Goal: Task Accomplishment & Management: Manage account settings

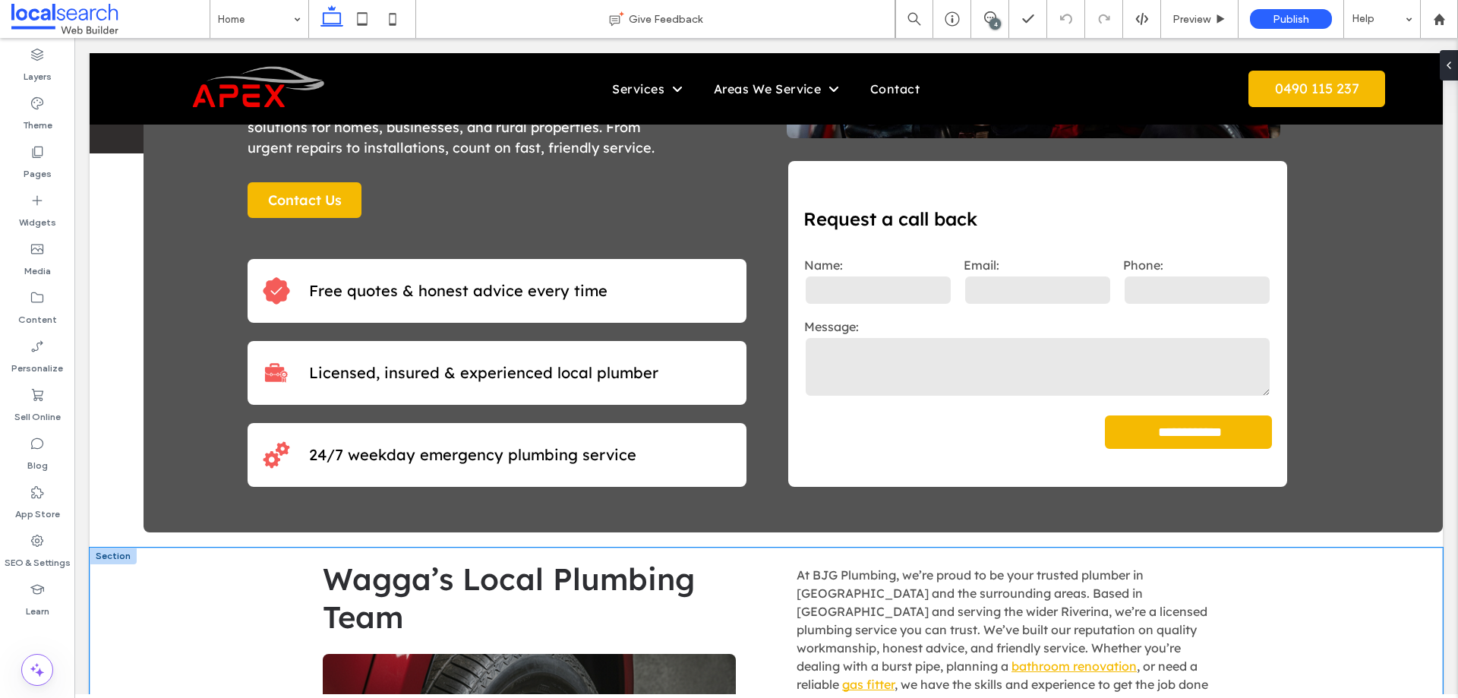
scroll to position [380, 0]
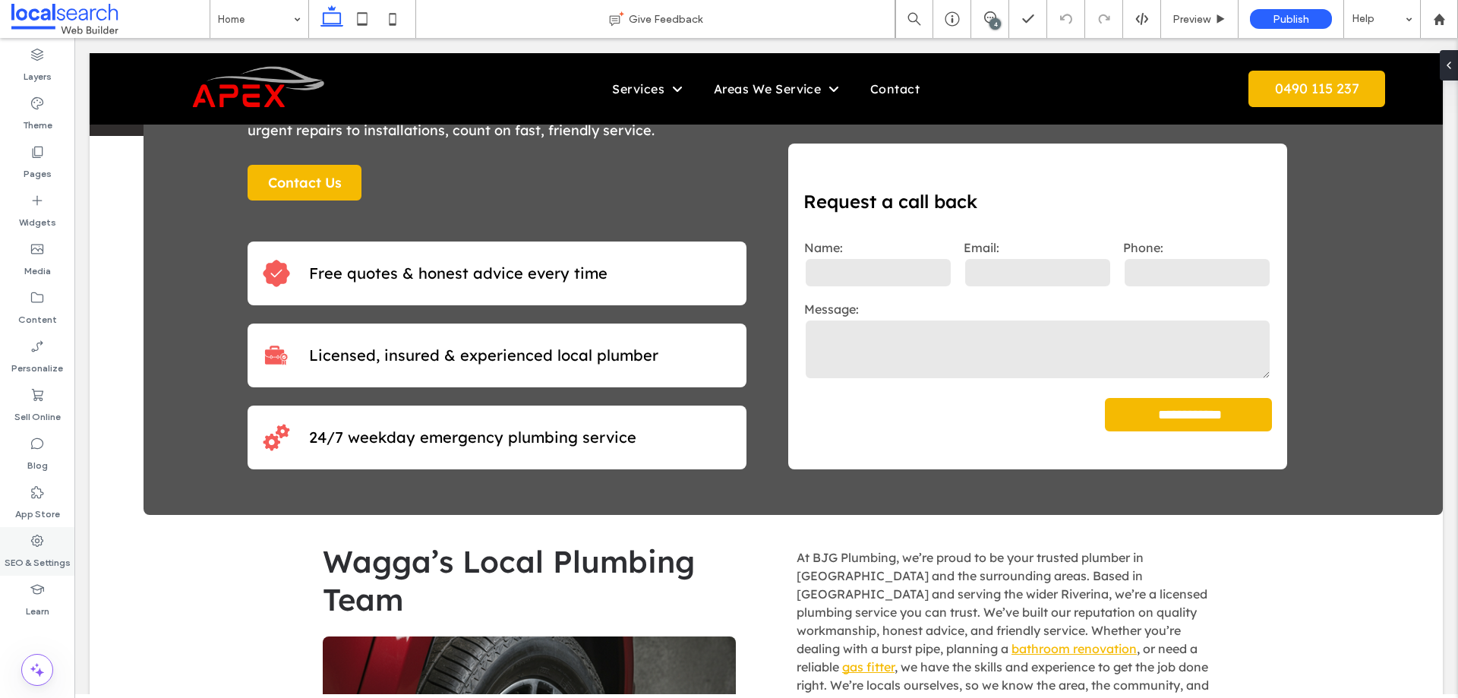
click at [46, 565] on label "SEO & Settings" at bounding box center [38, 558] width 66 height 21
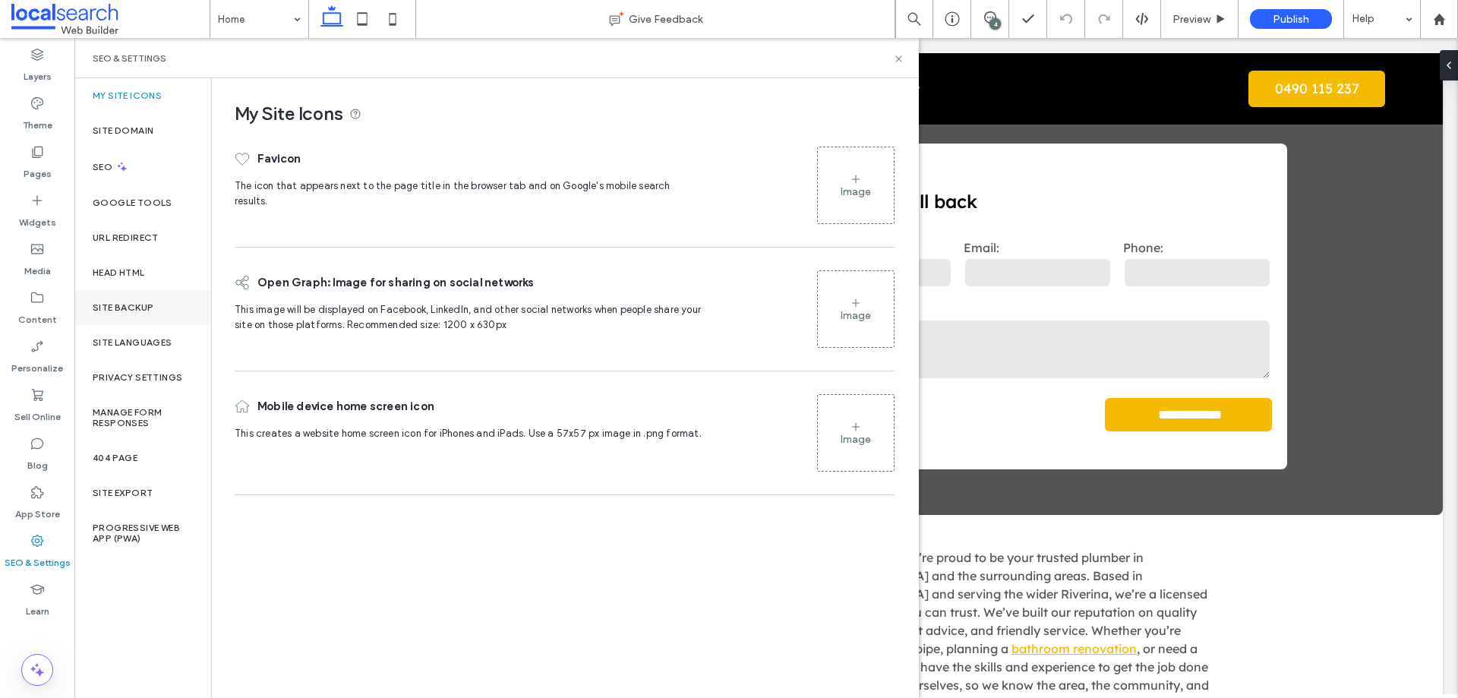
click at [137, 298] on div "Site Backup" at bounding box center [142, 307] width 137 height 35
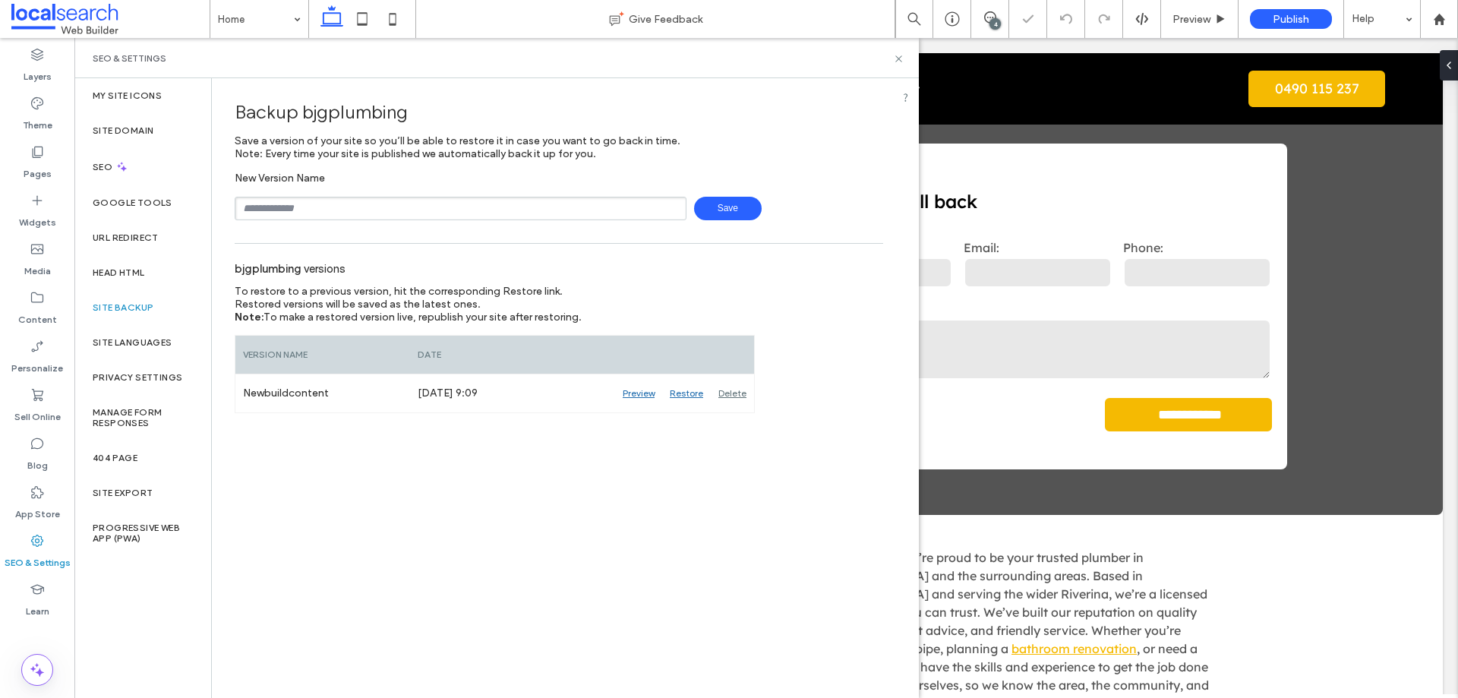
click at [365, 194] on div "New Version Name Save" at bounding box center [559, 196] width 648 height 49
click at [370, 206] on input "text" at bounding box center [461, 209] width 452 height 24
type input "**********"
click at [731, 212] on span "Save" at bounding box center [728, 209] width 68 height 24
click at [897, 63] on icon at bounding box center [898, 58] width 11 height 11
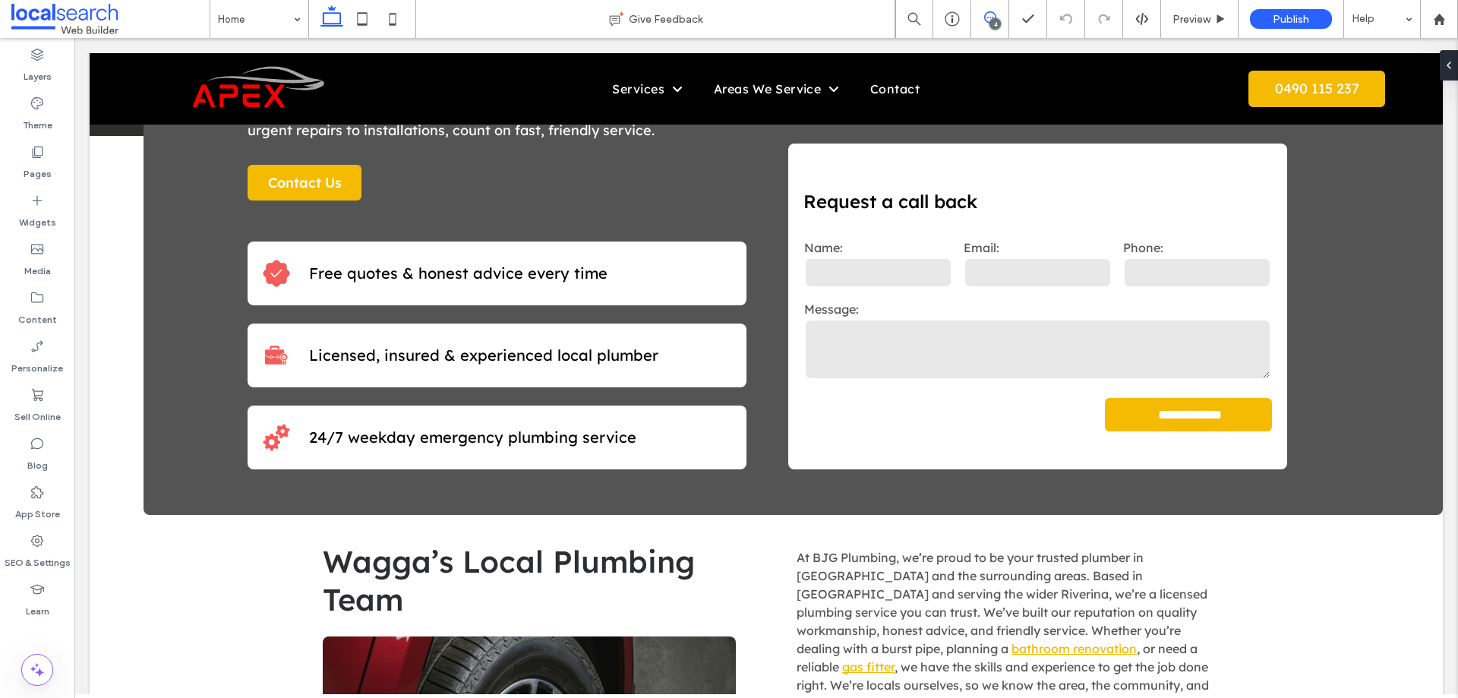
click at [985, 12] on icon at bounding box center [990, 17] width 12 height 12
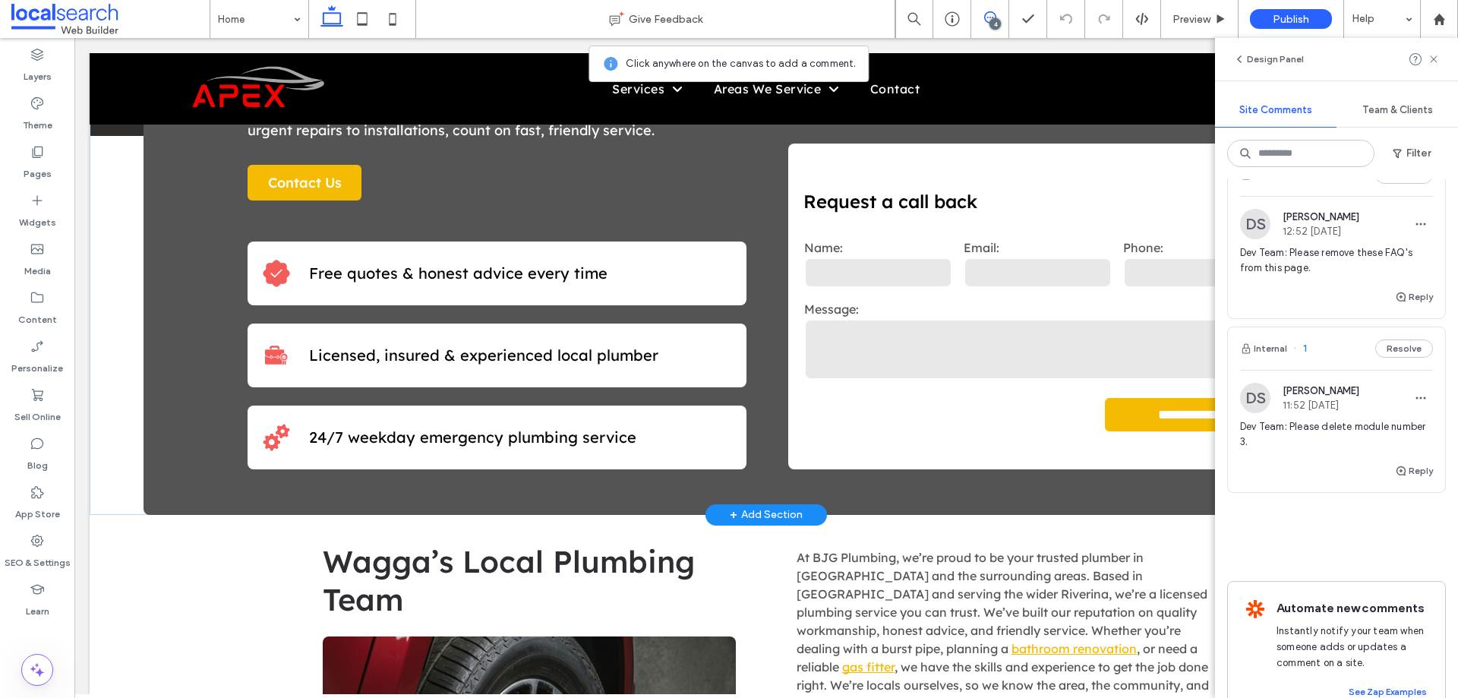
scroll to position [468, 0]
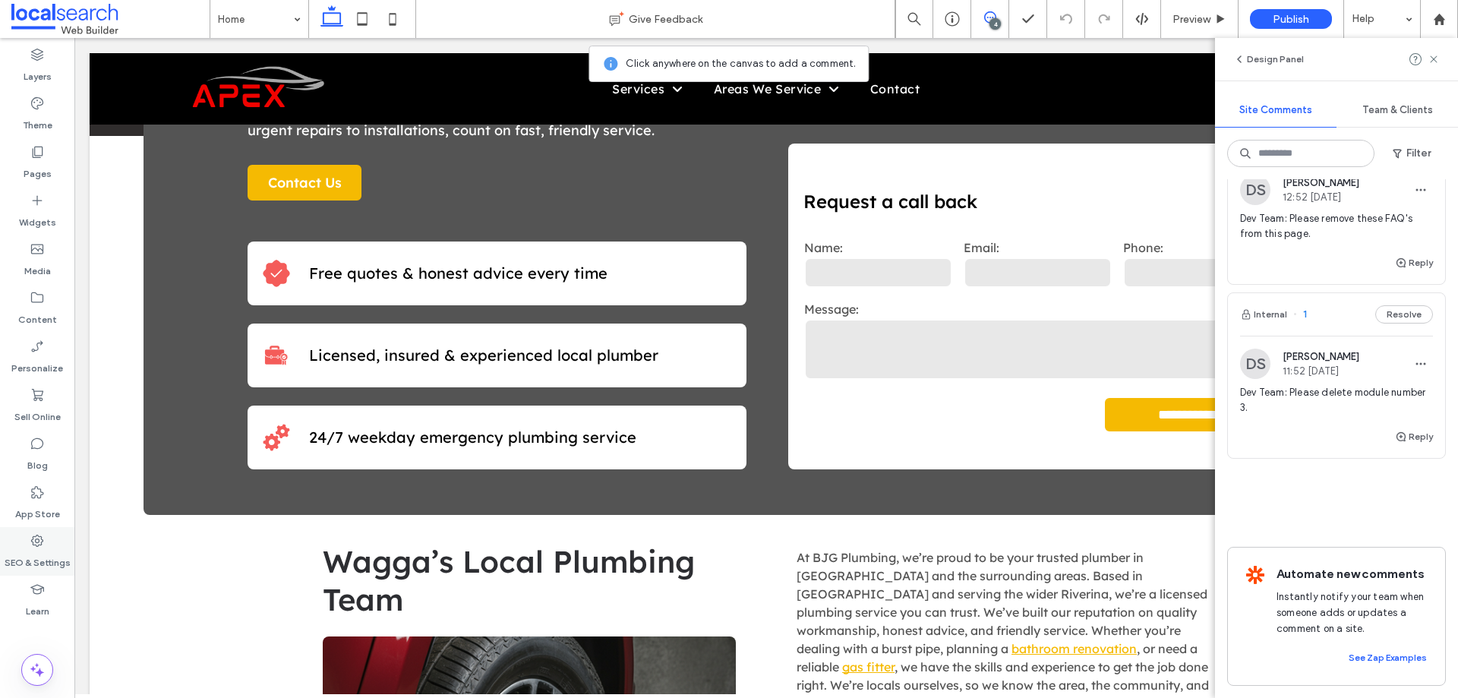
click at [41, 550] on label "SEO & Settings" at bounding box center [38, 558] width 66 height 21
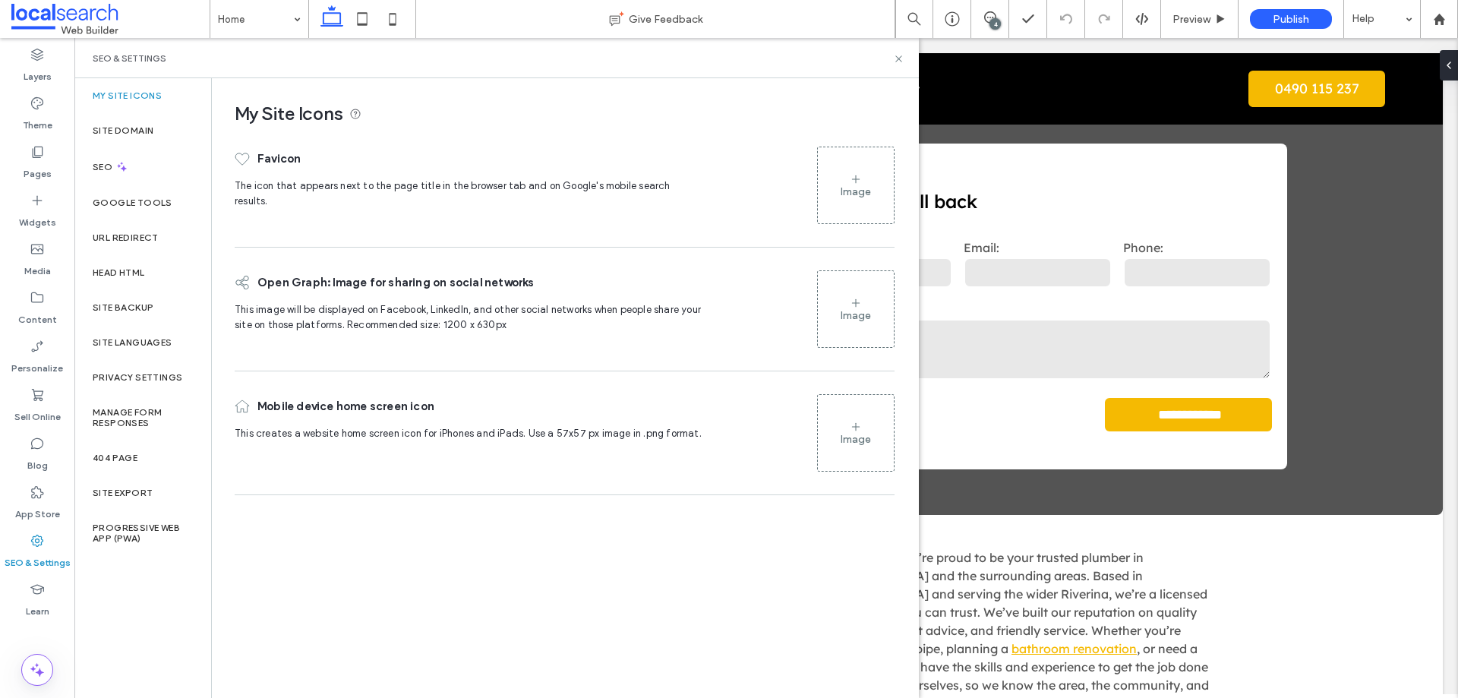
scroll to position [0, 0]
click at [899, 58] on use at bounding box center [898, 58] width 6 height 6
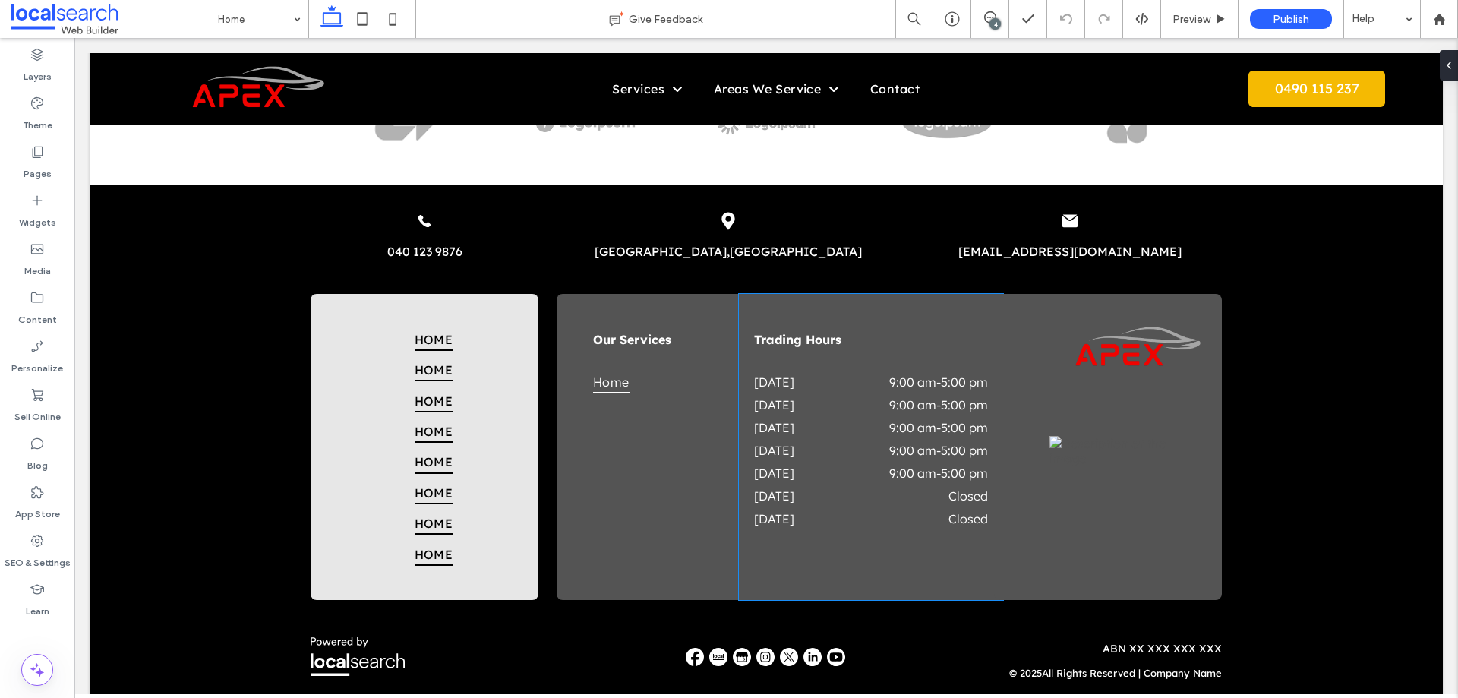
scroll to position [3626, 0]
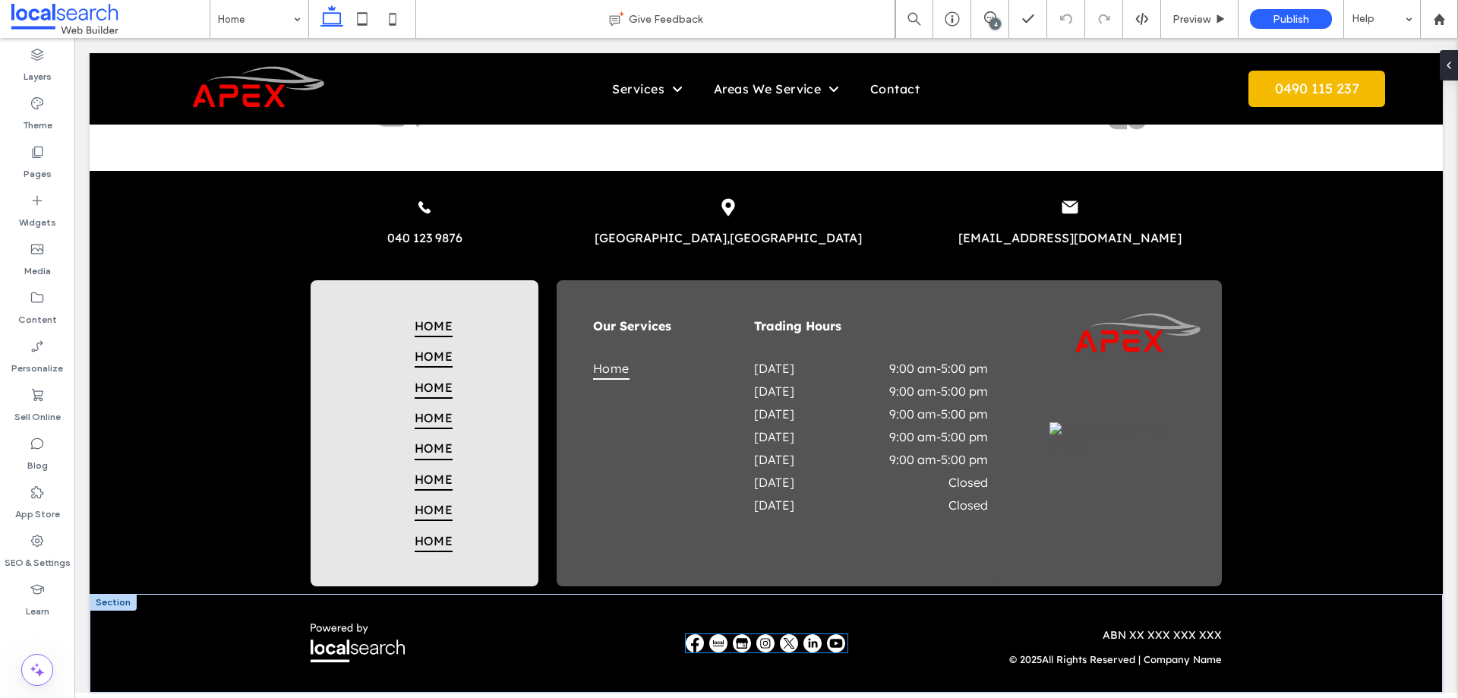
click at [709, 635] on img at bounding box center [718, 643] width 18 height 18
click at [705, 635] on div at bounding box center [766, 643] width 162 height 18
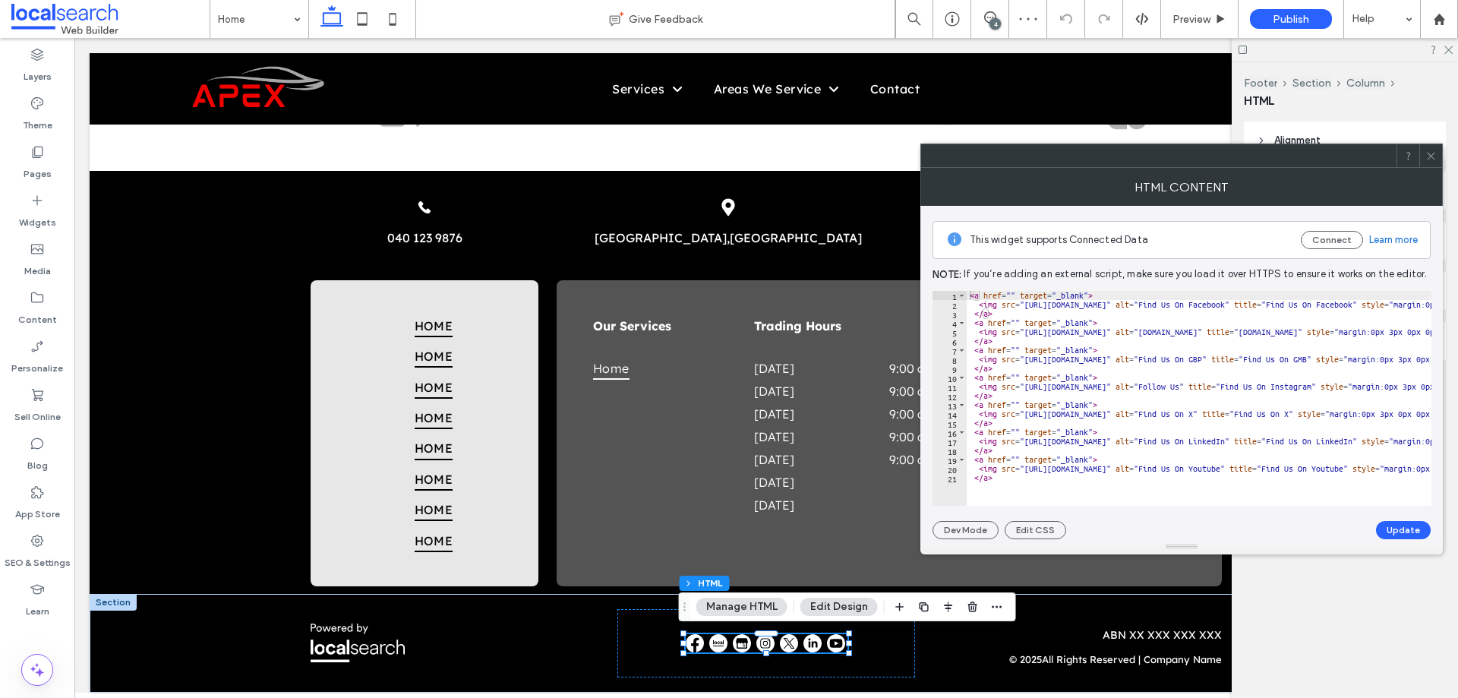
paste textarea "**********"
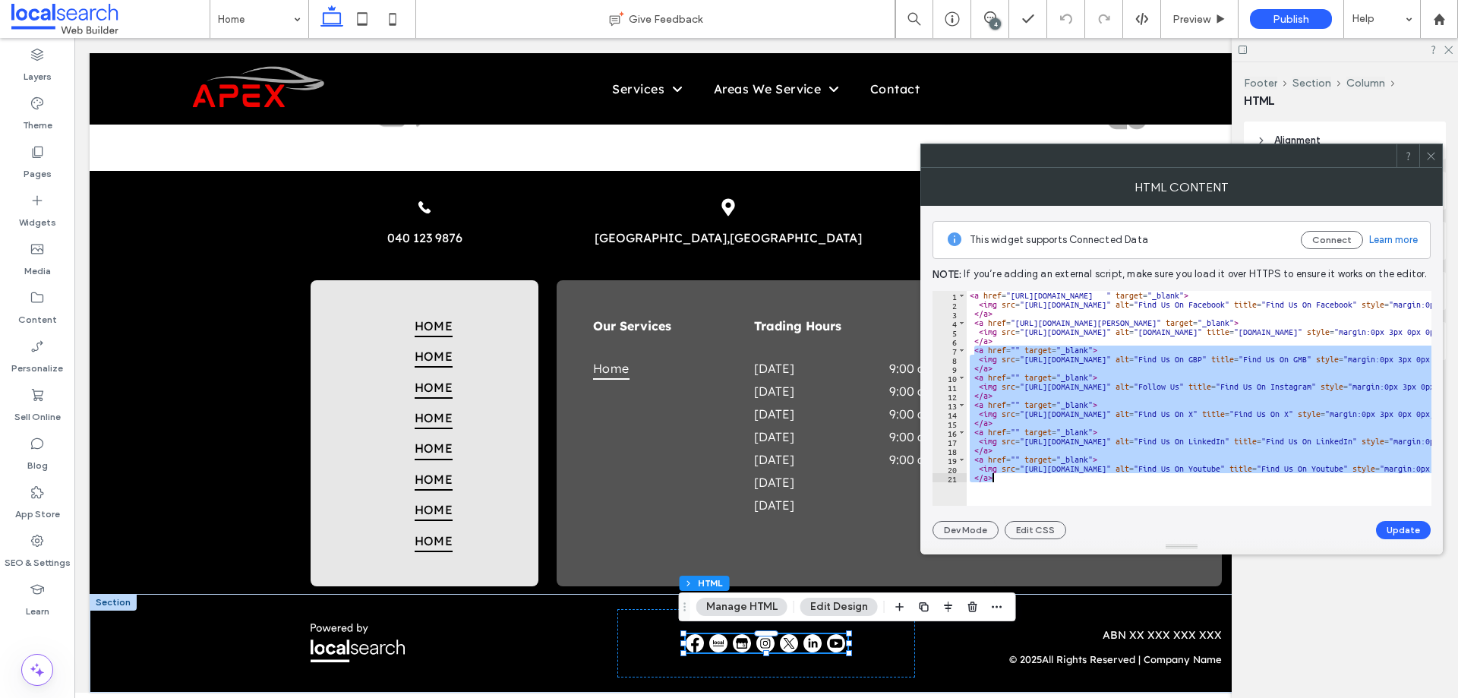
drag, startPoint x: 1059, startPoint y: 420, endPoint x: 1088, endPoint y: 497, distance: 82.6
click at [1088, 497] on div "**********" at bounding box center [1181, 398] width 499 height 215
type textarea "**********"
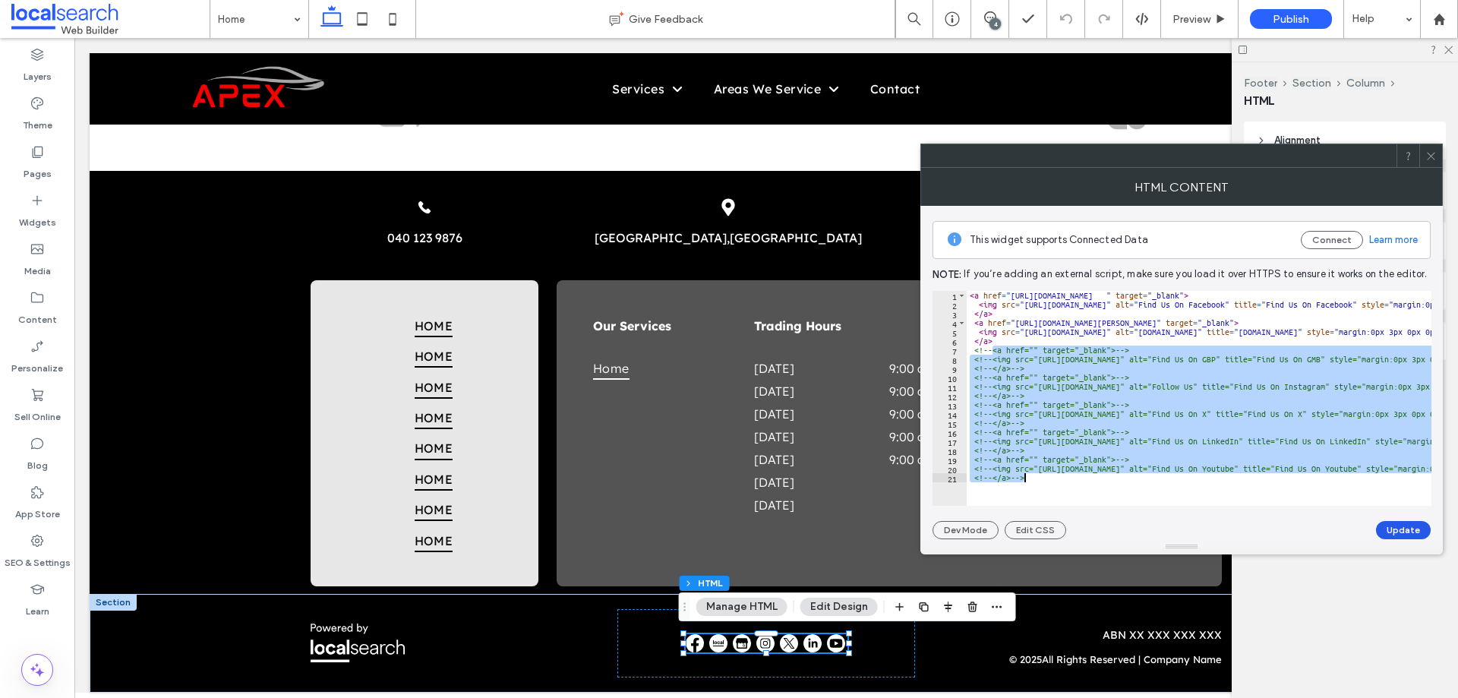
click at [1407, 531] on button "Update" at bounding box center [1403, 530] width 55 height 18
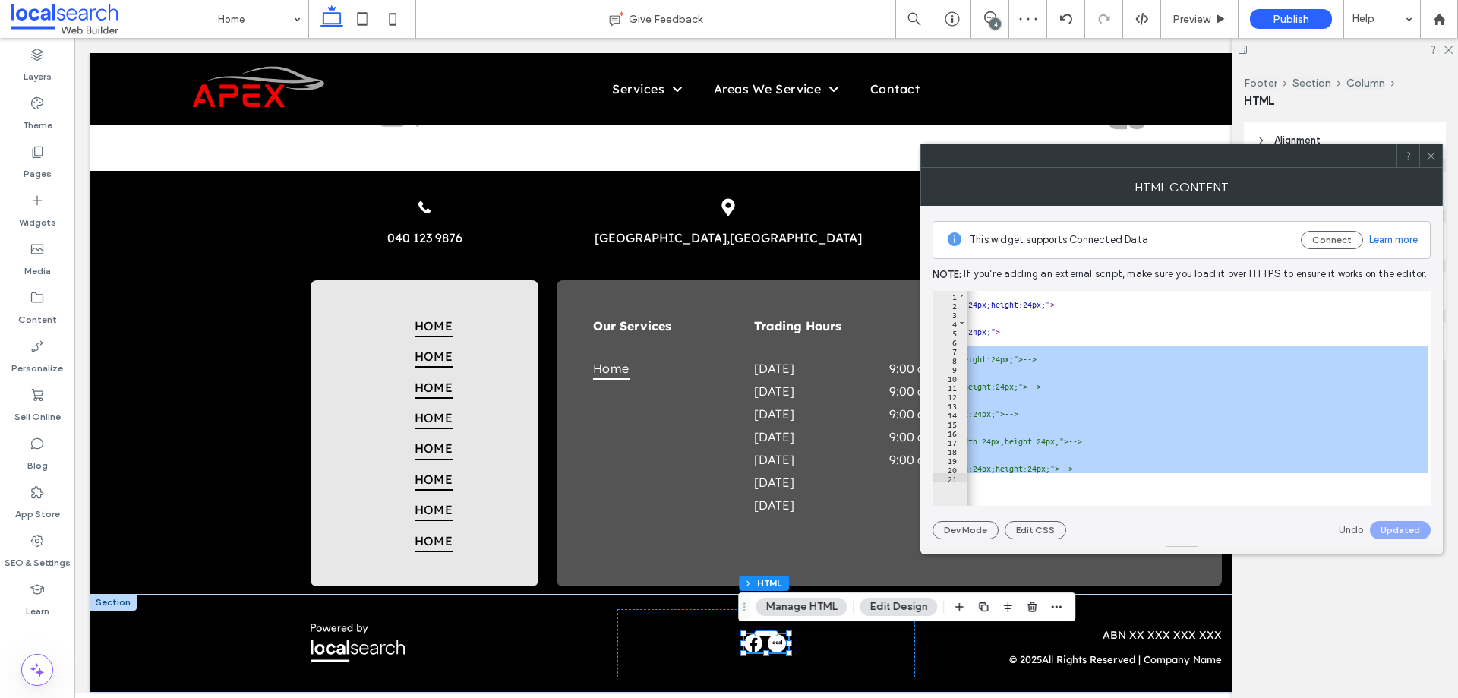
scroll to position [0, 0]
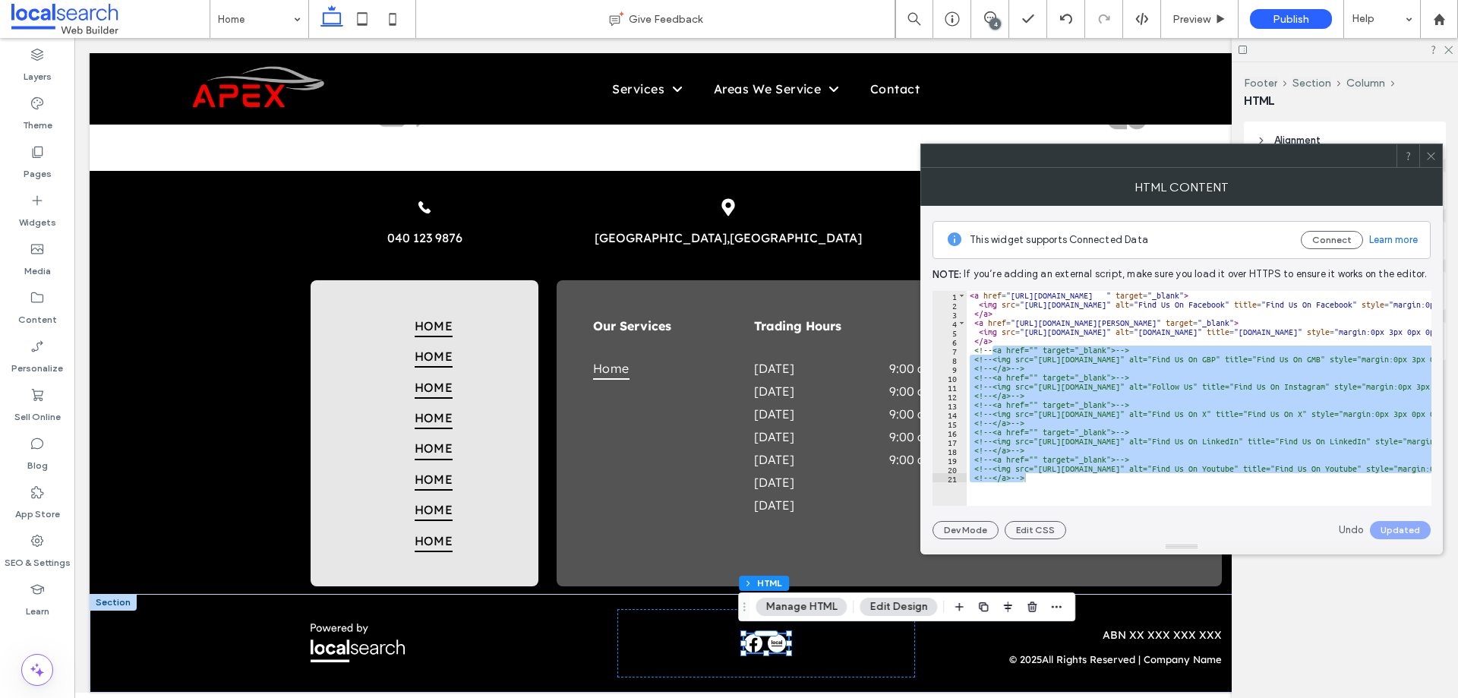
click at [1431, 152] on icon at bounding box center [1430, 155] width 11 height 11
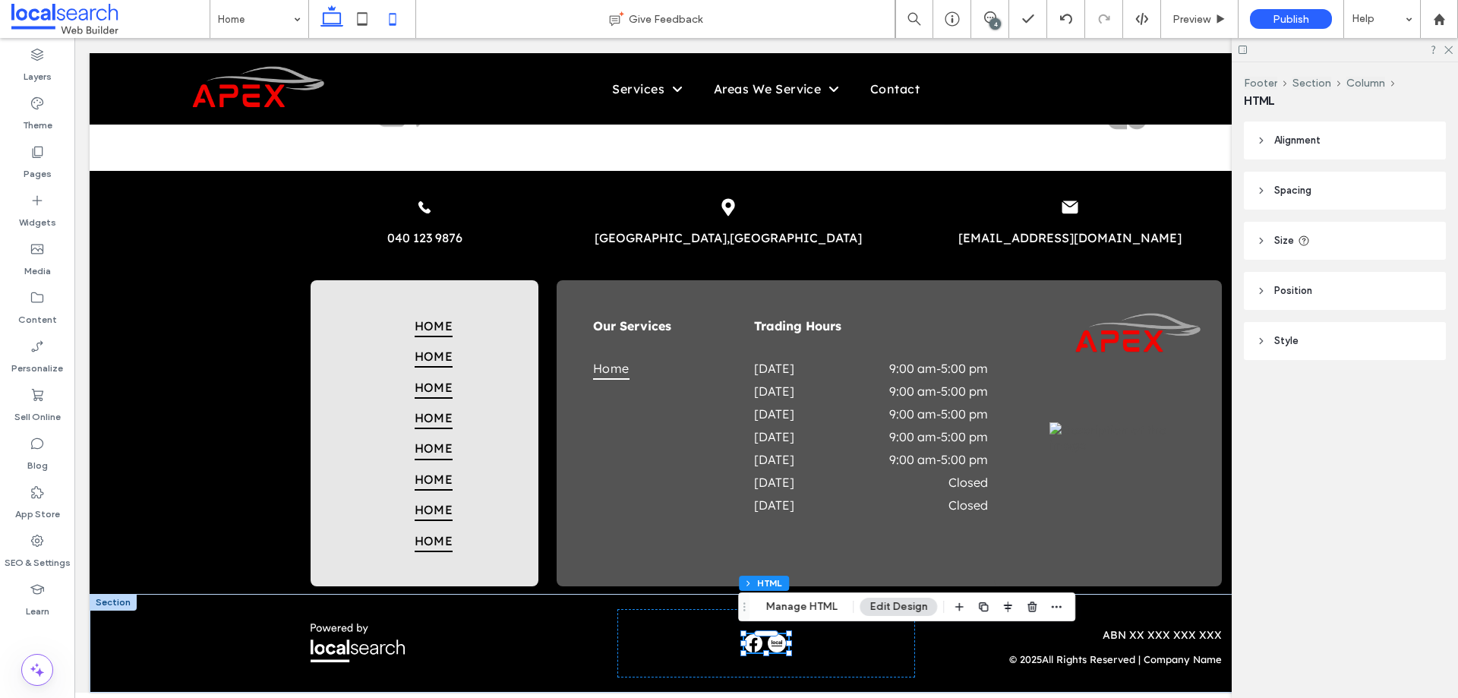
click at [396, 18] on use at bounding box center [392, 19] width 7 height 12
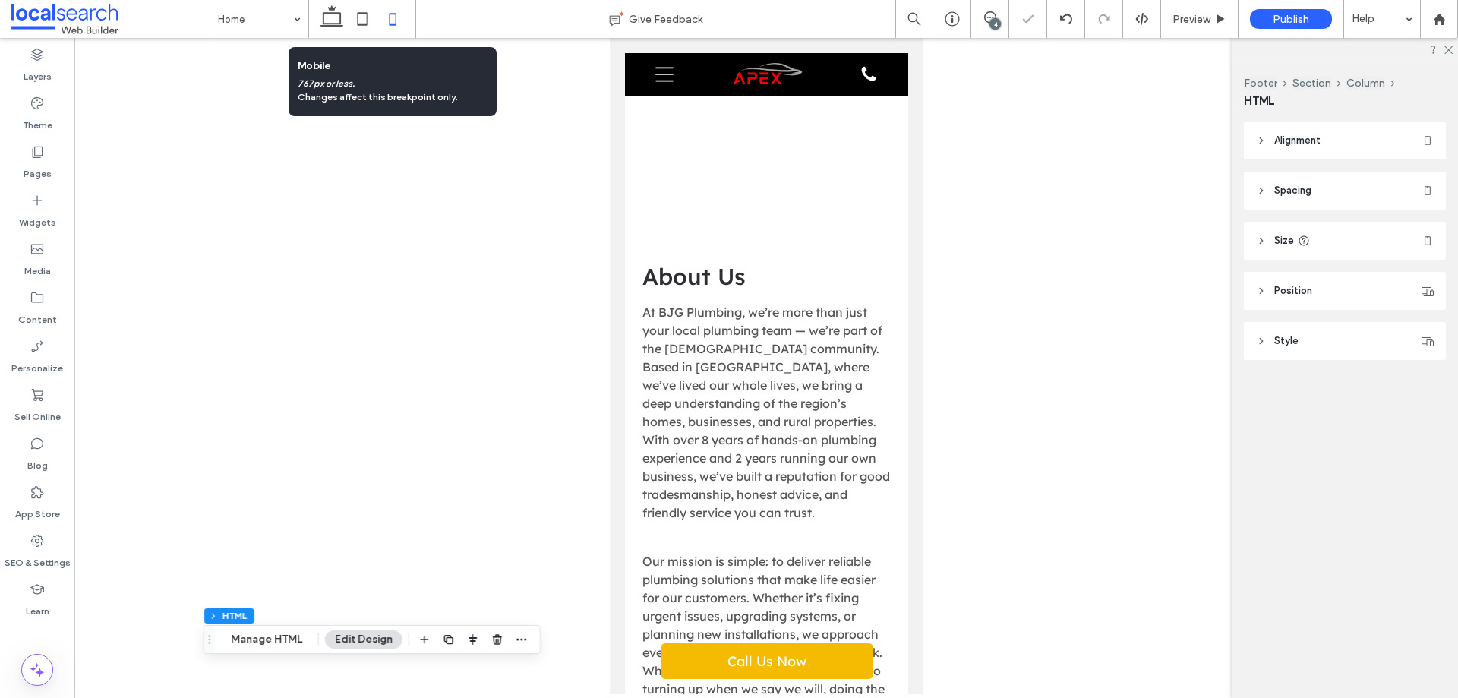
scroll to position [5196, 0]
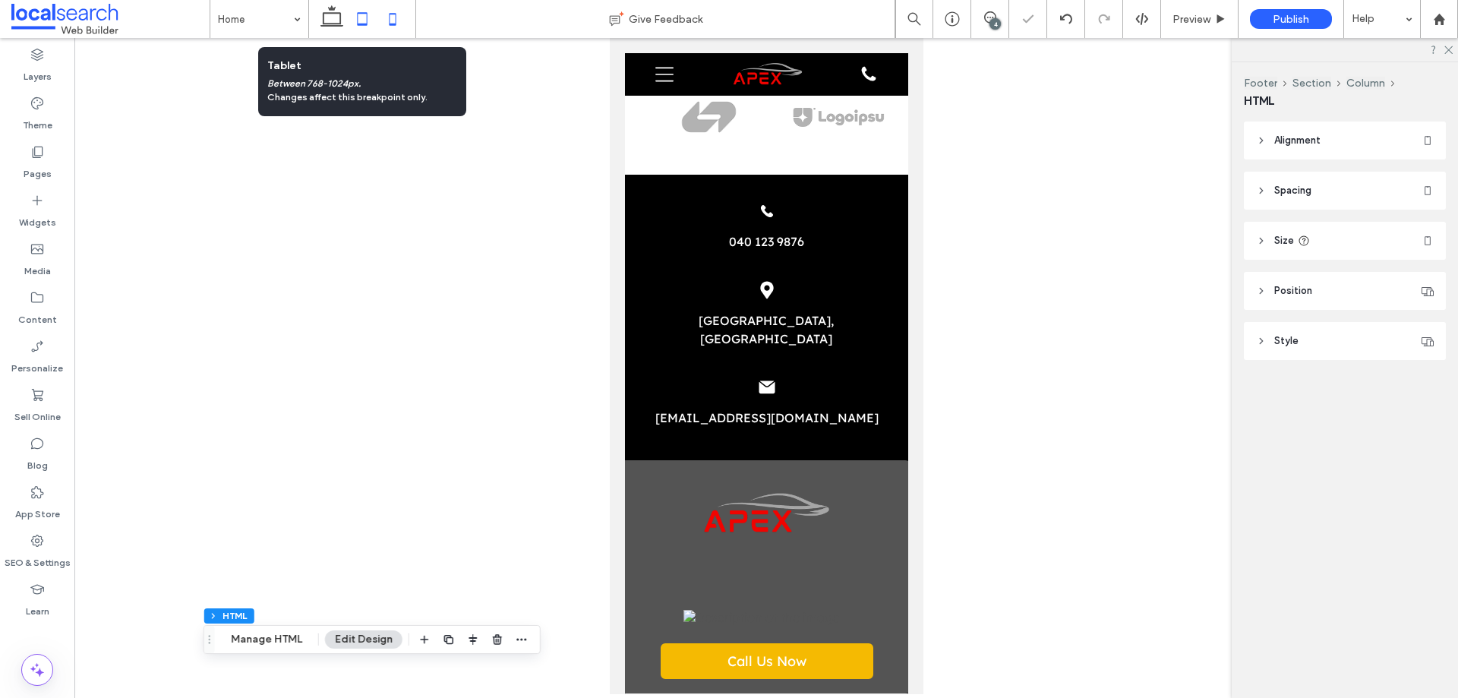
click at [361, 18] on icon at bounding box center [362, 19] width 30 height 30
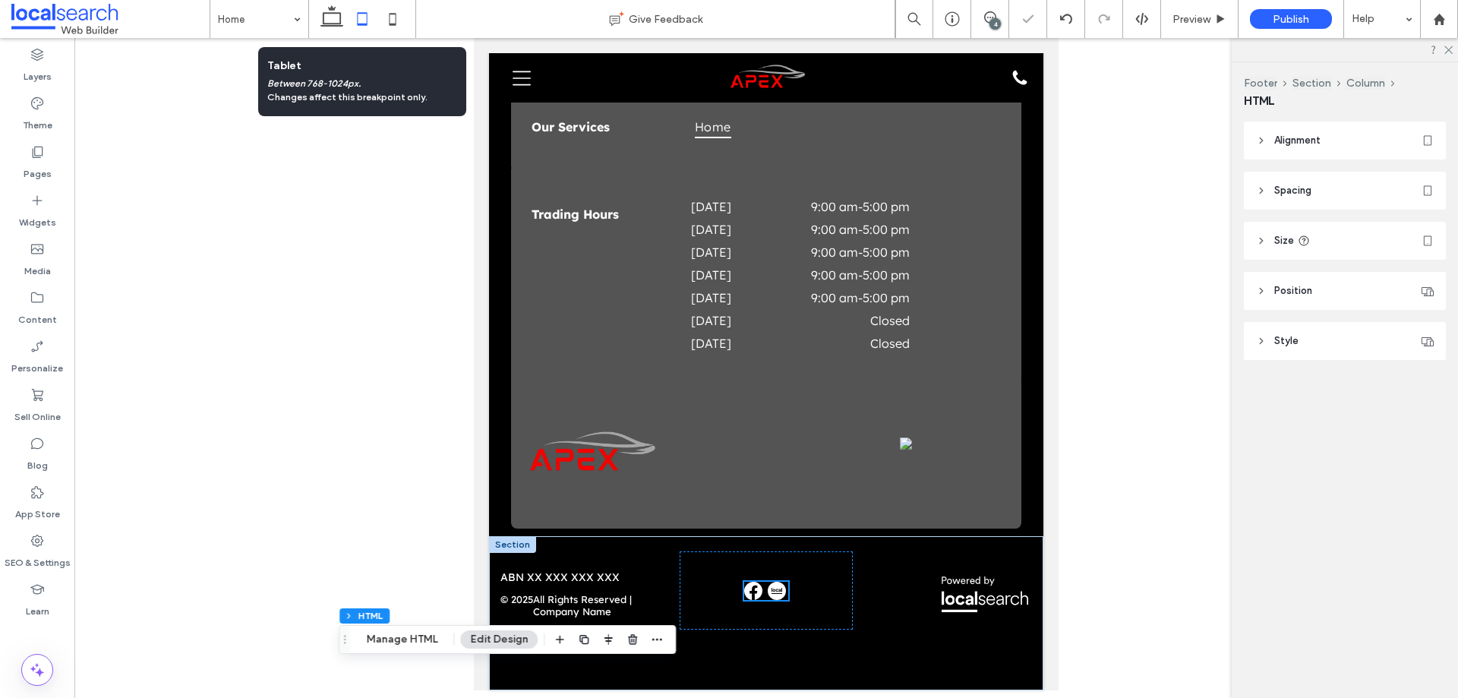
scroll to position [4102, 0]
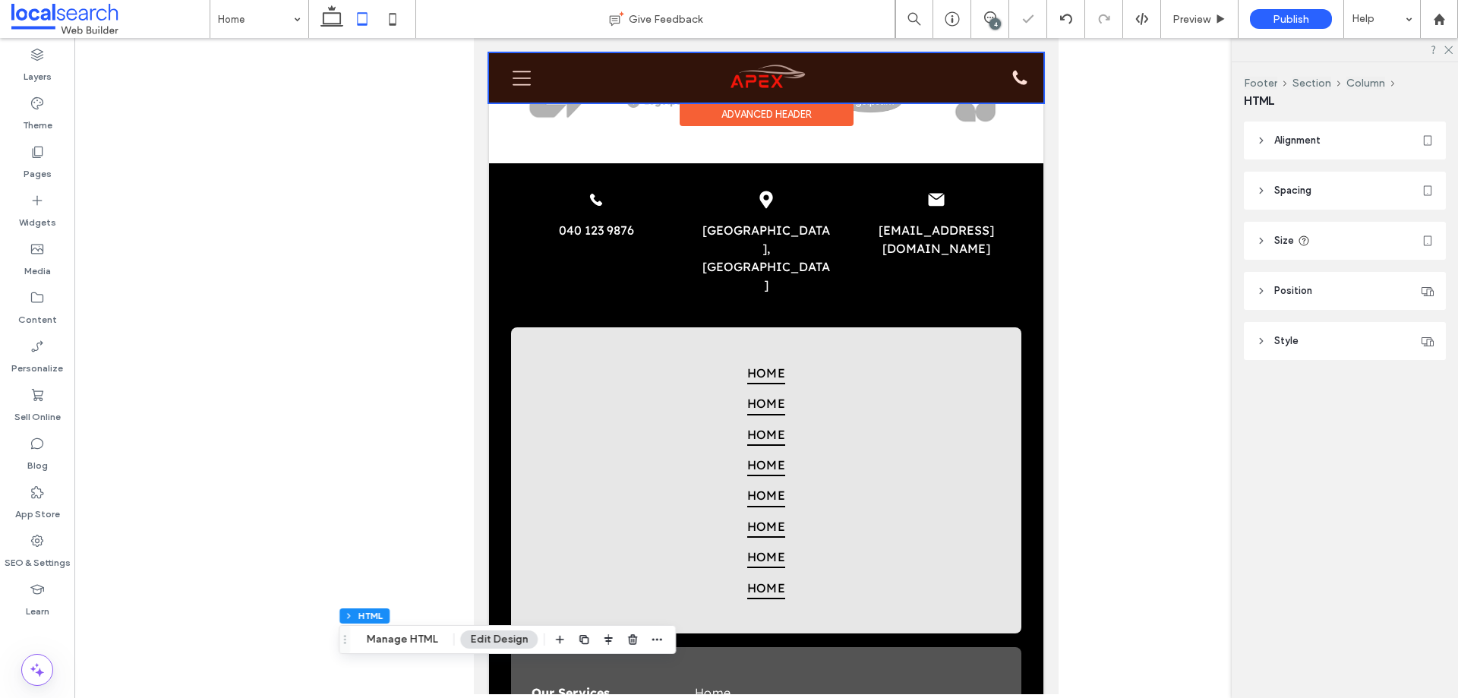
click at [524, 80] on div at bounding box center [766, 77] width 554 height 49
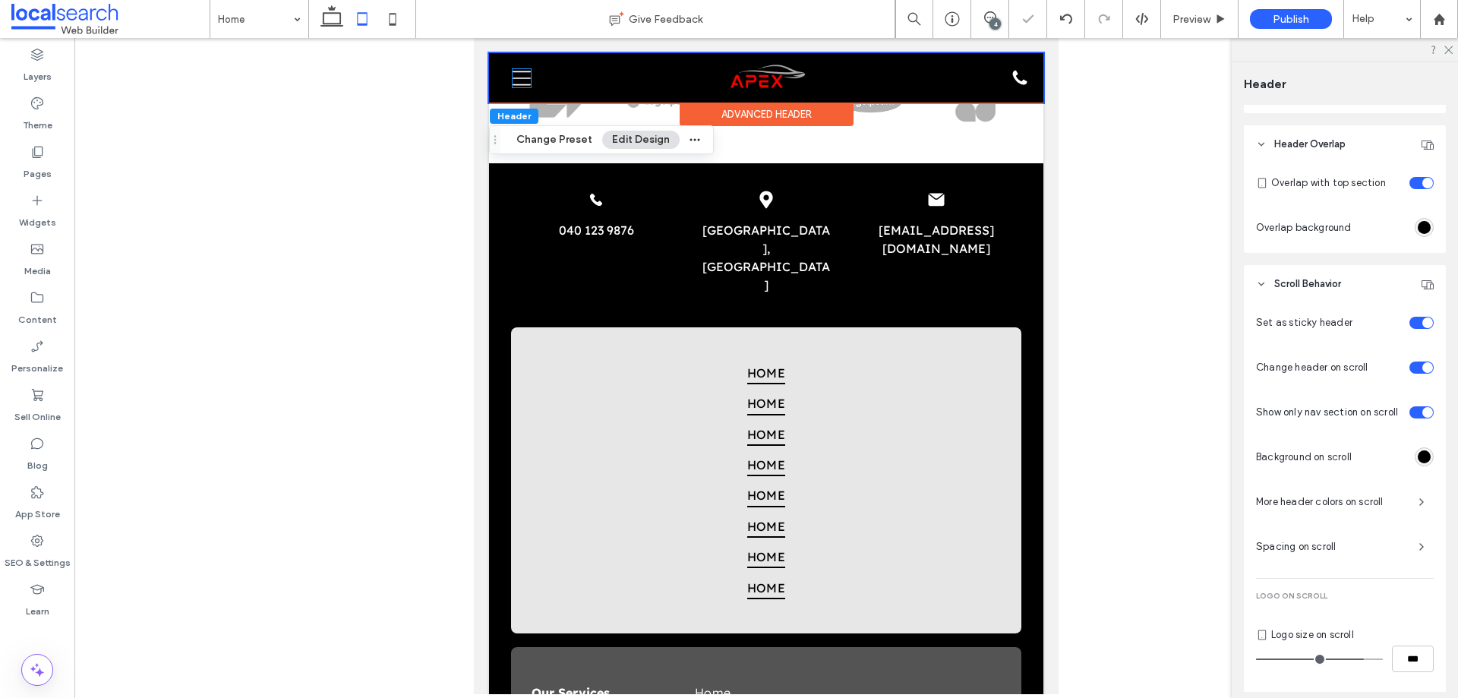
scroll to position [651, 0]
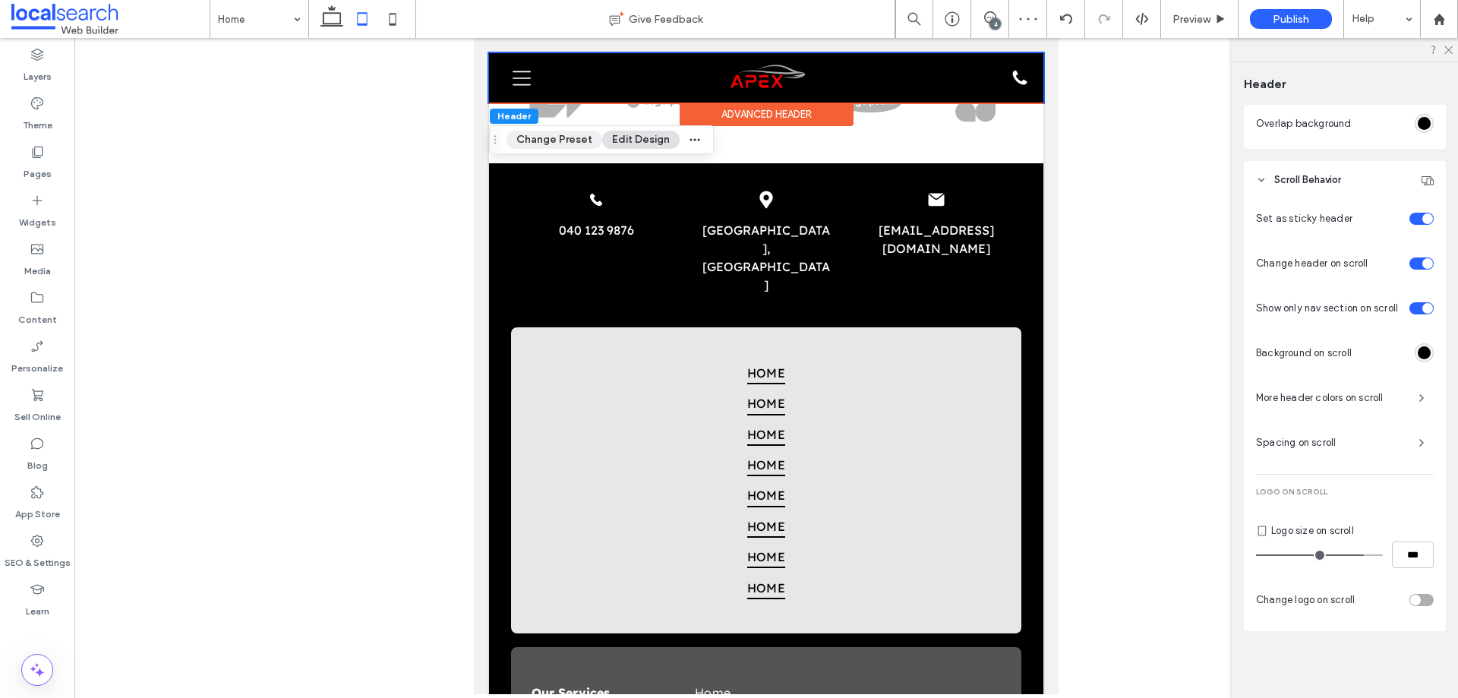
click at [521, 142] on button "Change Preset" at bounding box center [554, 140] width 96 height 18
click at [395, 172] on div at bounding box center [765, 366] width 1383 height 656
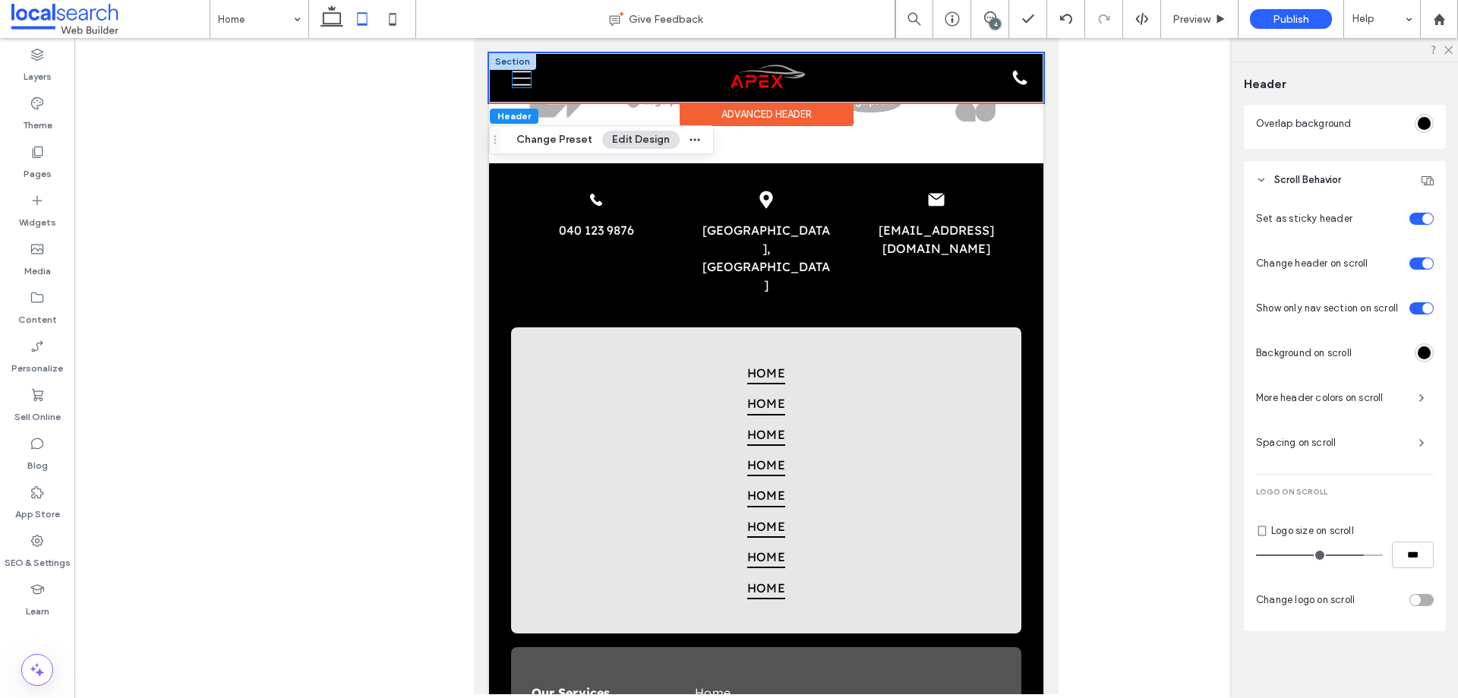
click at [522, 80] on icon at bounding box center [521, 78] width 18 height 18
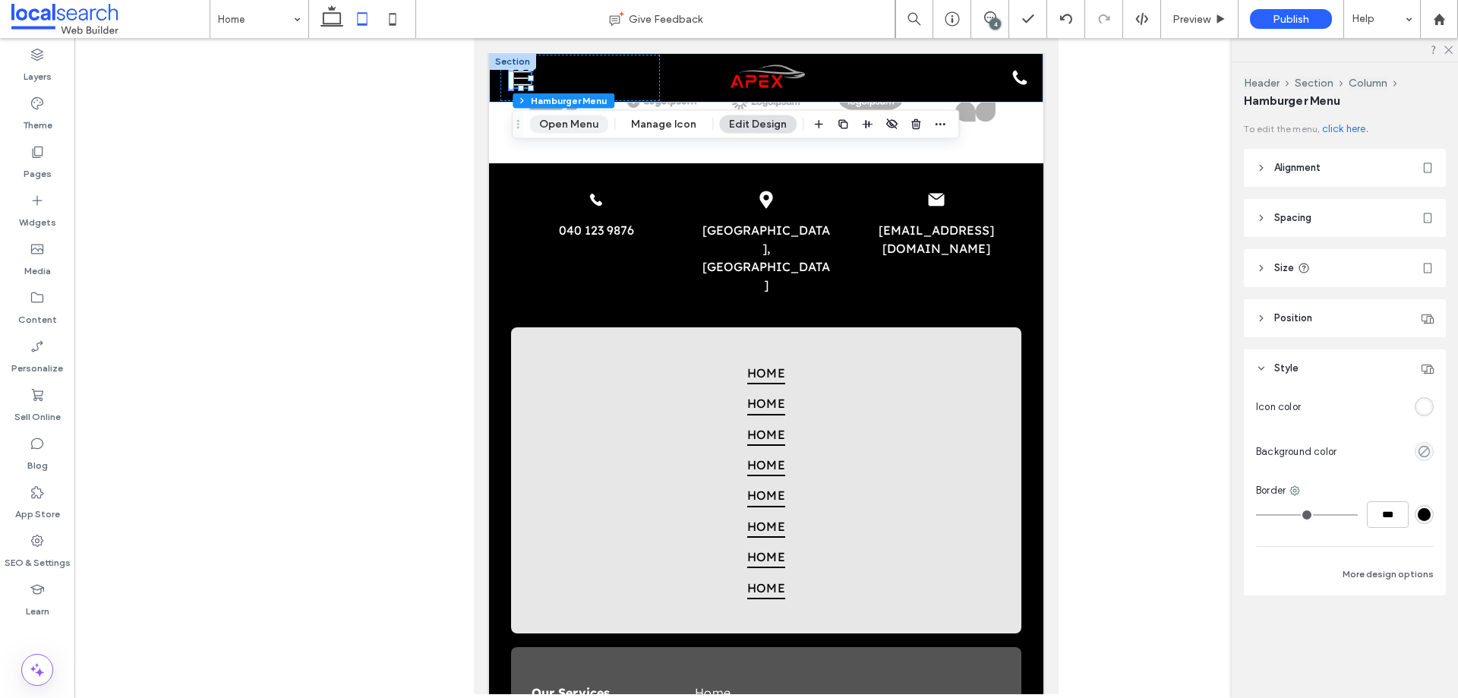
click at [547, 124] on button "Open Menu" at bounding box center [568, 124] width 79 height 18
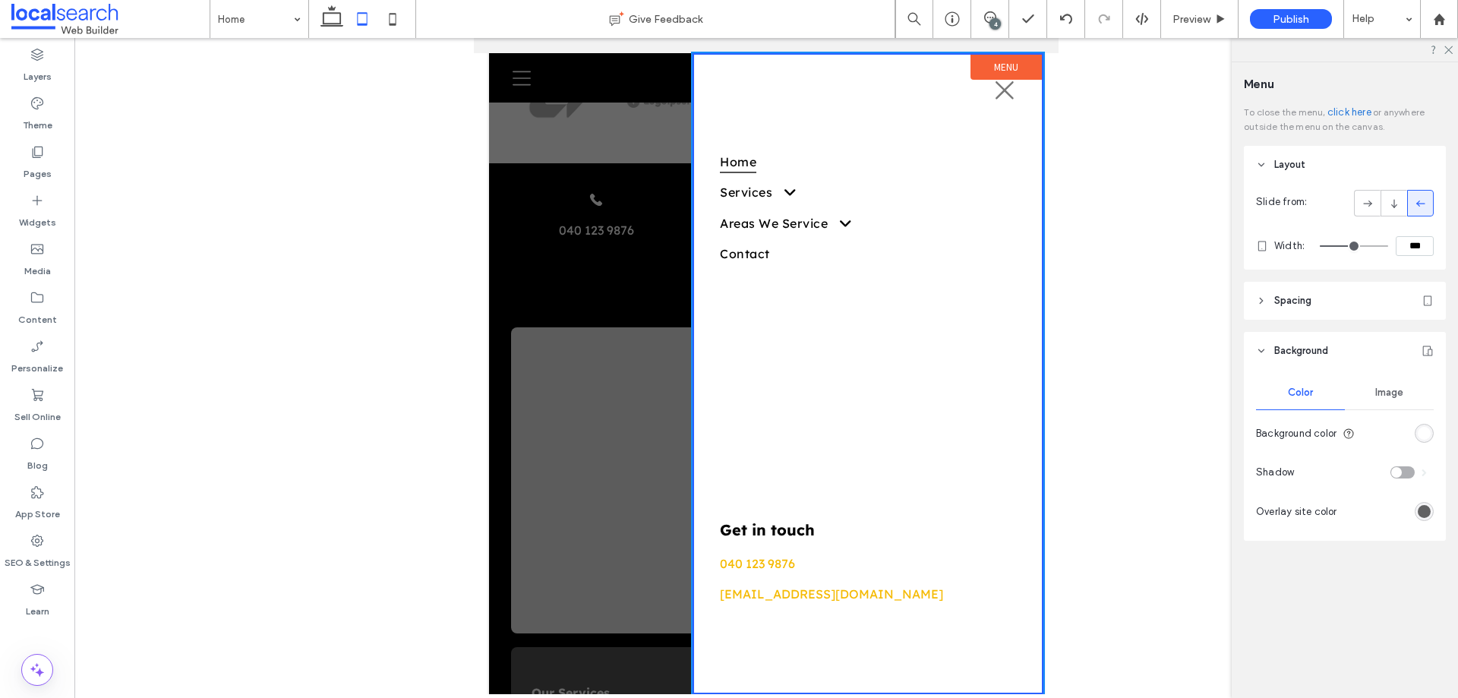
click at [389, 204] on div at bounding box center [765, 366] width 1383 height 656
click at [506, 201] on div at bounding box center [766, 373] width 554 height 641
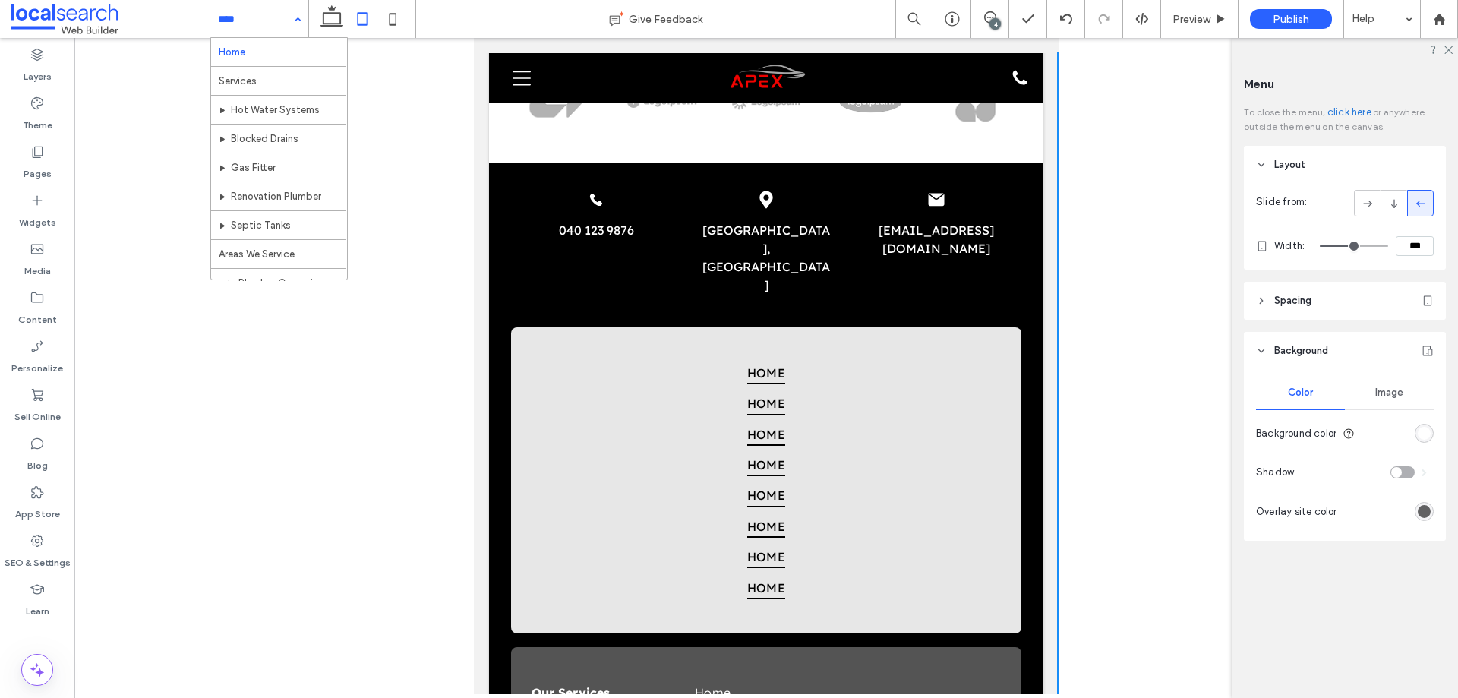
scroll to position [102, 0]
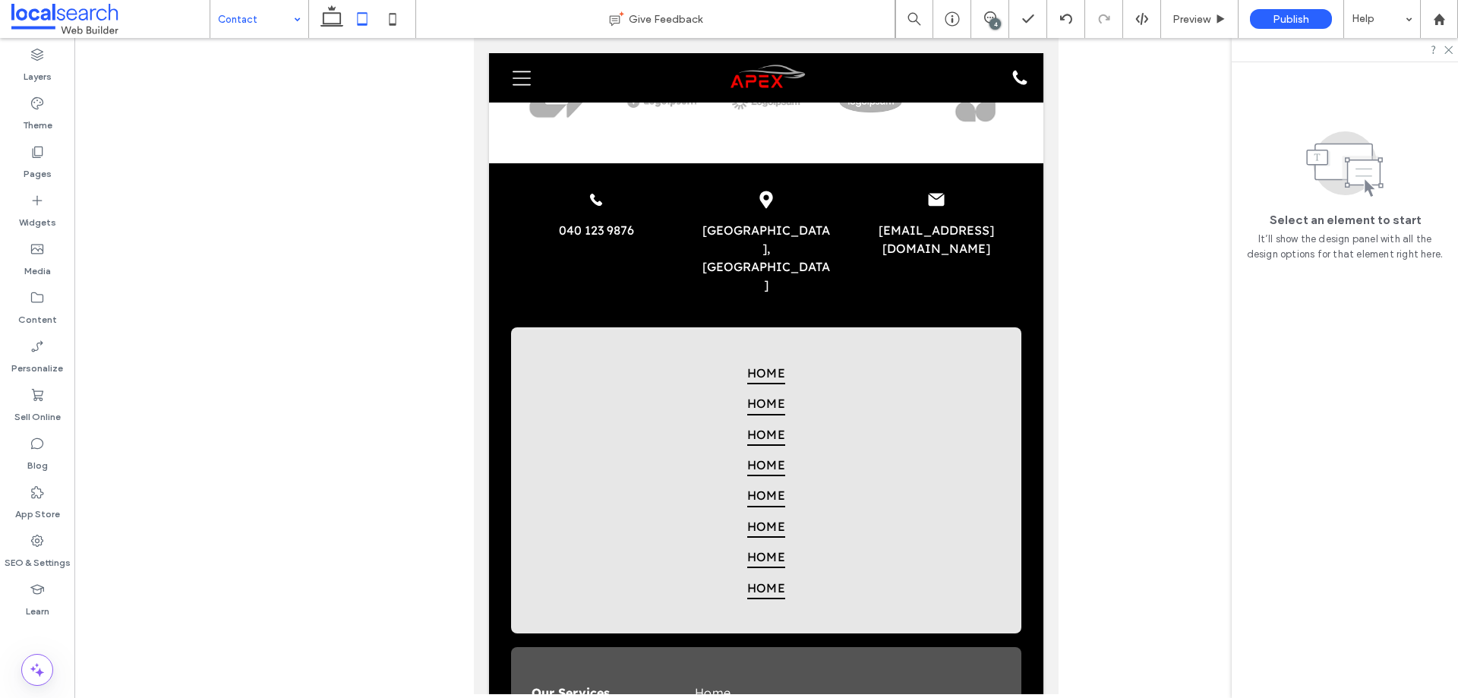
click at [331, 14] on div "Contact Give Feedback 4 Preview Publish Help Design Panel Site Comments Team & …" at bounding box center [729, 349] width 1458 height 698
click at [331, 14] on icon at bounding box center [332, 19] width 30 height 30
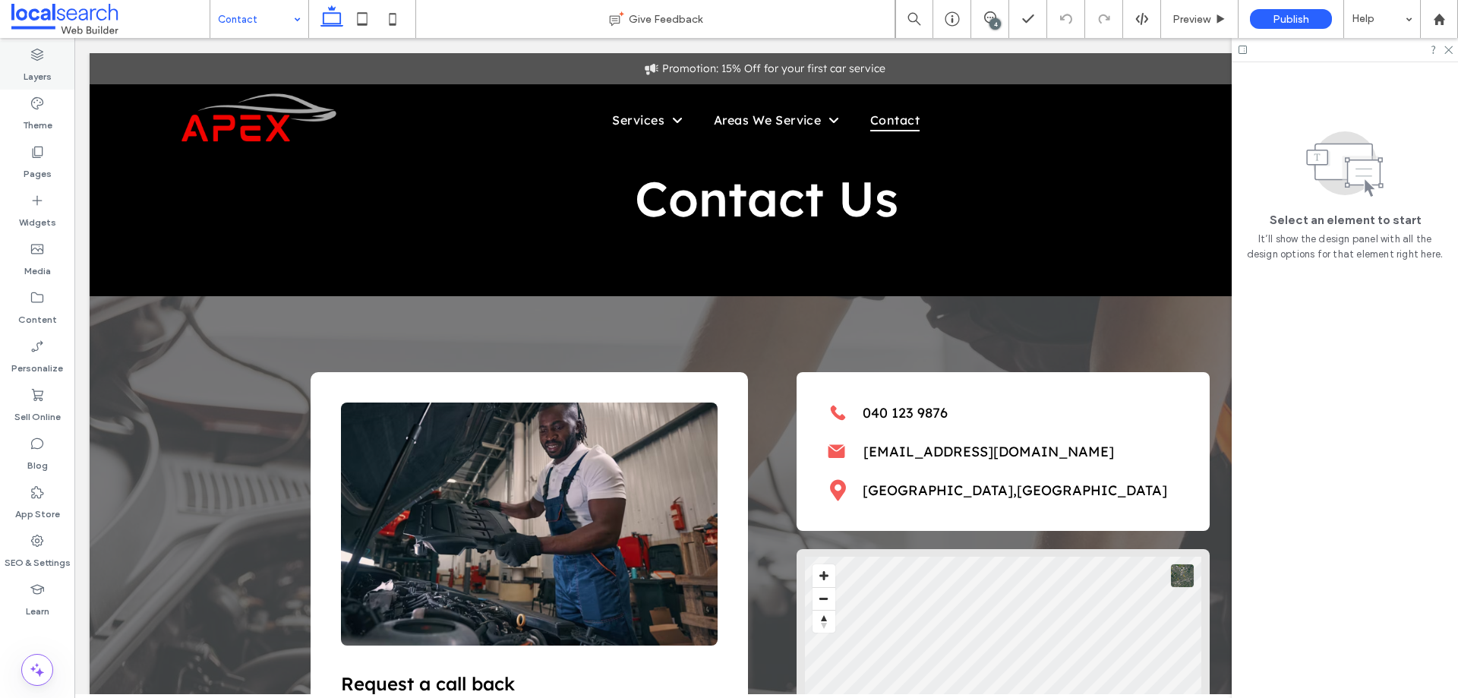
click at [27, 55] on div "Layers" at bounding box center [37, 65] width 74 height 49
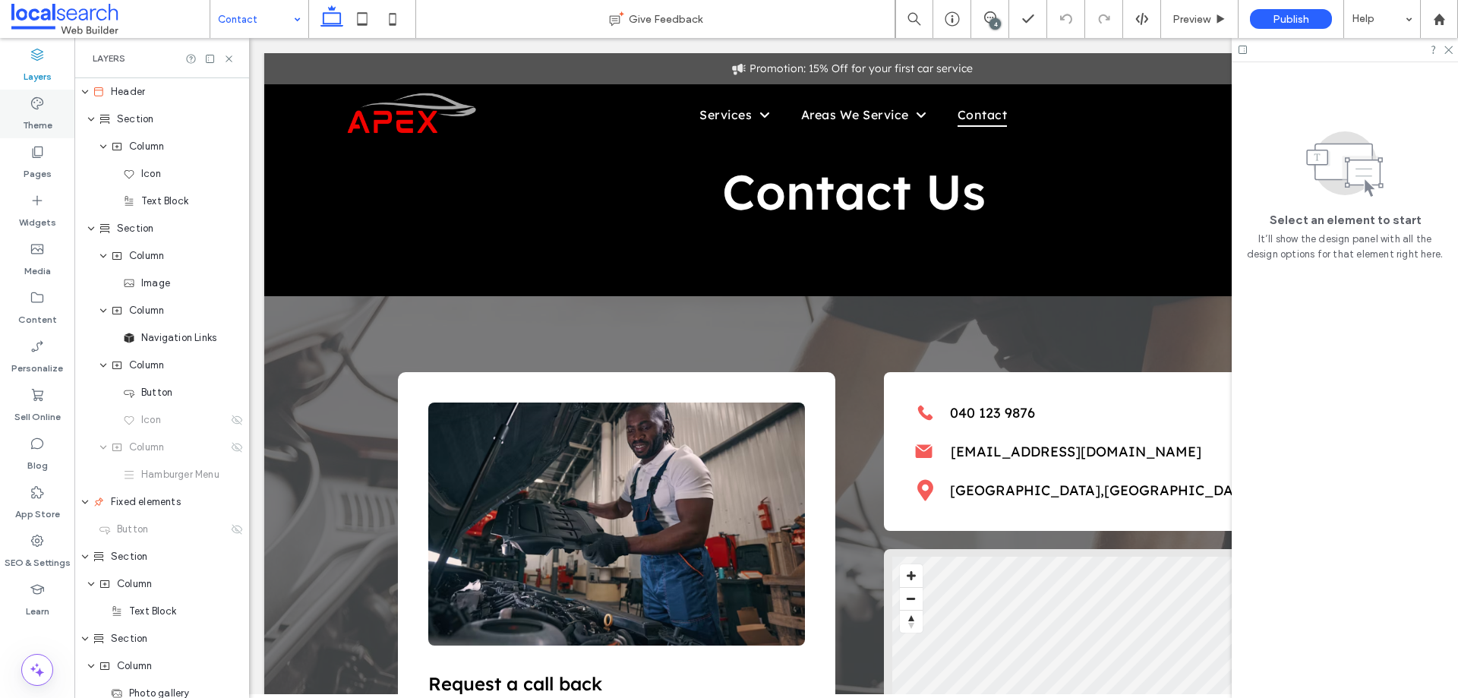
click at [36, 108] on icon at bounding box center [37, 103] width 15 height 15
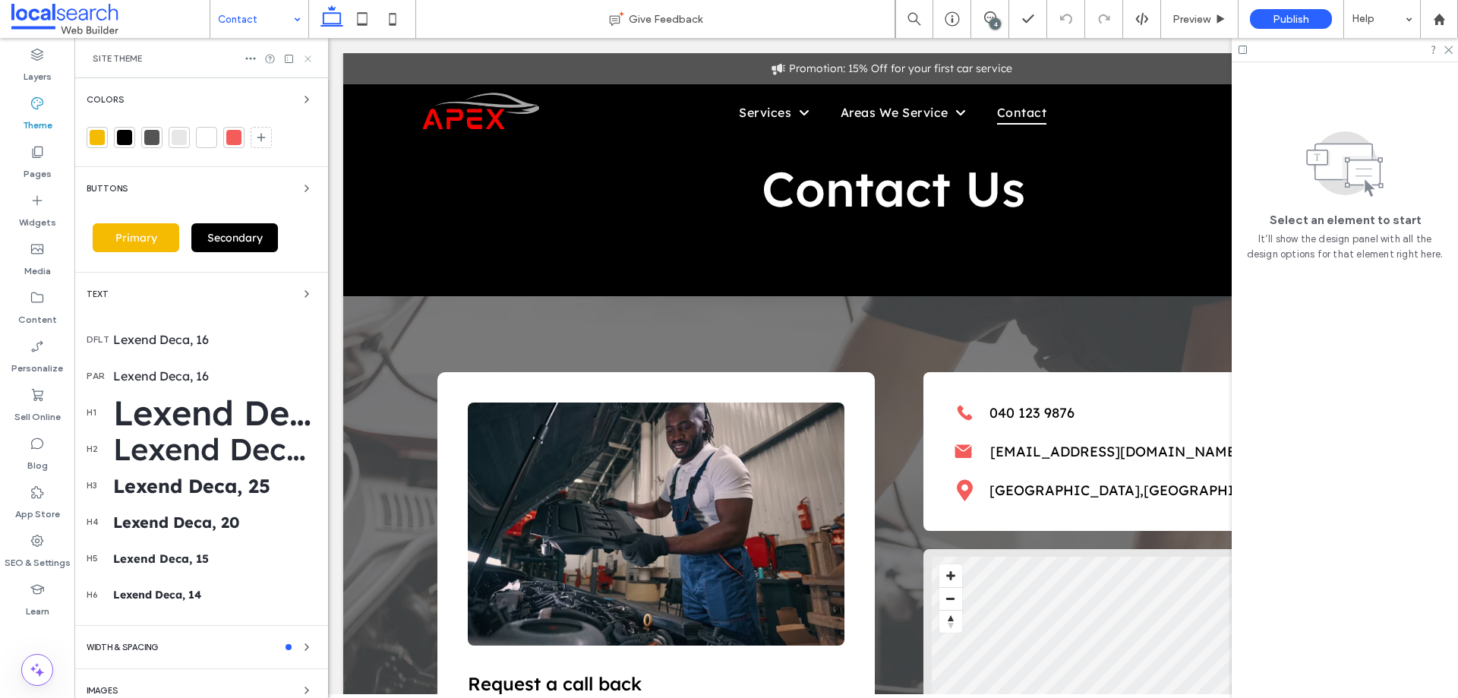
click at [307, 57] on icon at bounding box center [307, 58] width 11 height 11
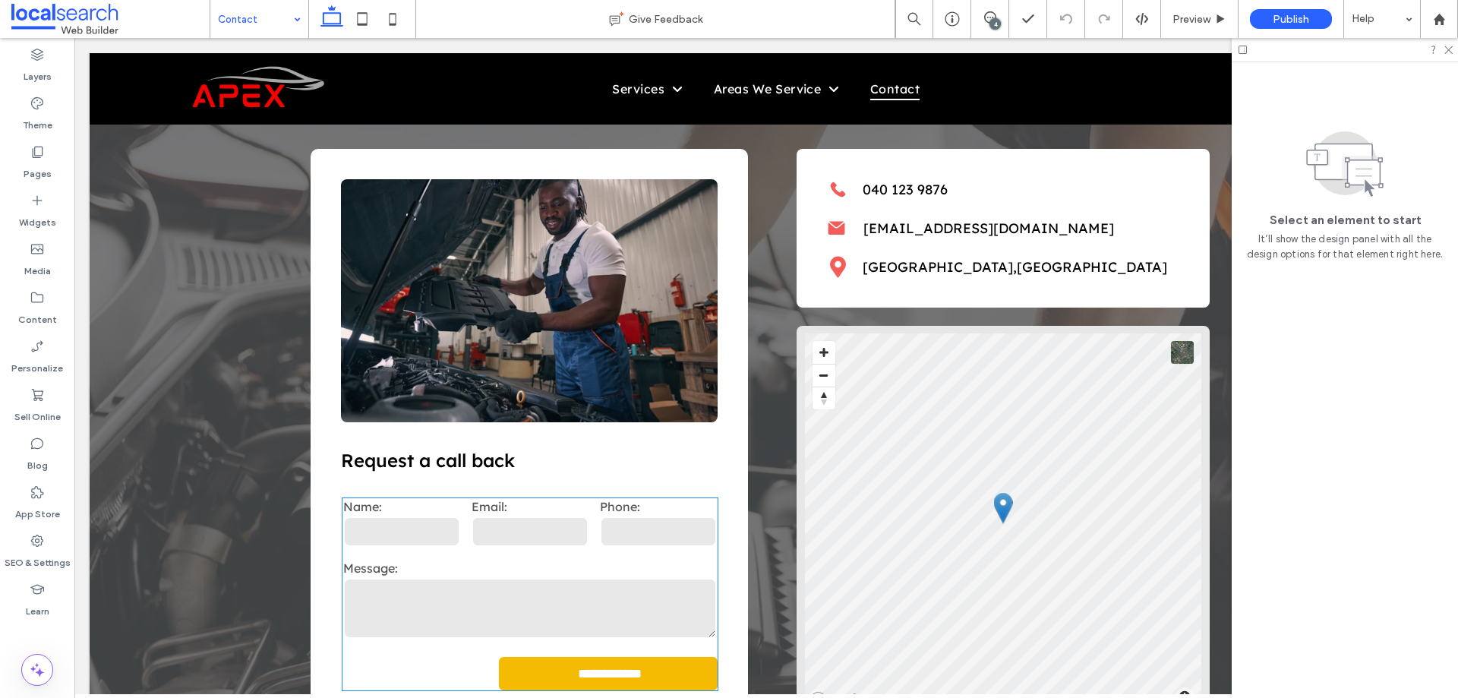
scroll to position [76, 0]
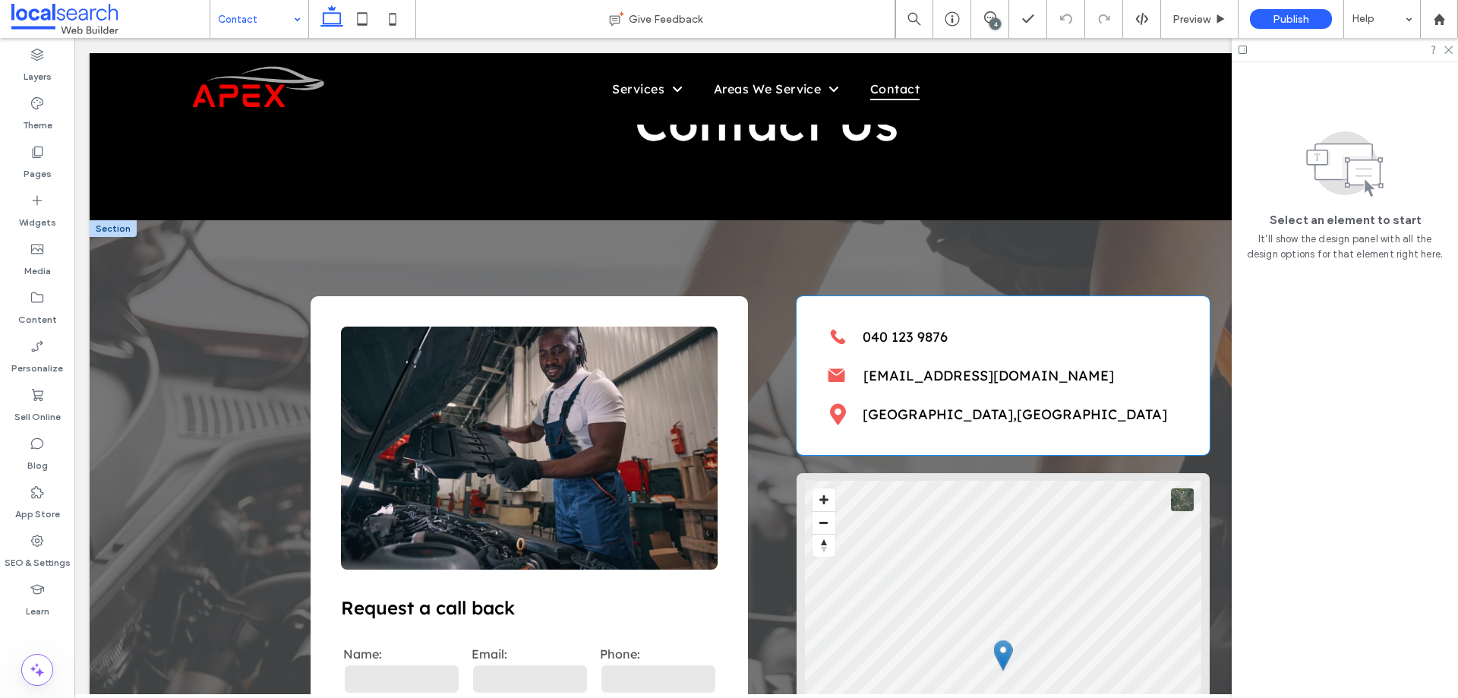
click at [835, 341] on icon at bounding box center [837, 336] width 14 height 14
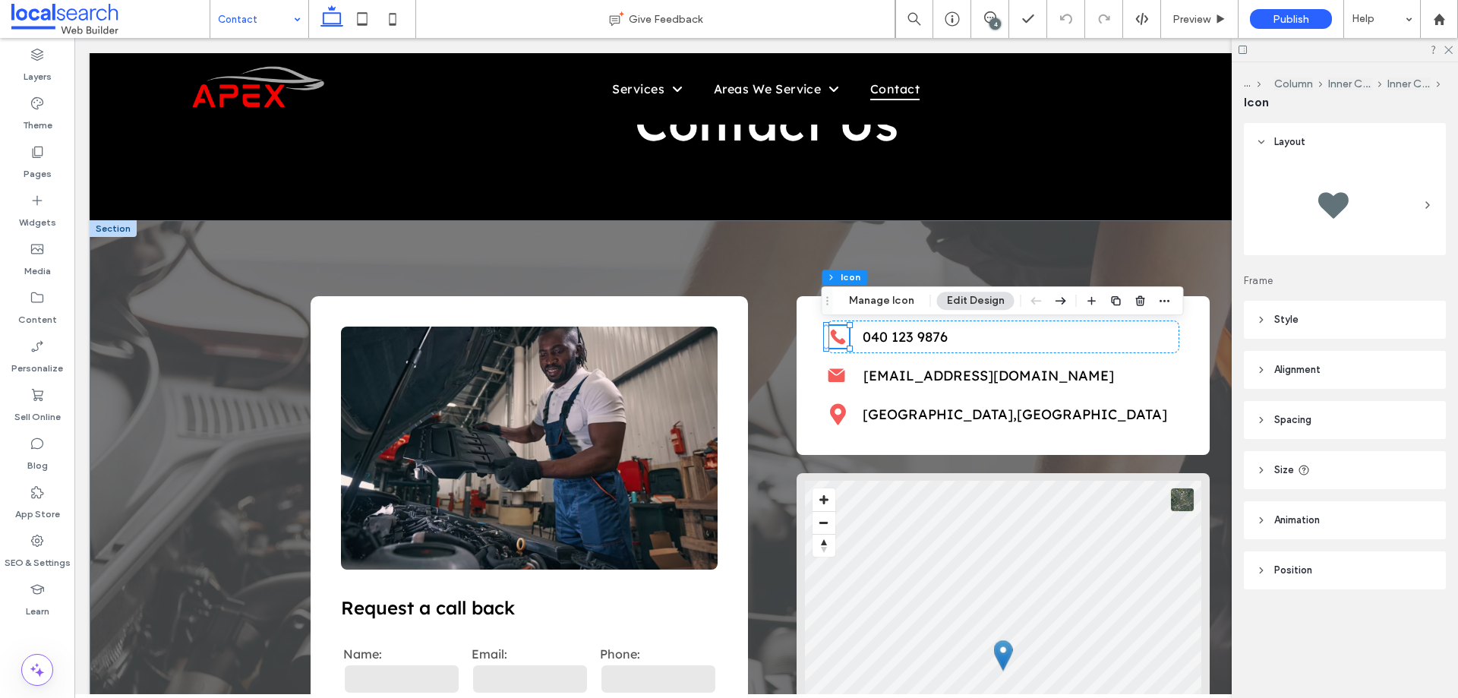
click at [1341, 471] on header "Size" at bounding box center [1344, 470] width 202 height 38
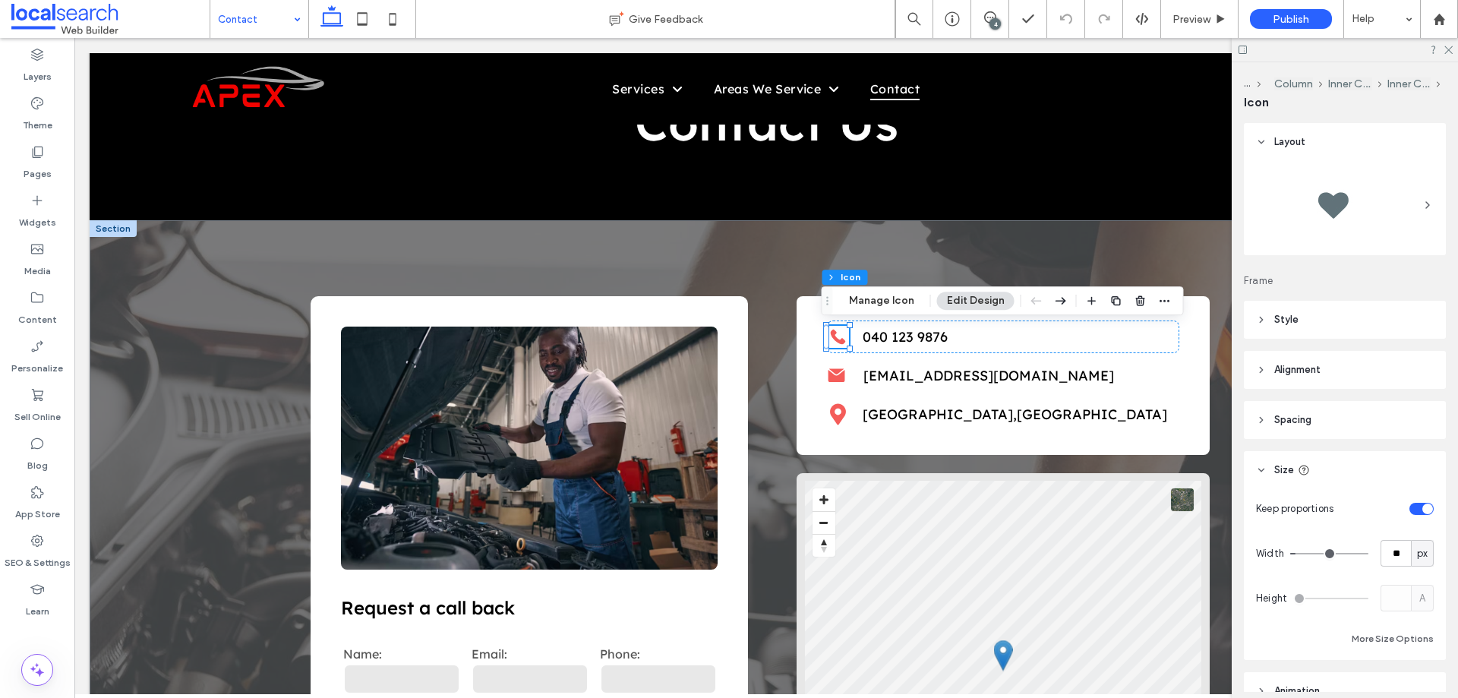
click at [1334, 316] on header "Style" at bounding box center [1344, 320] width 202 height 38
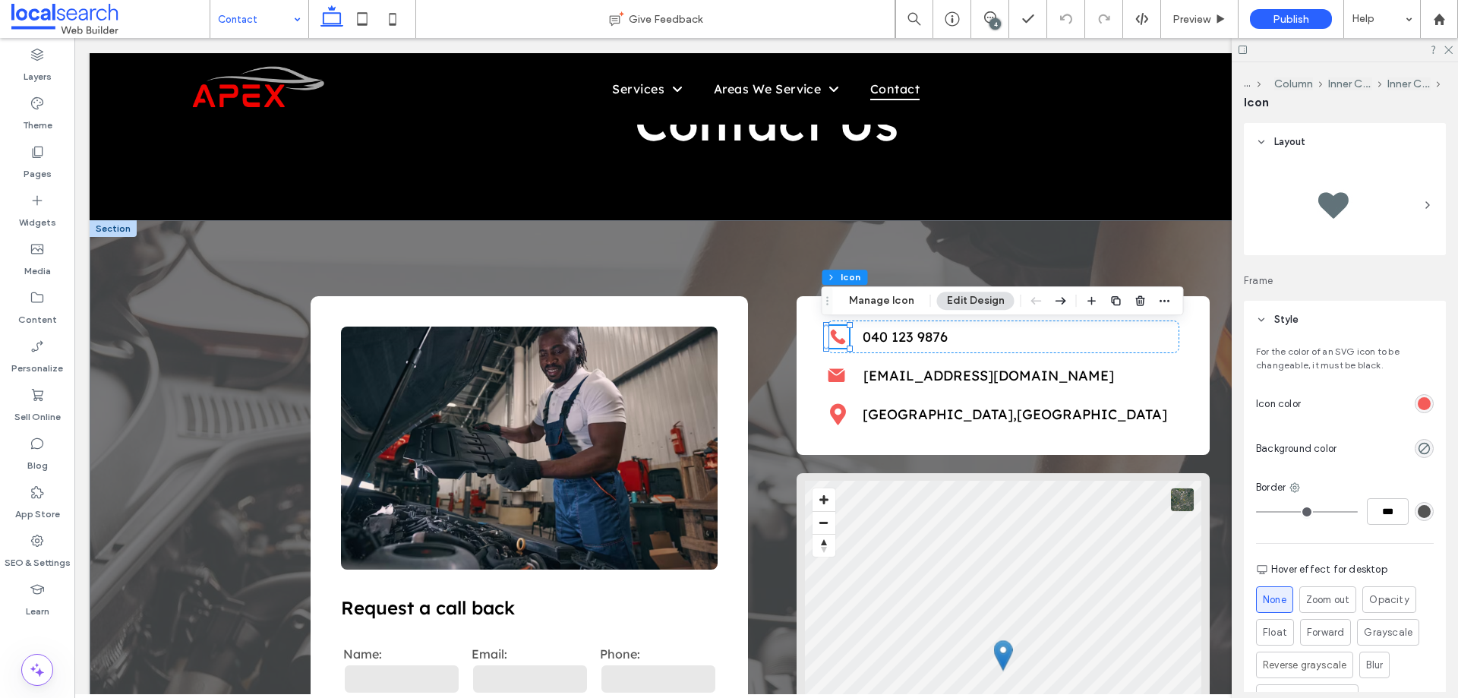
click at [1417, 402] on div "rgb(244, 92, 89)" at bounding box center [1423, 403] width 13 height 13
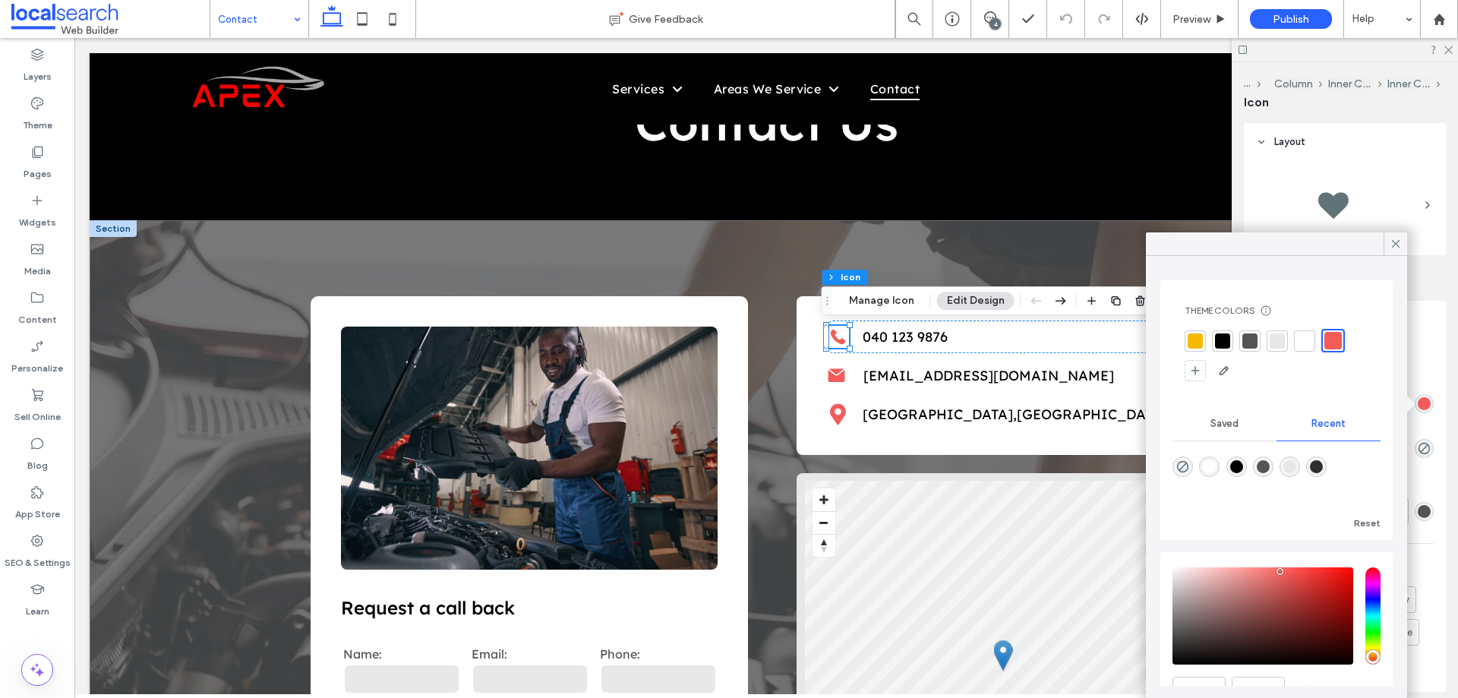
click at [1192, 338] on div at bounding box center [1194, 340] width 15 height 15
click at [830, 377] on icon at bounding box center [836, 376] width 17 height 14
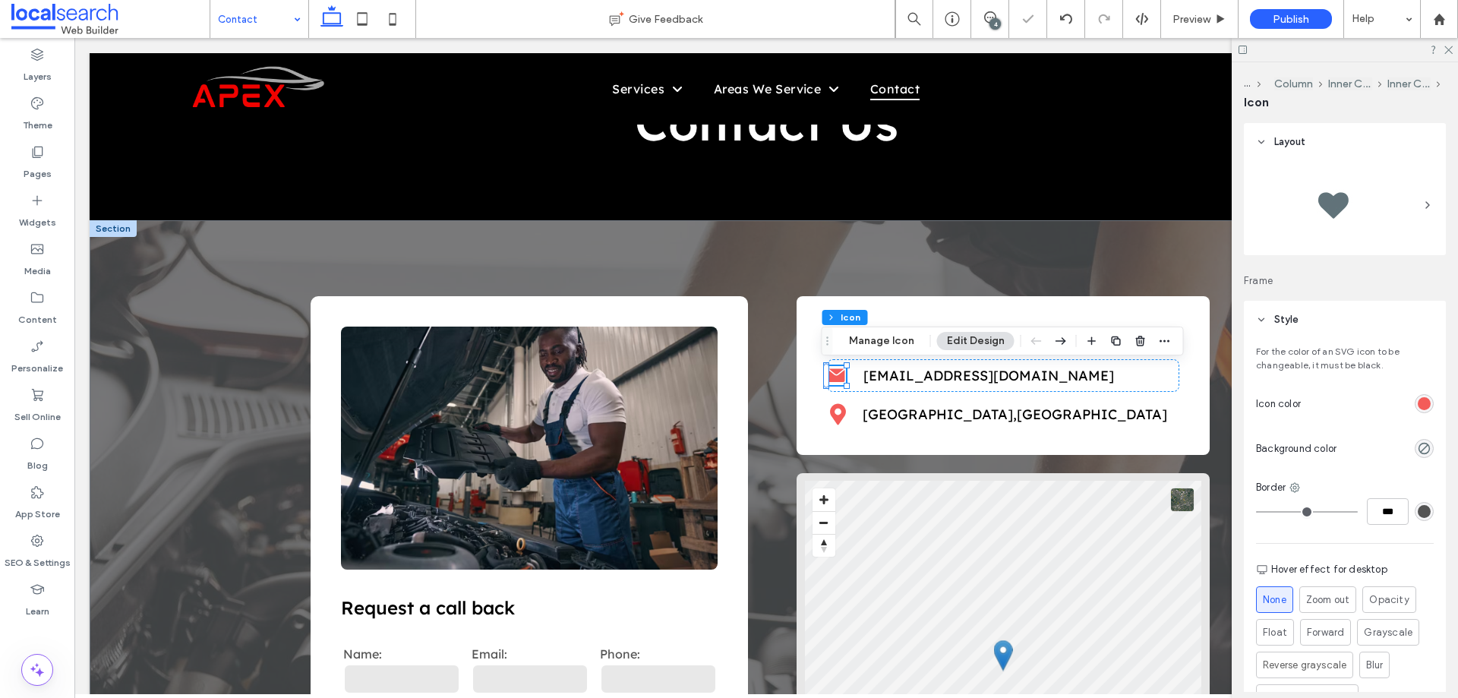
click at [1419, 403] on div "rgb(244, 92, 89)" at bounding box center [1423, 403] width 13 height 13
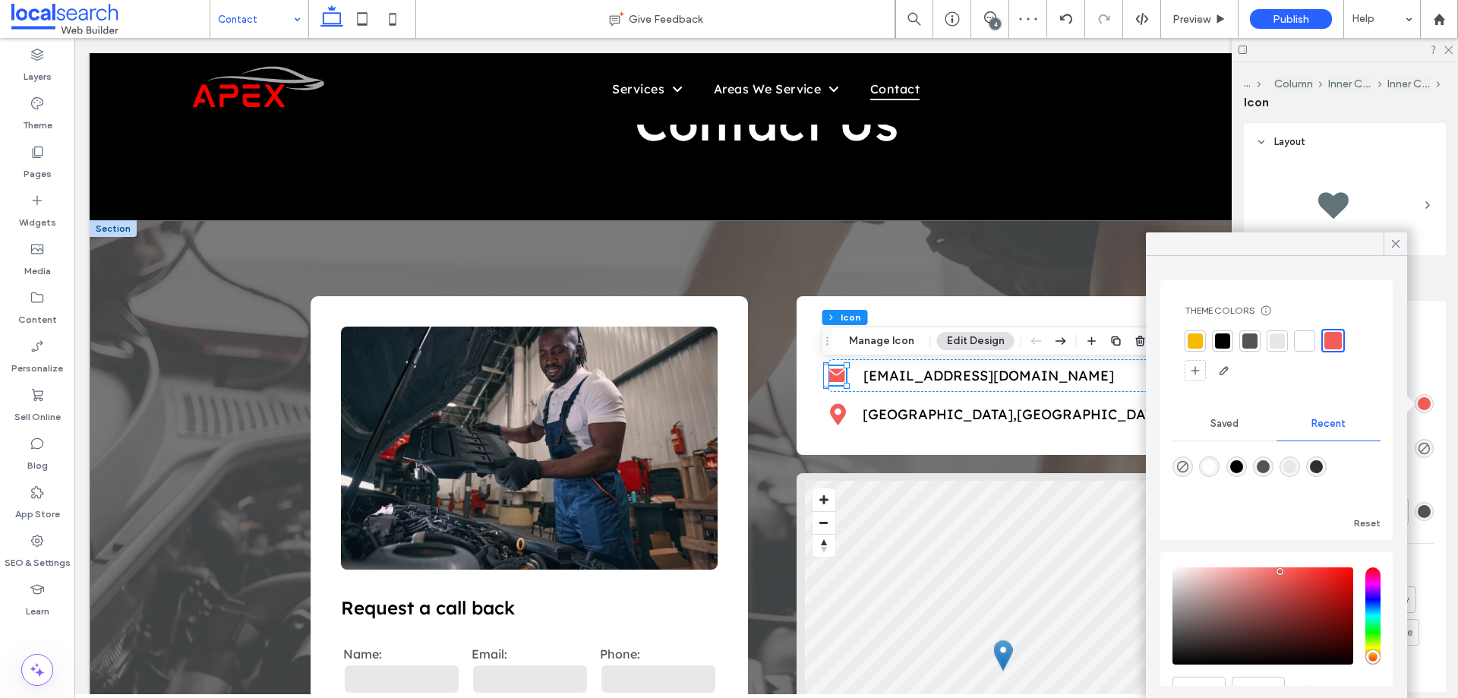
drag, startPoint x: 1191, startPoint y: 340, endPoint x: 1166, endPoint y: 344, distance: 25.3
click at [1190, 342] on div at bounding box center [1194, 340] width 15 height 15
click at [831, 415] on icon at bounding box center [838, 414] width 16 height 21
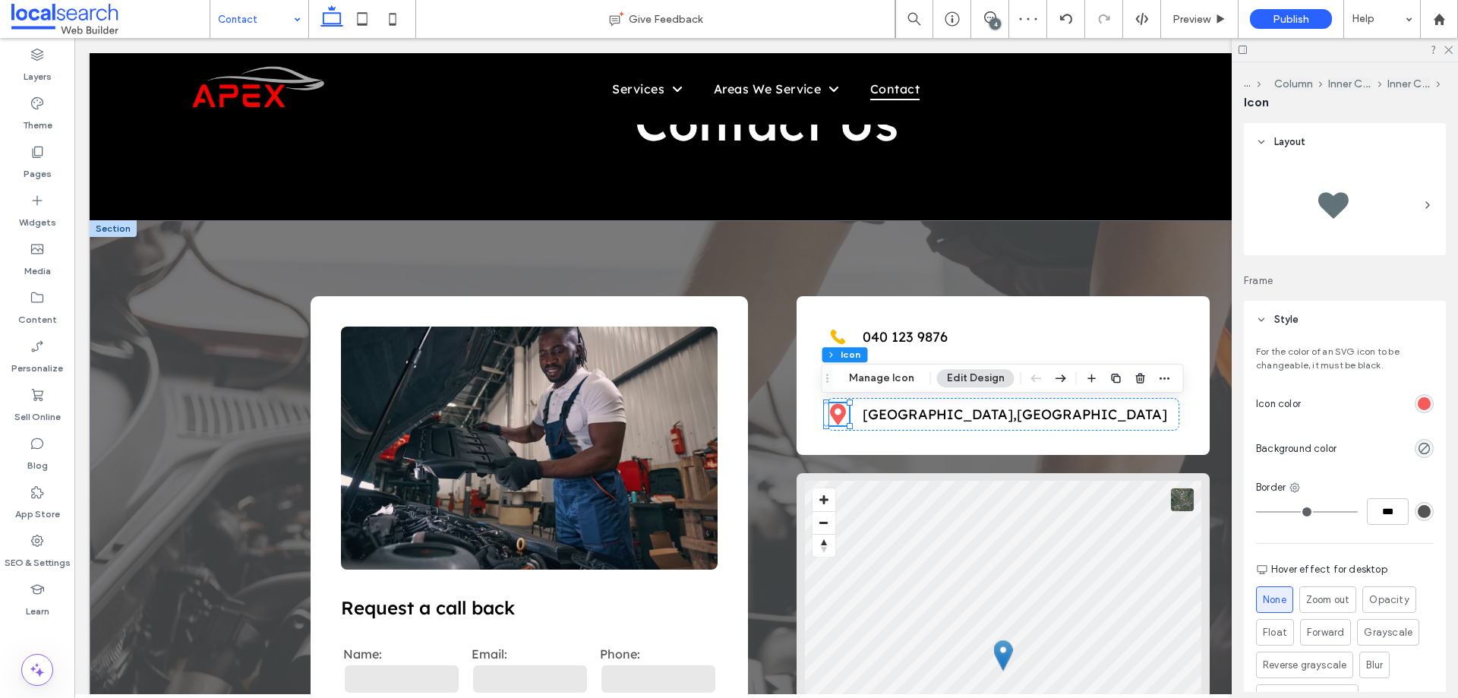
click at [1423, 402] on div "rgb(244, 92, 89)" at bounding box center [1423, 403] width 19 height 19
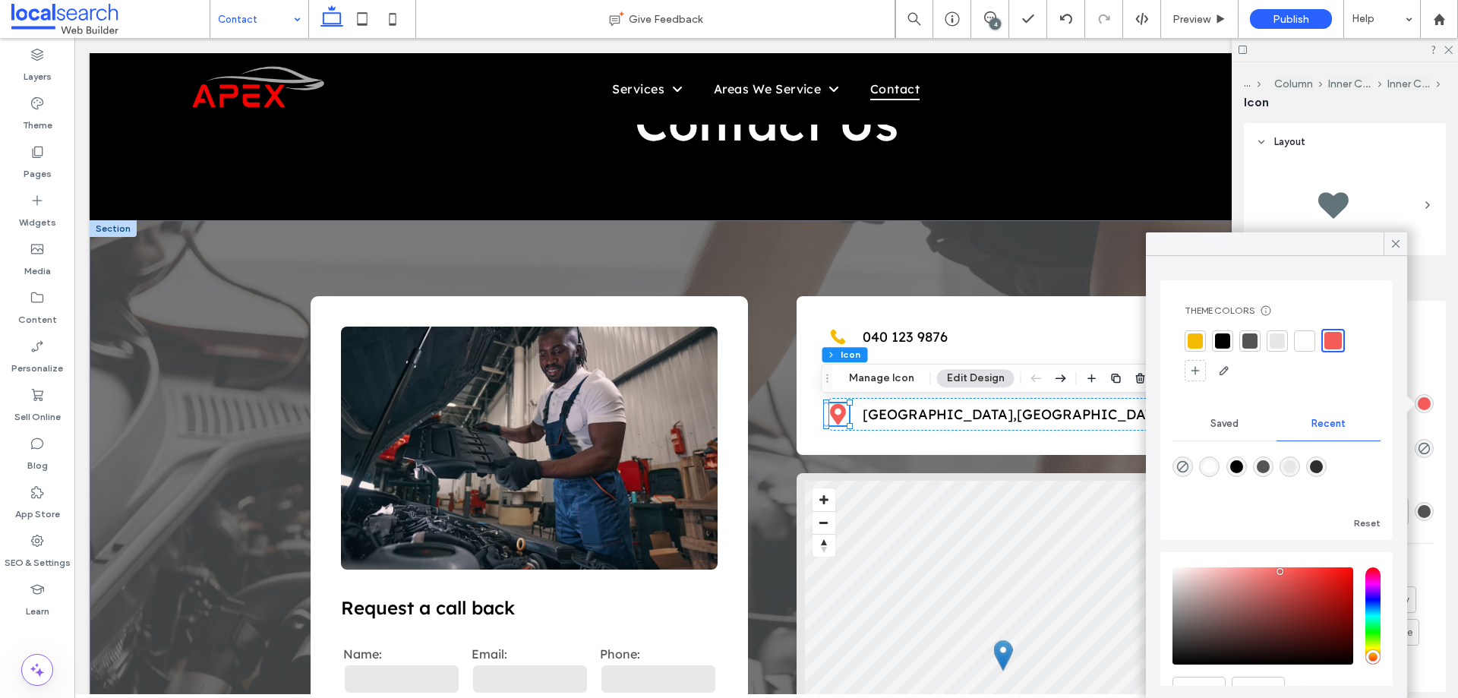
click at [1183, 339] on div "Theme Colors Save time with Theme Colors Create a color palette to instantly ad…" at bounding box center [1276, 343] width 208 height 102
click at [1196, 342] on div at bounding box center [1194, 340] width 15 height 15
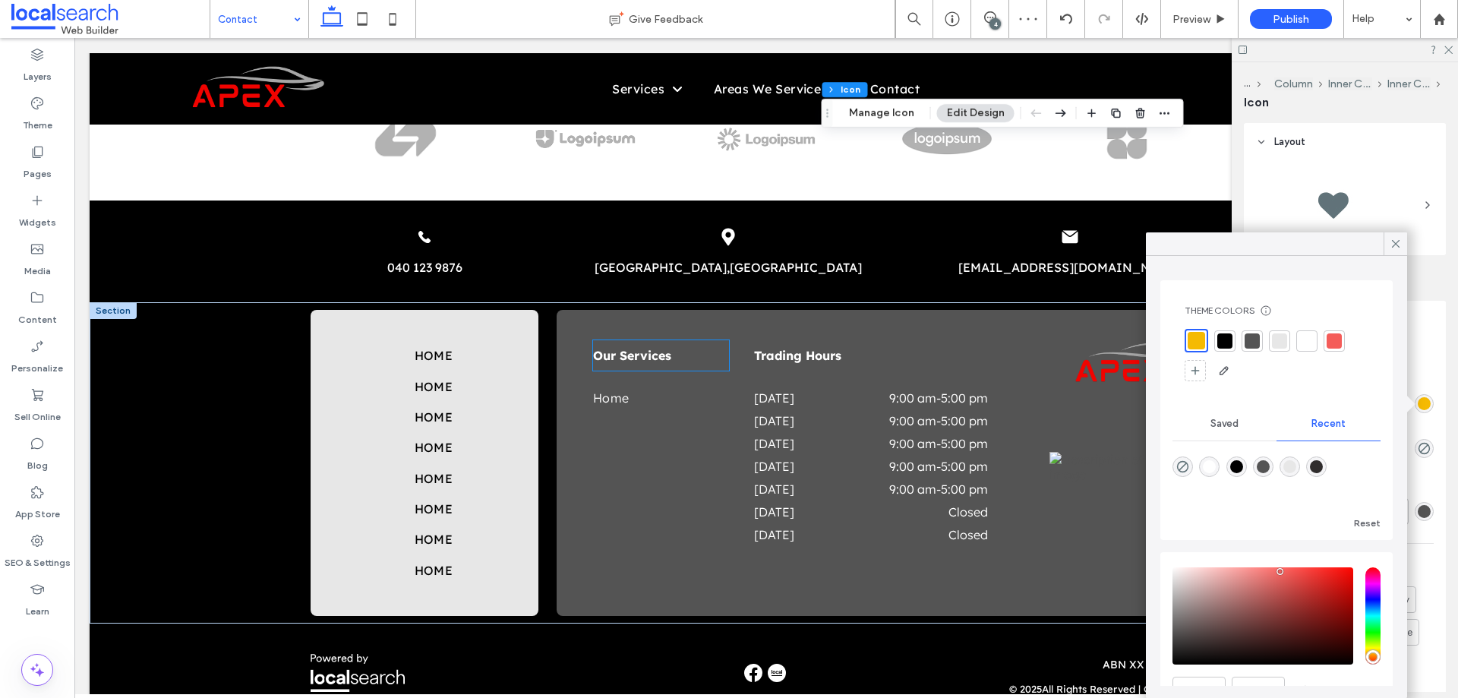
scroll to position [1306, 0]
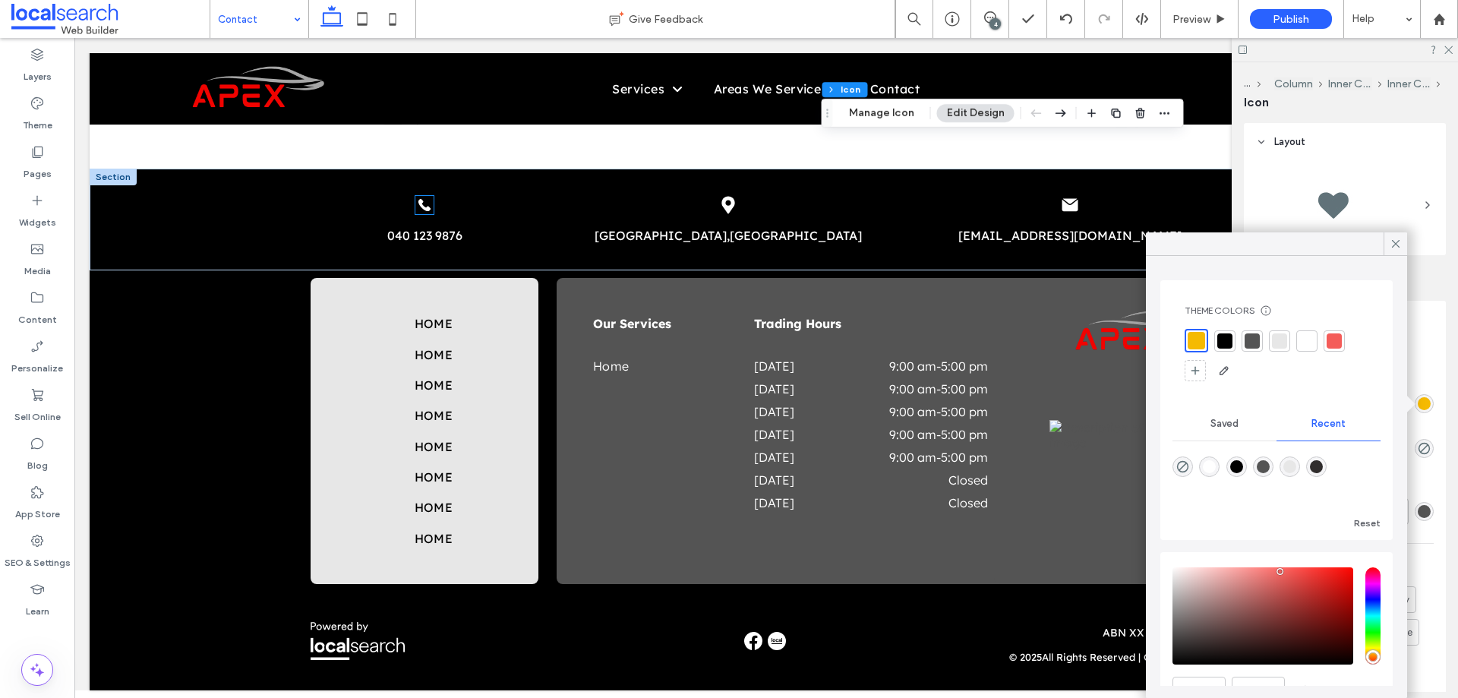
click at [419, 196] on icon "phone icon" at bounding box center [424, 205] width 18 height 18
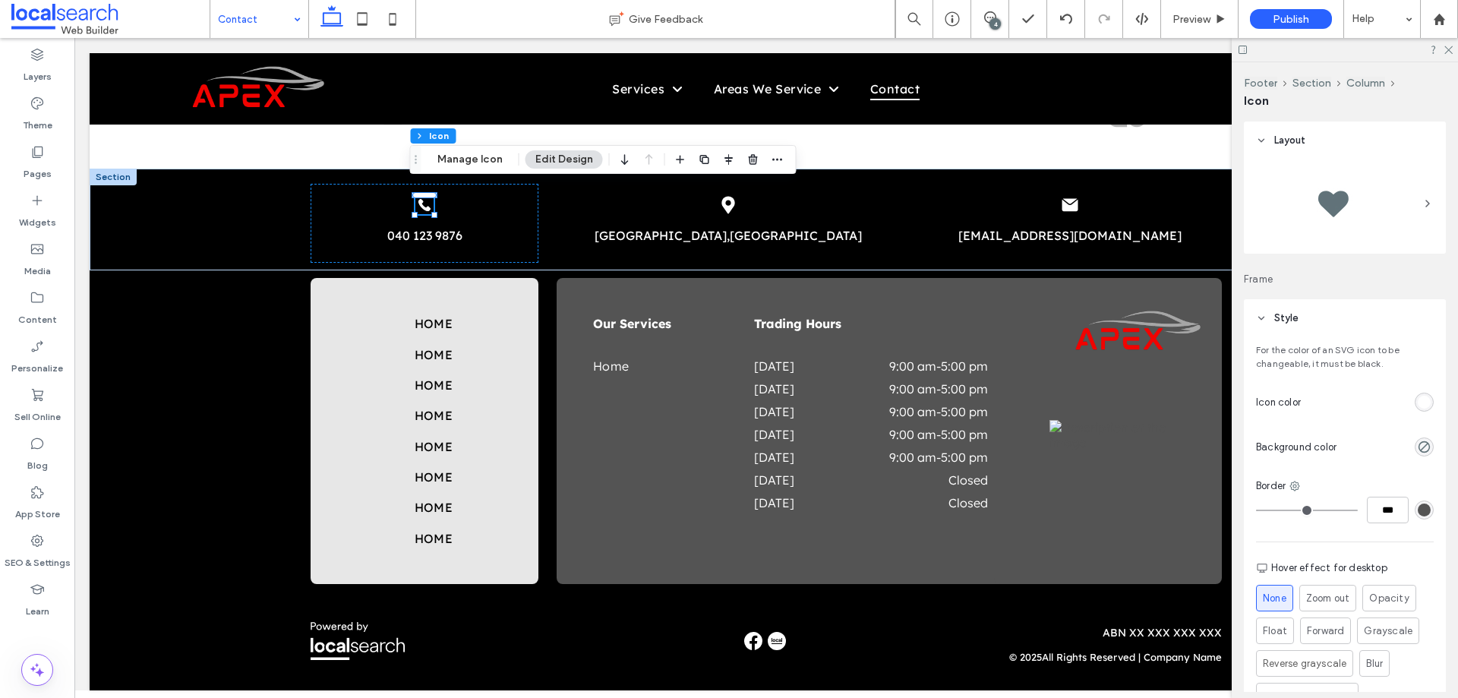
click at [1421, 399] on div "rgb(255, 255, 255)" at bounding box center [1423, 402] width 13 height 13
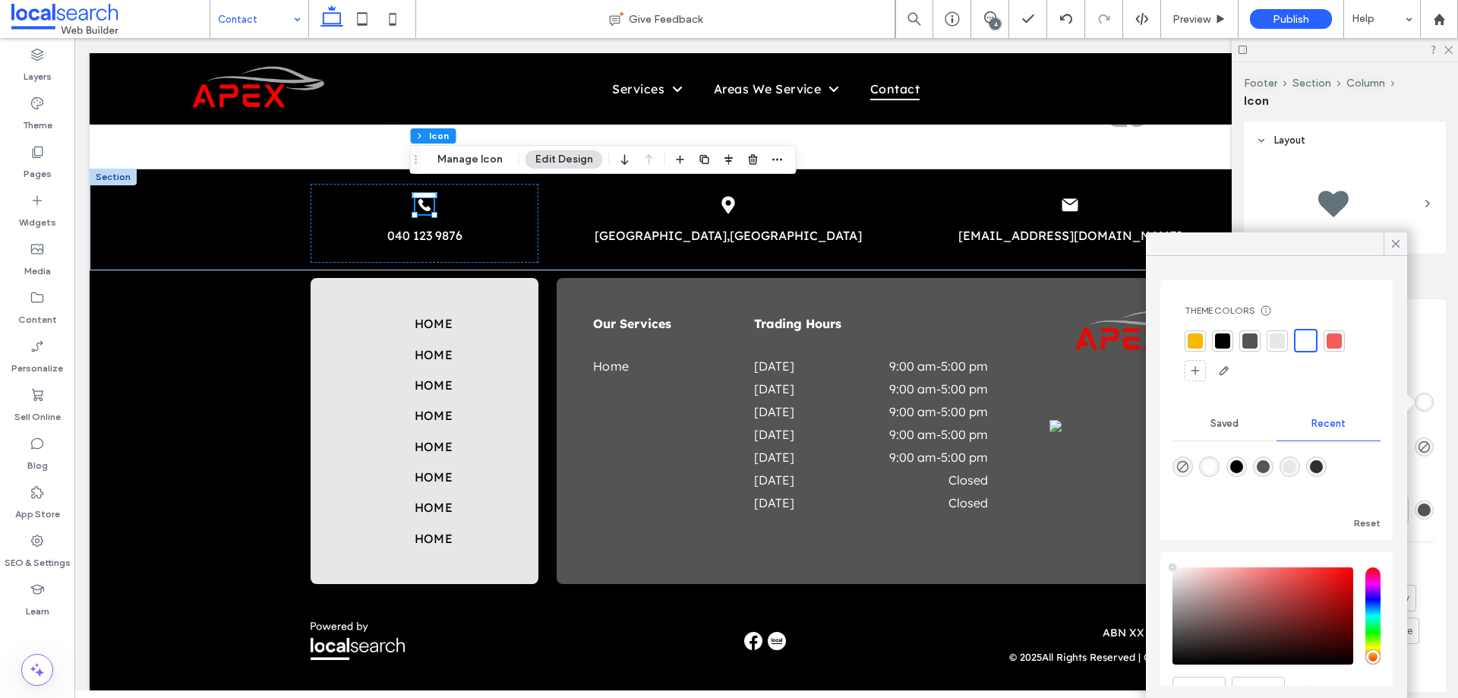
click at [1200, 340] on div at bounding box center [1194, 340] width 15 height 15
click at [723, 196] on icon "map icon" at bounding box center [728, 205] width 18 height 18
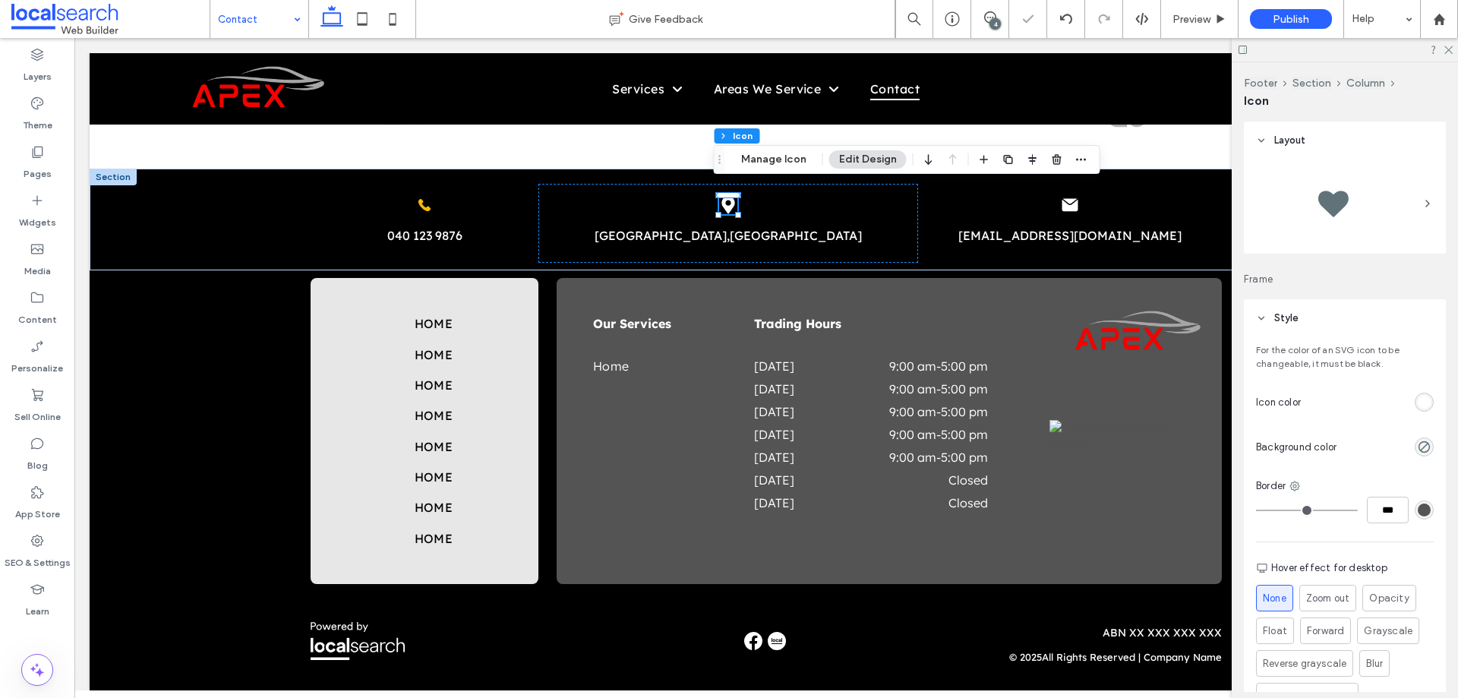
click at [1417, 399] on div "rgb(255, 255, 255)" at bounding box center [1423, 402] width 13 height 13
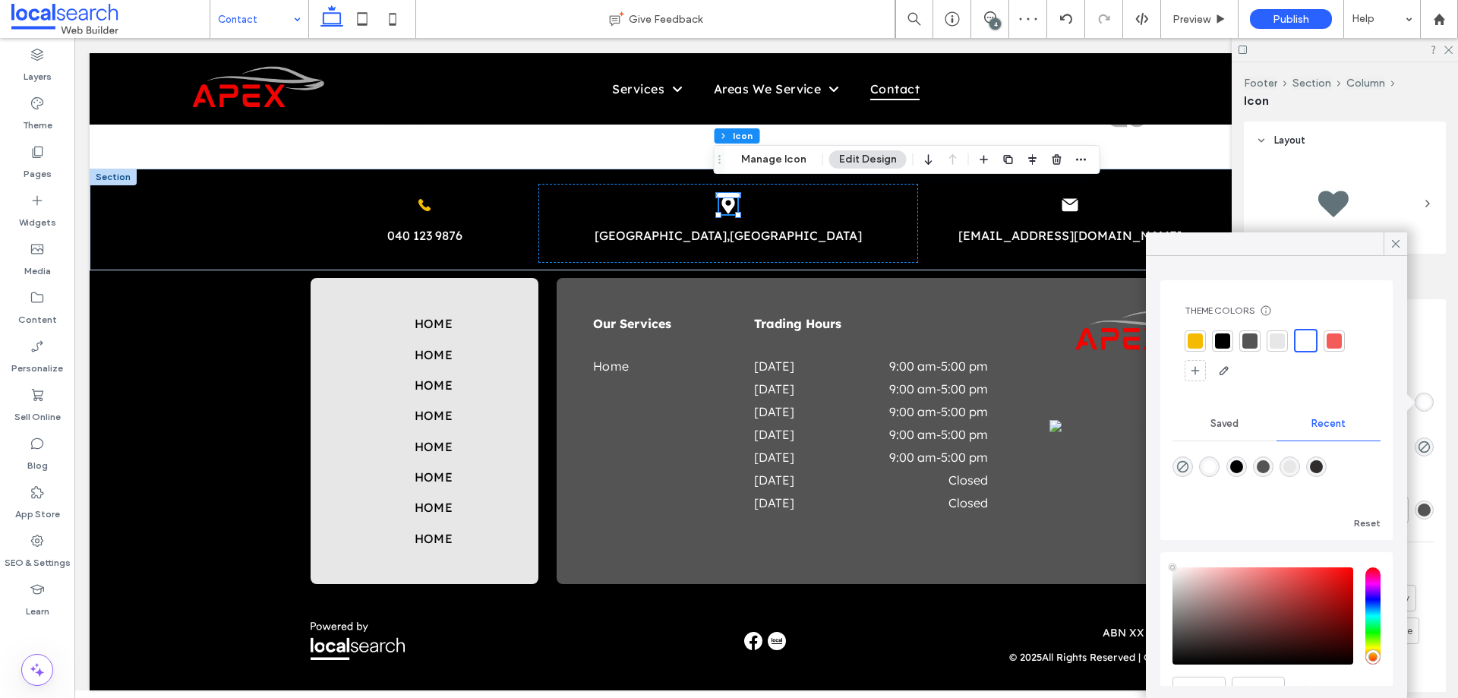
click at [1189, 334] on div at bounding box center [1194, 340] width 15 height 15
click at [1062, 198] on icon at bounding box center [1070, 204] width 16 height 13
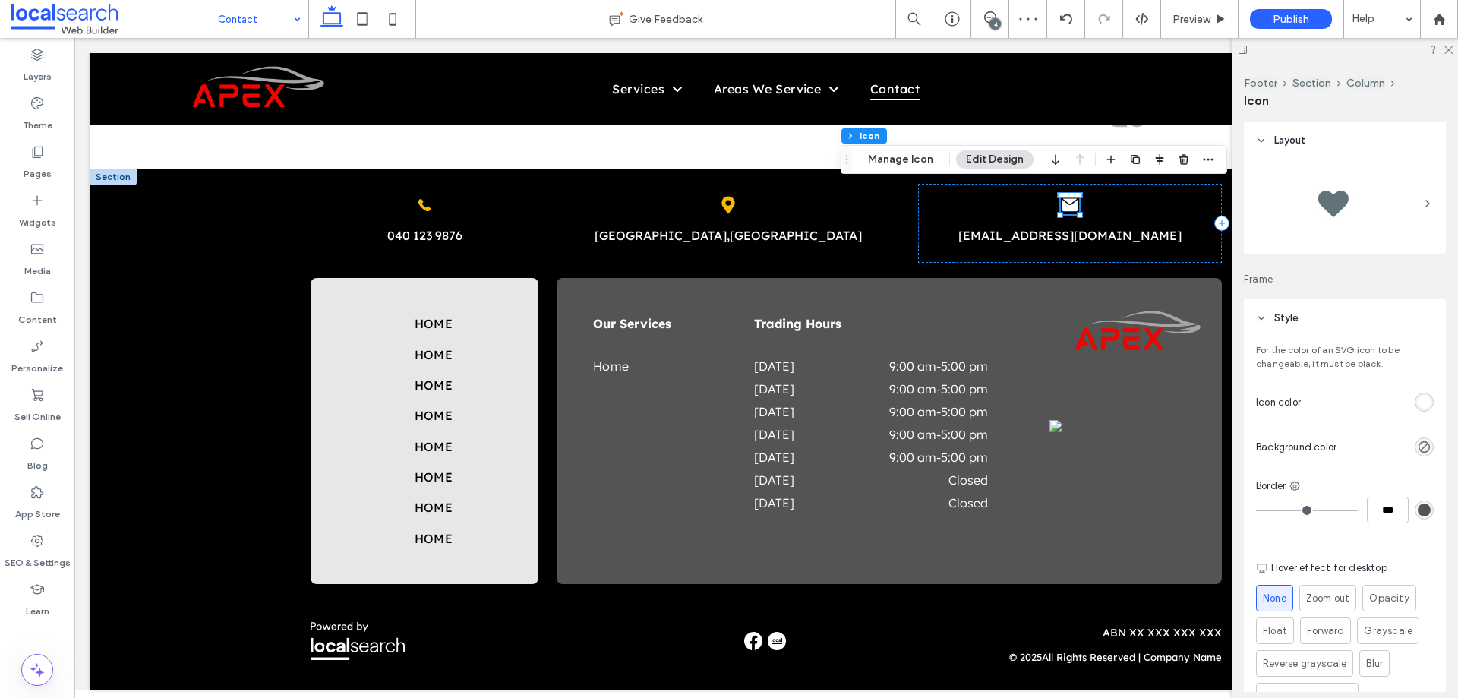
click at [1419, 396] on div "rgb(255, 255, 255)" at bounding box center [1423, 402] width 13 height 13
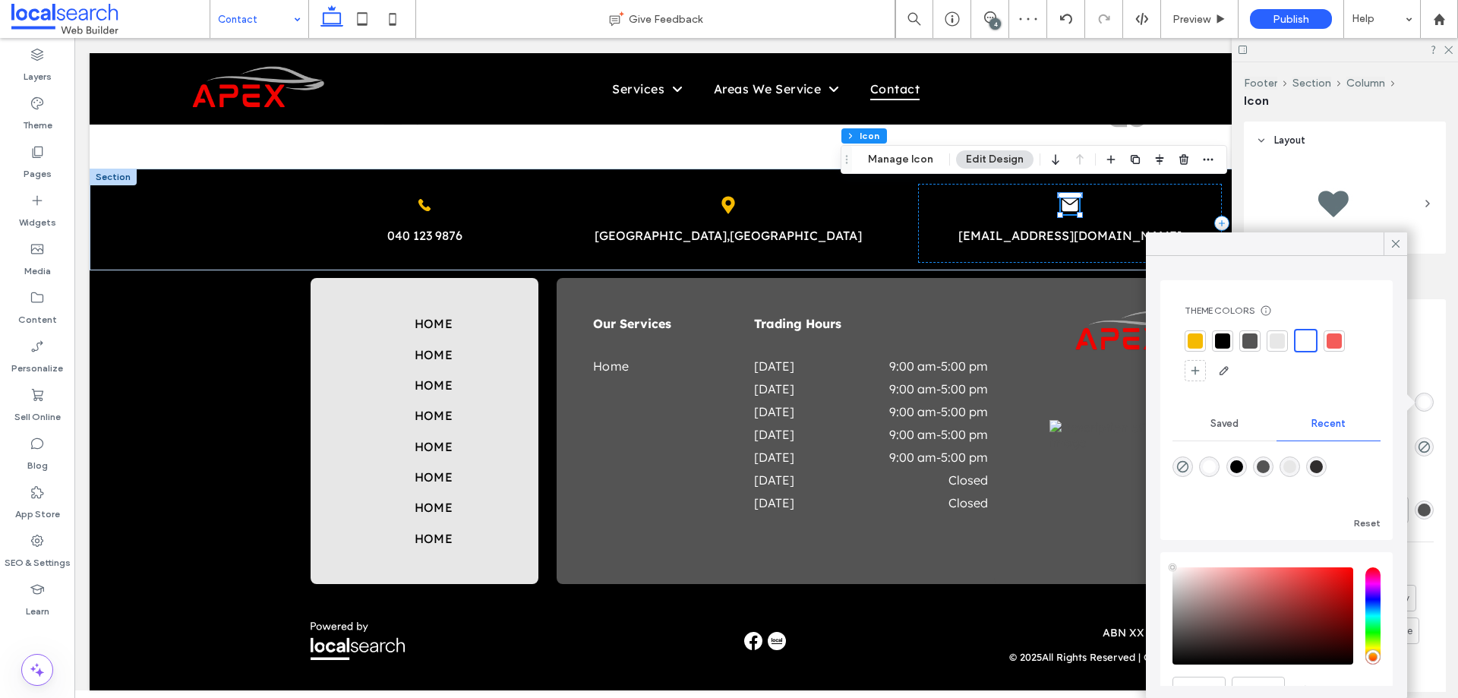
click at [1185, 336] on div at bounding box center [1194, 340] width 21 height 21
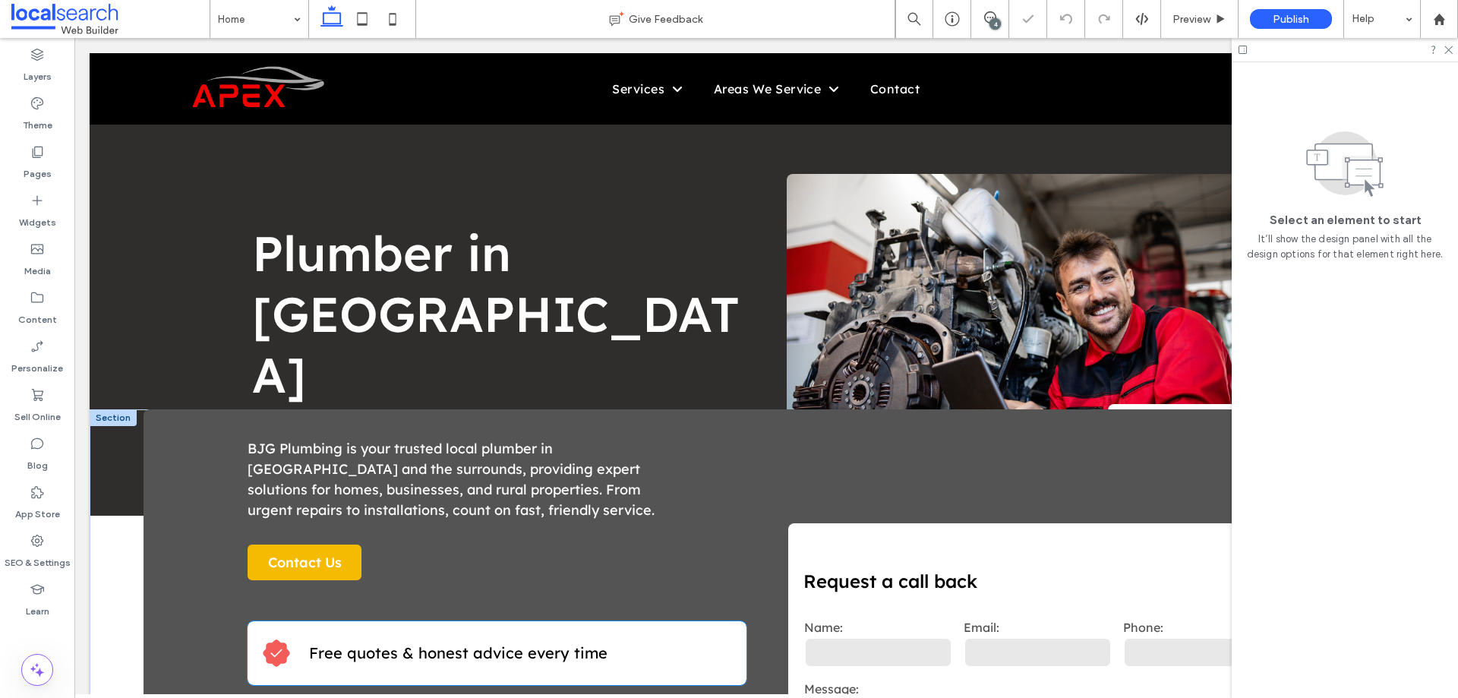
scroll to position [228, 0]
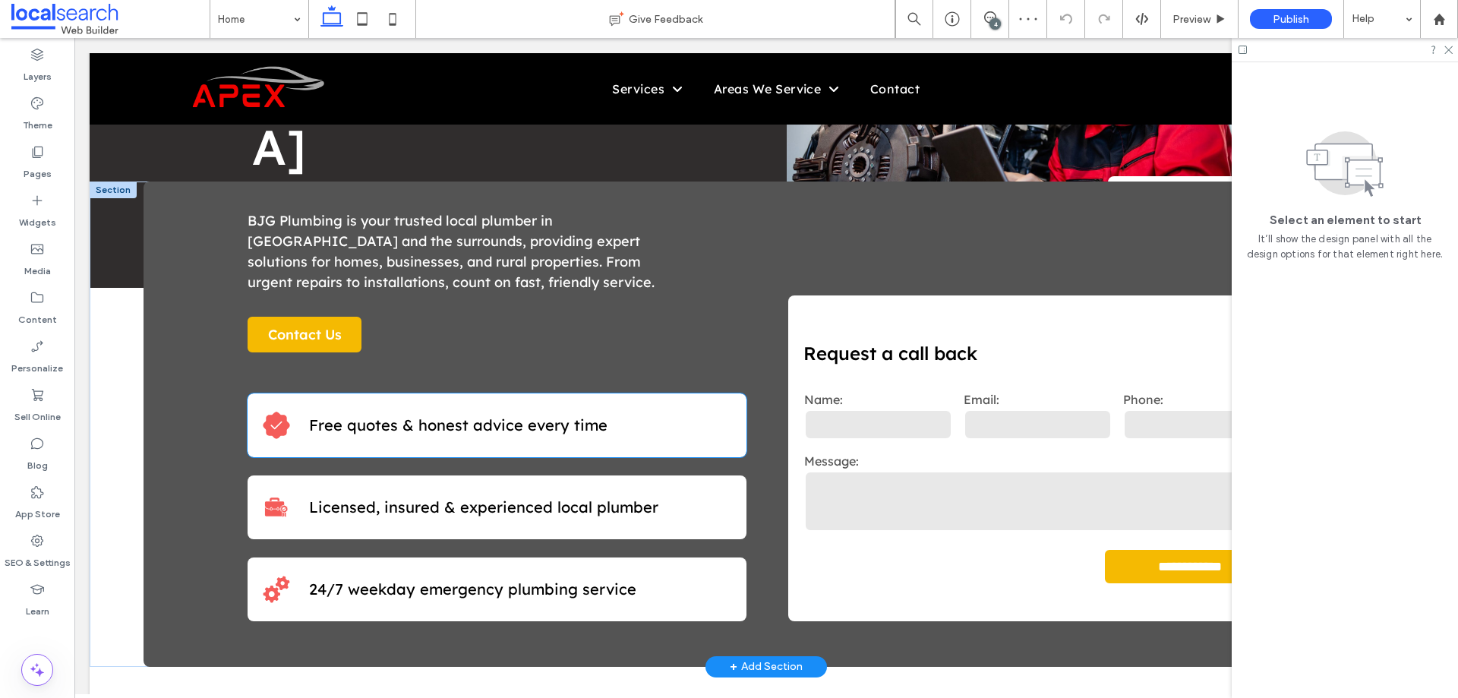
click at [278, 428] on icon at bounding box center [276, 424] width 27 height 27
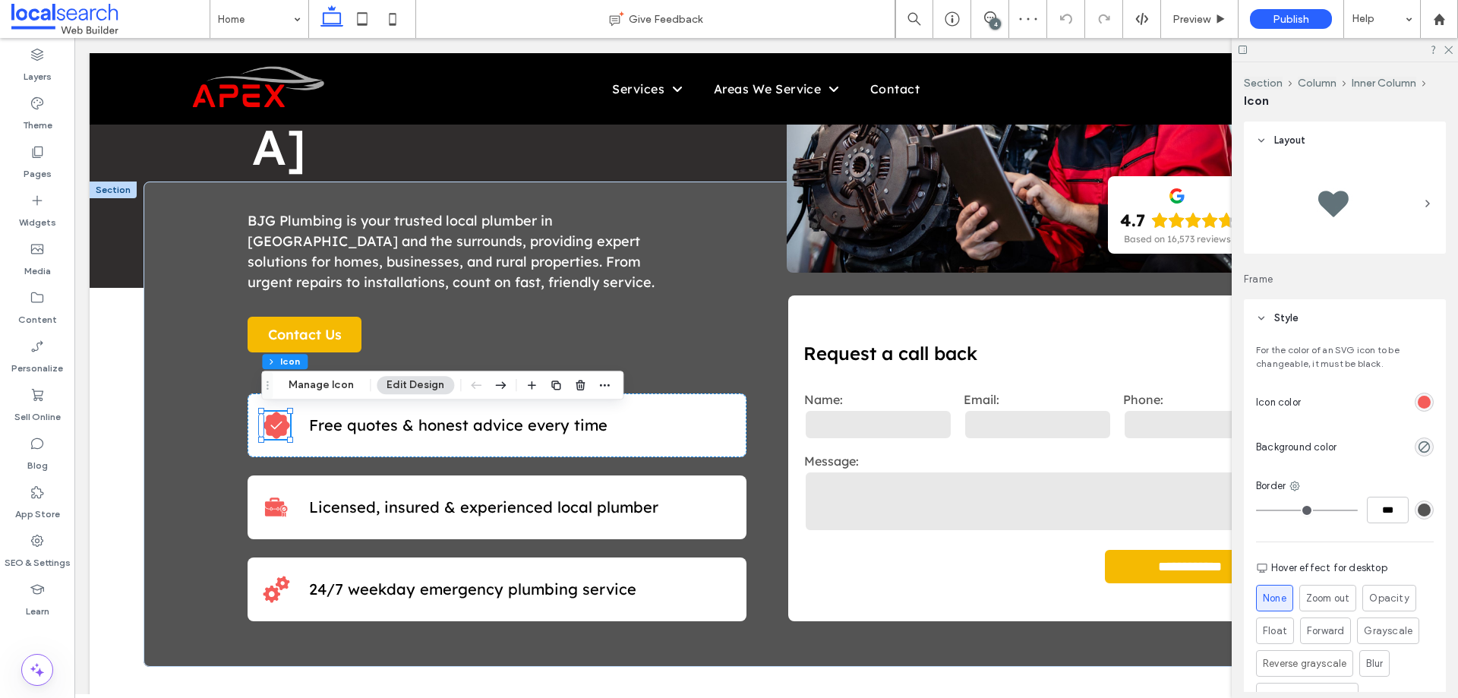
click at [1415, 394] on div "rgb(244, 92, 89)" at bounding box center [1423, 401] width 19 height 19
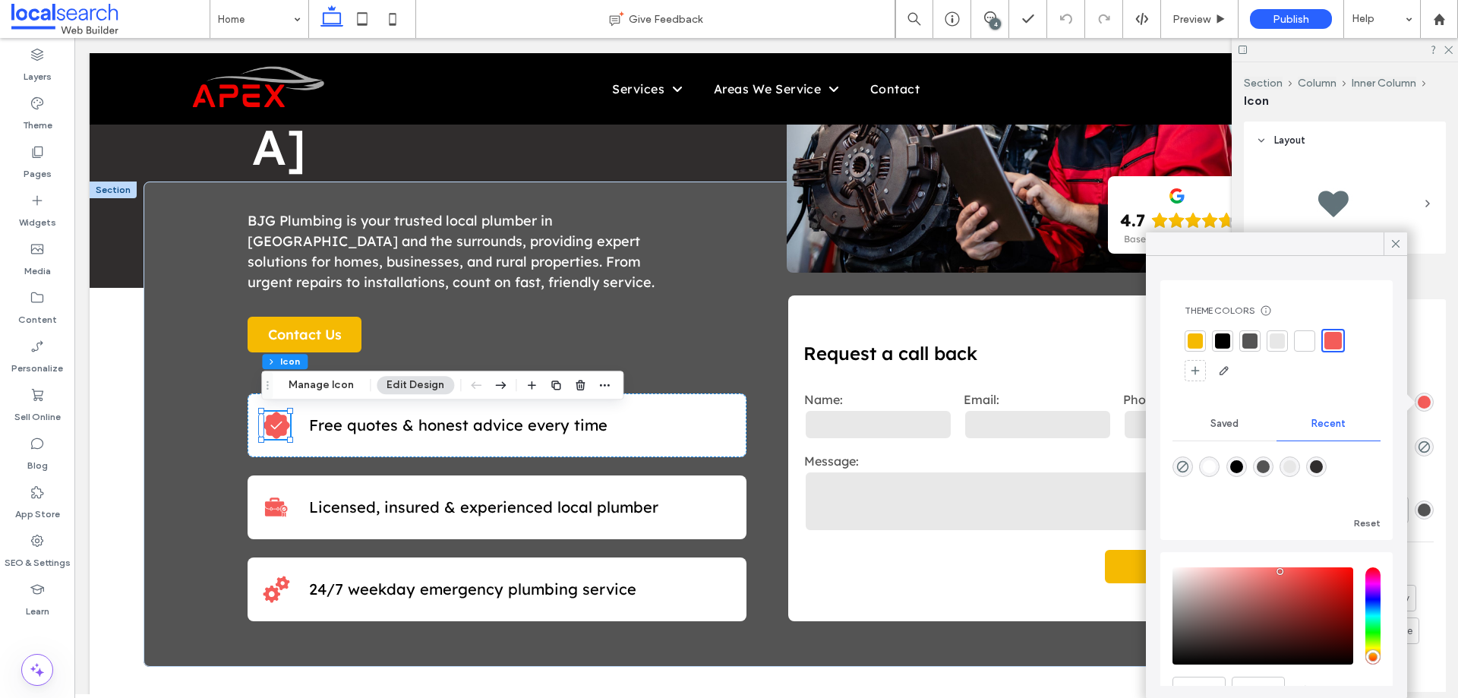
drag, startPoint x: 1193, startPoint y: 338, endPoint x: 860, endPoint y: 335, distance: 333.3
click at [1193, 338] on div at bounding box center [1194, 340] width 15 height 15
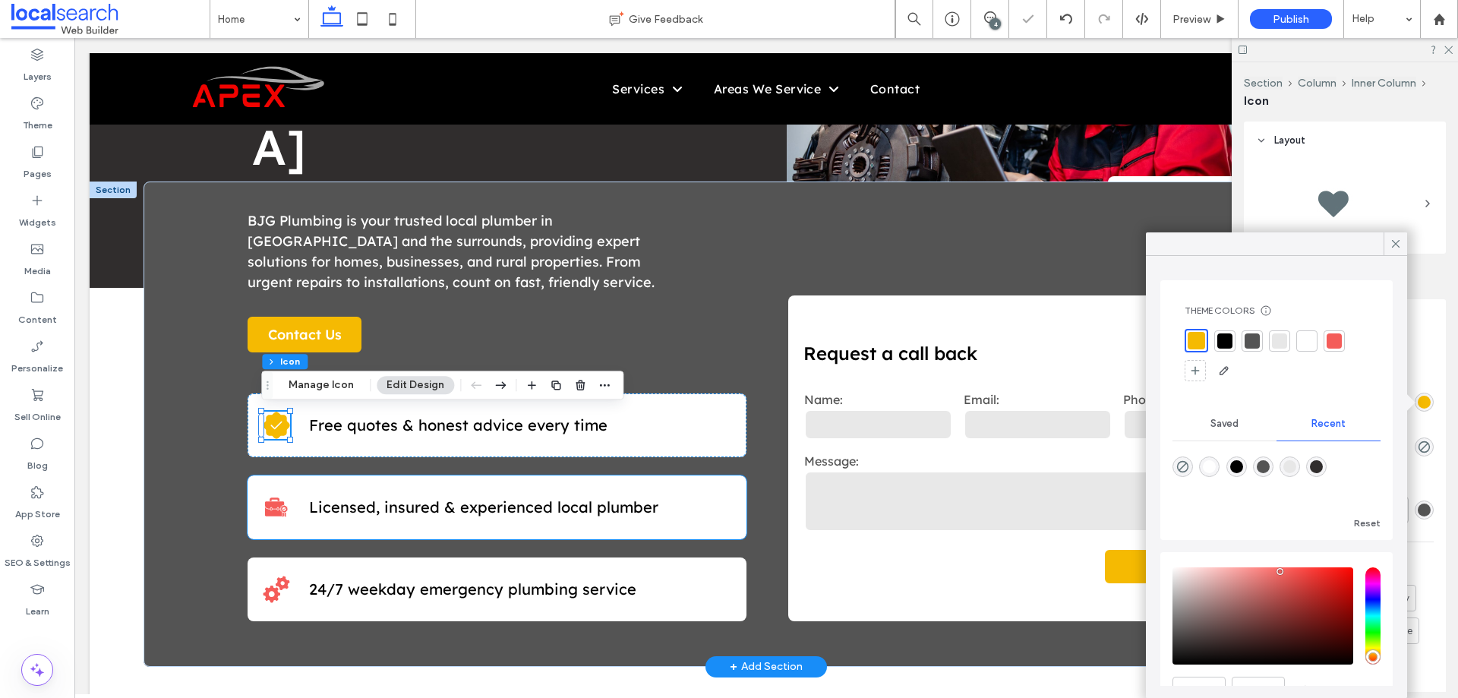
click at [278, 514] on icon at bounding box center [276, 506] width 23 height 19
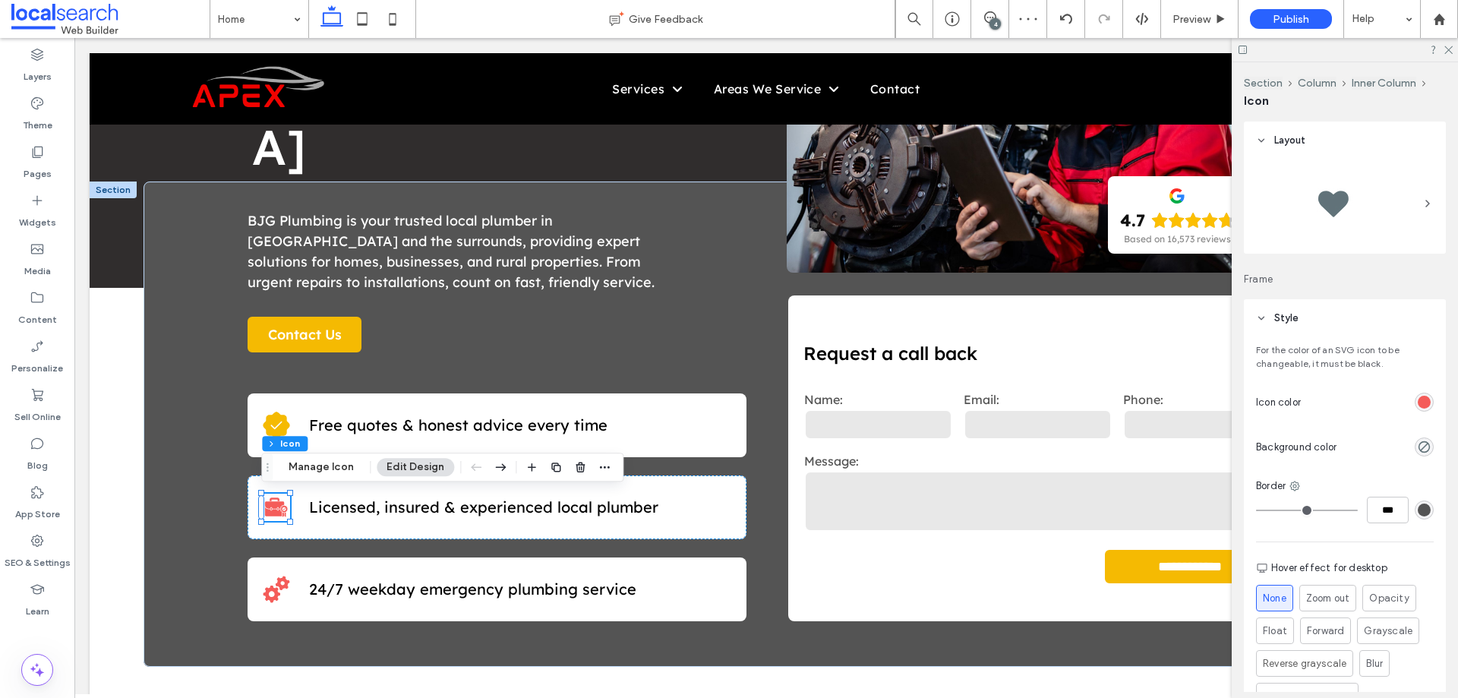
click at [1414, 405] on div "rgb(244, 92, 89)" at bounding box center [1423, 401] width 19 height 19
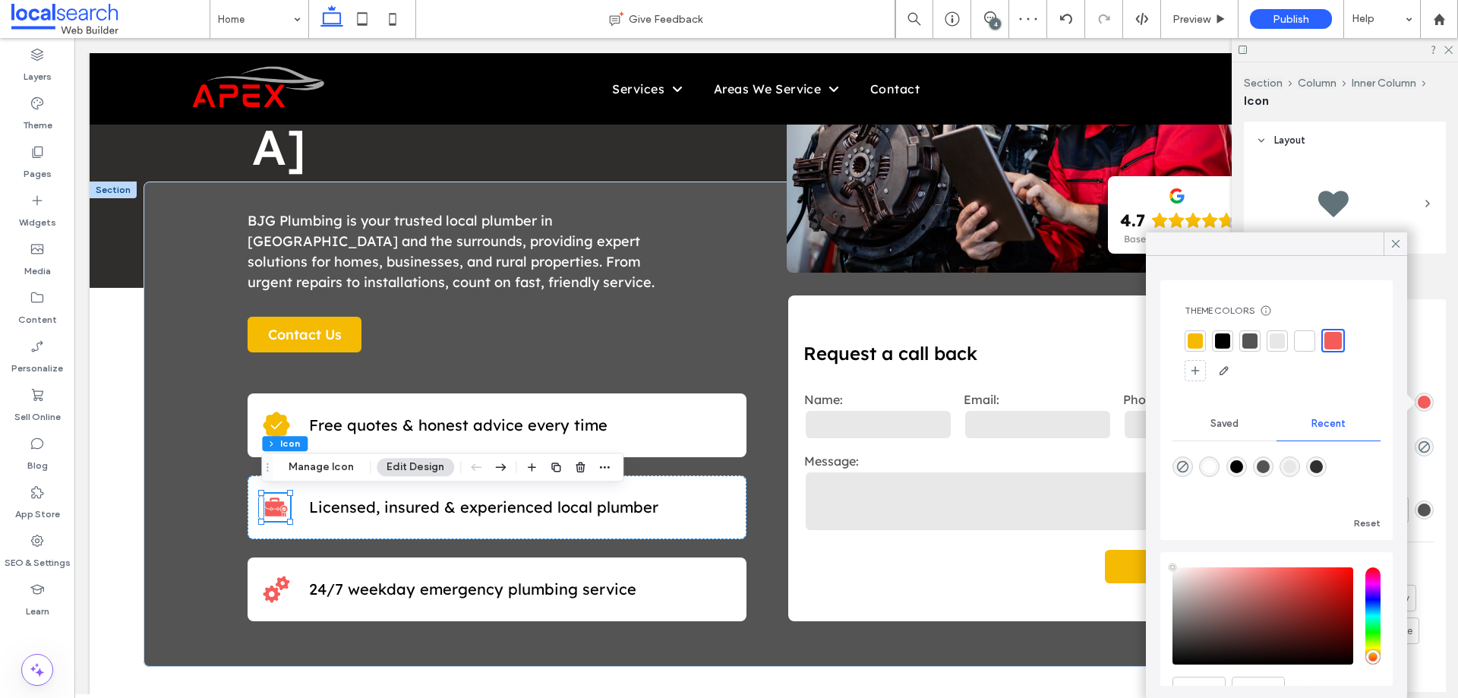
type input "****"
click at [1187, 336] on div at bounding box center [1194, 340] width 15 height 15
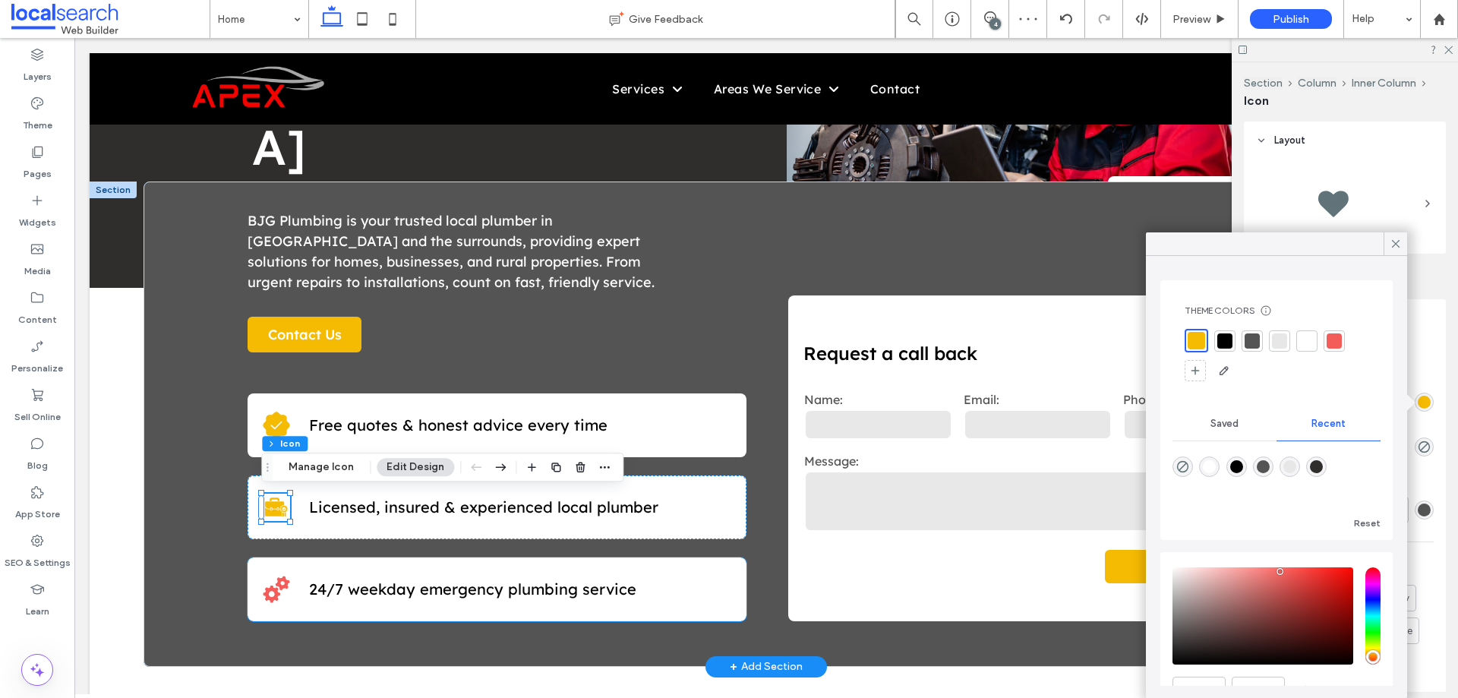
click at [276, 588] on icon at bounding box center [276, 588] width 27 height 27
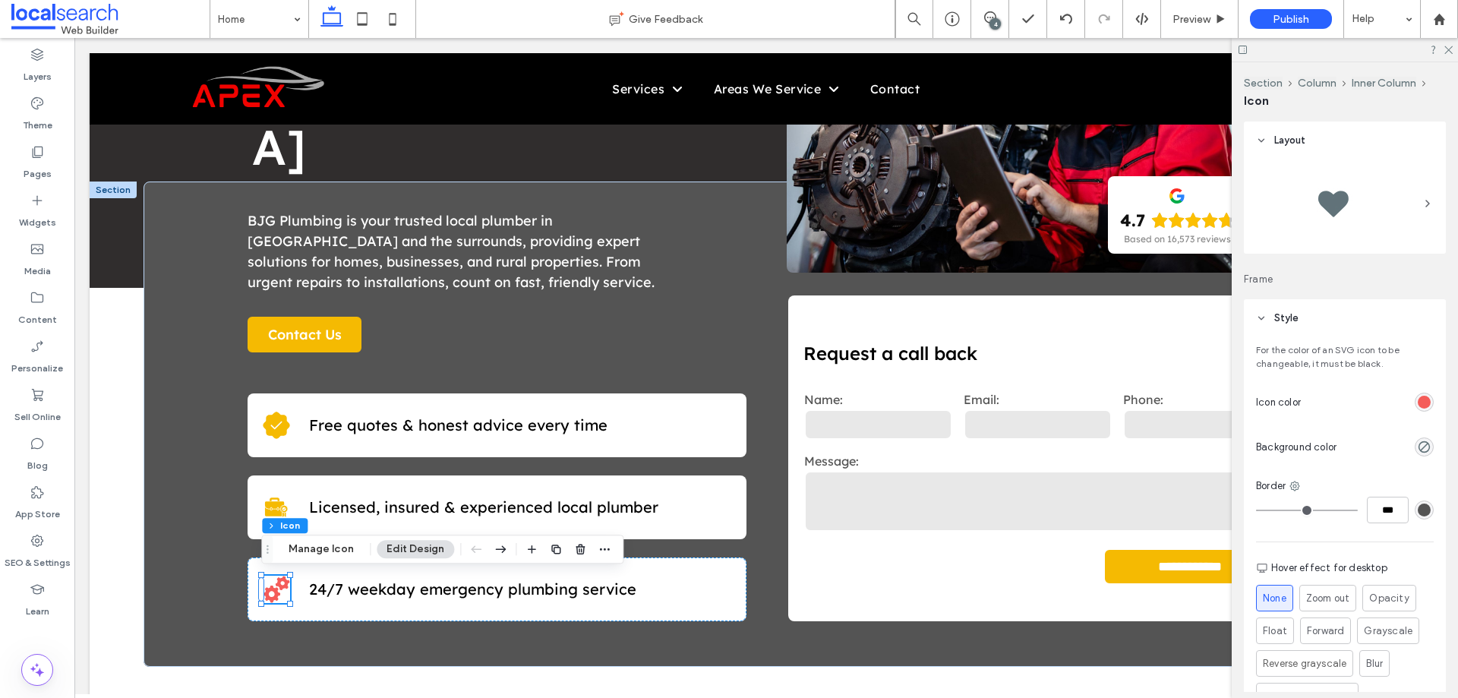
click at [1417, 400] on div "rgb(244, 92, 89)" at bounding box center [1423, 402] width 13 height 13
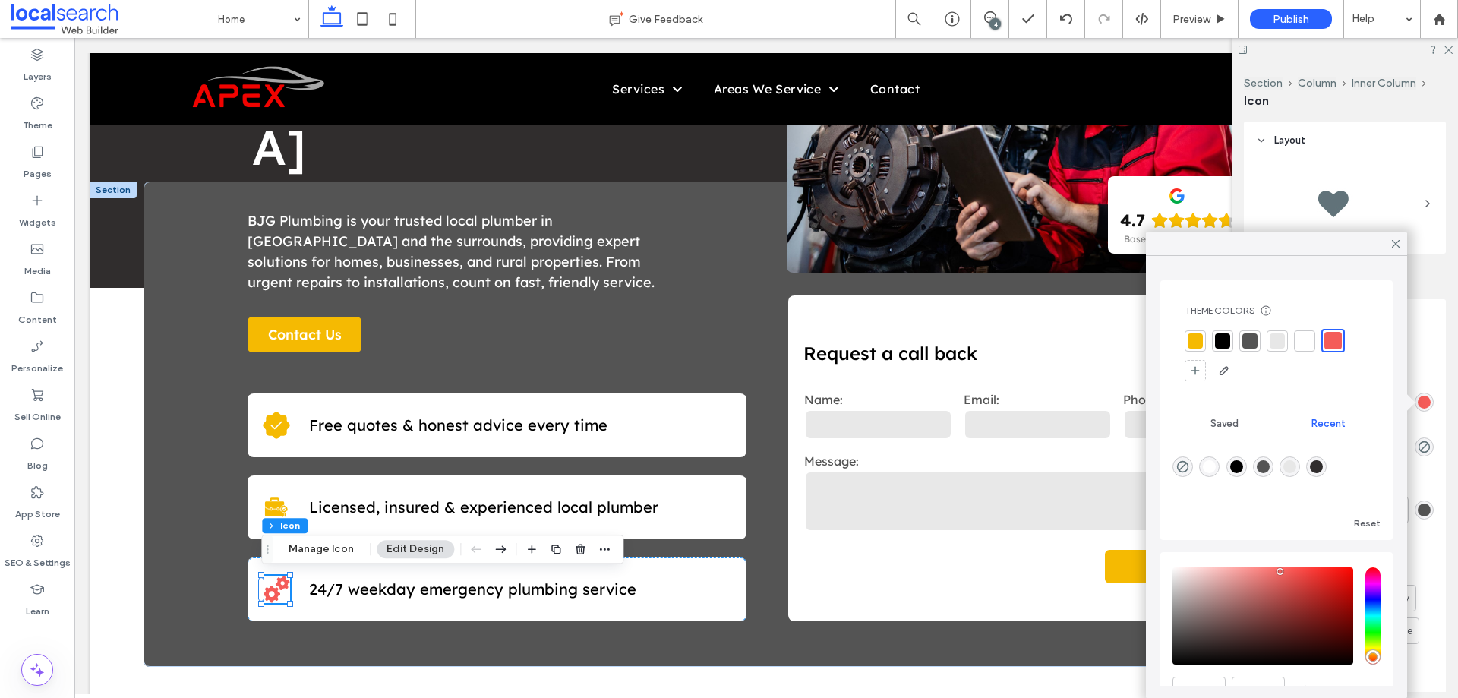
drag, startPoint x: 1189, startPoint y: 339, endPoint x: 1069, endPoint y: 312, distance: 123.0
click at [1189, 339] on div at bounding box center [1194, 340] width 15 height 15
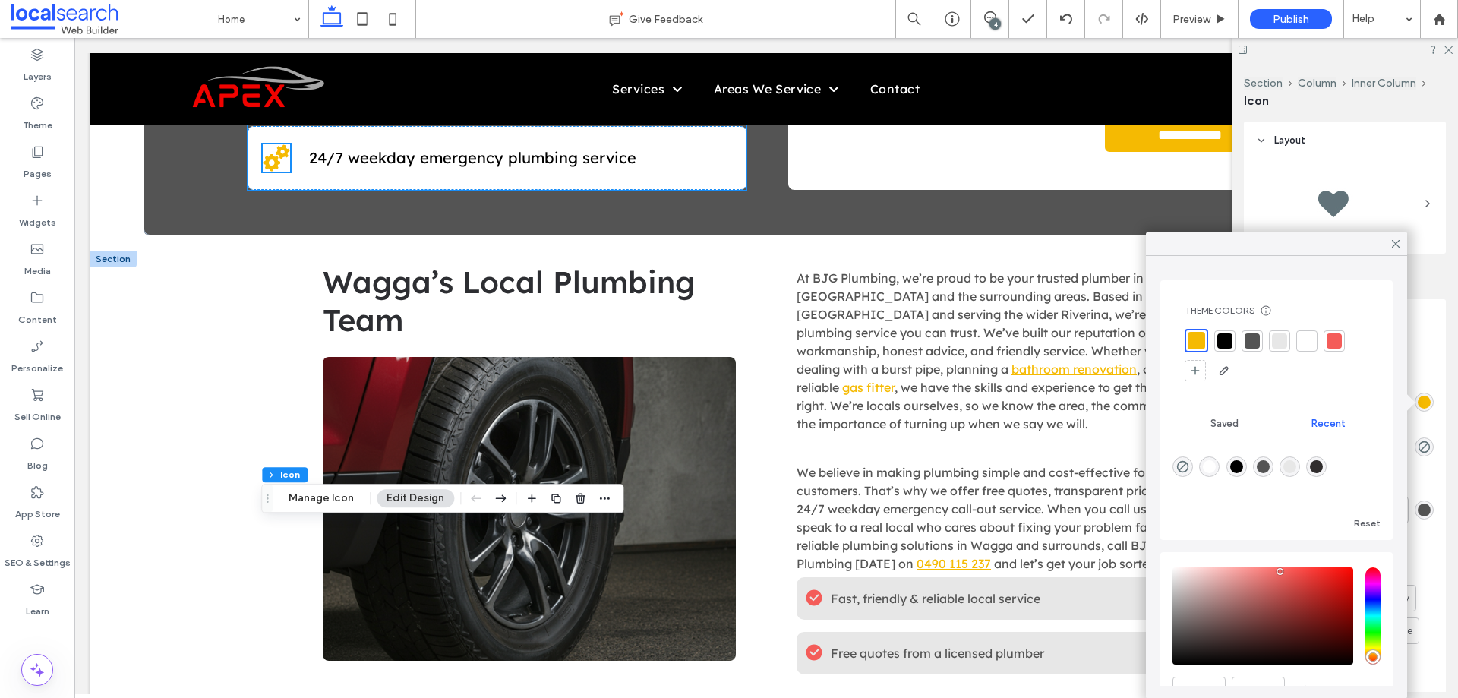
scroll to position [759, 0]
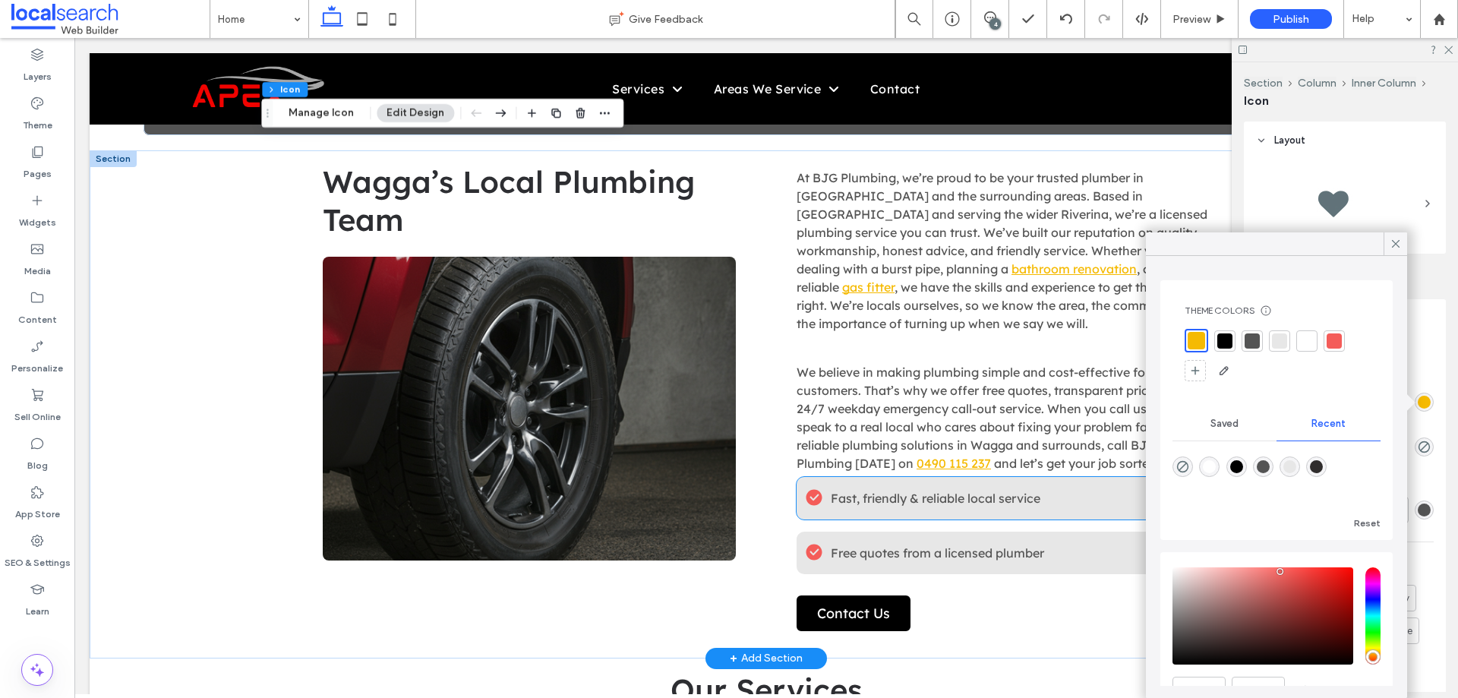
click at [806, 494] on icon at bounding box center [813, 498] width 17 height 17
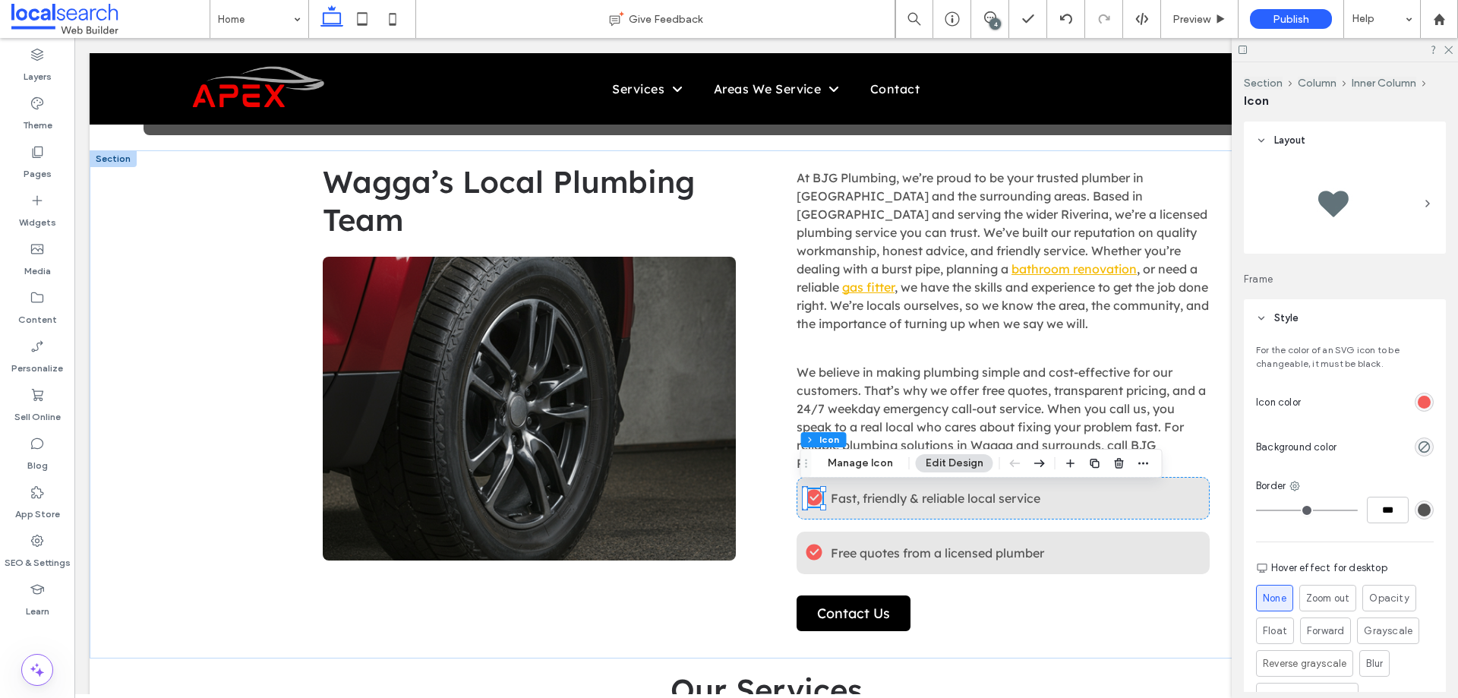
click at [1423, 400] on div "rgb(244, 92, 89)" at bounding box center [1423, 401] width 19 height 19
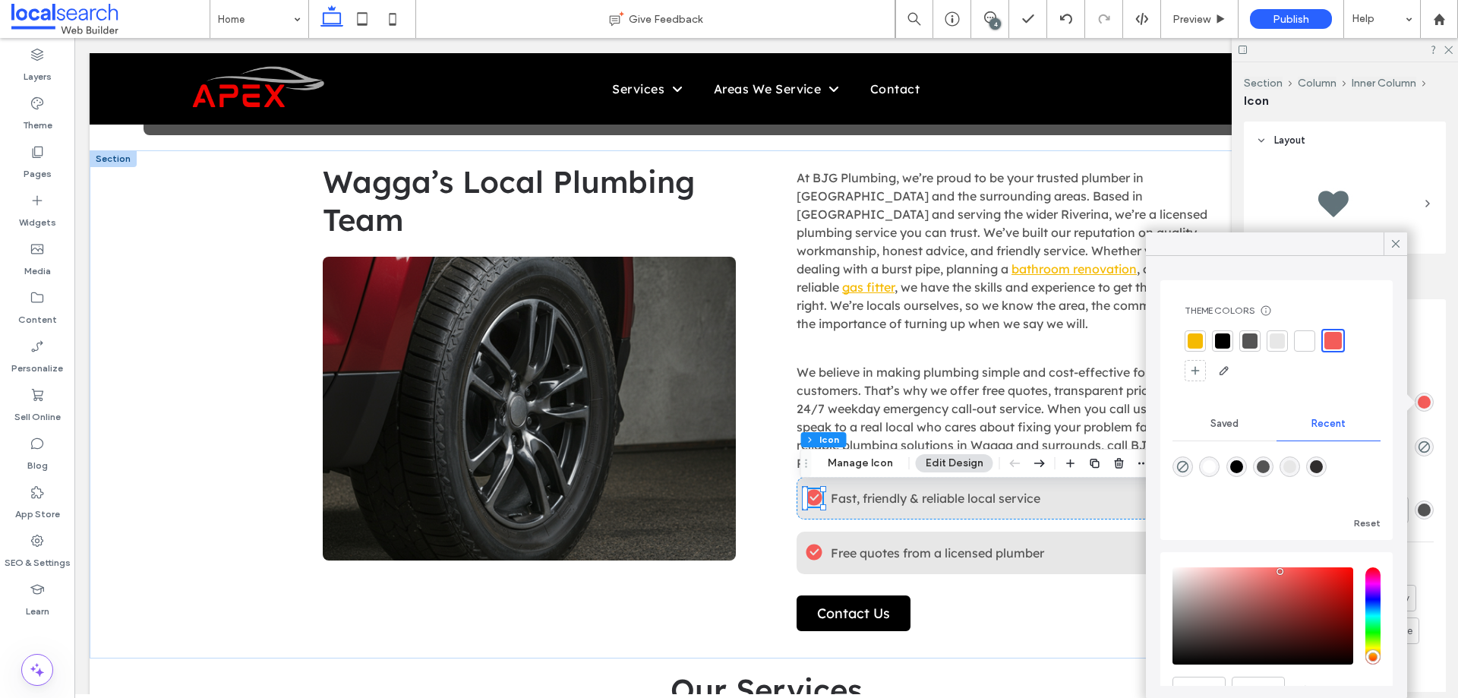
click at [1197, 341] on div at bounding box center [1194, 340] width 15 height 15
click at [813, 556] on icon at bounding box center [813, 552] width 17 height 17
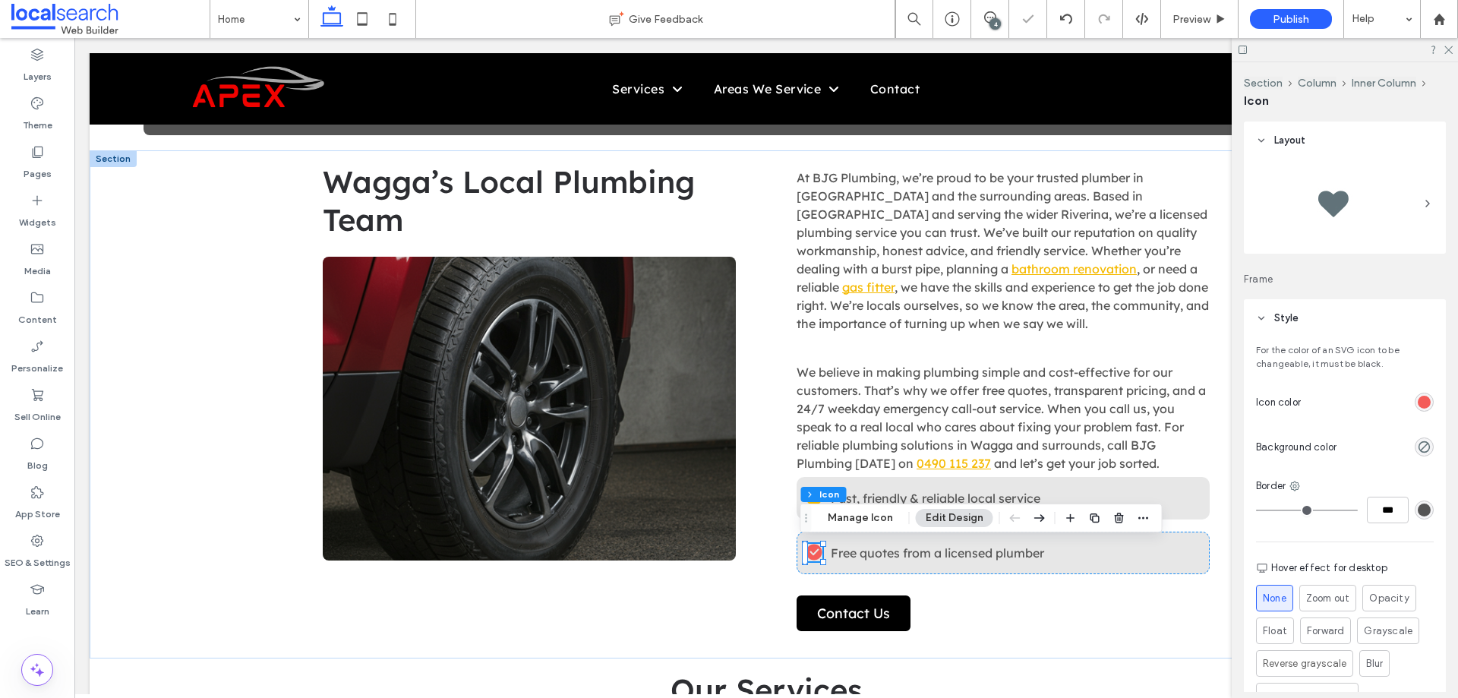
click at [1417, 407] on div "rgb(244, 92, 89)" at bounding box center [1423, 402] width 13 height 13
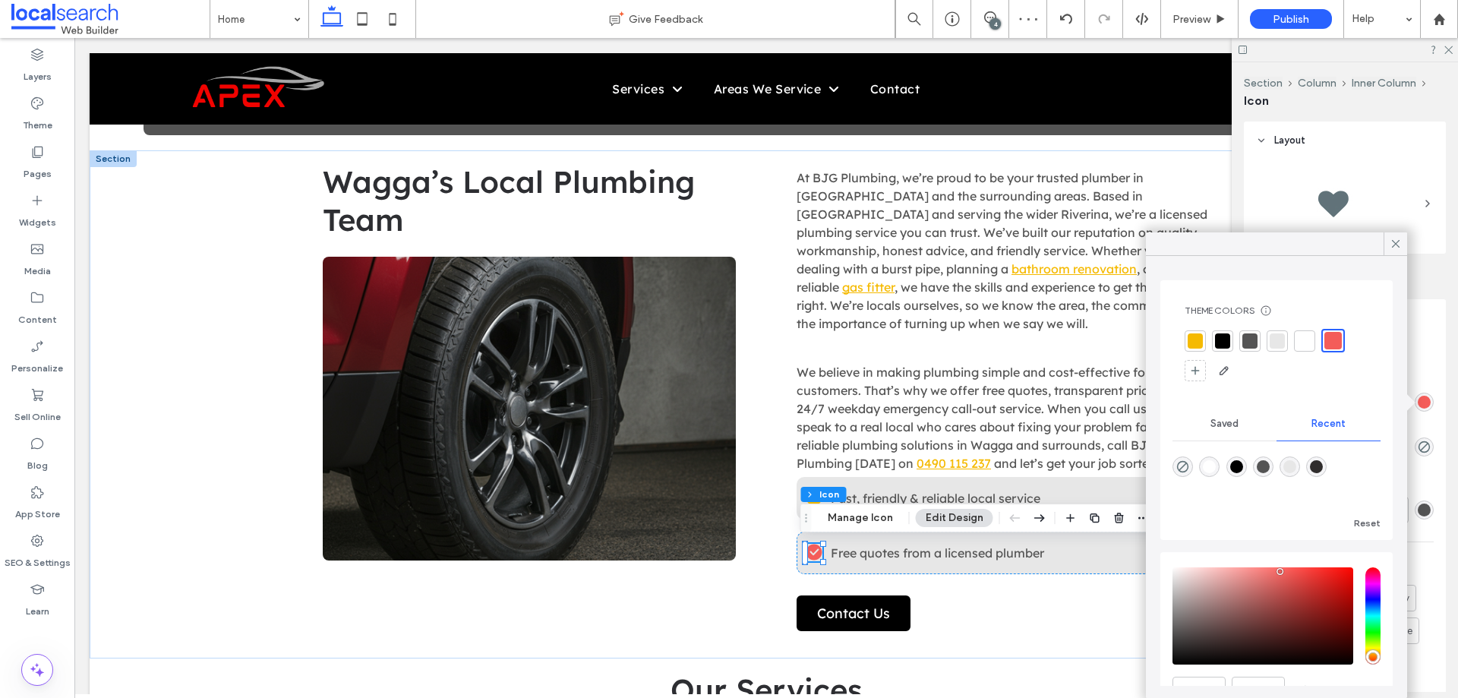
click at [1193, 339] on div at bounding box center [1194, 340] width 15 height 15
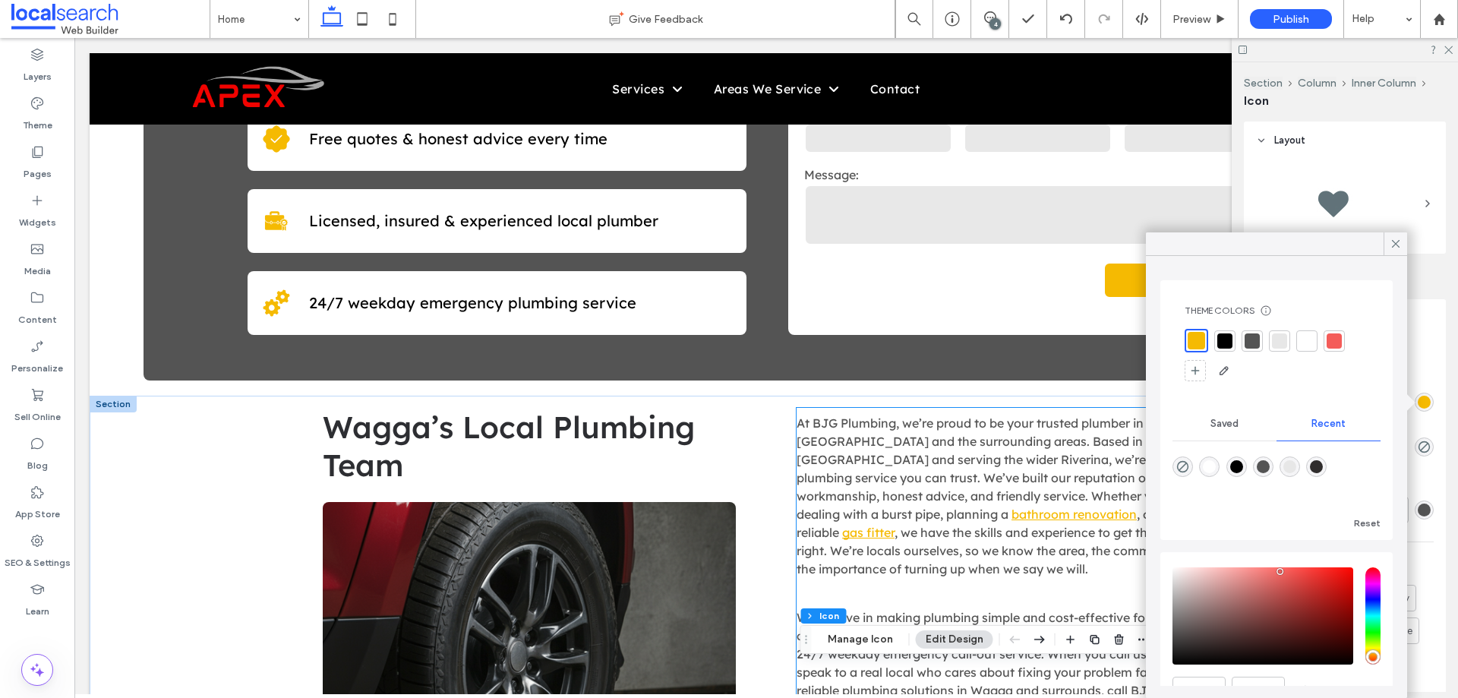
scroll to position [0, 0]
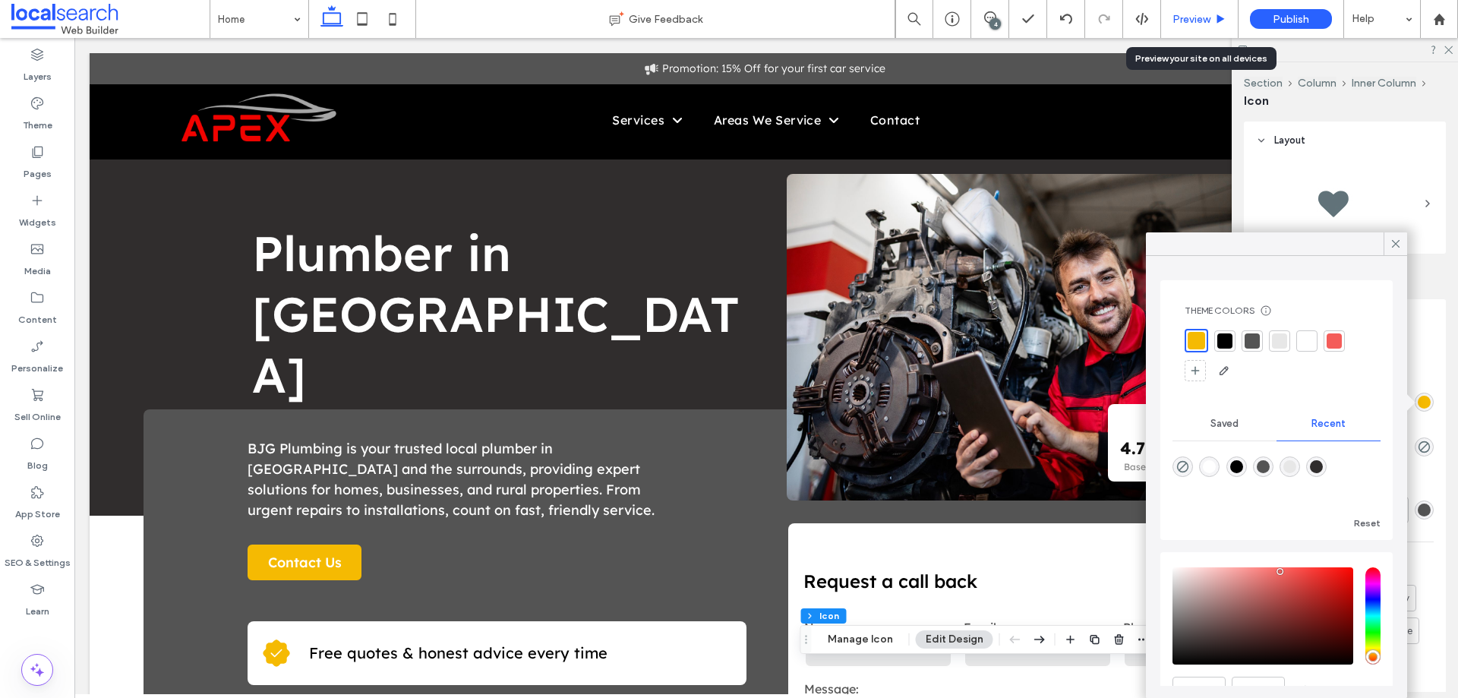
drag, startPoint x: 1176, startPoint y: 23, endPoint x: 961, endPoint y: 272, distance: 328.9
click at [1176, 23] on span "Preview" at bounding box center [1191, 19] width 38 height 13
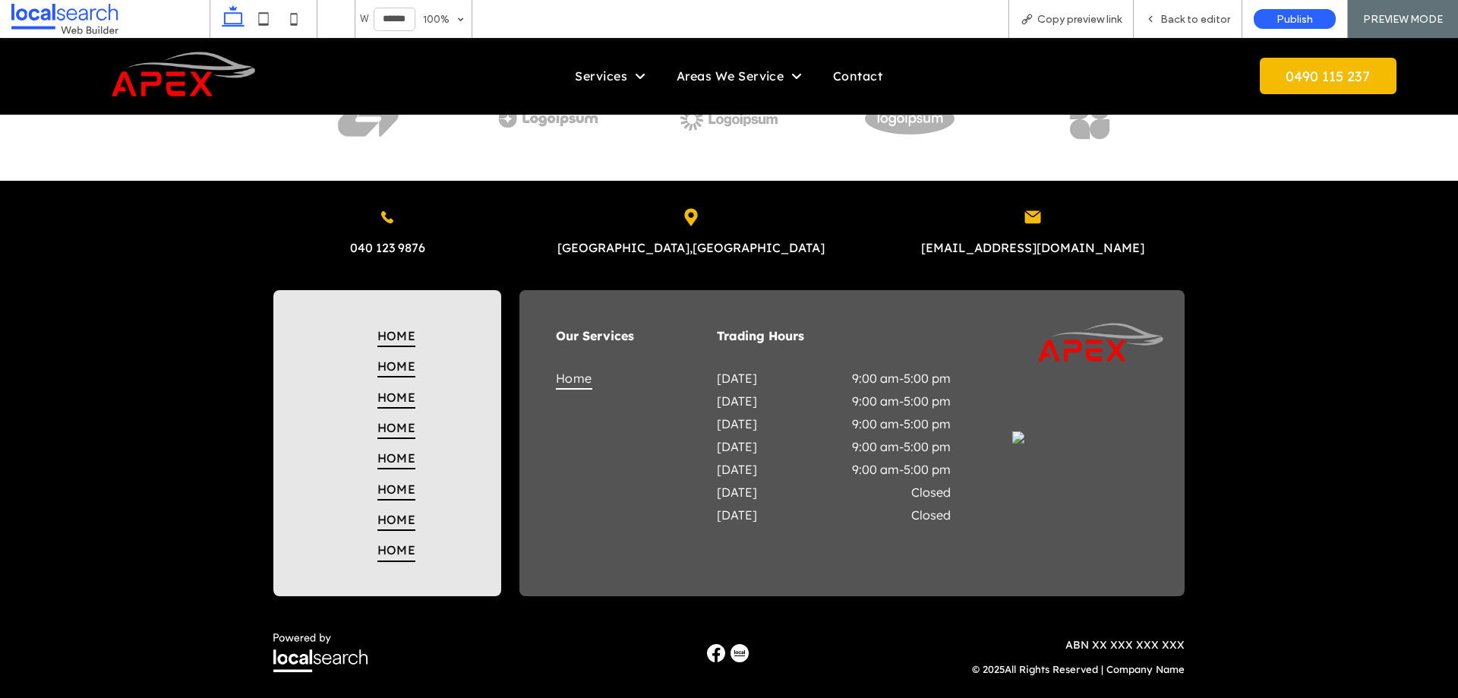
scroll to position [3623, 0]
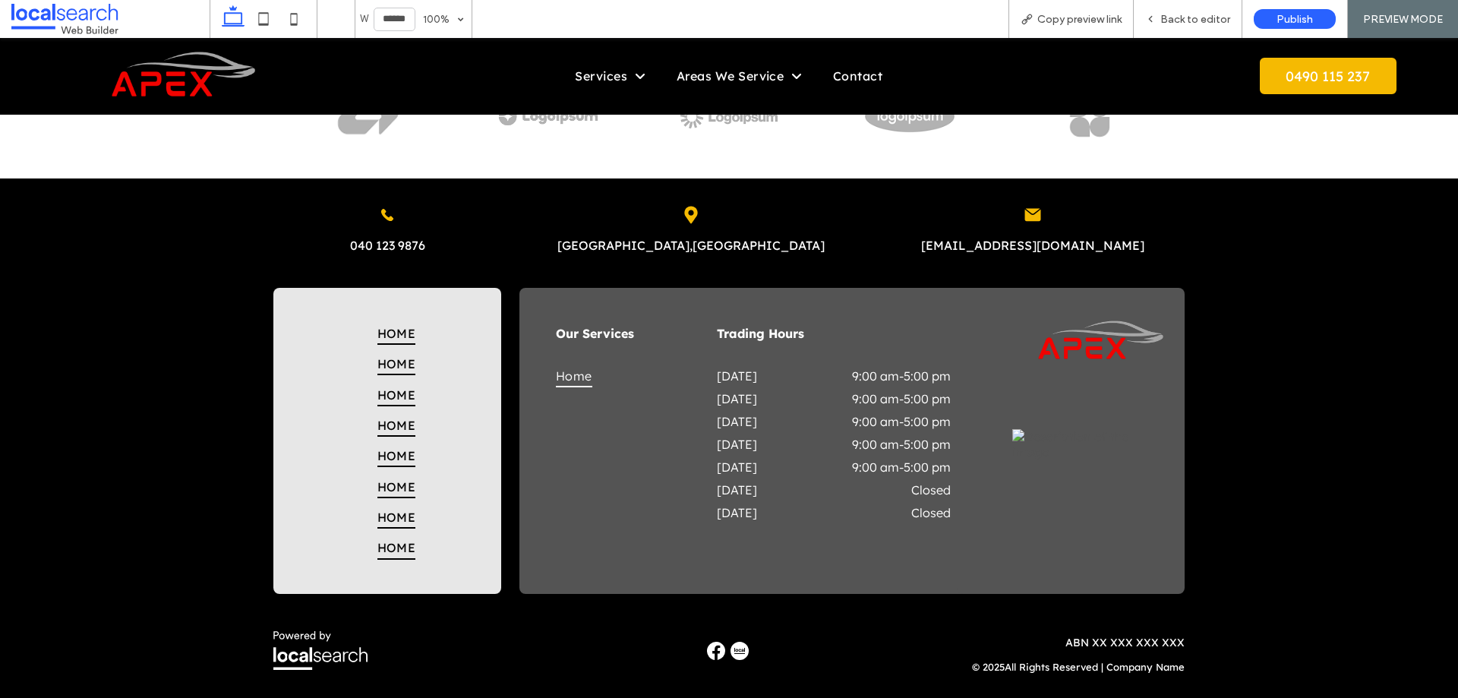
click at [708, 649] on img at bounding box center [716, 650] width 18 height 18
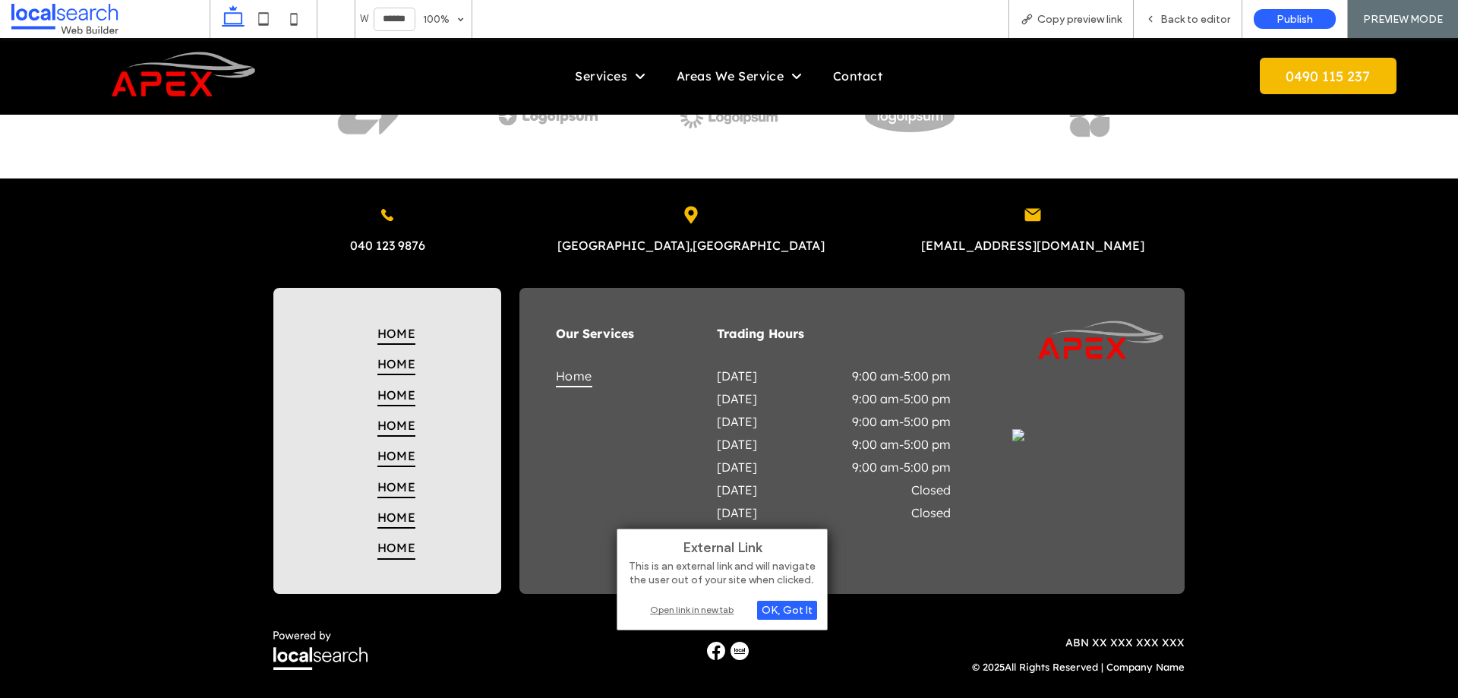
click at [711, 616] on div "Open link in new tab" at bounding box center [722, 609] width 190 height 16
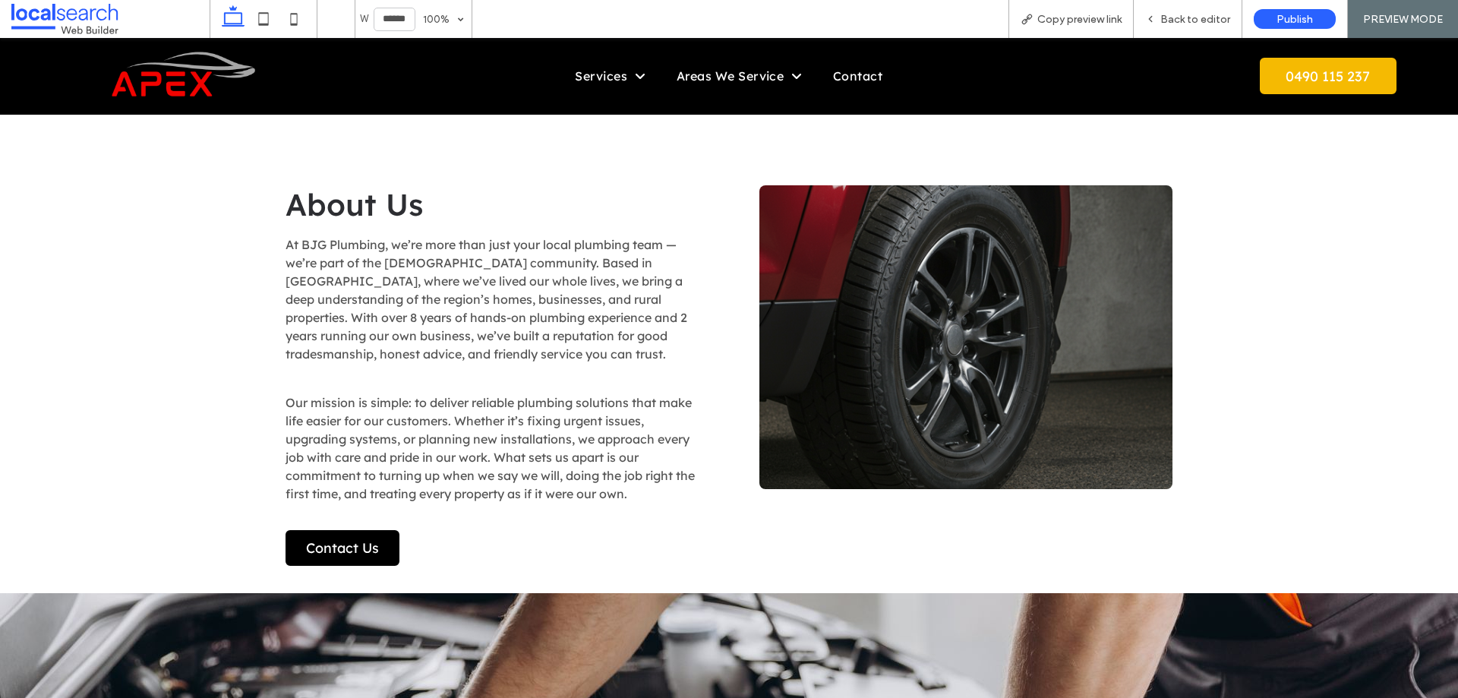
scroll to position [1725, 0]
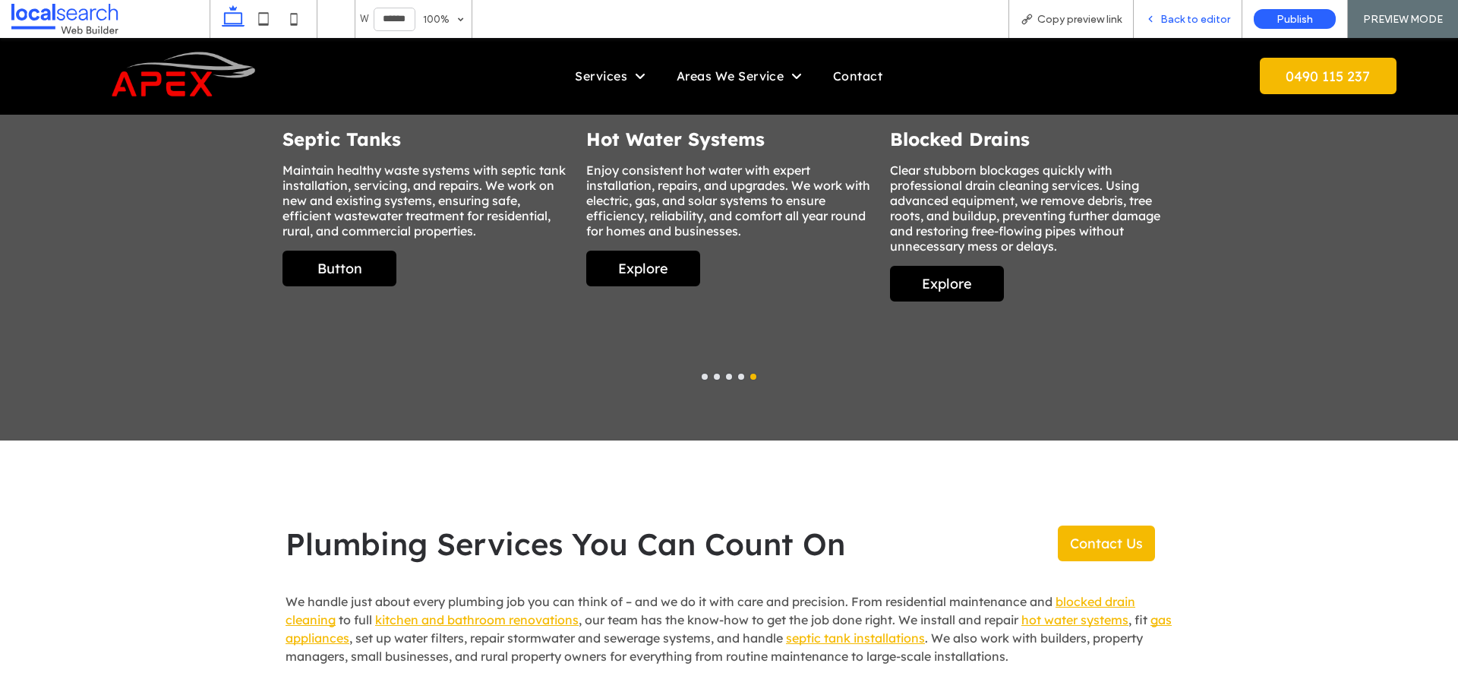
click at [1161, 27] on div "Back to editor" at bounding box center [1187, 19] width 109 height 38
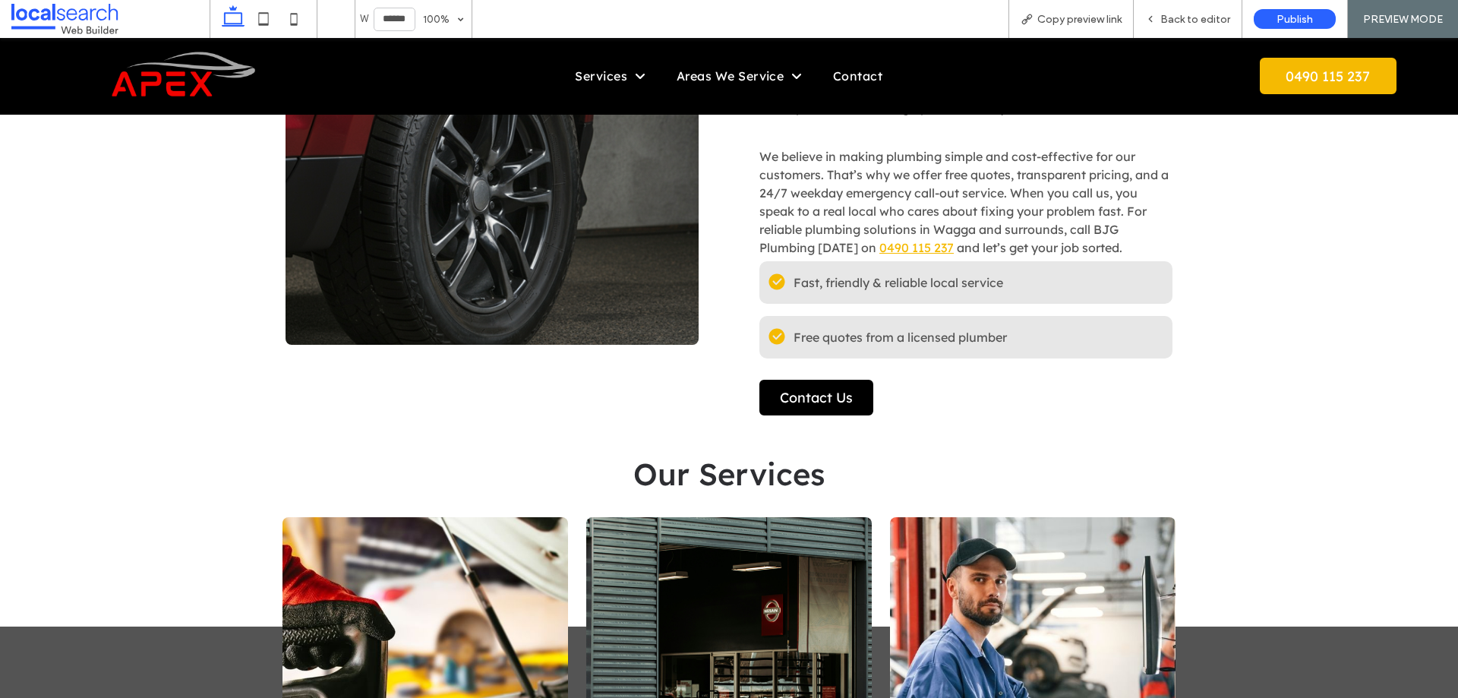
scroll to position [814, 0]
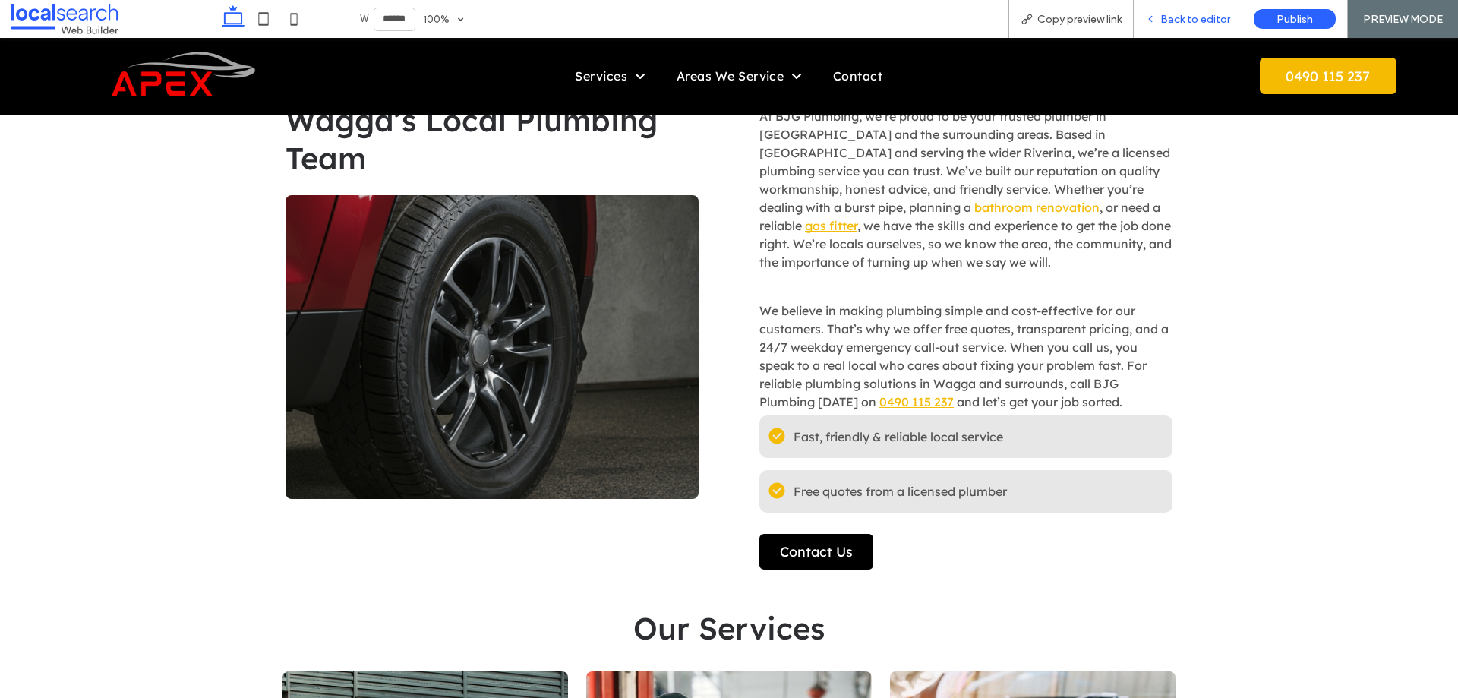
click at [1159, 17] on div "Back to editor" at bounding box center [1187, 19] width 108 height 13
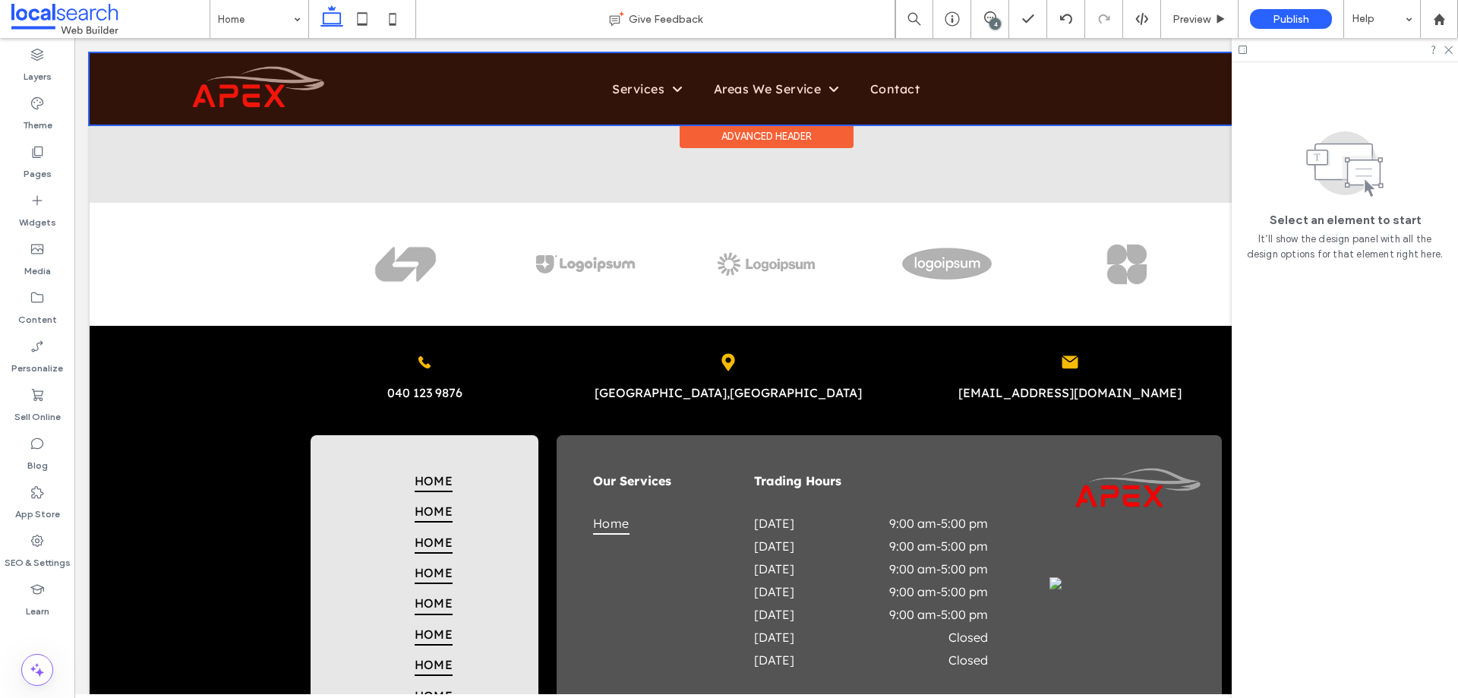
scroll to position [3258, 0]
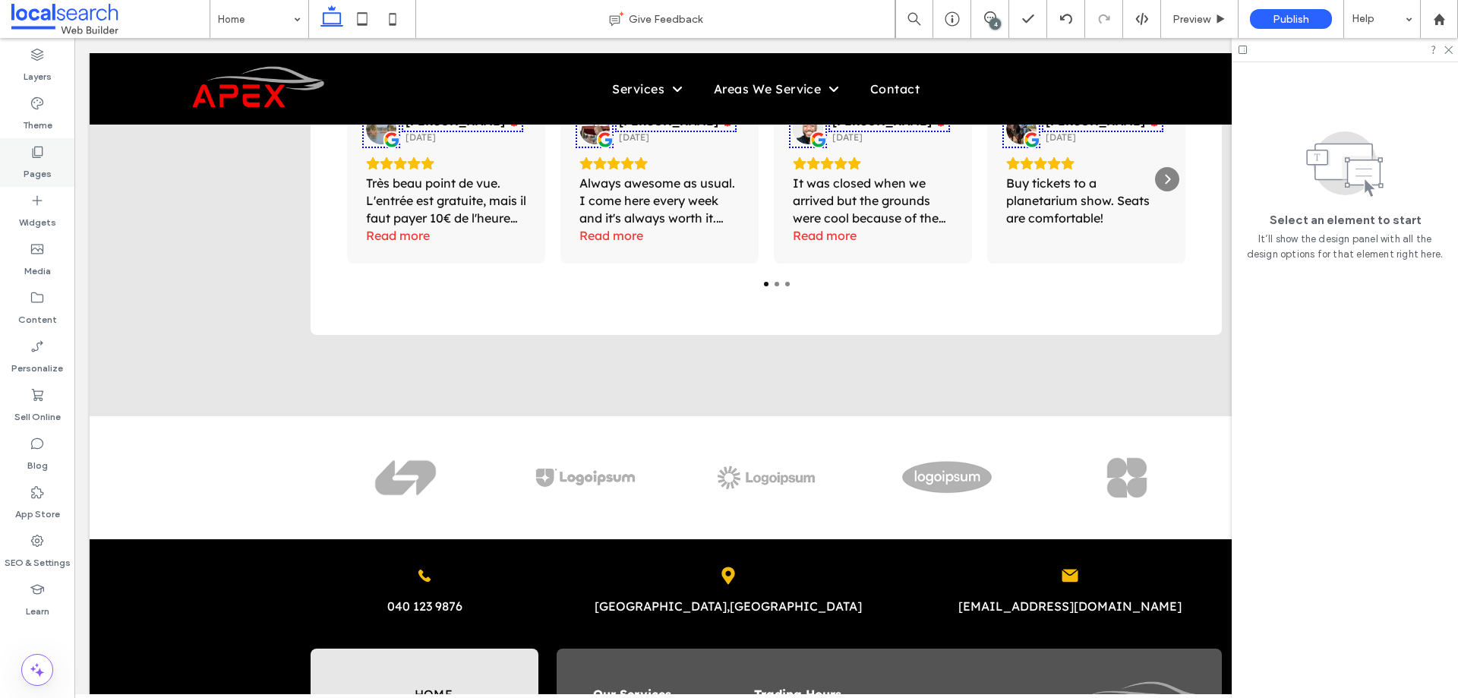
click at [14, 165] on div "Pages" at bounding box center [37, 162] width 74 height 49
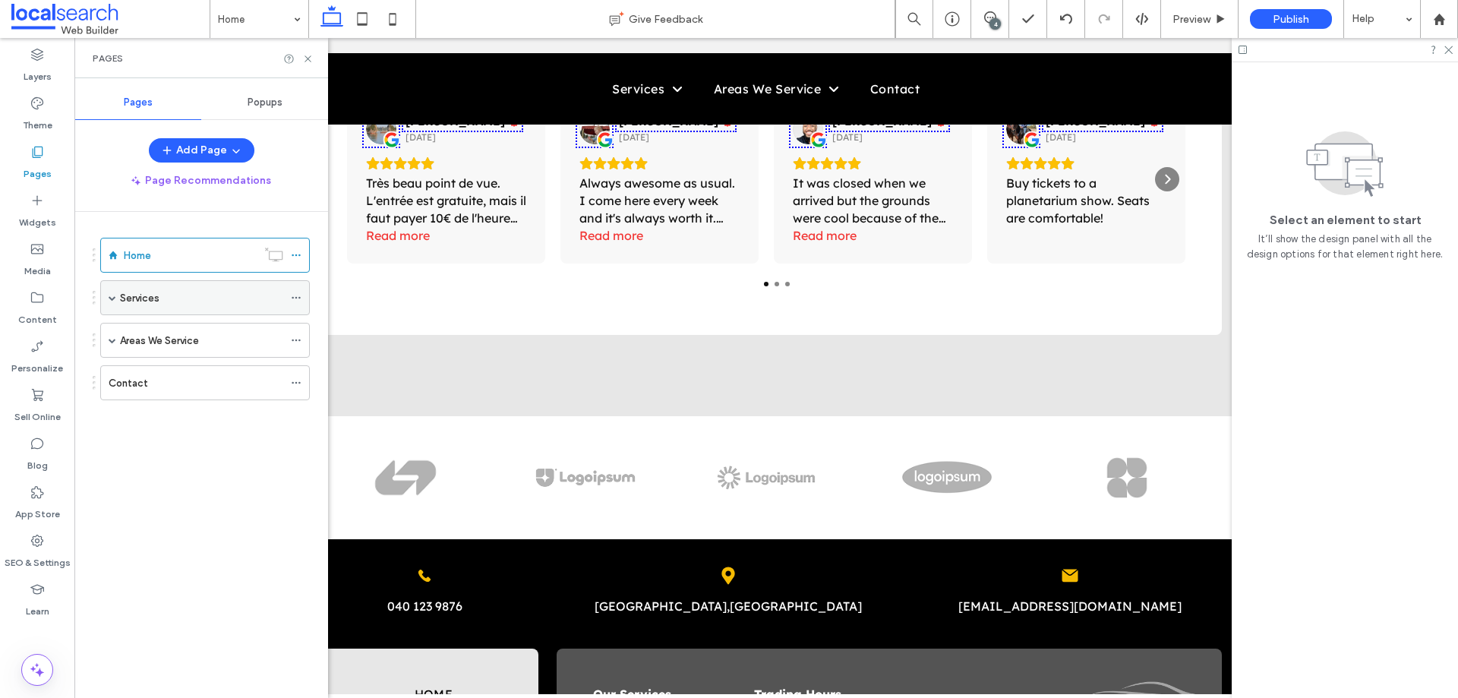
click at [112, 295] on span at bounding box center [113, 298] width 8 height 8
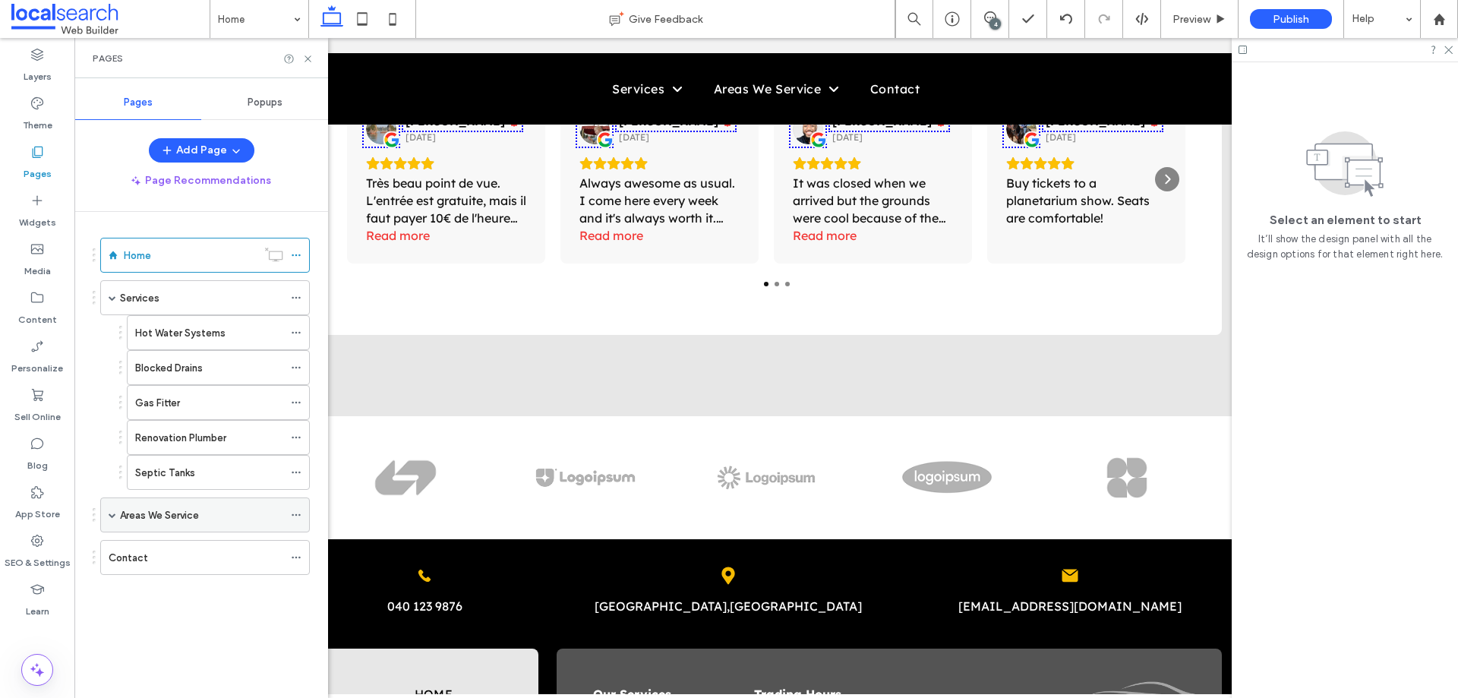
click at [109, 517] on span at bounding box center [113, 515] width 8 height 8
click at [136, 550] on span at bounding box center [139, 550] width 8 height 8
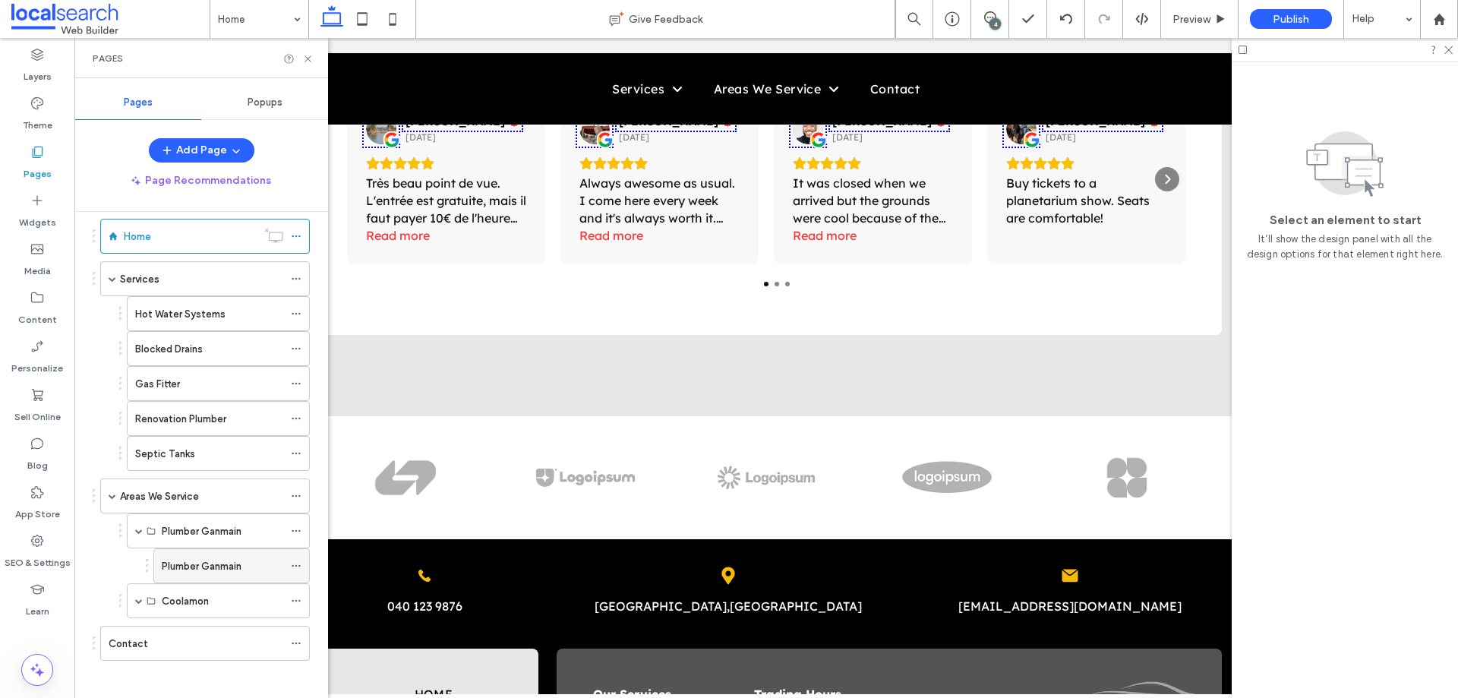
scroll to position [27, 0]
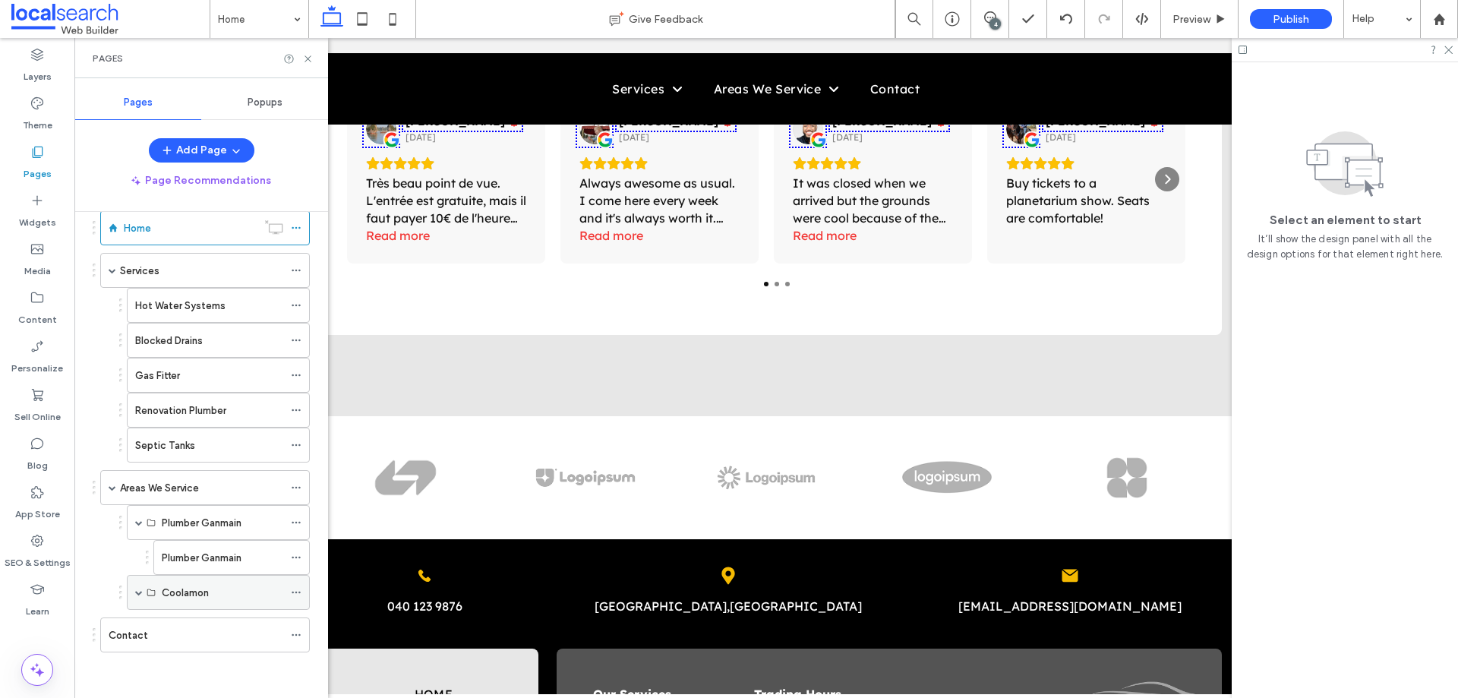
click at [137, 588] on span at bounding box center [139, 592] width 8 height 8
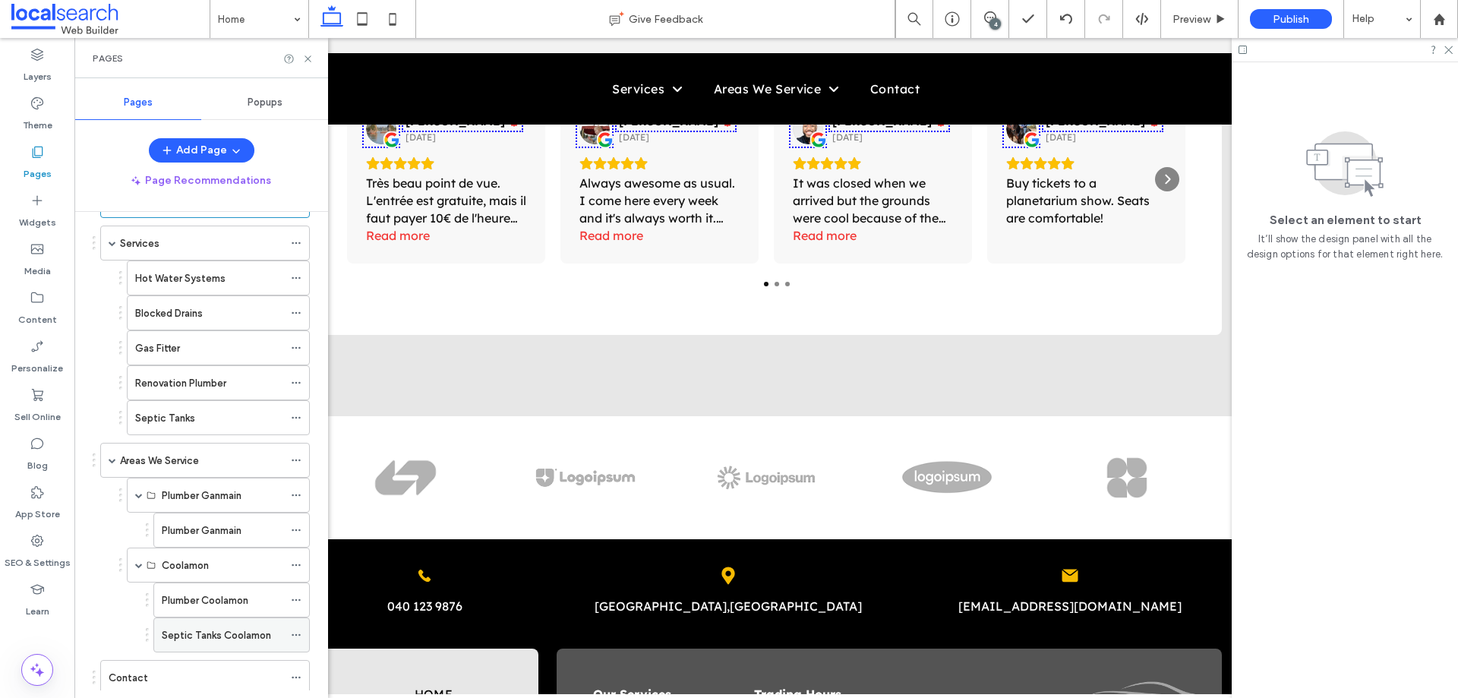
scroll to position [97, 0]
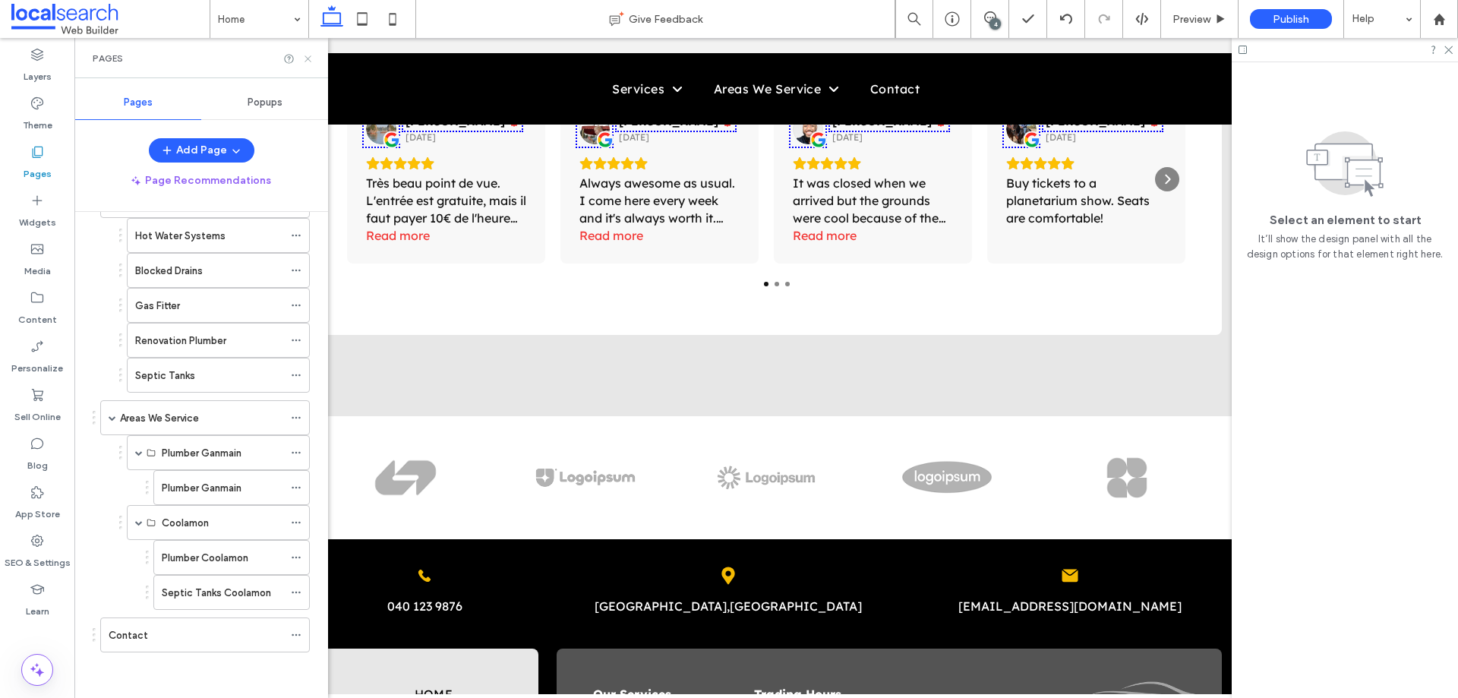
click at [307, 60] on use at bounding box center [307, 58] width 6 height 6
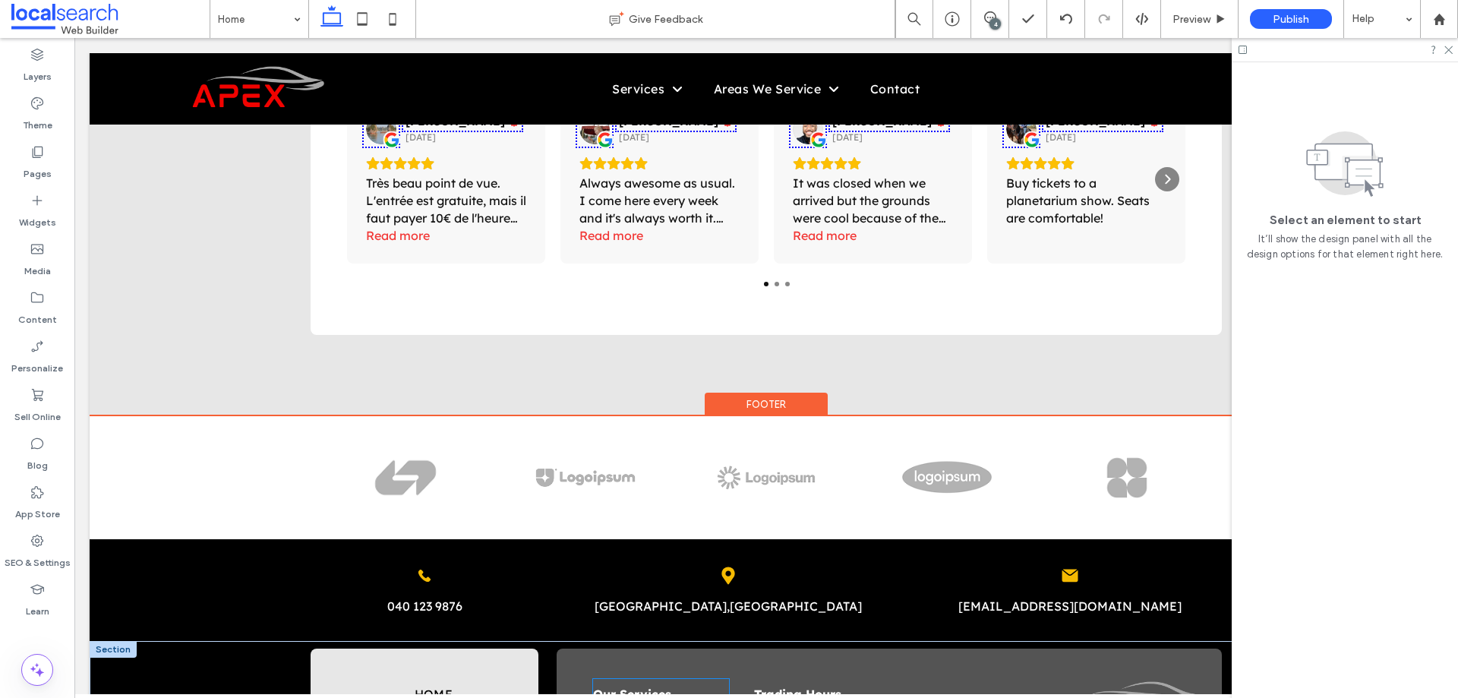
scroll to position [3638, 0]
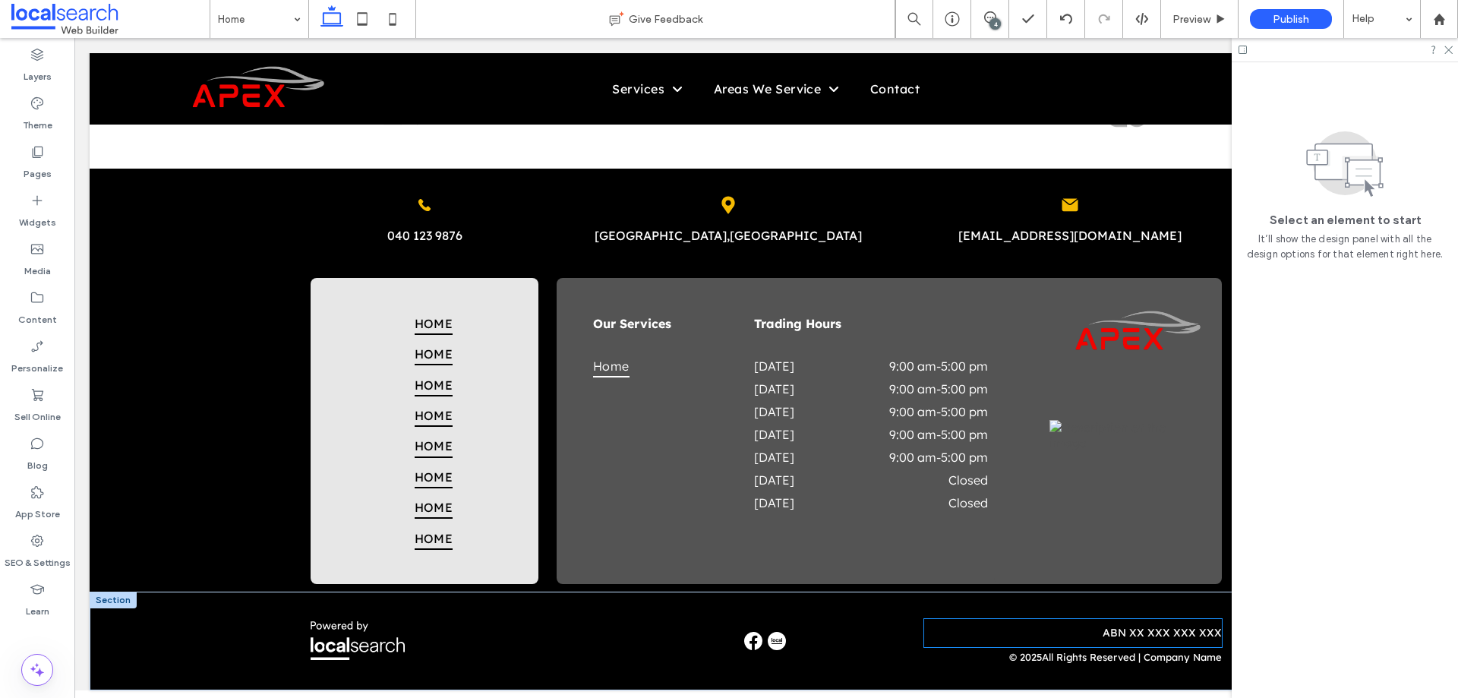
click at [1153, 629] on p "ABN XX XXX XXX XXX" at bounding box center [1073, 633] width 298 height 16
click at [1153, 629] on div "ABN XX XXX XXX XXX" at bounding box center [1073, 633] width 298 height 28
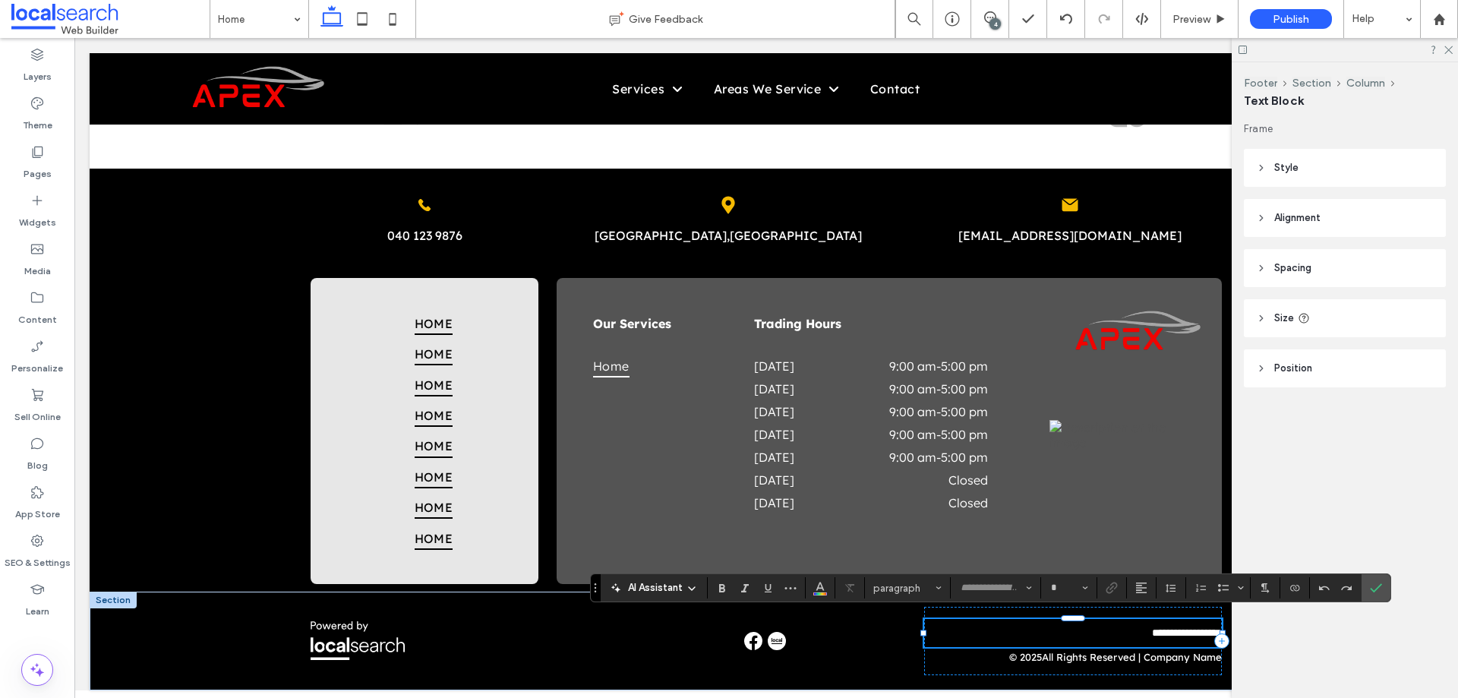
type input "**********"
click at [1152, 627] on span "**********" at bounding box center [1187, 632] width 70 height 11
drag, startPoint x: 1134, startPoint y: 625, endPoint x: 1205, endPoint y: 619, distance: 71.6
click at [1205, 627] on span "**********" at bounding box center [1187, 632] width 70 height 11
type input "**"
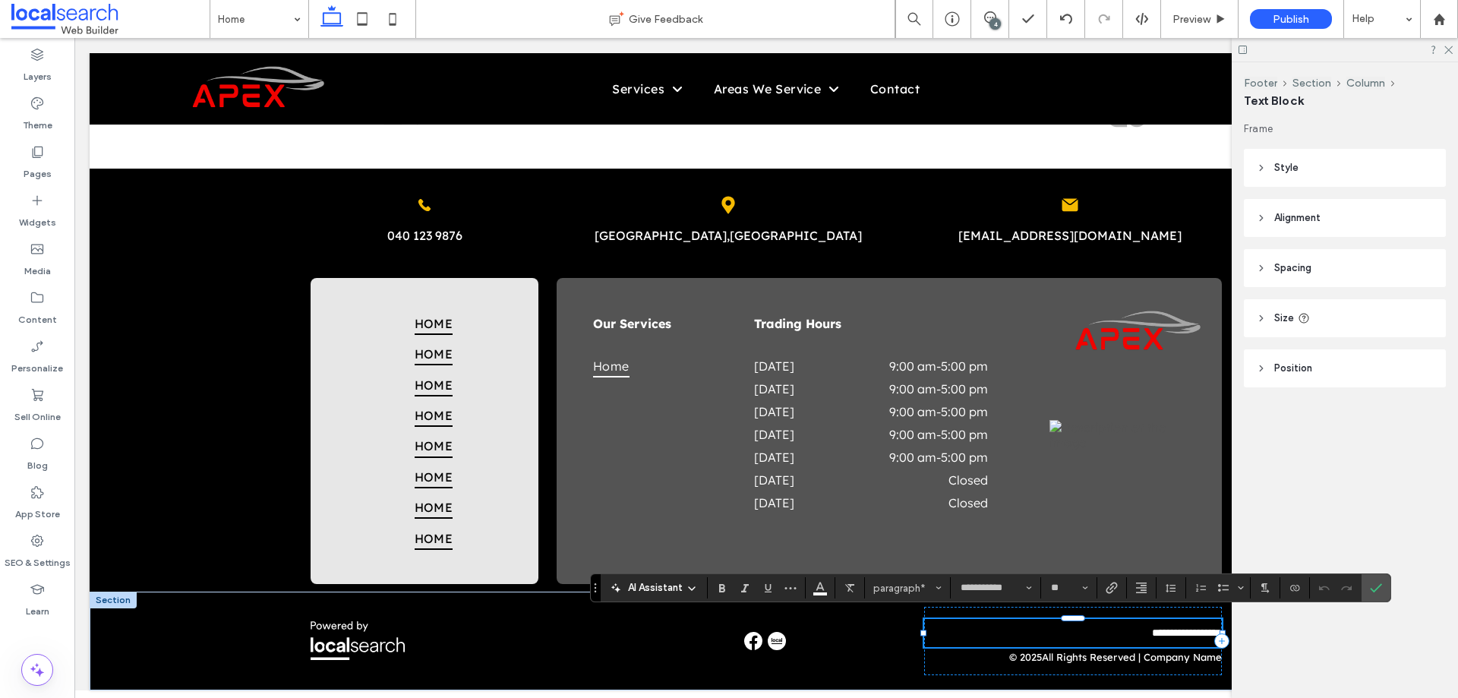
scroll to position [0, 0]
drag, startPoint x: 1377, startPoint y: 581, endPoint x: 572, endPoint y: 397, distance: 825.5
click at [1377, 581] on icon "Confirm" at bounding box center [1375, 587] width 12 height 12
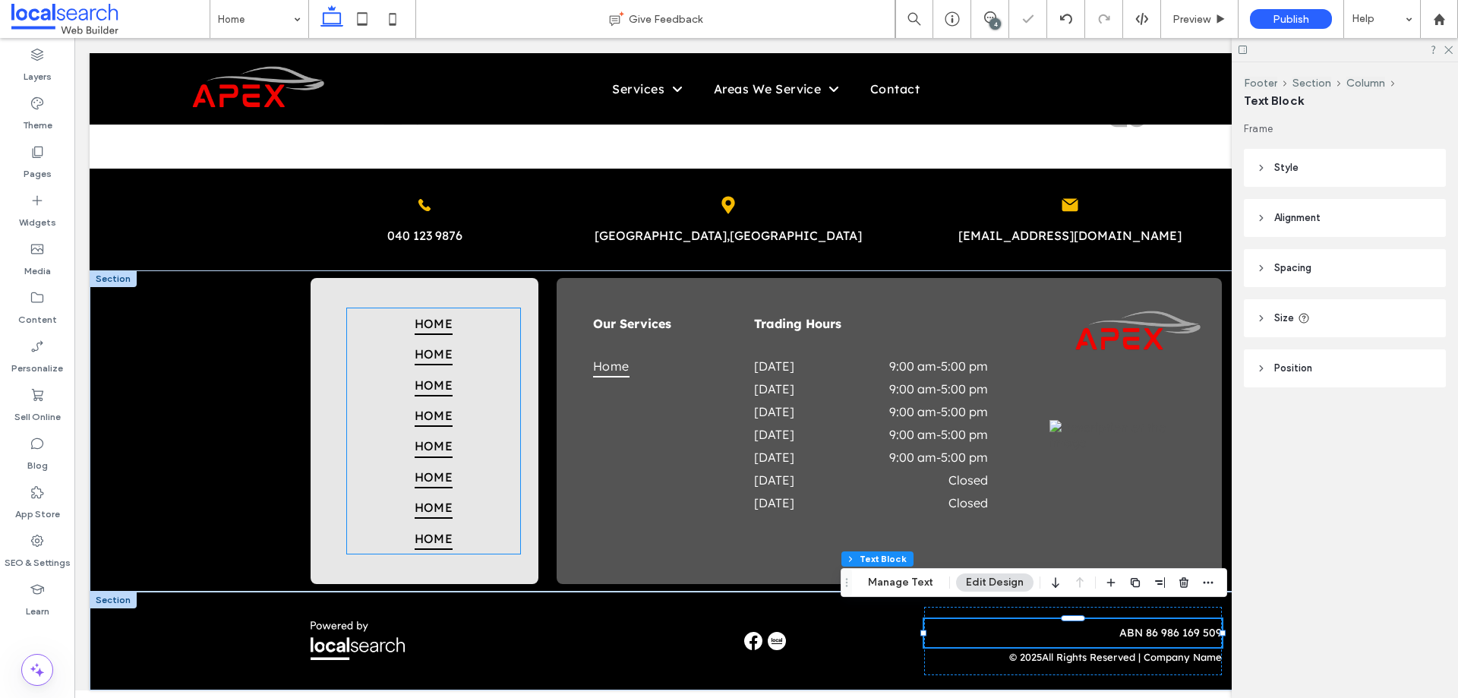
click at [399, 374] on link "Home" at bounding box center [433, 384] width 173 height 30
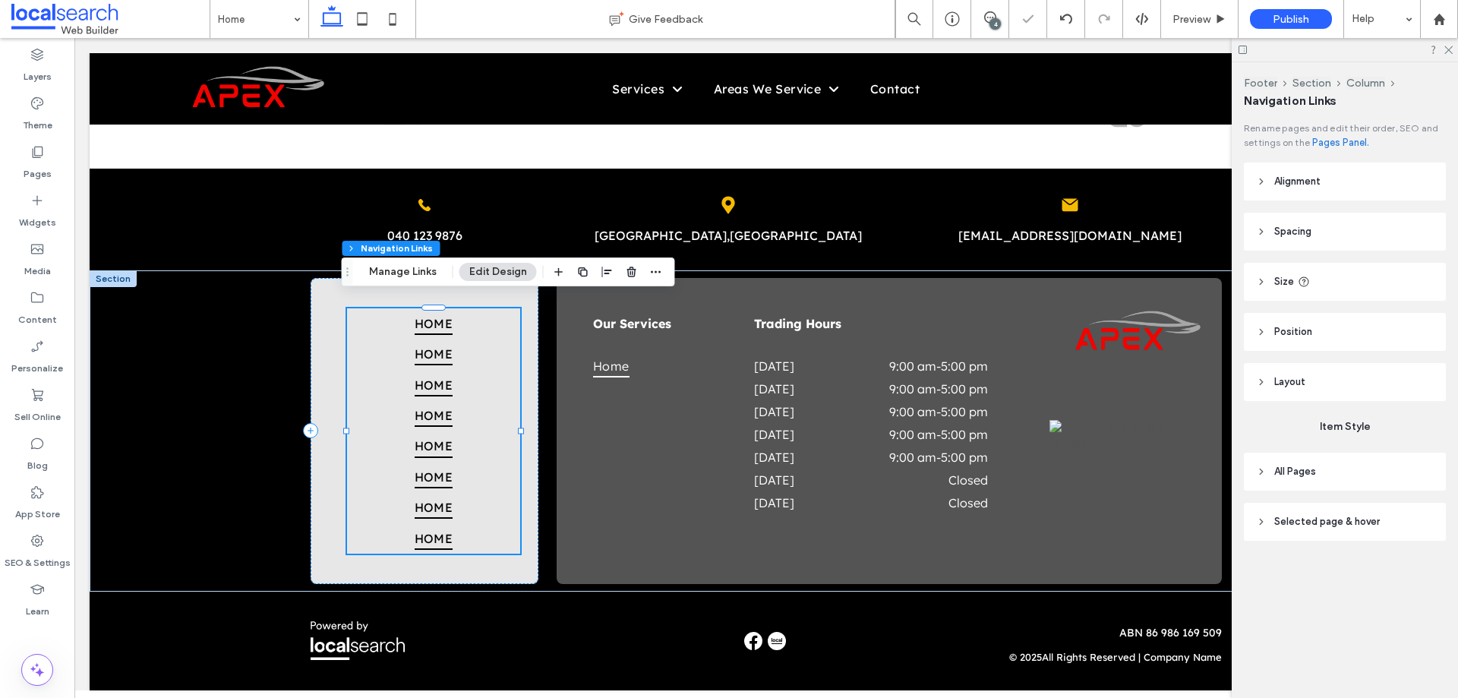
type input "***"
type input "****"
click at [35, 566] on label "SEO & Settings" at bounding box center [38, 558] width 66 height 21
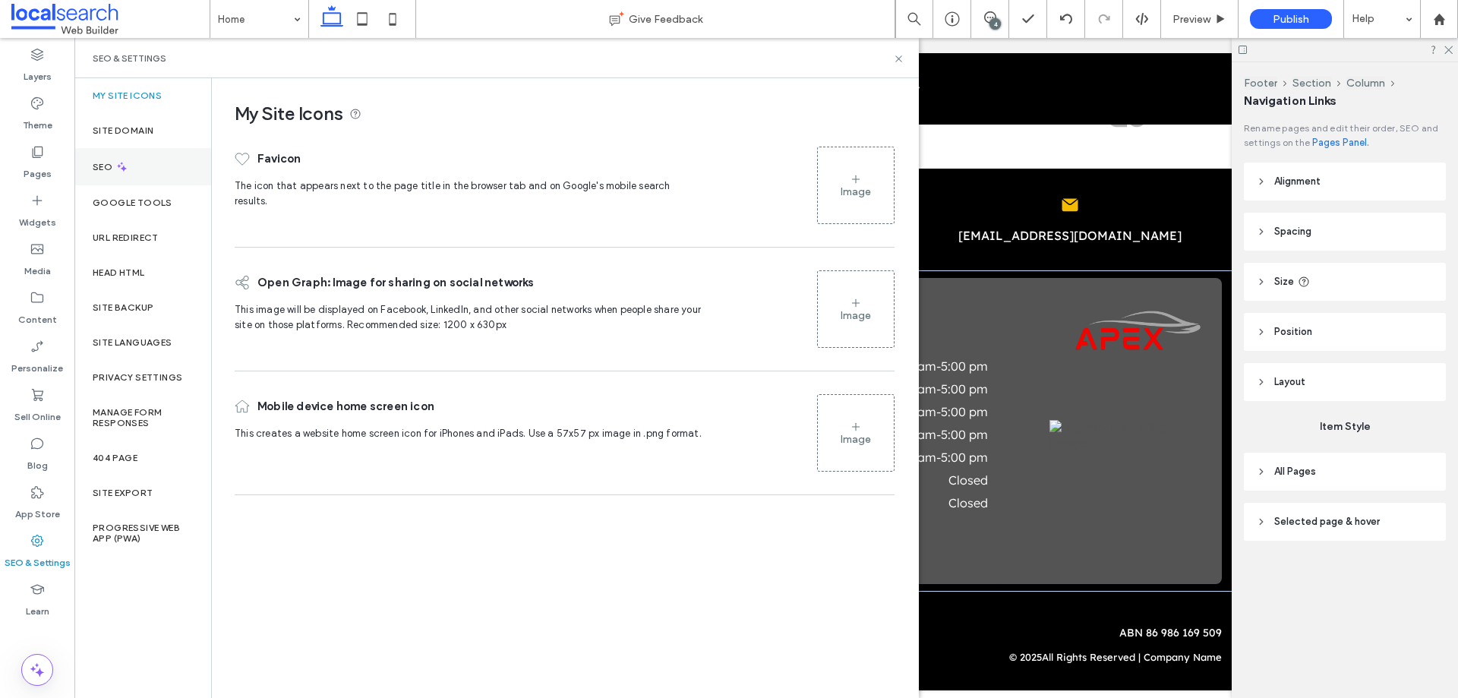
click at [106, 162] on label "SEO" at bounding box center [104, 167] width 23 height 11
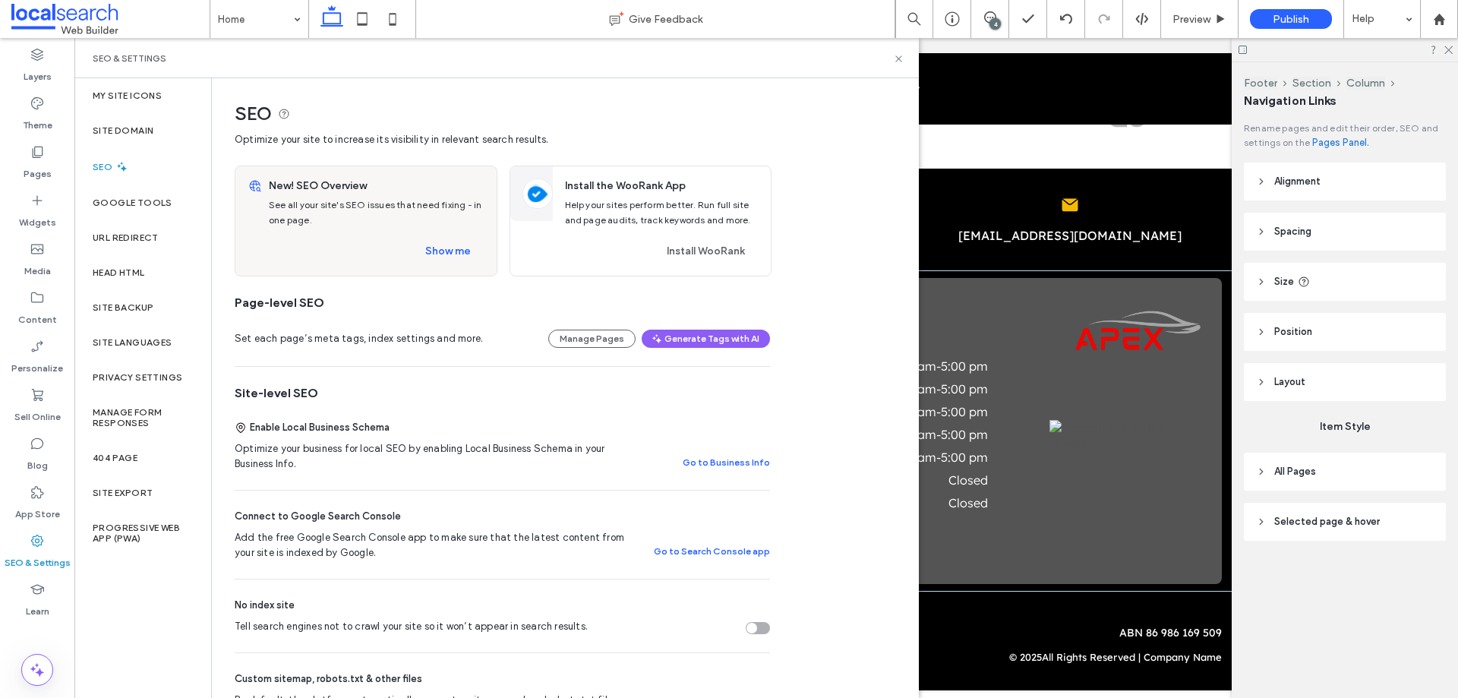
click at [762, 629] on div "Tell search engines not to crawl your site so it won’t appear in search results." at bounding box center [757, 628] width 24 height 12
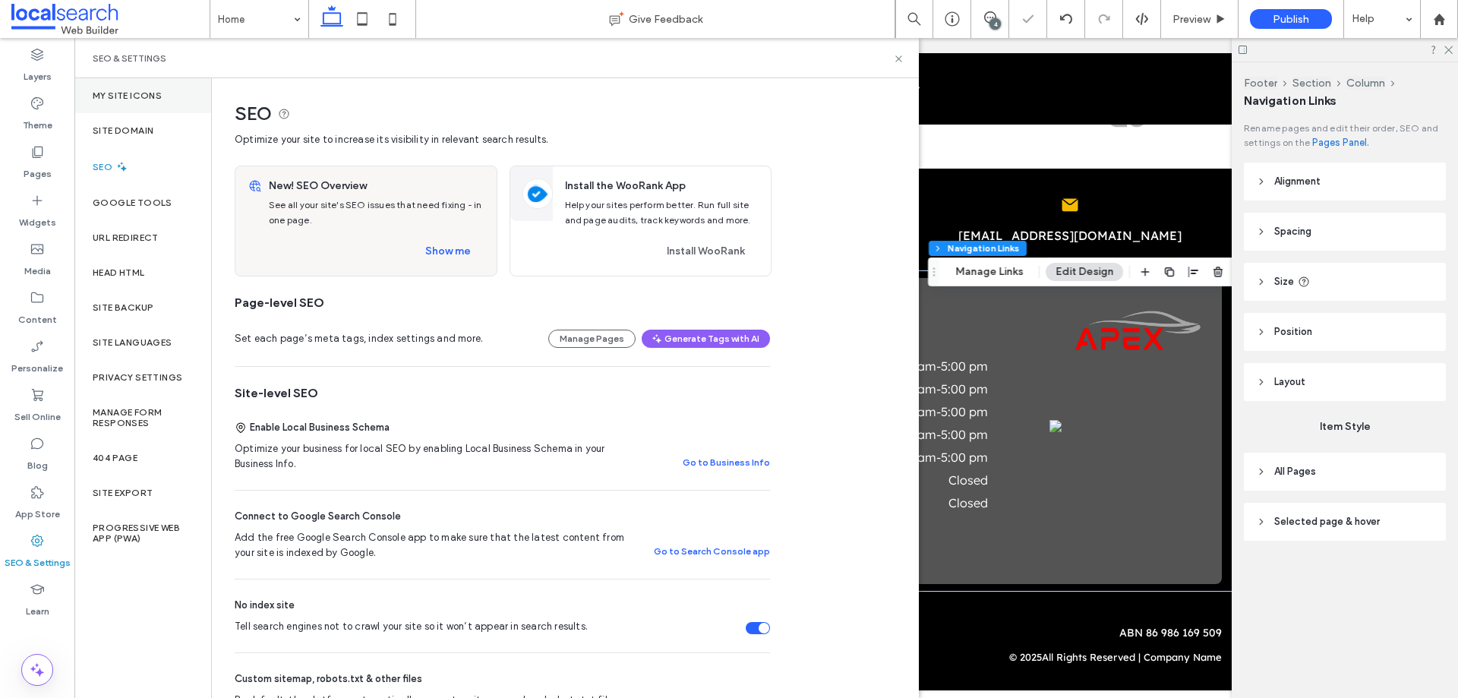
click at [131, 81] on div "My Site Icons" at bounding box center [142, 95] width 137 height 35
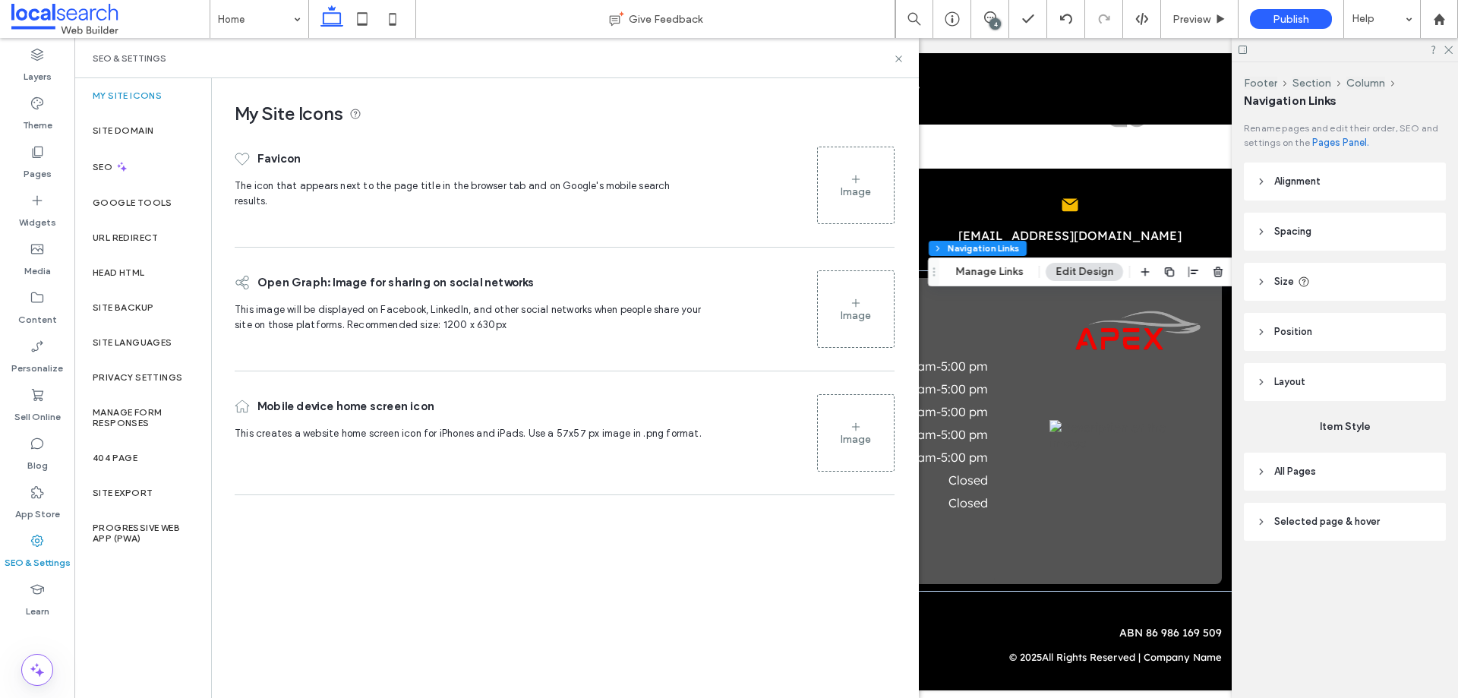
click at [859, 209] on div "Image" at bounding box center [856, 185] width 76 height 73
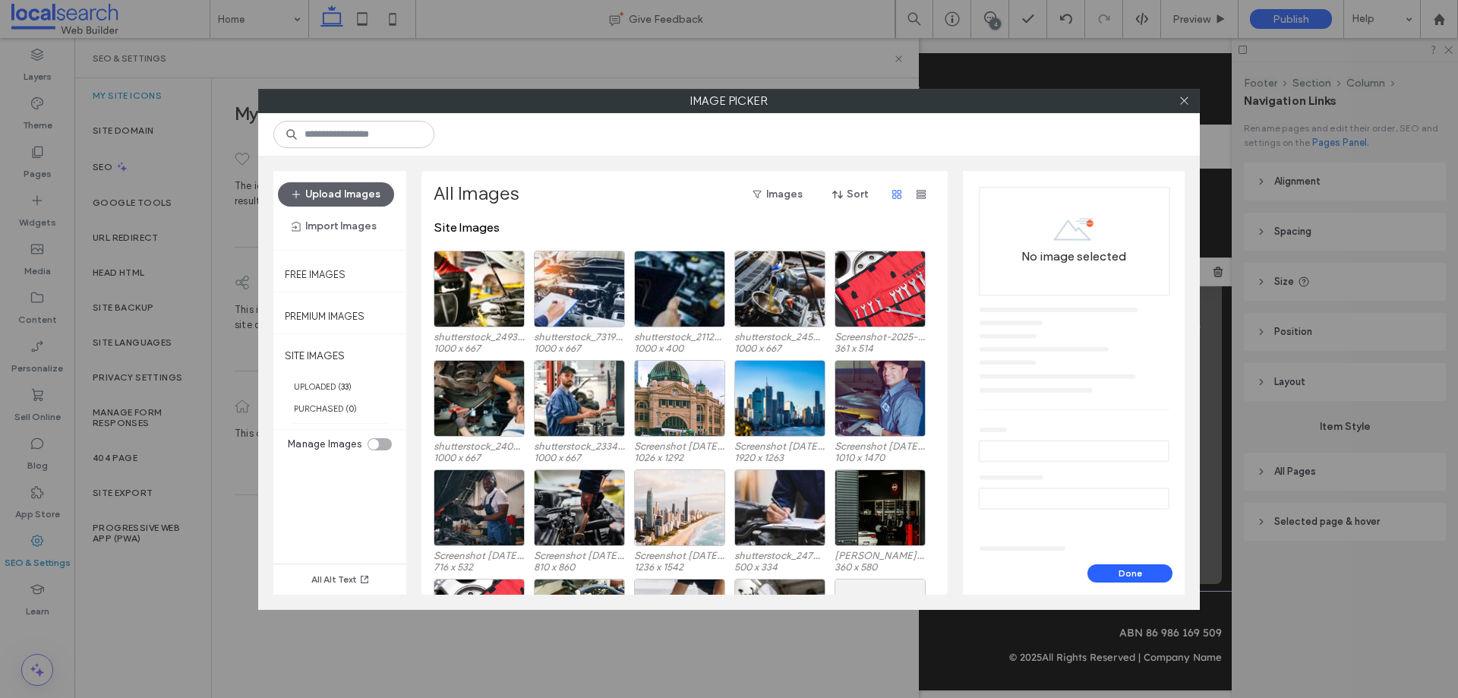
click at [386, 437] on section "Manage Images" at bounding box center [339, 444] width 119 height 23
click at [380, 440] on div "toggle" at bounding box center [379, 444] width 24 height 12
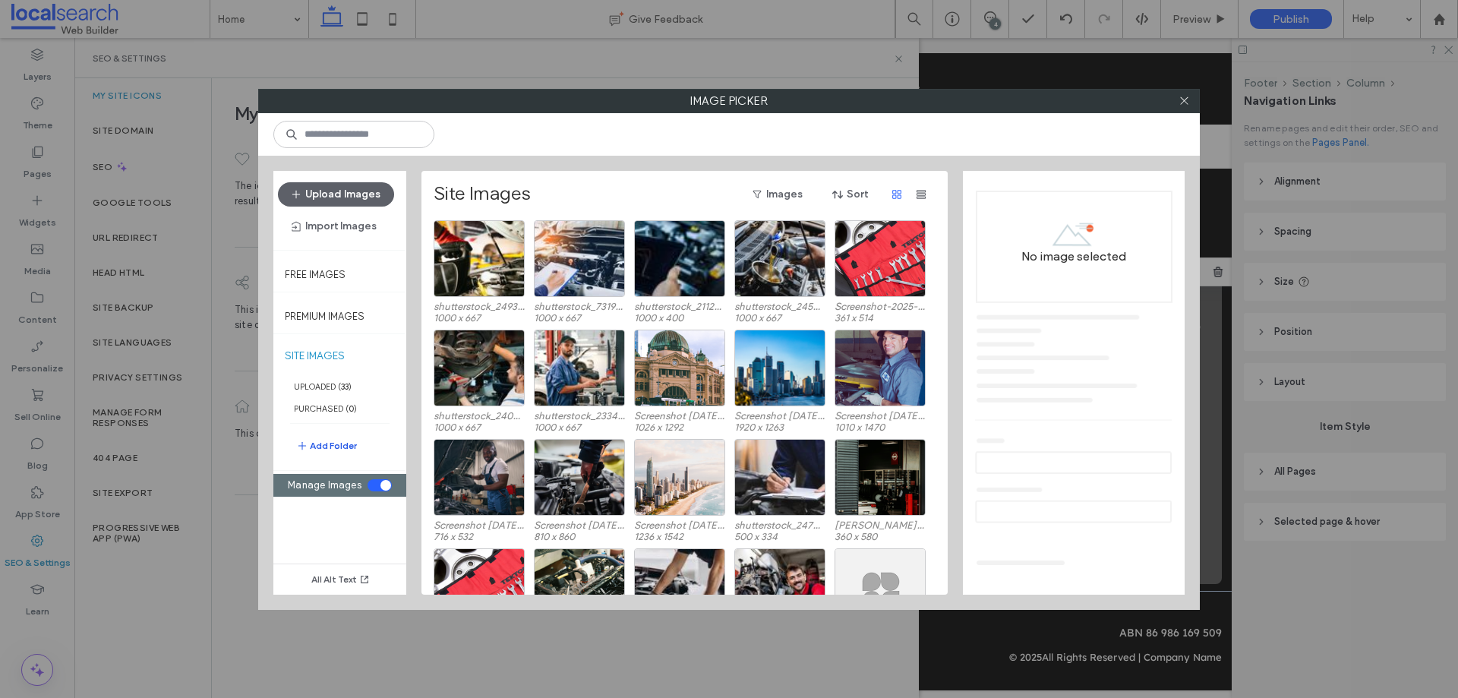
click at [332, 444] on button "Add Folder" at bounding box center [326, 445] width 61 height 18
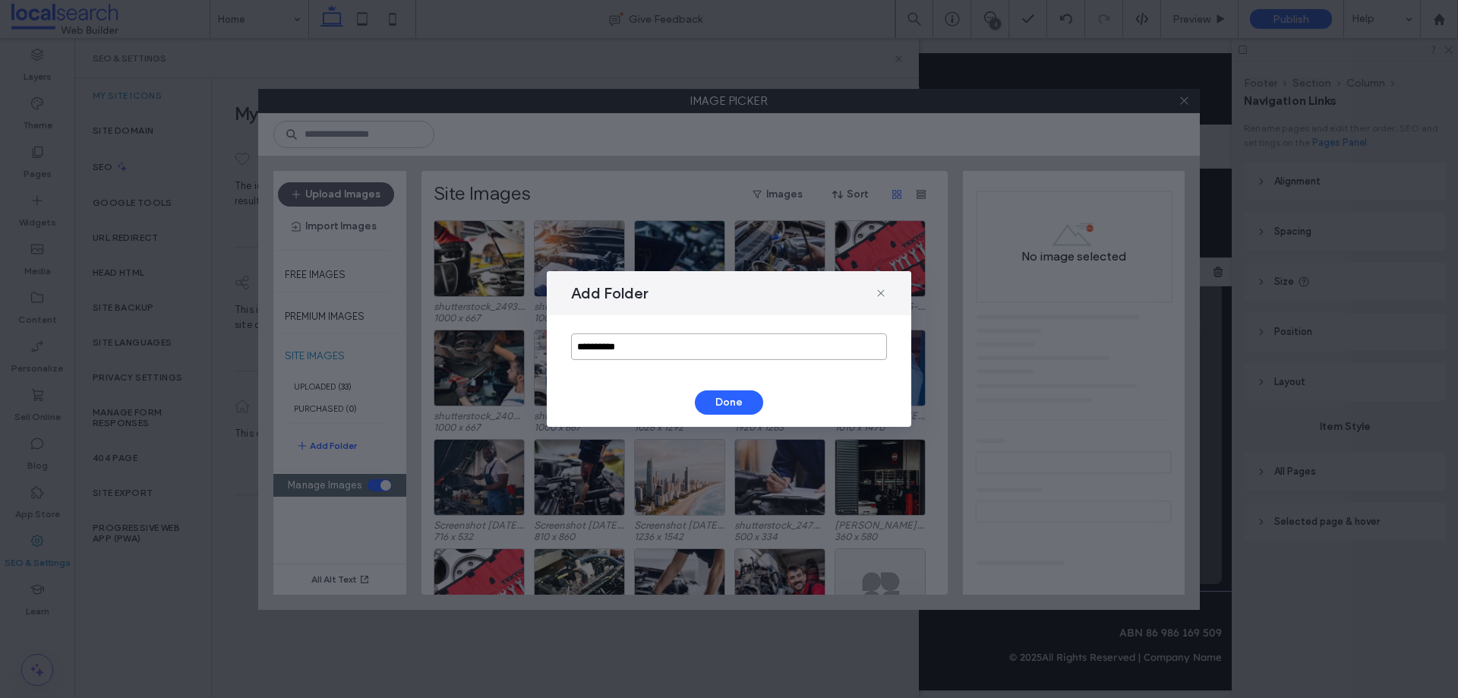
drag, startPoint x: 646, startPoint y: 345, endPoint x: 493, endPoint y: 338, distance: 152.7
click at [493, 338] on div "**********" at bounding box center [729, 349] width 1458 height 698
type input "*******"
click at [736, 399] on button "Done" at bounding box center [729, 402] width 68 height 24
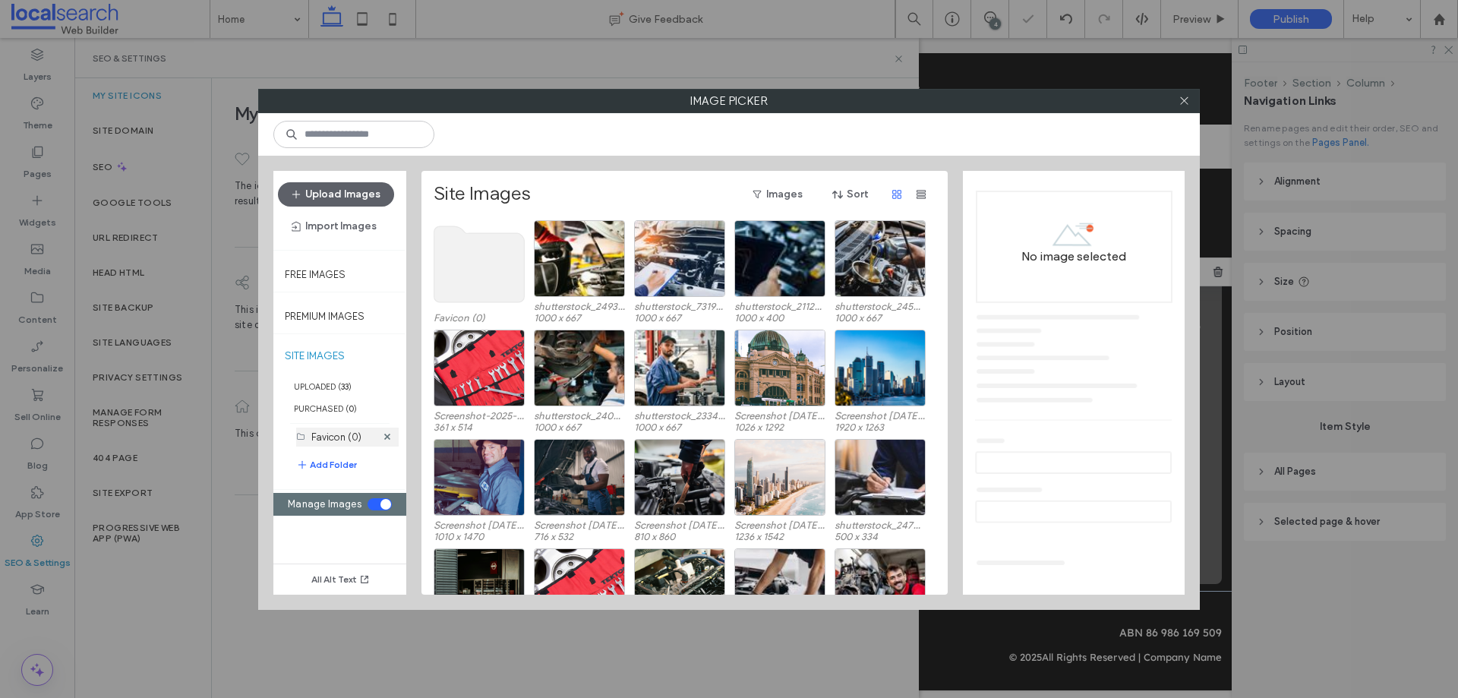
click at [357, 433] on label "Favicon (0)" at bounding box center [336, 436] width 50 height 11
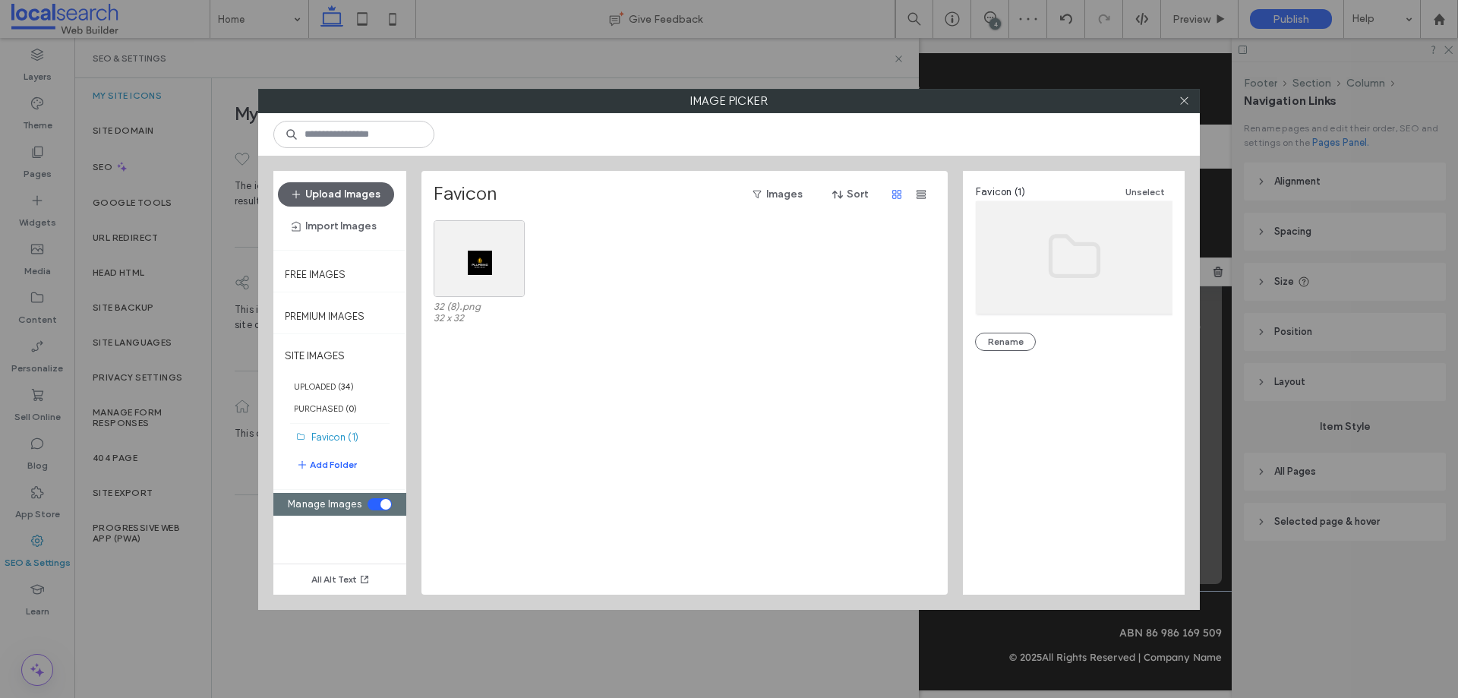
click at [370, 503] on div "toggle" at bounding box center [379, 504] width 24 height 12
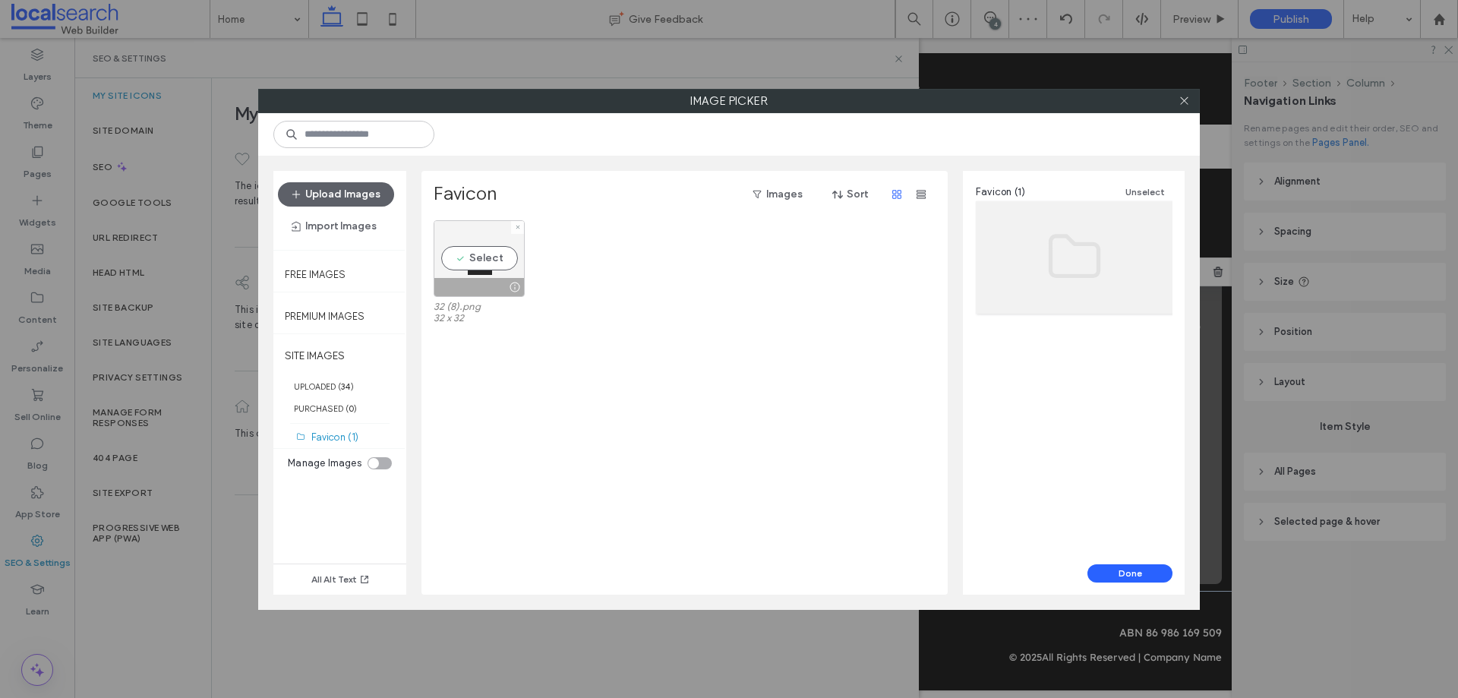
click at [488, 251] on div "Select" at bounding box center [478, 258] width 91 height 77
drag, startPoint x: 1146, startPoint y: 572, endPoint x: 1018, endPoint y: 502, distance: 145.8
click at [1146, 572] on button "Done" at bounding box center [1129, 573] width 85 height 18
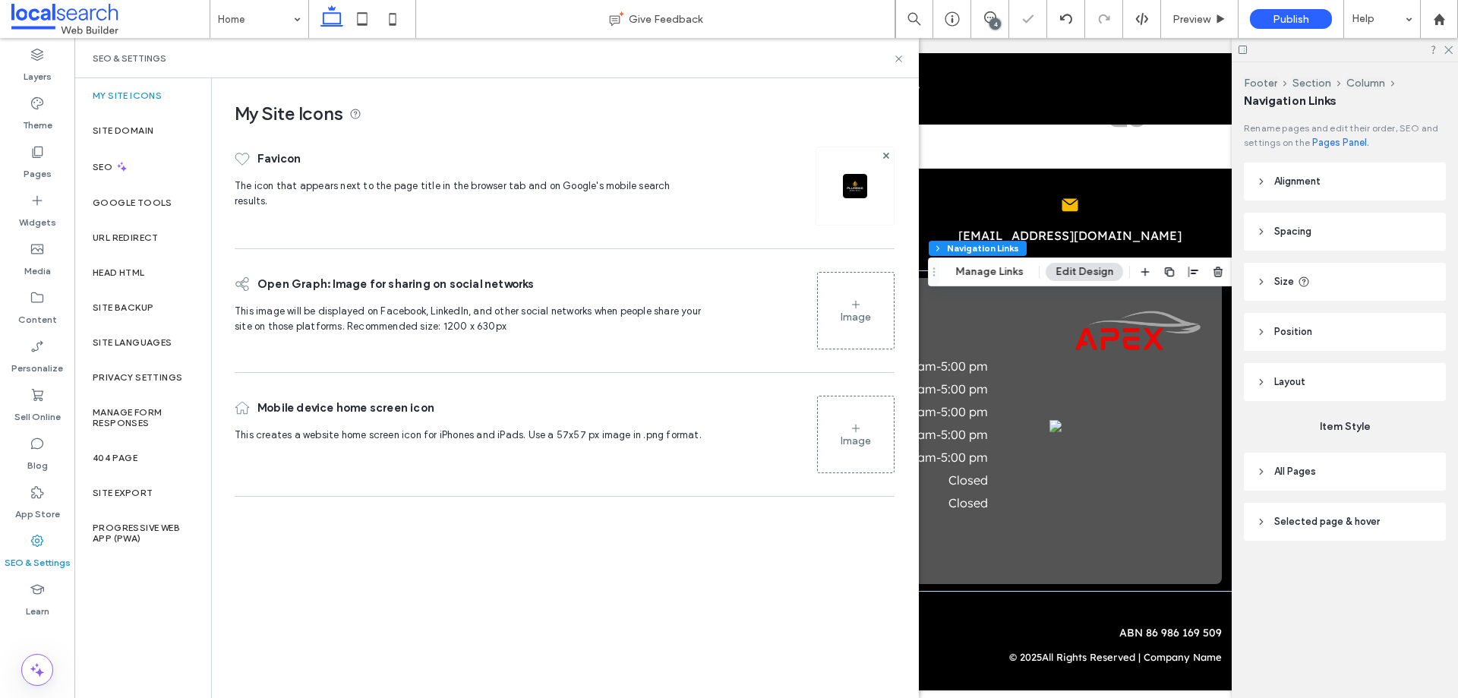
click at [849, 294] on div "Image" at bounding box center [856, 310] width 76 height 73
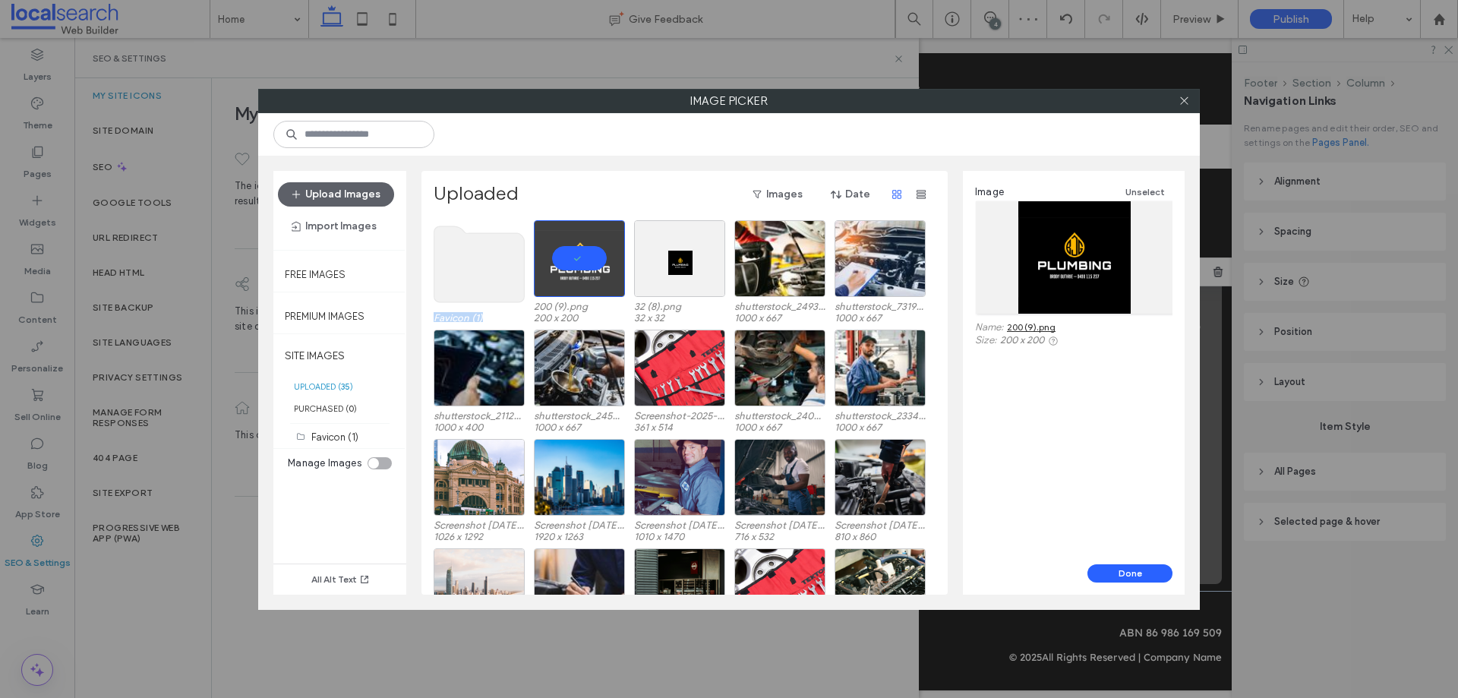
drag, startPoint x: 588, startPoint y: 256, endPoint x: 462, endPoint y: 263, distance: 126.2
click at [462, 263] on div "Favicon (1) 200 (9).png 200 x 200 32 (8).png 32 x 32 shutterstock_2493085427.jp…" at bounding box center [688, 274] width 510 height 109
click at [376, 464] on div "toggle" at bounding box center [373, 463] width 11 height 11
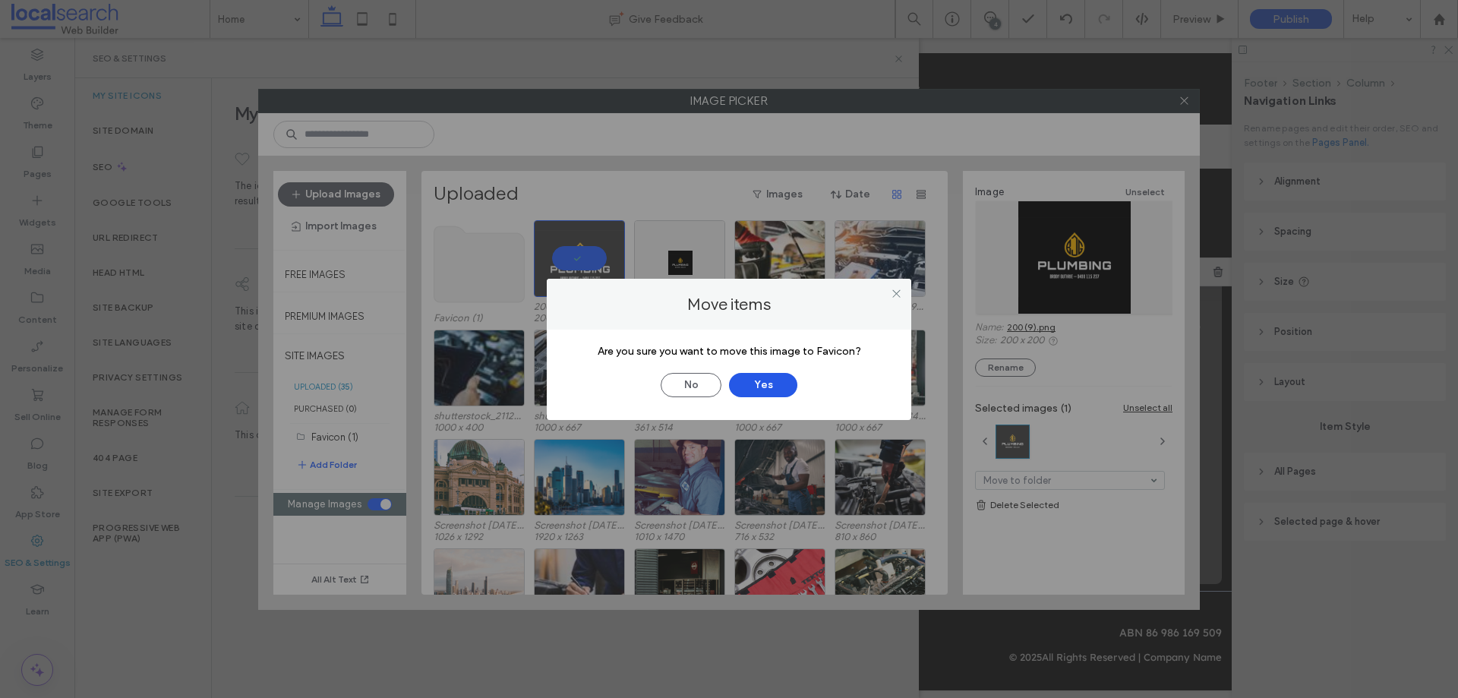
click at [767, 386] on button "Yes" at bounding box center [763, 385] width 68 height 24
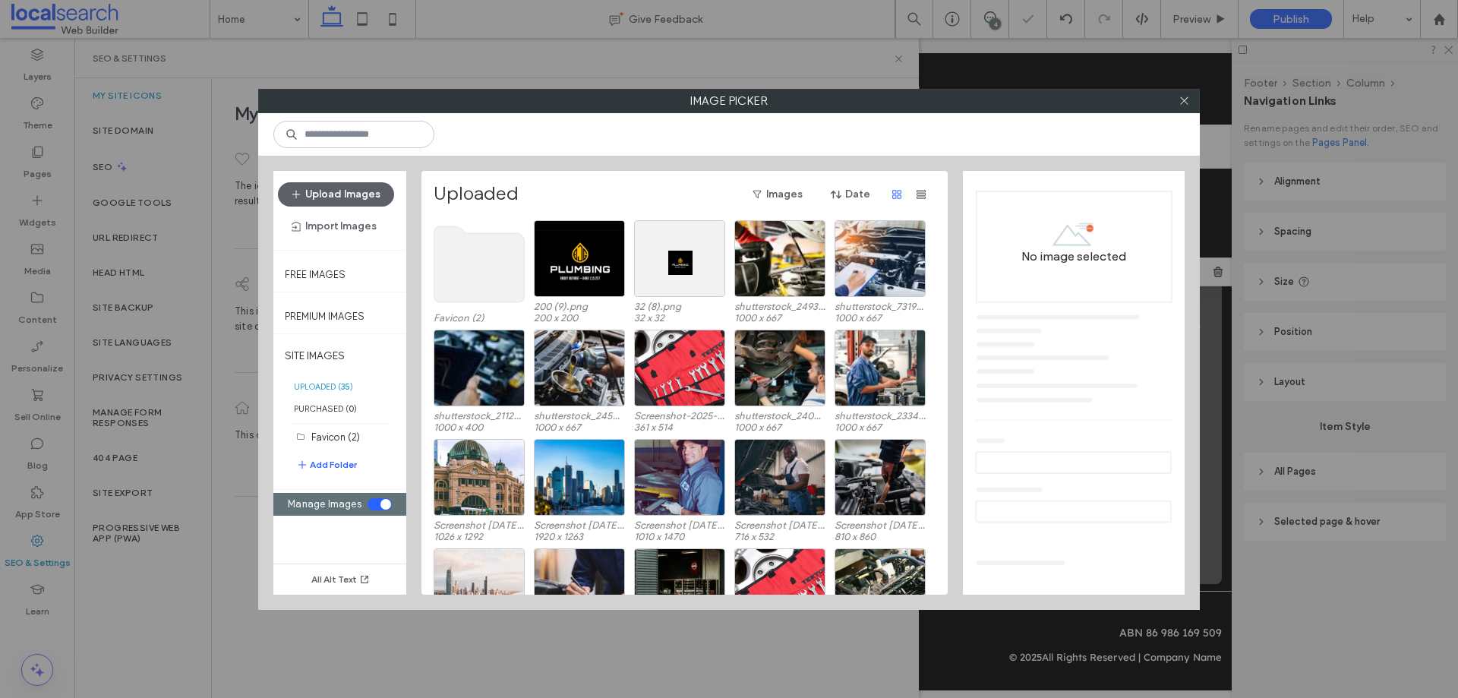
click at [496, 251] on use at bounding box center [479, 264] width 90 height 76
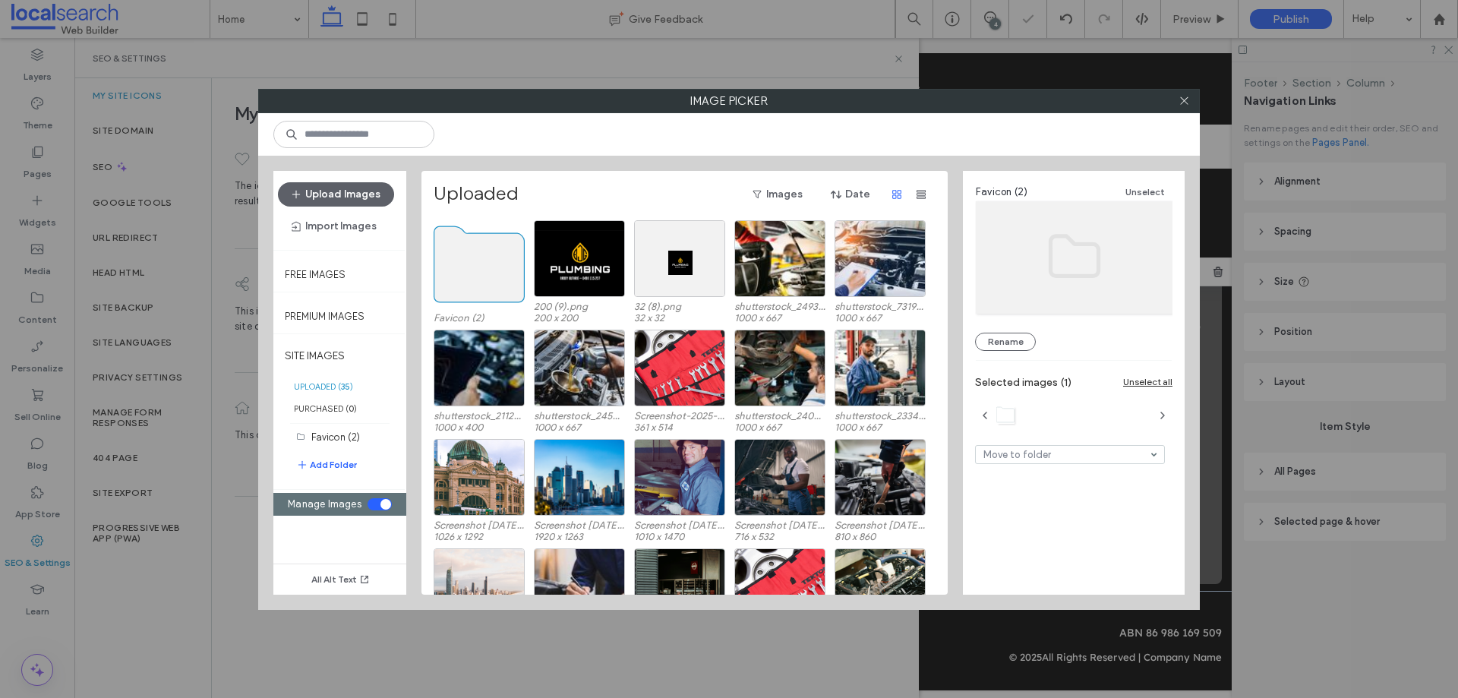
click at [496, 251] on use at bounding box center [479, 264] width 90 height 76
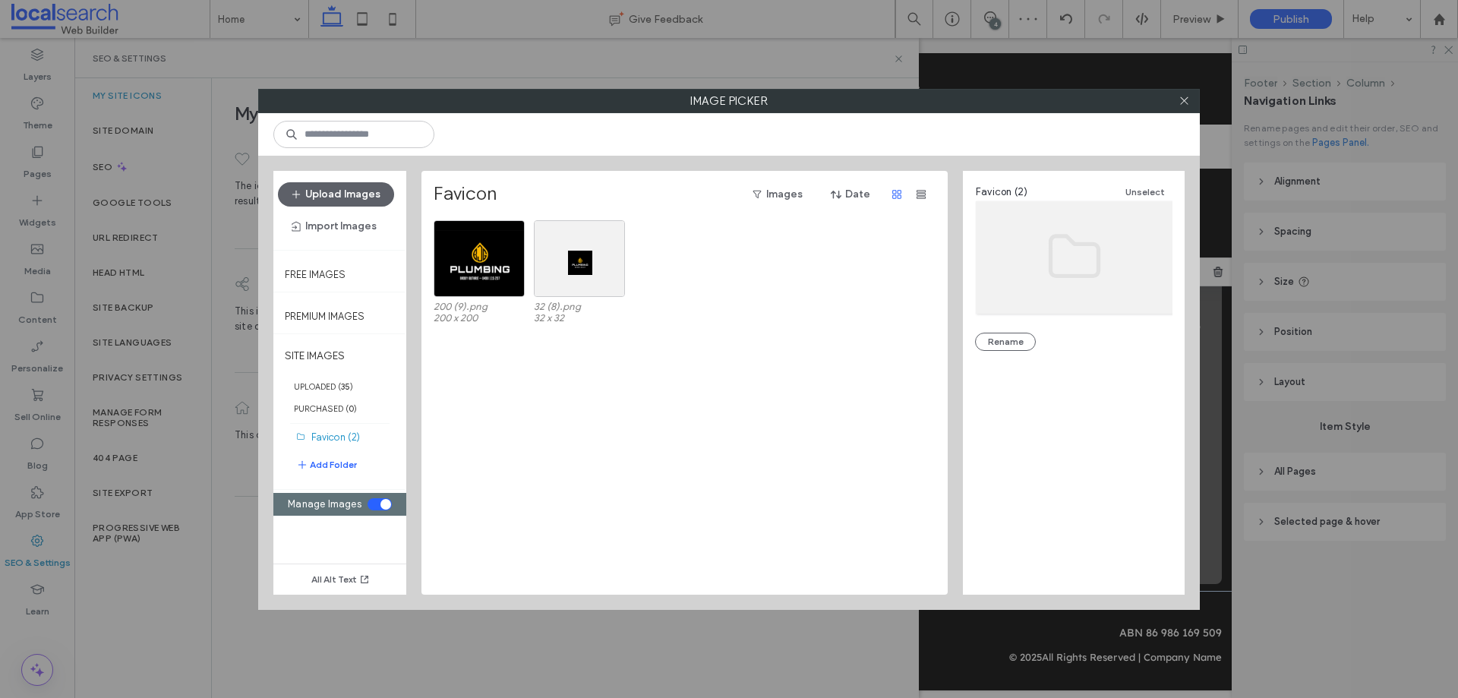
click at [384, 499] on div "toggle" at bounding box center [385, 504] width 11 height 11
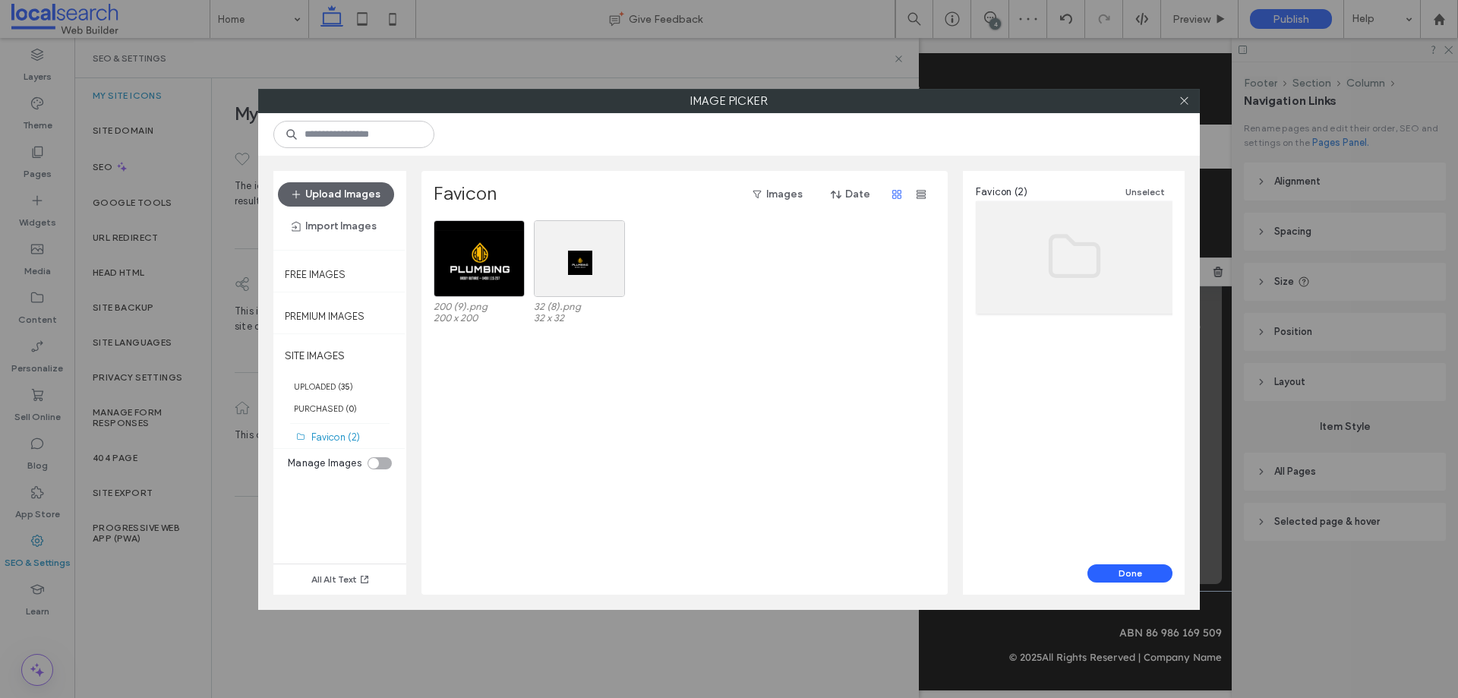
drag, startPoint x: 556, startPoint y: 457, endPoint x: 552, endPoint y: 422, distance: 35.2
click at [557, 457] on div "200 (9).png 200 x 200 32 (8).png 32 x 32" at bounding box center [688, 407] width 510 height 374
click at [473, 235] on div "Select" at bounding box center [478, 258] width 91 height 77
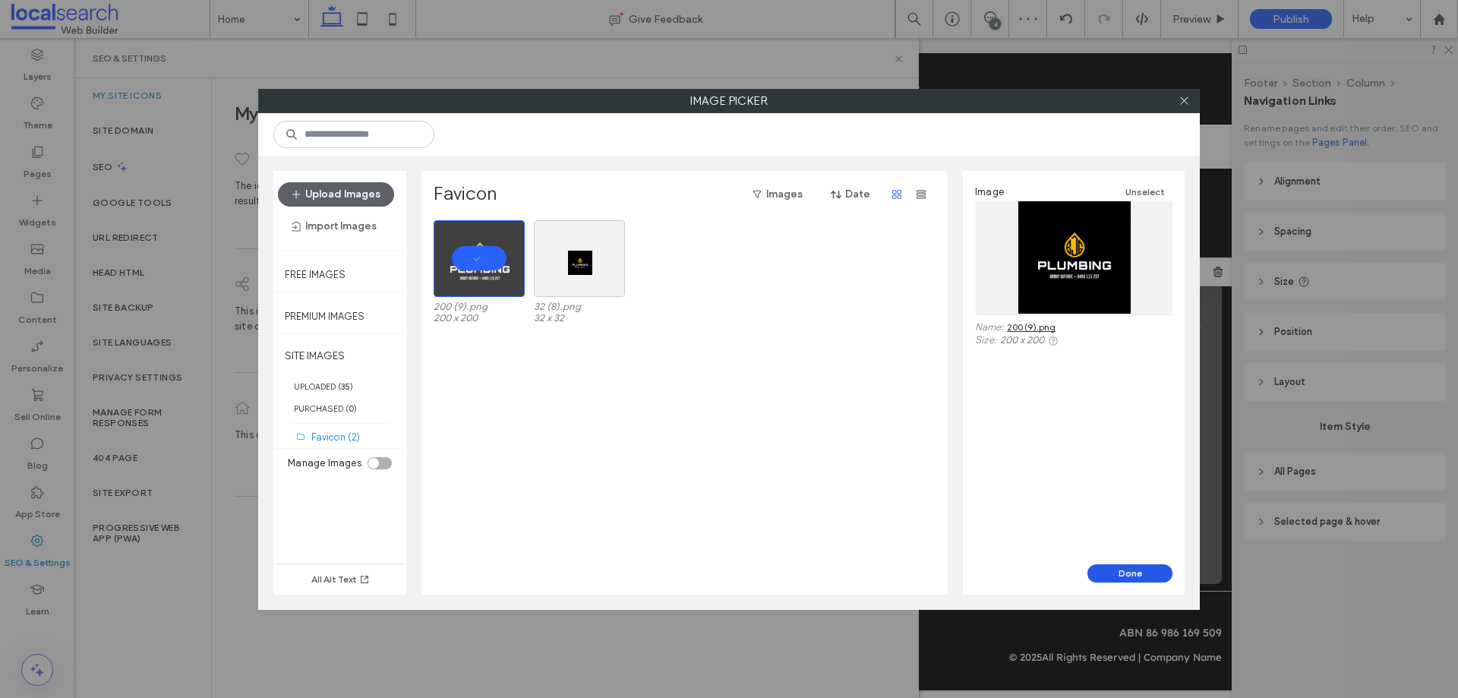
click at [1151, 572] on button "Done" at bounding box center [1129, 573] width 85 height 18
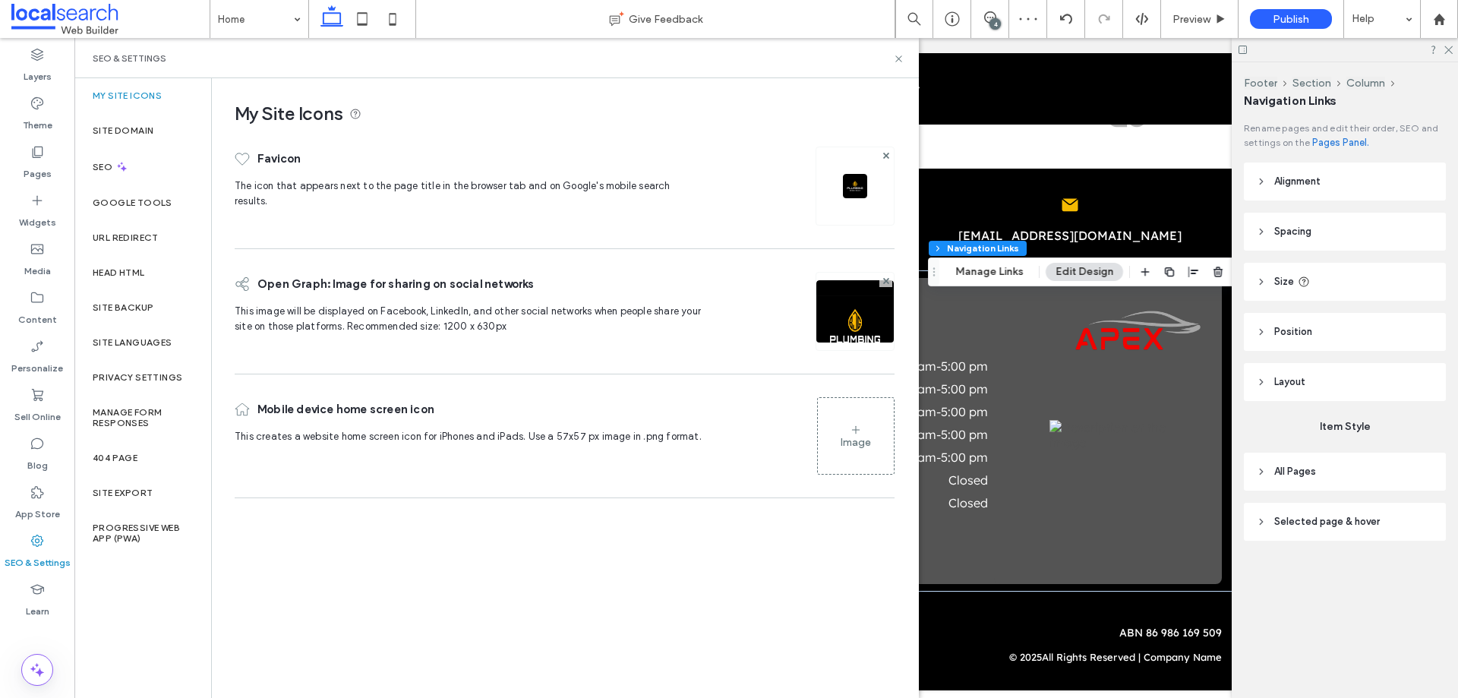
click at [837, 423] on div "Image" at bounding box center [856, 435] width 76 height 73
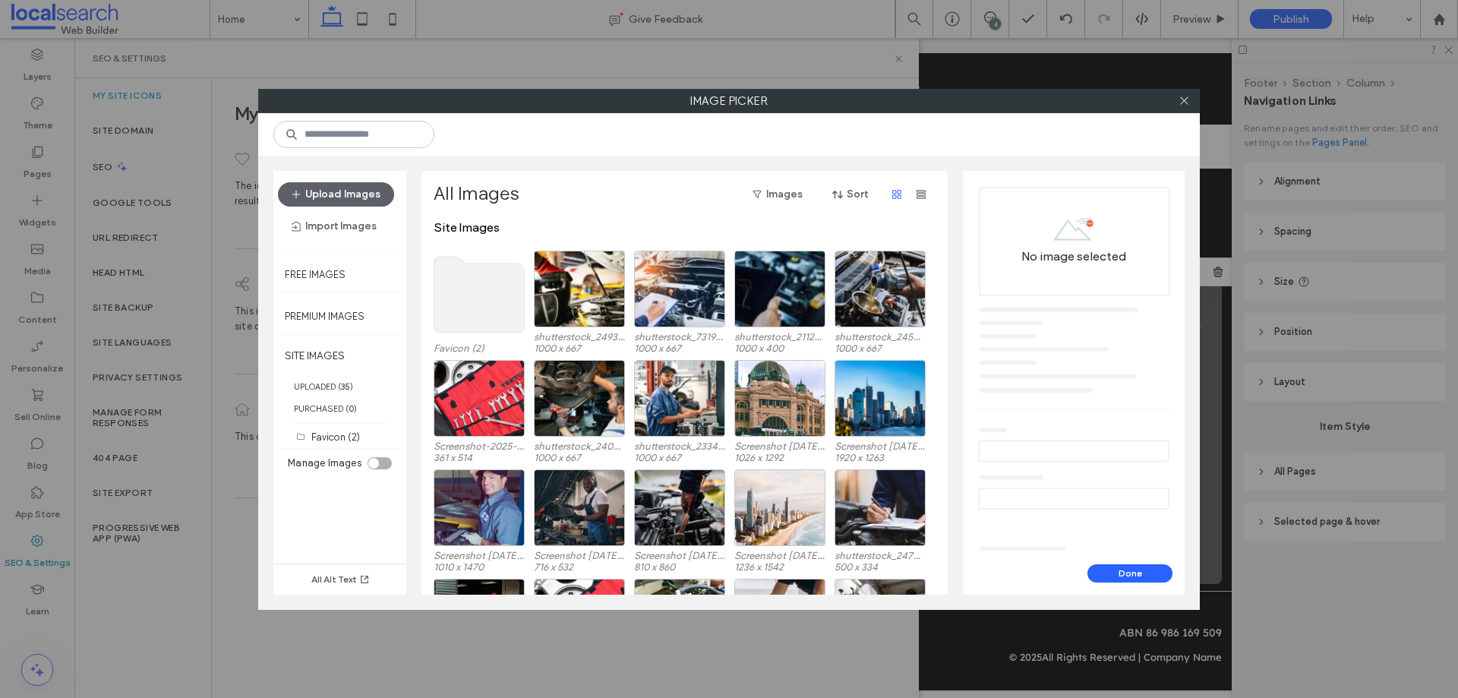
click at [495, 306] on use at bounding box center [479, 295] width 90 height 76
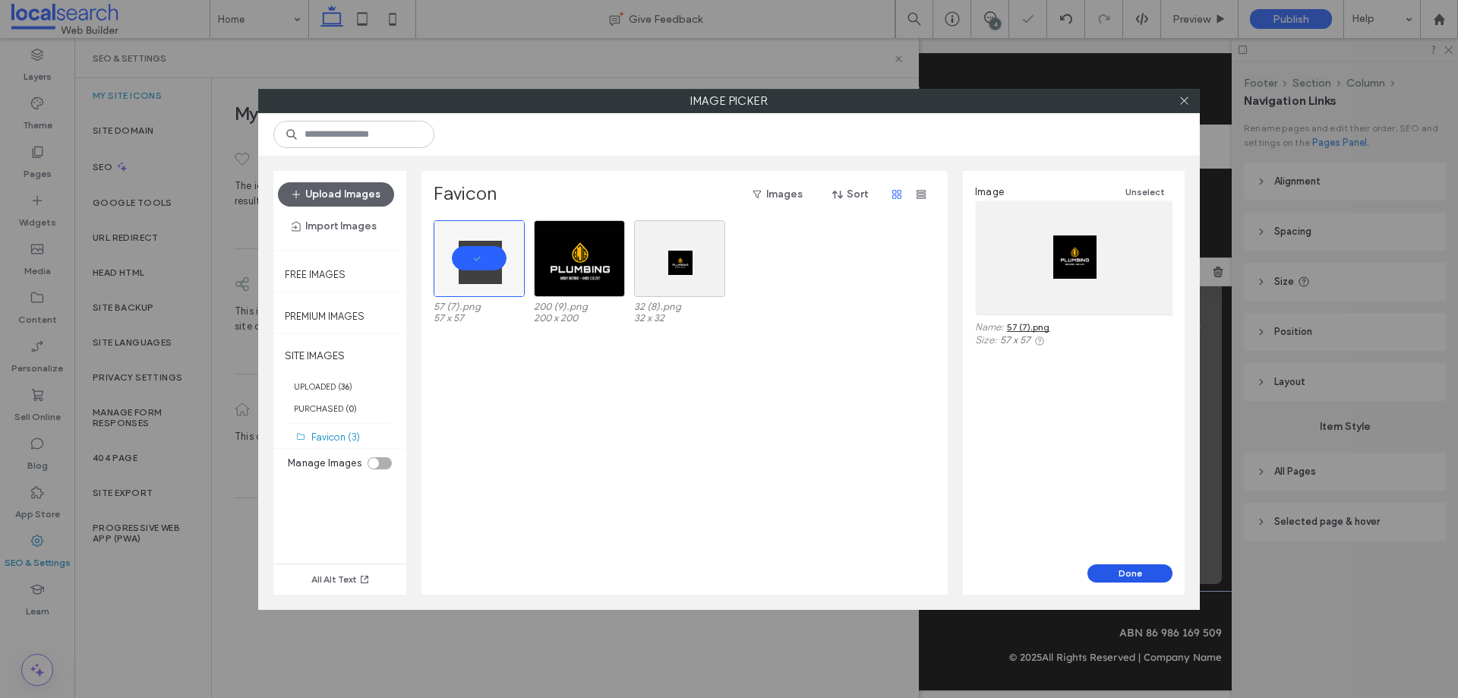
click at [1116, 572] on button "Done" at bounding box center [1129, 573] width 85 height 18
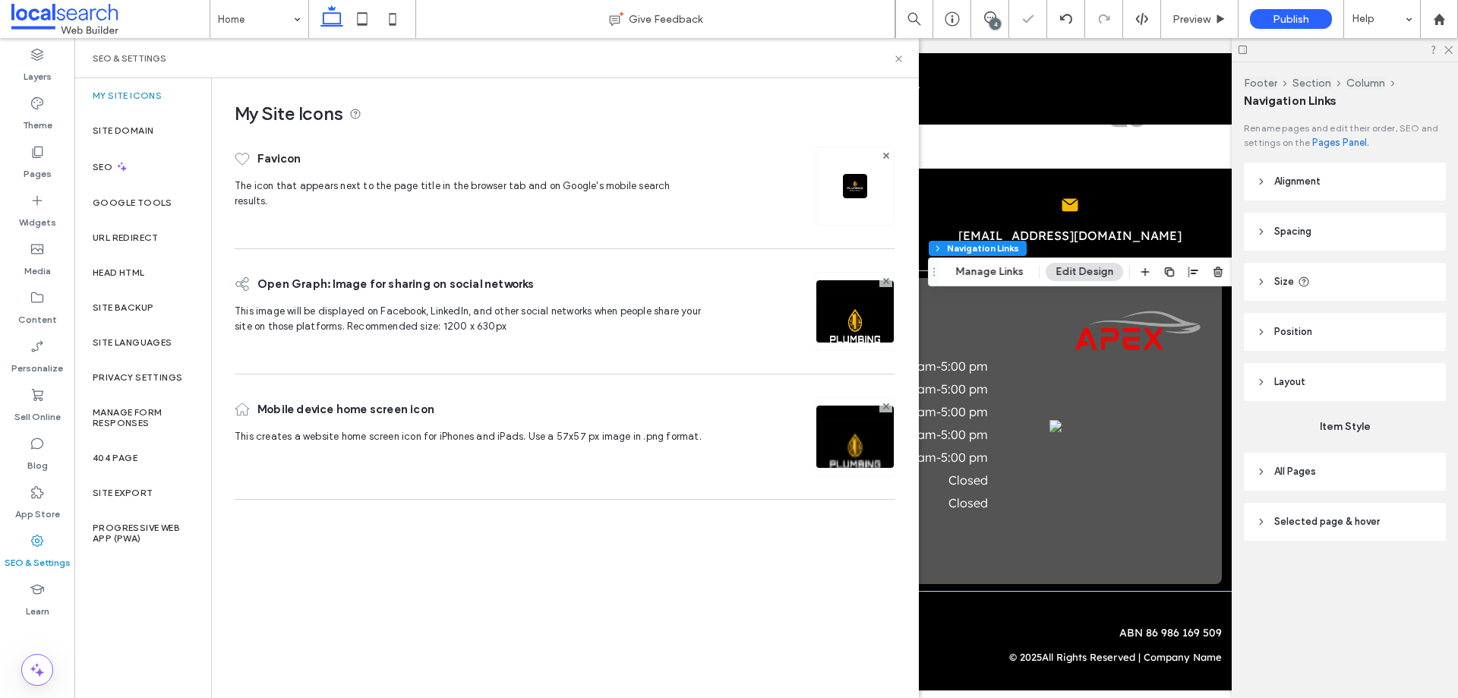
click at [506, 569] on div "My Site Icons Favicon The icon that appears next to the page title in the brows…" at bounding box center [564, 387] width 705 height 618
click at [136, 130] on label "Site Domain" at bounding box center [123, 130] width 61 height 11
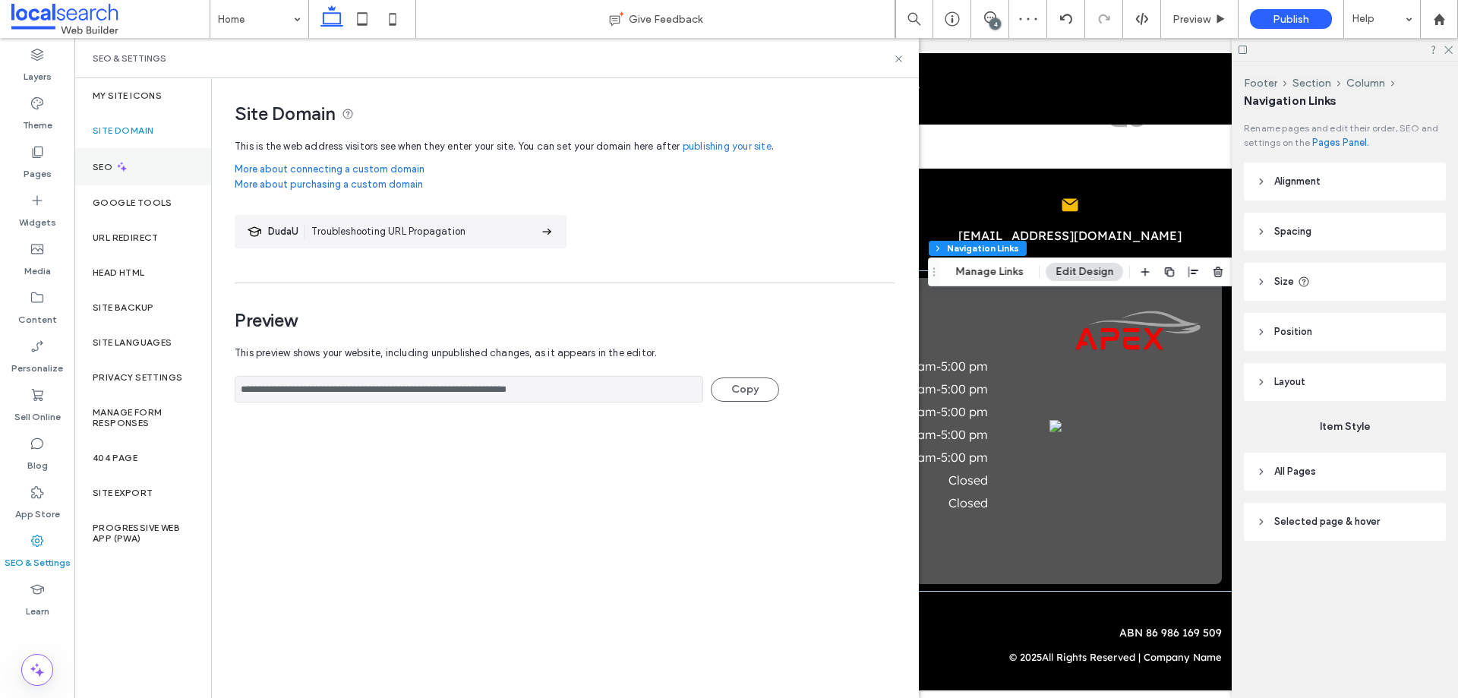
click at [145, 156] on div "SEO" at bounding box center [142, 166] width 137 height 37
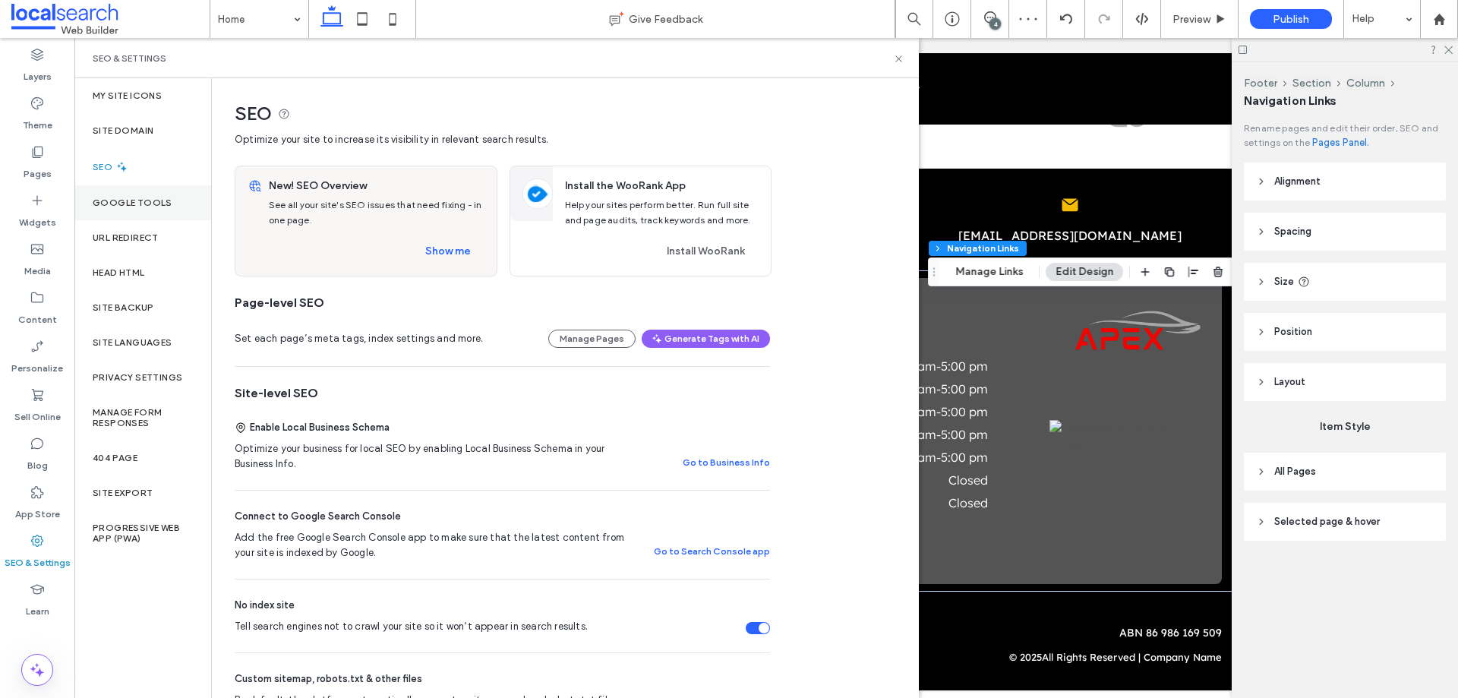
click at [157, 191] on div "Google Tools" at bounding box center [142, 202] width 137 height 35
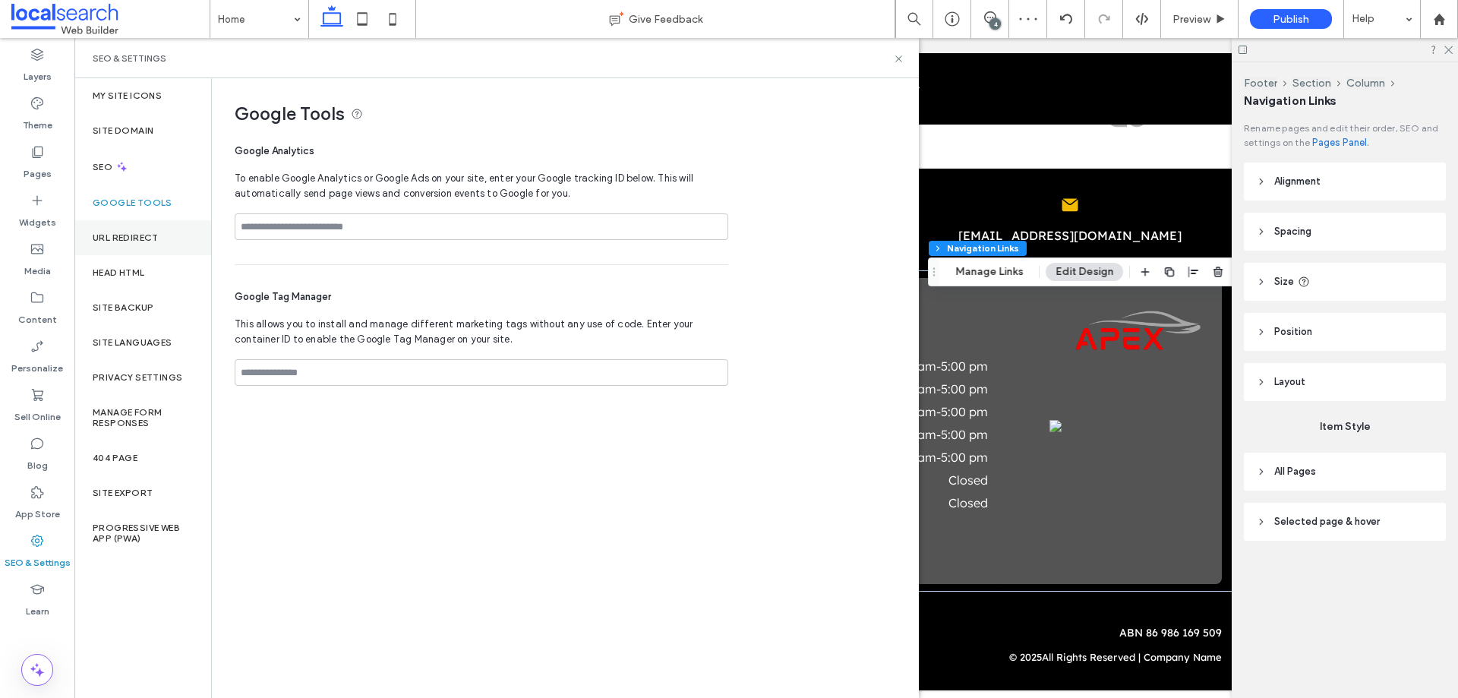
click at [159, 238] on div "URL Redirect" at bounding box center [142, 237] width 137 height 35
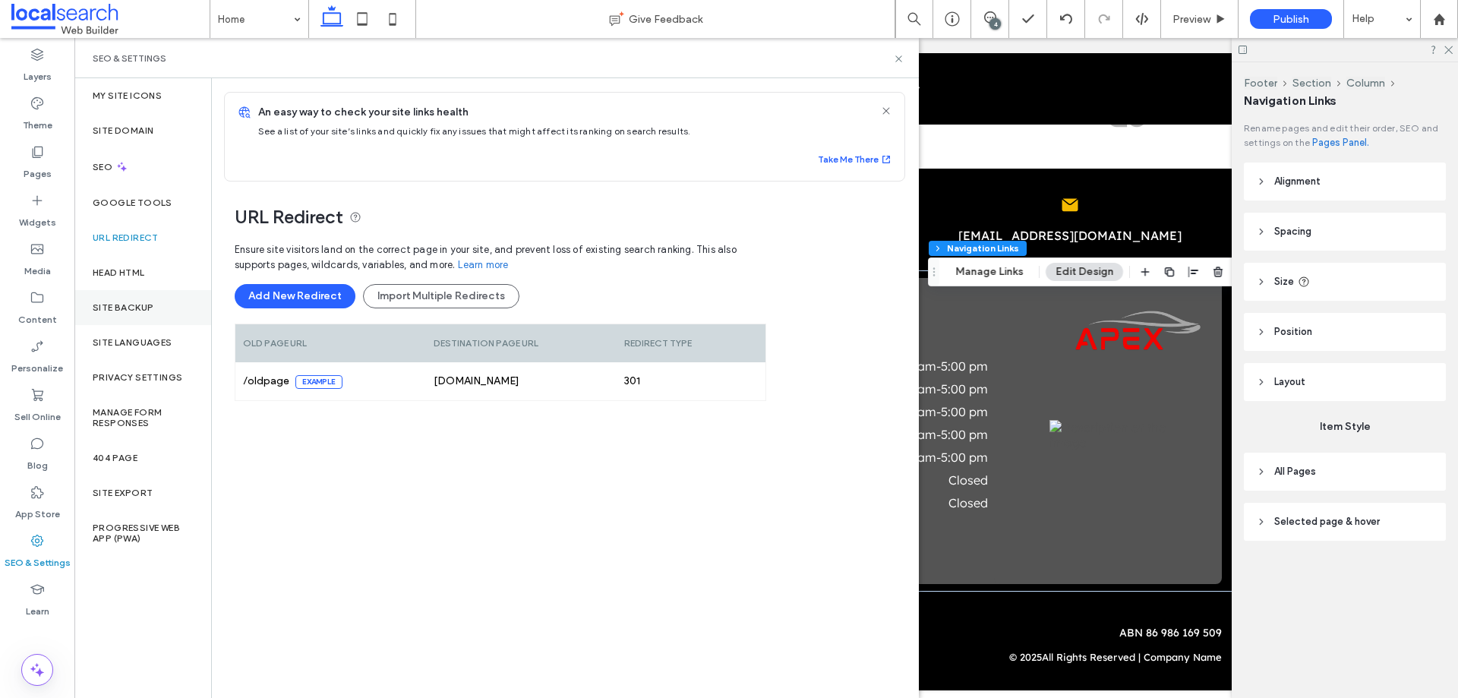
click at [155, 294] on div "Site Backup" at bounding box center [142, 307] width 137 height 35
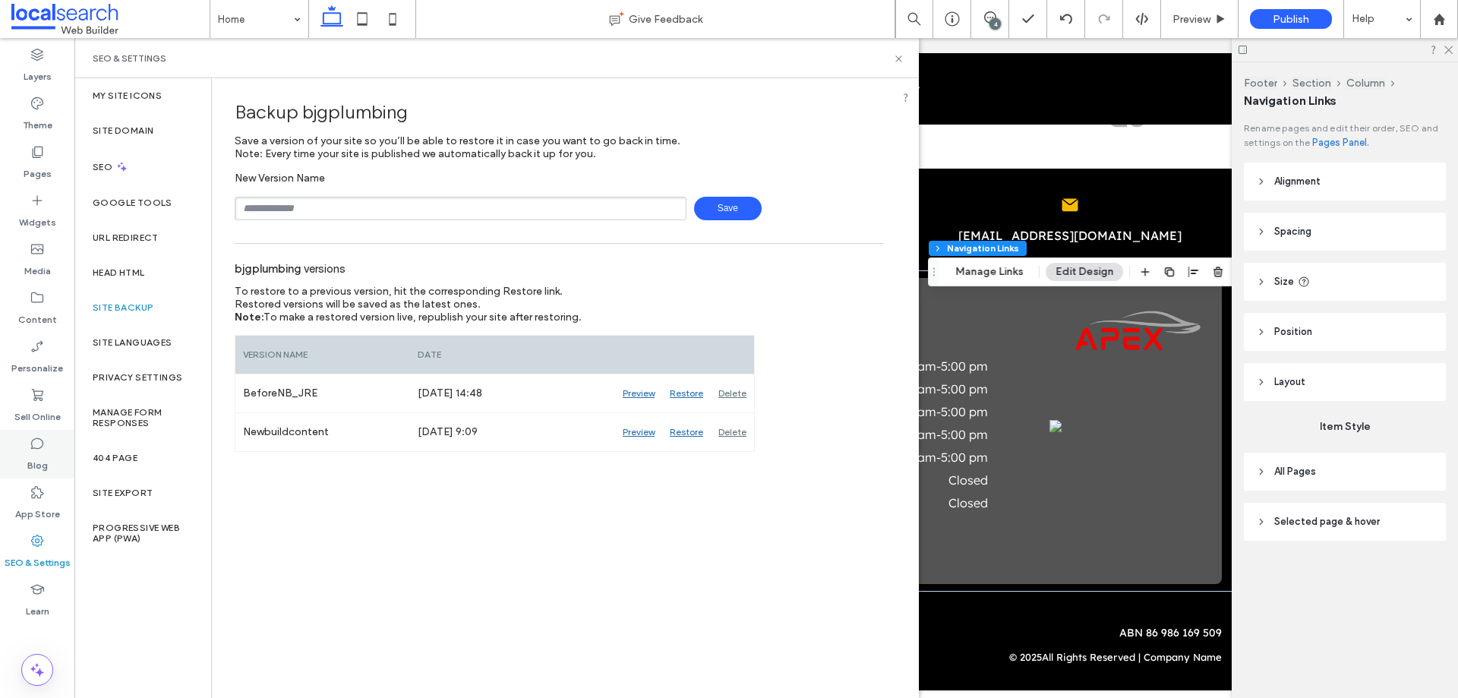
click at [44, 451] on label "Blog" at bounding box center [37, 461] width 20 height 21
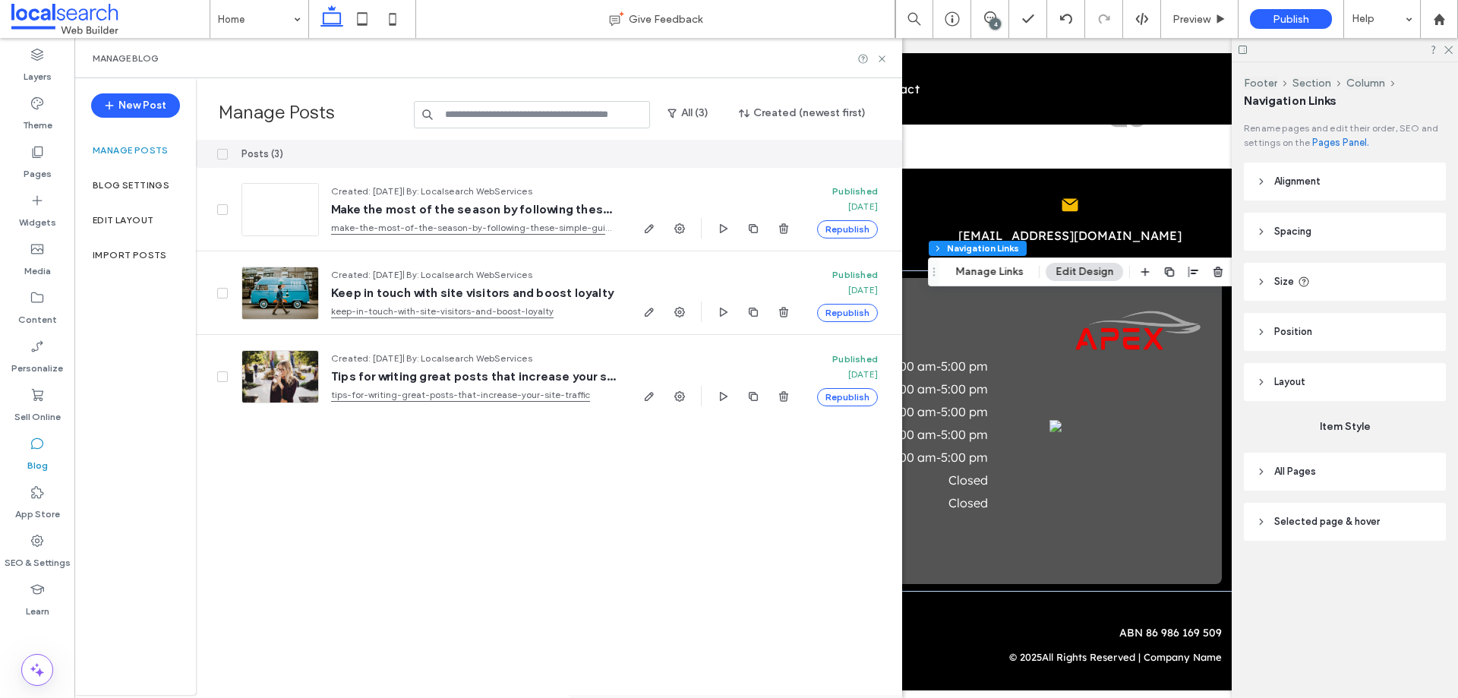
click at [219, 150] on span at bounding box center [222, 154] width 11 height 11
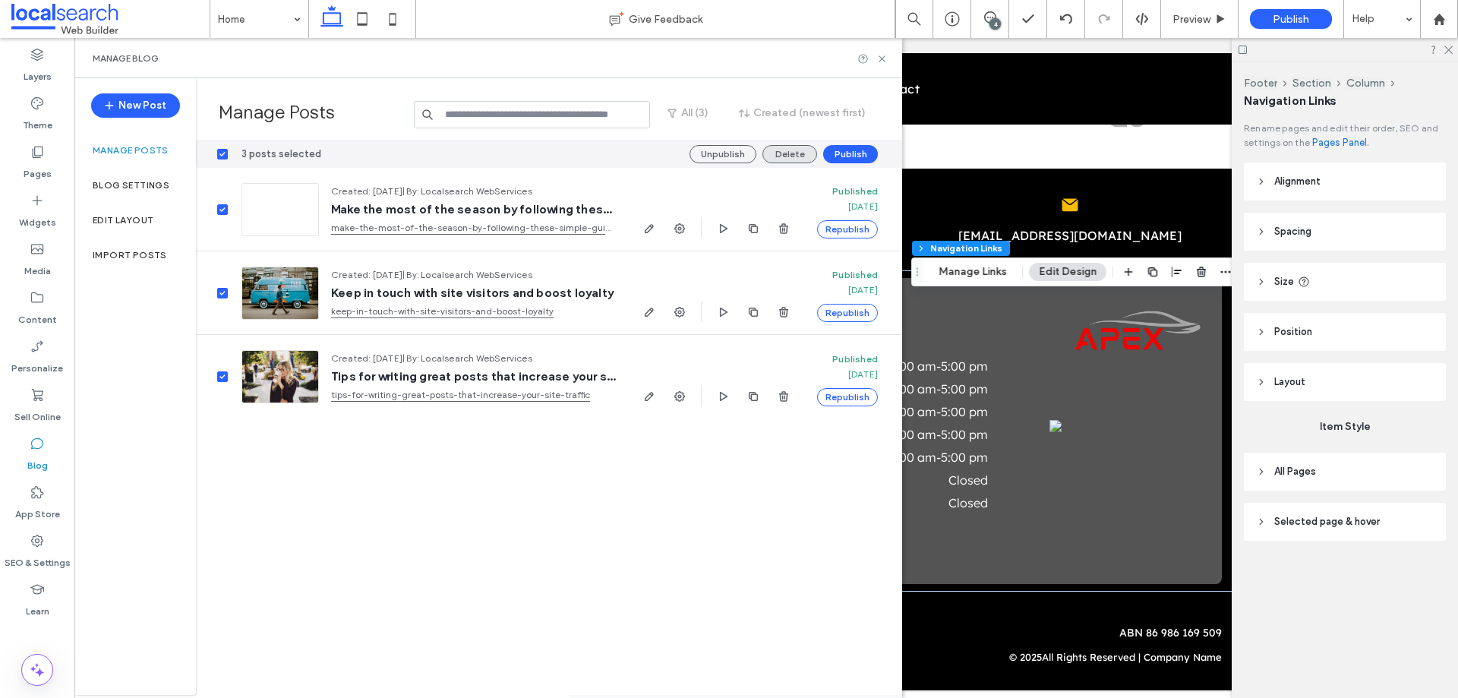
click at [776, 150] on button "Delete" at bounding box center [789, 154] width 55 height 18
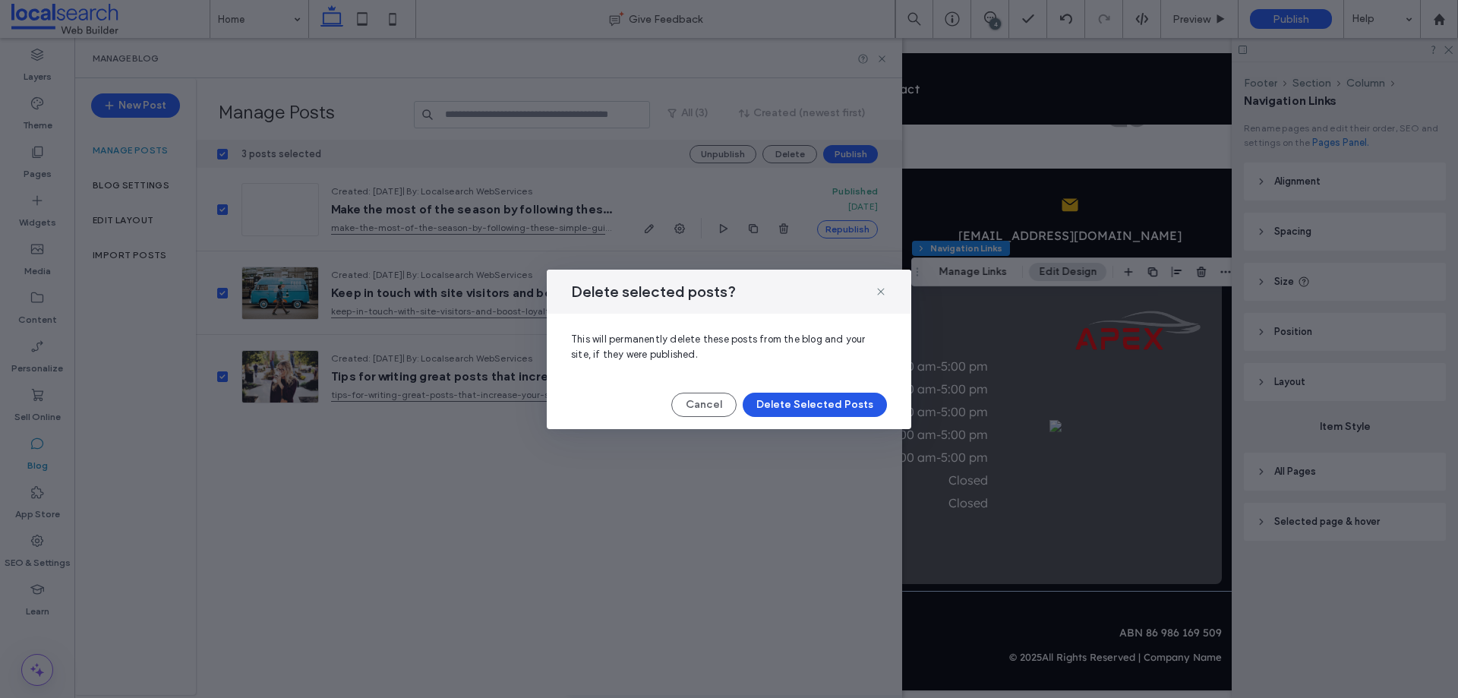
click at [777, 408] on button "Delete Selected Posts" at bounding box center [814, 404] width 144 height 24
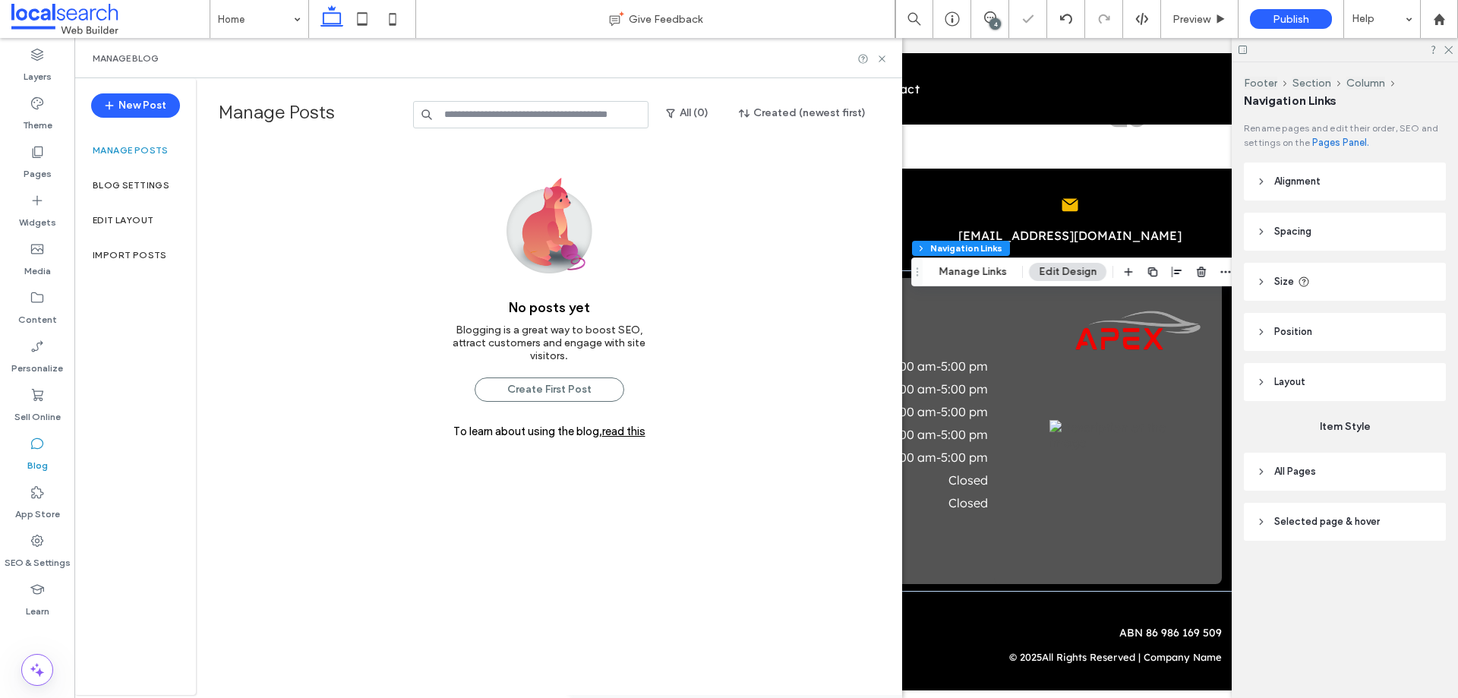
click at [520, 510] on div "No posts yet Blogging is a great way to boost SEO, attract customers and engage…" at bounding box center [549, 451] width 220 height 622
click at [52, 316] on label "Content" at bounding box center [37, 315] width 39 height 21
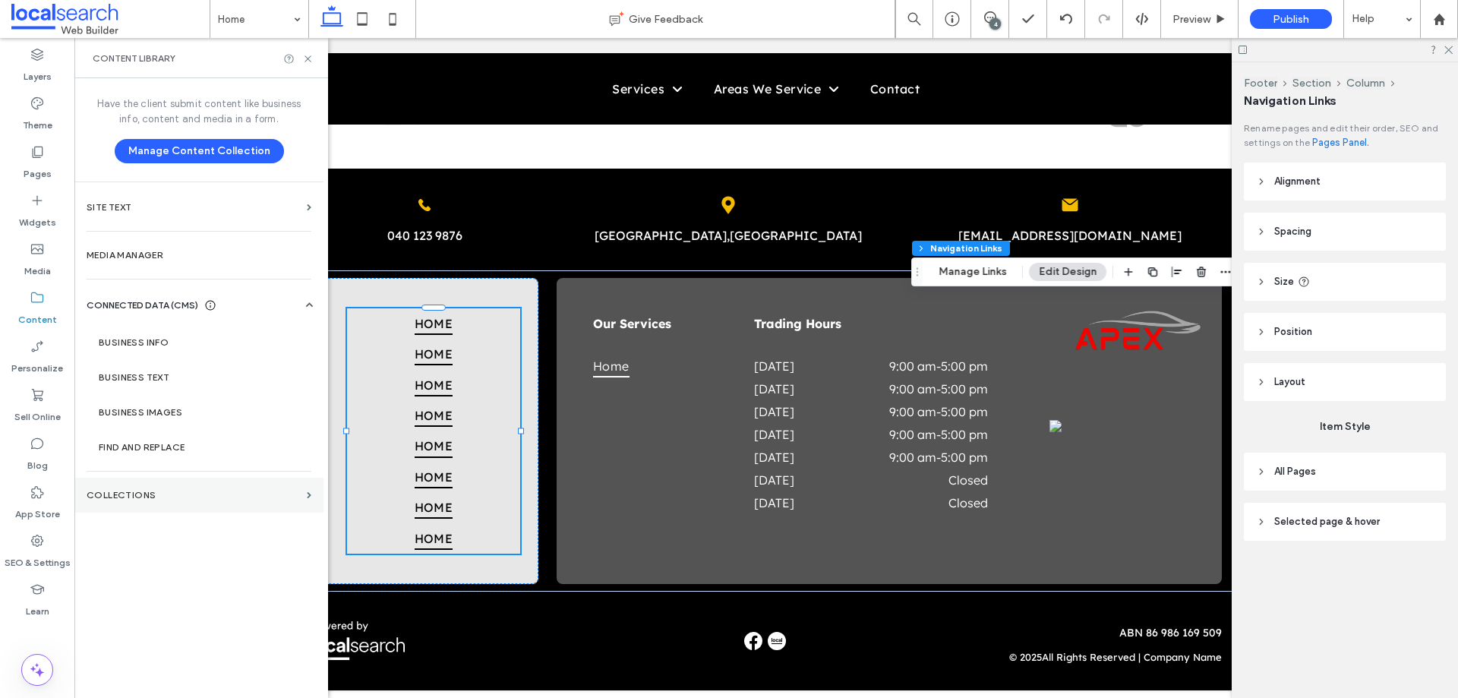
click at [136, 490] on label "Collections" at bounding box center [194, 495] width 214 height 11
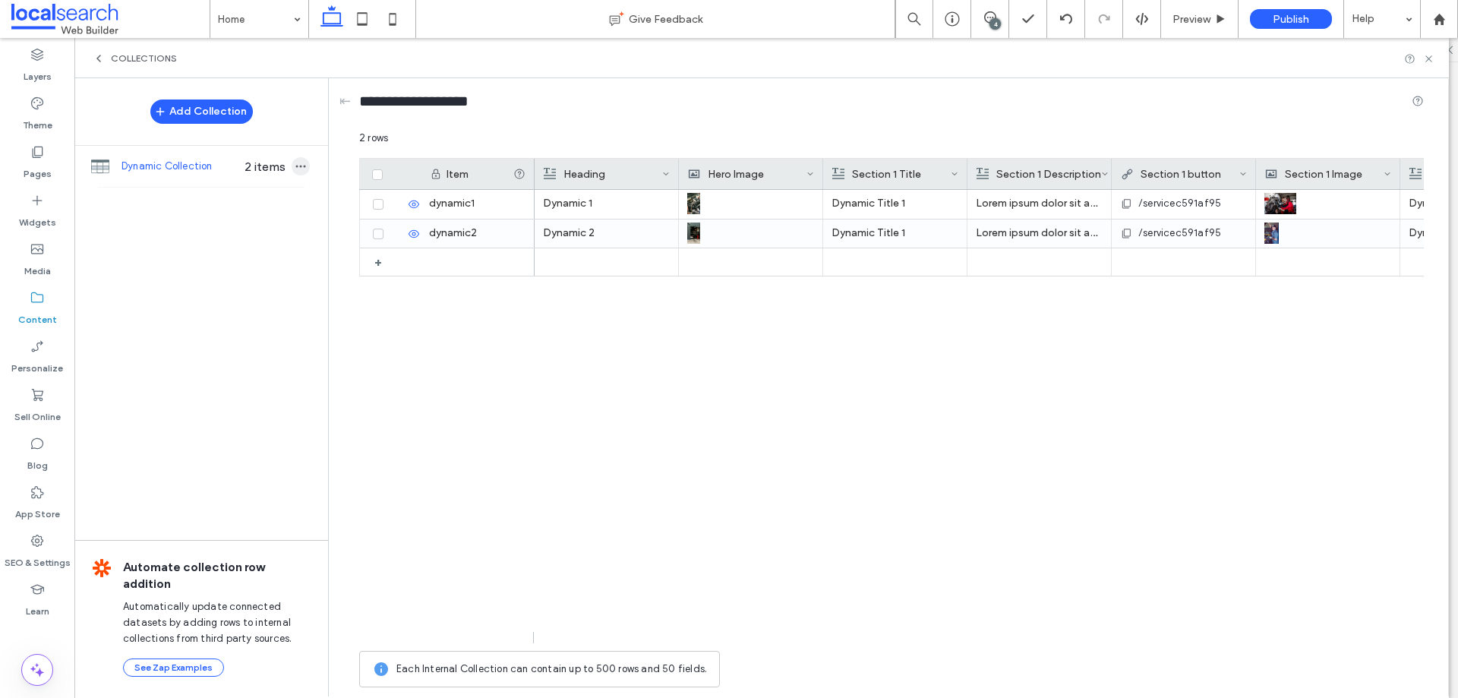
click at [302, 166] on icon "button" at bounding box center [301, 166] width 12 height 12
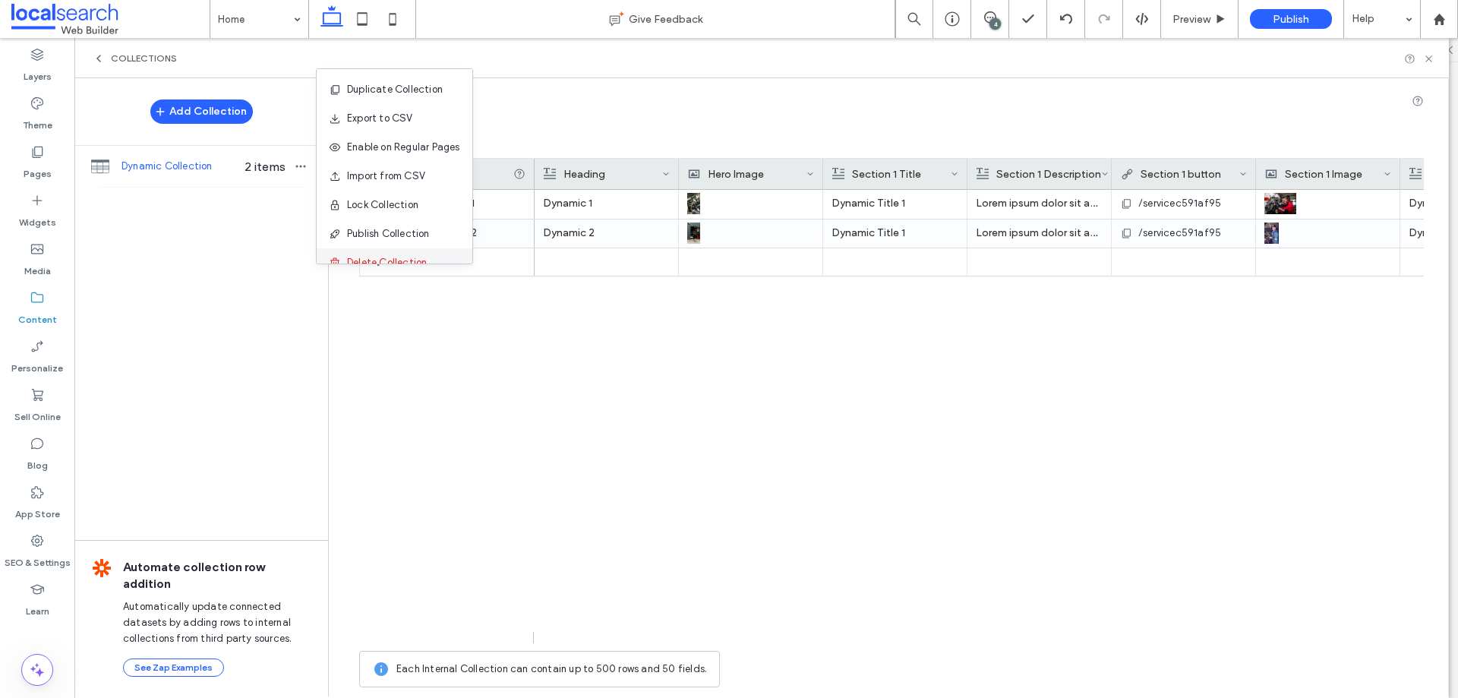
click at [364, 257] on span "Delete Collection" at bounding box center [387, 262] width 80 height 15
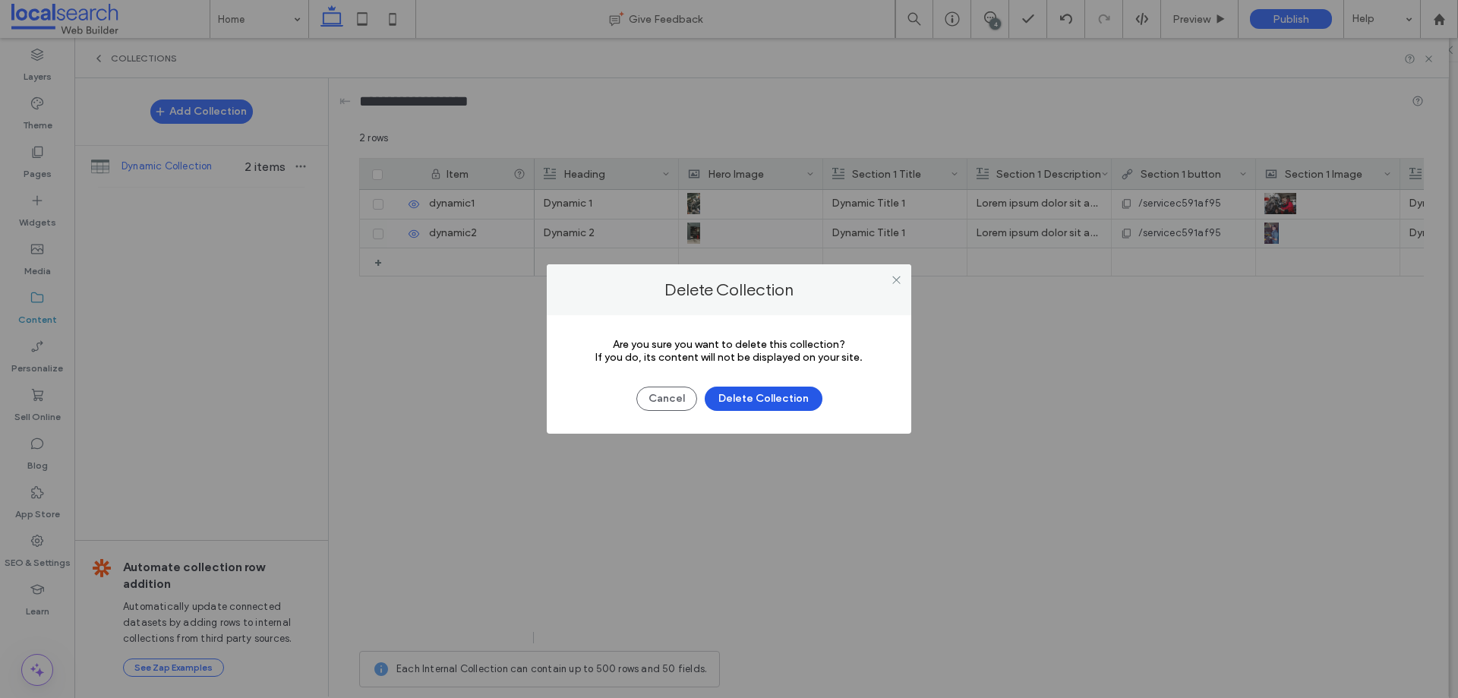
click at [740, 390] on button "Delete Collection" at bounding box center [763, 398] width 118 height 24
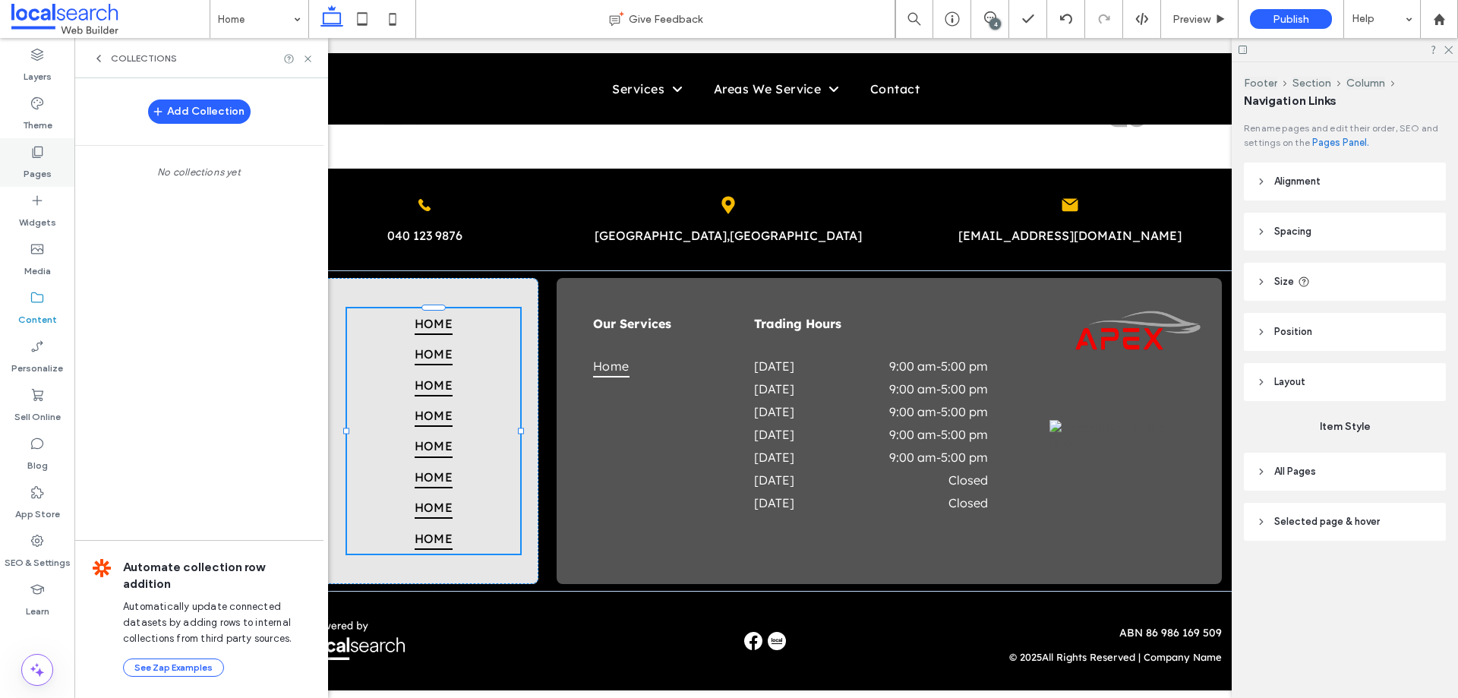
click at [36, 165] on label "Pages" at bounding box center [38, 169] width 28 height 21
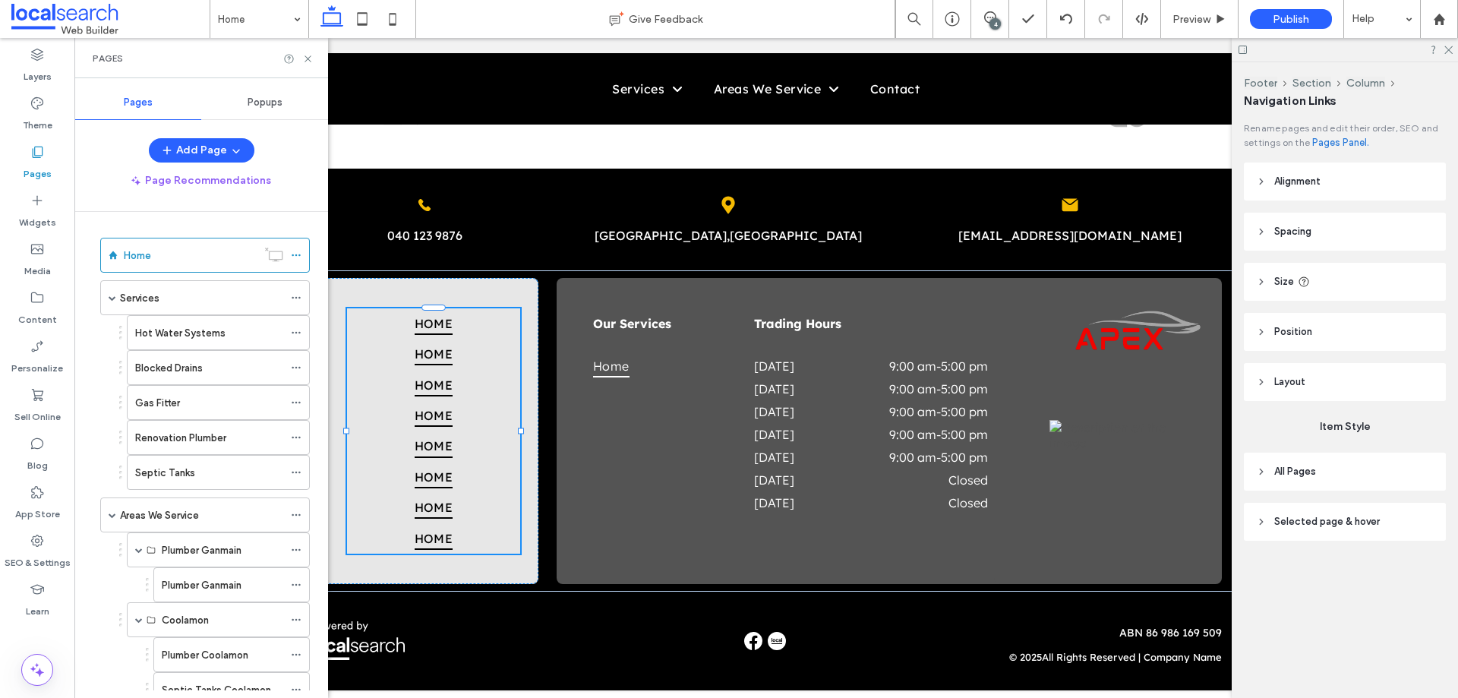
click at [255, 96] on span "Popups" at bounding box center [264, 102] width 35 height 12
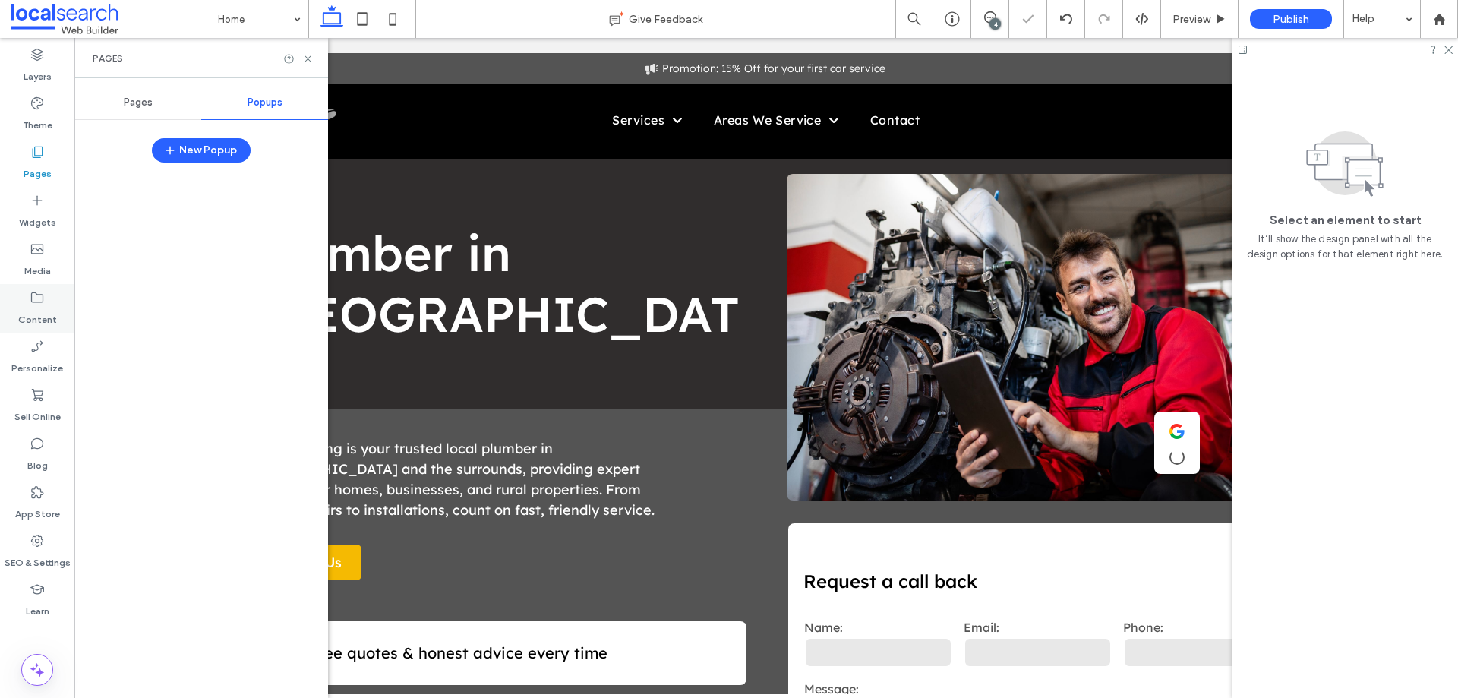
click at [24, 307] on label "Content" at bounding box center [37, 315] width 39 height 21
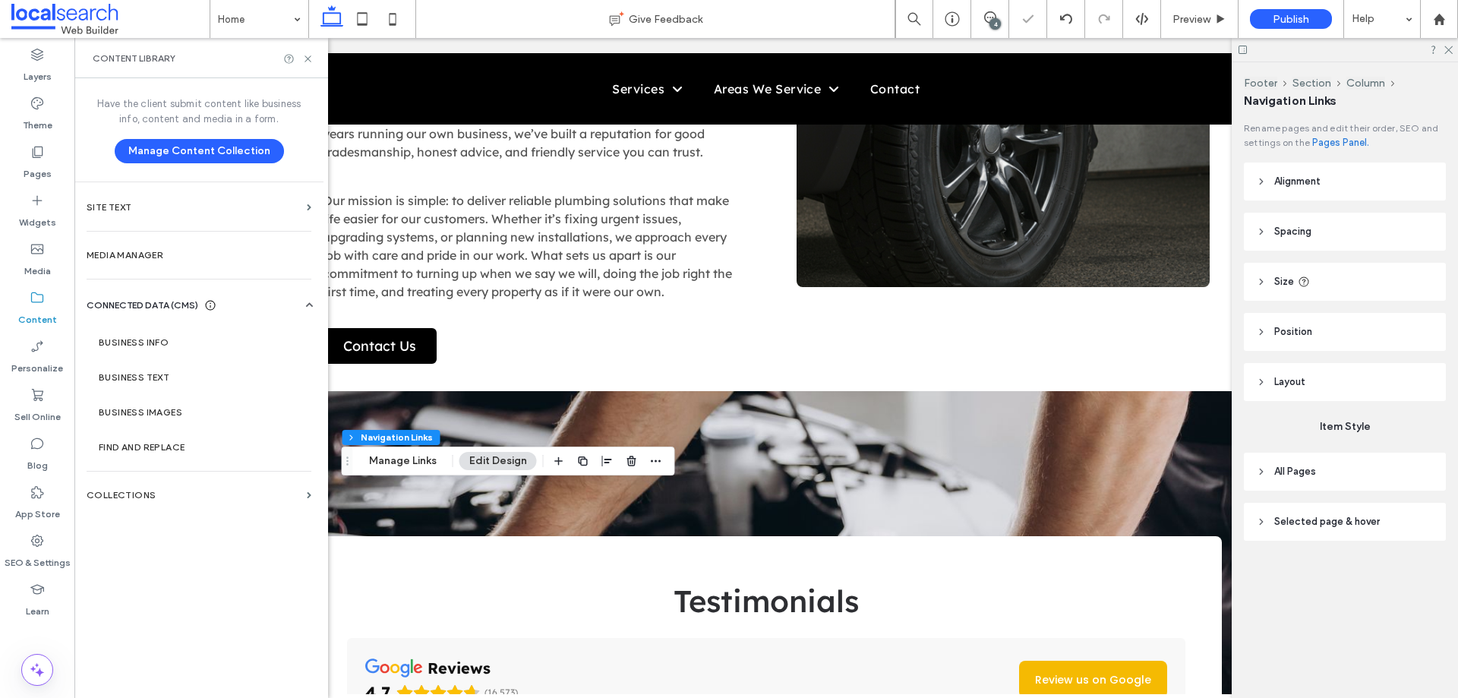
type input "***"
type input "****"
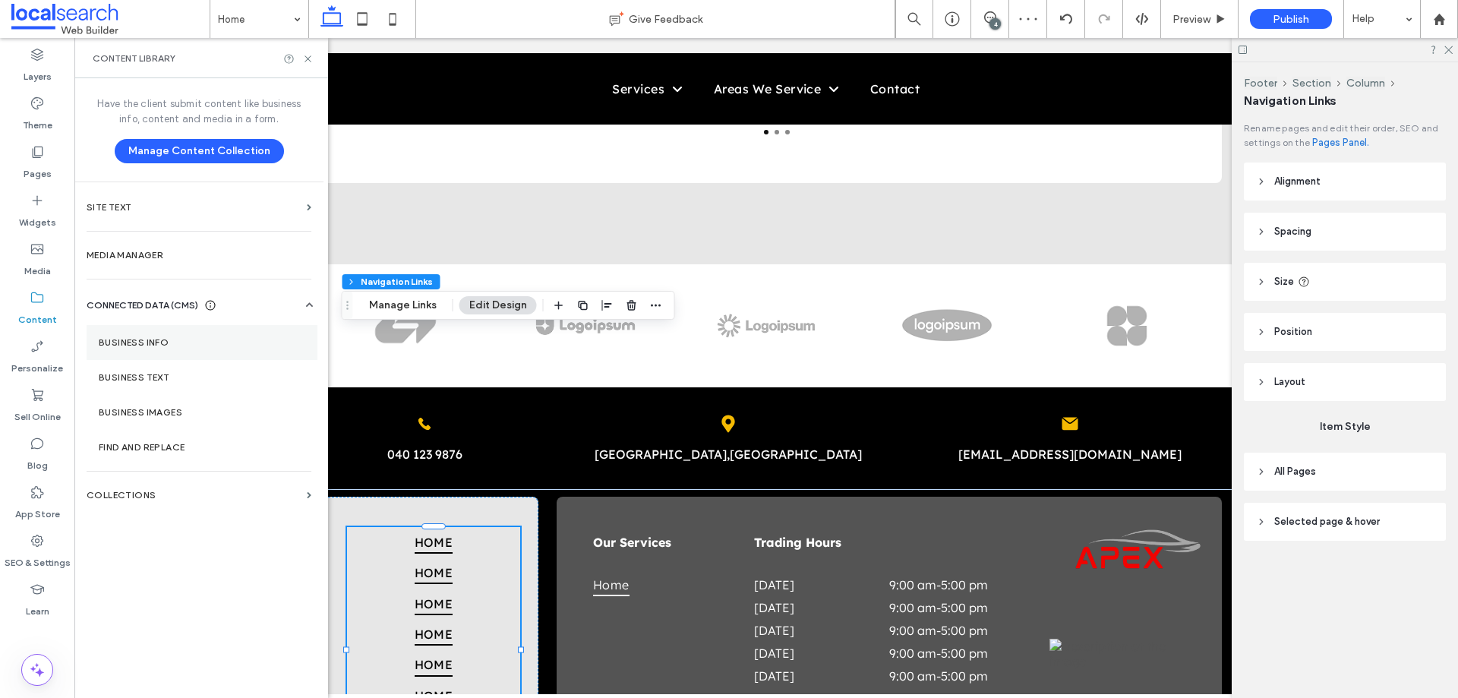
click at [147, 332] on section "Business Info" at bounding box center [202, 342] width 231 height 35
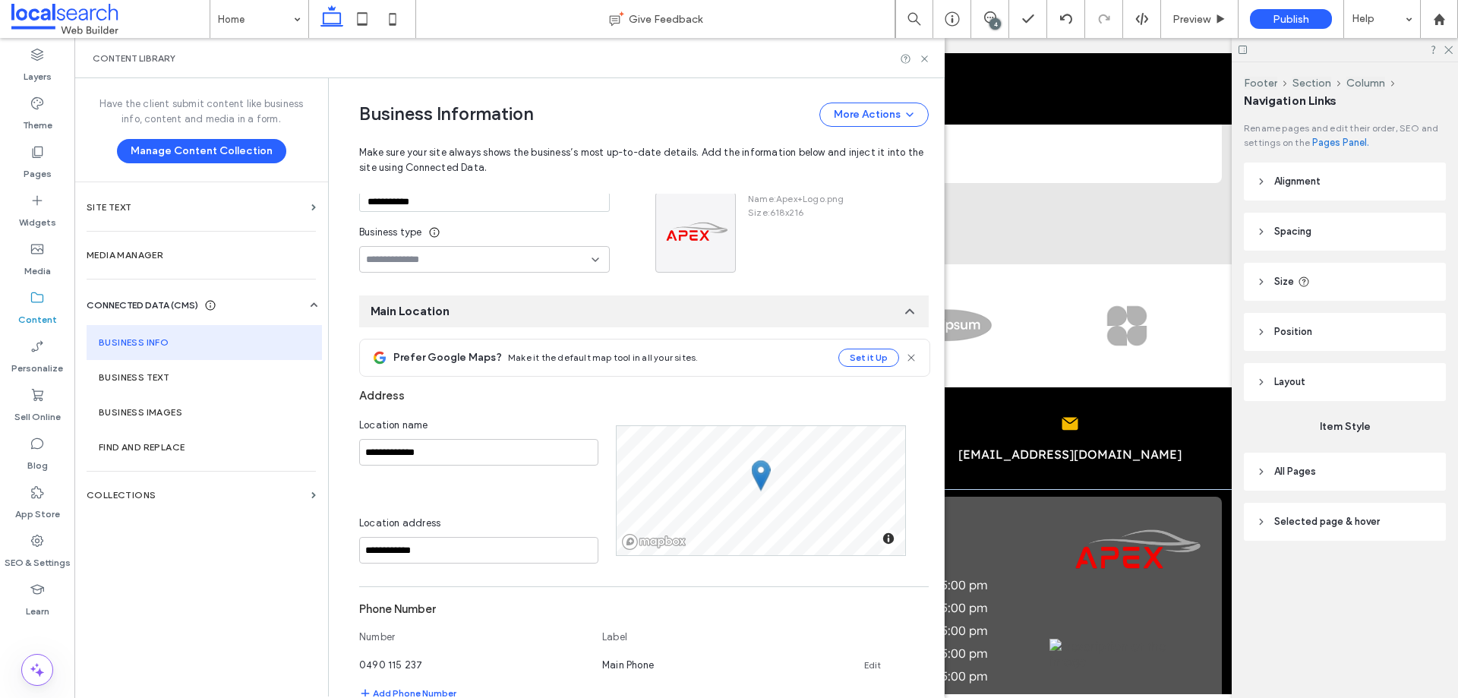
scroll to position [0, 0]
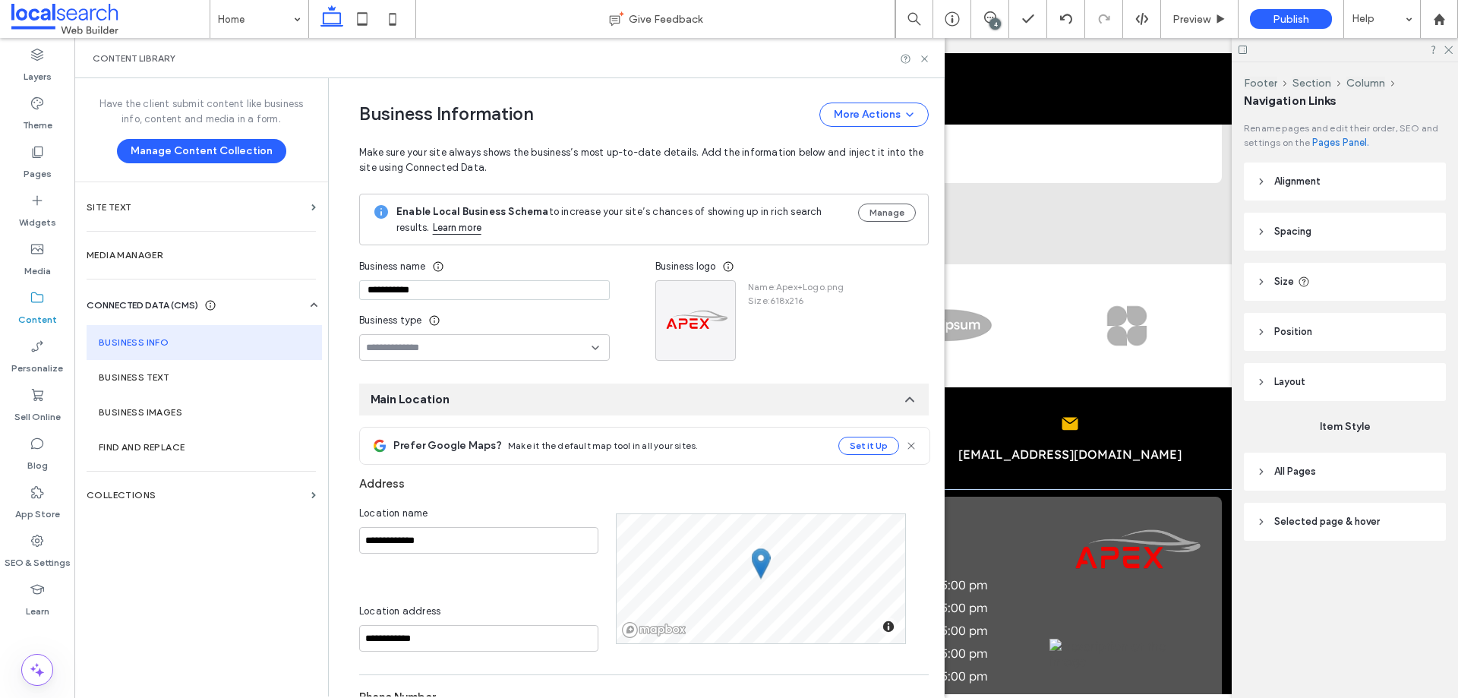
drag, startPoint x: 479, startPoint y: 296, endPoint x: 178, endPoint y: 291, distance: 301.4
click at [180, 292] on div "**********" at bounding box center [509, 387] width 870 height 618
paste input "*"
type input "**********"
click at [715, 292] on icon "button" at bounding box center [720, 295] width 12 height 12
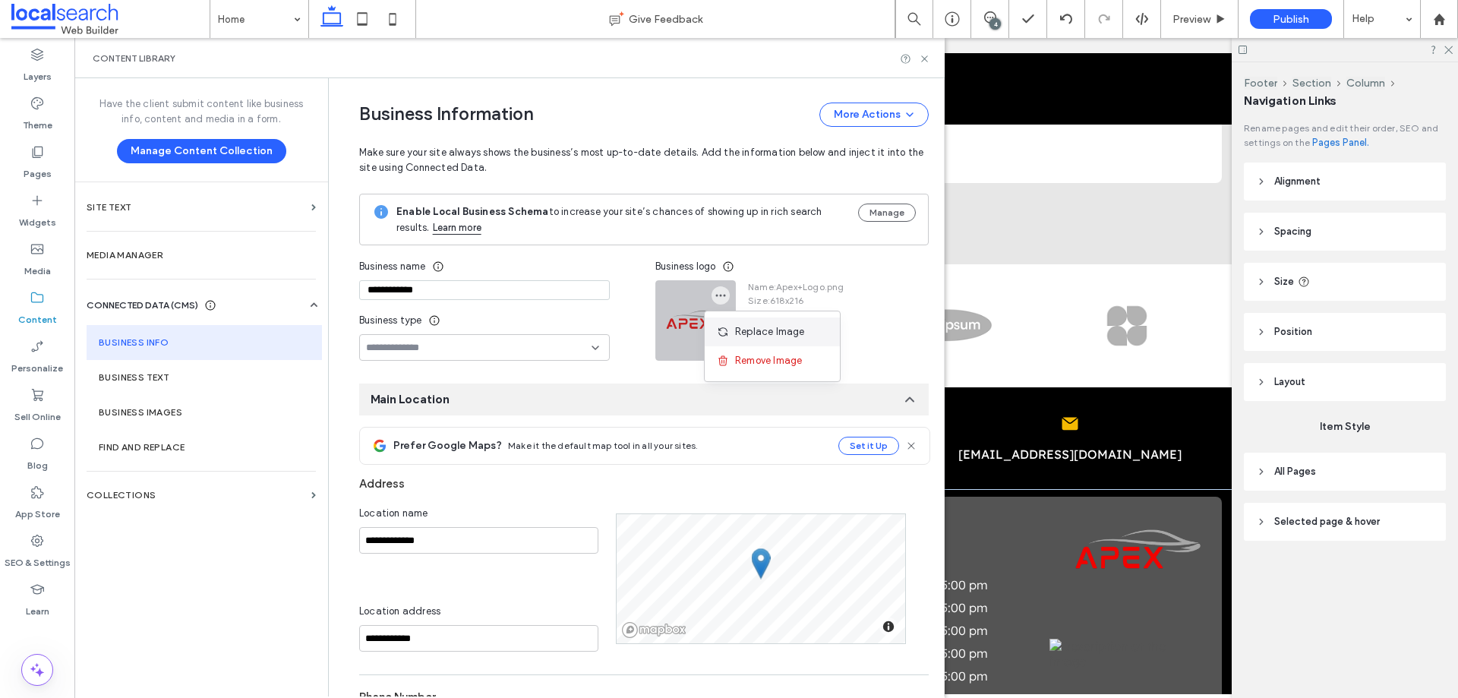
click at [748, 329] on span "Replace Image" at bounding box center [770, 331] width 70 height 15
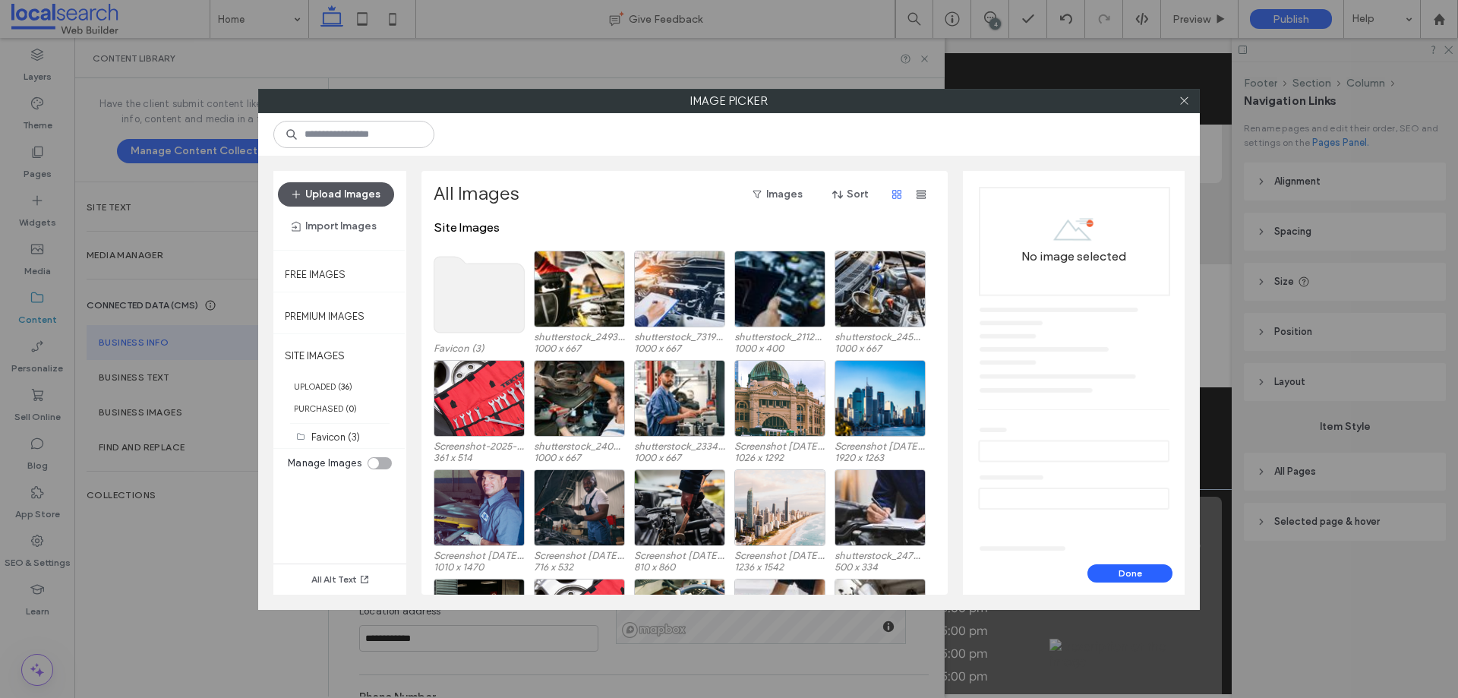
click at [332, 184] on button "Upload Images" at bounding box center [336, 194] width 116 height 24
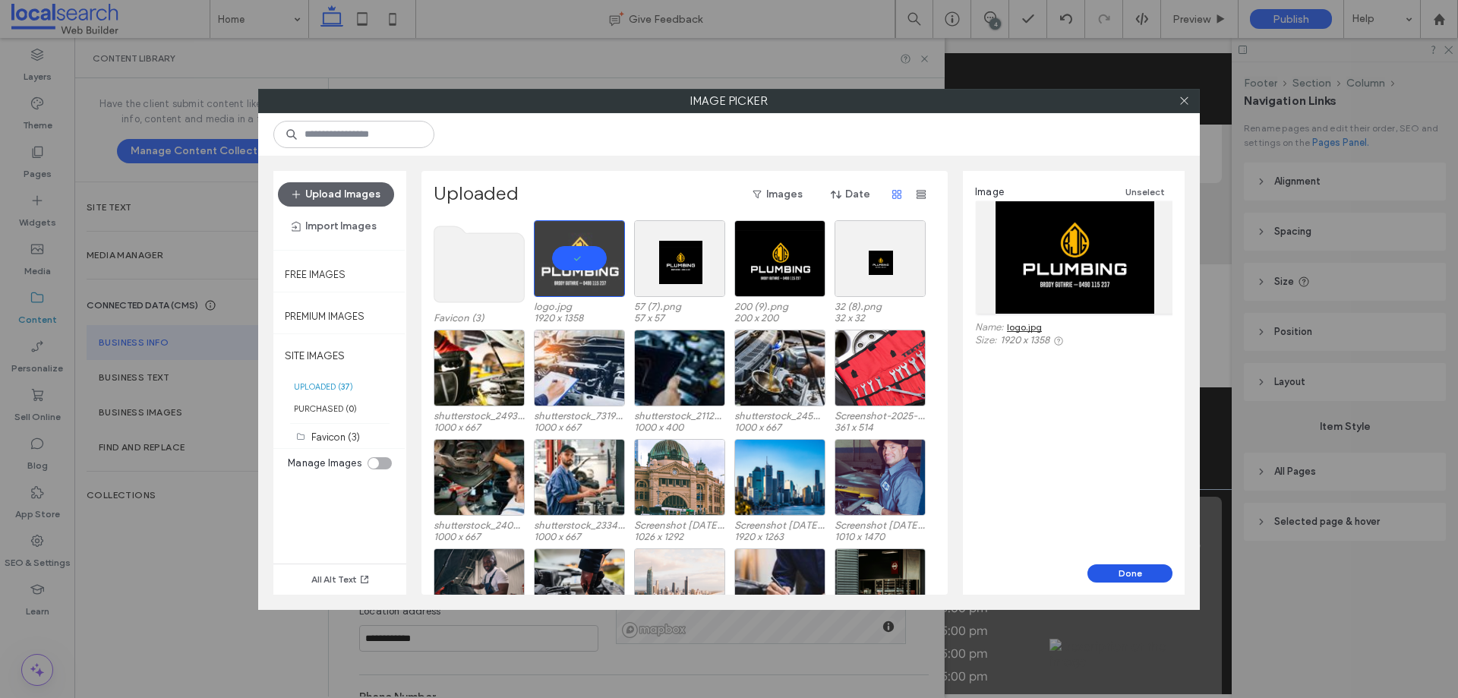
click at [1110, 572] on button "Done" at bounding box center [1129, 573] width 85 height 18
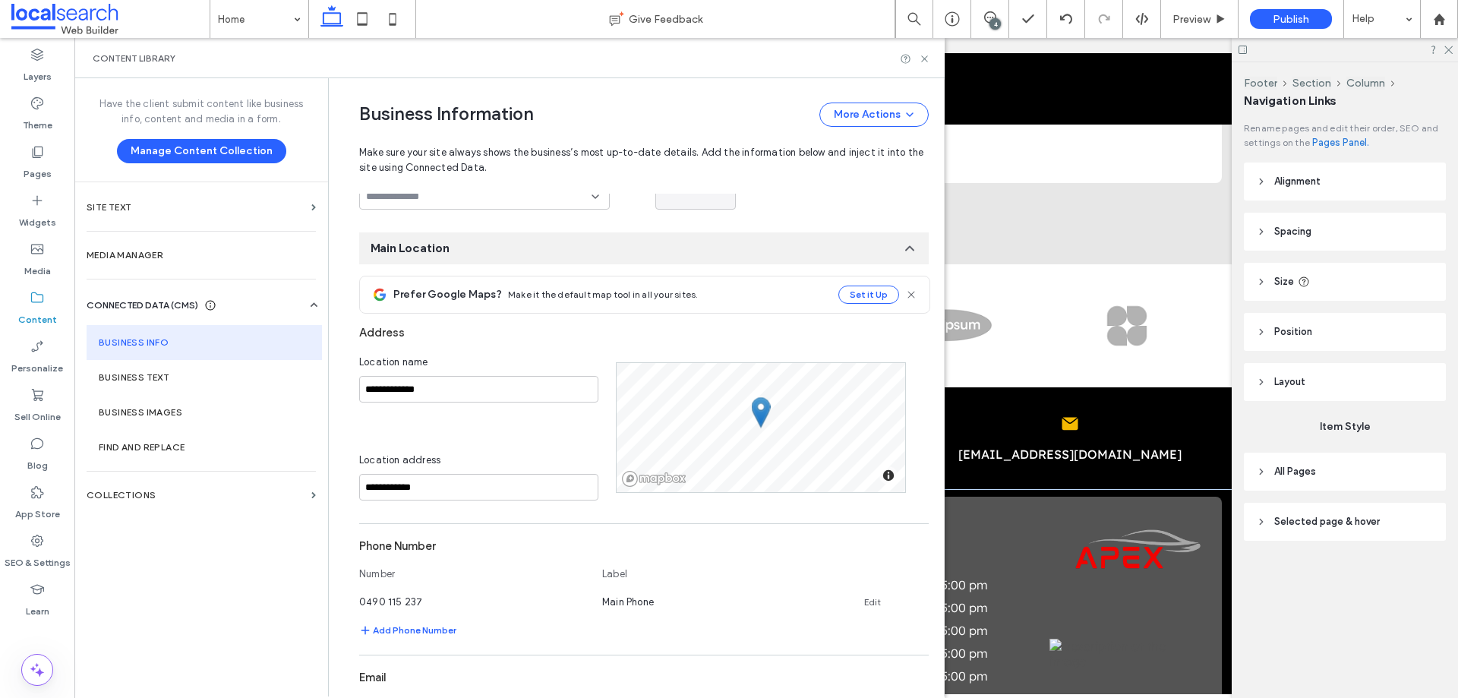
scroll to position [152, 0]
click at [449, 492] on input "**********" at bounding box center [478, 486] width 239 height 27
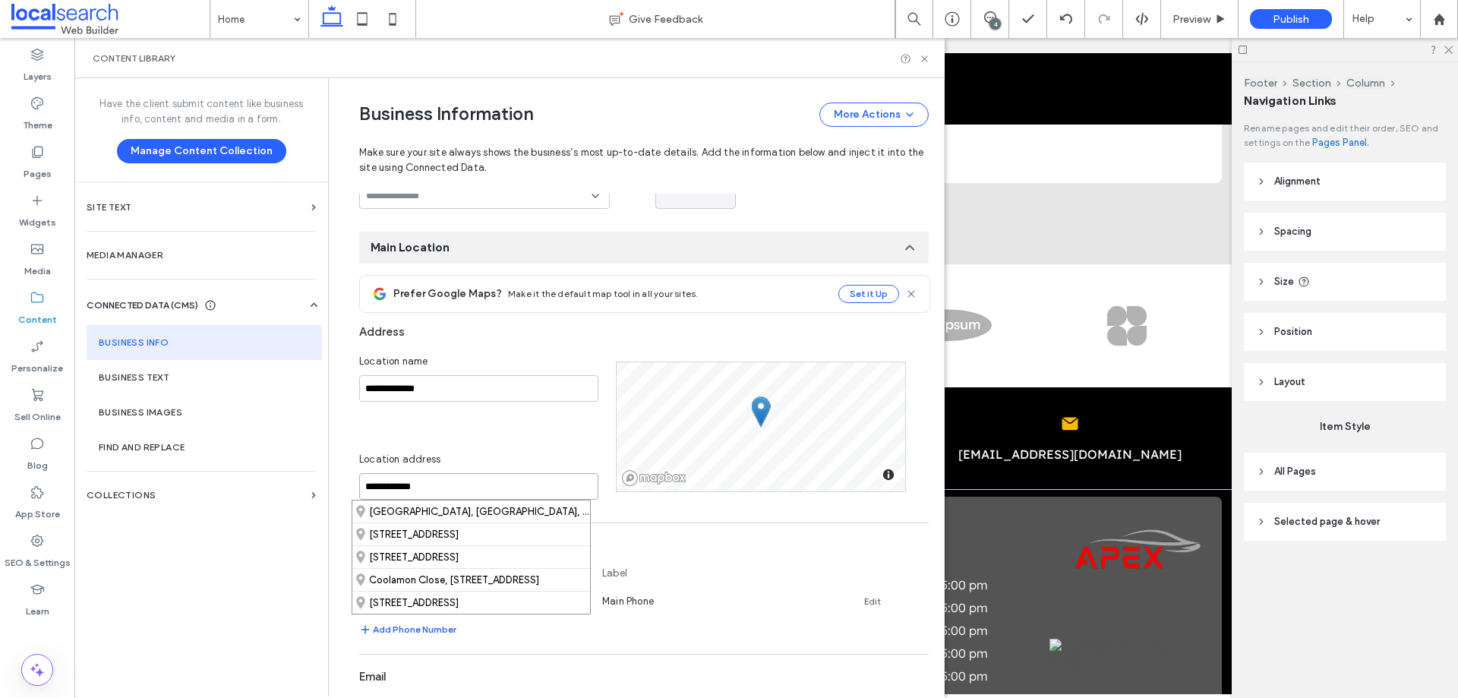
drag, startPoint x: 449, startPoint y: 477, endPoint x: 249, endPoint y: 468, distance: 200.6
click at [228, 468] on div "**********" at bounding box center [509, 387] width 870 height 618
paste input "*****"
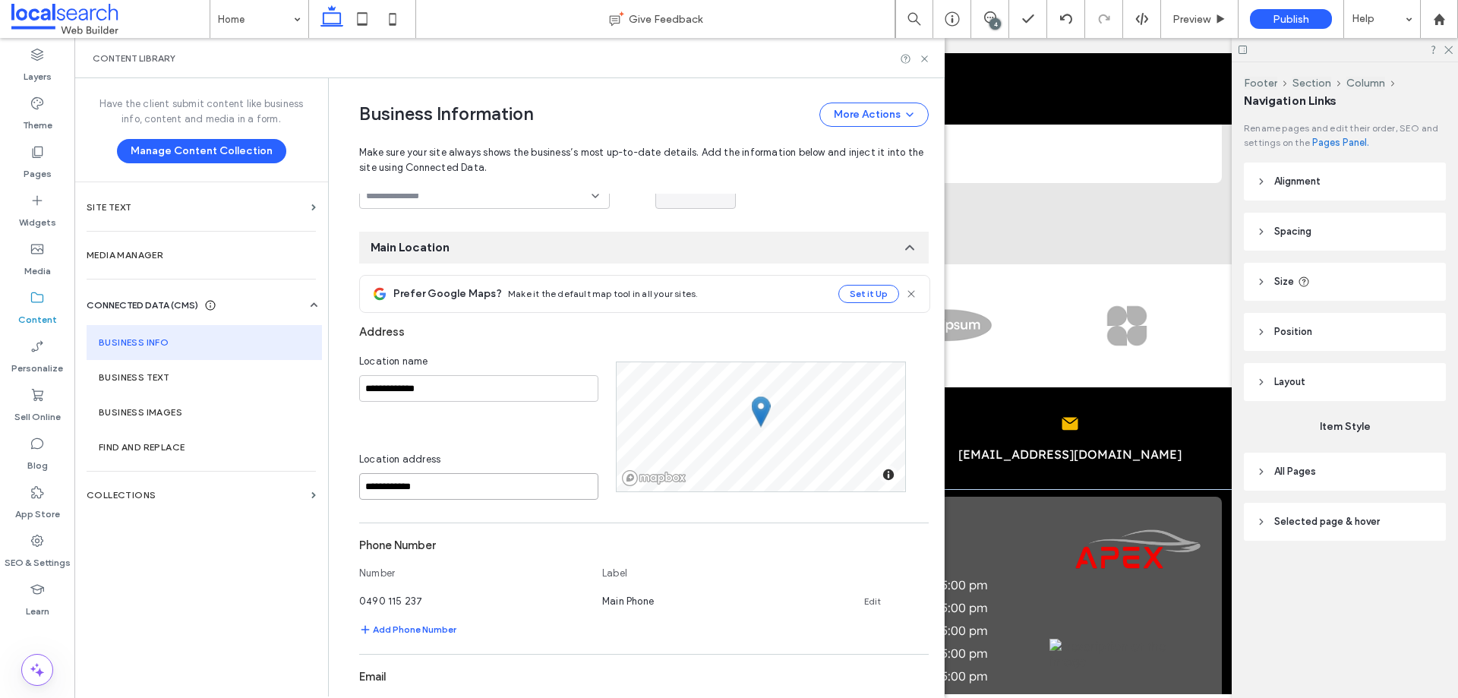
click at [446, 481] on input "**********" at bounding box center [478, 486] width 239 height 27
click at [450, 484] on input "**********" at bounding box center [478, 486] width 239 height 27
type input "**********"
click at [182, 544] on div "Have the client submit content like business info, content and media in a form.…" at bounding box center [201, 386] width 254 height 616
click at [39, 155] on icon at bounding box center [37, 151] width 15 height 15
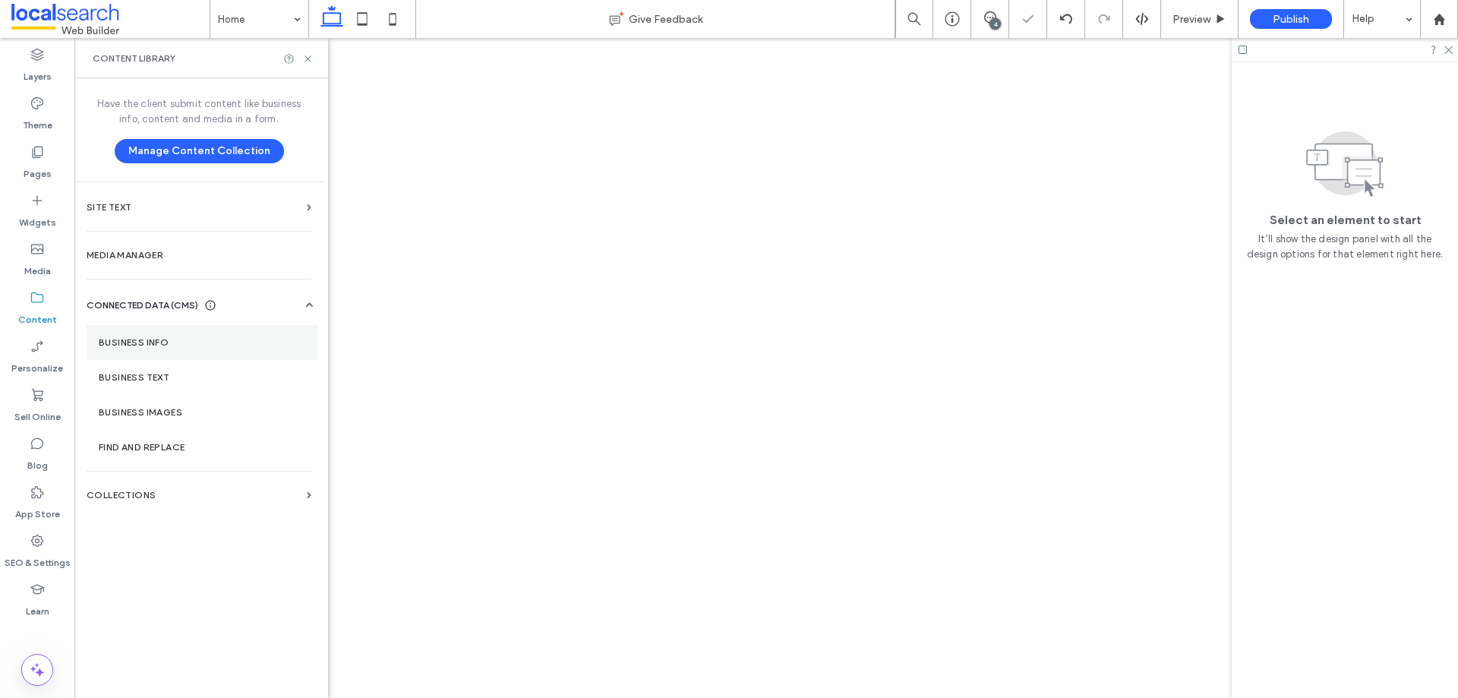
click at [255, 346] on label "Business Info" at bounding box center [202, 342] width 206 height 11
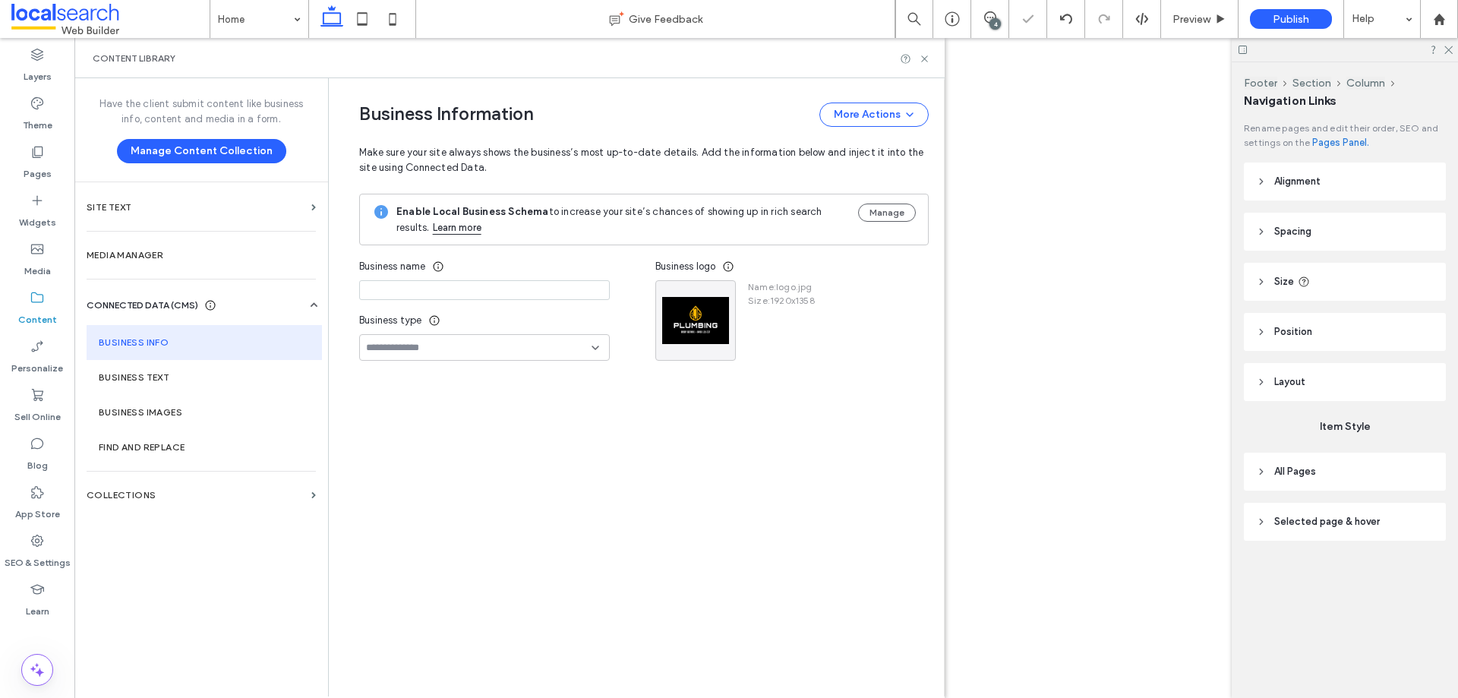
type input "***"
type input "****"
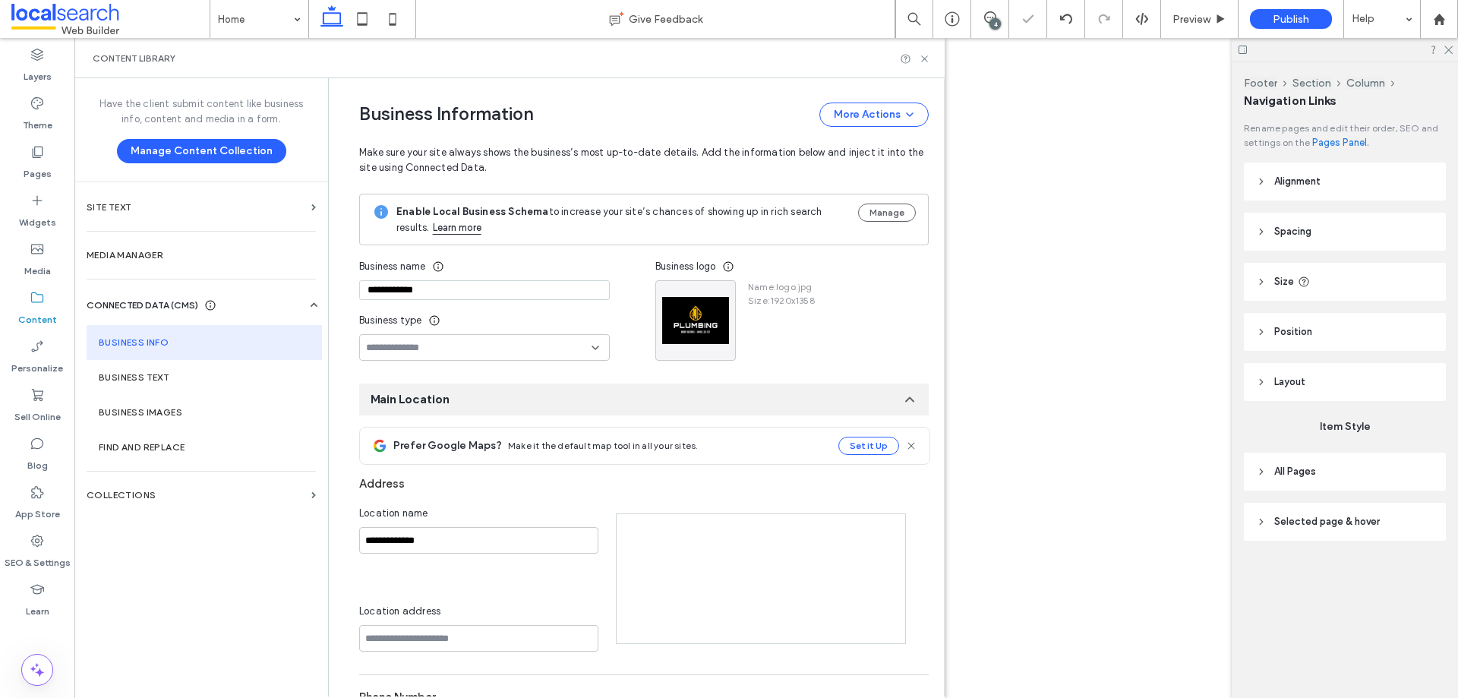
type input "**********"
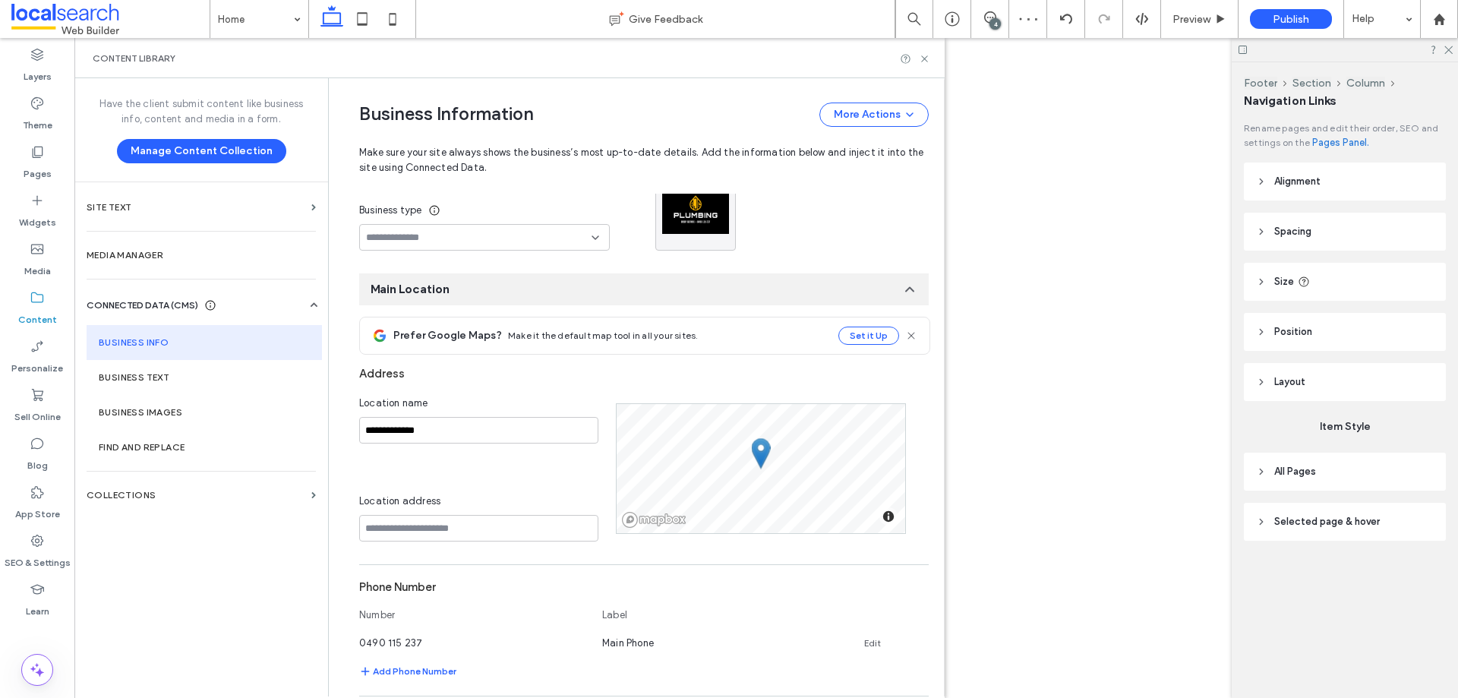
scroll to position [152, 0]
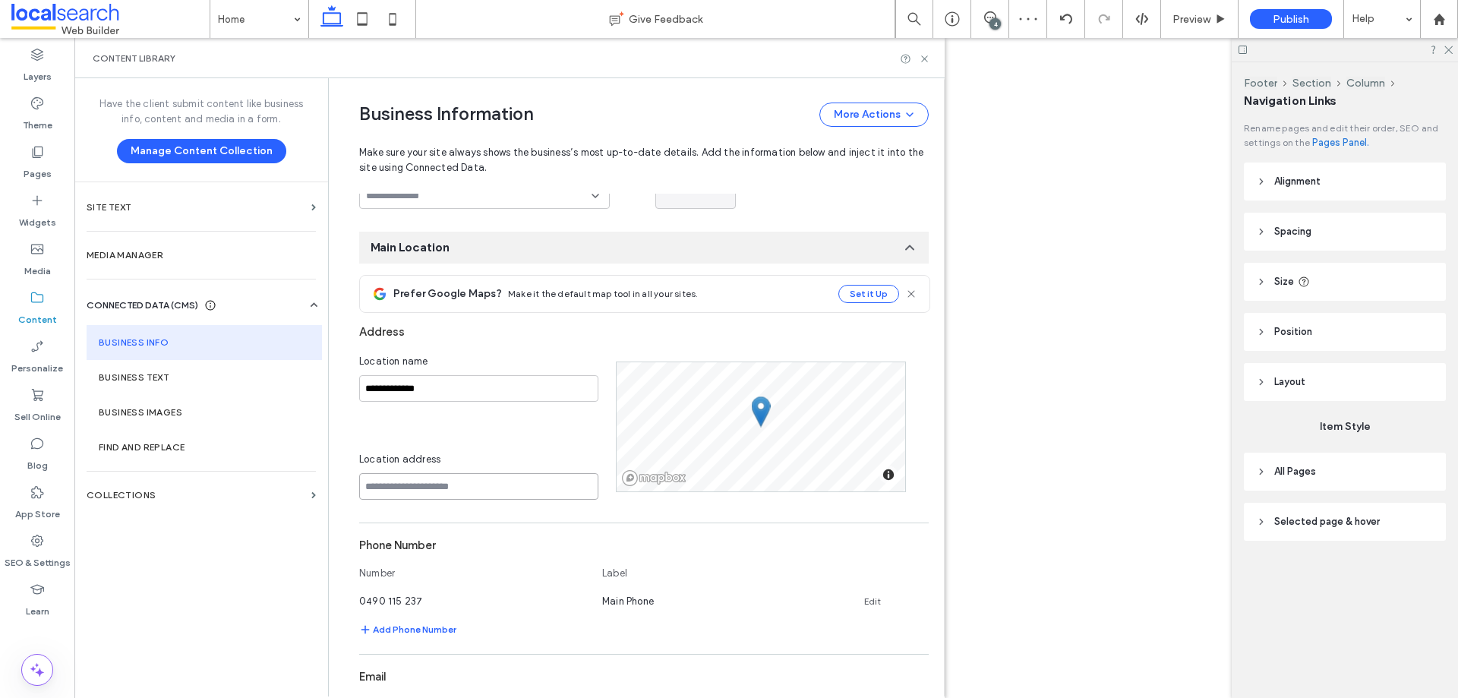
click at [477, 478] on input at bounding box center [478, 486] width 239 height 27
paste input "**********"
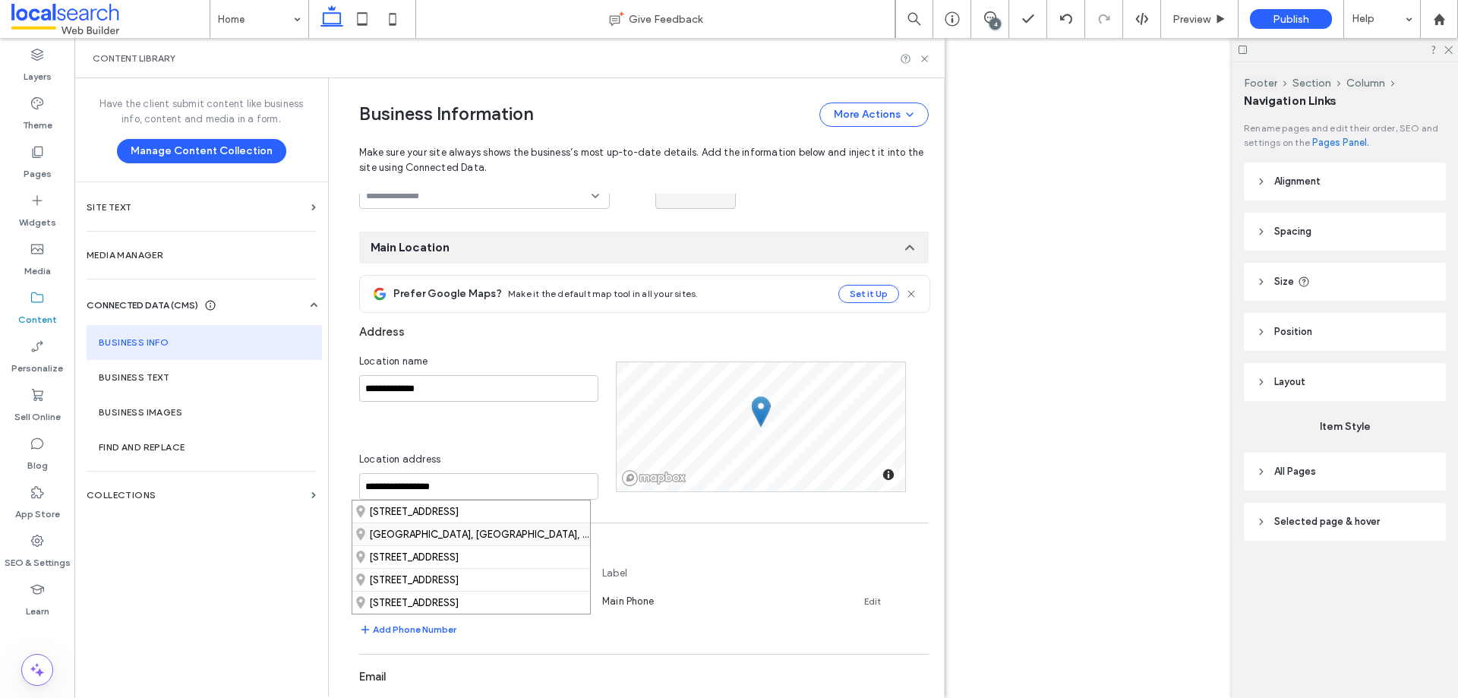
click at [500, 535] on div "[GEOGRAPHIC_DATA], [GEOGRAPHIC_DATA], [GEOGRAPHIC_DATA]" at bounding box center [471, 533] width 238 height 23
type input "**********"
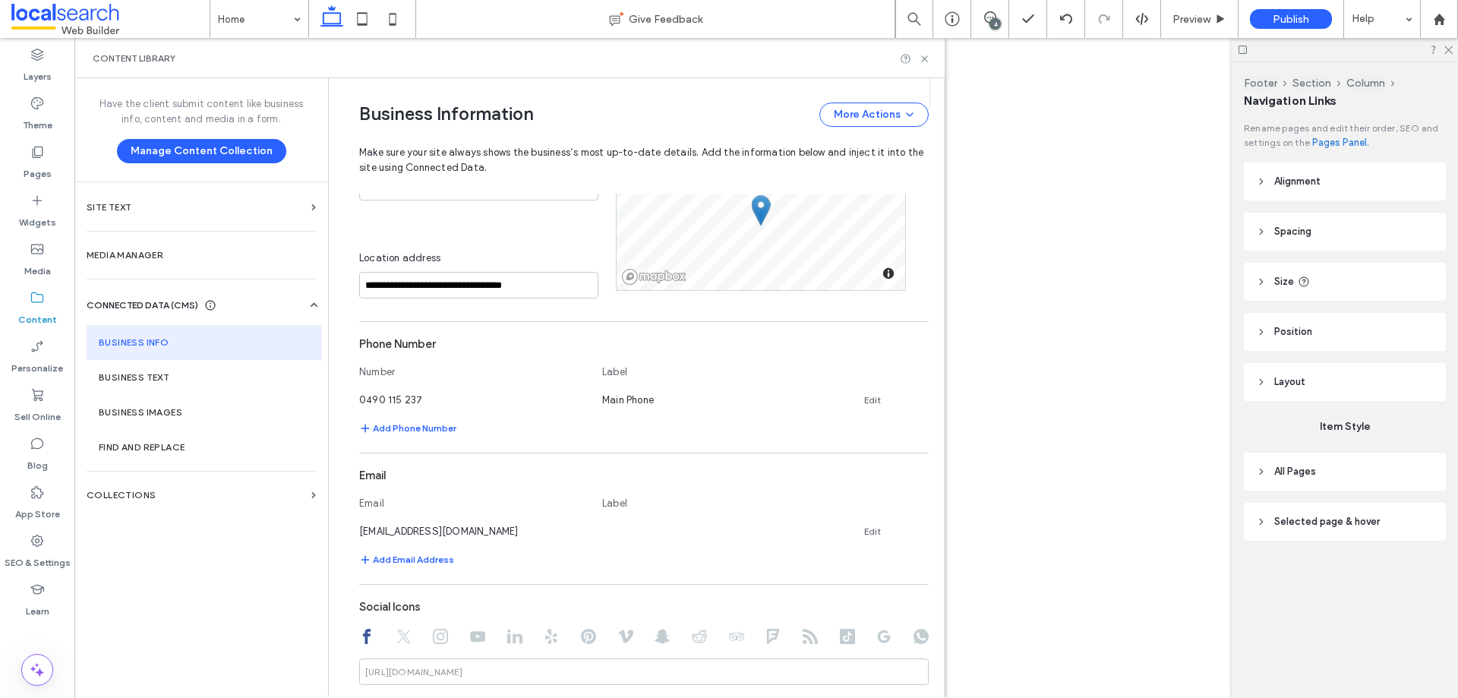
scroll to position [380, 0]
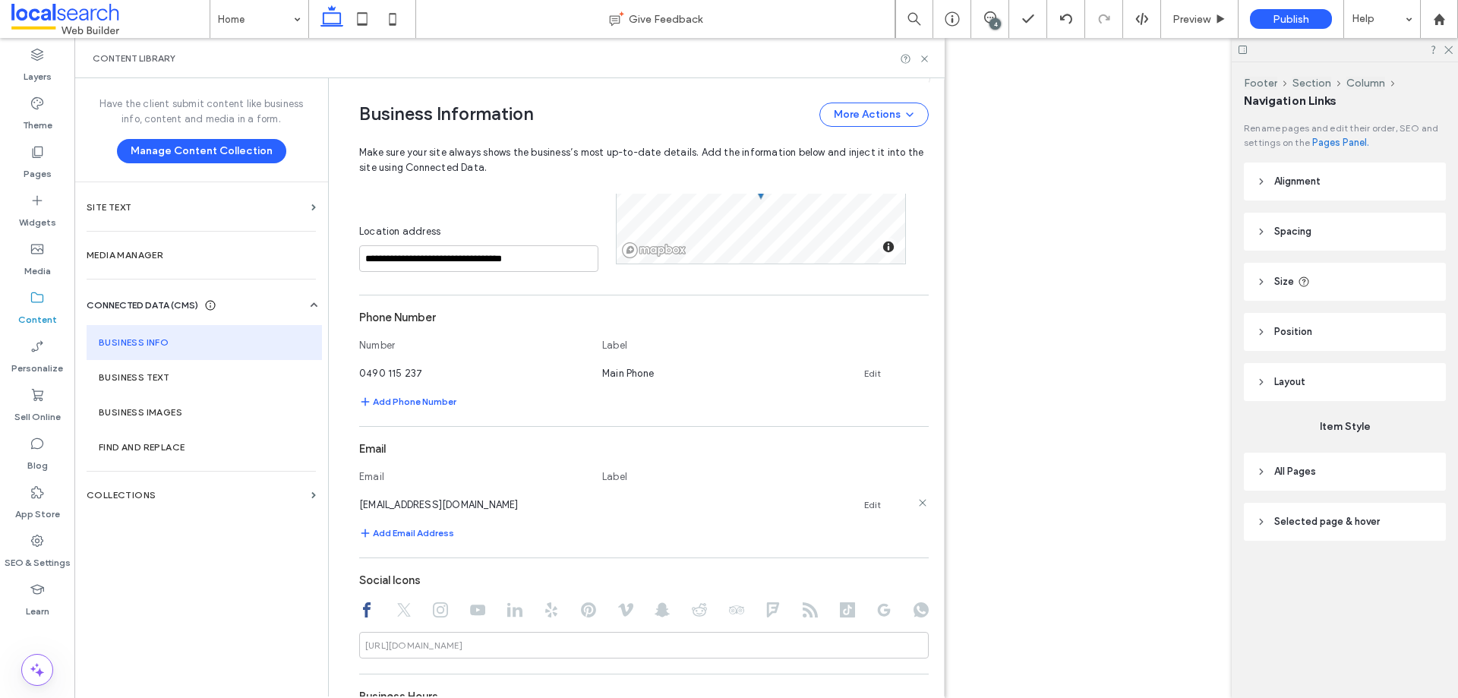
click at [864, 508] on link "Edit" at bounding box center [872, 505] width 17 height 12
click at [654, 505] on input at bounding box center [716, 503] width 228 height 27
type input "*****"
click at [865, 507] on button "Save" at bounding box center [875, 502] width 68 height 24
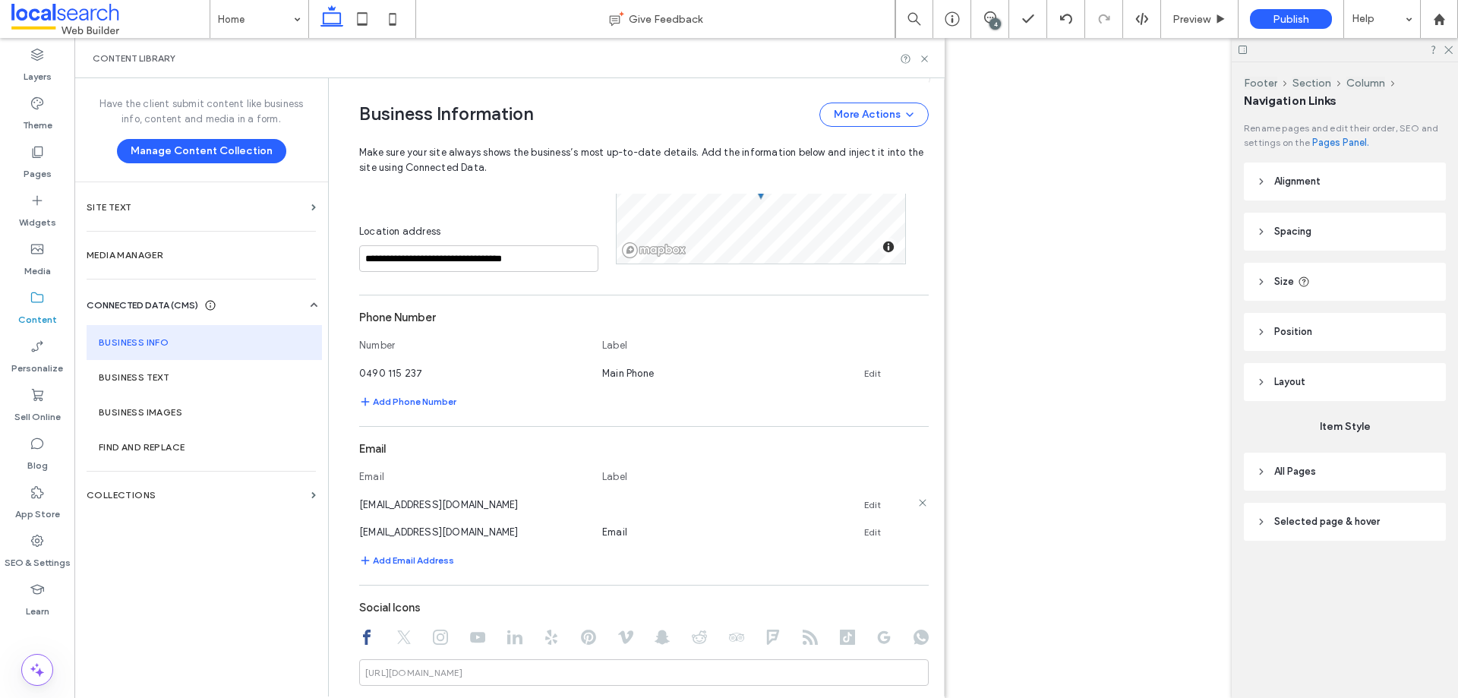
click at [865, 503] on link "Edit" at bounding box center [872, 505] width 17 height 12
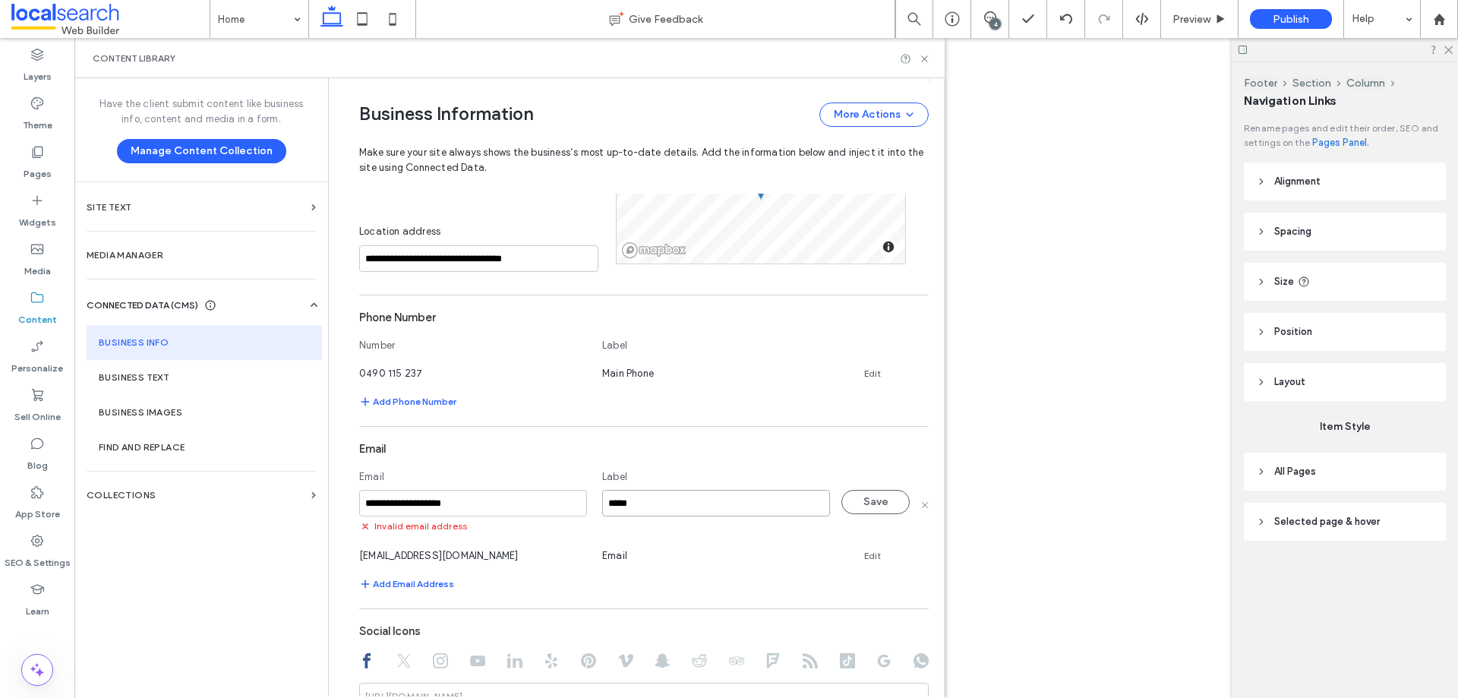
drag, startPoint x: 650, startPoint y: 506, endPoint x: 535, endPoint y: 503, distance: 114.7
click at [532, 503] on div "**********" at bounding box center [643, 511] width 569 height 43
type input "******"
click at [902, 497] on div "**********" at bounding box center [643, 511] width 569 height 43
drag, startPoint x: 879, startPoint y: 501, endPoint x: 875, endPoint y: 522, distance: 21.0
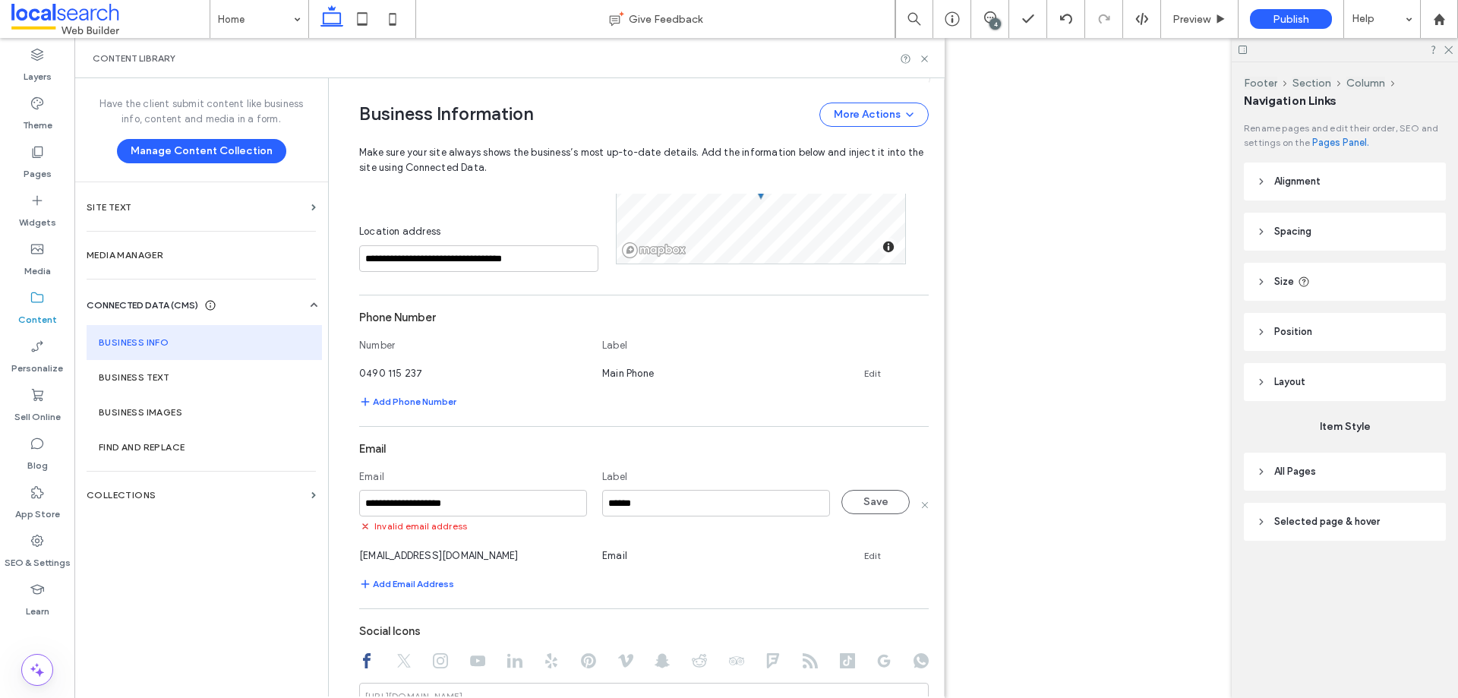
click at [878, 501] on button "Save" at bounding box center [875, 502] width 68 height 24
click at [865, 501] on link "Edit" at bounding box center [872, 505] width 17 height 12
click at [678, 496] on input "******" at bounding box center [716, 503] width 228 height 27
type input "******"
click at [859, 503] on button "Save" at bounding box center [875, 502] width 68 height 24
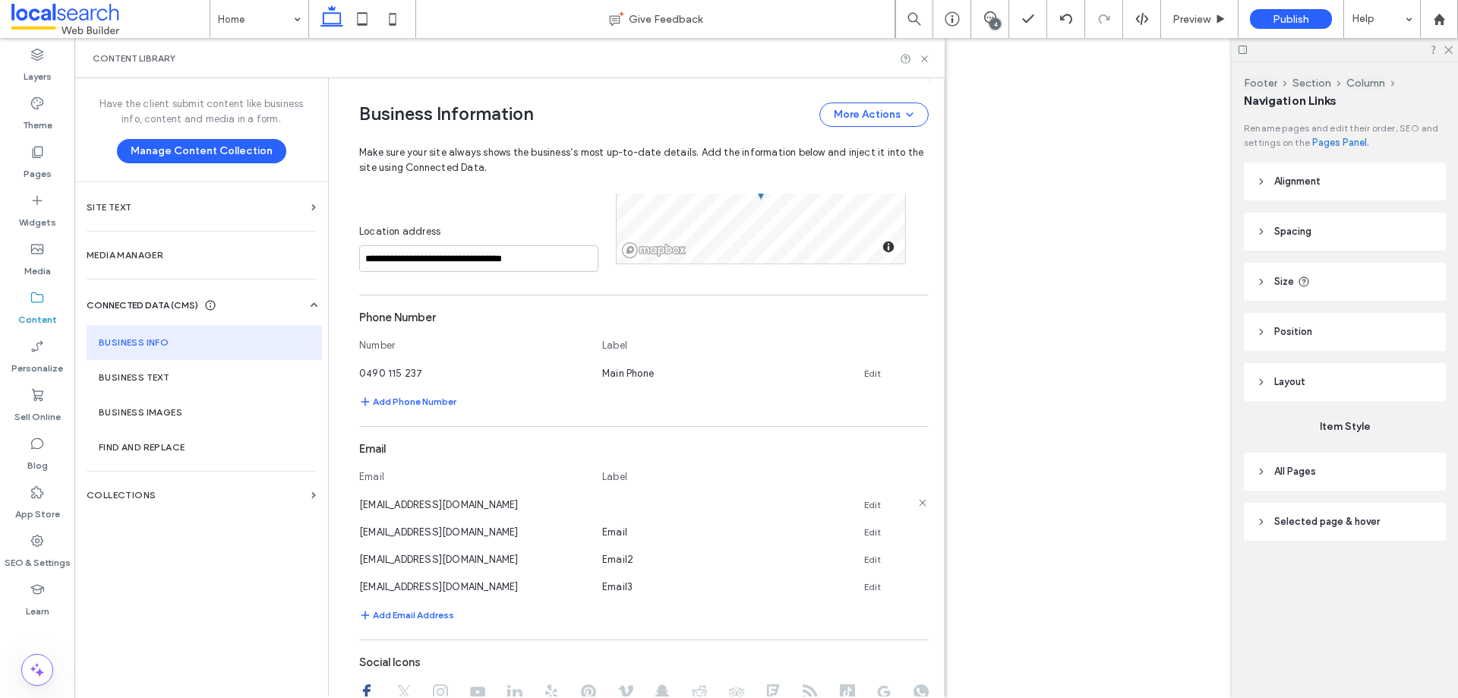
click at [866, 500] on link "Edit" at bounding box center [872, 505] width 17 height 12
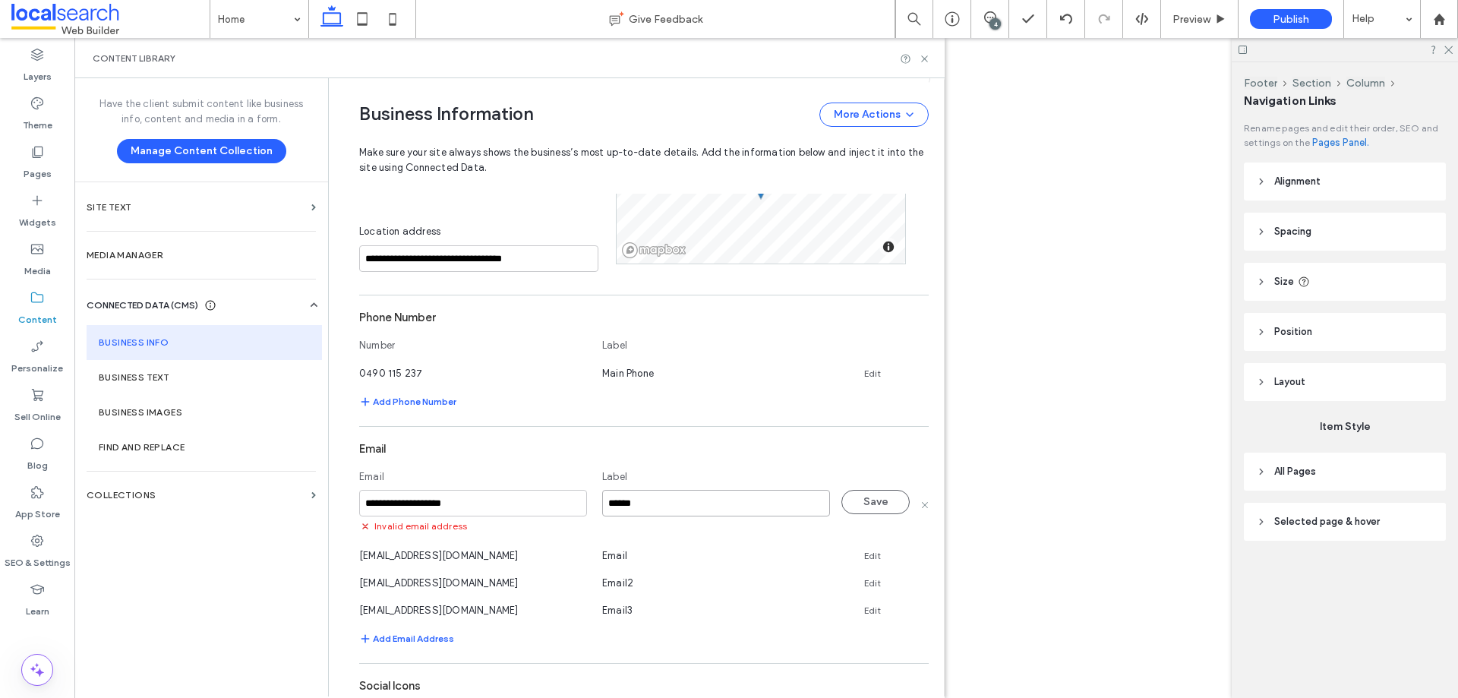
click at [693, 503] on input "******" at bounding box center [716, 503] width 228 height 27
type input "******"
click at [866, 503] on button "Save" at bounding box center [875, 502] width 68 height 24
click at [916, 613] on icon at bounding box center [922, 612] width 12 height 12
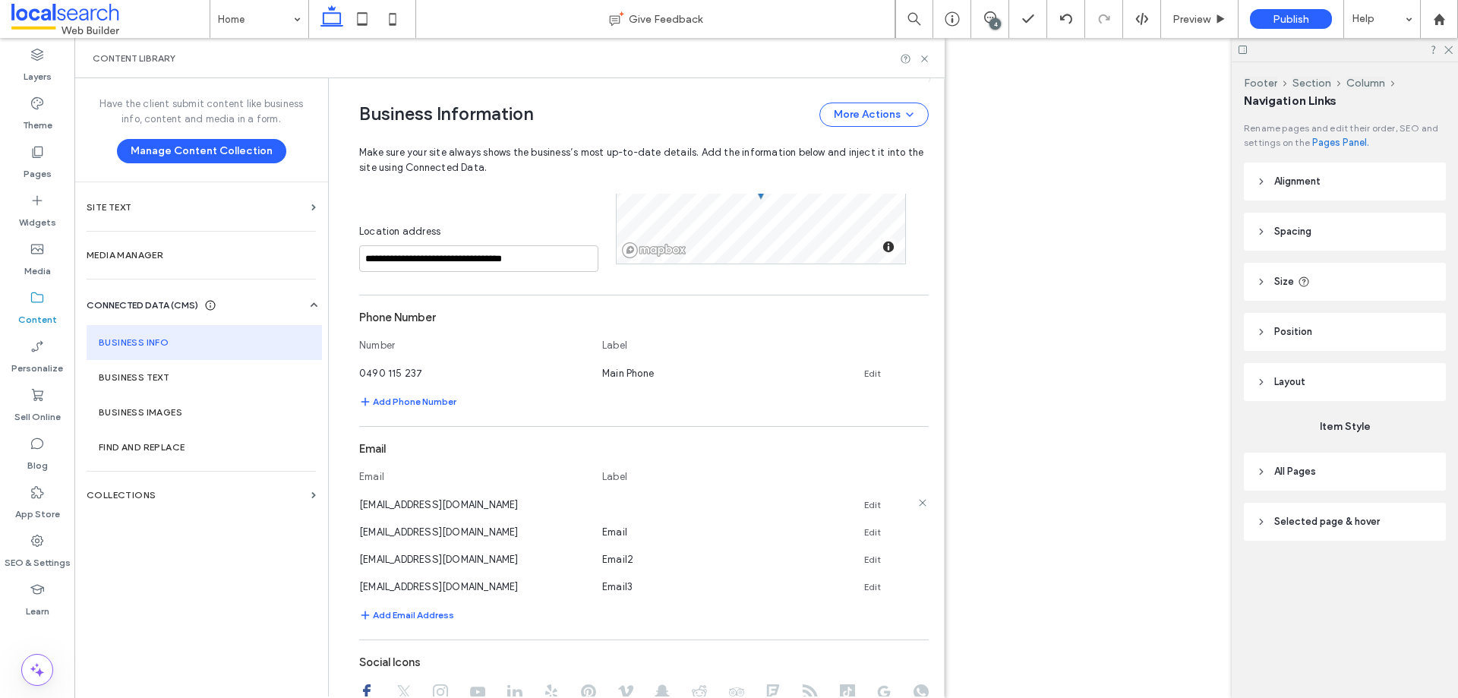
click at [917, 502] on icon at bounding box center [922, 502] width 12 height 12
click at [916, 559] on icon at bounding box center [922, 557] width 12 height 12
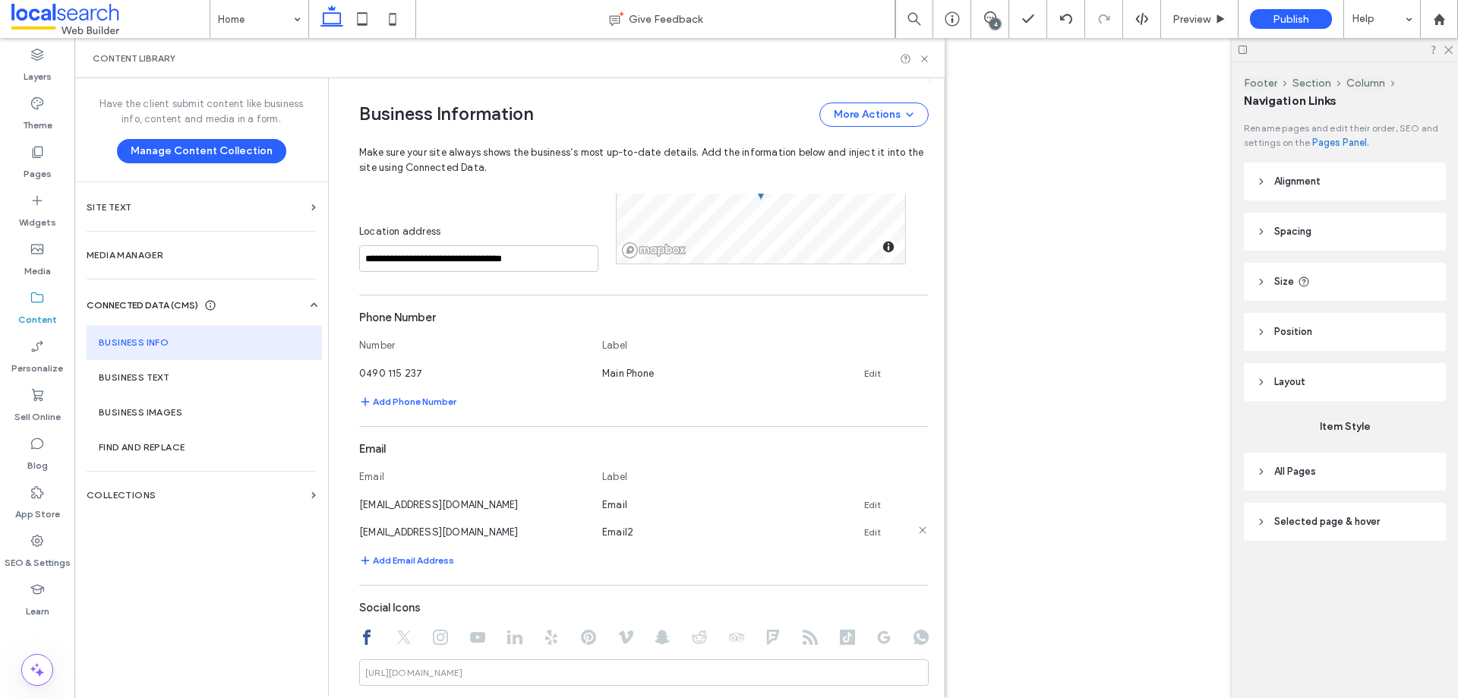
click at [916, 530] on icon at bounding box center [922, 530] width 12 height 12
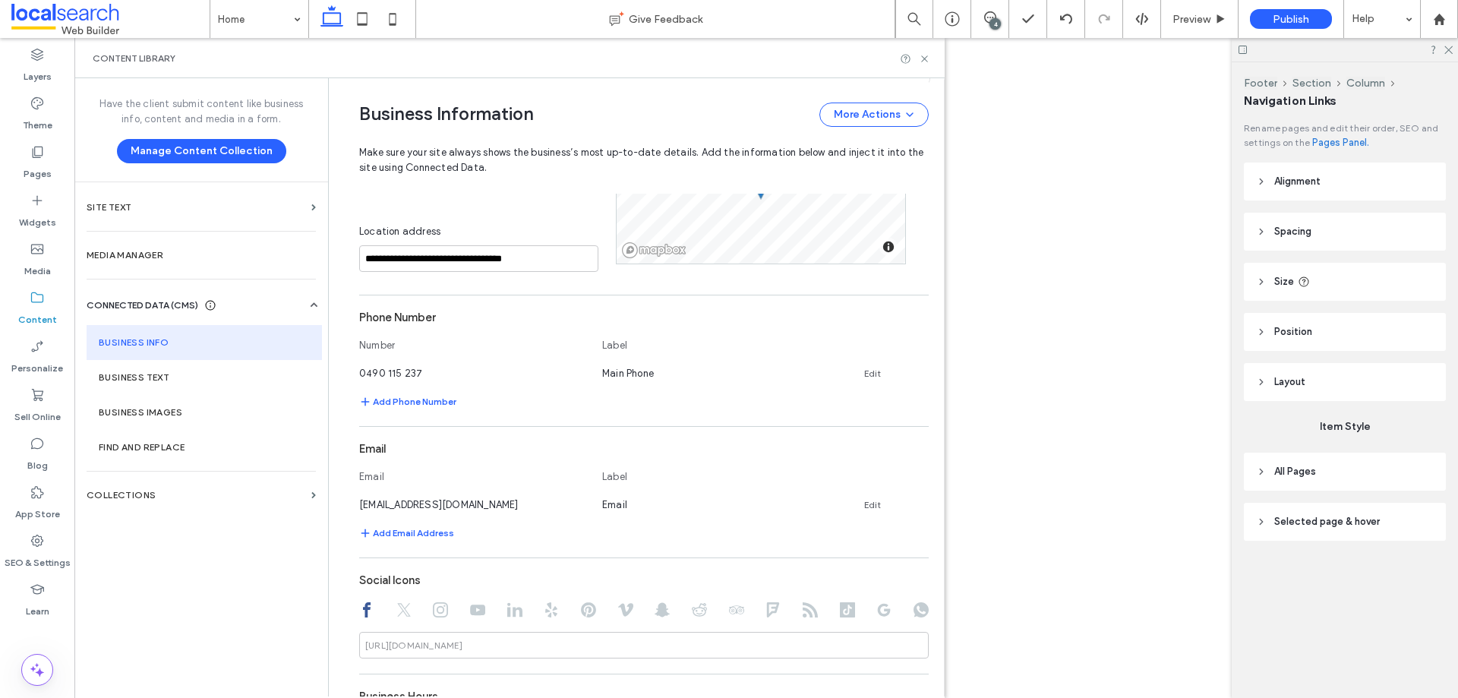
click at [188, 603] on div "Have the client submit content like business info, content and media in a form.…" at bounding box center [201, 386] width 254 height 616
click at [923, 59] on use at bounding box center [924, 58] width 6 height 6
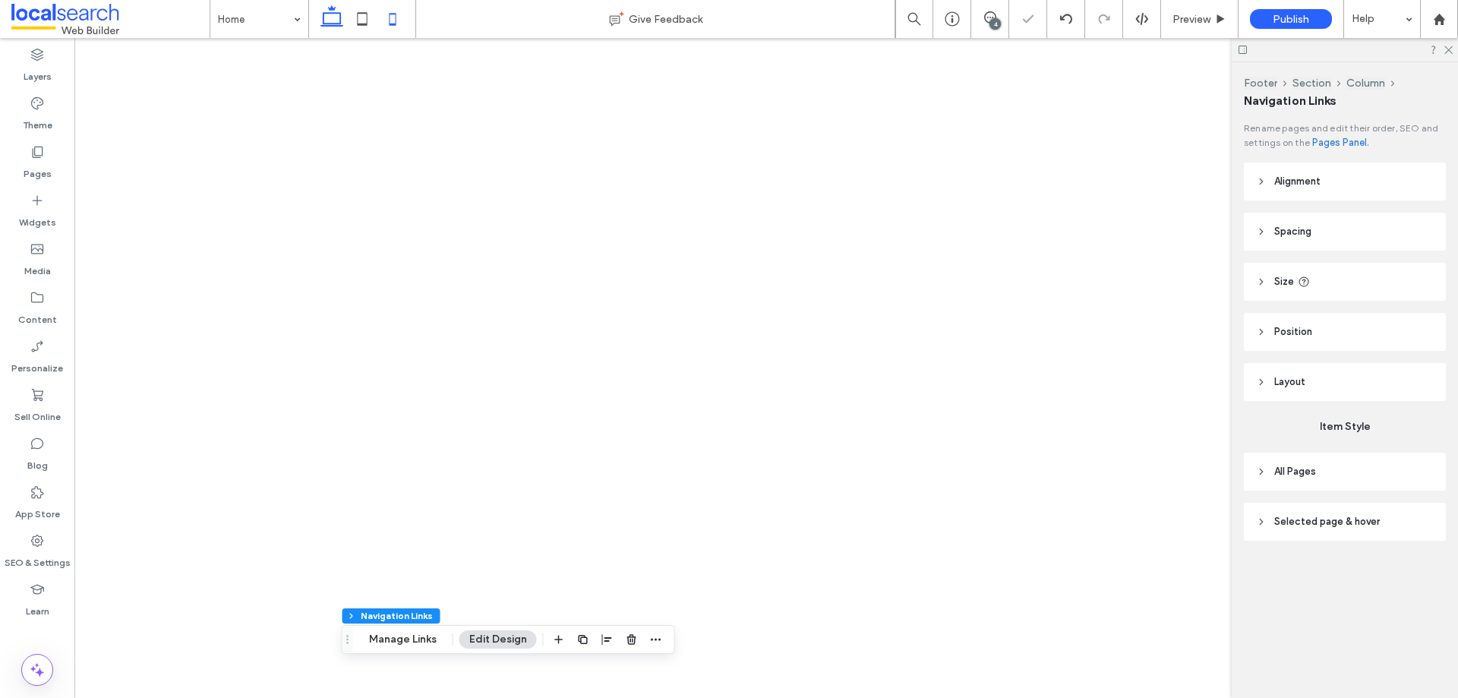
type input "***"
type input "****"
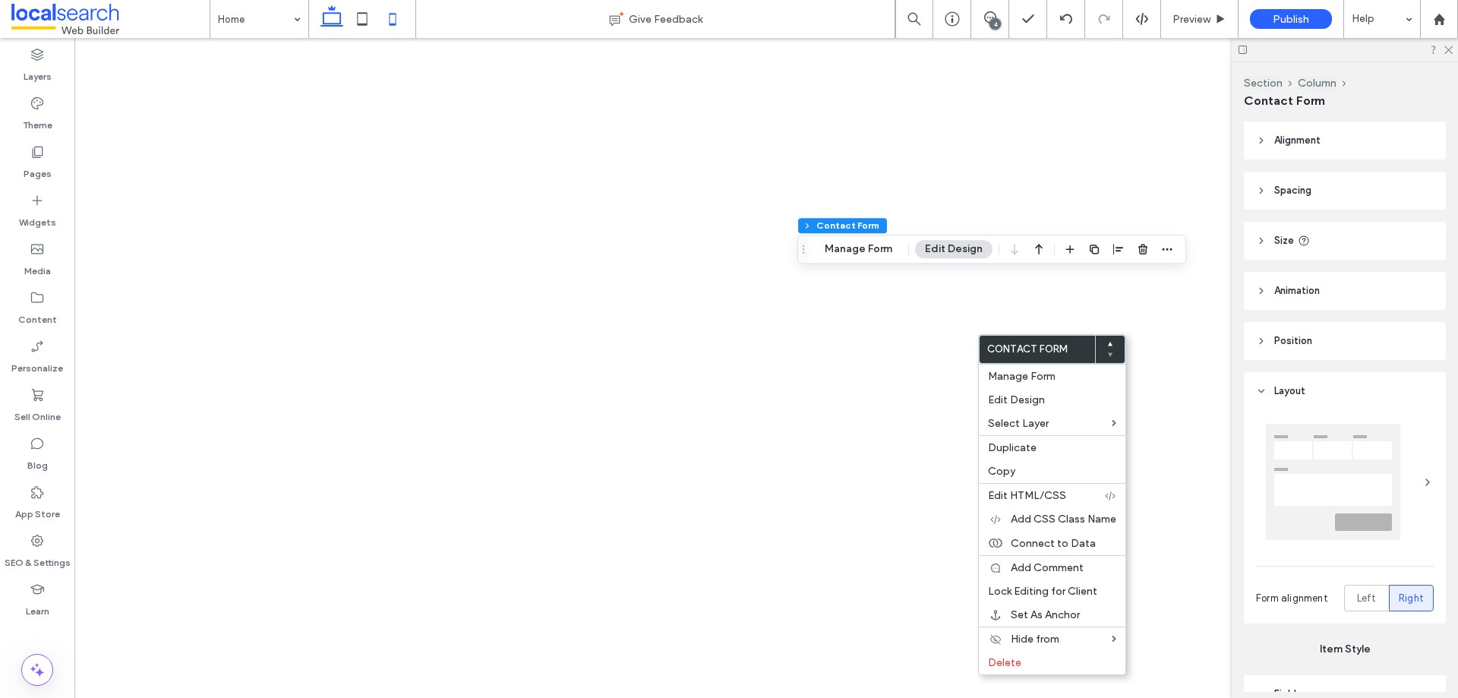
type input "*"
type input "***"
type input "*"
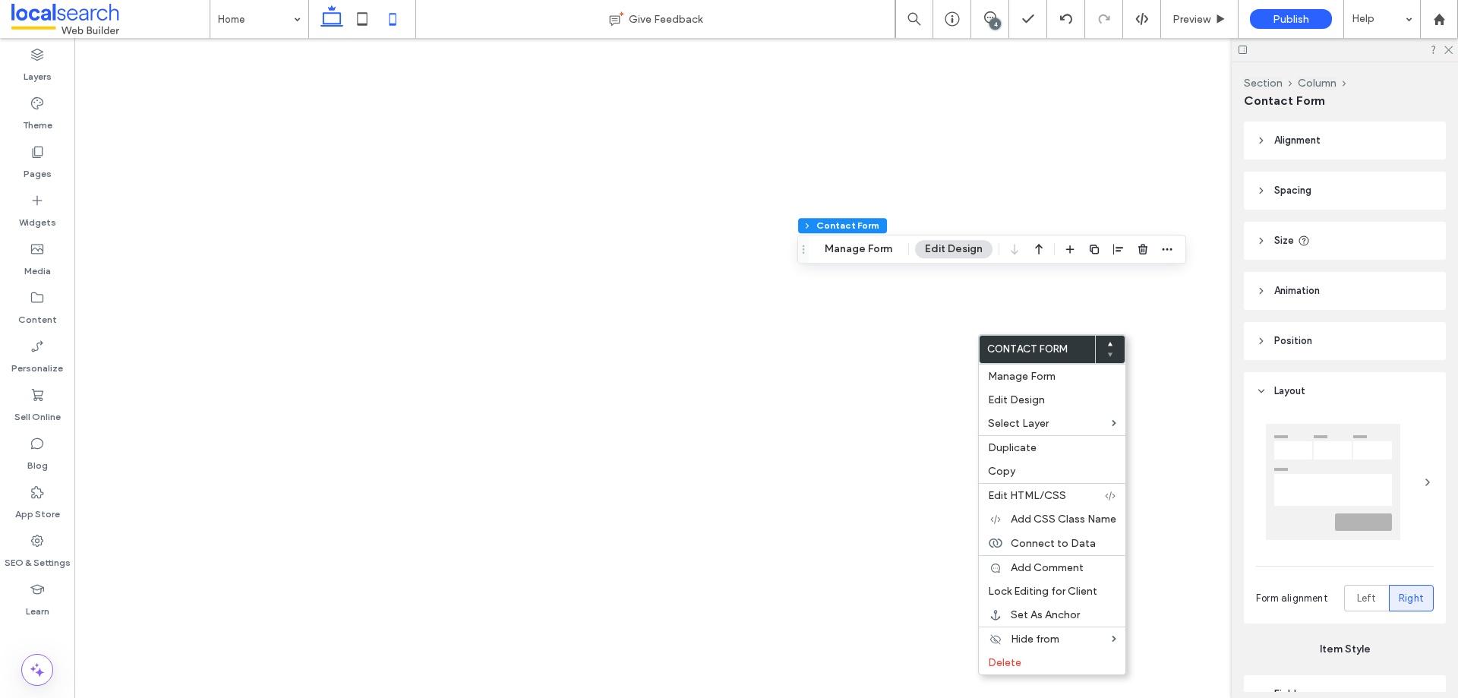
type input "***"
type input "*"
click at [1062, 547] on span "Connect to Data" at bounding box center [1052, 543] width 85 height 13
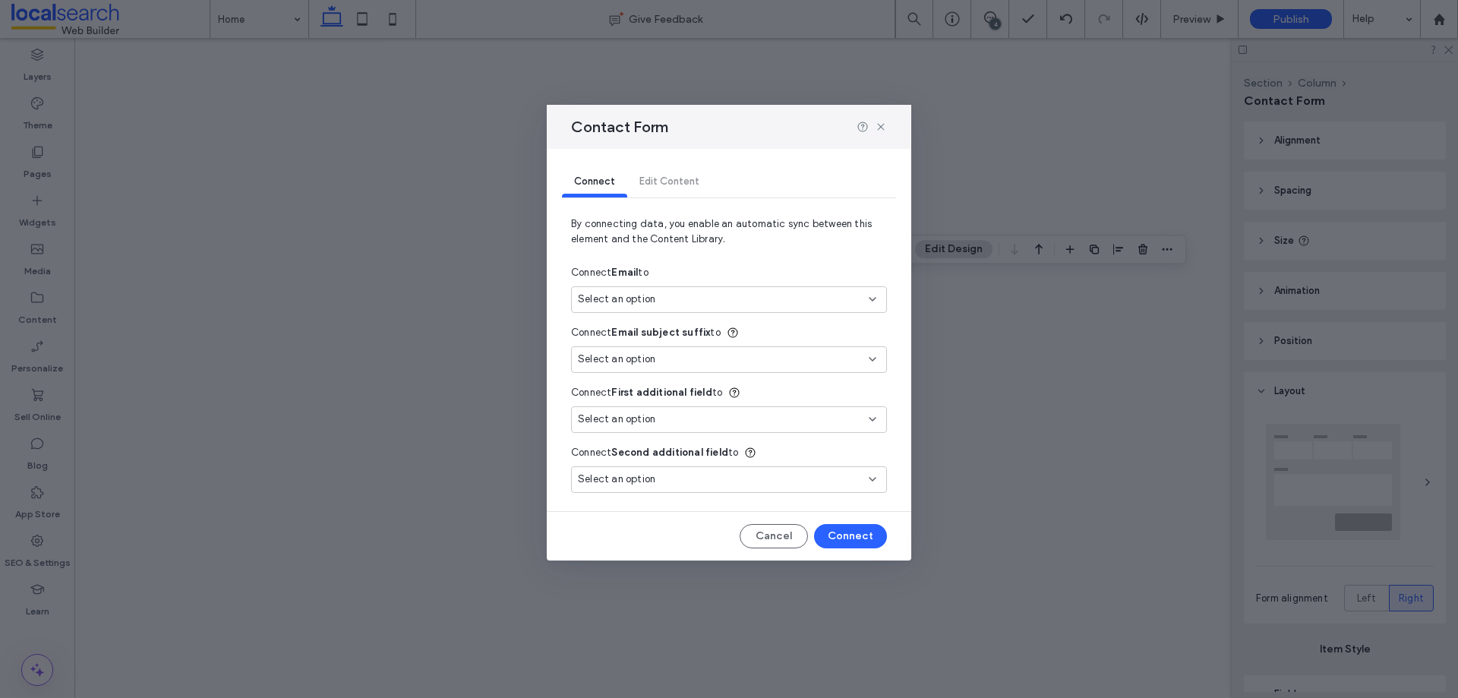
click at [757, 296] on div "Select an option" at bounding box center [720, 299] width 284 height 15
click at [765, 349] on span "[EMAIL_ADDRESS][DOMAIN_NAME]" at bounding box center [759, 352] width 228 height 15
type input "***"
click at [848, 543] on button "Connect" at bounding box center [850, 536] width 73 height 24
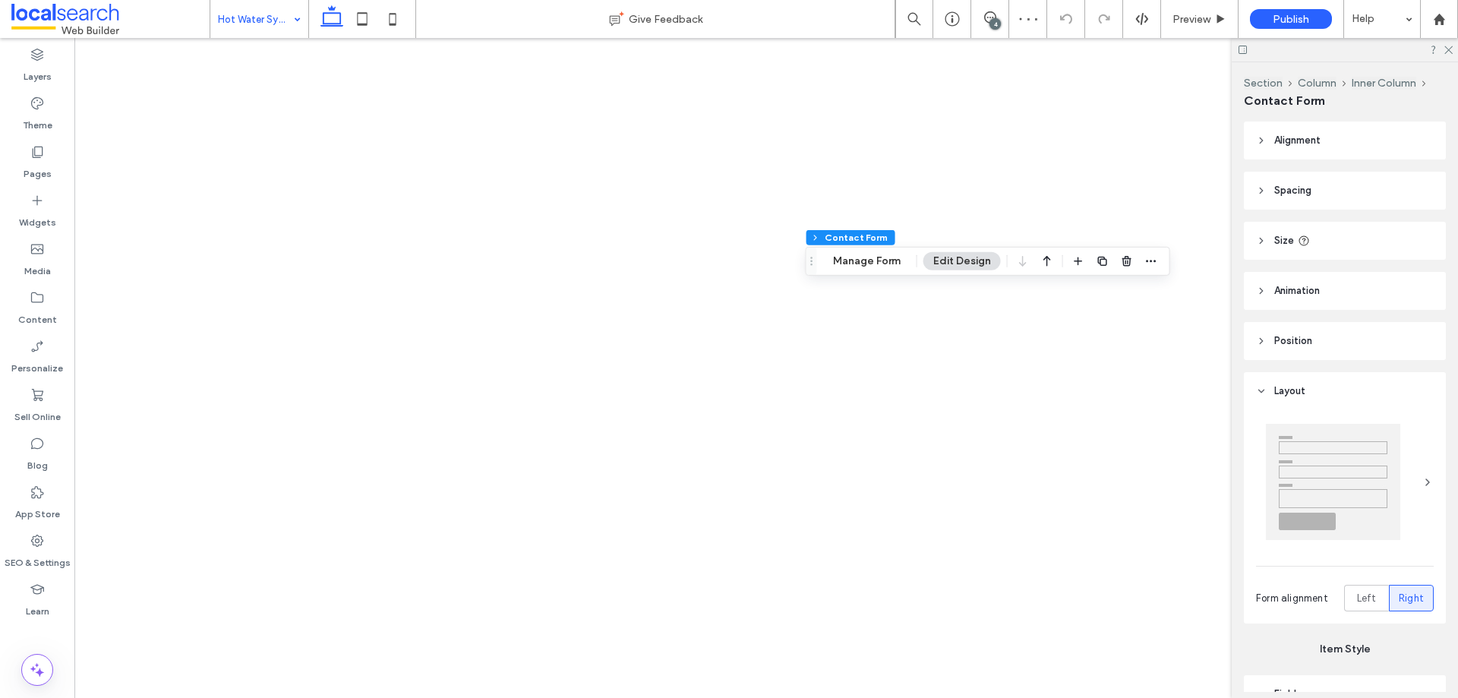
type input "*"
type input "***"
type input "*"
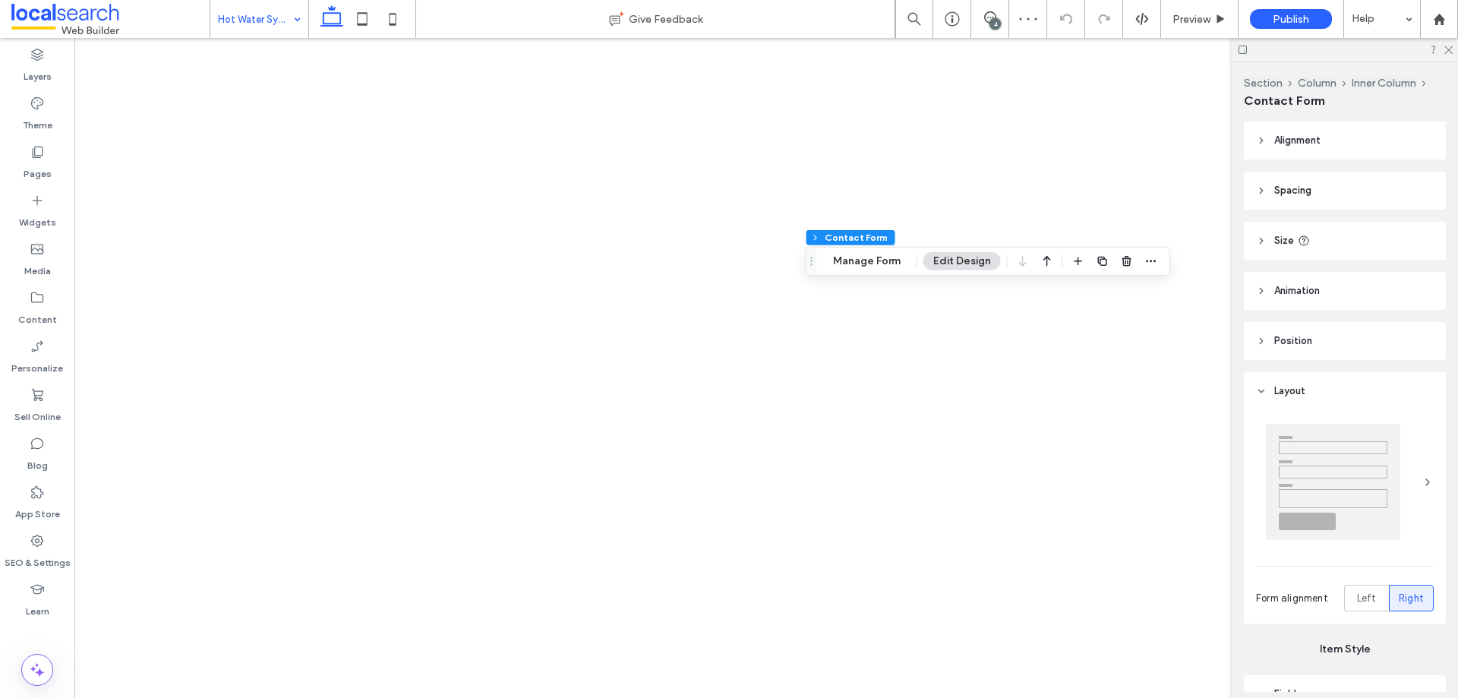
type input "***"
type input "*"
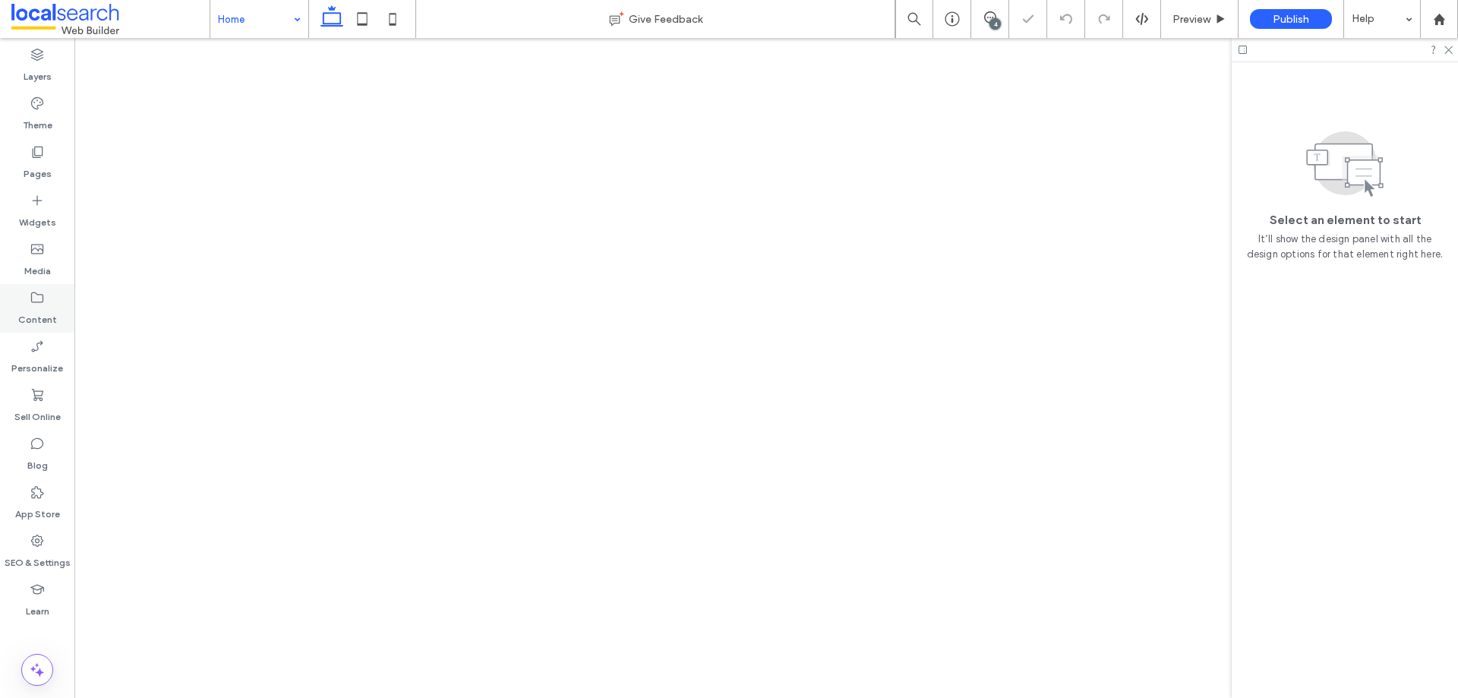
click at [39, 317] on label "Content" at bounding box center [37, 315] width 39 height 21
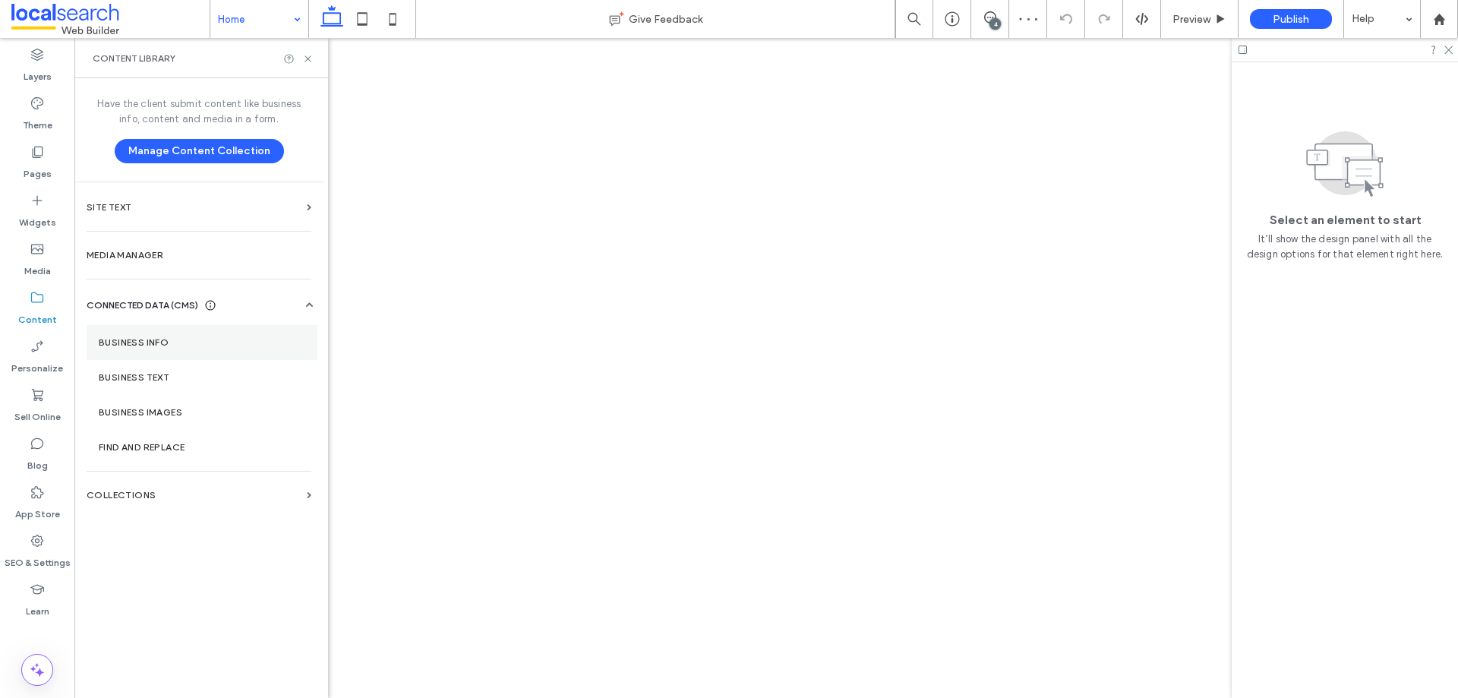
click at [137, 345] on label "Business Info" at bounding box center [202, 342] width 206 height 11
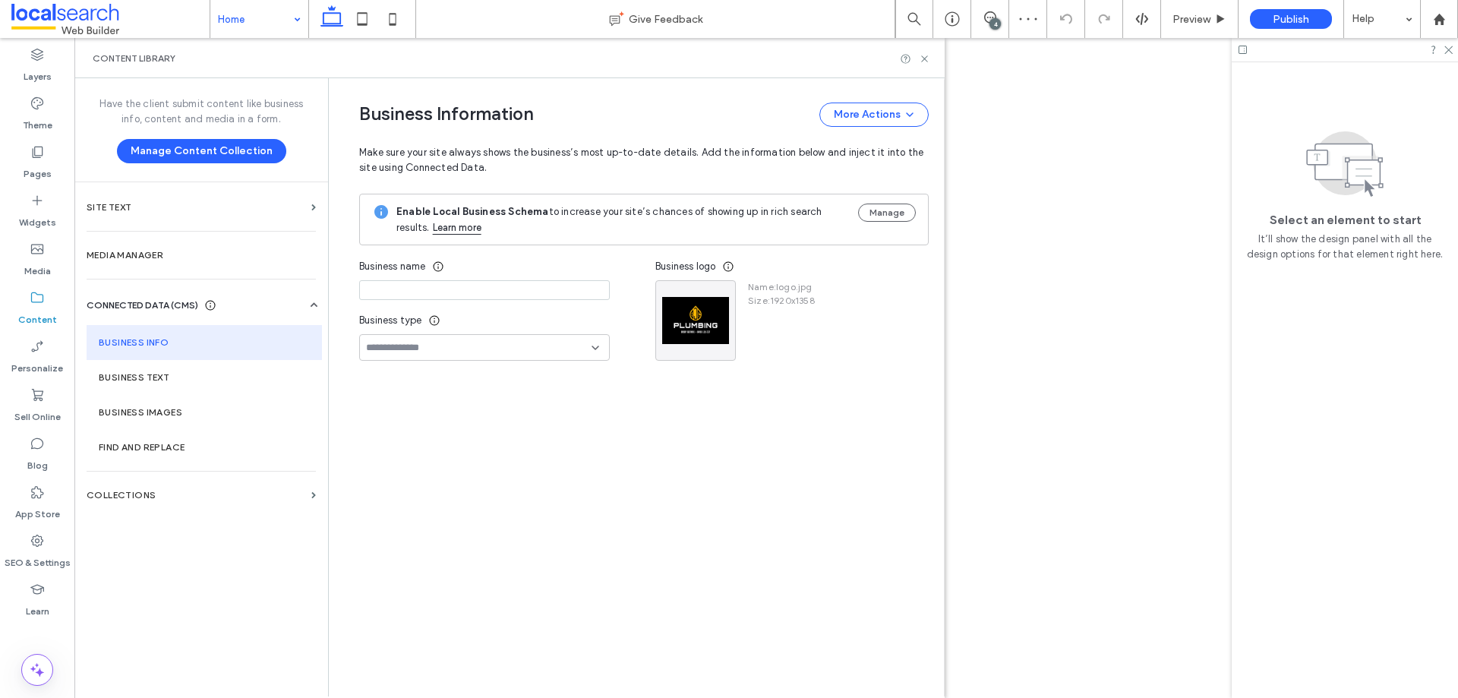
type input "**********"
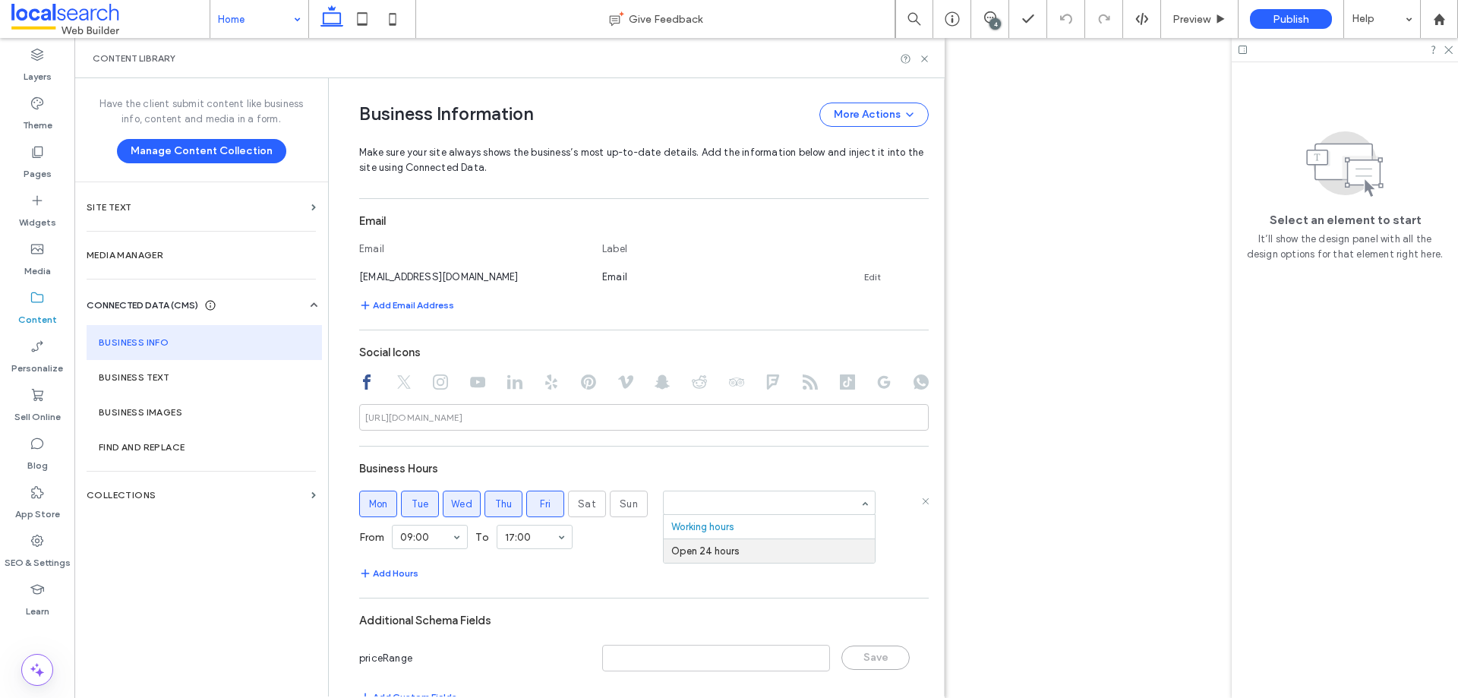
scroll to position [604, 0]
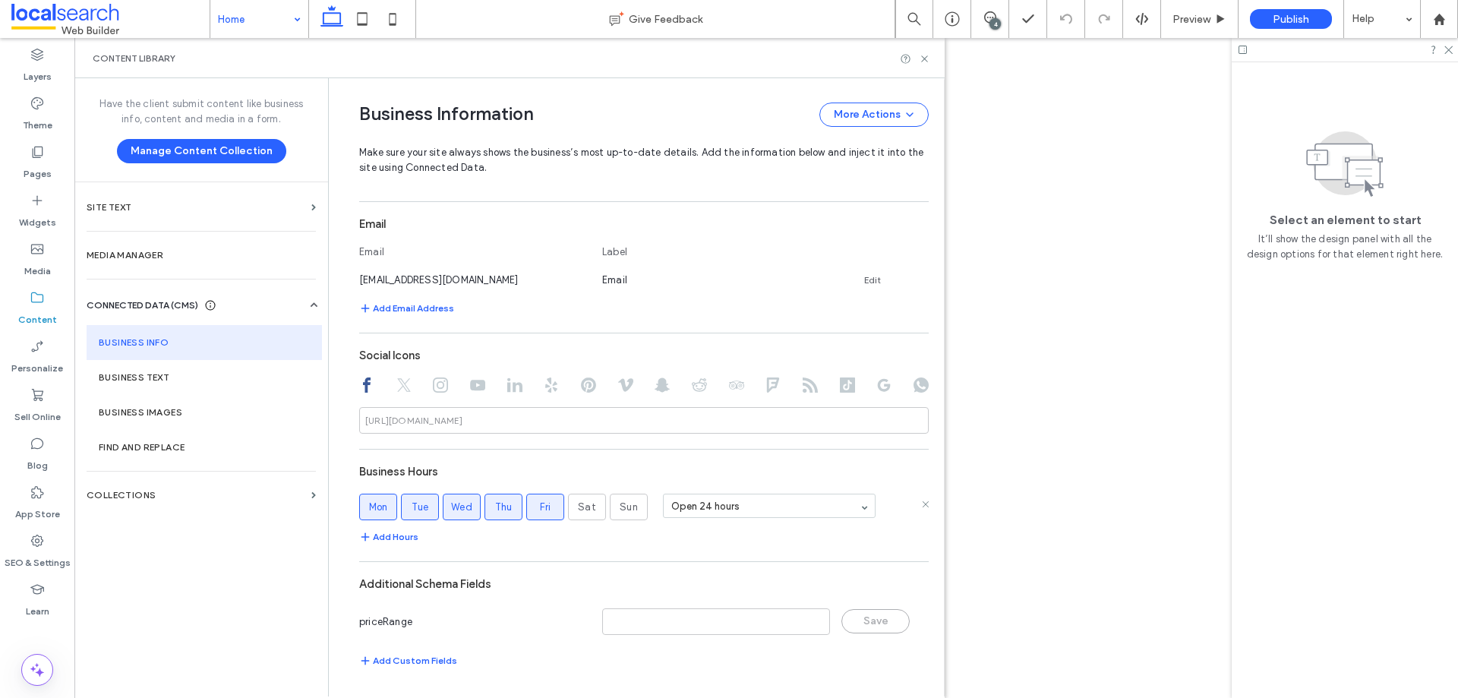
click at [699, 544] on div "Add Hours" at bounding box center [643, 537] width 569 height 18
drag, startPoint x: 180, startPoint y: 487, endPoint x: 200, endPoint y: 488, distance: 19.8
click at [180, 487] on section "Collections" at bounding box center [201, 494] width 254 height 35
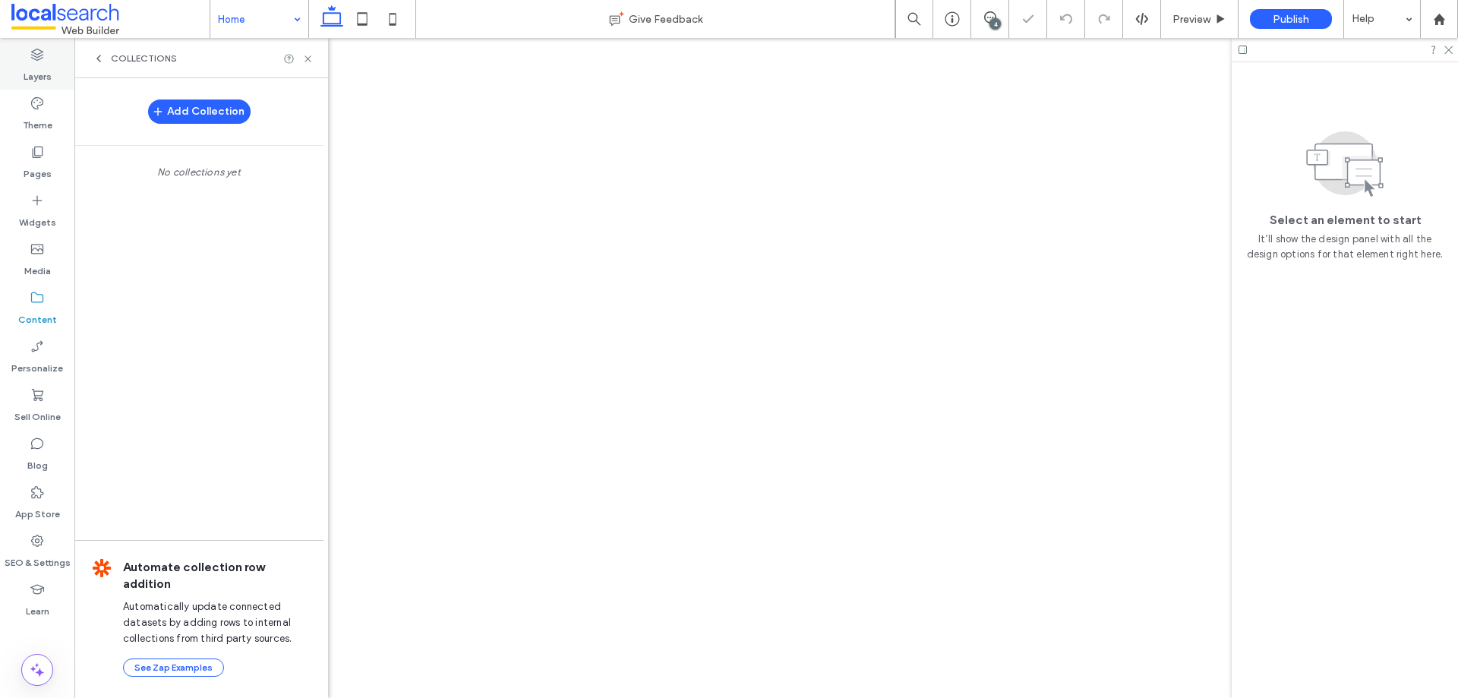
click at [37, 109] on use at bounding box center [37, 103] width 12 height 12
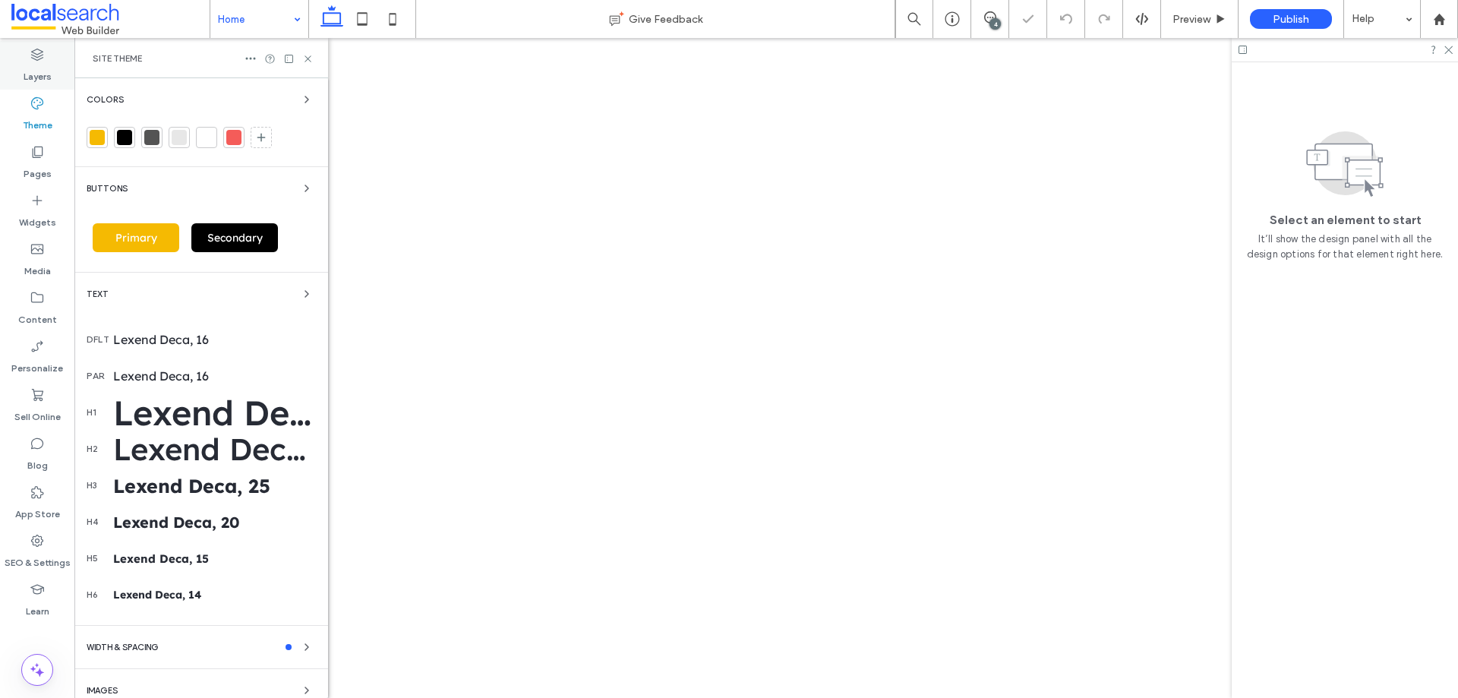
click at [39, 61] on icon at bounding box center [37, 54] width 15 height 15
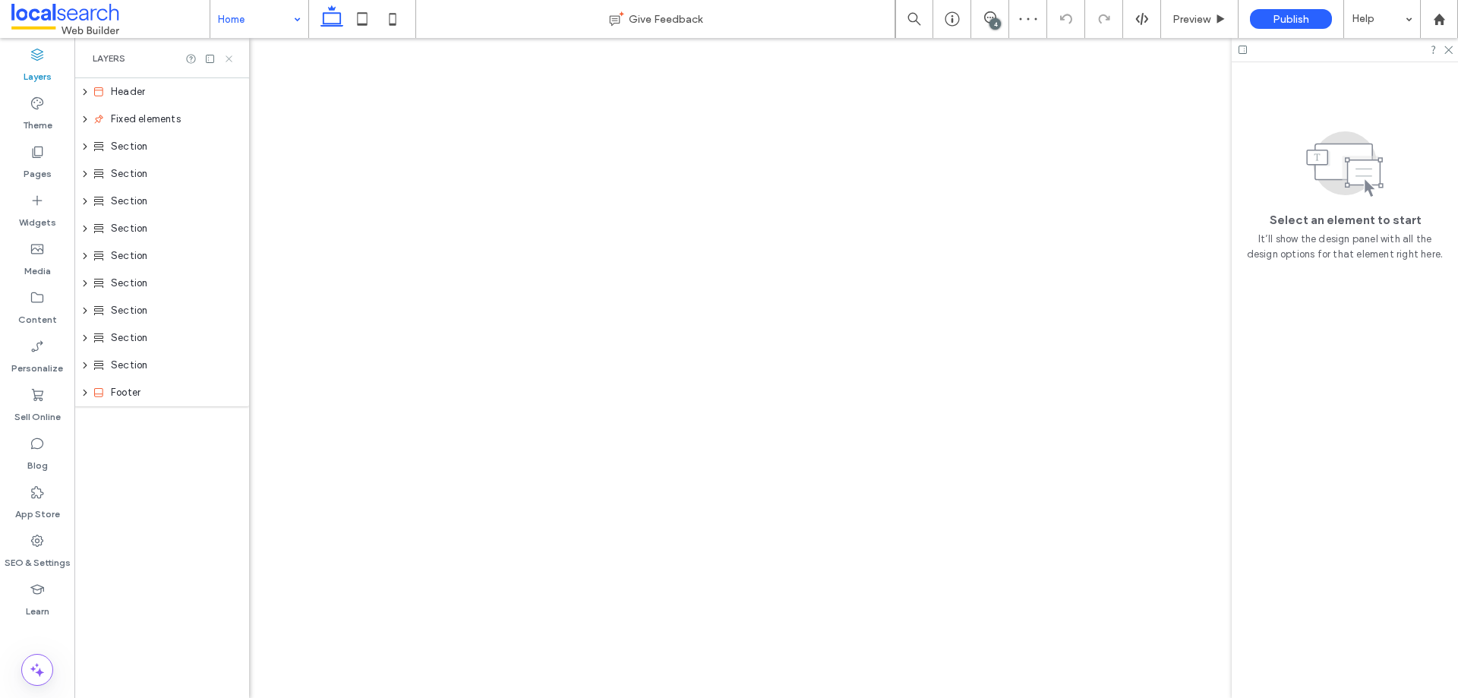
click at [228, 56] on icon at bounding box center [228, 58] width 11 height 11
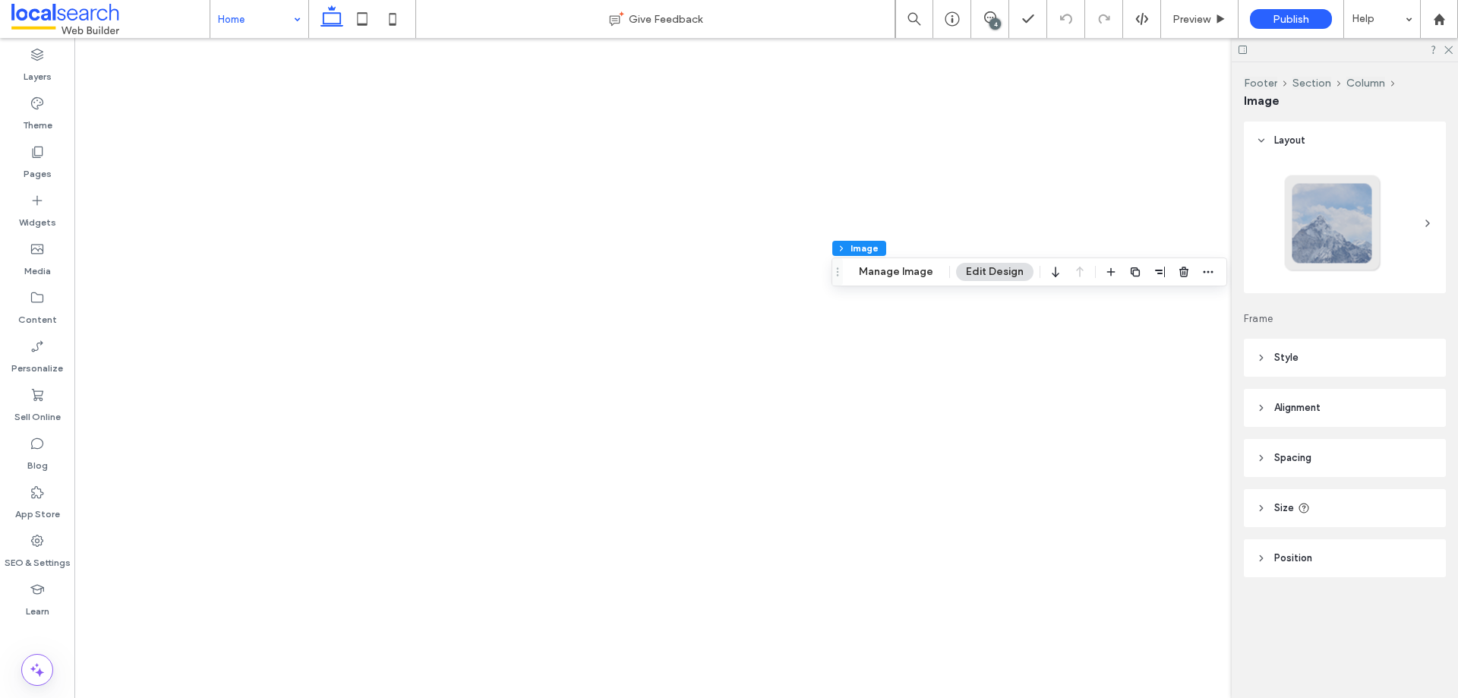
click at [1241, 43] on div at bounding box center [1344, 50] width 226 height 24
click at [1243, 48] on icon at bounding box center [1242, 49] width 11 height 11
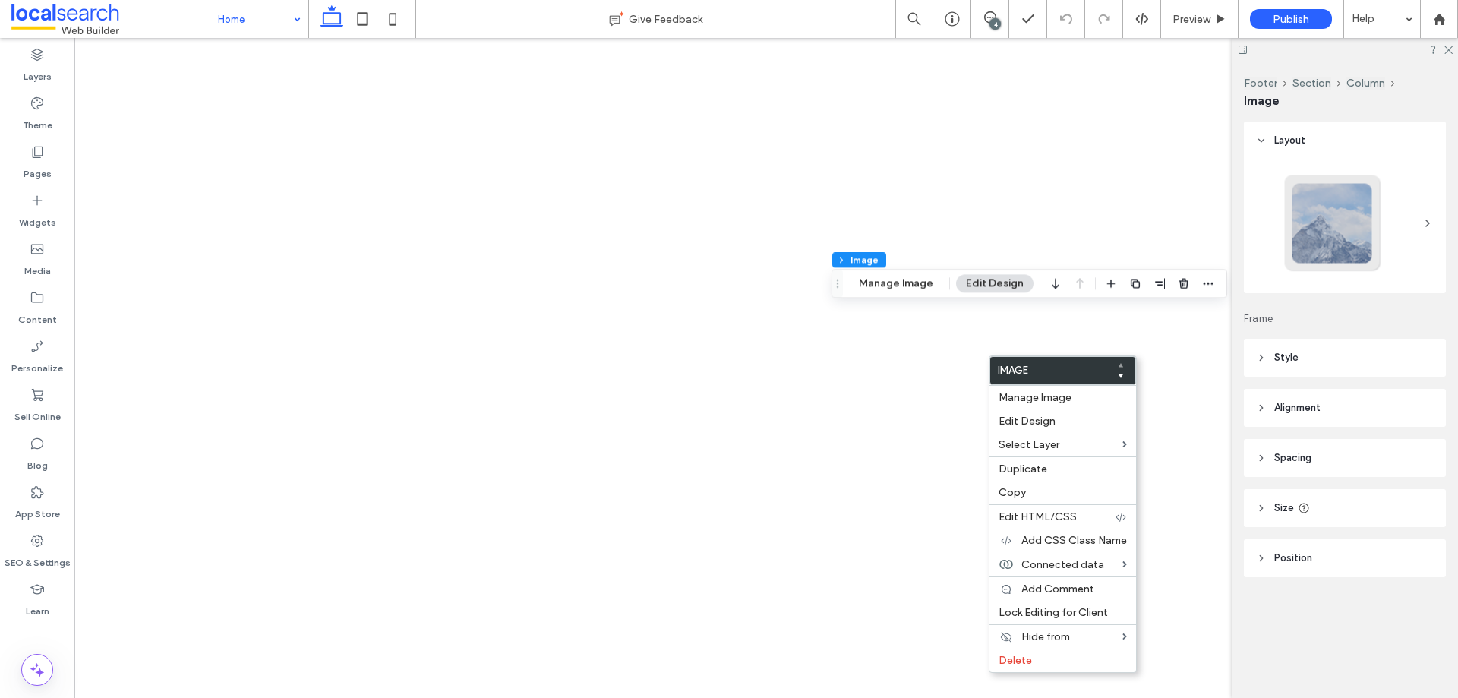
click at [1282, 350] on span "Style" at bounding box center [1286, 357] width 24 height 15
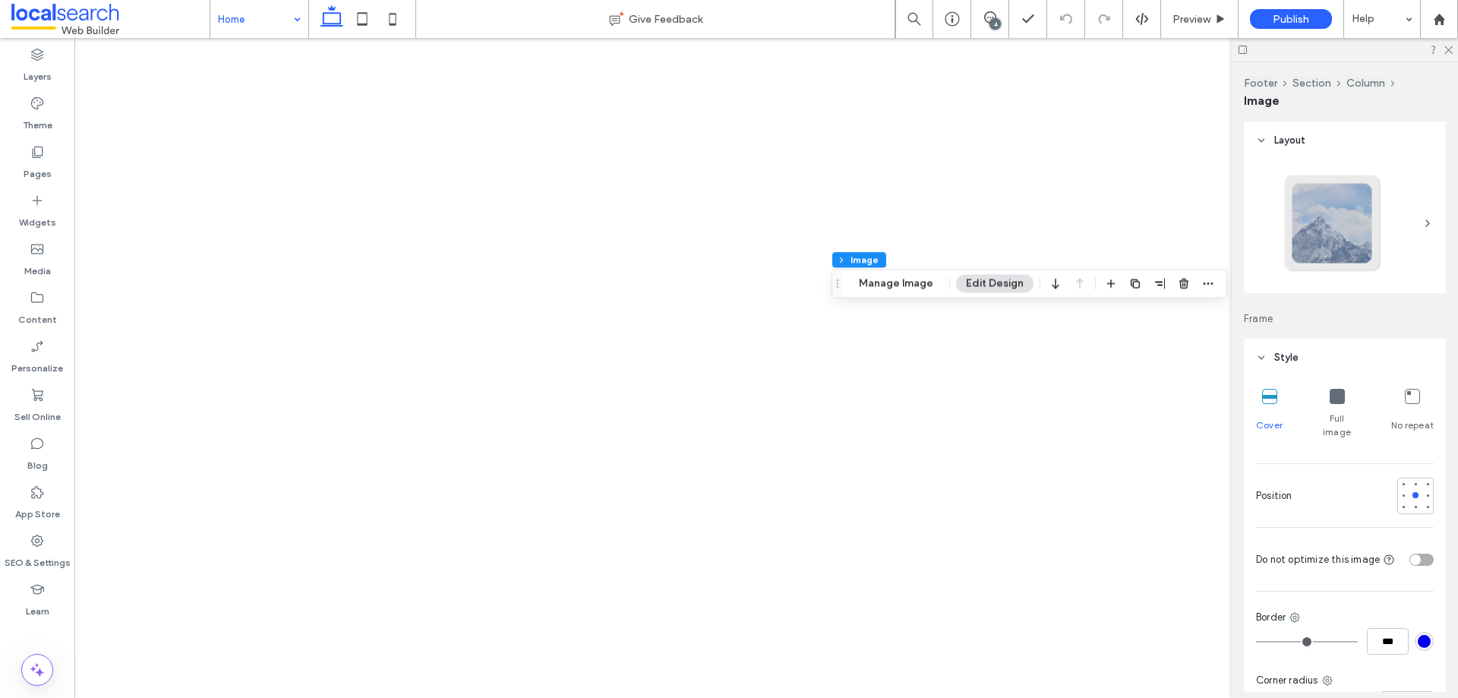
click at [1287, 357] on span "Style" at bounding box center [1286, 357] width 24 height 15
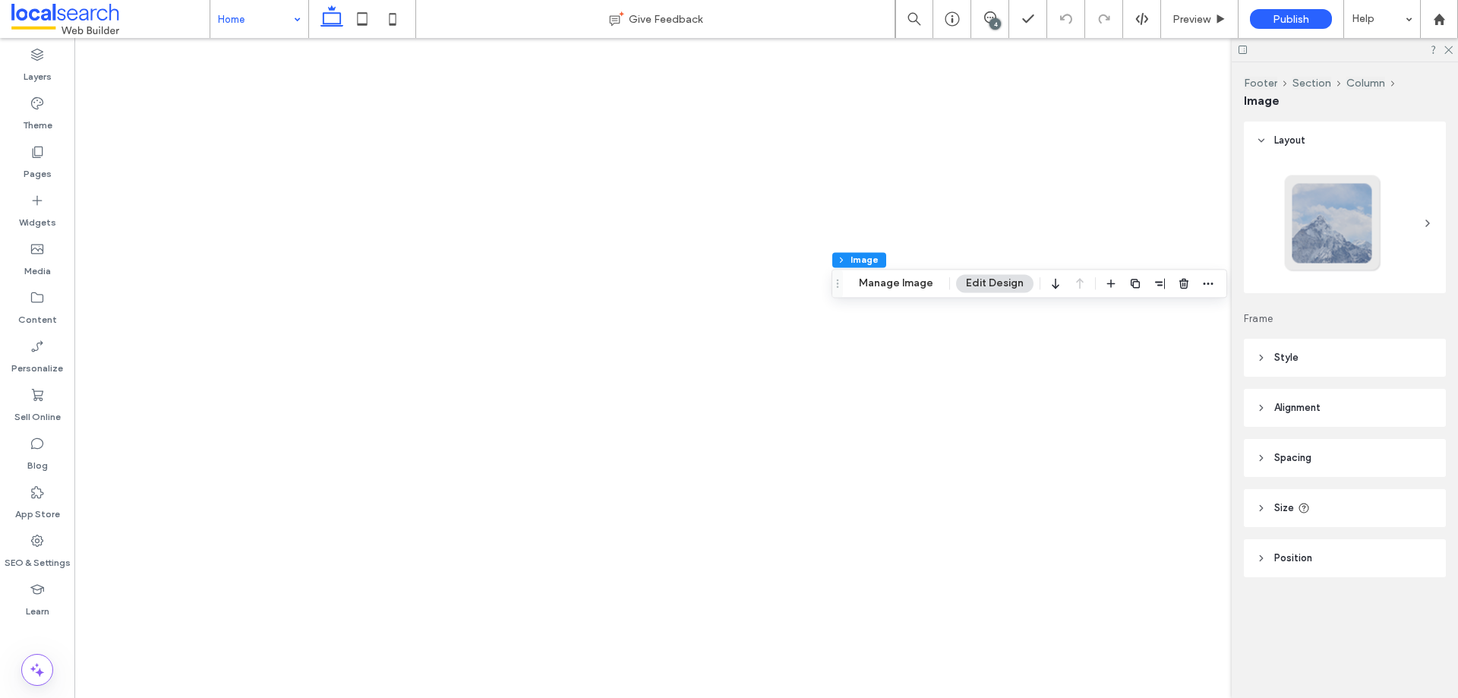
click at [1289, 411] on span "Alignment" at bounding box center [1297, 407] width 46 height 15
click at [1271, 441] on icon at bounding box center [1269, 446] width 12 height 12
click at [1295, 447] on use at bounding box center [1295, 445] width 8 height 11
click at [1325, 448] on use at bounding box center [1323, 445] width 10 height 11
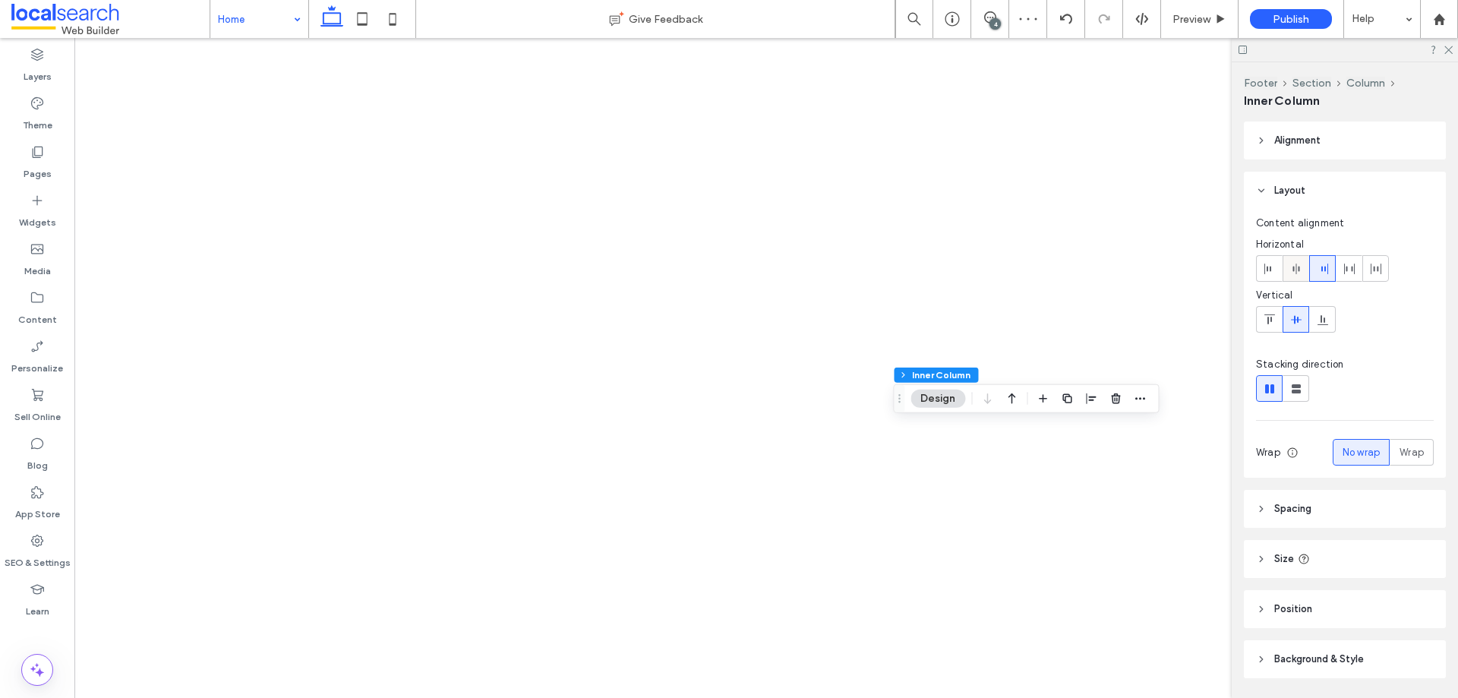
click at [1303, 272] on div at bounding box center [1295, 268] width 25 height 25
click at [1321, 267] on icon at bounding box center [1322, 269] width 12 height 12
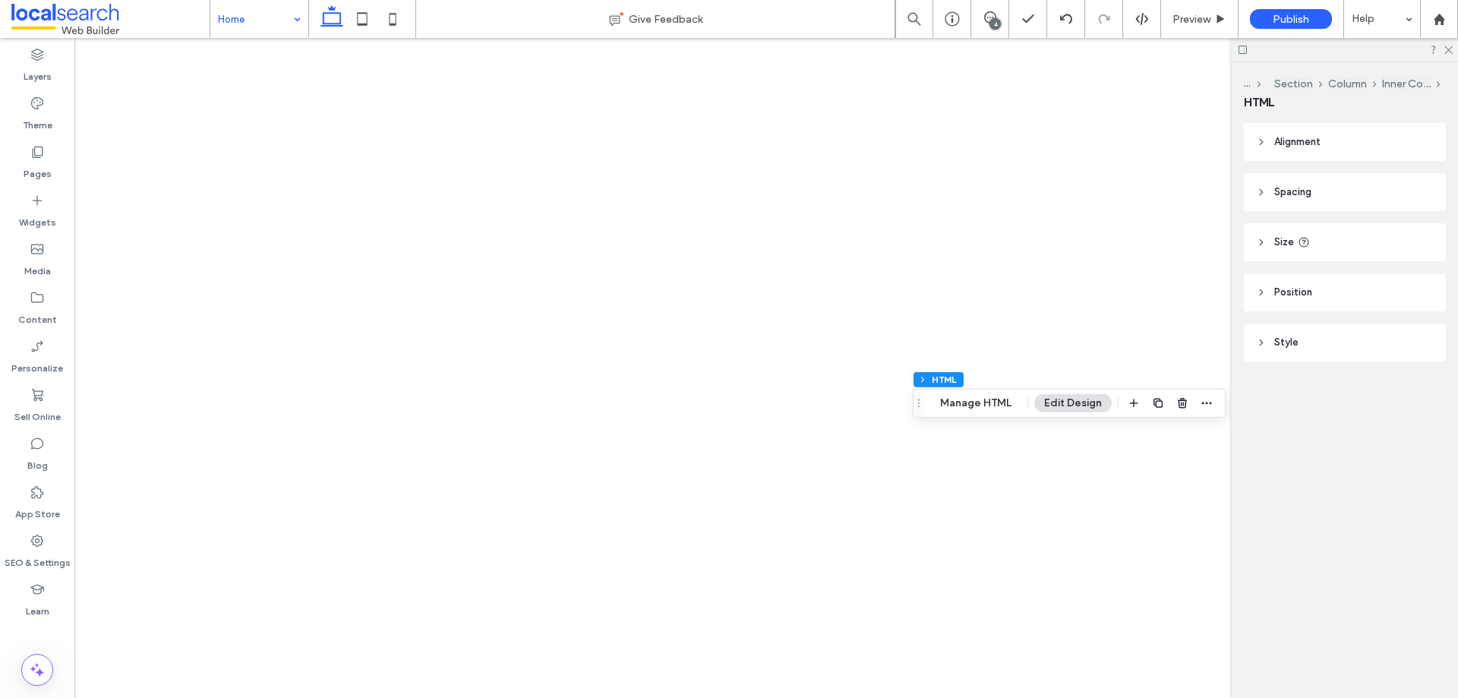
click at [1328, 241] on header "Size" at bounding box center [1344, 242] width 202 height 38
click at [1422, 329] on span "A" at bounding box center [1422, 325] width 6 height 15
click at [1417, 271] on div "%" at bounding box center [1421, 280] width 23 height 27
click at [1420, 412] on span "A" at bounding box center [1422, 413] width 6 height 15
type input "*"
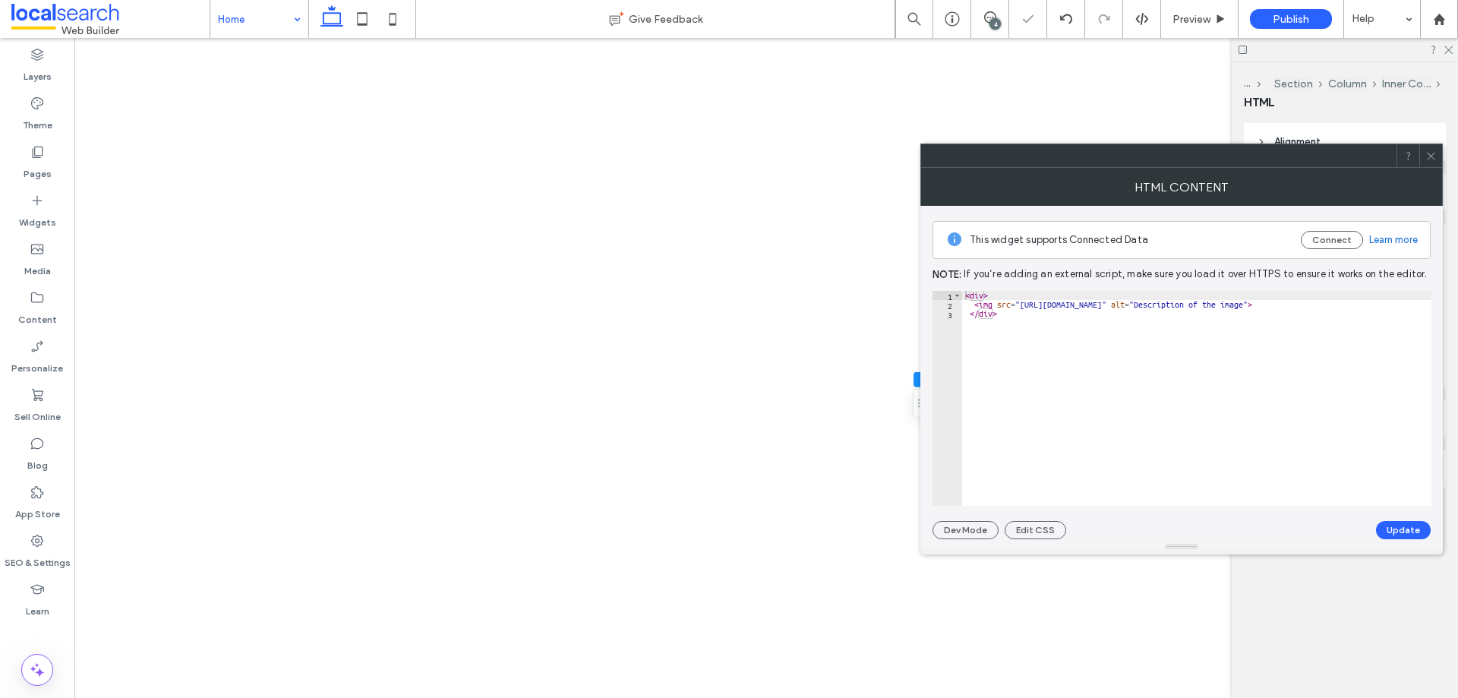
click at [1093, 357] on div "< div > < img src = "https://irp.cdn-website.com/c397f65b/icon/certificate-of-t…" at bounding box center [1218, 407] width 512 height 233
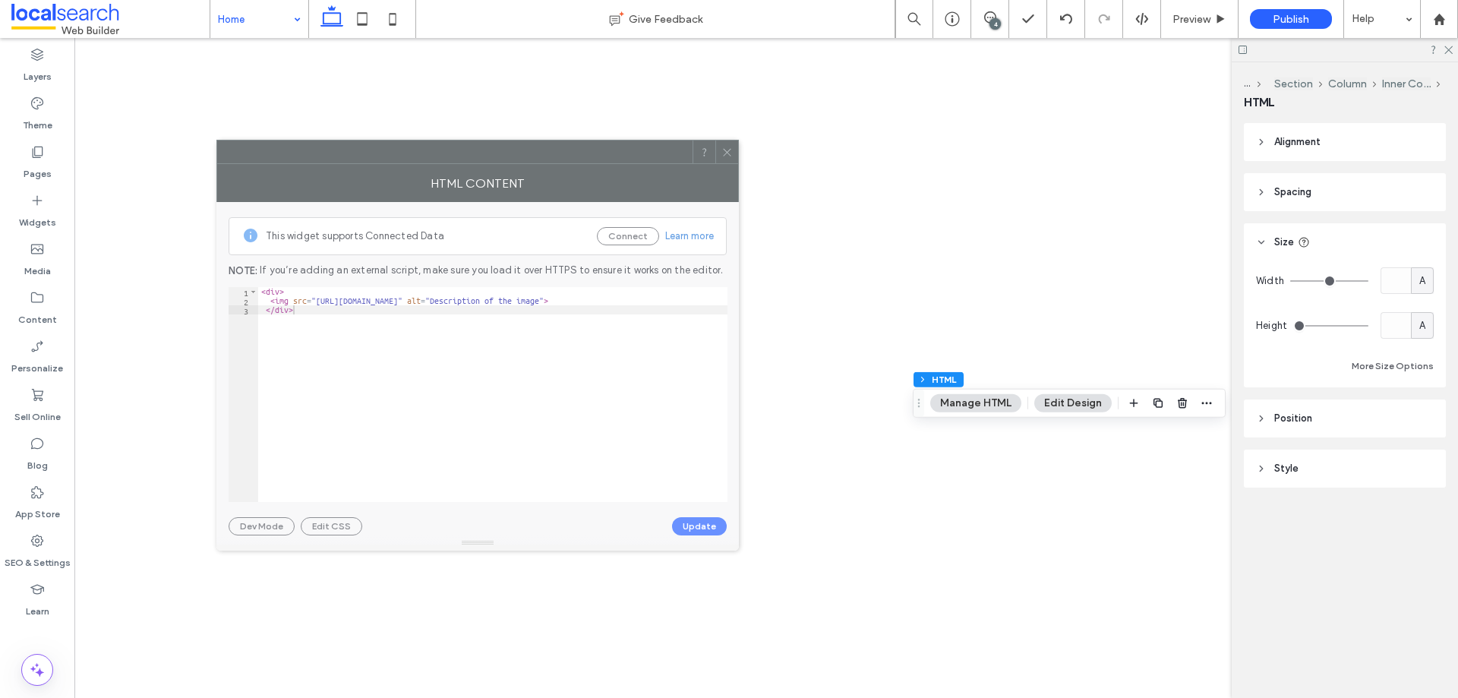
drag, startPoint x: 1264, startPoint y: 173, endPoint x: 574, endPoint y: 169, distance: 690.1
click at [574, 169] on div "HTML Content" at bounding box center [477, 183] width 522 height 38
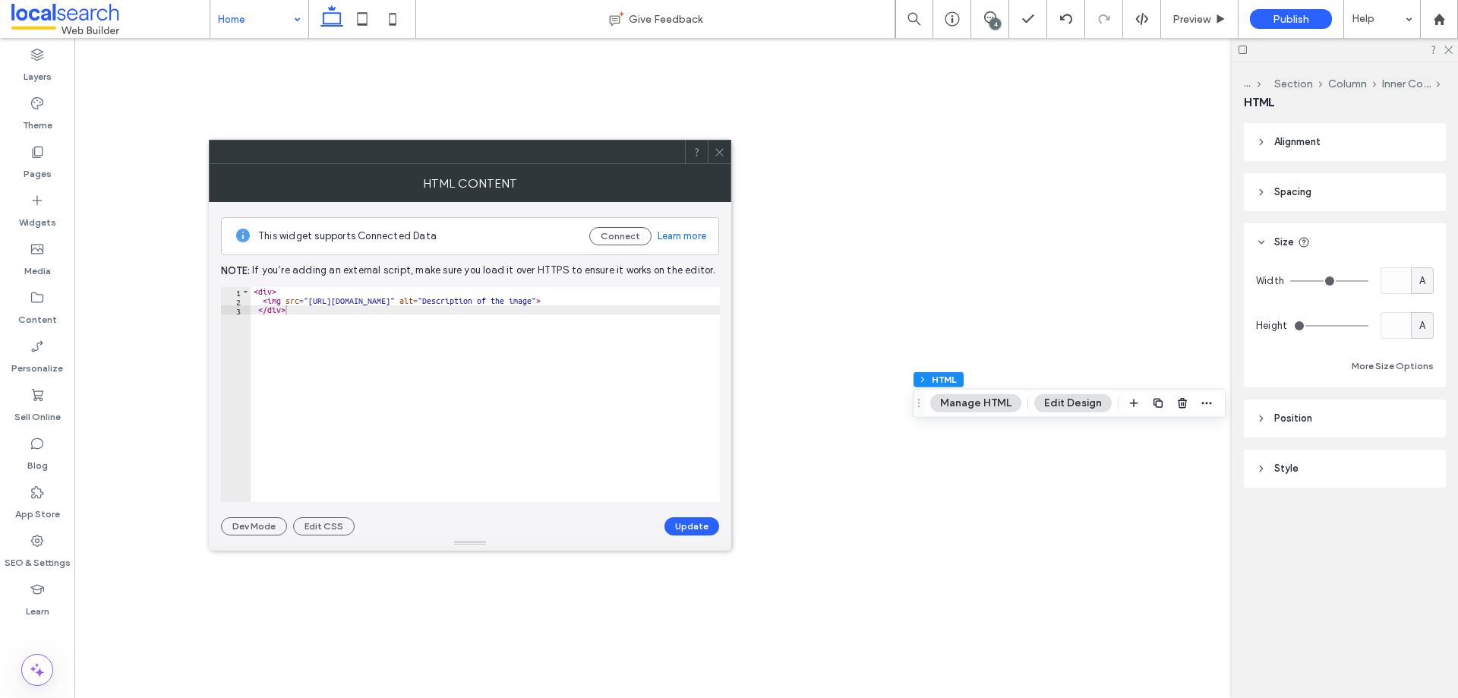
click at [544, 370] on div "< div > < img src = "https://irp.cdn-website.com/c397f65b/icon/certificate-of-t…" at bounding box center [507, 403] width 512 height 233
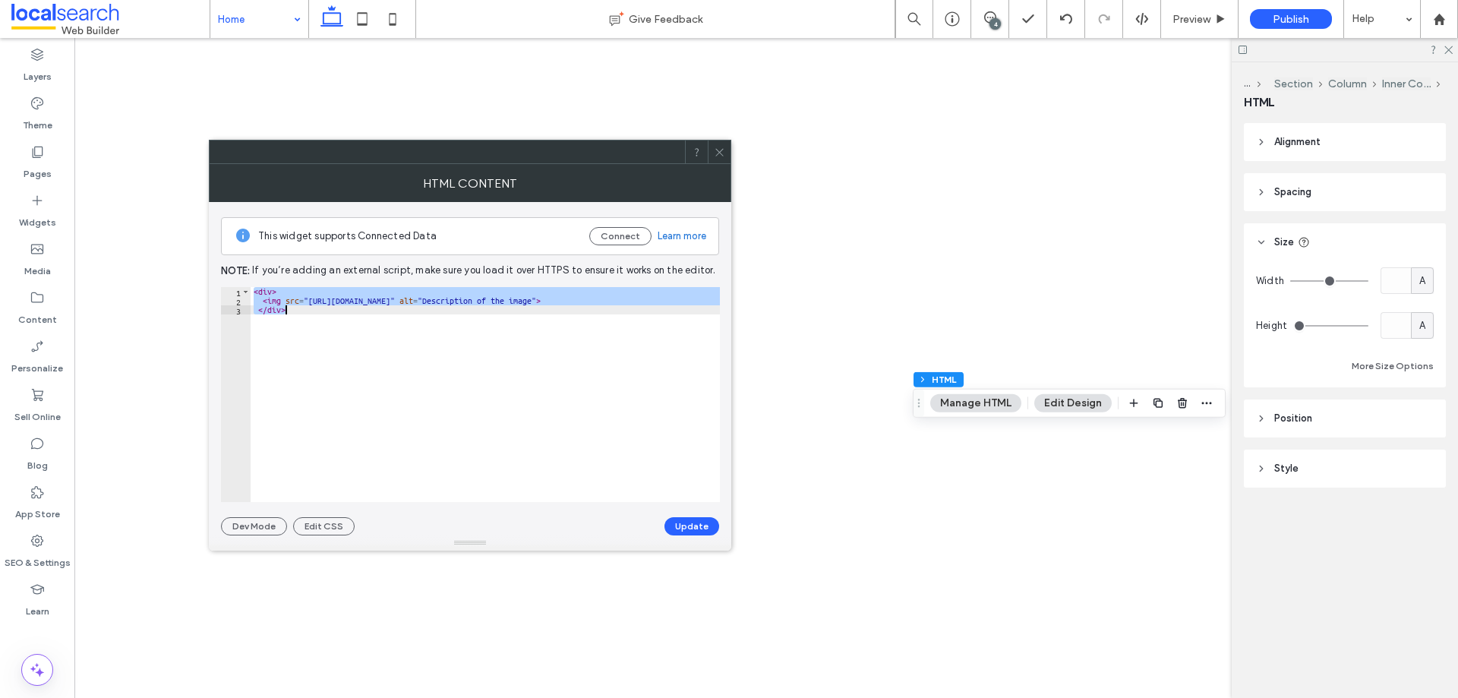
paste textarea "**********"
type textarea "**********"
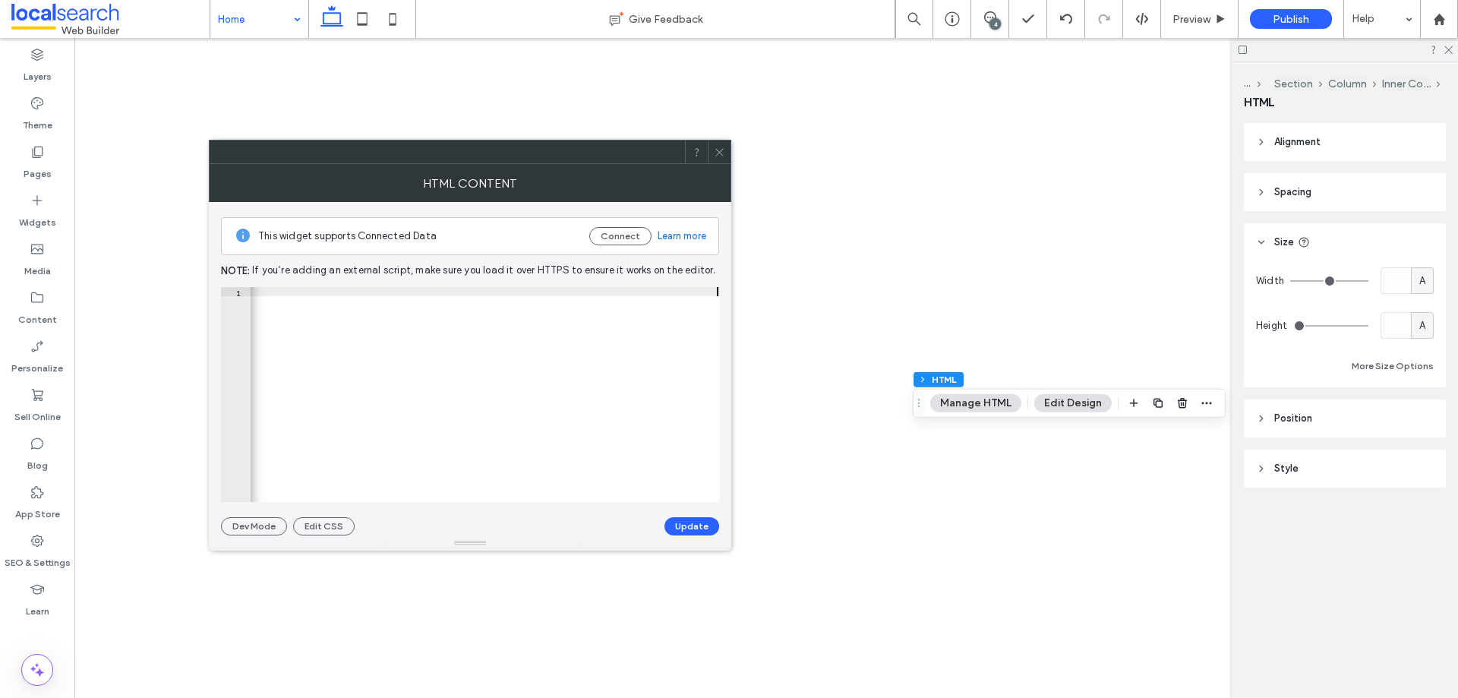
click at [637, 402] on div "< script immediate = true > ( function ( t , r , i , p ) { i = t . createElemen…" at bounding box center [8, 398] width 1423 height 222
paste textarea "**********"
type textarea "**********"
click at [692, 520] on button "Update" at bounding box center [691, 526] width 55 height 18
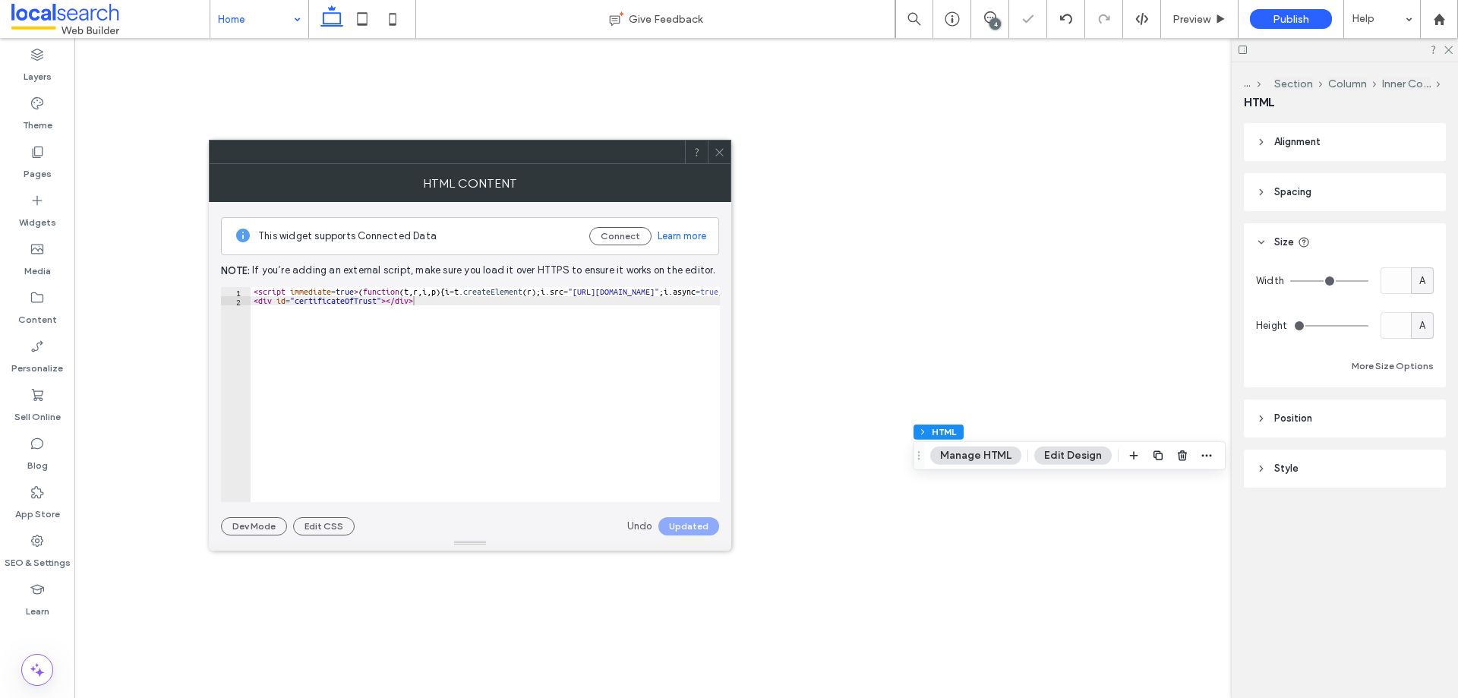
click at [723, 151] on icon at bounding box center [719, 152] width 11 height 11
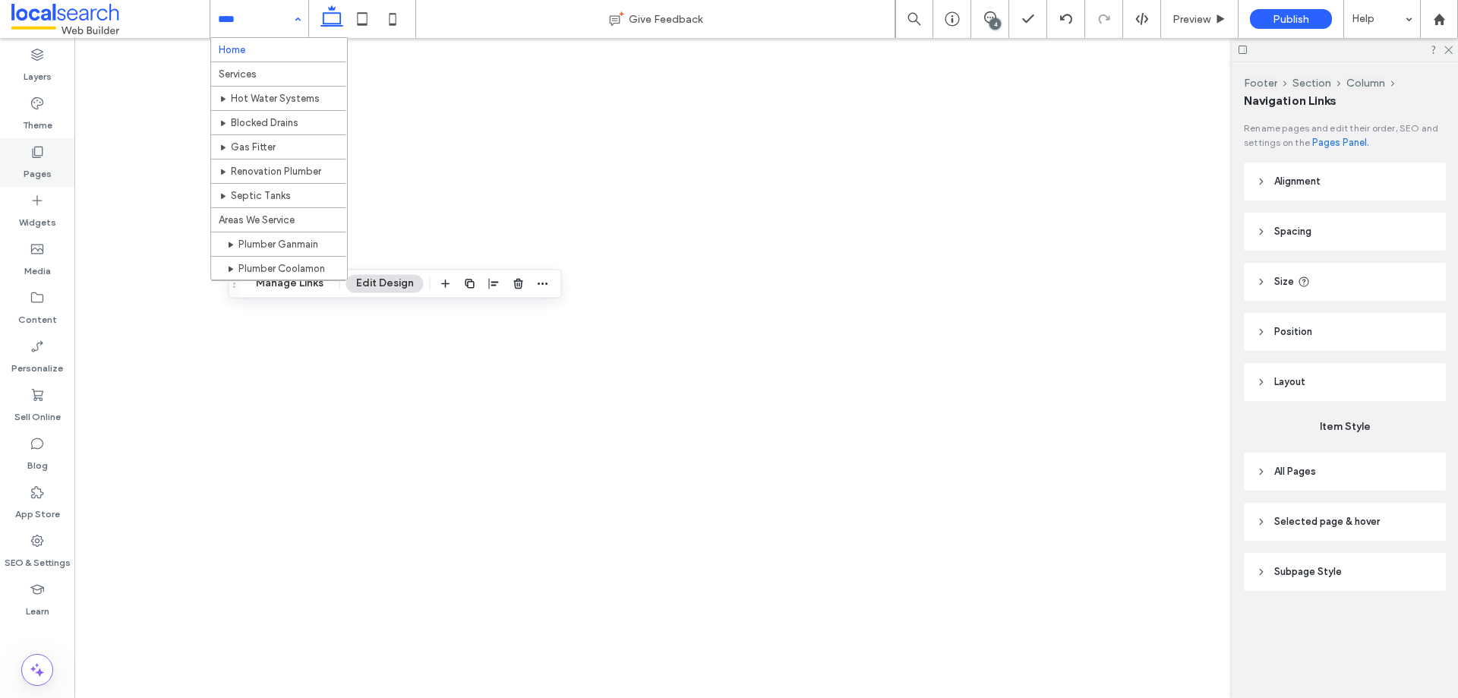
type input "***"
type input "****"
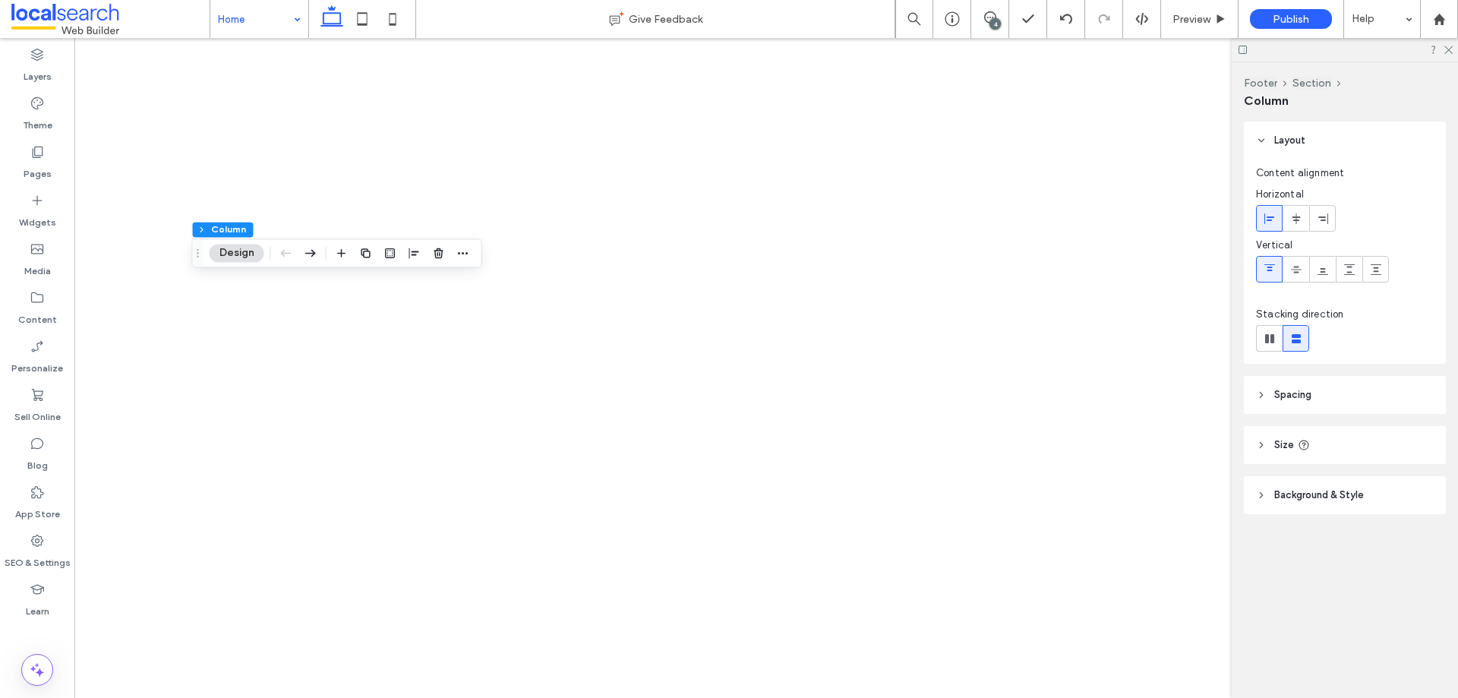
click at [1284, 389] on span "Spacing" at bounding box center [1292, 394] width 37 height 15
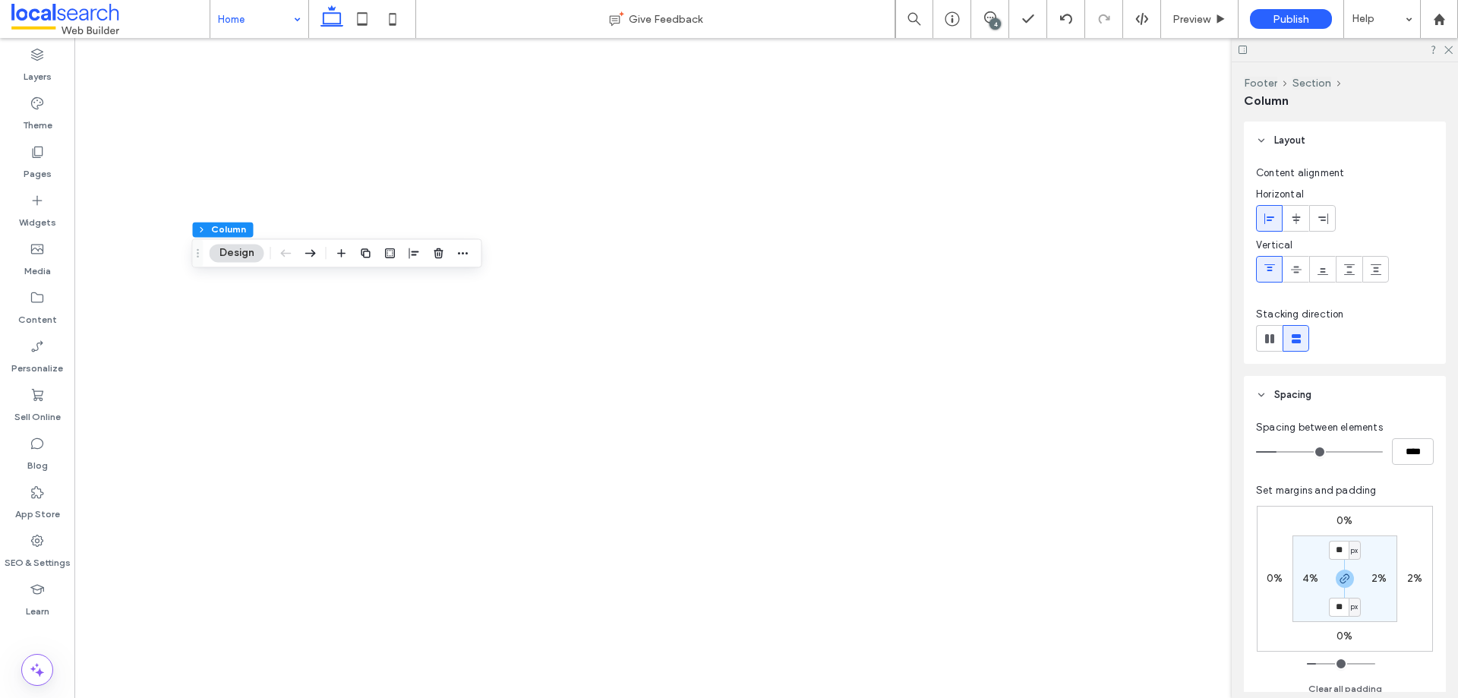
click at [1377, 582] on label "2%" at bounding box center [1378, 578] width 15 height 13
type input "*"
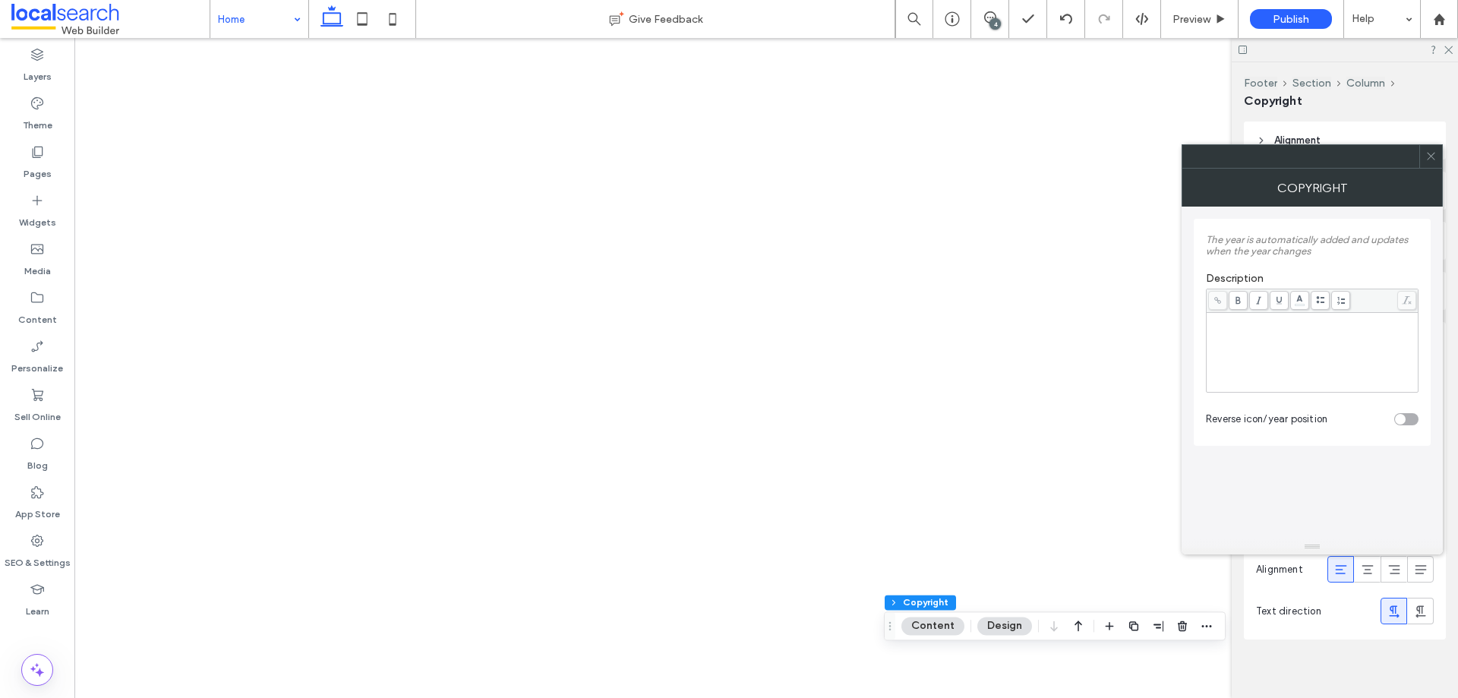
click at [1287, 348] on div "**********" at bounding box center [1312, 352] width 207 height 76
click at [1439, 160] on div at bounding box center [1430, 156] width 23 height 23
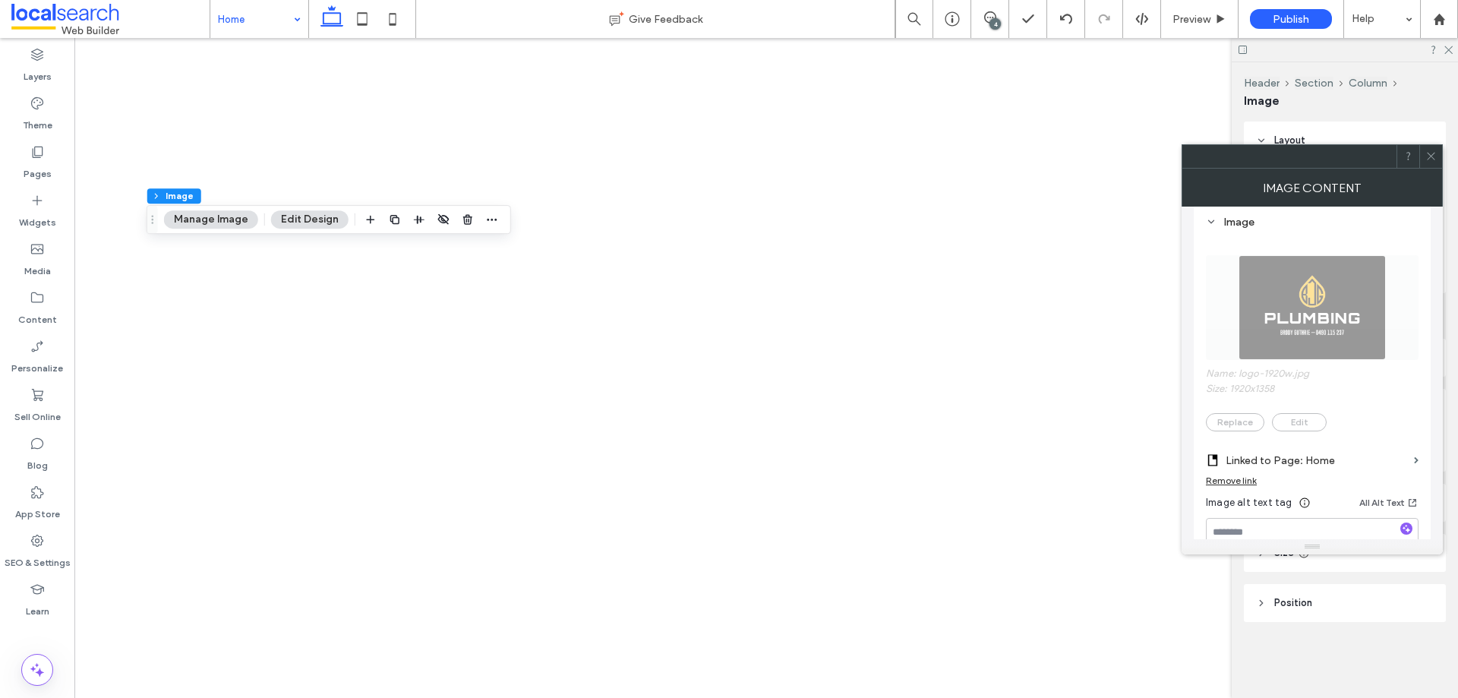
scroll to position [304, 0]
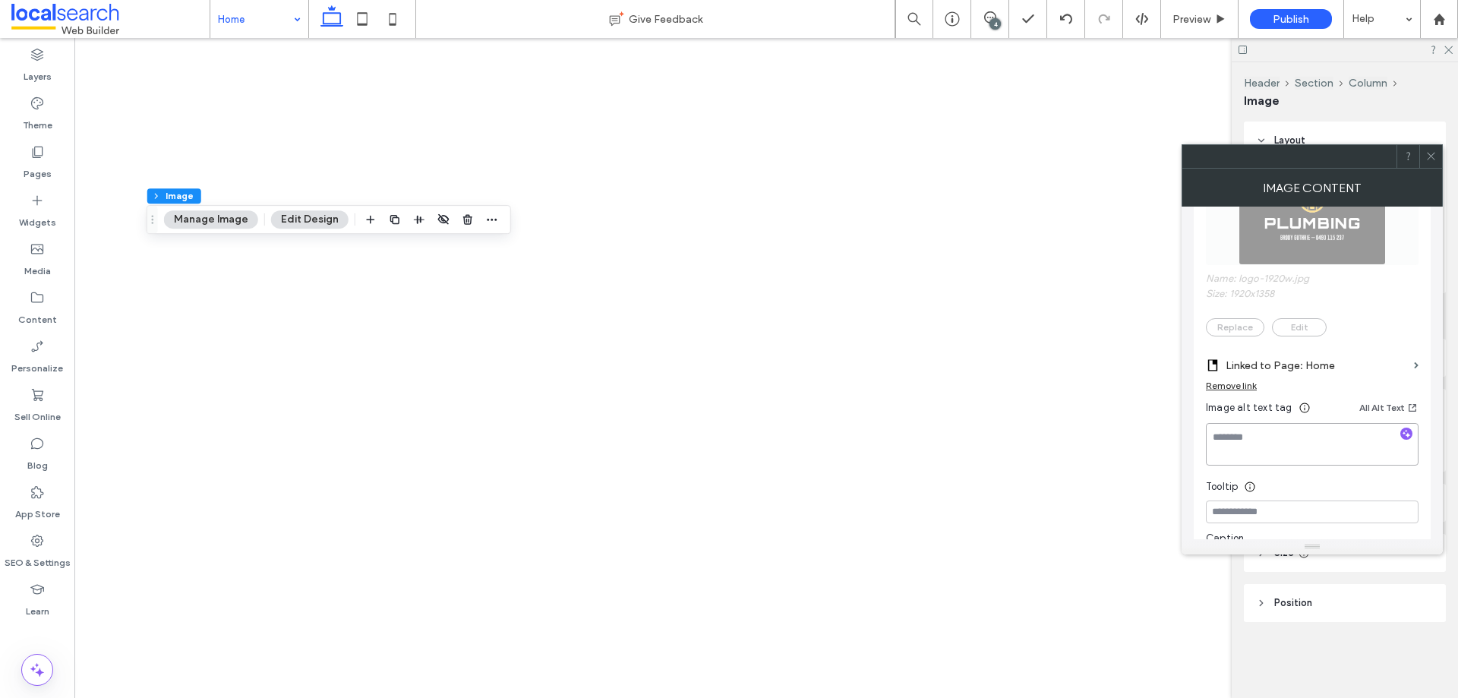
click at [1284, 440] on textarea at bounding box center [1311, 444] width 213 height 43
paste textarea "**********"
type textarea "**********"
click at [1268, 513] on input at bounding box center [1311, 511] width 213 height 23
paste input "**********"
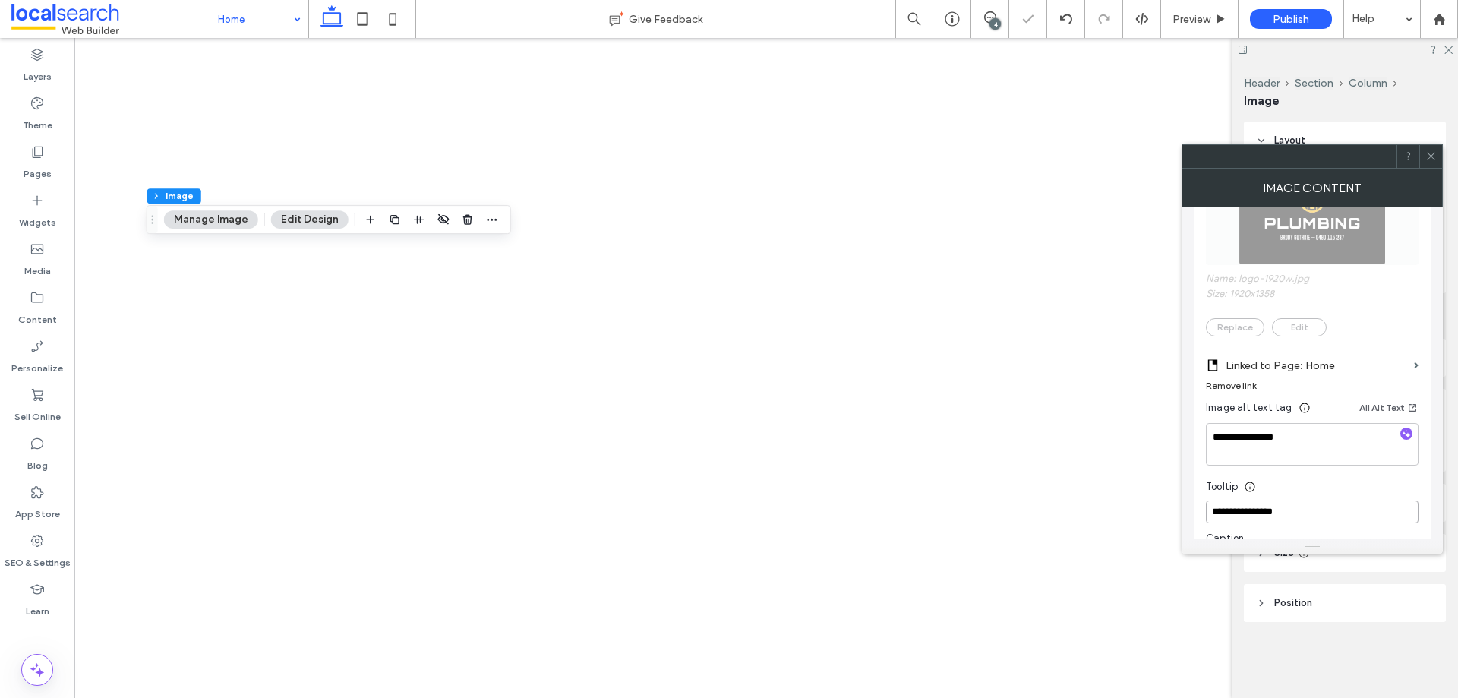
type input "**********"
click at [1300, 481] on div "Tooltip" at bounding box center [1311, 482] width 213 height 23
click at [1431, 153] on icon at bounding box center [1430, 155] width 11 height 11
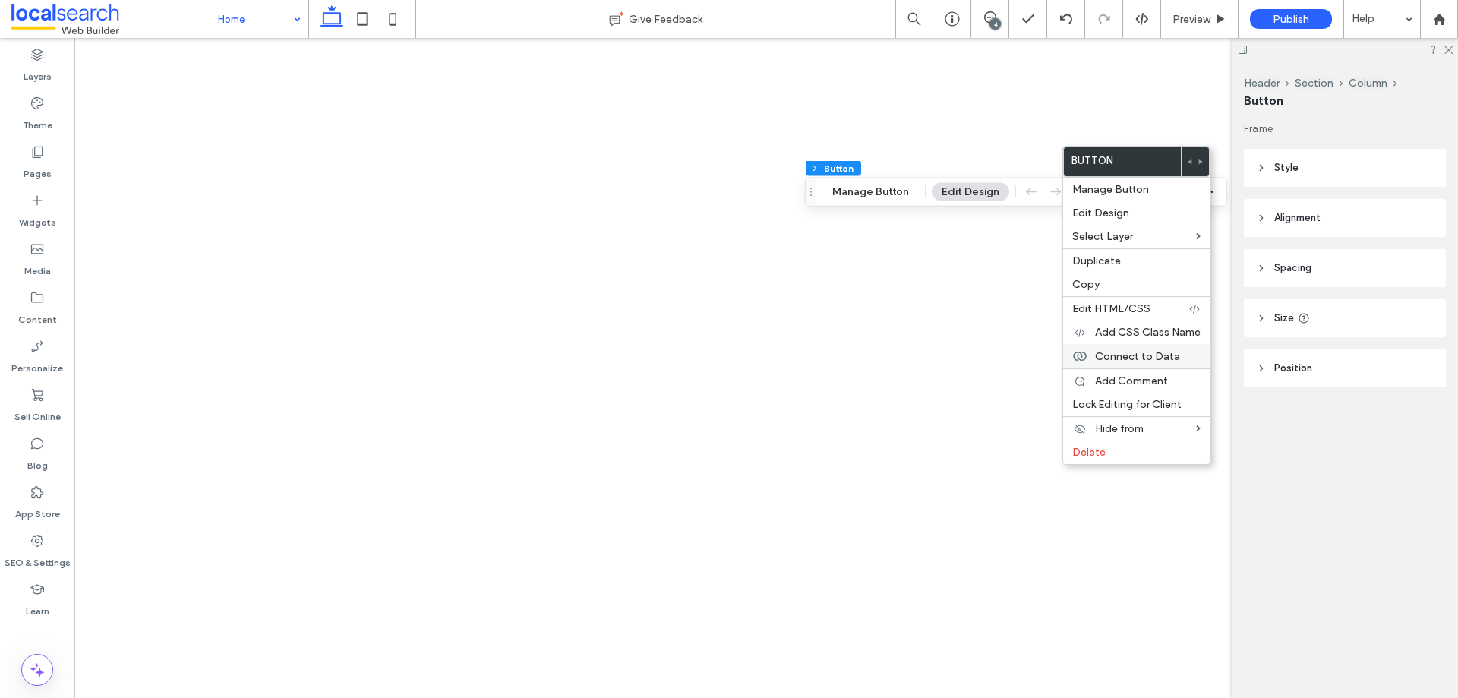
click at [1133, 355] on span "Connect to Data" at bounding box center [1137, 356] width 85 height 13
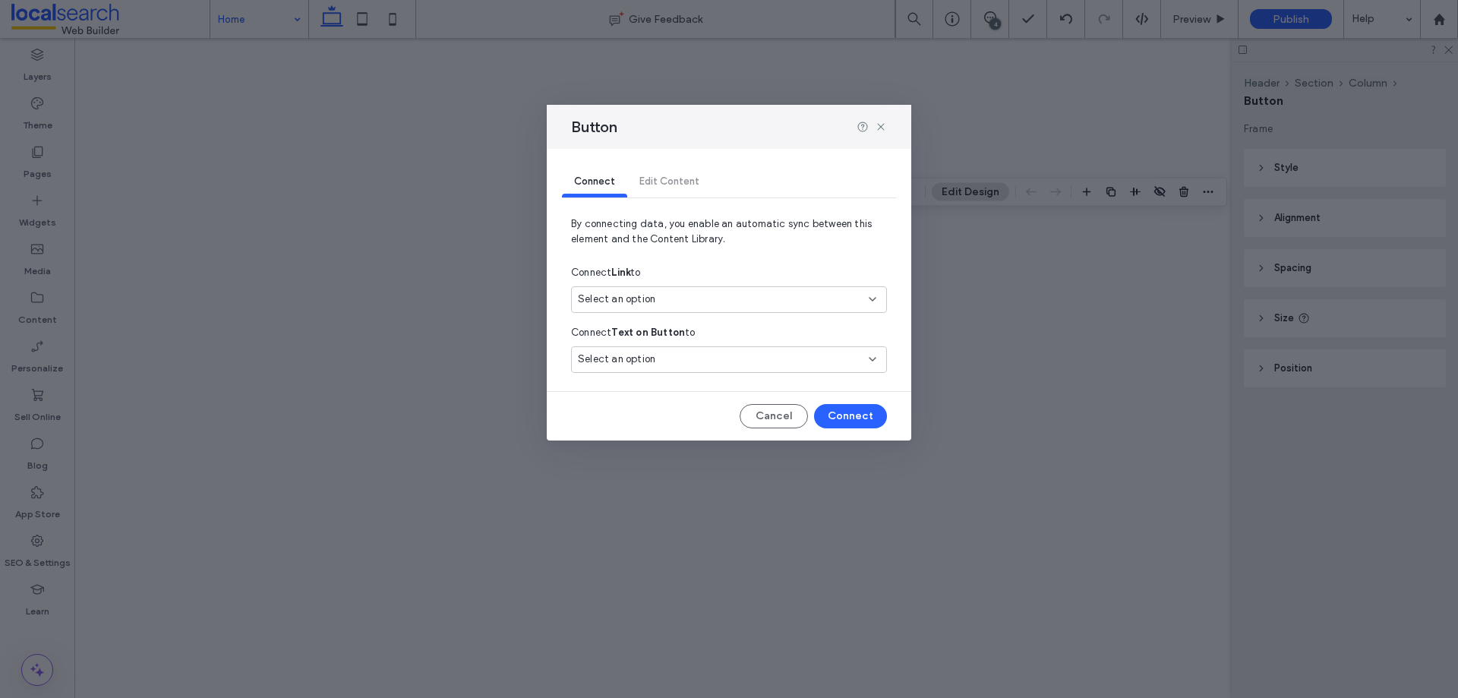
click at [633, 293] on span "Select an option" at bounding box center [616, 299] width 77 height 15
click at [668, 351] on div "Main Phone 0490 115 237" at bounding box center [729, 352] width 314 height 27
click at [849, 408] on button "Connect" at bounding box center [850, 416] width 73 height 24
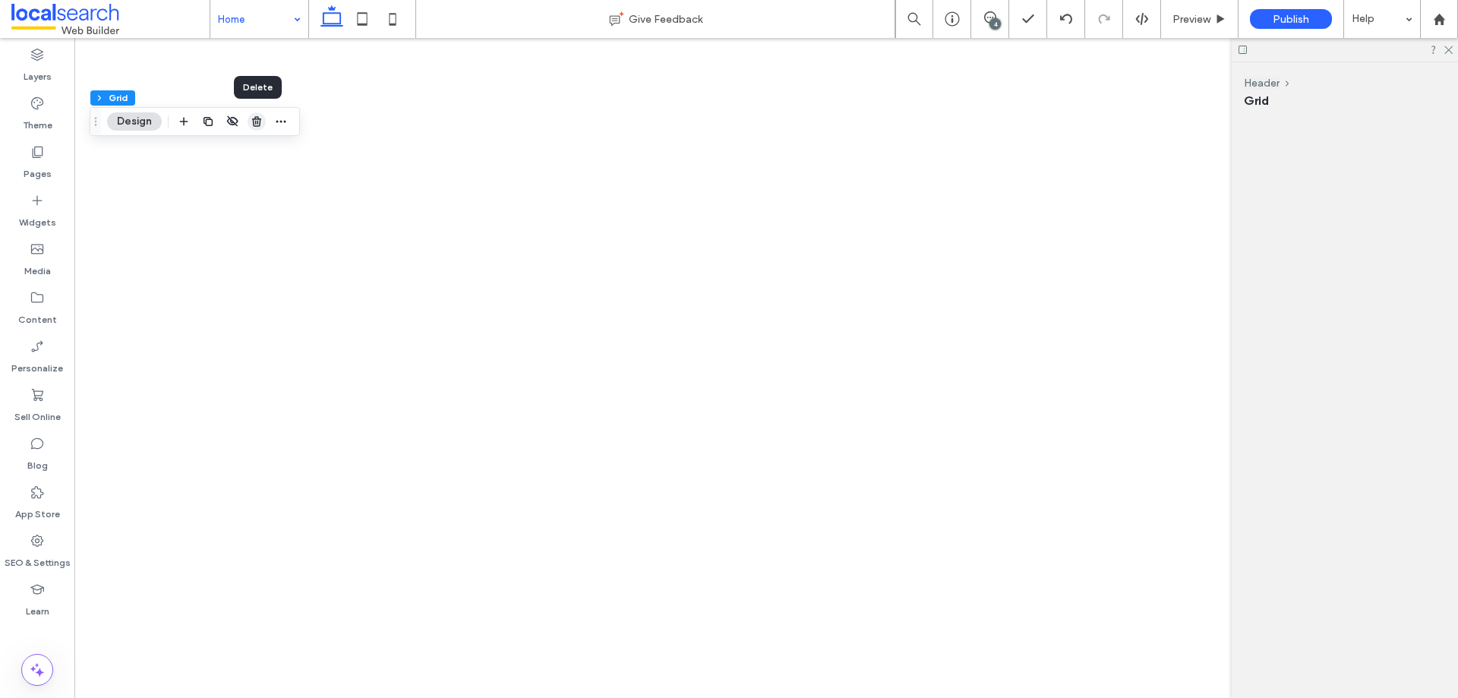
click at [258, 120] on icon "button" at bounding box center [257, 121] width 12 height 12
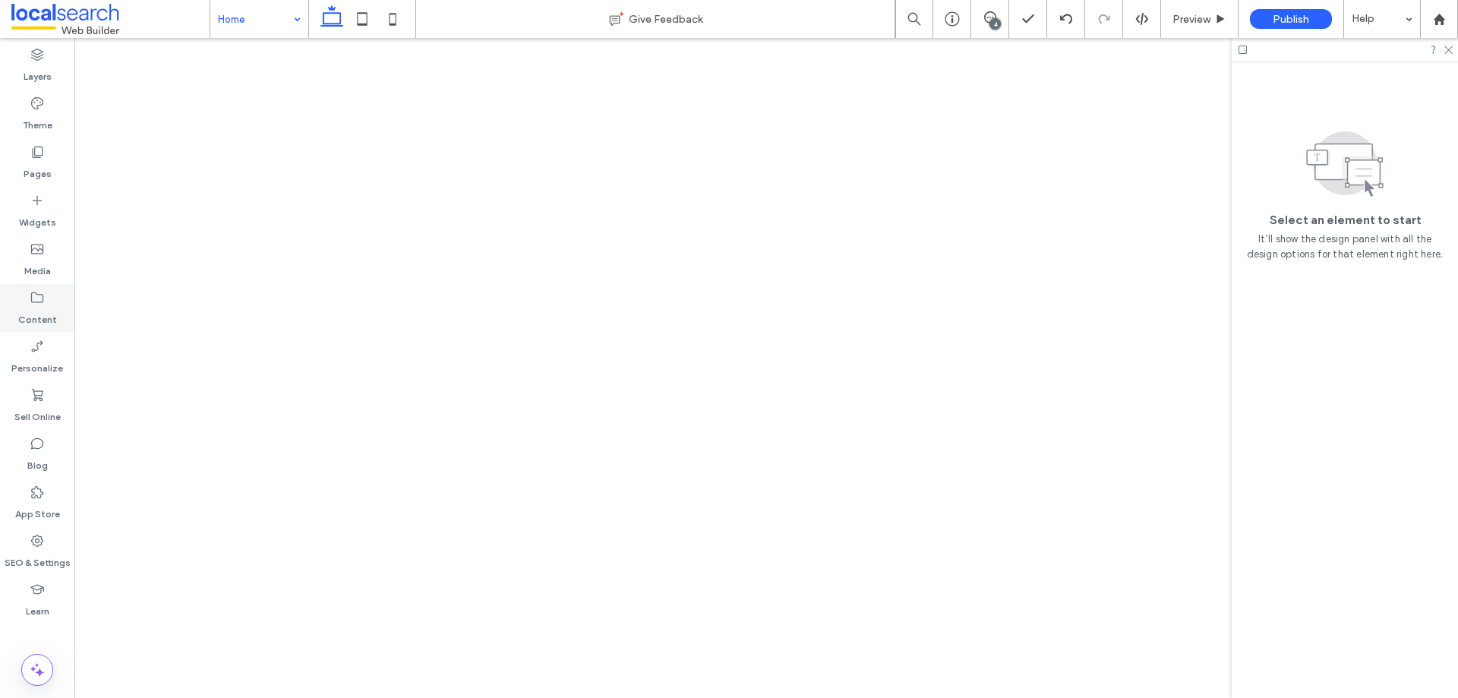
click at [36, 308] on label "Content" at bounding box center [37, 315] width 39 height 21
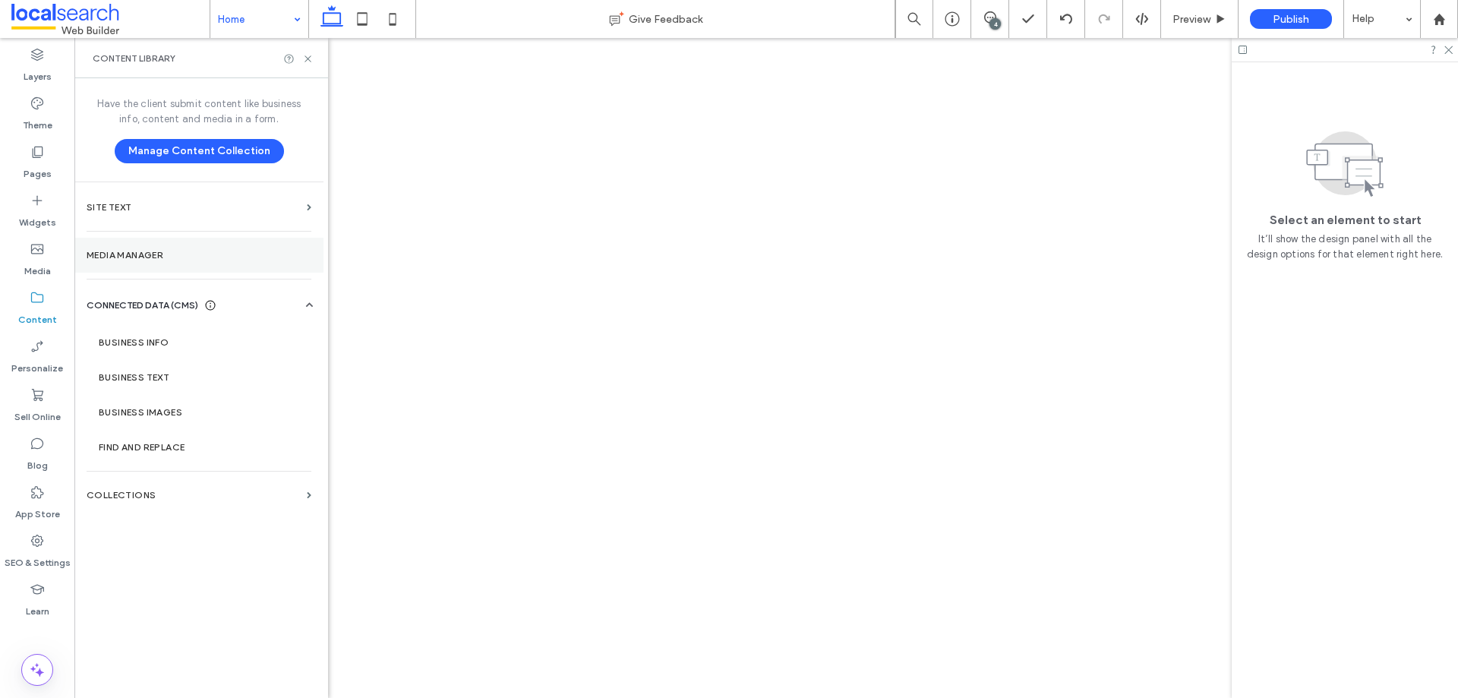
click at [121, 256] on label "Media Manager" at bounding box center [199, 255] width 225 height 11
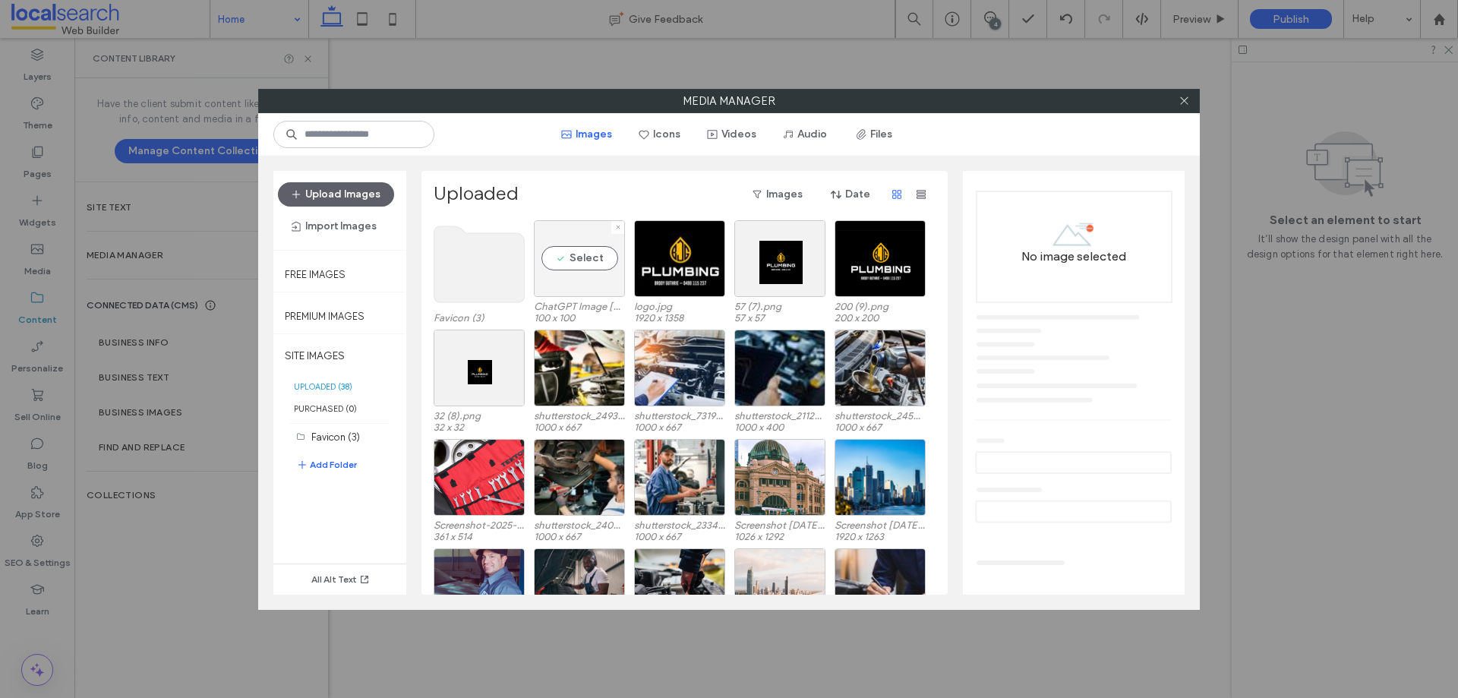
click at [578, 257] on div "Select" at bounding box center [579, 258] width 91 height 77
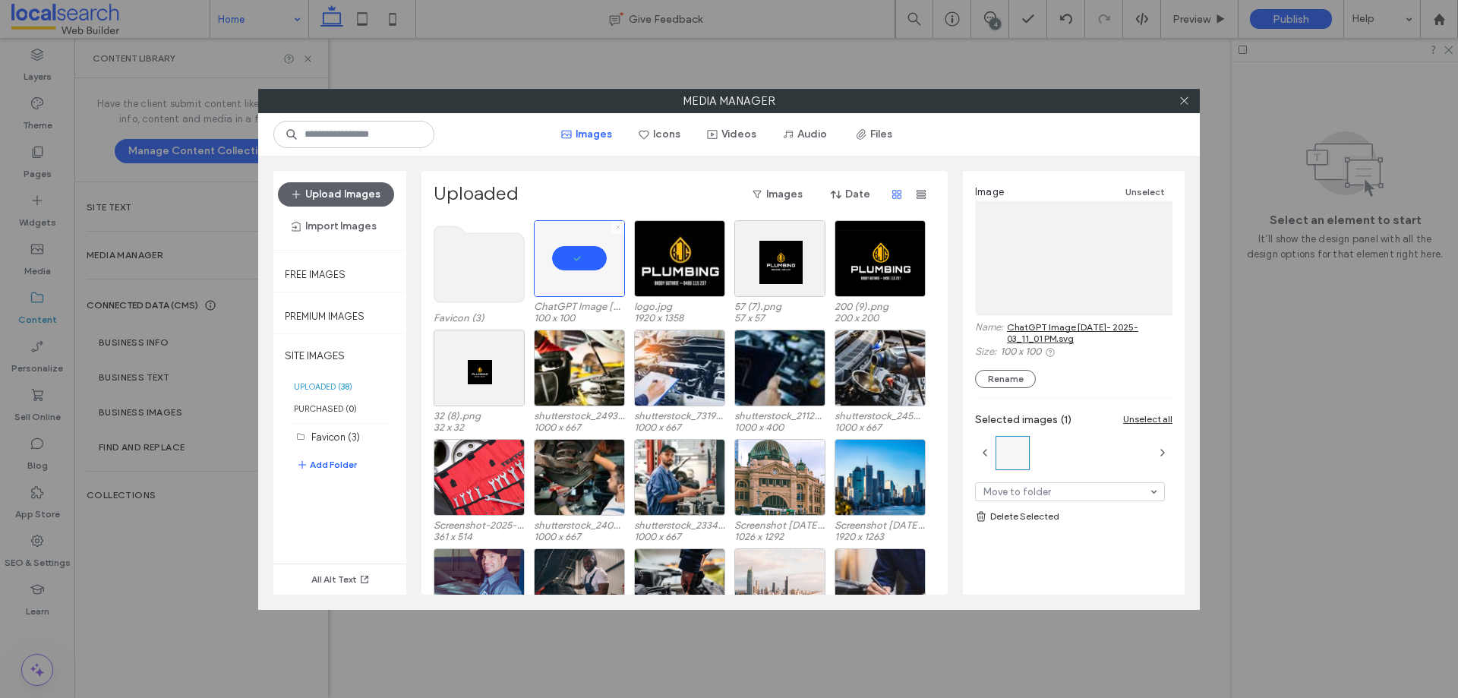
click at [620, 225] on icon at bounding box center [618, 227] width 6 height 6
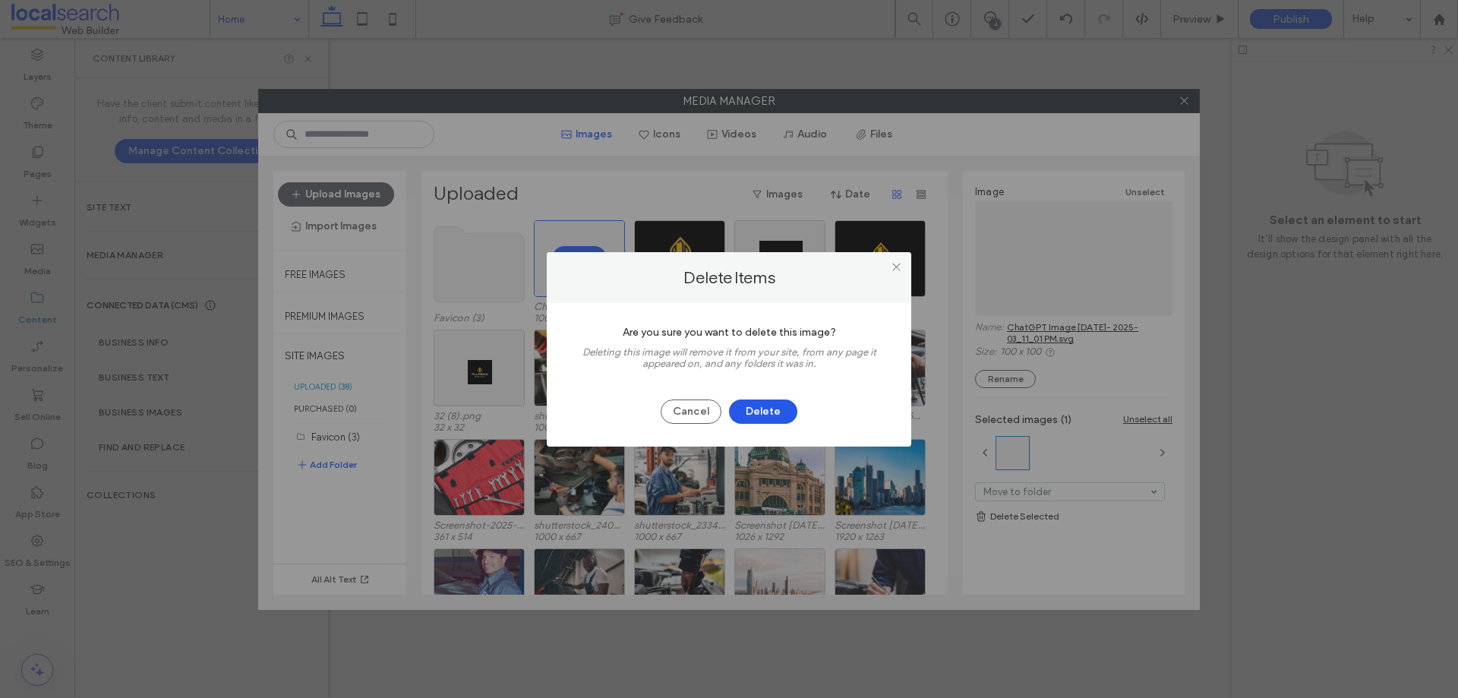
click at [748, 408] on button "Delete" at bounding box center [763, 411] width 68 height 24
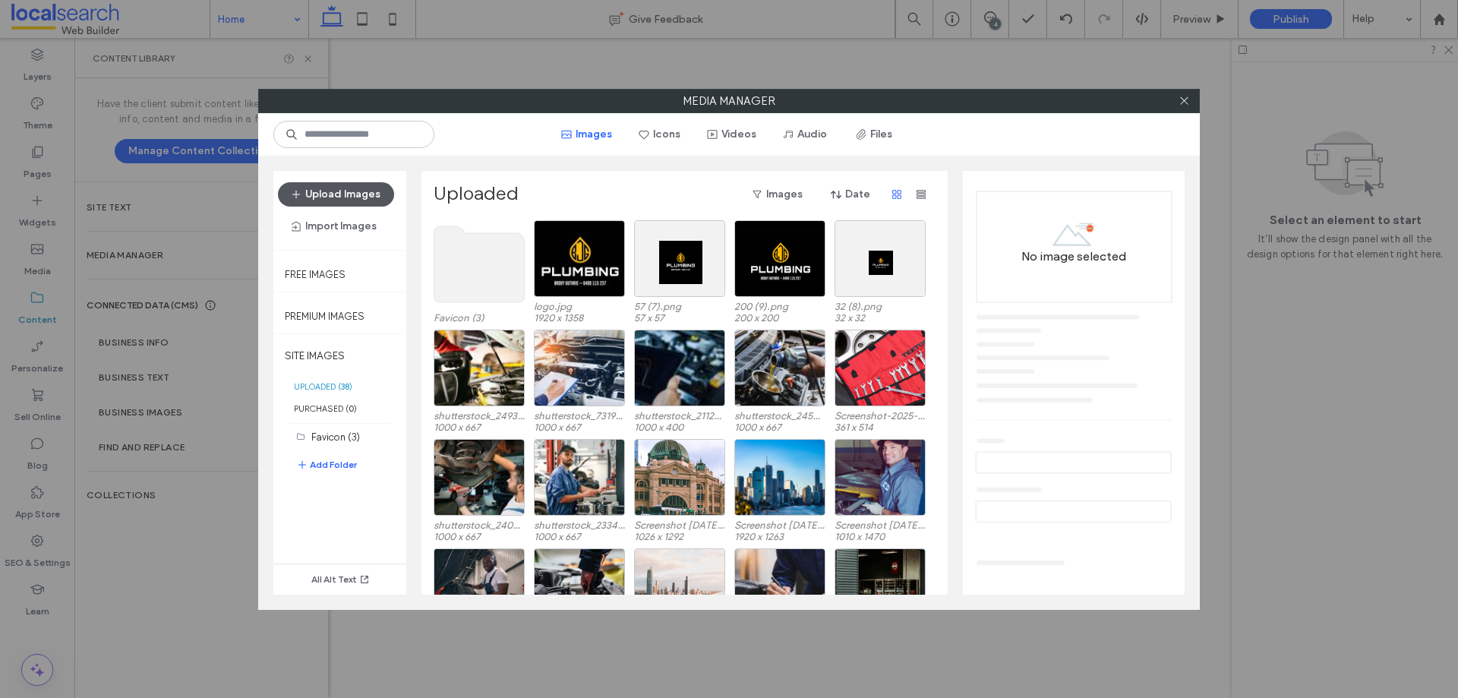
click at [340, 191] on button "Upload Images" at bounding box center [336, 194] width 116 height 24
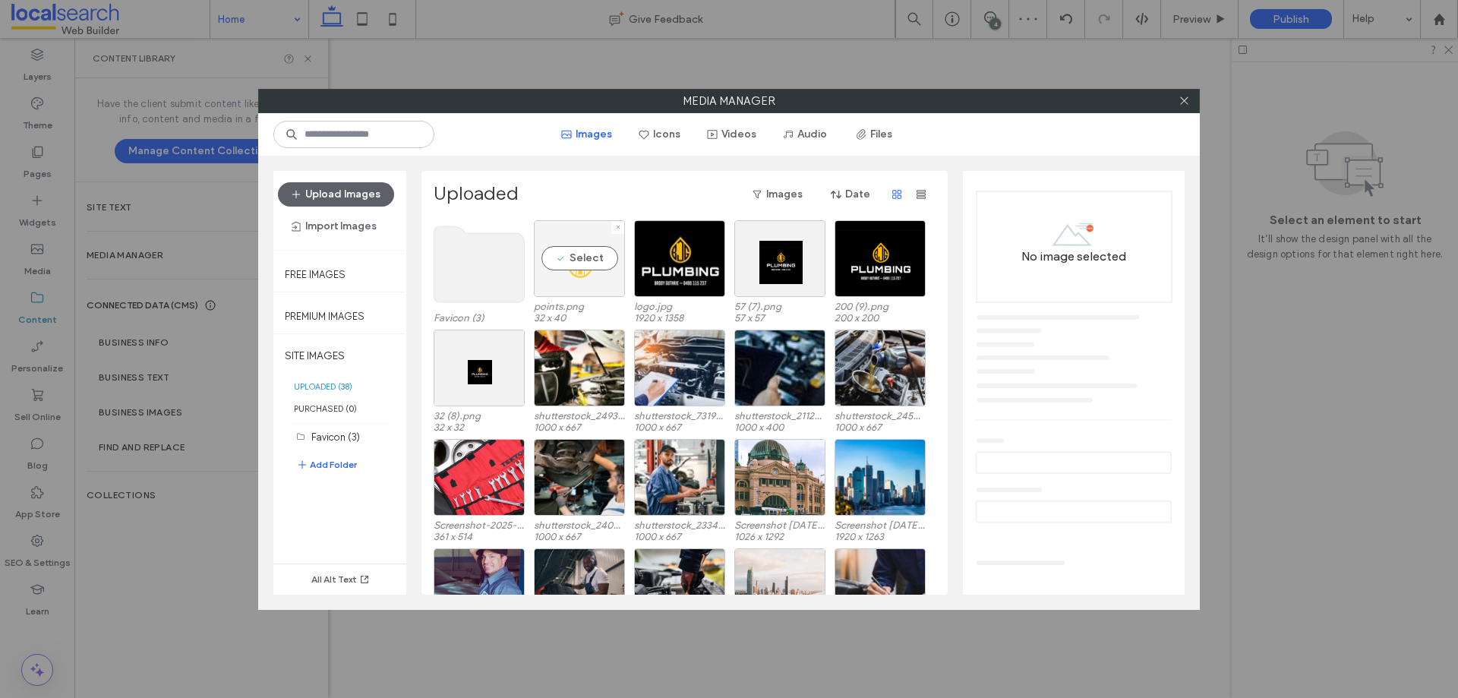
click at [571, 277] on div "Select" at bounding box center [579, 258] width 91 height 77
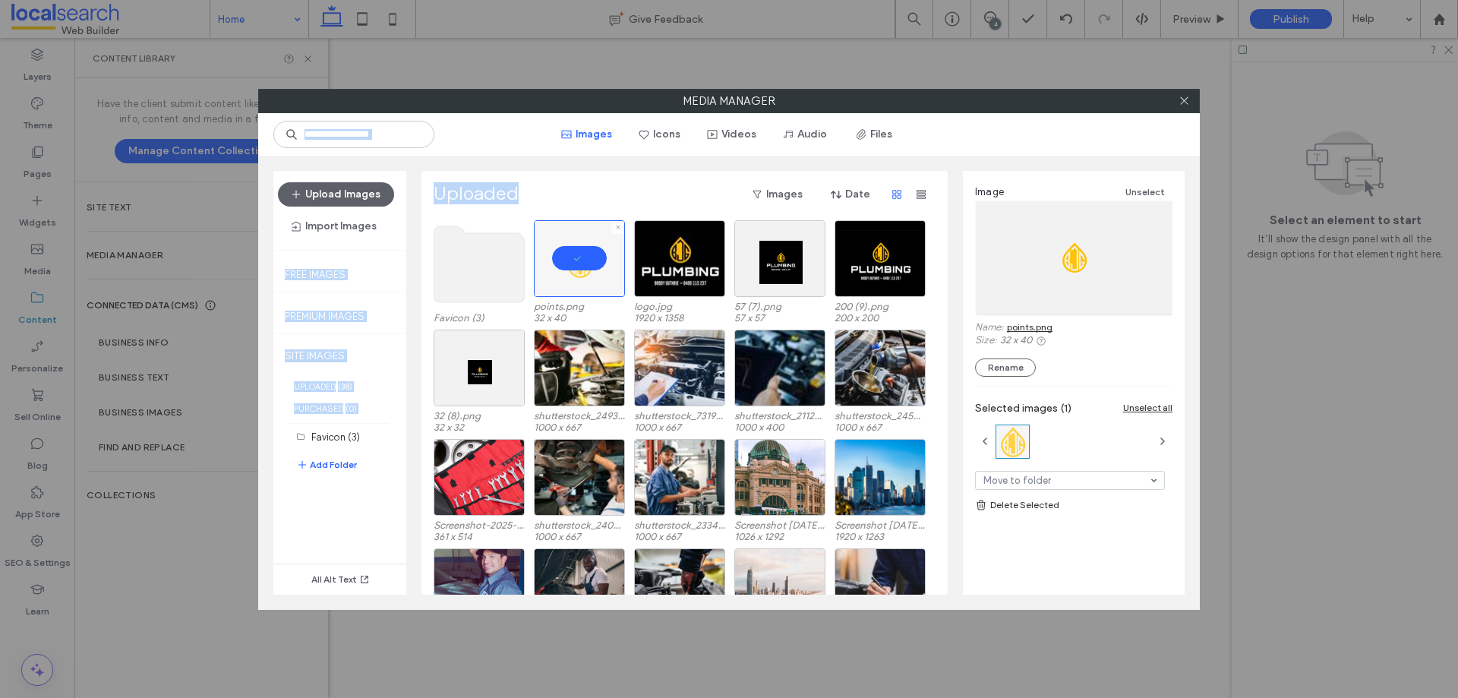
drag, startPoint x: 1184, startPoint y: 105, endPoint x: 604, endPoint y: 276, distance: 604.6
click at [604, 276] on div "Media Manager Images Icons Videos Audio Files Upload Images Import Images Free …" at bounding box center [728, 349] width 941 height 521
click at [1015, 325] on link "points.png" at bounding box center [1030, 326] width 46 height 11
click at [1178, 103] on icon at bounding box center [1183, 100] width 11 height 11
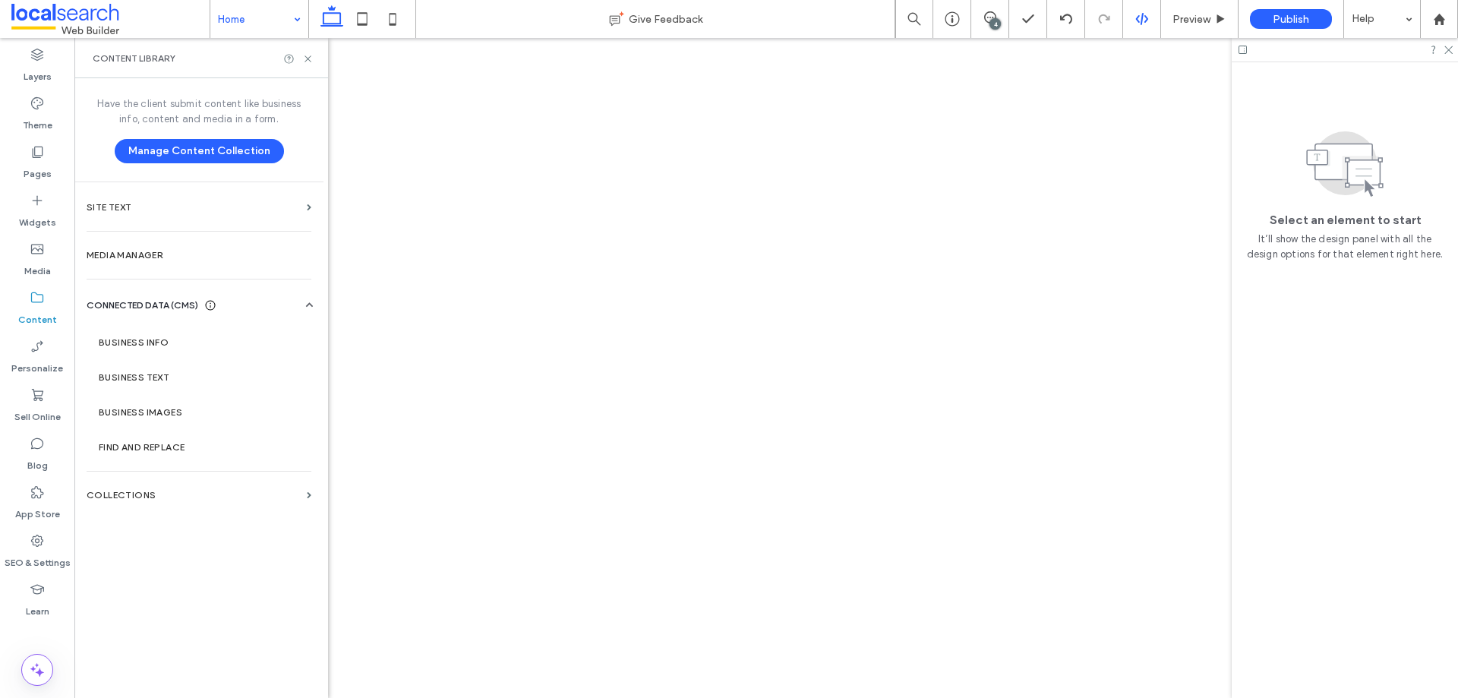
click at [1140, 26] on div at bounding box center [1142, 19] width 38 height 38
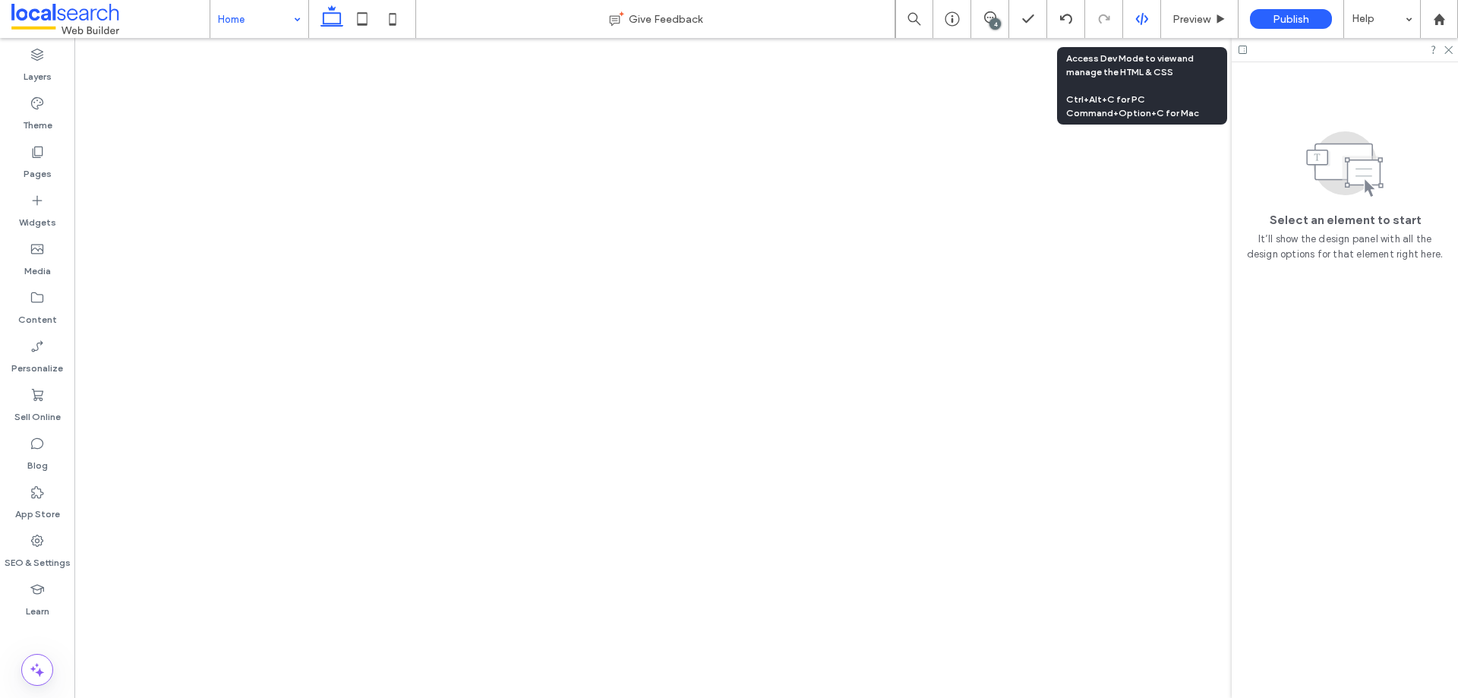
click at [1136, 14] on icon at bounding box center [1142, 19] width 14 height 14
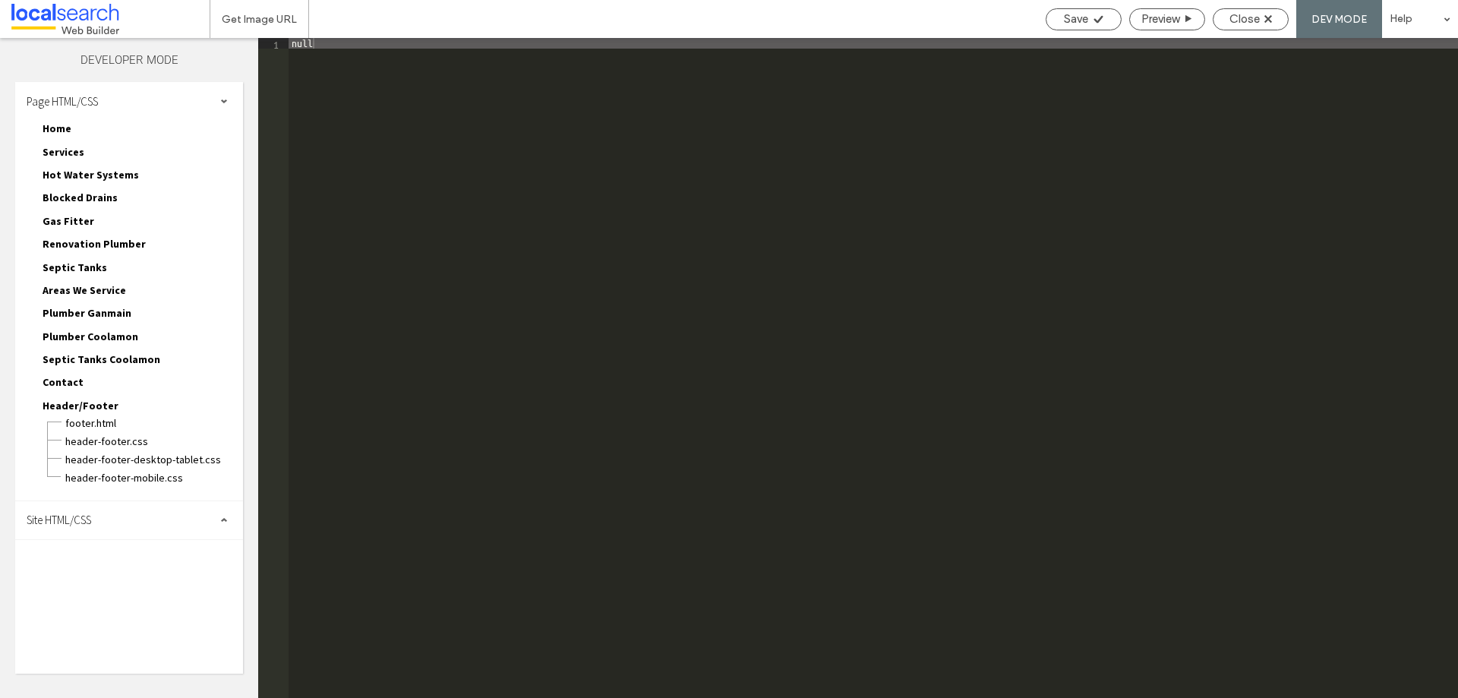
click at [69, 525] on span "Site HTML/CSS" at bounding box center [59, 519] width 65 height 14
click at [84, 594] on div "site-theme.css" at bounding box center [157, 603] width 172 height 18
click at [84, 591] on span "site.css" at bounding box center [157, 585] width 172 height 15
type textarea "**********"
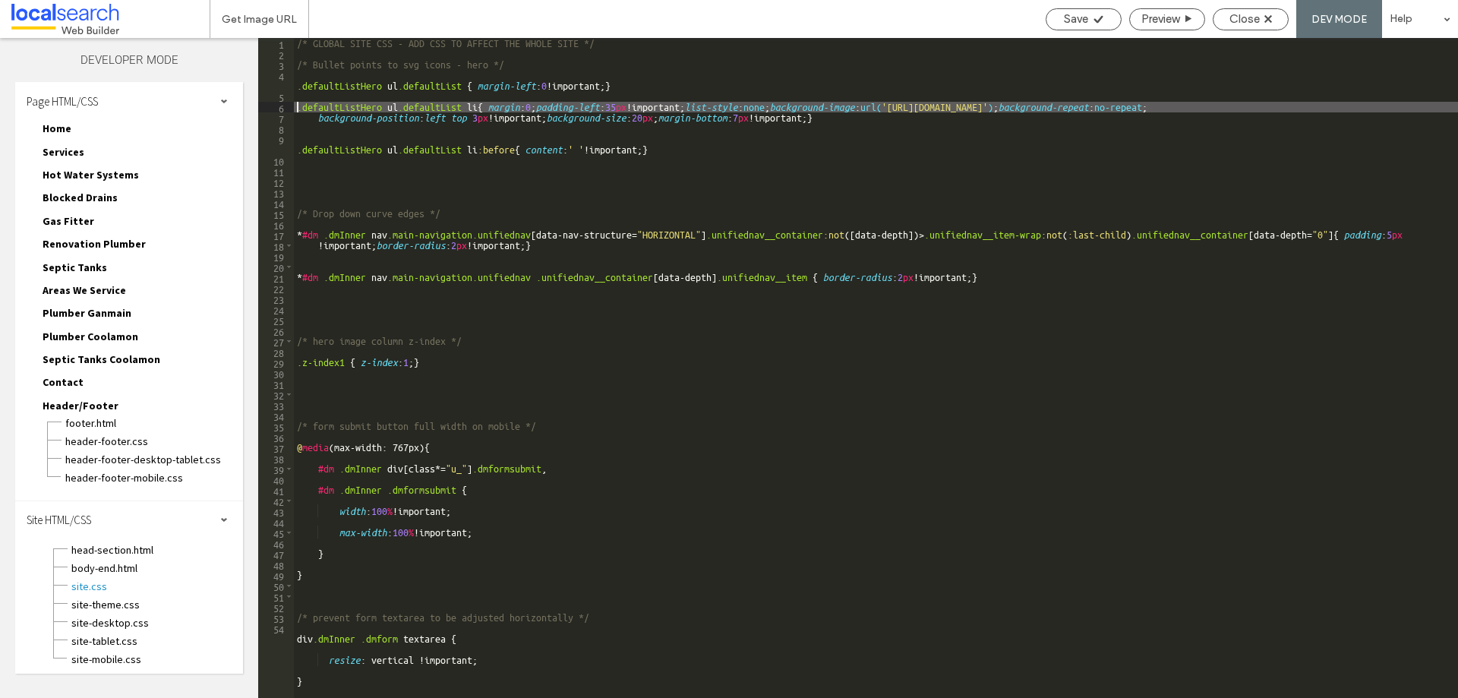
drag, startPoint x: 925, startPoint y: 108, endPoint x: 1270, endPoint y: 107, distance: 344.6
click at [1270, 107] on div "/* GLOBAL SITE CSS - ADD CSS TO AFFECT THE WHOLE SITE */ /* Bullet points to sv…" at bounding box center [876, 378] width 1164 height 681
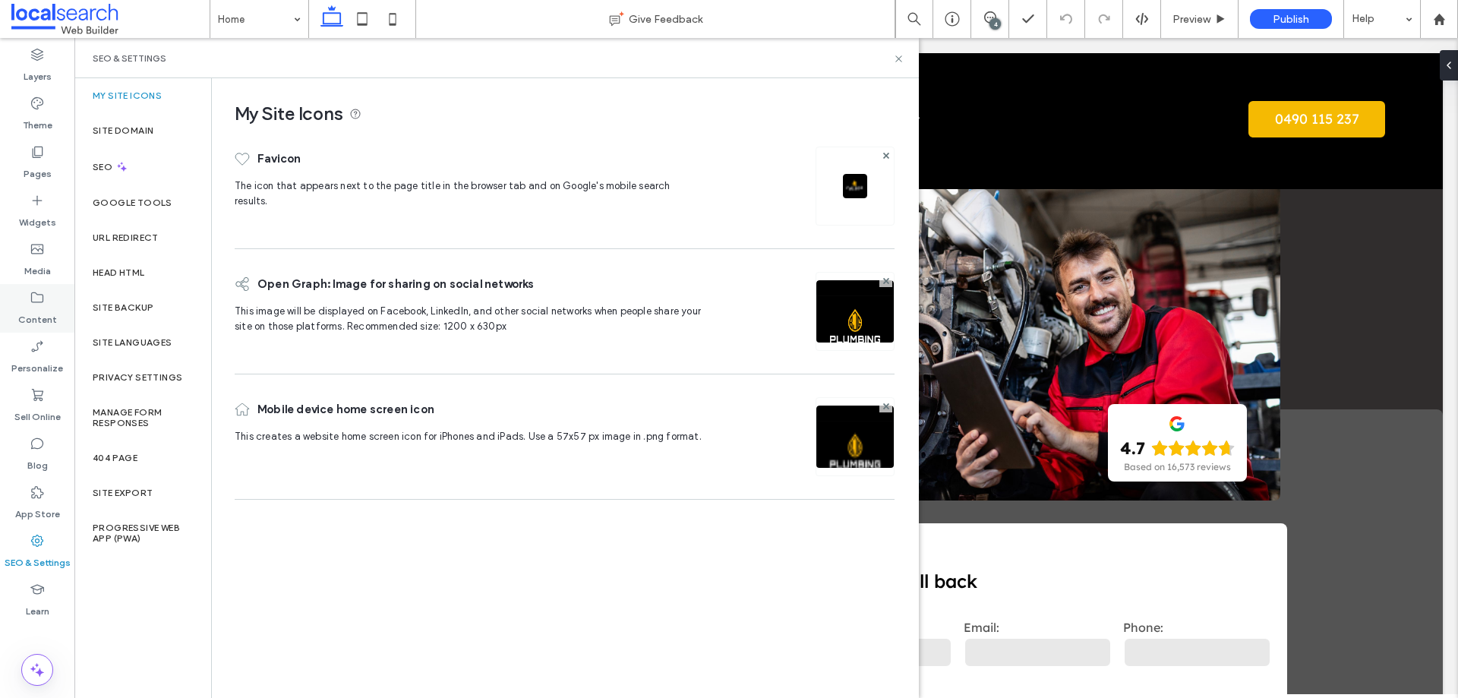
click at [47, 308] on label "Content" at bounding box center [37, 315] width 39 height 21
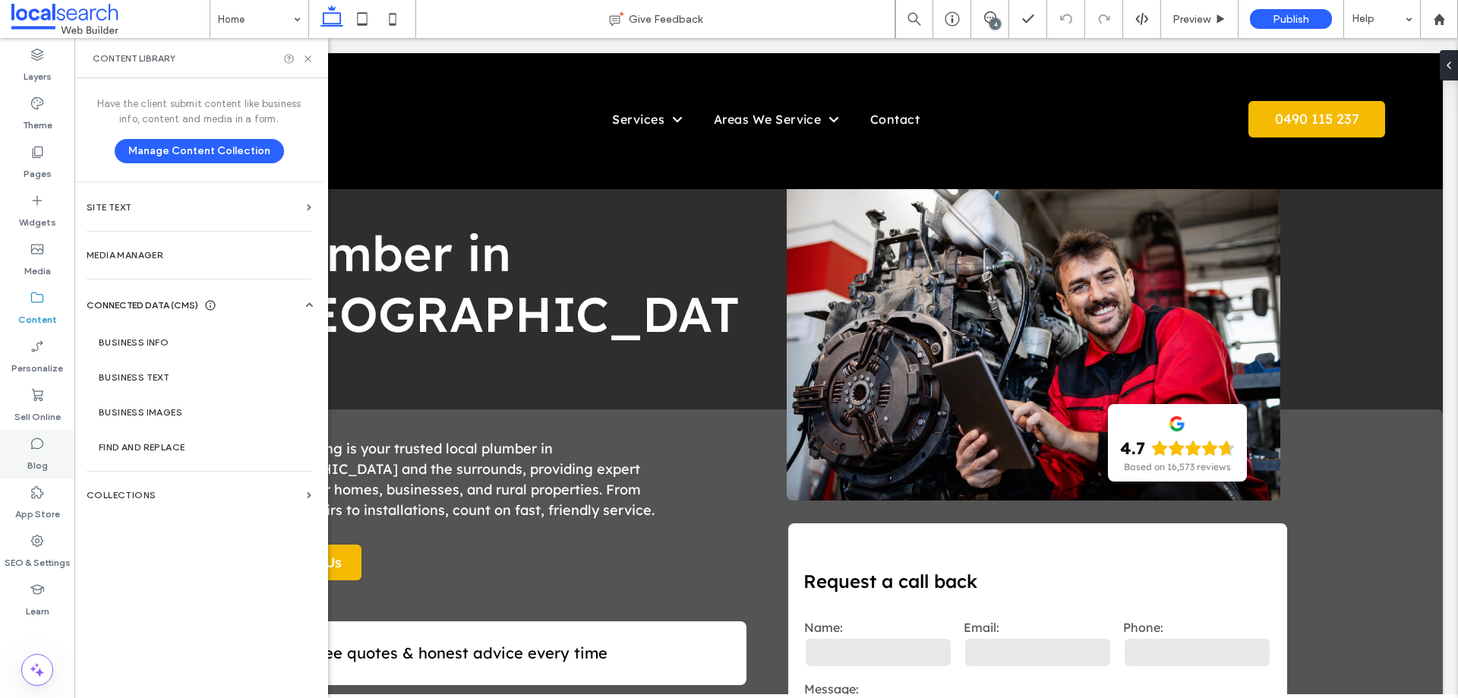
click at [44, 464] on label "Blog" at bounding box center [37, 461] width 20 height 21
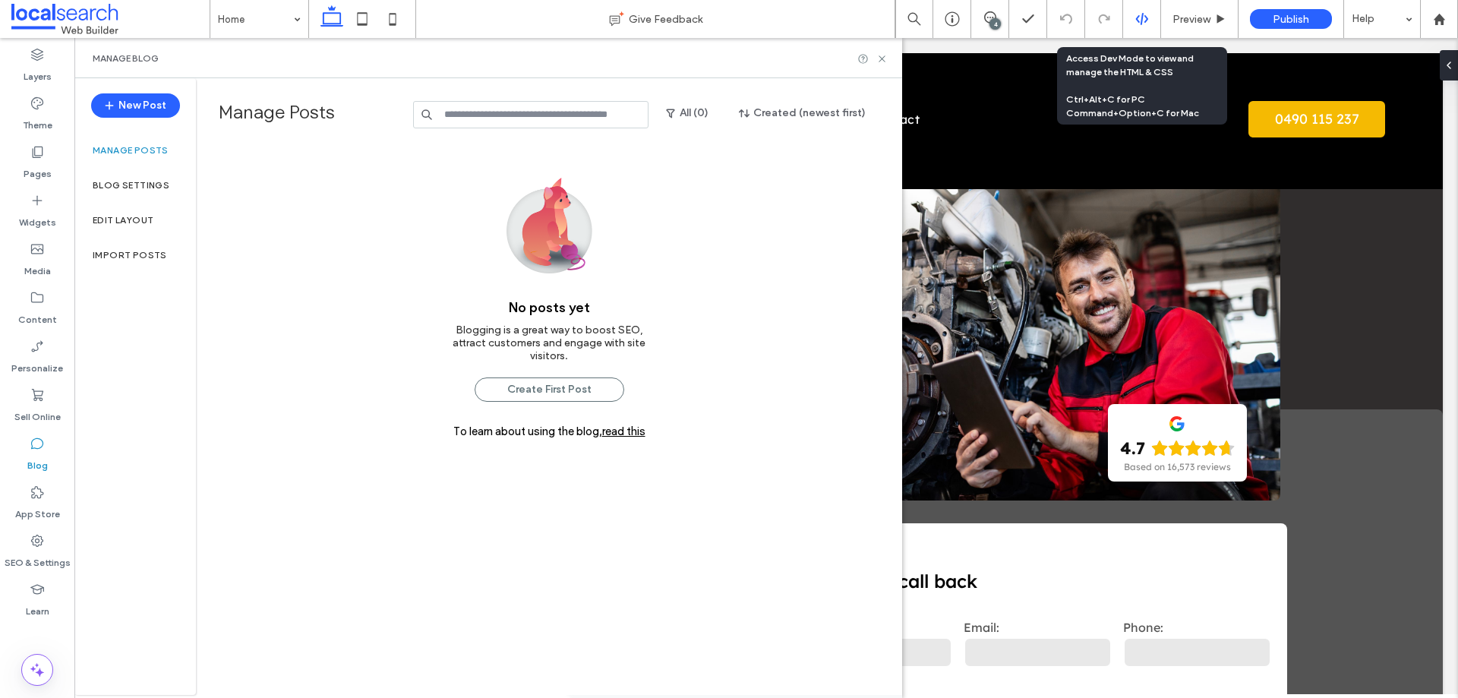
click at [1137, 23] on icon at bounding box center [1142, 19] width 14 height 14
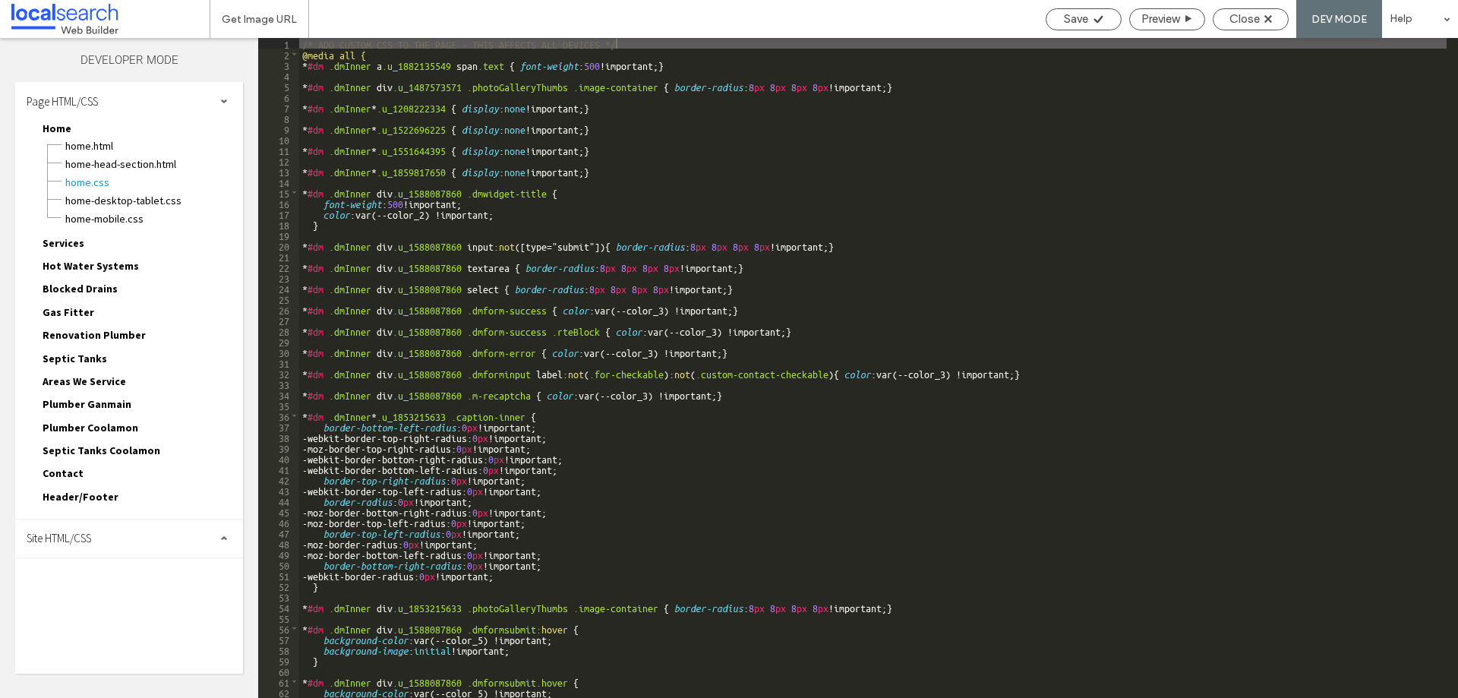
click at [98, 549] on div "Site HTML/CSS" at bounding box center [129, 538] width 228 height 38
click at [93, 601] on span "site.css" at bounding box center [157, 604] width 172 height 15
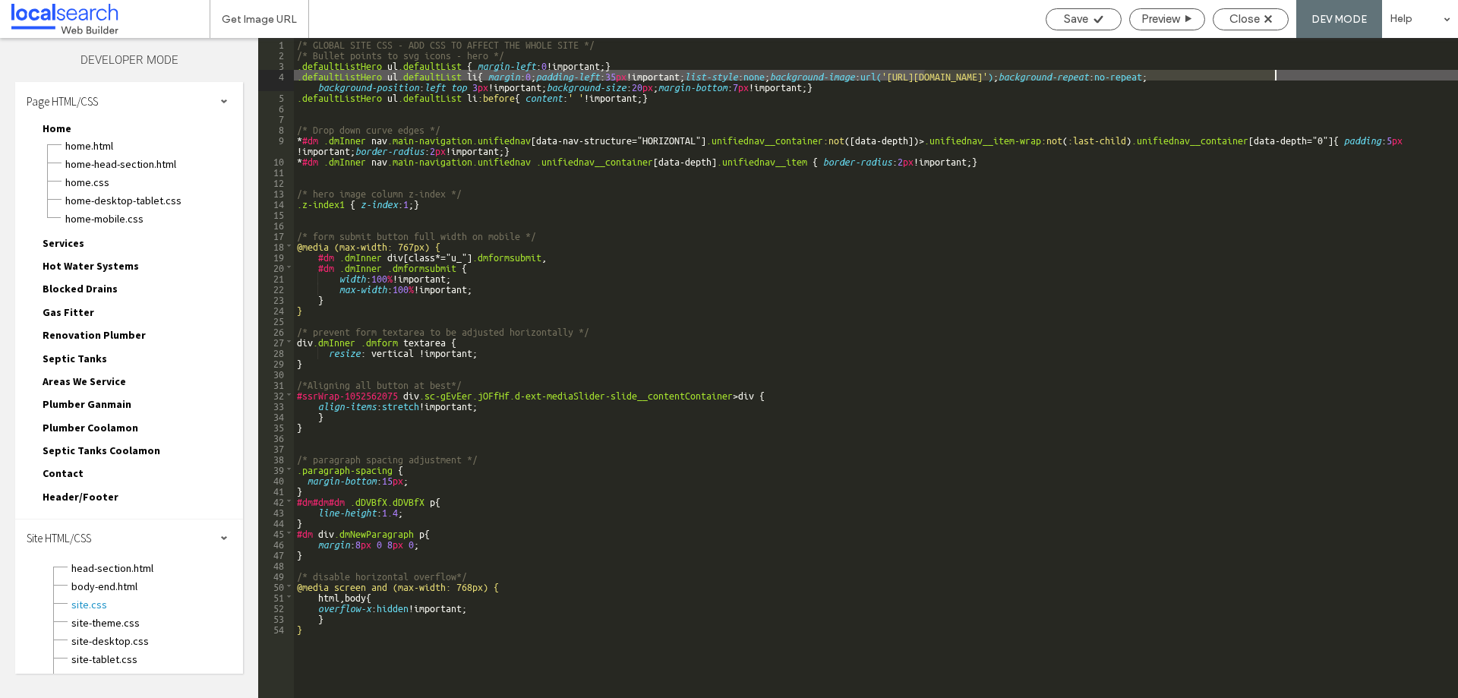
drag, startPoint x: 924, startPoint y: 74, endPoint x: 1273, endPoint y: 87, distance: 349.4
click at [1275, 74] on div "/* GLOBAL SITE CSS - ADD CSS TO AFFECT THE WHOLE SITE */ /* Bullet points to sv…" at bounding box center [876, 378] width 1164 height 681
click at [1087, 10] on div "Save" at bounding box center [1083, 19] width 76 height 22
click at [1243, 24] on span "Close" at bounding box center [1244, 19] width 30 height 14
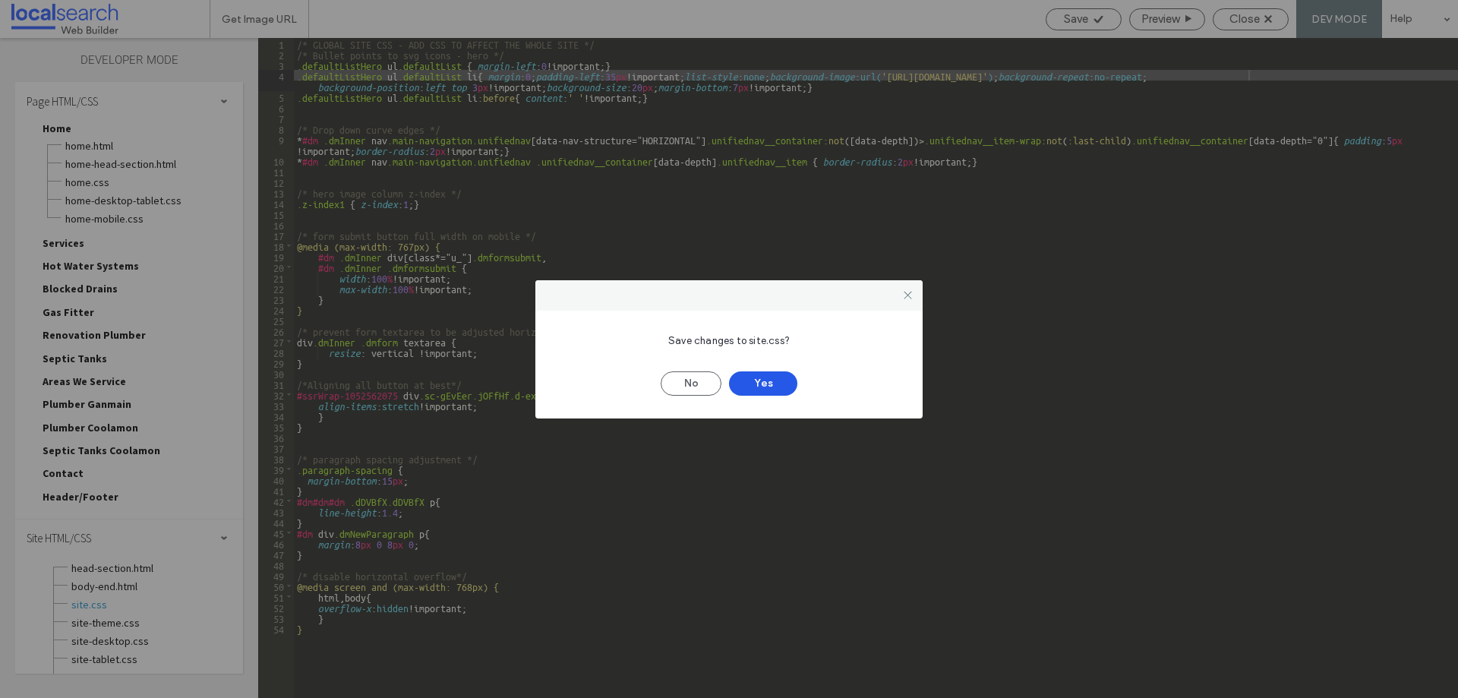
drag, startPoint x: 682, startPoint y: 378, endPoint x: 780, endPoint y: 376, distance: 98.7
click at [780, 376] on div "No Yes" at bounding box center [729, 375] width 342 height 39
click at [765, 390] on button "Yes" at bounding box center [763, 383] width 68 height 24
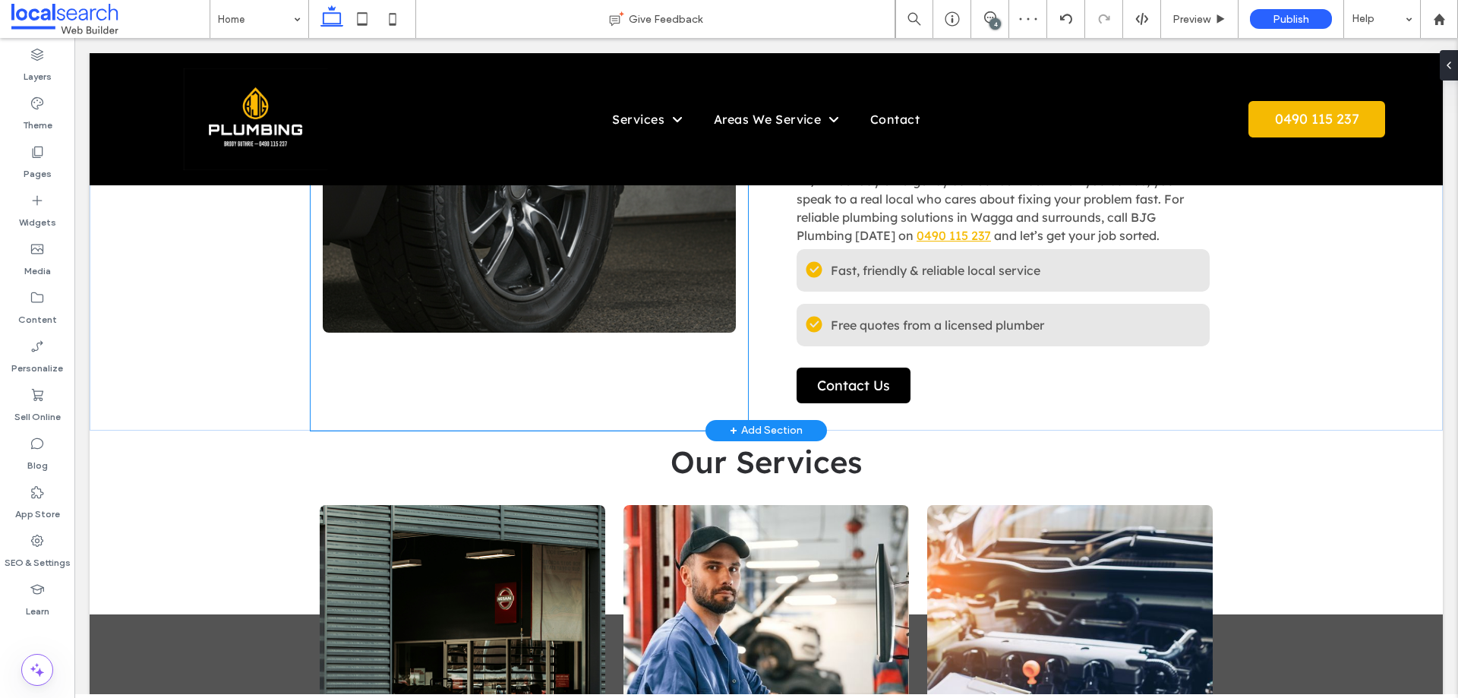
scroll to position [987, 0]
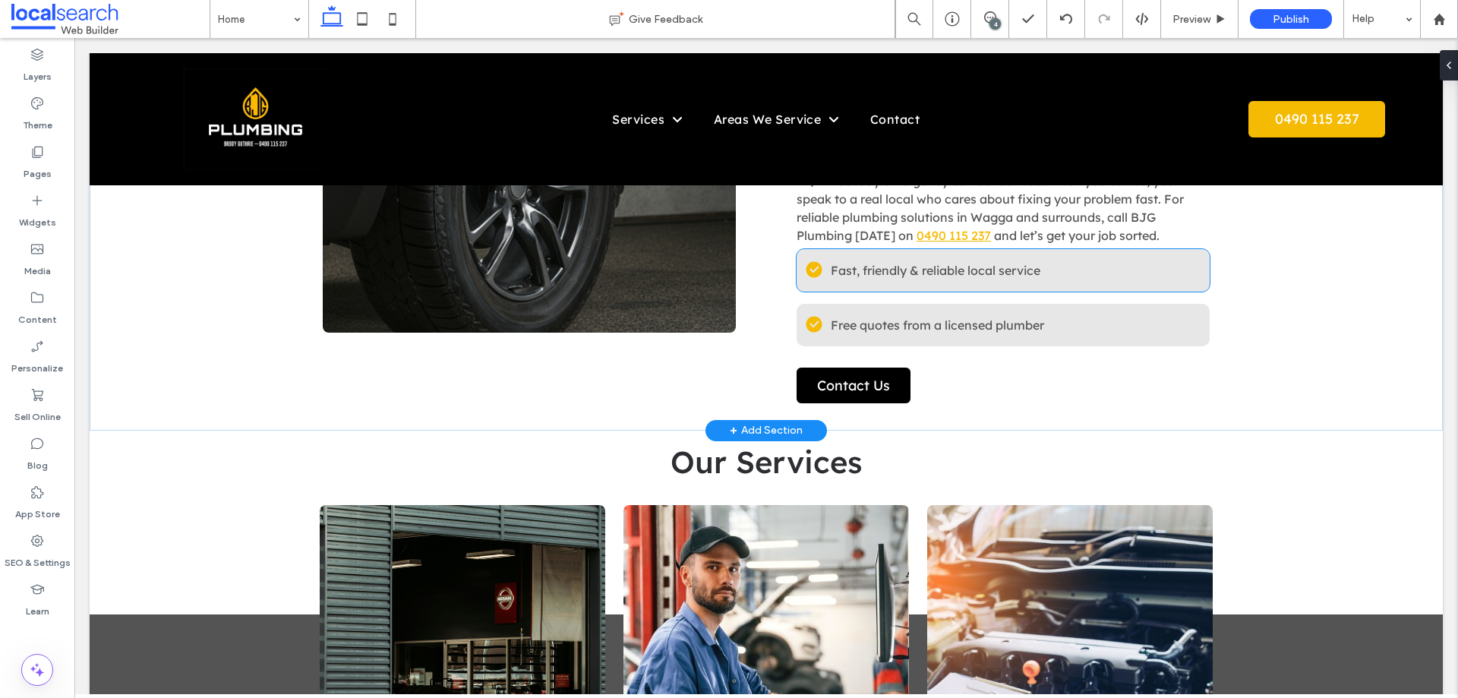
click at [806, 267] on icon at bounding box center [813, 270] width 17 height 17
click at [830, 267] on span "Fast, friendly & reliable local service" at bounding box center [935, 270] width 210 height 15
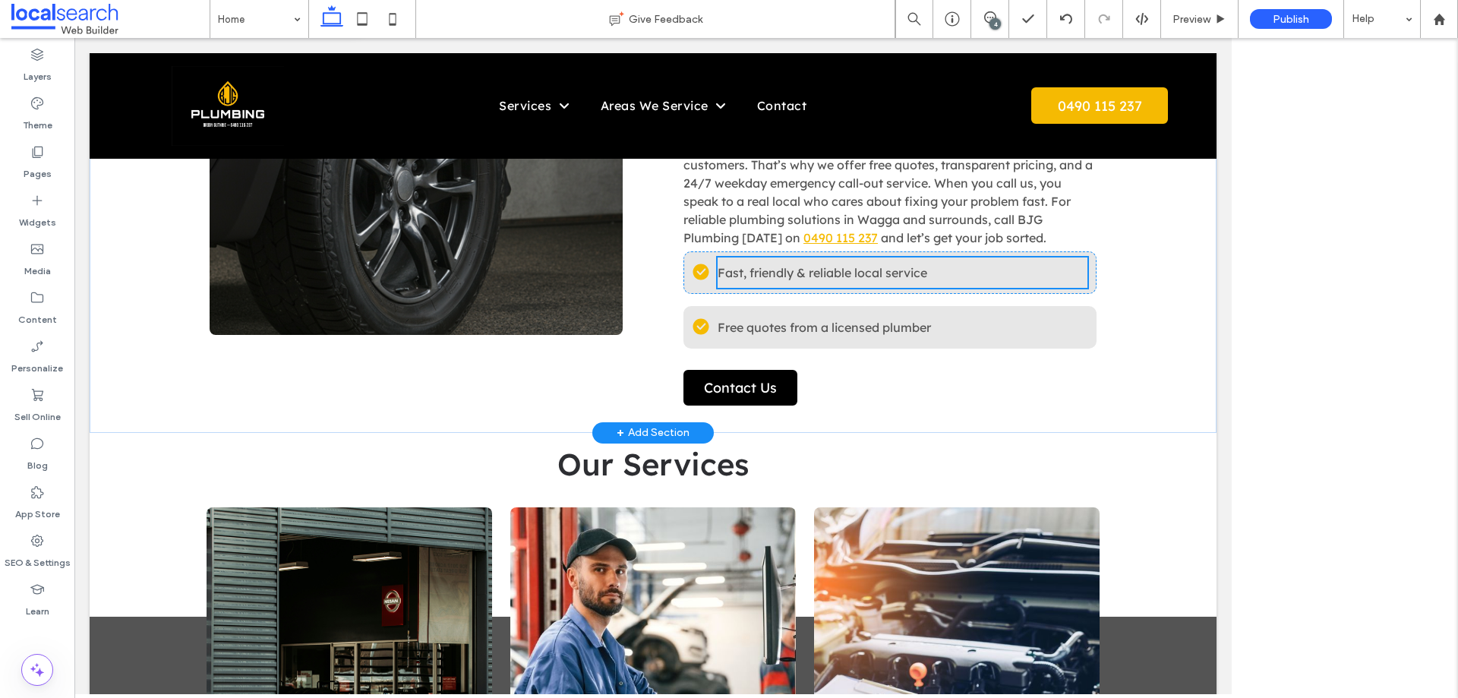
scroll to position [969, 0]
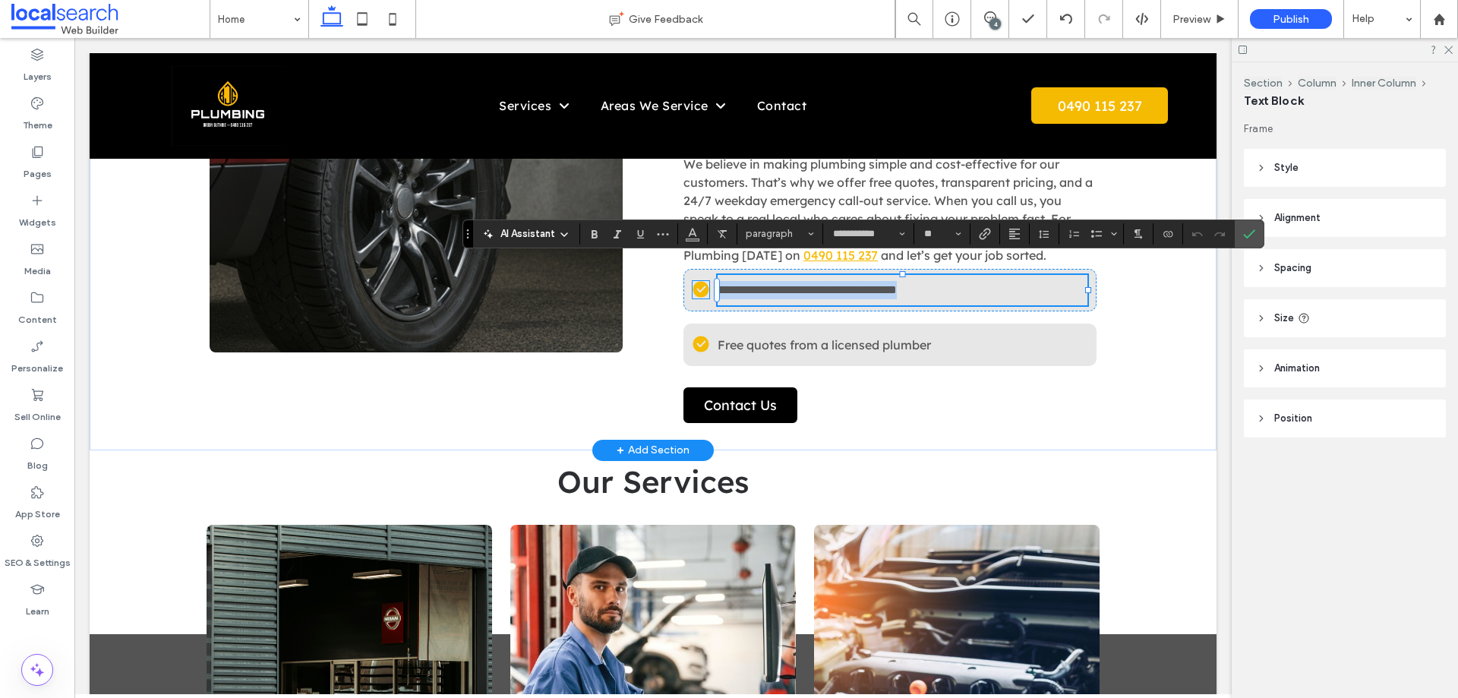
click at [698, 281] on icon "check icon" at bounding box center [700, 289] width 17 height 17
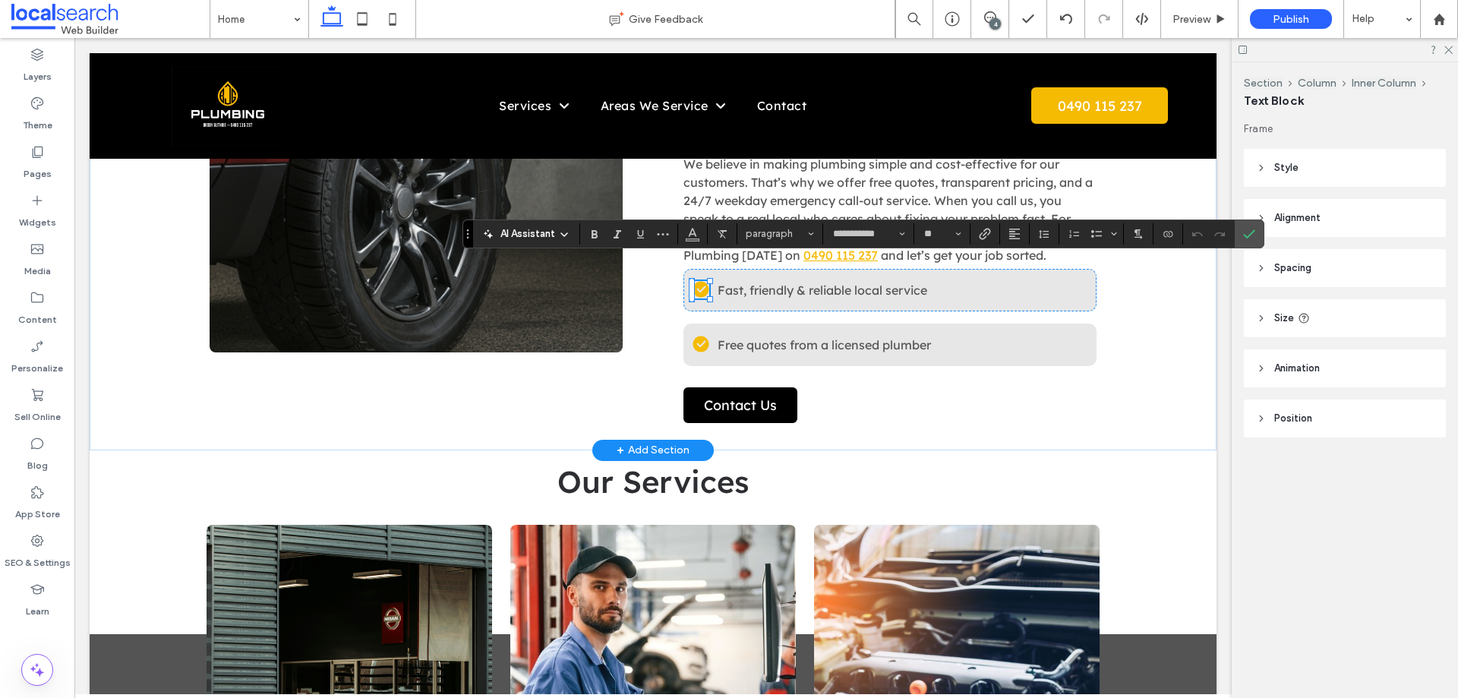
click at [698, 298] on div at bounding box center [700, 298] width 17 height 1
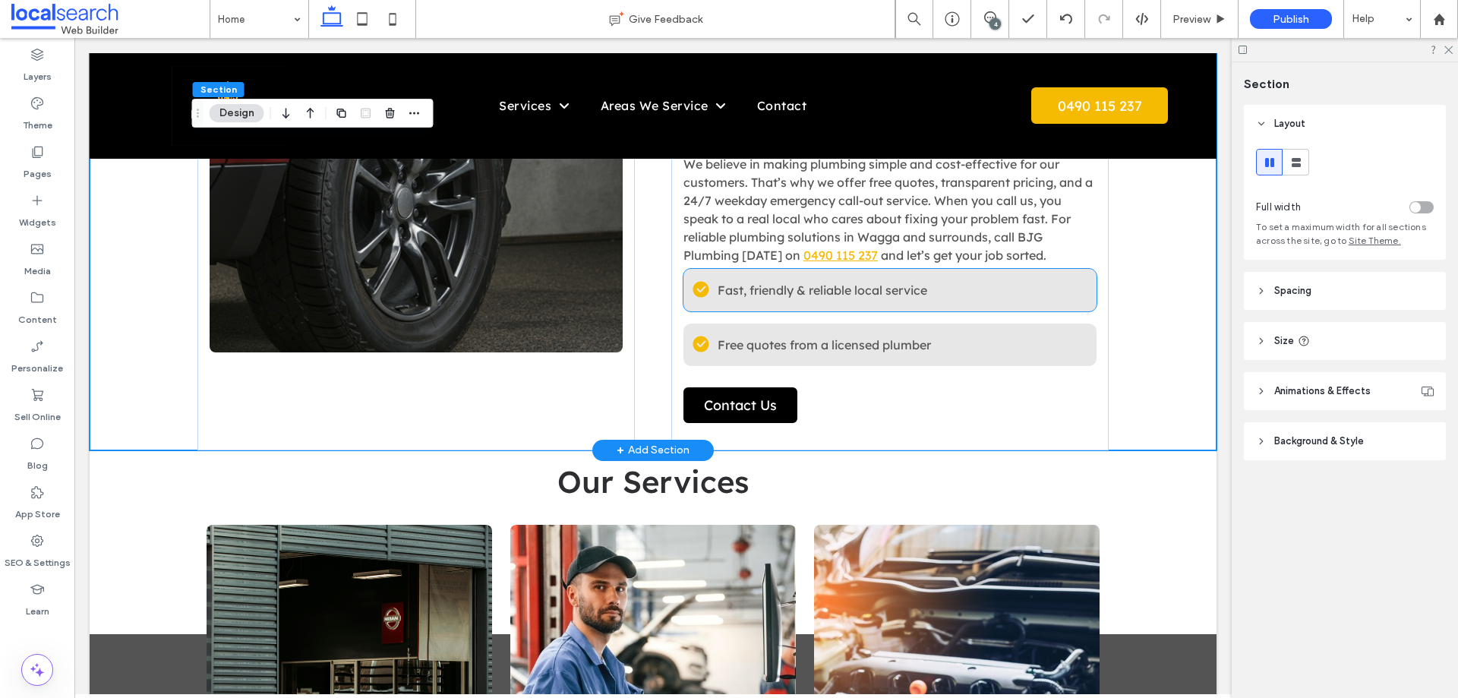
click at [698, 282] on icon at bounding box center [700, 290] width 17 height 17
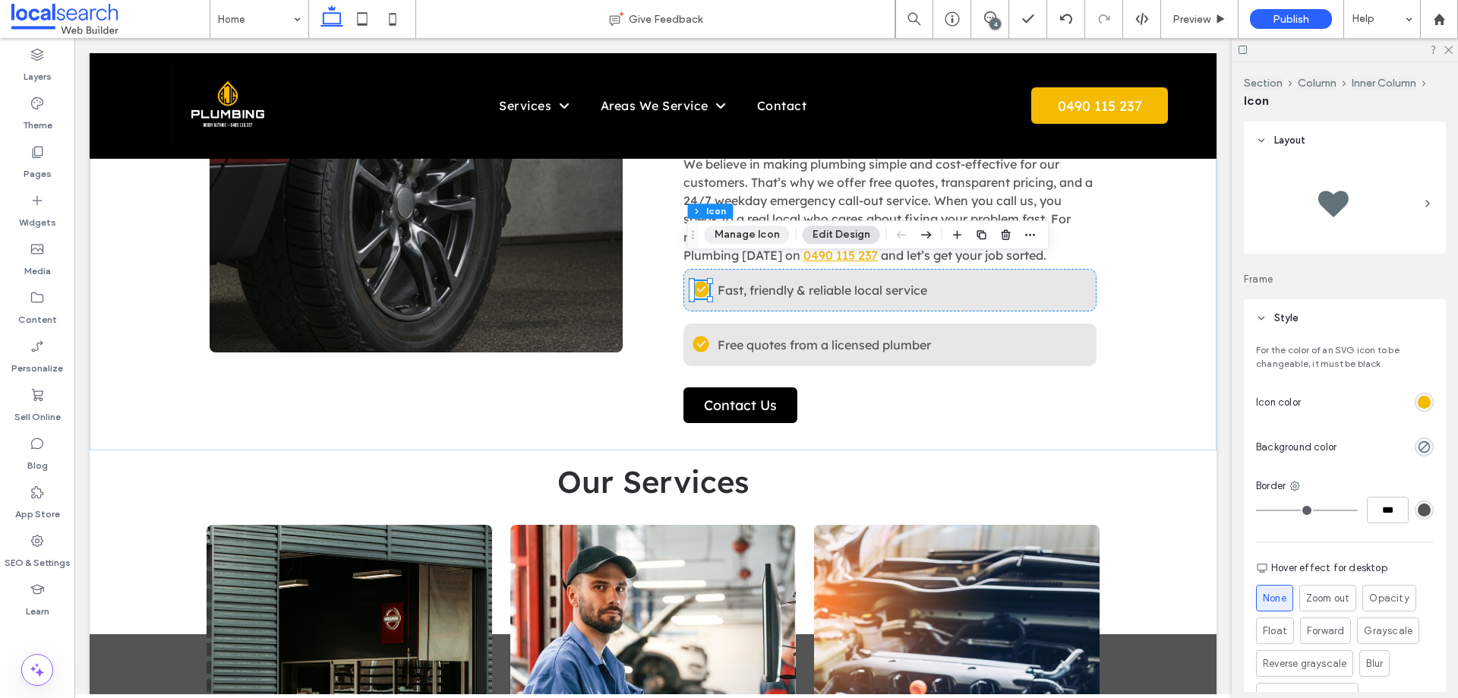
click at [728, 241] on button "Manage Icon" at bounding box center [746, 234] width 85 height 18
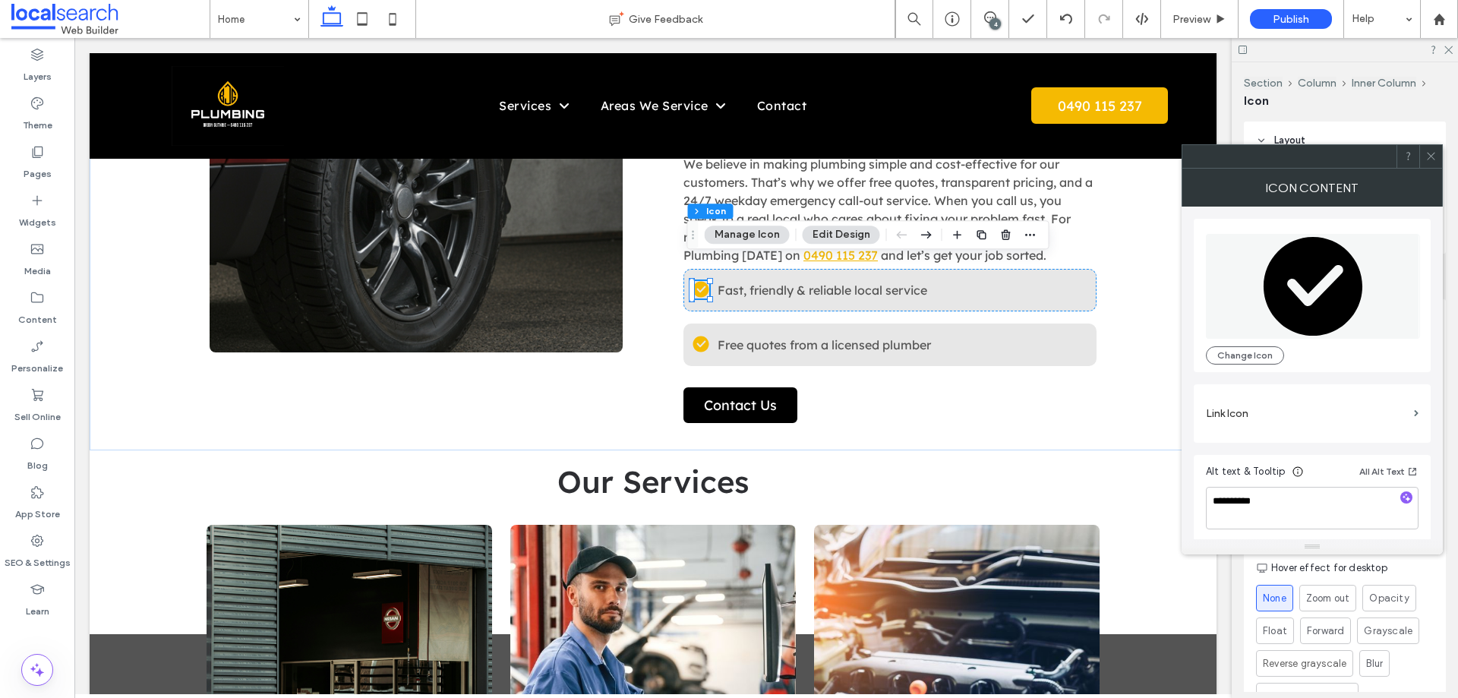
drag, startPoint x: 1314, startPoint y: 319, endPoint x: 1304, endPoint y: 318, distance: 9.9
click at [1313, 318] on icon at bounding box center [1312, 285] width 99 height 99
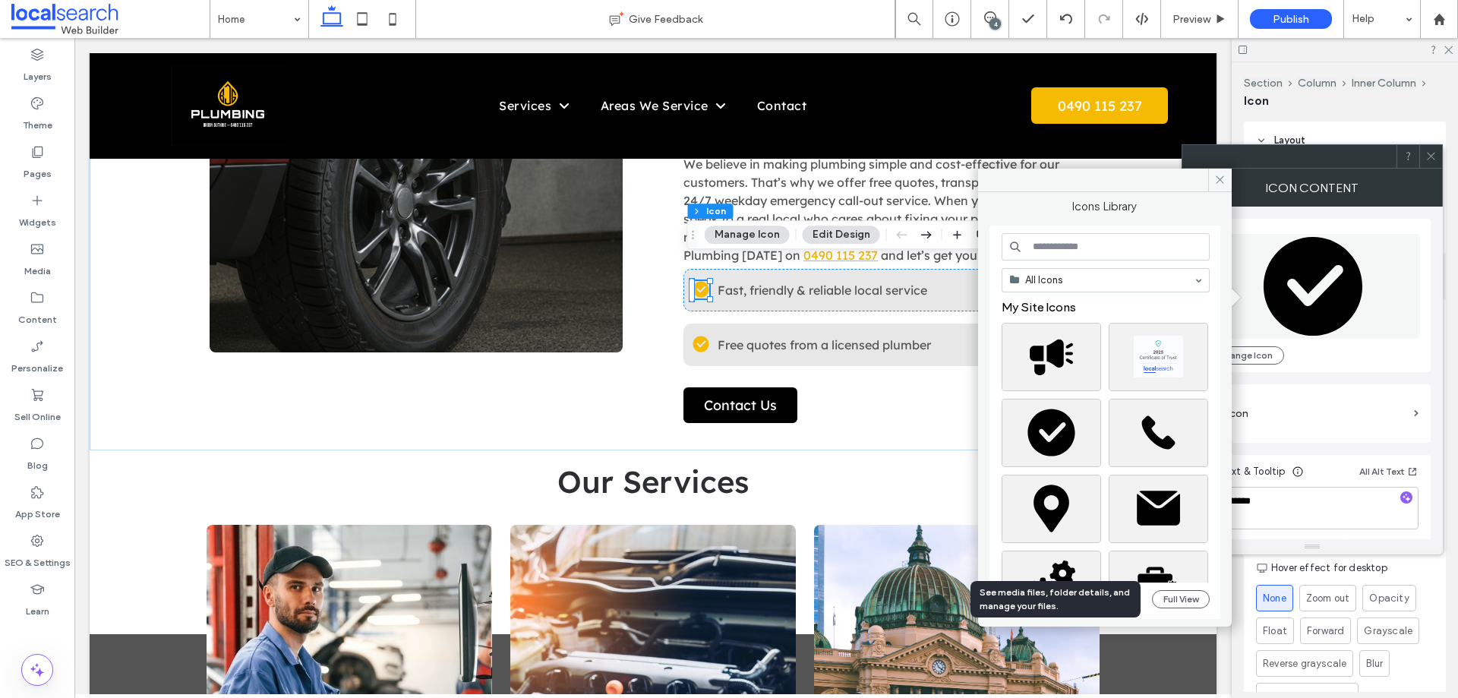
click at [1043, 600] on div "See media files, folder details, and manage your files." at bounding box center [1055, 598] width 152 height 27
click at [1016, 604] on icon "button" at bounding box center [1014, 599] width 9 height 12
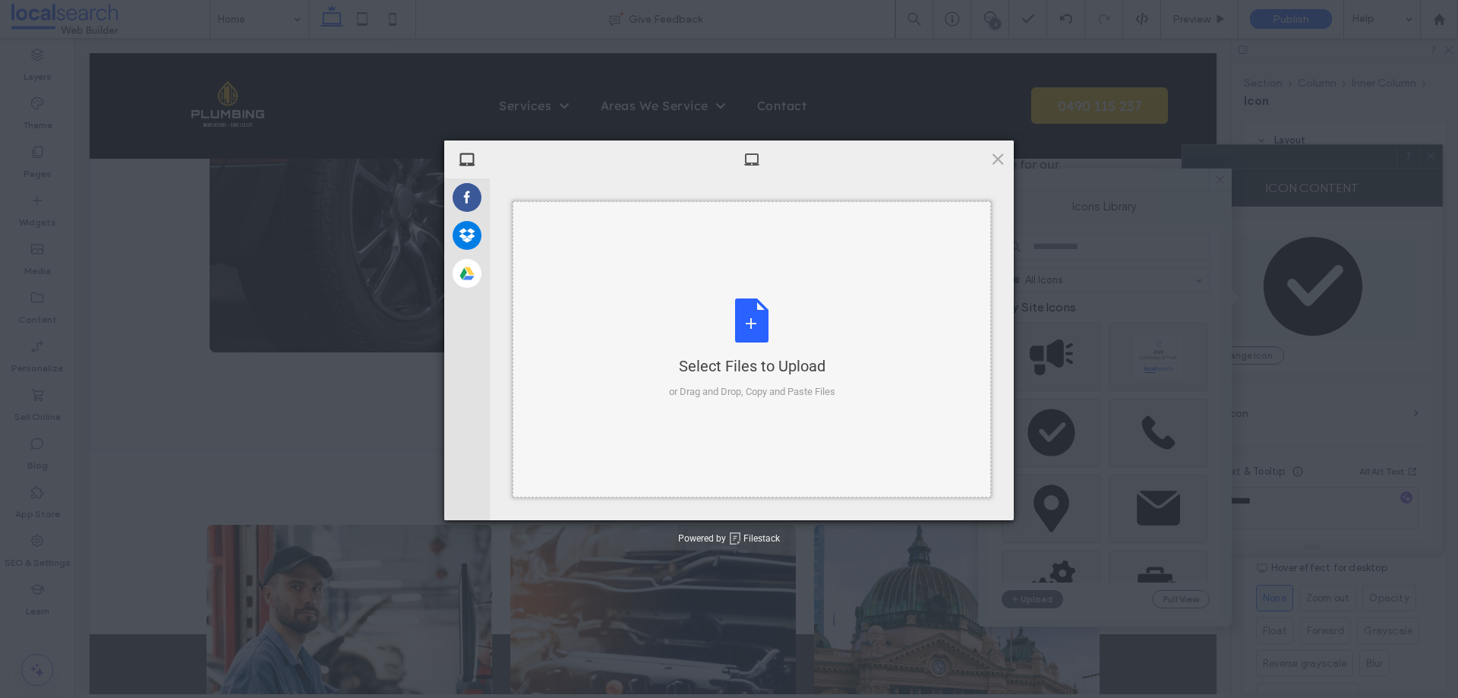
click at [779, 317] on div "Select Files to Upload or Drag and Drop, Copy and Paste Files" at bounding box center [752, 348] width 166 height 101
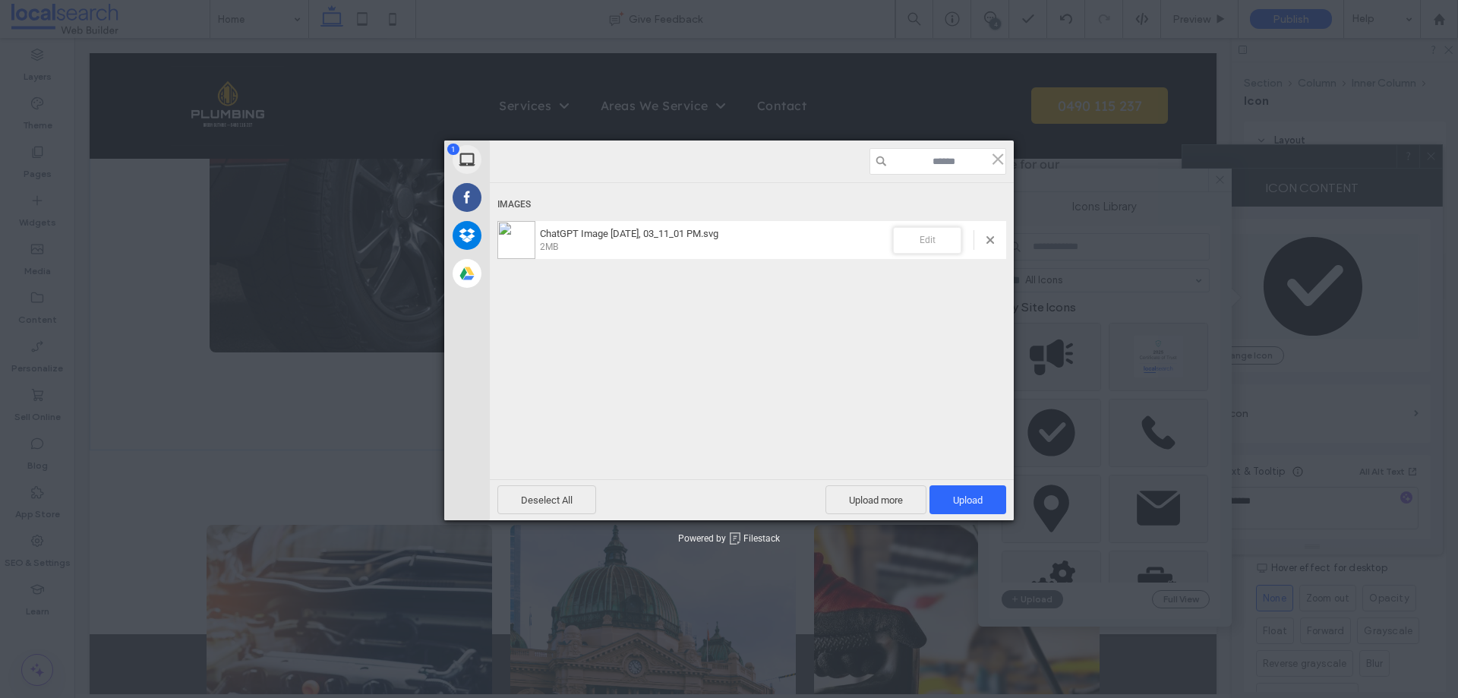
click at [944, 239] on span "Edit" at bounding box center [927, 240] width 68 height 27
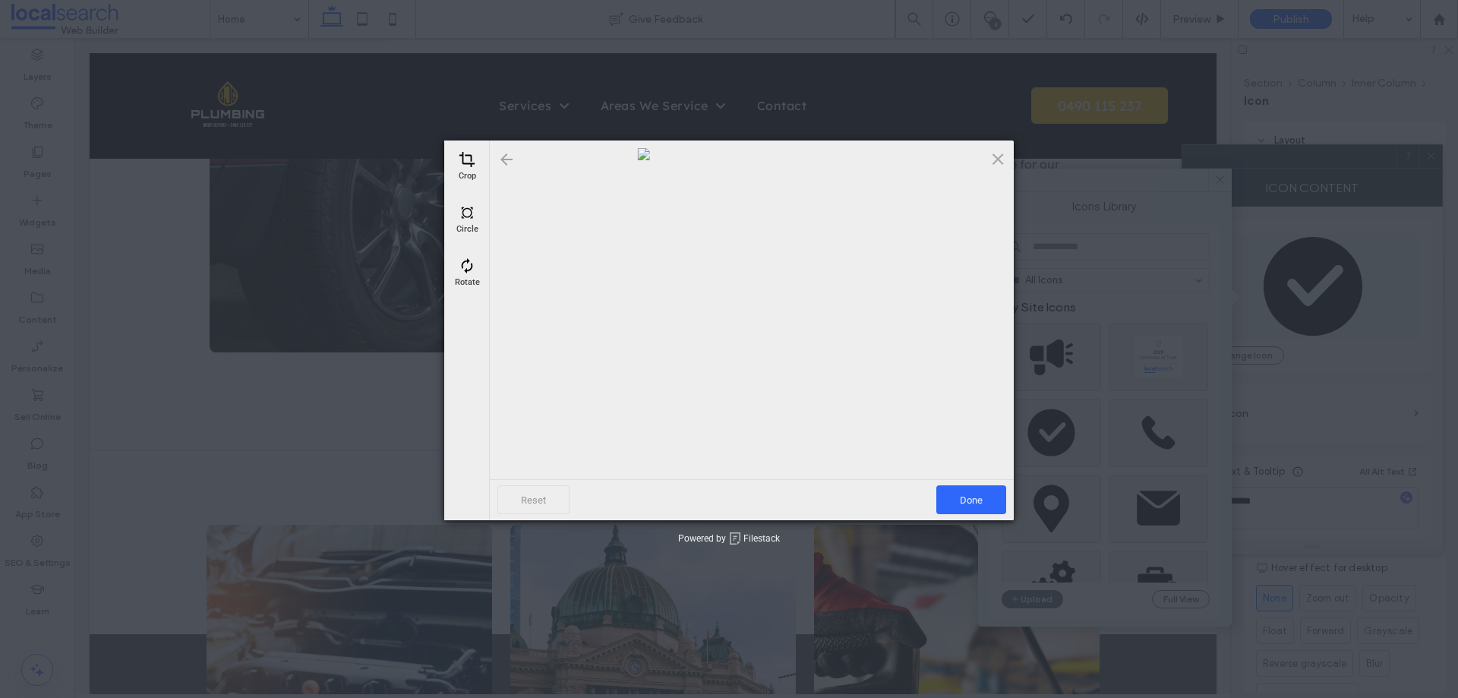
click at [504, 156] on div at bounding box center [506, 159] width 18 height 18
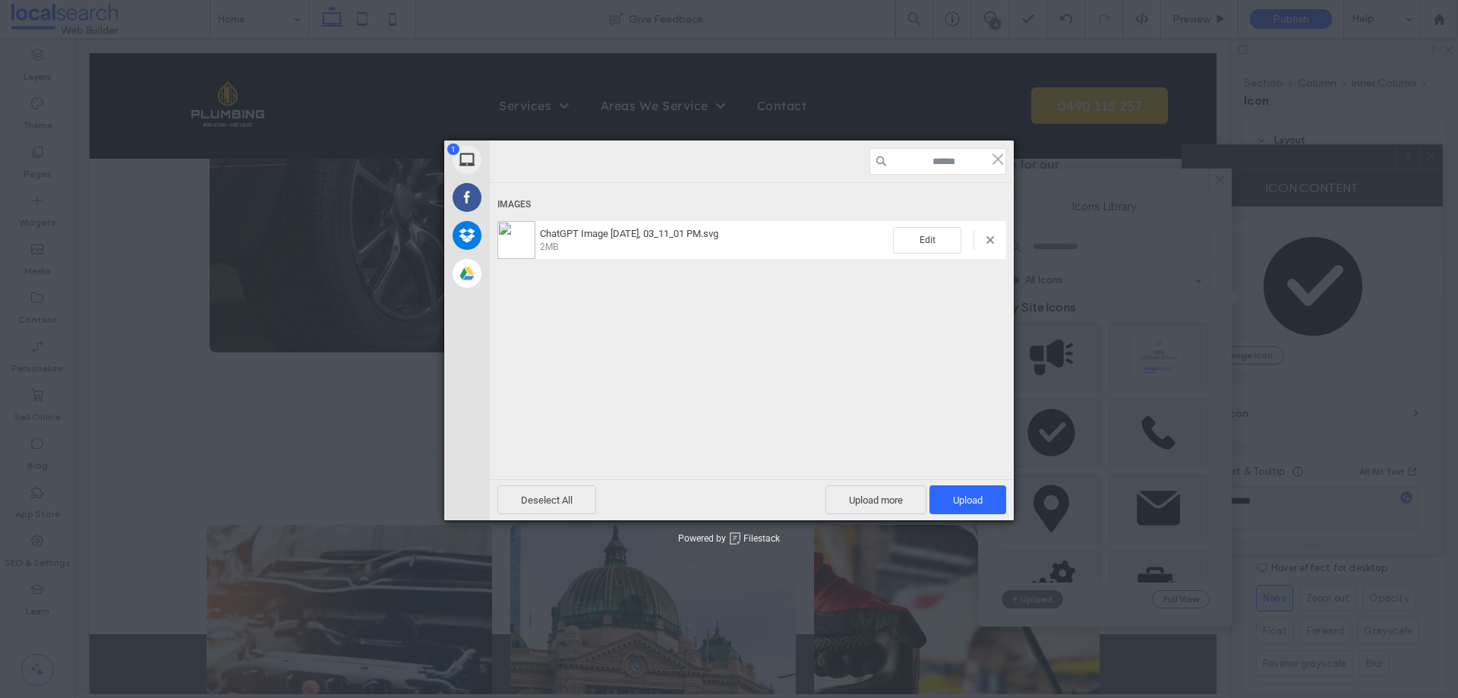
click at [988, 247] on div "Edit" at bounding box center [949, 240] width 113 height 27
click at [988, 240] on span at bounding box center [990, 240] width 8 height 8
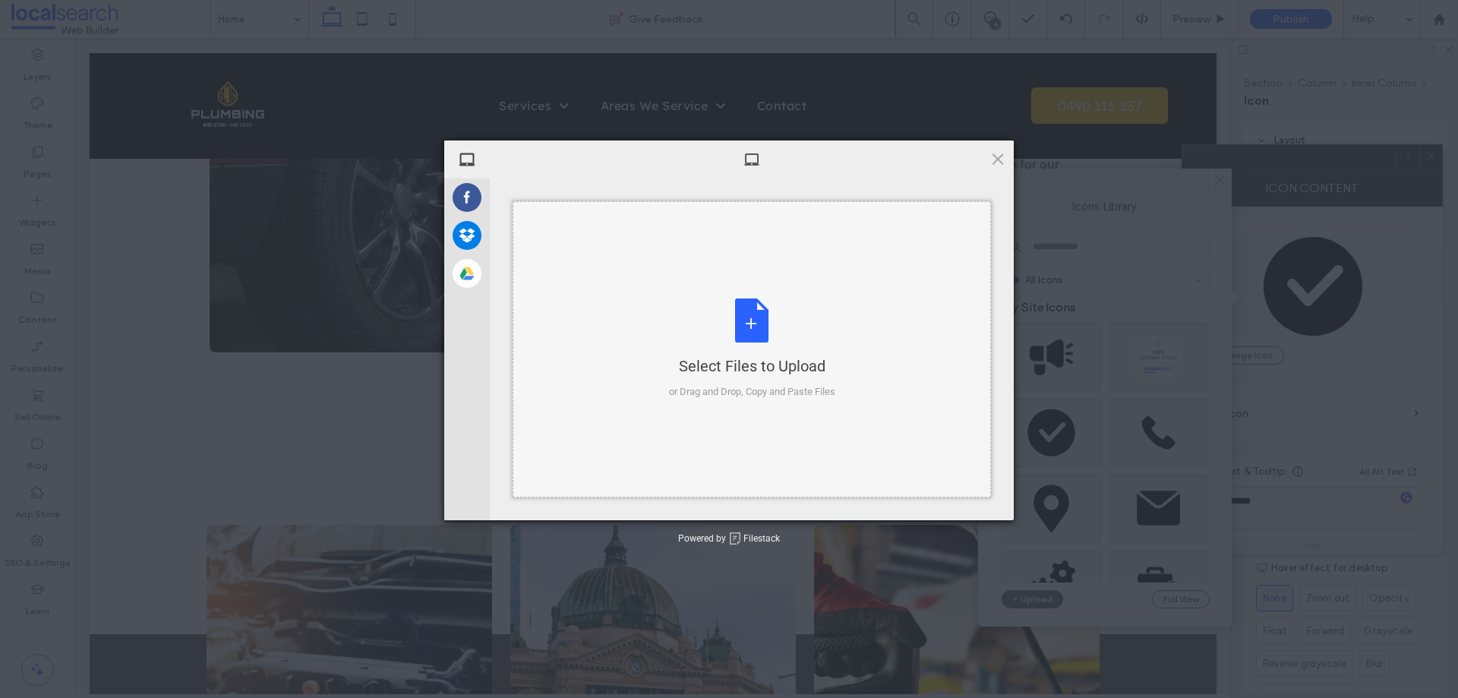
click at [740, 315] on div "Select Files to Upload or Drag and Drop, Copy and Paste Files" at bounding box center [752, 348] width 166 height 101
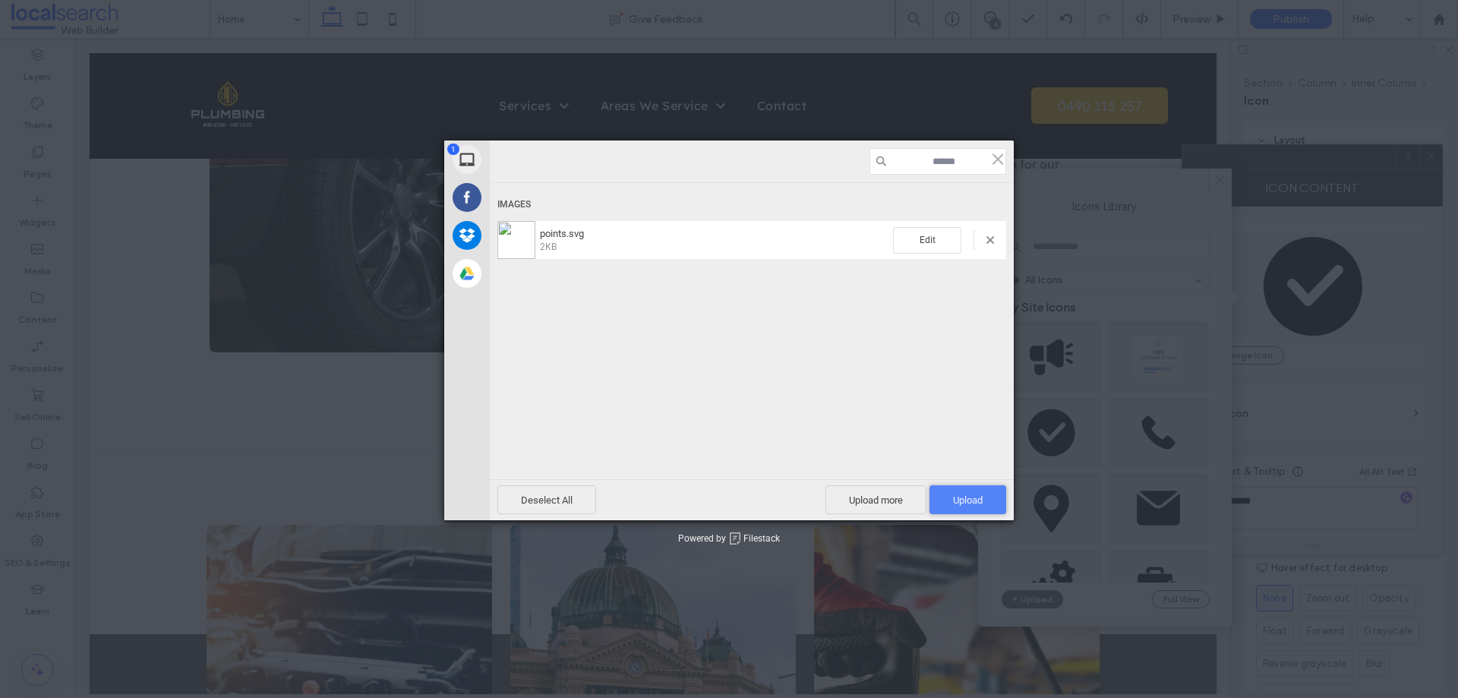
click at [976, 503] on span "Upload 1" at bounding box center [968, 499] width 30 height 11
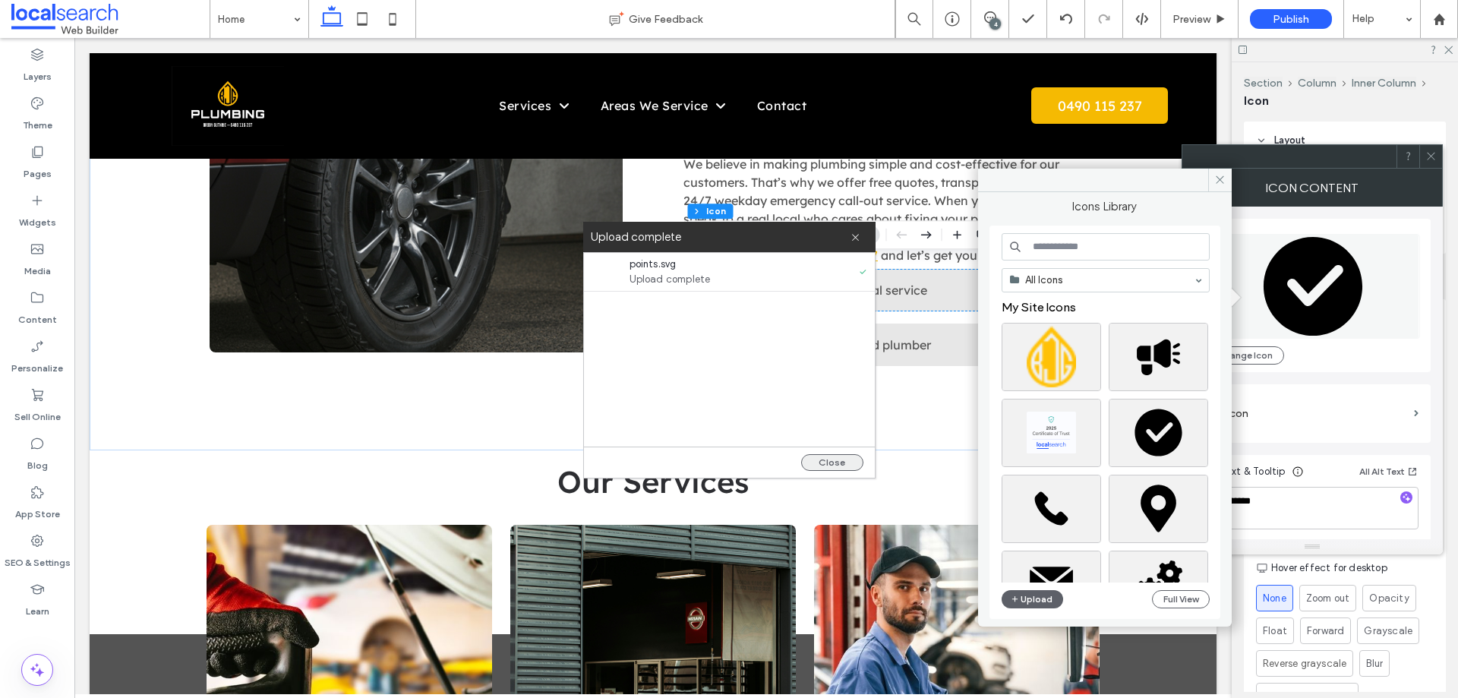
click at [830, 464] on button "Close" at bounding box center [832, 462] width 62 height 17
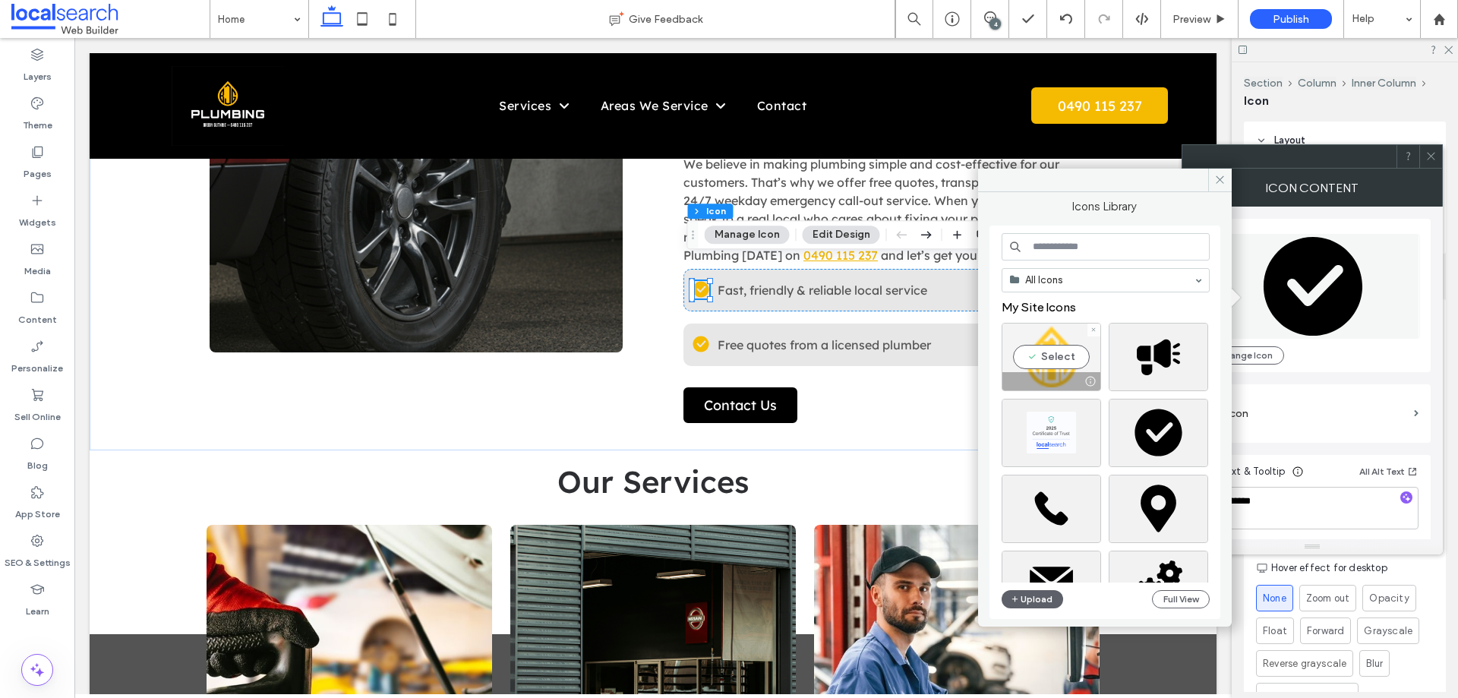
click at [1080, 356] on div "Select" at bounding box center [1050, 357] width 99 height 68
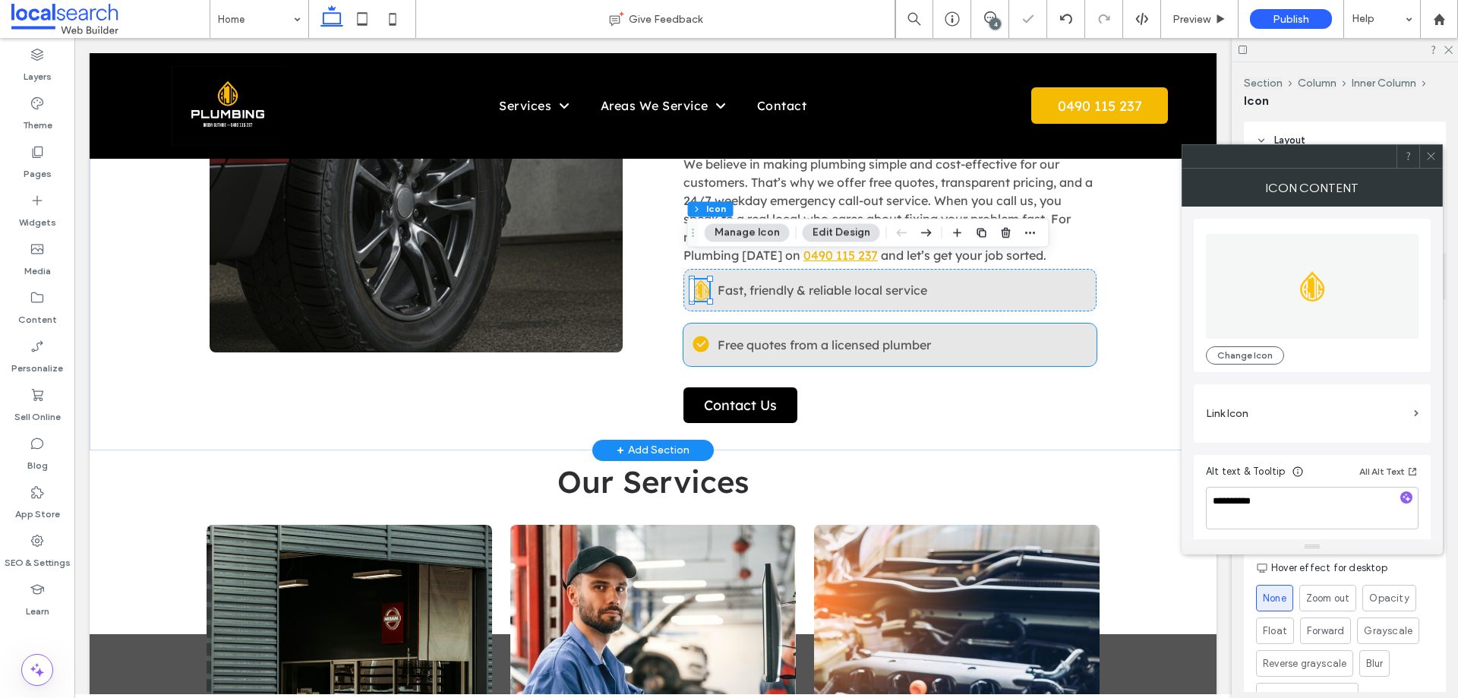
click at [700, 336] on icon at bounding box center [700, 344] width 17 height 17
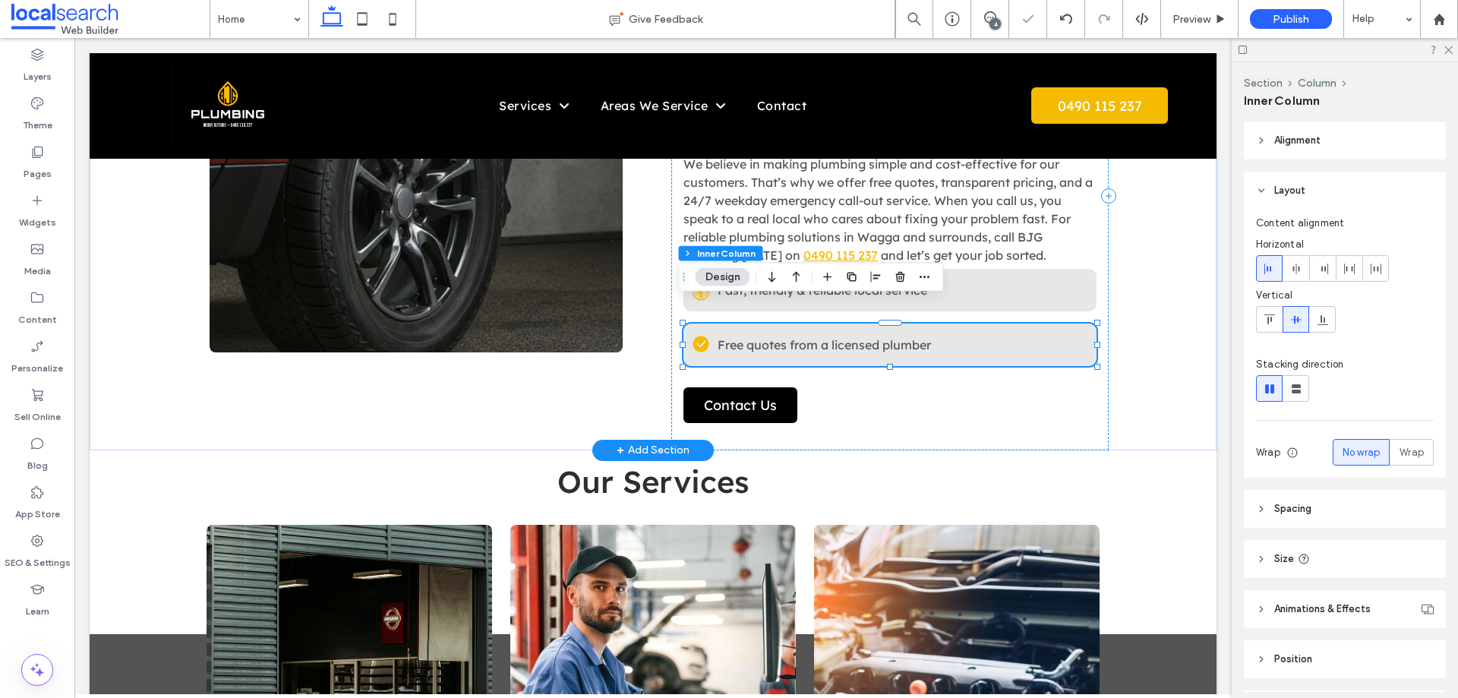
click at [700, 336] on icon at bounding box center [700, 344] width 17 height 17
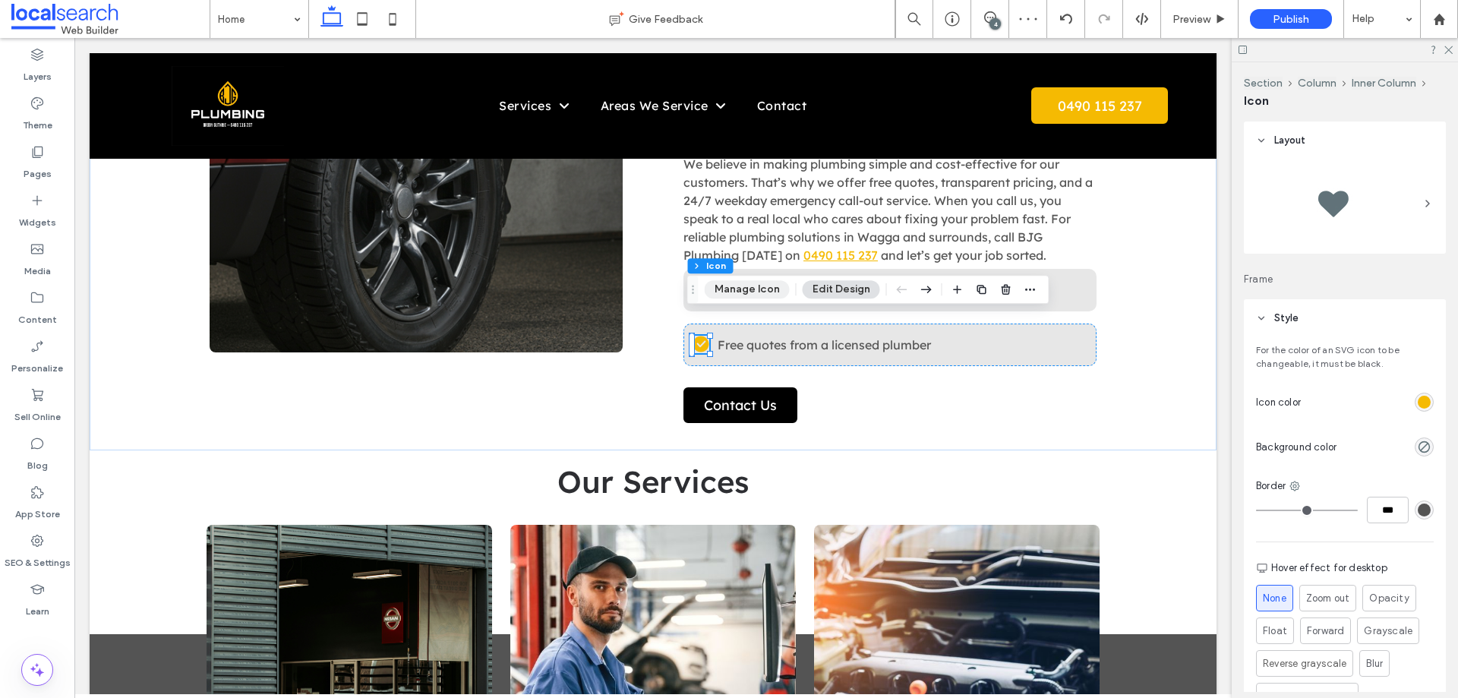
click at [737, 292] on button "Manage Icon" at bounding box center [746, 289] width 85 height 18
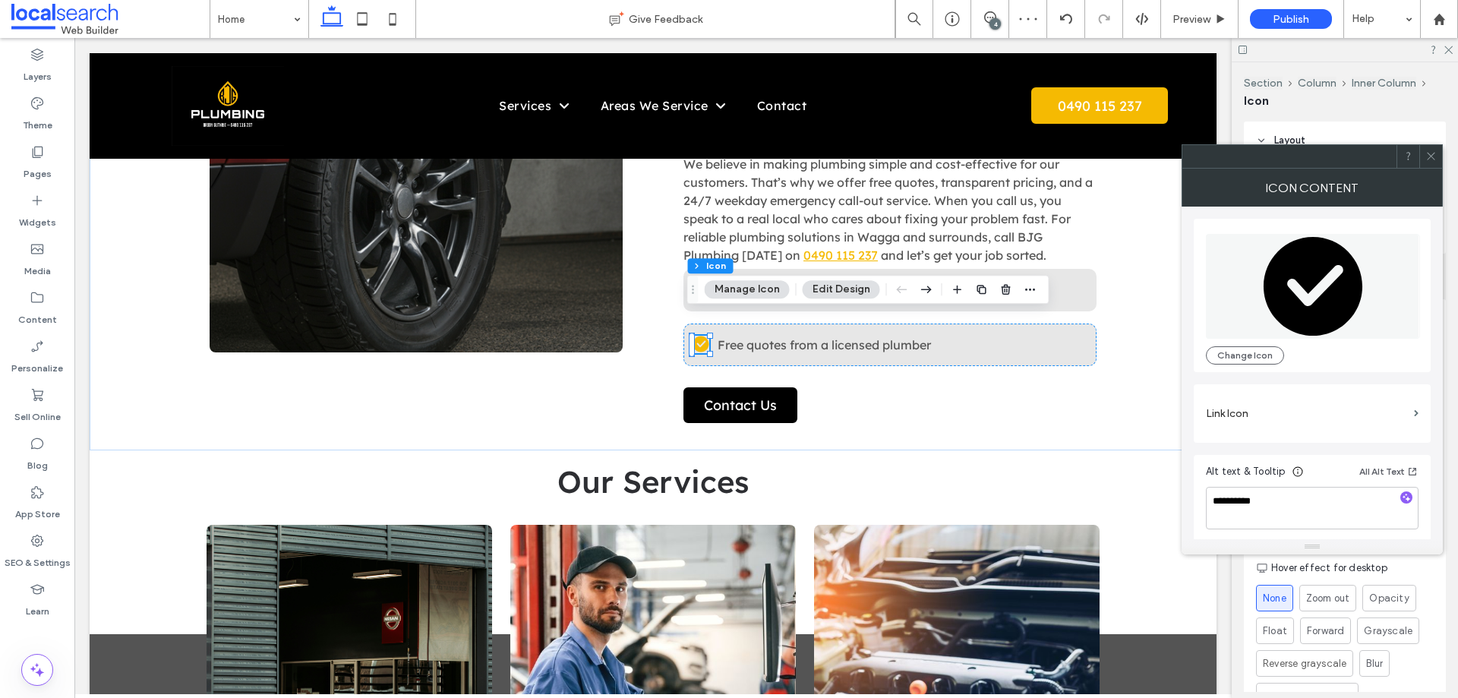
click at [1265, 308] on icon "check icon" at bounding box center [1312, 286] width 214 height 105
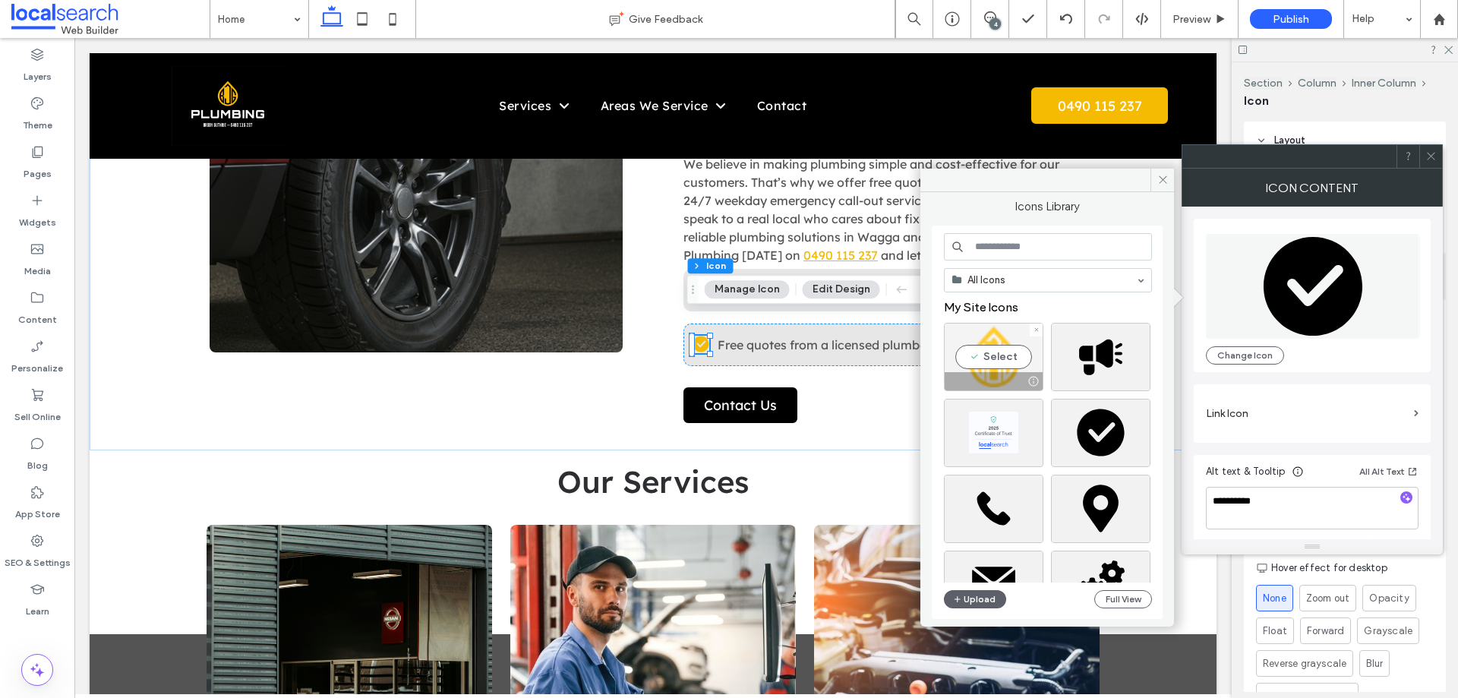
click at [1008, 367] on div "Select" at bounding box center [993, 357] width 99 height 68
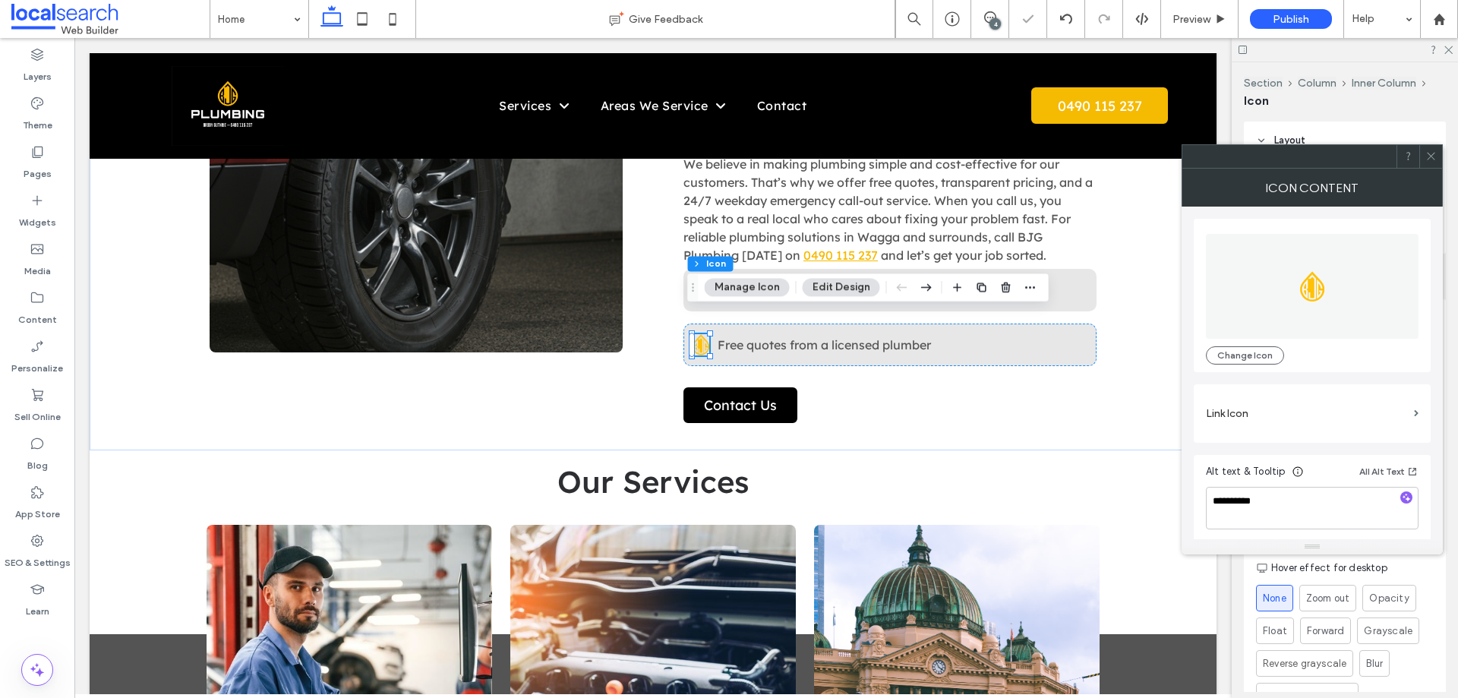
click at [52, 642] on div "Layers Theme Pages Widgets Media Content Personalize Sell Online Blog App Store…" at bounding box center [37, 368] width 74 height 660
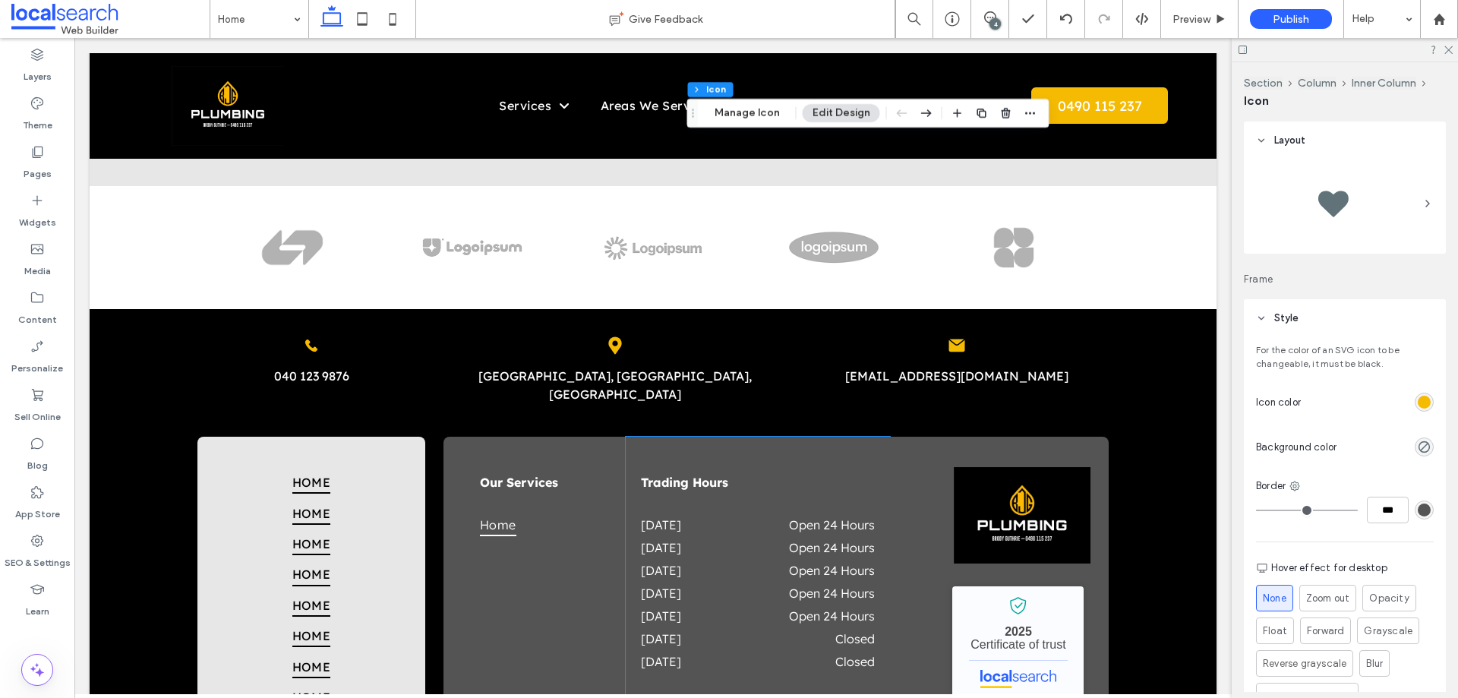
scroll to position [3282, 0]
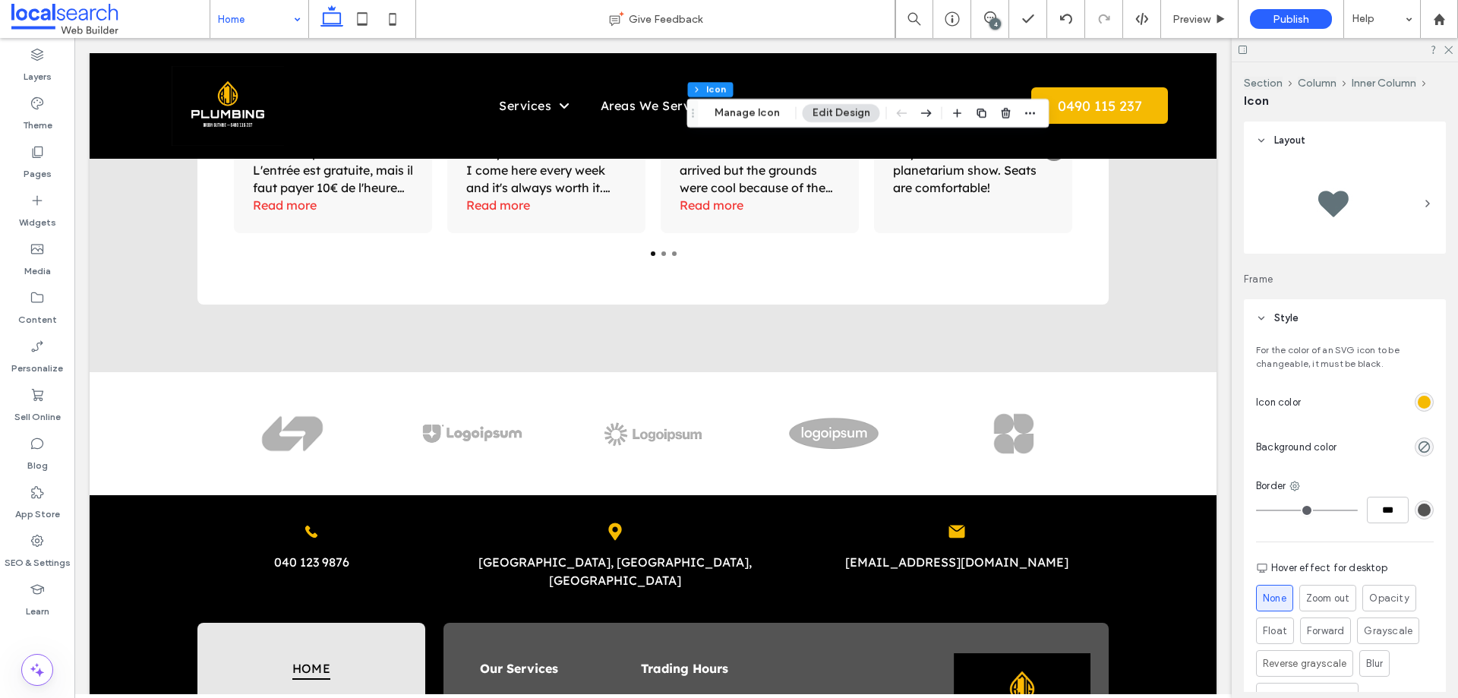
drag, startPoint x: 251, startPoint y: 6, endPoint x: 256, endPoint y: 34, distance: 28.6
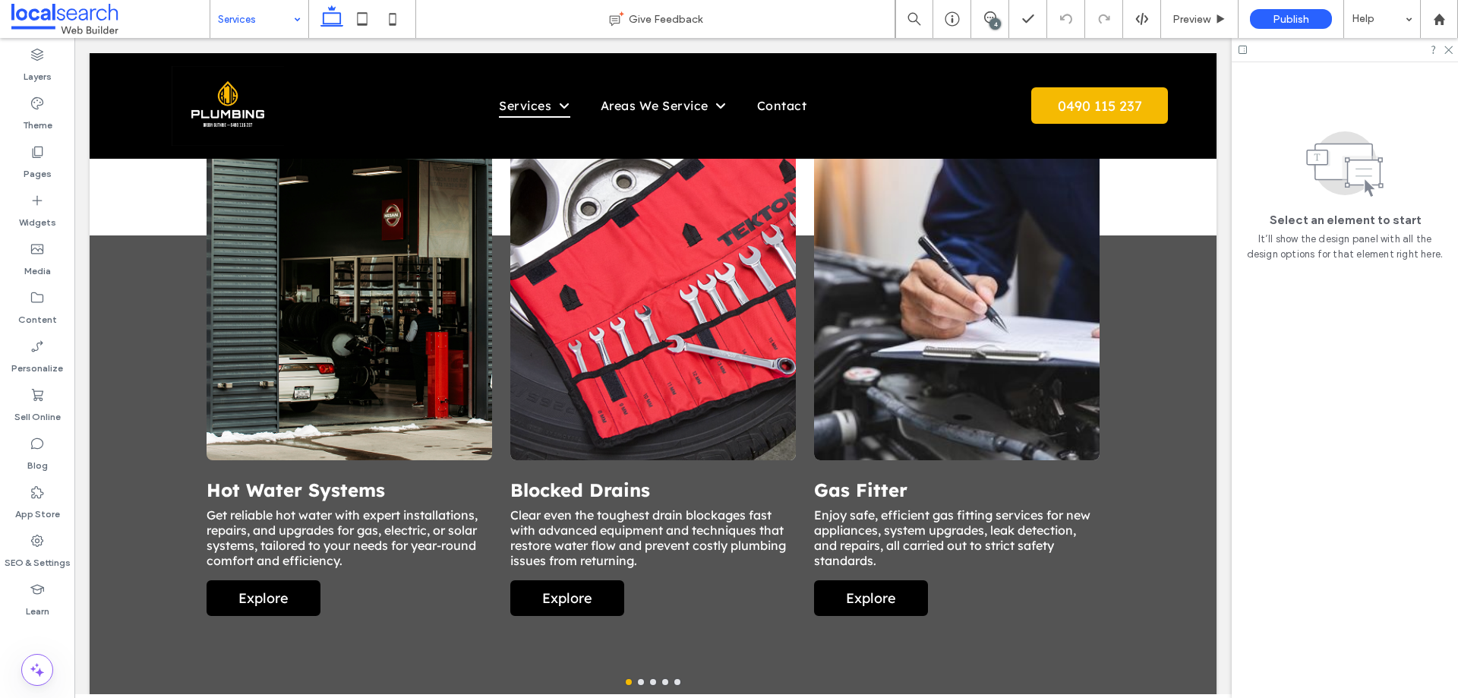
scroll to position [935, 0]
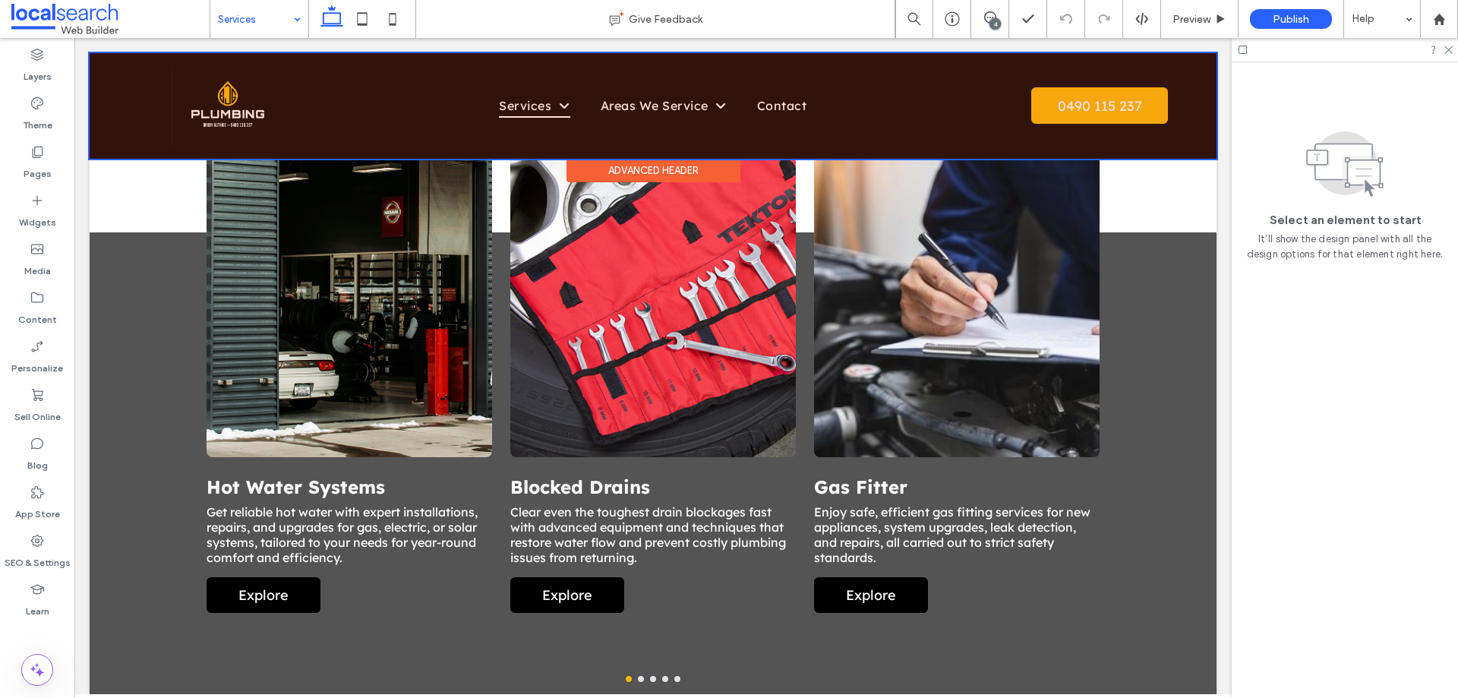
click at [247, 56] on div at bounding box center [653, 106] width 1127 height 106
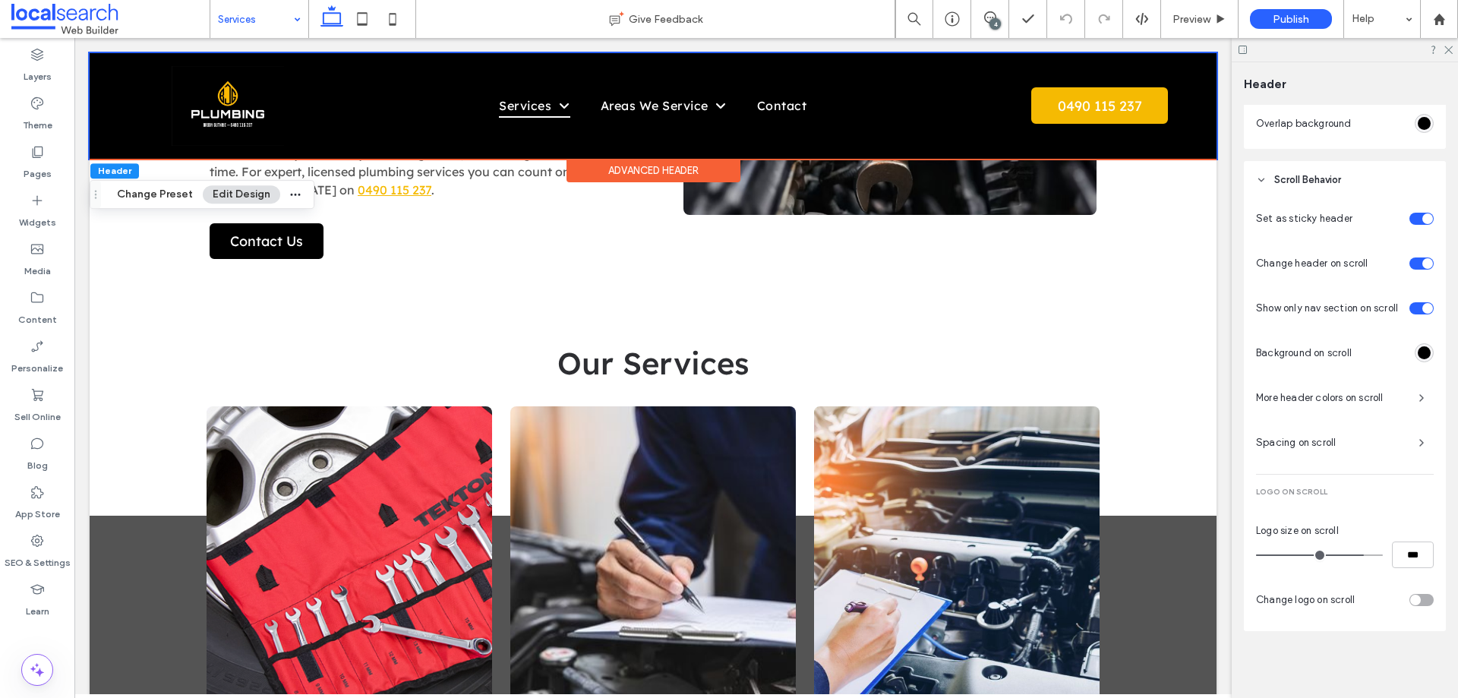
scroll to position [632, 0]
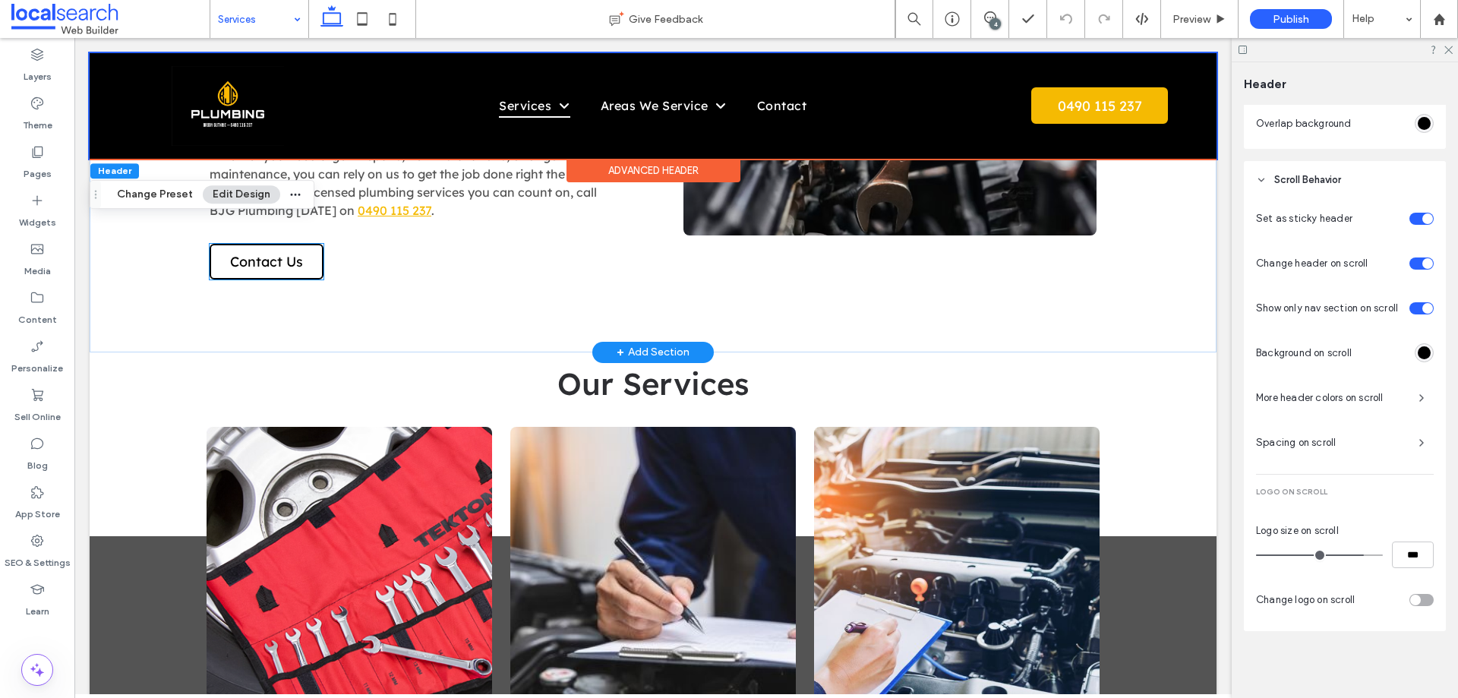
click at [257, 266] on span "Contact Us" at bounding box center [266, 261] width 73 height 17
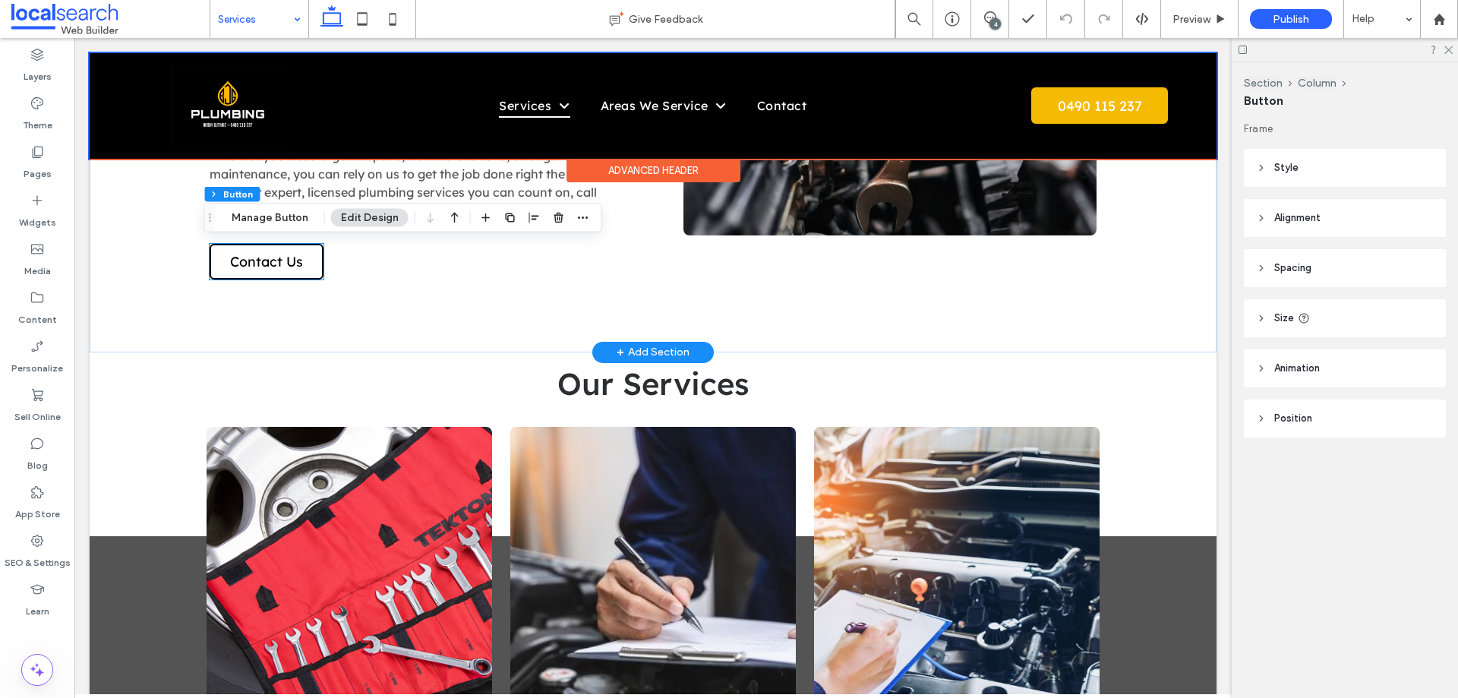
type input "**"
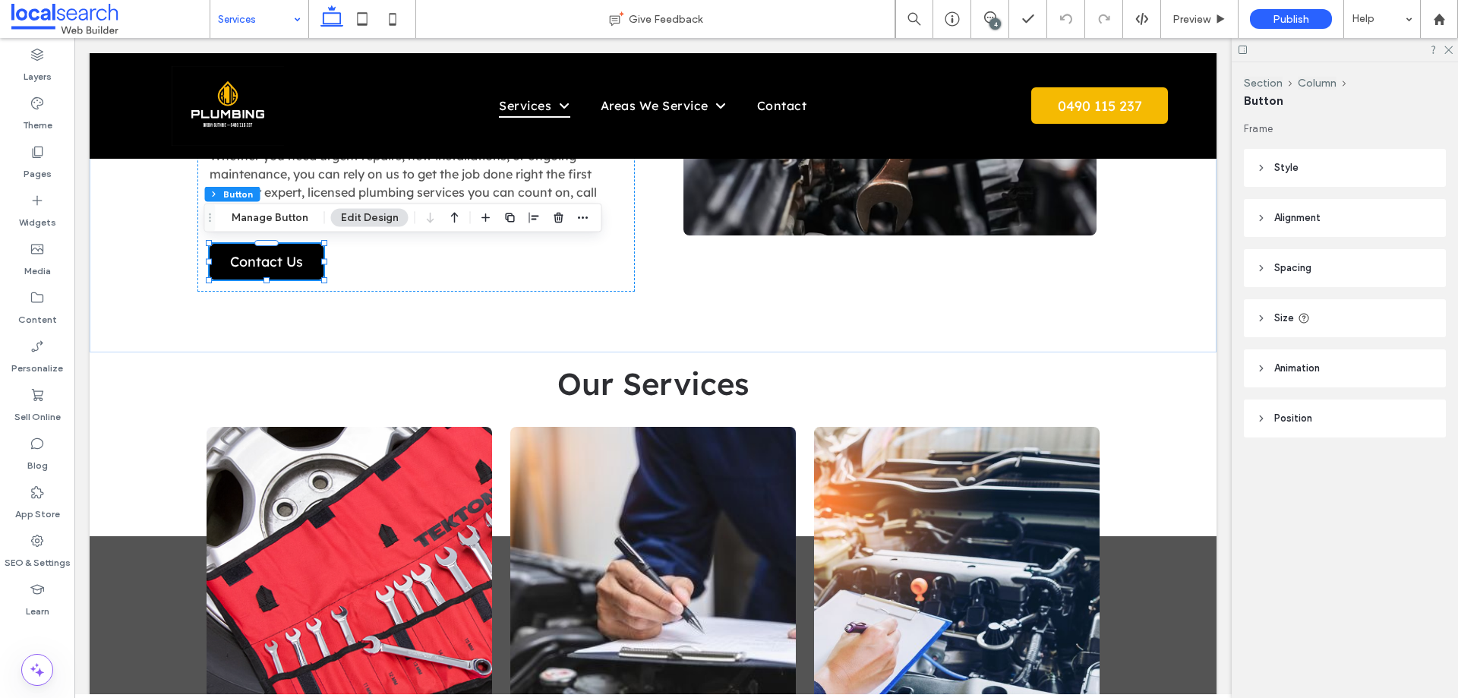
click at [1303, 160] on header "Style" at bounding box center [1344, 168] width 202 height 38
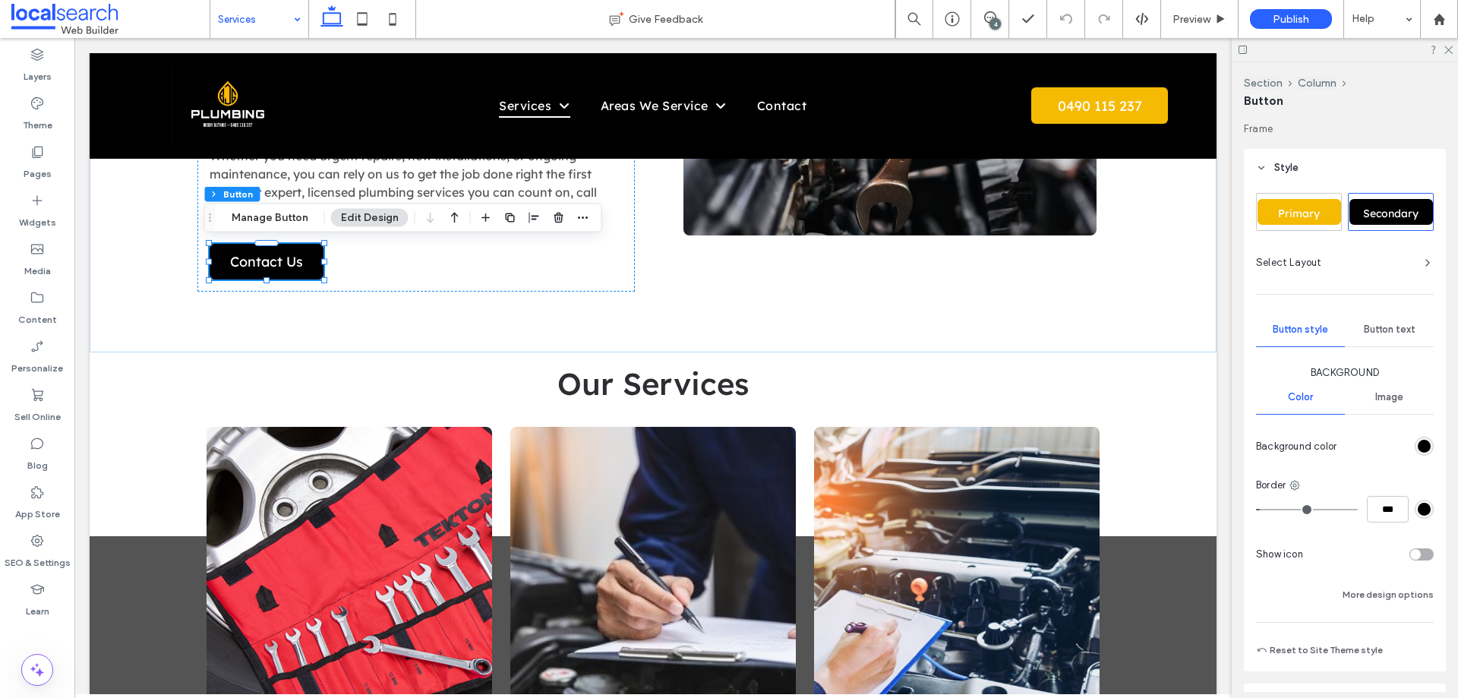
click at [1312, 210] on span "Primary" at bounding box center [1298, 213] width 52 height 14
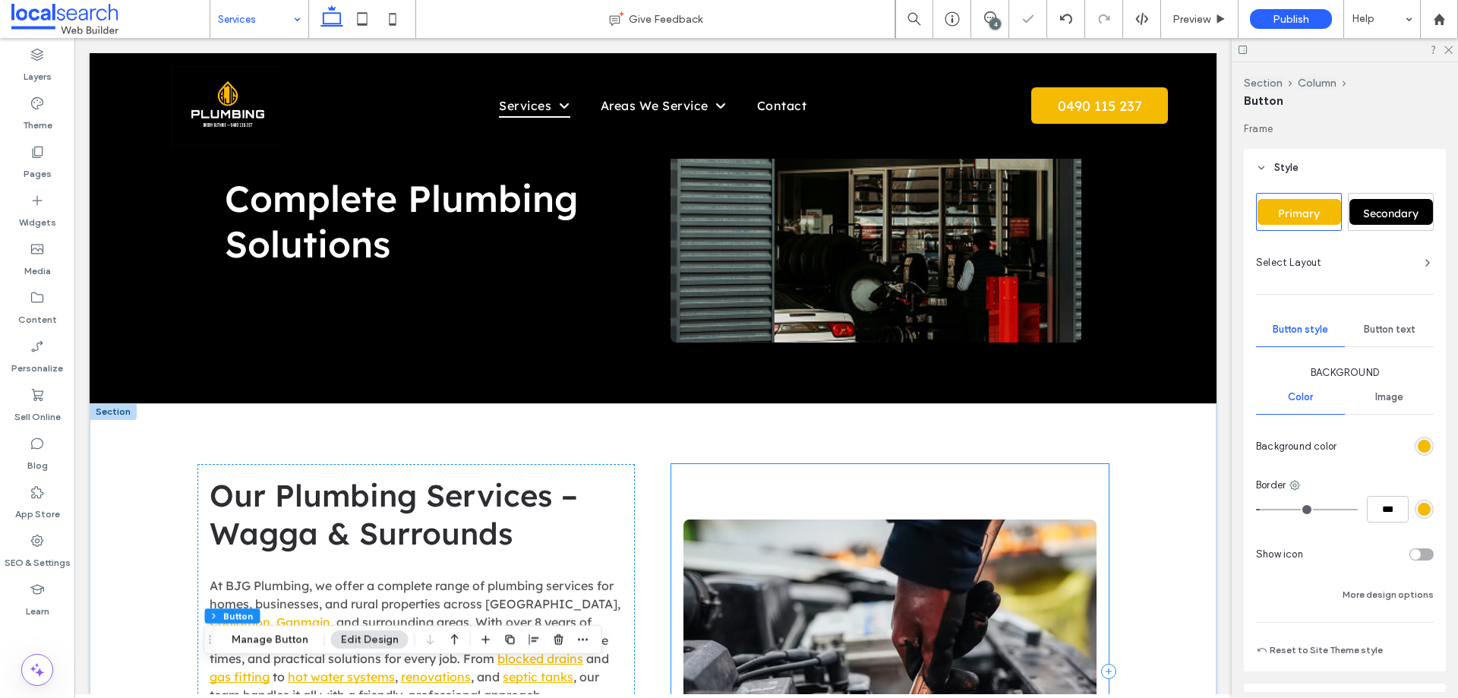
scroll to position [0, 0]
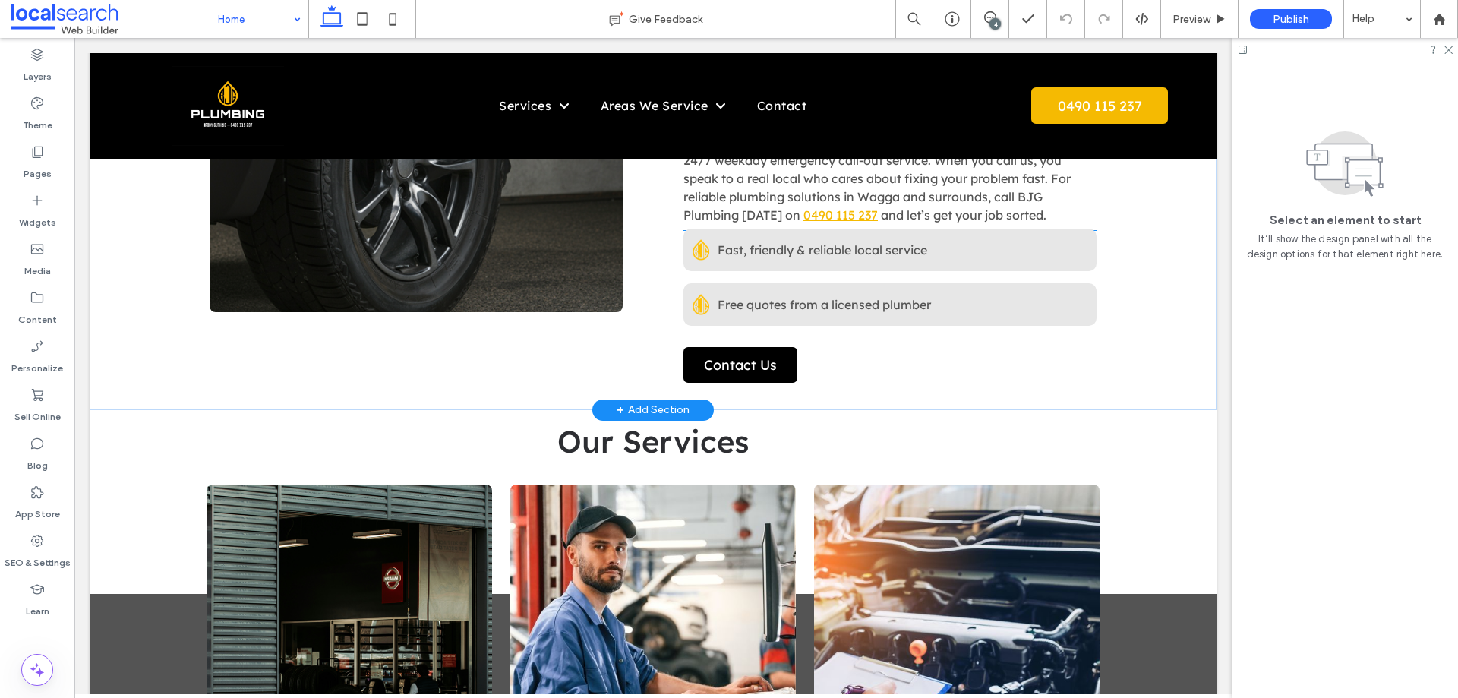
scroll to position [759, 0]
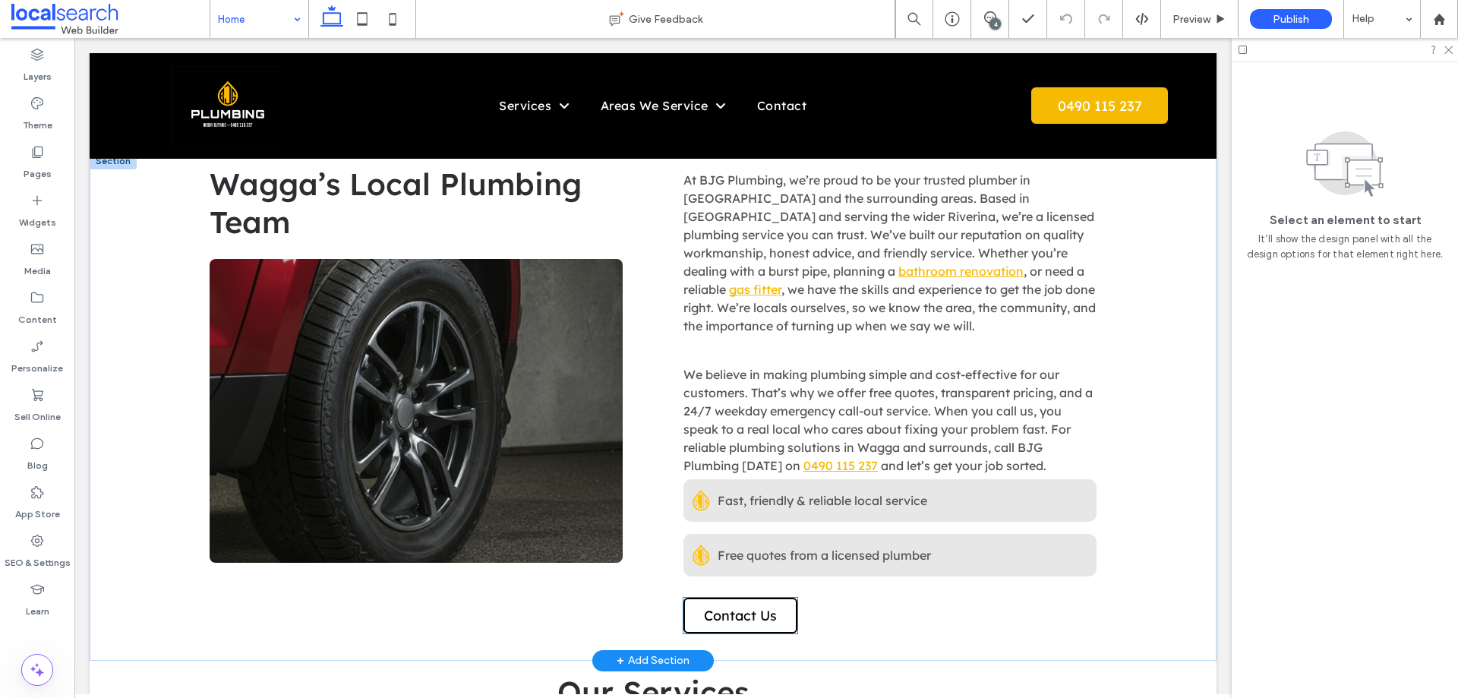
click at [752, 607] on span "Contact Us" at bounding box center [740, 615] width 73 height 17
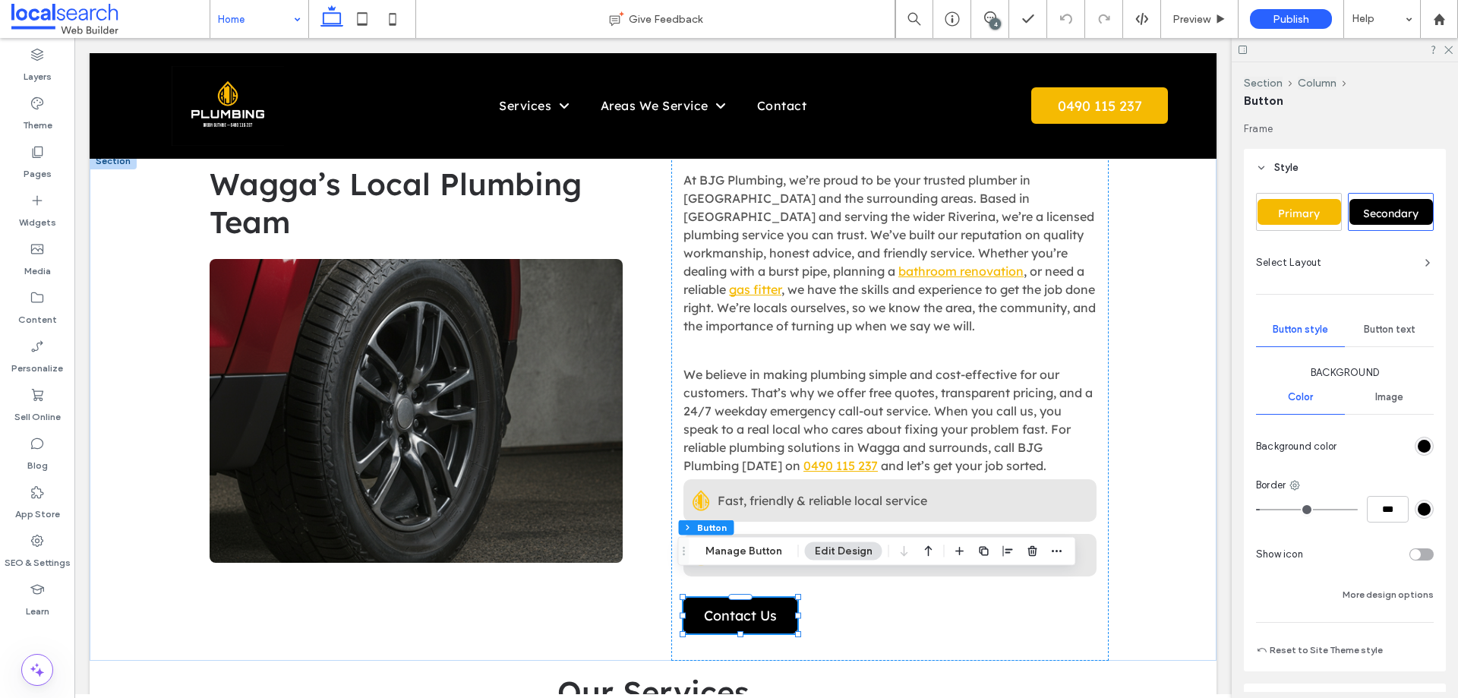
click at [1306, 207] on span "Primary" at bounding box center [1298, 213] width 52 height 14
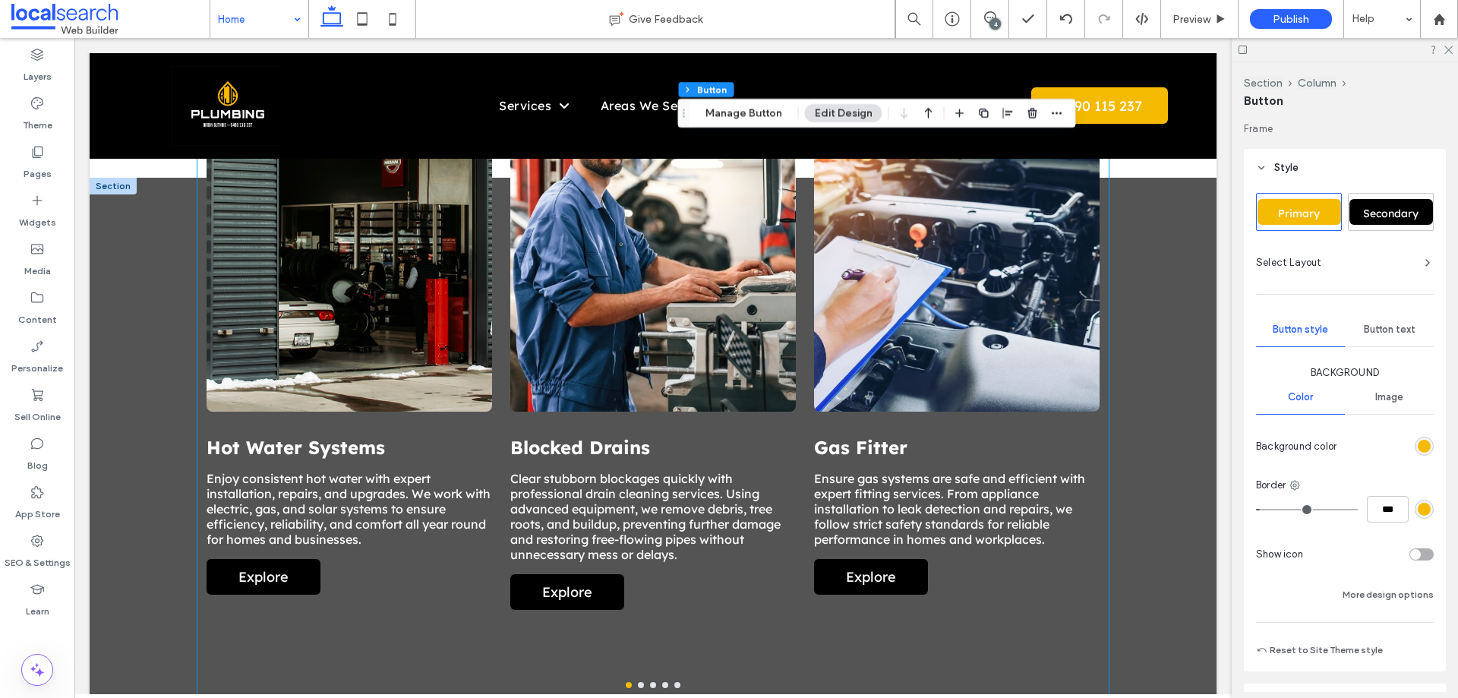
scroll to position [1594, 0]
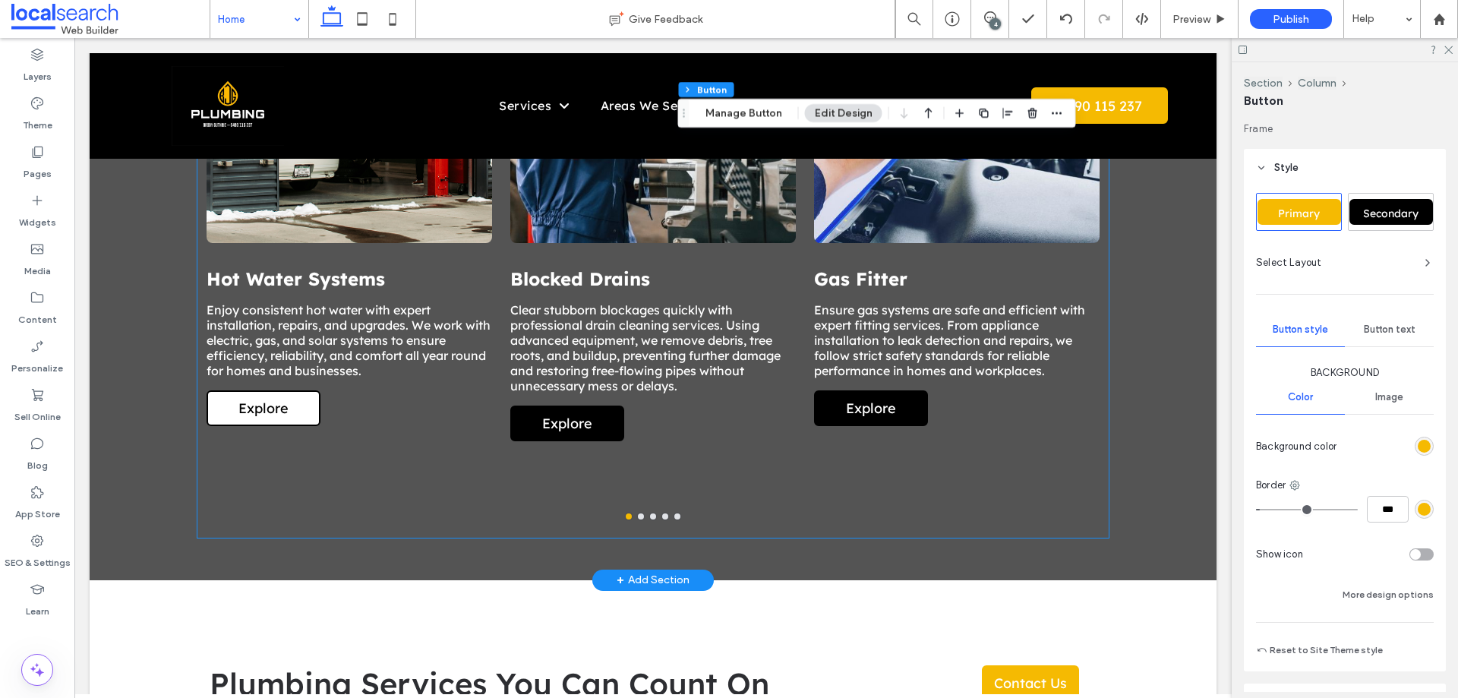
click at [268, 392] on span "Explore" at bounding box center [263, 408] width 80 height 33
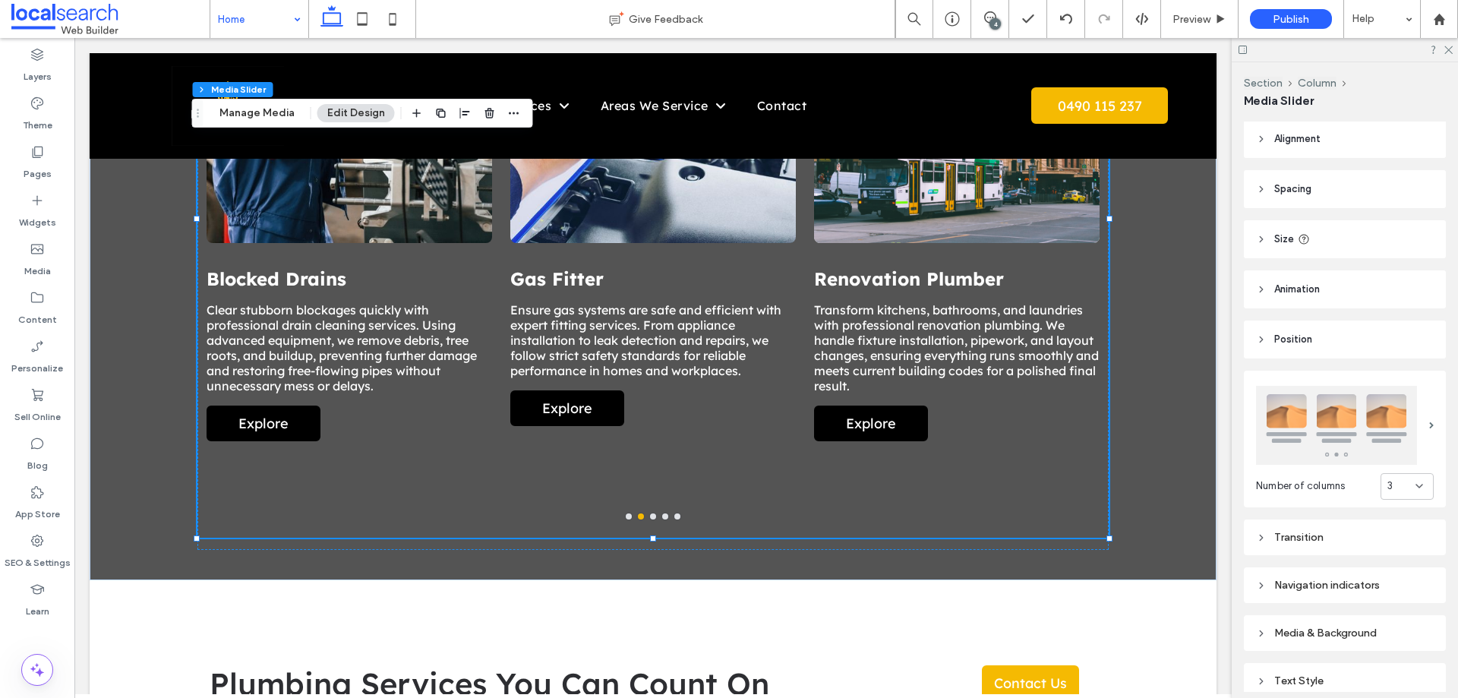
scroll to position [0, 0]
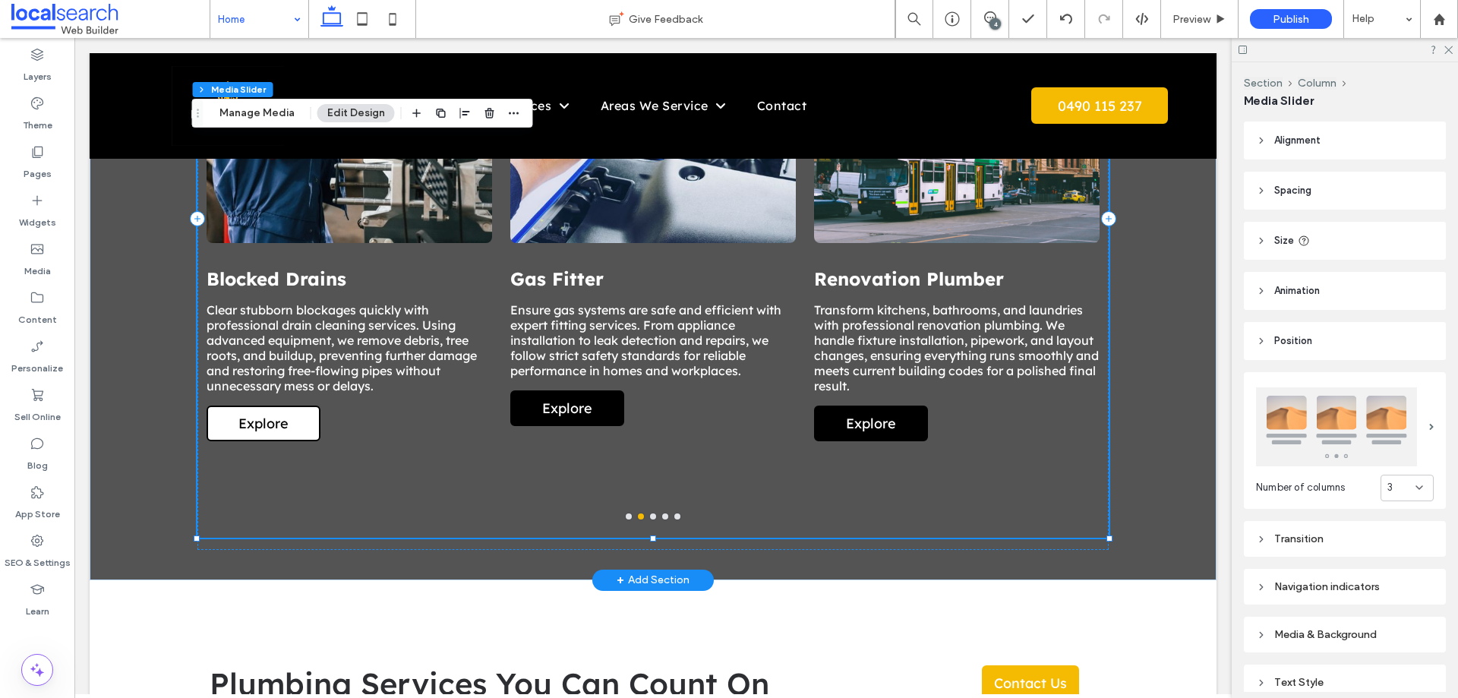
click at [285, 407] on span "Explore" at bounding box center [263, 423] width 80 height 33
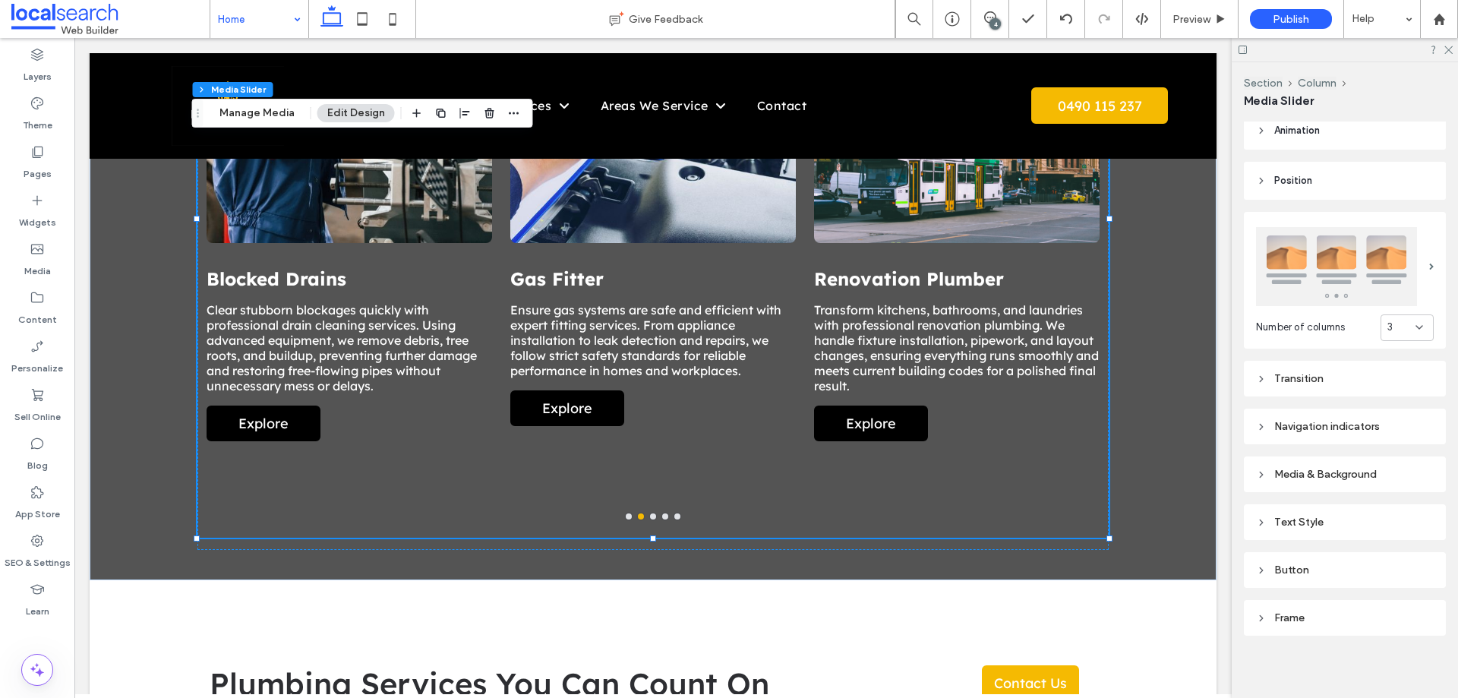
scroll to position [161, 0]
click at [1287, 563] on div "Button" at bounding box center [1345, 569] width 178 height 13
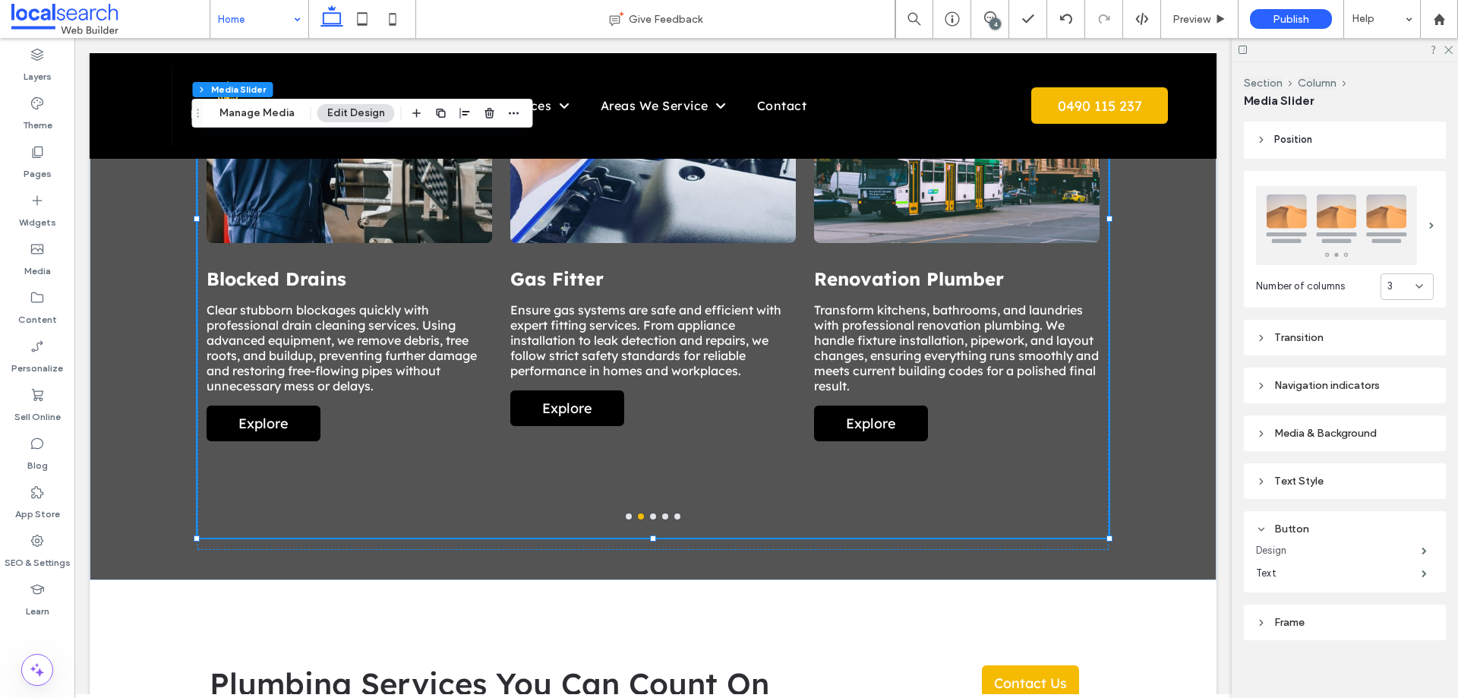
scroll to position [204, 0]
click at [1309, 544] on label "Design" at bounding box center [1338, 547] width 165 height 30
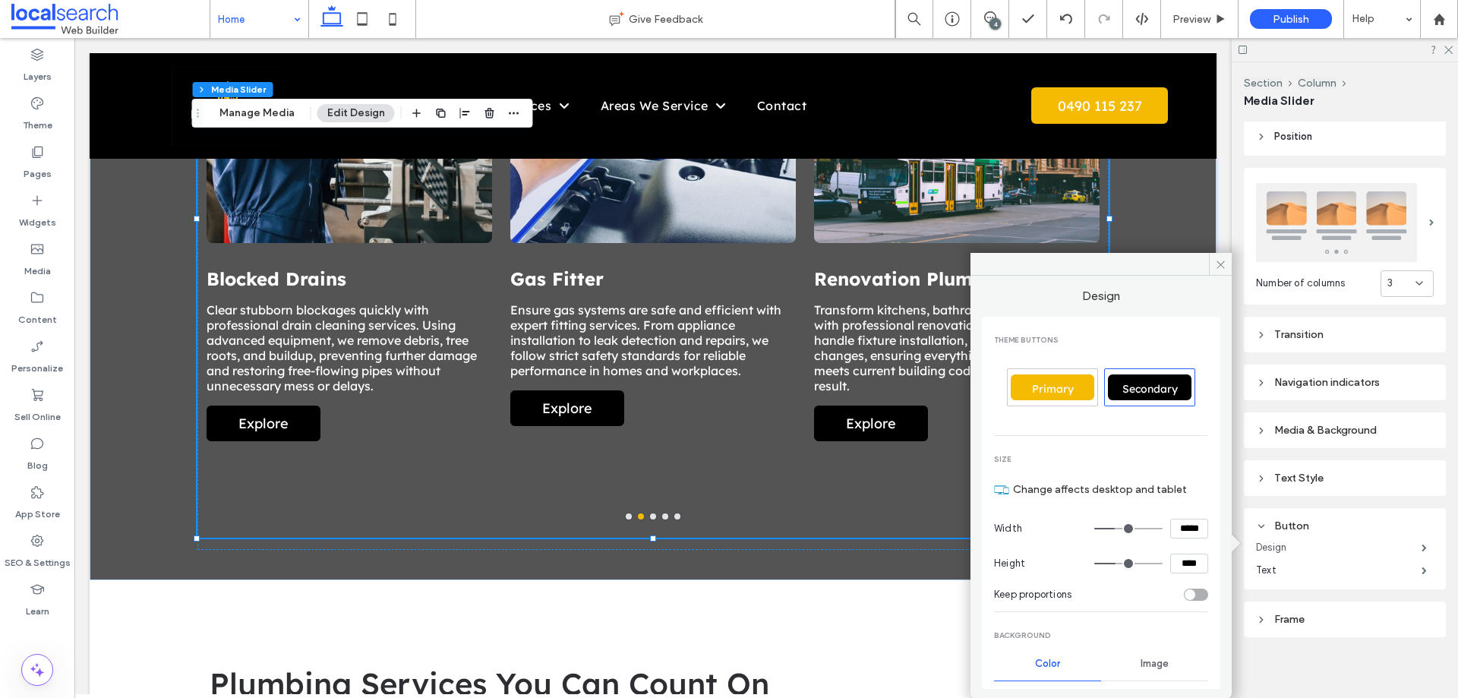
scroll to position [206, 0]
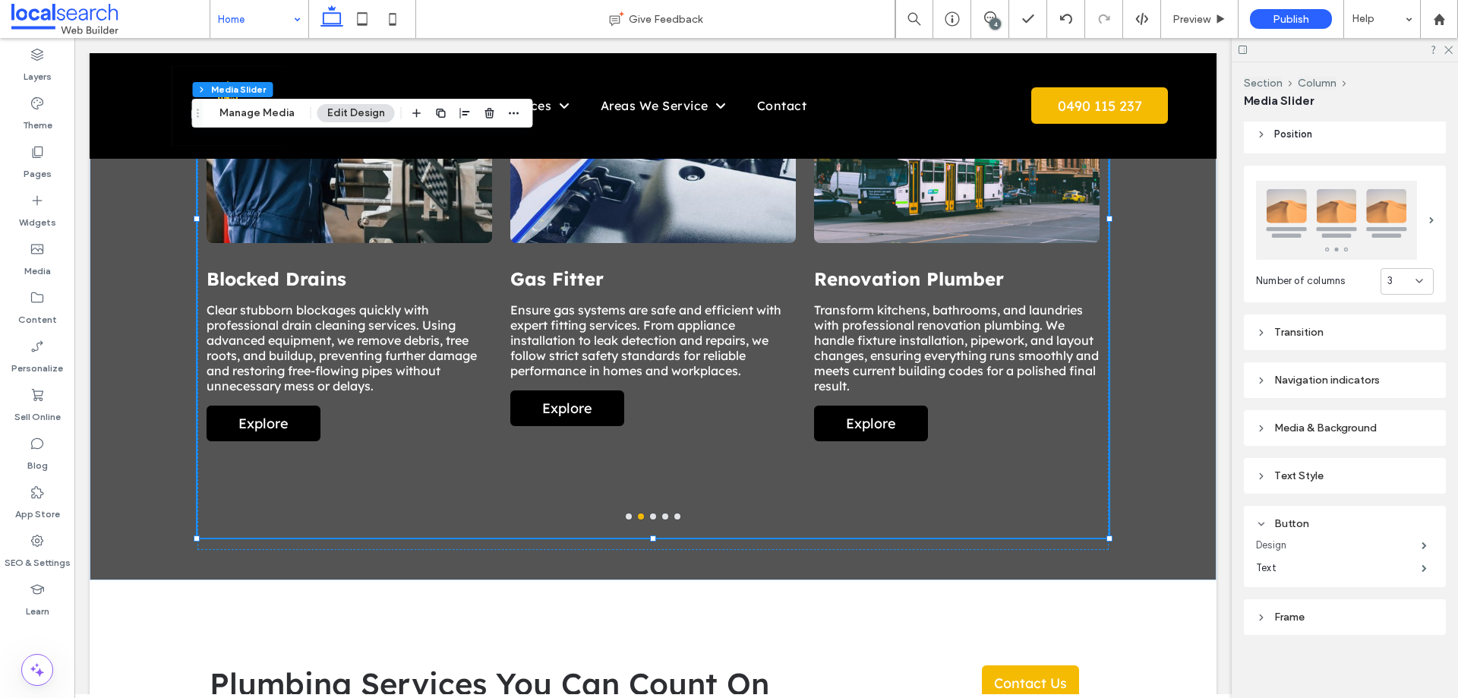
click at [1271, 539] on label "Design" at bounding box center [1338, 545] width 165 height 30
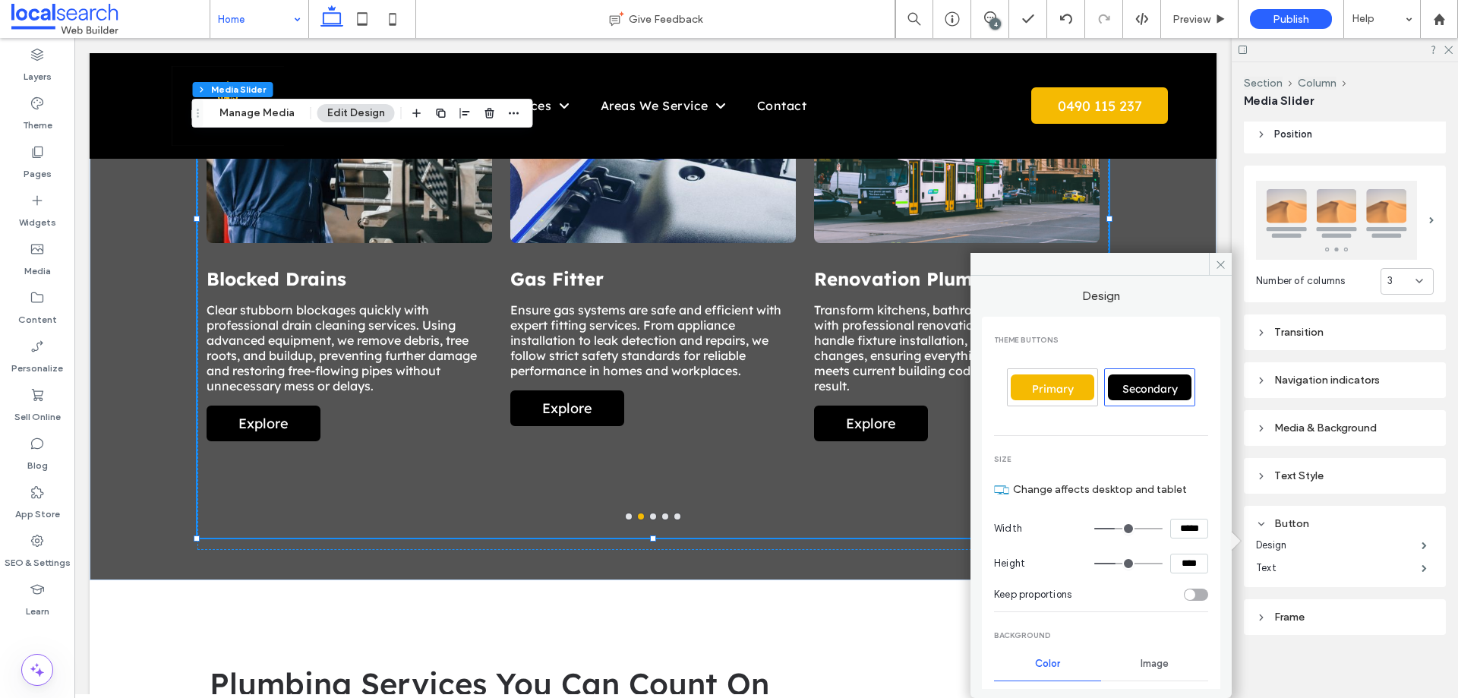
click at [1056, 389] on span "Primary" at bounding box center [1052, 389] width 52 height 14
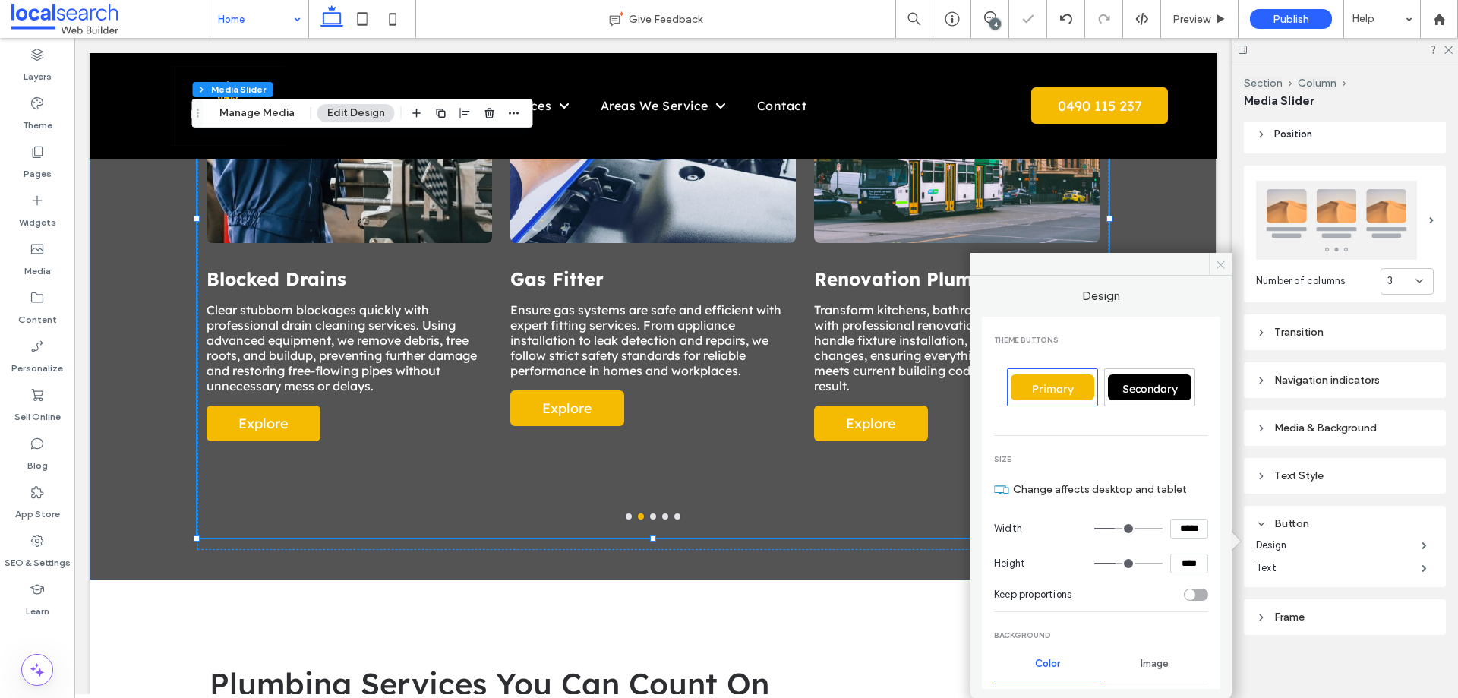
drag, startPoint x: 1218, startPoint y: 263, endPoint x: 1010, endPoint y: 232, distance: 209.6
click at [1218, 263] on icon at bounding box center [1220, 264] width 11 height 11
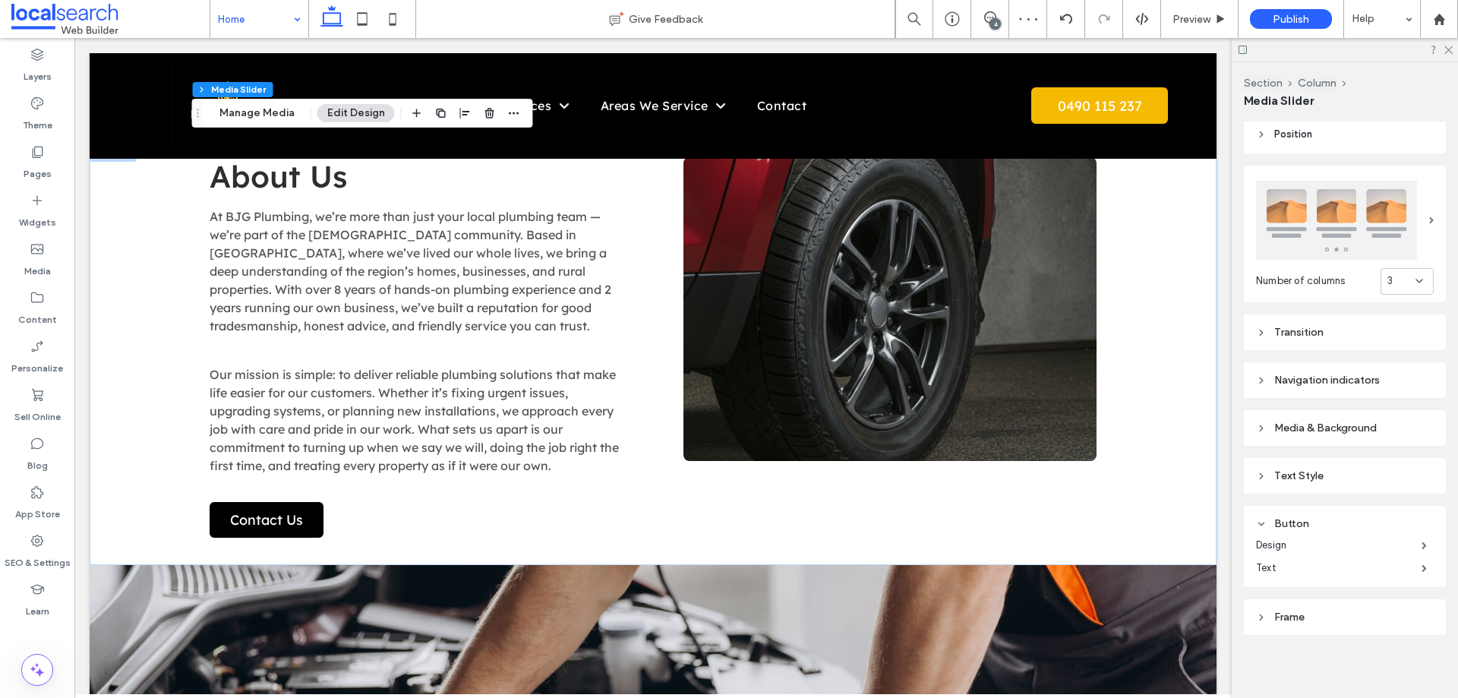
scroll to position [2505, 0]
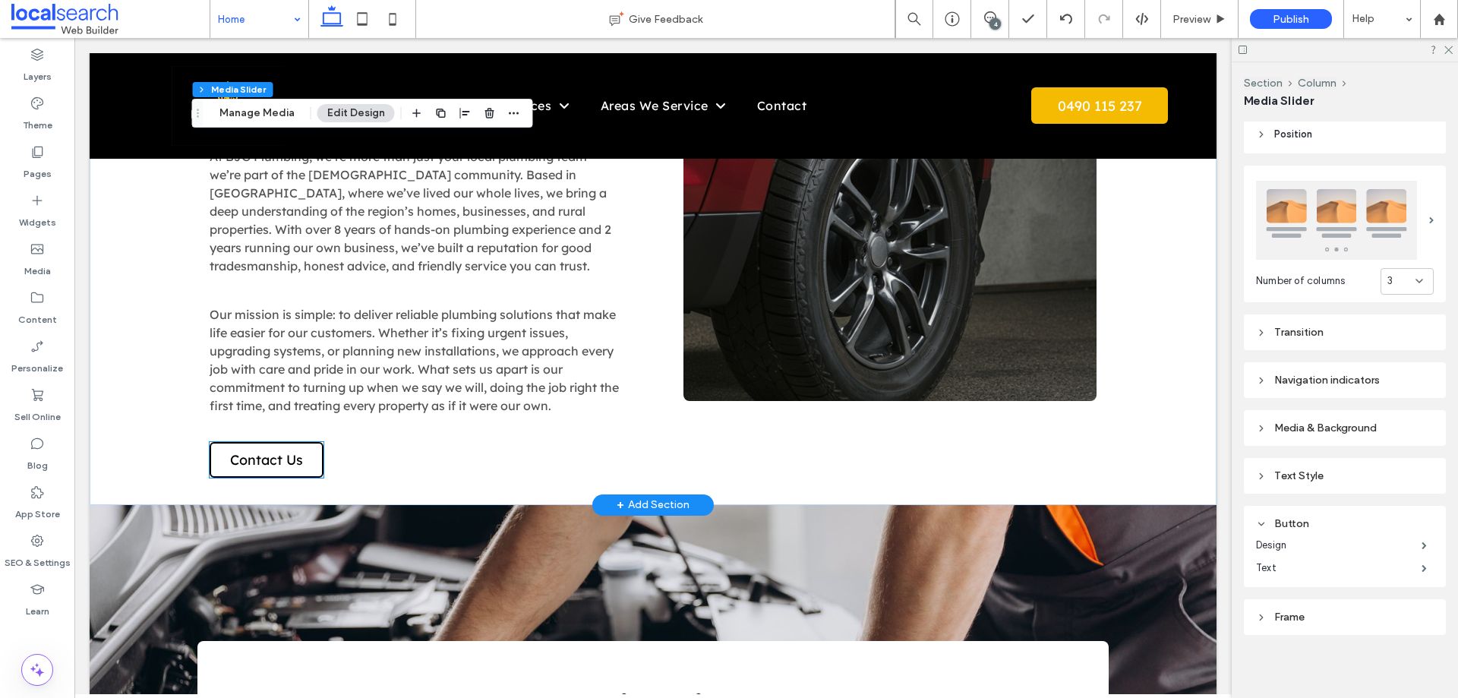
click at [251, 451] on span "Contact Us" at bounding box center [266, 459] width 73 height 17
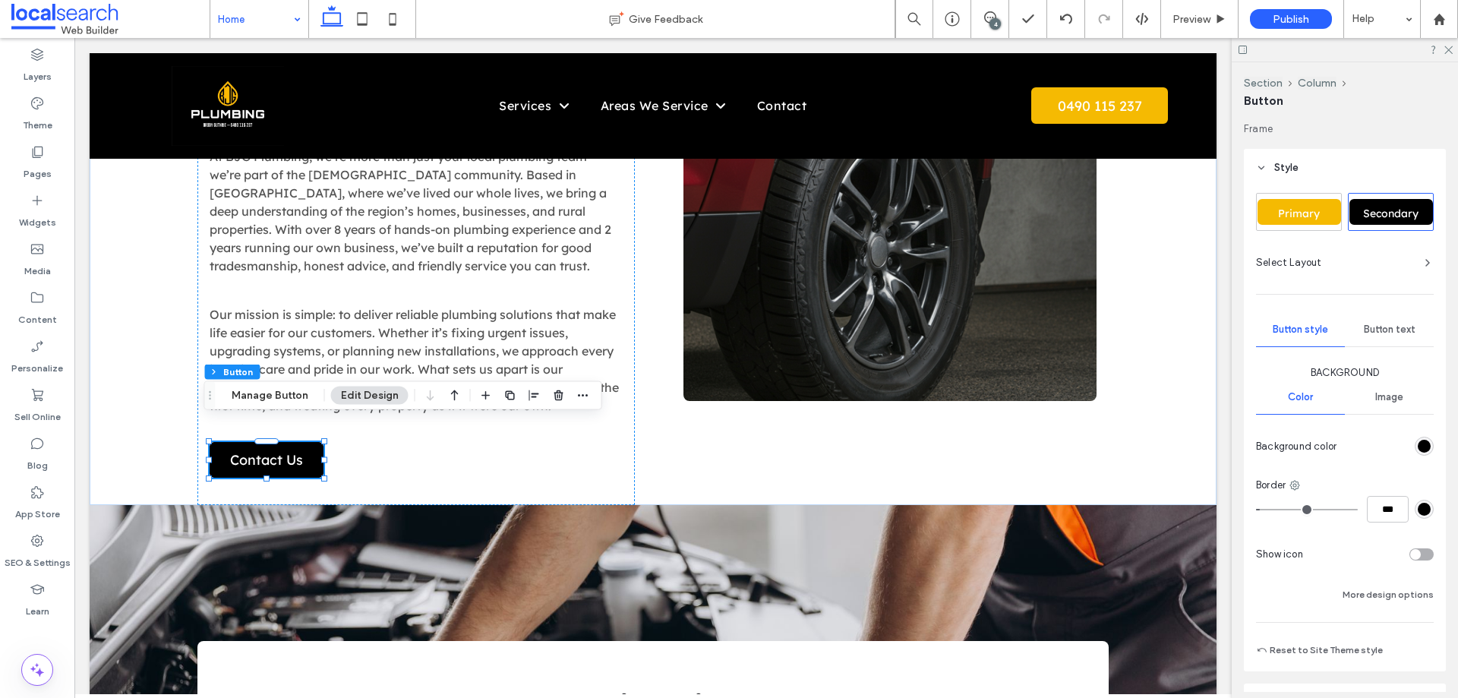
click at [1302, 222] on div "Primary" at bounding box center [1299, 212] width 84 height 26
click at [45, 113] on label "Theme" at bounding box center [38, 121] width 30 height 21
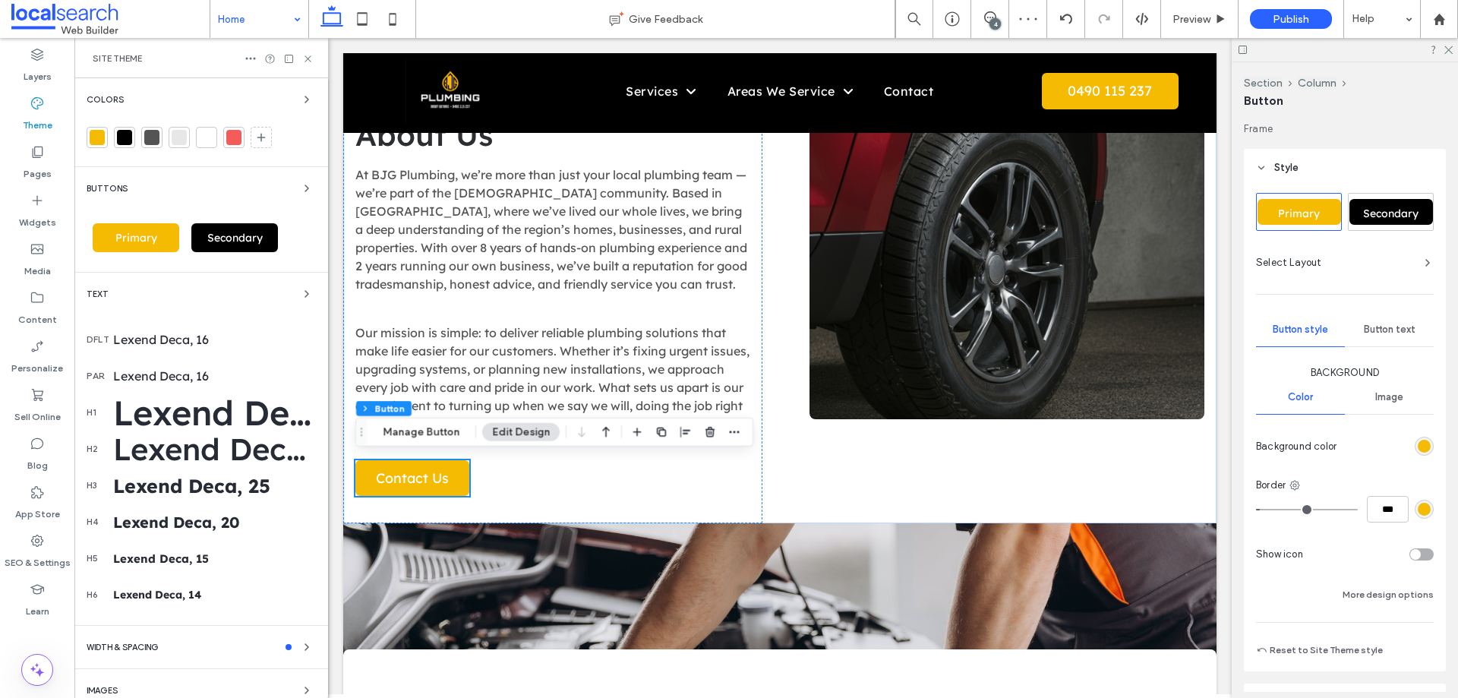
scroll to position [2526, 0]
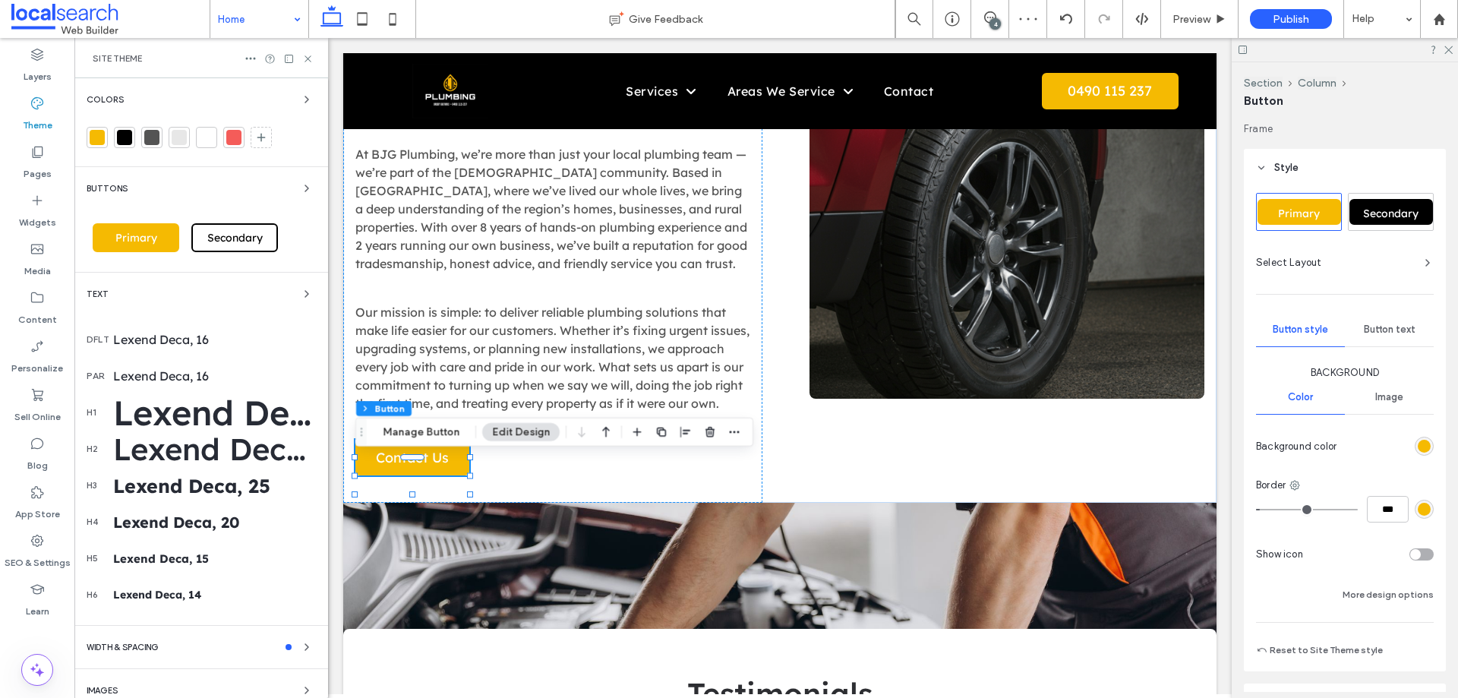
click at [233, 232] on span "Secondary" at bounding box center [235, 238] width 66 height 14
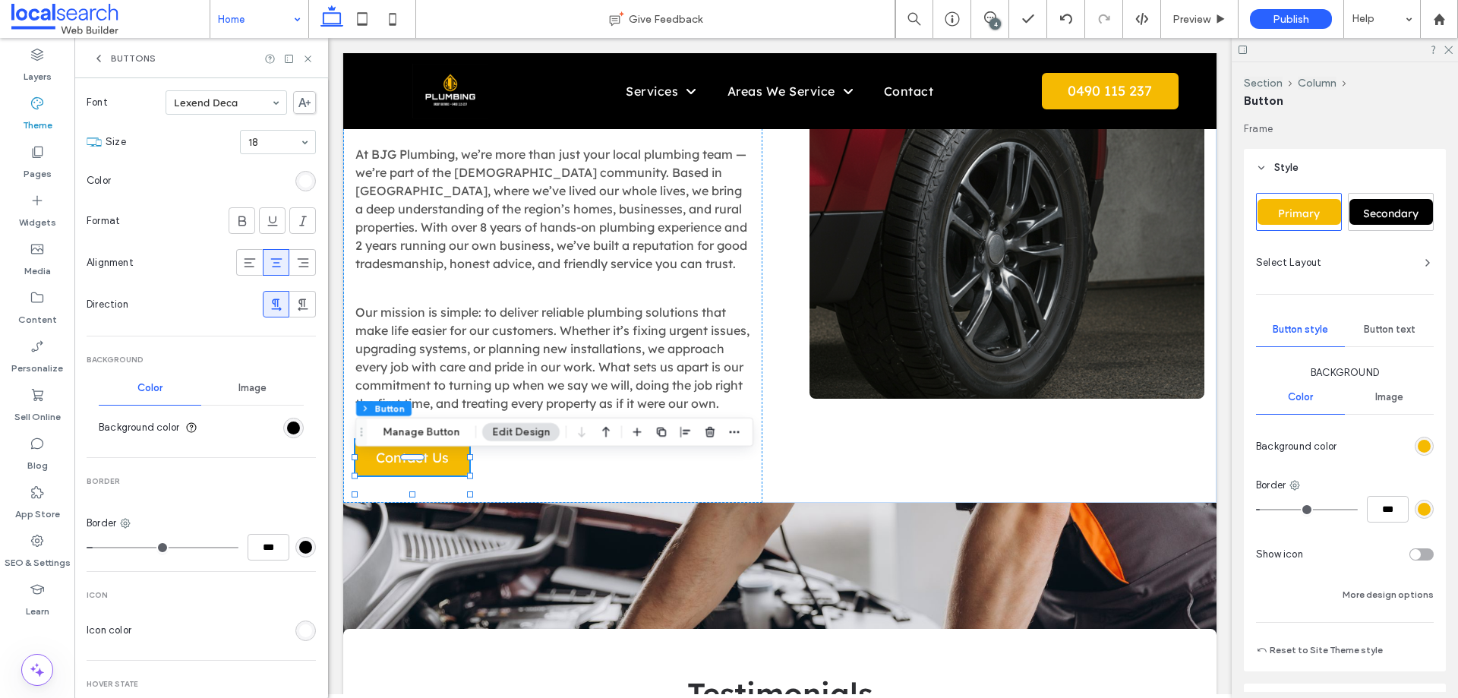
scroll to position [228, 0]
click at [287, 418] on div "rgb(0, 0, 0)" at bounding box center [293, 420] width 13 height 13
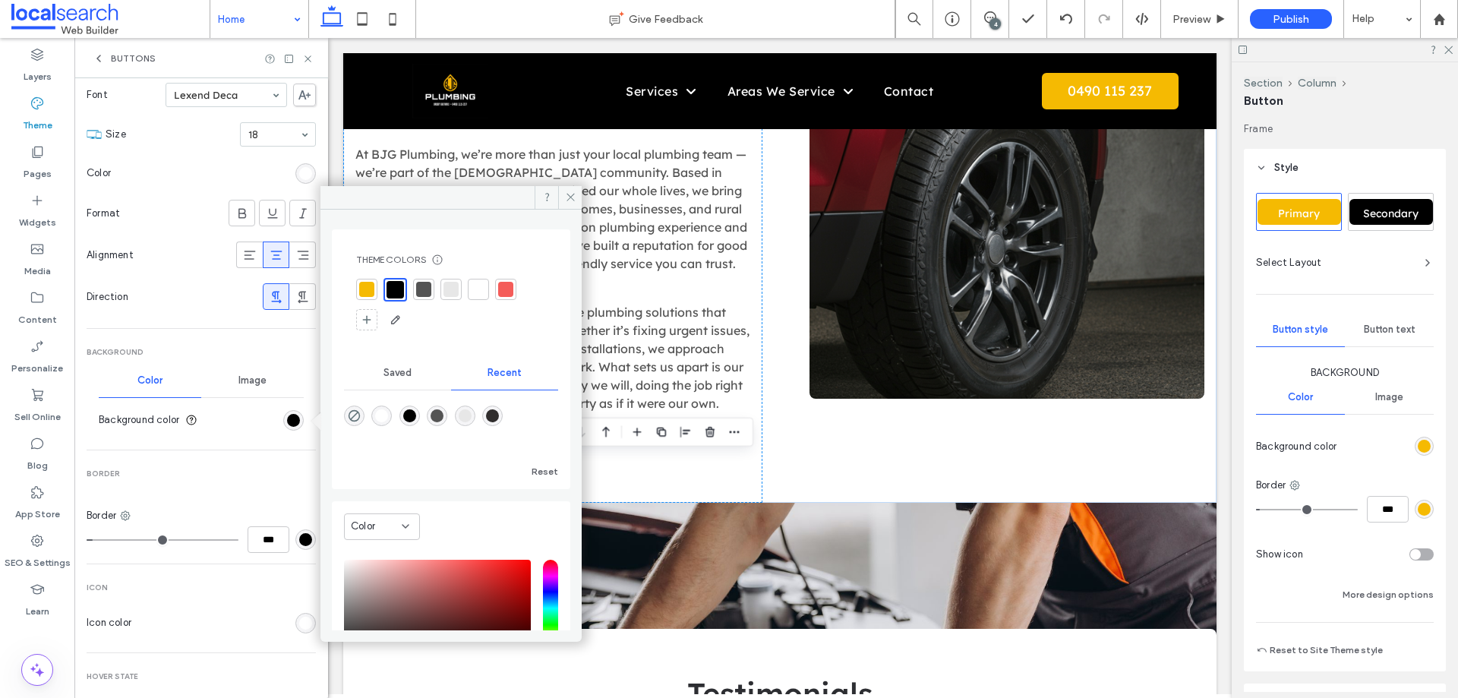
click at [361, 288] on div at bounding box center [366, 289] width 15 height 15
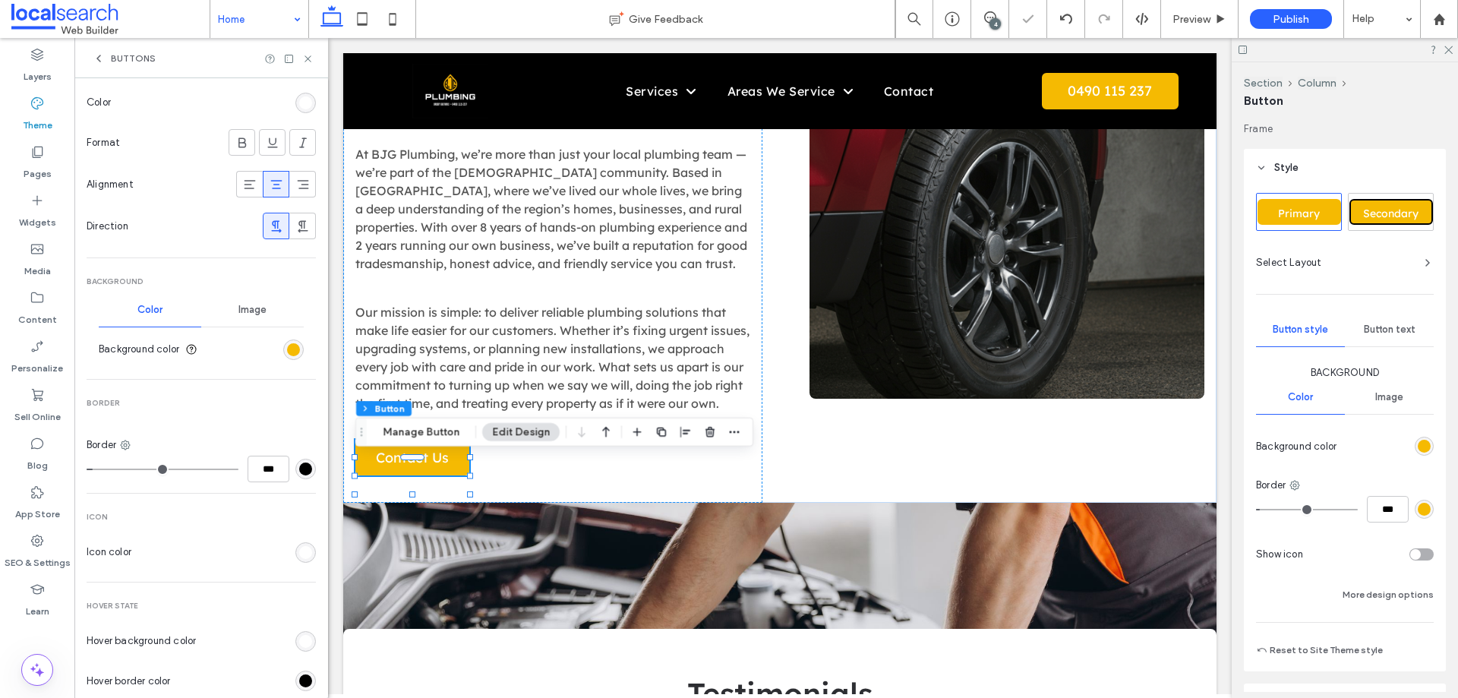
scroll to position [455, 0]
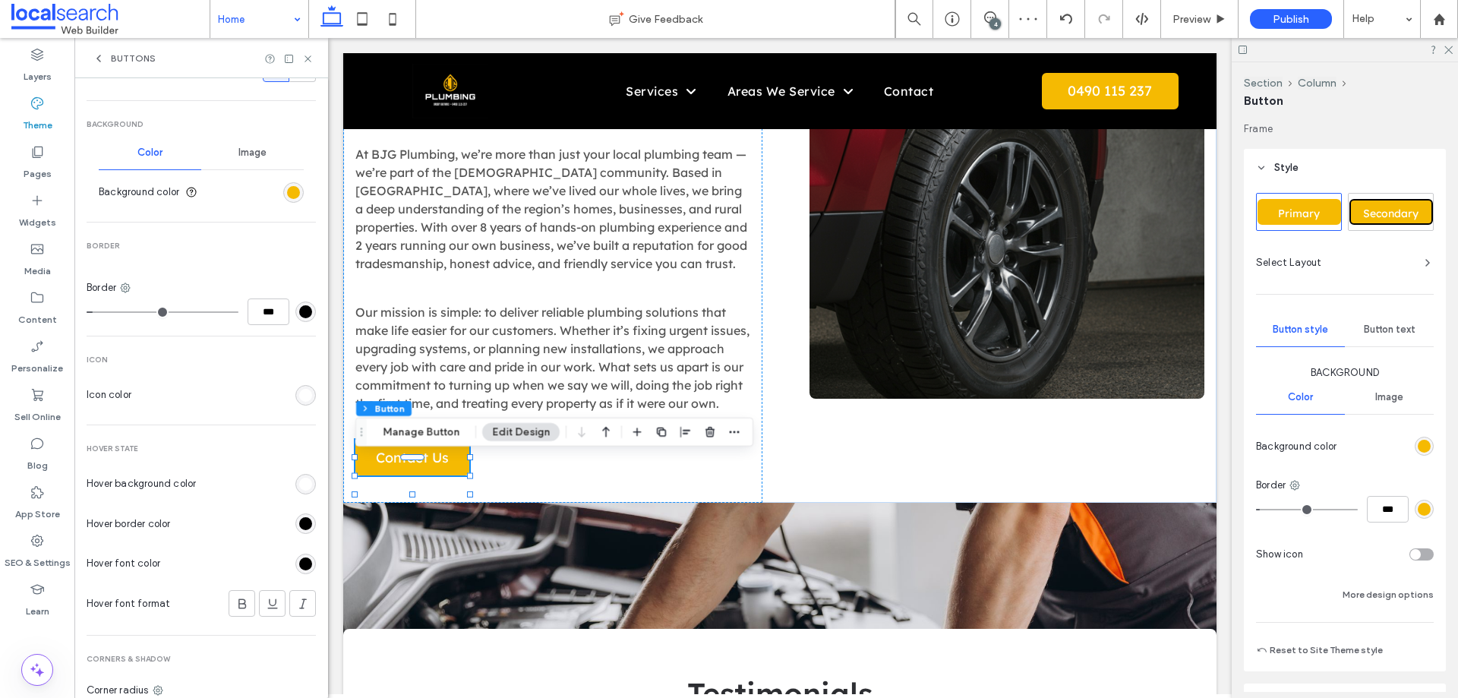
click at [299, 313] on div "rgb(0, 0, 0)" at bounding box center [305, 311] width 13 height 13
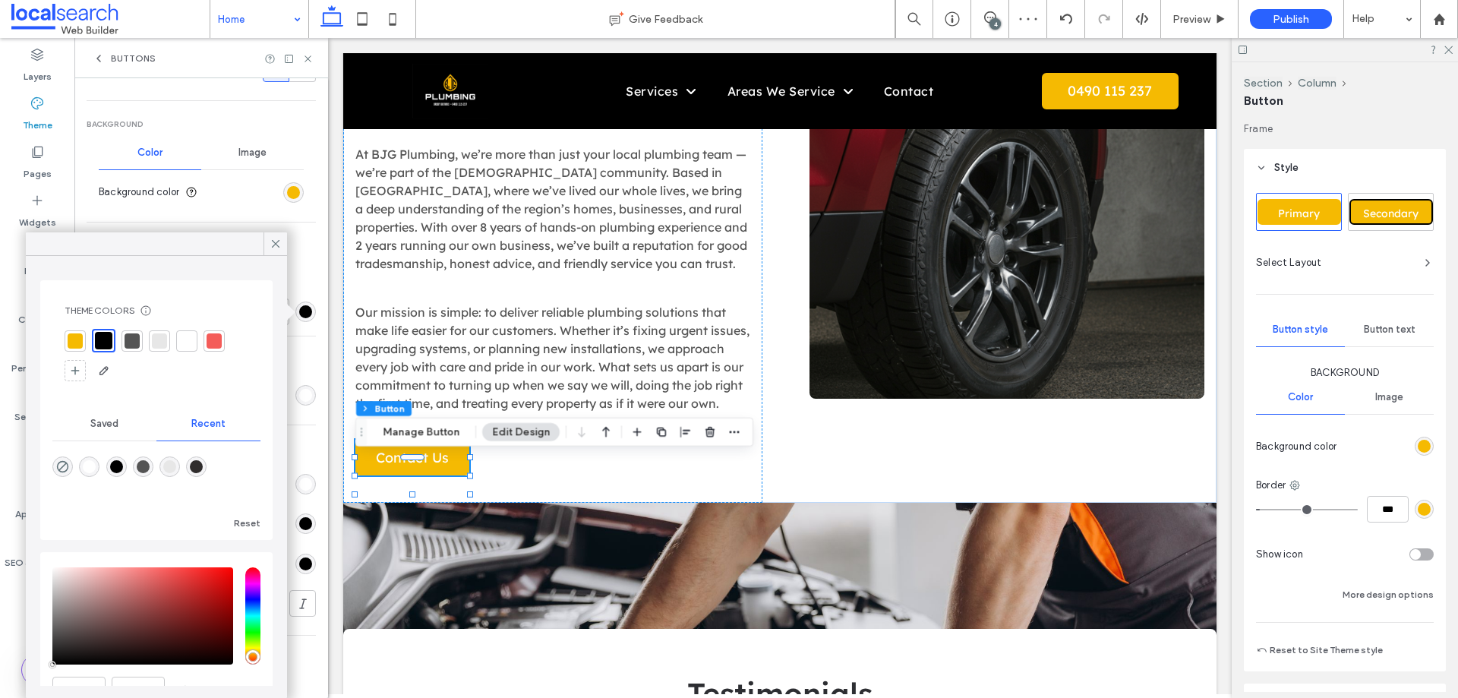
click at [85, 341] on div at bounding box center [75, 340] width 21 height 21
click at [304, 462] on div "Hover State Hover background color Hover border color Hover font color Hover fo…" at bounding box center [201, 548] width 229 height 210
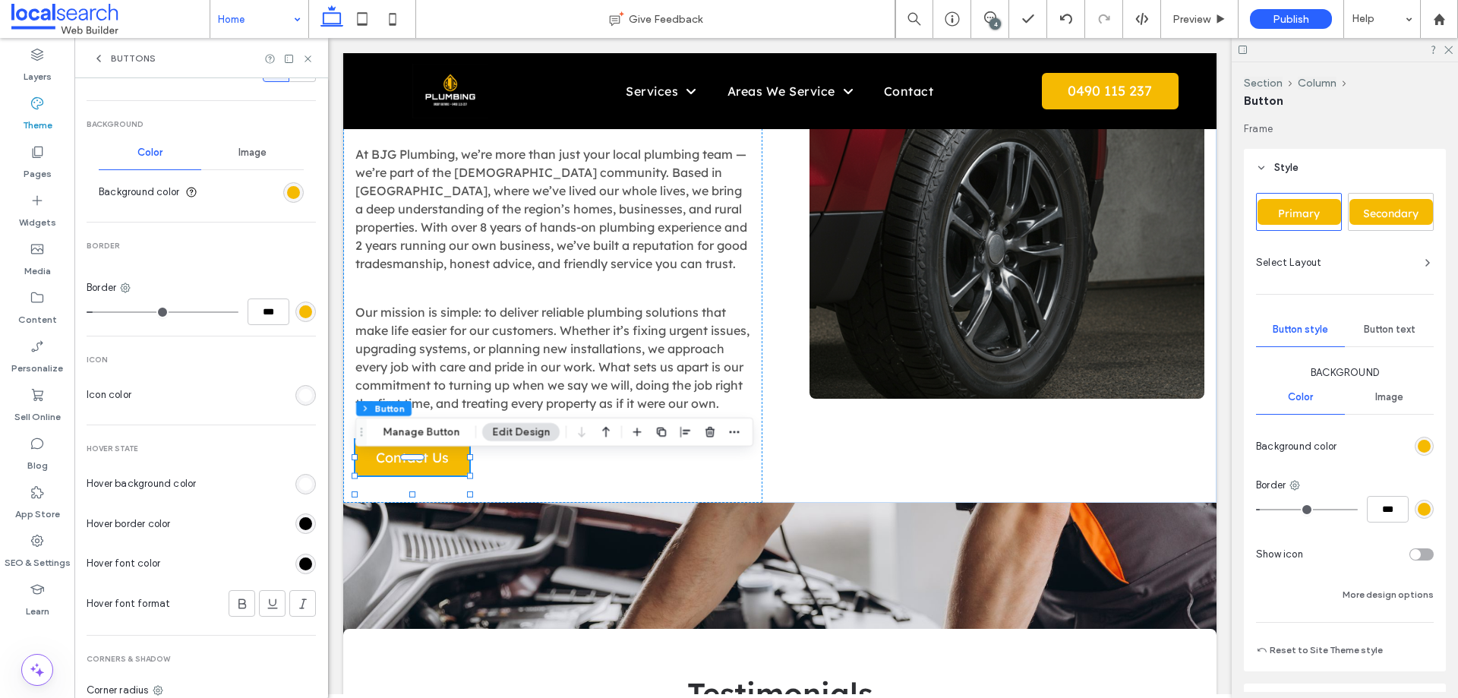
click at [300, 527] on div "rgb(0, 0, 0)" at bounding box center [305, 523] width 13 height 13
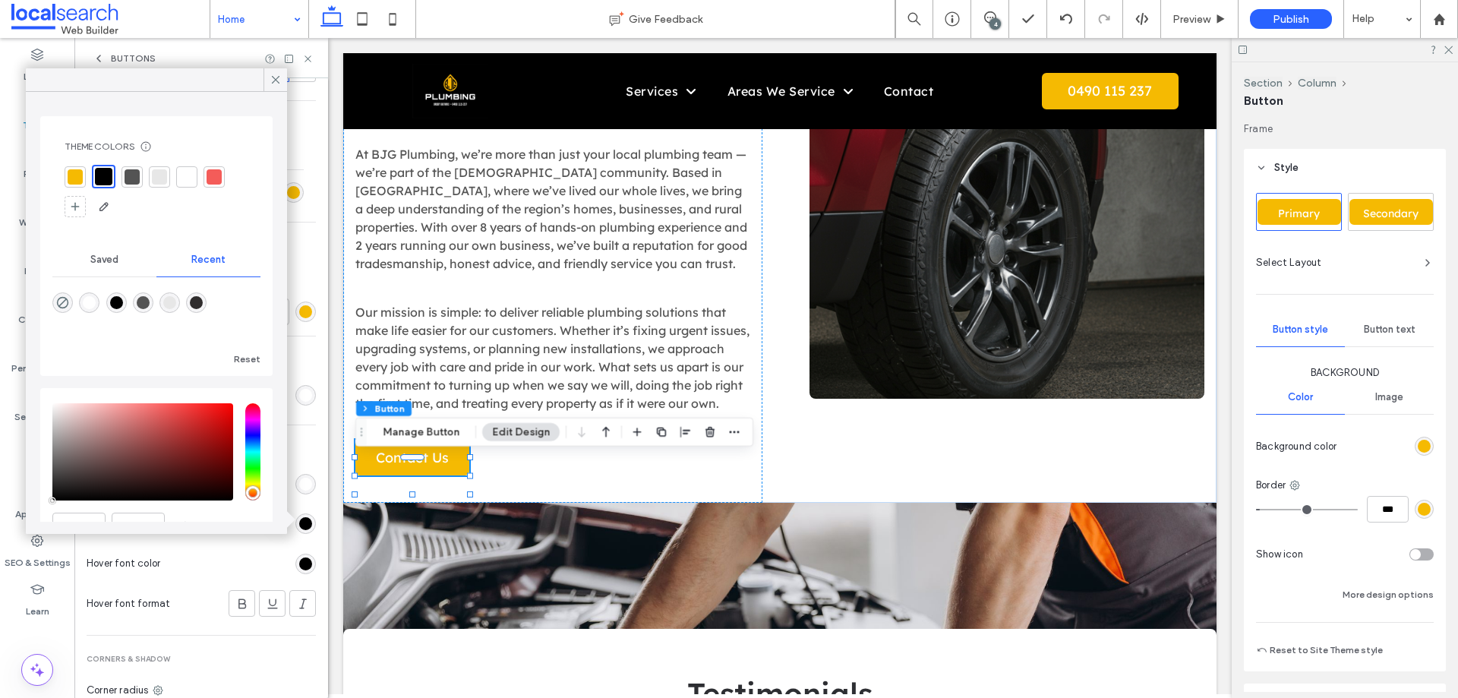
drag, startPoint x: 68, startPoint y: 172, endPoint x: 110, endPoint y: 232, distance: 73.1
click at [69, 172] on div at bounding box center [75, 176] width 15 height 15
click at [299, 562] on div "rgb(0, 0, 0)" at bounding box center [305, 563] width 13 height 13
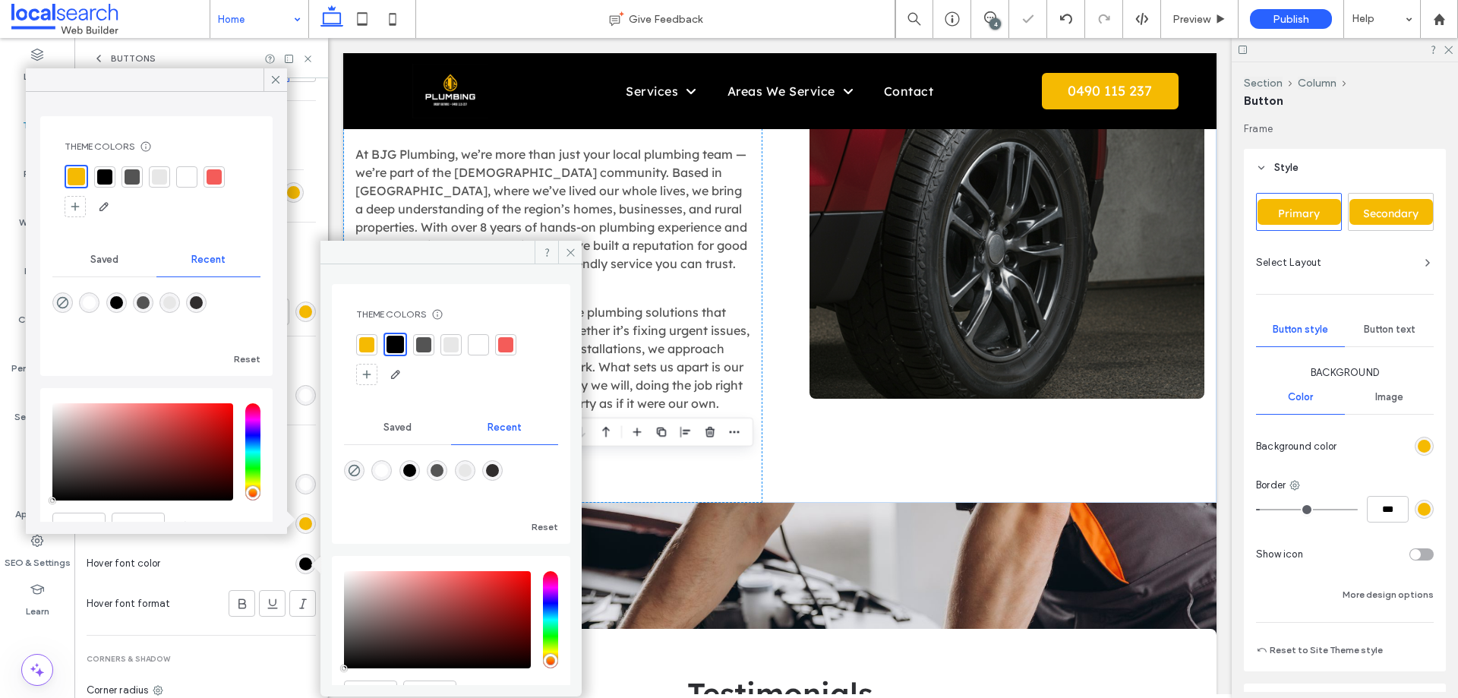
click at [364, 341] on div at bounding box center [366, 344] width 15 height 15
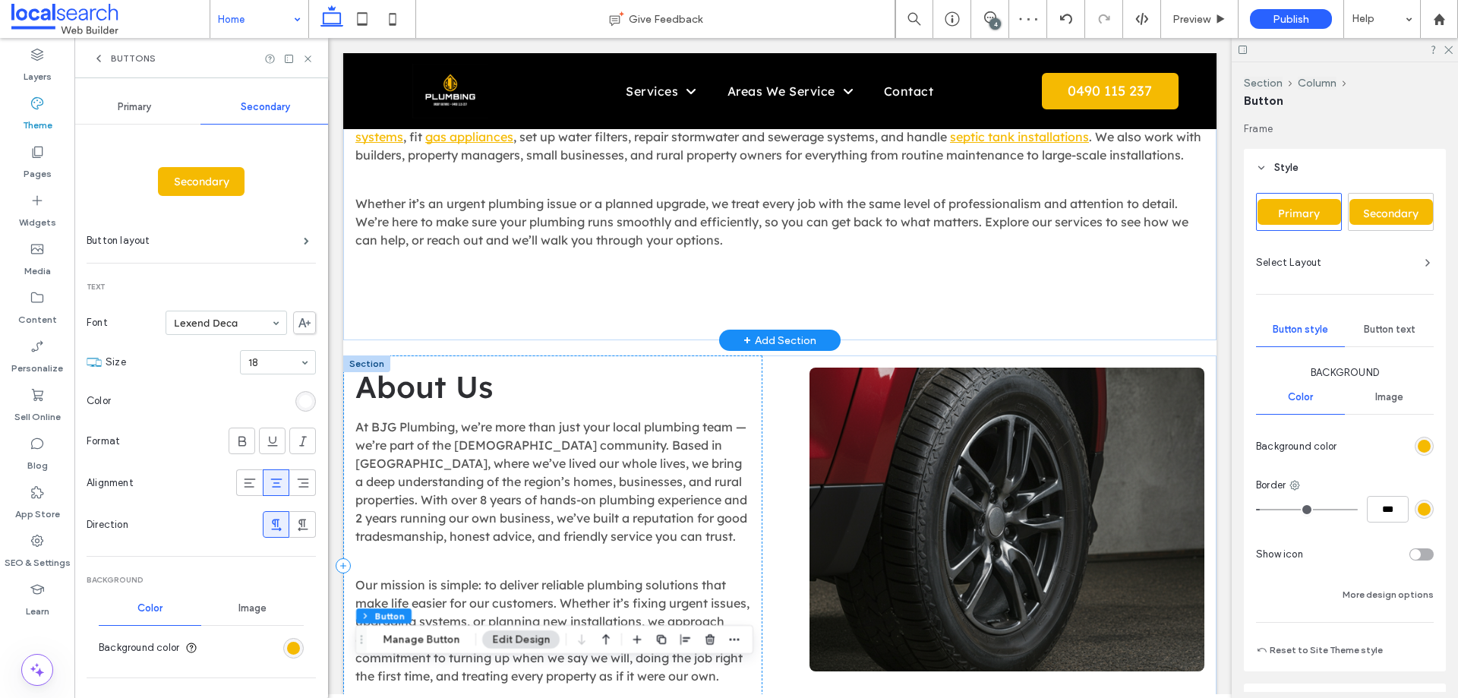
scroll to position [1994, 0]
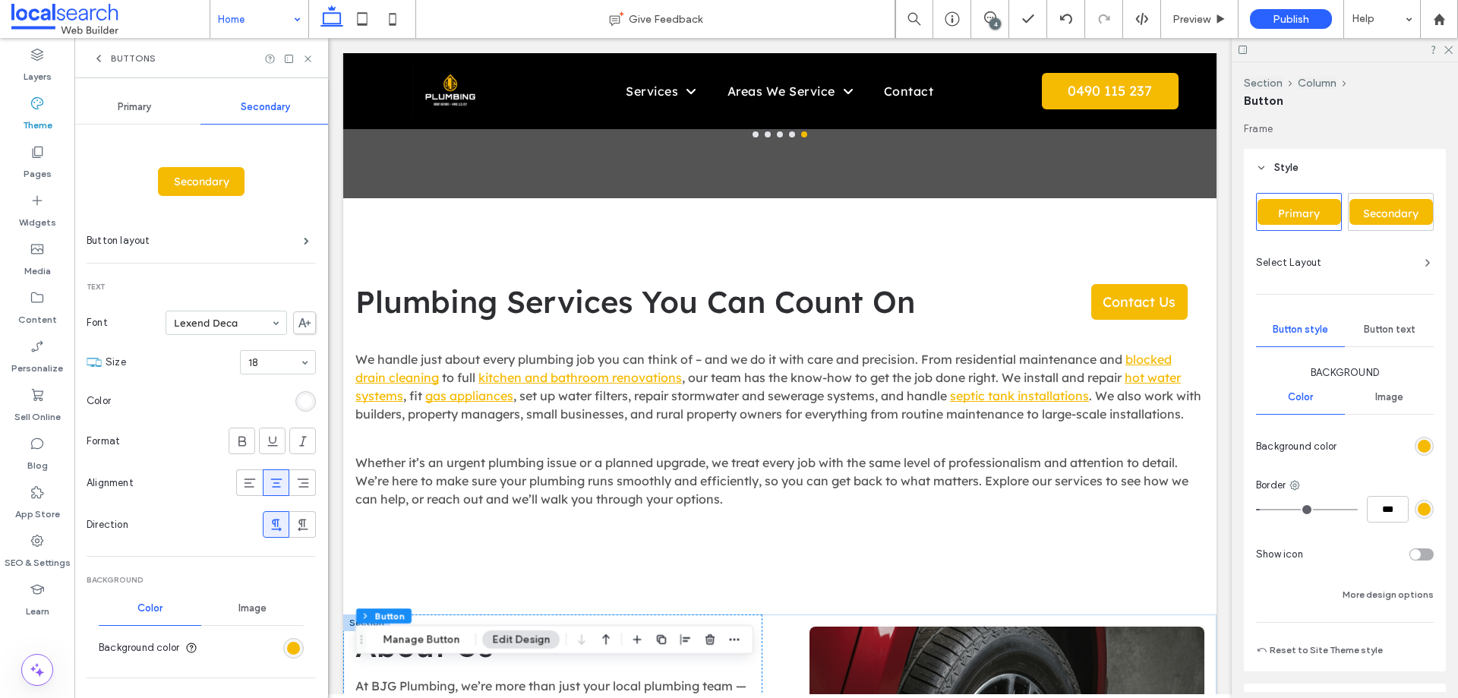
click at [148, 107] on span "Primary" at bounding box center [134, 107] width 33 height 12
click at [115, 73] on div "Buttons" at bounding box center [201, 58] width 254 height 40
click at [107, 68] on div "Buttons" at bounding box center [201, 58] width 254 height 40
click at [96, 56] on icon at bounding box center [99, 58] width 12 height 12
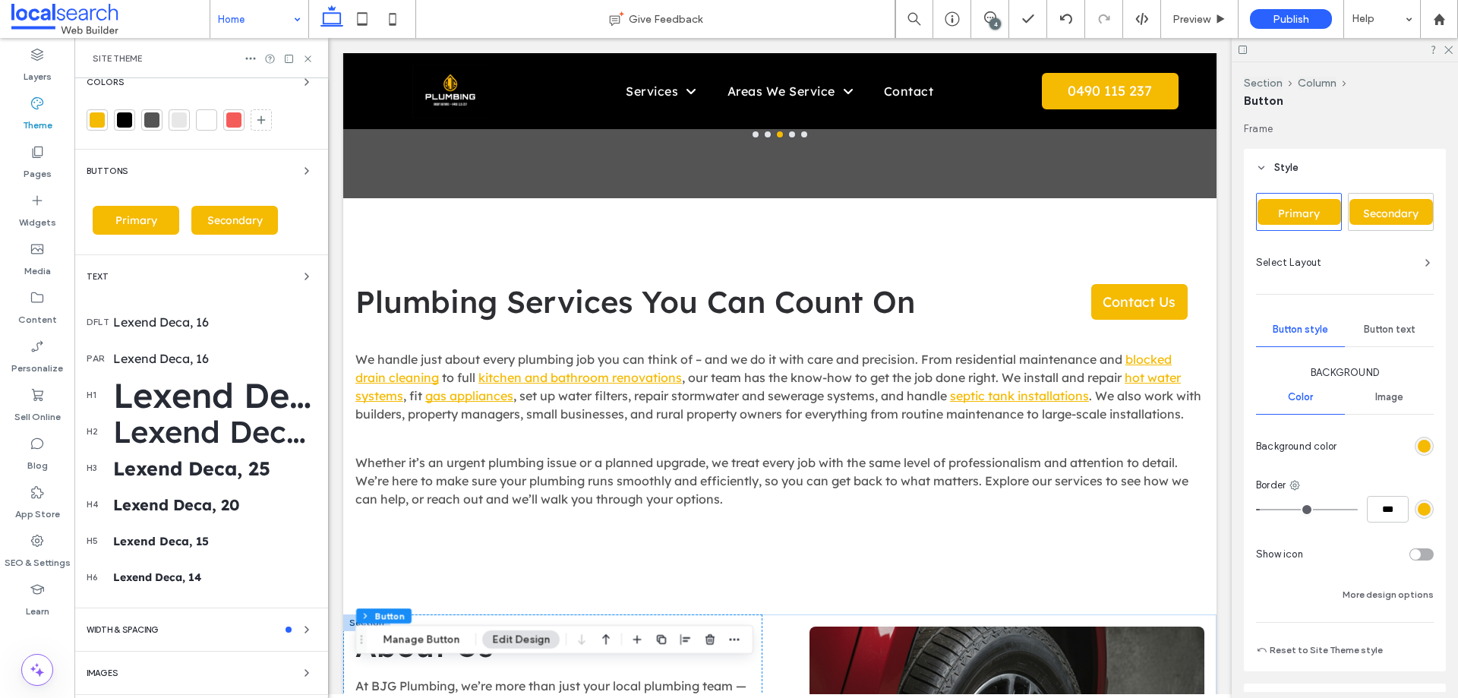
scroll to position [0, 0]
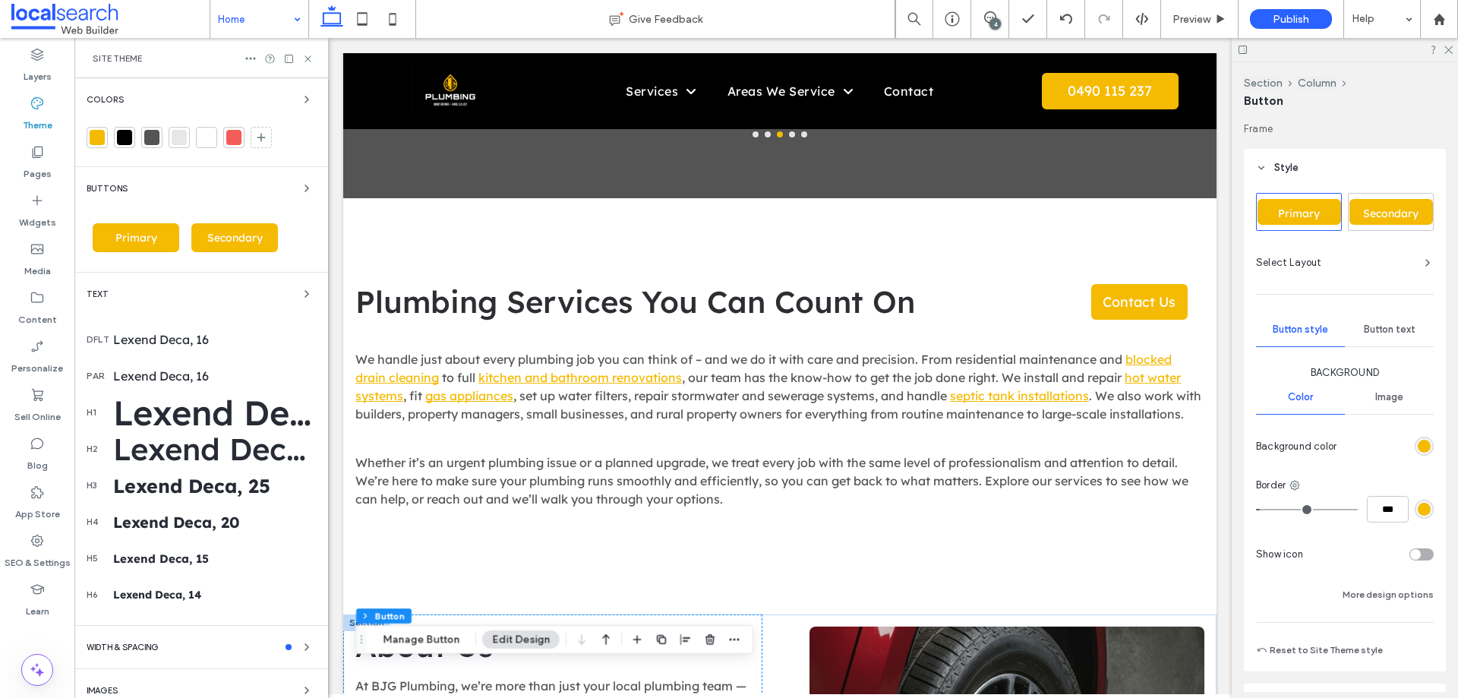
click at [178, 331] on div "dflt Lexend Deca, 16" at bounding box center [201, 339] width 229 height 36
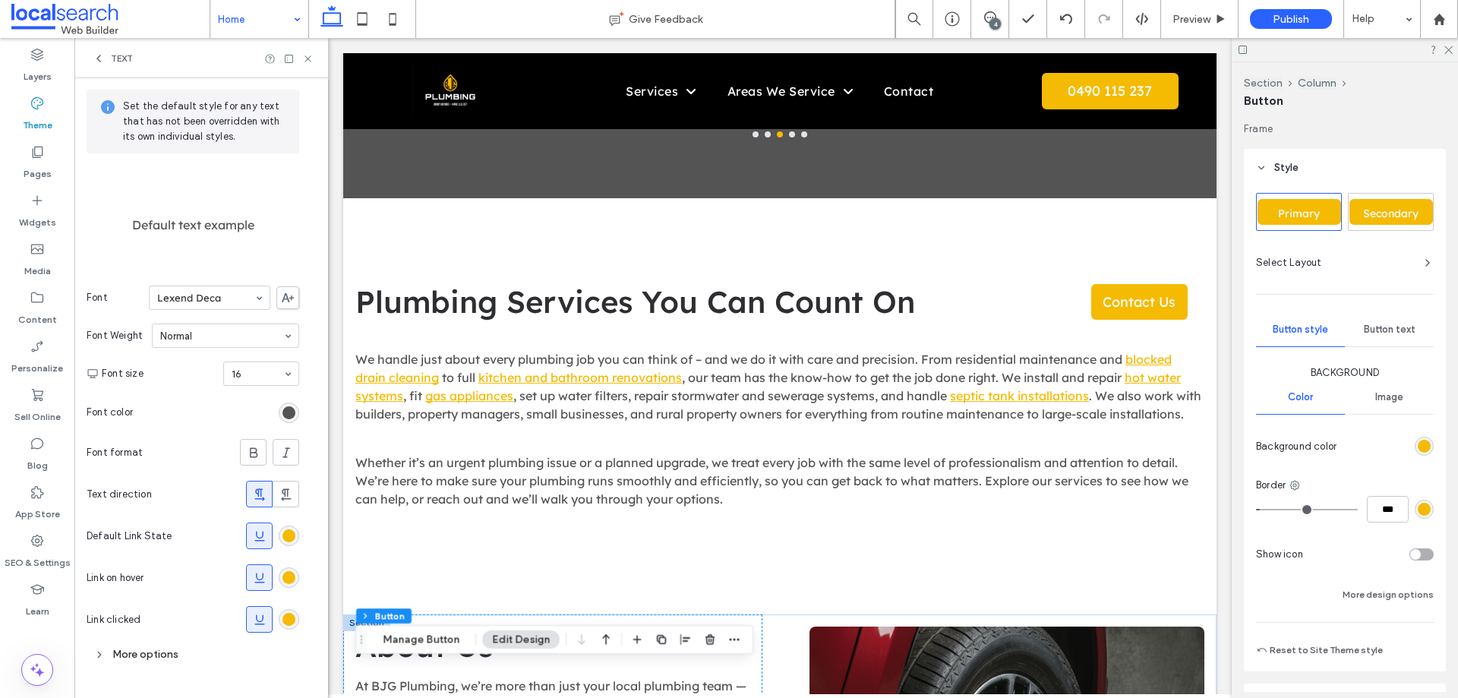
scroll to position [57, 0]
click at [257, 531] on use at bounding box center [259, 535] width 10 height 10
click at [259, 614] on icon at bounding box center [259, 618] width 15 height 15
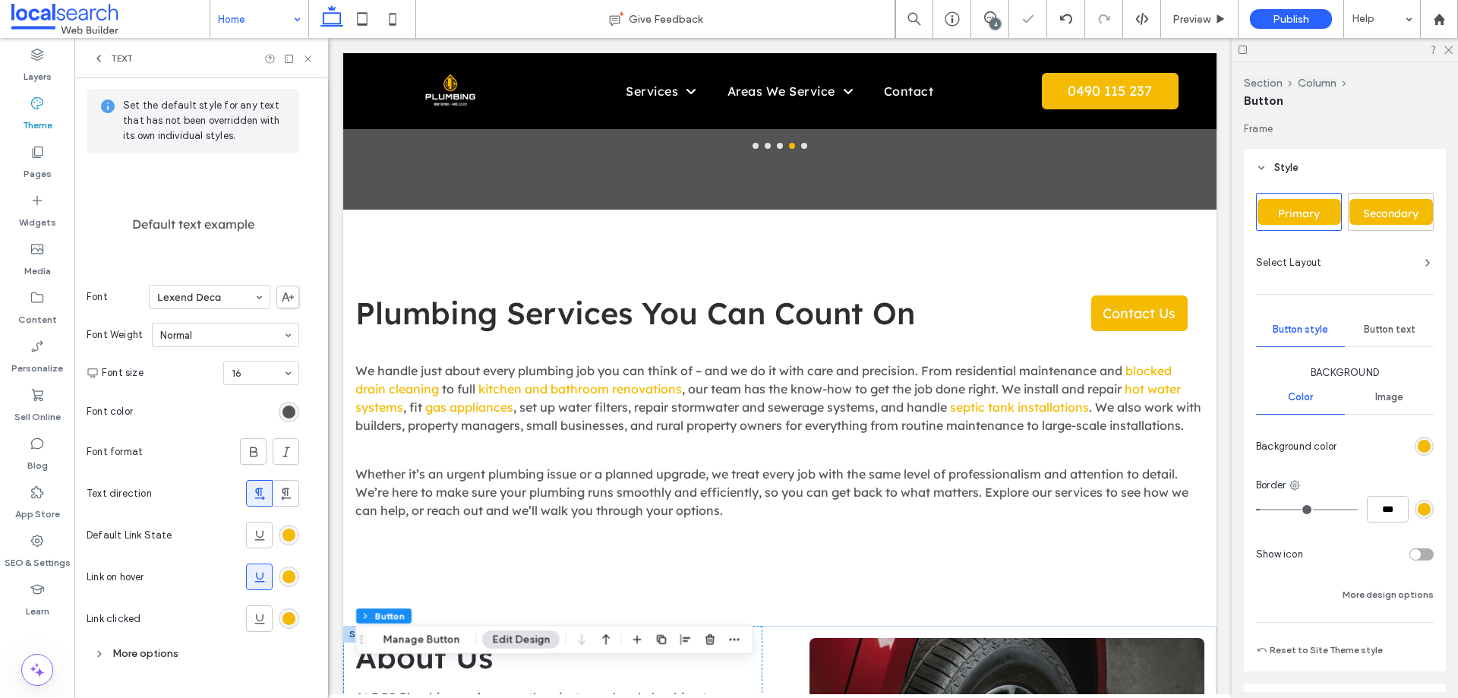
click at [260, 575] on icon at bounding box center [259, 576] width 15 height 15
click at [266, 531] on icon at bounding box center [259, 535] width 15 height 15
click at [263, 570] on icon at bounding box center [259, 576] width 15 height 15
click at [304, 58] on icon at bounding box center [307, 58] width 11 height 11
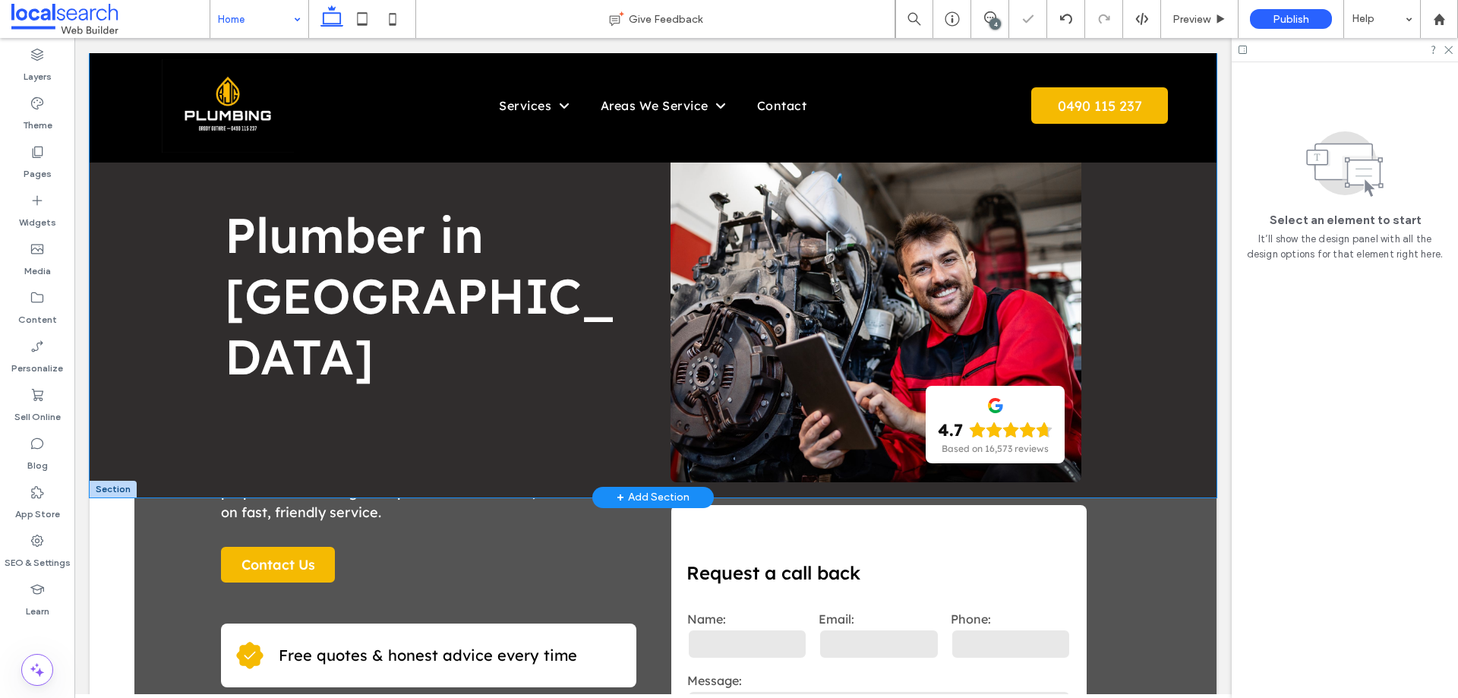
scroll to position [0, 0]
click at [138, 414] on div "Plumber in Wagga Button 4.7 Based on 16,573 reviews" at bounding box center [653, 275] width 1127 height 444
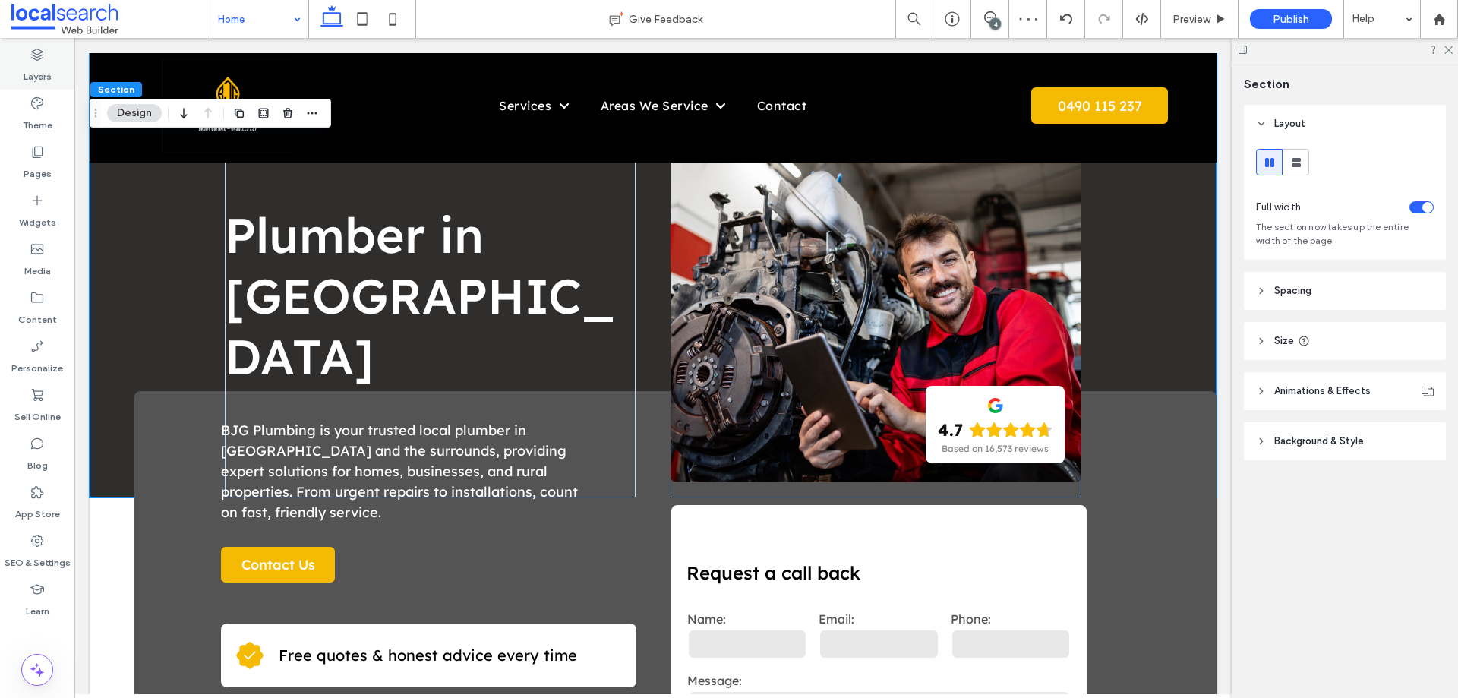
click at [46, 61] on div "Layers" at bounding box center [37, 65] width 74 height 49
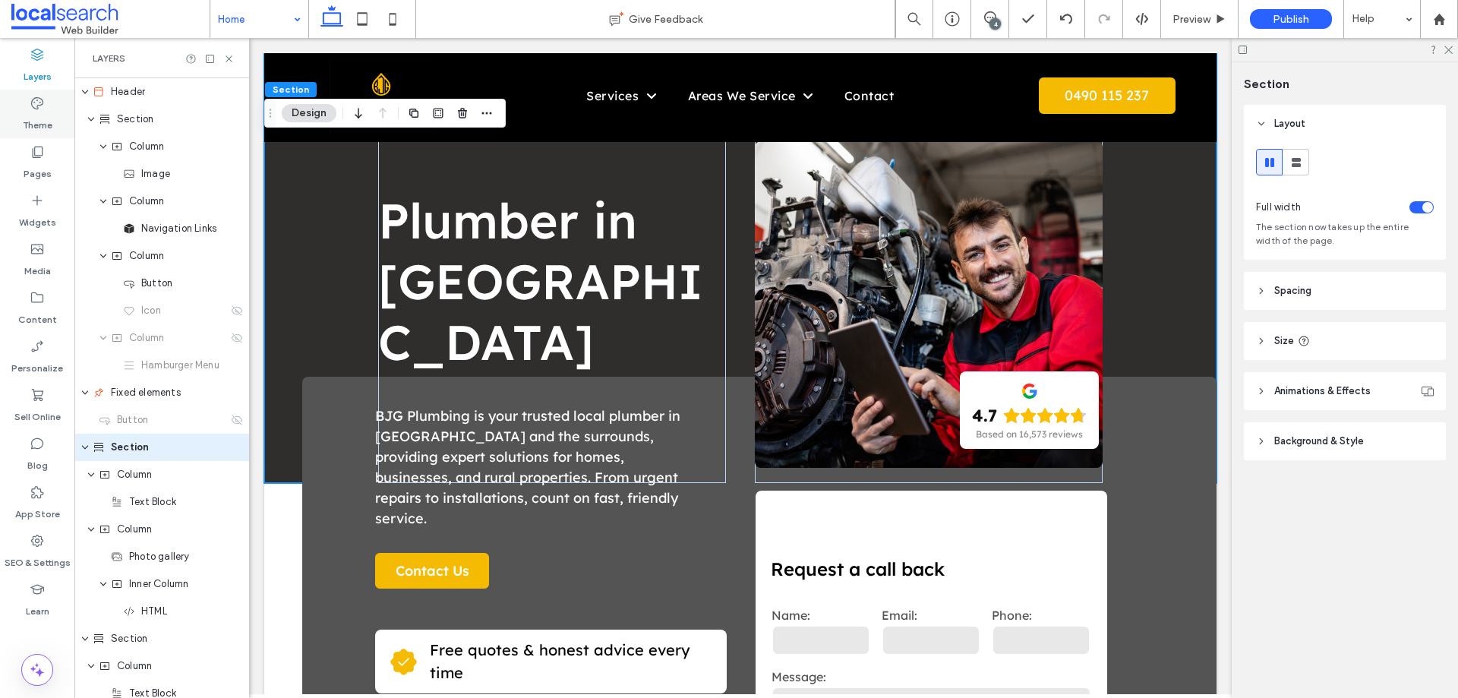
click at [32, 114] on label "Theme" at bounding box center [38, 121] width 30 height 21
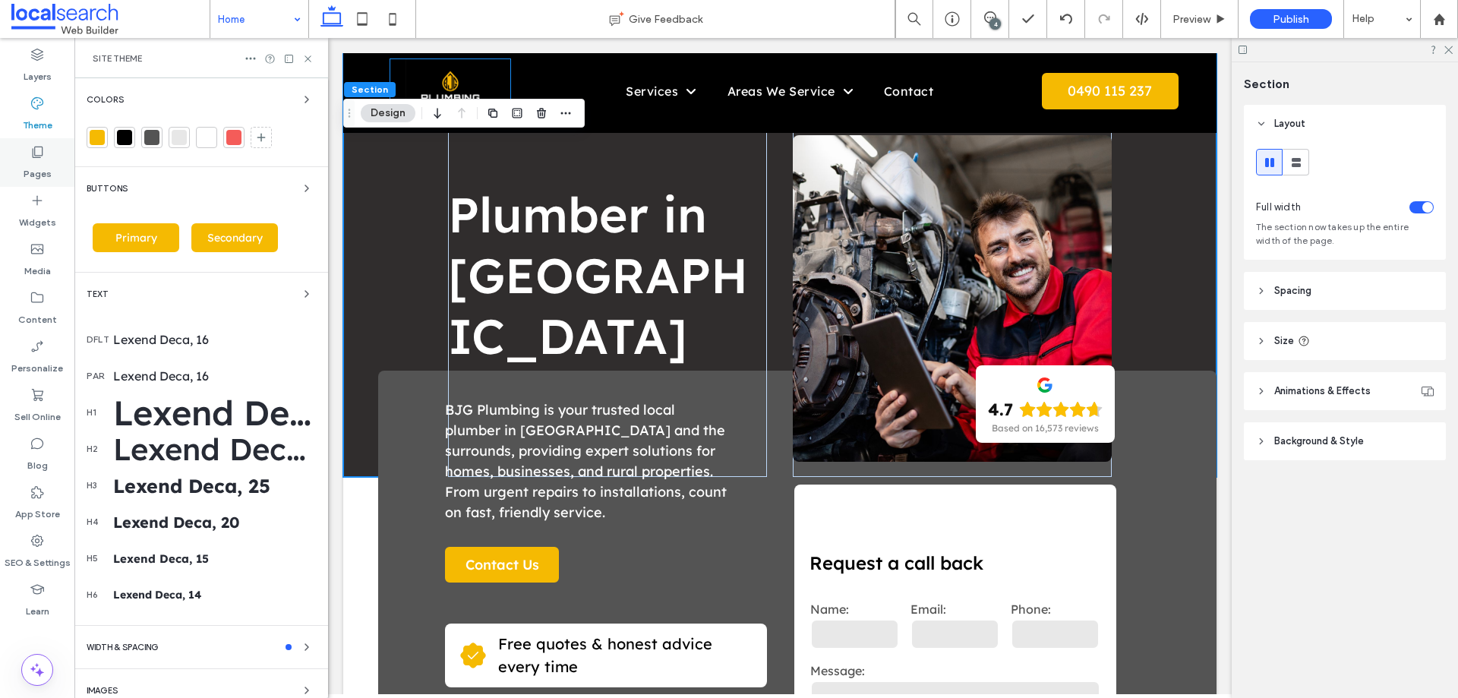
click at [33, 166] on label "Pages" at bounding box center [38, 169] width 28 height 21
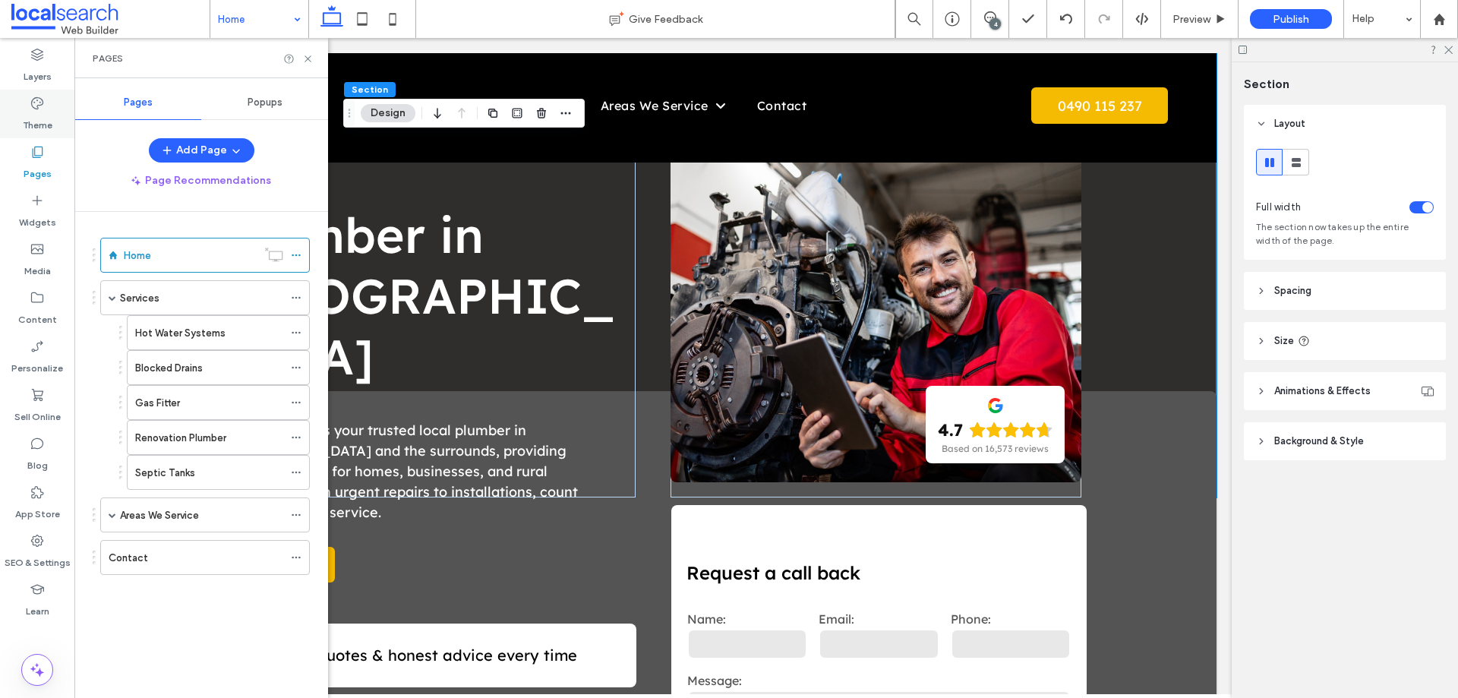
click at [42, 103] on icon at bounding box center [37, 103] width 15 height 15
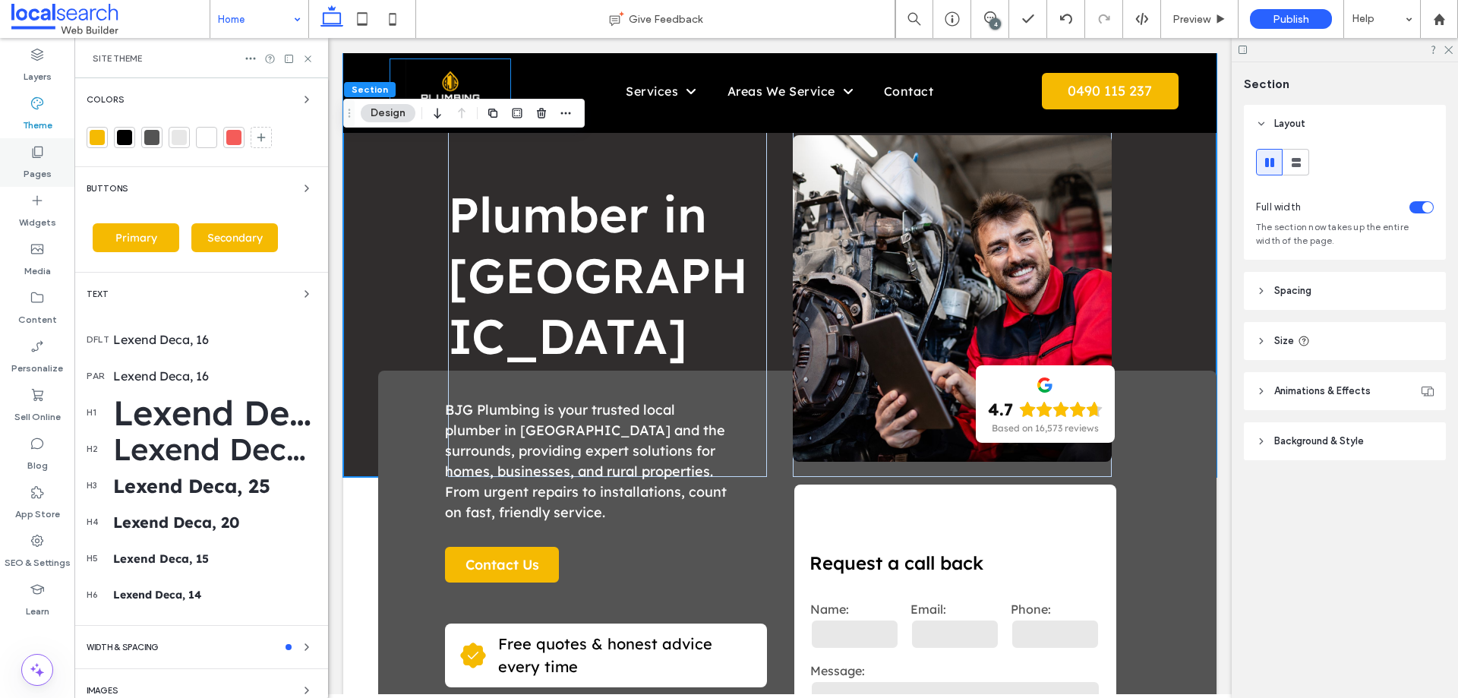
click at [54, 141] on div "Pages" at bounding box center [37, 162] width 74 height 49
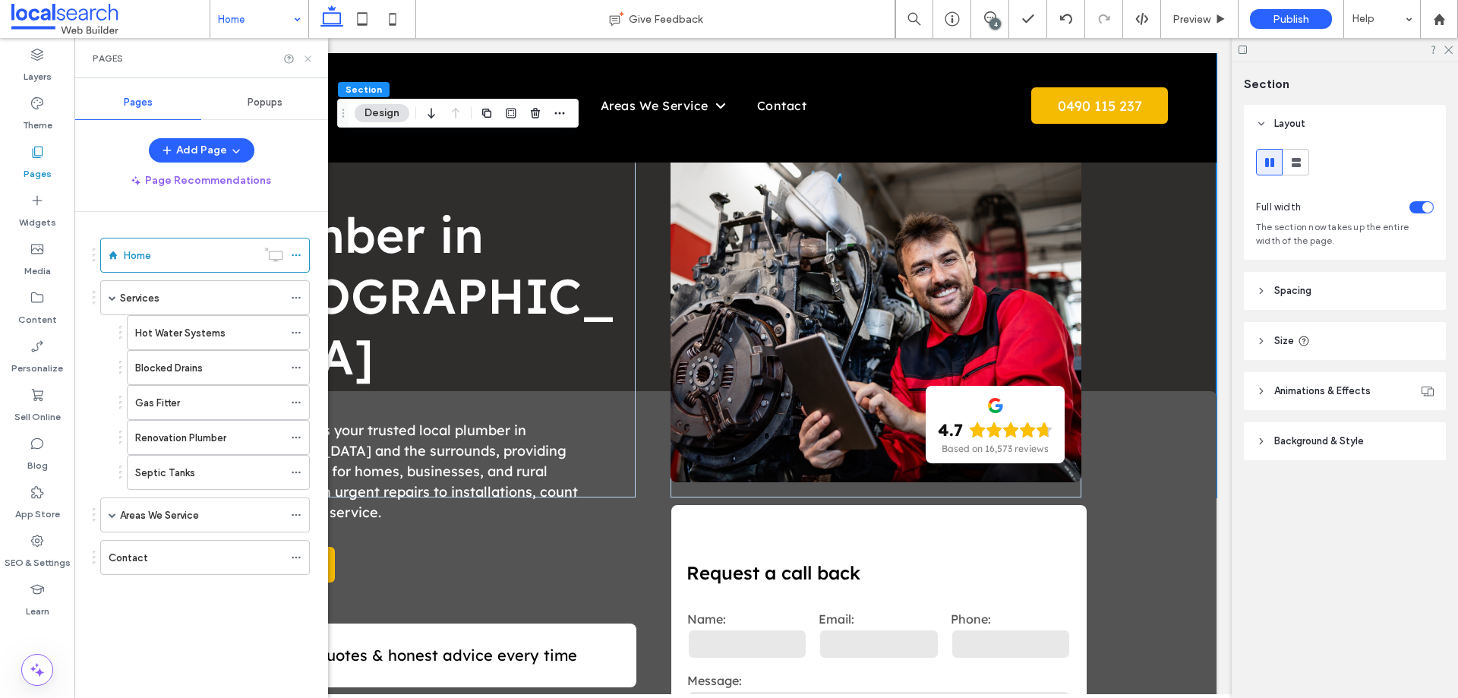
drag, startPoint x: 307, startPoint y: 59, endPoint x: 470, endPoint y: 77, distance: 163.4
click at [307, 59] on use at bounding box center [307, 58] width 6 height 6
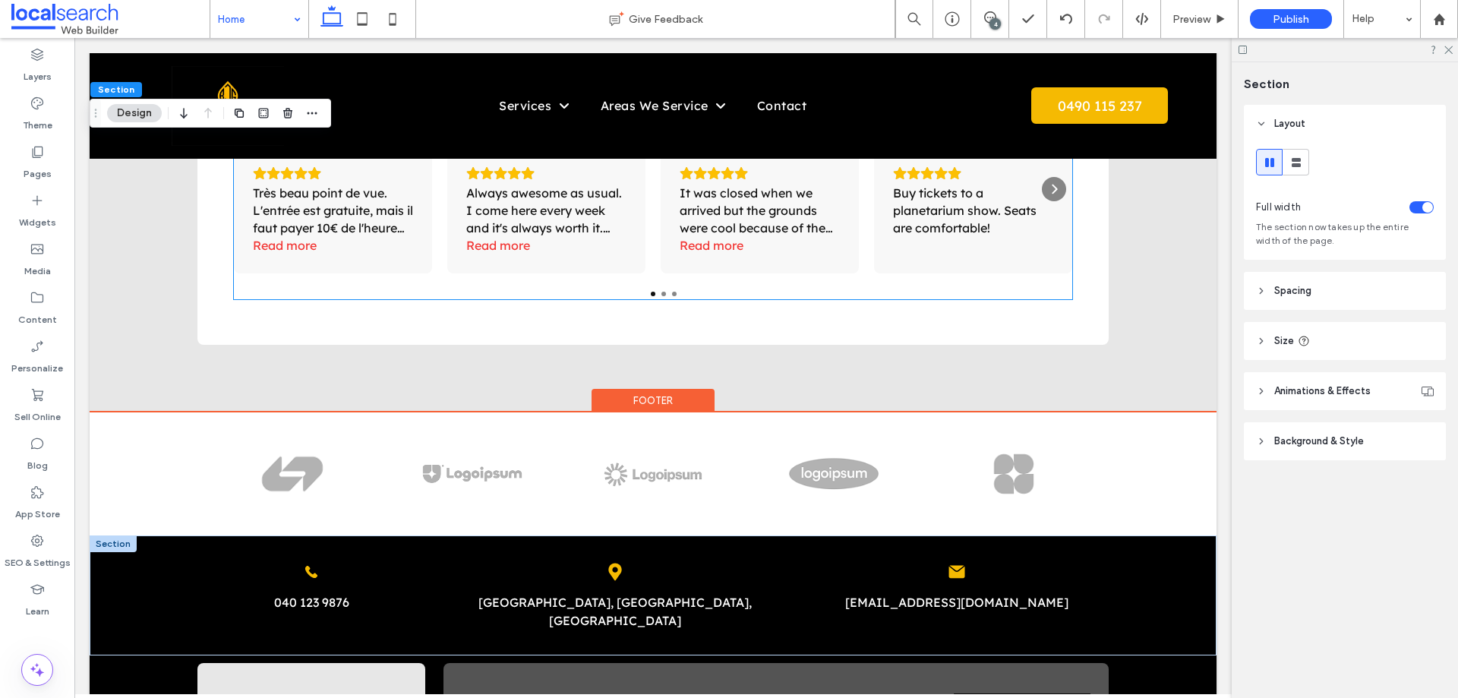
scroll to position [3608, 0]
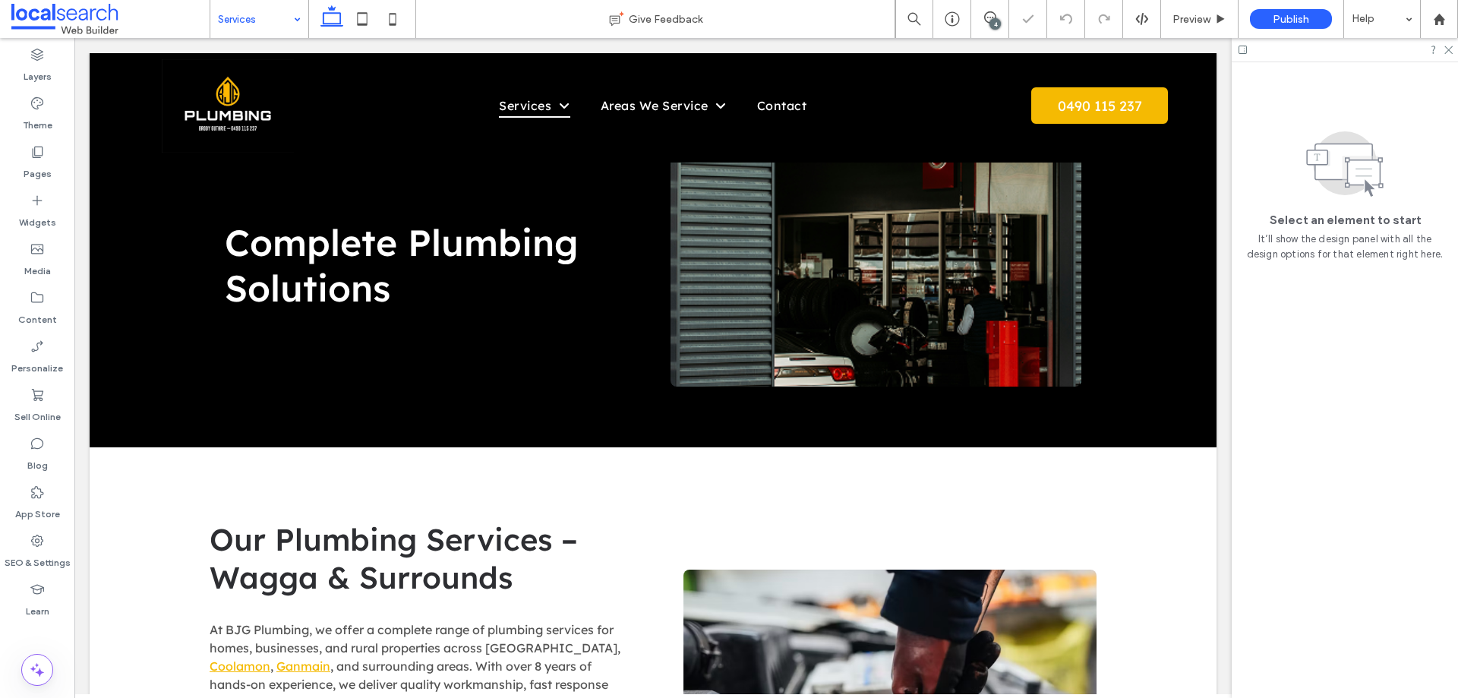
click at [242, 24] on input at bounding box center [255, 19] width 75 height 38
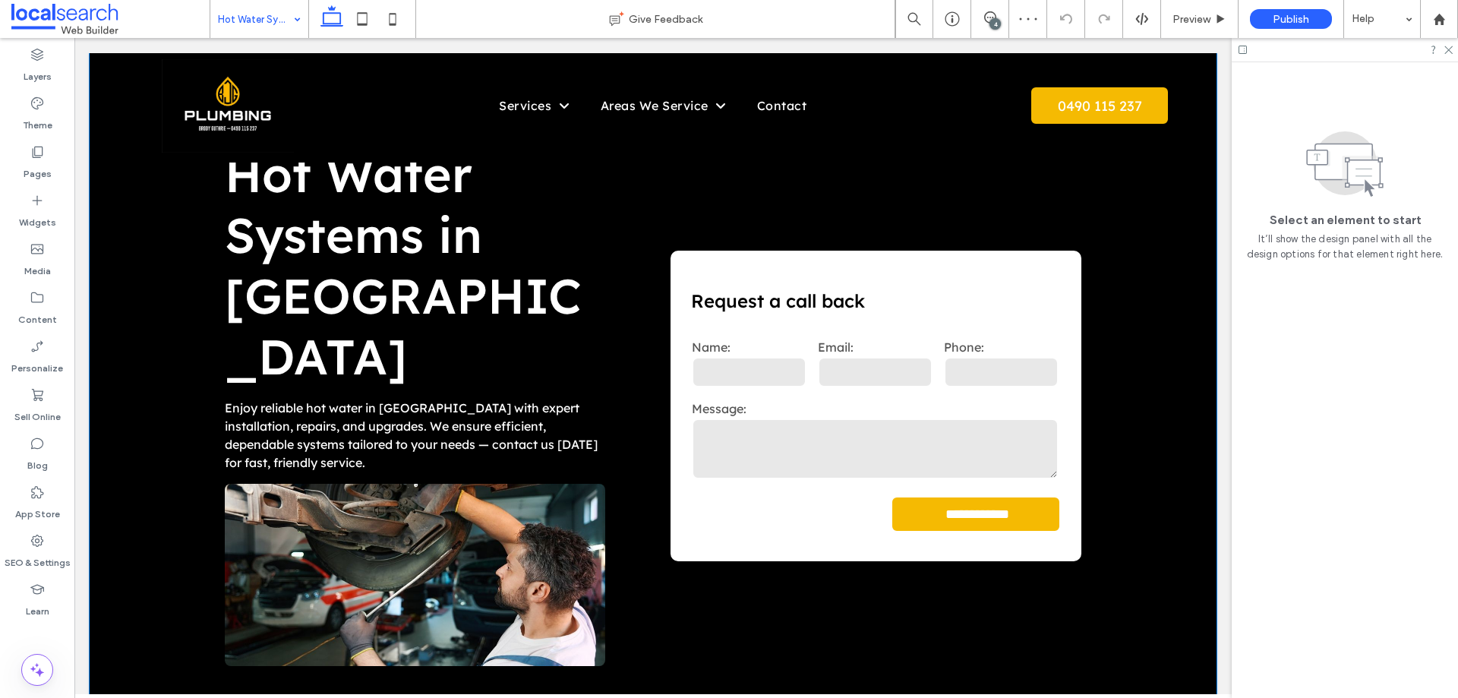
click at [166, 318] on div "**********" at bounding box center [653, 389] width 1127 height 673
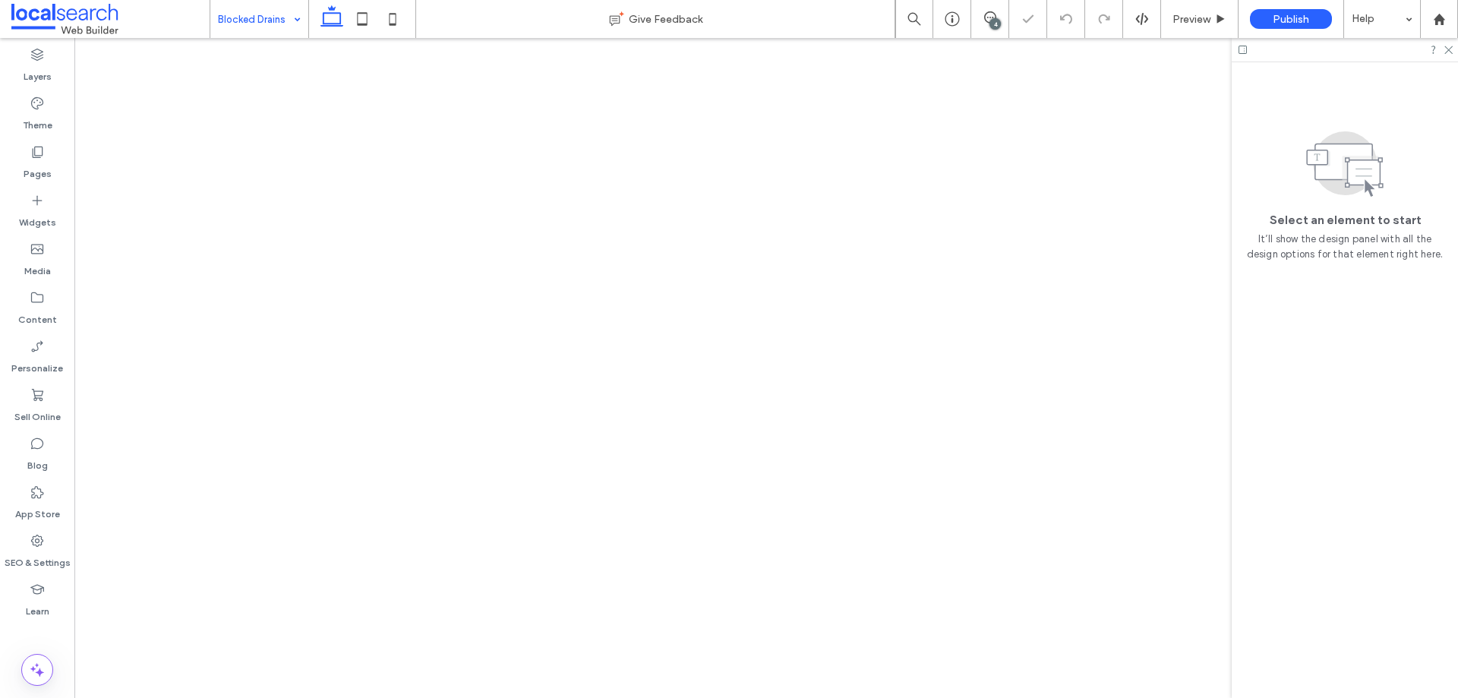
click at [255, 19] on input at bounding box center [255, 19] width 75 height 38
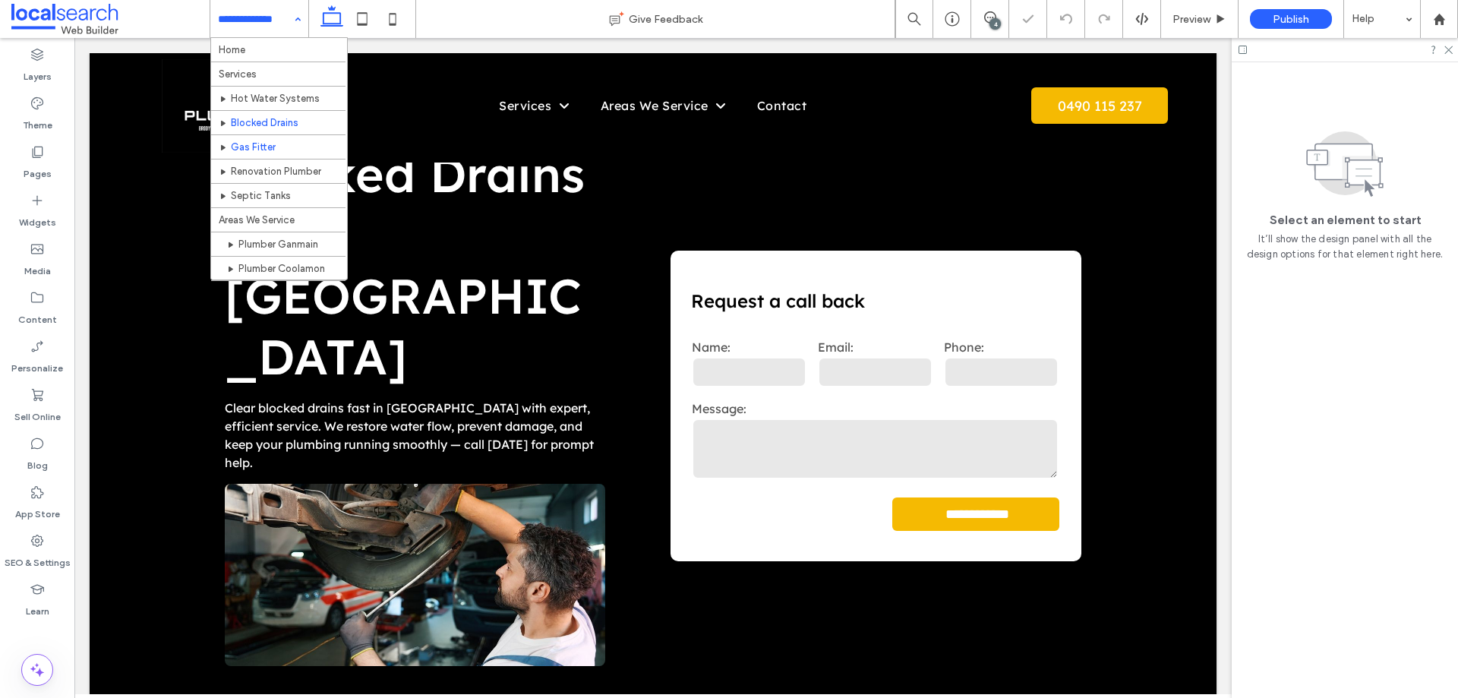
click at [263, 134] on hr at bounding box center [278, 134] width 134 height 1
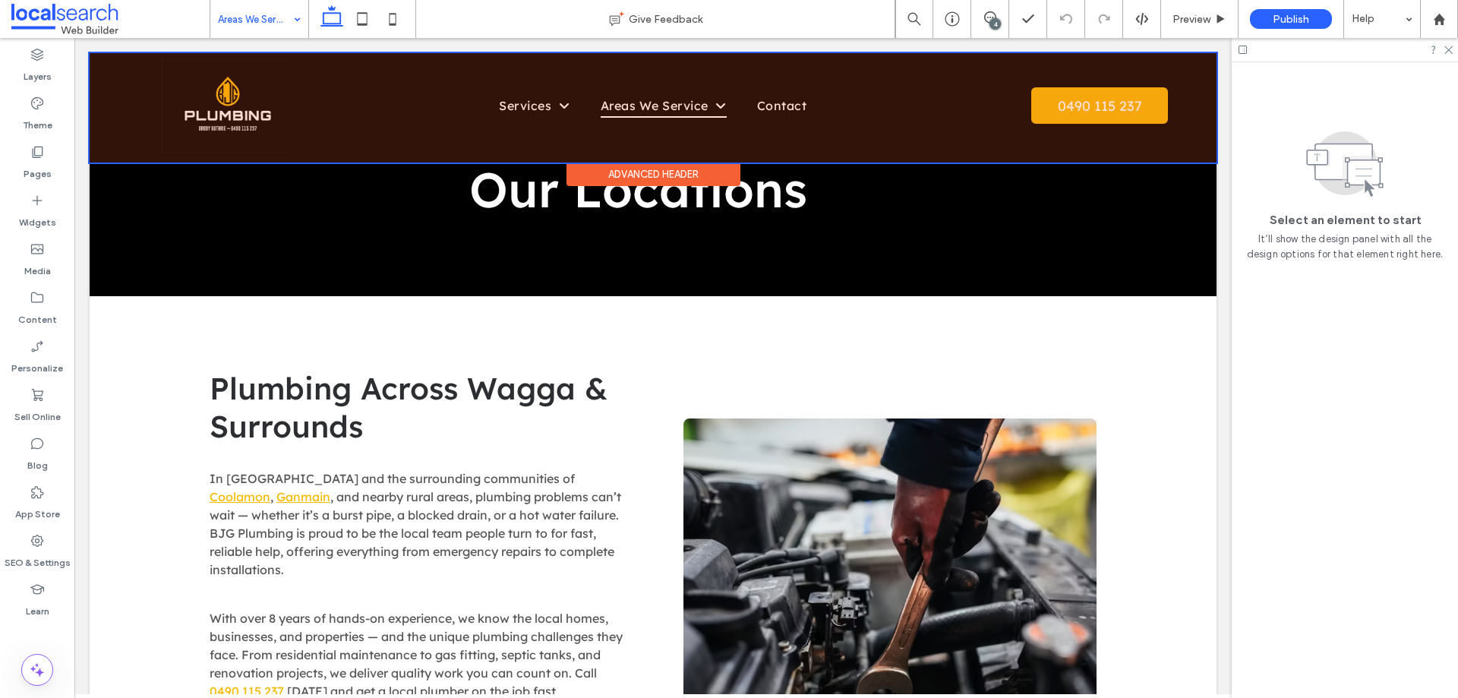
click at [638, 171] on div "Advanced Header" at bounding box center [653, 174] width 174 height 24
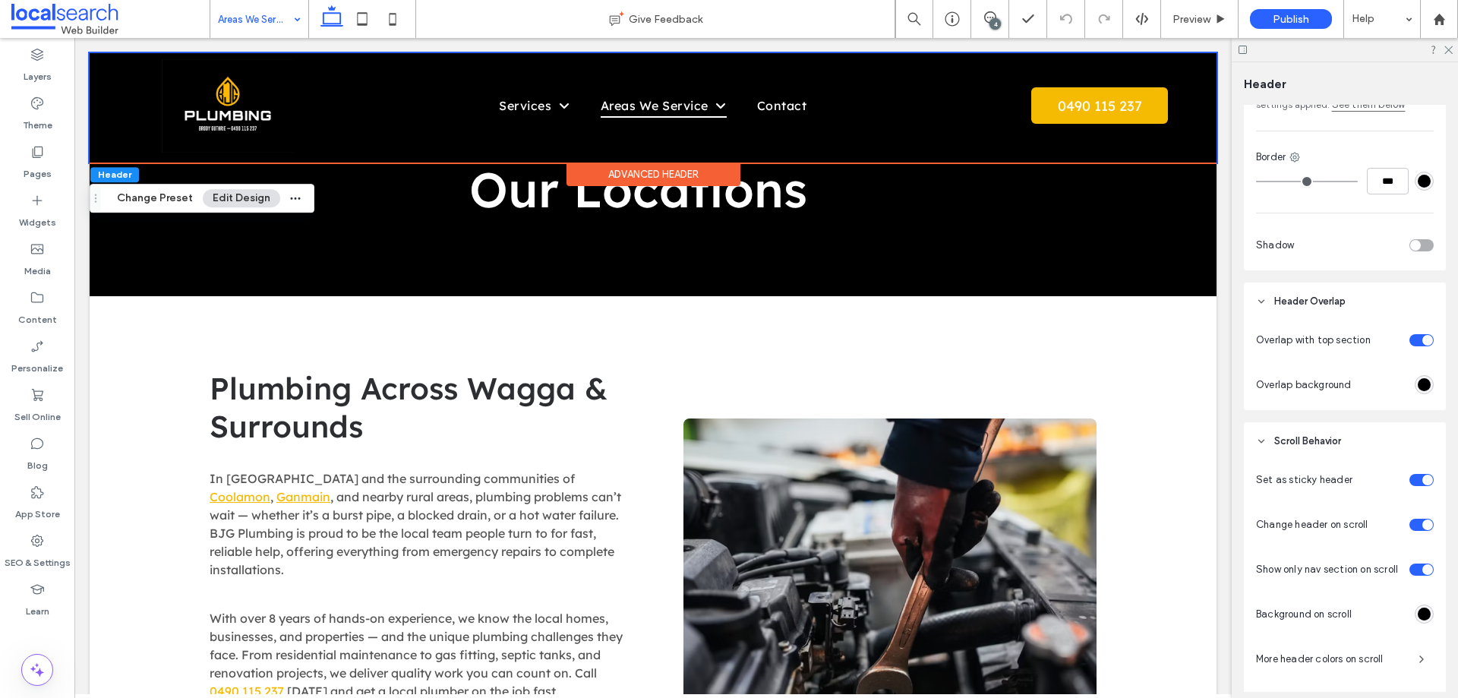
scroll to position [423, 0]
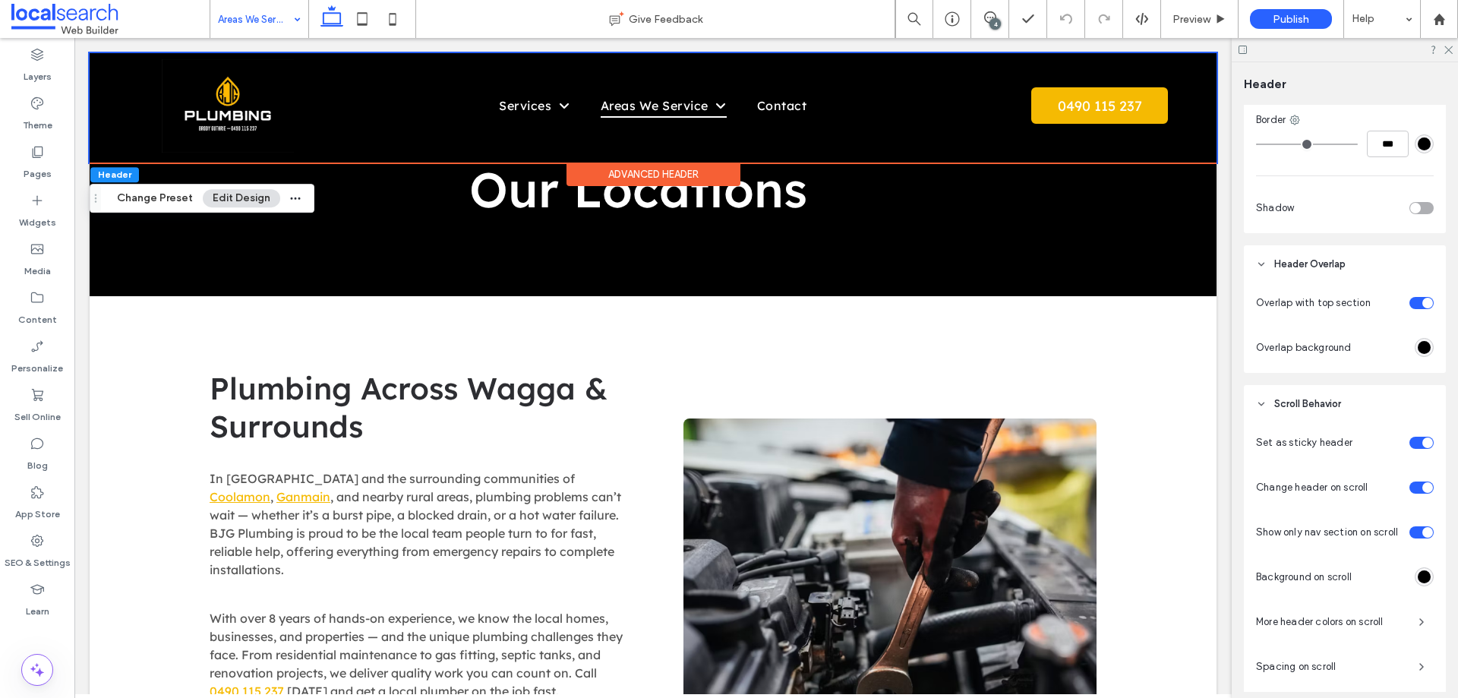
click at [1411, 303] on div "toggle" at bounding box center [1421, 303] width 24 height 12
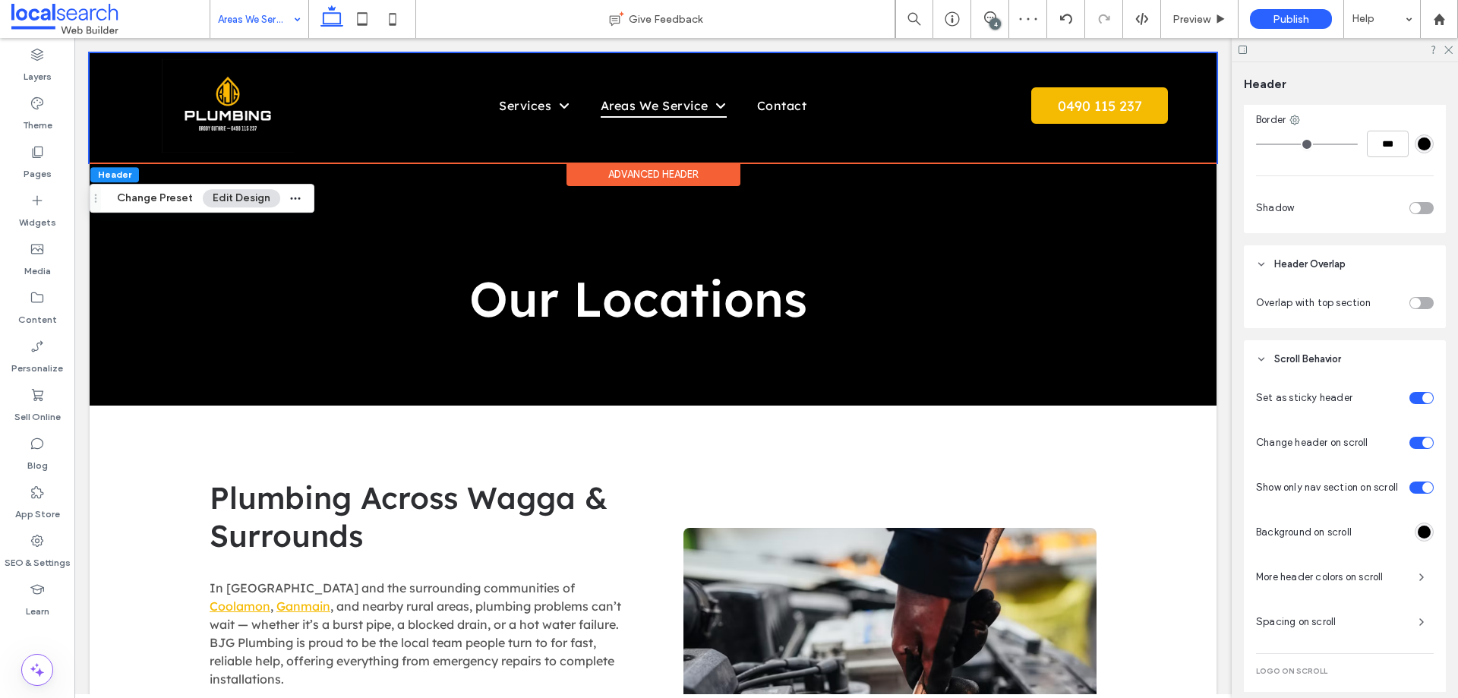
click at [1411, 298] on div "toggle" at bounding box center [1415, 303] width 11 height 11
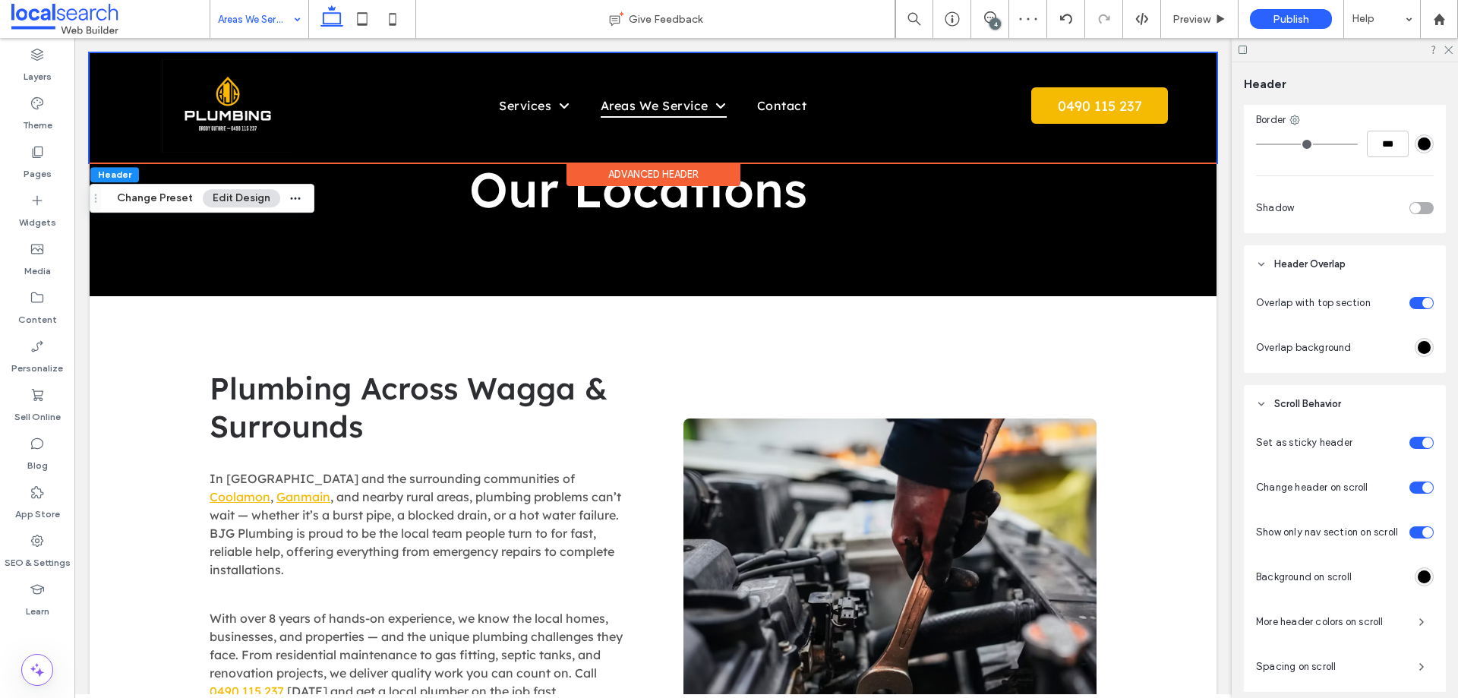
click at [1422, 304] on div "toggle" at bounding box center [1427, 303] width 11 height 11
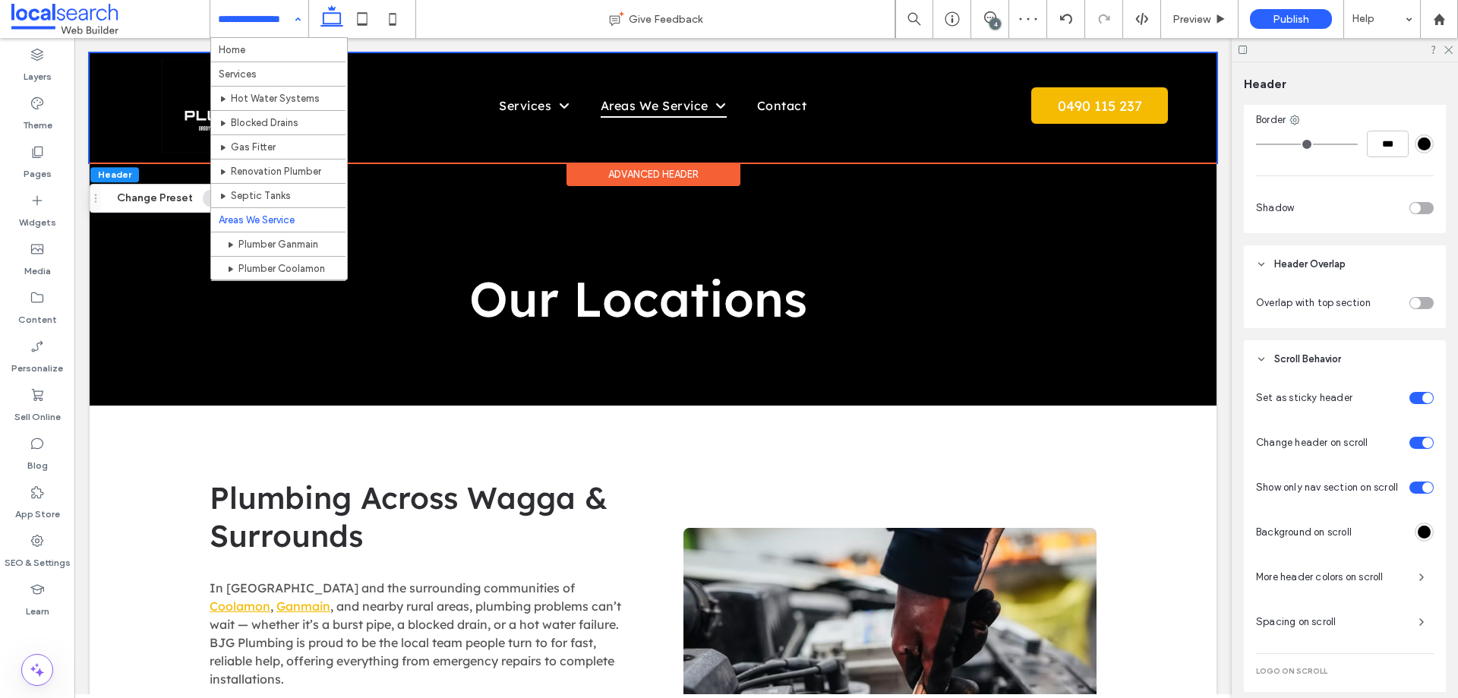
drag, startPoint x: 259, startPoint y: 25, endPoint x: 254, endPoint y: 52, distance: 27.0
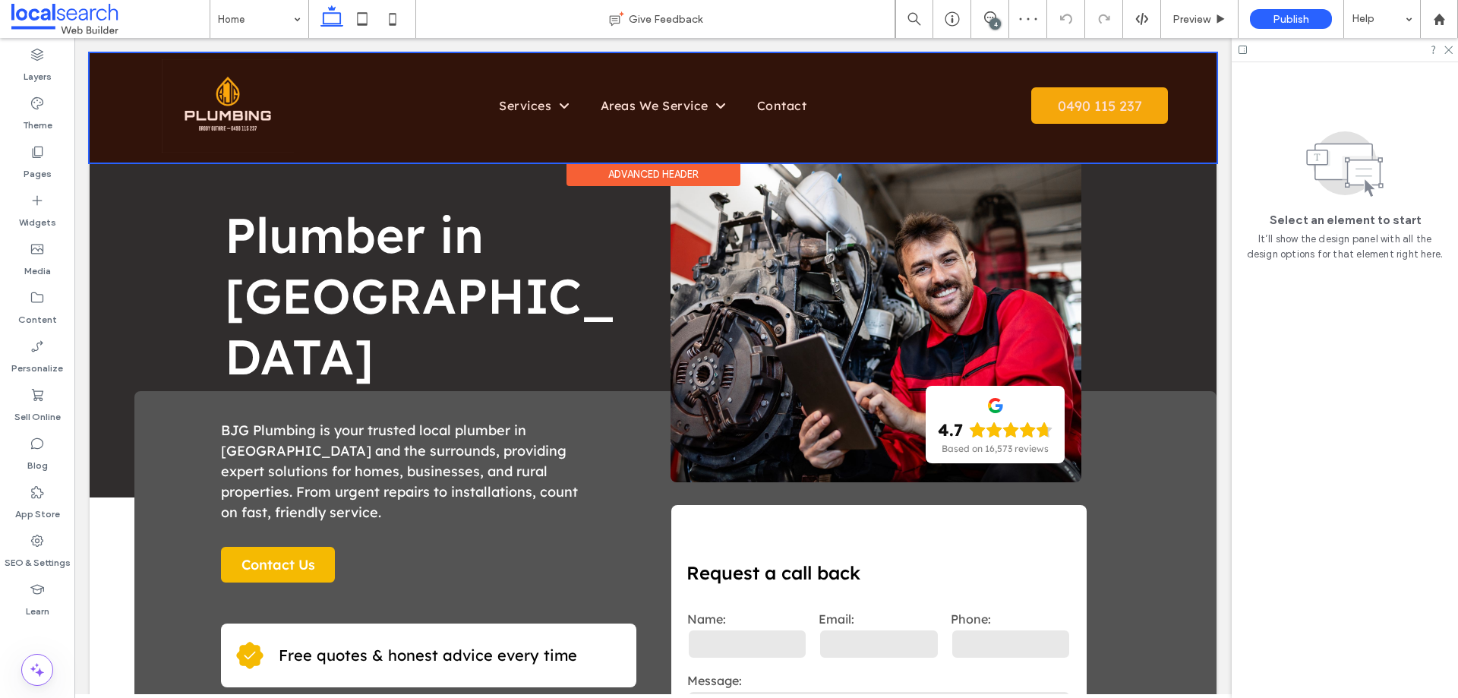
click at [613, 169] on div "Advanced Header" at bounding box center [653, 174] width 174 height 24
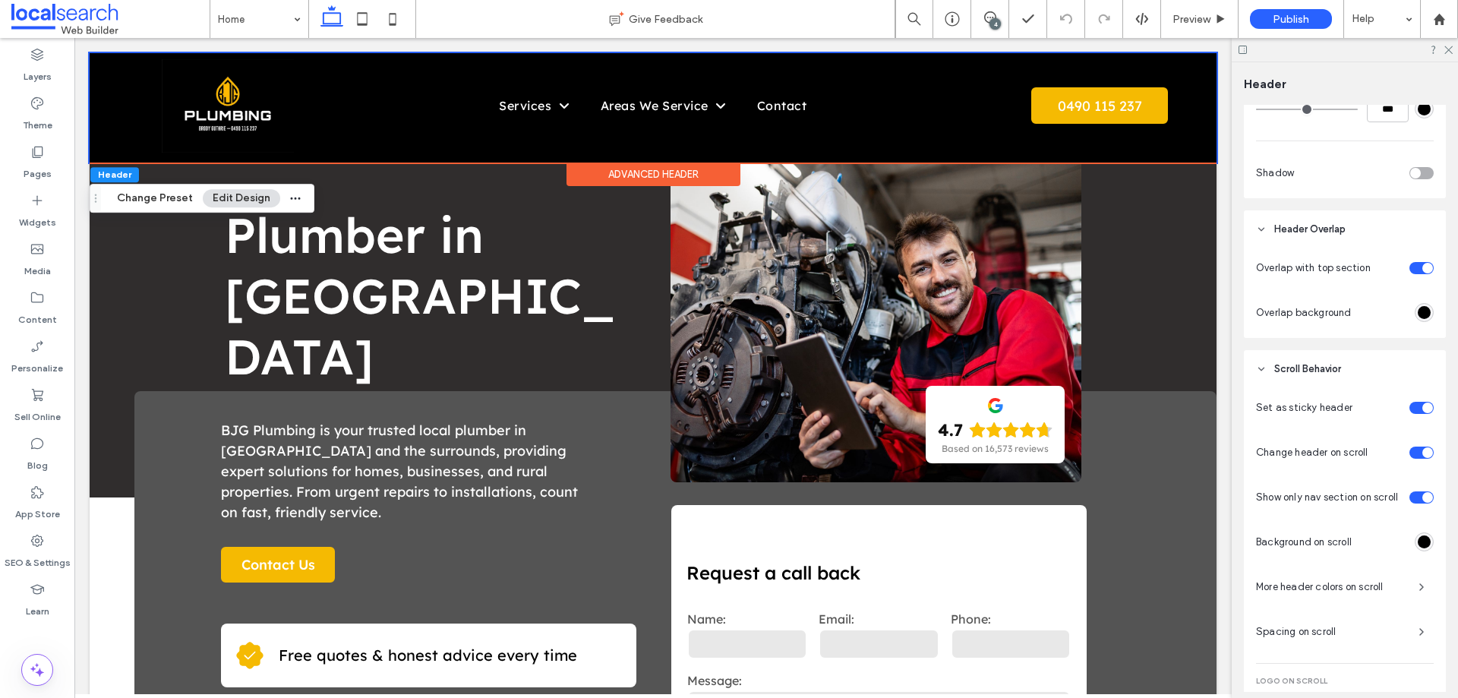
scroll to position [531, 0]
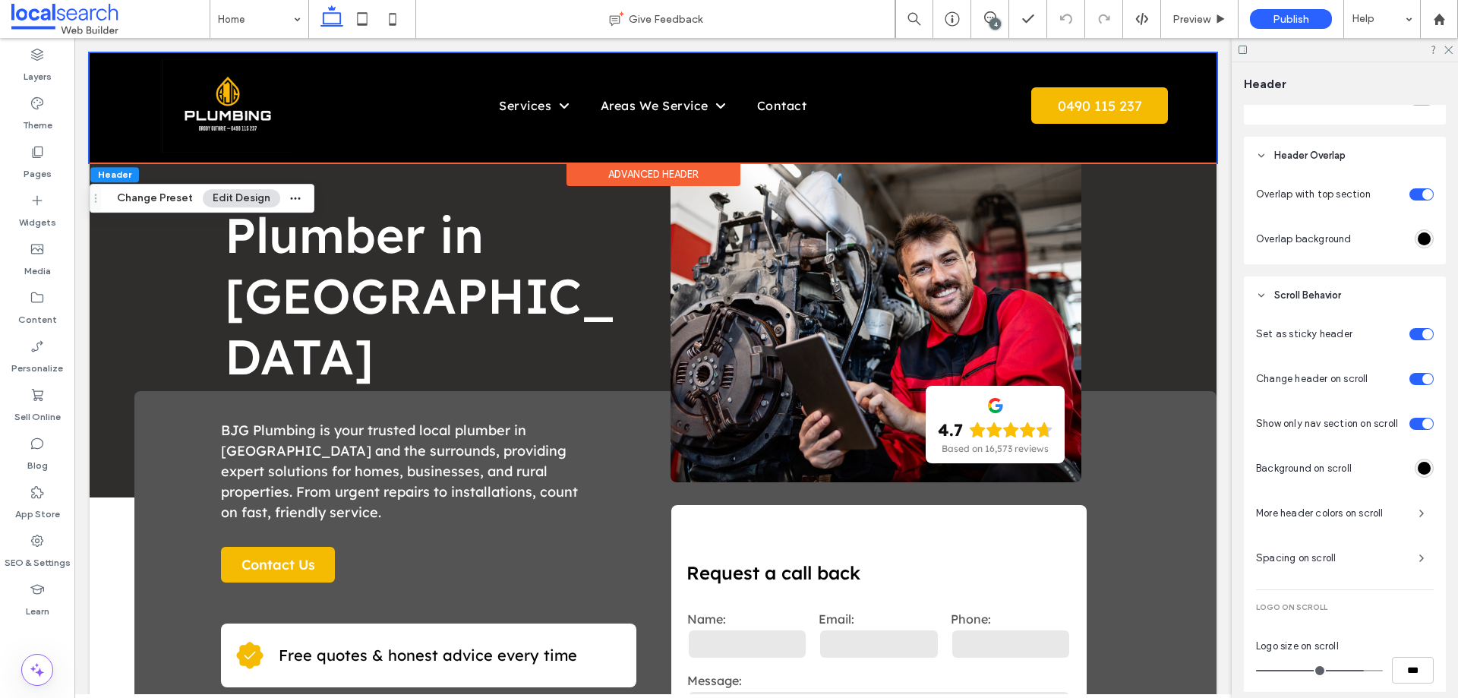
click at [1409, 342] on div at bounding box center [1395, 333] width 75 height 27
click at [1409, 340] on div at bounding box center [1395, 333] width 75 height 27
click at [1422, 193] on div "toggle" at bounding box center [1427, 194] width 11 height 11
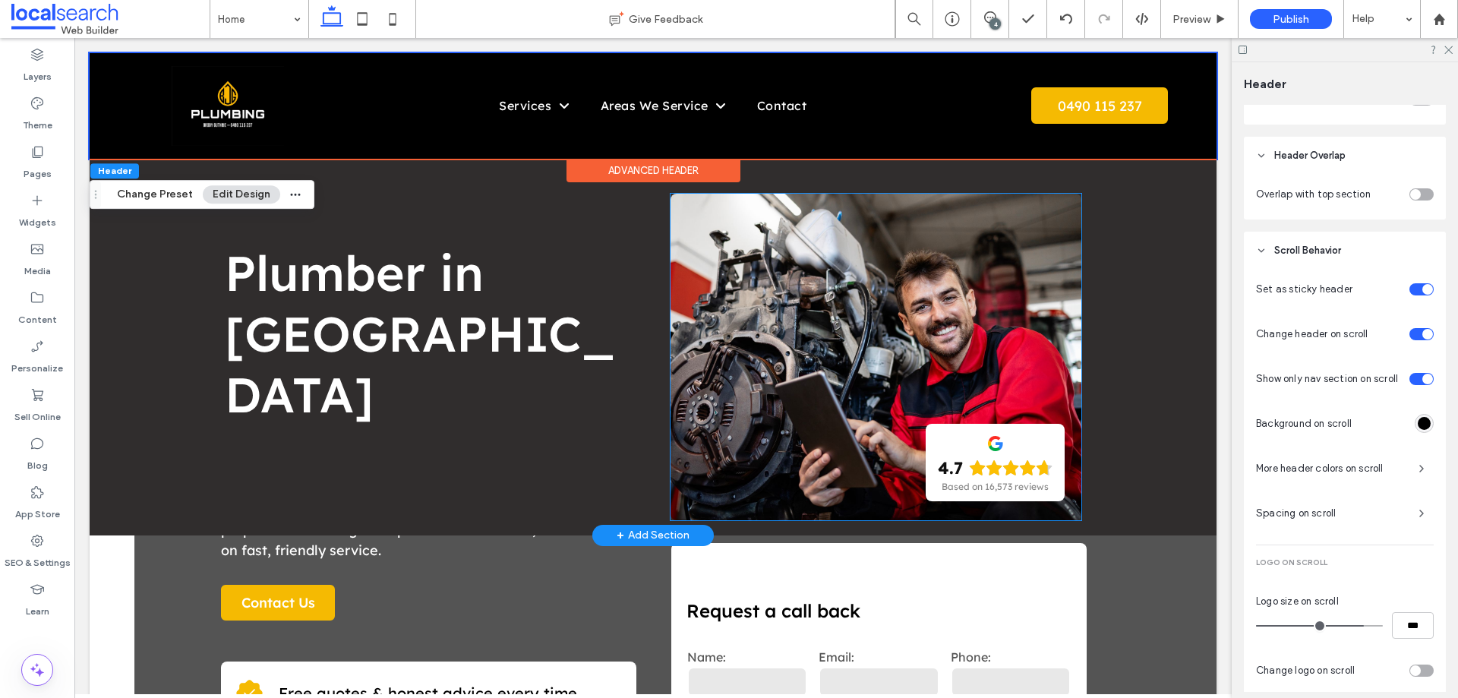
scroll to position [0, 0]
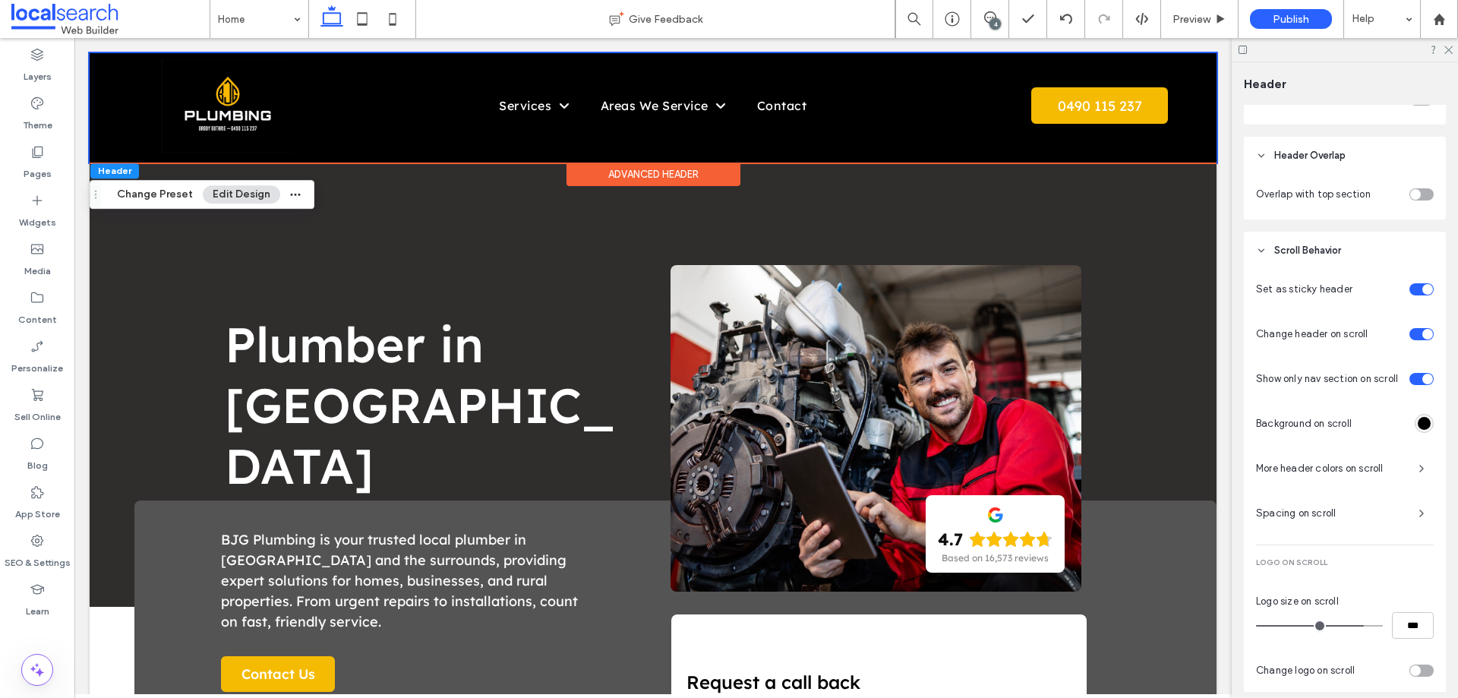
click at [1420, 191] on div "toggle" at bounding box center [1421, 194] width 24 height 12
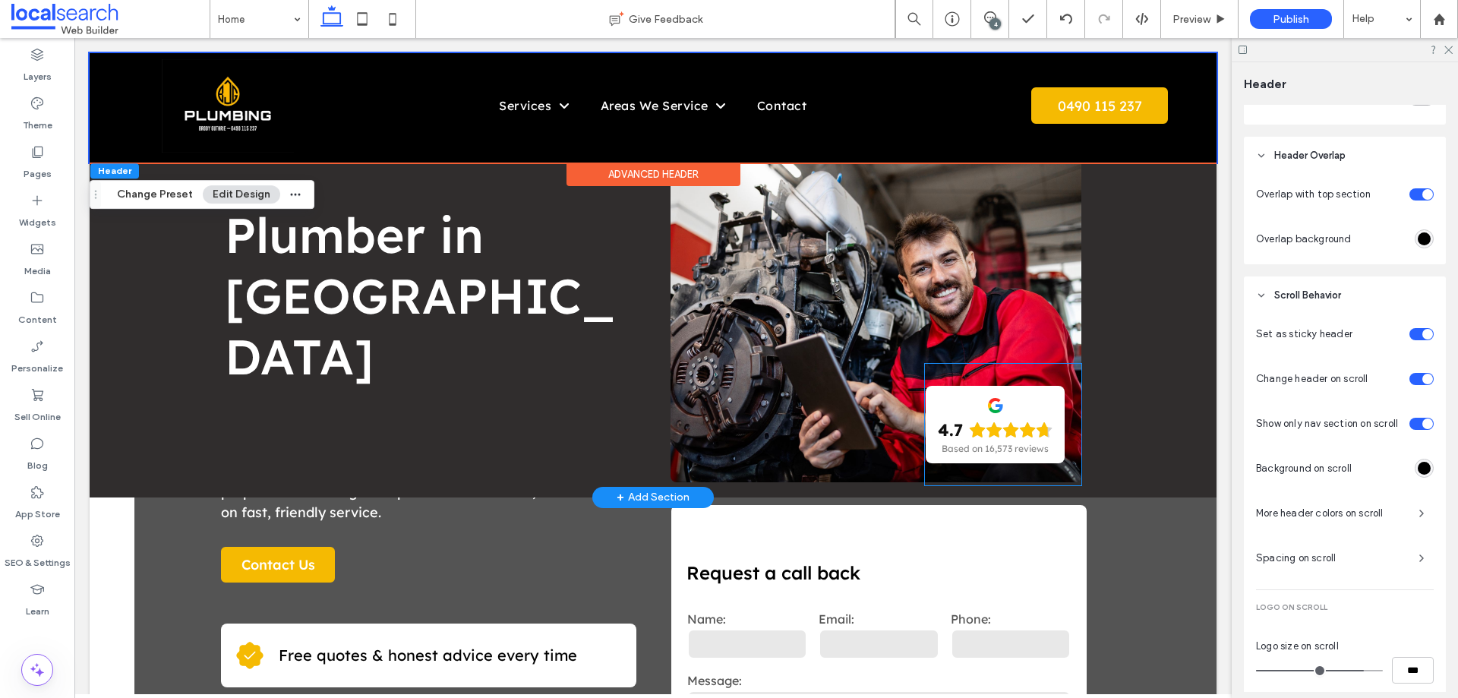
click at [972, 408] on div "4.7 Based on 16,573 reviews" at bounding box center [994, 424] width 139 height 77
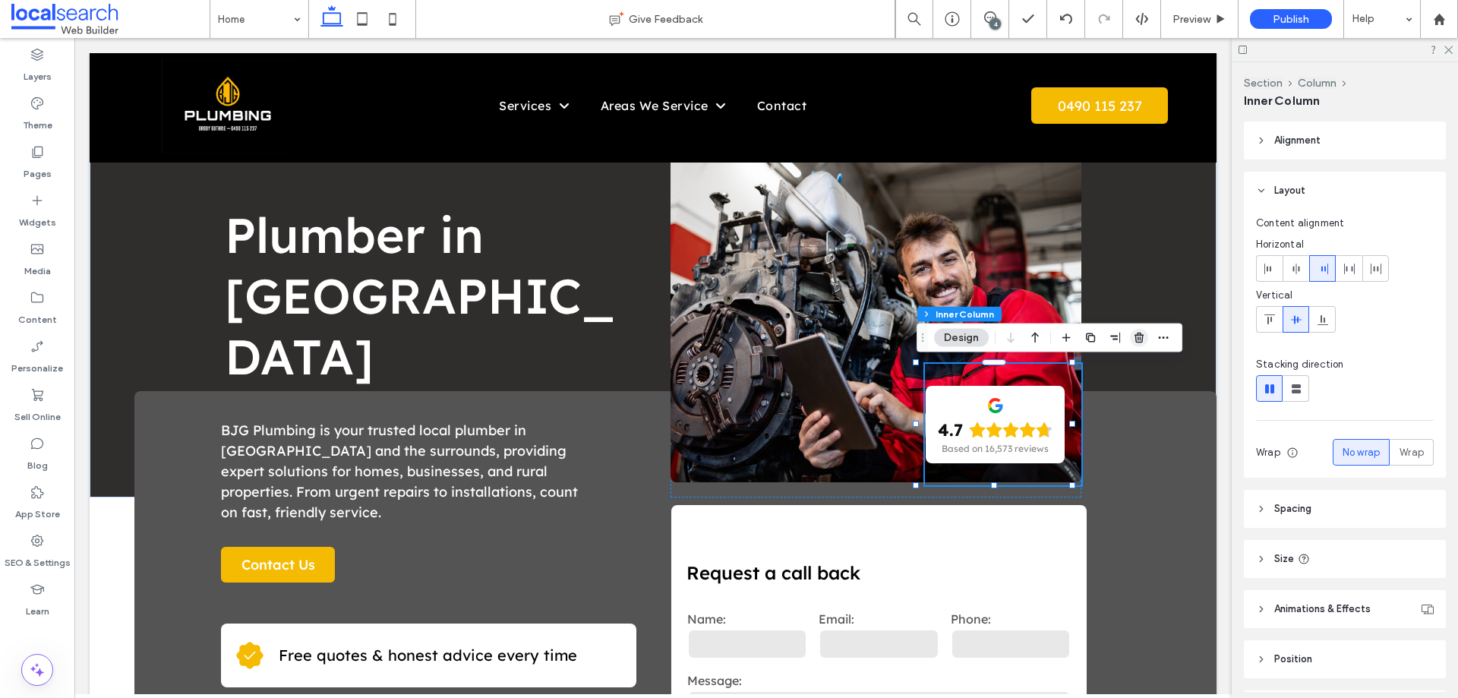
drag, startPoint x: 1142, startPoint y: 339, endPoint x: 1064, endPoint y: 353, distance: 78.8
click at [1142, 339] on use "button" at bounding box center [1138, 337] width 9 height 10
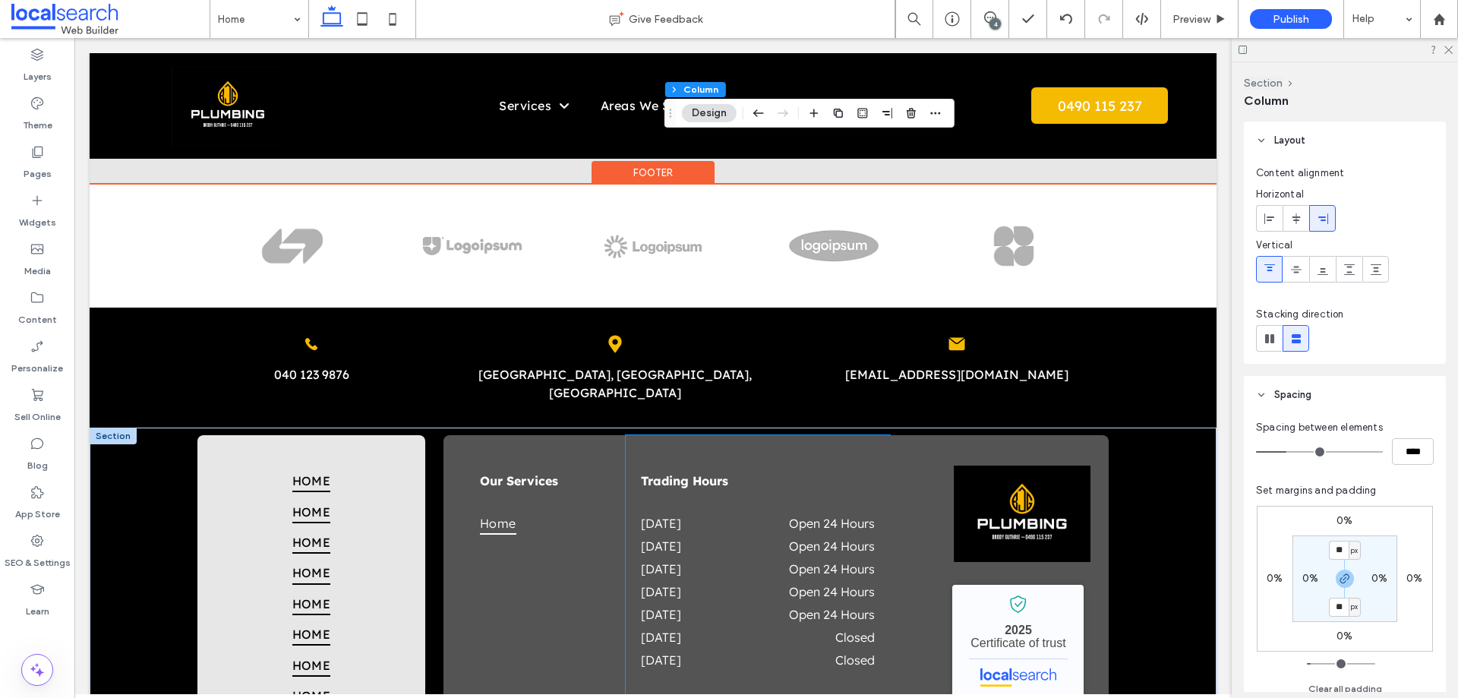
scroll to position [3568, 0]
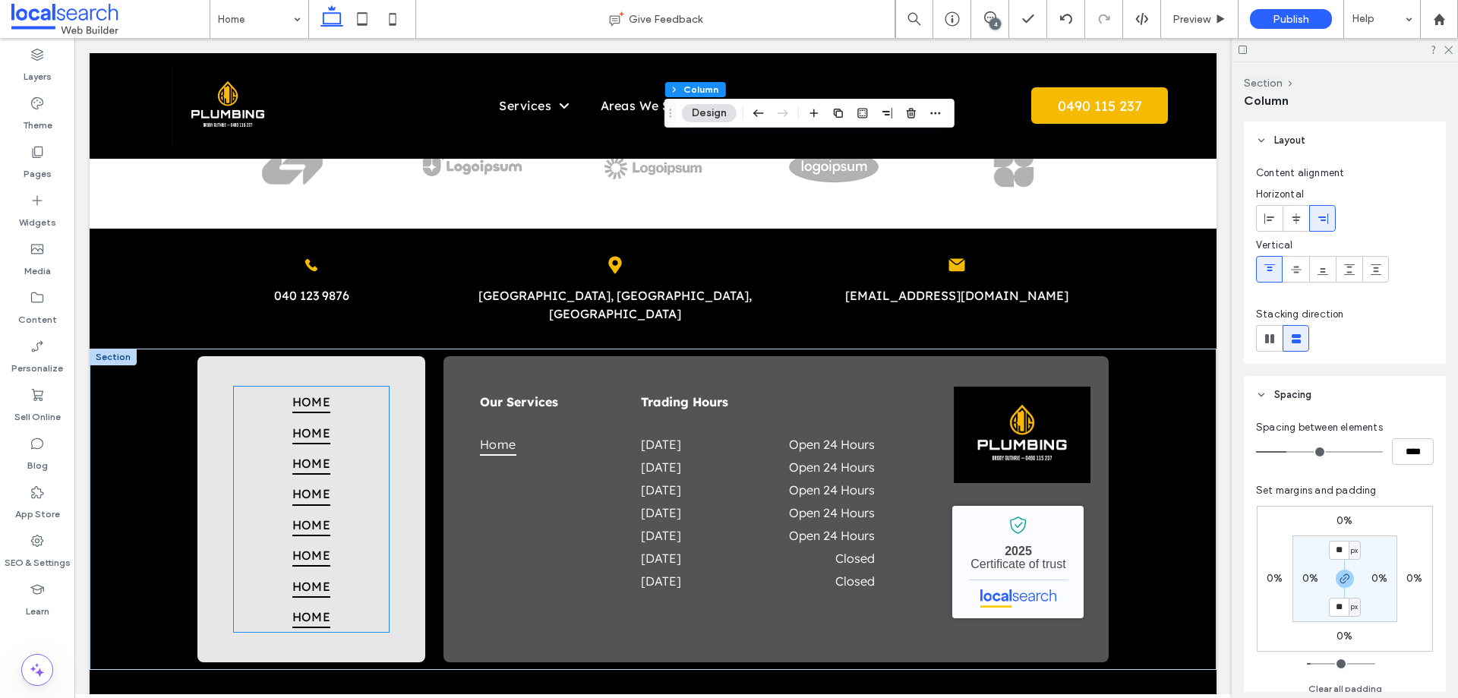
click at [295, 452] on span "Home" at bounding box center [311, 463] width 39 height 23
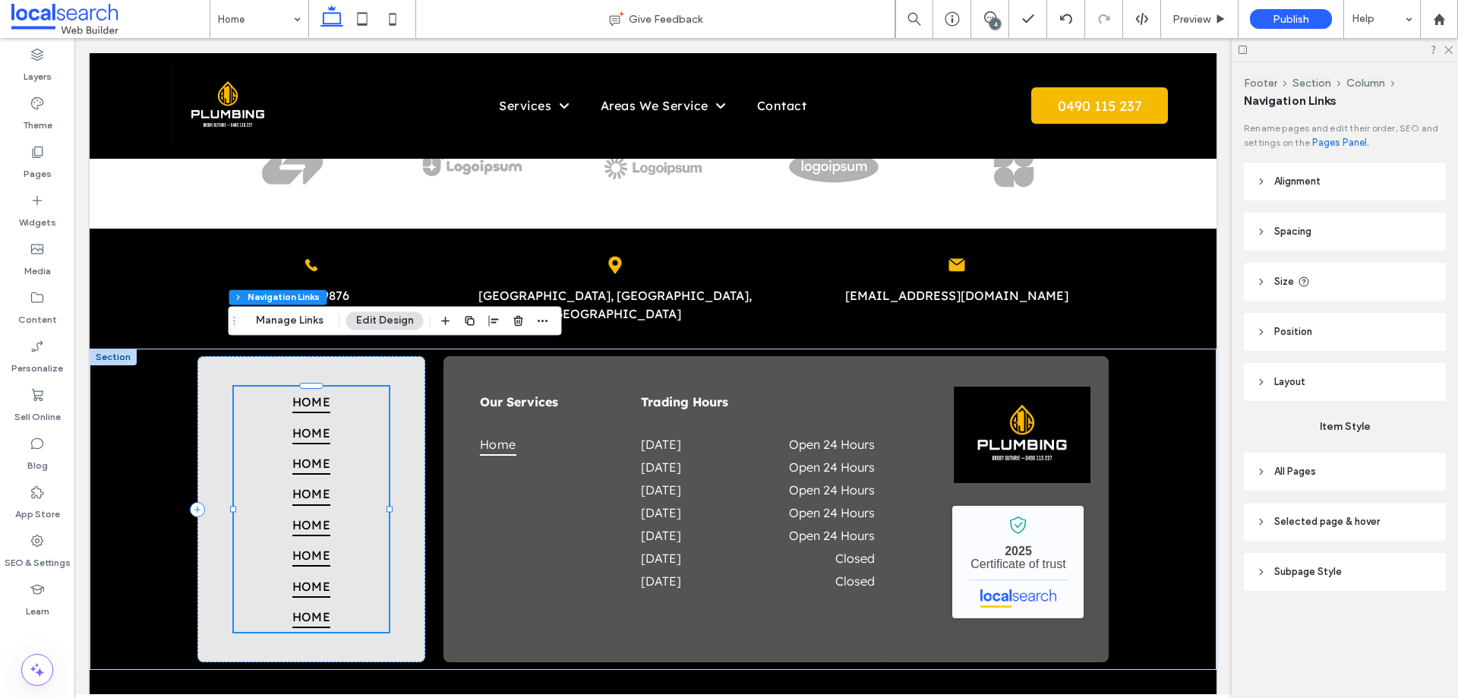
type input "***"
type input "****"
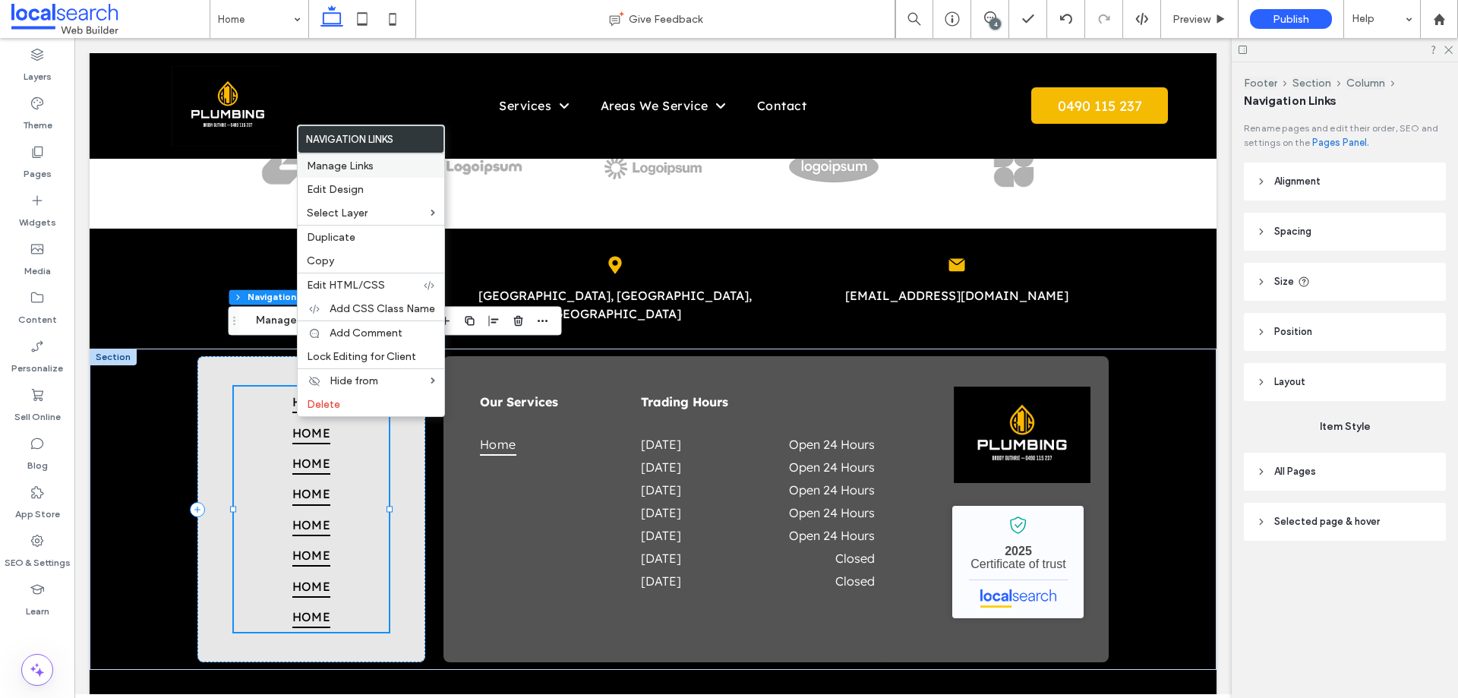
click at [358, 168] on span "Manage Links" at bounding box center [340, 165] width 67 height 13
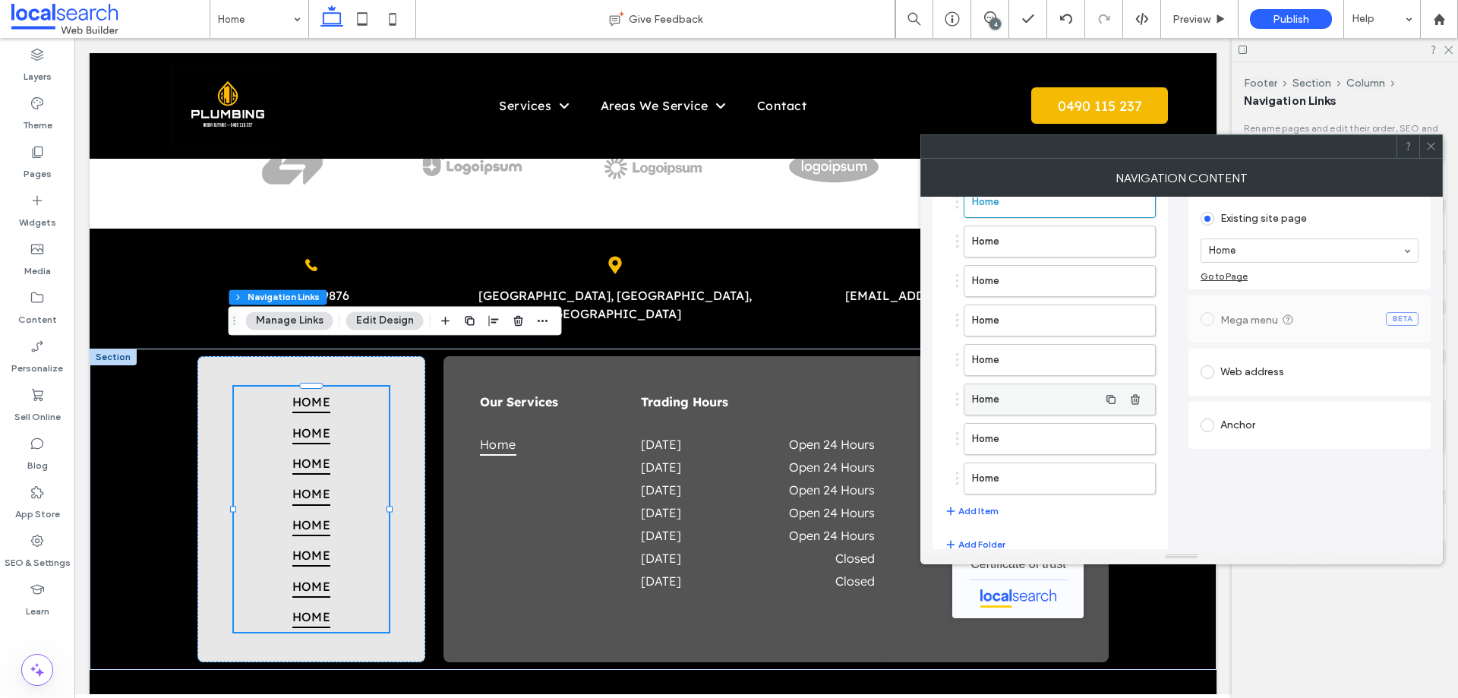
scroll to position [121, 0]
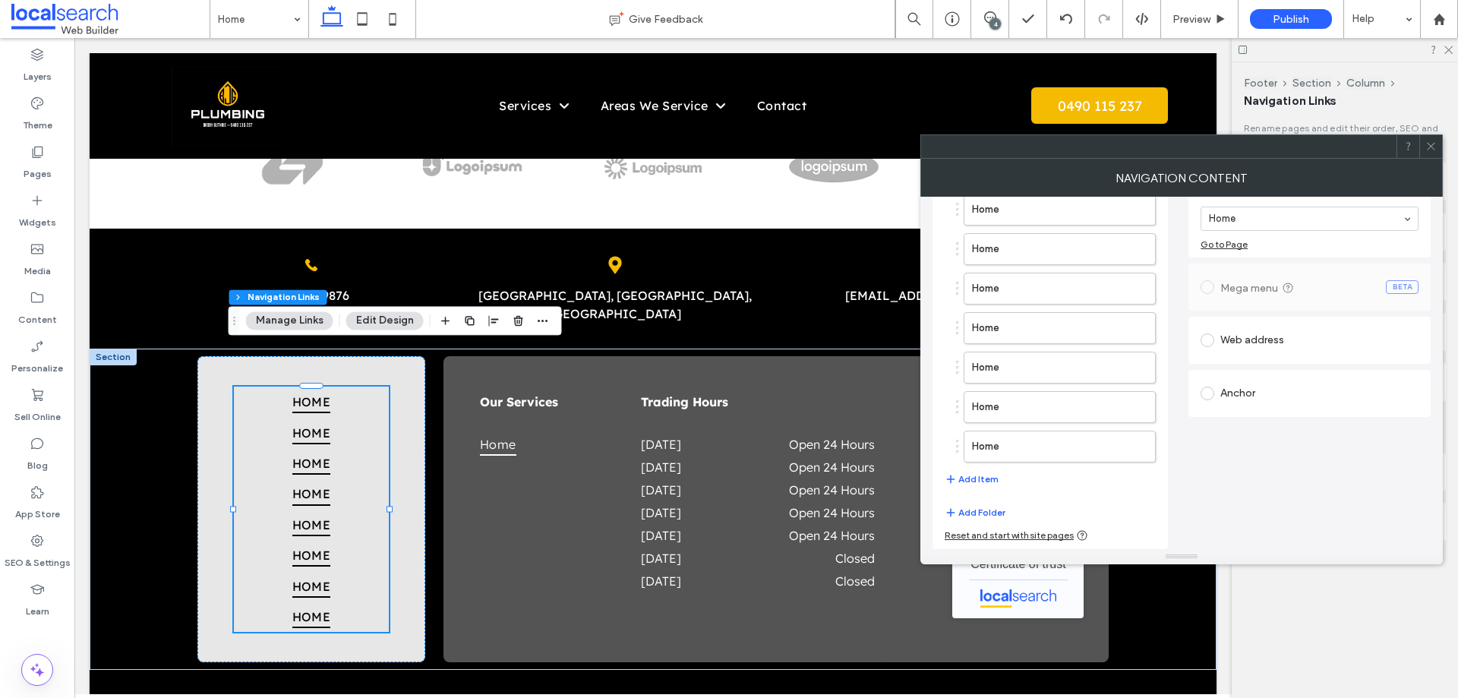
click at [1010, 538] on div "Reset and start with site pages" at bounding box center [1015, 535] width 143 height 12
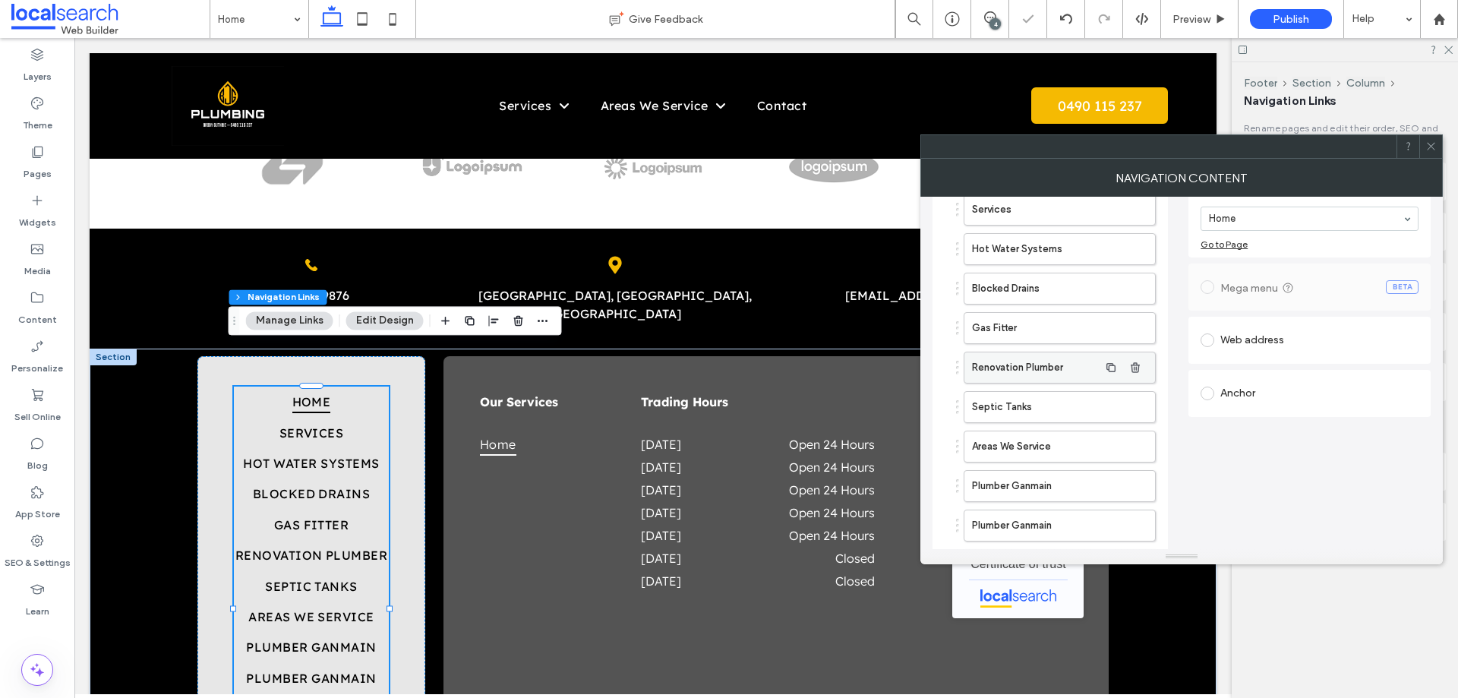
scroll to position [0, 0]
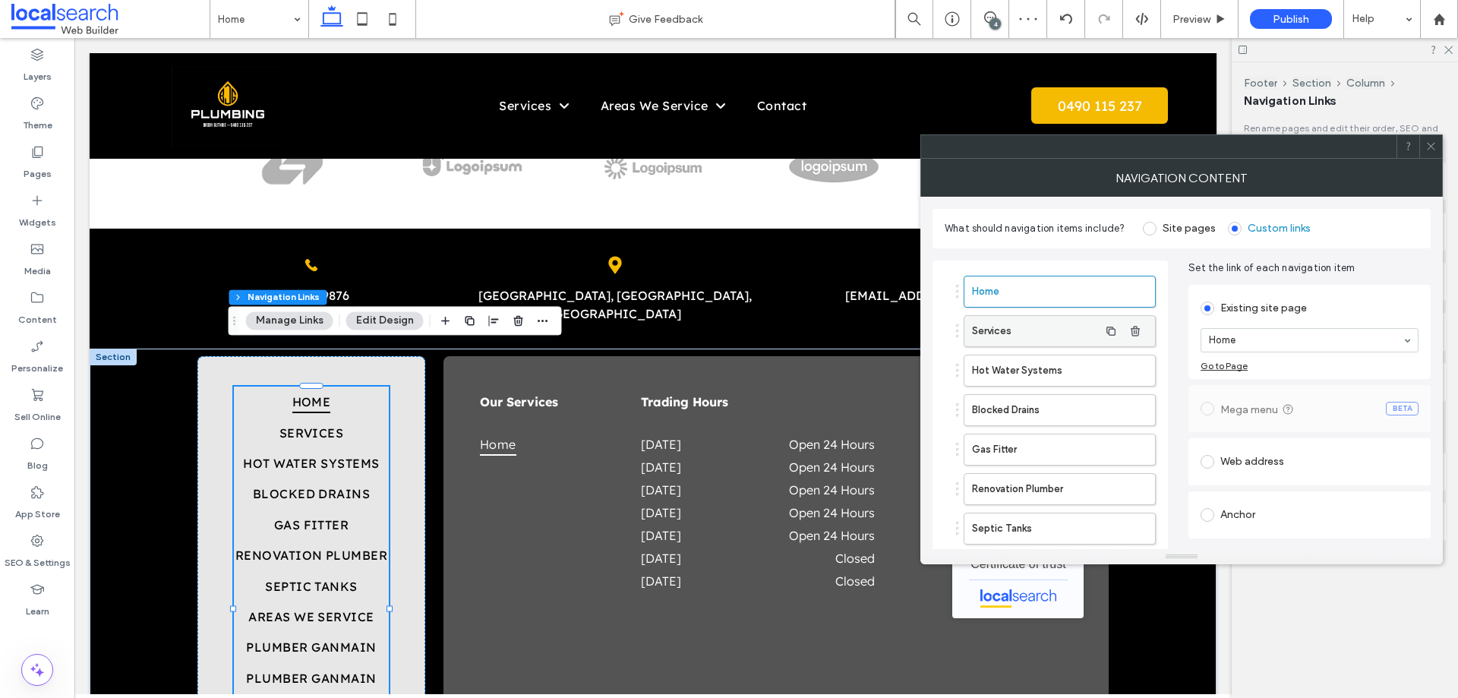
click at [1035, 322] on label "Services" at bounding box center [1035, 331] width 127 height 30
click at [1032, 369] on label "Hot Water Systems" at bounding box center [1035, 370] width 127 height 30
click at [1137, 370] on icon "button" at bounding box center [1135, 370] width 12 height 12
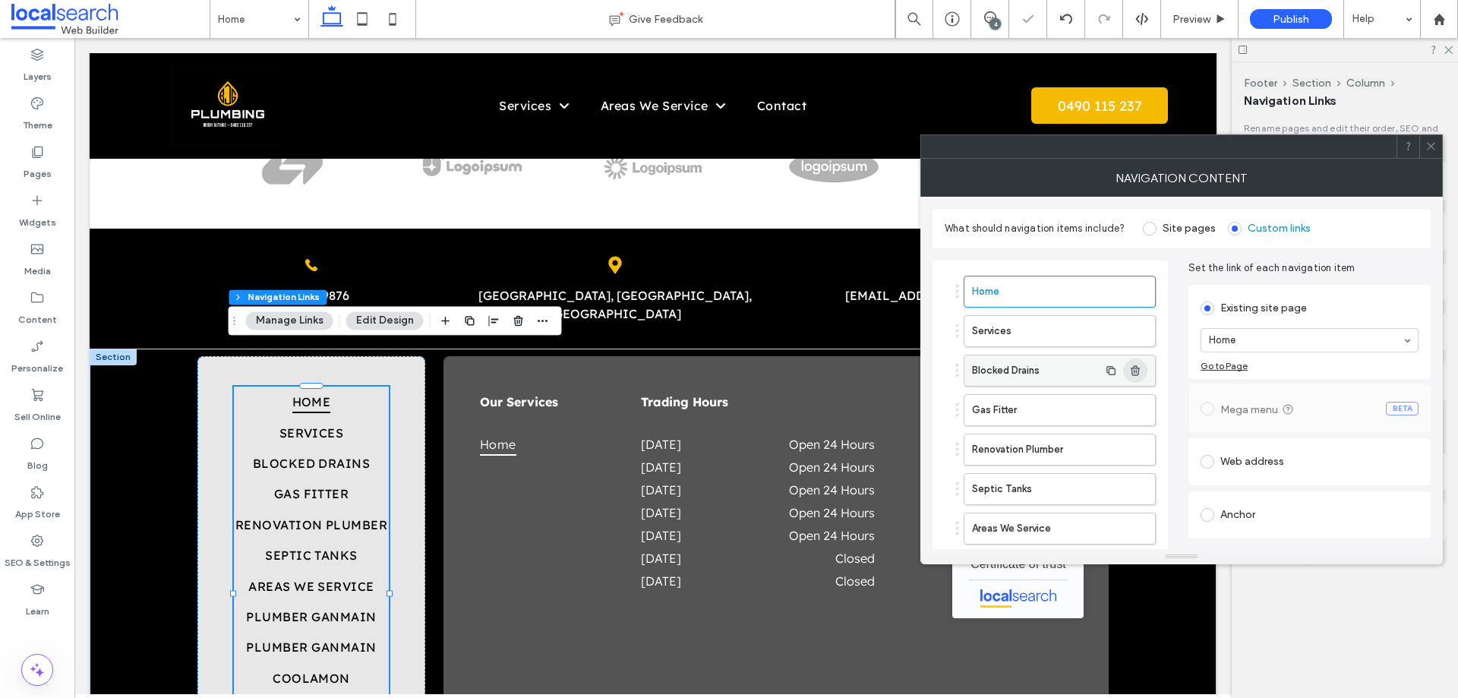
click at [1137, 370] on icon "button" at bounding box center [1135, 370] width 12 height 12
click at [1136, 370] on use "button" at bounding box center [1134, 370] width 9 height 10
click at [1136, 372] on use "button" at bounding box center [1134, 370] width 9 height 10
click at [1135, 372] on icon "button" at bounding box center [1135, 370] width 12 height 12
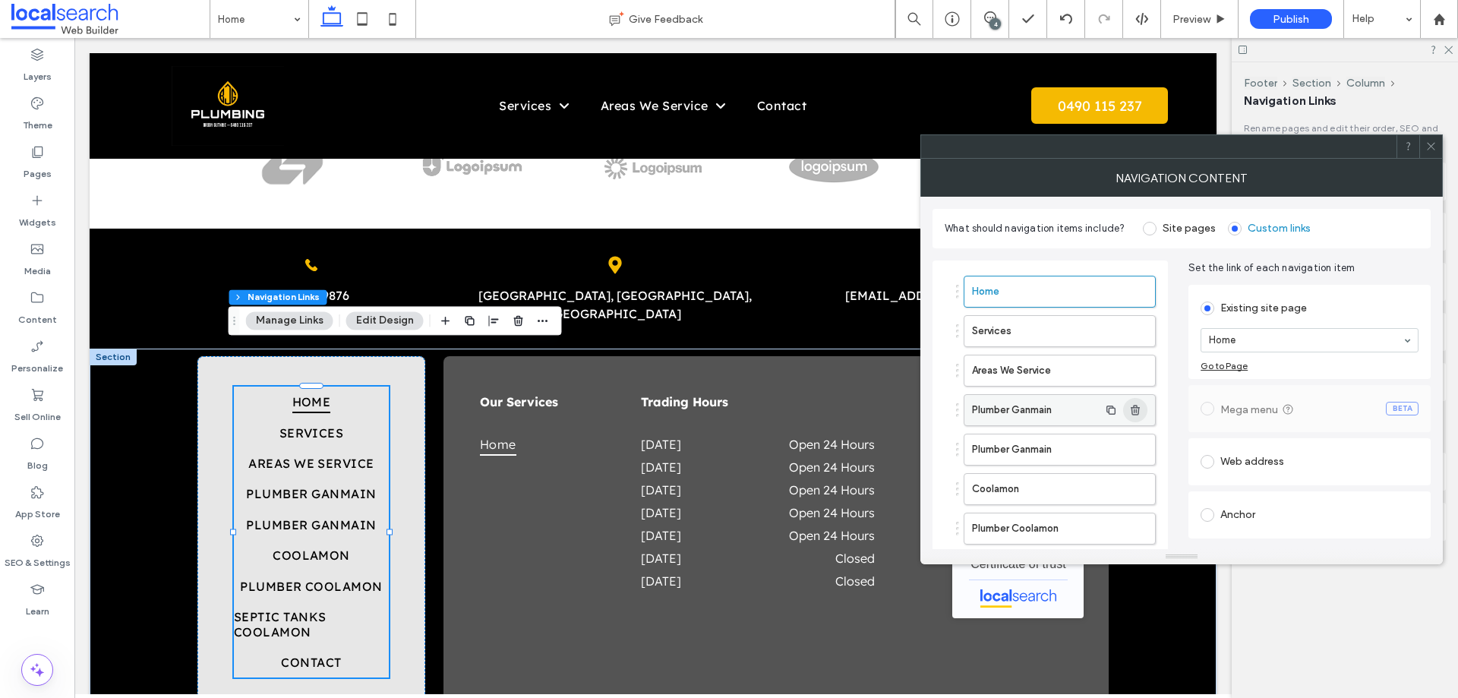
click at [1142, 409] on span "button" at bounding box center [1135, 410] width 24 height 24
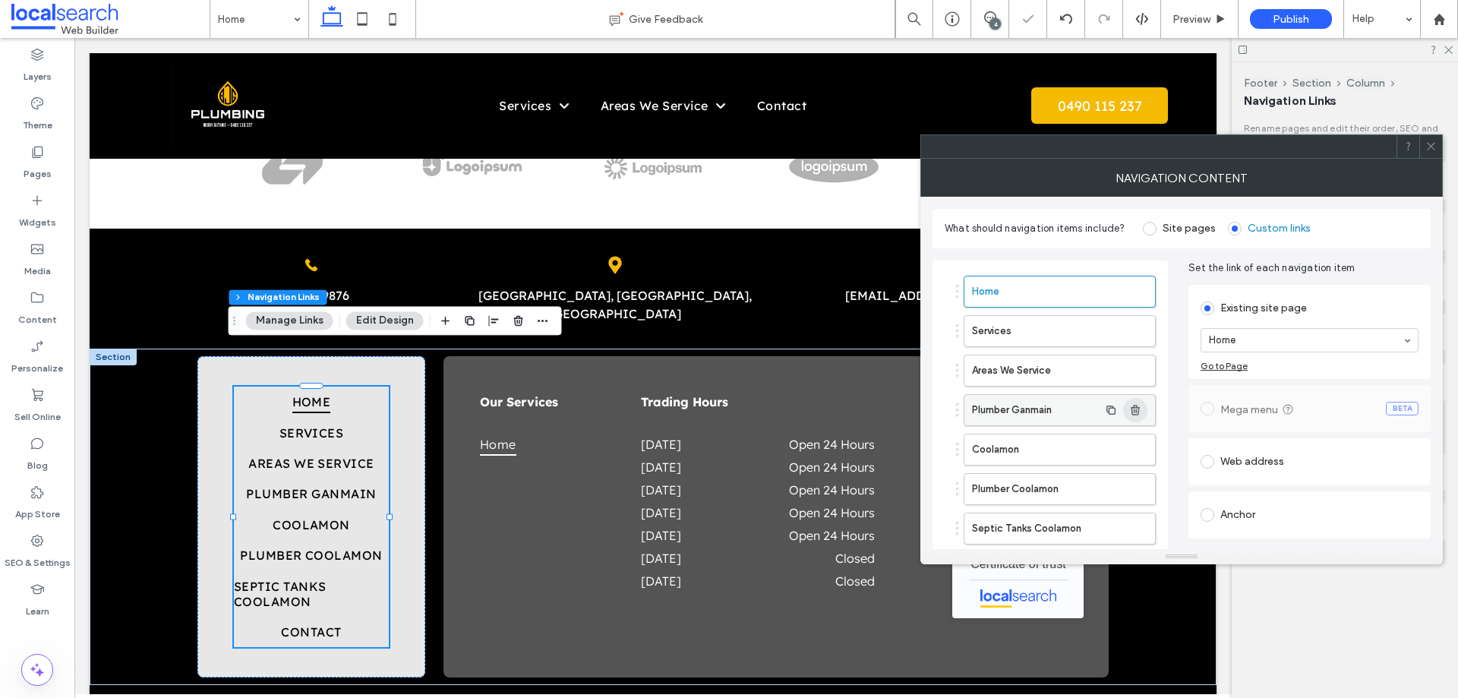
click at [1142, 409] on span "button" at bounding box center [1135, 410] width 24 height 24
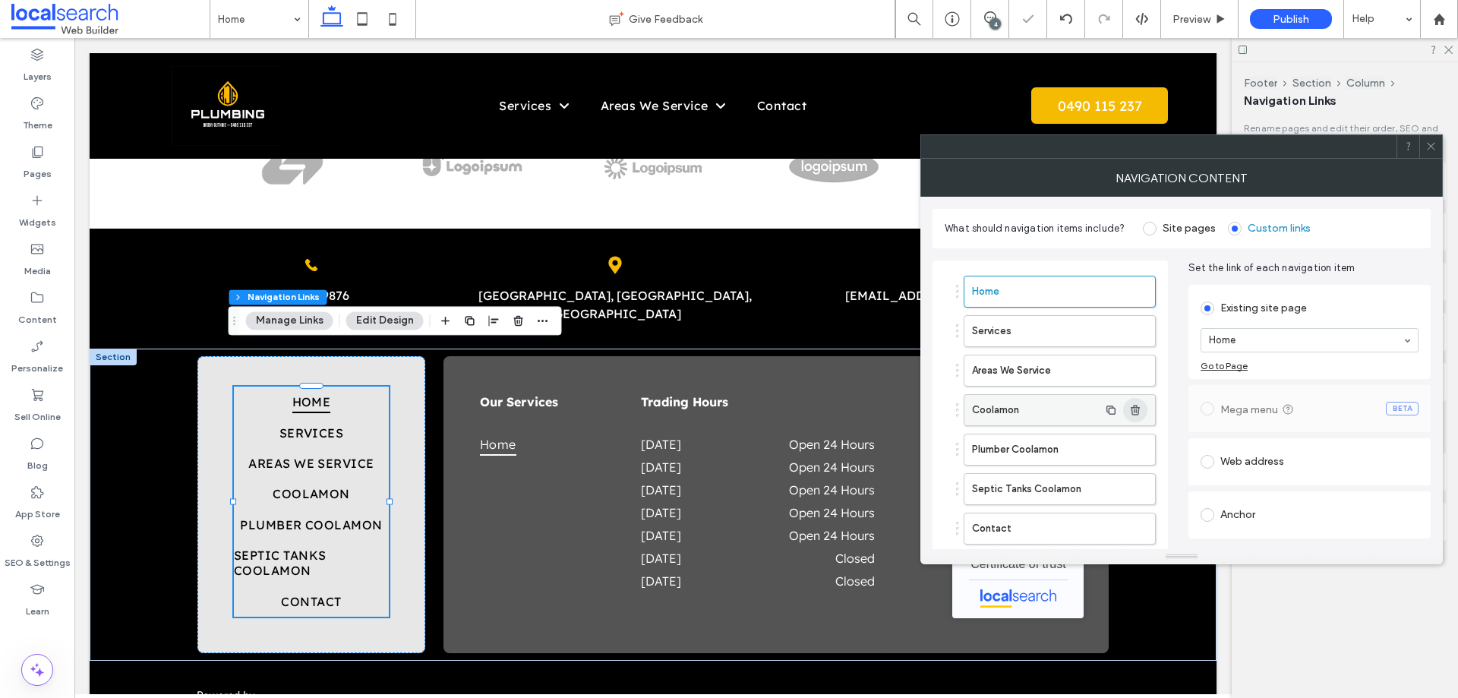
click at [1141, 408] on icon "button" at bounding box center [1135, 410] width 12 height 12
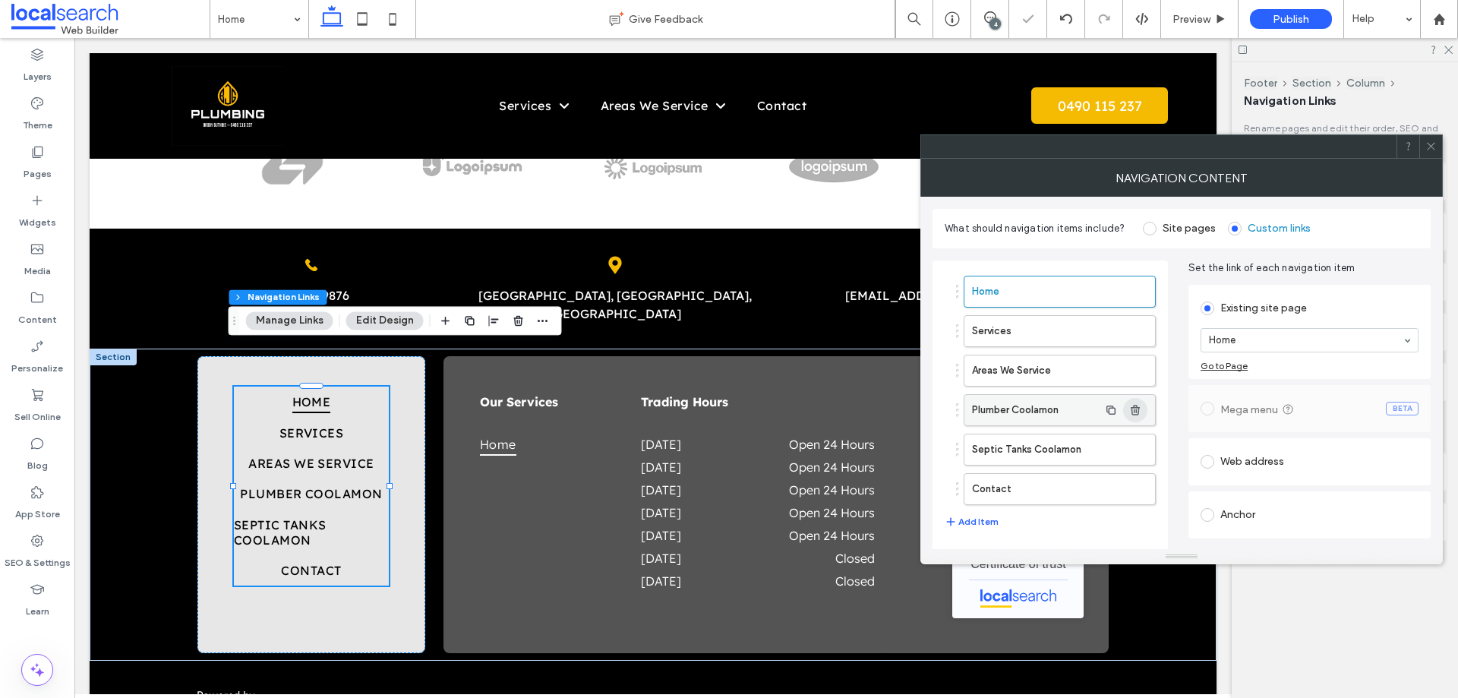
click at [1141, 408] on icon "button" at bounding box center [1135, 410] width 12 height 12
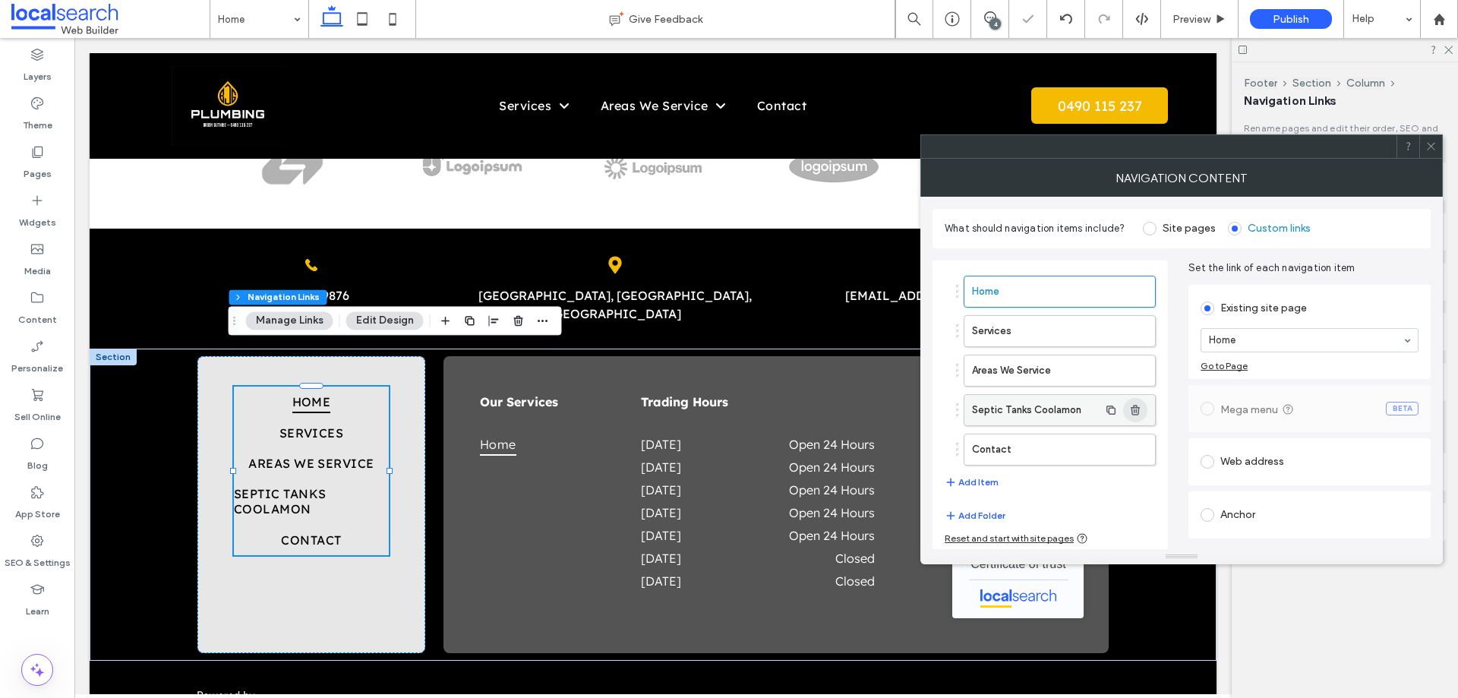
click at [1141, 408] on icon "button" at bounding box center [1135, 410] width 12 height 12
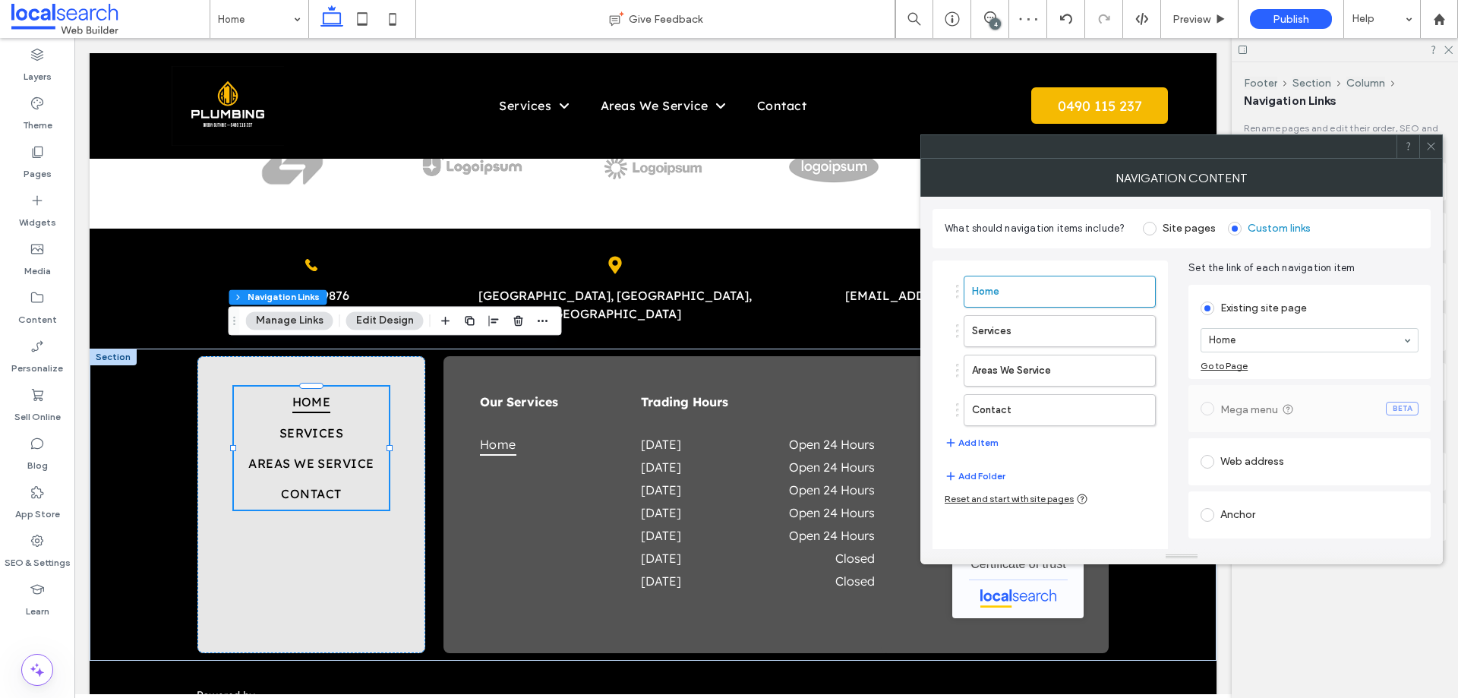
click at [1429, 147] on icon at bounding box center [1430, 145] width 11 height 11
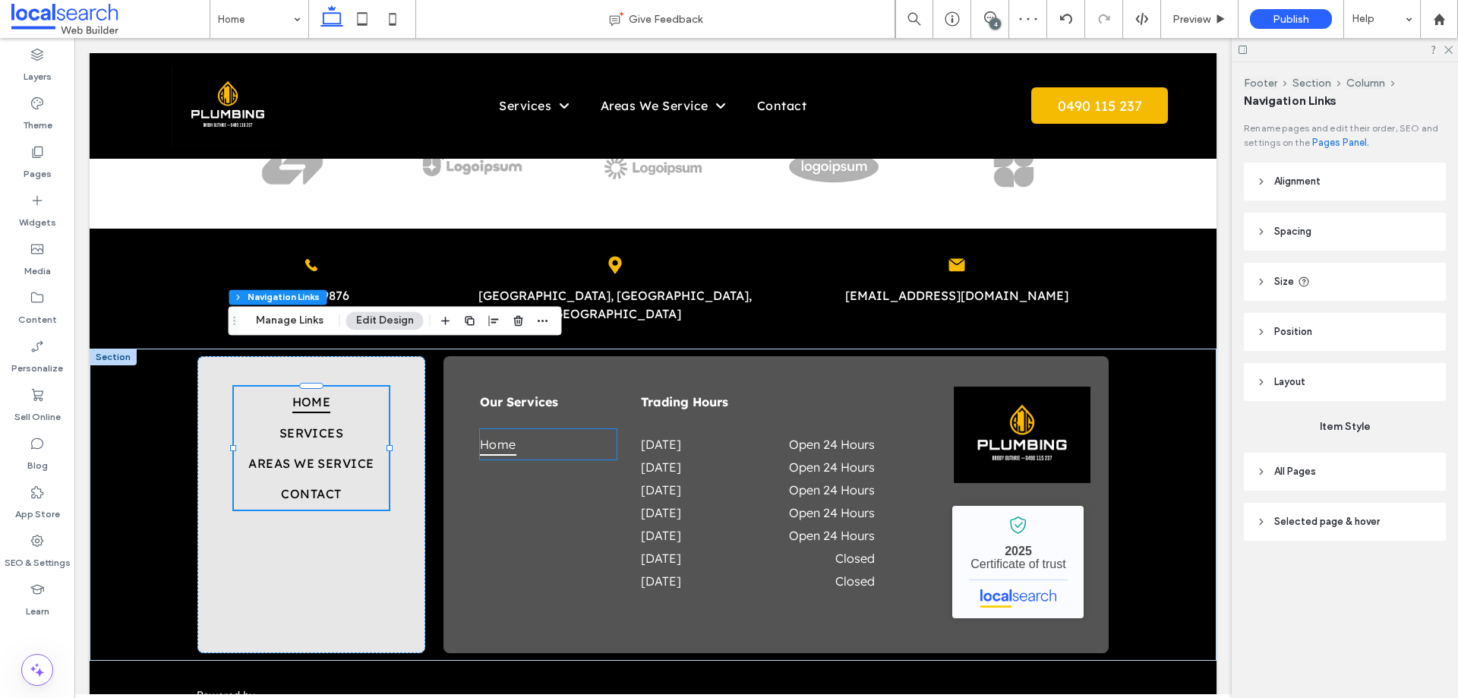
click at [509, 433] on span "Home" at bounding box center [498, 444] width 36 height 23
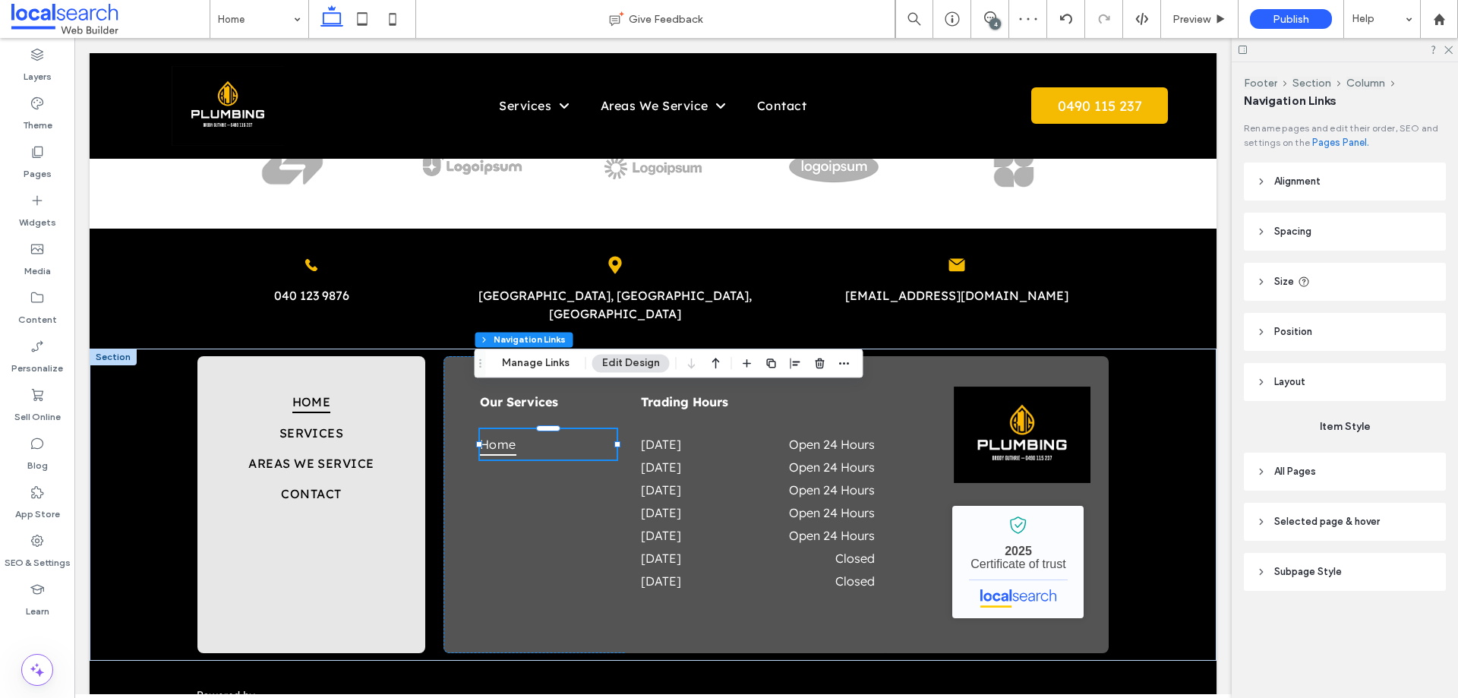
type input "***"
type input "****"
click at [509, 358] on button "Manage Links" at bounding box center [535, 363] width 87 height 18
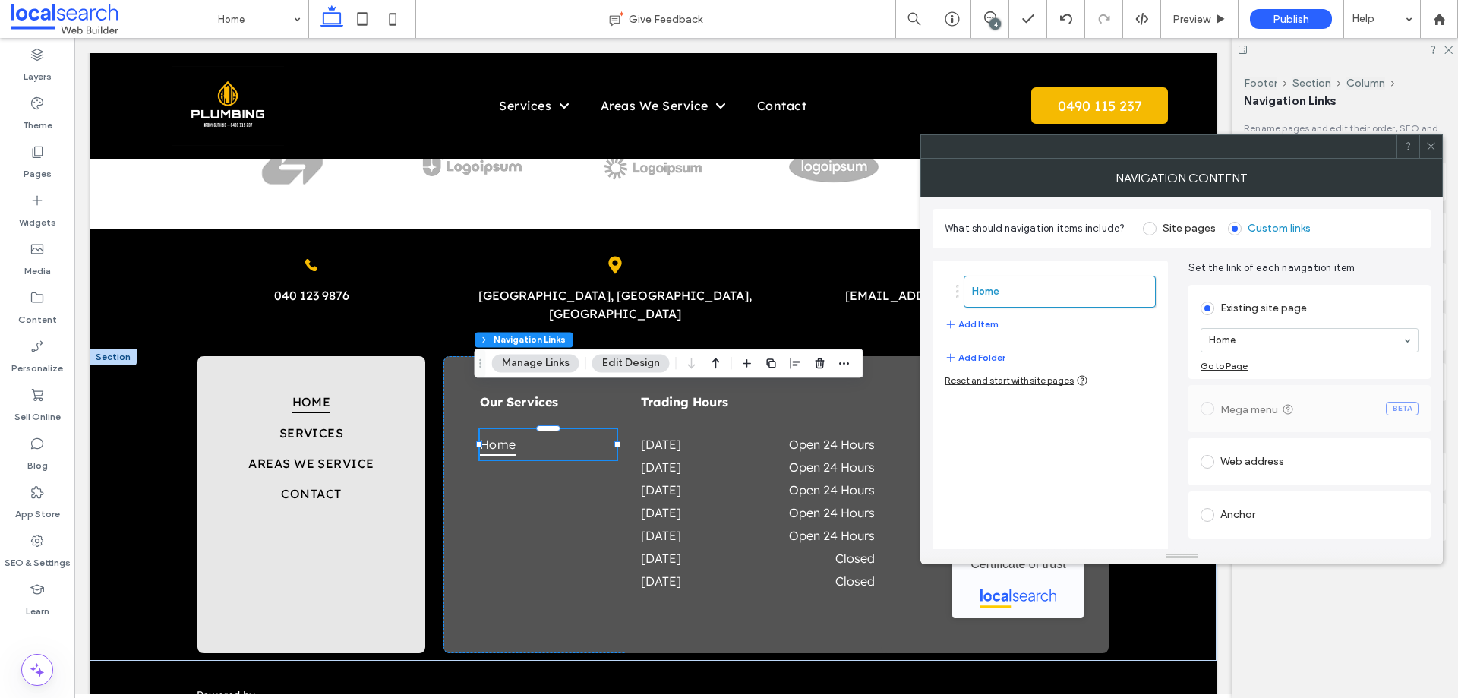
click at [1004, 375] on div "Reset and start with site pages" at bounding box center [1015, 380] width 143 height 12
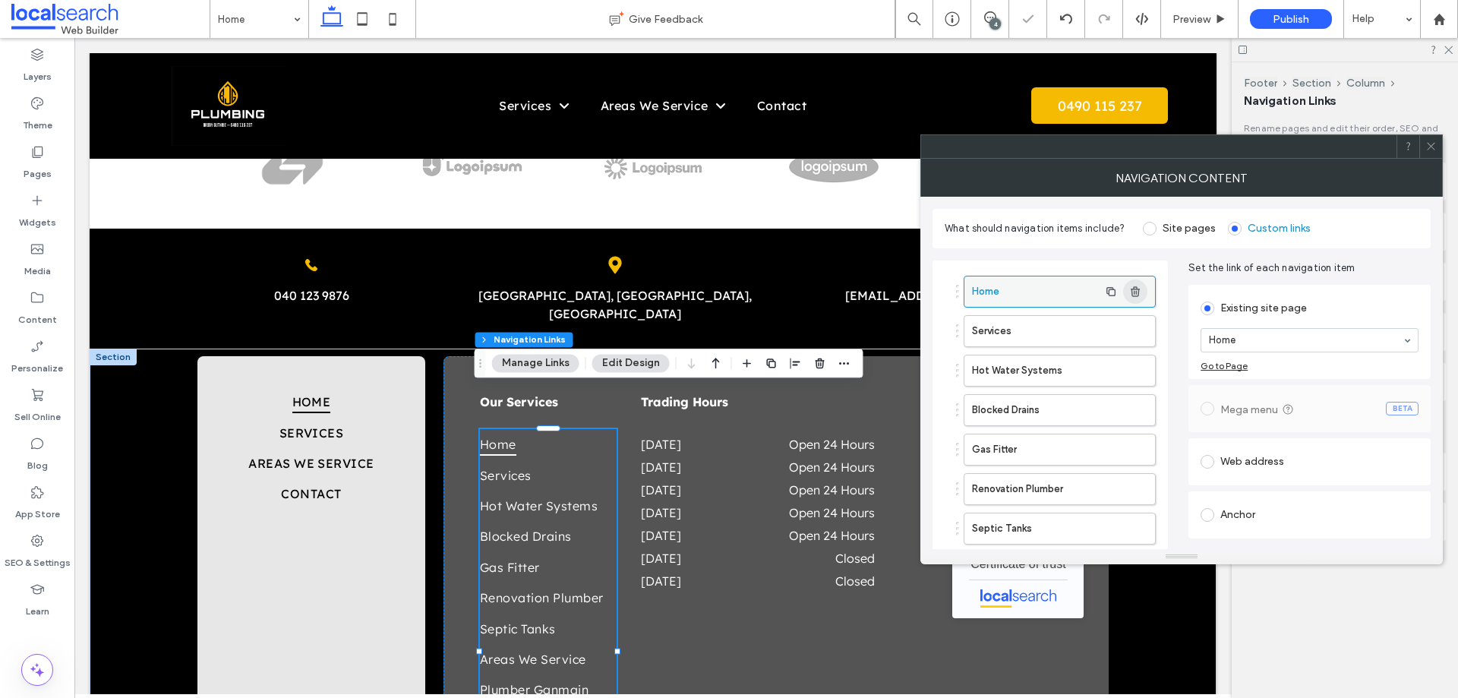
click at [1134, 289] on icon "button" at bounding box center [1135, 291] width 12 height 12
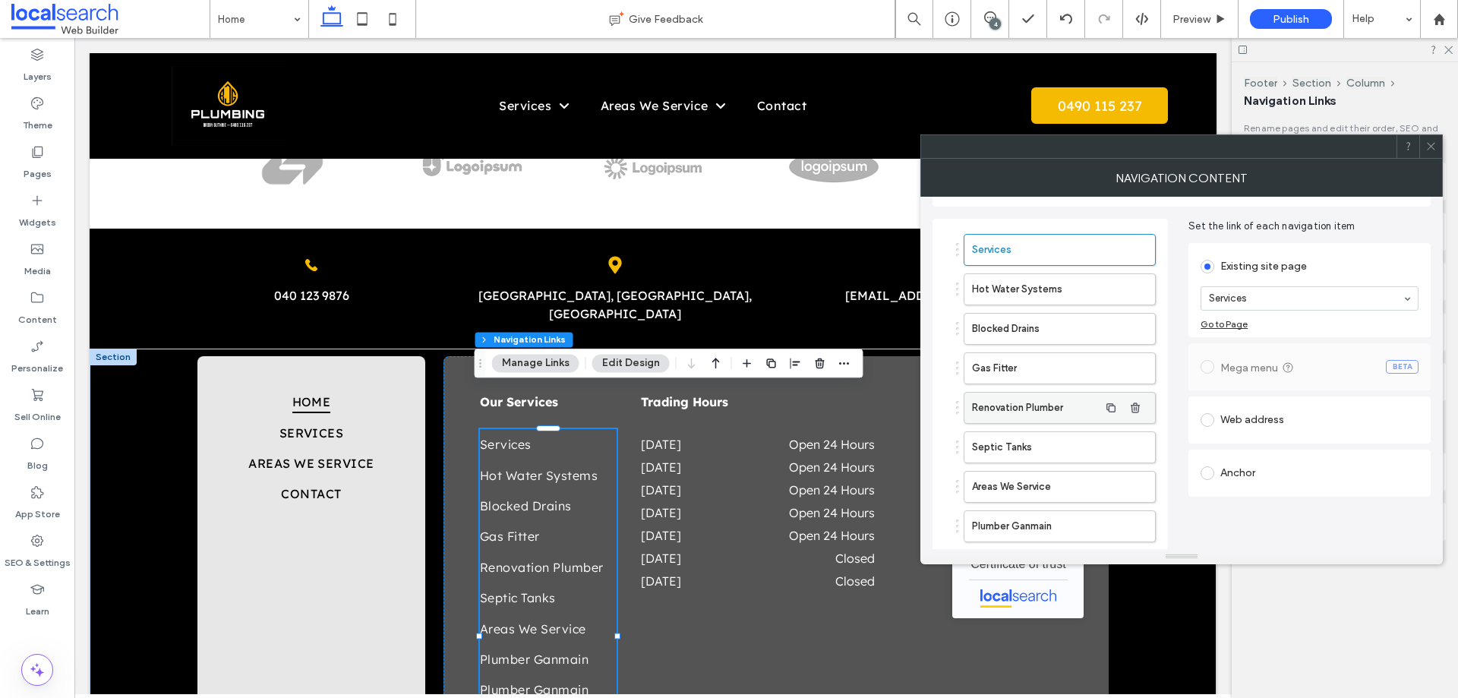
scroll to position [228, 0]
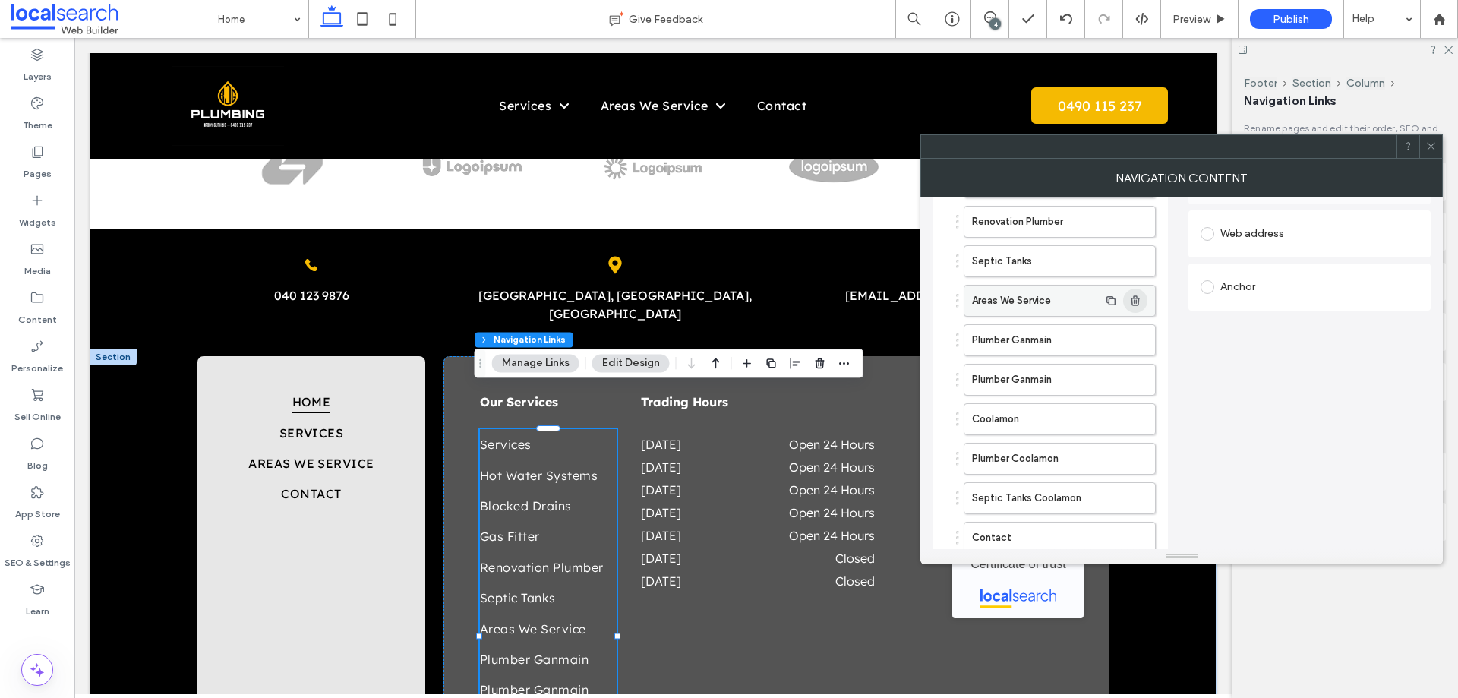
click at [1134, 305] on use "button" at bounding box center [1134, 300] width 9 height 10
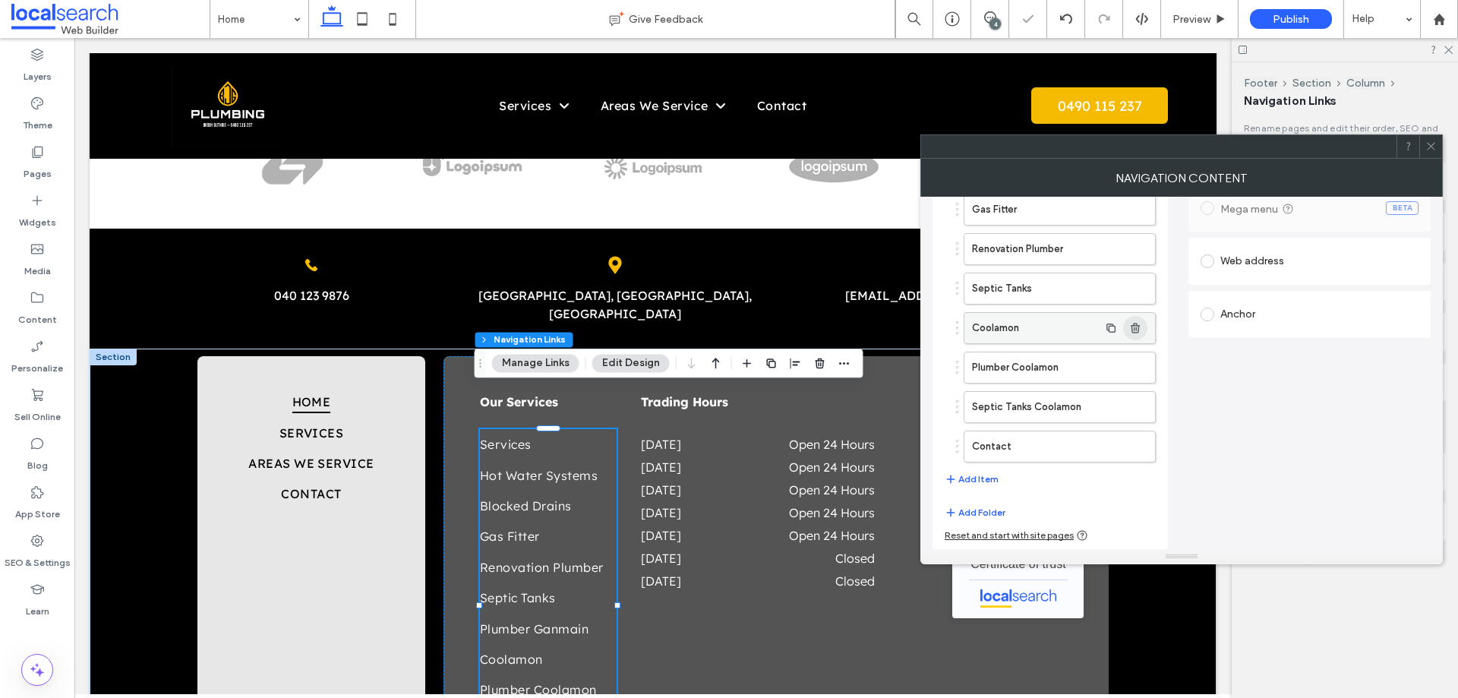
scroll to position [200, 0]
click at [1134, 332] on use "button" at bounding box center [1134, 328] width 9 height 10
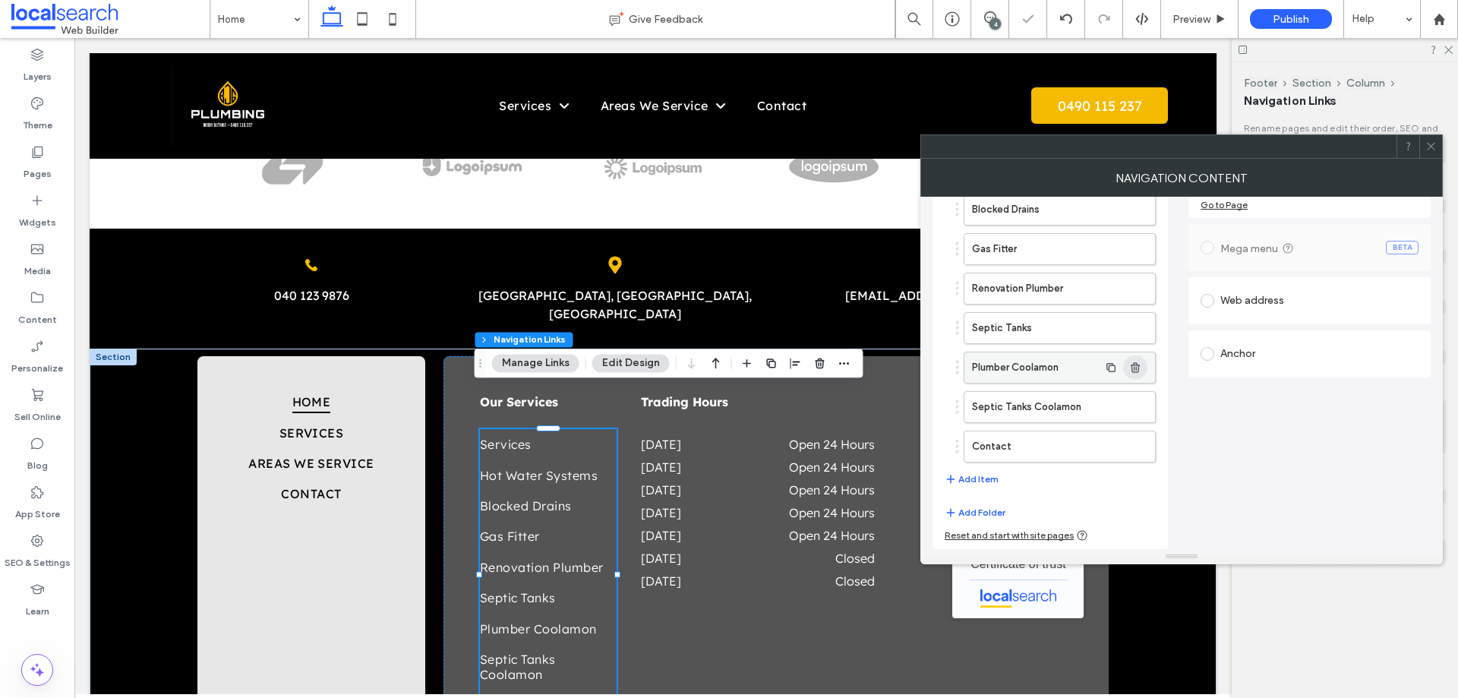
click at [1134, 370] on icon "button" at bounding box center [1135, 367] width 12 height 12
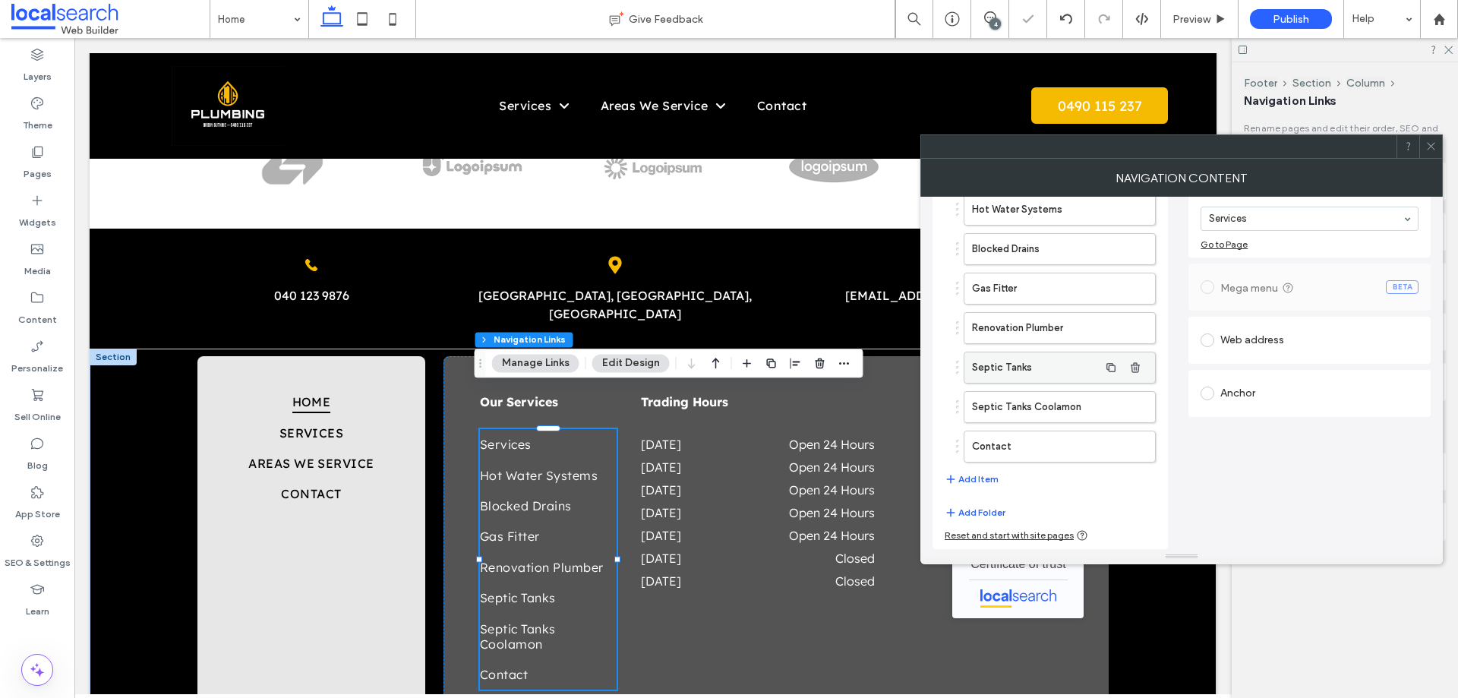
click at [1138, 411] on icon "button" at bounding box center [1135, 407] width 12 height 12
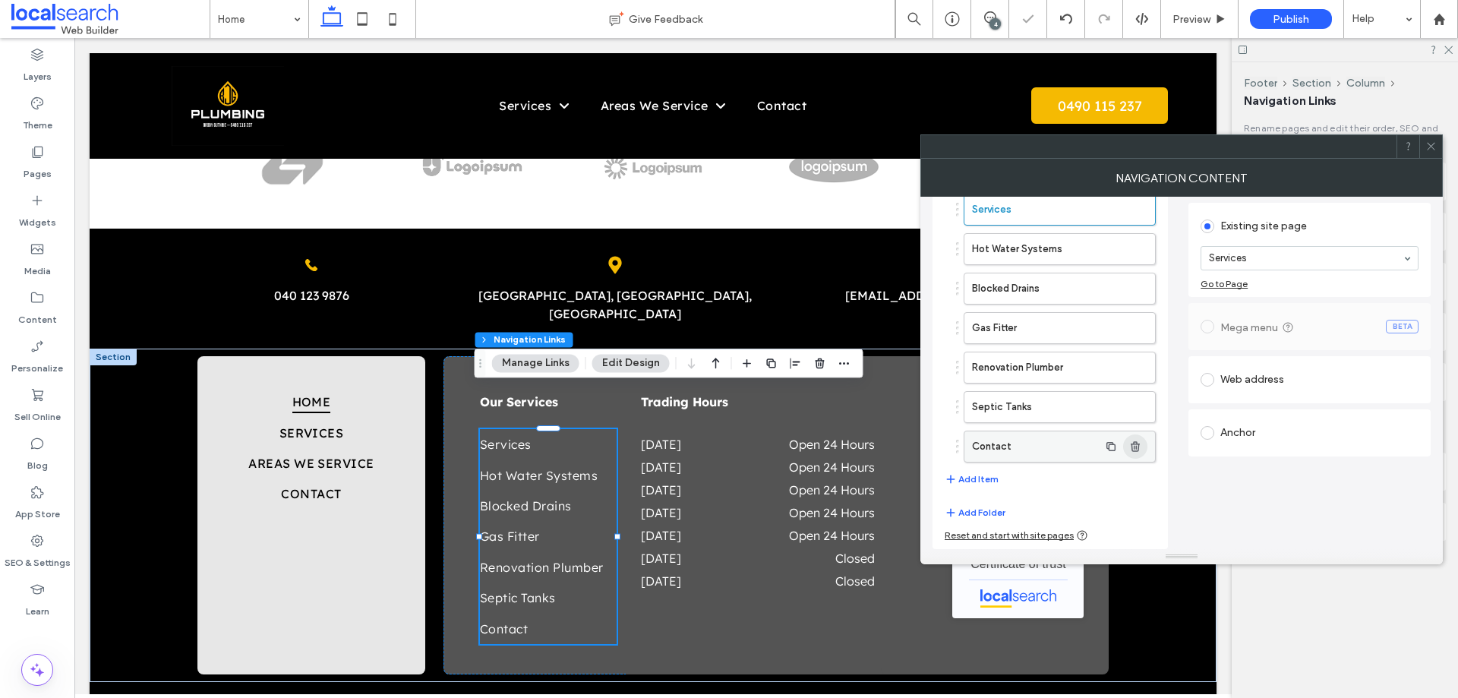
click at [1136, 450] on use "button" at bounding box center [1134, 446] width 9 height 10
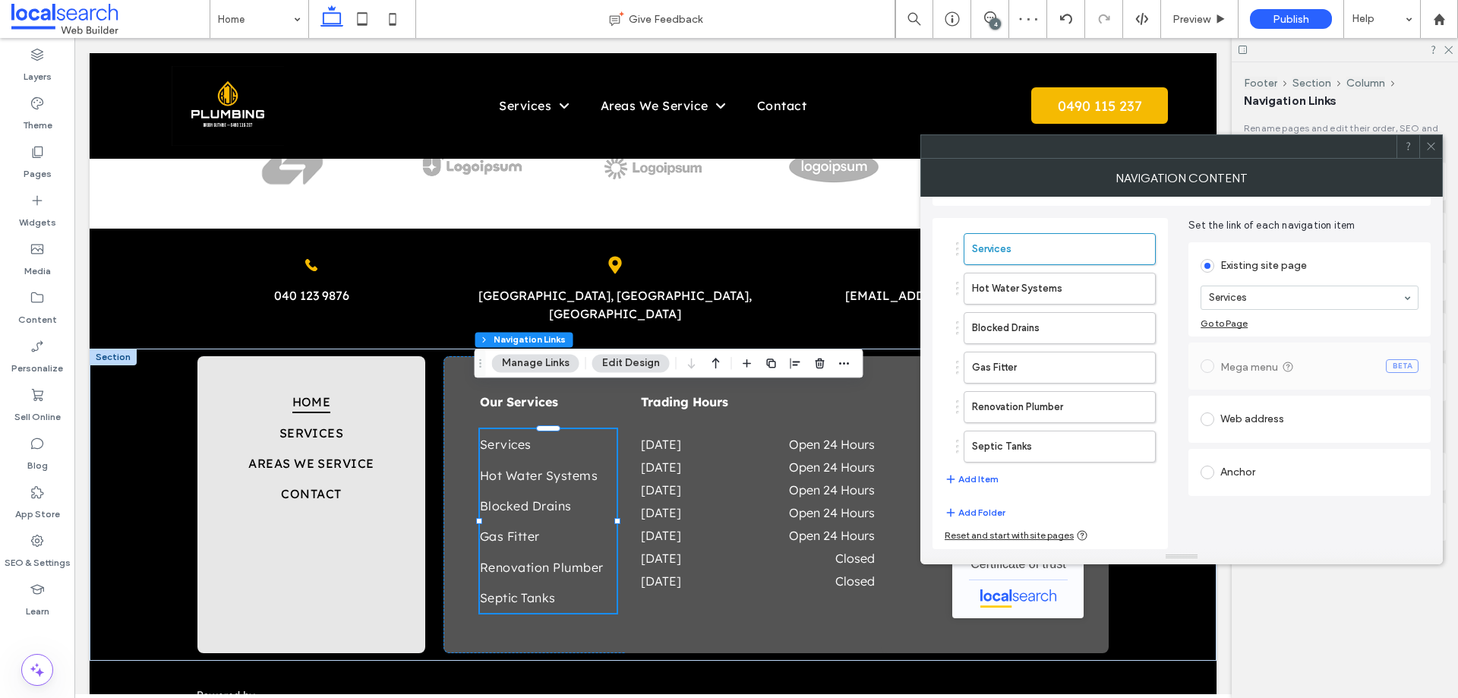
click at [1430, 144] on icon at bounding box center [1430, 145] width 11 height 11
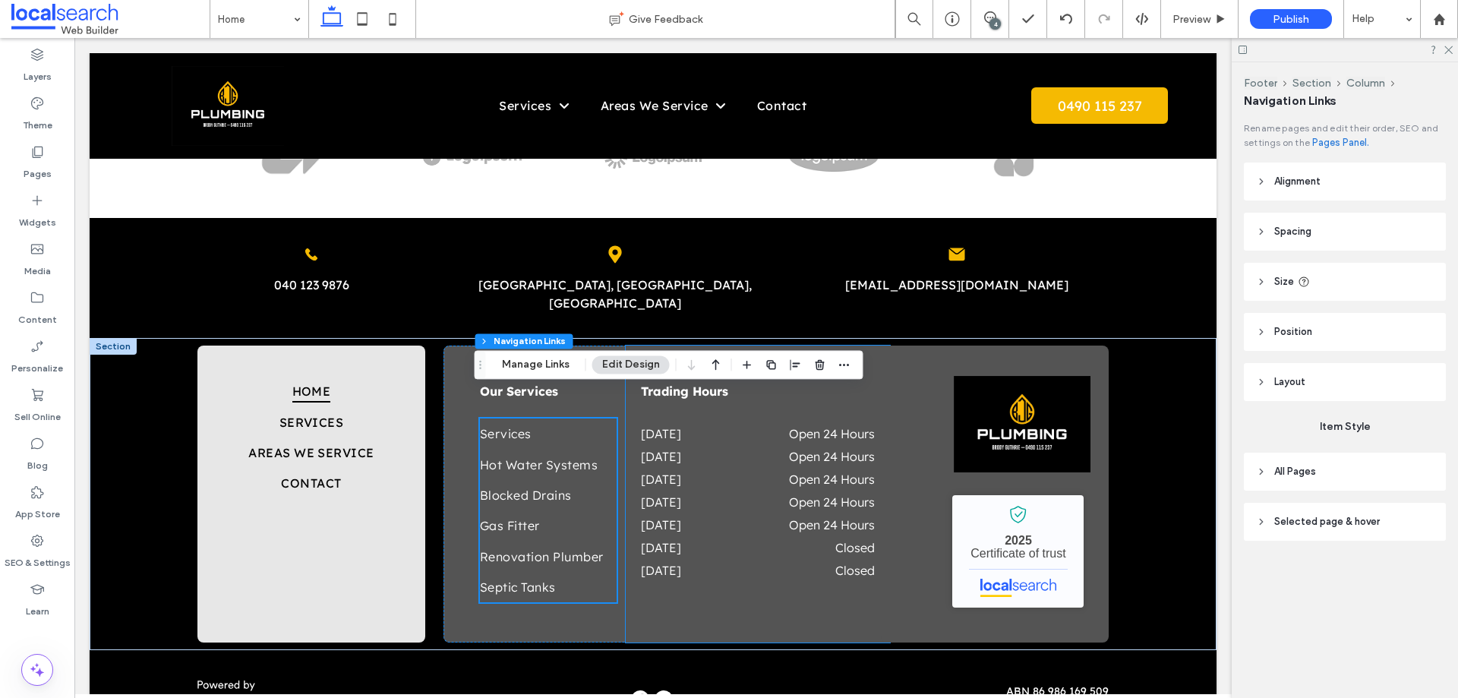
scroll to position [3597, 0]
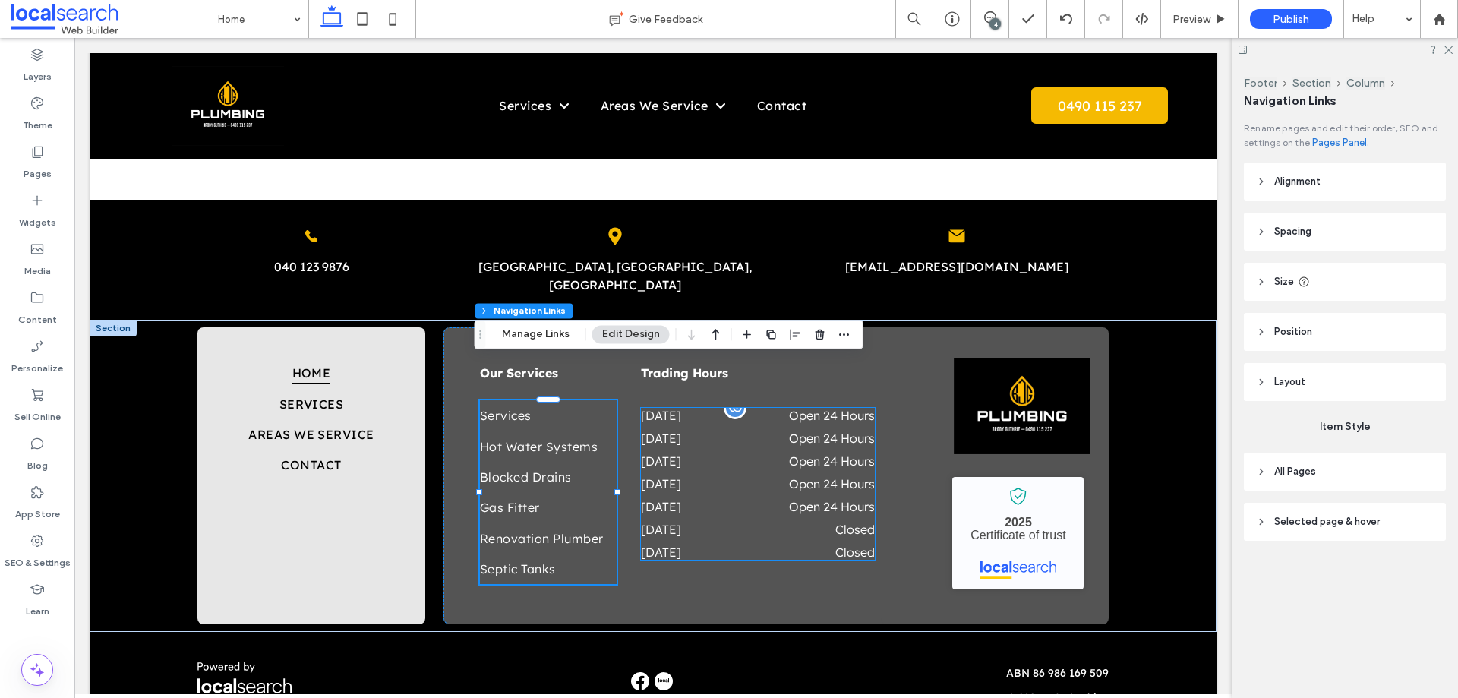
click at [812, 453] on dd "Open 24 Hours" at bounding box center [805, 460] width 138 height 15
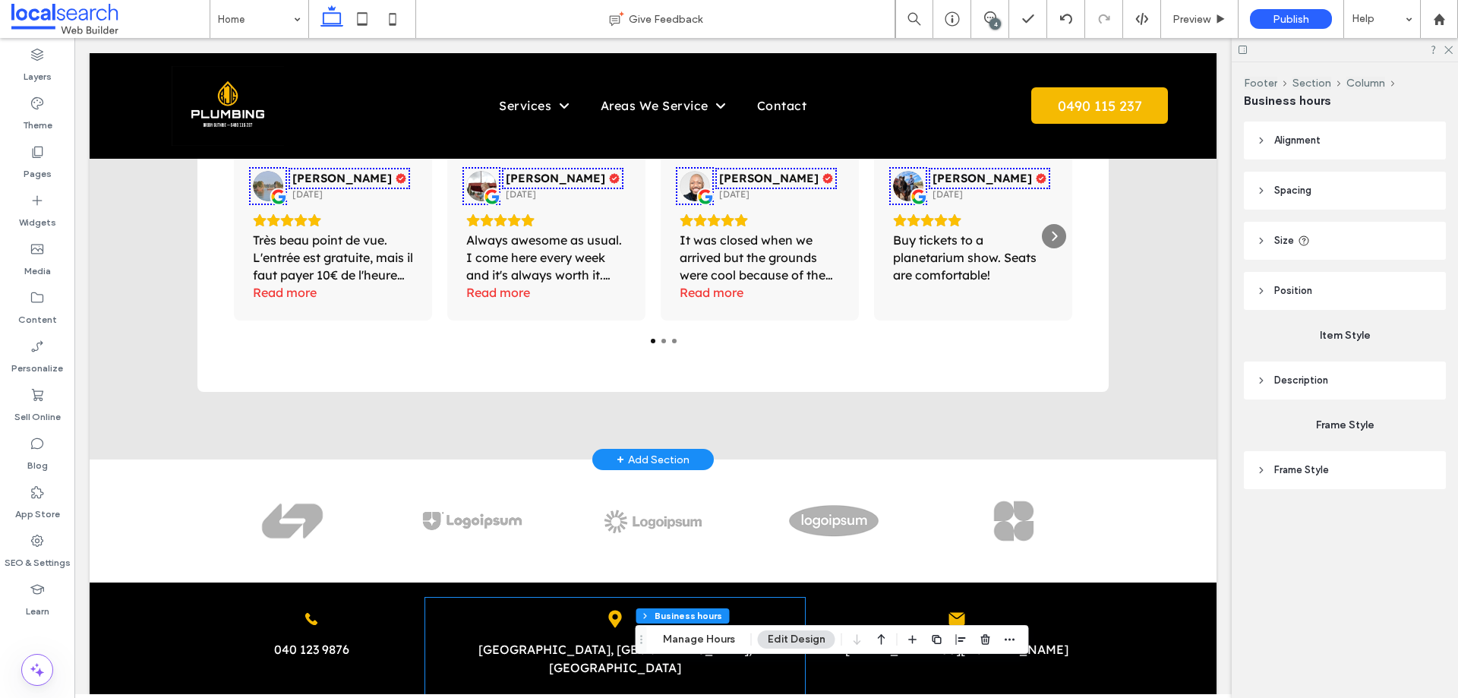
scroll to position [3065, 0]
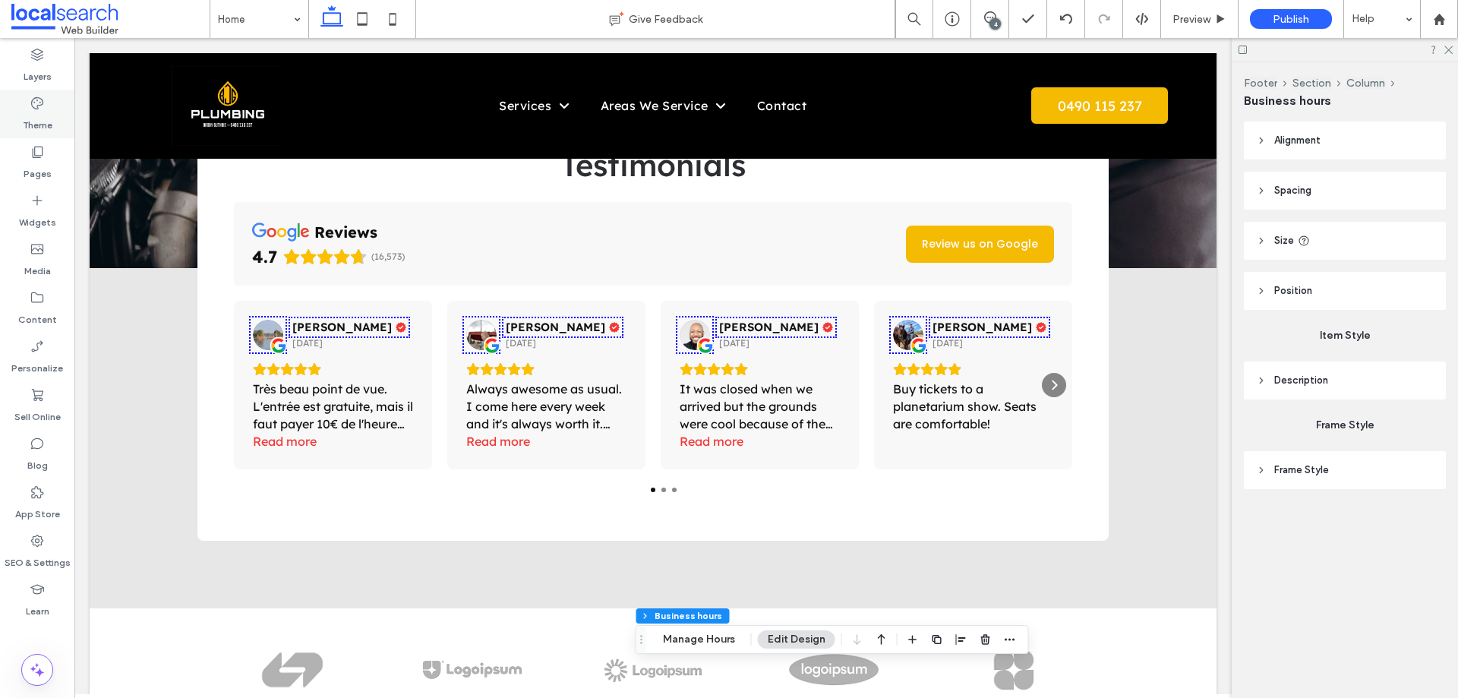
click at [30, 102] on icon at bounding box center [37, 103] width 15 height 15
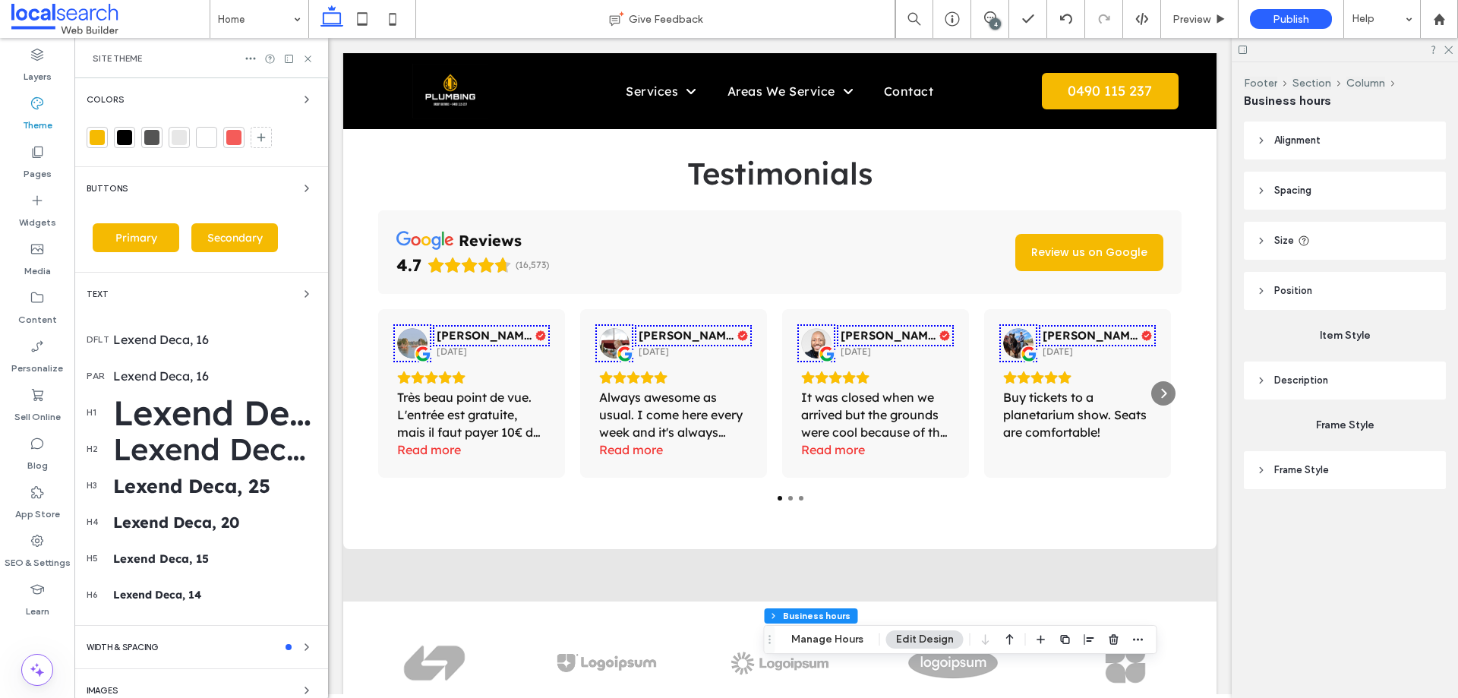
scroll to position [3122, 0]
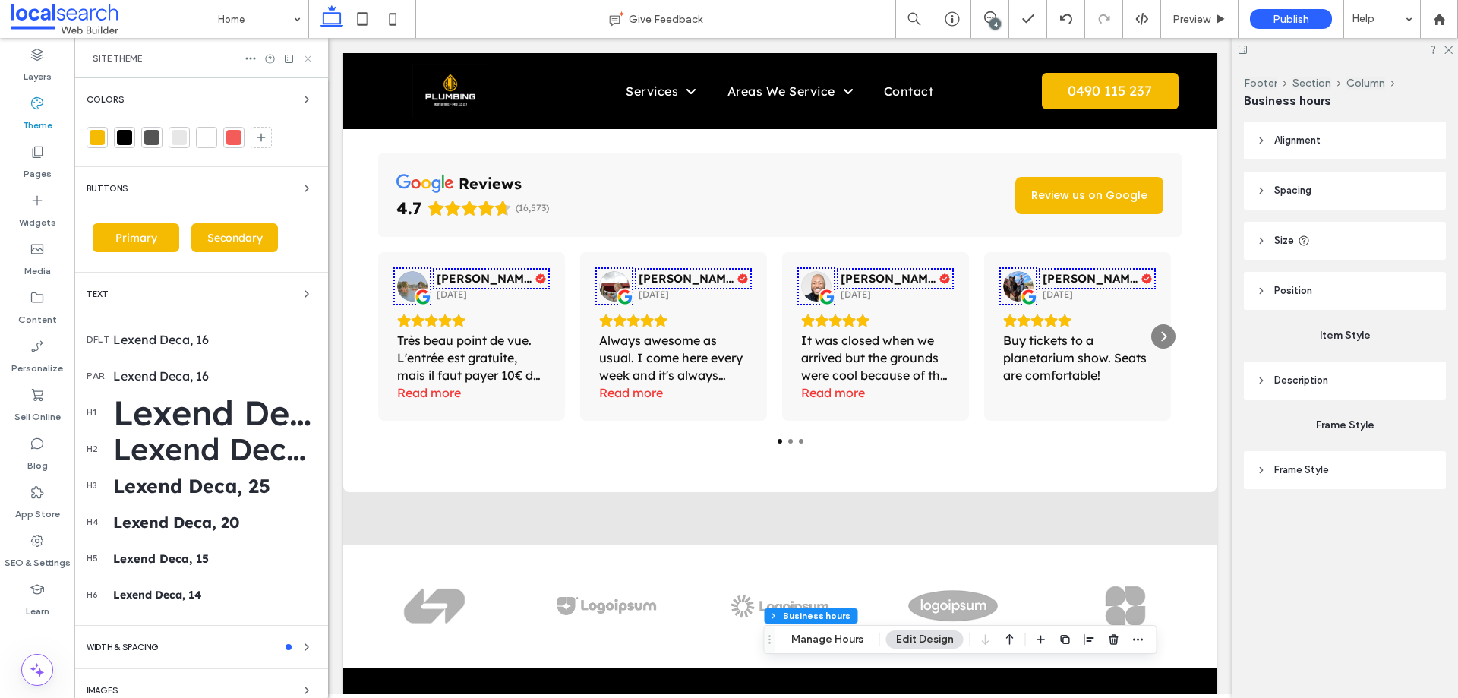
click at [307, 58] on use at bounding box center [307, 58] width 6 height 6
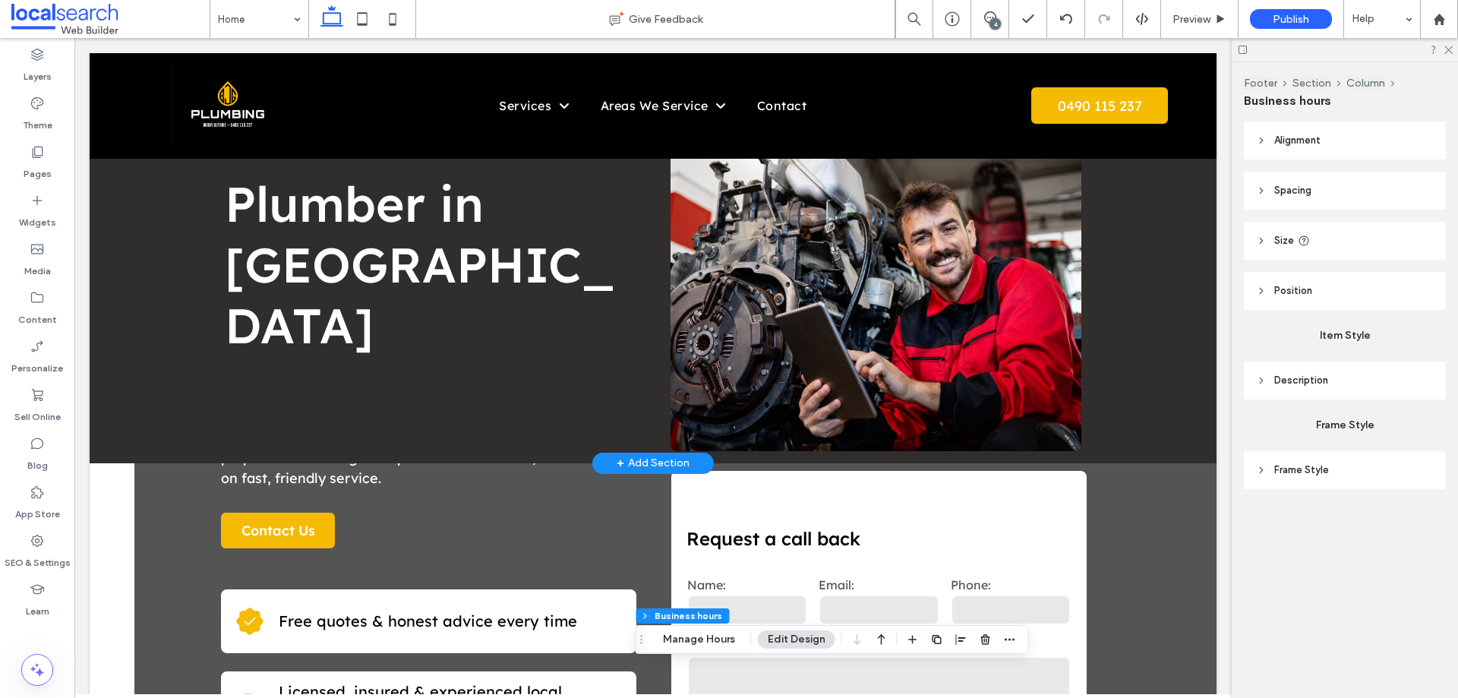
scroll to position [0, 0]
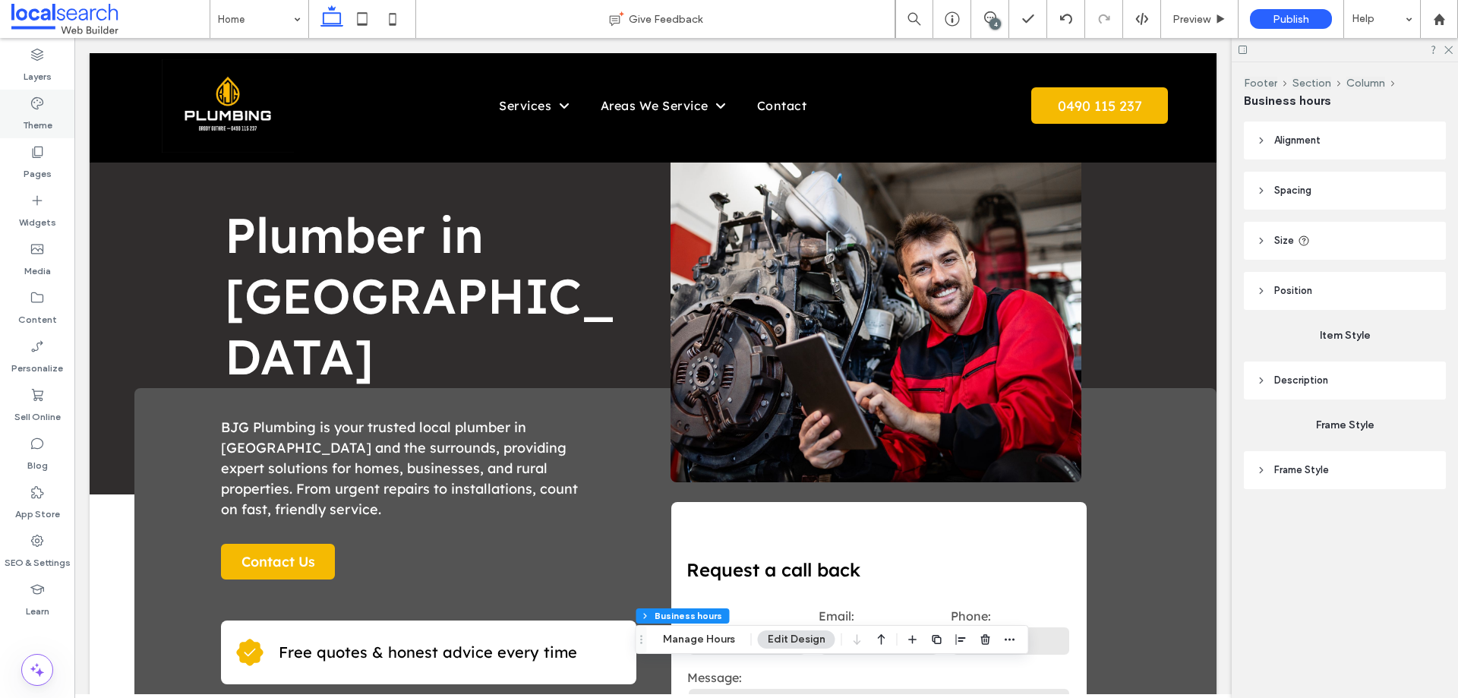
click at [36, 115] on label "Theme" at bounding box center [38, 121] width 30 height 21
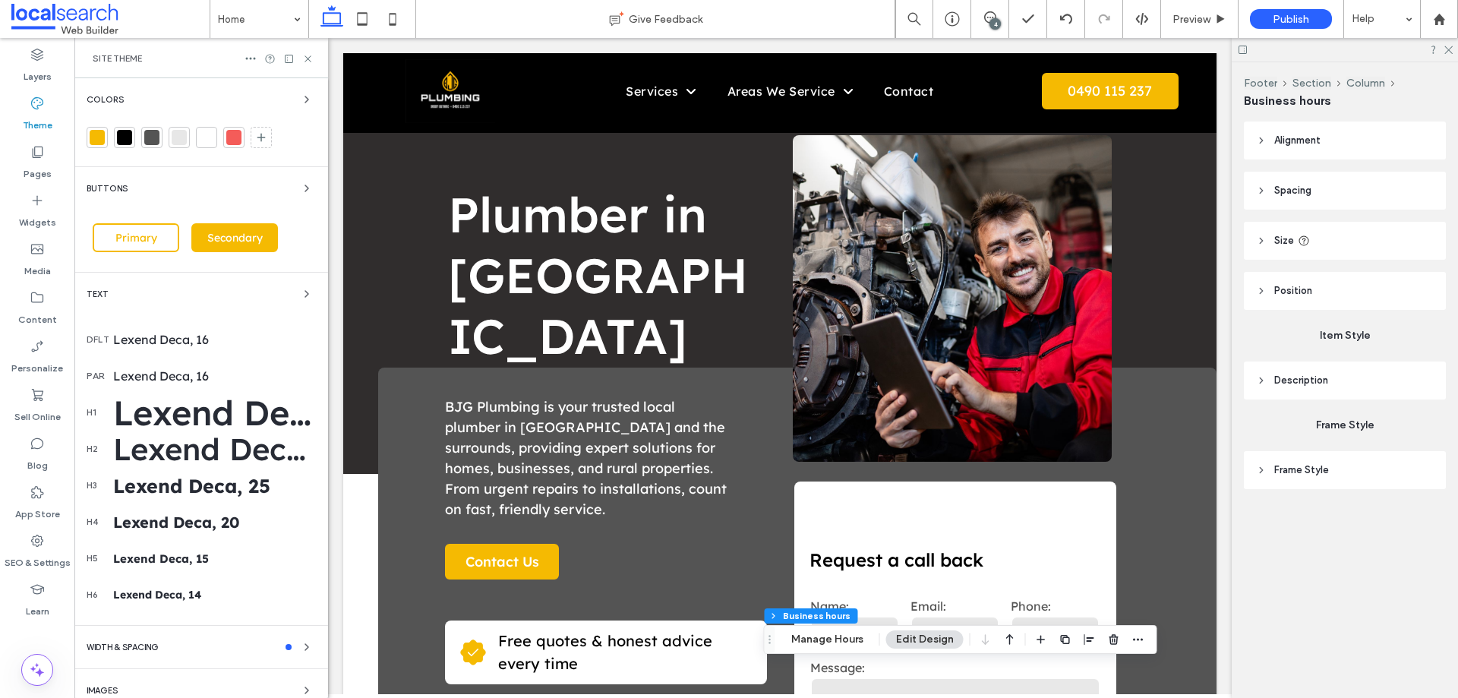
click at [147, 240] on span "Primary" at bounding box center [136, 238] width 52 height 14
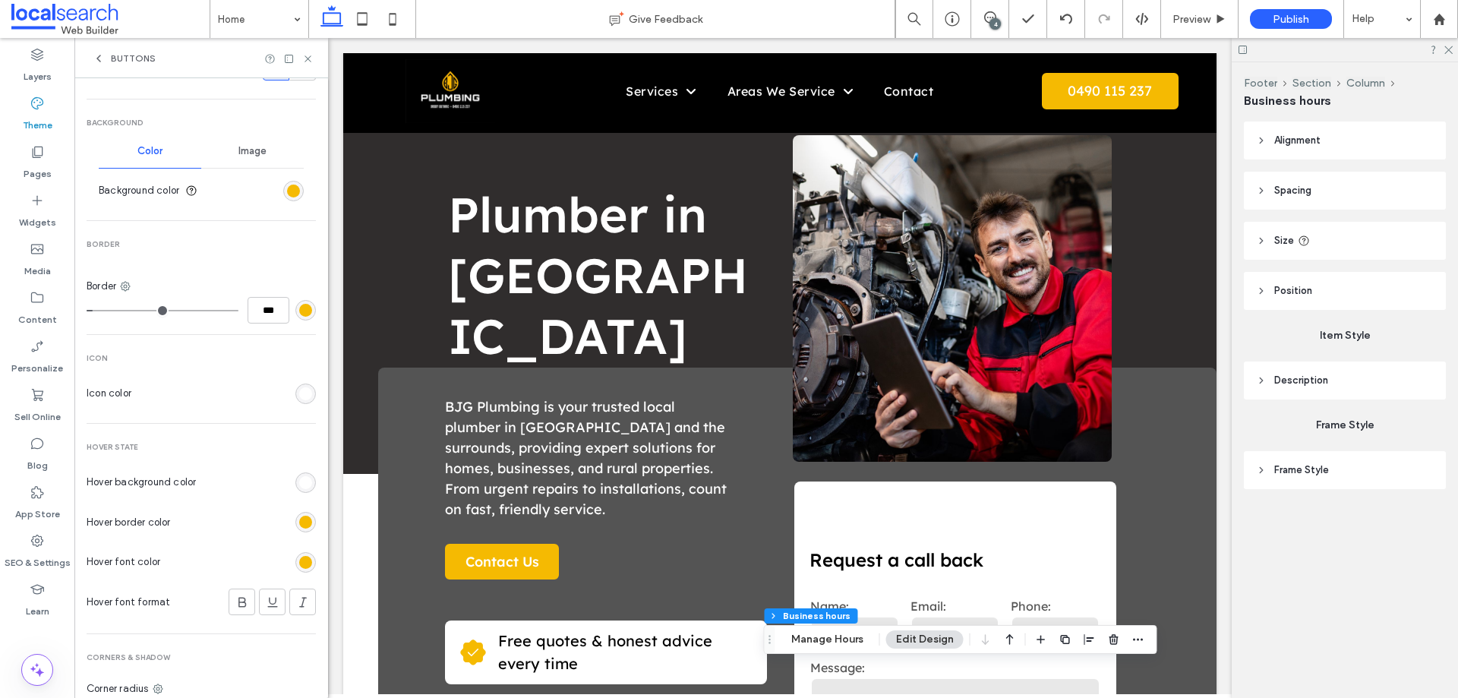
scroll to position [550, 0]
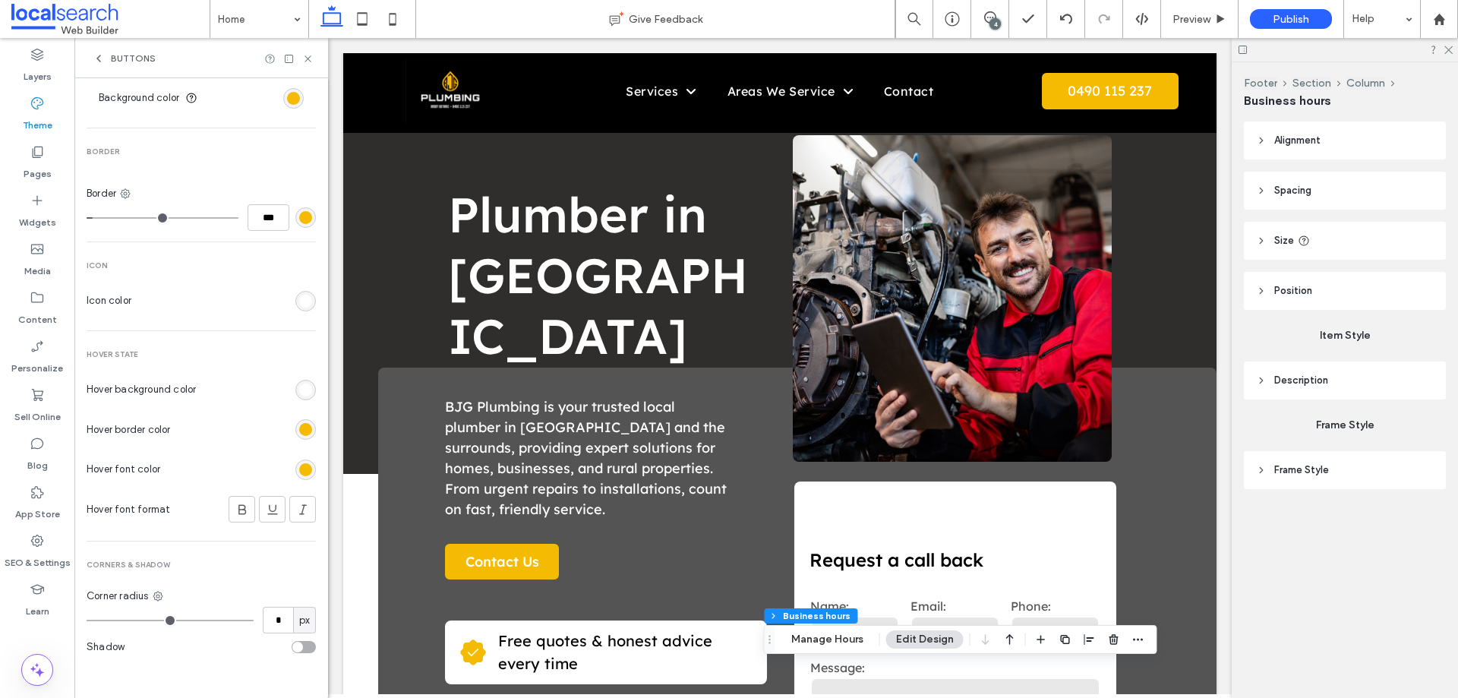
click at [299, 393] on div "rgb(255, 255, 255)" at bounding box center [305, 389] width 13 height 13
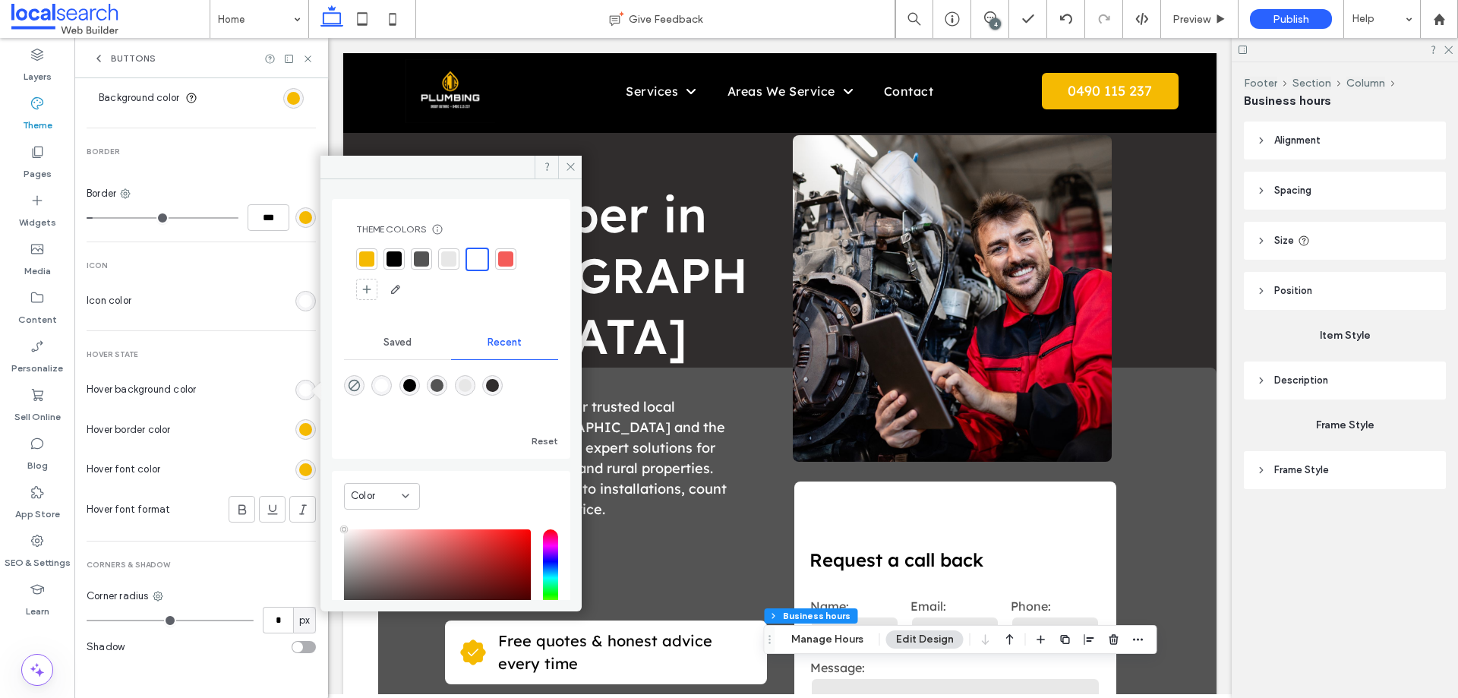
click at [408, 253] on div at bounding box center [451, 274] width 190 height 54
click at [402, 258] on div at bounding box center [393, 258] width 21 height 21
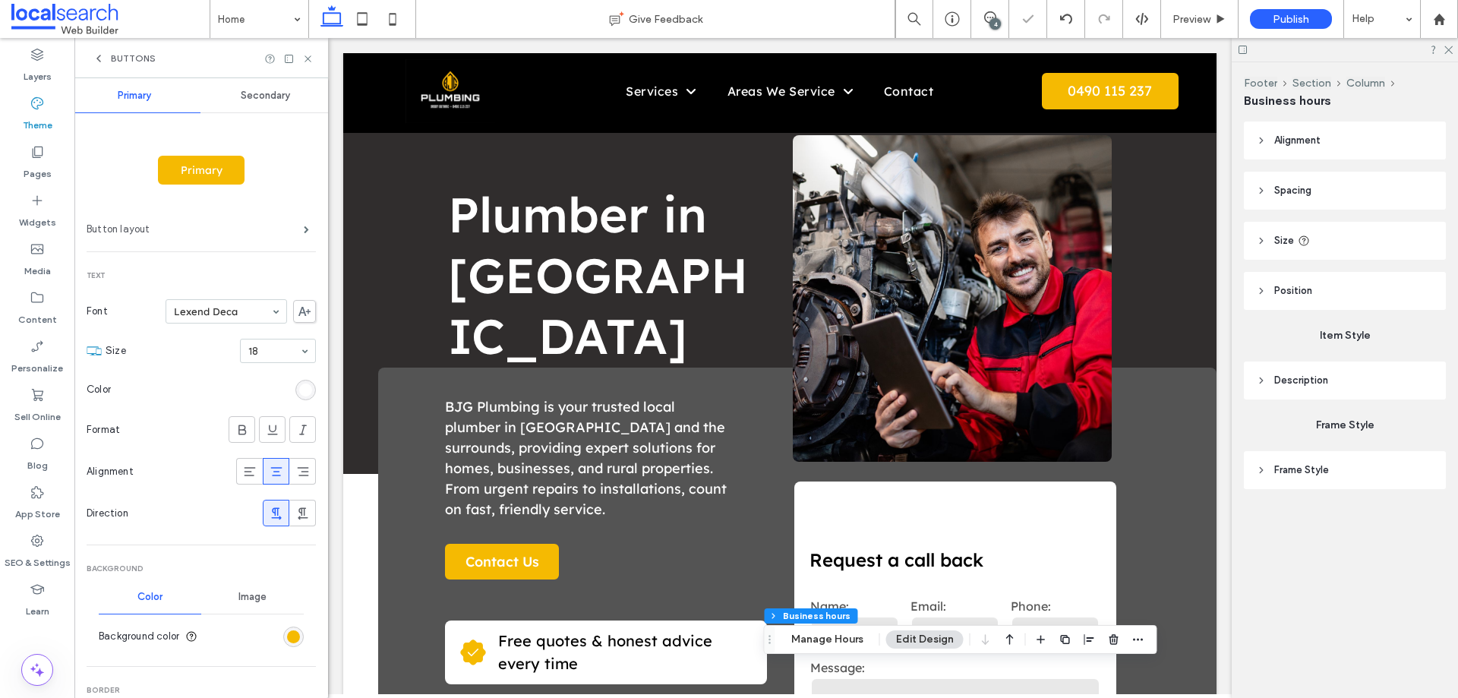
scroll to position [0, 0]
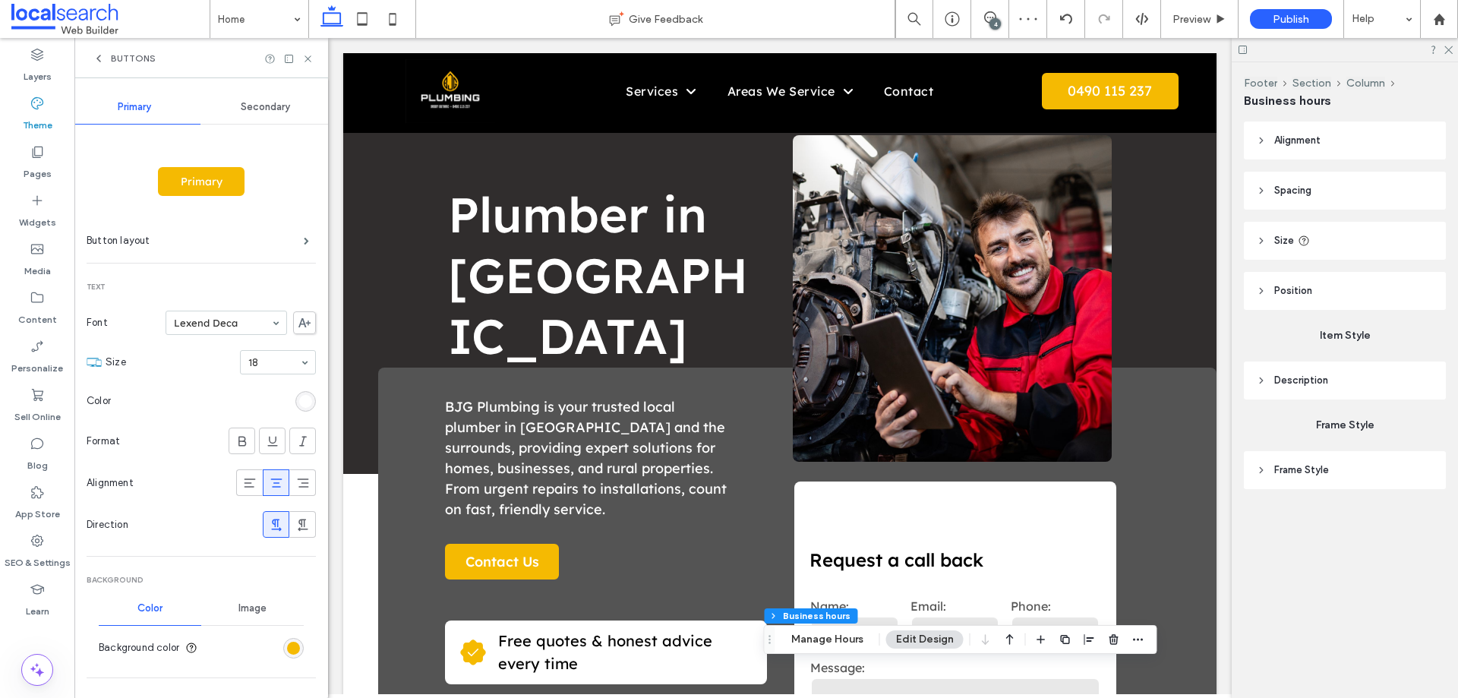
click at [265, 118] on div "Secondary" at bounding box center [265, 106] width 131 height 33
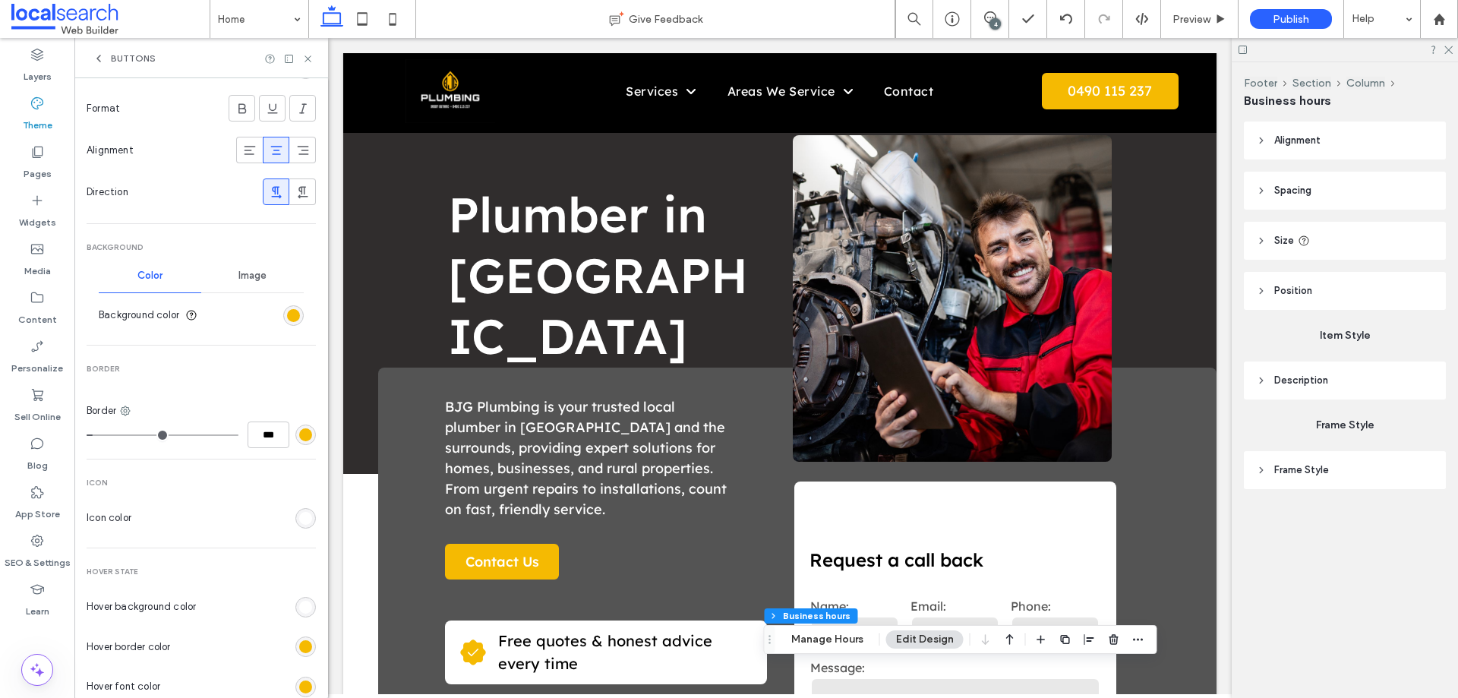
scroll to position [455, 0]
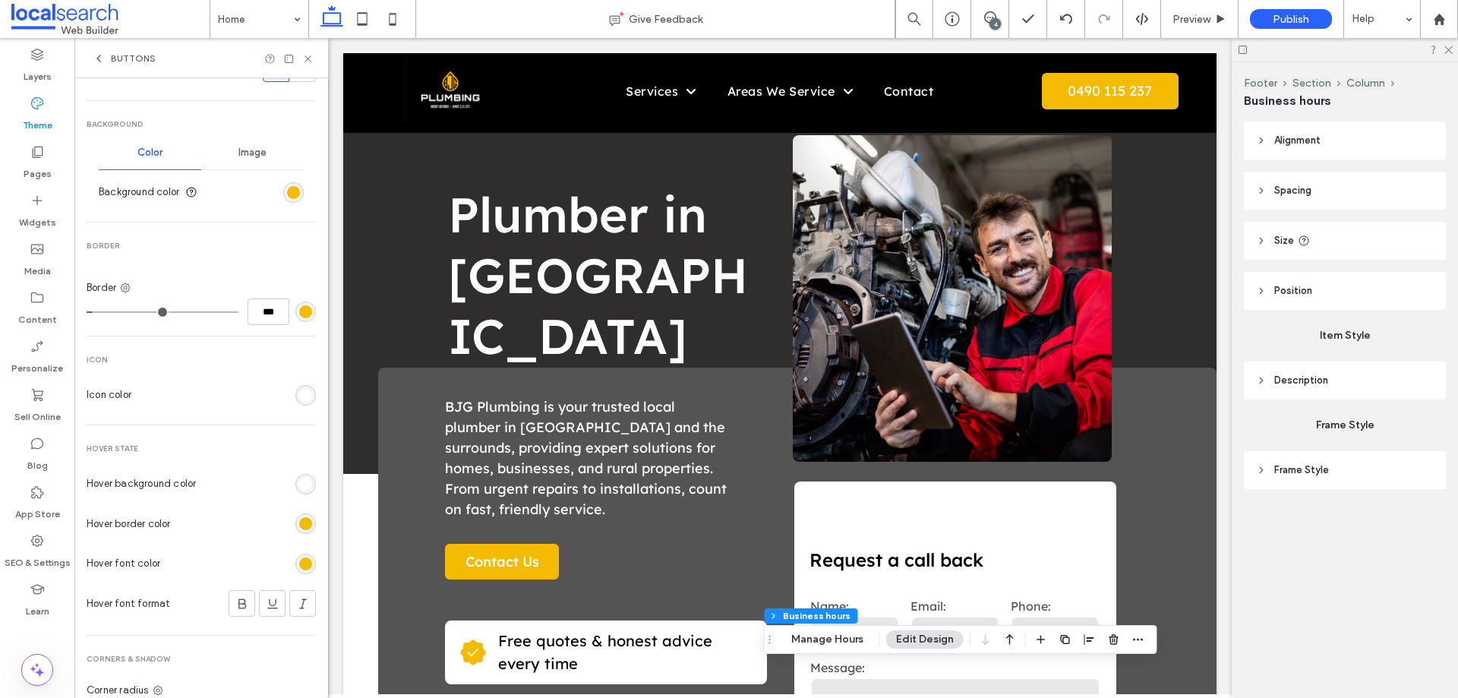
click at [299, 482] on div "rgb(255, 255, 255)" at bounding box center [305, 483] width 13 height 13
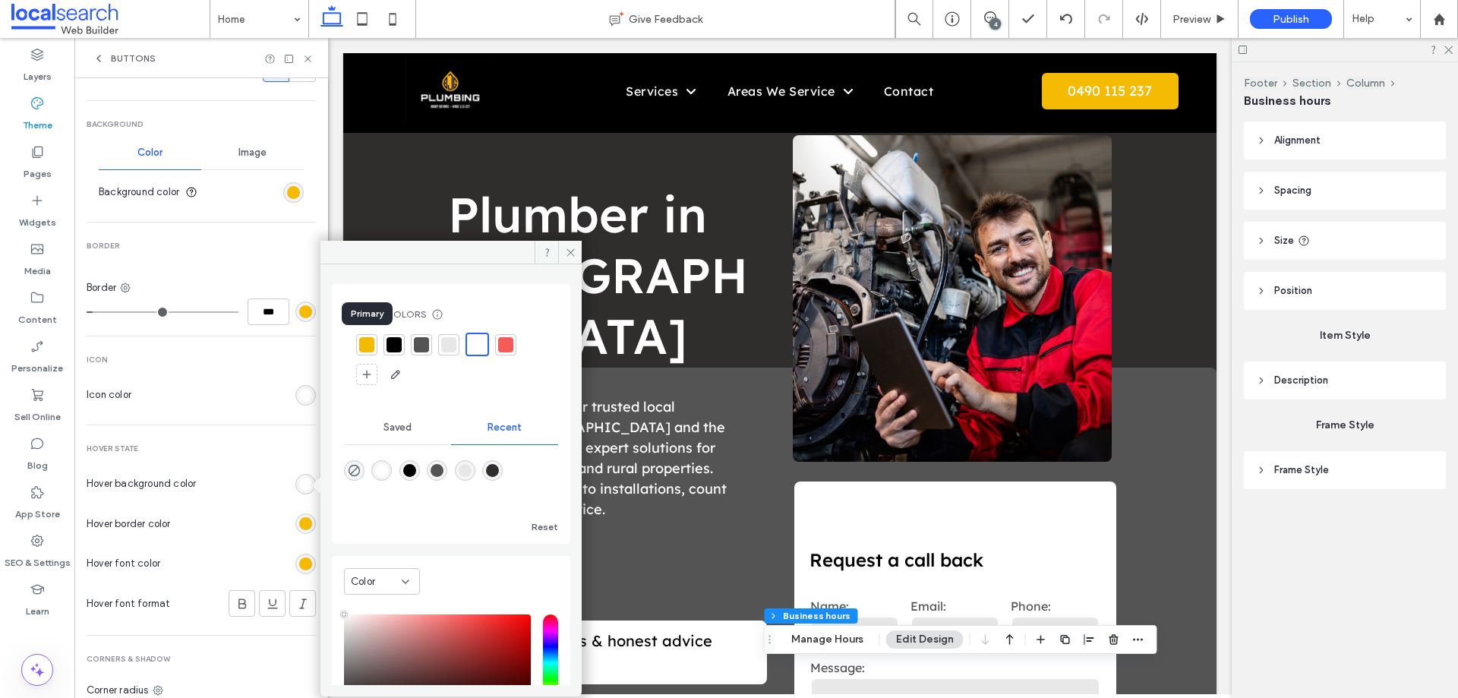
click at [365, 342] on div at bounding box center [366, 344] width 15 height 15
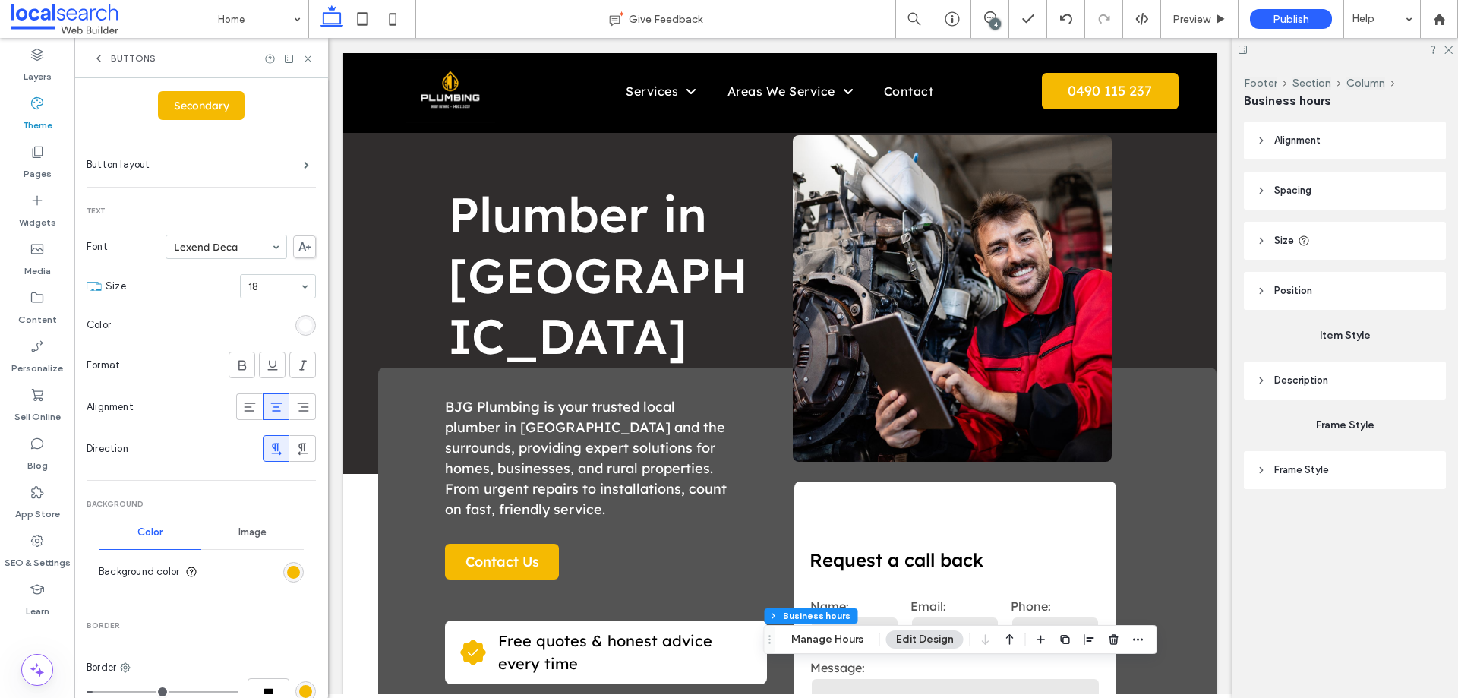
scroll to position [0, 0]
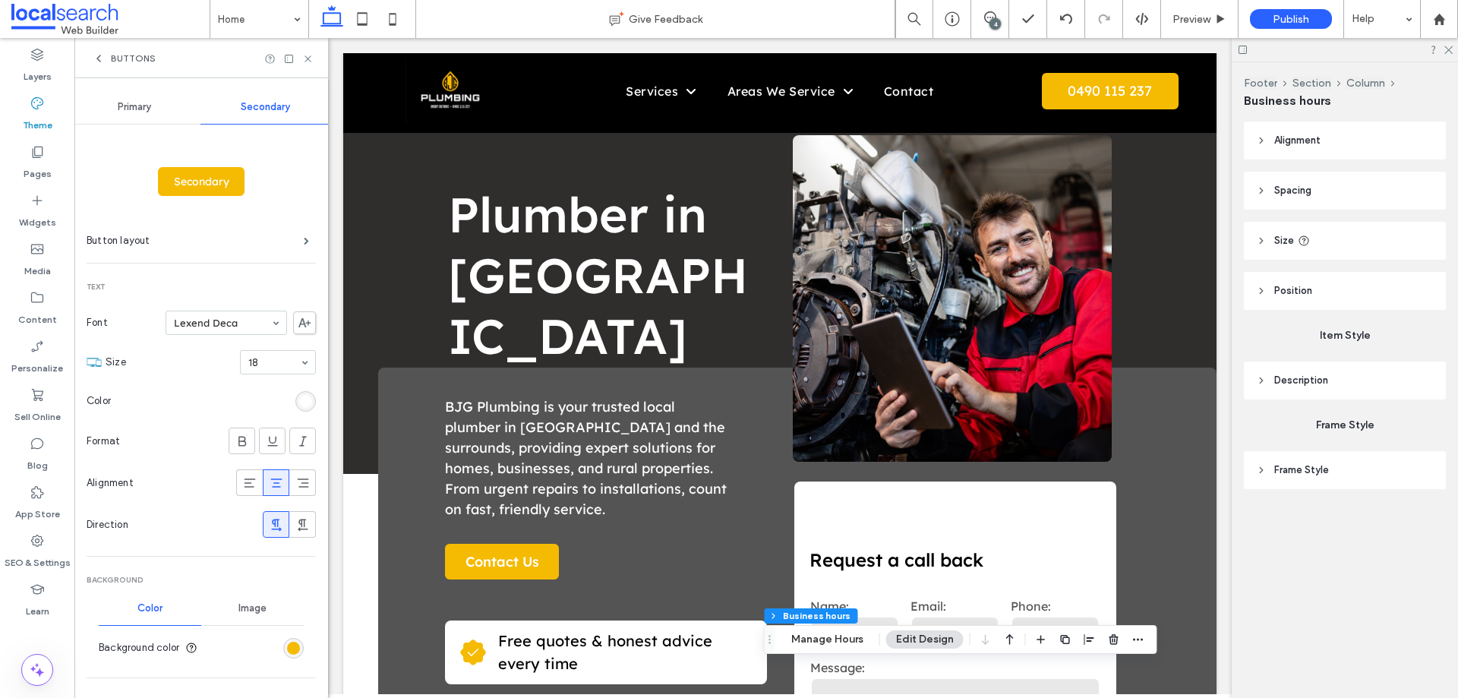
click at [127, 98] on div "Primary" at bounding box center [134, 106] width 131 height 33
click at [182, 181] on span "Primary" at bounding box center [201, 182] width 52 height 14
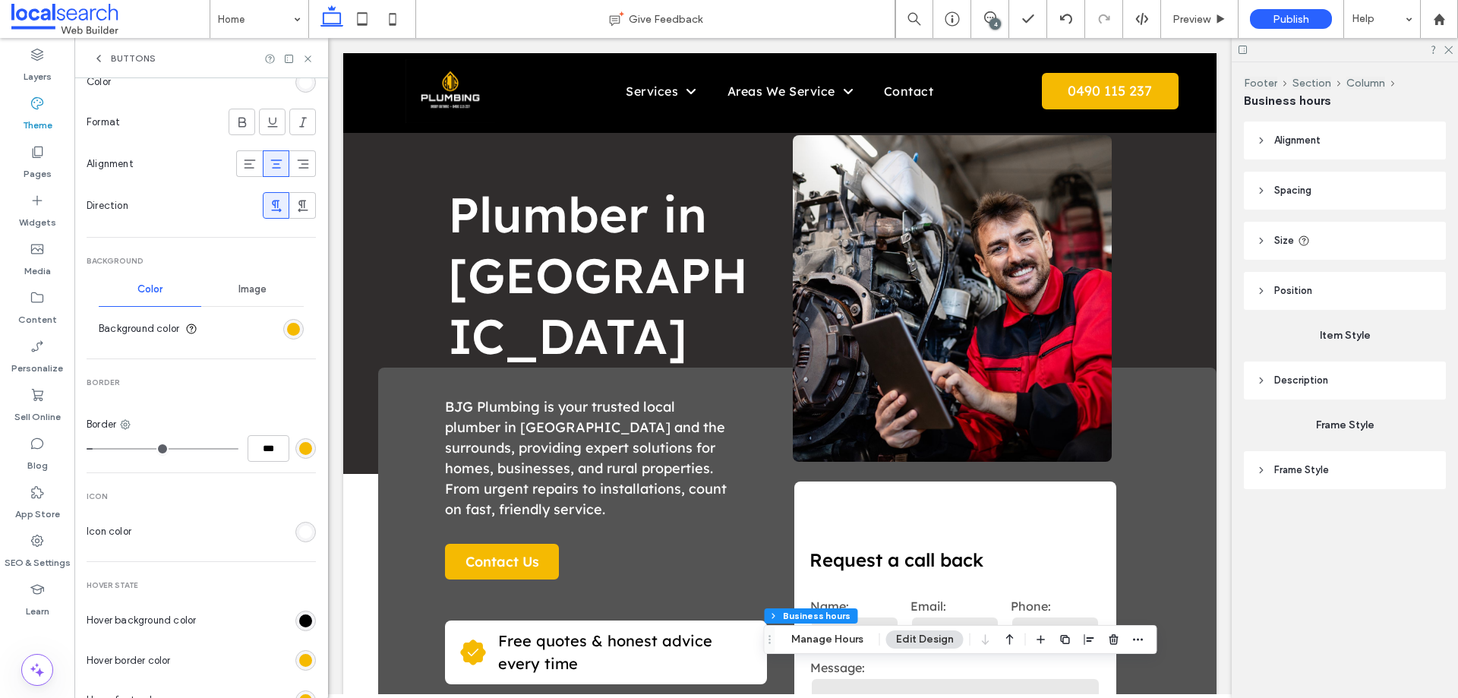
scroll to position [550, 0]
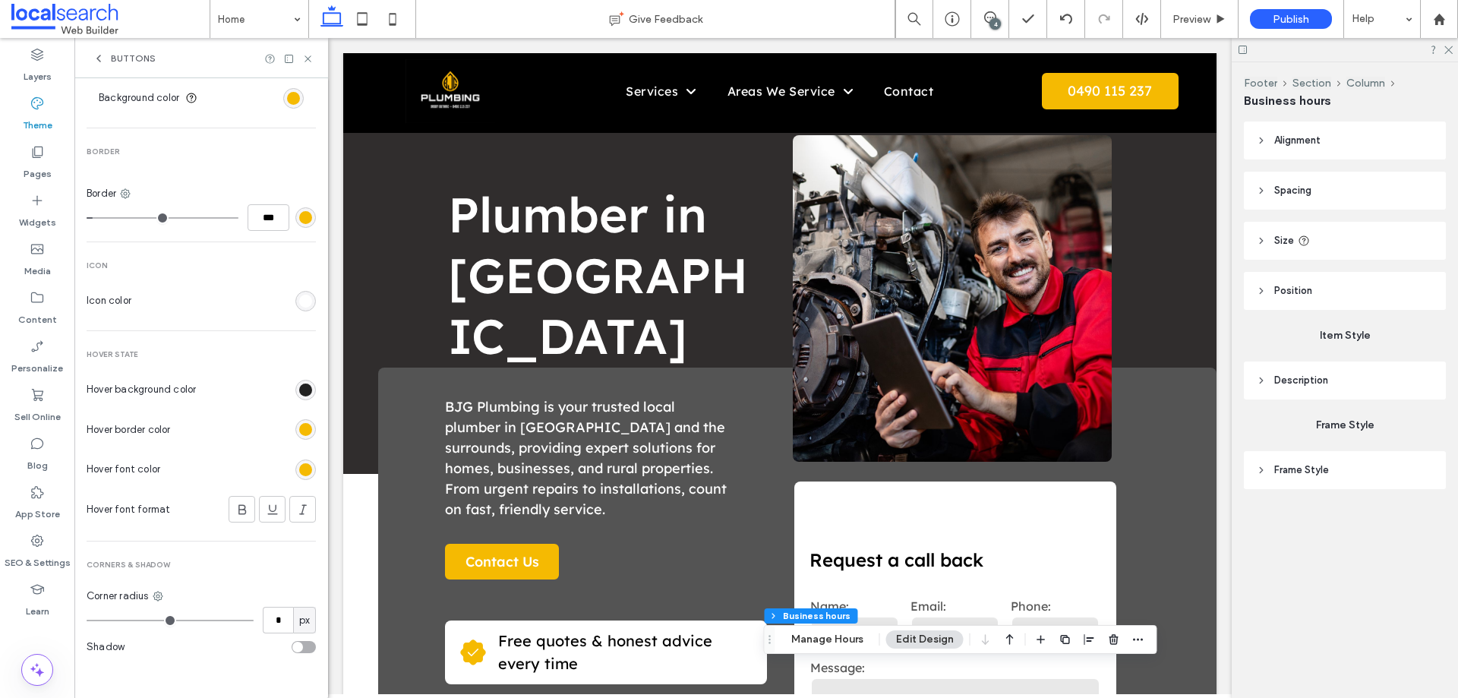
click at [300, 385] on div "rgb(0, 0, 0)" at bounding box center [305, 389] width 13 height 13
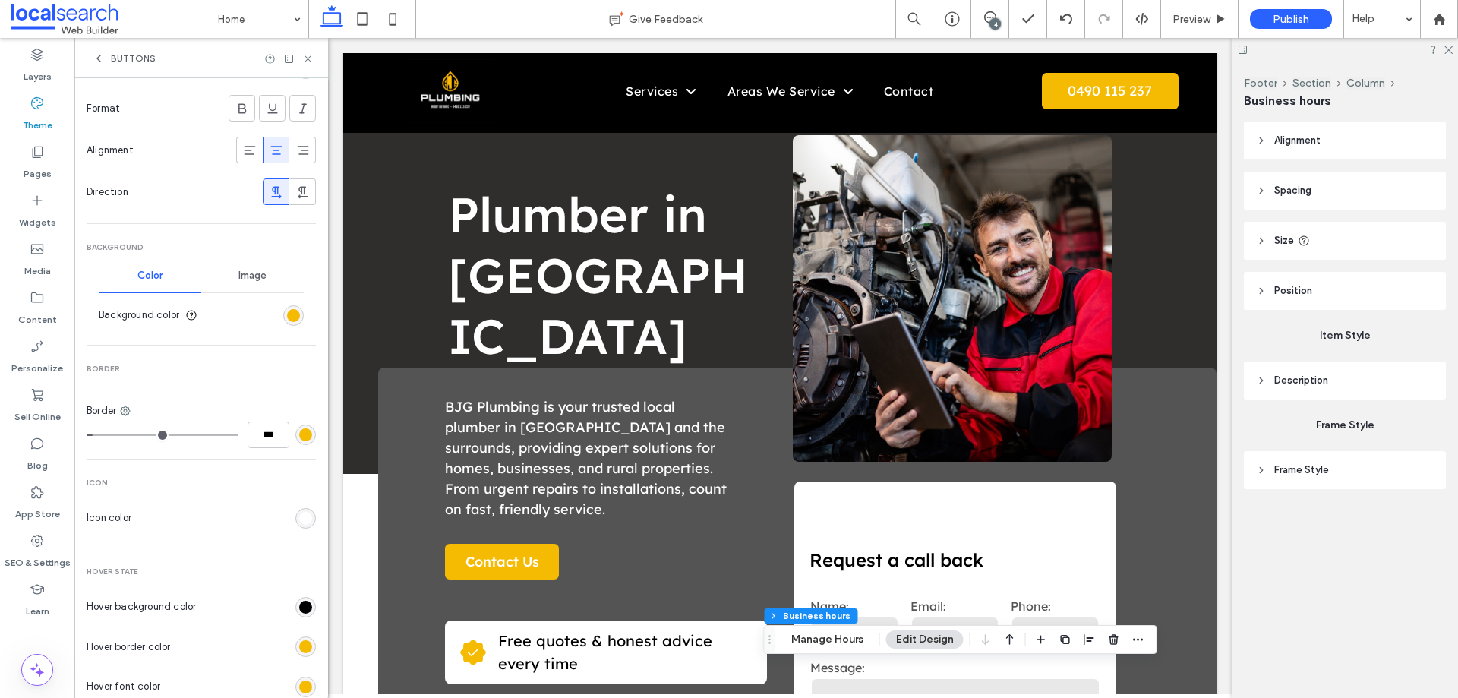
scroll to position [0, 0]
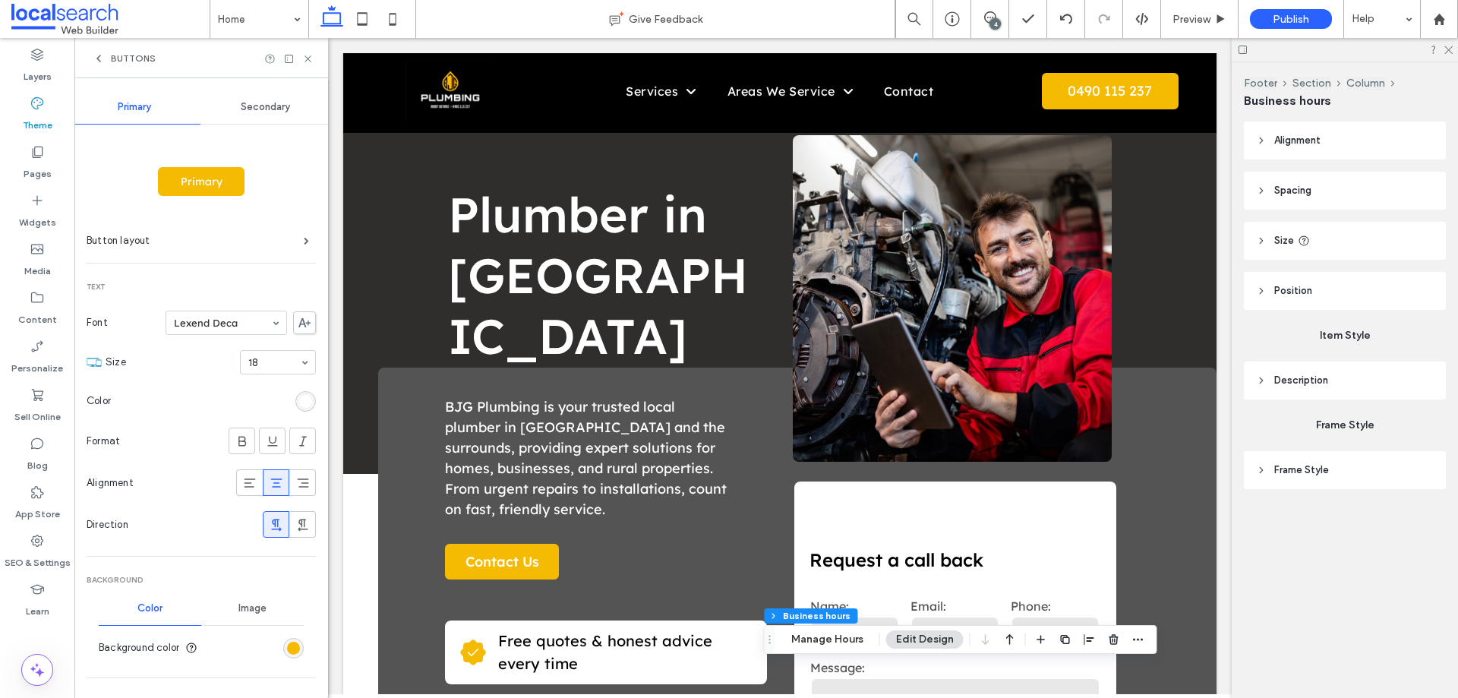
click at [33, 109] on icon at bounding box center [37, 103] width 15 height 15
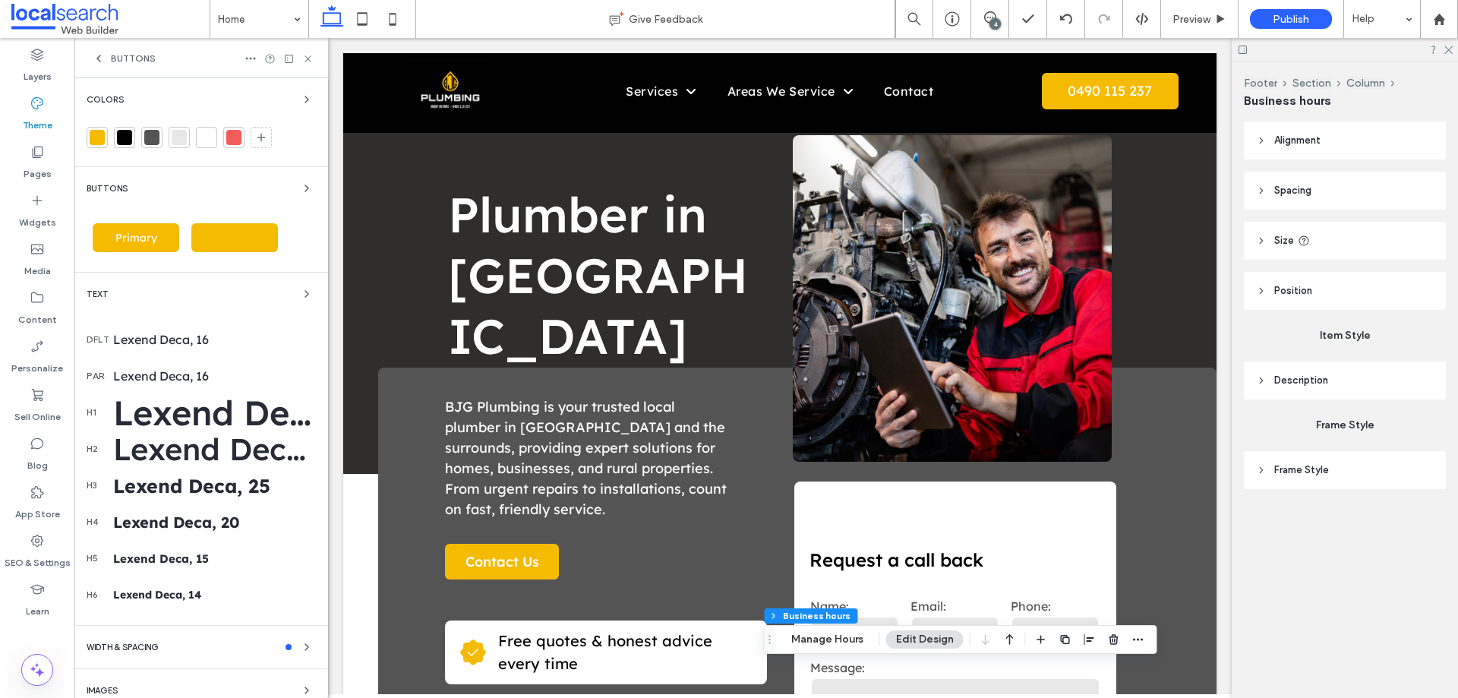
click at [232, 241] on span "Secondary" at bounding box center [235, 238] width 66 height 14
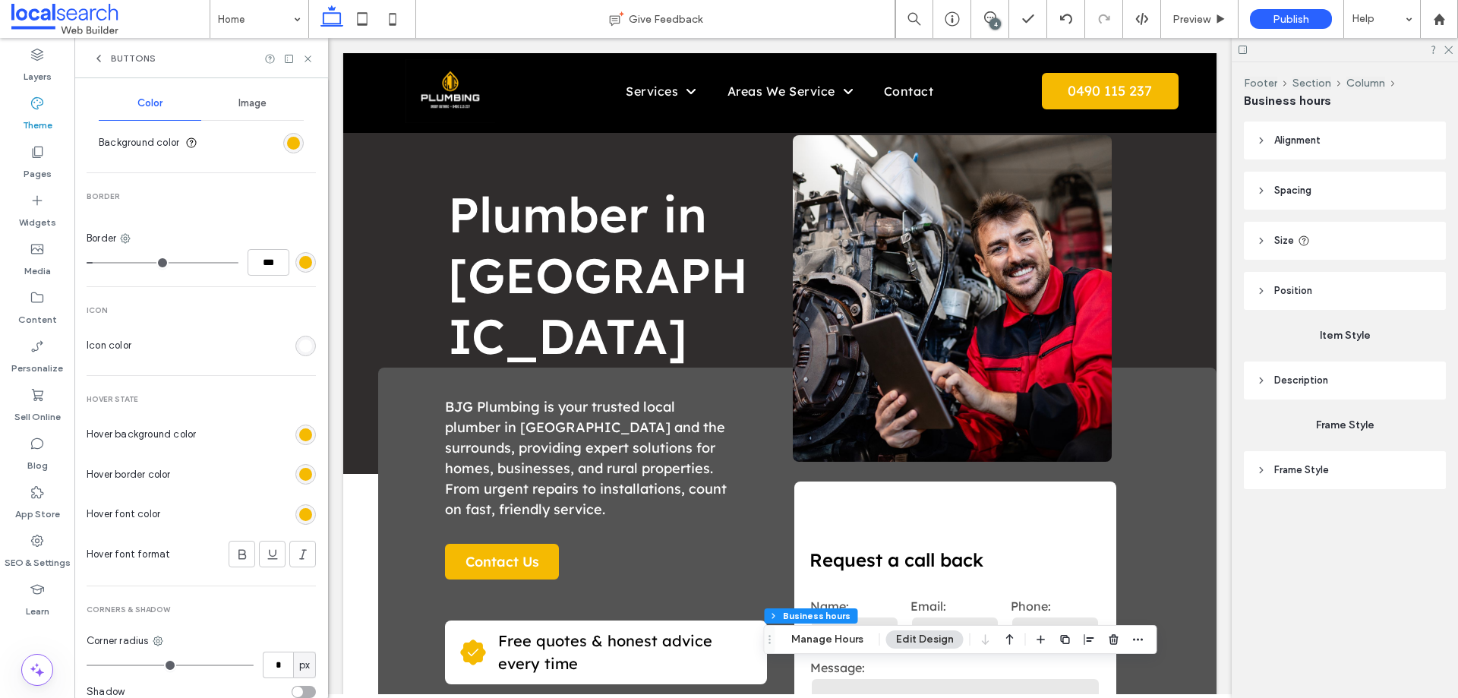
scroll to position [550, 0]
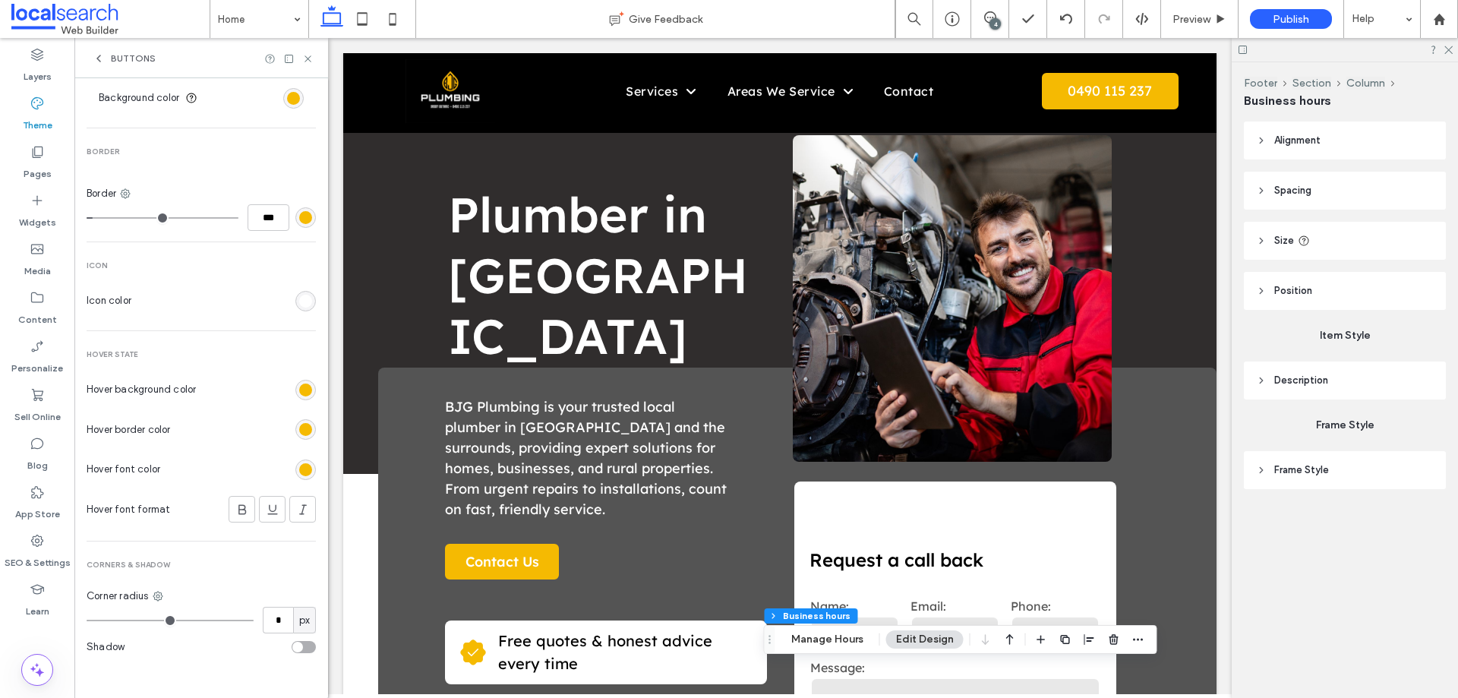
click at [305, 389] on div "rgb(245, 186, 2)" at bounding box center [305, 390] width 20 height 20
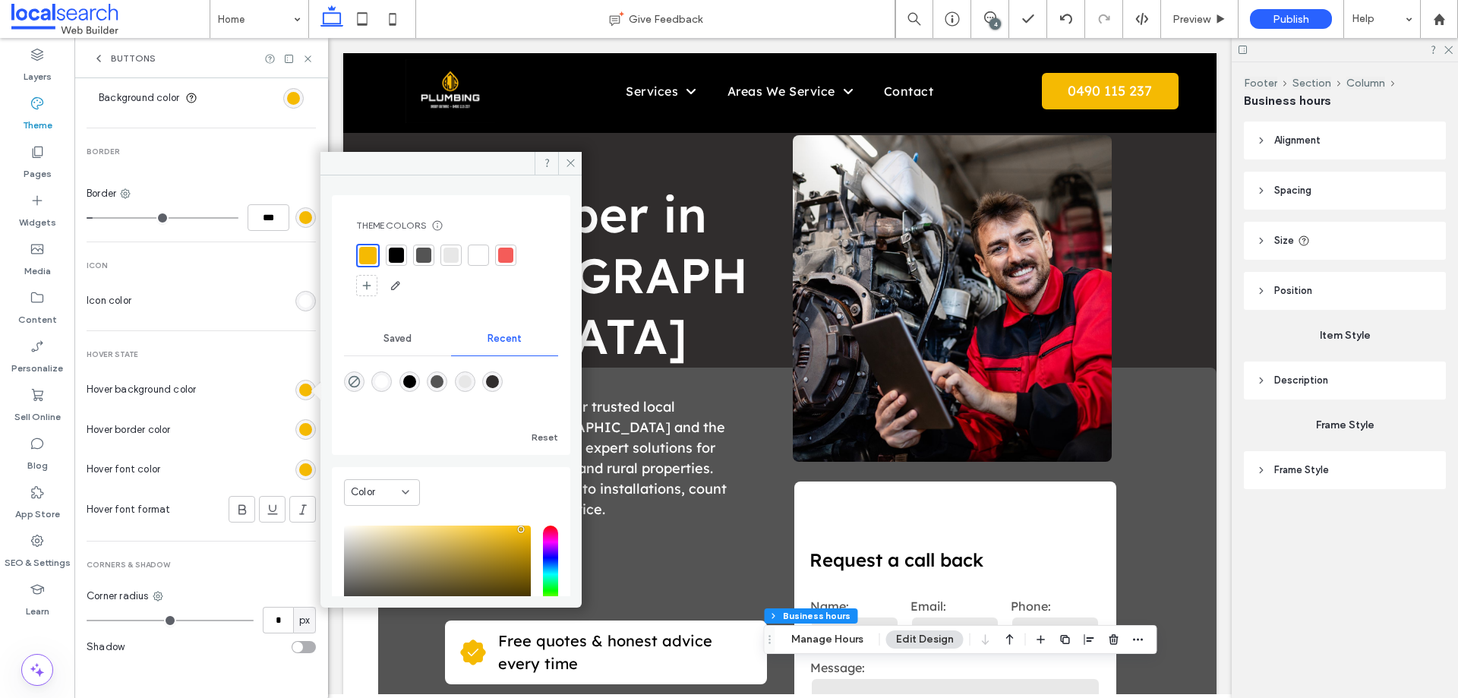
click at [399, 251] on div at bounding box center [396, 254] width 15 height 15
click at [299, 431] on div "rgb(245, 186, 2)" at bounding box center [305, 429] width 13 height 13
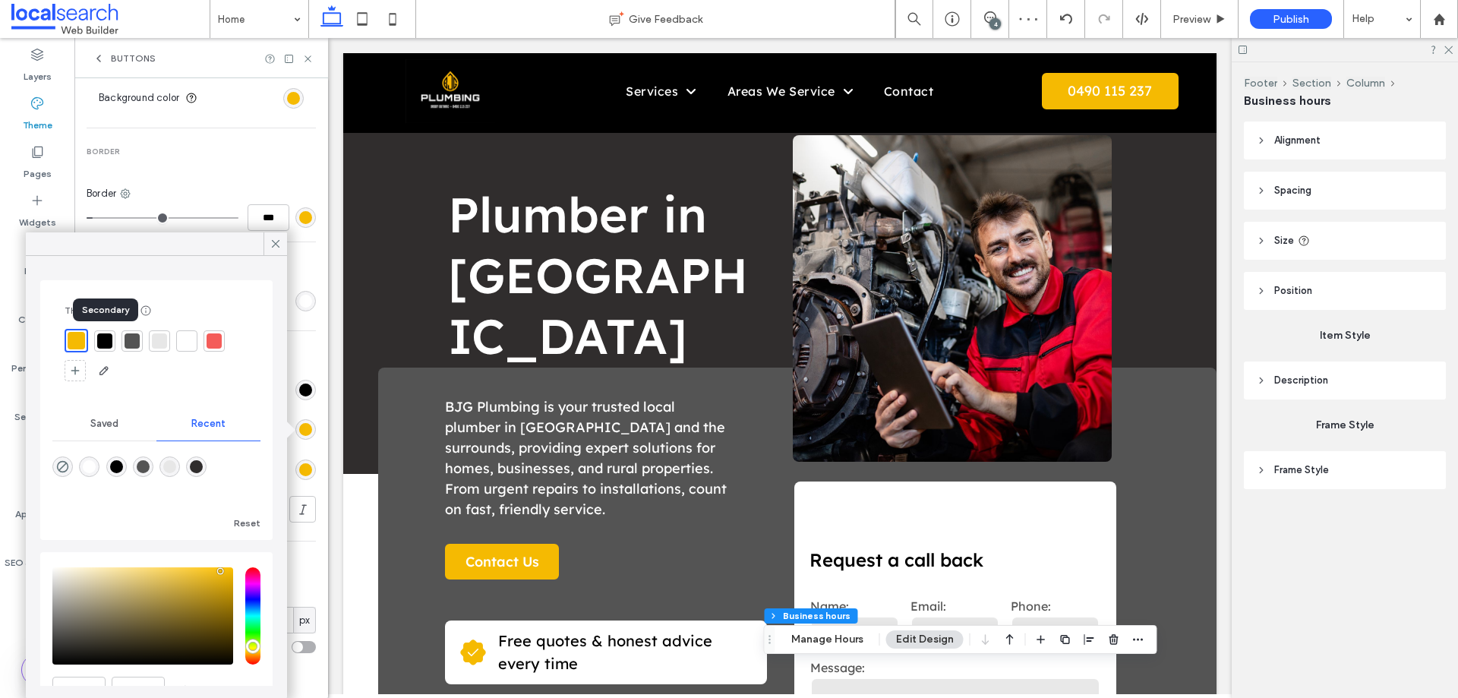
click at [102, 338] on div at bounding box center [104, 340] width 15 height 15
click at [274, 251] on span at bounding box center [276, 243] width 14 height 23
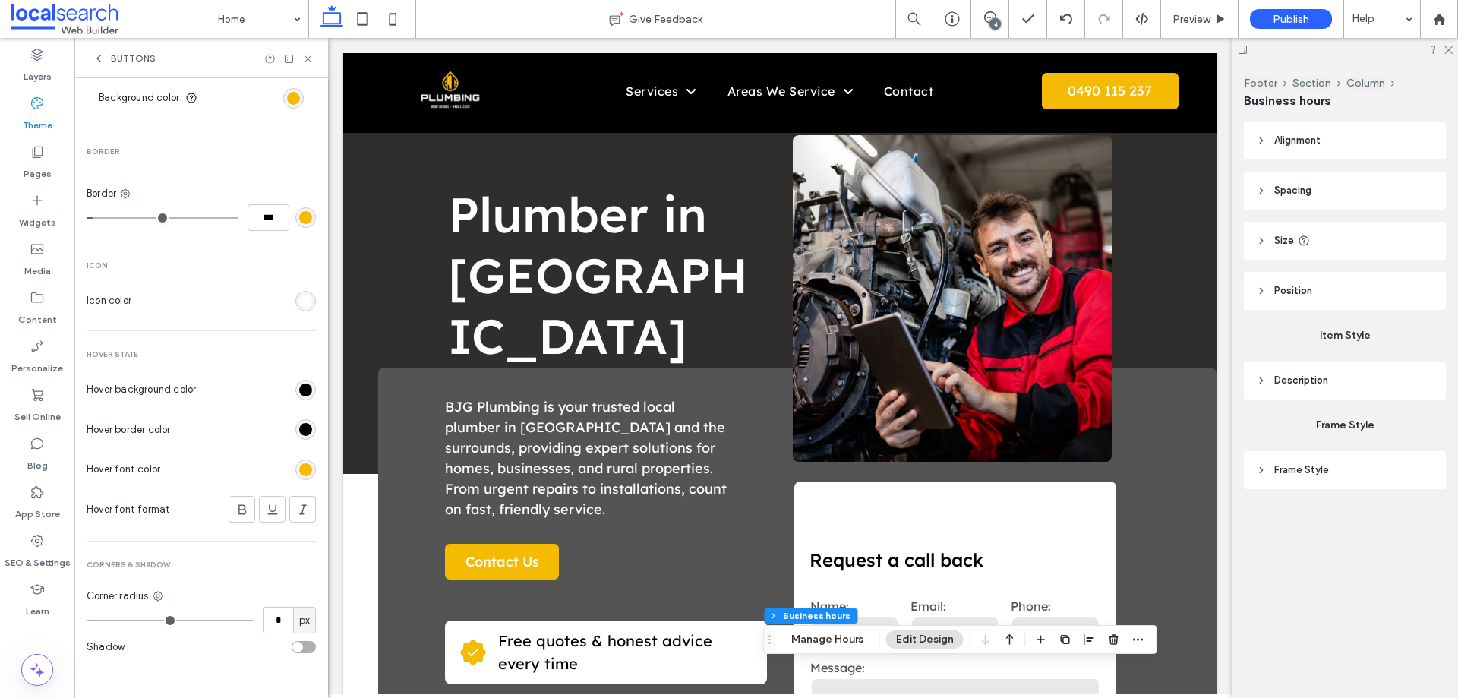
click at [99, 57] on use at bounding box center [98, 58] width 3 height 6
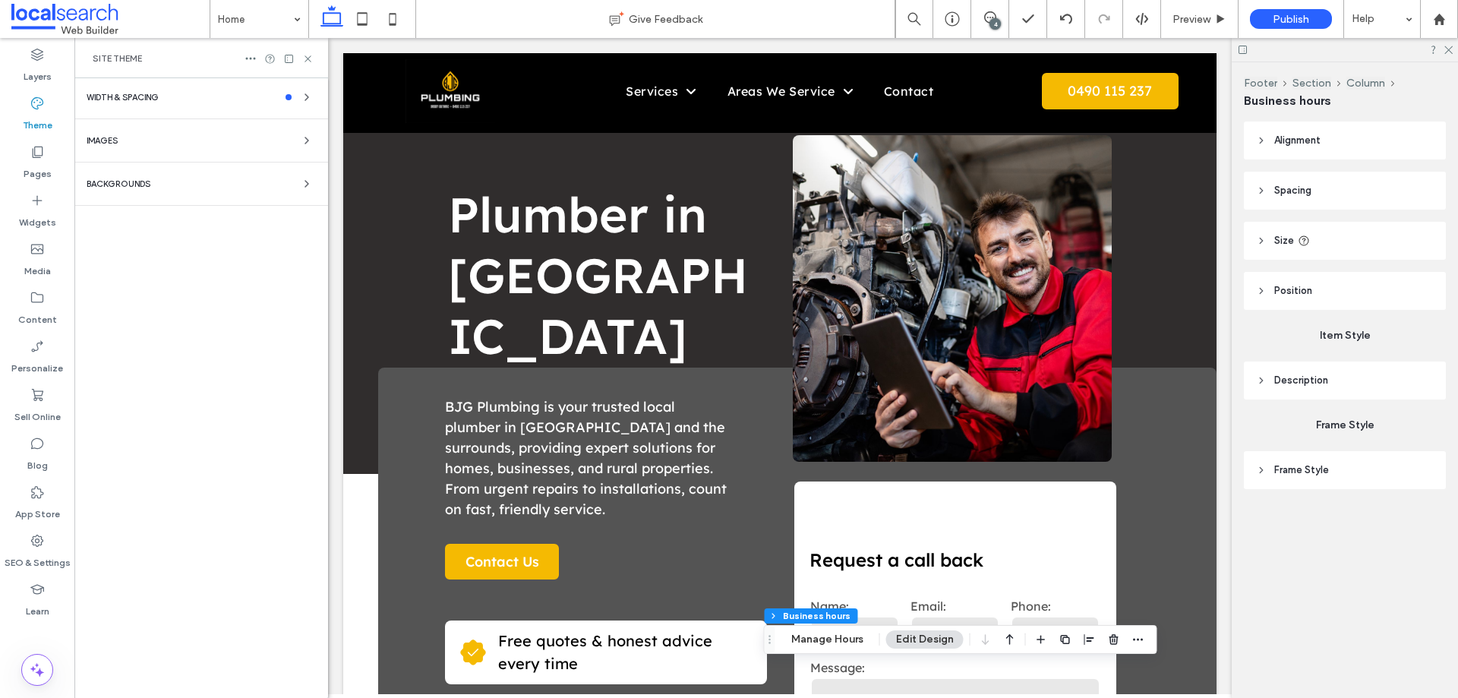
scroll to position [58, 0]
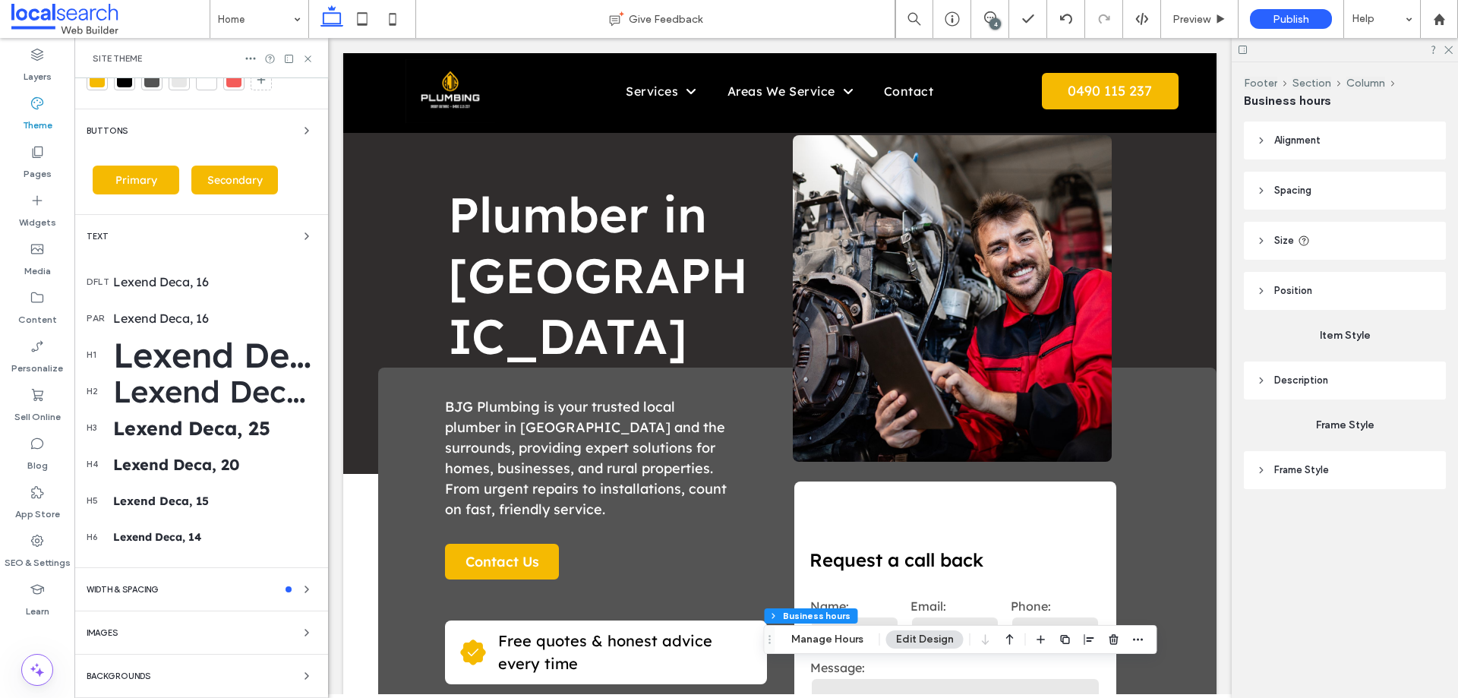
click at [169, 282] on div "Lexend Deca, 16" at bounding box center [214, 281] width 203 height 15
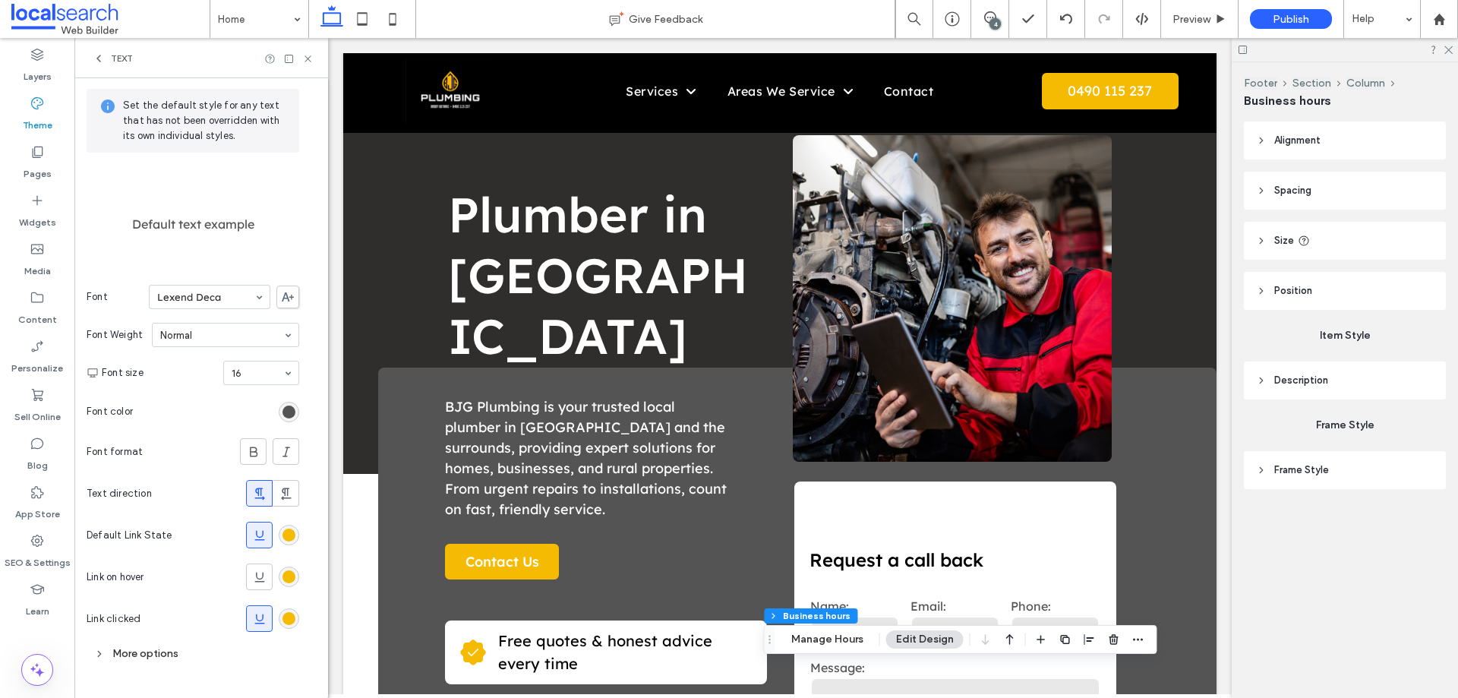
scroll to position [57, 0]
click at [97, 61] on icon at bounding box center [99, 58] width 12 height 12
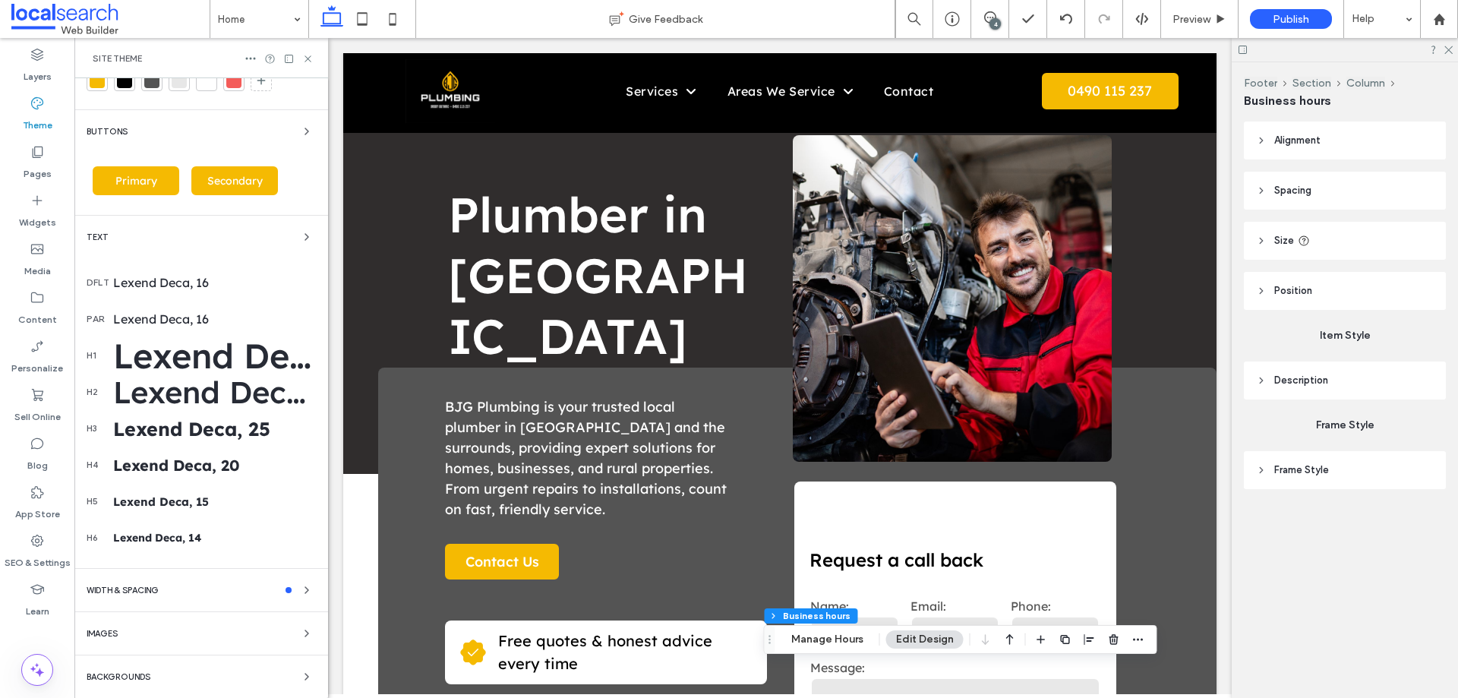
scroll to position [58, 0]
click at [310, 58] on icon at bounding box center [307, 58] width 11 height 11
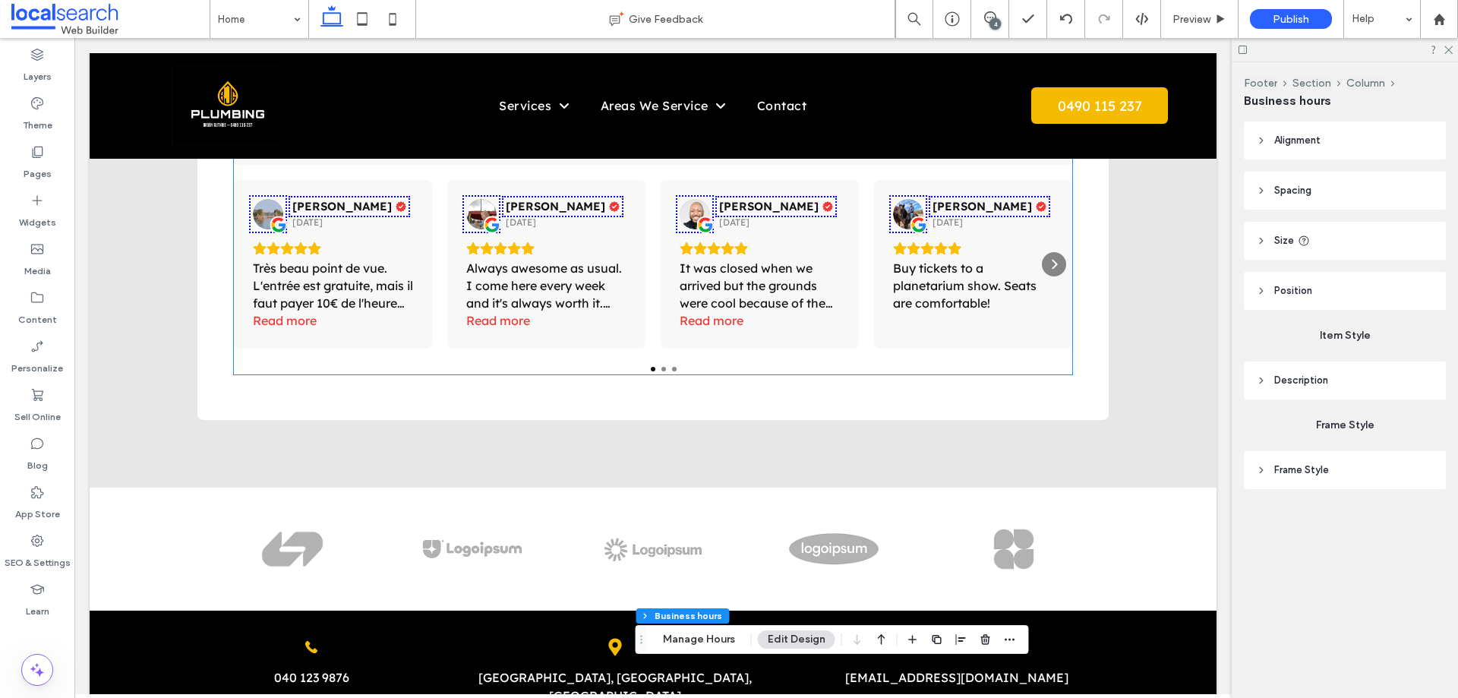
scroll to position [3188, 0]
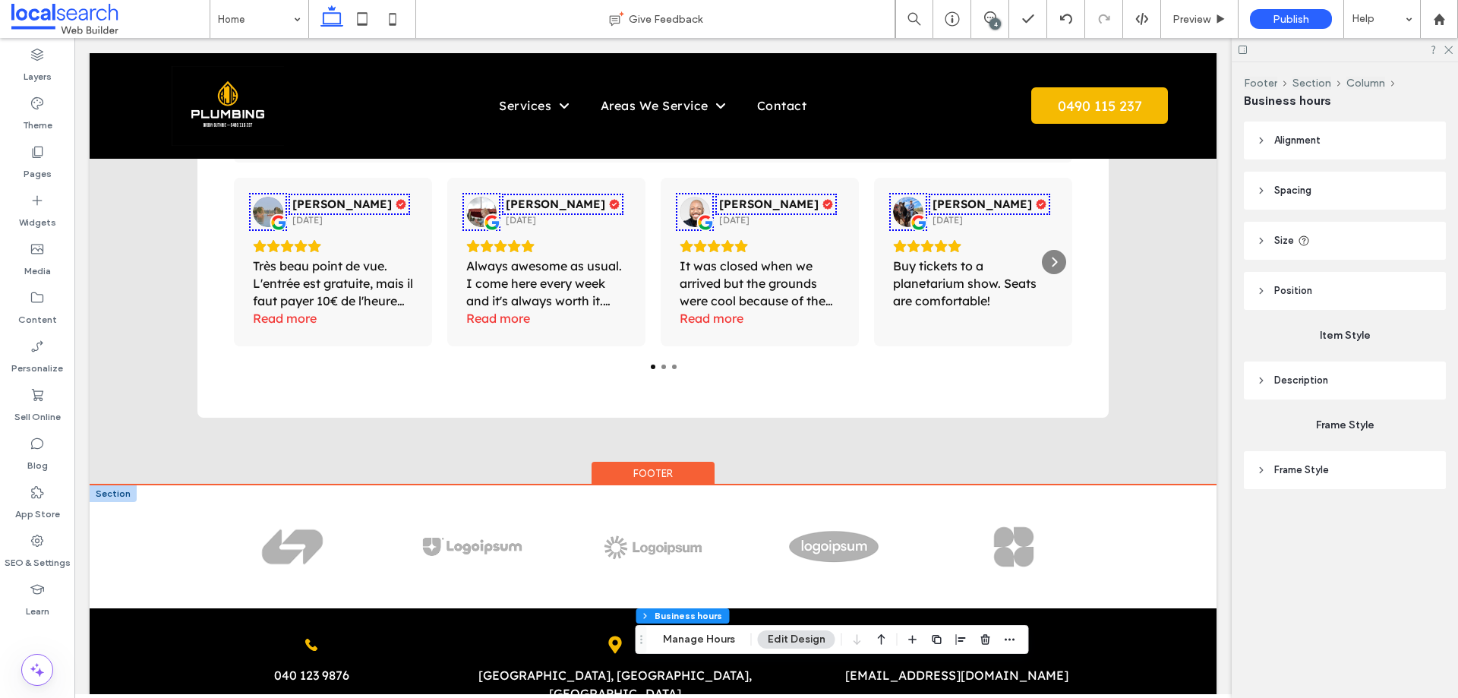
click at [115, 485] on div at bounding box center [113, 493] width 47 height 17
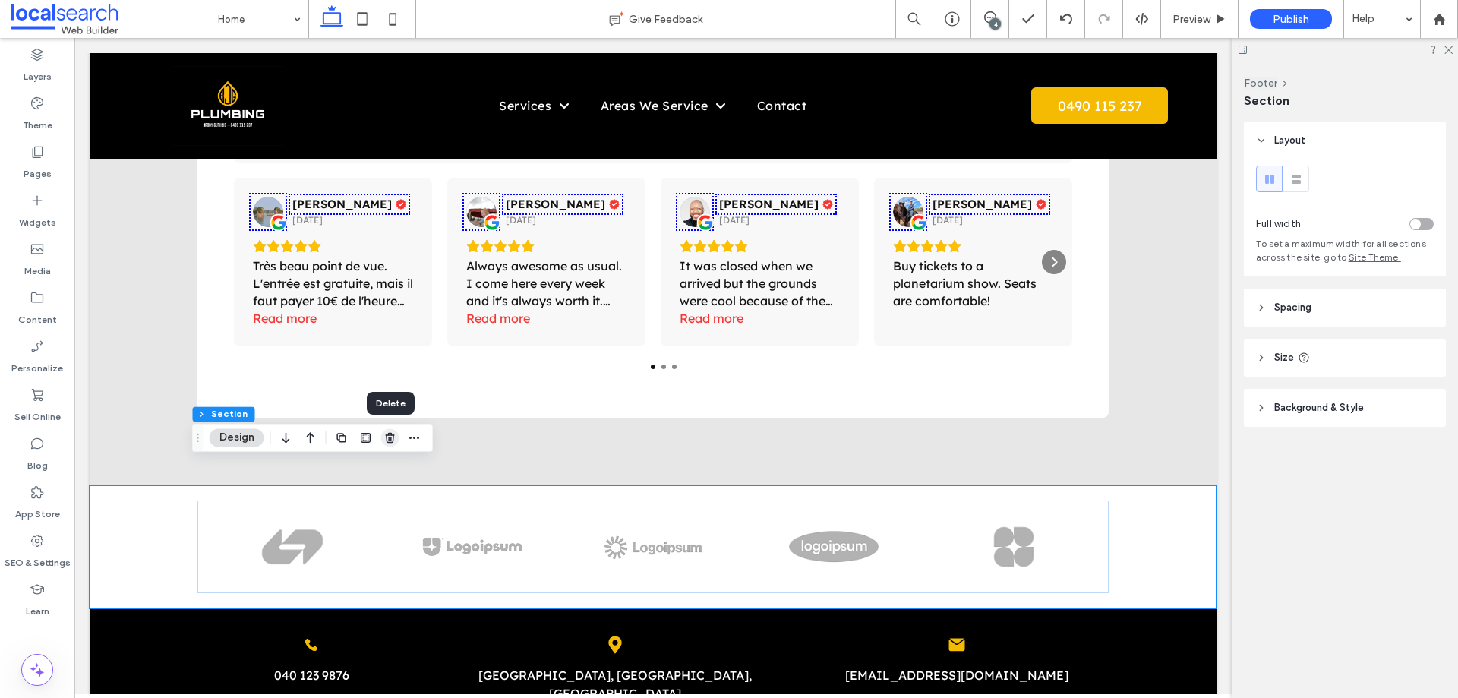
click at [392, 434] on use "button" at bounding box center [389, 438] width 9 height 10
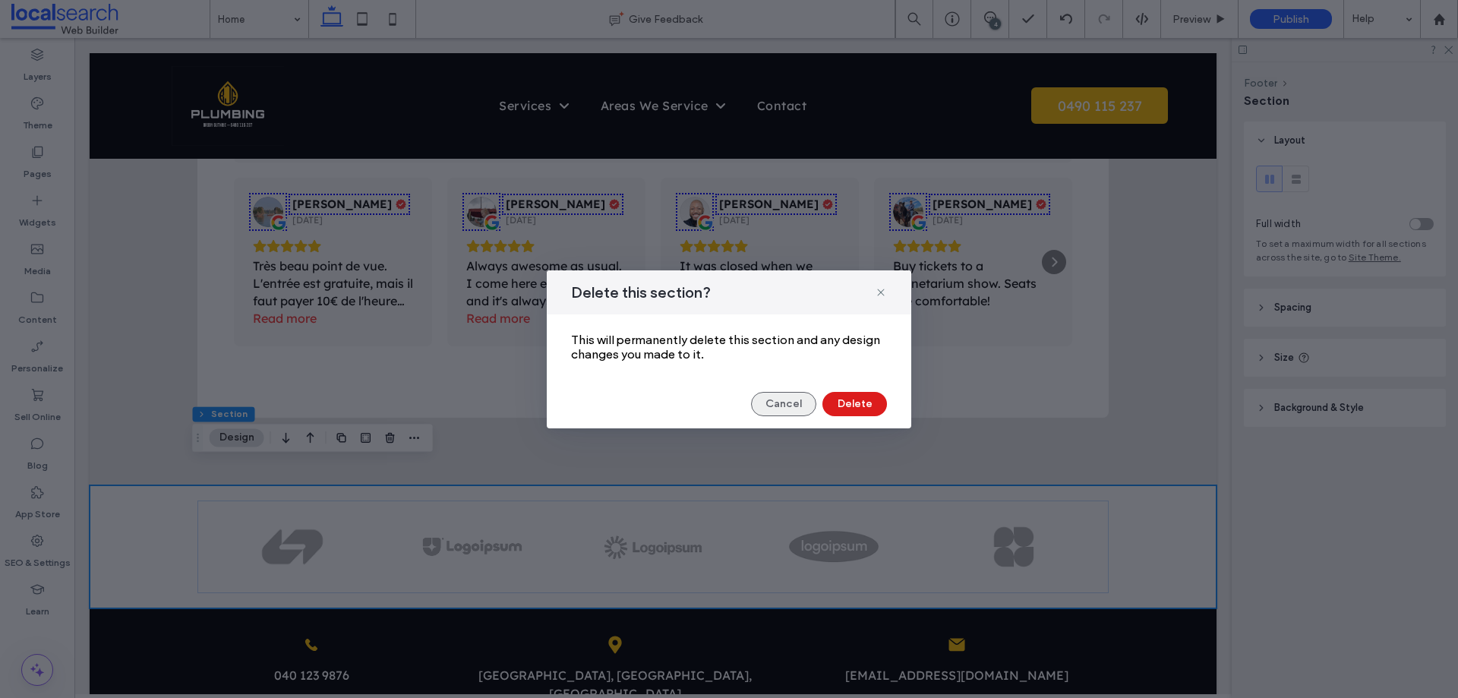
click at [789, 406] on button "Cancel" at bounding box center [783, 404] width 65 height 24
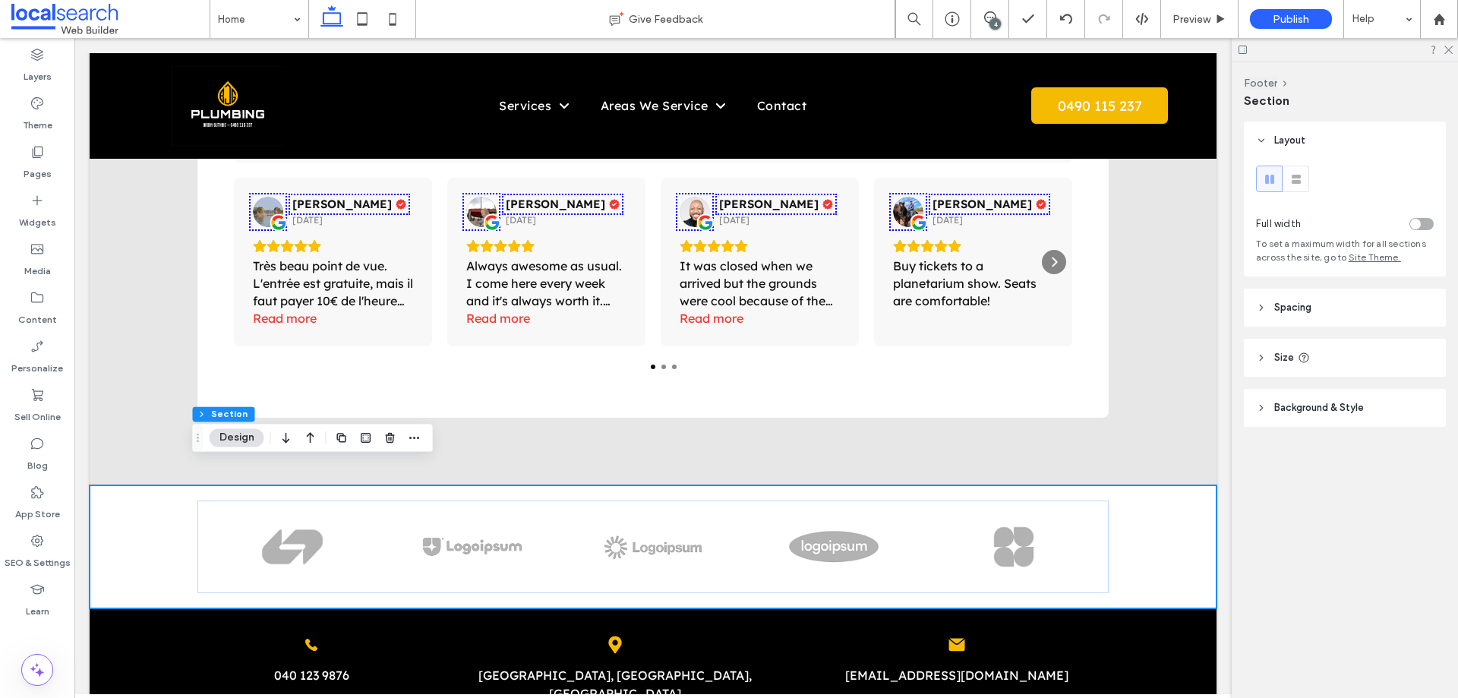
click at [988, 11] on div "4" at bounding box center [990, 19] width 38 height 38
click at [988, 27] on div "4" at bounding box center [990, 19] width 38 height 38
click at [995, 24] on div "4" at bounding box center [994, 23] width 11 height 11
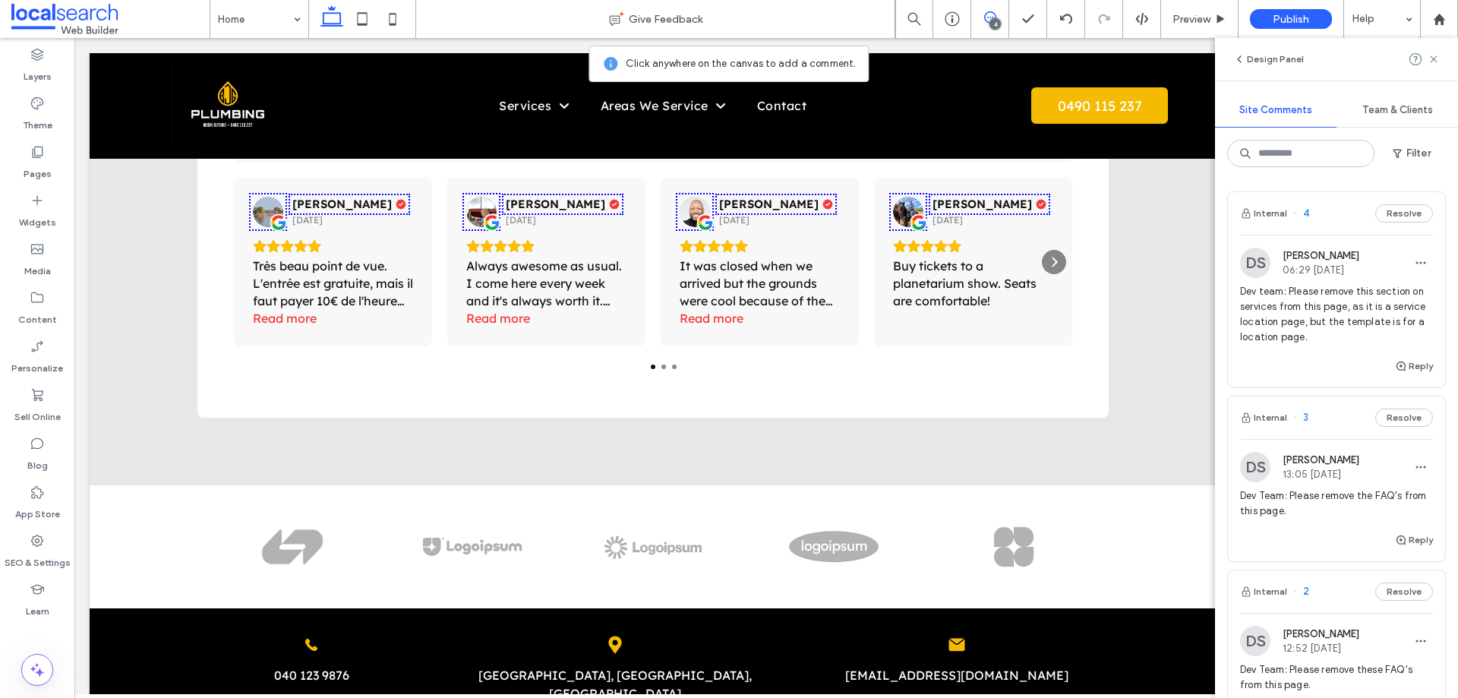
click at [1341, 301] on span "Dev team: Please remove this section on services from this page, as it is a ser…" at bounding box center [1336, 314] width 193 height 61
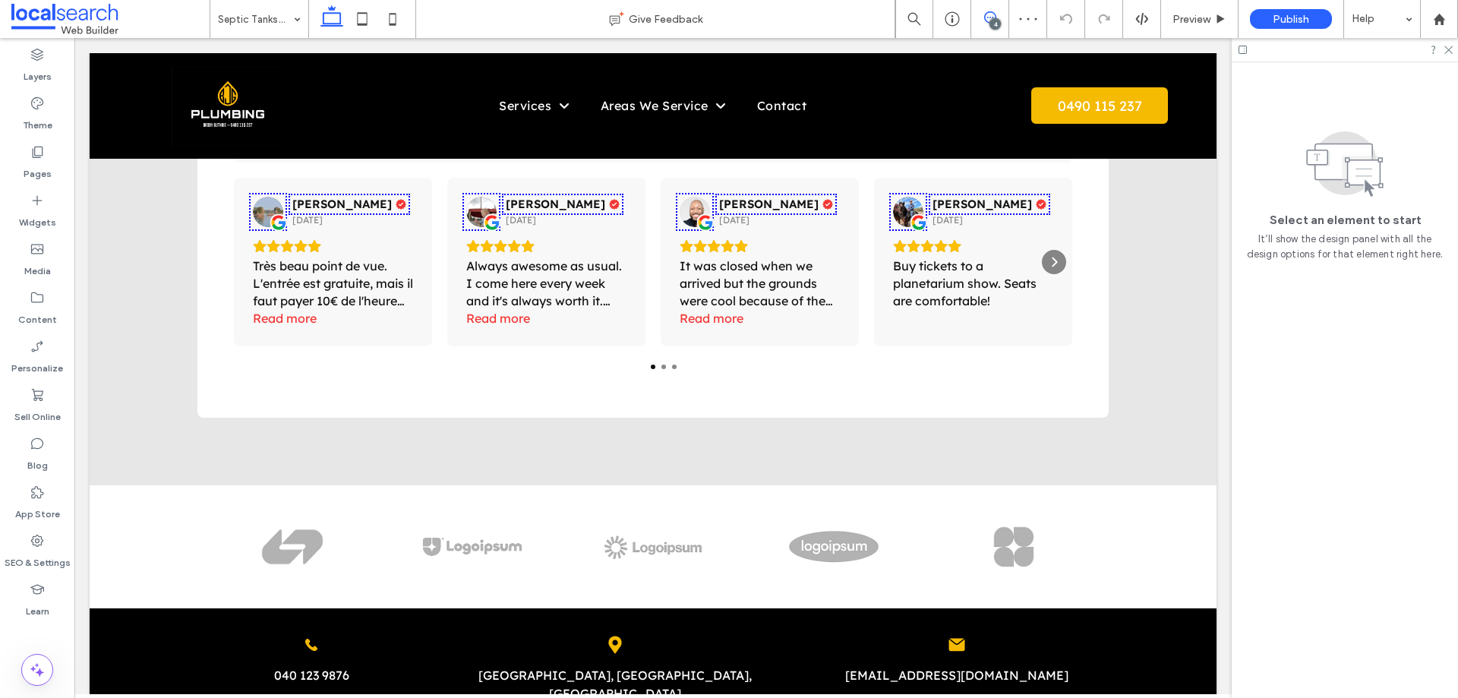
click at [989, 20] on icon at bounding box center [990, 17] width 12 height 12
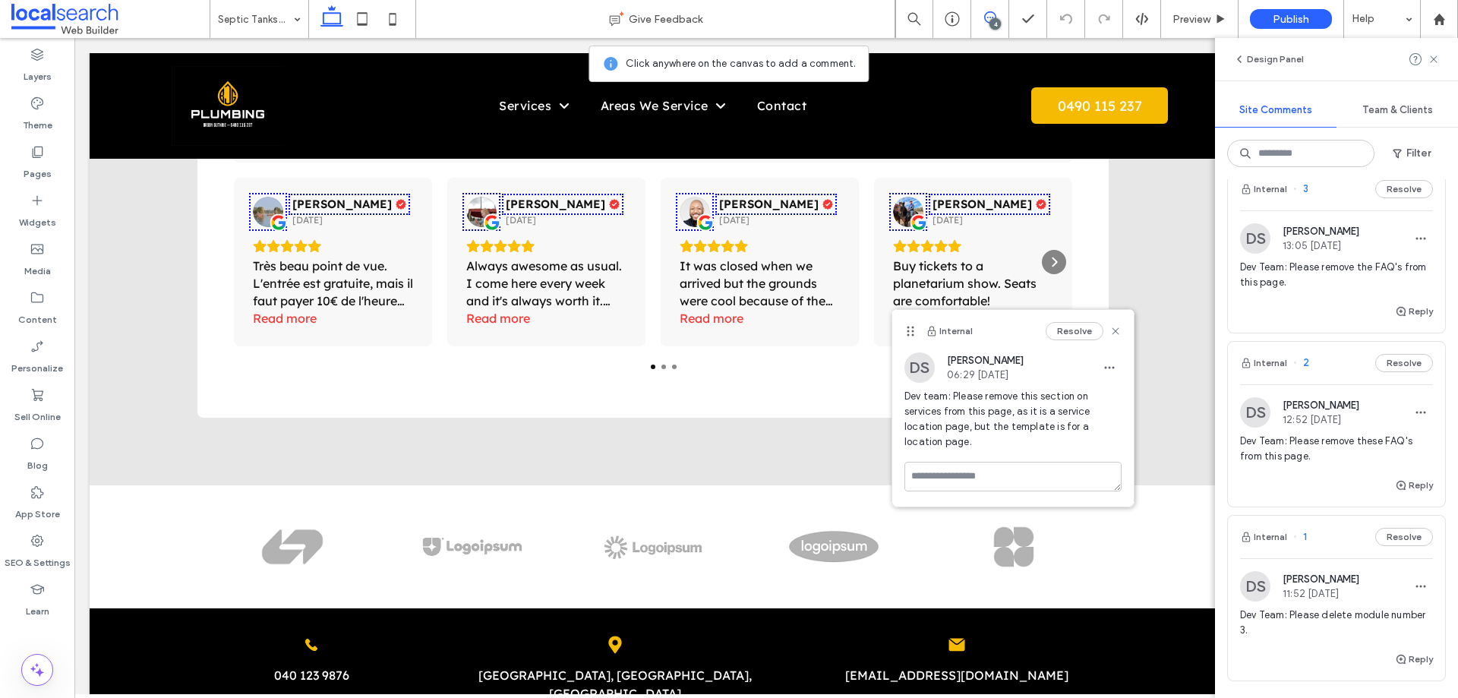
scroll to position [304, 0]
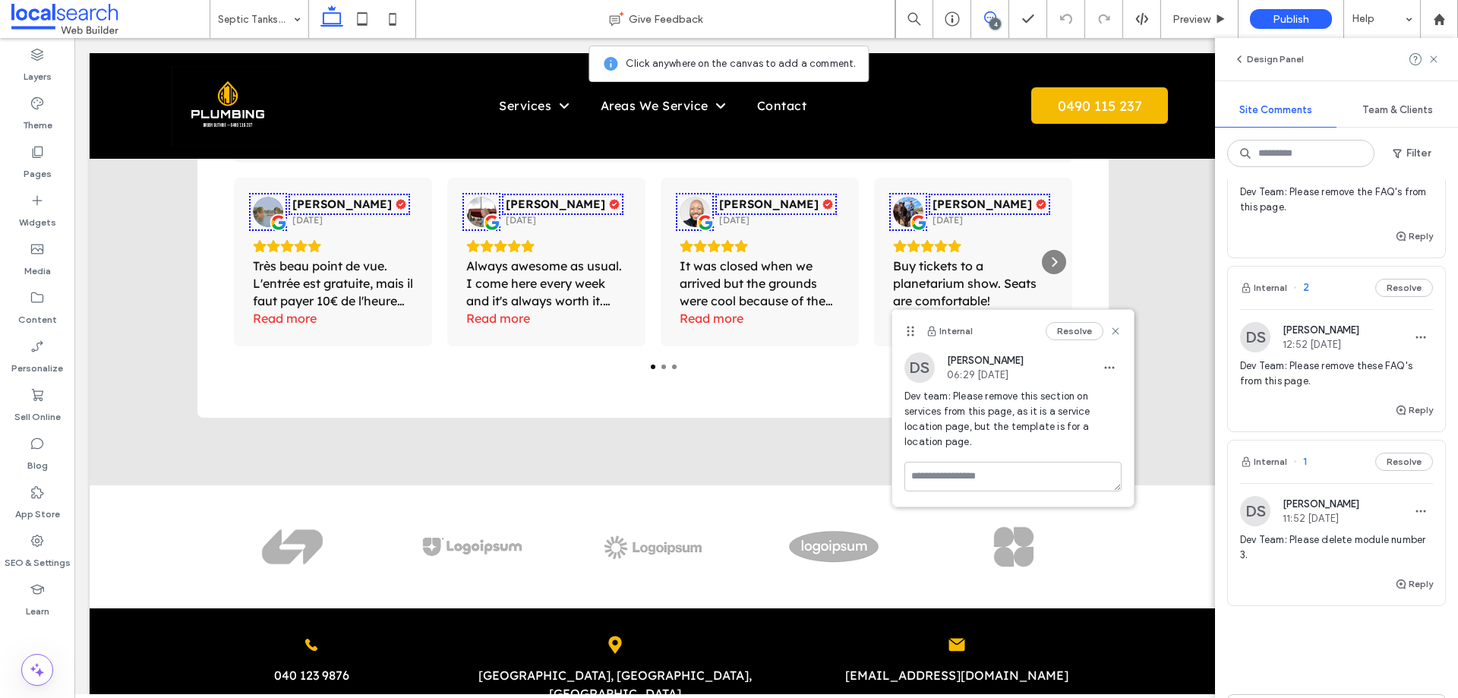
click at [55, 631] on div at bounding box center [37, 631] width 74 height 14
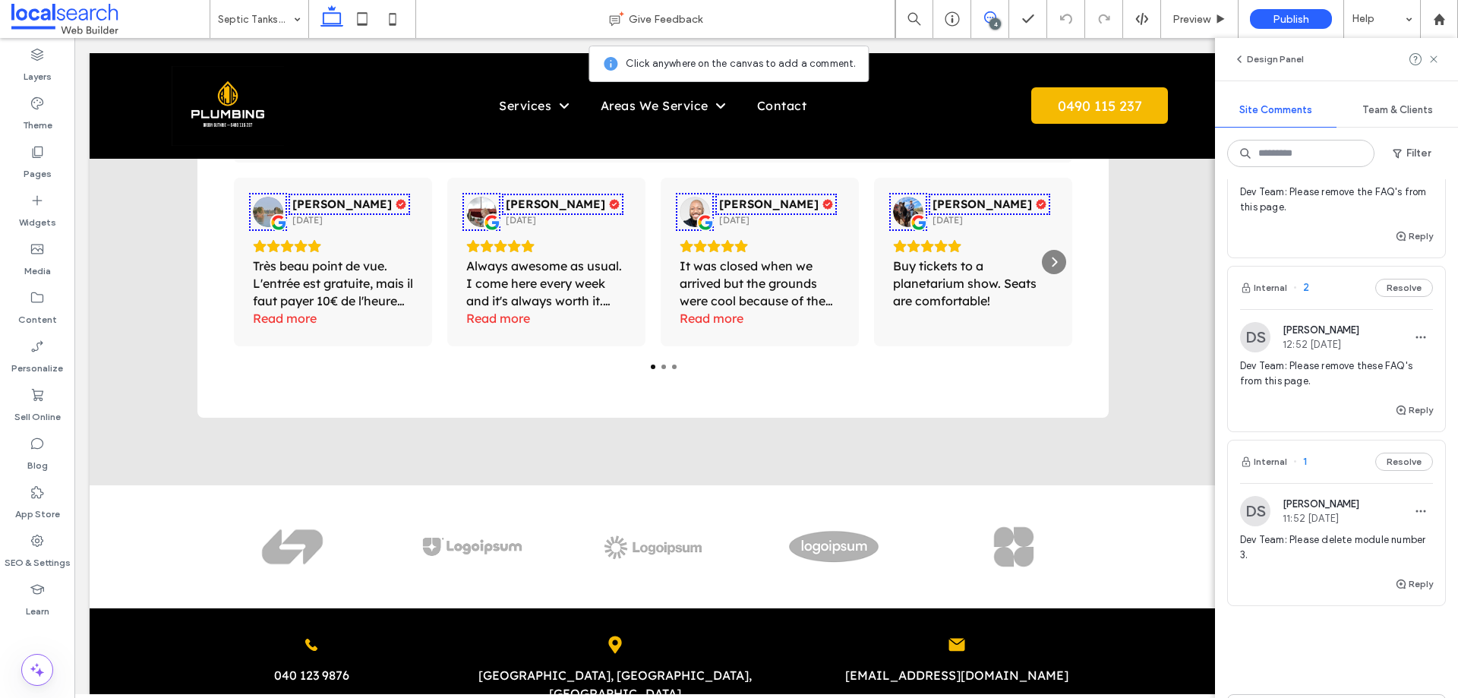
click at [1281, 383] on span "Dev Team: Please remove these FAQ's from this page." at bounding box center [1336, 373] width 193 height 30
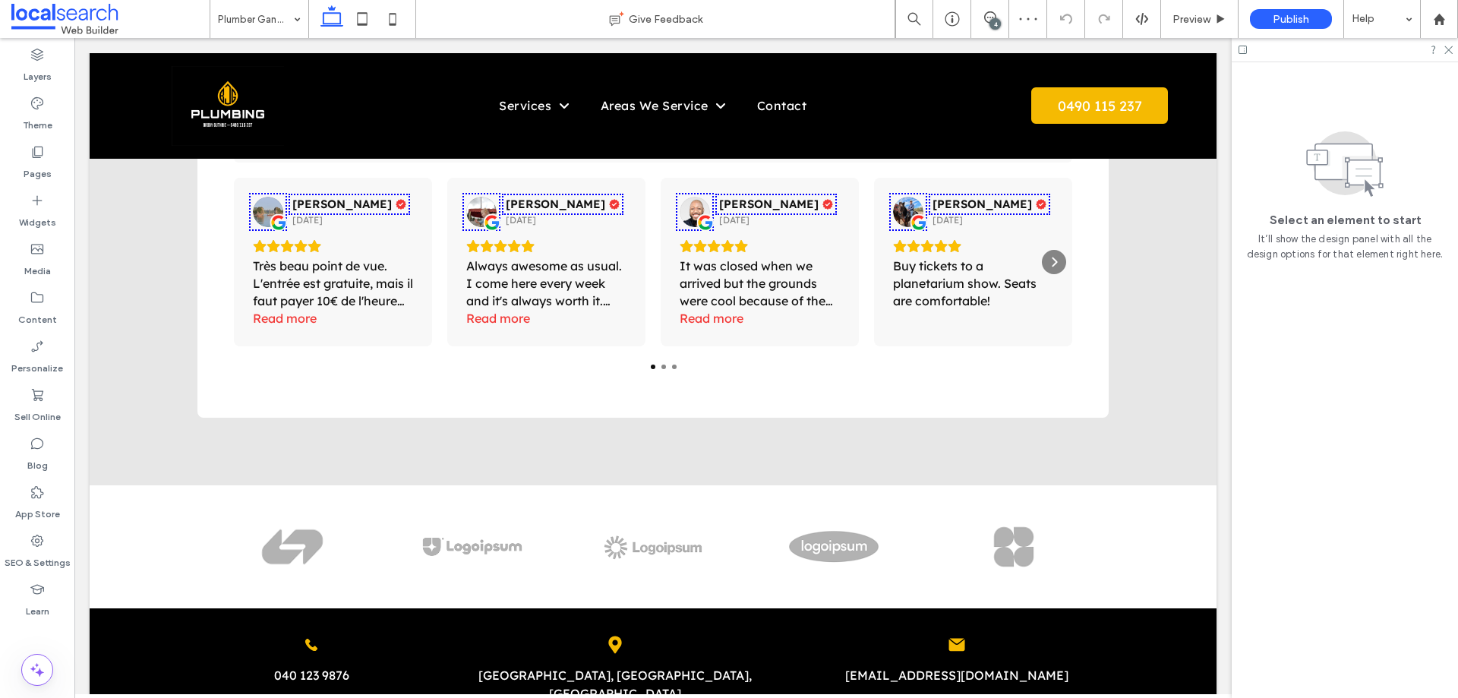
click at [1452, 46] on div at bounding box center [1344, 50] width 226 height 24
click at [1447, 49] on icon at bounding box center [1447, 49] width 10 height 10
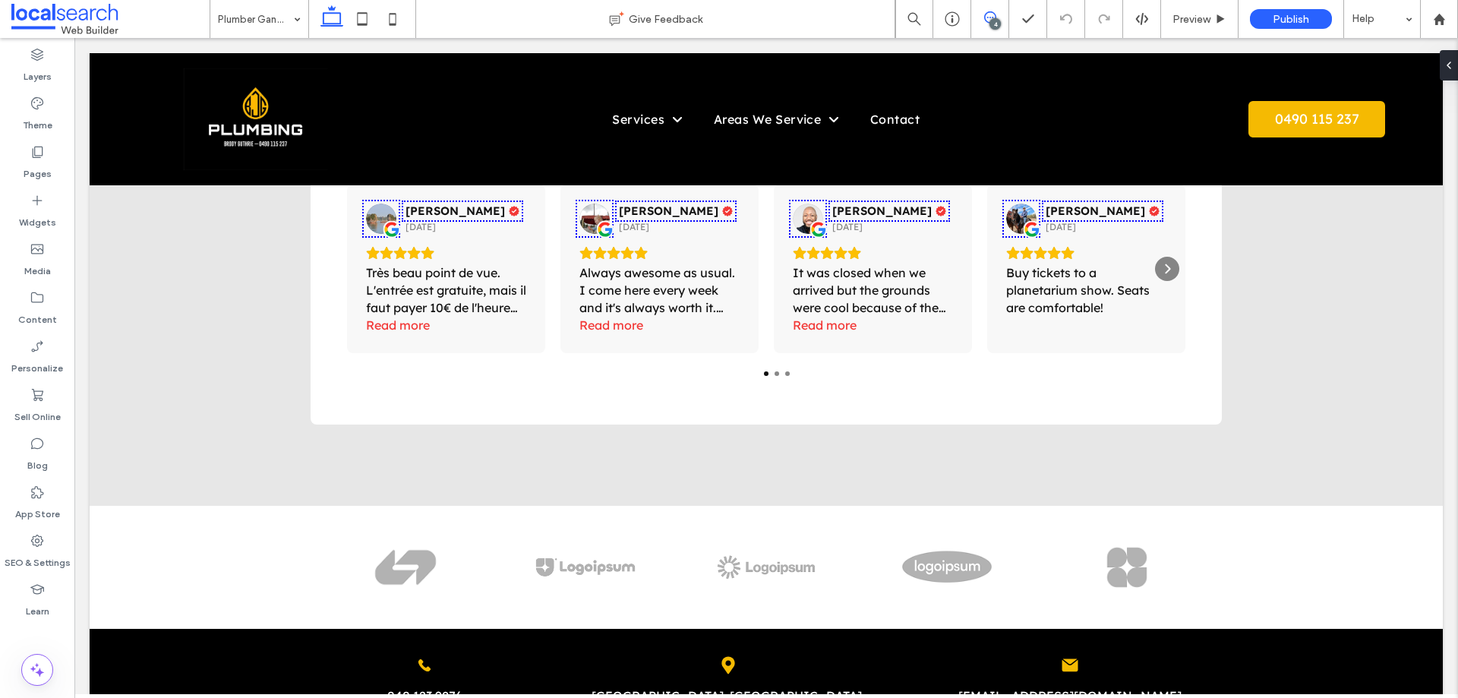
click at [991, 17] on icon at bounding box center [990, 17] width 12 height 12
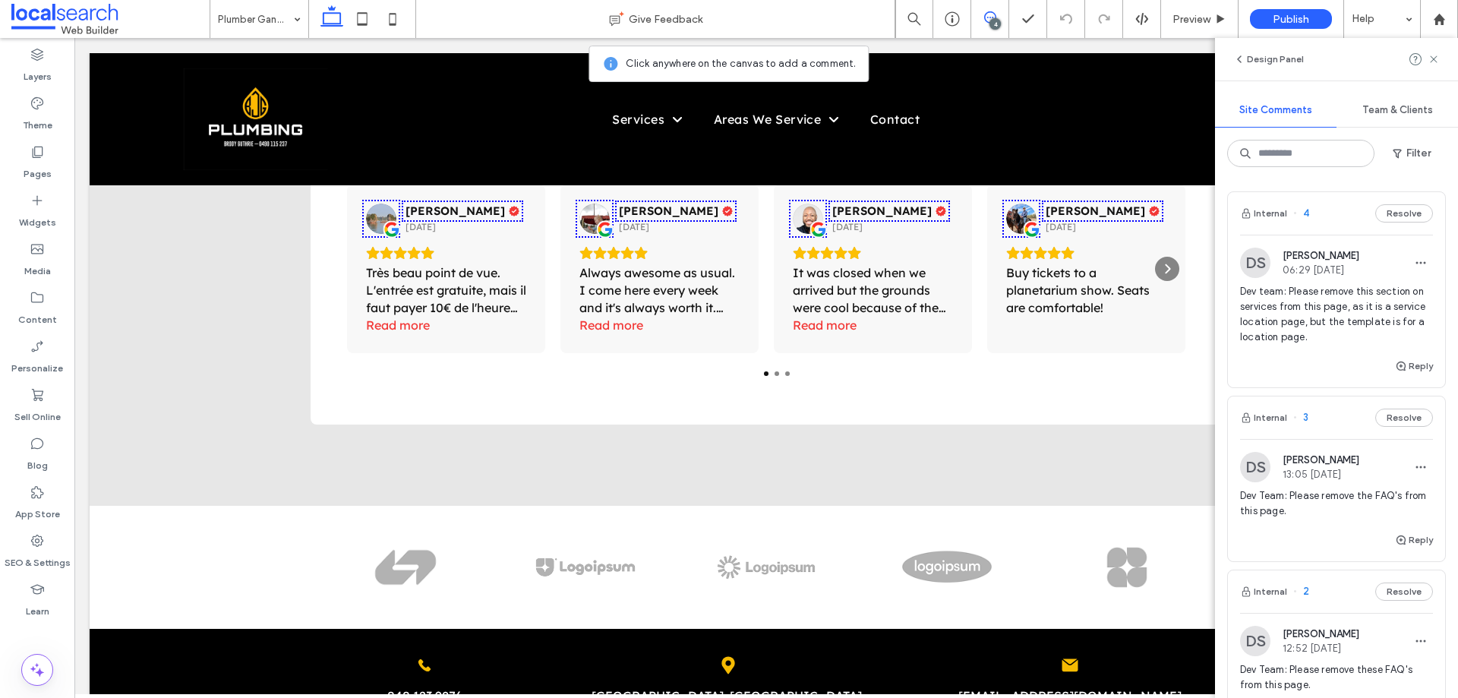
click at [1293, 506] on span "Dev Team: Please remove the FAQ's from this page." at bounding box center [1336, 503] width 193 height 30
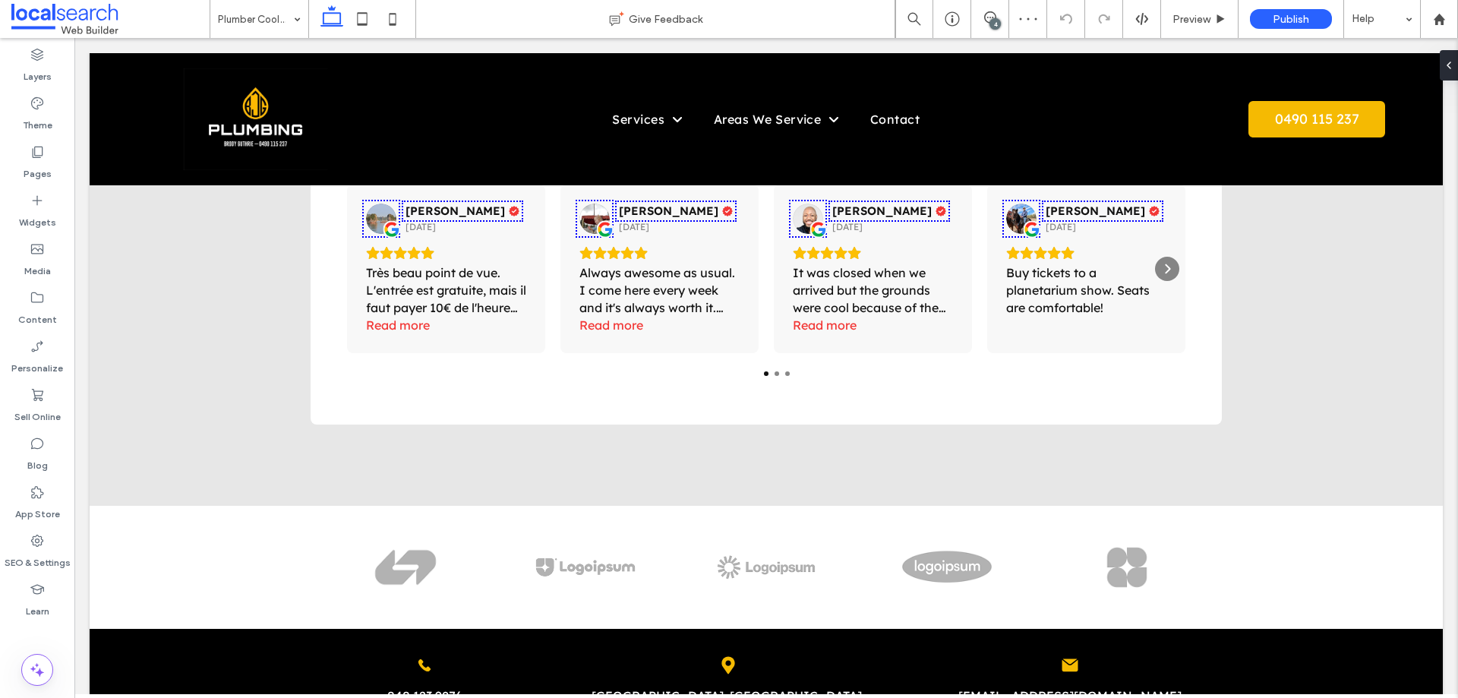
drag, startPoint x: 996, startPoint y: 12, endPoint x: 999, endPoint y: 28, distance: 16.2
click at [996, 12] on span at bounding box center [989, 17] width 37 height 12
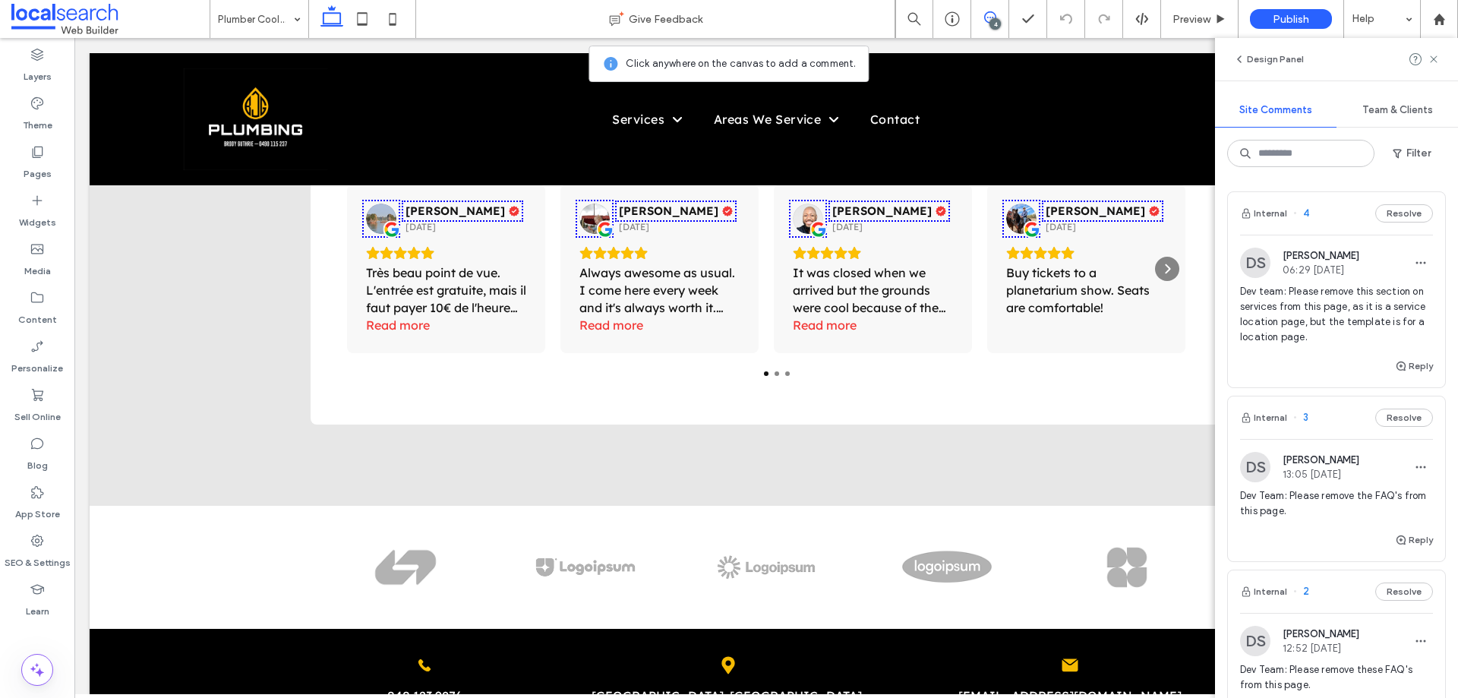
click at [997, 15] on span at bounding box center [989, 17] width 37 height 12
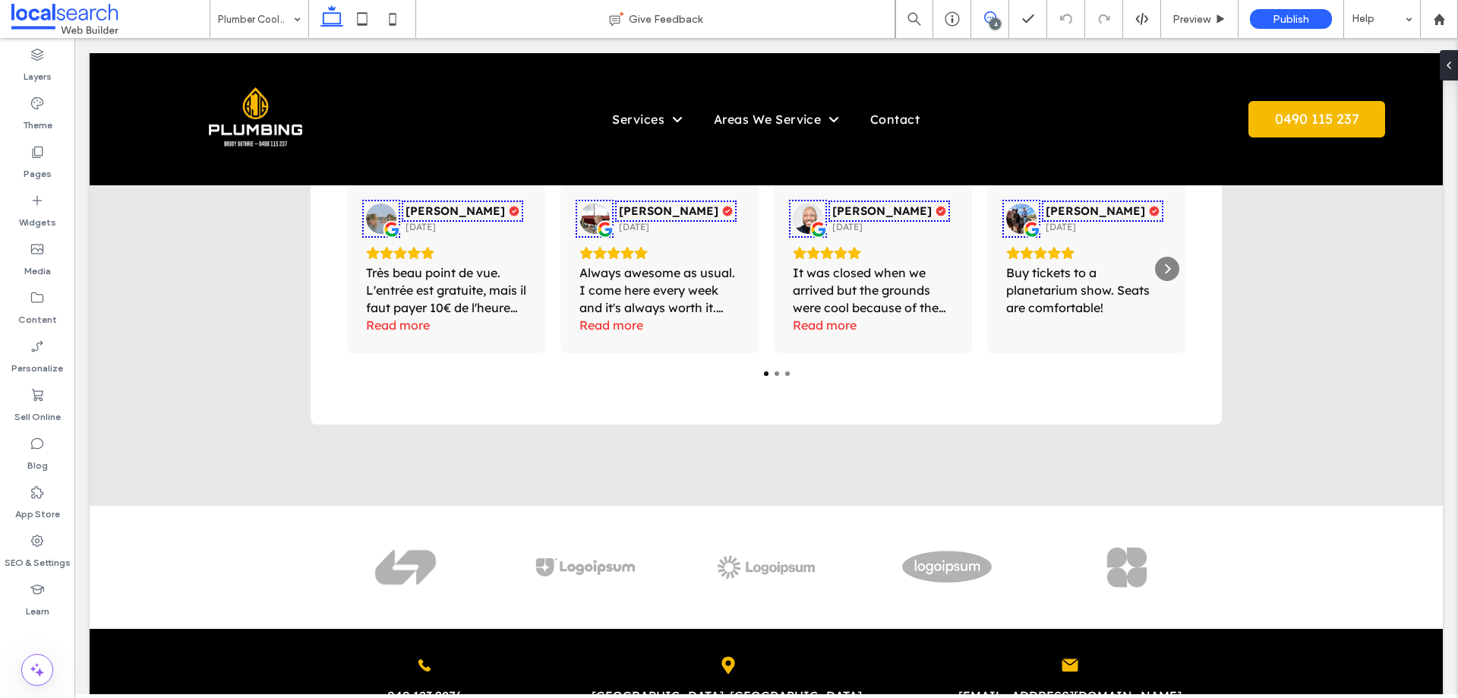
click at [989, 17] on icon at bounding box center [990, 17] width 12 height 12
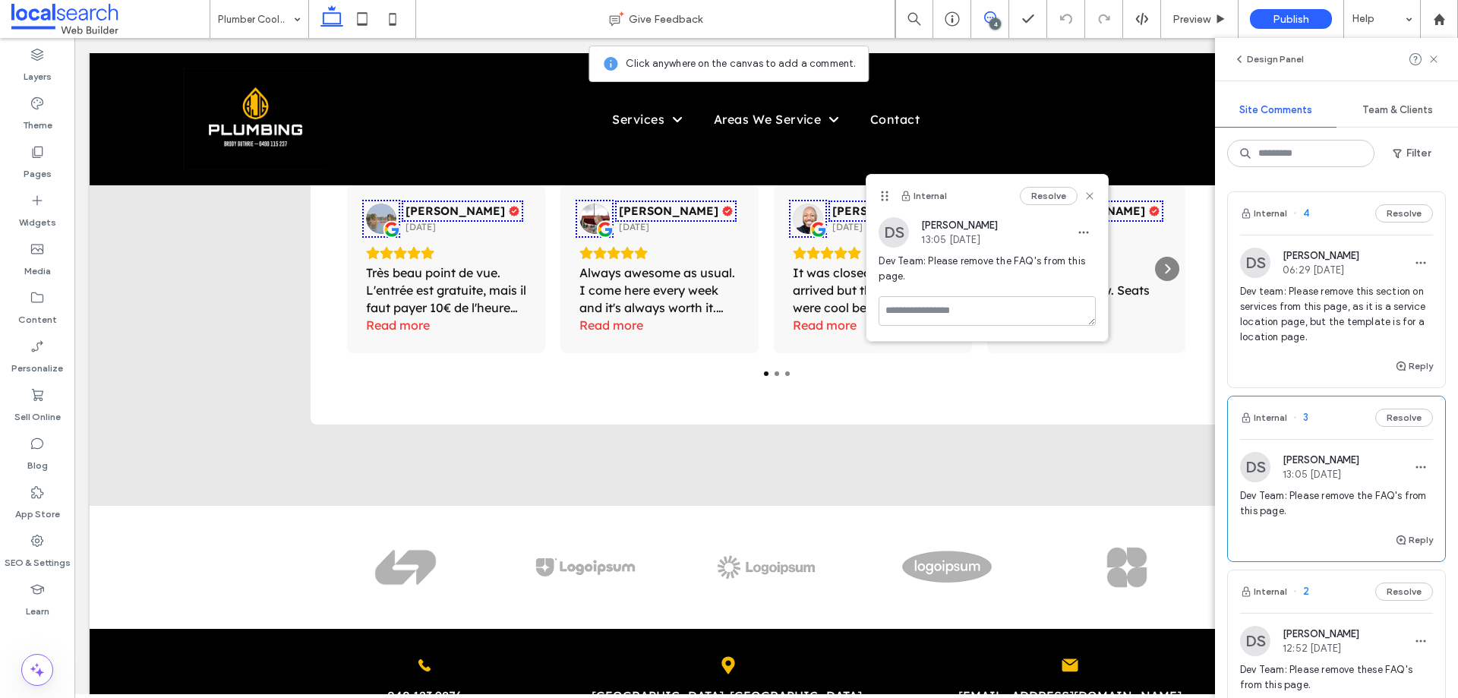
click at [990, 24] on div "4" at bounding box center [994, 23] width 11 height 11
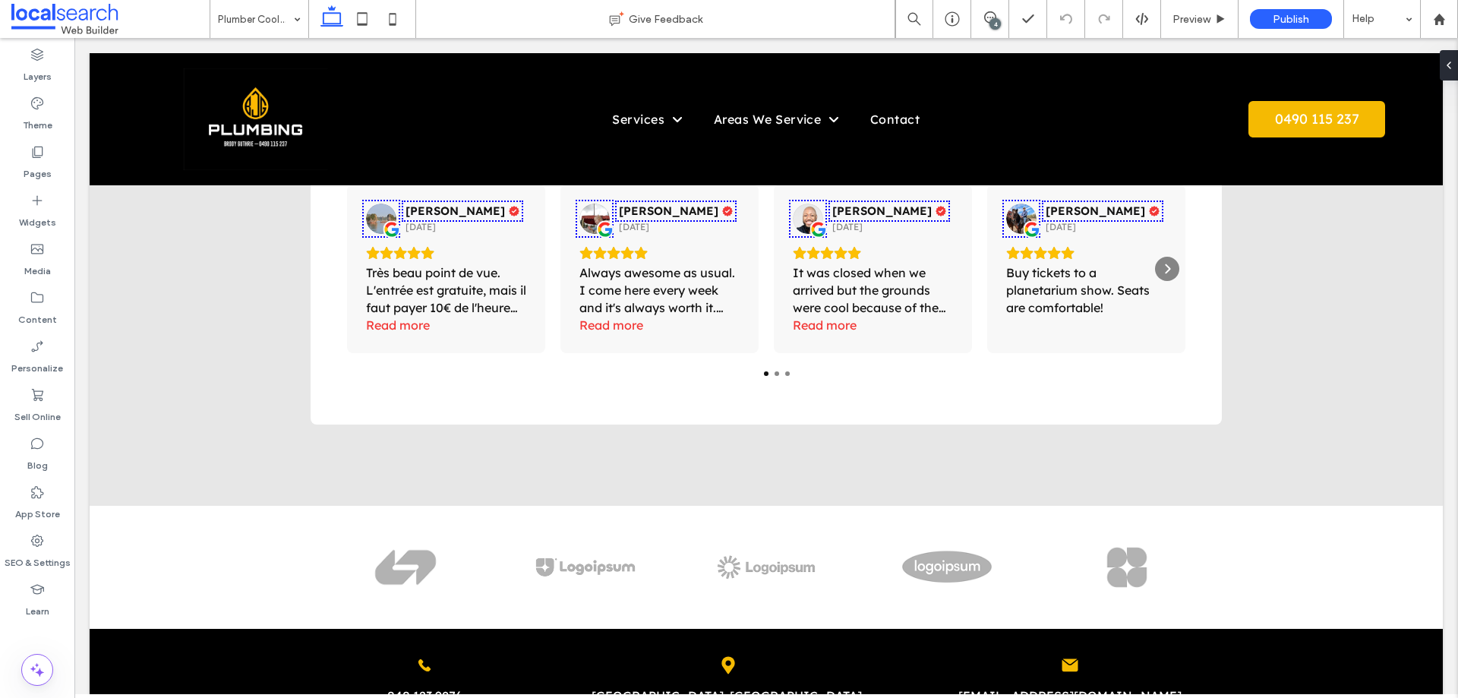
click at [994, 21] on div "4" at bounding box center [994, 23] width 11 height 11
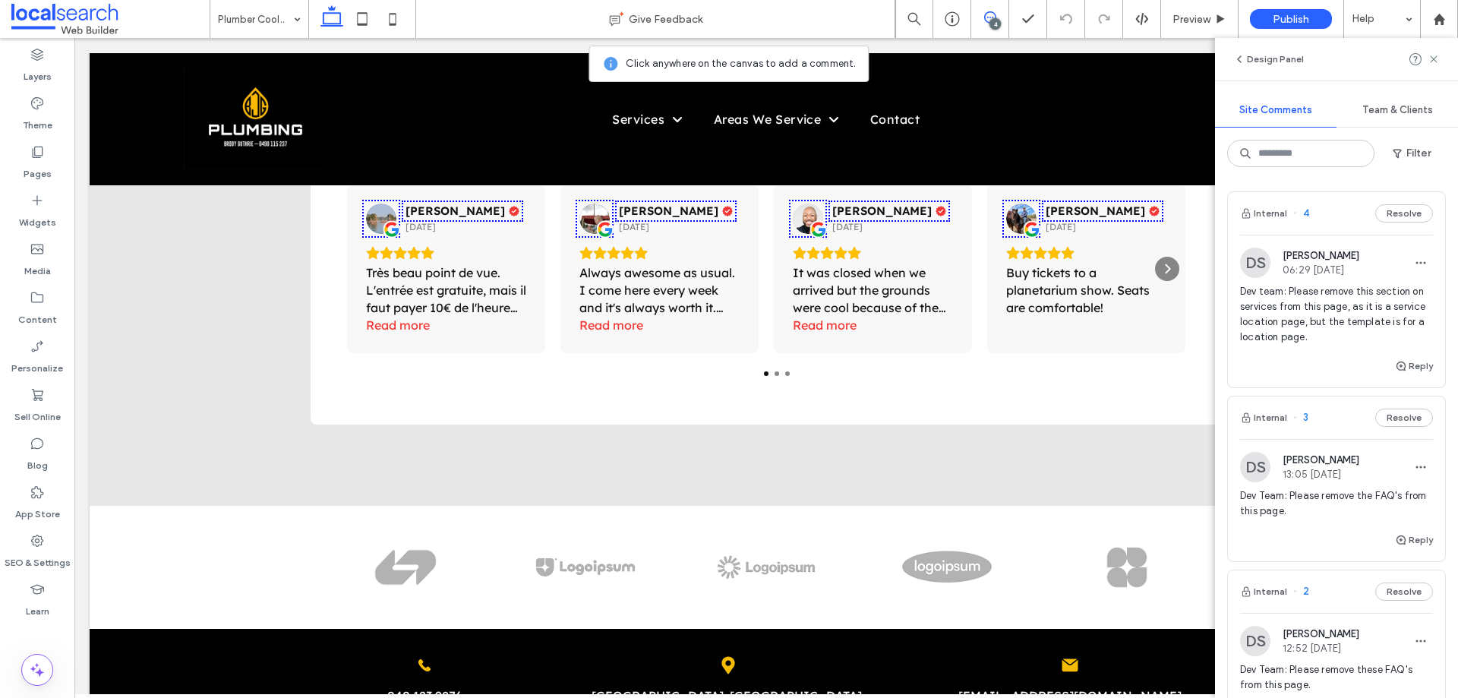
click at [1306, 316] on span "Dev team: Please remove this section on services from this page, as it is a ser…" at bounding box center [1336, 314] width 193 height 61
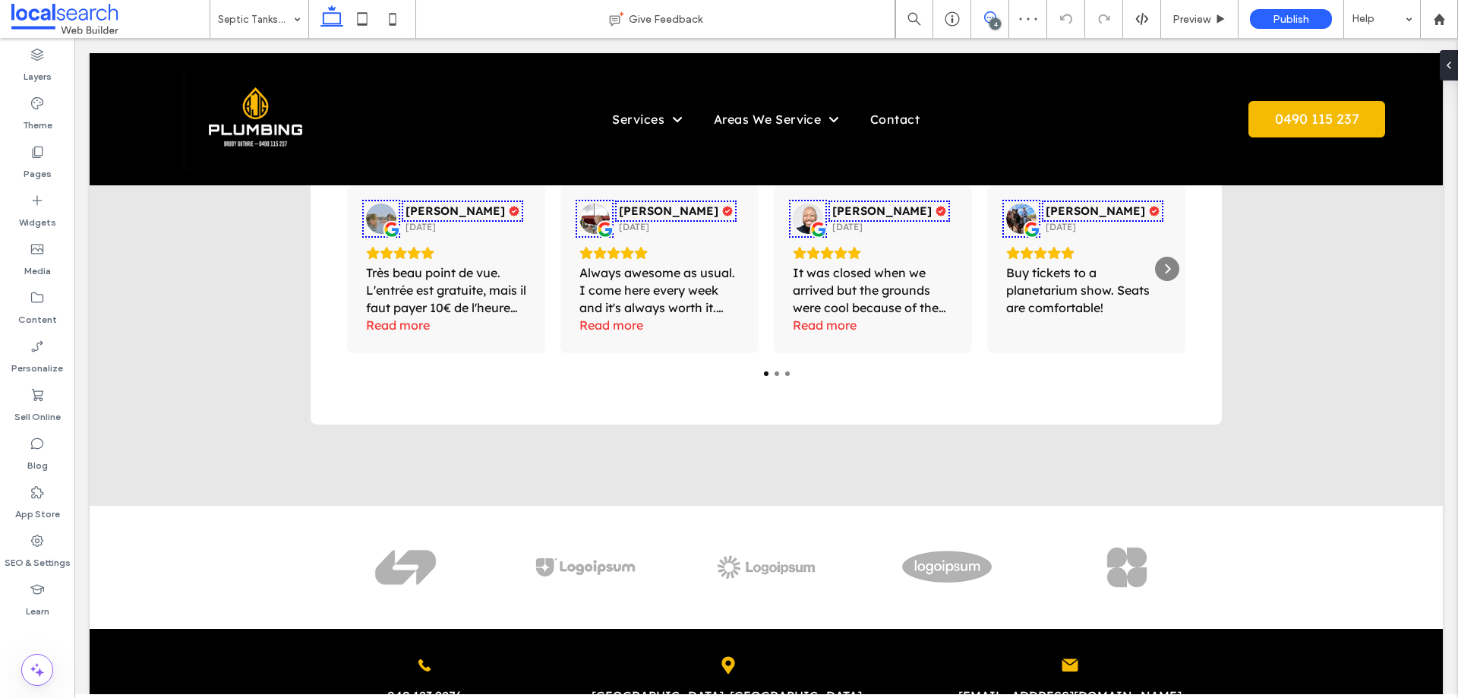
click at [980, 17] on span at bounding box center [989, 17] width 37 height 12
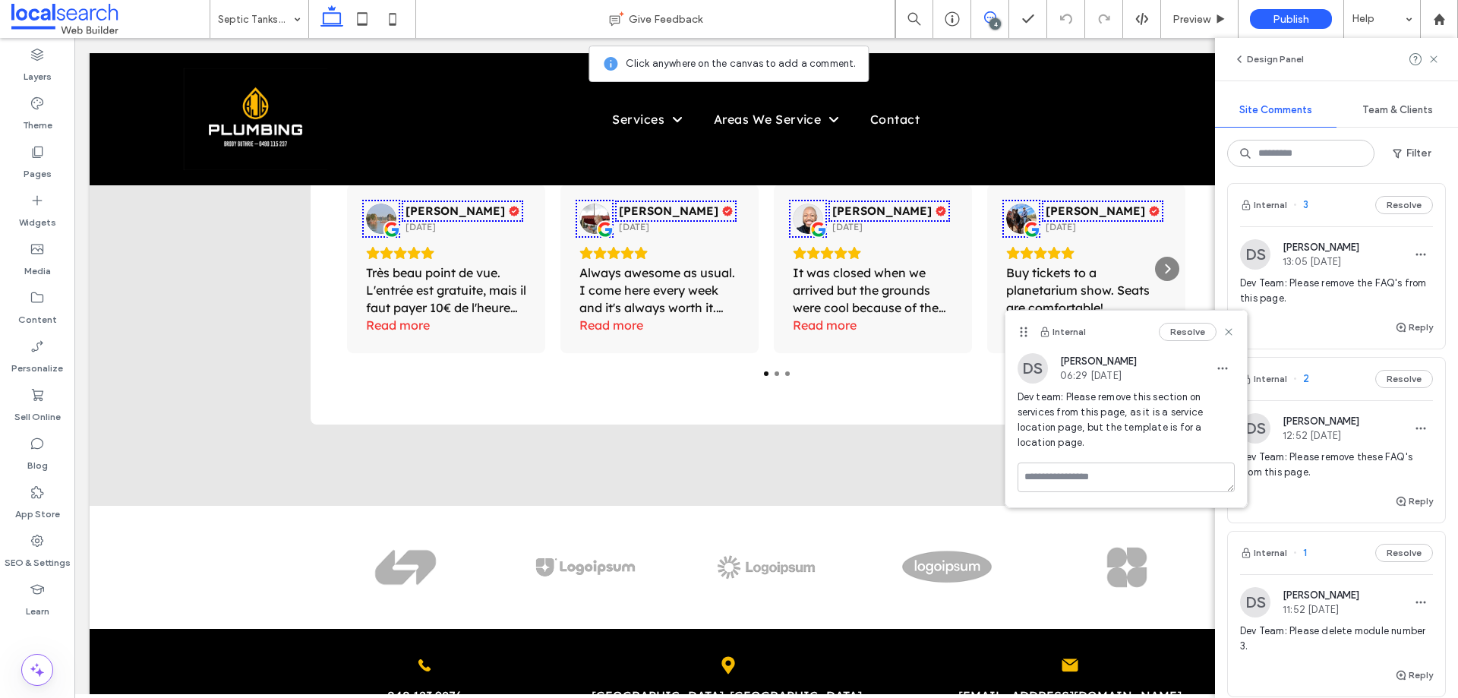
scroll to position [228, 0]
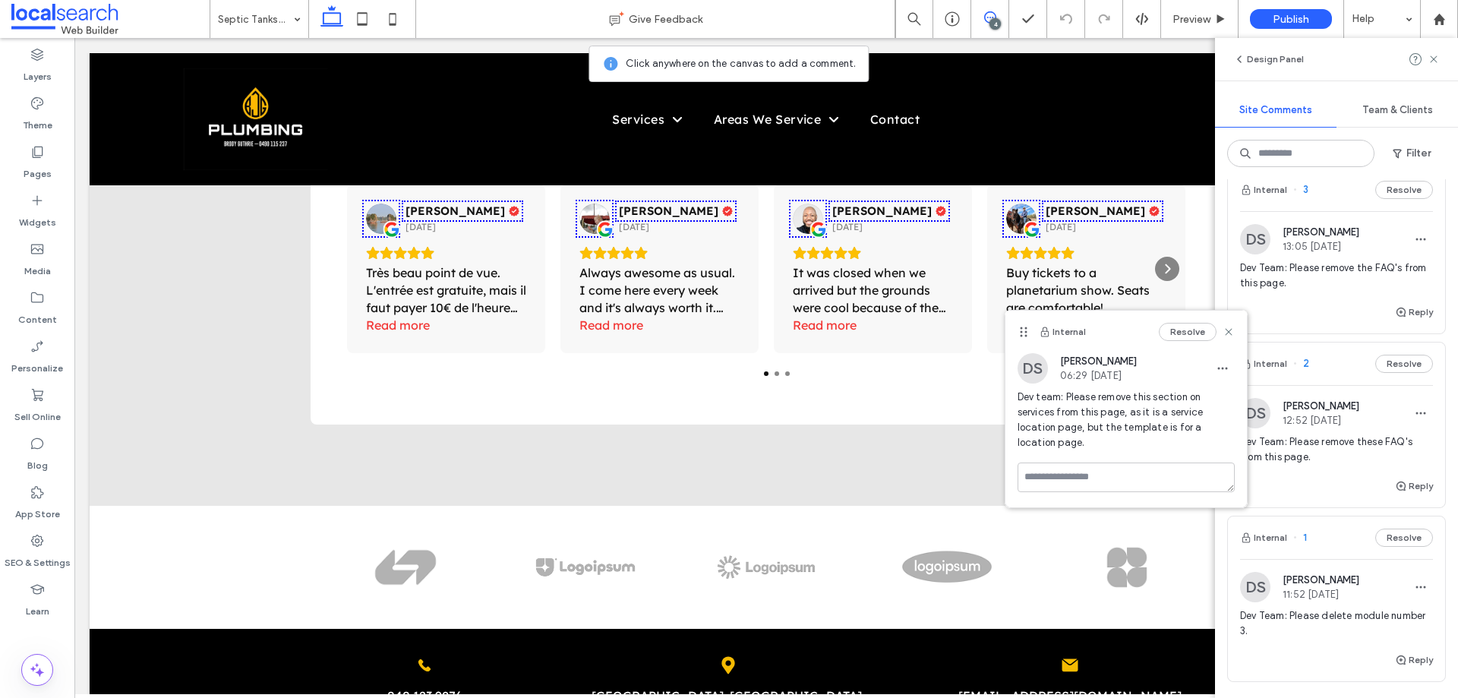
click at [1321, 447] on span "Dev Team: Please remove these FAQ's from this page." at bounding box center [1336, 449] width 193 height 30
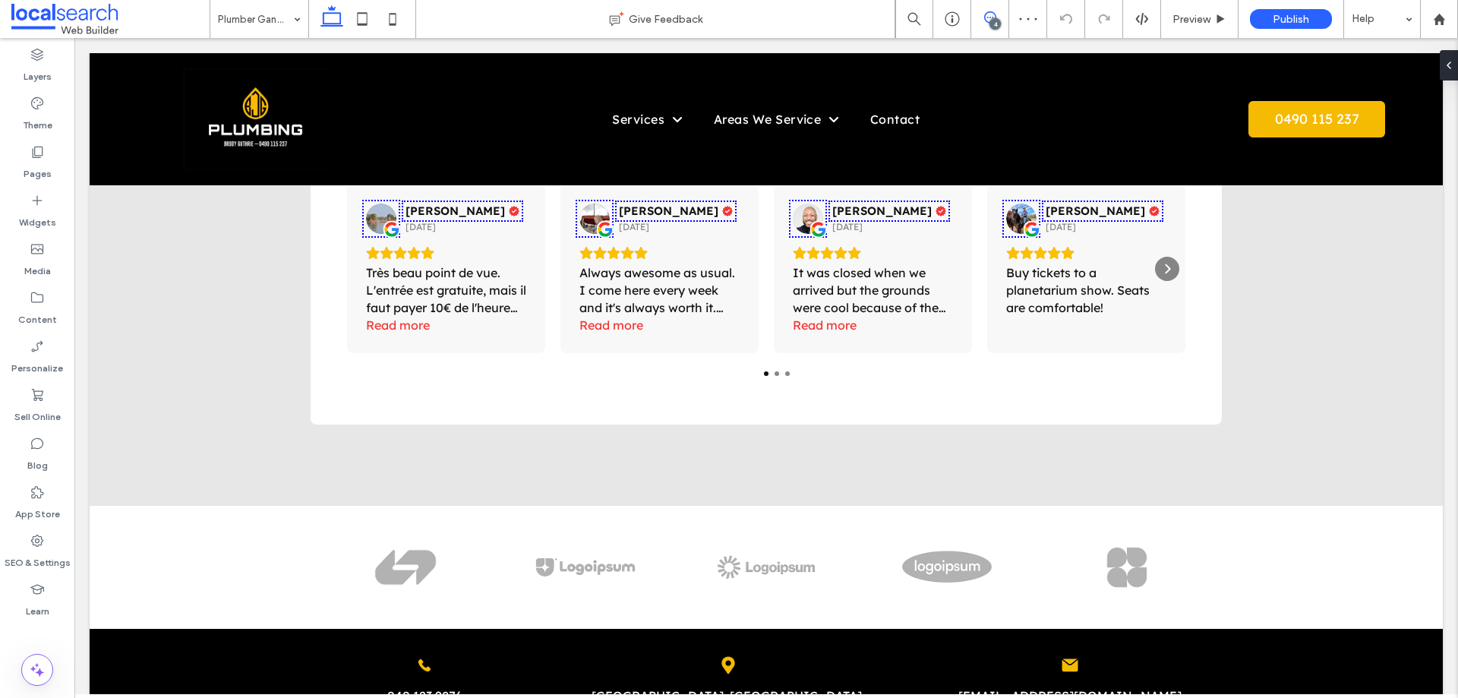
click at [999, 18] on span at bounding box center [989, 17] width 37 height 12
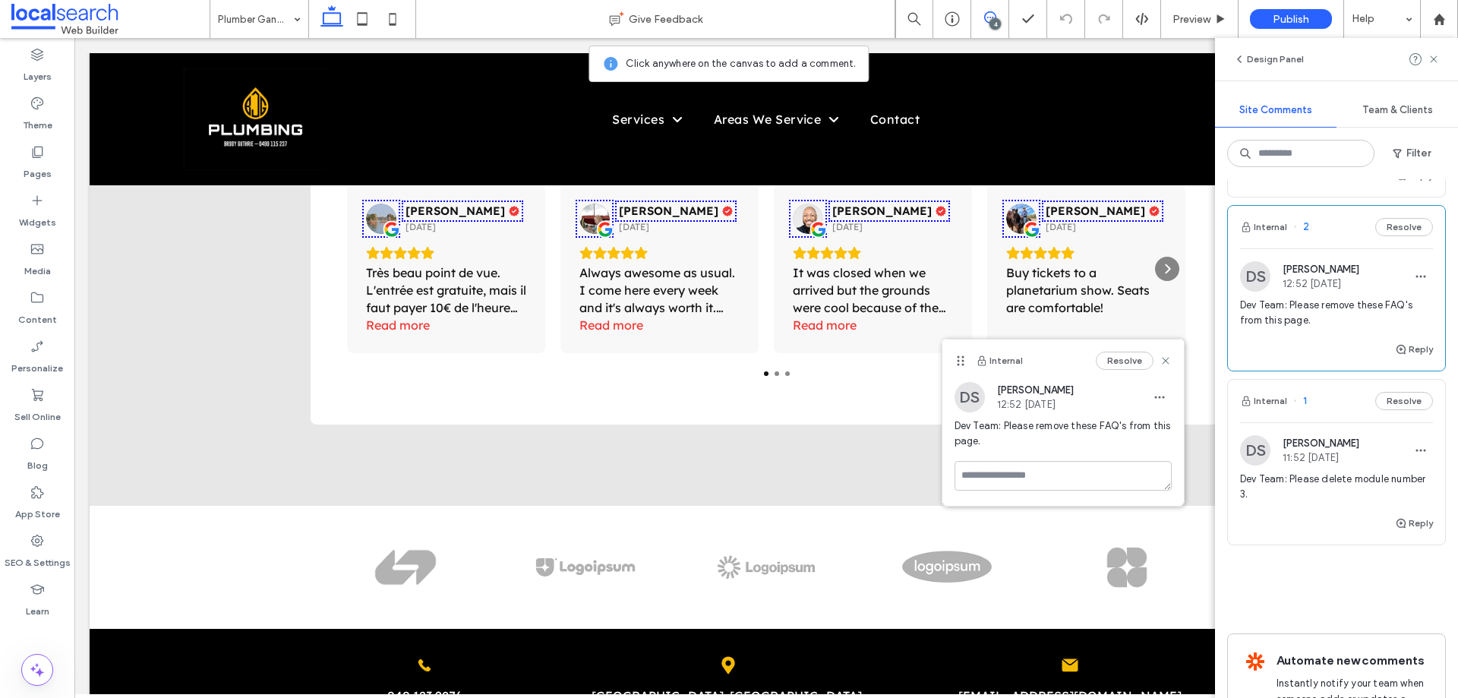
scroll to position [380, 0]
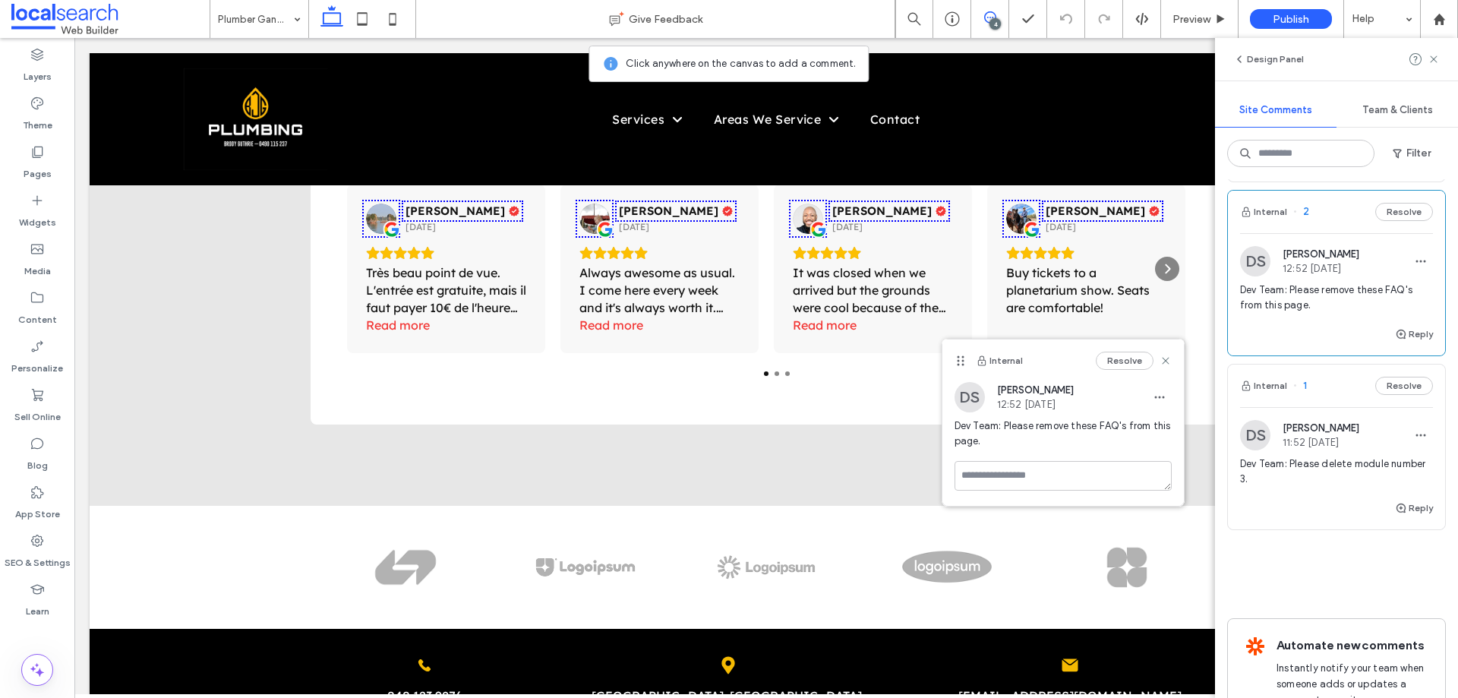
click at [1313, 465] on span "Dev Team: Please delete module number 3." at bounding box center [1336, 471] width 193 height 30
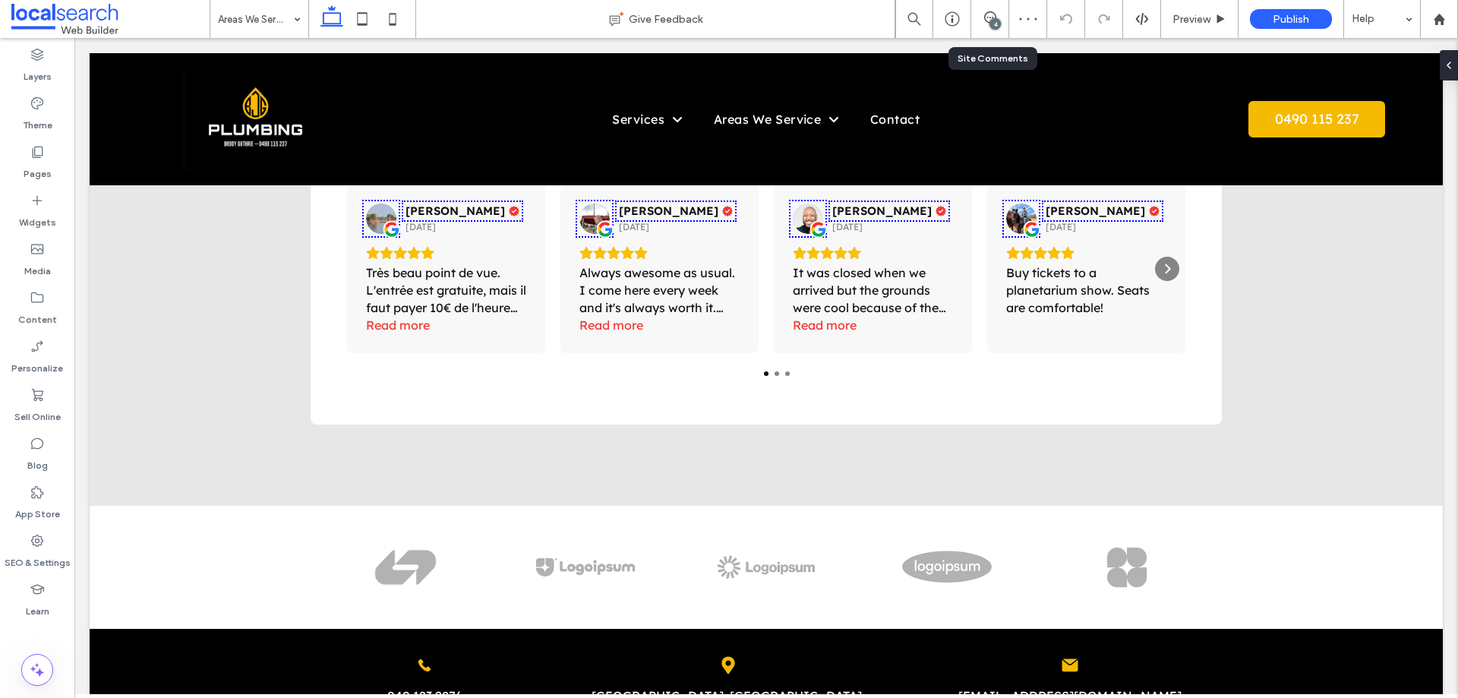
click at [989, 9] on div "4" at bounding box center [990, 19] width 38 height 38
click at [990, 19] on icon at bounding box center [990, 17] width 12 height 12
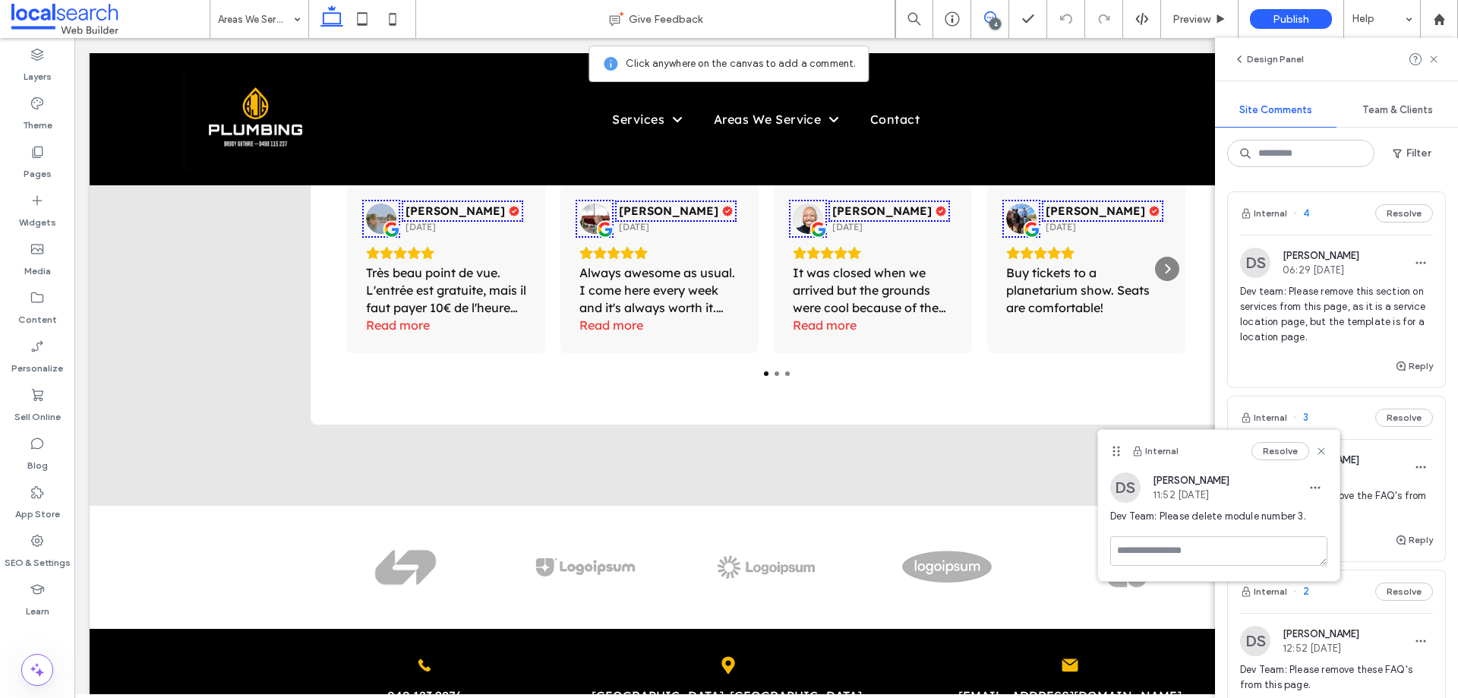
click at [41, 635] on div at bounding box center [37, 631] width 74 height 14
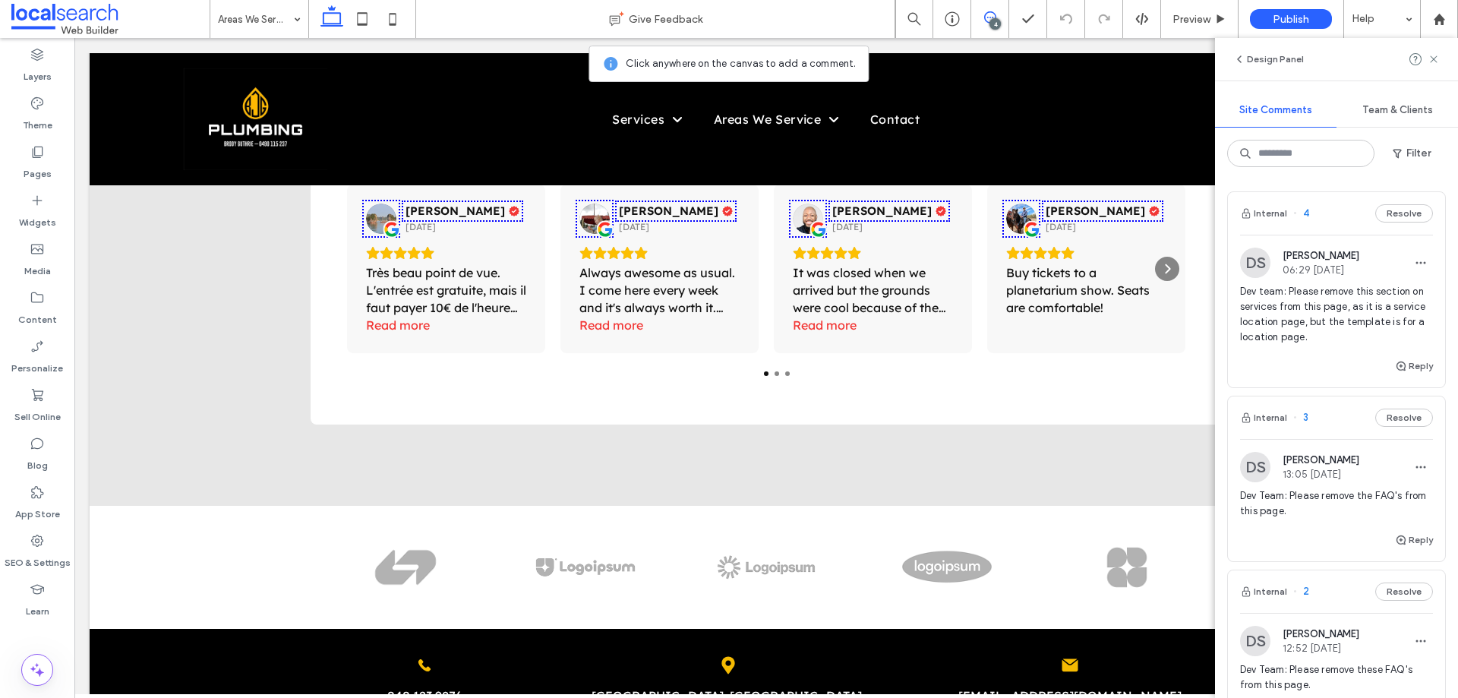
drag, startPoint x: 991, startPoint y: 16, endPoint x: 995, endPoint y: 31, distance: 15.9
click at [991, 15] on icon at bounding box center [990, 17] width 12 height 12
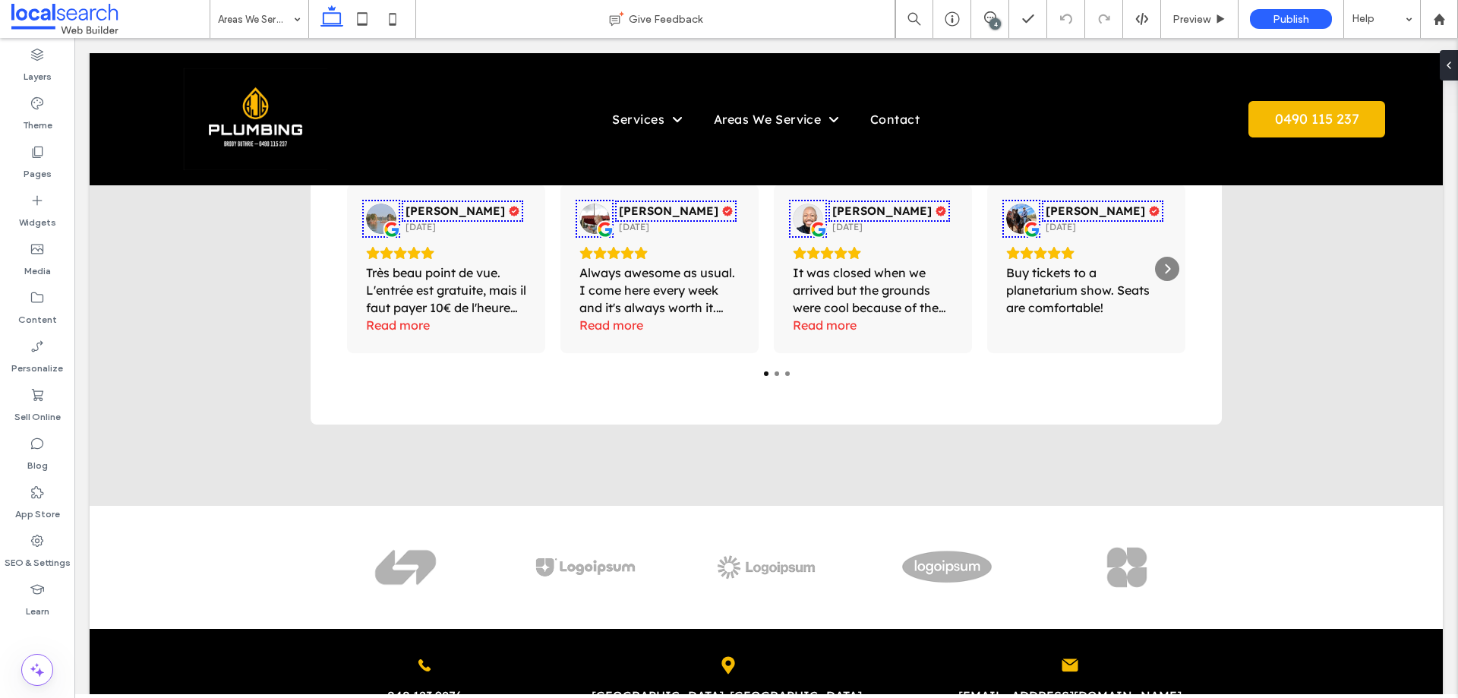
click at [998, 19] on div "4" at bounding box center [994, 23] width 11 height 11
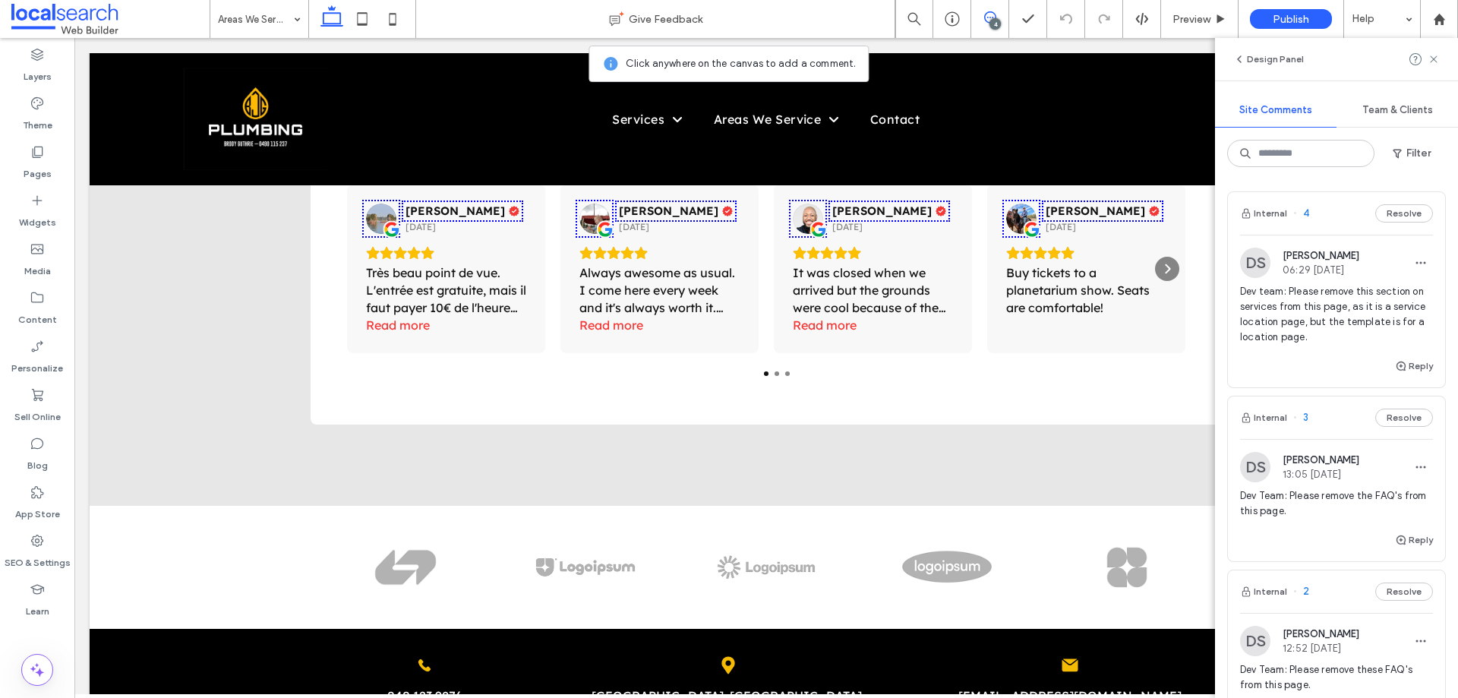
click at [1309, 290] on span "Dev team: Please remove this section on services from this page, as it is a ser…" at bounding box center [1336, 314] width 193 height 61
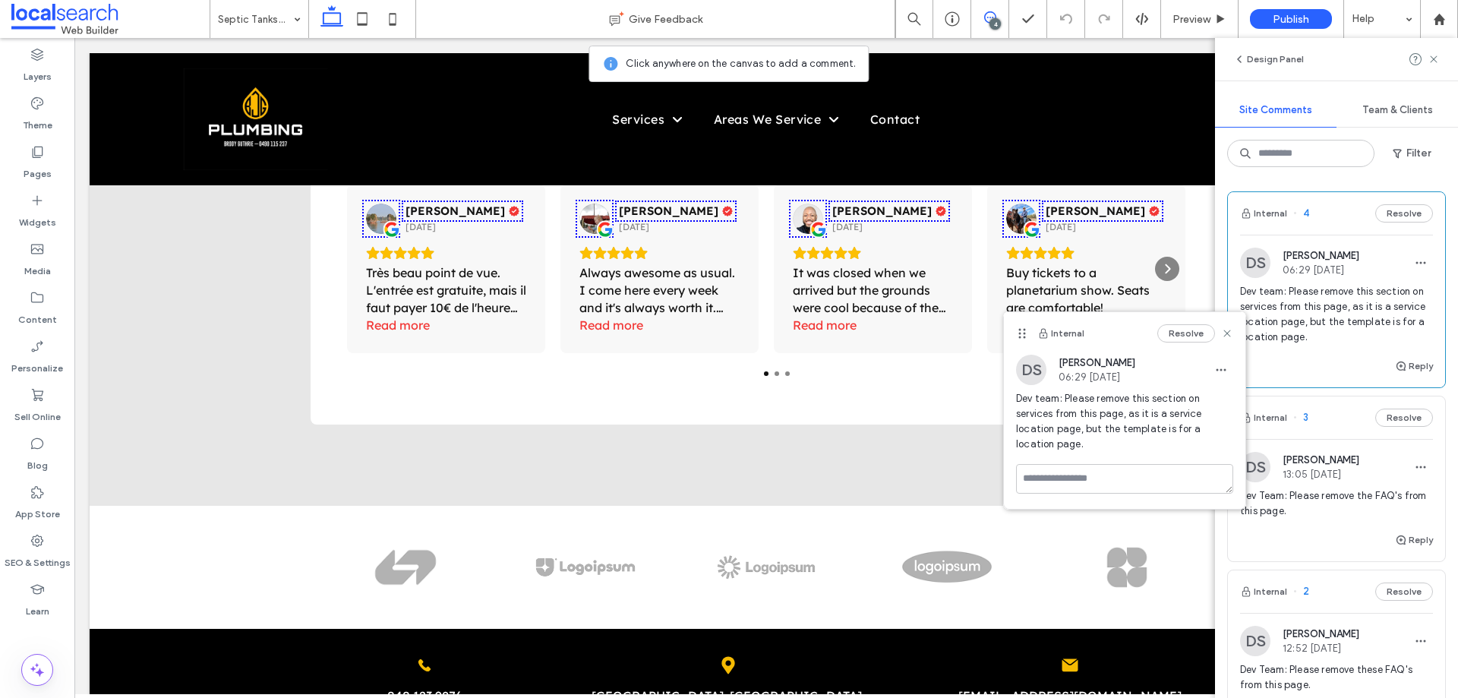
click at [29, 629] on div at bounding box center [37, 631] width 74 height 14
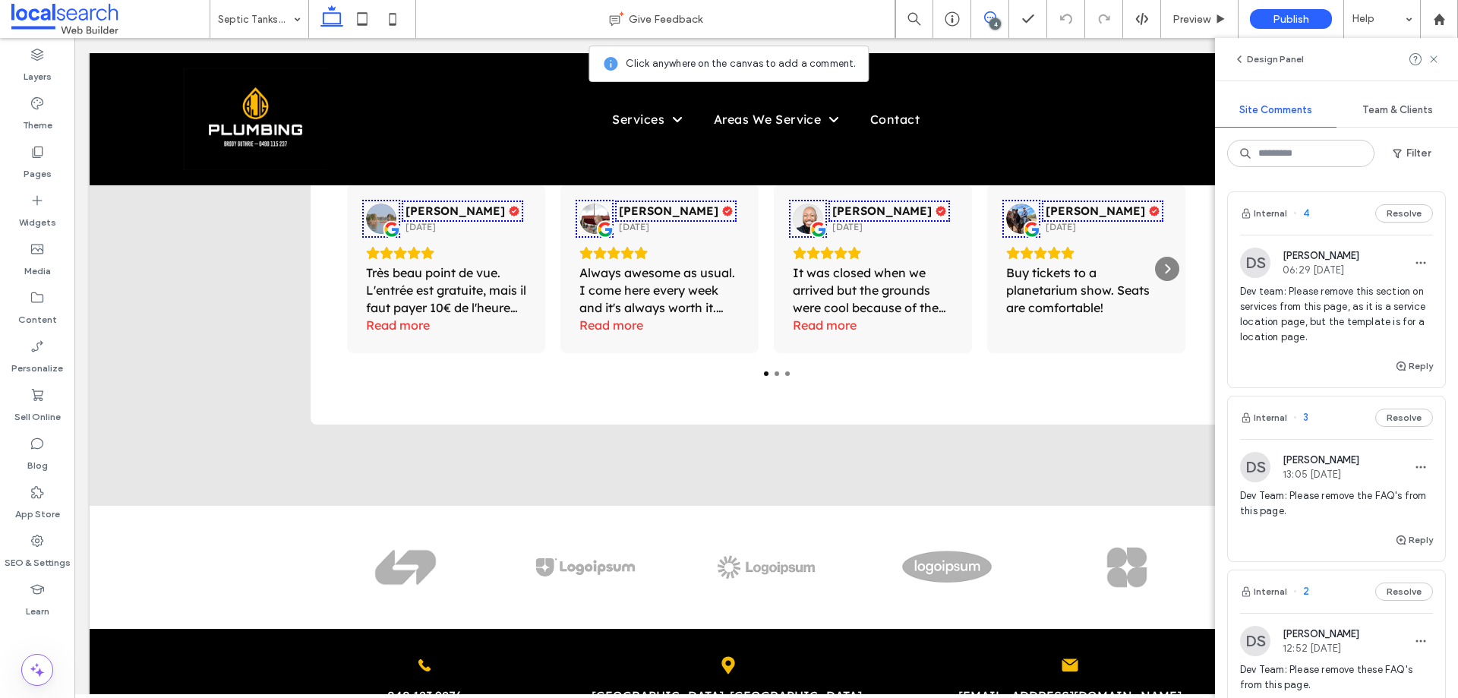
click at [988, 20] on icon at bounding box center [990, 17] width 12 height 12
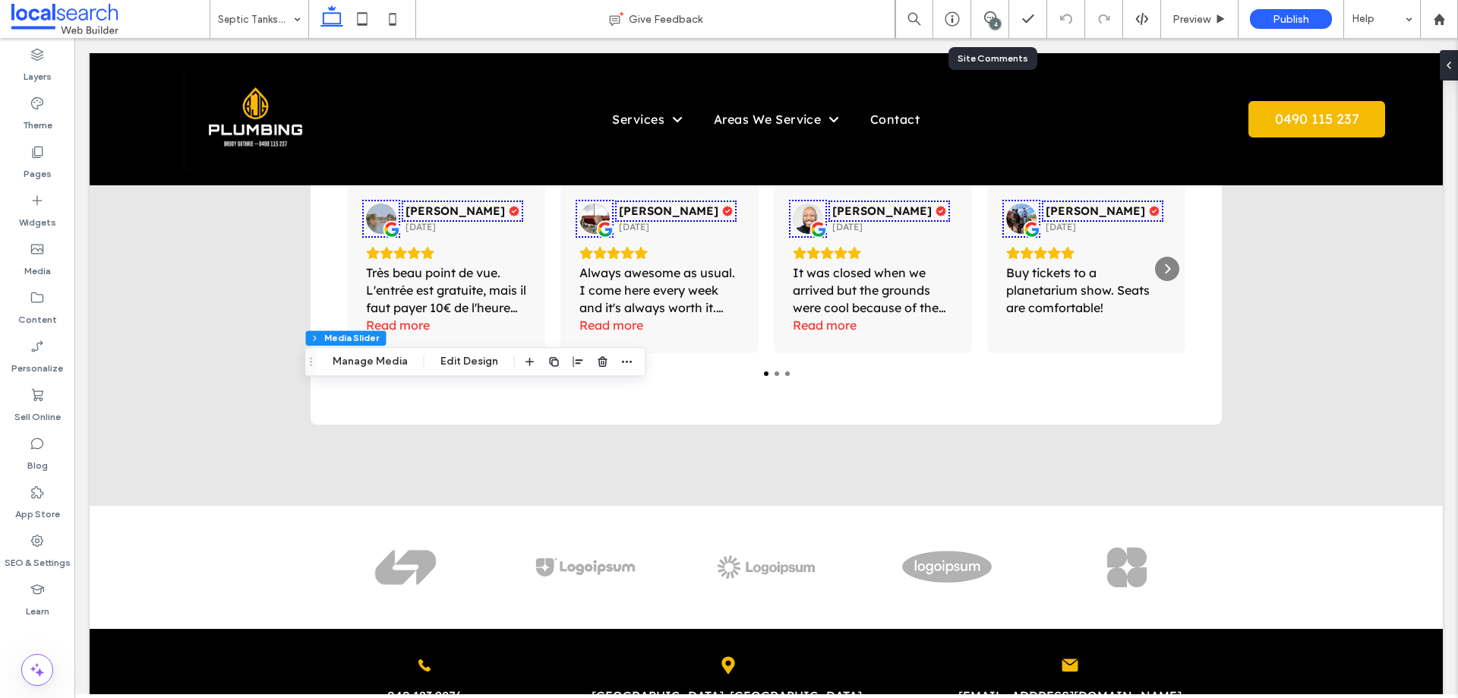
click at [993, 22] on div "4" at bounding box center [994, 23] width 11 height 11
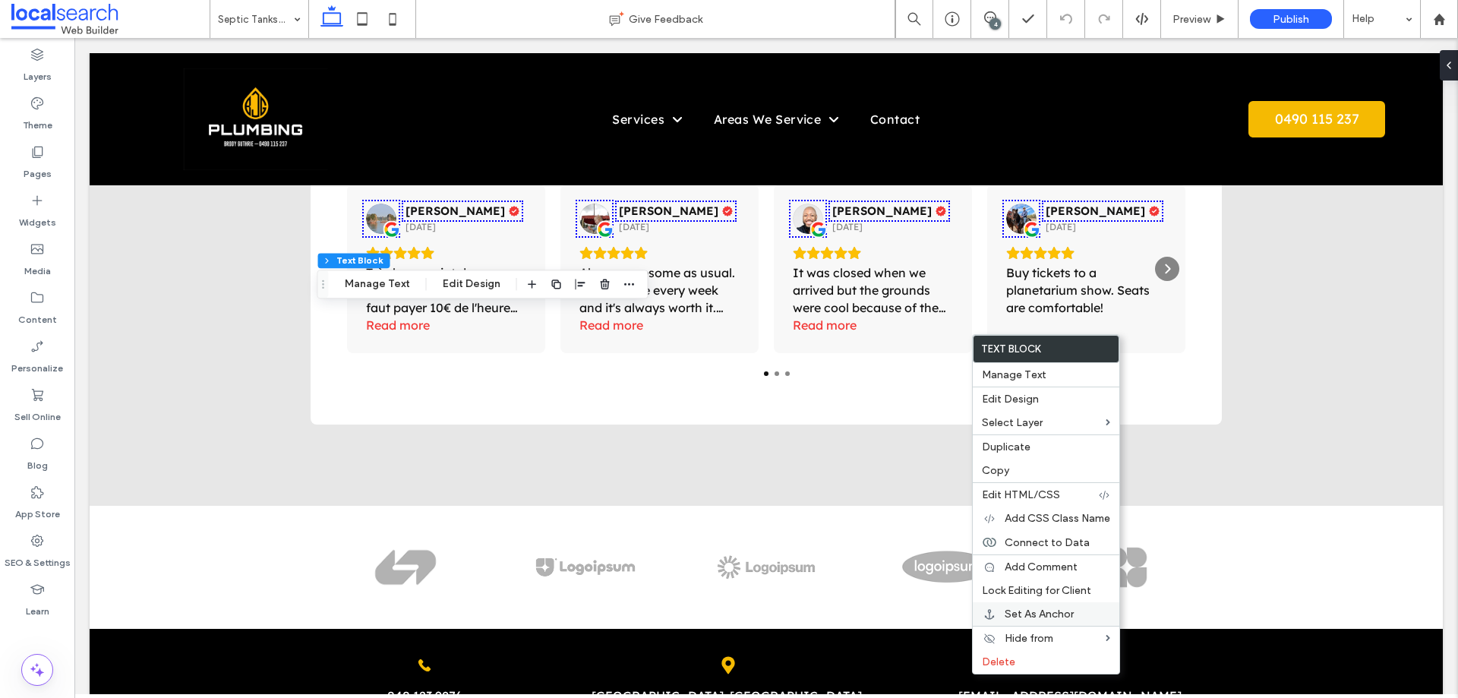
click at [1040, 615] on span "Set As Anchor" at bounding box center [1038, 613] width 69 height 13
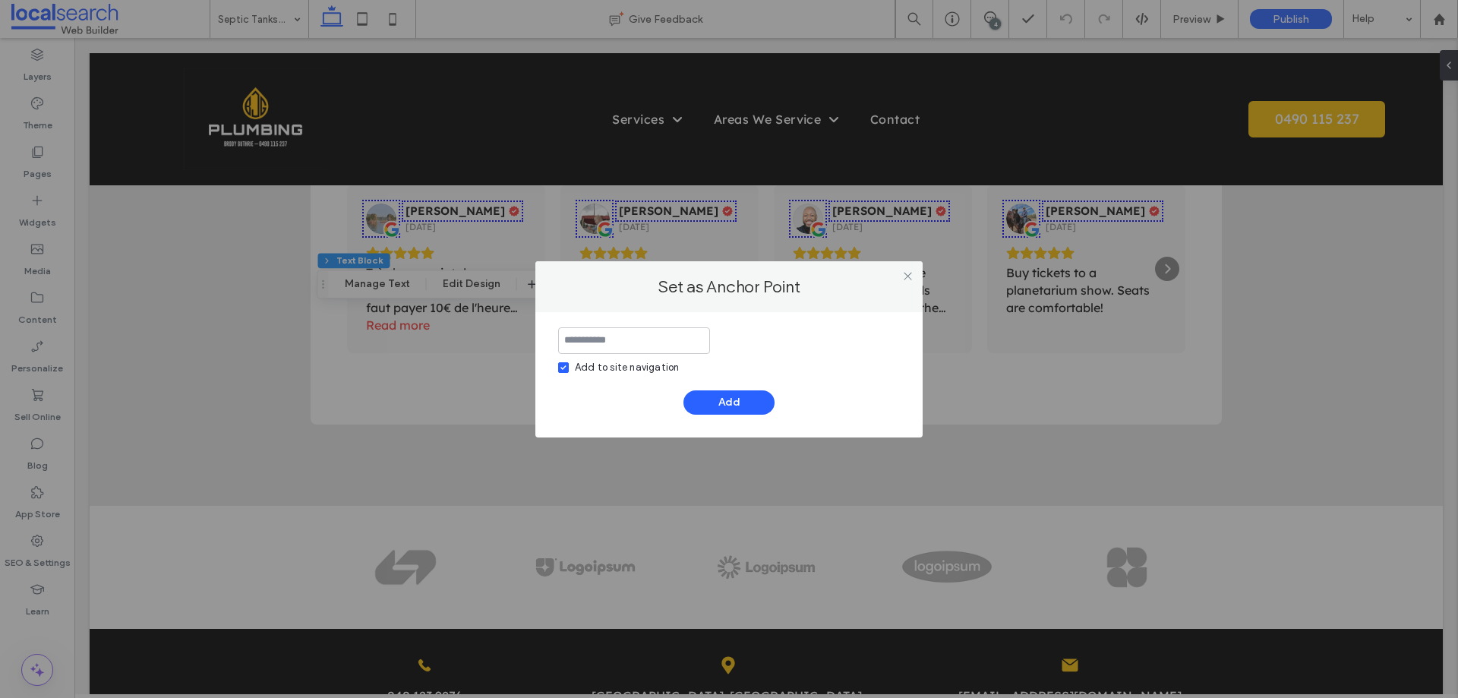
click at [563, 366] on icon at bounding box center [563, 367] width 6 height 5
click at [590, 335] on input at bounding box center [634, 340] width 152 height 27
type input "*"
click at [713, 402] on button "Add" at bounding box center [728, 402] width 91 height 24
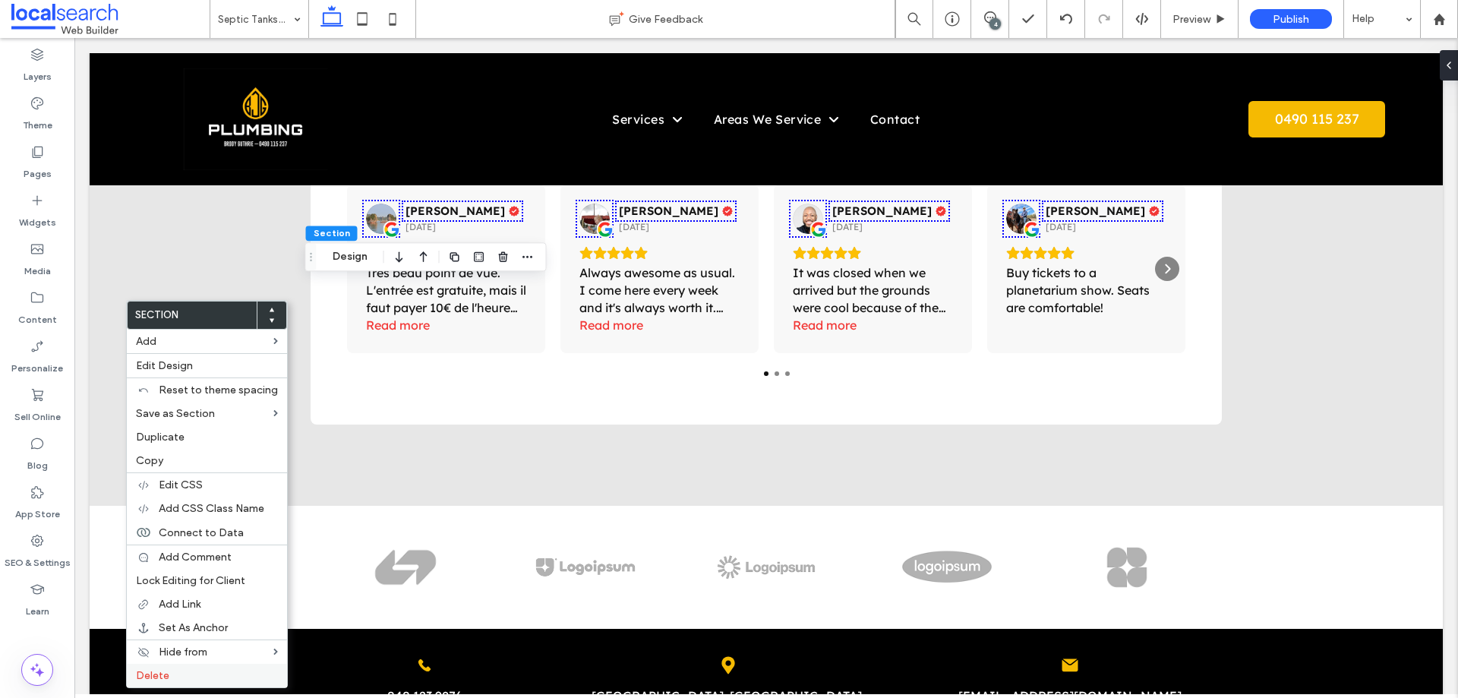
click at [147, 674] on span "Delete" at bounding box center [152, 675] width 33 height 13
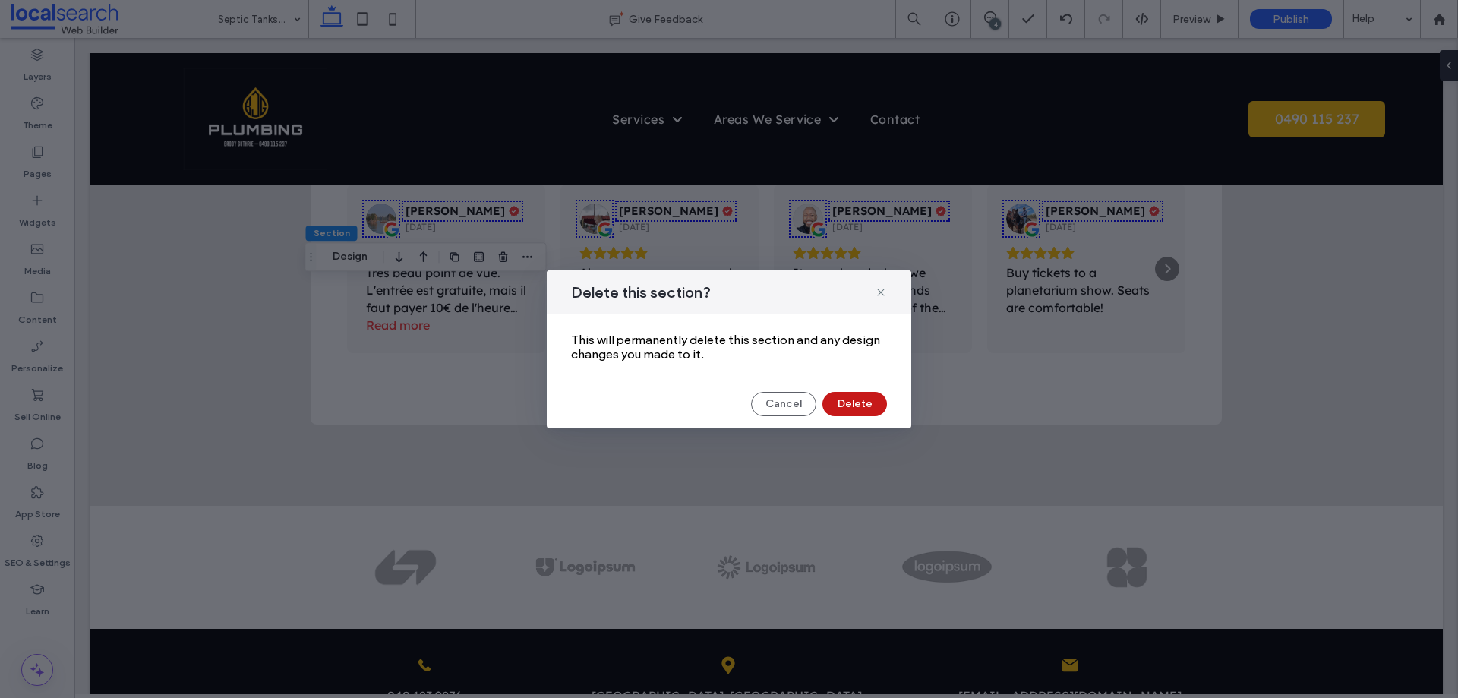
click at [849, 403] on button "Delete" at bounding box center [854, 404] width 65 height 24
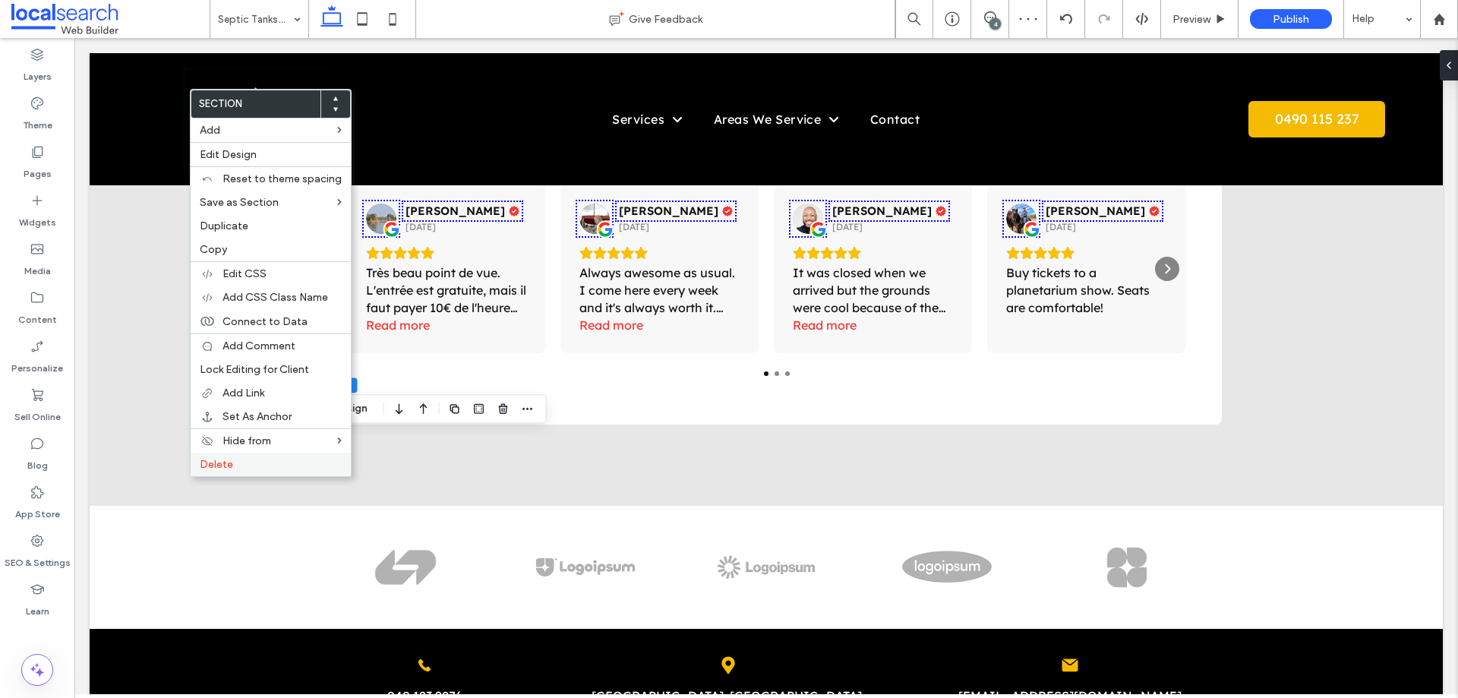
click at [198, 466] on div "Delete" at bounding box center [271, 464] width 160 height 24
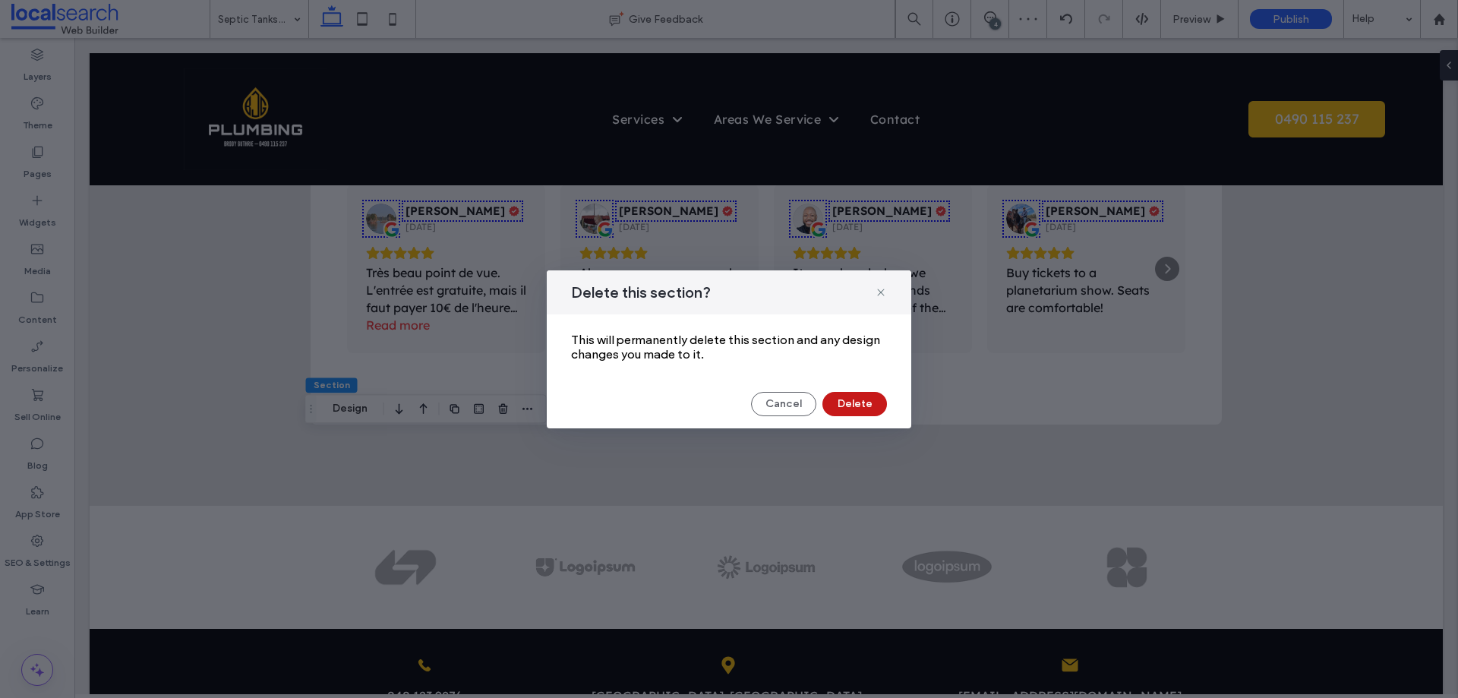
click at [851, 395] on button "Delete" at bounding box center [854, 404] width 65 height 24
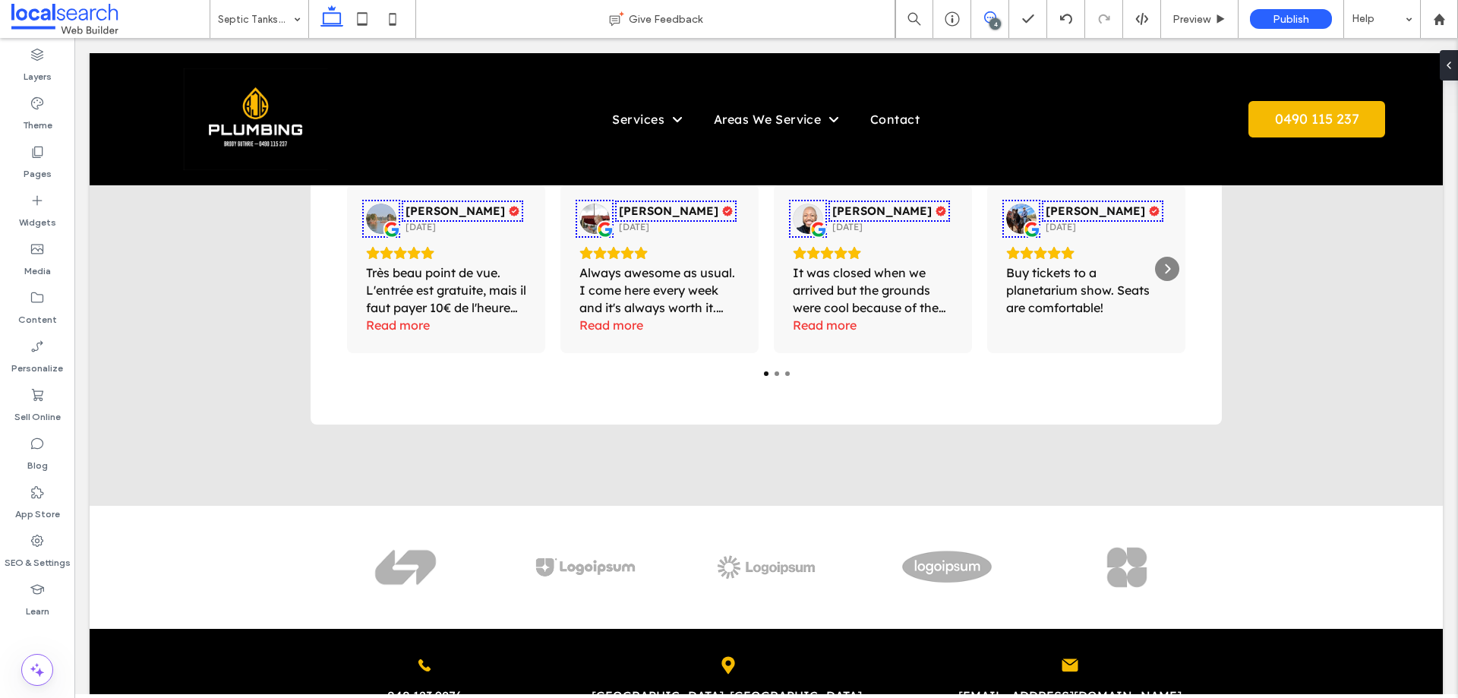
click at [985, 13] on icon at bounding box center [990, 17] width 12 height 12
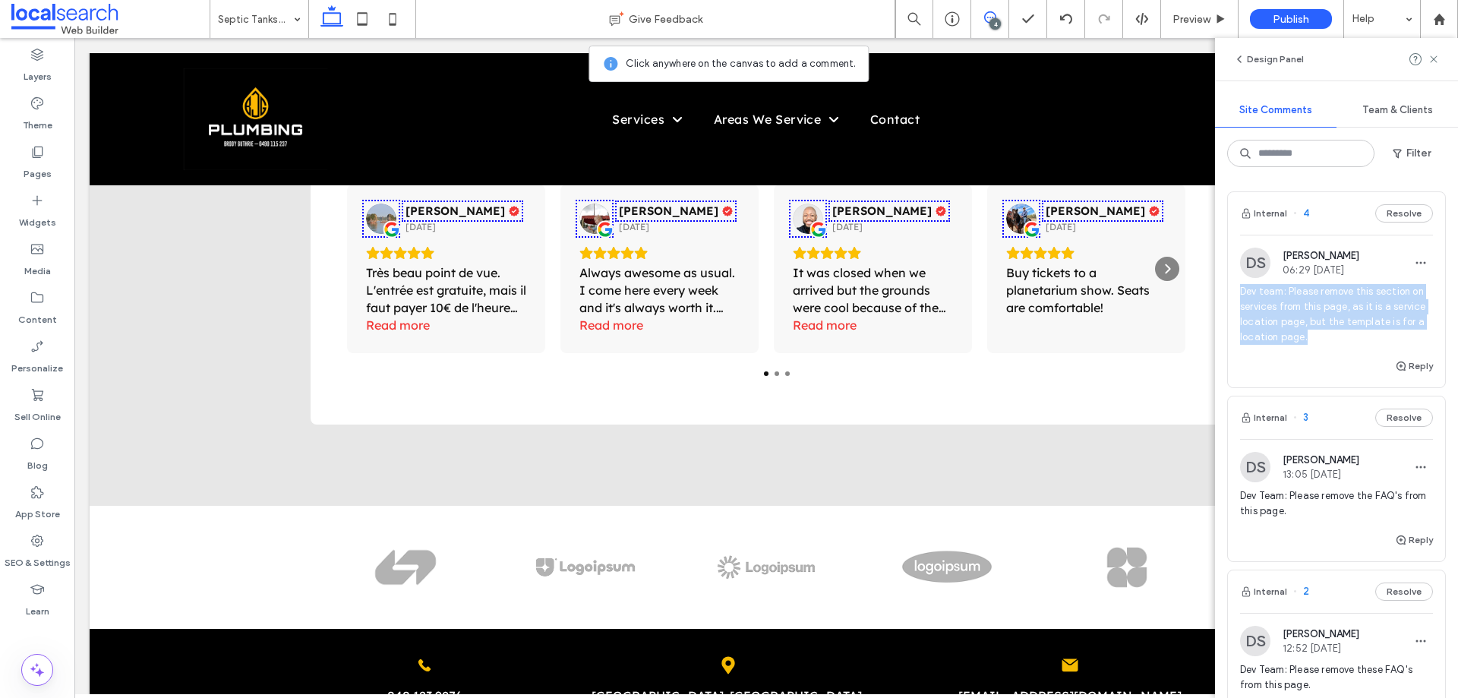
copy span "Dev team: Please remove this section on services from this page, as it is a ser…"
drag, startPoint x: 1237, startPoint y: 289, endPoint x: 1372, endPoint y: 342, distance: 145.9
click at [1372, 342] on div "DS Dean Sheeran 06:29 Aug 15 2025 Dev team: Please remove this section on servi…" at bounding box center [1336, 301] width 217 height 109
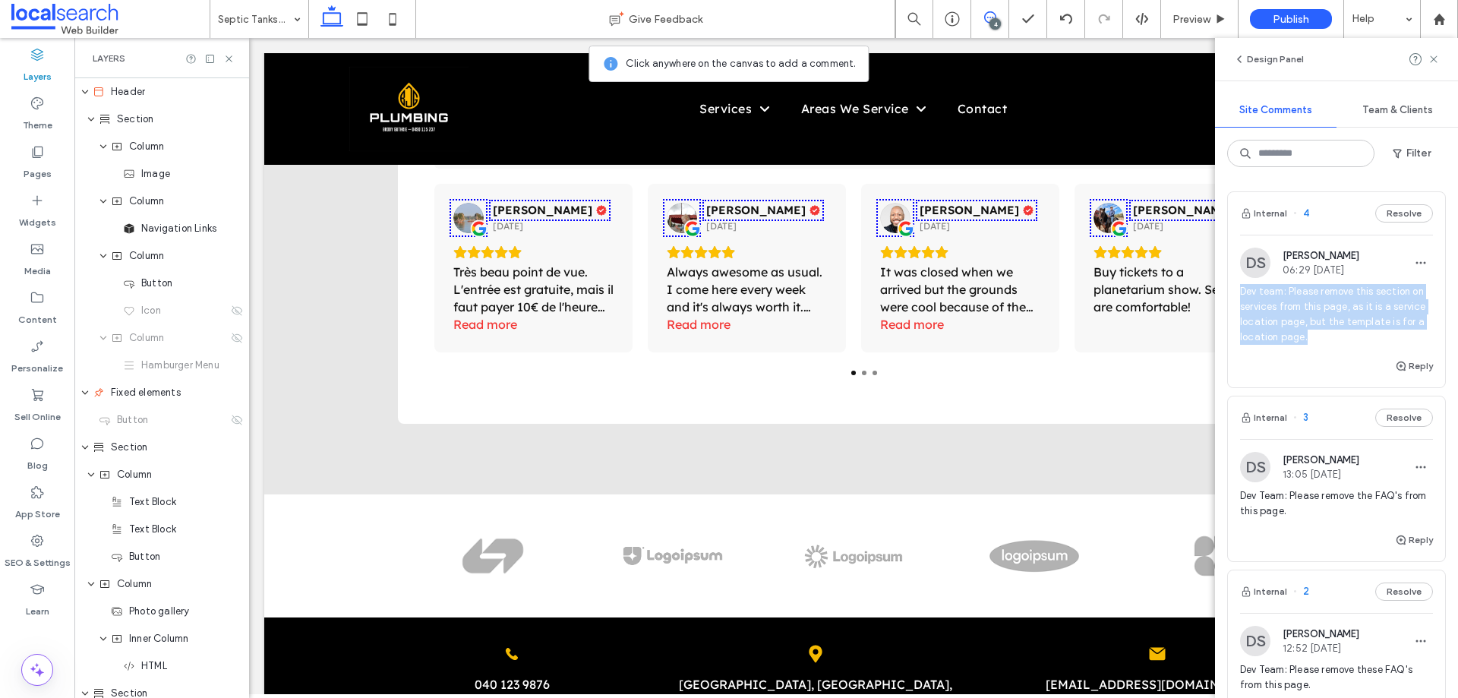
click at [1303, 316] on span "Dev team: Please remove this section on services from this page, as it is a ser…" at bounding box center [1336, 314] width 193 height 61
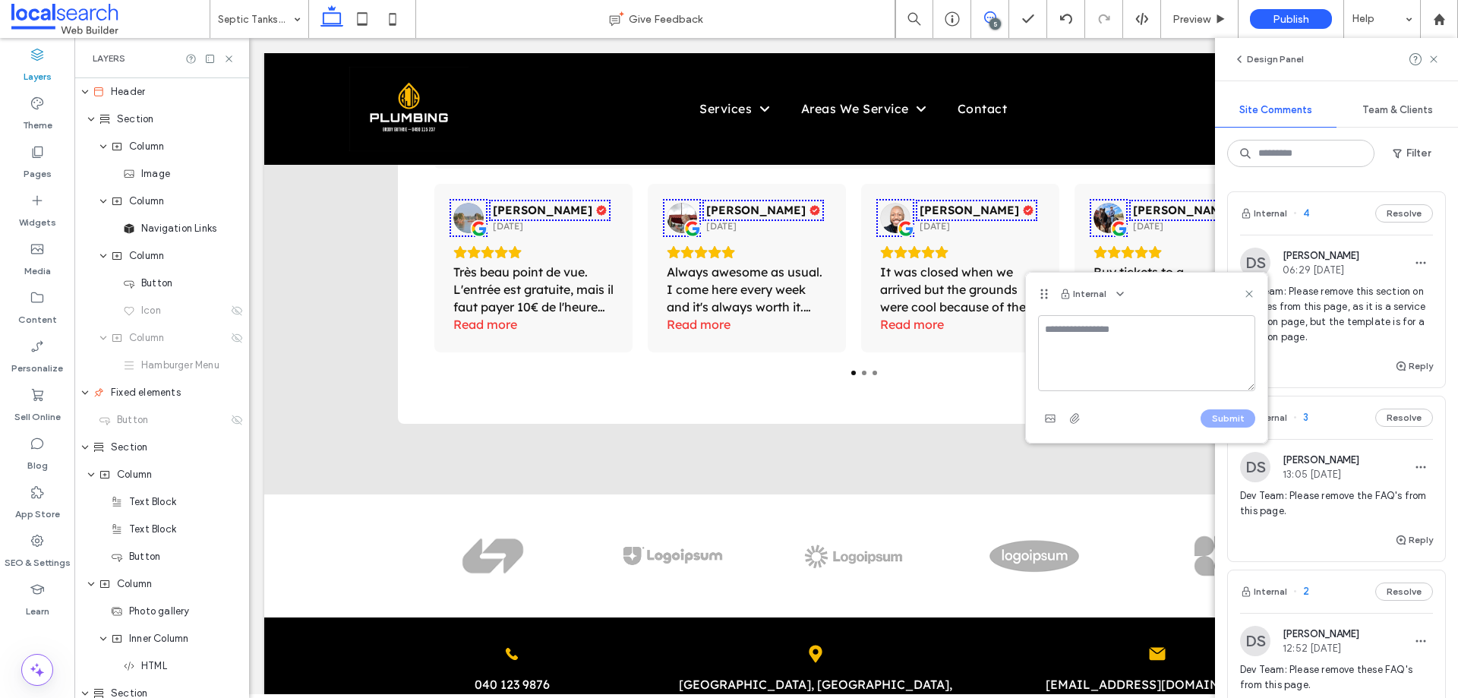
click at [1101, 339] on textarea at bounding box center [1146, 353] width 217 height 76
type textarea "**********"
click at [1212, 417] on button "Submit" at bounding box center [1227, 418] width 55 height 18
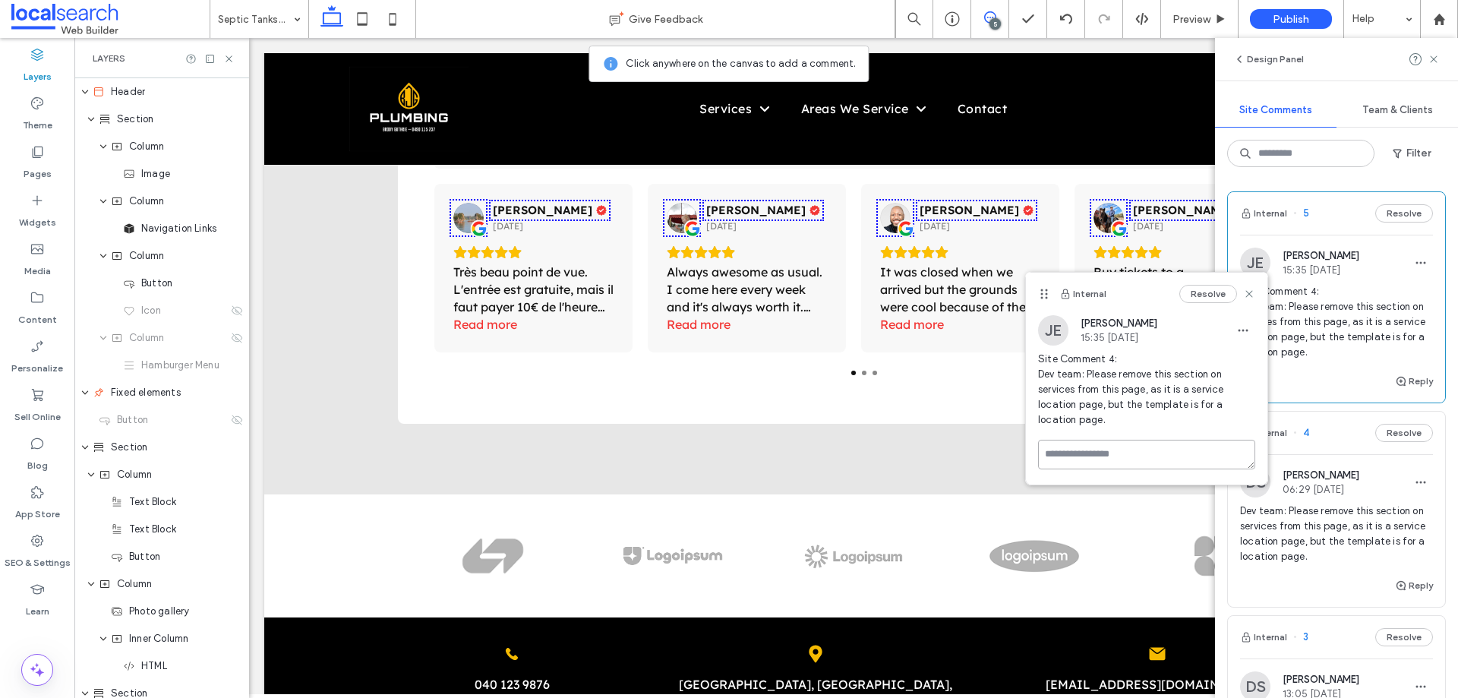
click at [1113, 461] on textarea at bounding box center [1146, 455] width 217 height 30
click at [1084, 478] on textarea at bounding box center [1146, 478] width 217 height 76
click at [1248, 293] on use at bounding box center [1248, 293] width 7 height 7
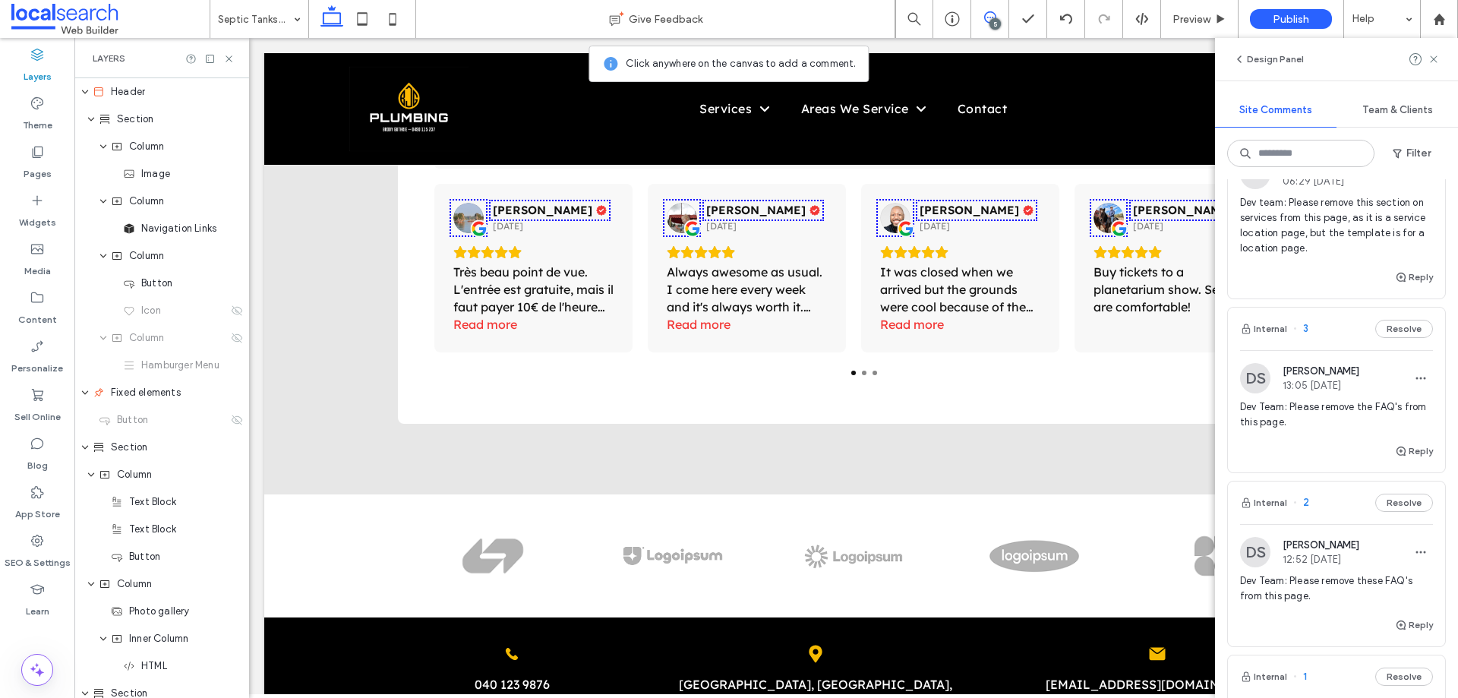
scroll to position [228, 0]
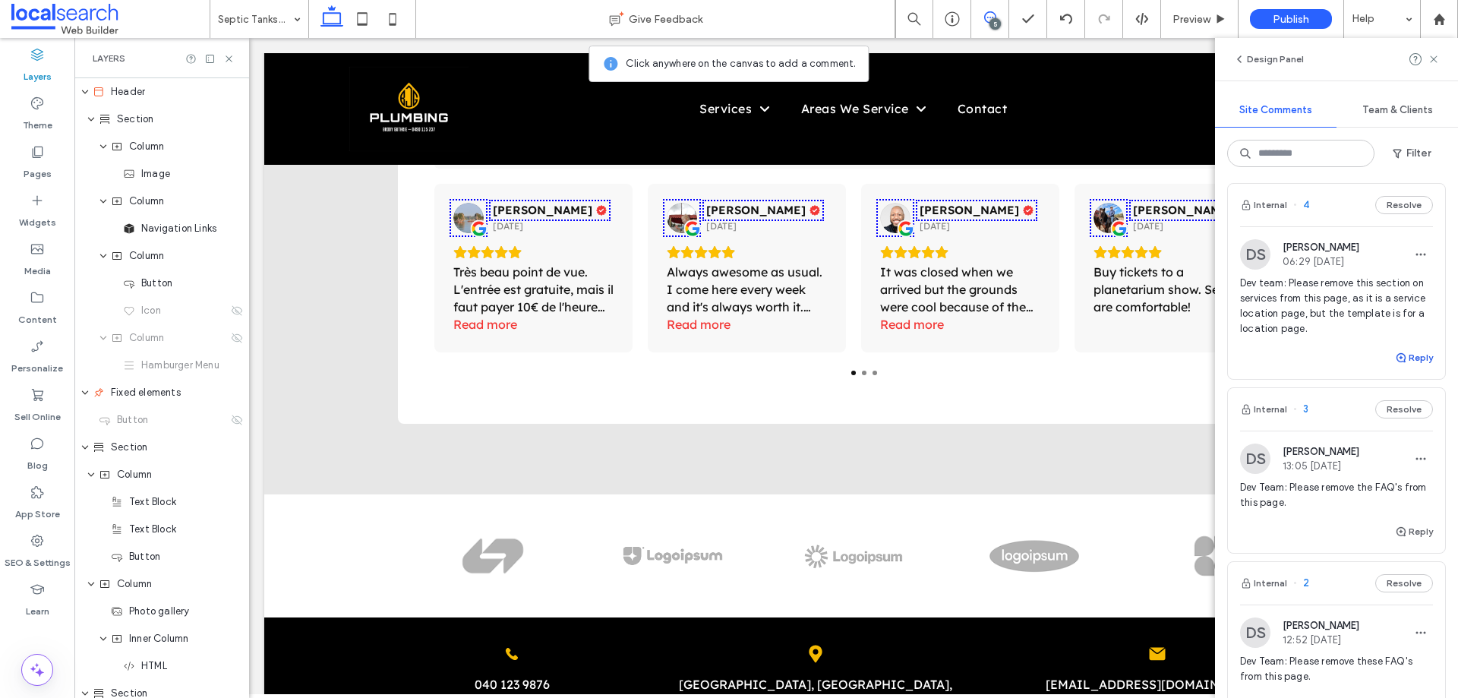
click at [1404, 353] on button "Reply" at bounding box center [1414, 357] width 38 height 18
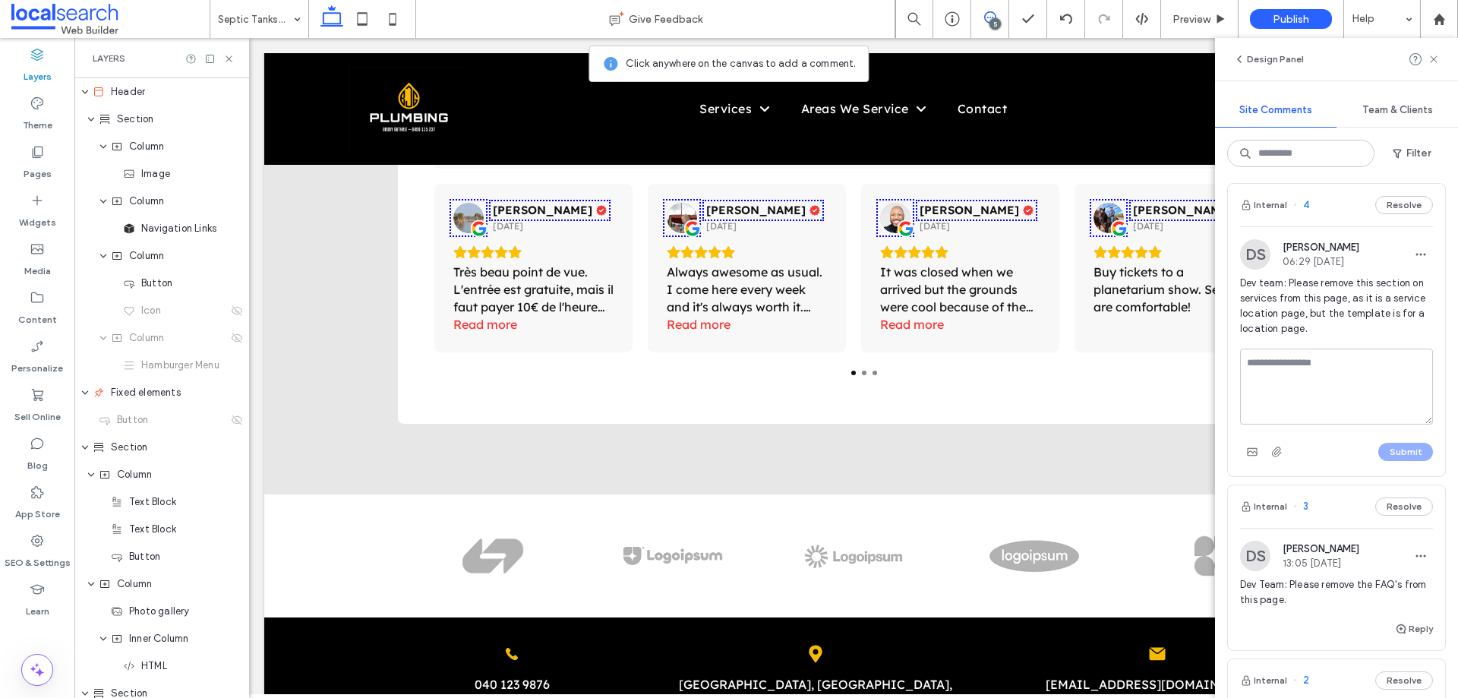
click at [1271, 376] on textarea at bounding box center [1336, 386] width 193 height 76
type textarea "**********"
click at [1382, 455] on button "Submit" at bounding box center [1405, 452] width 55 height 18
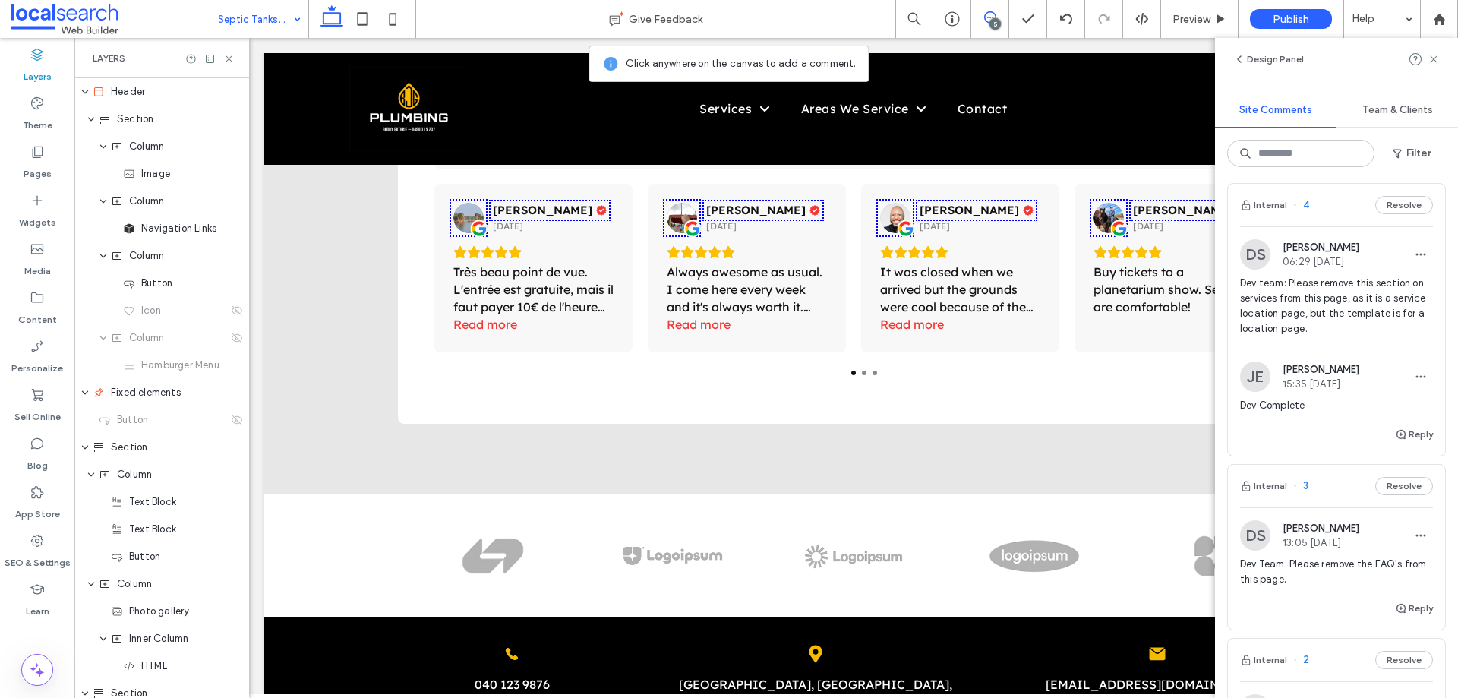
drag, startPoint x: 259, startPoint y: 12, endPoint x: 260, endPoint y: 24, distance: 11.4
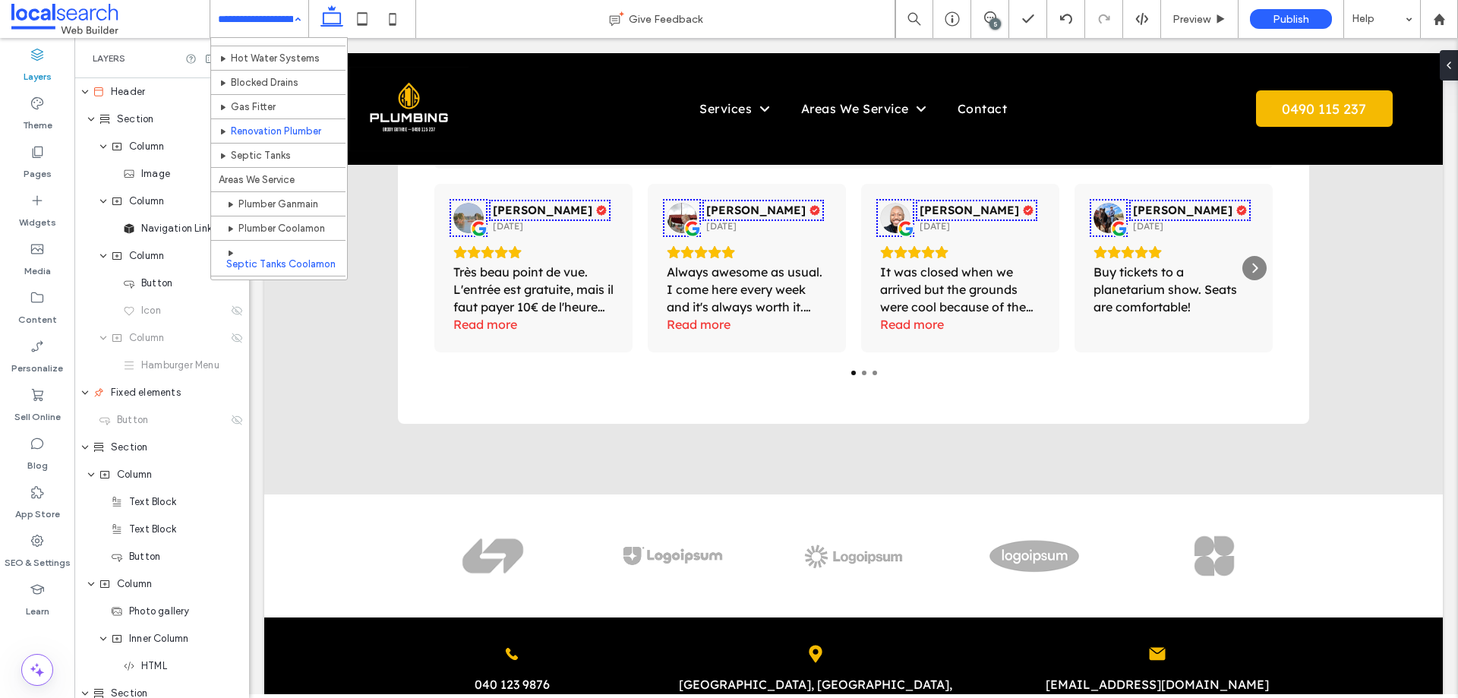
scroll to position [59, 0]
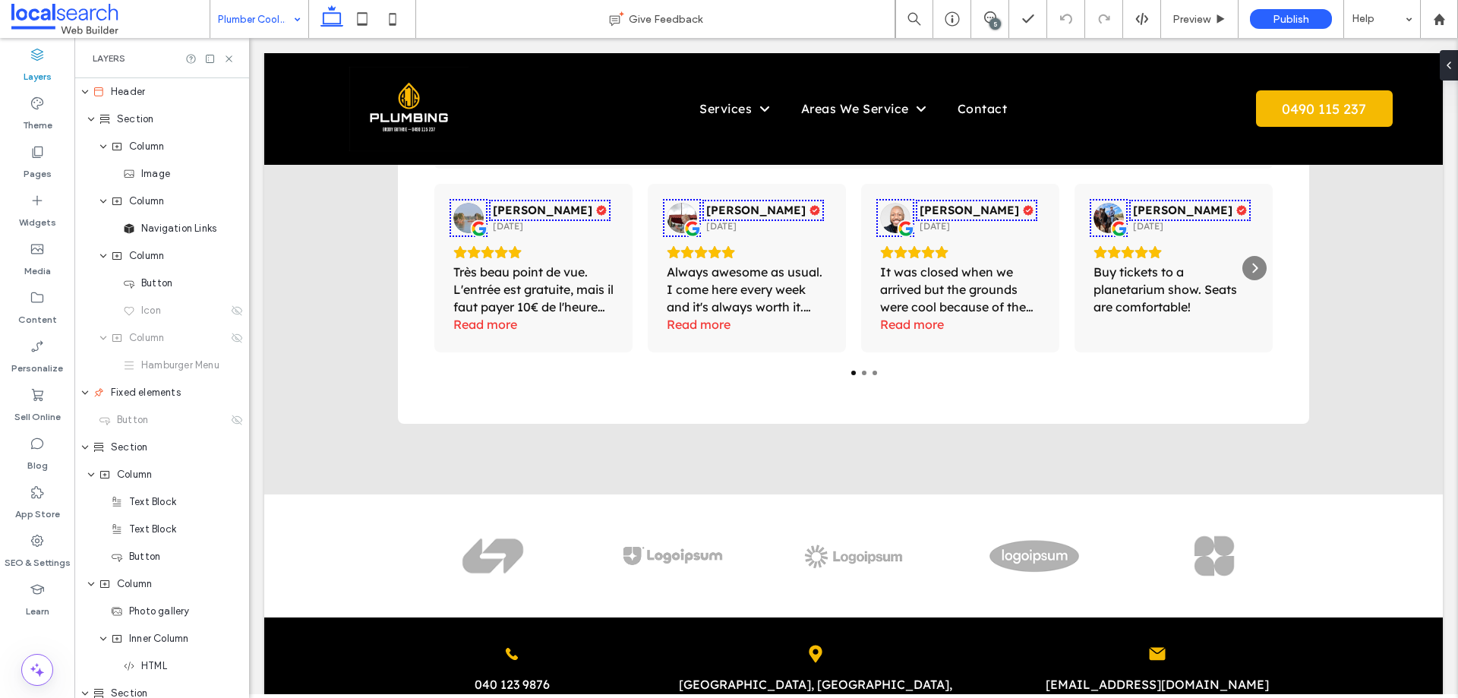
click at [281, 20] on input at bounding box center [255, 19] width 75 height 38
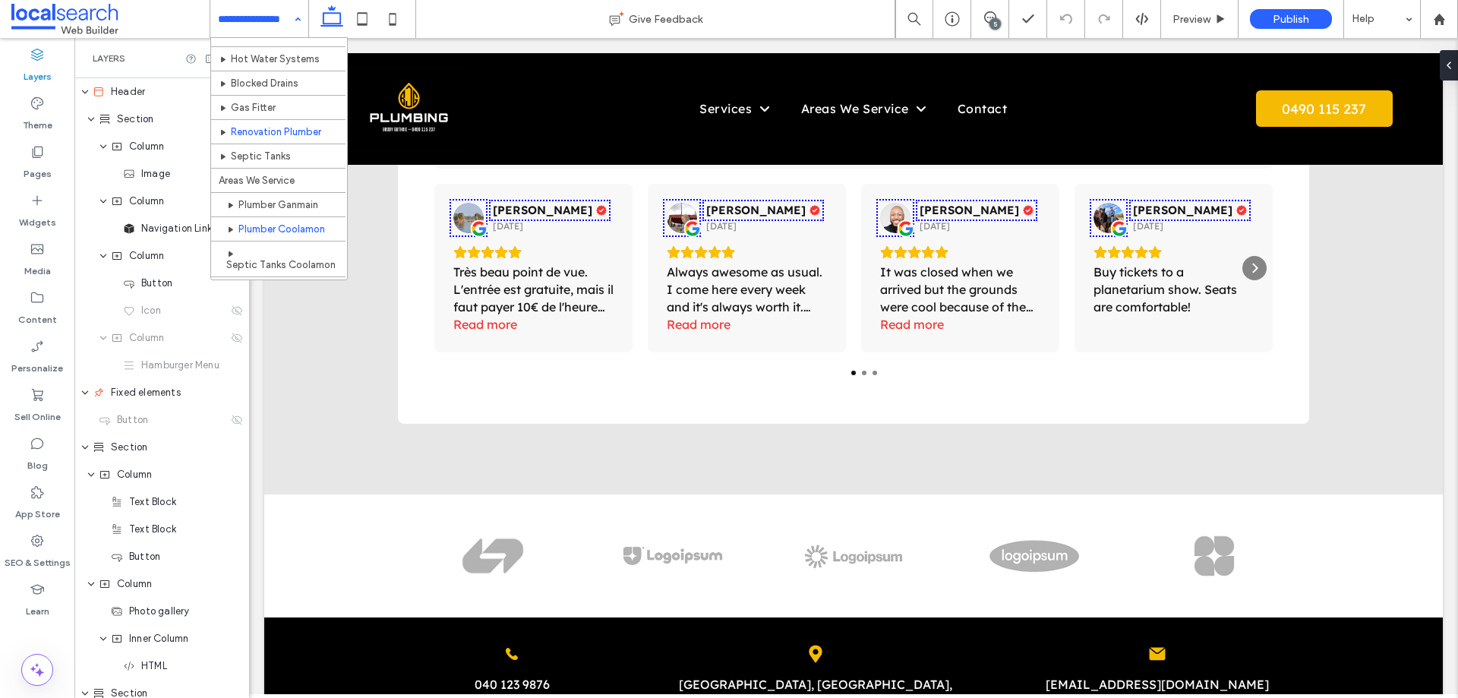
scroll to position [59, 0]
drag, startPoint x: 272, startPoint y: 20, endPoint x: 265, endPoint y: 96, distance: 77.0
click at [272, 20] on input at bounding box center [255, 19] width 75 height 38
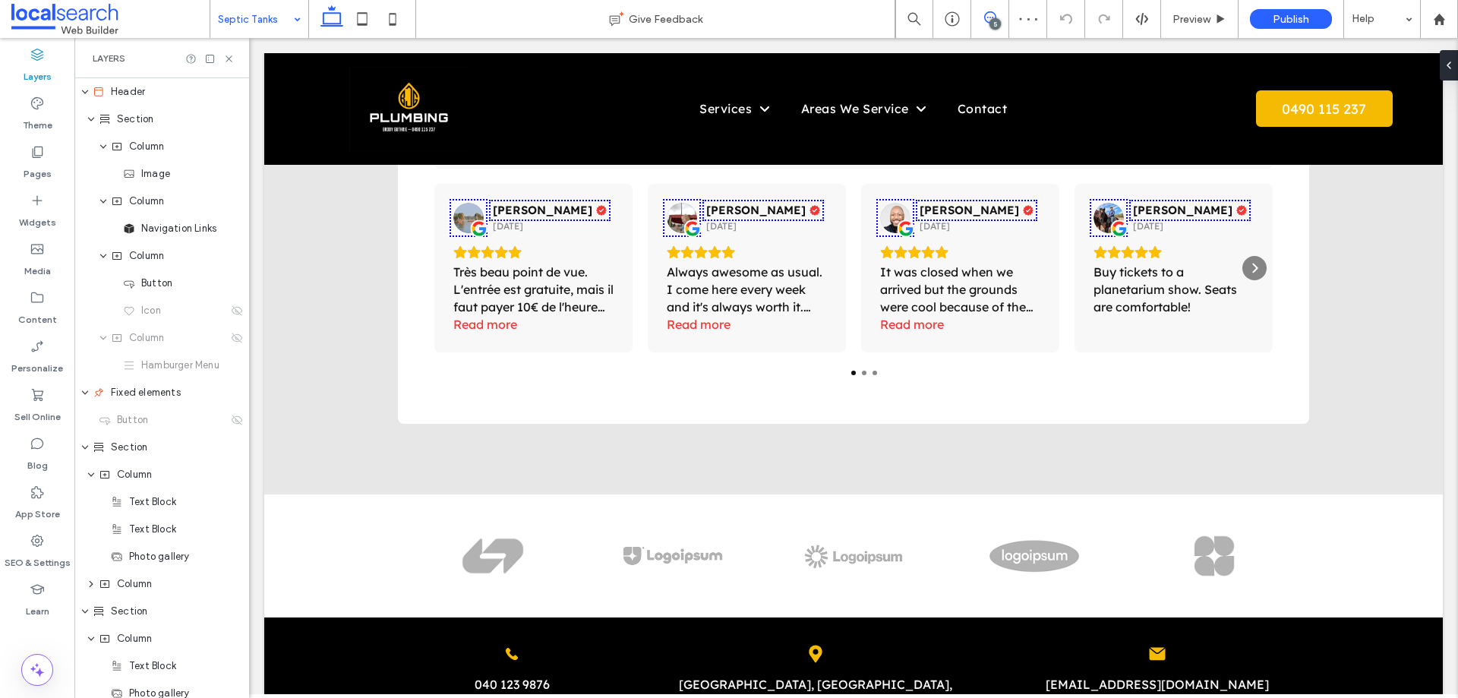
click at [994, 17] on icon at bounding box center [990, 17] width 12 height 12
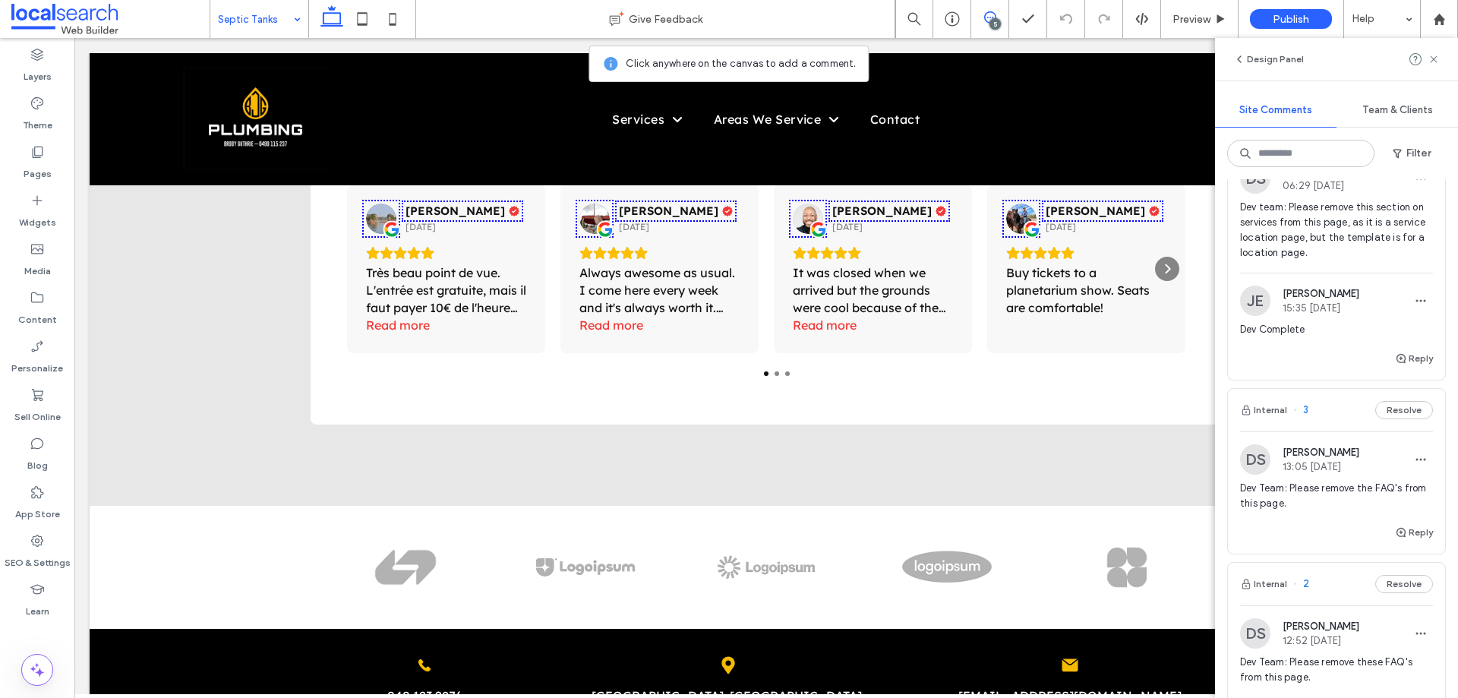
scroll to position [380, 0]
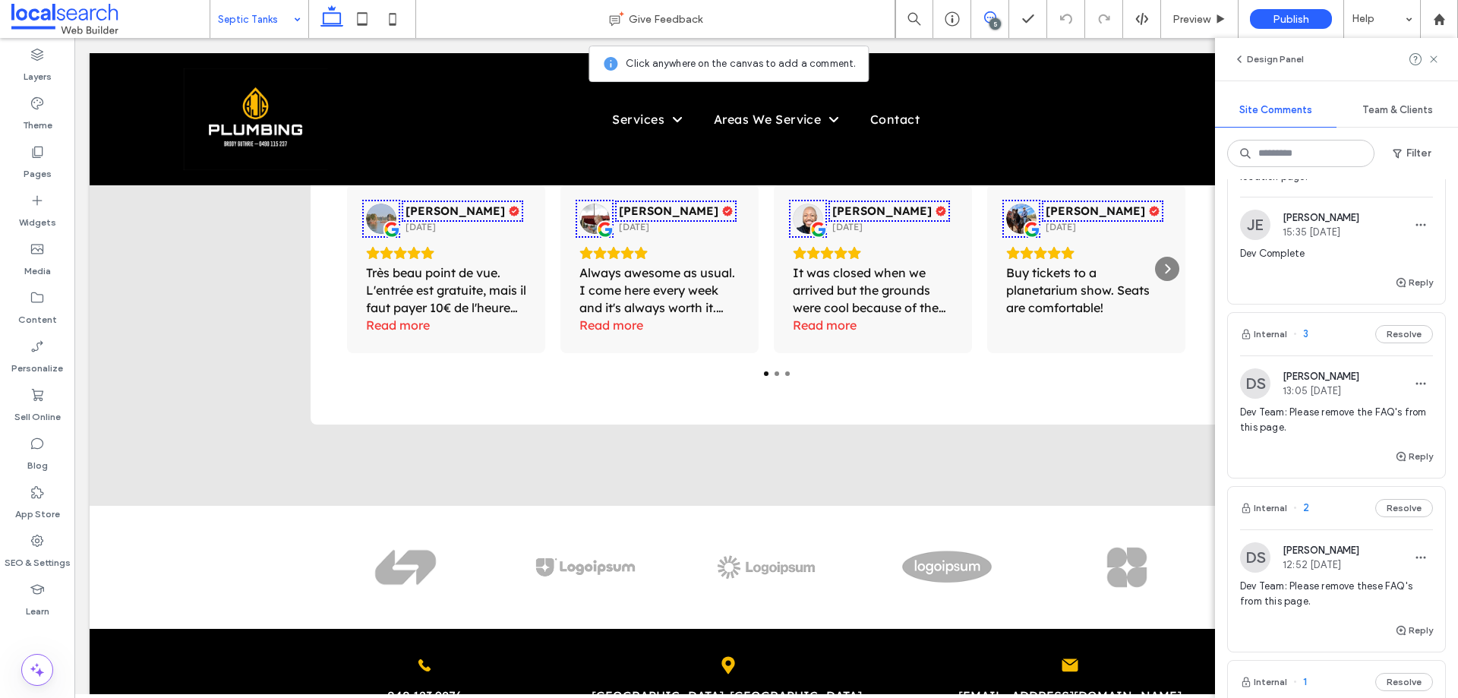
click at [1310, 418] on span "Dev Team: Please remove the FAQ's from this page." at bounding box center [1336, 420] width 193 height 30
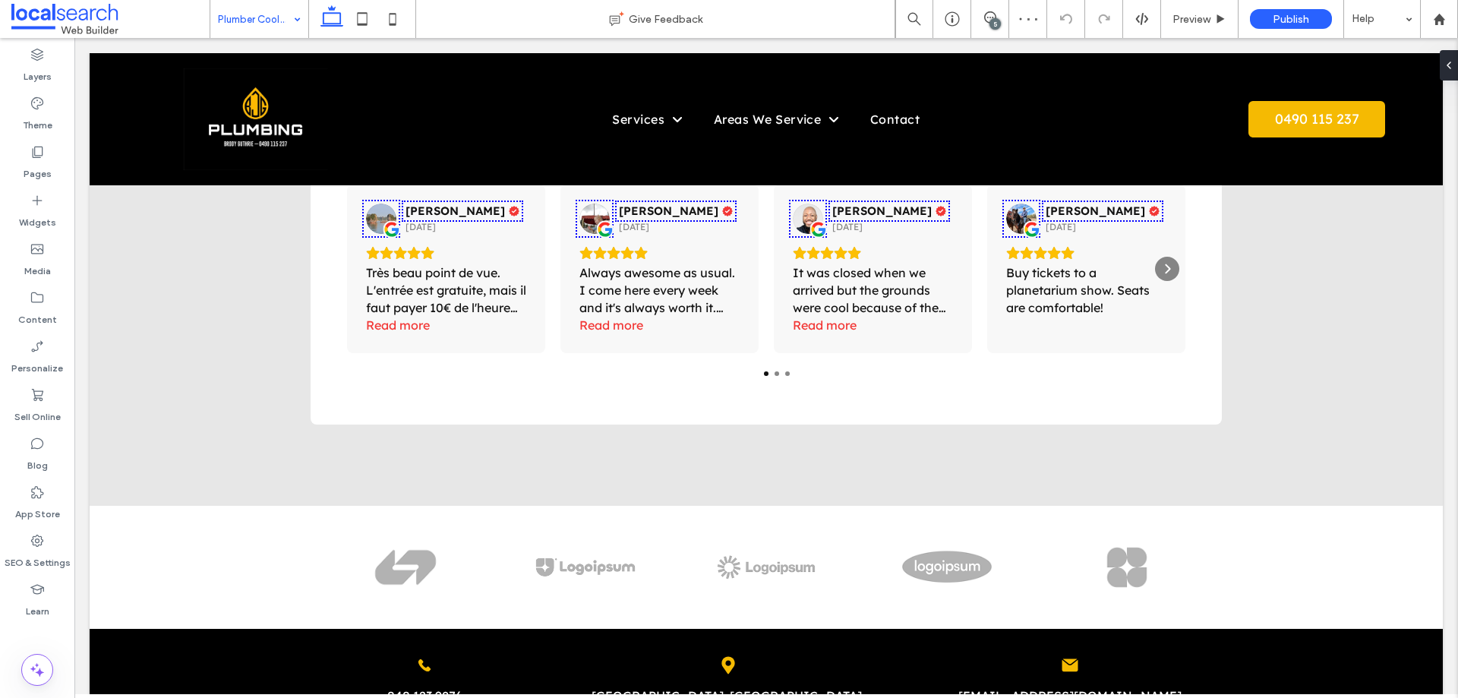
click at [992, 21] on div "5" at bounding box center [994, 23] width 11 height 11
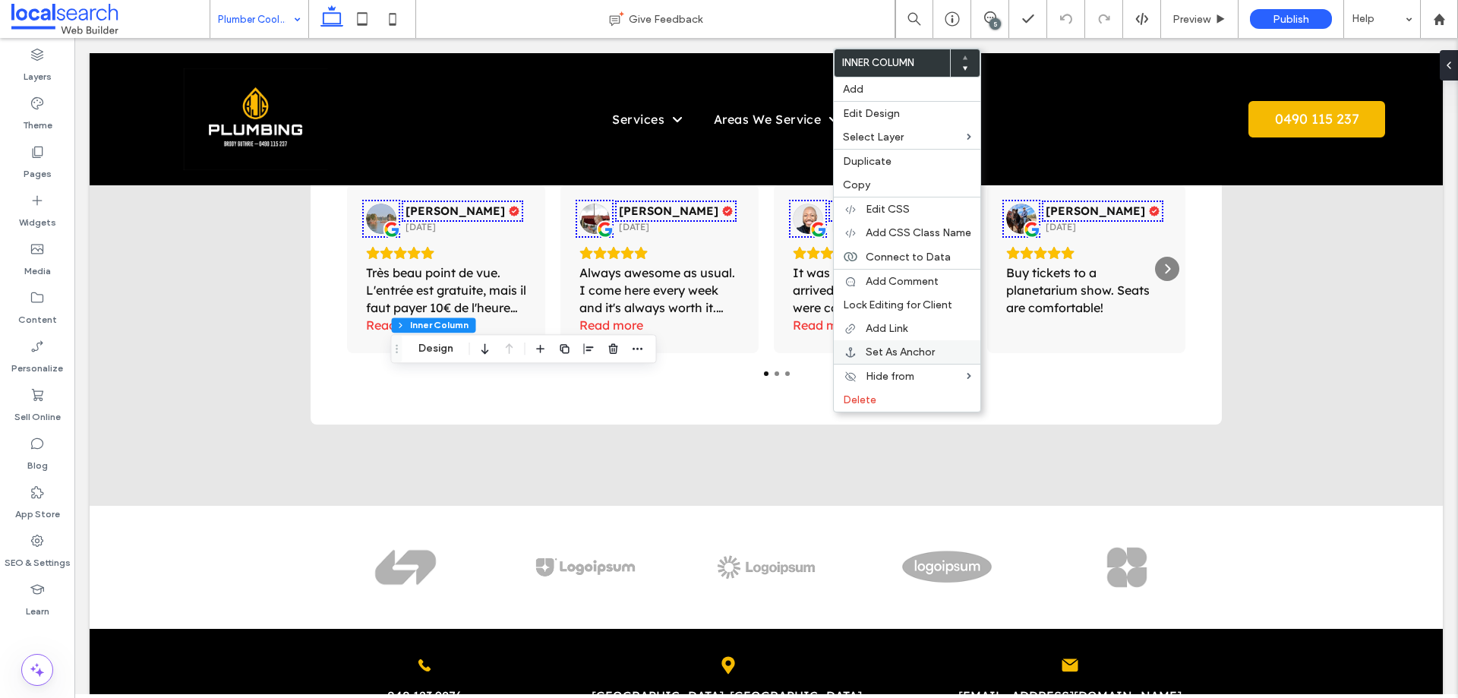
click at [900, 350] on span "Set As Anchor" at bounding box center [899, 351] width 69 height 13
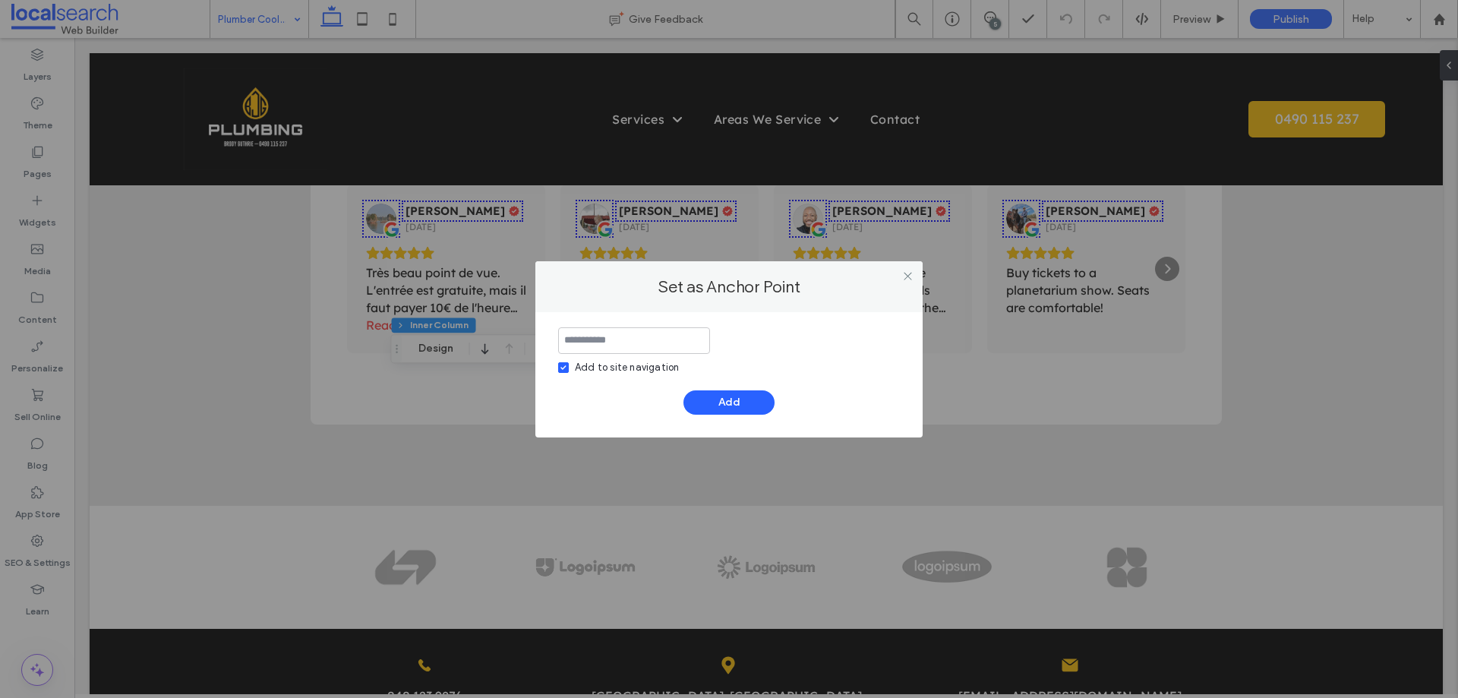
click at [605, 368] on div "Add to site navigation" at bounding box center [627, 367] width 104 height 15
click at [620, 338] on input at bounding box center [634, 340] width 152 height 27
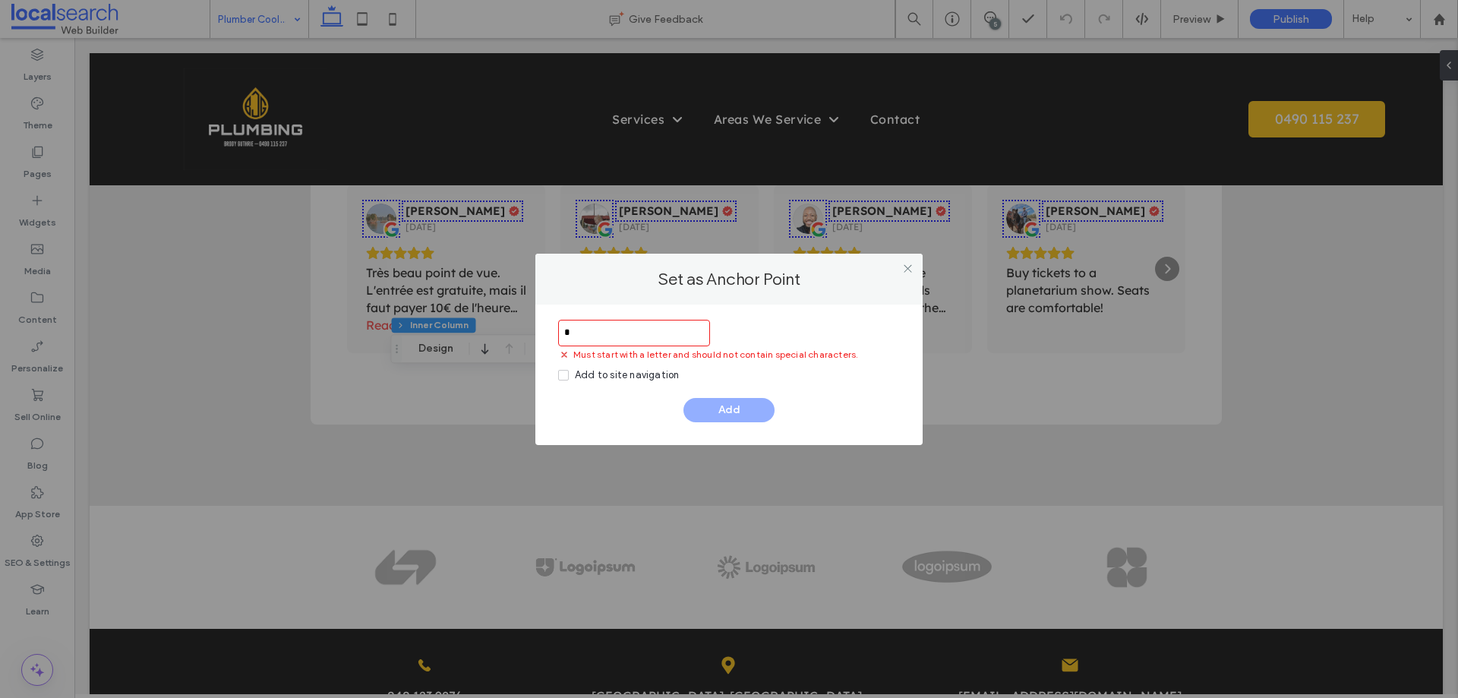
drag, startPoint x: 551, startPoint y: 333, endPoint x: 523, endPoint y: 333, distance: 28.1
click at [523, 333] on div "Set as Anchor Point * Must start with a letter and should not contain special c…" at bounding box center [729, 349] width 1458 height 698
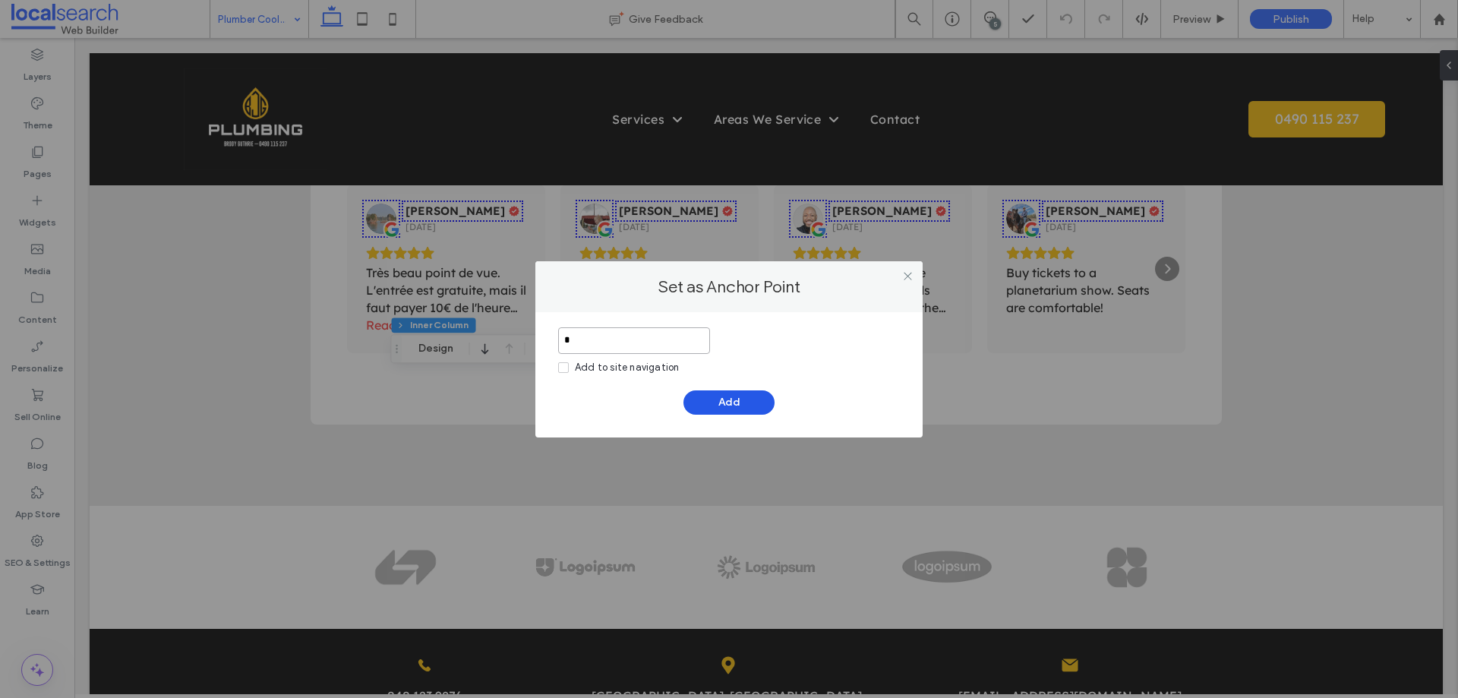
type input "*"
click at [721, 401] on button "Add" at bounding box center [728, 402] width 91 height 24
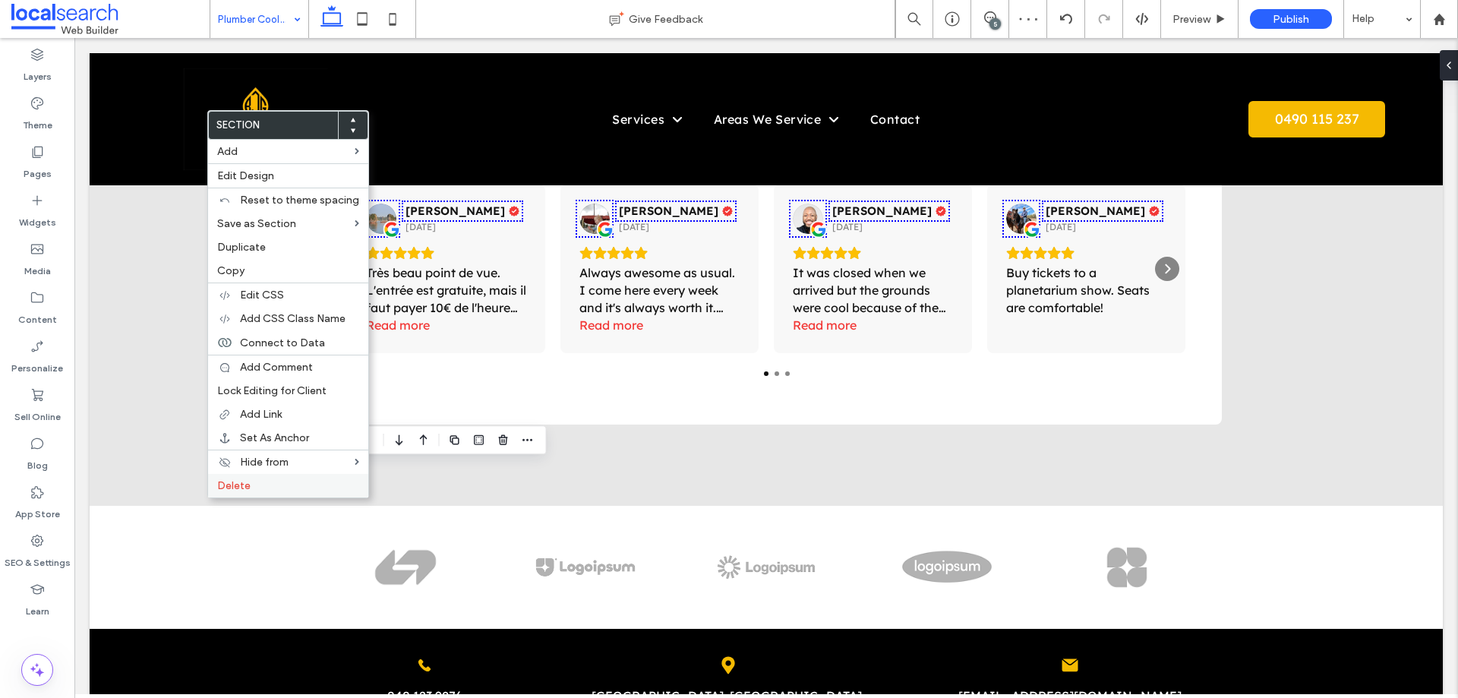
click at [235, 486] on span "Delete" at bounding box center [233, 485] width 33 height 13
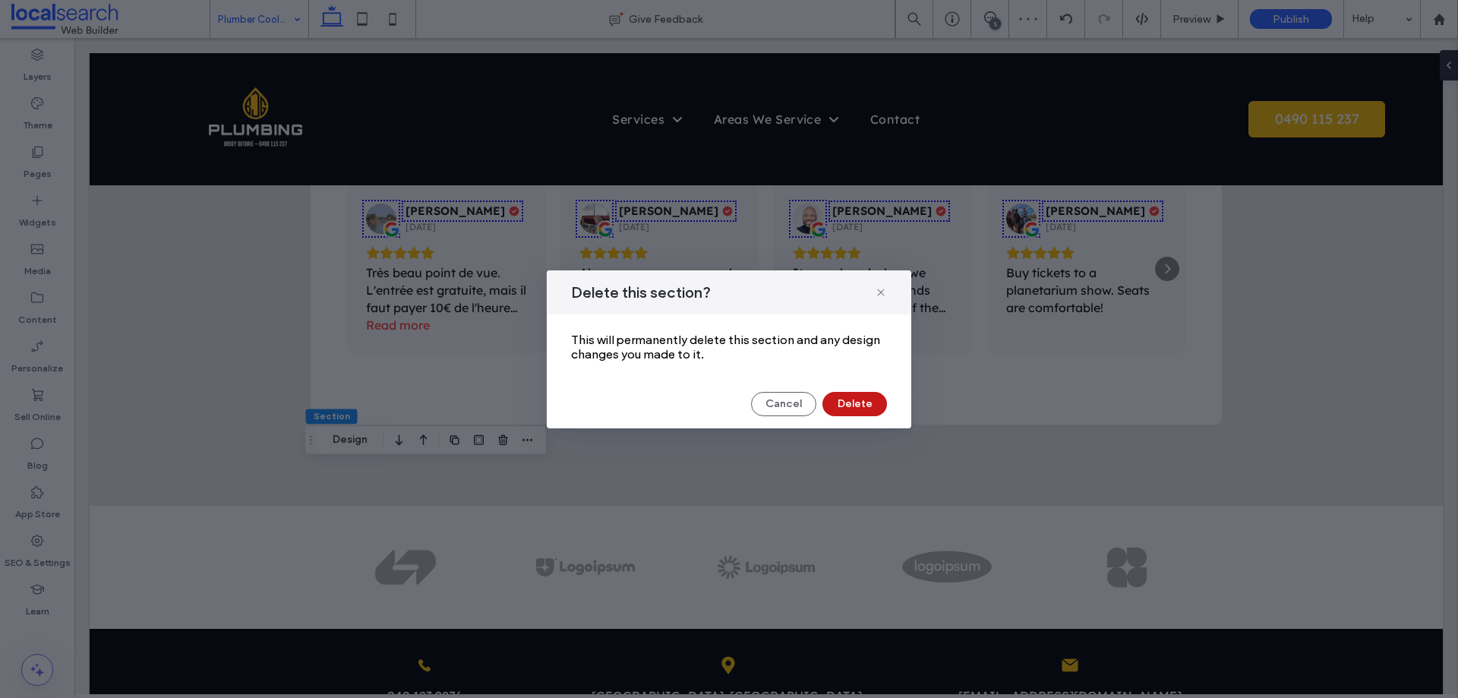
click at [861, 398] on button "Delete" at bounding box center [854, 404] width 65 height 24
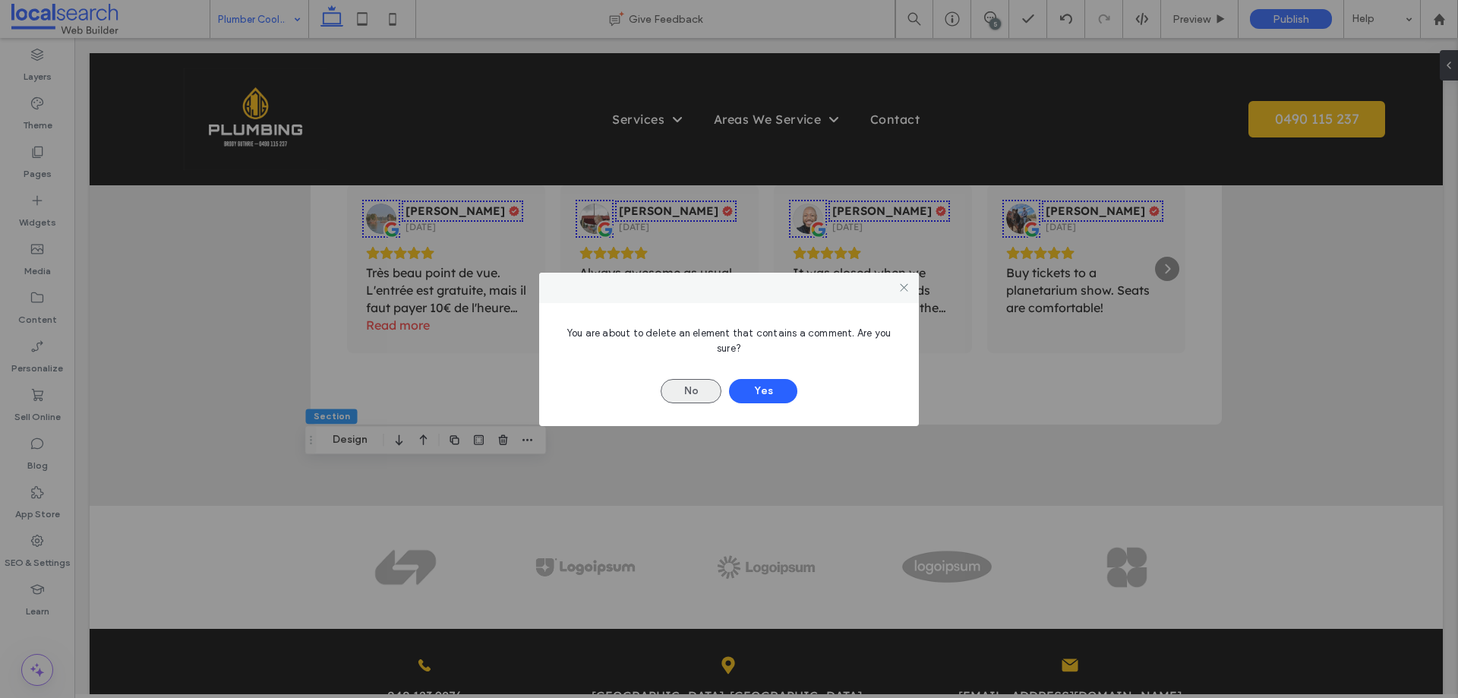
click at [670, 395] on button "No" at bounding box center [690, 391] width 61 height 24
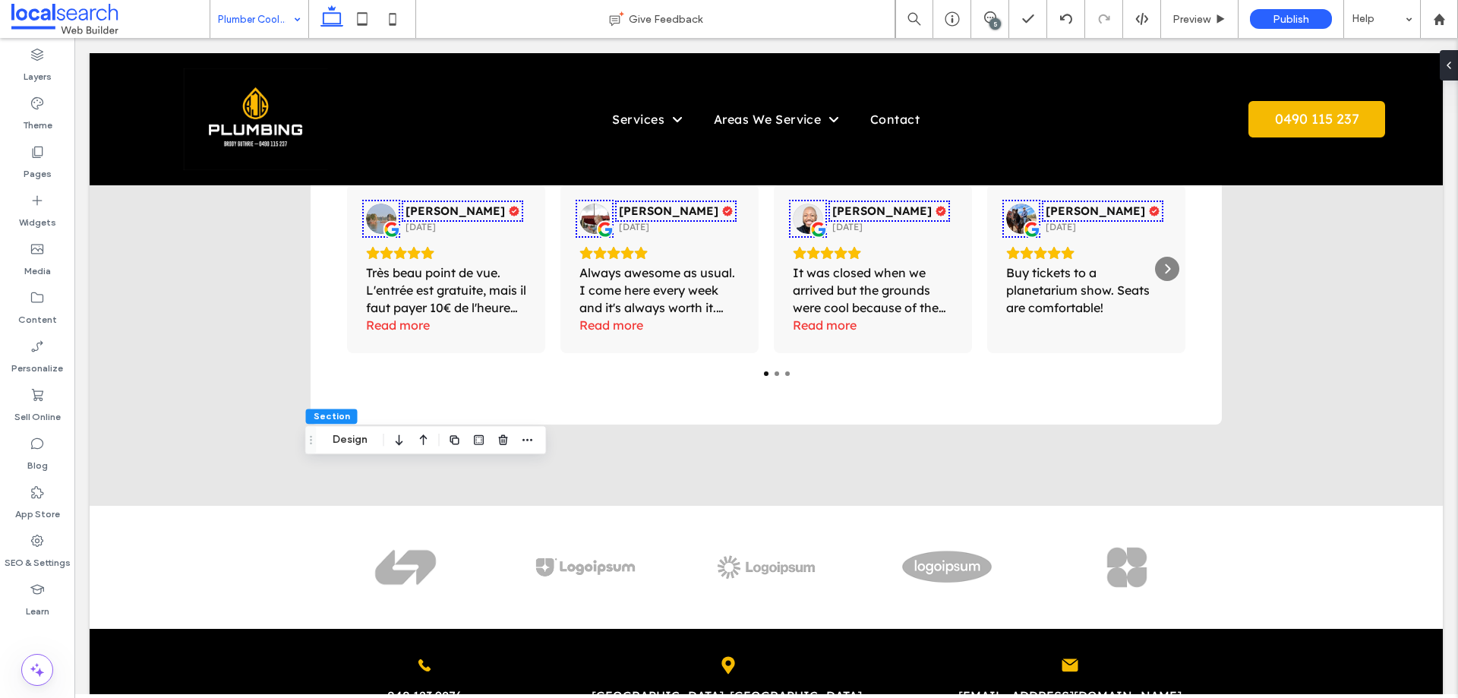
click at [994, 18] on div "5" at bounding box center [994, 23] width 11 height 11
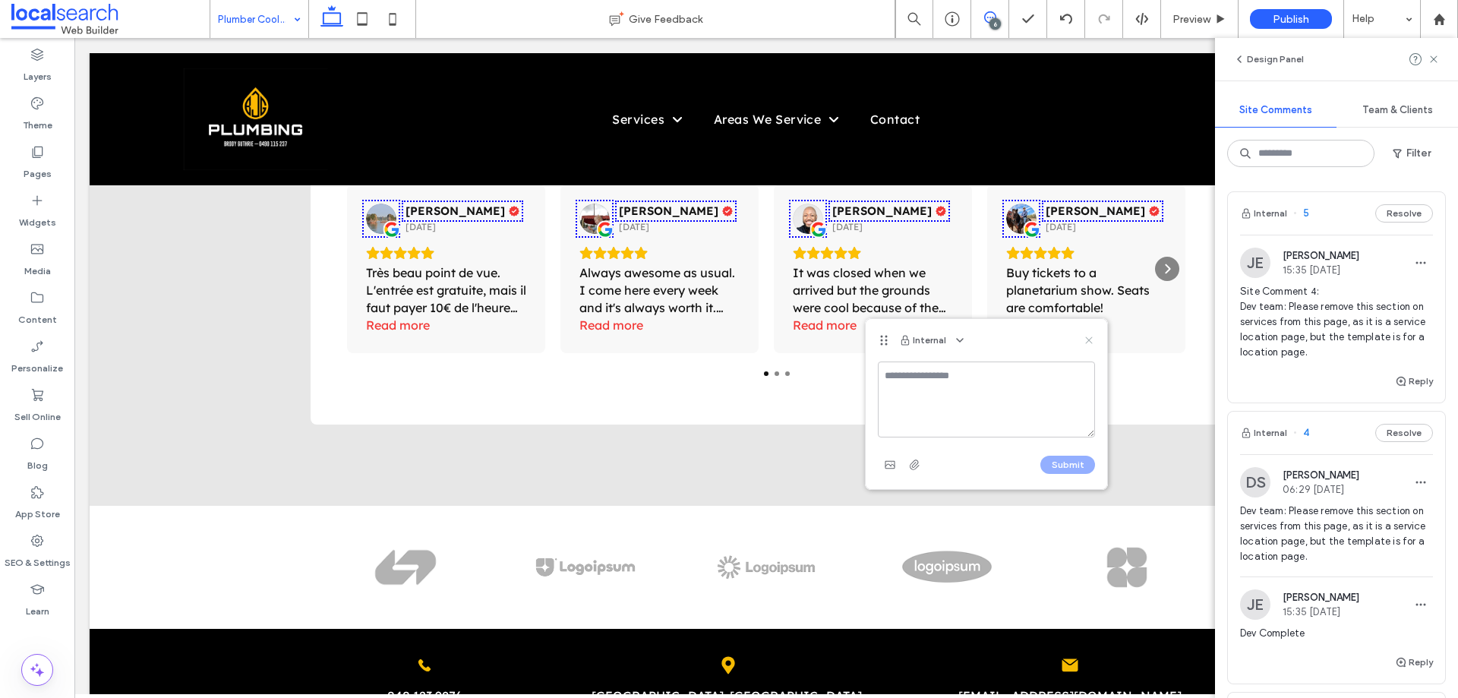
click at [1089, 338] on icon at bounding box center [1089, 340] width 12 height 12
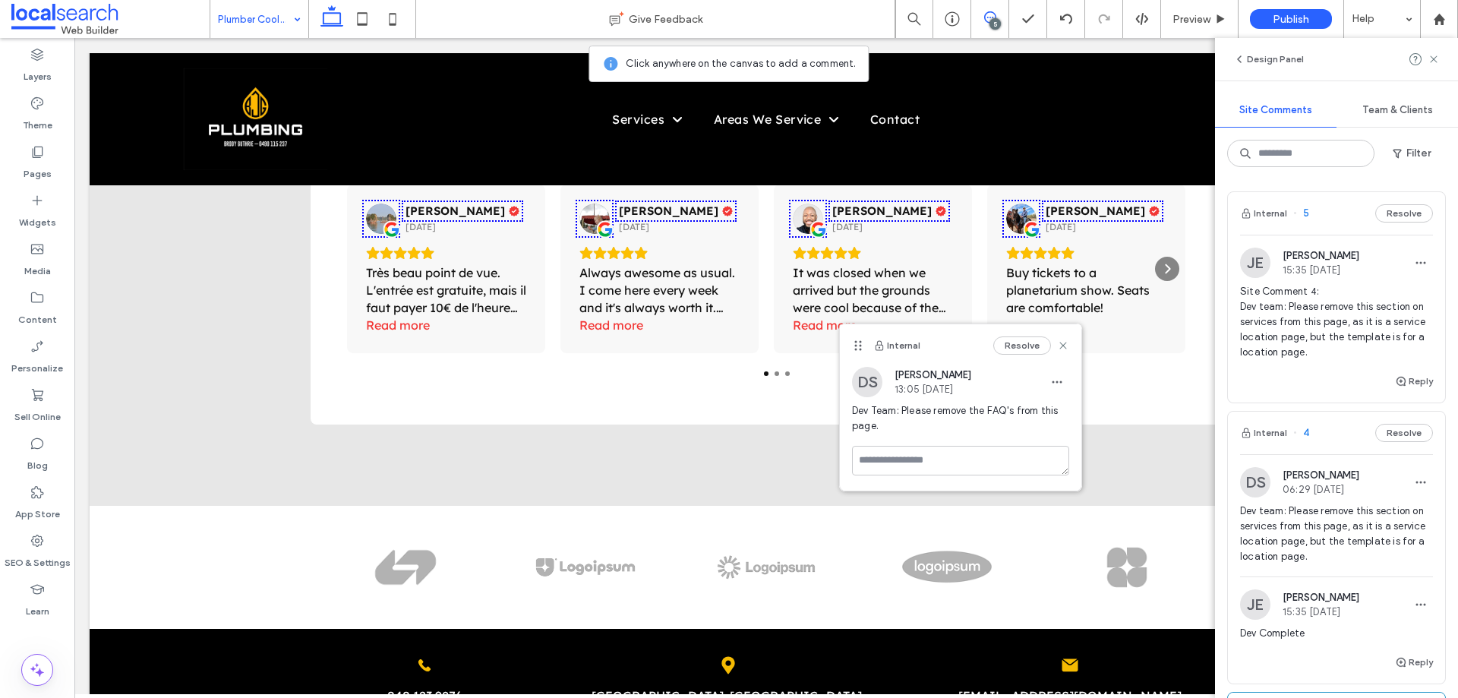
drag, startPoint x: 883, startPoint y: 346, endPoint x: 856, endPoint y: 342, distance: 27.7
click at [856, 342] on use at bounding box center [858, 346] width 7 height 10
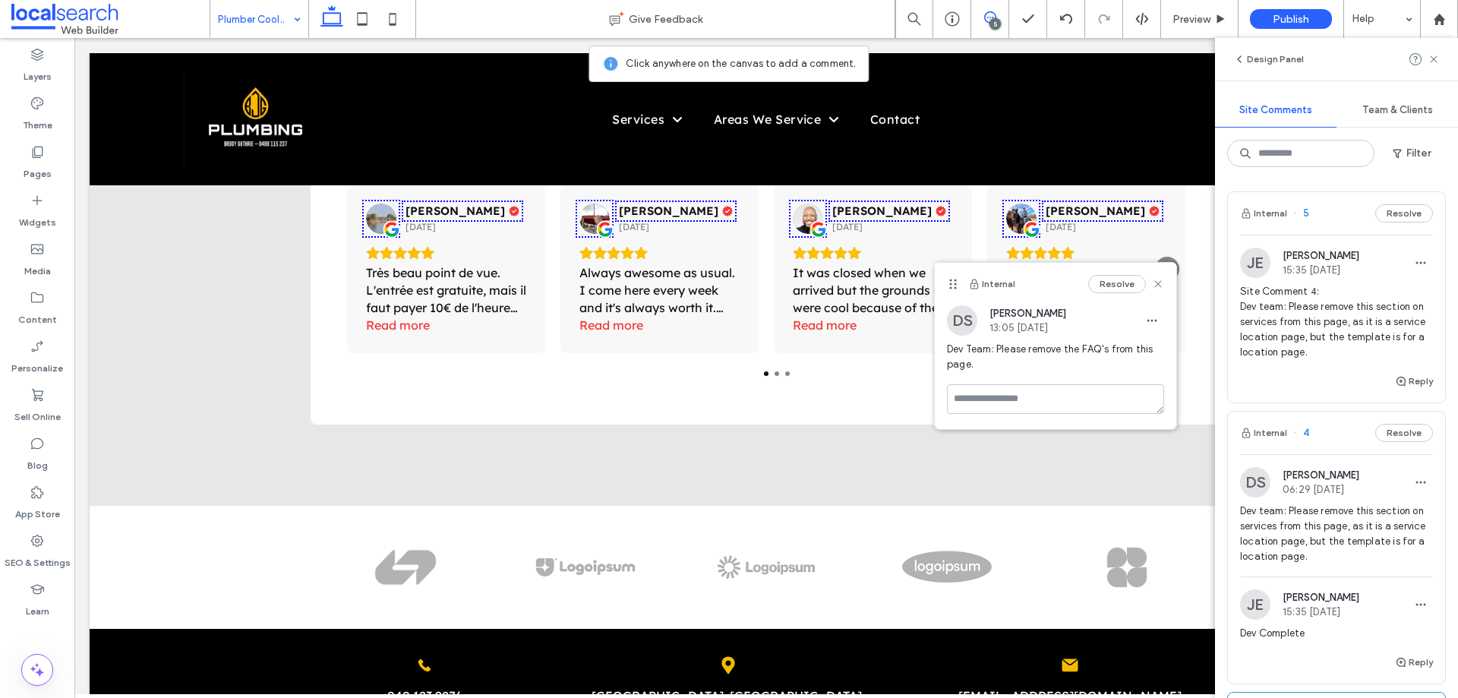
drag, startPoint x: 854, startPoint y: 342, endPoint x: 950, endPoint y: 280, distance: 113.7
click at [950, 280] on use at bounding box center [953, 284] width 7 height 10
click at [988, 20] on icon at bounding box center [990, 17] width 12 height 12
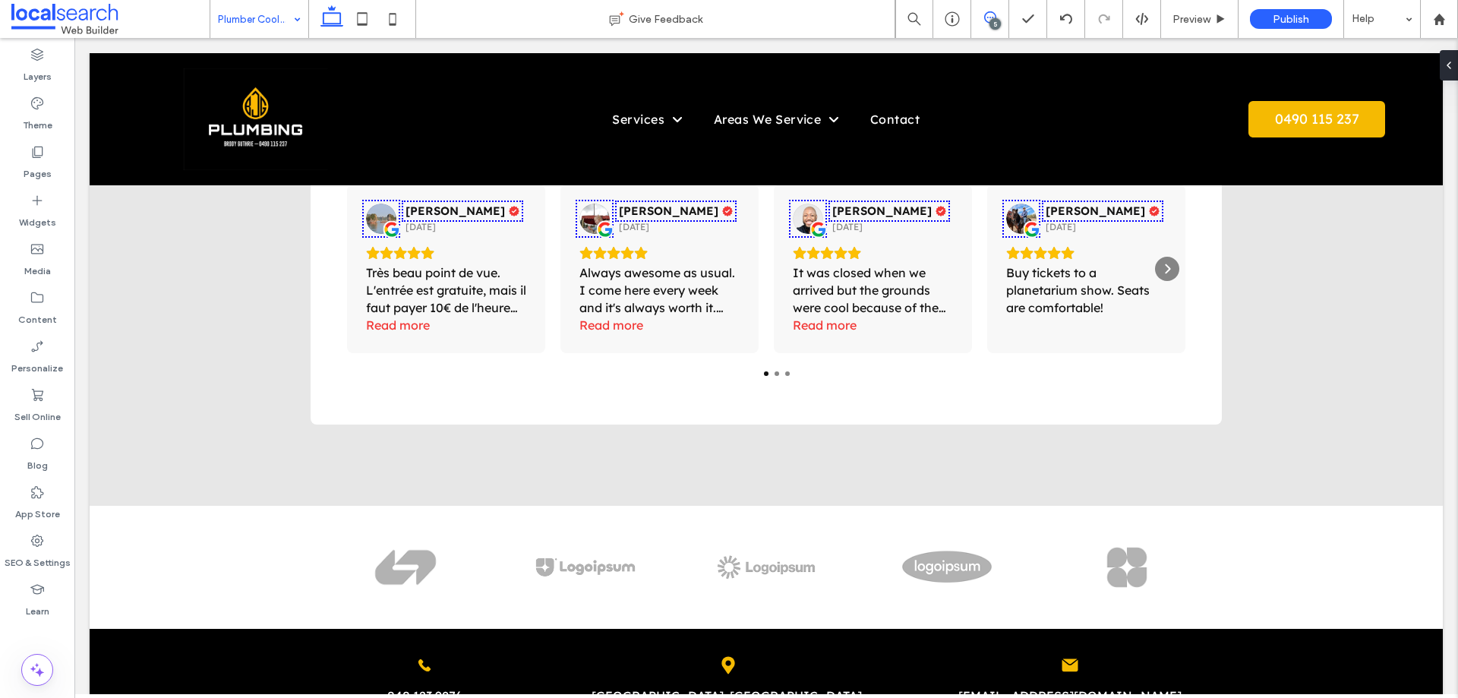
click at [988, 19] on icon at bounding box center [990, 17] width 12 height 12
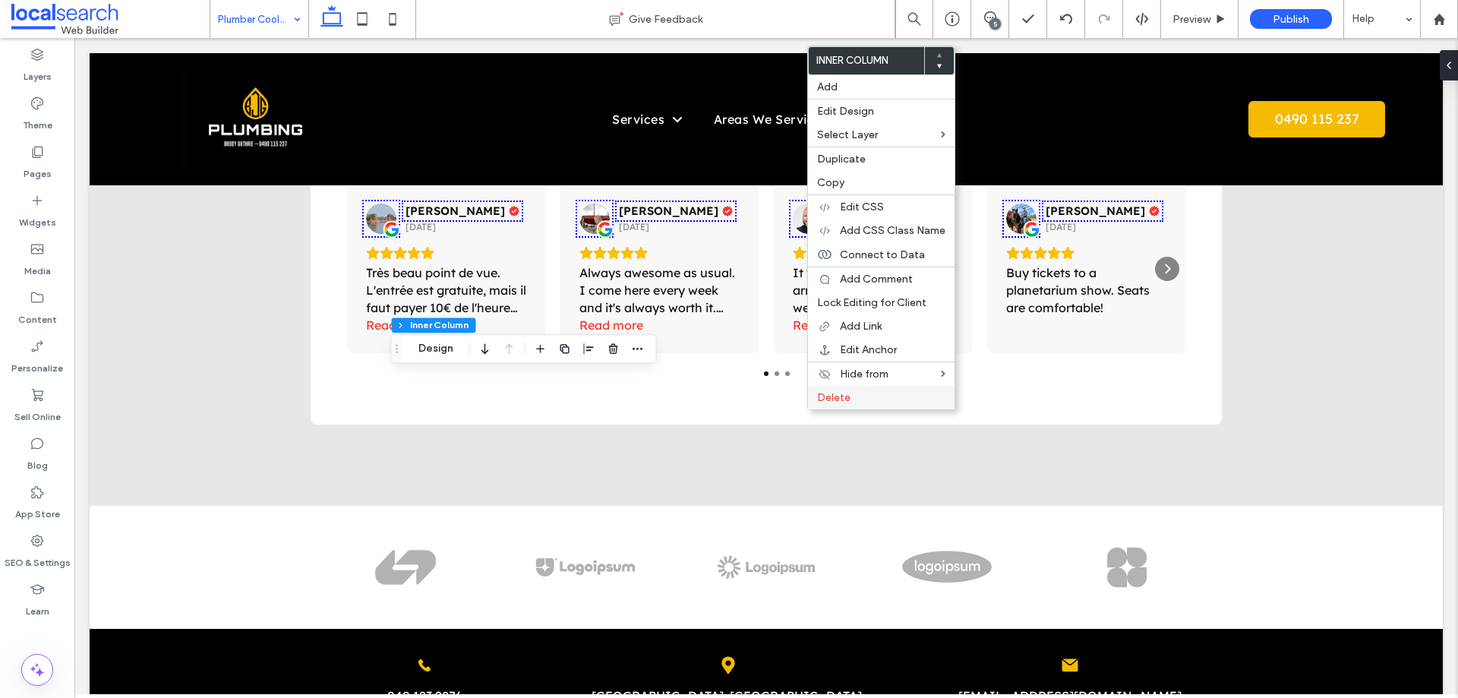
click at [827, 398] on span "Delete" at bounding box center [833, 397] width 33 height 13
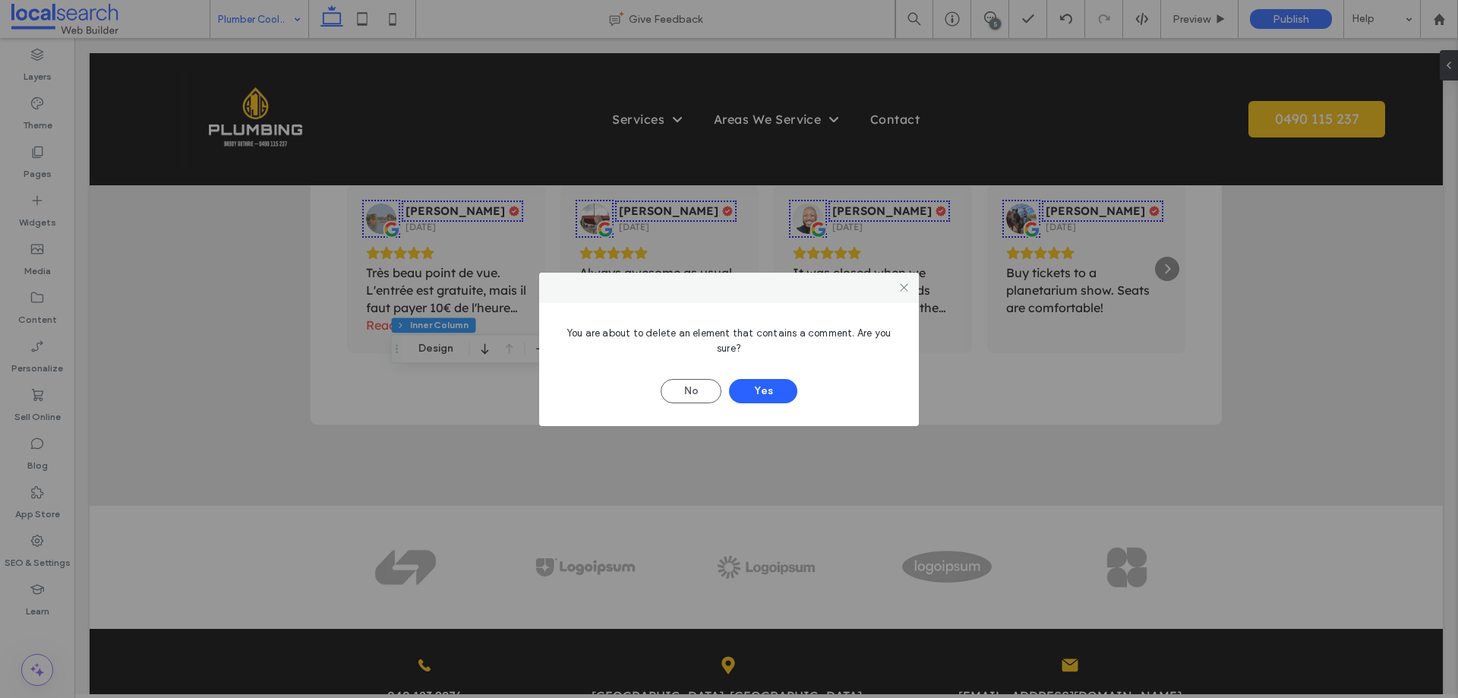
drag, startPoint x: 770, startPoint y: 396, endPoint x: 578, endPoint y: 522, distance: 229.7
click at [578, 522] on div "You are about to delete an element that contains a comment. Are you sure? No Yes" at bounding box center [729, 349] width 1458 height 698
click at [668, 395] on button "No" at bounding box center [690, 391] width 61 height 24
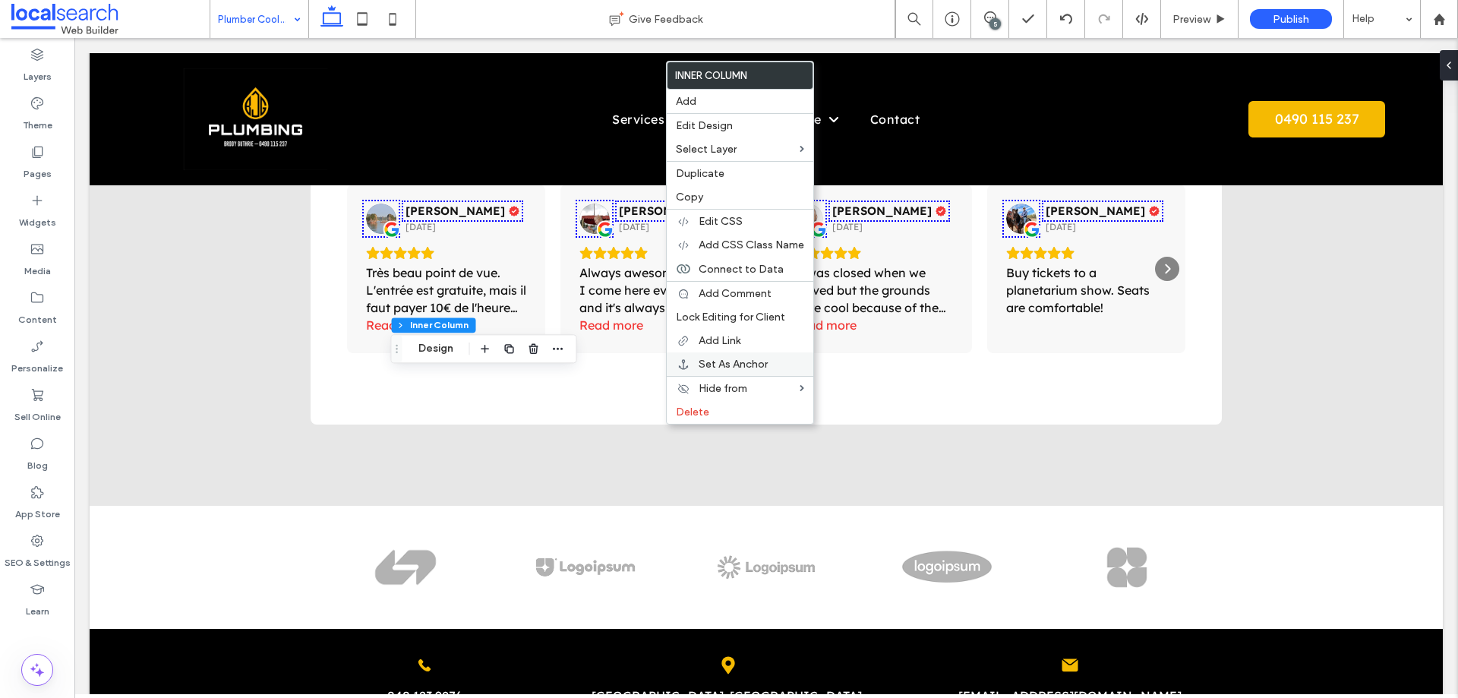
click at [730, 365] on span "Set As Anchor" at bounding box center [732, 364] width 69 height 13
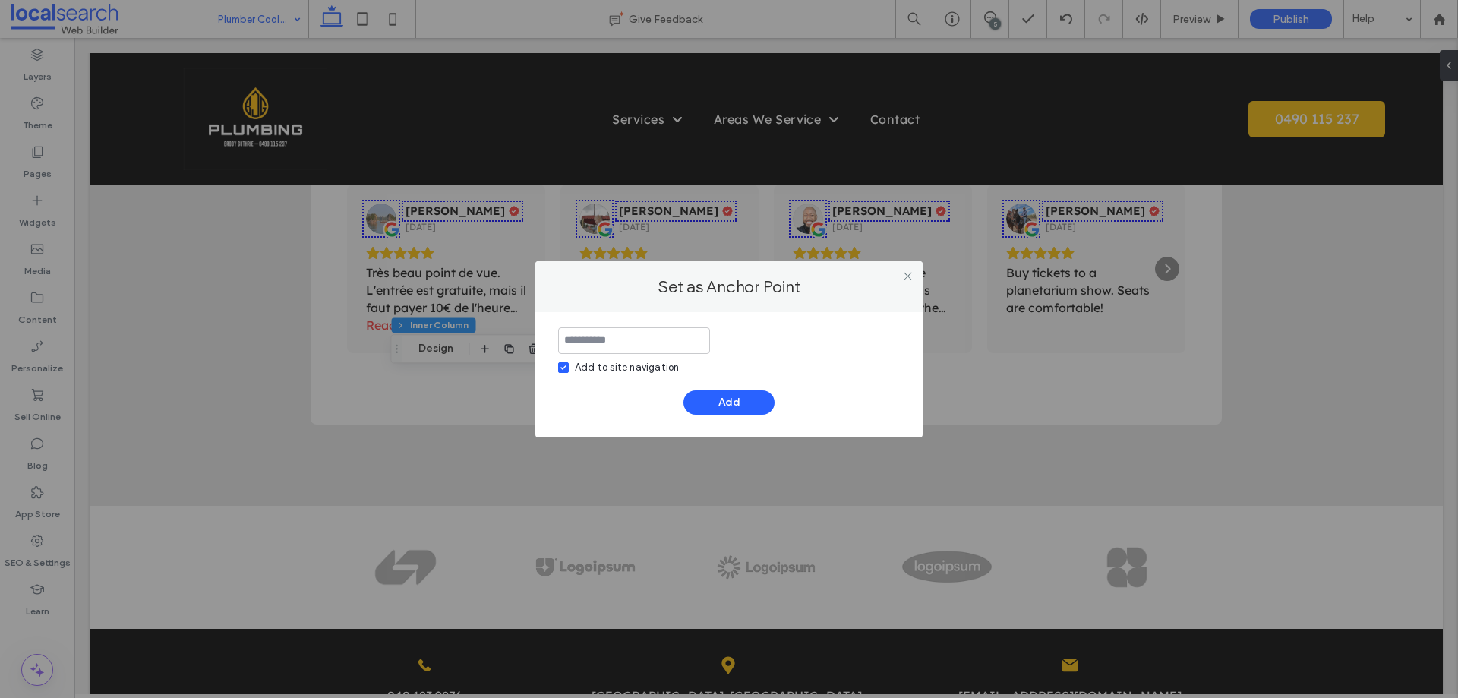
click at [585, 365] on div "Add to site navigation" at bounding box center [627, 367] width 104 height 15
click at [592, 339] on input at bounding box center [634, 340] width 152 height 27
type input "*"
click at [736, 400] on button "Add" at bounding box center [728, 402] width 91 height 24
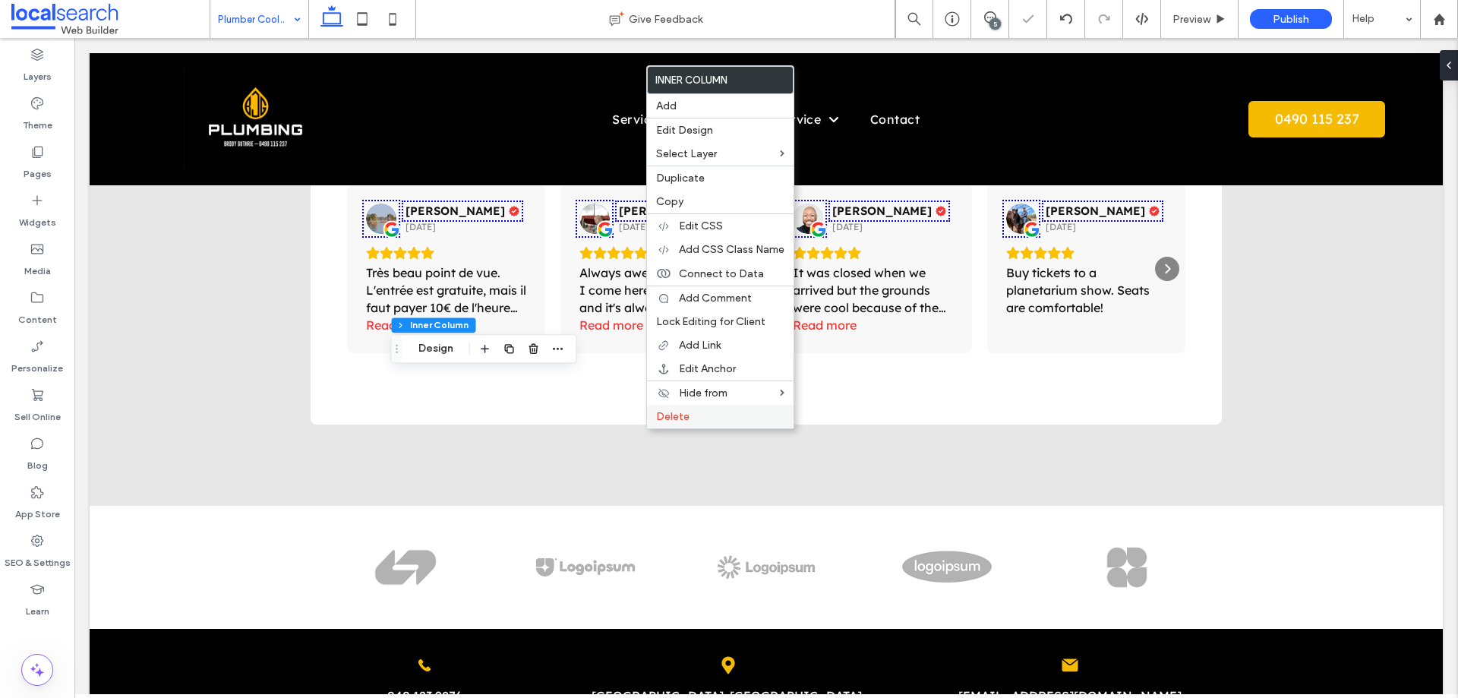
click at [667, 416] on span "Delete" at bounding box center [672, 416] width 33 height 13
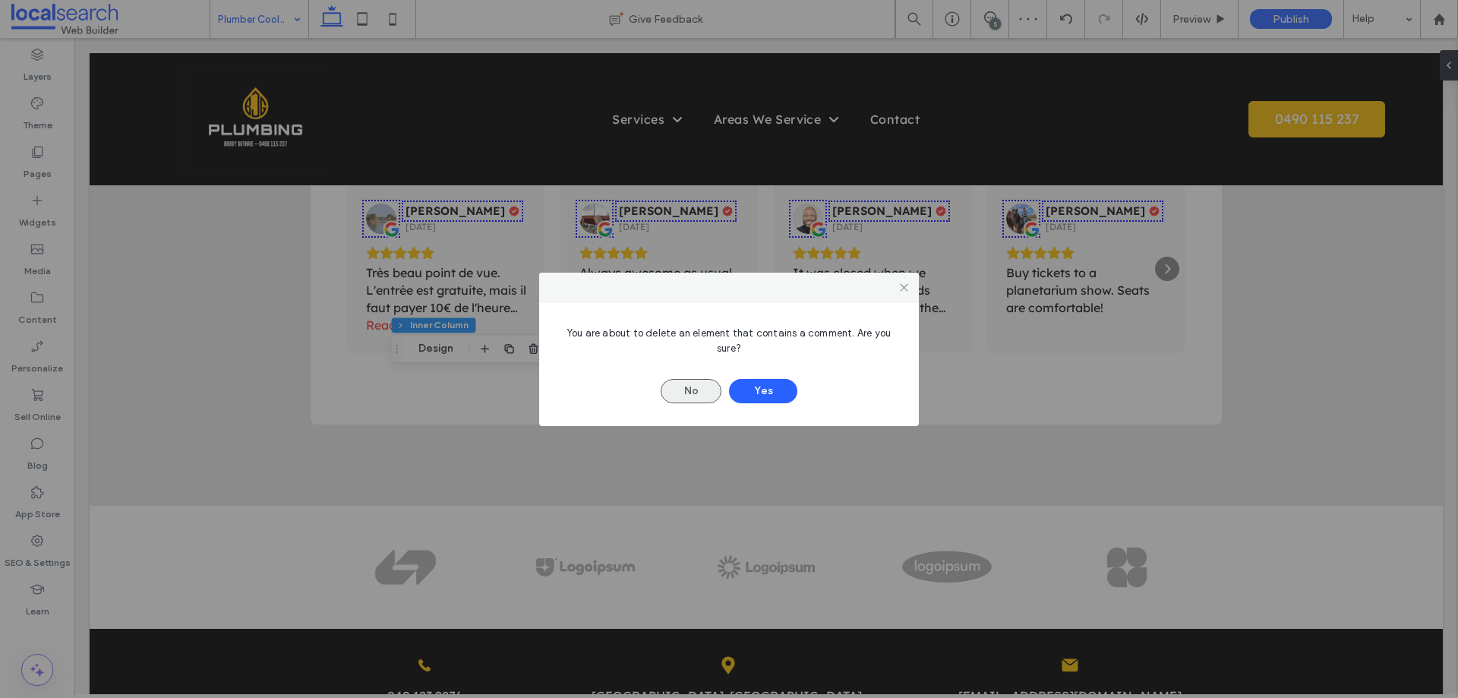
click at [676, 395] on button "No" at bounding box center [690, 391] width 61 height 24
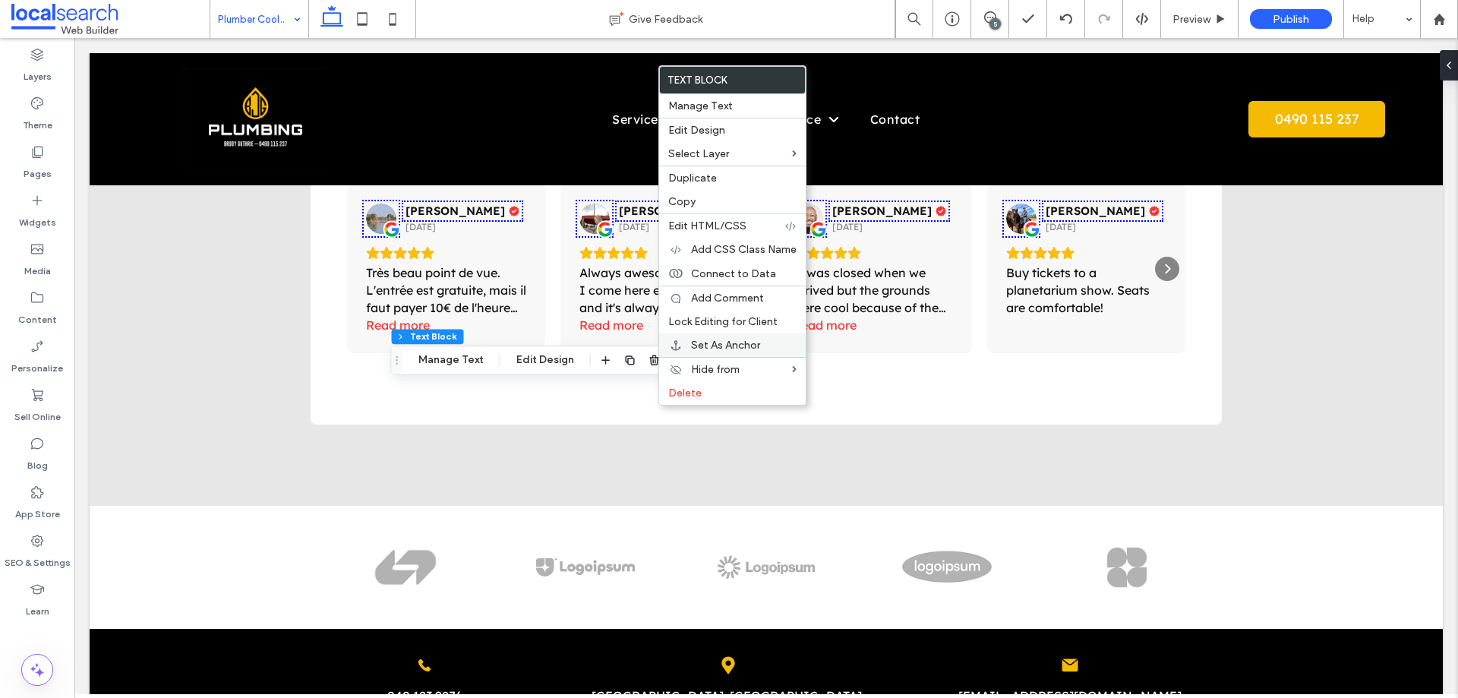
click at [714, 339] on span "Set As Anchor" at bounding box center [725, 345] width 69 height 13
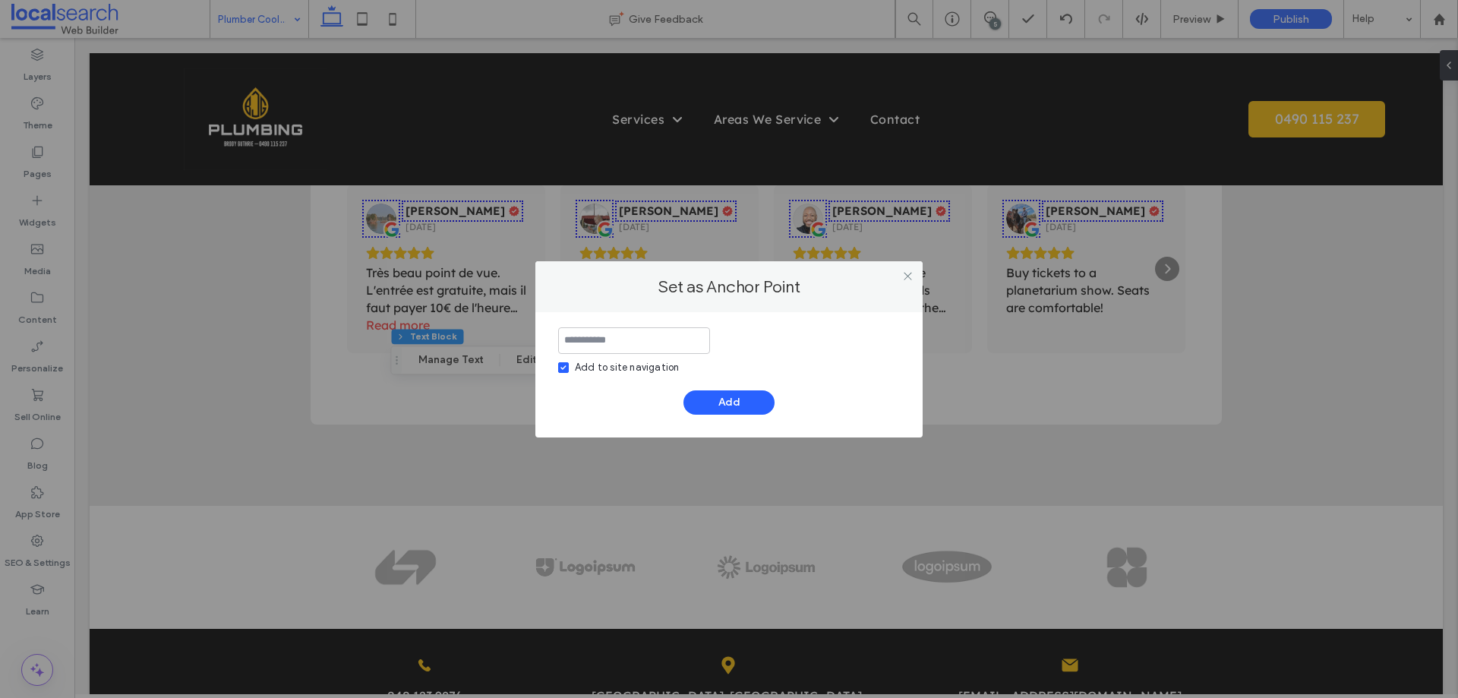
click at [596, 364] on div "Add to site navigation" at bounding box center [627, 367] width 104 height 15
click at [601, 340] on input at bounding box center [634, 340] width 152 height 27
type input "**"
click at [726, 408] on button "Add" at bounding box center [728, 402] width 91 height 24
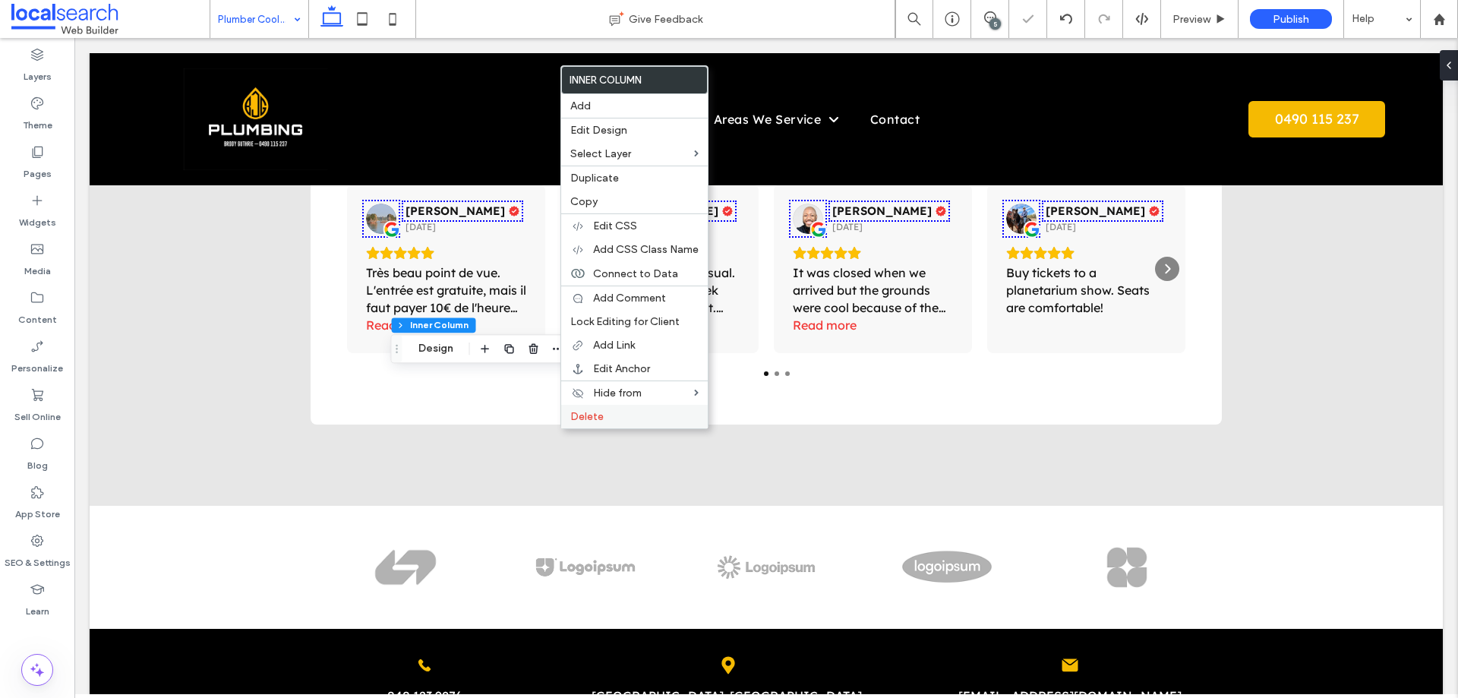
click at [576, 418] on span "Delete" at bounding box center [586, 416] width 33 height 13
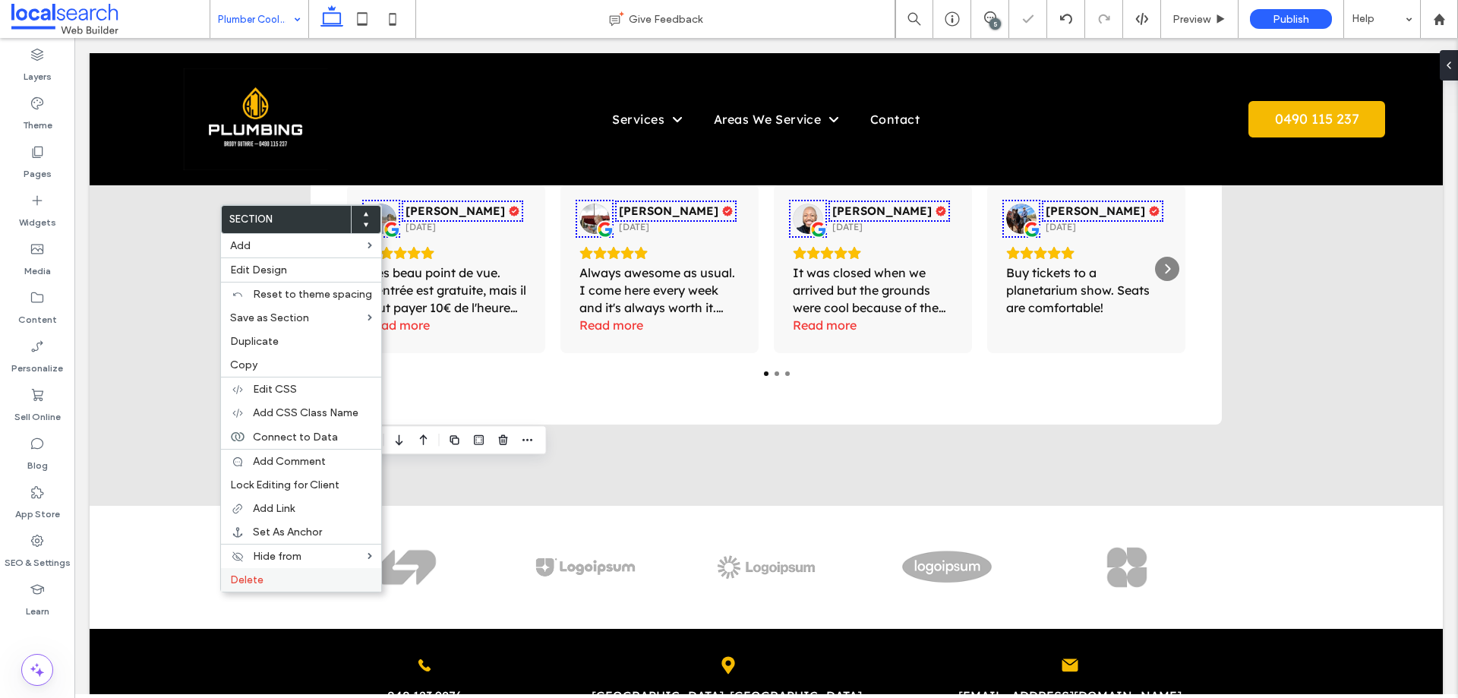
click at [254, 577] on span "Delete" at bounding box center [246, 579] width 33 height 13
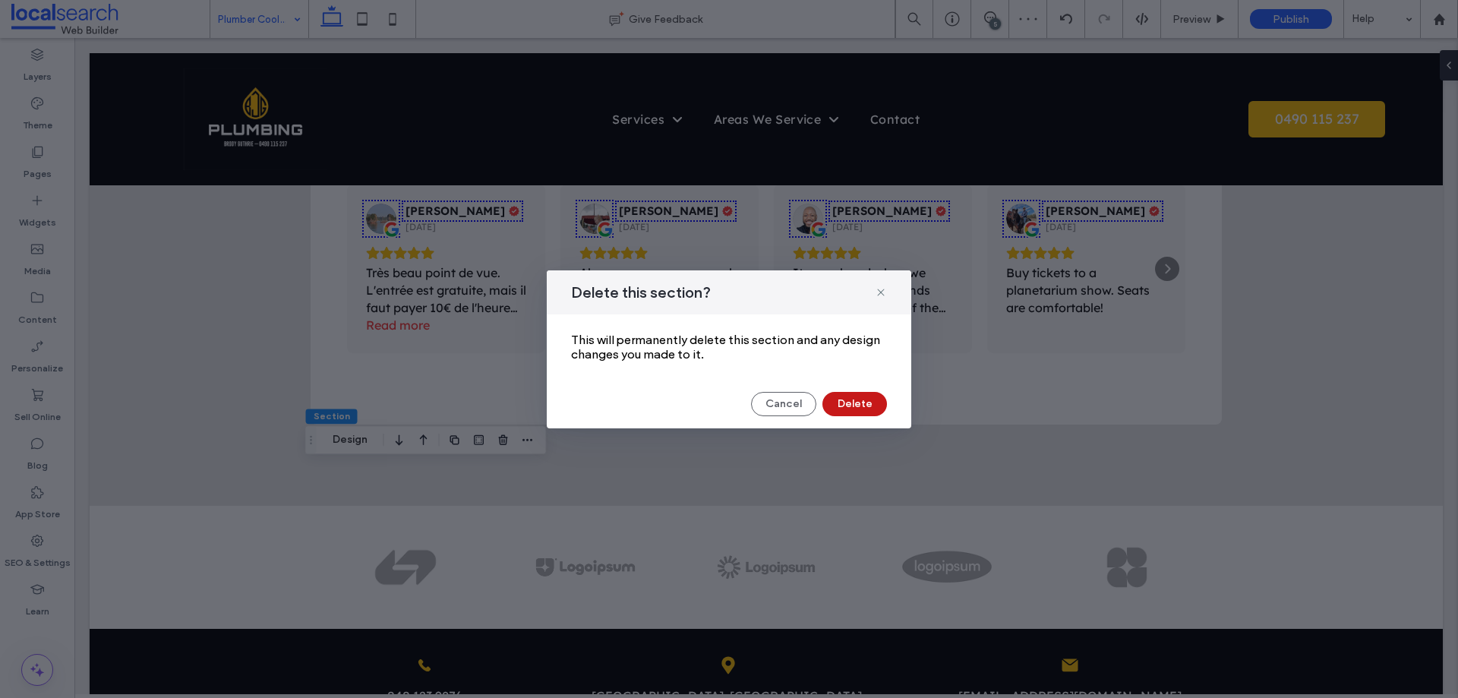
click at [862, 406] on button "Delete" at bounding box center [854, 404] width 65 height 24
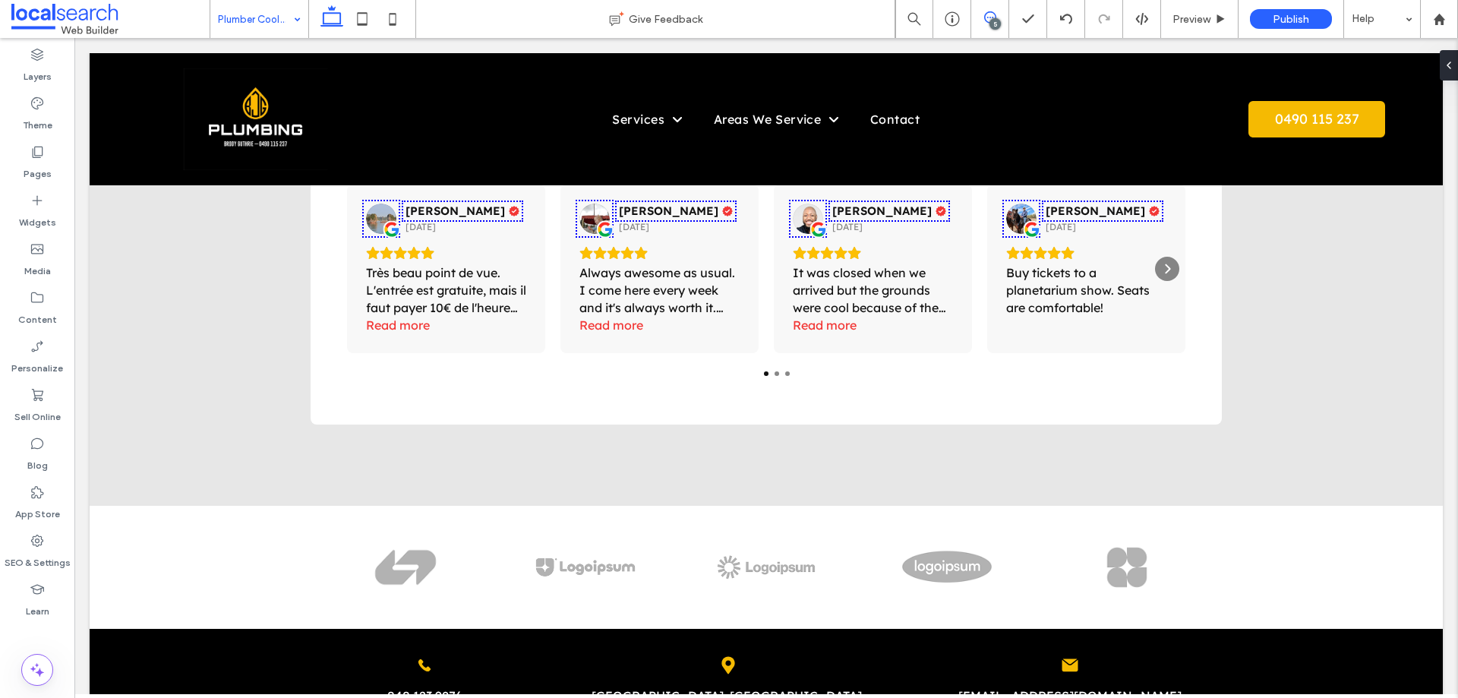
click at [993, 17] on icon at bounding box center [990, 17] width 12 height 12
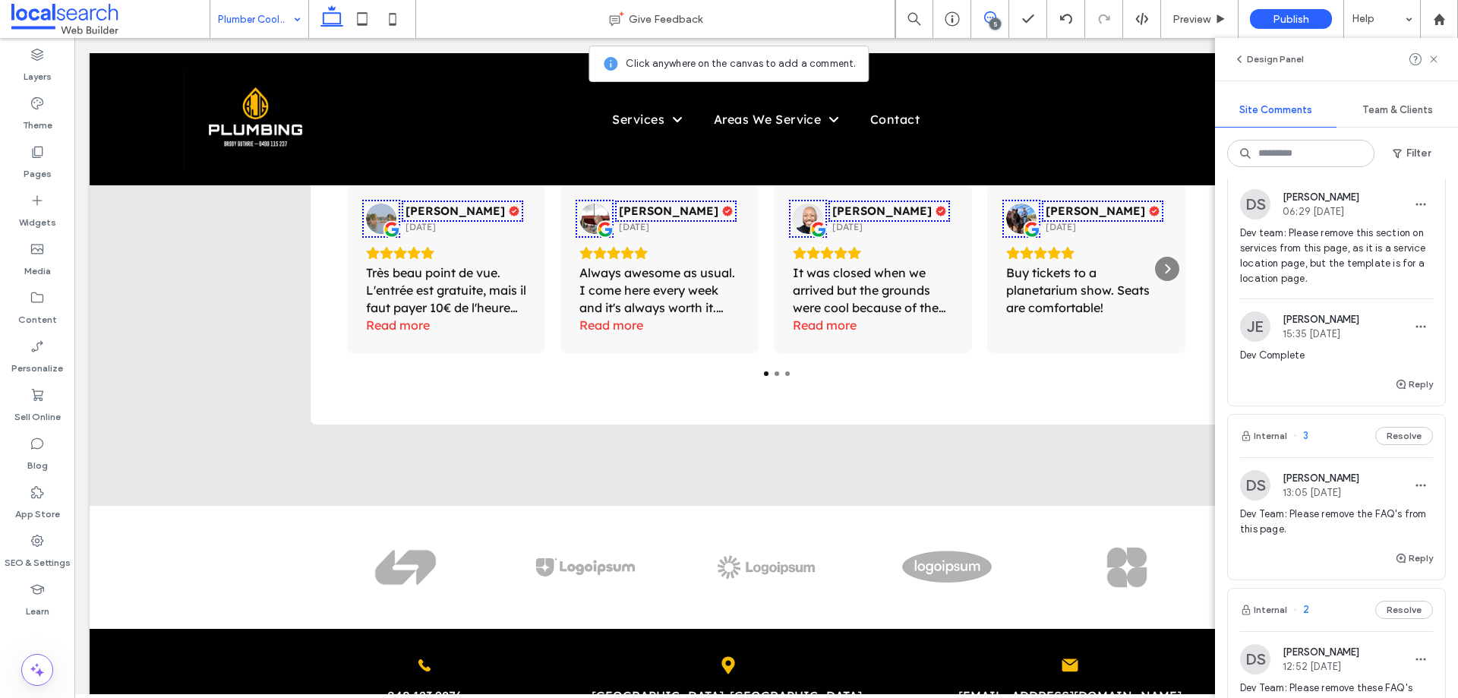
scroll to position [304, 0]
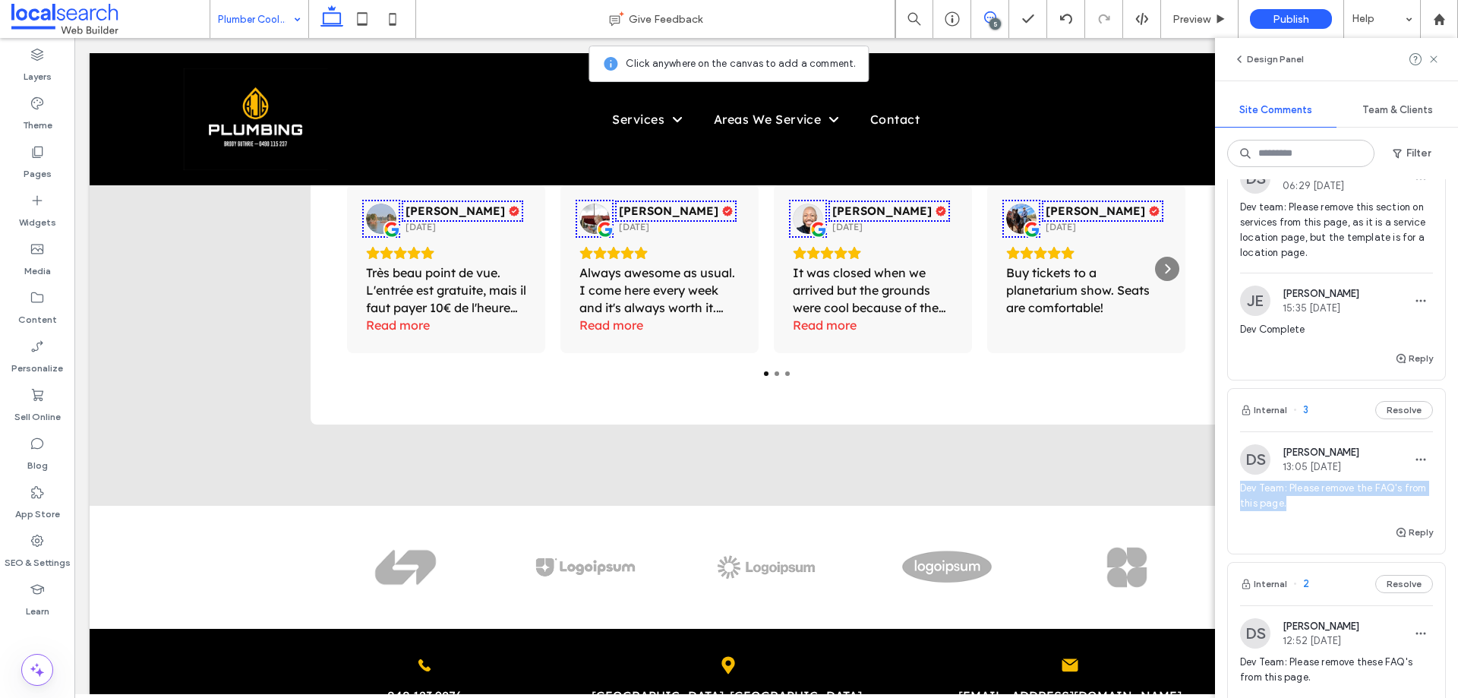
copy span "Dev Team: Please remove the FAQ's from this page."
drag, startPoint x: 1311, startPoint y: 506, endPoint x: 1238, endPoint y: 487, distance: 75.1
click at [1238, 487] on div "DS Dean Sheeran 13:05 Aug 14 2025 Dev Team: Please remove the FAQ's from this p…" at bounding box center [1336, 483] width 217 height 79
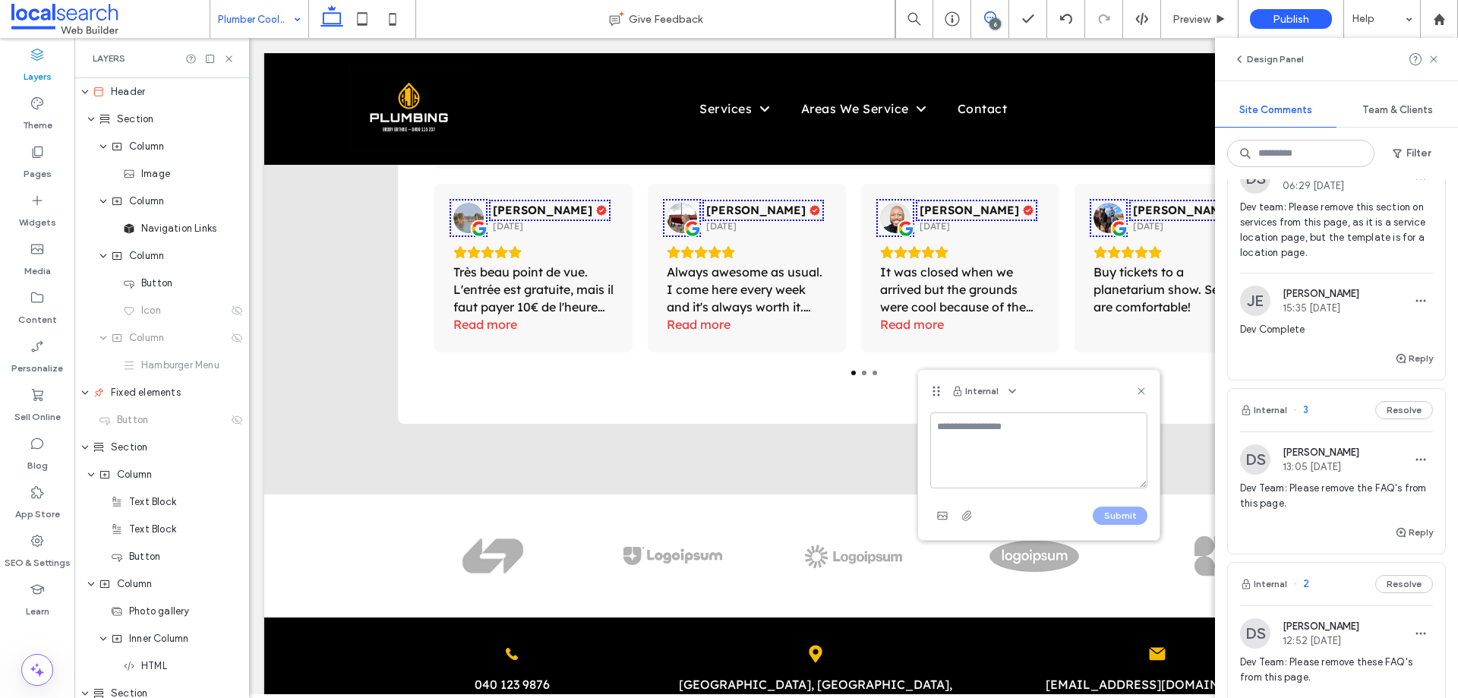
click at [956, 427] on textarea at bounding box center [1038, 450] width 217 height 76
type textarea "**********"
click at [1105, 511] on button "Submit" at bounding box center [1119, 515] width 55 height 18
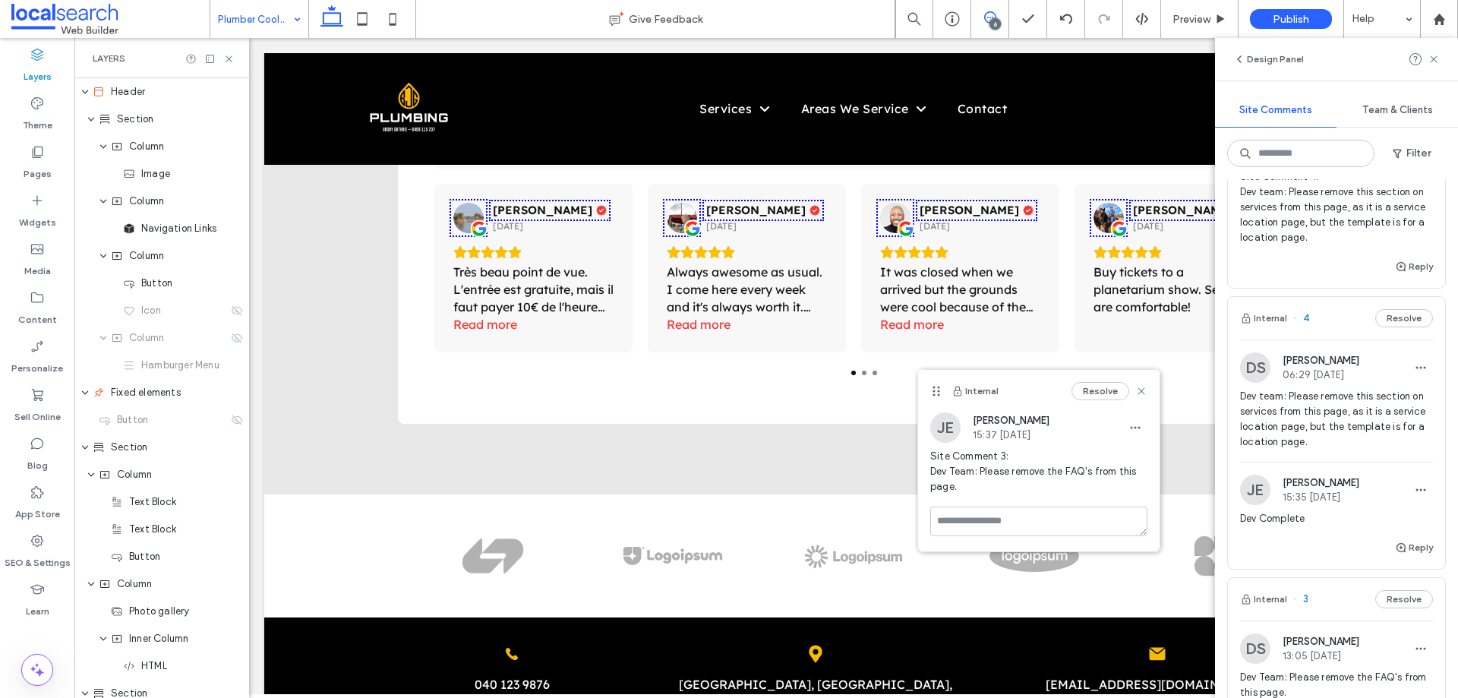
scroll to position [493, 0]
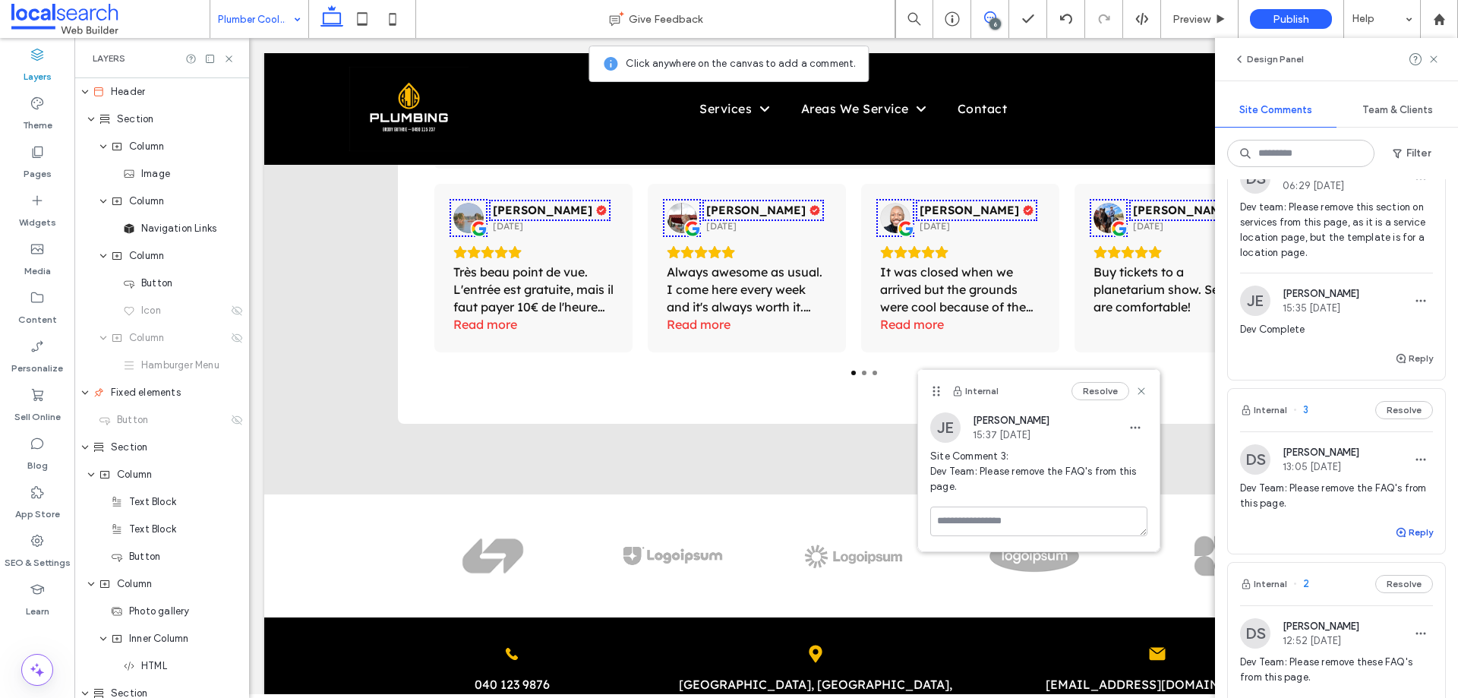
click at [1399, 529] on button "Reply" at bounding box center [1414, 532] width 38 height 18
click at [1304, 540] on textarea at bounding box center [1336, 561] width 193 height 76
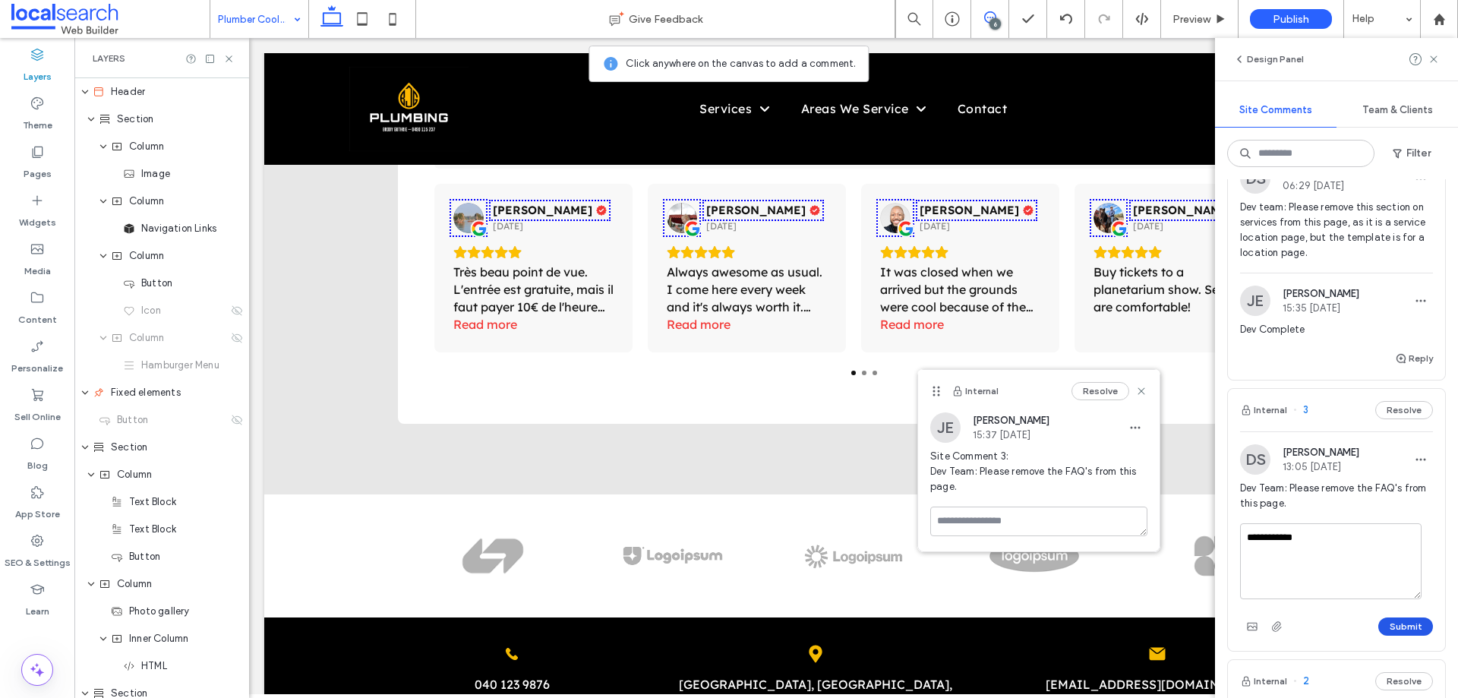
type textarea "**********"
click at [1379, 623] on button "Submit" at bounding box center [1405, 626] width 55 height 18
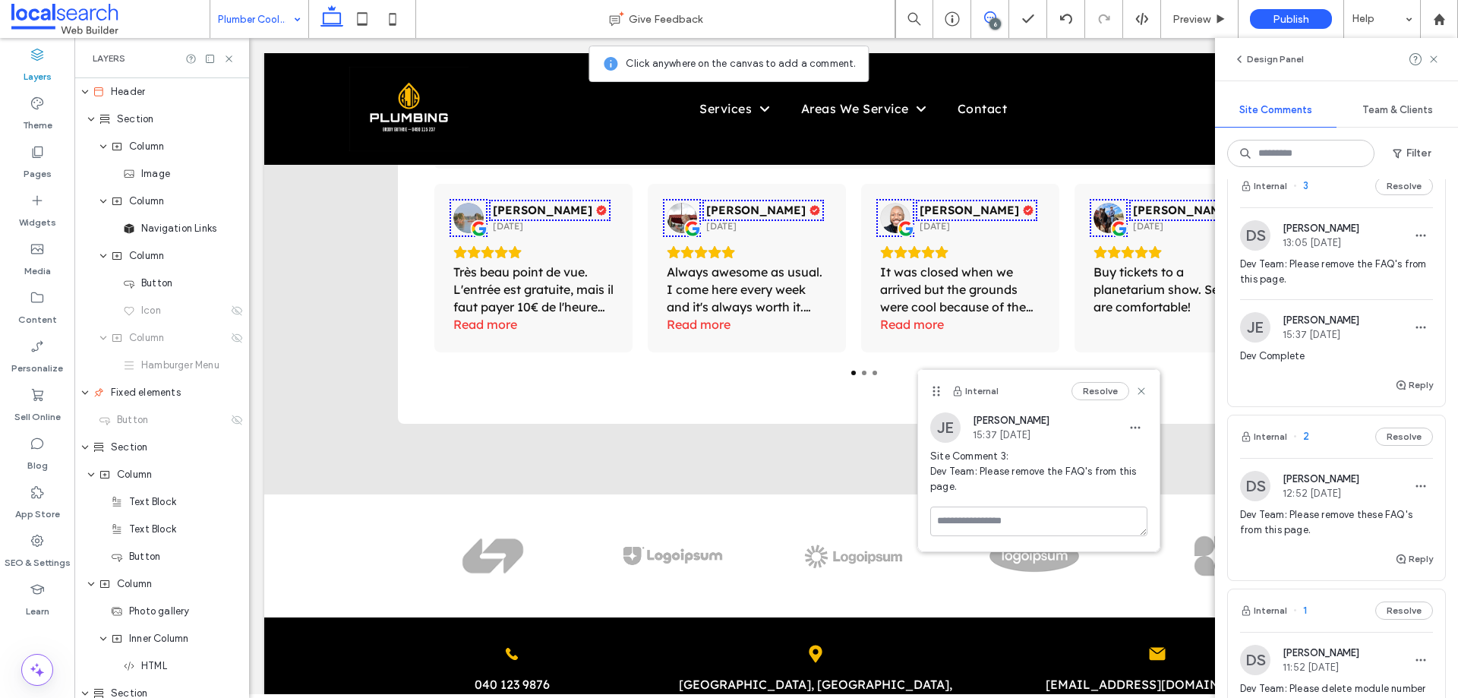
scroll to position [720, 0]
click at [1304, 518] on span "Dev Team: Please remove these FAQ's from this page." at bounding box center [1336, 518] width 193 height 30
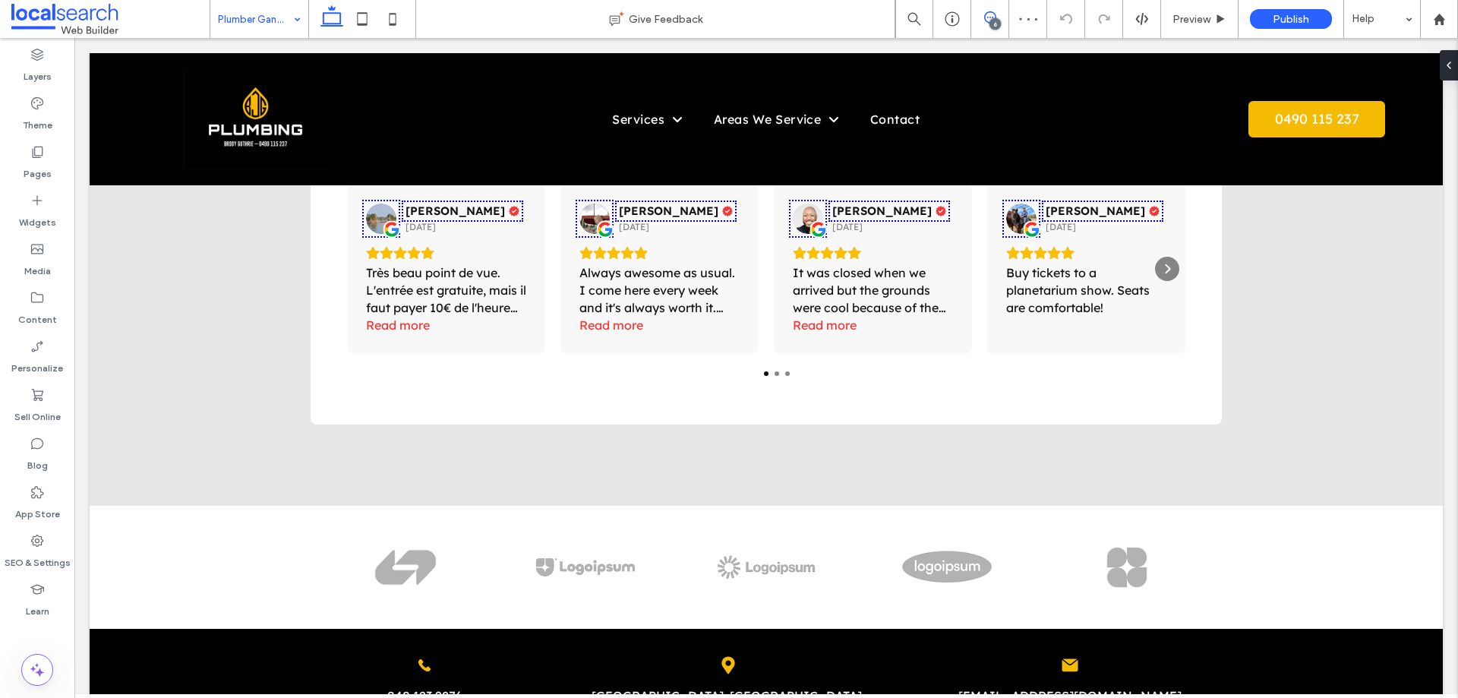
click at [995, 15] on use at bounding box center [990, 17] width 12 height 12
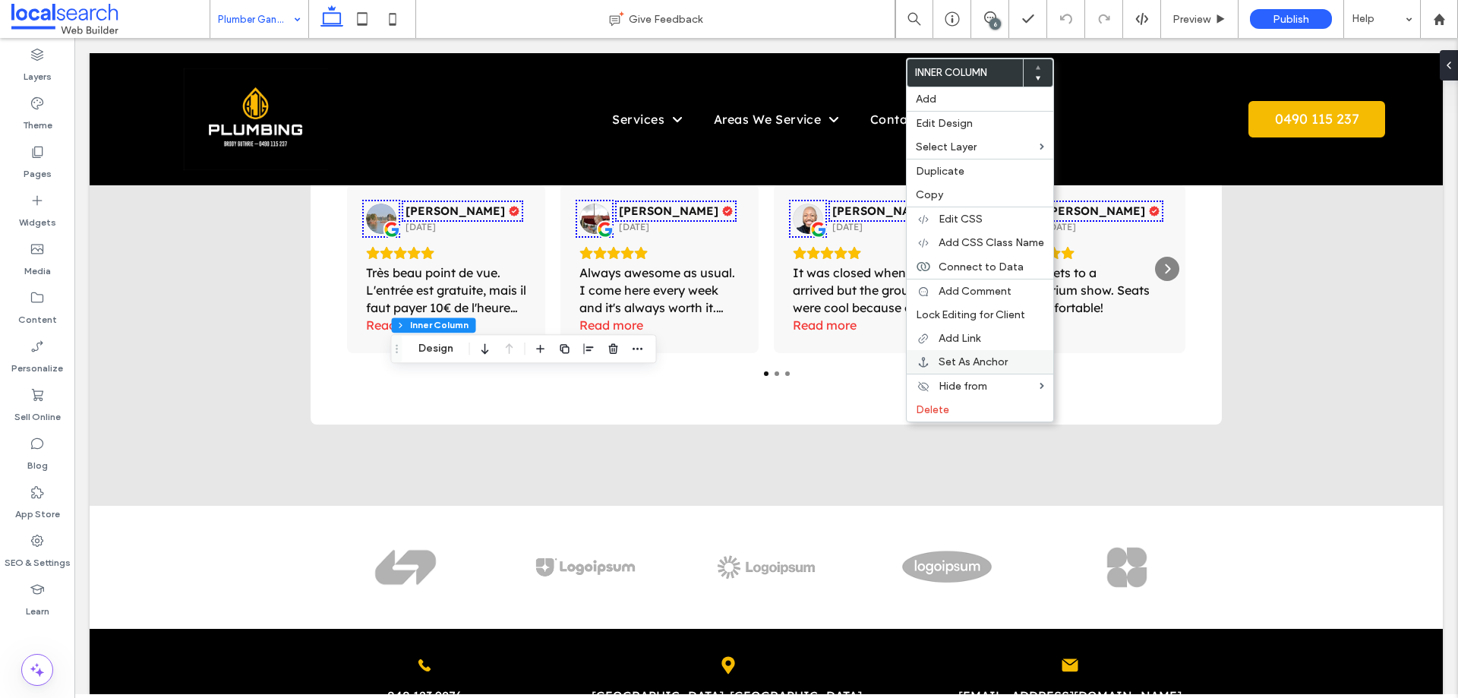
click at [948, 356] on span "Set As Anchor" at bounding box center [972, 361] width 69 height 13
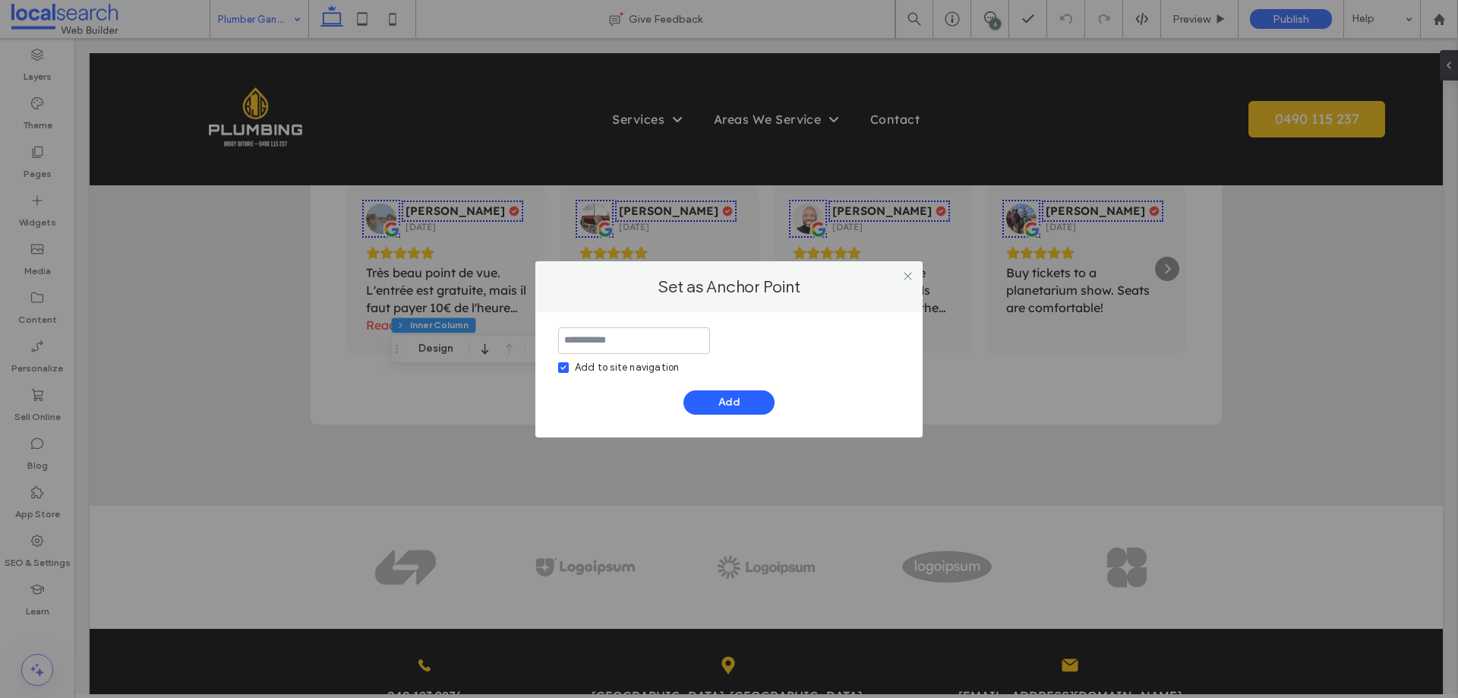
click at [623, 364] on div "Add to site navigation" at bounding box center [627, 367] width 104 height 15
click at [627, 345] on input at bounding box center [634, 340] width 152 height 27
type input "*"
click at [724, 393] on button "Add" at bounding box center [728, 402] width 91 height 24
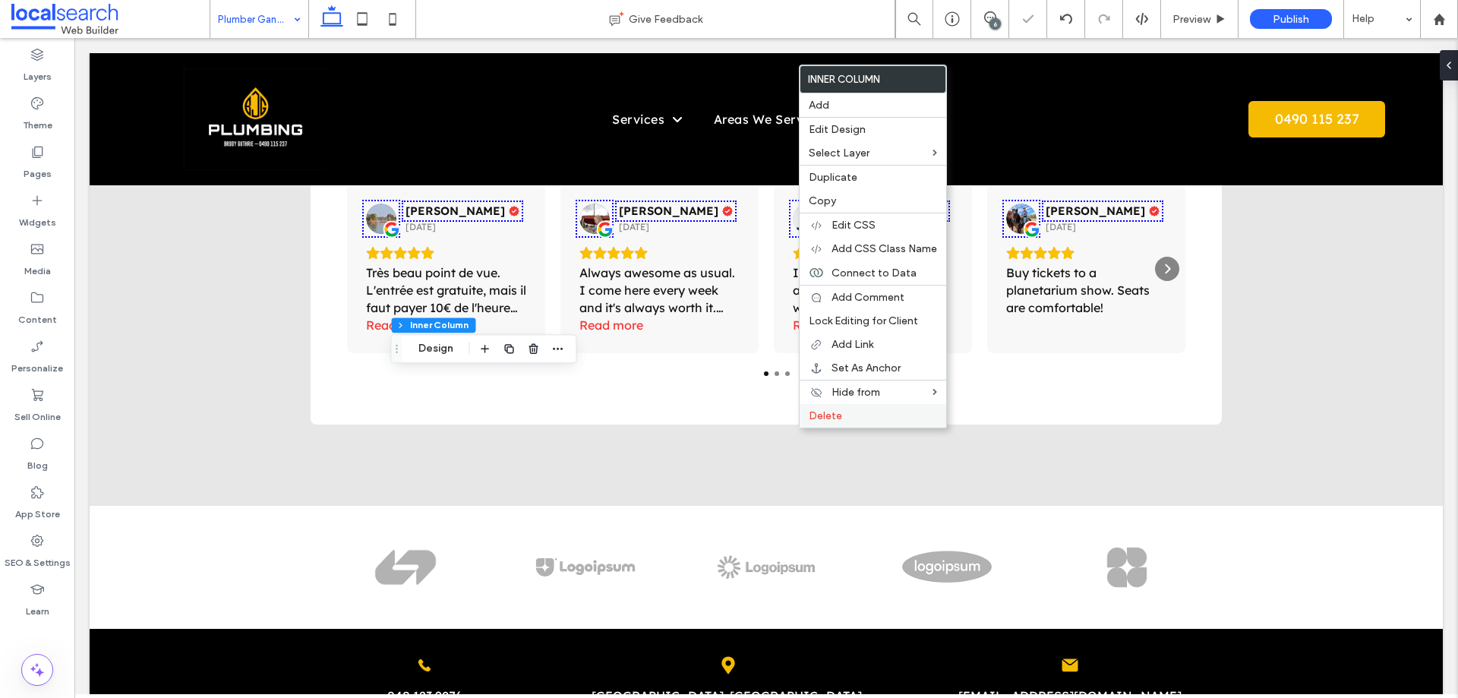
click at [815, 418] on span "Delete" at bounding box center [824, 415] width 33 height 13
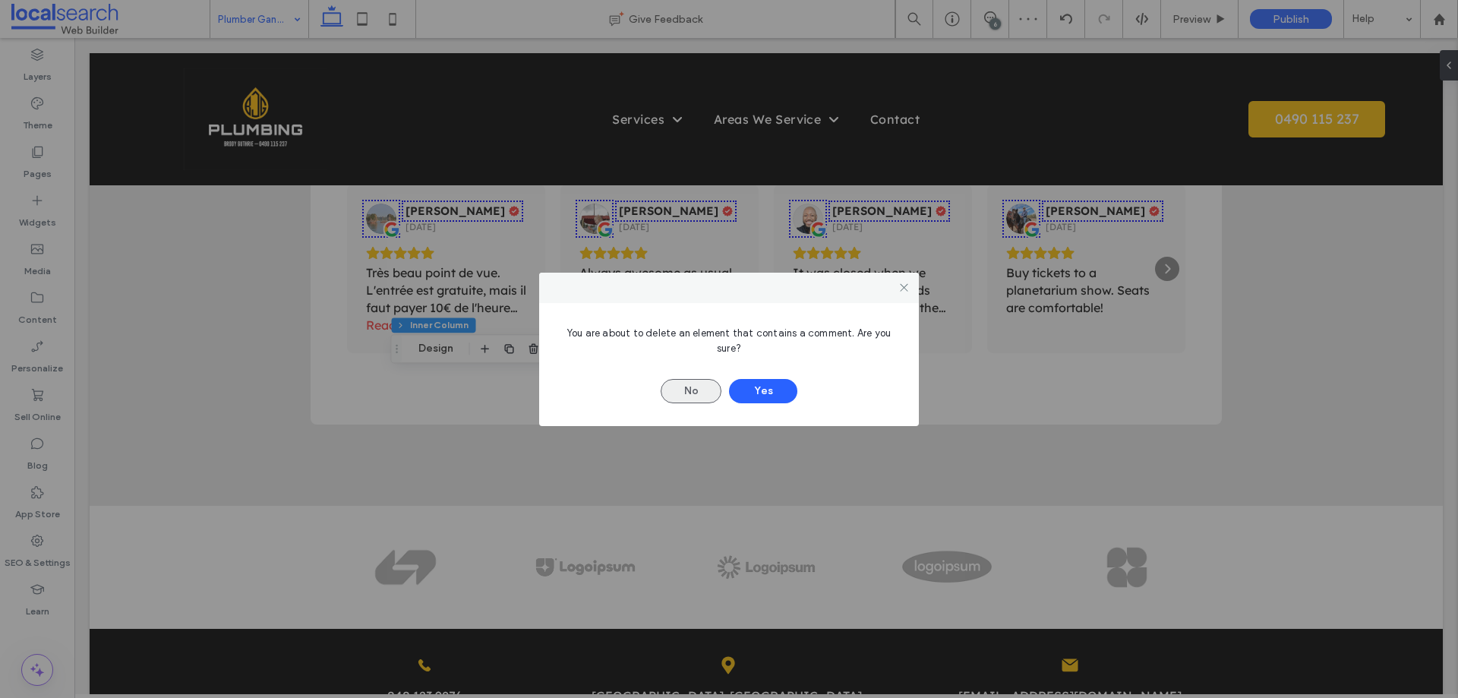
click at [666, 398] on button "No" at bounding box center [690, 391] width 61 height 24
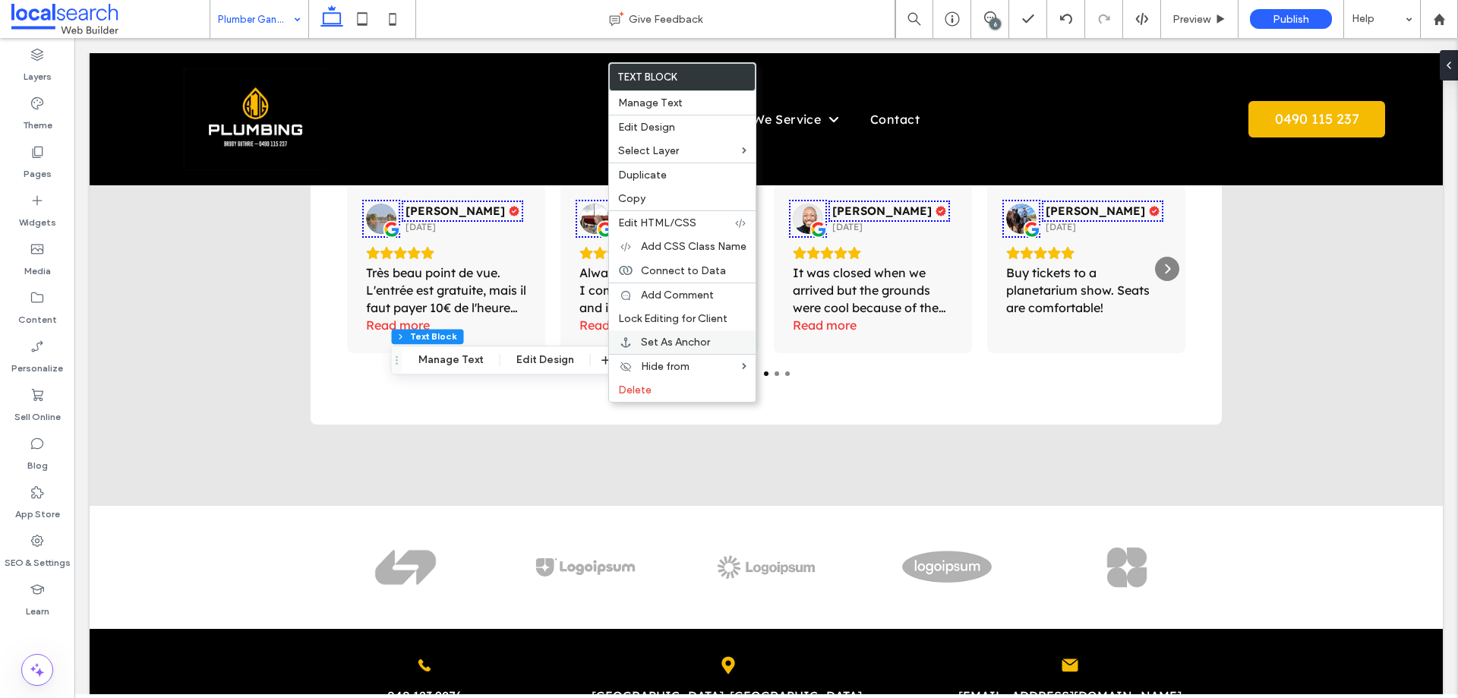
click at [657, 333] on div "Set As Anchor" at bounding box center [682, 342] width 147 height 24
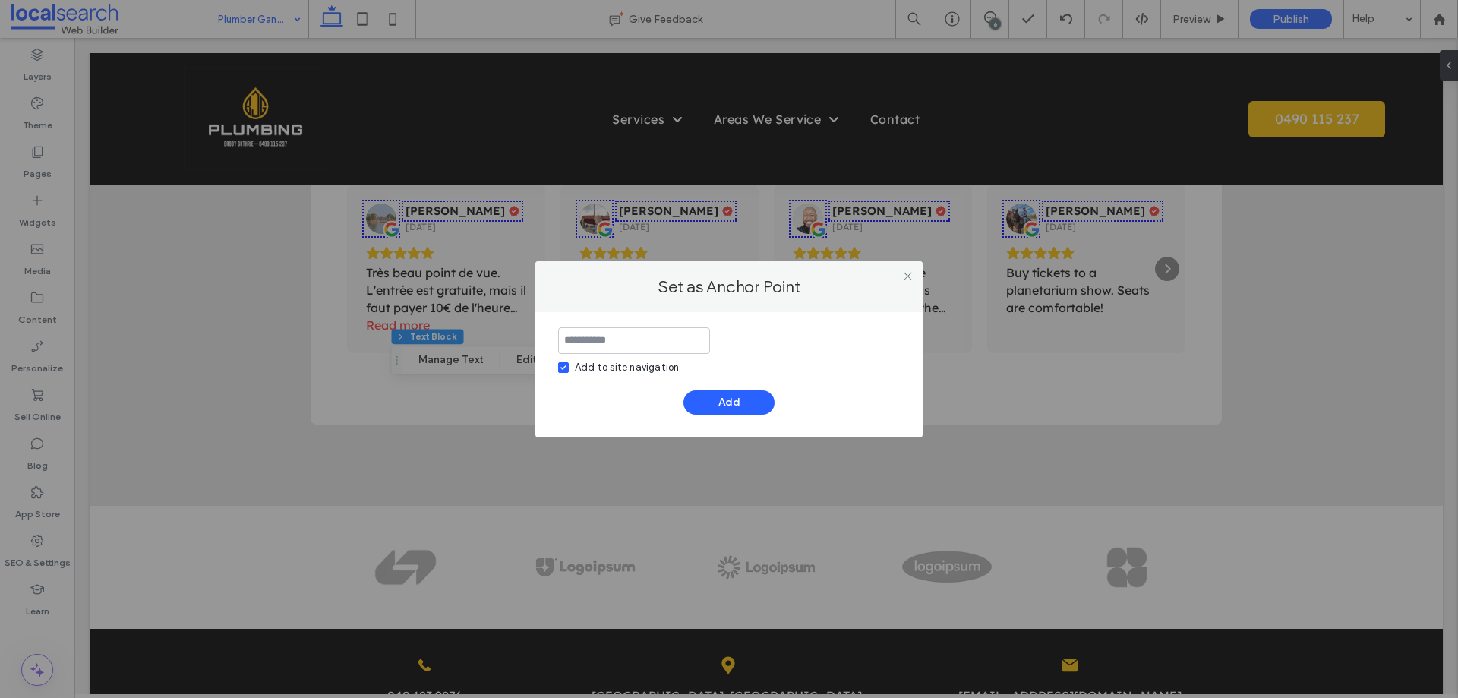
click at [578, 373] on div "Add to site navigation" at bounding box center [627, 367] width 104 height 15
click at [604, 342] on input at bounding box center [634, 340] width 152 height 27
type input "*"
click at [704, 392] on button "Add" at bounding box center [728, 402] width 91 height 24
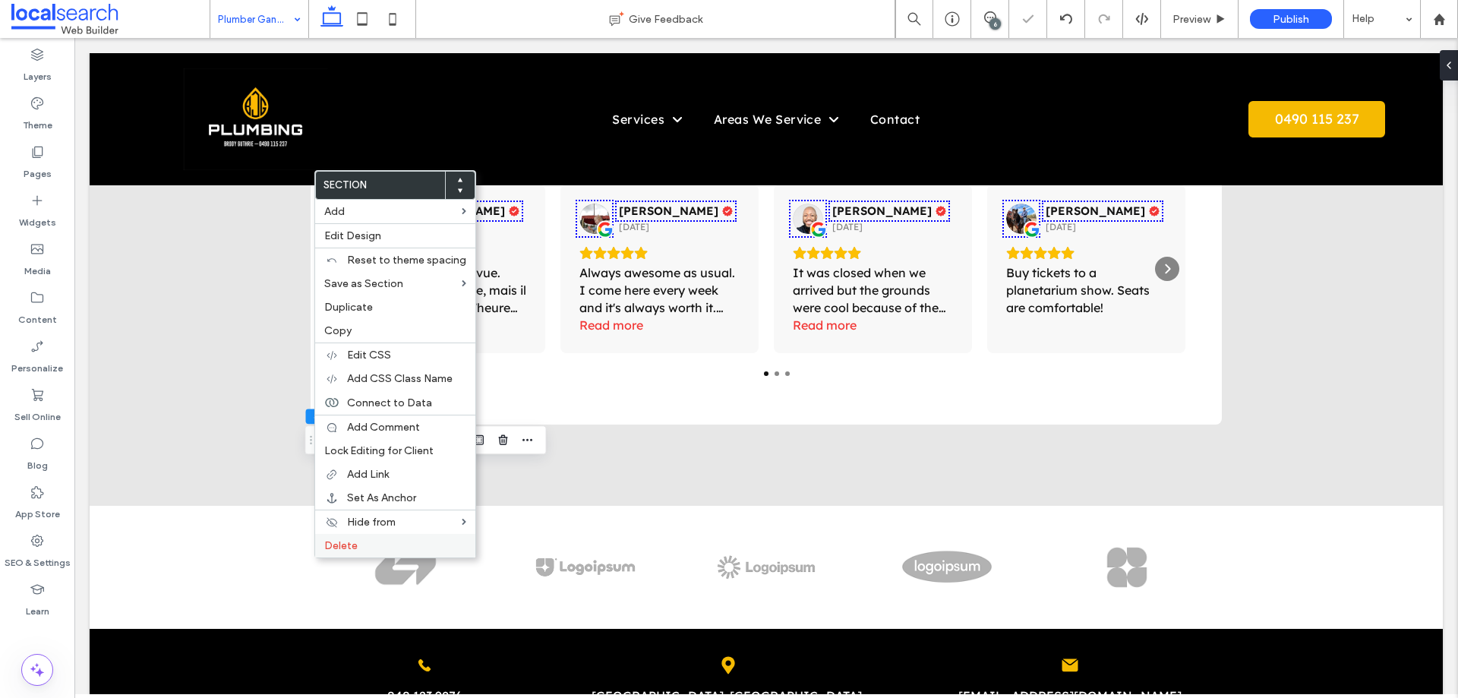
click at [347, 545] on span "Delete" at bounding box center [340, 545] width 33 height 13
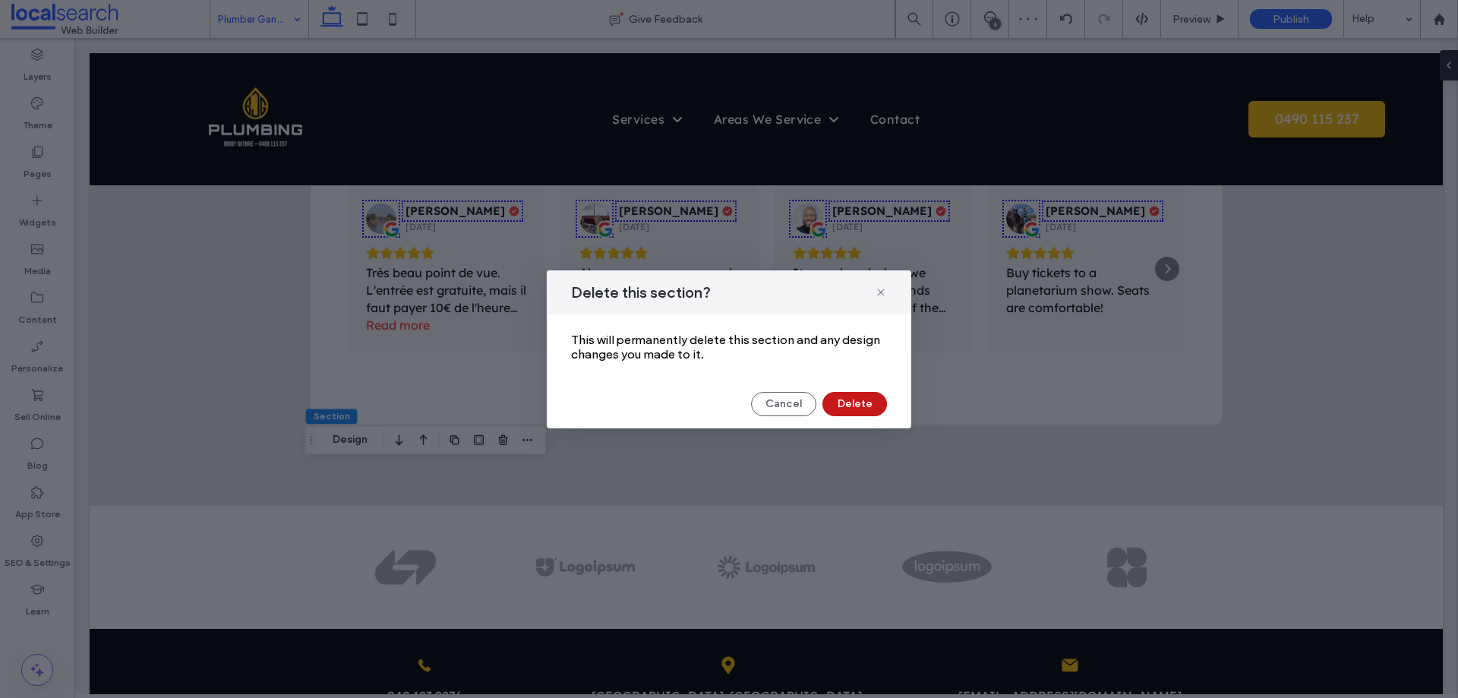
click at [851, 405] on button "Delete" at bounding box center [854, 404] width 65 height 24
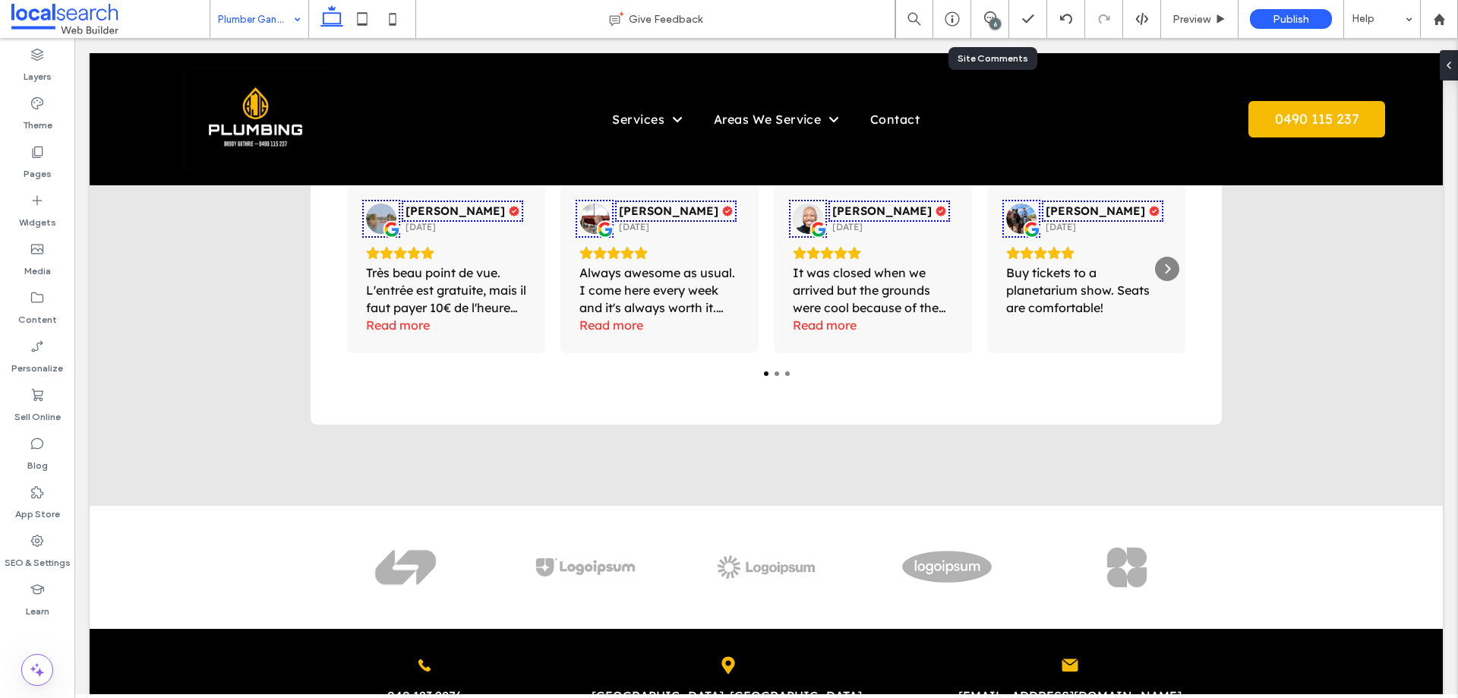
click at [999, 20] on div "6" at bounding box center [994, 23] width 11 height 11
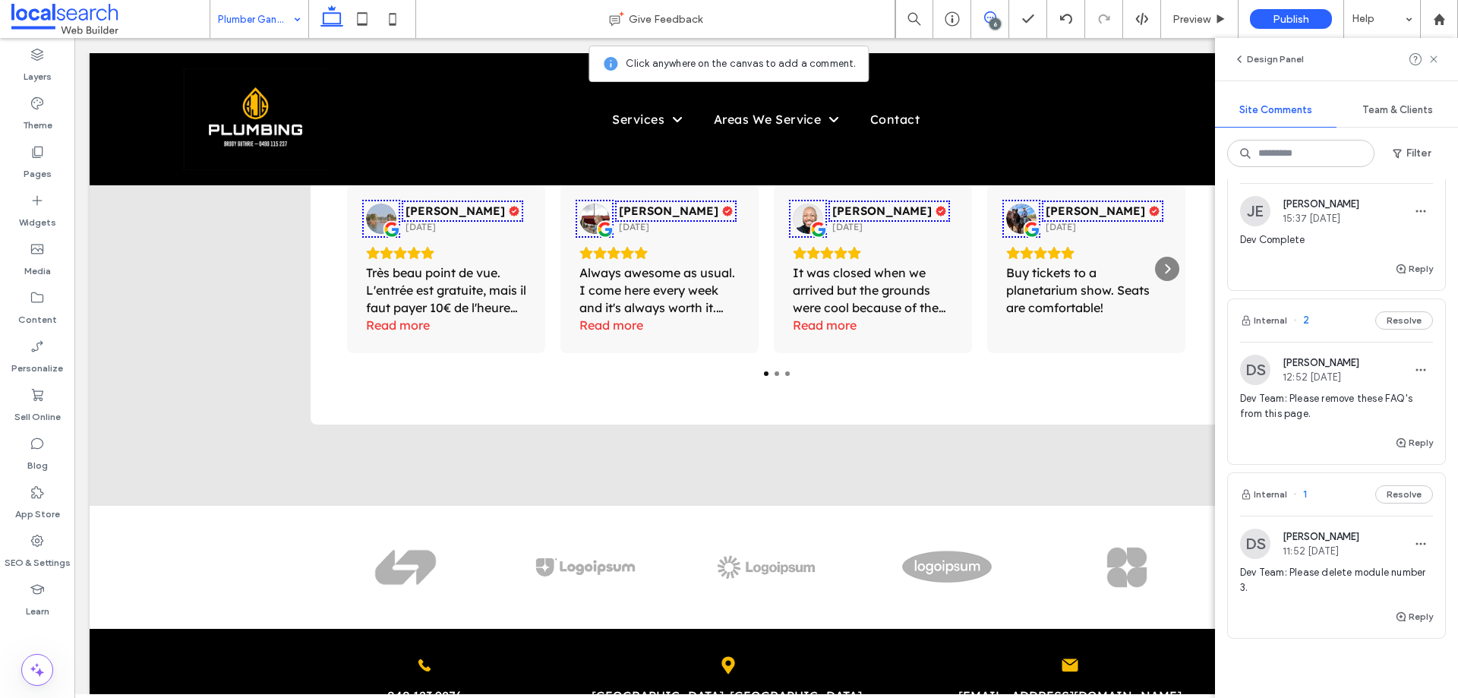
scroll to position [835, 0]
copy span "Dev Team: Please remove these FAQ's from this page."
drag, startPoint x: 1315, startPoint y: 412, endPoint x: 1237, endPoint y: 390, distance: 81.2
click at [1237, 390] on div "DS Dean Sheeran 12:52 Aug 14 2025 Dev Team: Please remove these FAQ's from this…" at bounding box center [1336, 391] width 217 height 79
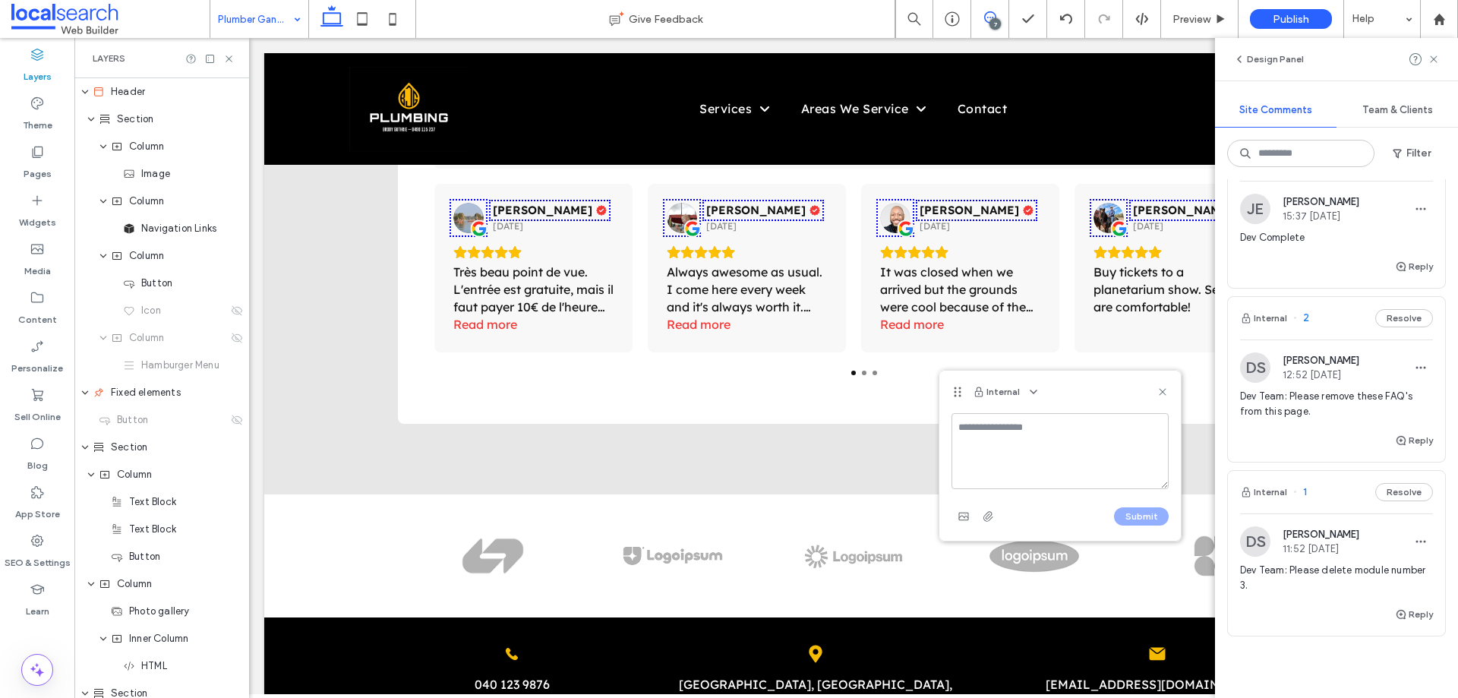
click at [994, 432] on textarea at bounding box center [1059, 451] width 217 height 76
type textarea "**********"
click at [1138, 521] on button "Submit" at bounding box center [1141, 516] width 55 height 18
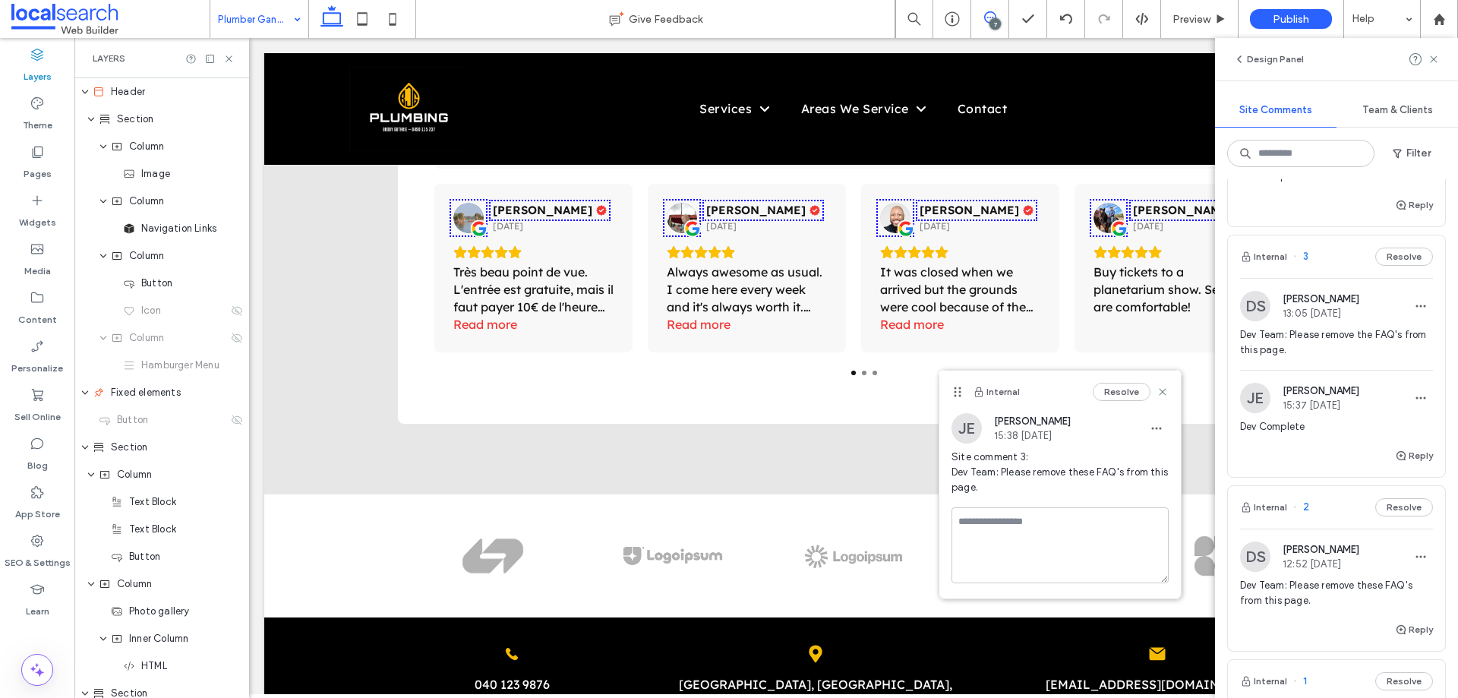
scroll to position [1024, 0]
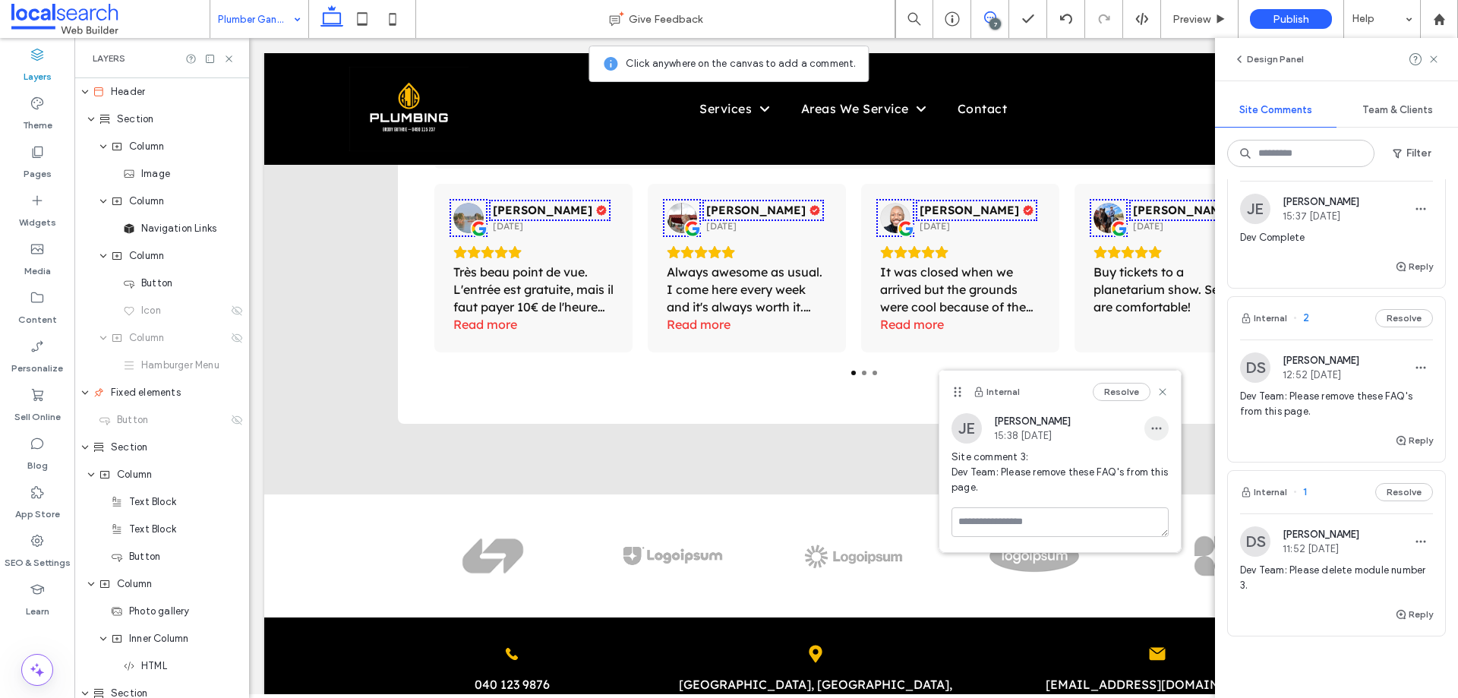
click at [1154, 431] on icon "button" at bounding box center [1156, 428] width 12 height 12
click at [1168, 471] on span "Edit" at bounding box center [1167, 467] width 20 height 15
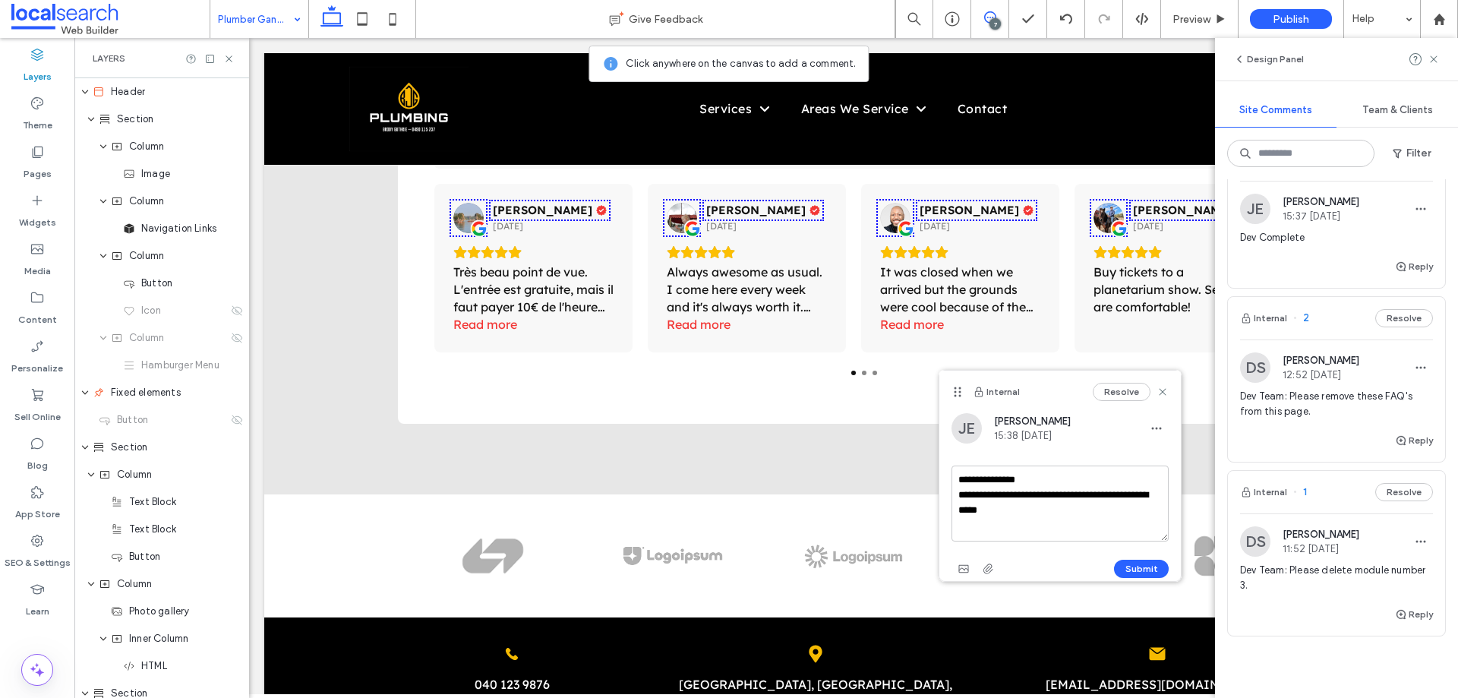
click at [1029, 481] on textarea "**********" at bounding box center [1059, 503] width 217 height 76
type textarea "**********"
click at [1134, 566] on button "Submit" at bounding box center [1141, 568] width 55 height 18
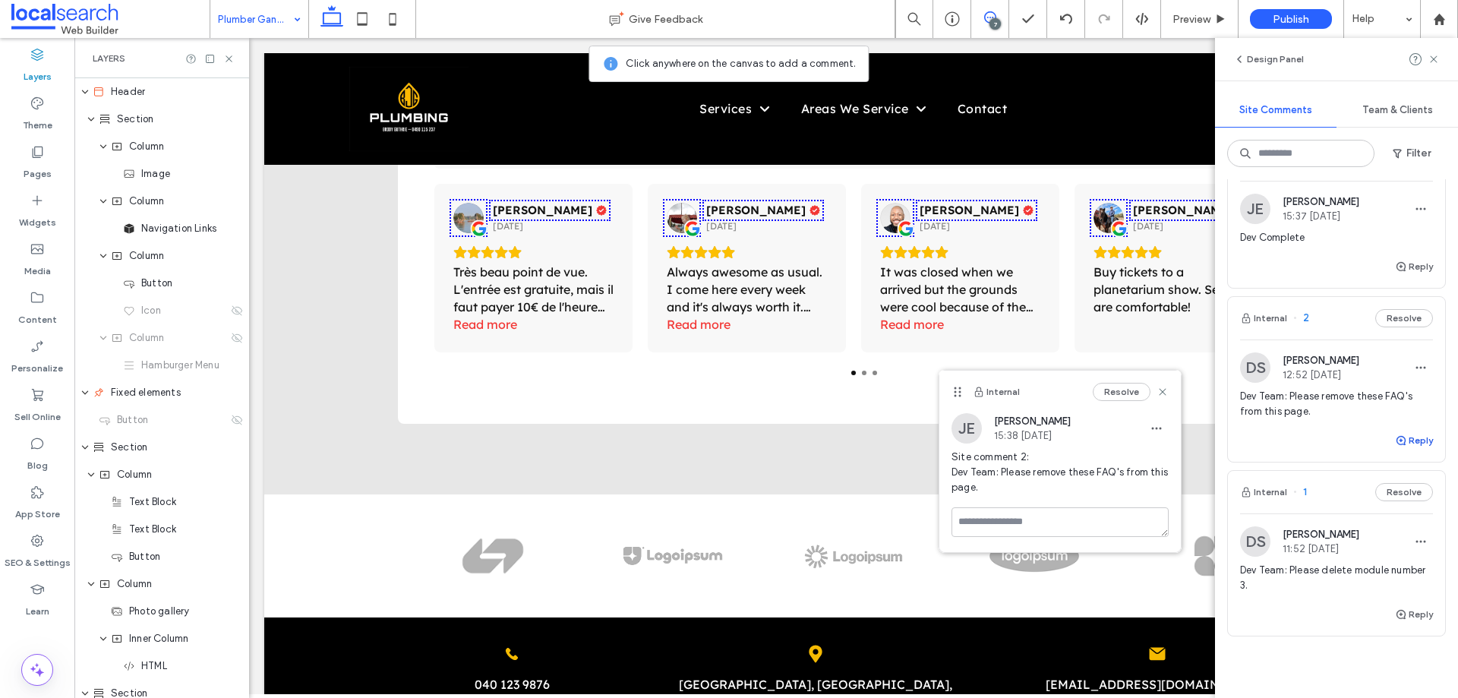
click at [1403, 439] on button "Reply" at bounding box center [1414, 440] width 38 height 18
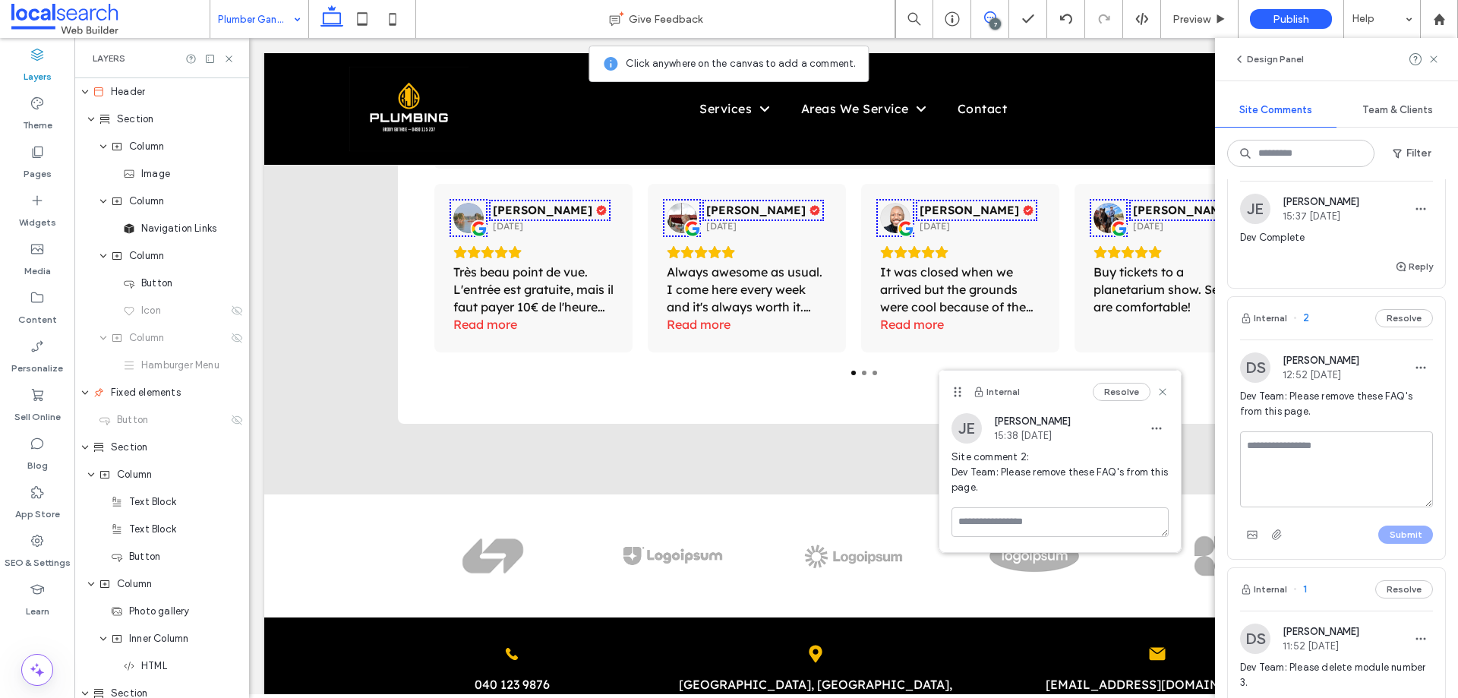
click at [1282, 451] on textarea at bounding box center [1336, 469] width 193 height 76
type textarea "**********"
click at [1383, 535] on button "Submit" at bounding box center [1405, 534] width 55 height 18
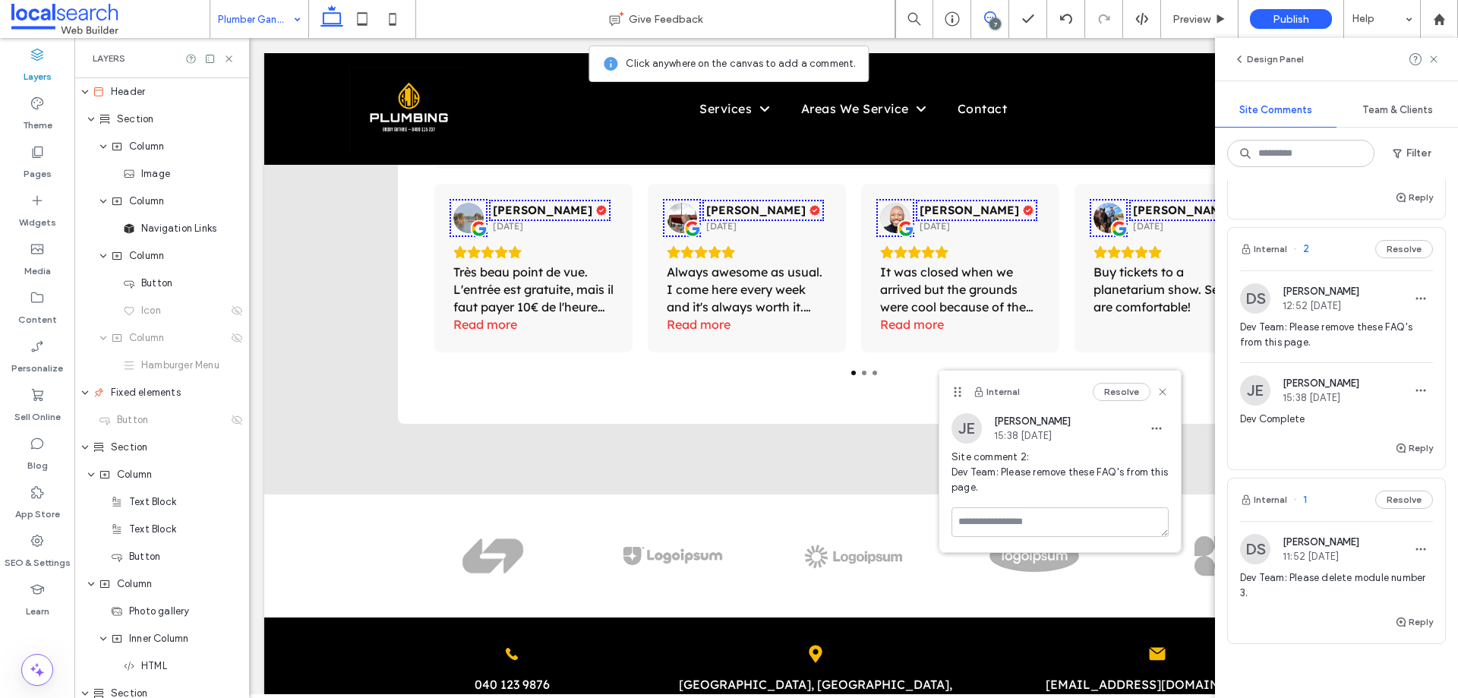
scroll to position [1176, 0]
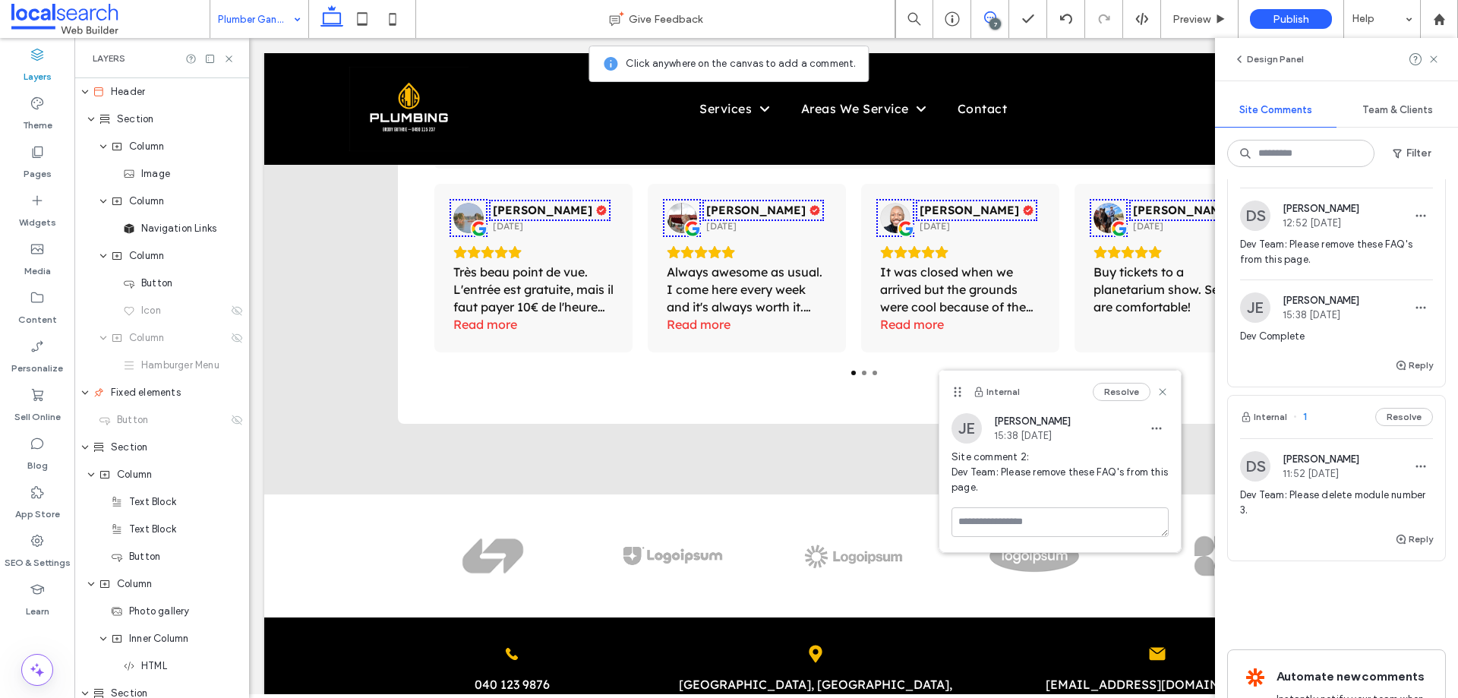
click at [1299, 505] on span "Dev Team: Please delete module number 3." at bounding box center [1336, 502] width 193 height 30
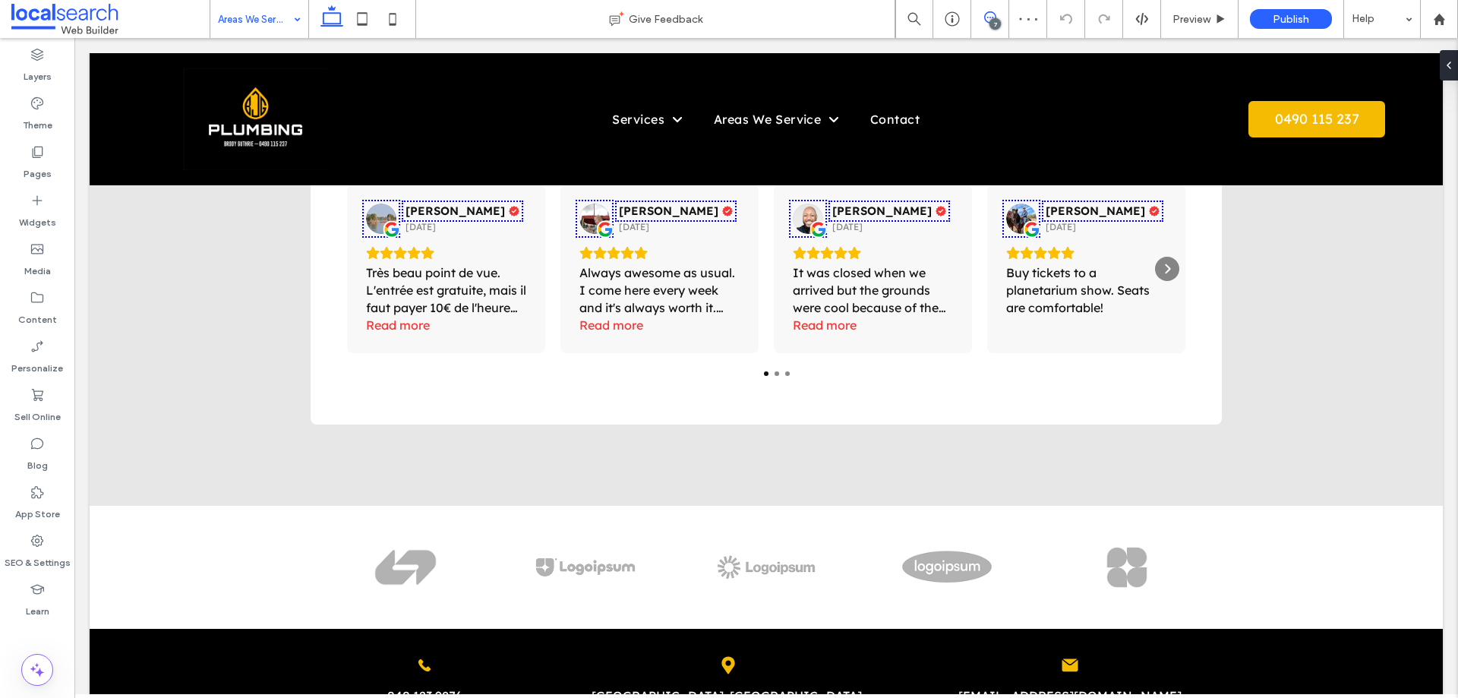
click at [991, 16] on icon at bounding box center [990, 17] width 12 height 12
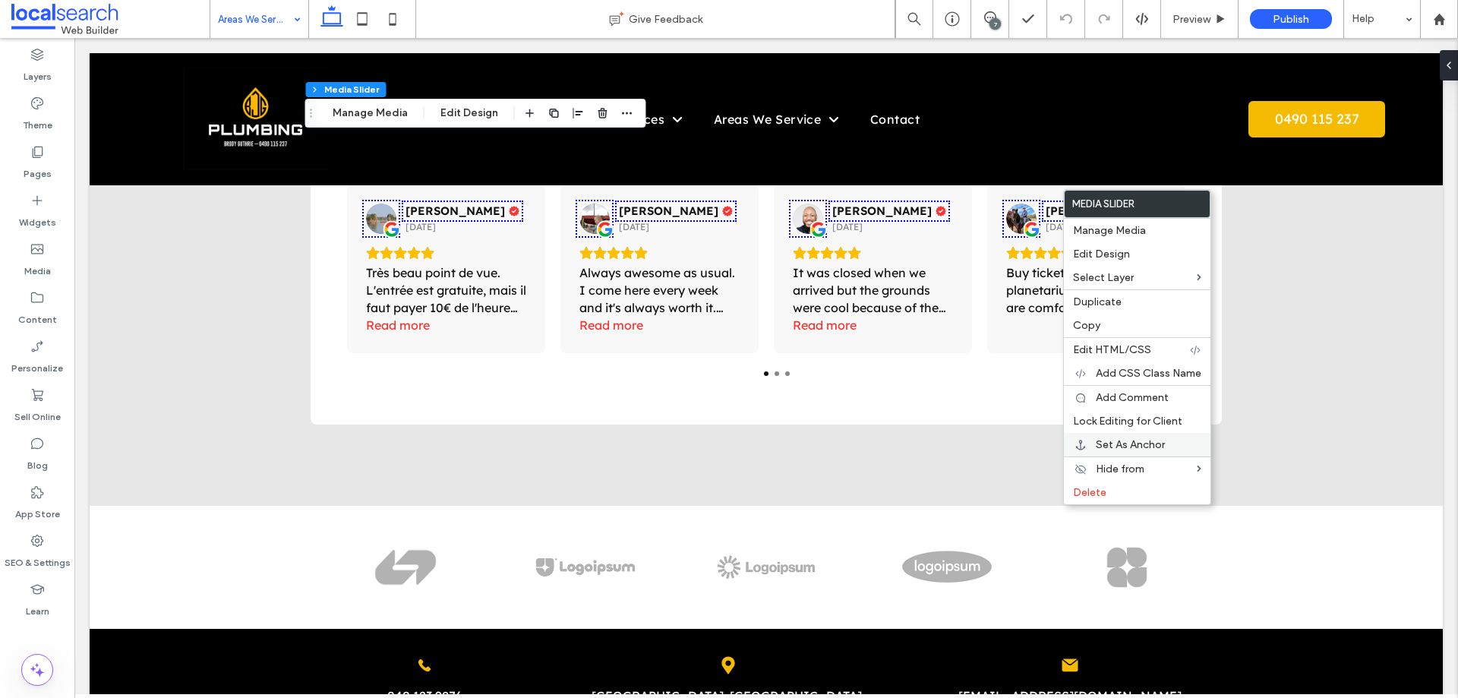
click at [1108, 439] on span "Set As Anchor" at bounding box center [1129, 444] width 69 height 13
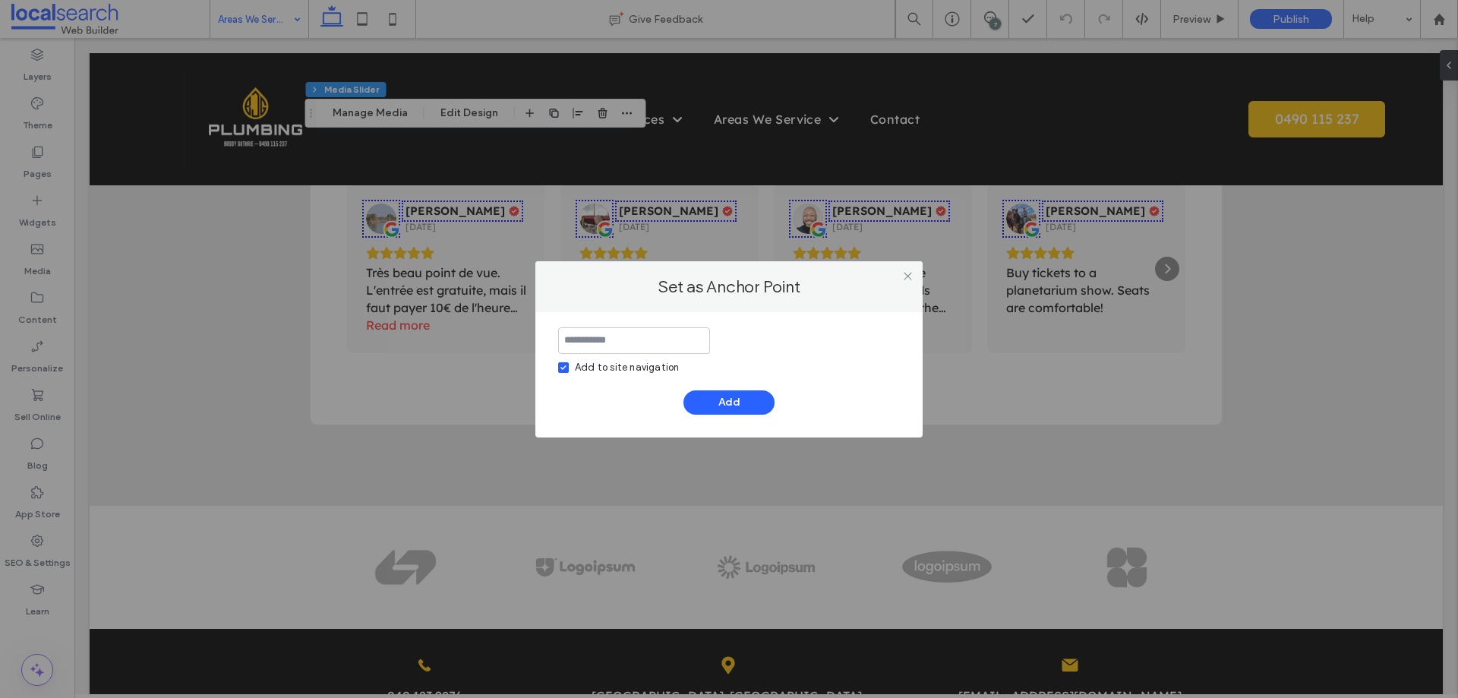
click at [650, 369] on div "Add to site navigation" at bounding box center [627, 367] width 104 height 15
click at [643, 342] on input at bounding box center [634, 340] width 152 height 27
type input "*"
click at [755, 411] on button "Add" at bounding box center [728, 402] width 91 height 24
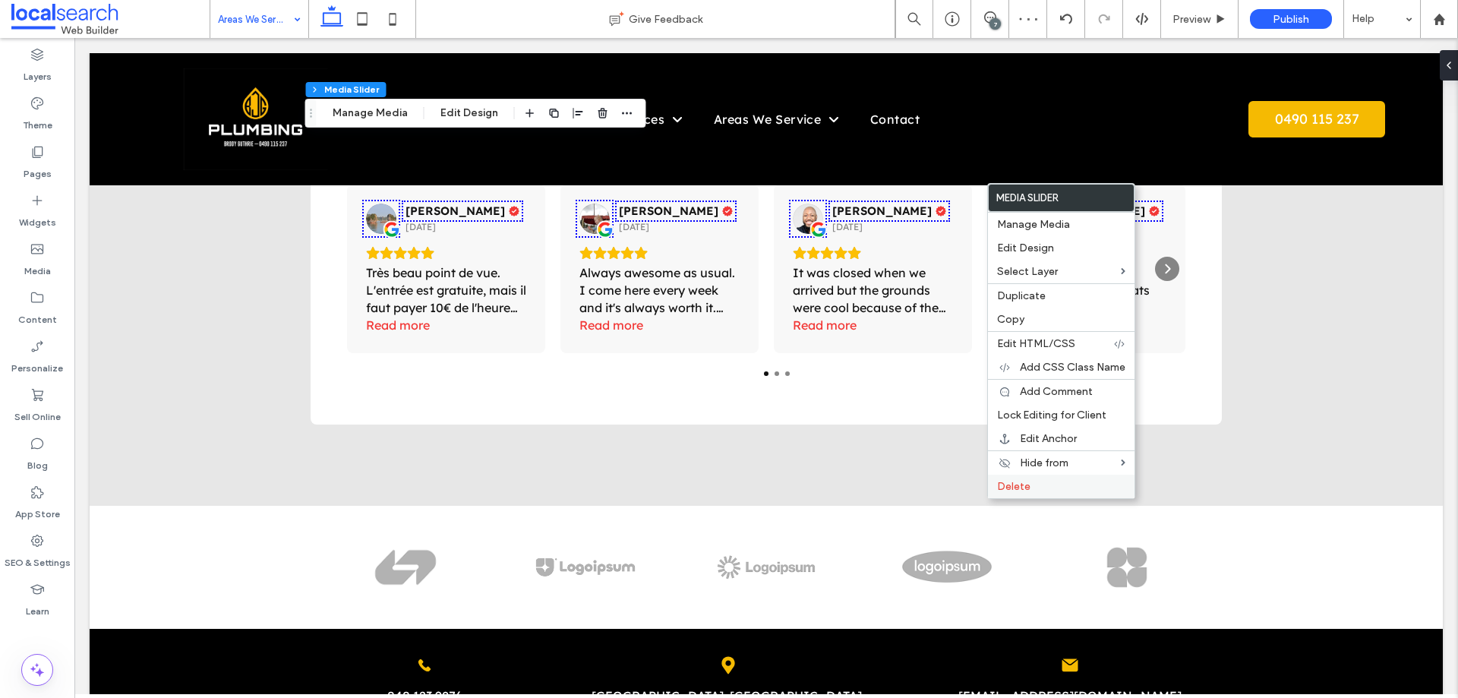
click at [1004, 490] on span "Delete" at bounding box center [1013, 486] width 33 height 13
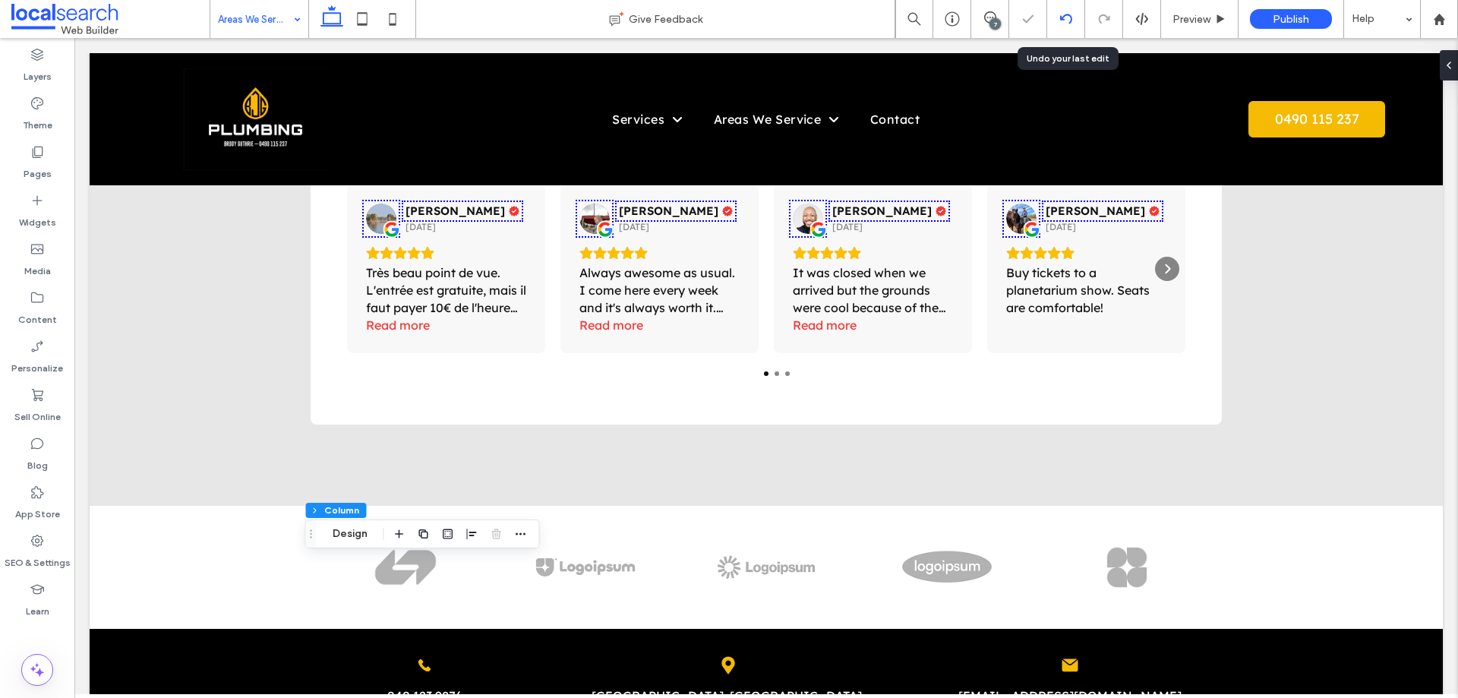
click at [1066, 17] on icon at bounding box center [1066, 19] width 12 height 12
click at [1066, 18] on icon at bounding box center [1066, 19] width 12 height 12
click at [1063, 15] on icon at bounding box center [1066, 19] width 12 height 12
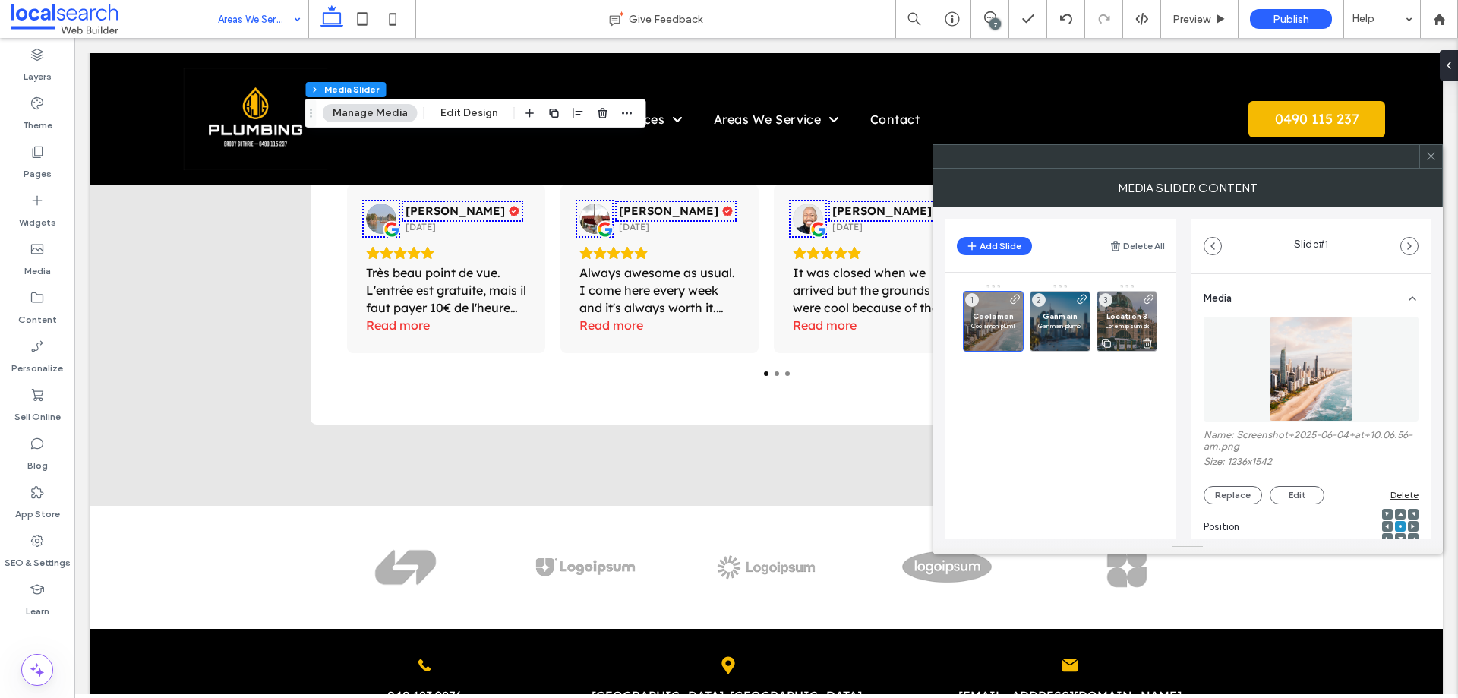
click at [1147, 343] on icon at bounding box center [1147, 343] width 12 height 14
click at [1431, 155] on icon at bounding box center [1430, 155] width 11 height 11
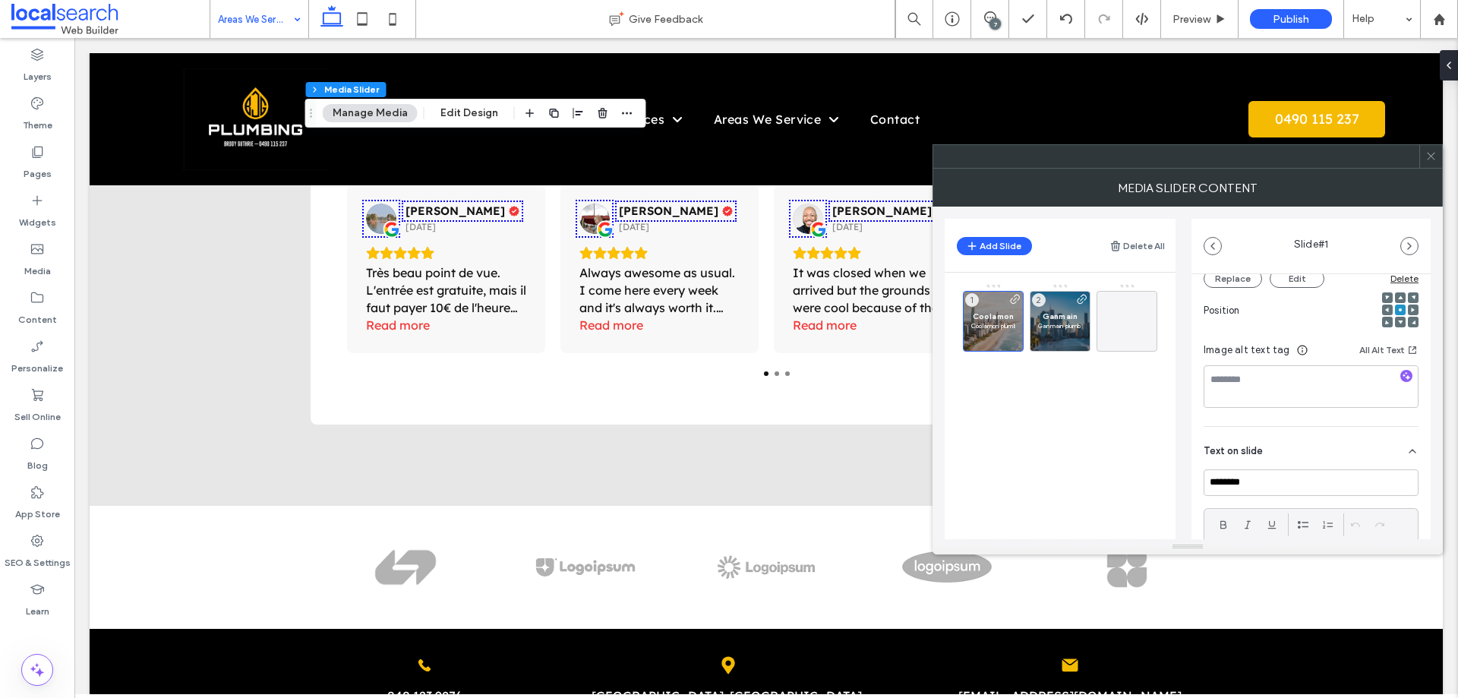
scroll to position [65, 0]
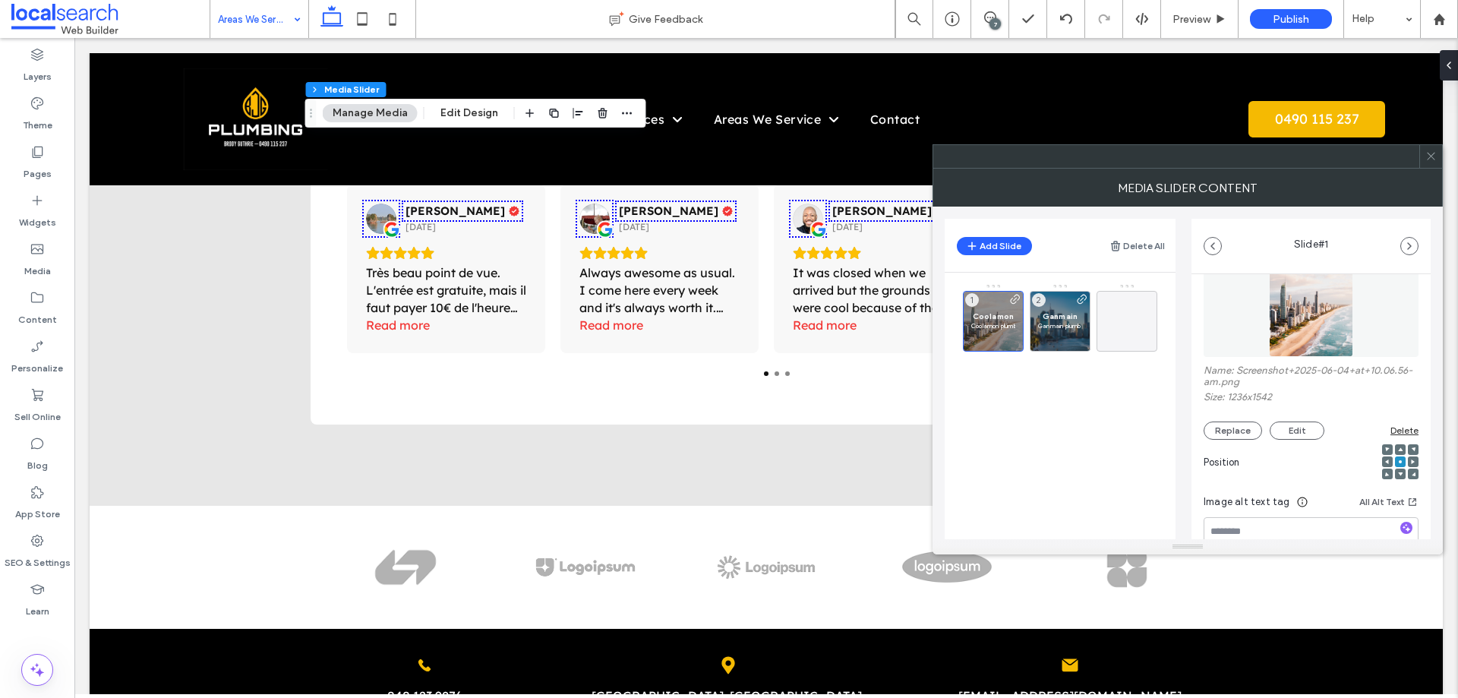
click at [1433, 157] on icon at bounding box center [1430, 155] width 11 height 11
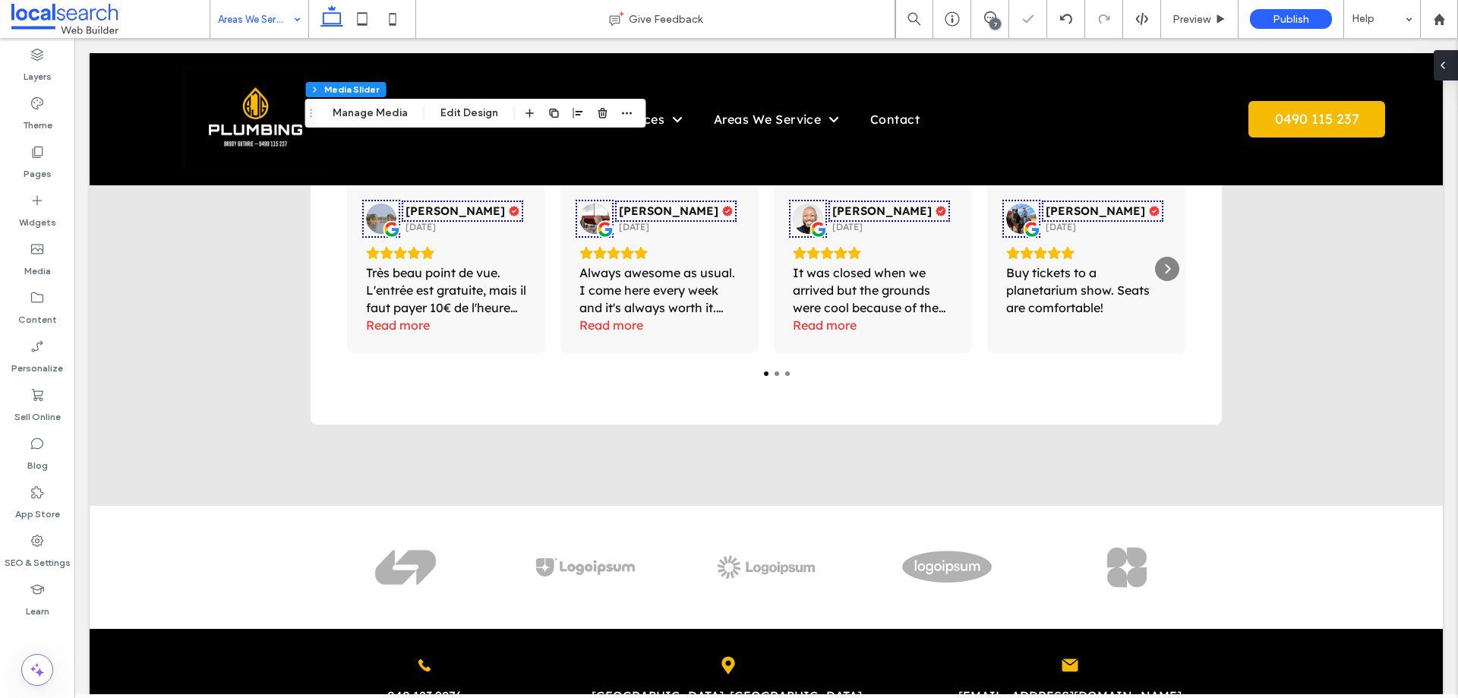
click at [1443, 65] on icon at bounding box center [1442, 65] width 12 height 12
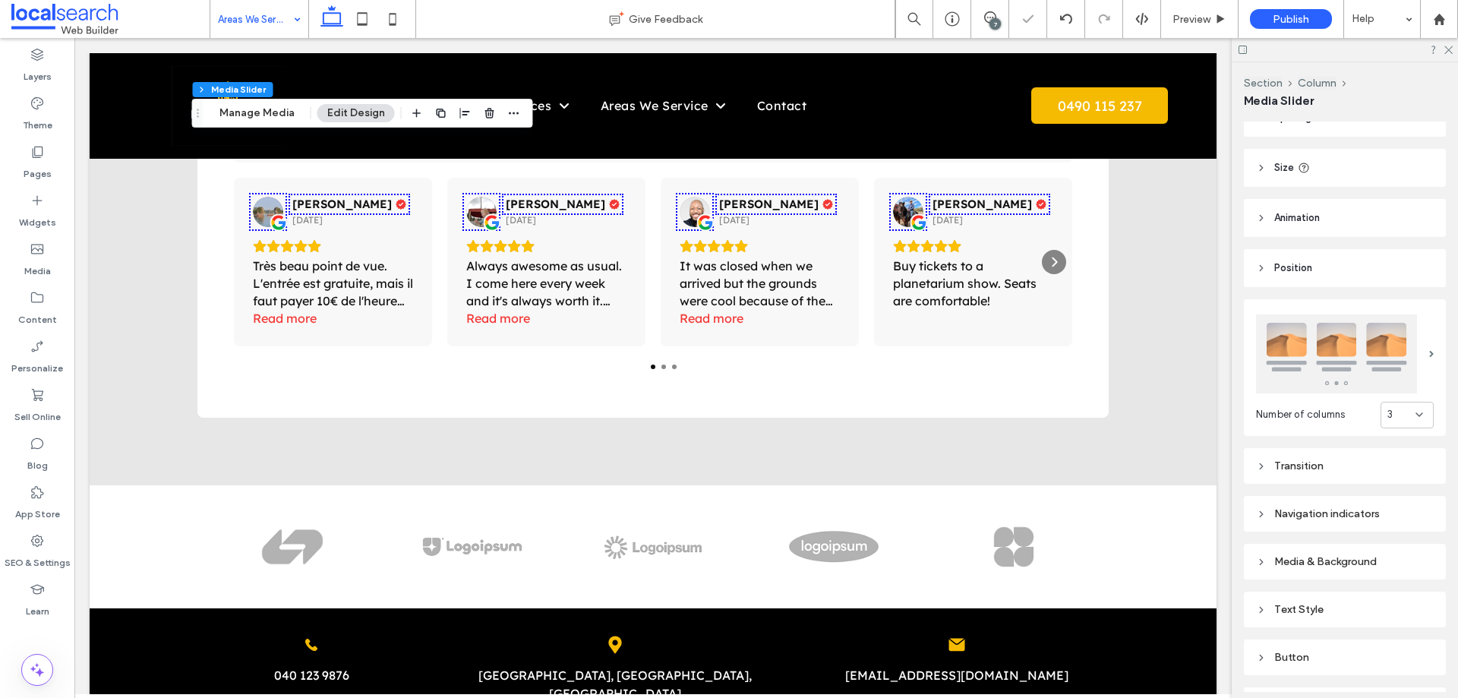
scroll to position [161, 0]
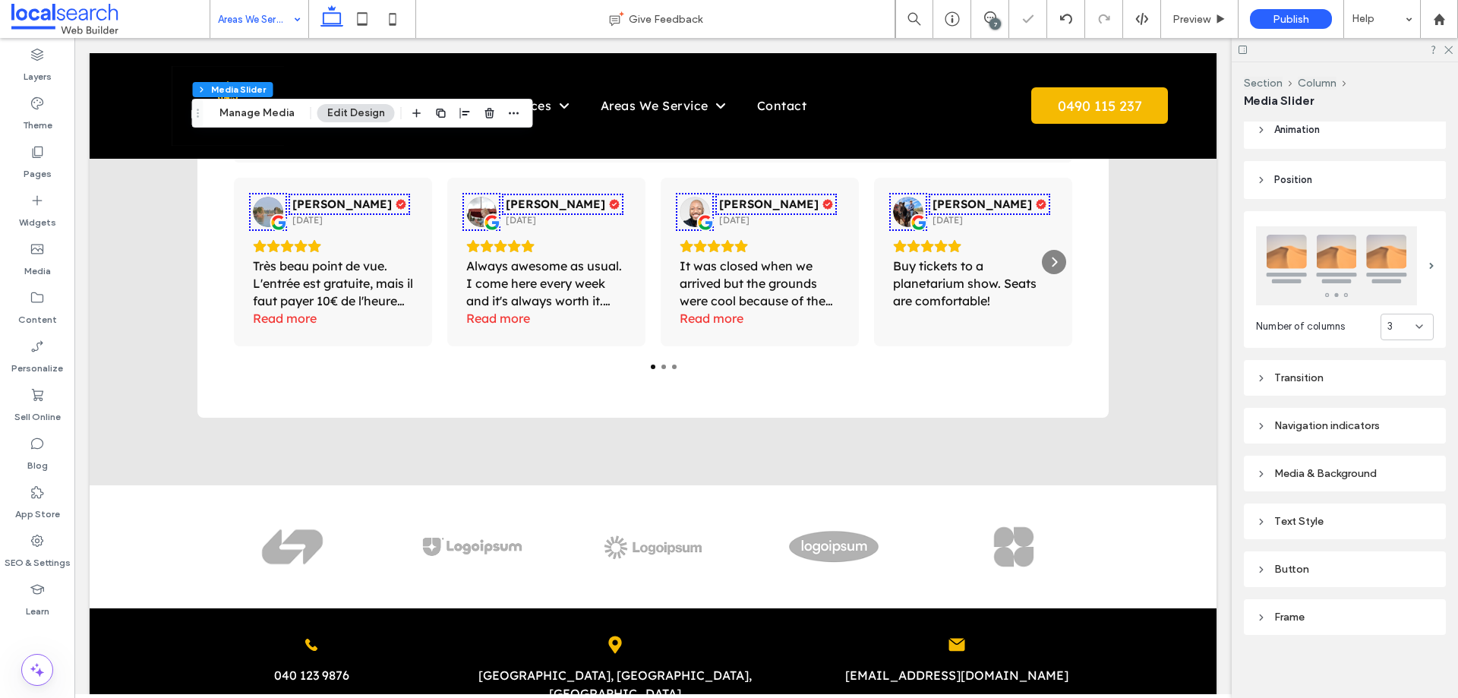
click at [1398, 308] on div at bounding box center [1345, 266] width 178 height 94
click at [1400, 326] on div "3" at bounding box center [1401, 326] width 28 height 15
click at [1397, 371] on div "2" at bounding box center [1399, 376] width 52 height 27
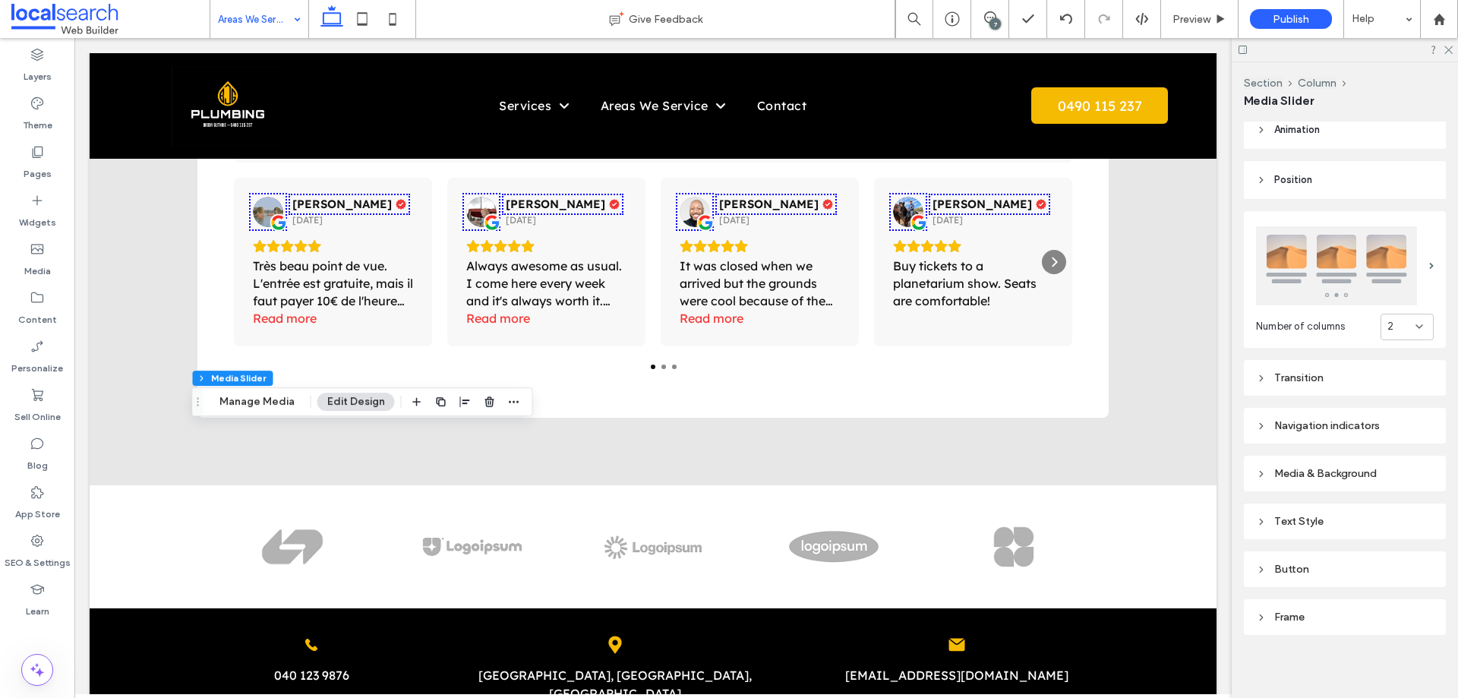
click at [49, 629] on div at bounding box center [37, 631] width 74 height 14
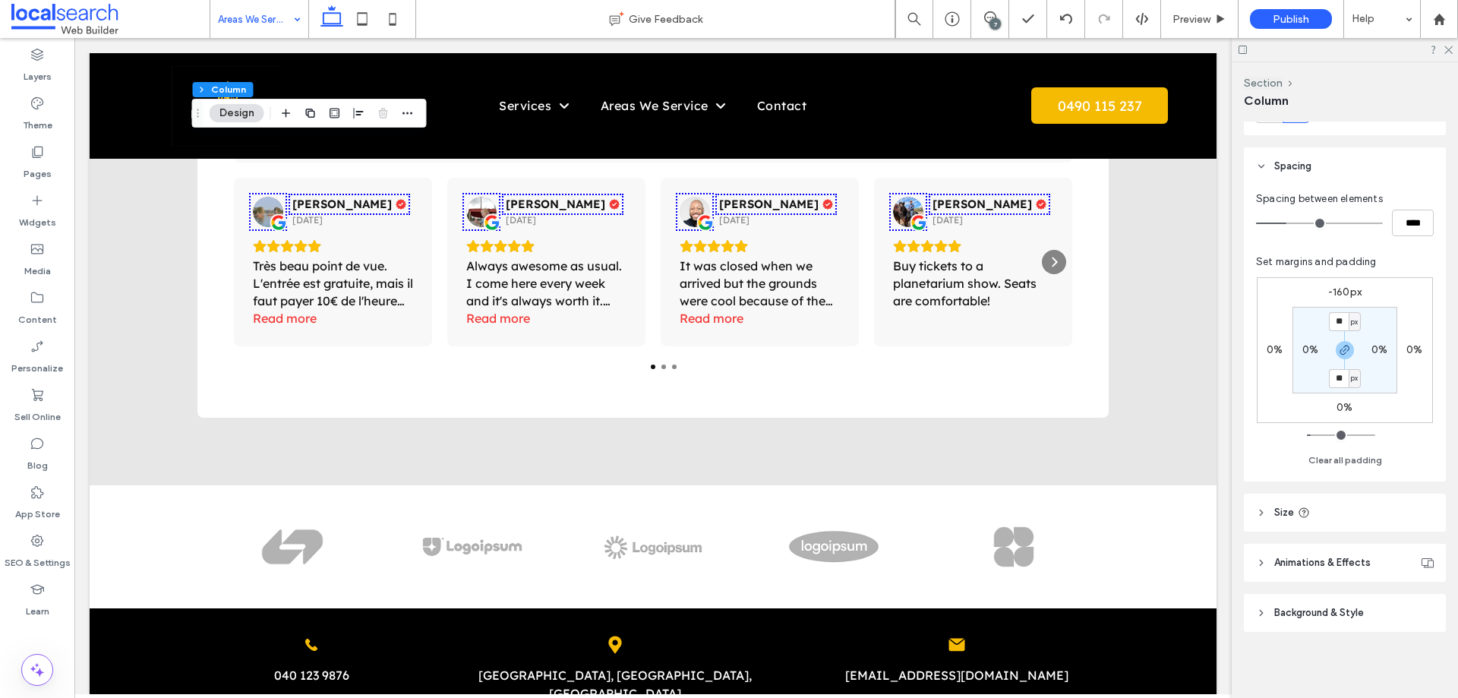
scroll to position [229, 0]
click at [1357, 509] on header "Size" at bounding box center [1344, 512] width 202 height 38
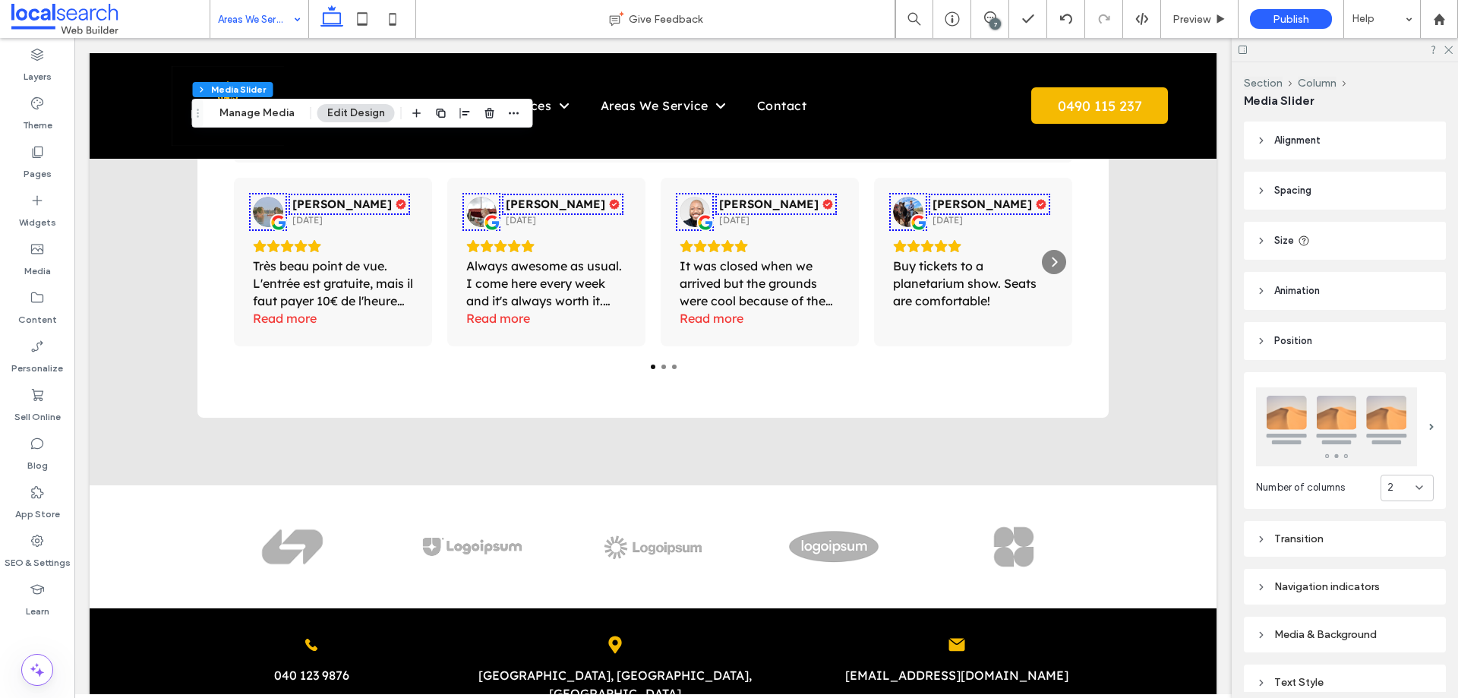
scroll to position [161, 0]
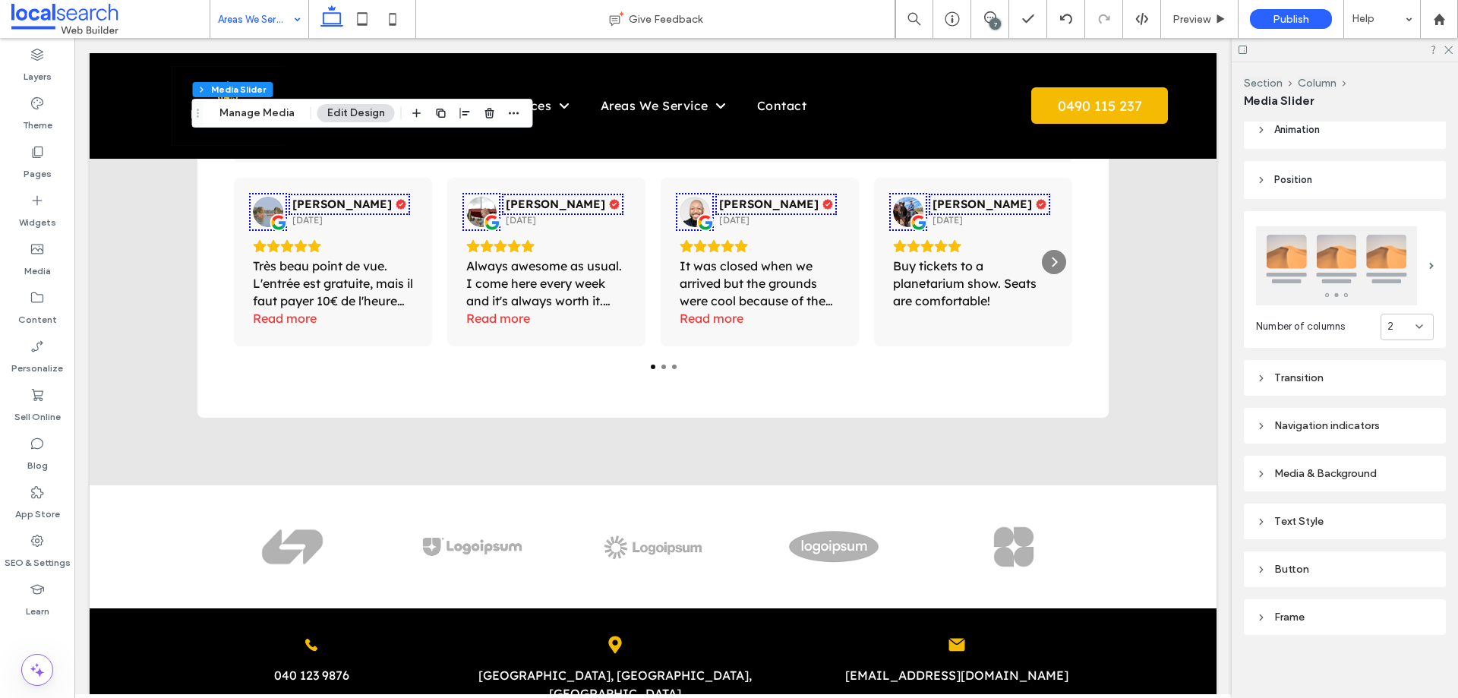
click at [1341, 468] on div "Media & Background" at bounding box center [1345, 473] width 178 height 13
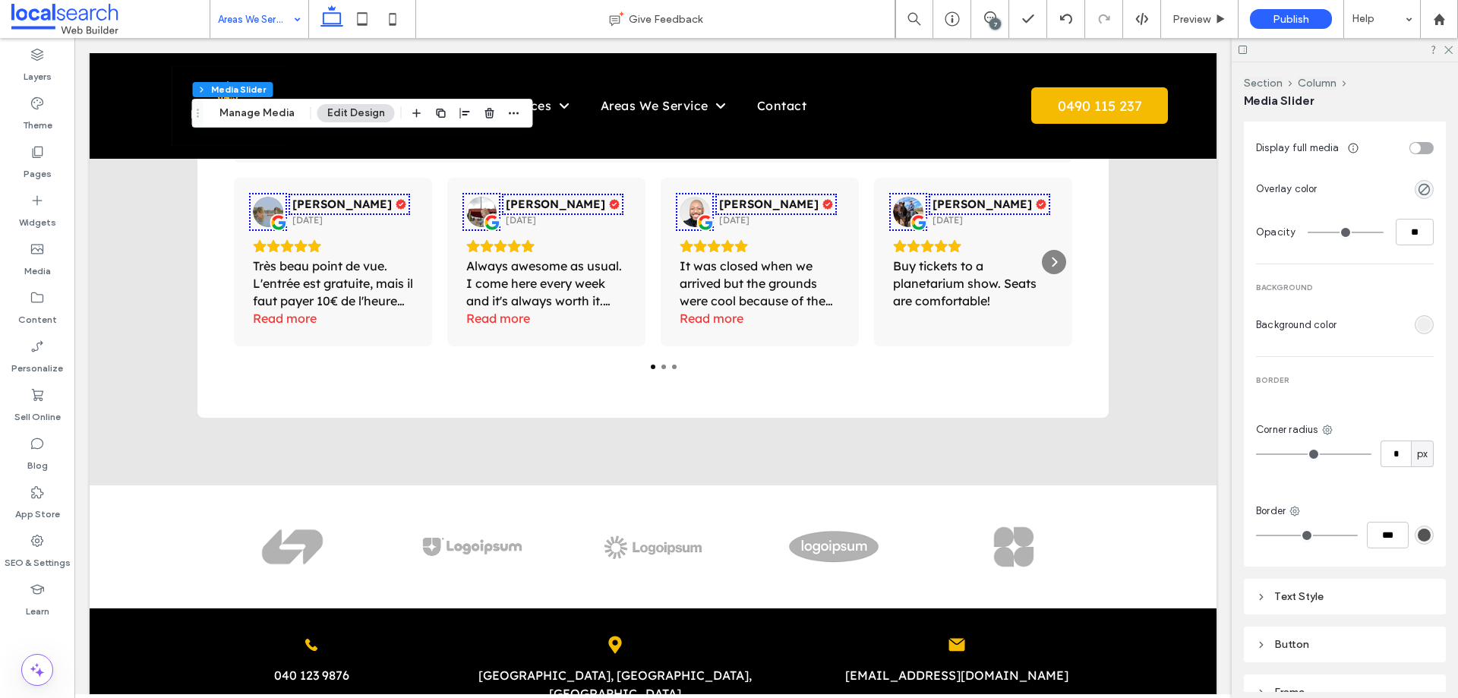
scroll to position [756, 0]
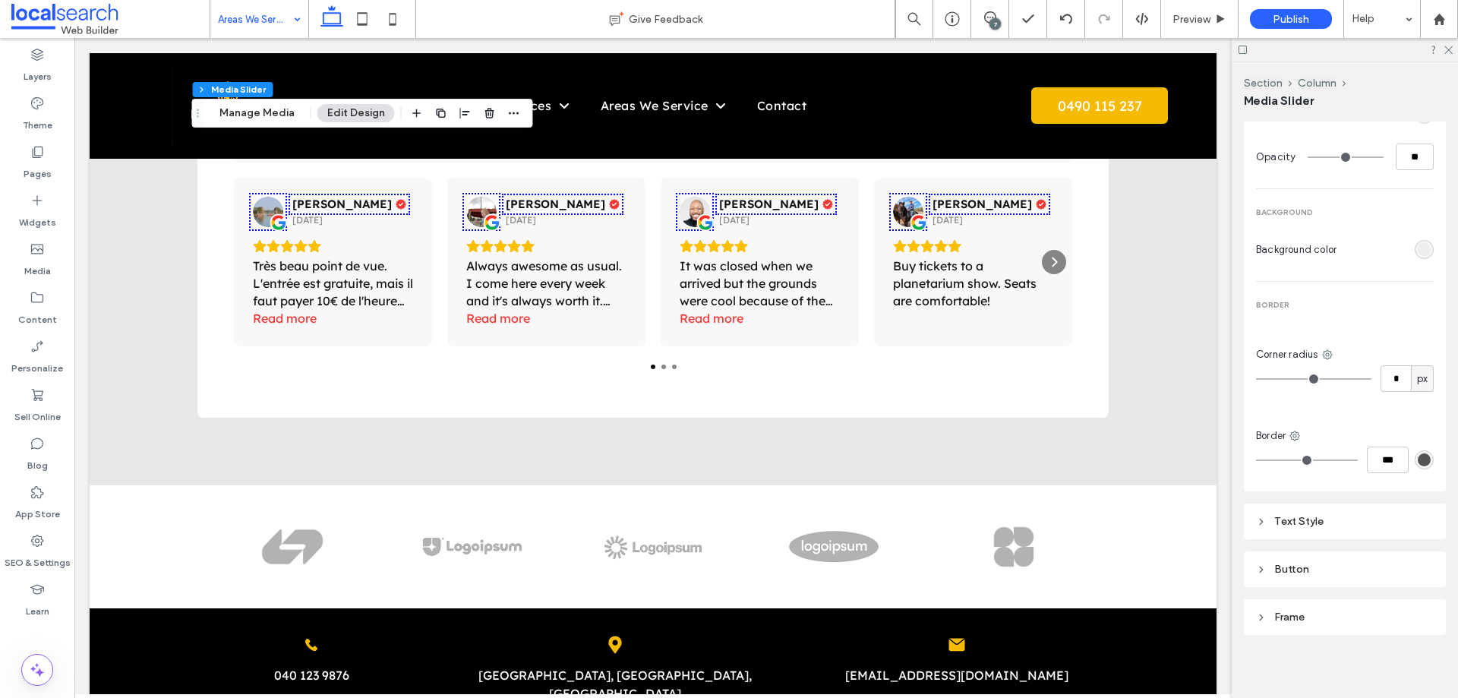
click at [1350, 613] on div "Frame" at bounding box center [1345, 616] width 178 height 13
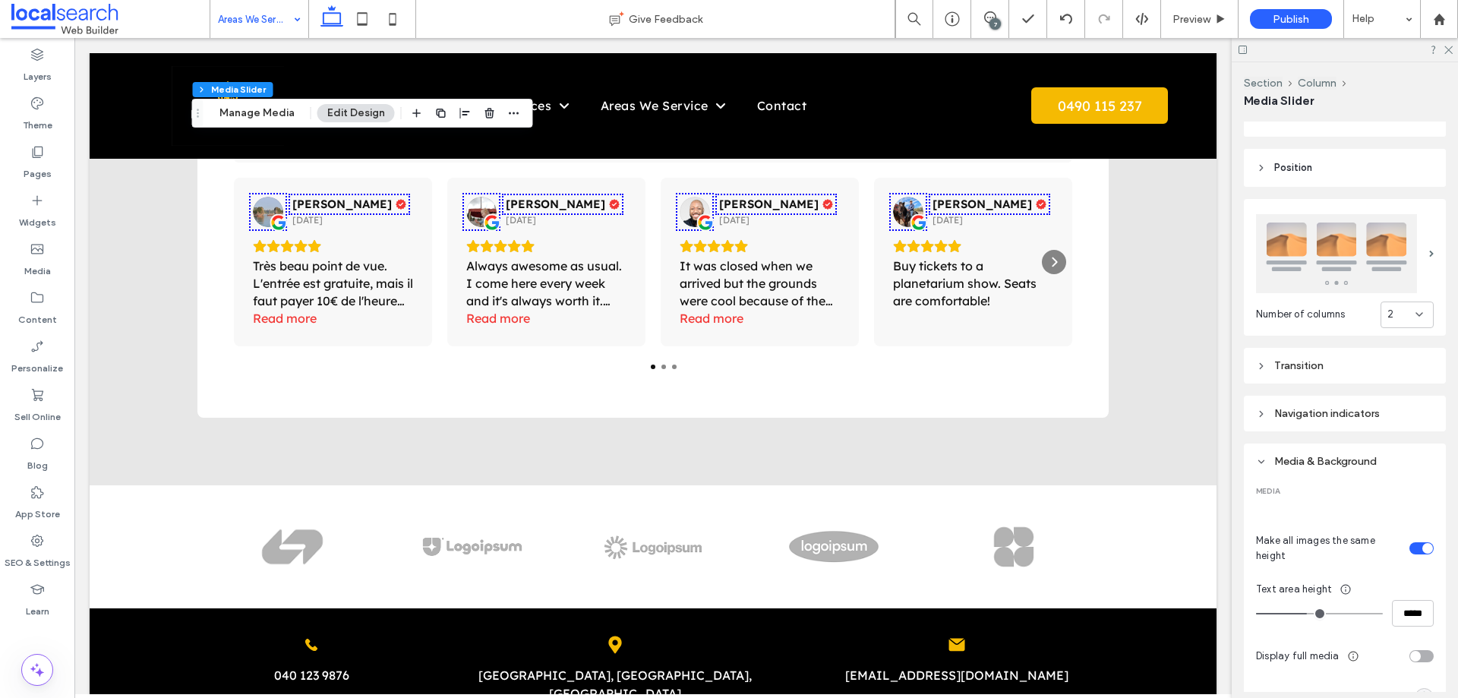
scroll to position [0, 0]
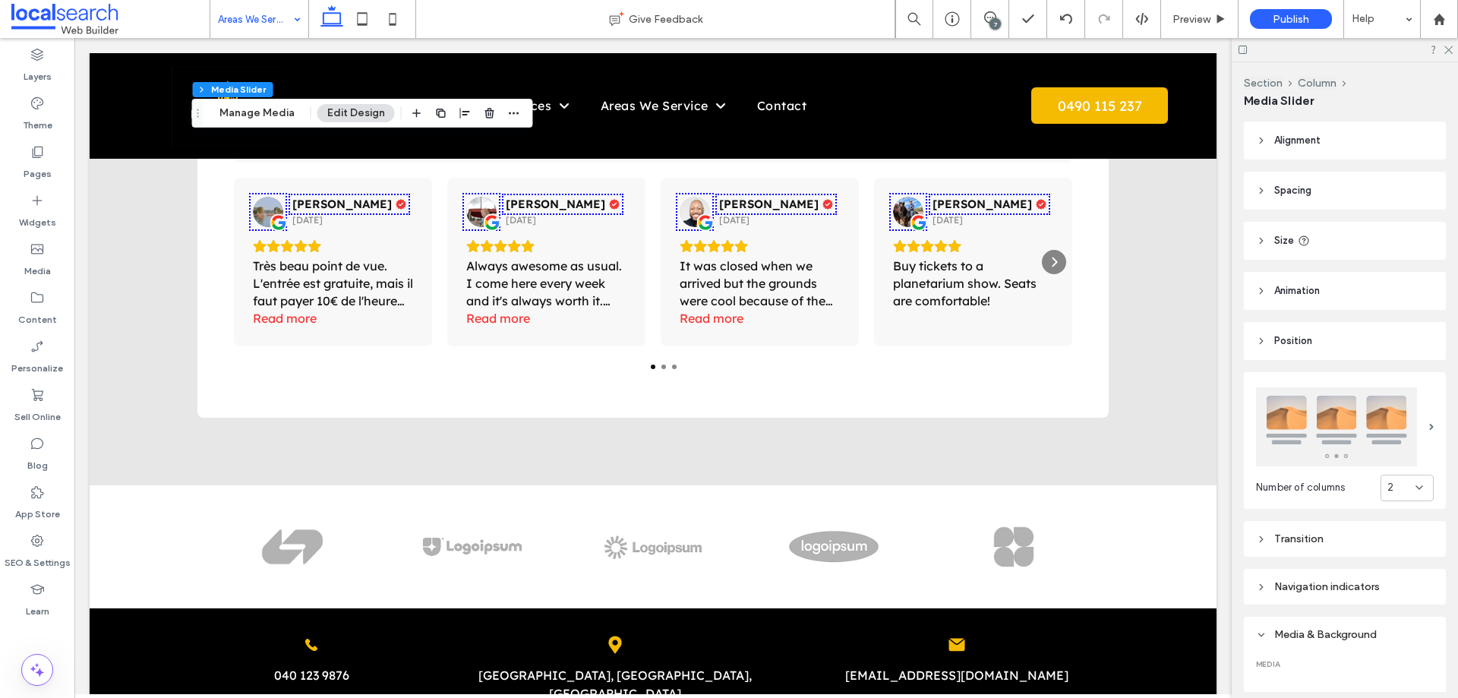
click at [1335, 245] on header "Size" at bounding box center [1344, 241] width 202 height 38
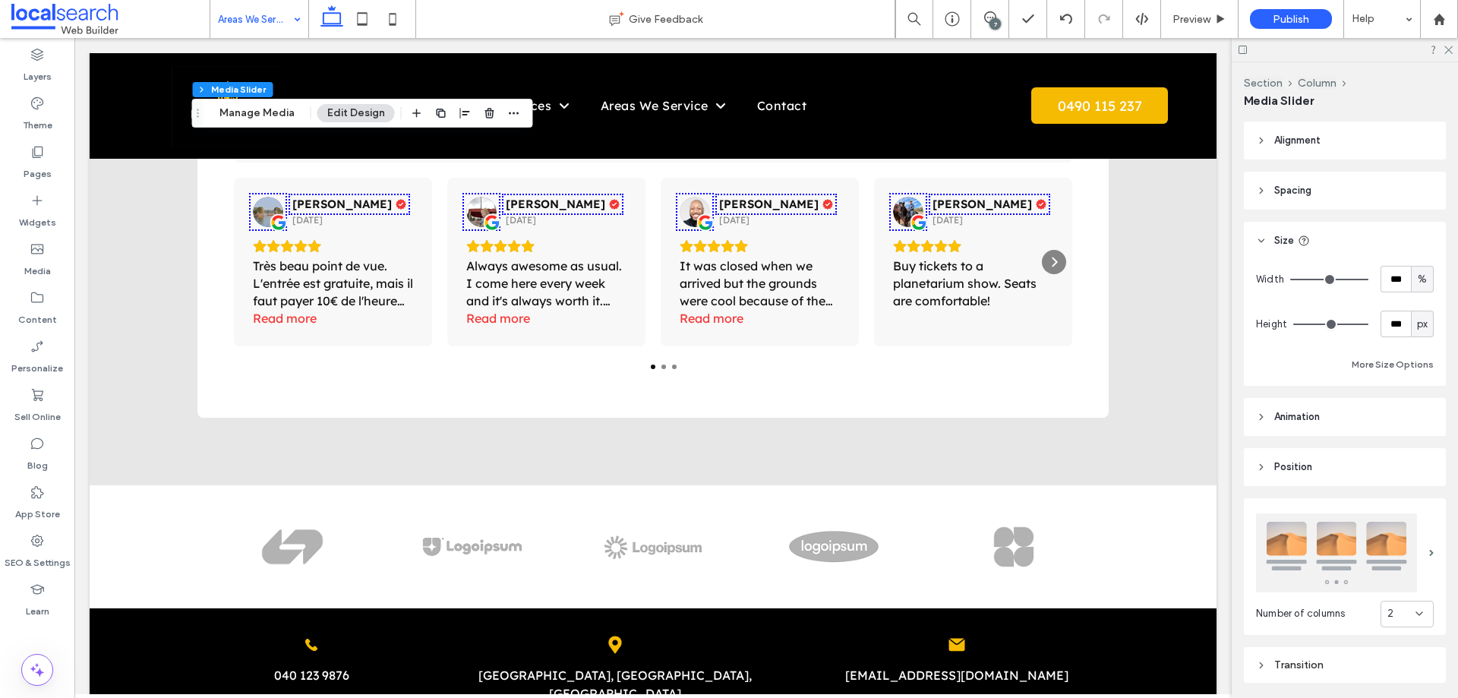
type input "**"
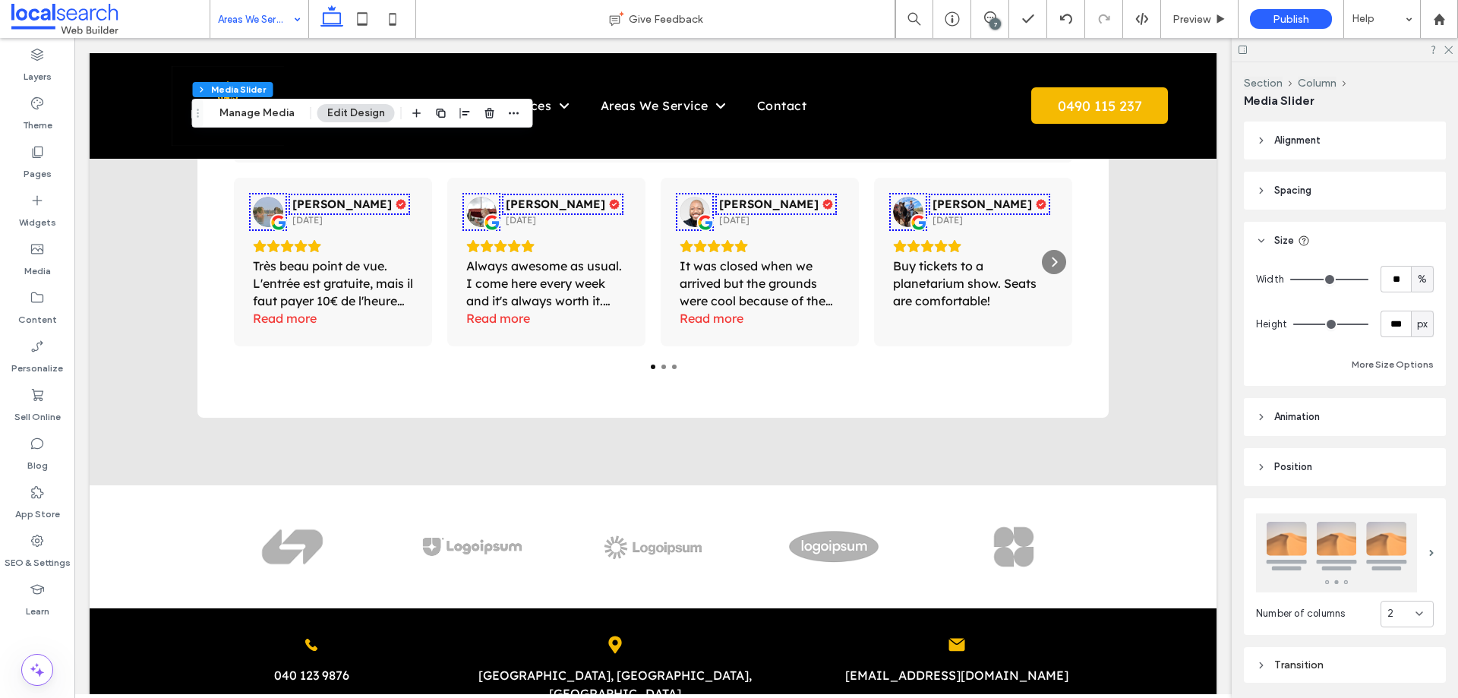
type input "**"
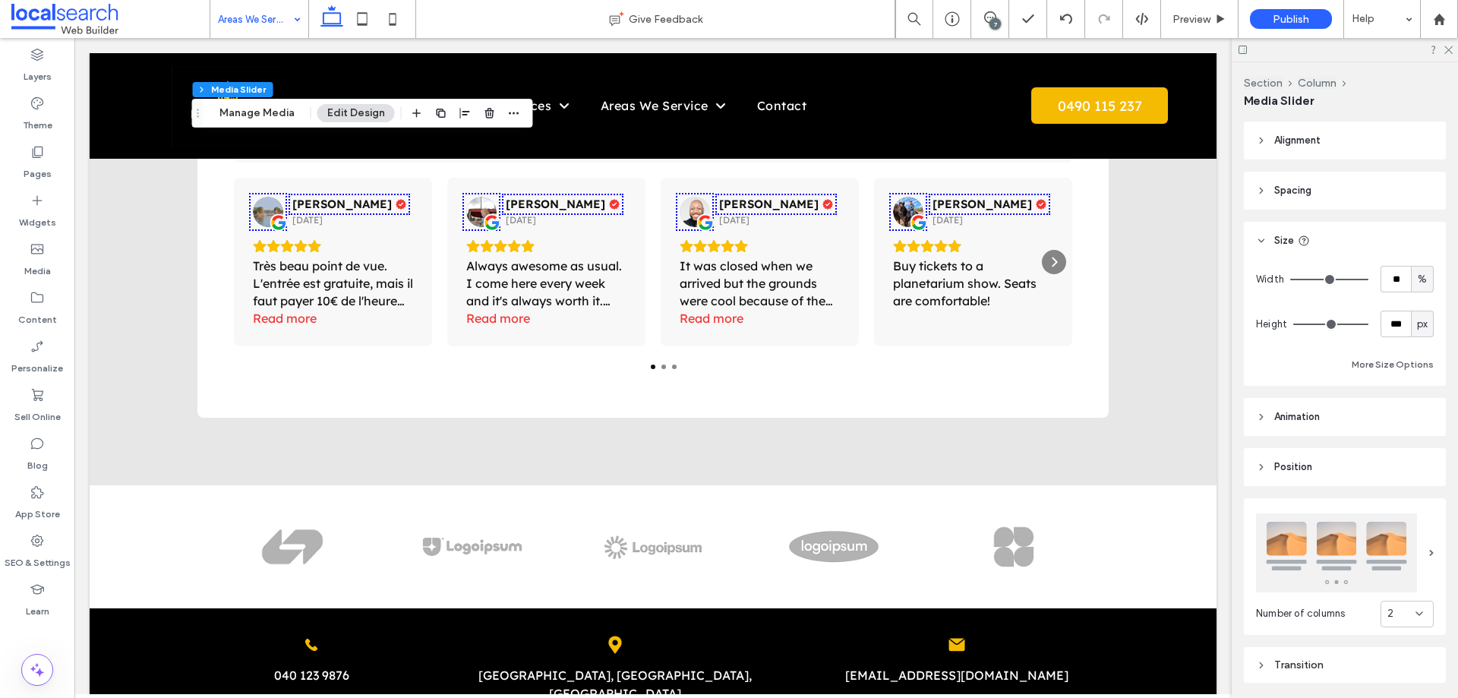
type input "**"
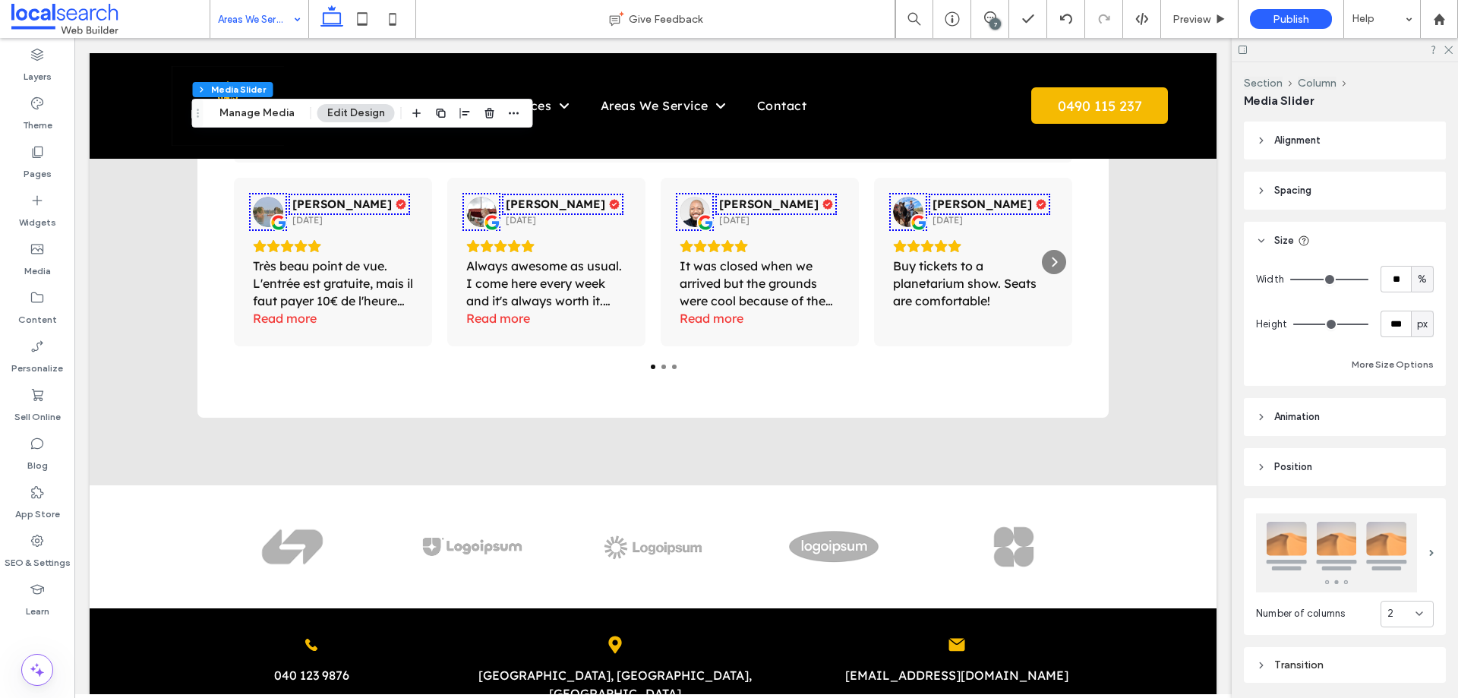
type input "**"
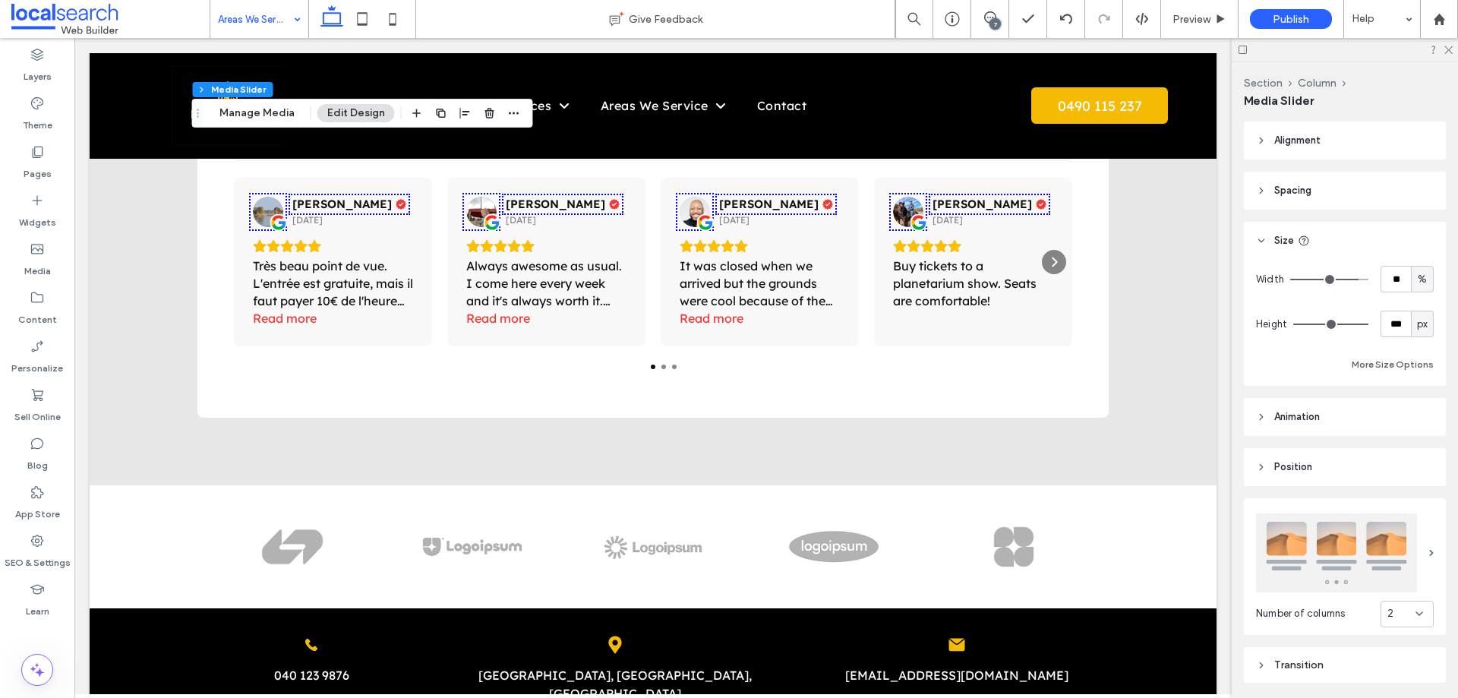
type input "**"
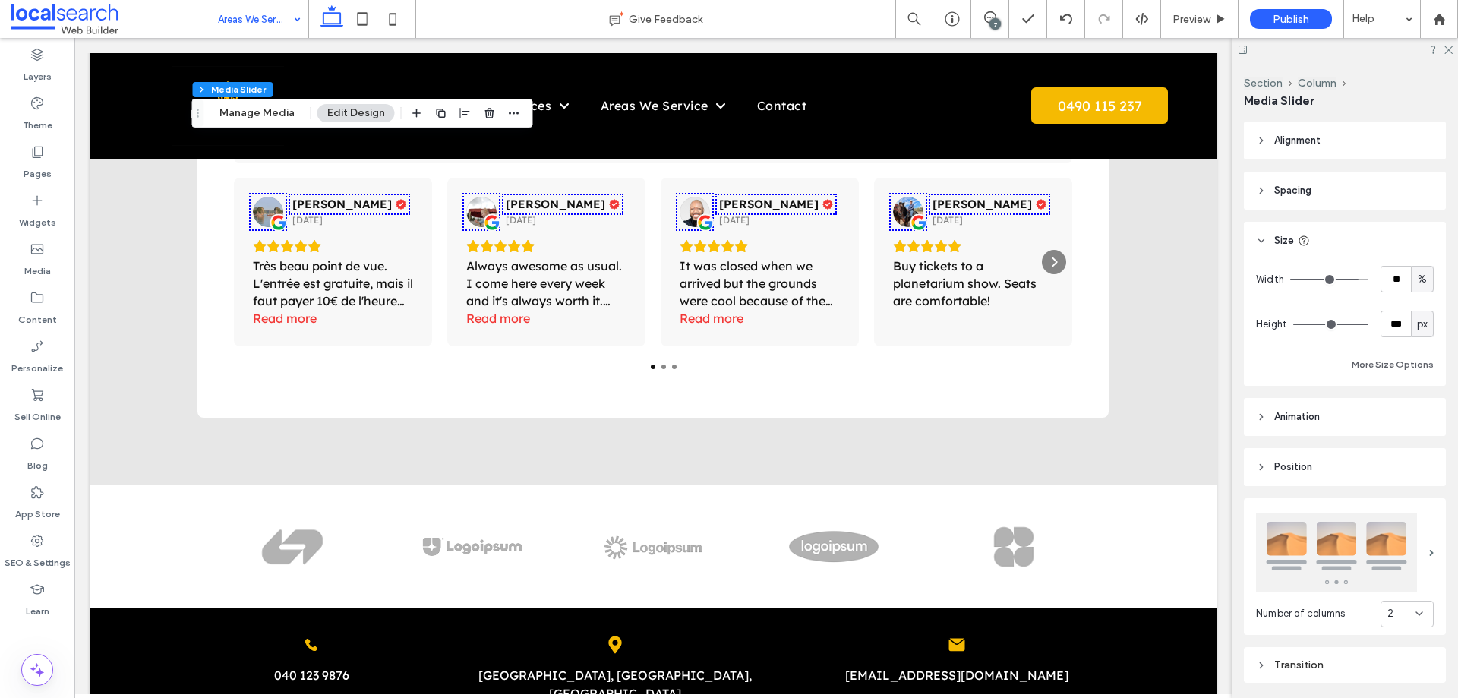
type input "**"
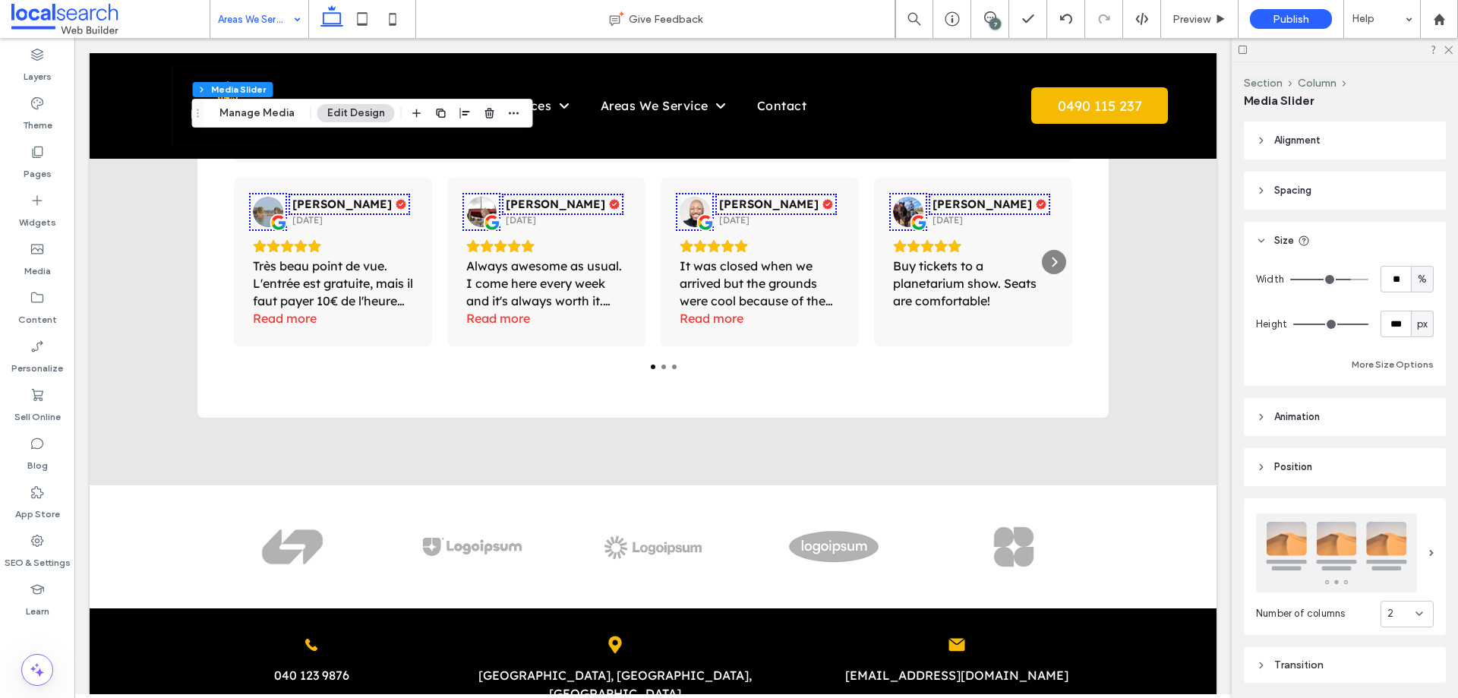
drag, startPoint x: 1355, startPoint y: 276, endPoint x: 1341, endPoint y: 276, distance: 13.7
click at [1341, 279] on input "range" at bounding box center [1329, 280] width 78 height 2
type input "**"
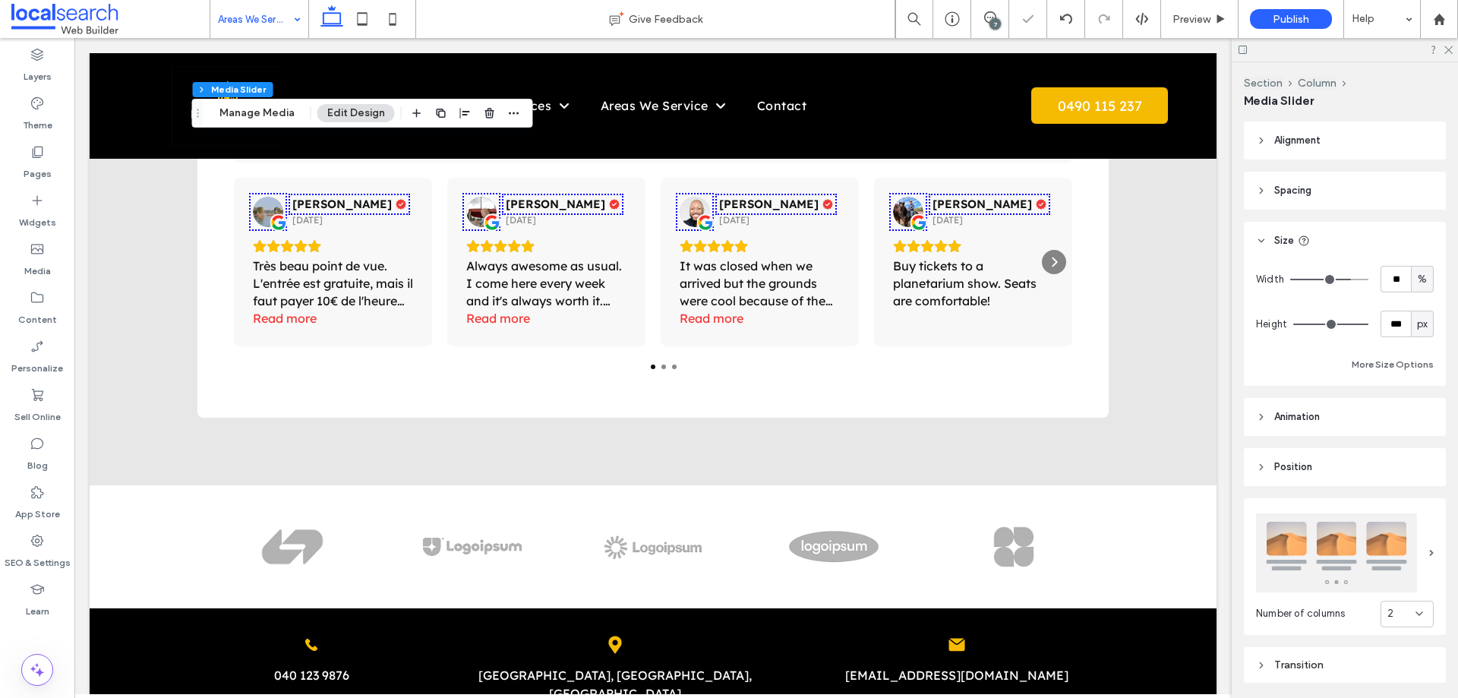
type input "**"
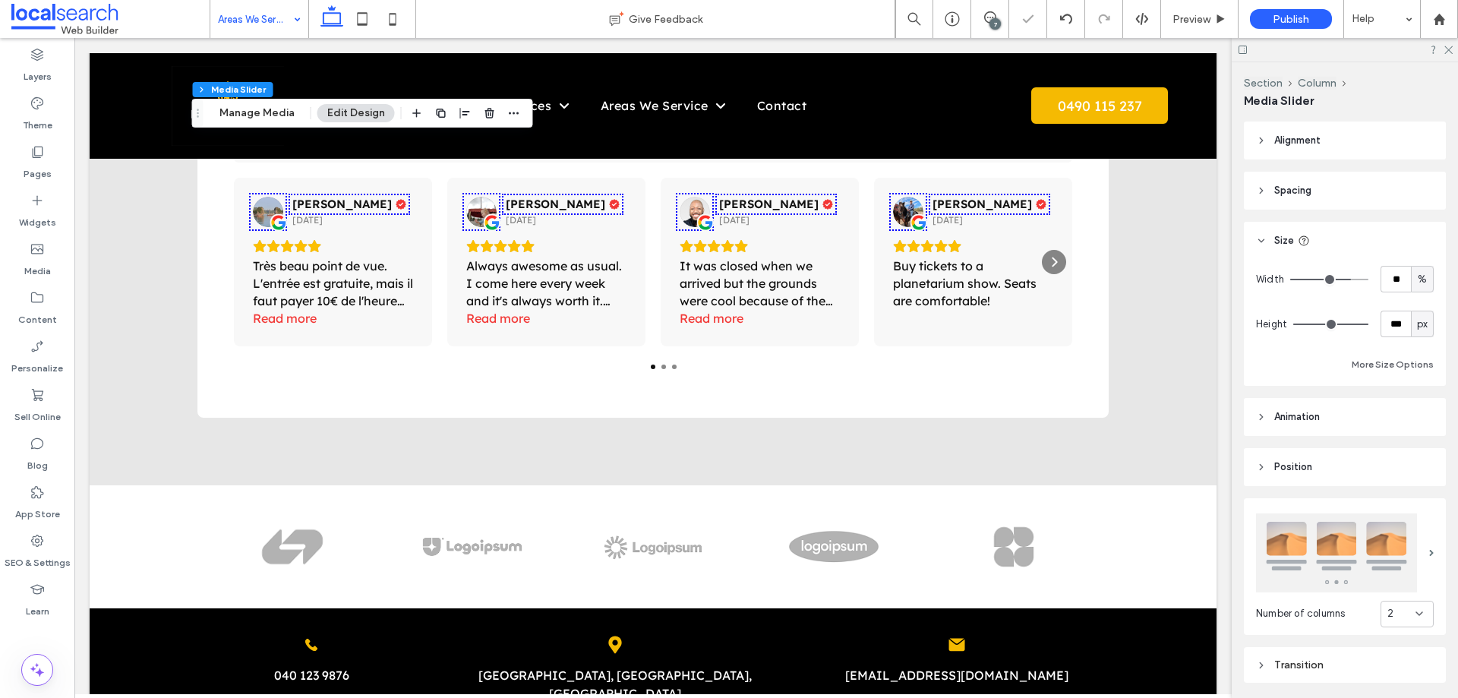
type input "**"
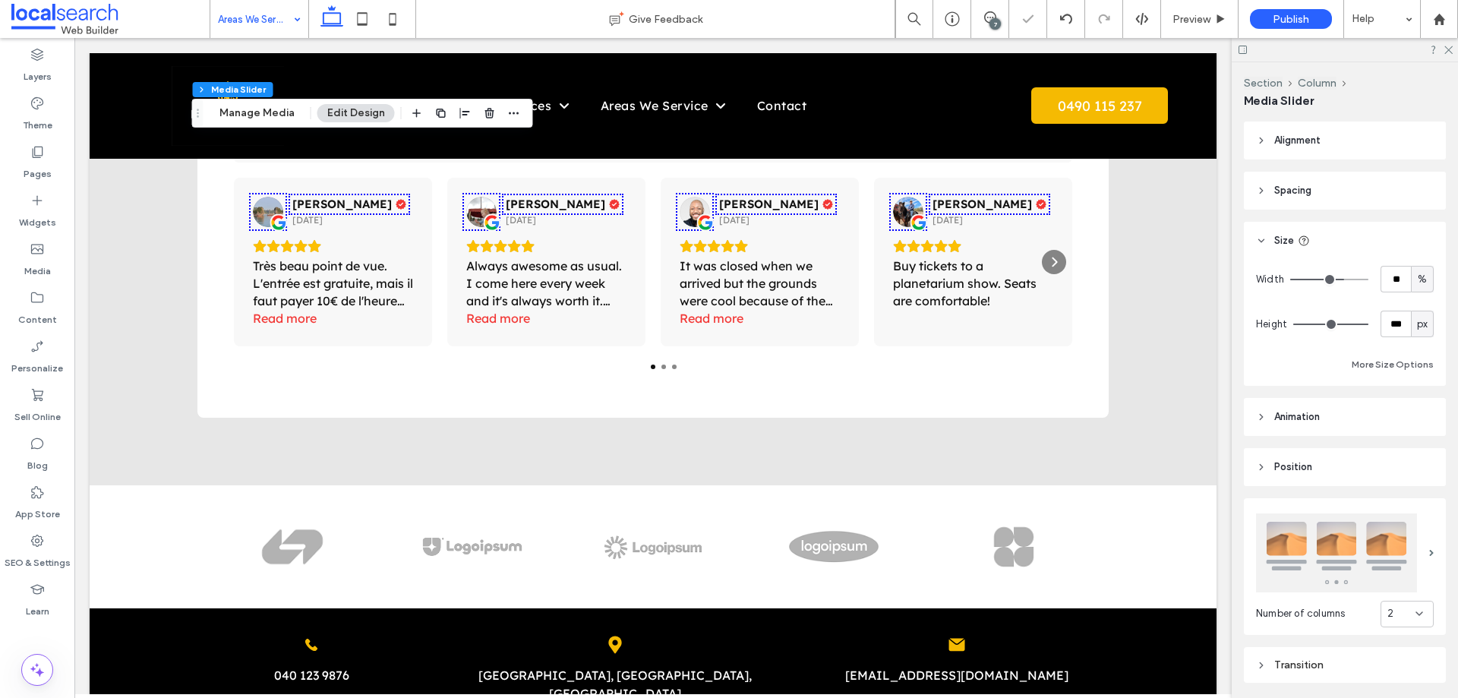
click at [1335, 279] on input "range" at bounding box center [1329, 280] width 78 height 2
click at [1311, 143] on span "Alignment" at bounding box center [1297, 140] width 46 height 15
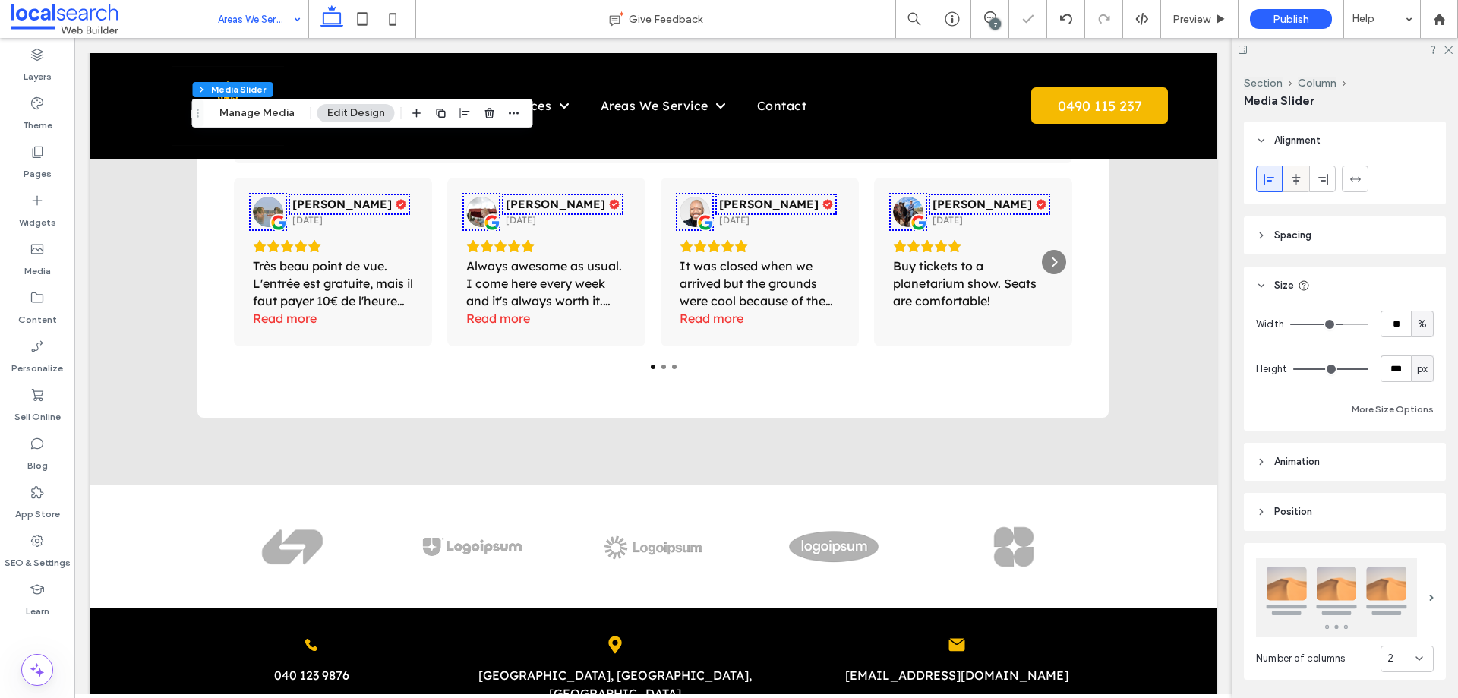
click at [1294, 178] on icon at bounding box center [1296, 179] width 12 height 12
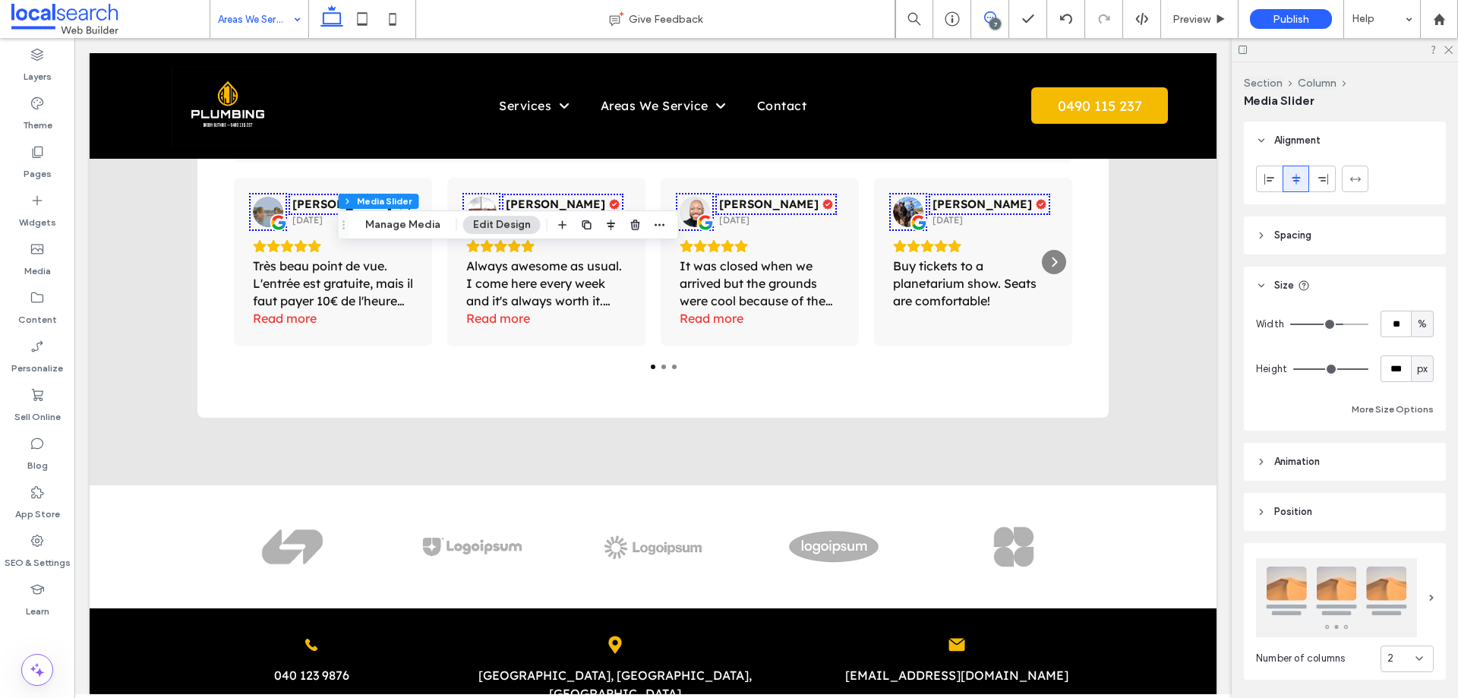
click at [998, 16] on span at bounding box center [989, 17] width 37 height 12
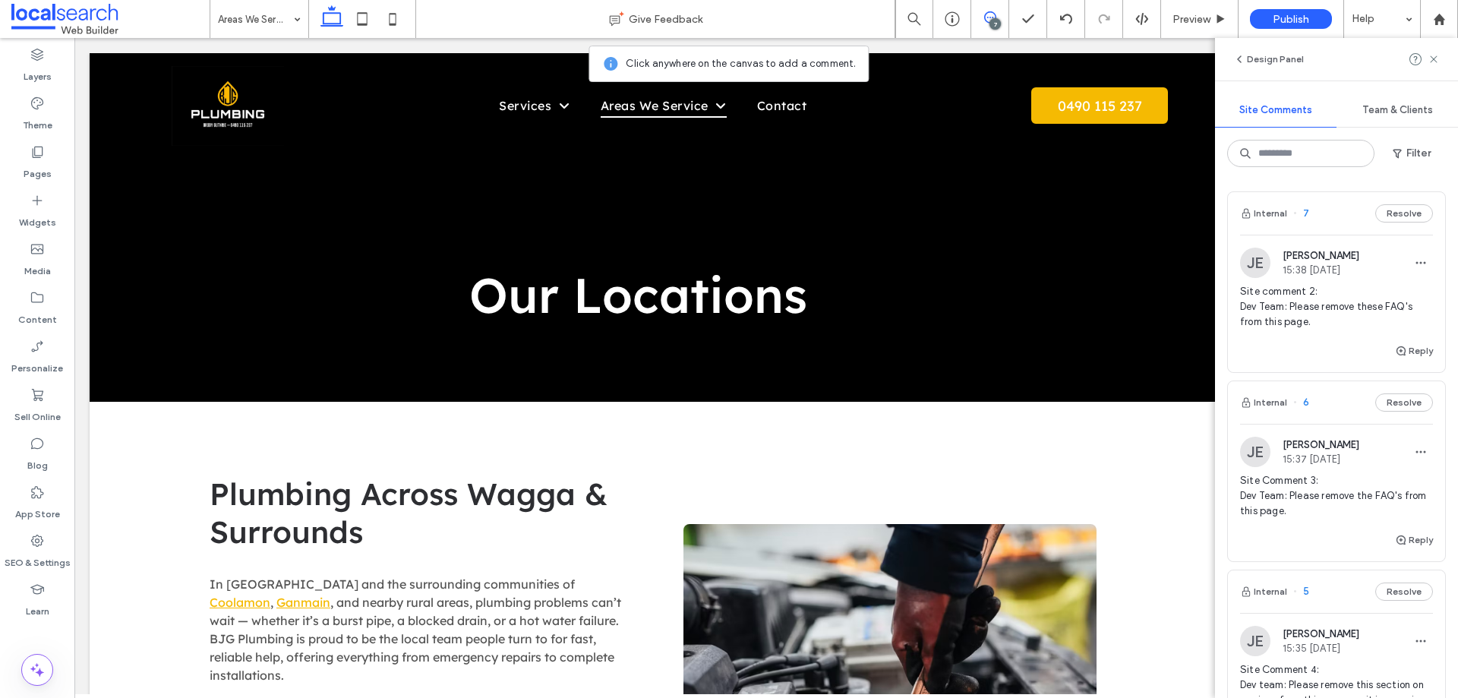
scroll to position [982, 0]
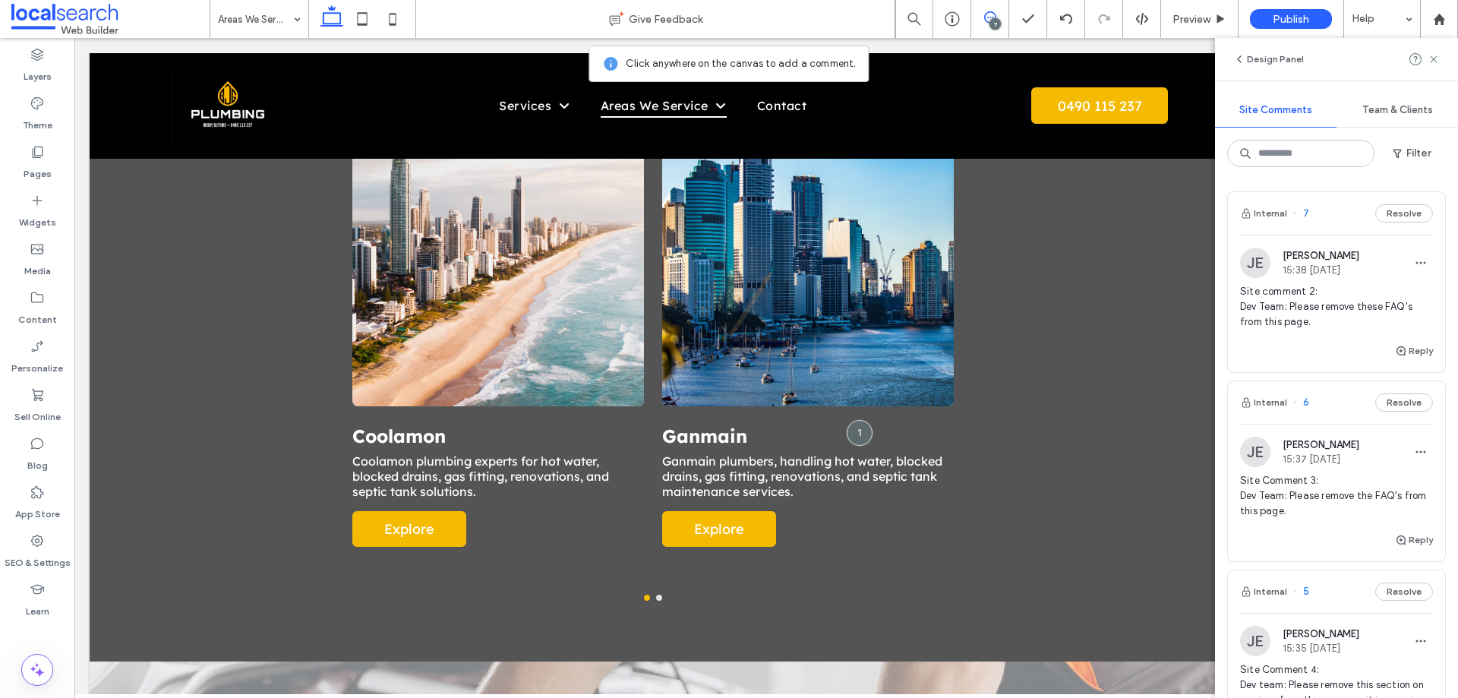
click at [999, 14] on span at bounding box center [989, 17] width 37 height 12
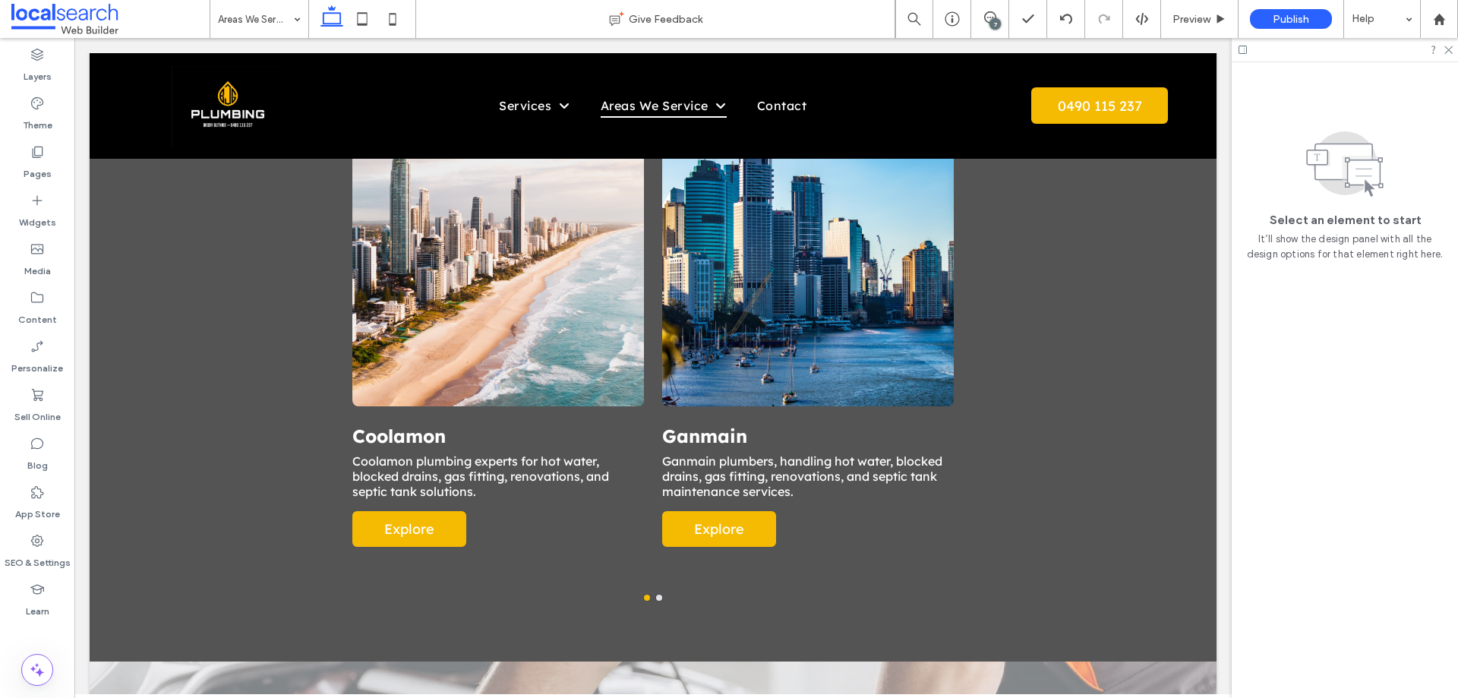
drag, startPoint x: 997, startPoint y: 19, endPoint x: 1297, endPoint y: 336, distance: 436.6
click at [997, 20] on div "7" at bounding box center [994, 23] width 11 height 11
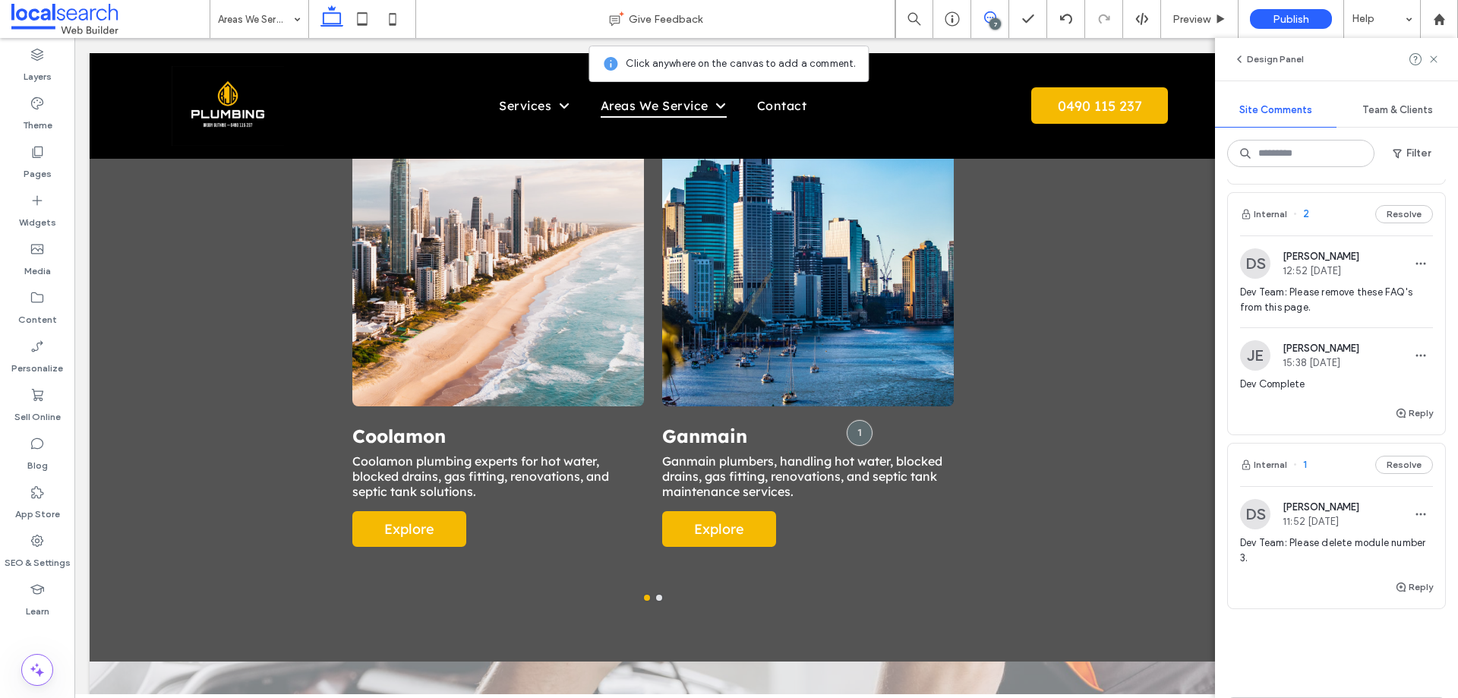
scroll to position [1295, 0]
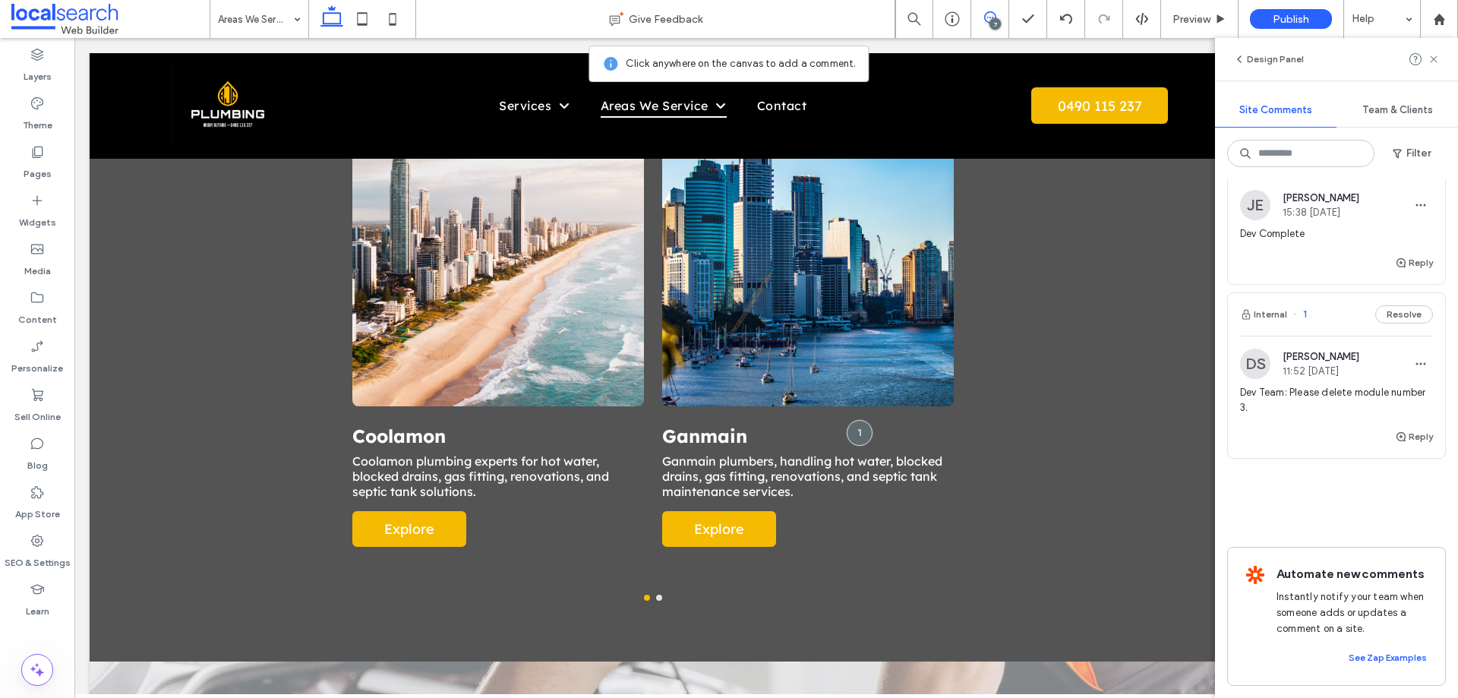
drag, startPoint x: 1413, startPoint y: 414, endPoint x: 1376, endPoint y: 401, distance: 40.1
click at [1413, 427] on button "Reply" at bounding box center [1414, 436] width 38 height 18
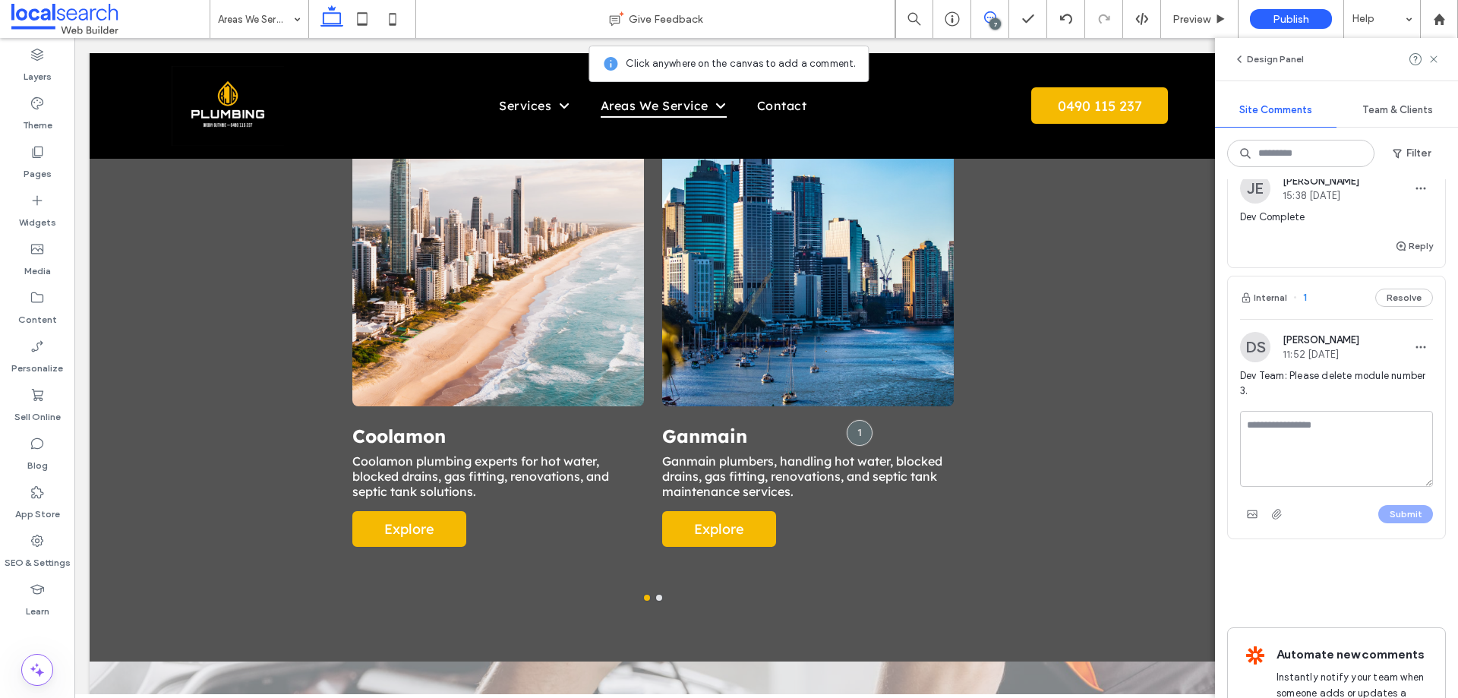
click at [1310, 423] on textarea at bounding box center [1336, 449] width 193 height 76
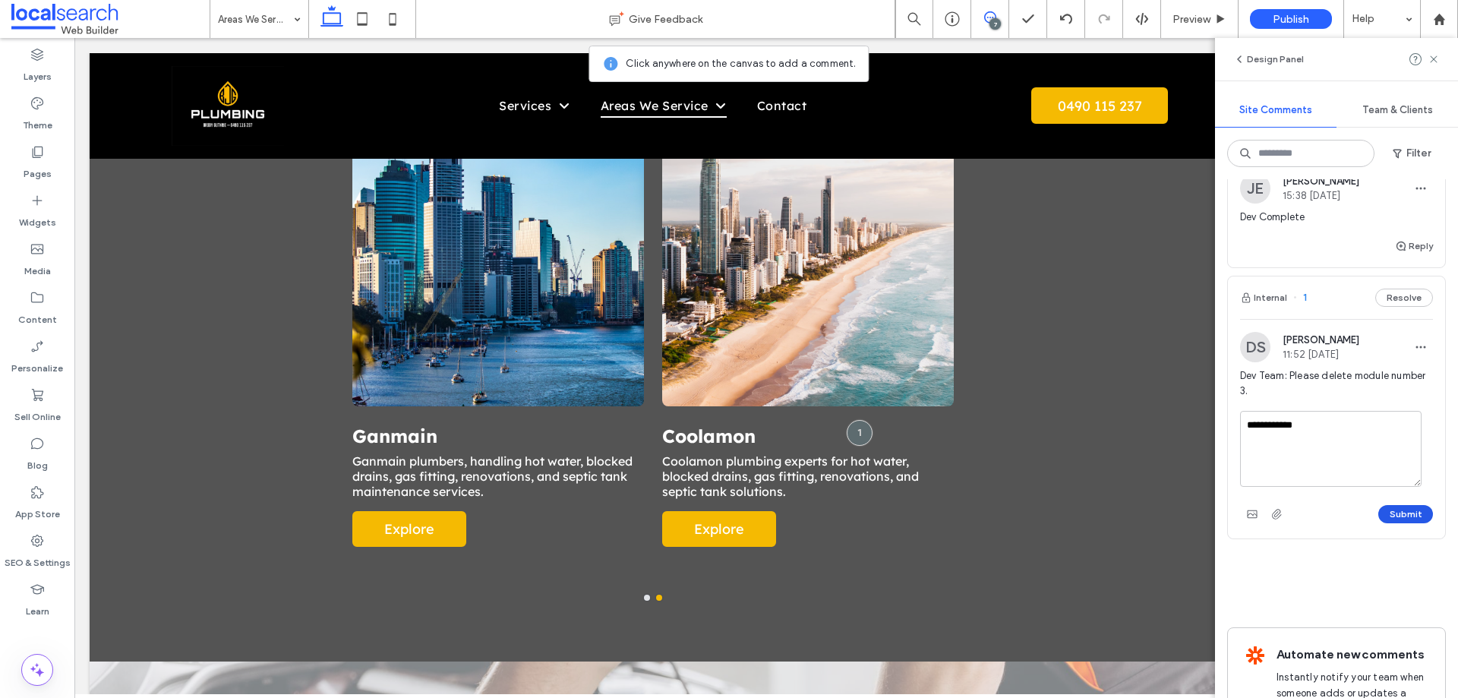
type textarea "**********"
click at [1390, 508] on button "Submit" at bounding box center [1405, 514] width 55 height 18
click at [58, 552] on label "SEO & Settings" at bounding box center [38, 558] width 66 height 21
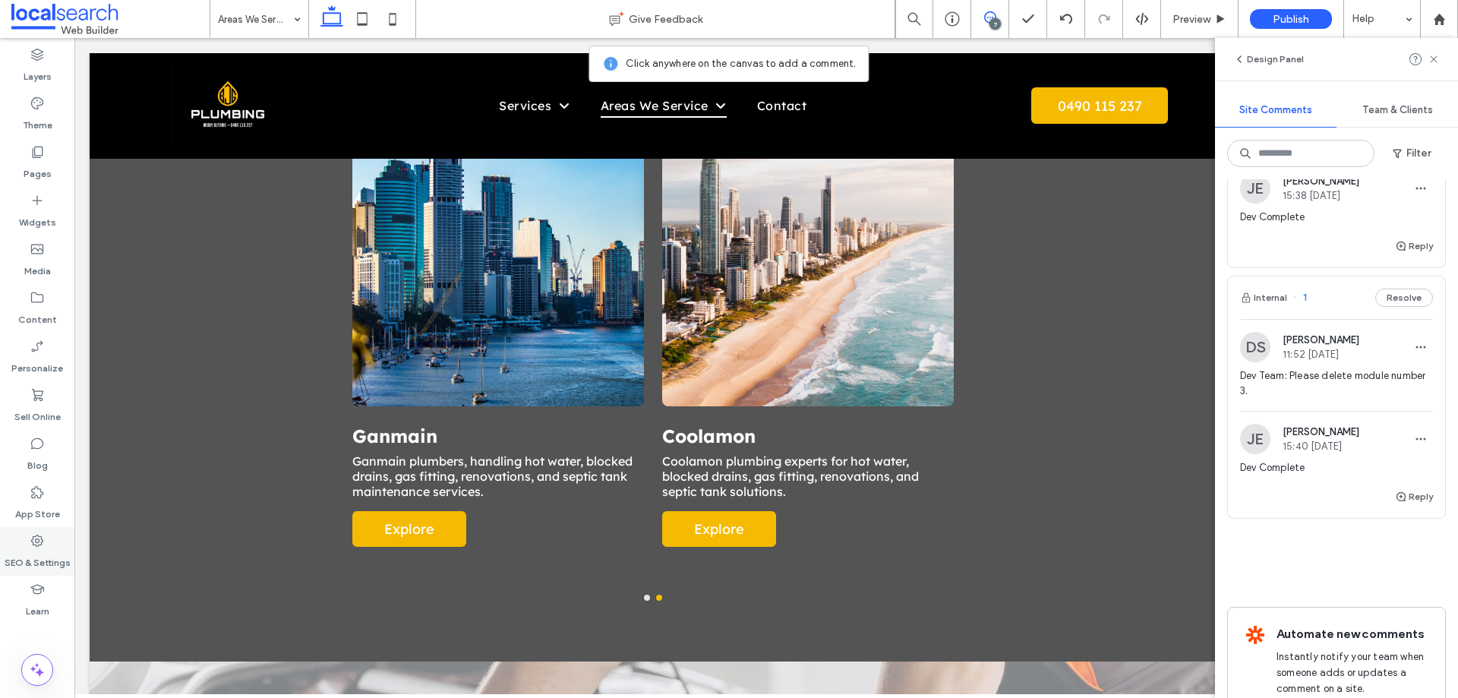
scroll to position [0, 0]
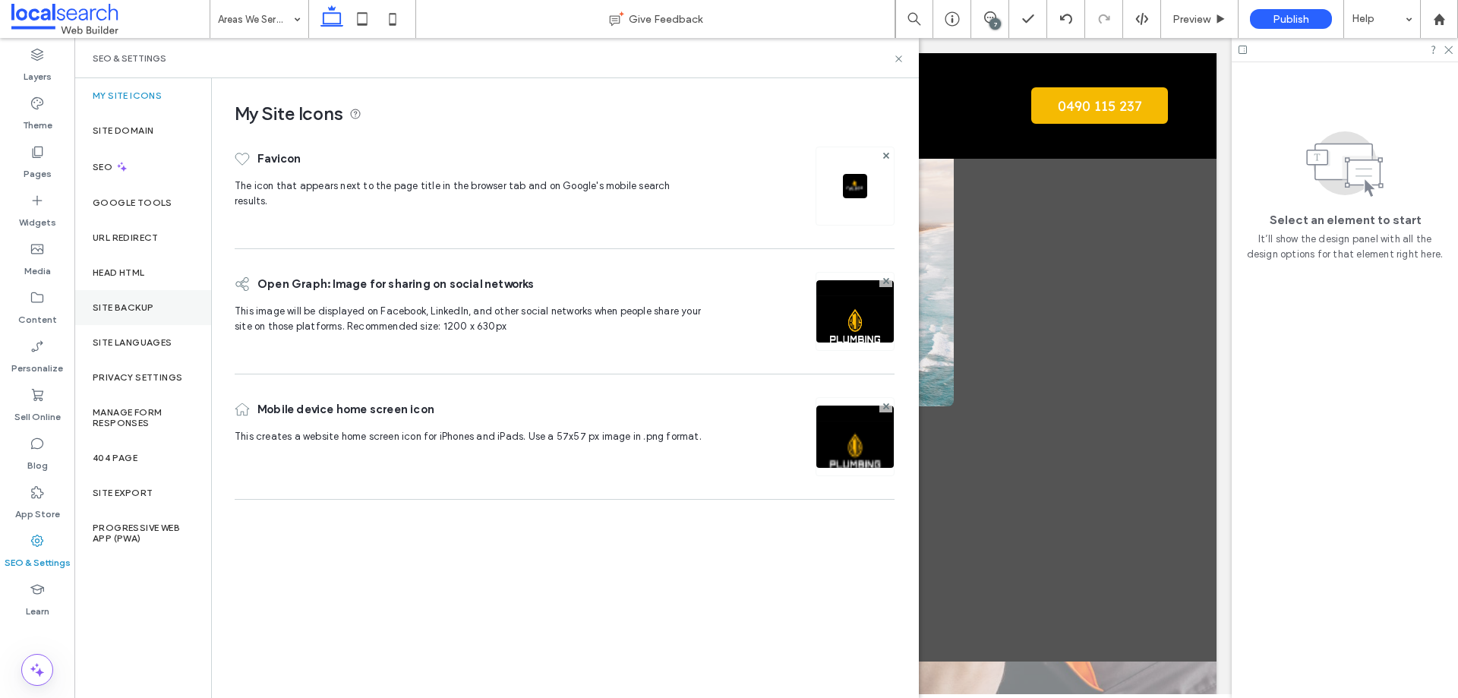
click at [130, 313] on div "Site Backup" at bounding box center [142, 307] width 137 height 35
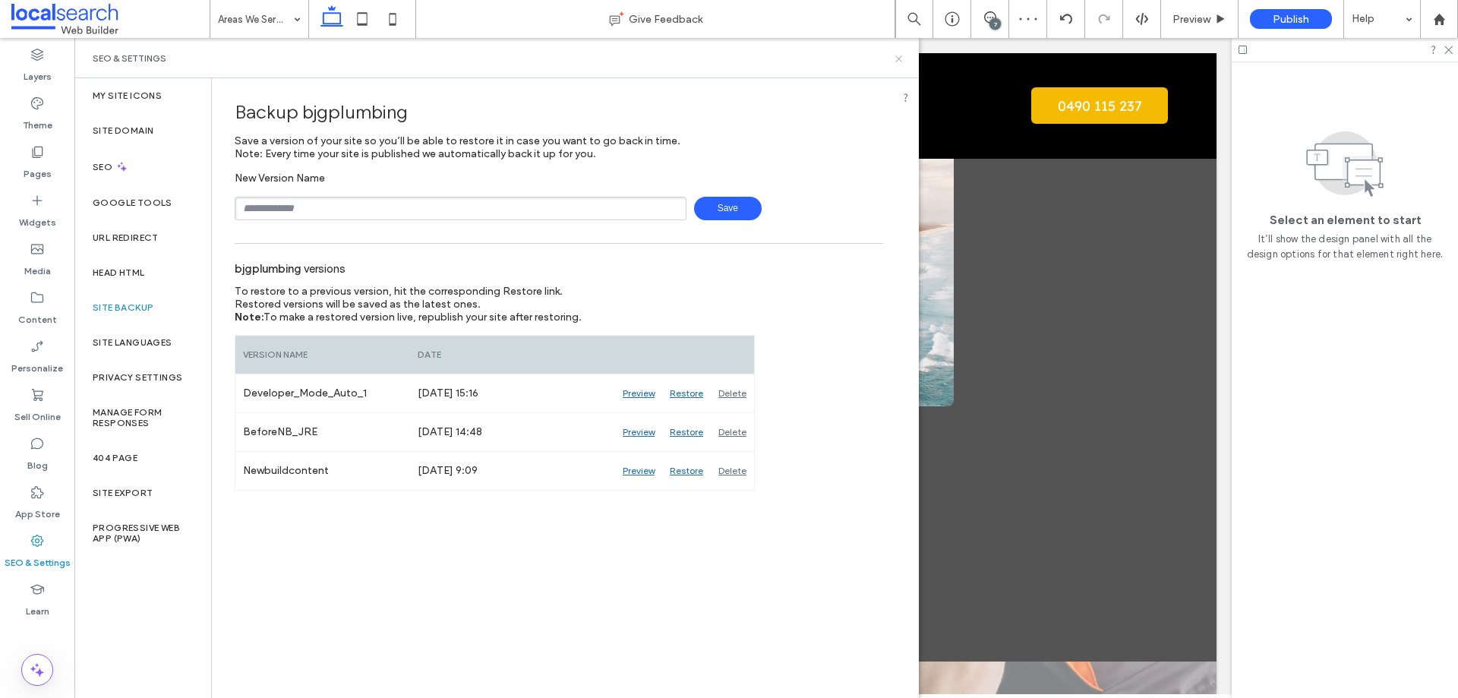
click at [898, 58] on use at bounding box center [898, 58] width 6 height 6
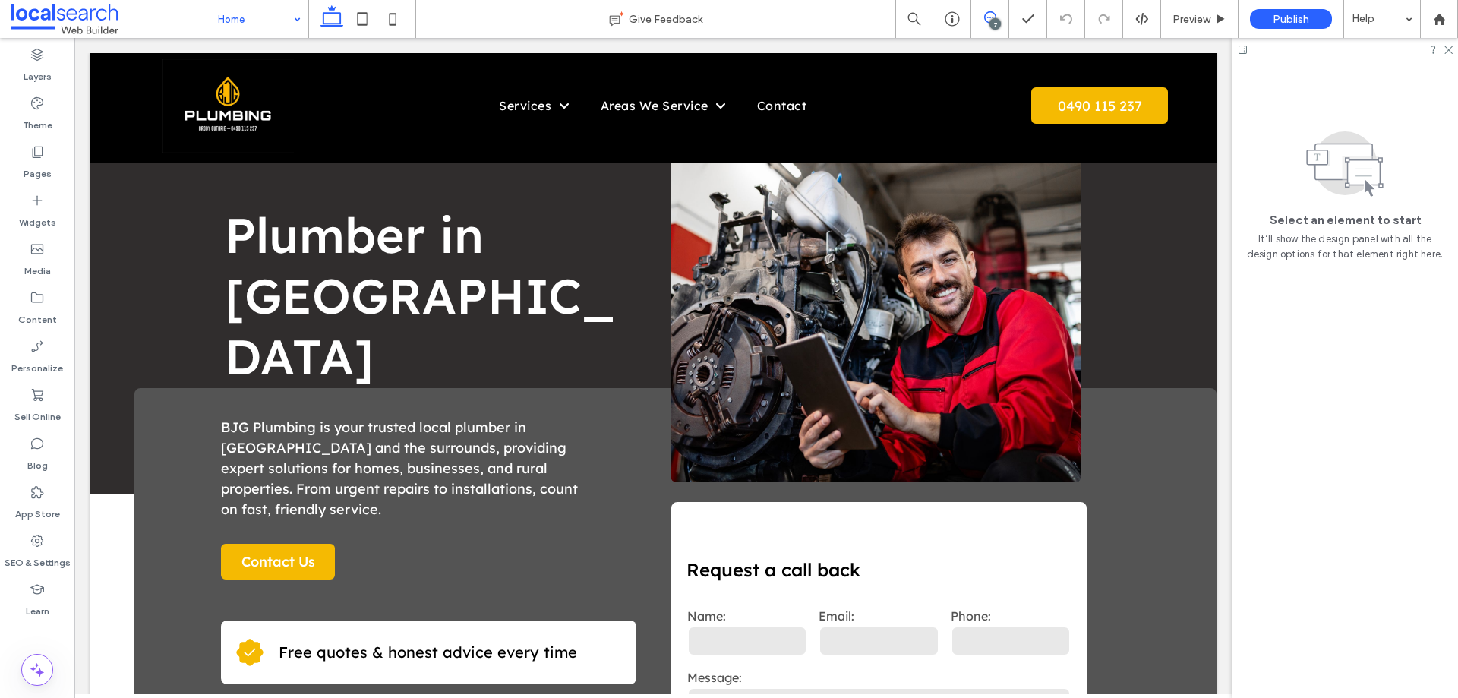
click at [980, 13] on span at bounding box center [989, 17] width 37 height 12
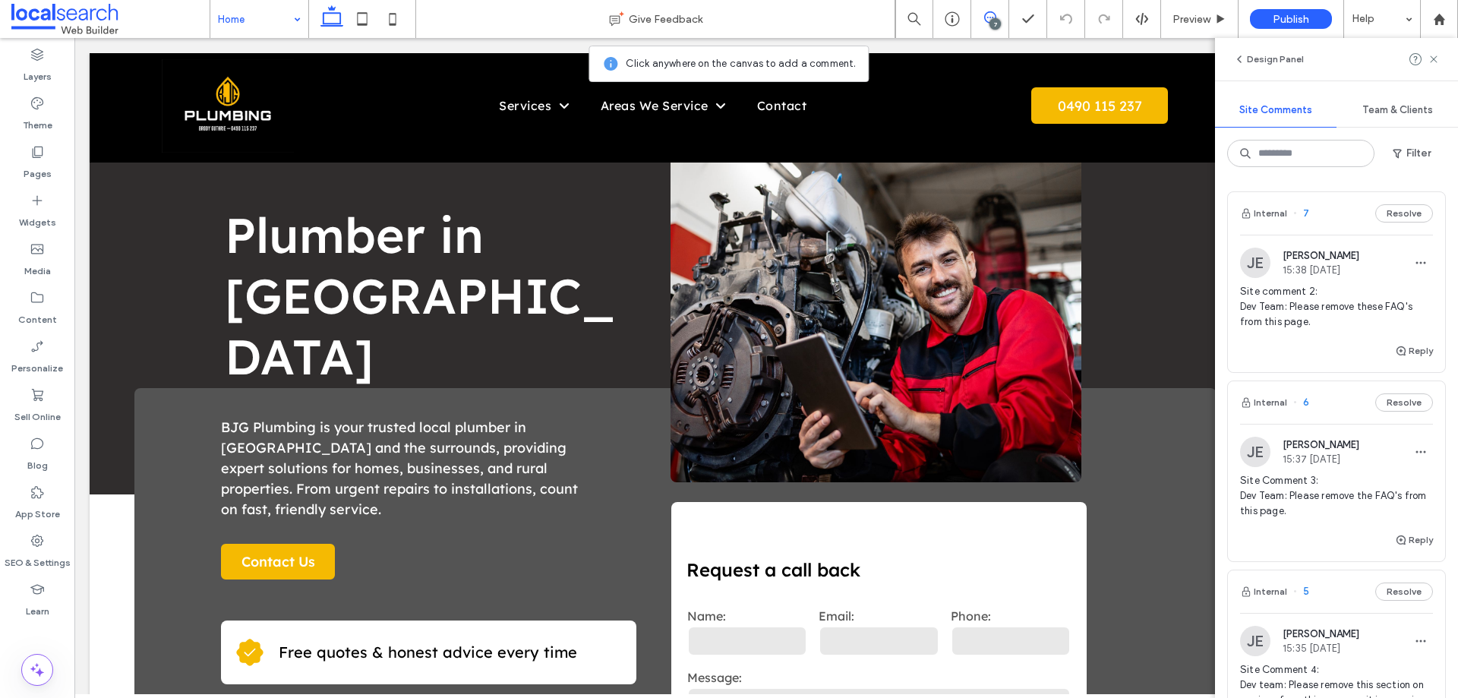
click at [991, 18] on icon at bounding box center [990, 17] width 12 height 12
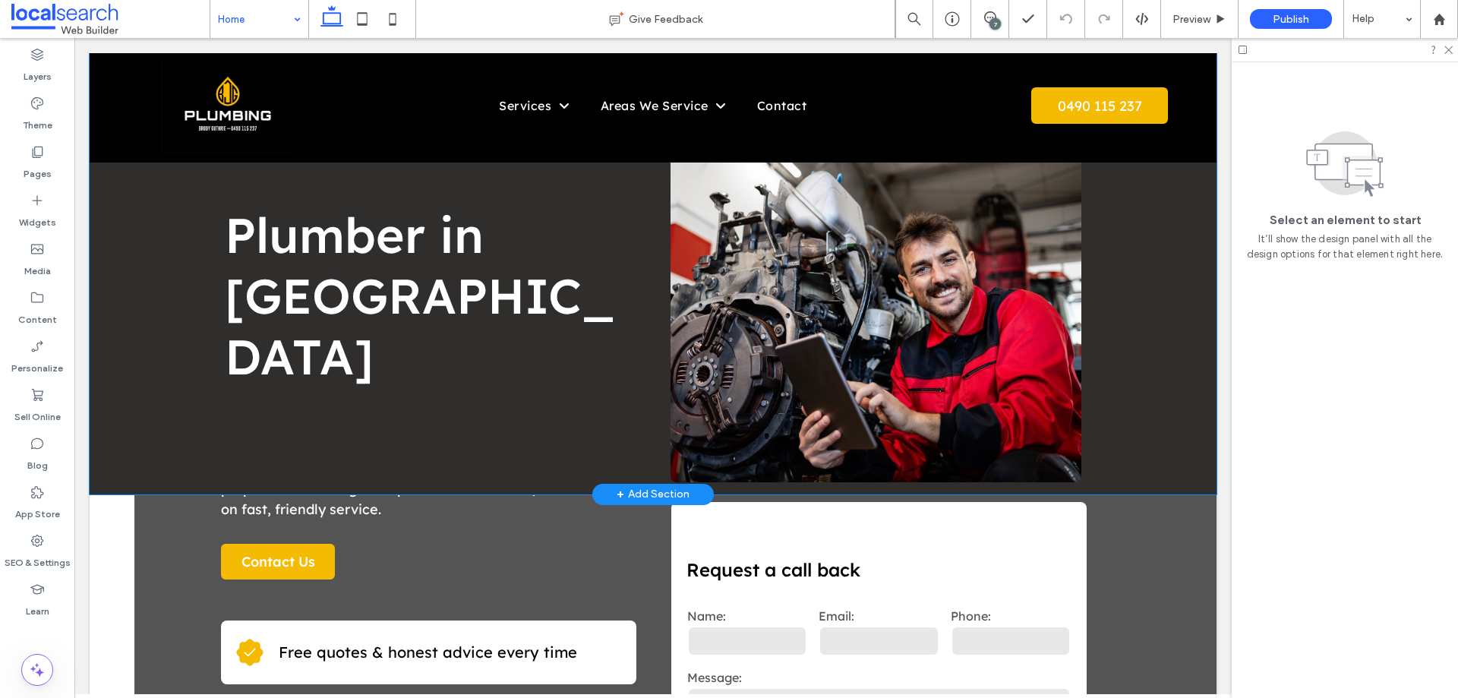
click at [103, 295] on div "Plumber in [GEOGRAPHIC_DATA] Button" at bounding box center [653, 273] width 1127 height 441
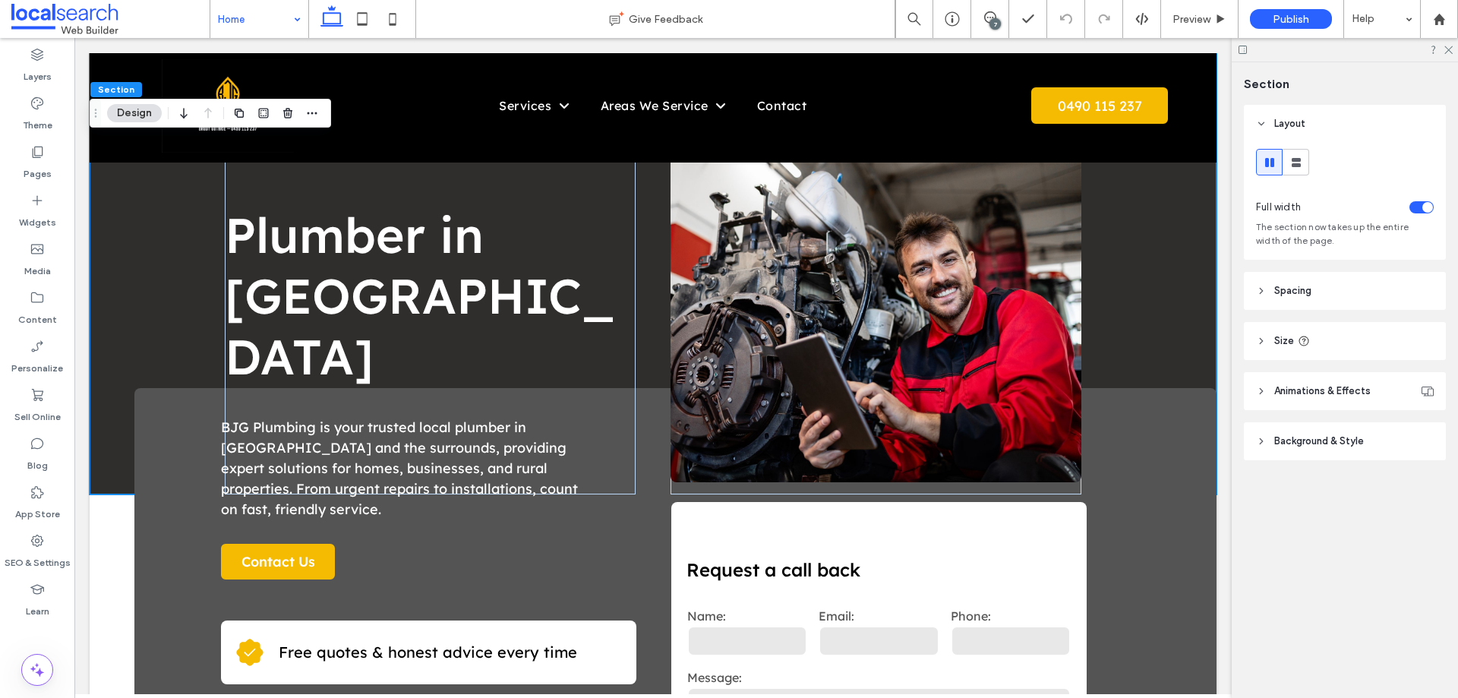
click at [1316, 438] on span "Background & Style" at bounding box center [1319, 440] width 90 height 15
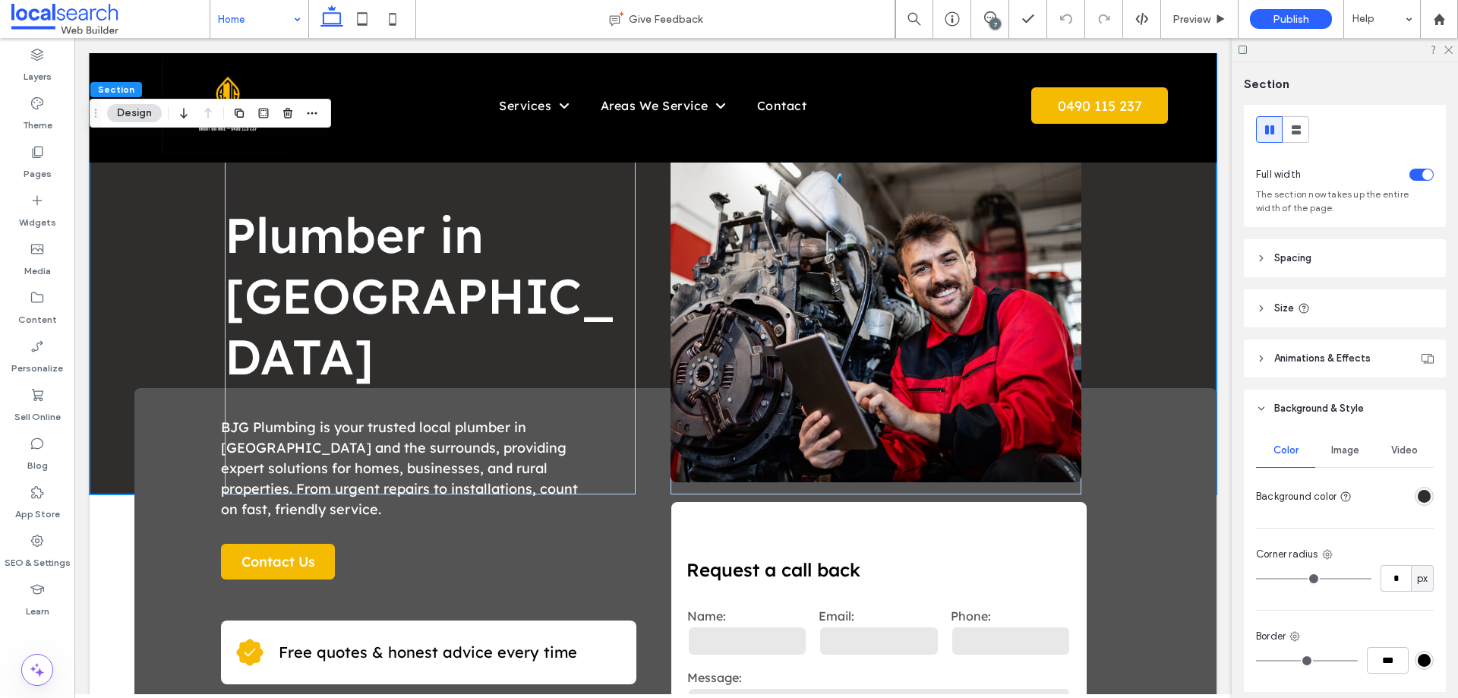
scroll to position [50, 0]
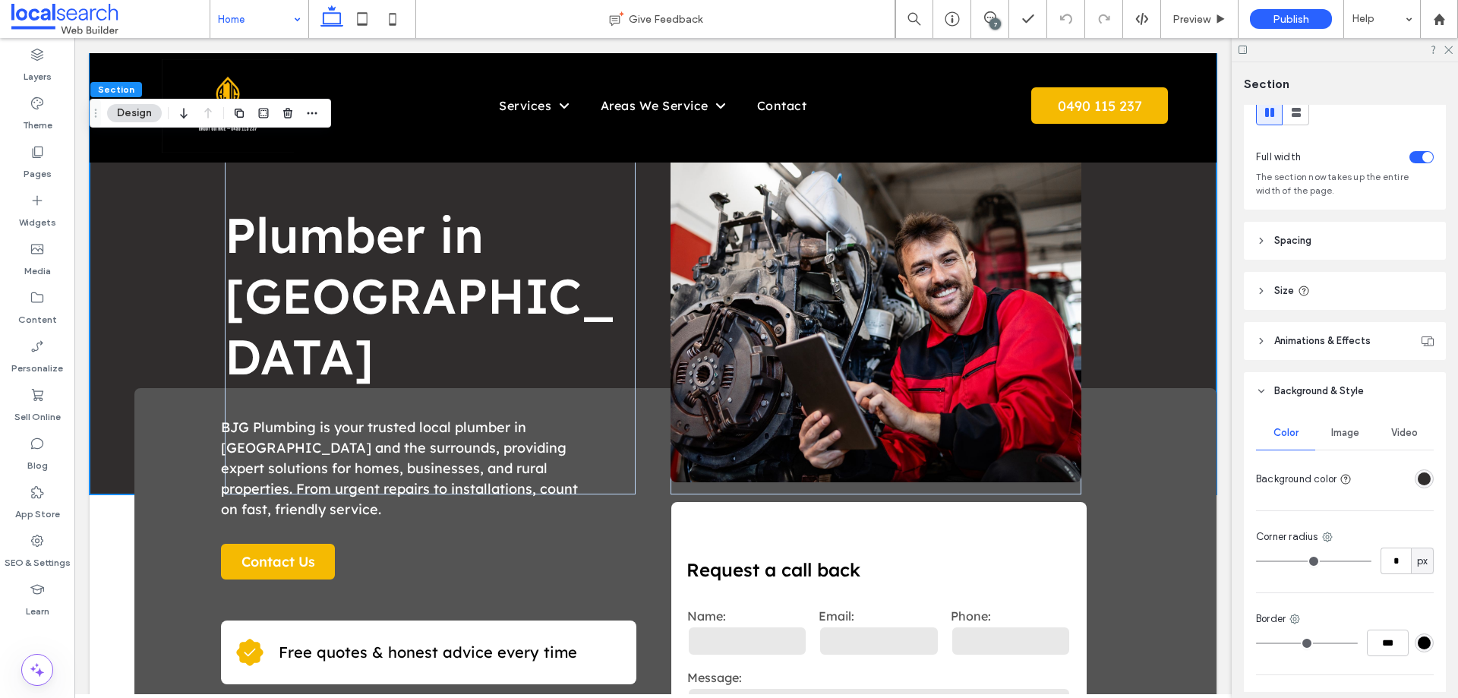
click at [1417, 474] on div "rgba(48, 45, 45, 1)" at bounding box center [1423, 478] width 13 height 13
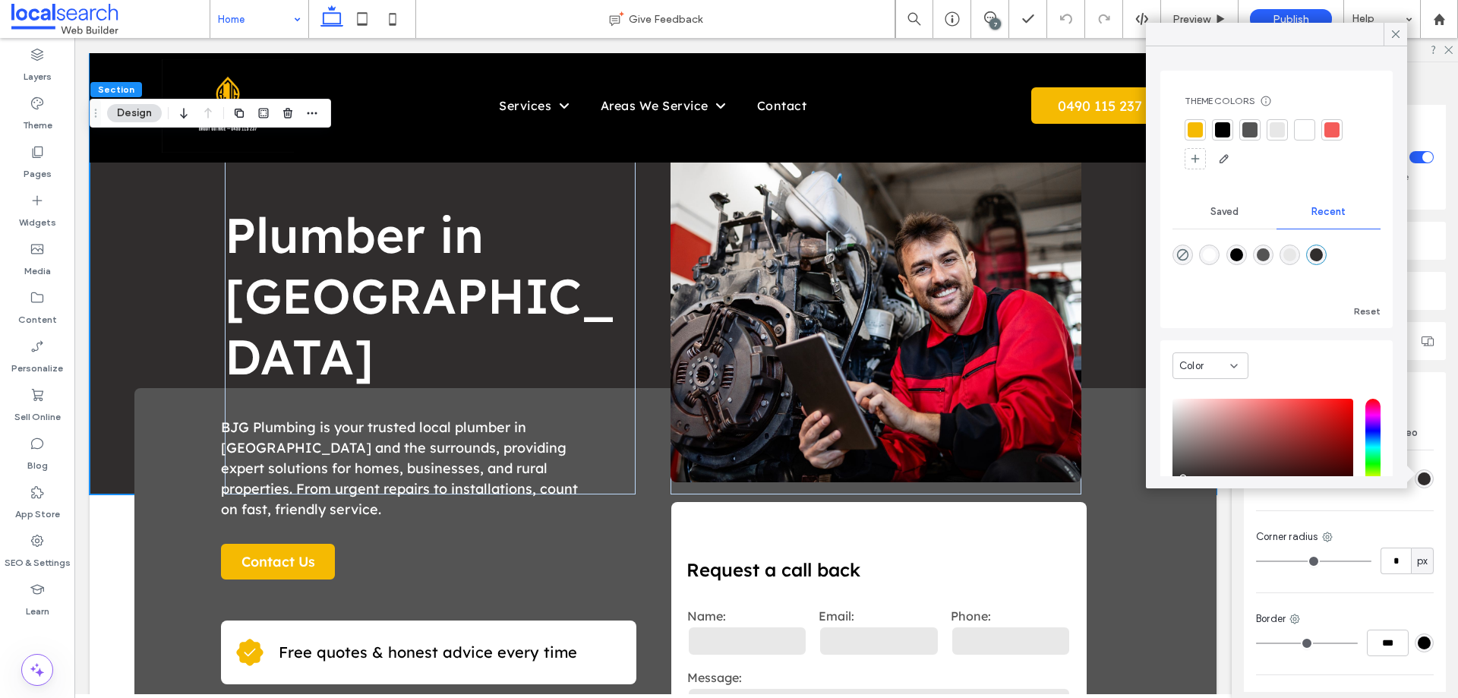
click at [1220, 128] on div at bounding box center [1222, 129] width 15 height 15
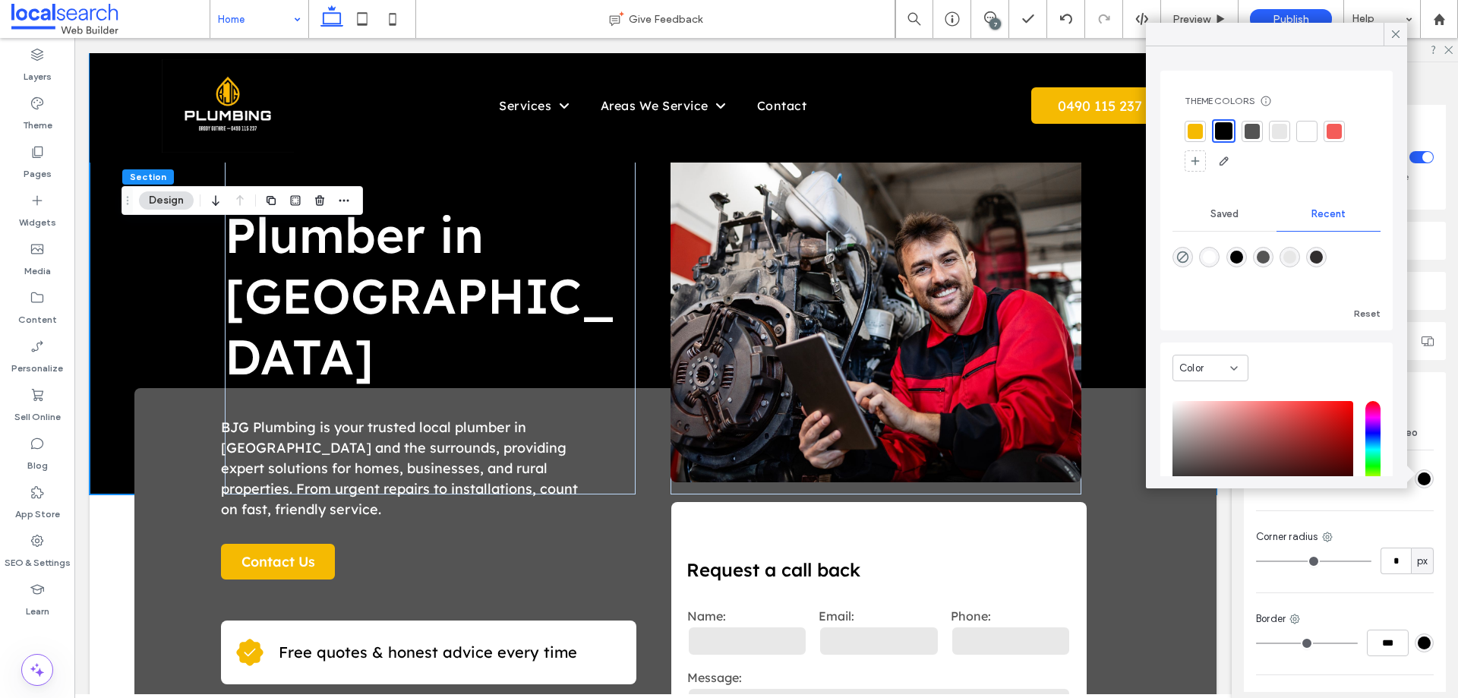
drag, startPoint x: 93, startPoint y: 111, endPoint x: 124, endPoint y: 198, distance: 92.9
click at [124, 198] on icon "Drag" at bounding box center [127, 200] width 12 height 11
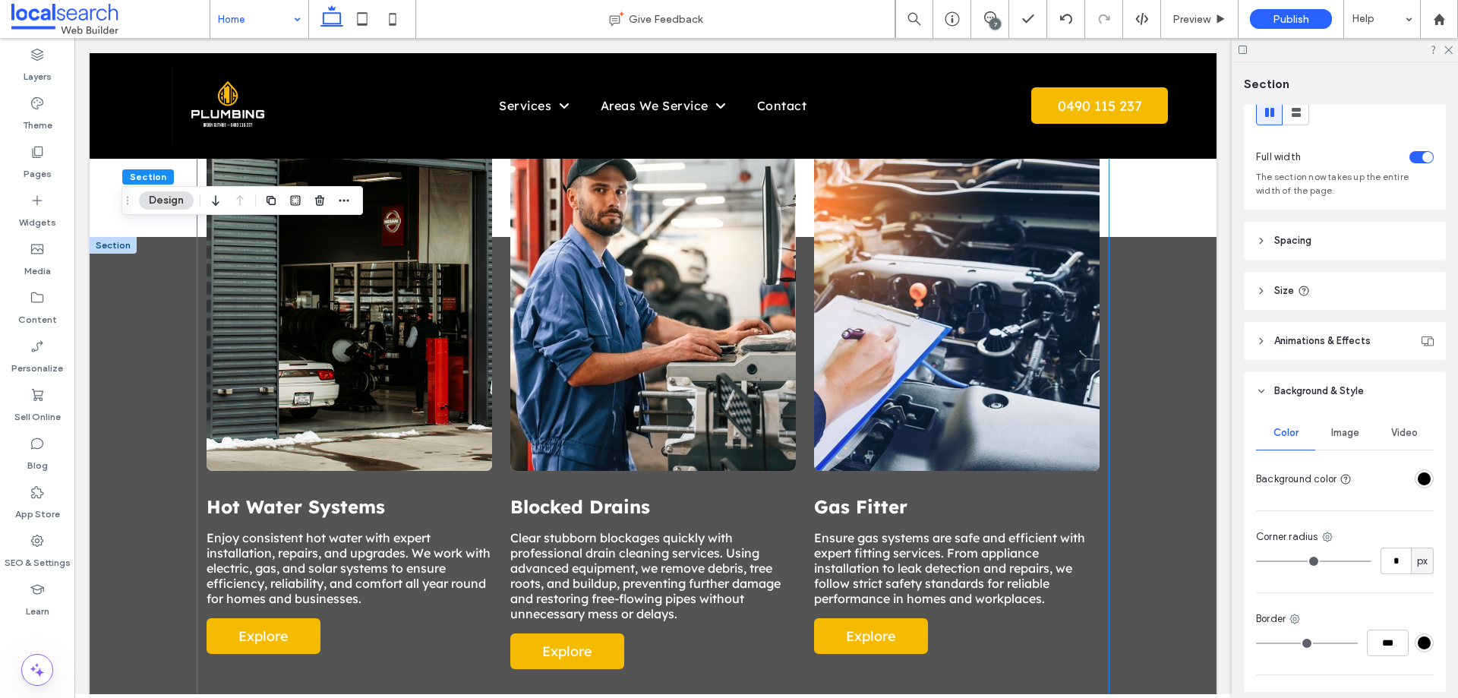
scroll to position [1366, 0]
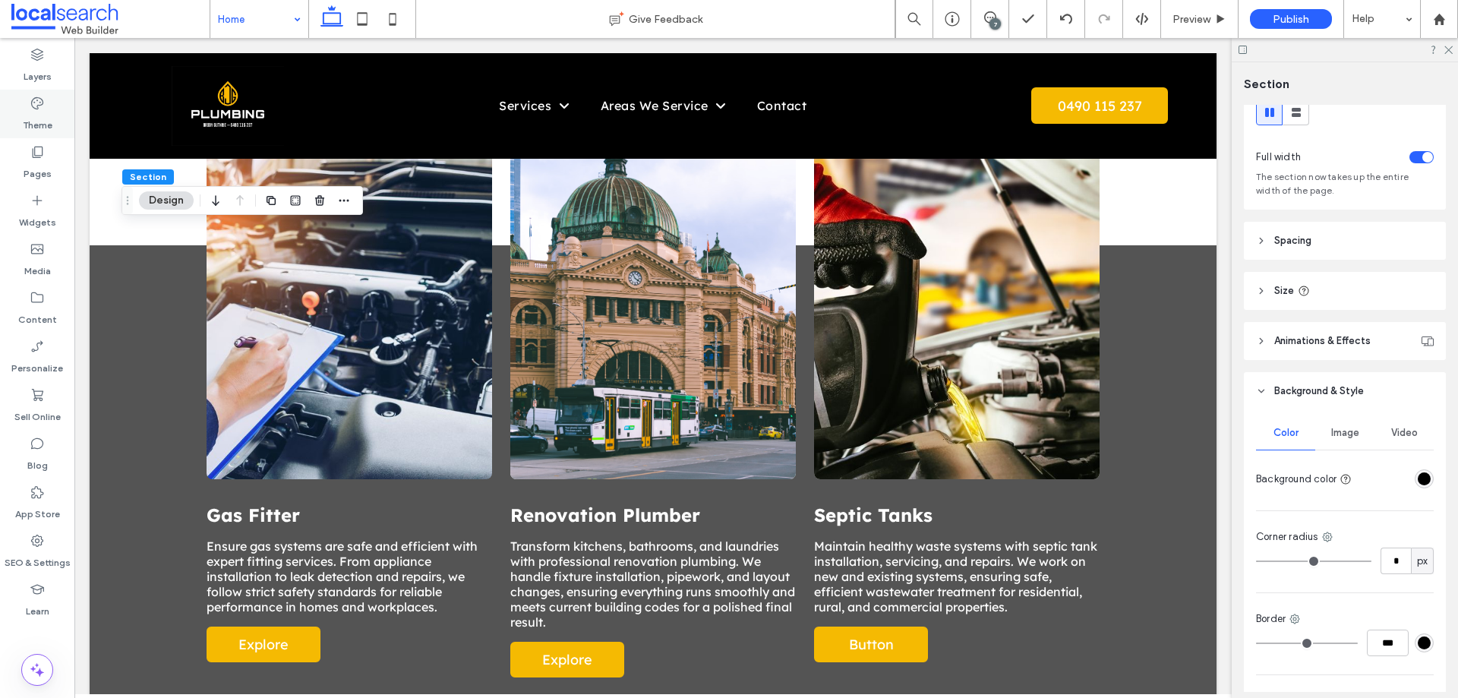
click at [36, 124] on label "Theme" at bounding box center [38, 121] width 30 height 21
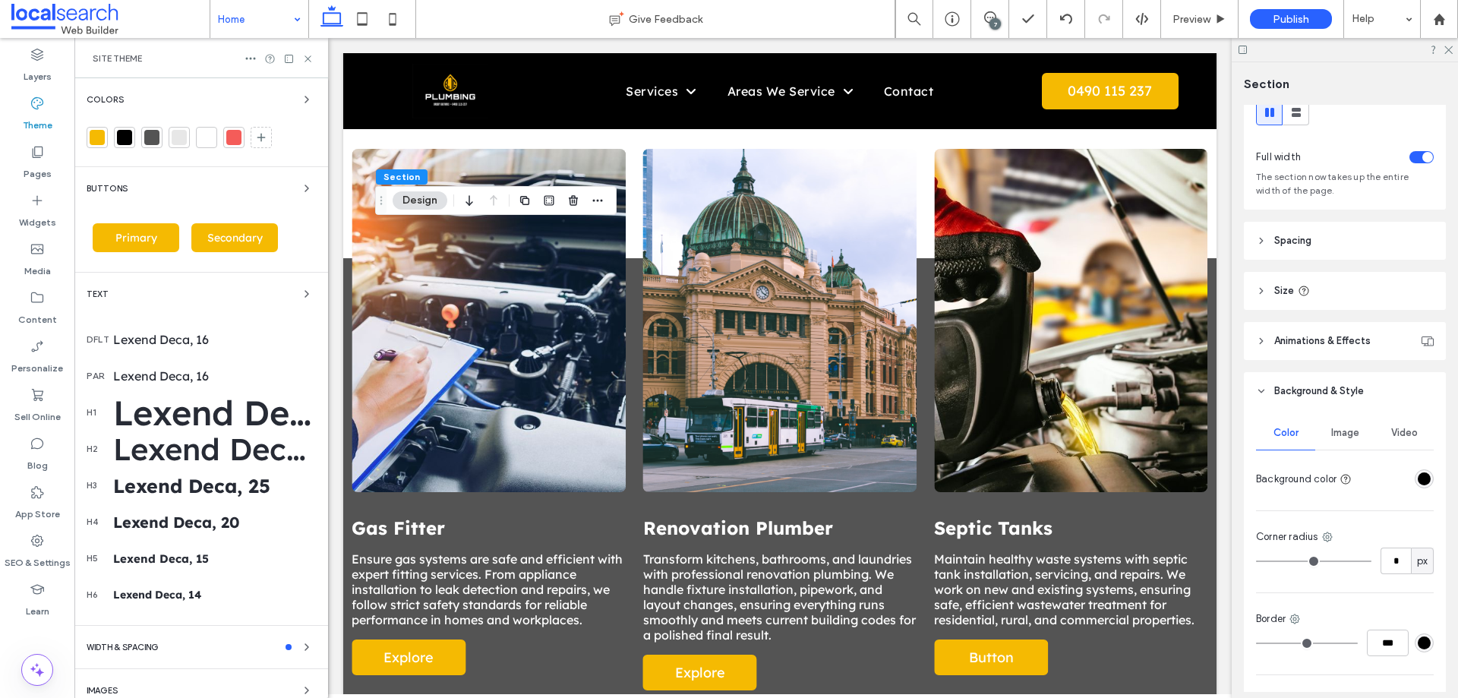
scroll to position [1387, 0]
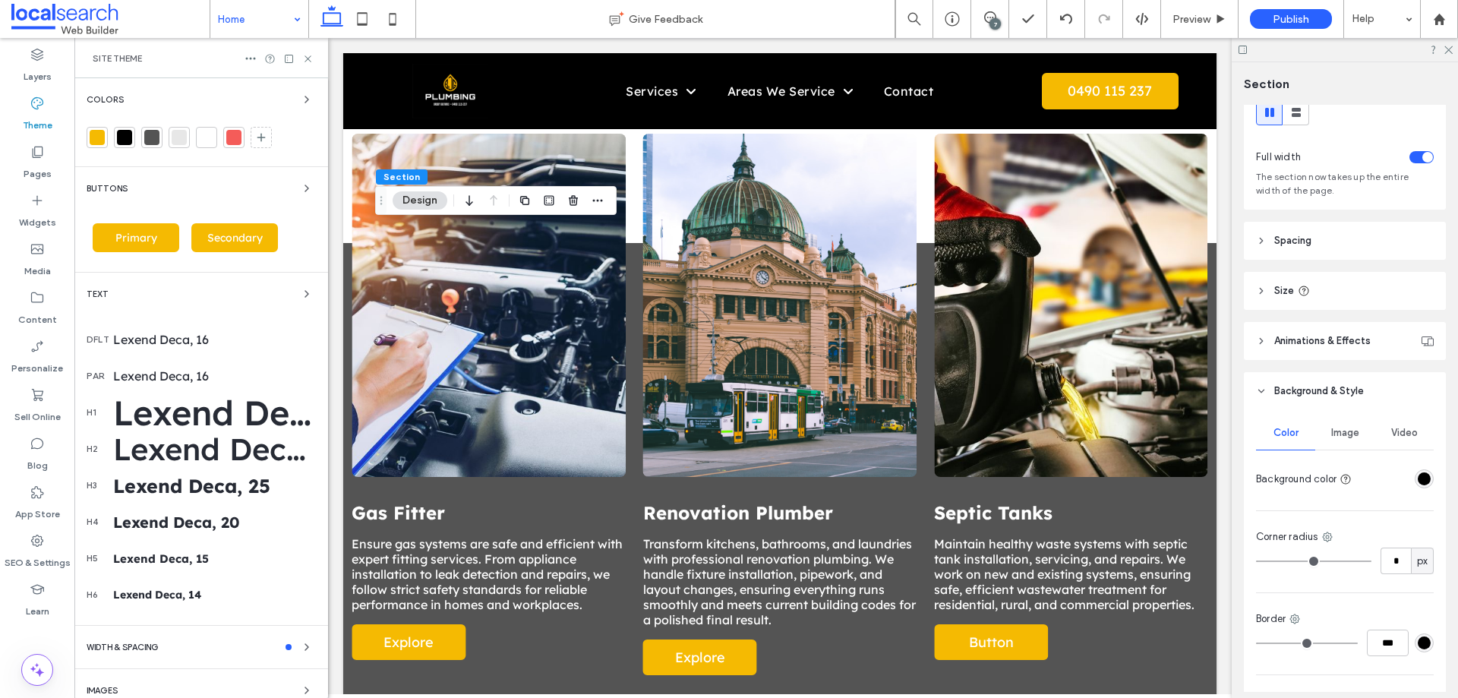
drag, startPoint x: 169, startPoint y: 412, endPoint x: 249, endPoint y: 456, distance: 91.7
click at [169, 413] on div "Lexend Deca, 64" at bounding box center [214, 412] width 203 height 43
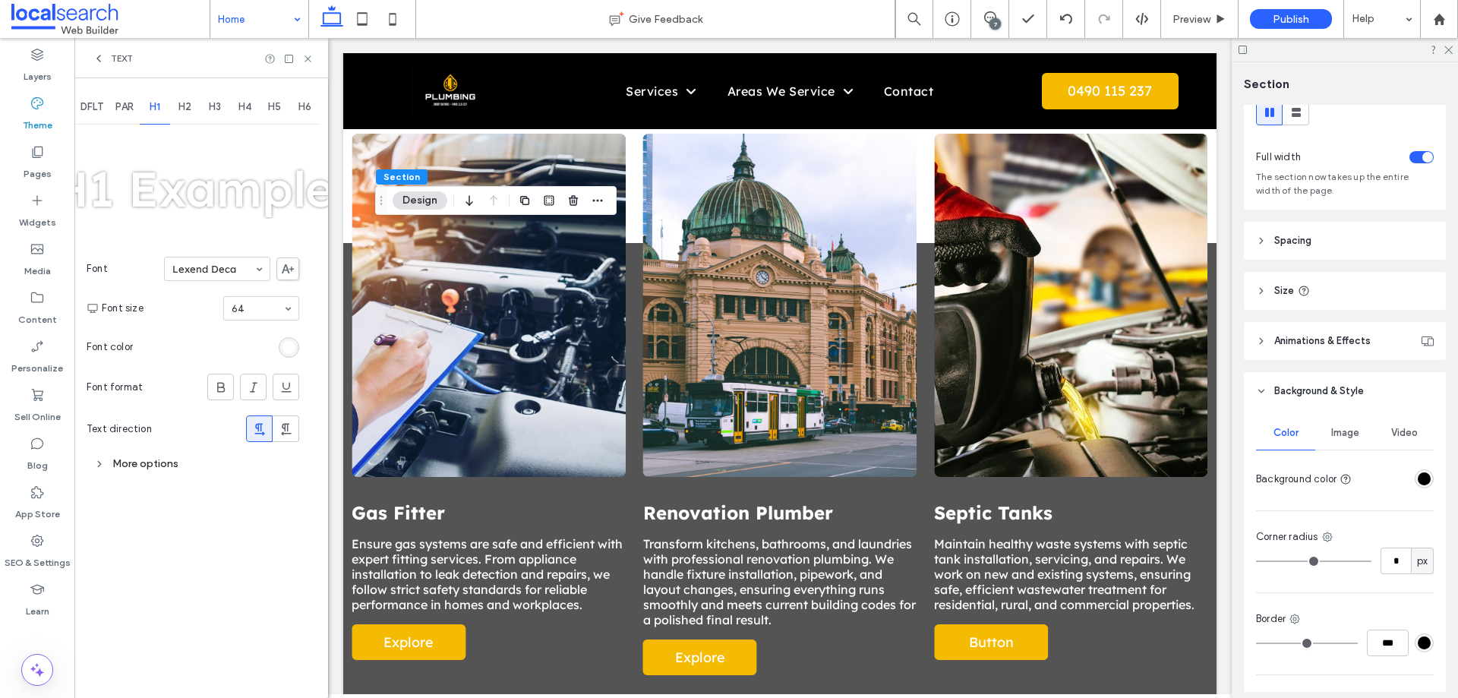
click at [291, 267] on icon at bounding box center [288, 268] width 12 height 9
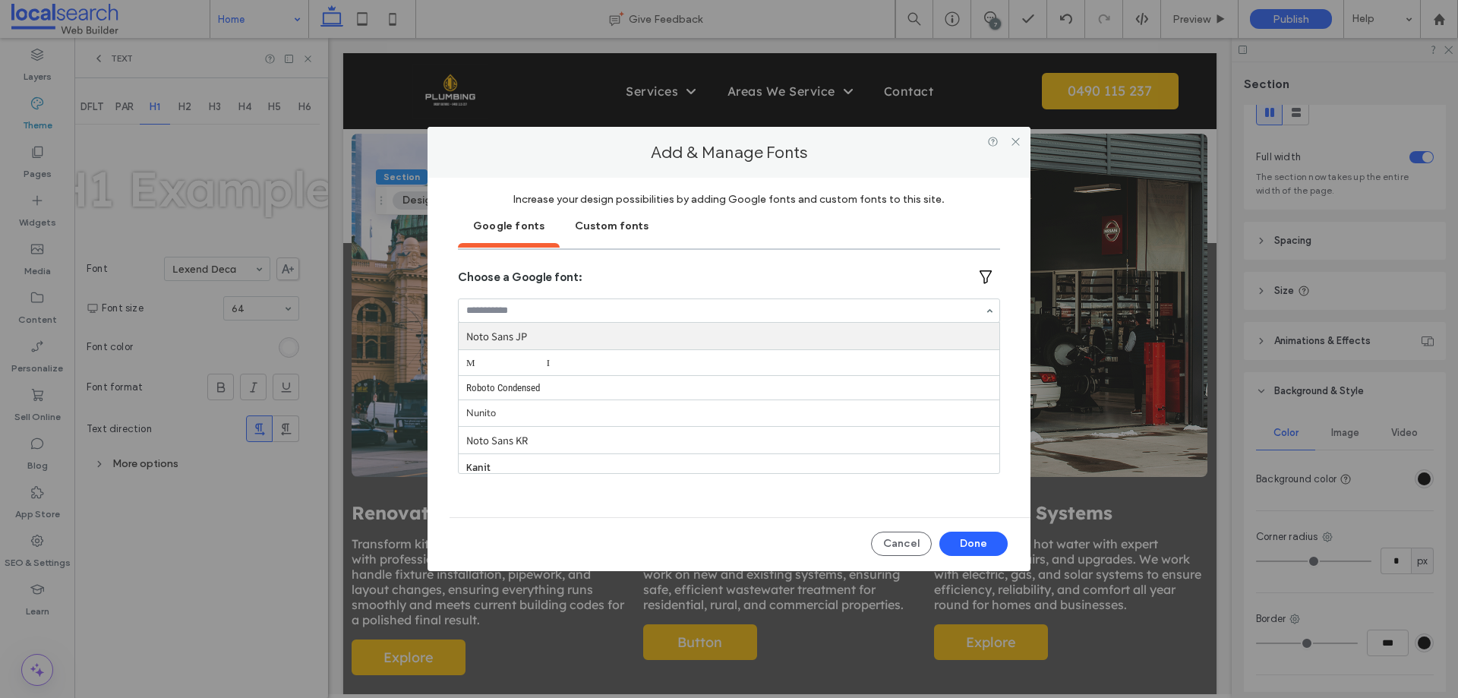
click at [533, 313] on input at bounding box center [725, 310] width 518 height 11
paste input "******"
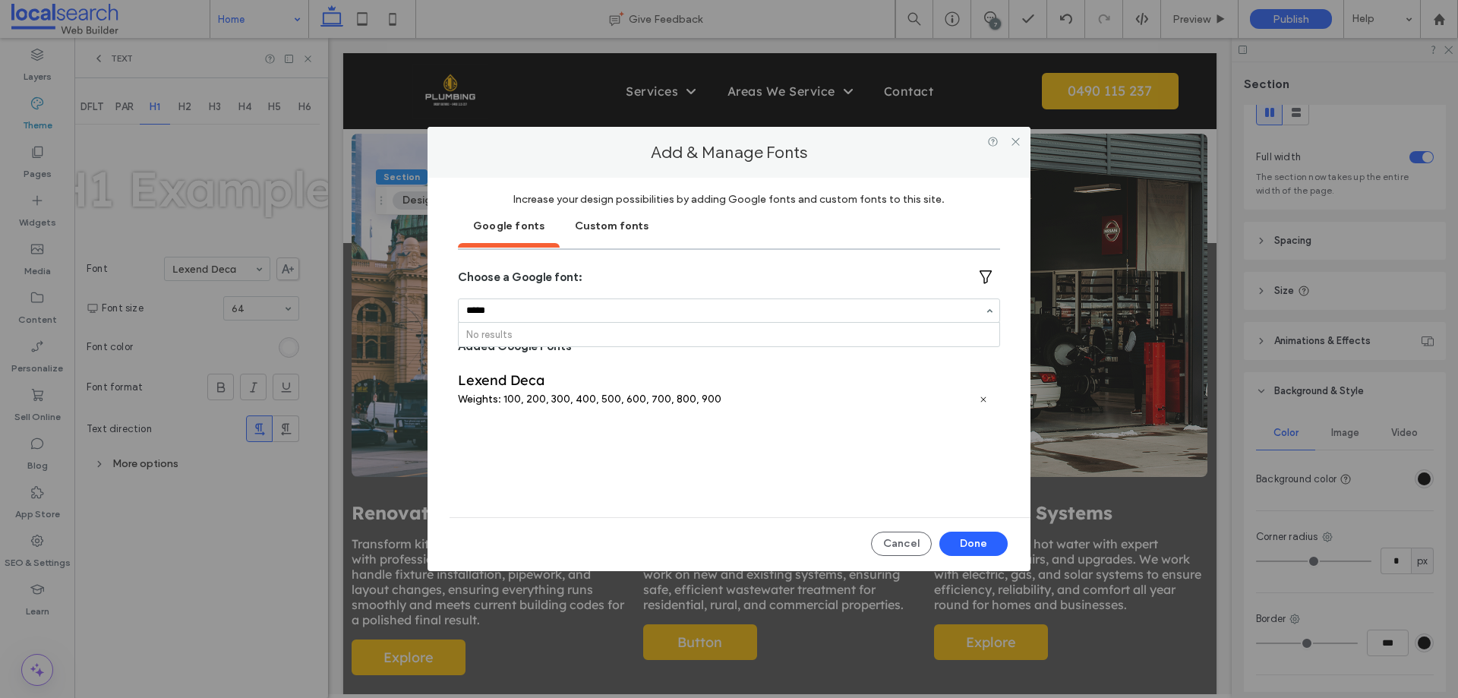
type input "*****"
click at [596, 224] on div "Custom fonts" at bounding box center [611, 225] width 104 height 38
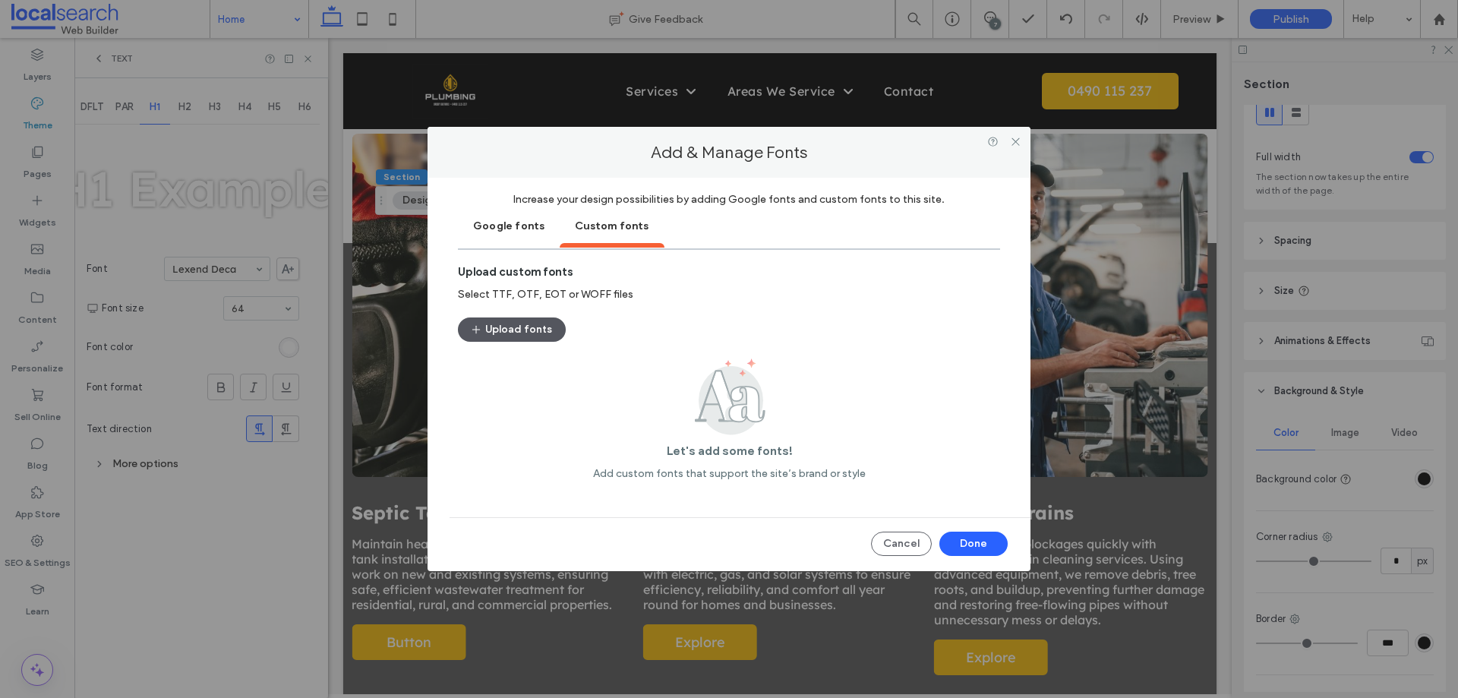
click at [513, 332] on button "Upload fonts" at bounding box center [512, 329] width 108 height 24
click at [307, 55] on div "Add & Manage Fonts Increase your design possibilities by adding Google fonts an…" at bounding box center [729, 349] width 1458 height 698
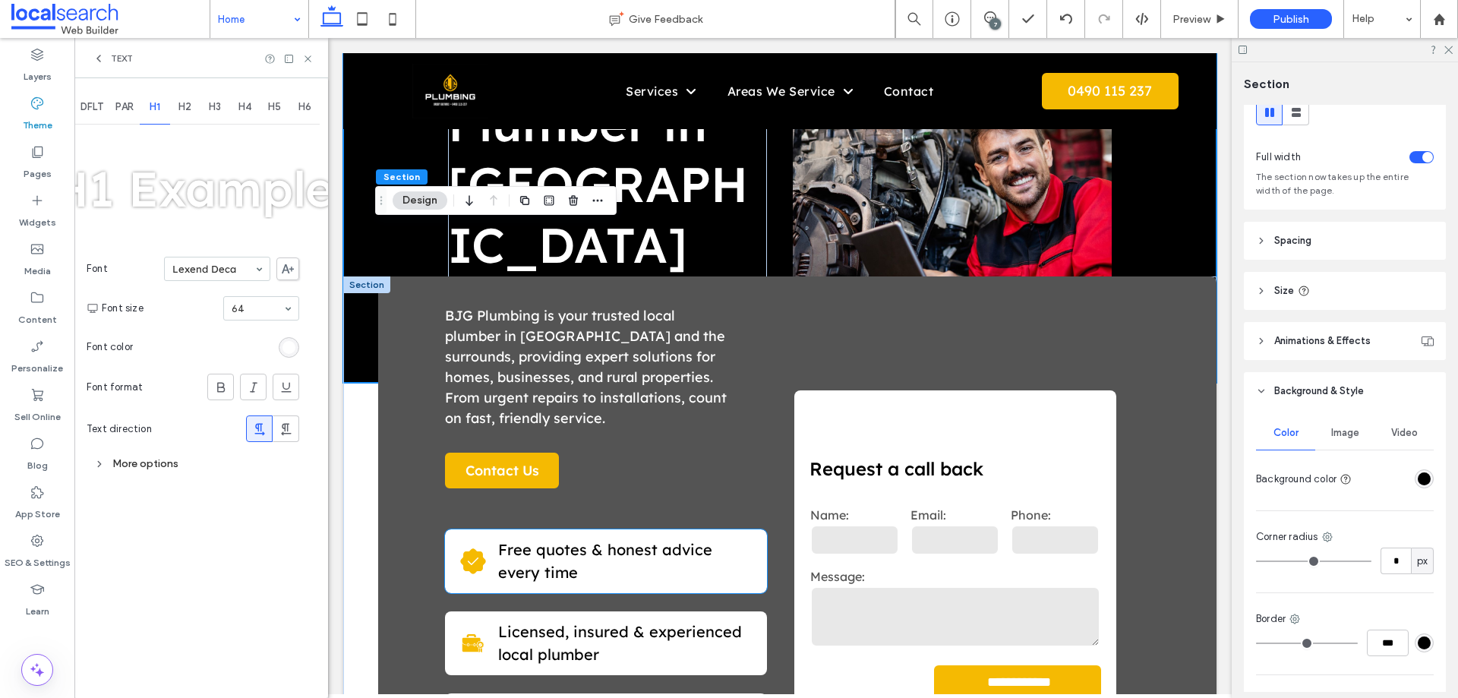
scroll to position [0, 0]
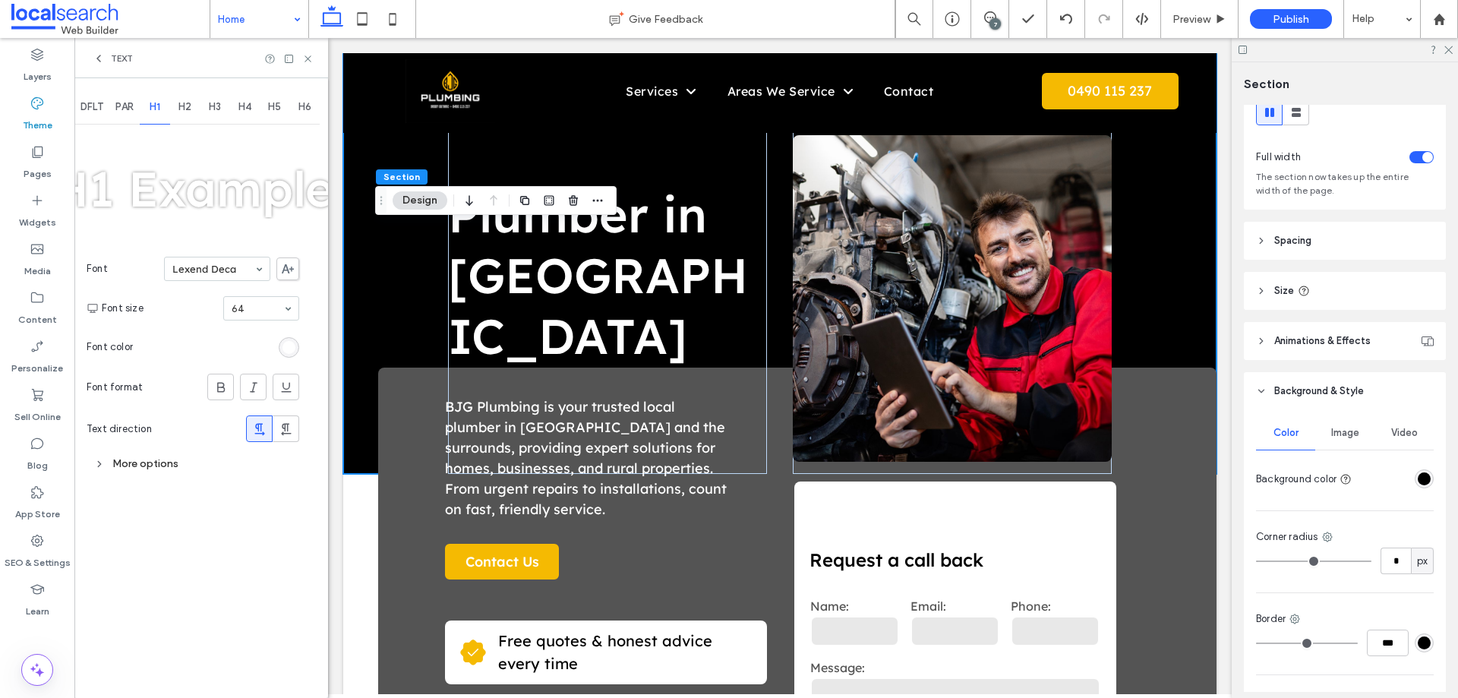
click at [109, 465] on div "More options" at bounding box center [193, 463] width 213 height 20
click at [290, 609] on div "toggle" at bounding box center [287, 608] width 24 height 12
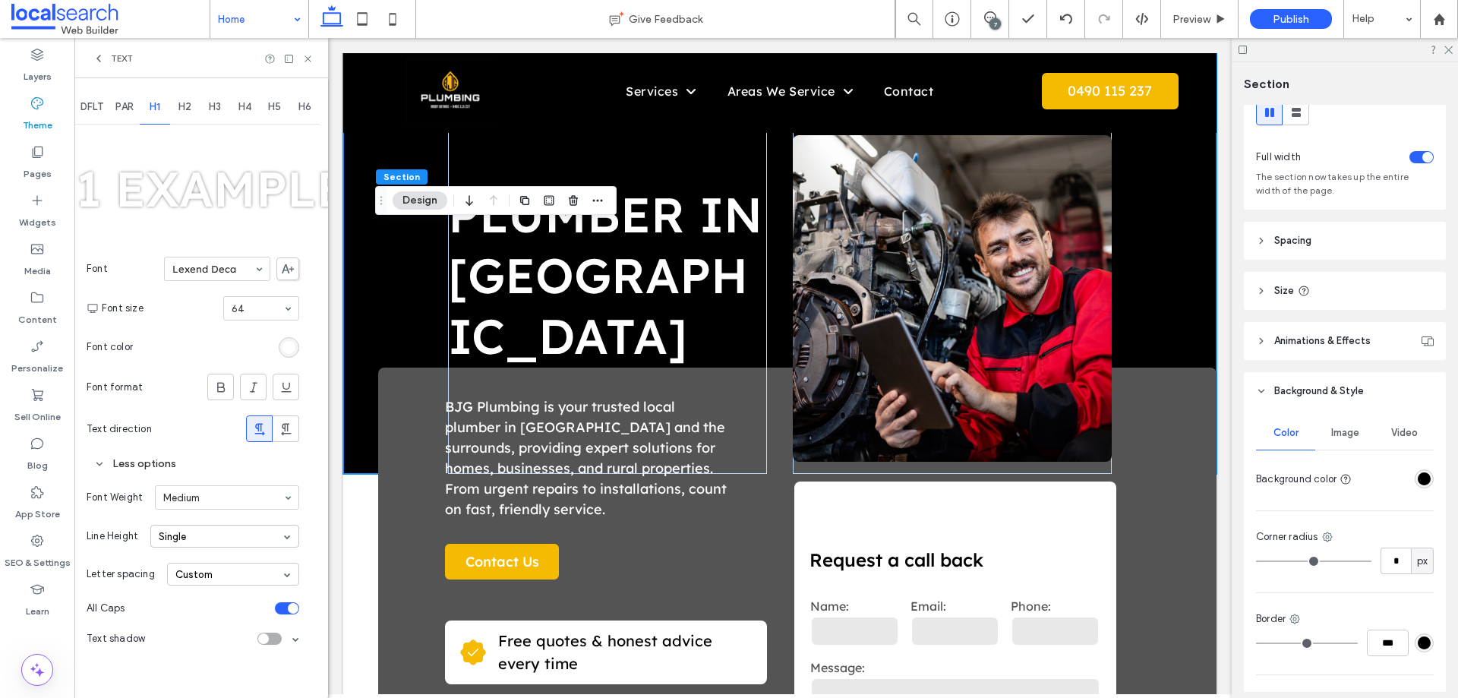
click at [286, 266] on use at bounding box center [288, 268] width 12 height 9
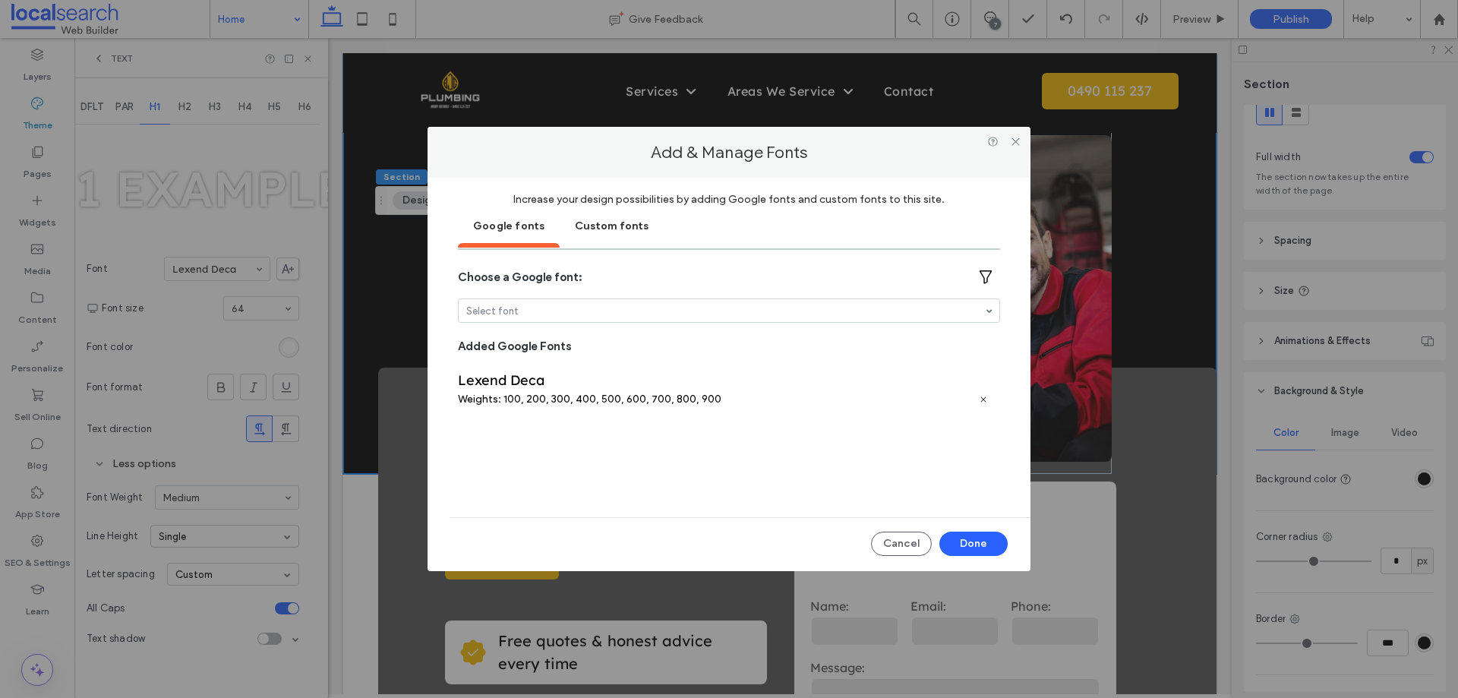
click at [588, 225] on div "Custom fonts" at bounding box center [611, 225] width 104 height 38
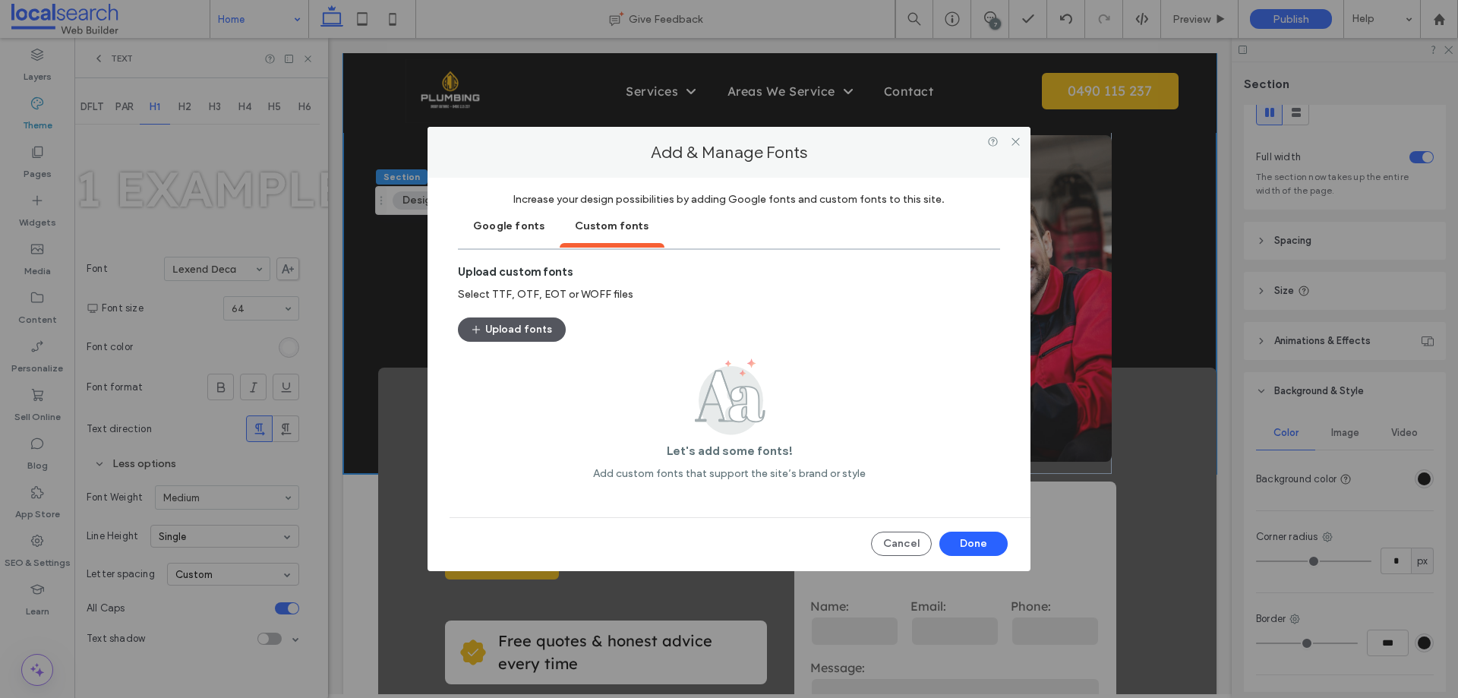
click at [527, 330] on button "Upload fonts" at bounding box center [512, 329] width 108 height 24
click at [526, 325] on button "Upload fonts" at bounding box center [512, 329] width 108 height 24
click at [517, 323] on button "Upload fonts" at bounding box center [512, 329] width 108 height 24
click at [527, 326] on button "Upload fonts" at bounding box center [512, 329] width 108 height 24
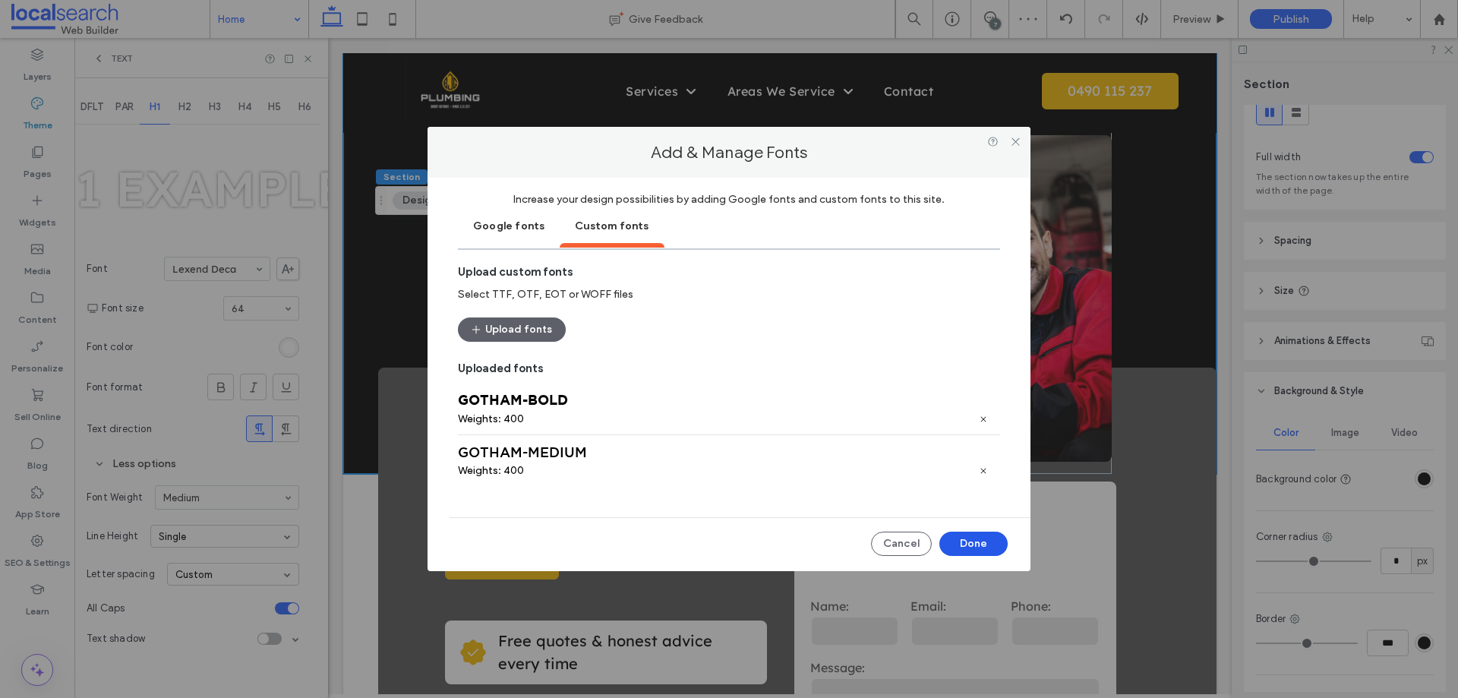
click at [971, 541] on button "Done" at bounding box center [973, 543] width 68 height 24
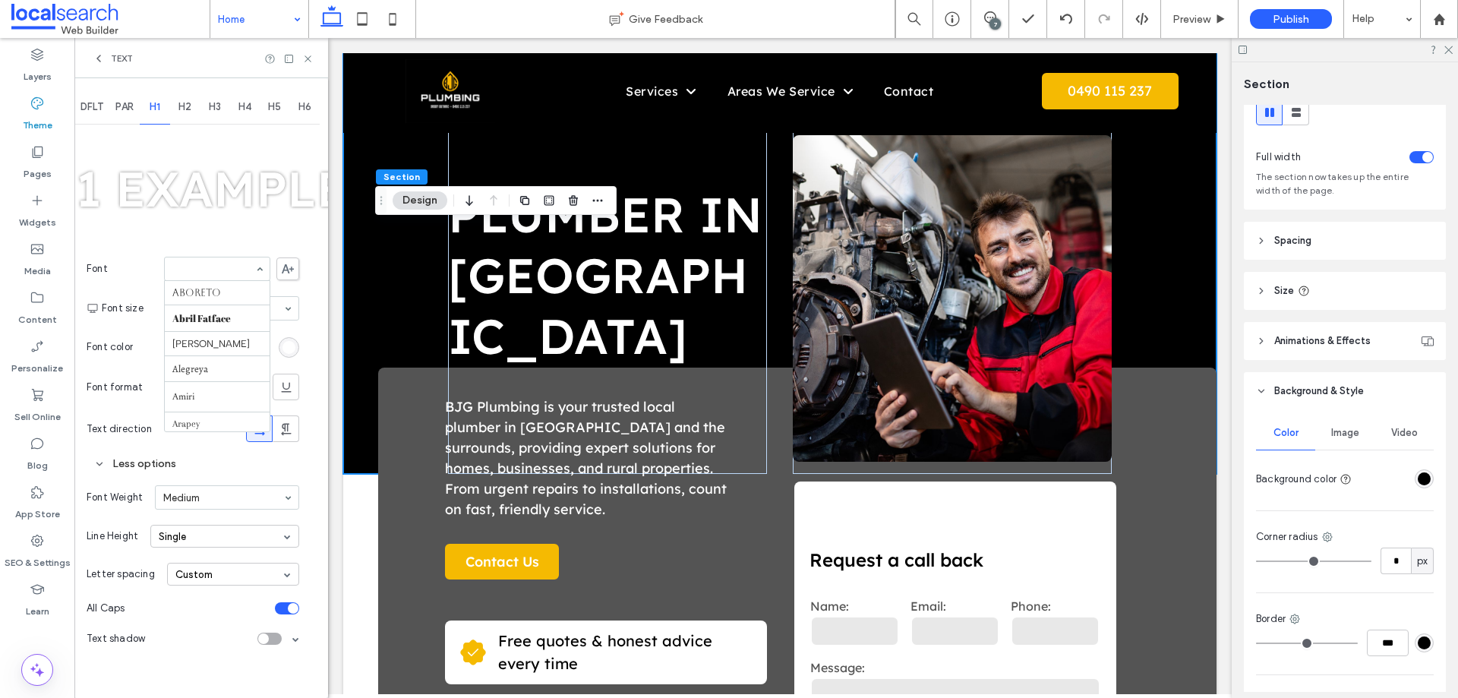
scroll to position [769, 0]
paste input "******"
type input "******"
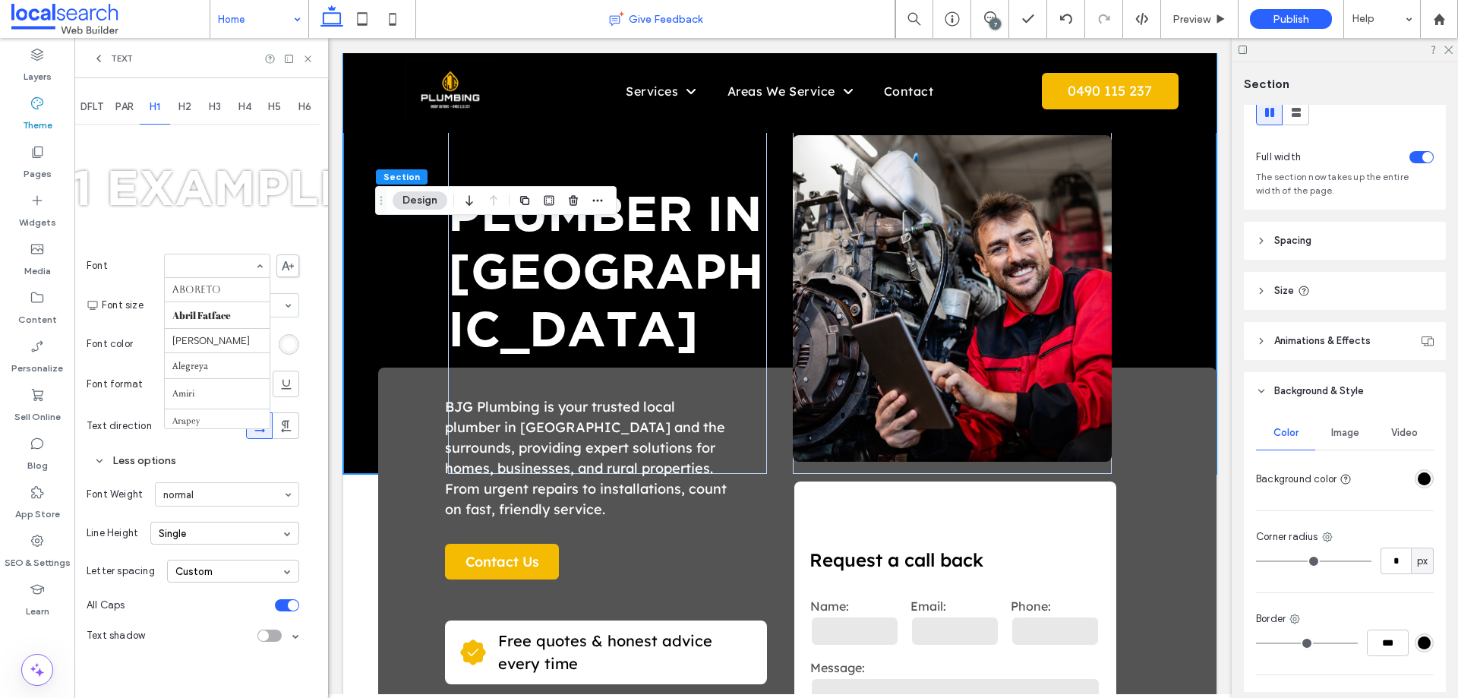
scroll to position [544, 0]
click at [195, 260] on input at bounding box center [213, 265] width 82 height 11
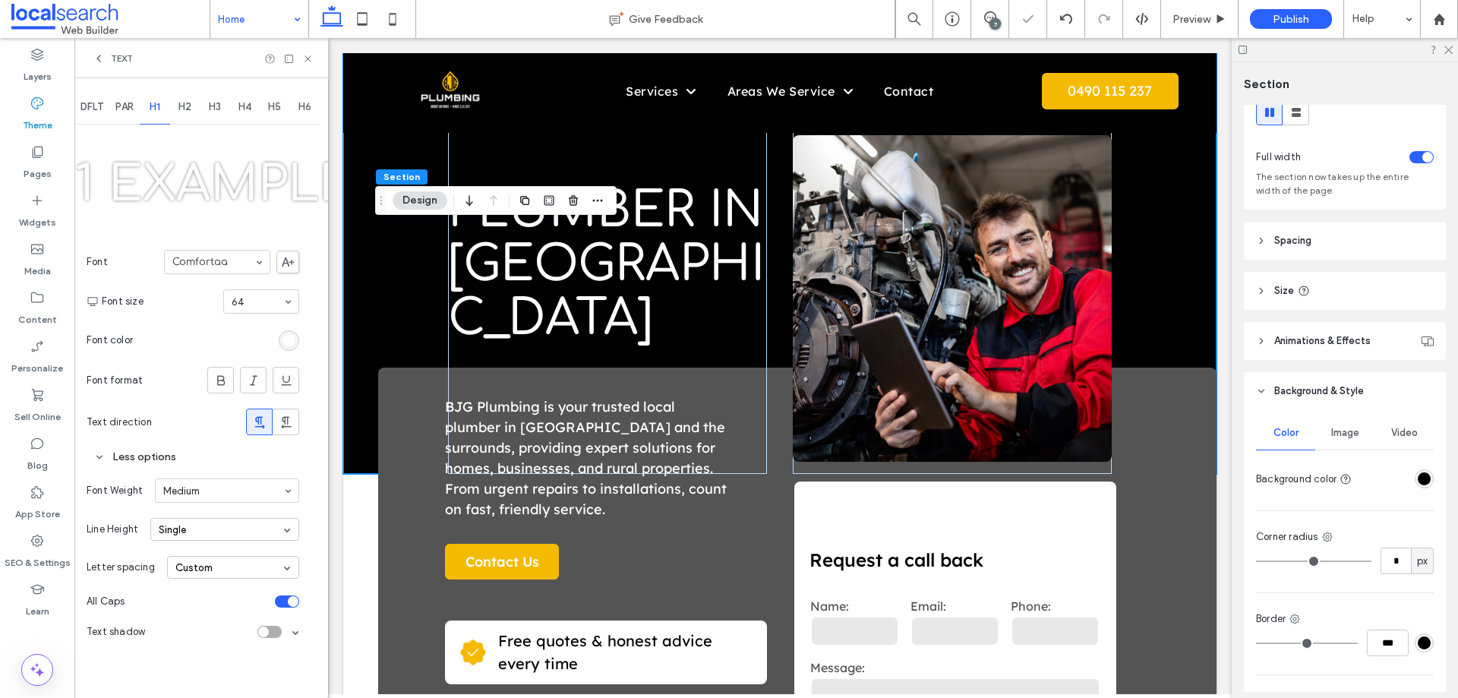
click at [245, 257] on input at bounding box center [213, 262] width 82 height 11
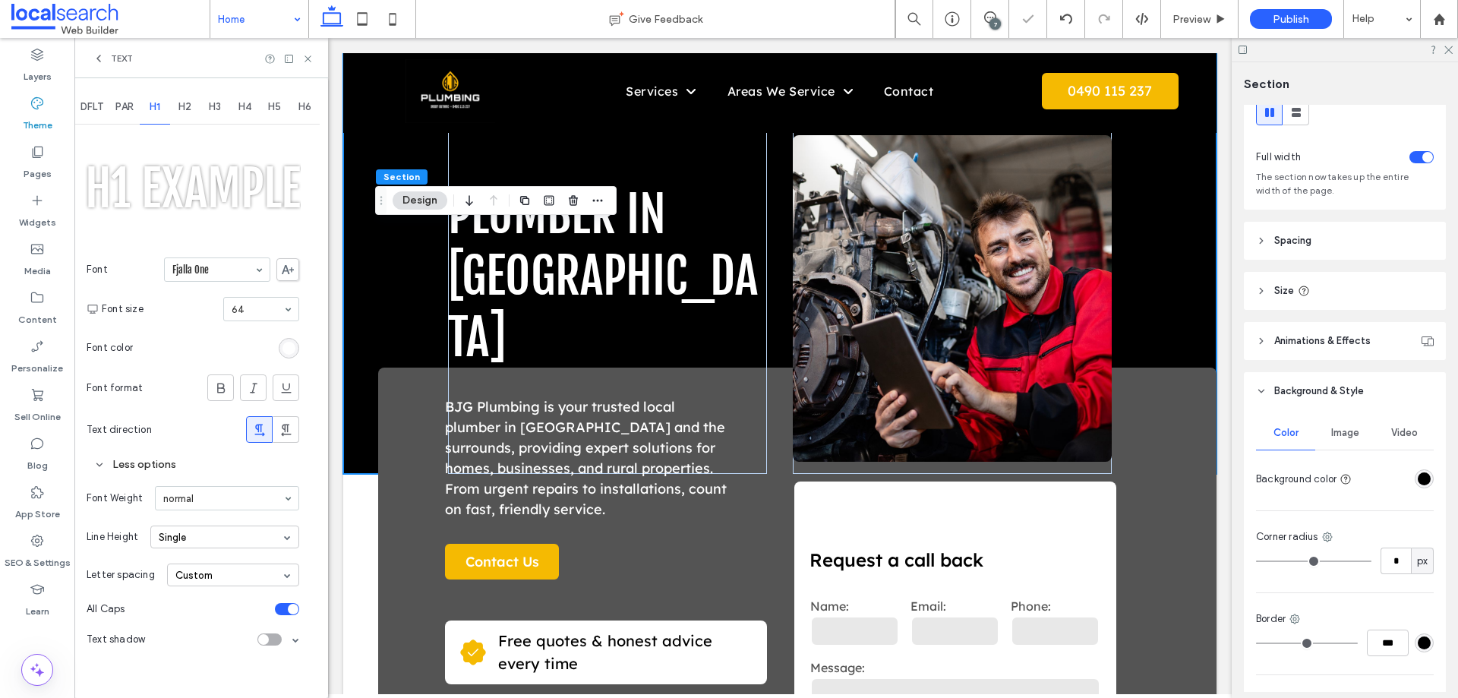
click at [235, 267] on input at bounding box center [213, 269] width 82 height 11
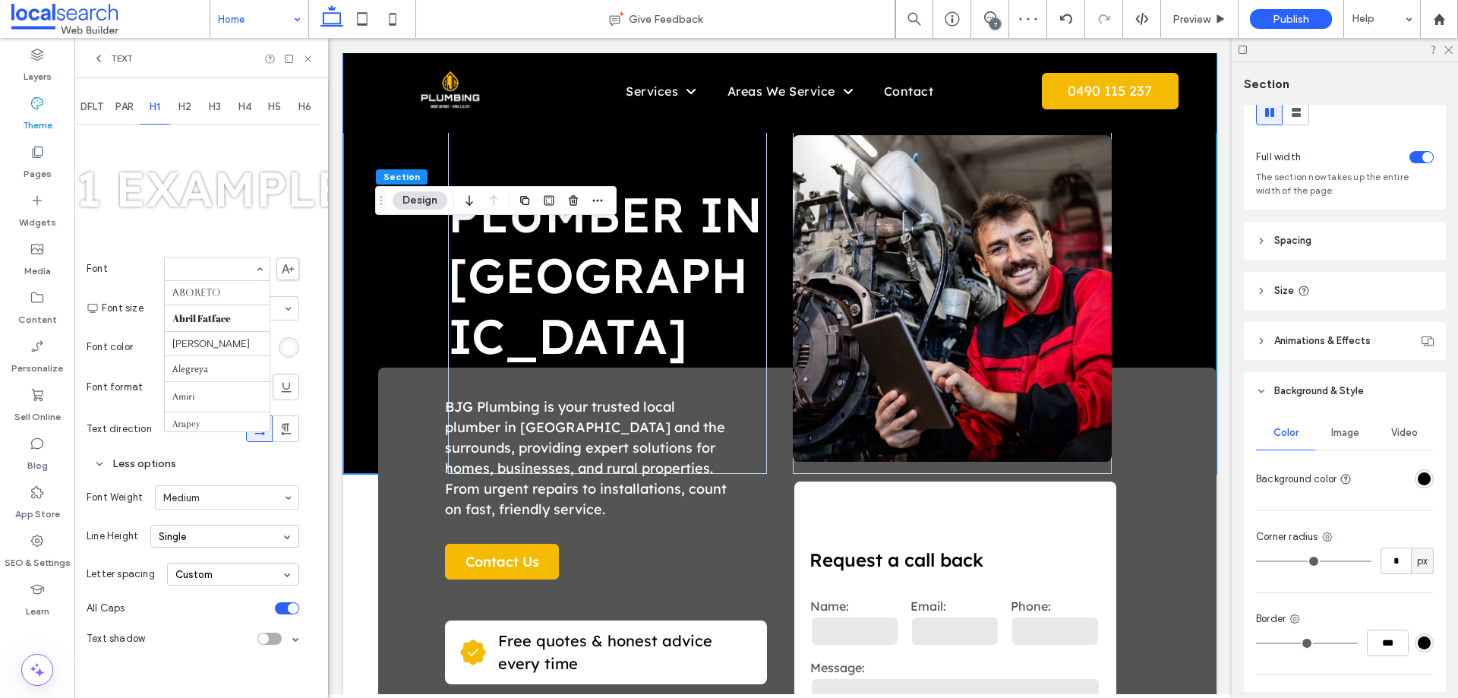
click at [225, 270] on input at bounding box center [213, 268] width 82 height 11
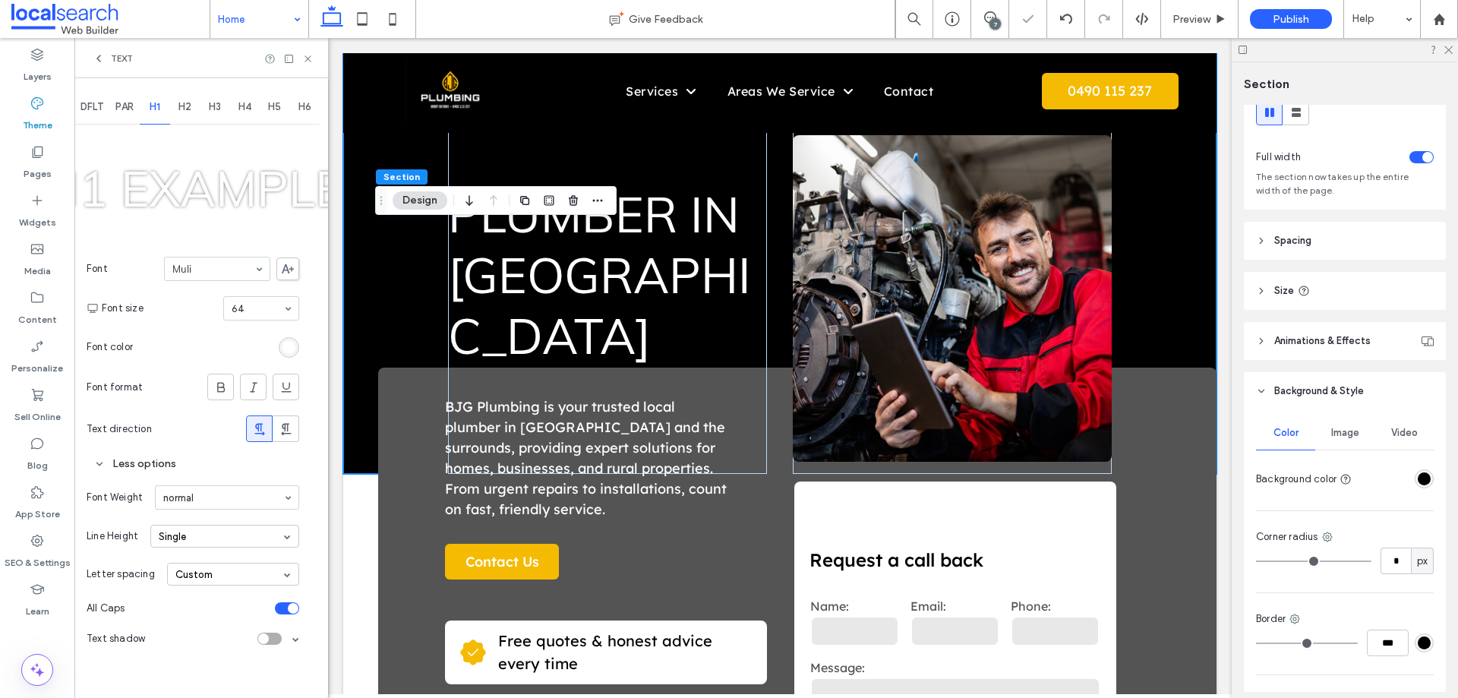
click at [210, 266] on input at bounding box center [213, 268] width 82 height 11
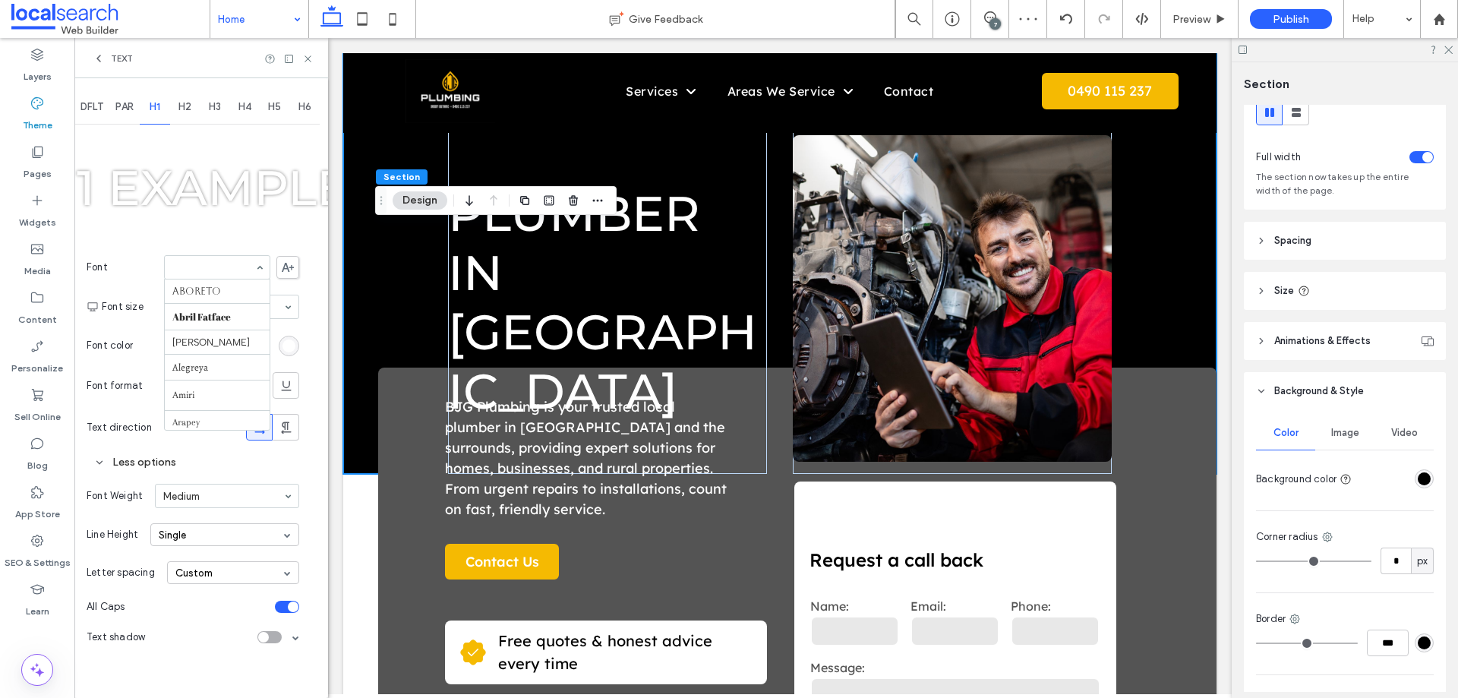
click at [209, 268] on input at bounding box center [213, 267] width 82 height 11
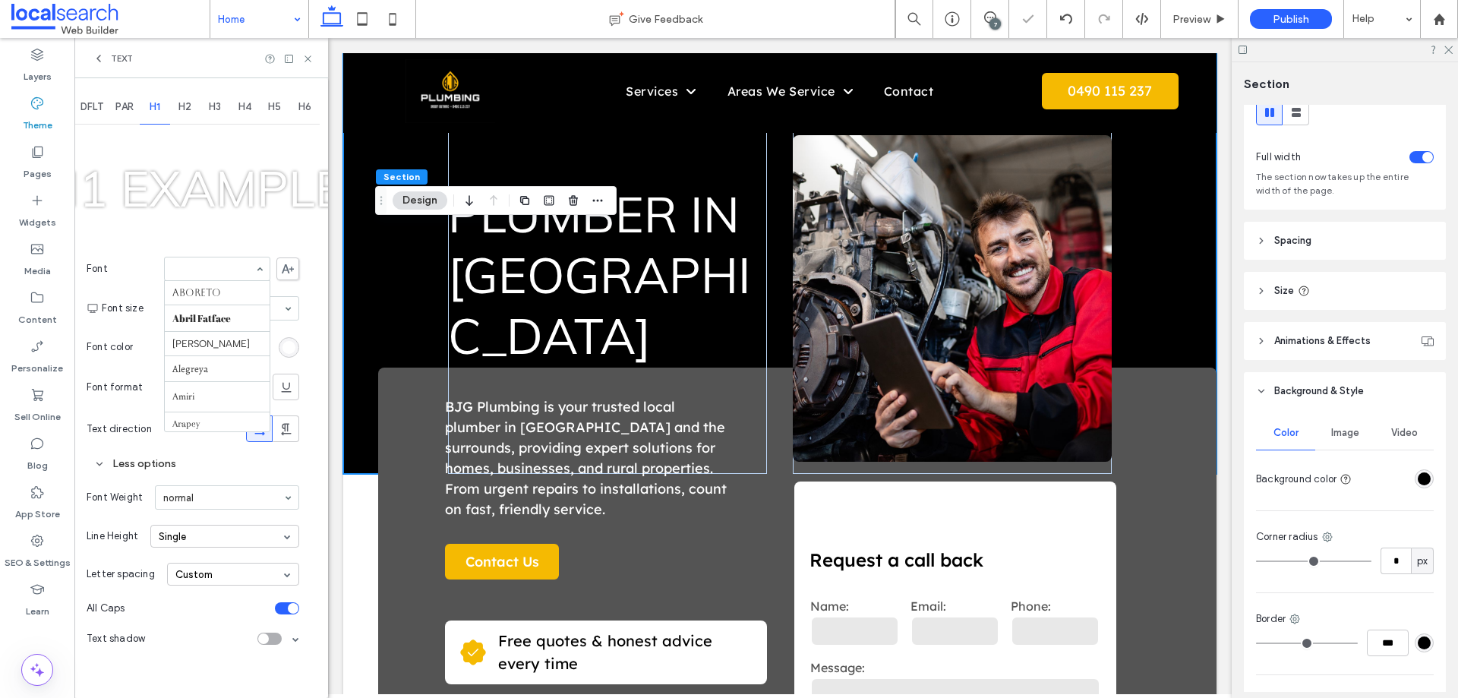
click at [210, 268] on input at bounding box center [213, 268] width 82 height 11
click at [213, 266] on input at bounding box center [213, 264] width 82 height 11
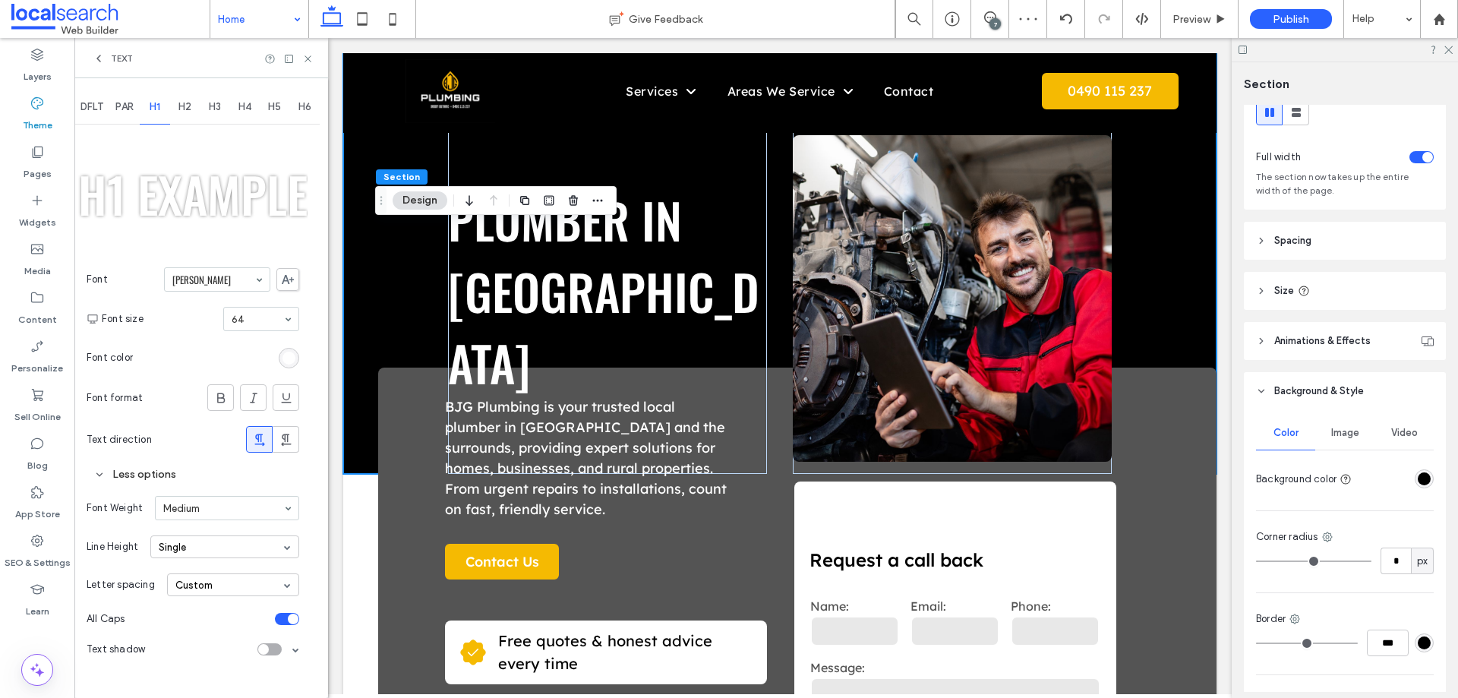
click at [215, 281] on input at bounding box center [213, 279] width 82 height 11
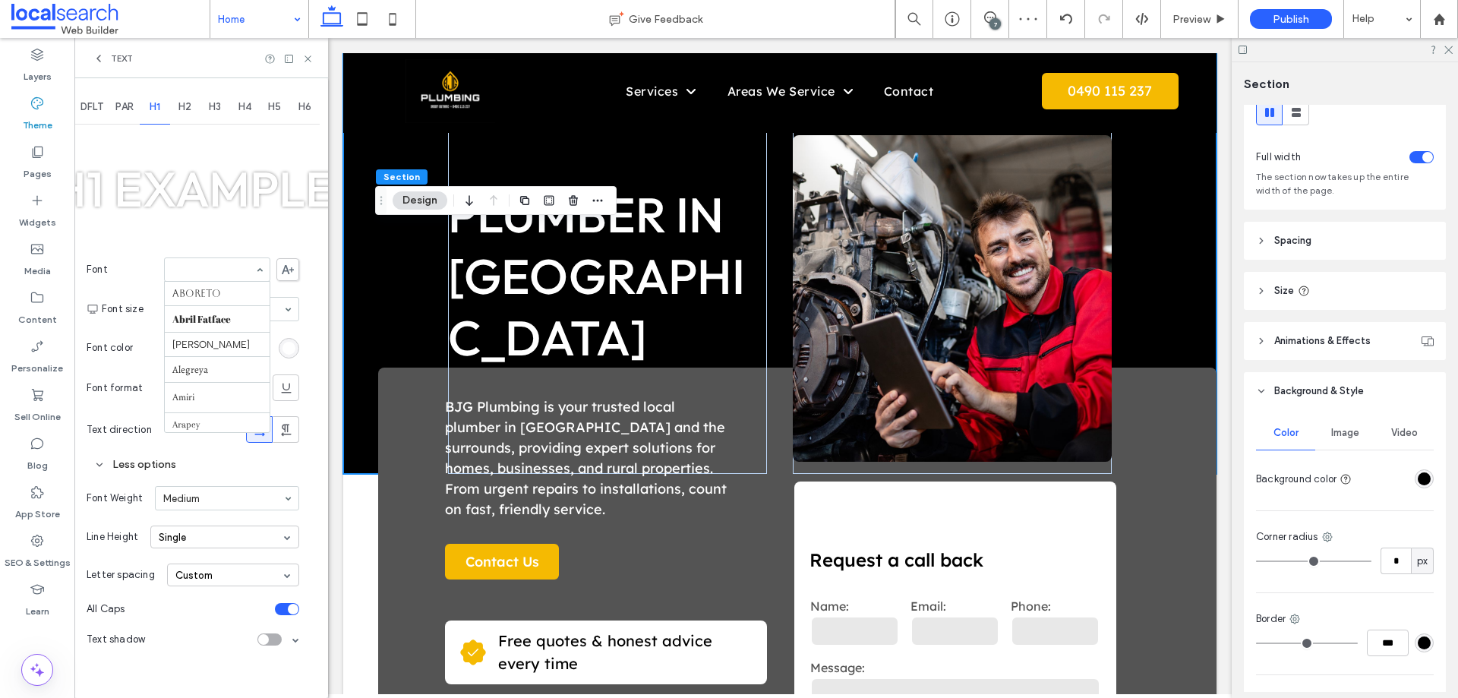
click at [213, 274] on input at bounding box center [213, 269] width 82 height 11
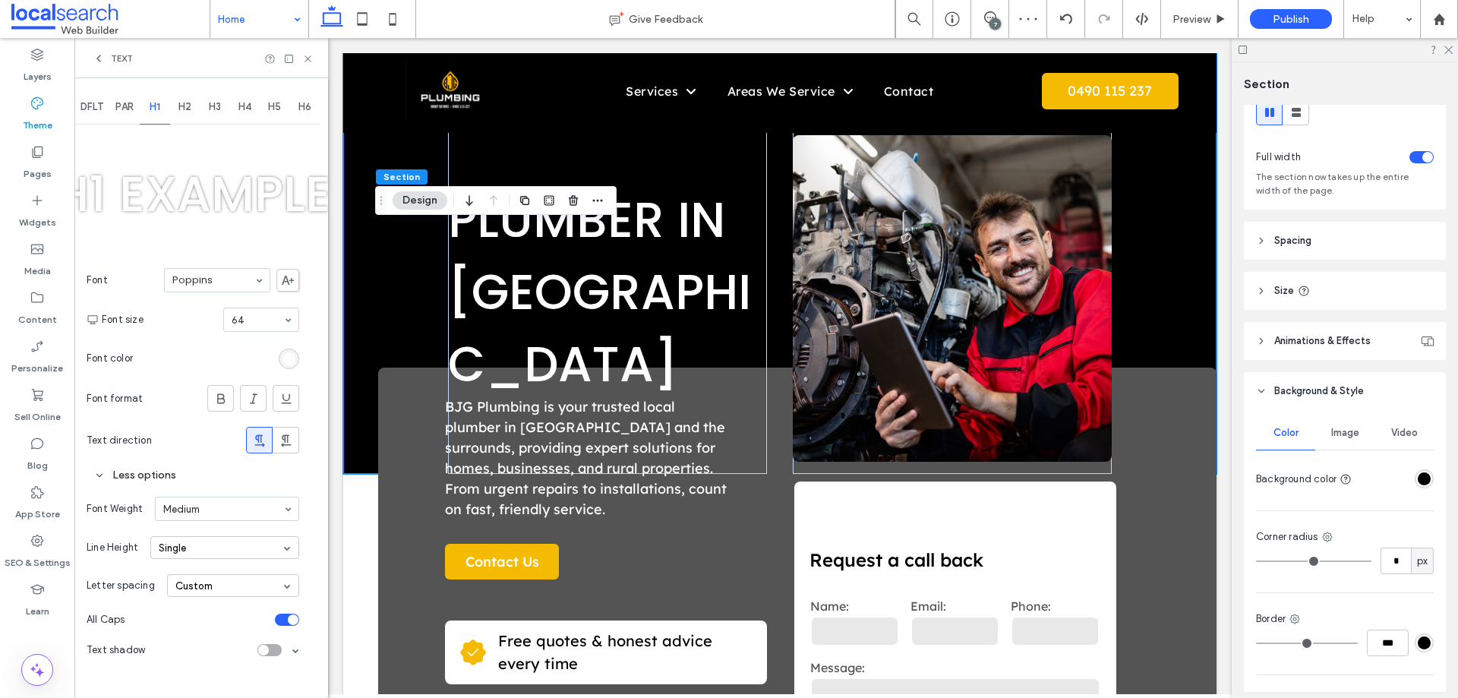
click at [208, 283] on input at bounding box center [213, 280] width 82 height 11
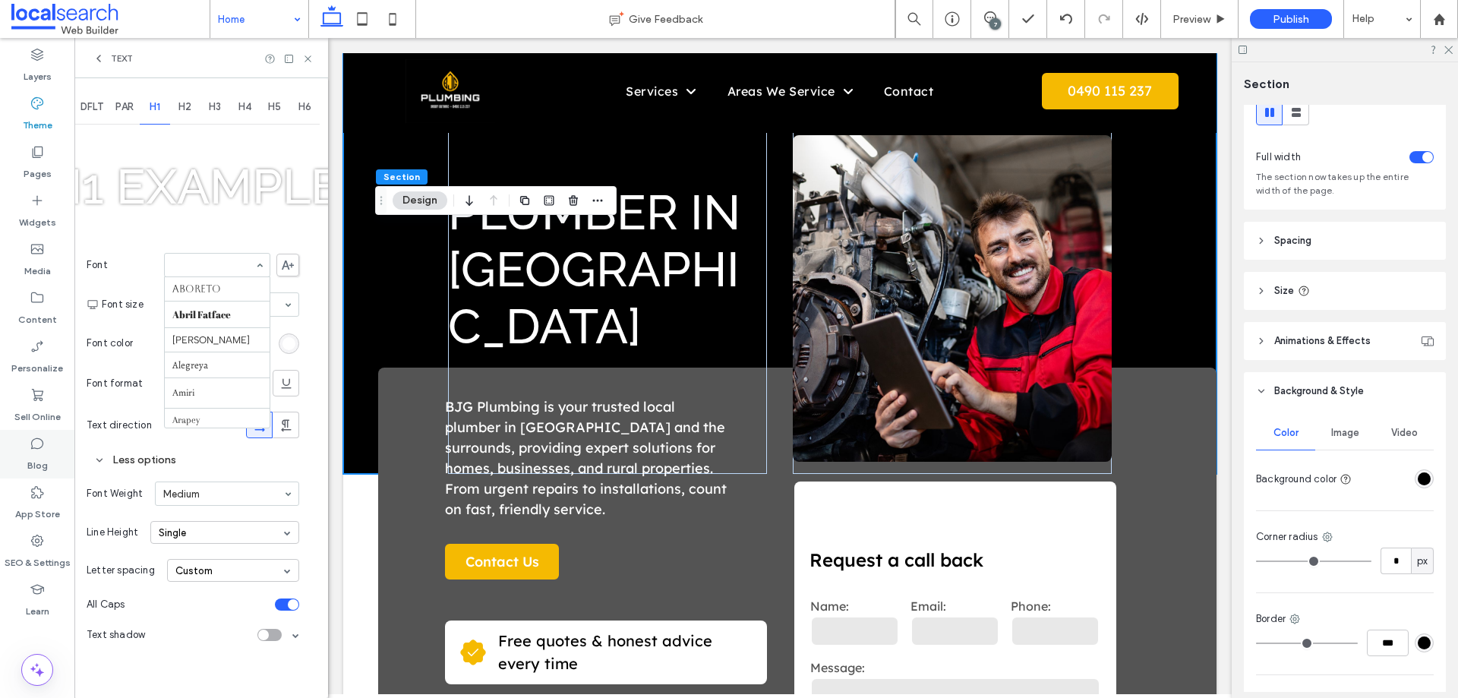
scroll to position [1409, 0]
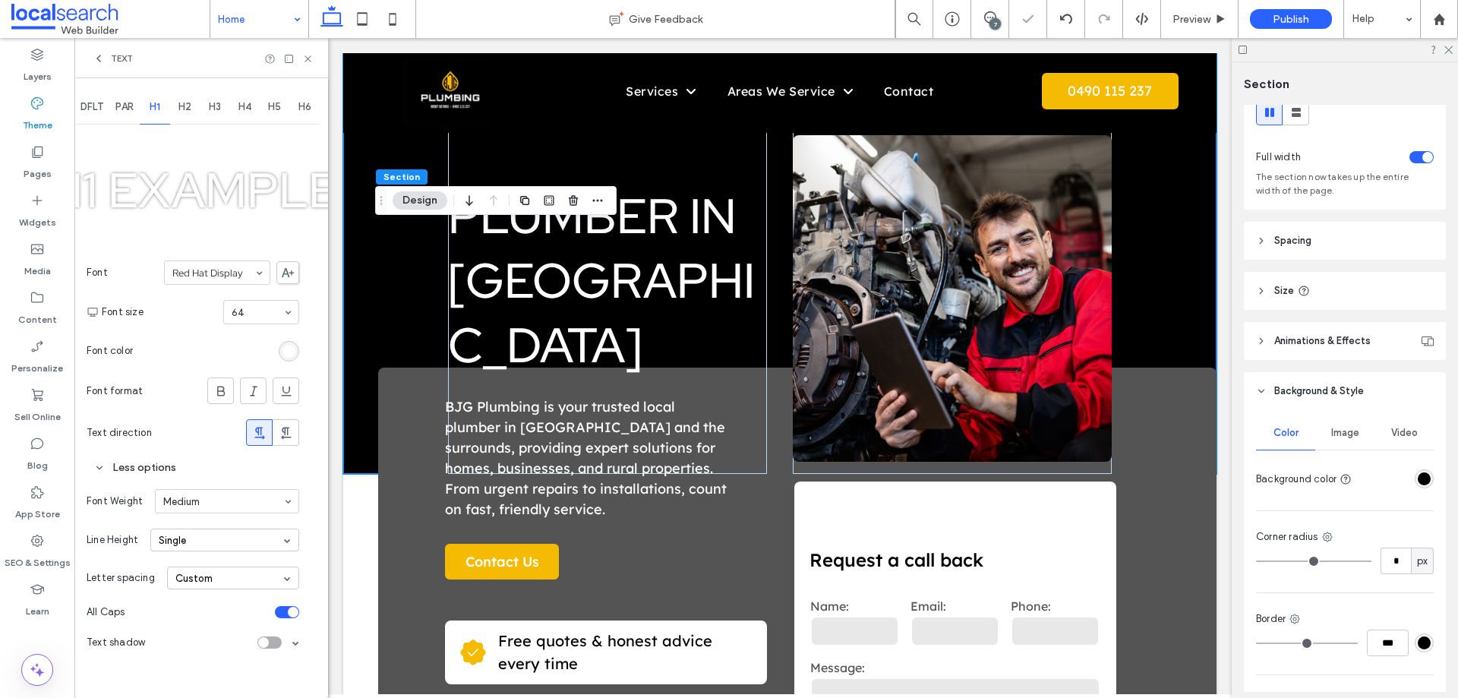
click at [222, 274] on input at bounding box center [213, 272] width 82 height 11
drag, startPoint x: 221, startPoint y: 370, endPoint x: 216, endPoint y: 292, distance: 79.1
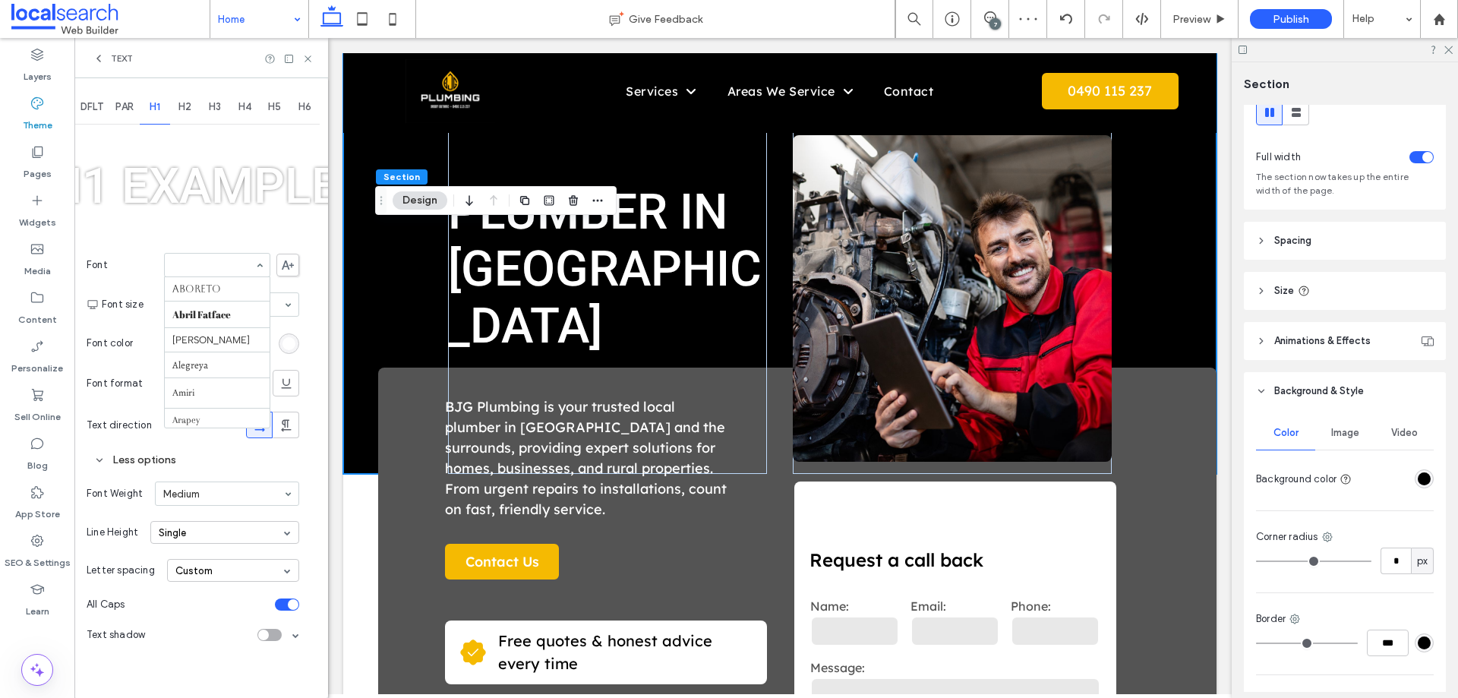
click at [216, 265] on input at bounding box center [213, 265] width 82 height 11
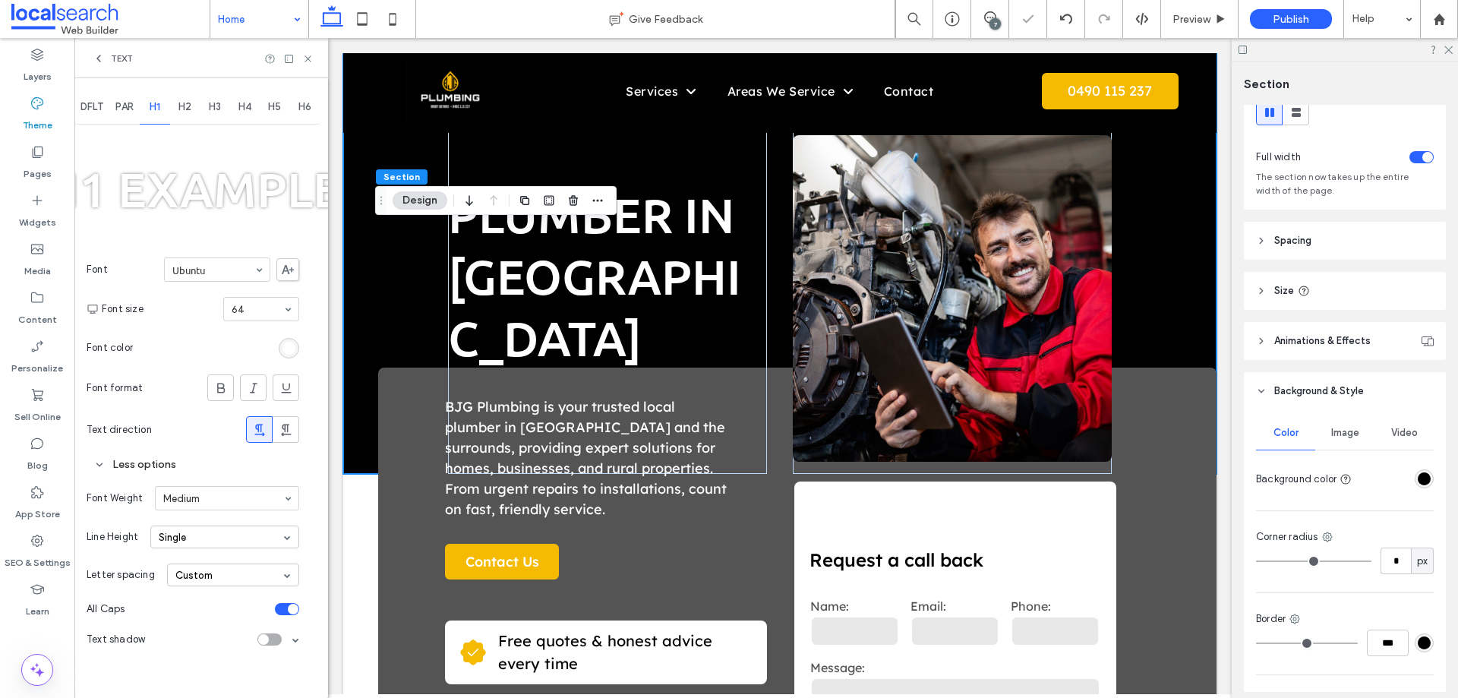
click at [223, 264] on input at bounding box center [213, 269] width 82 height 11
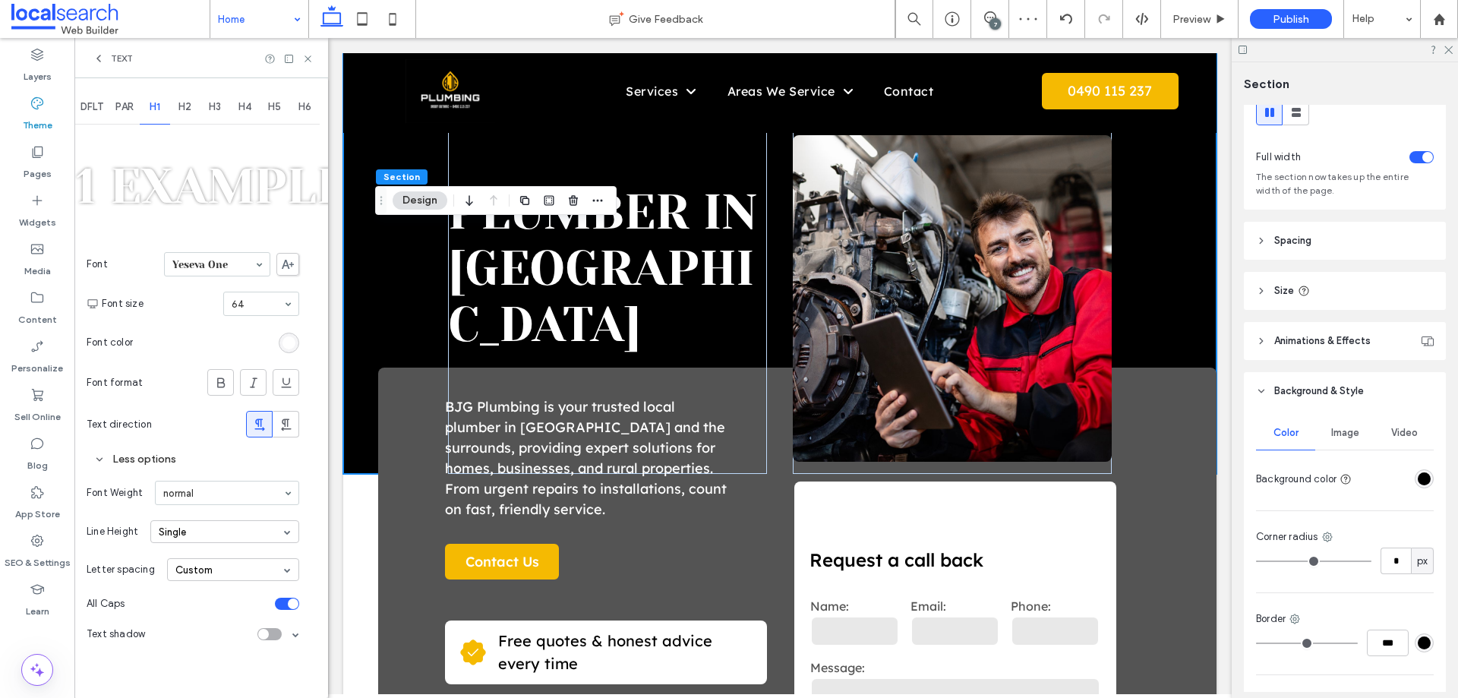
click at [210, 271] on div at bounding box center [217, 264] width 105 height 23
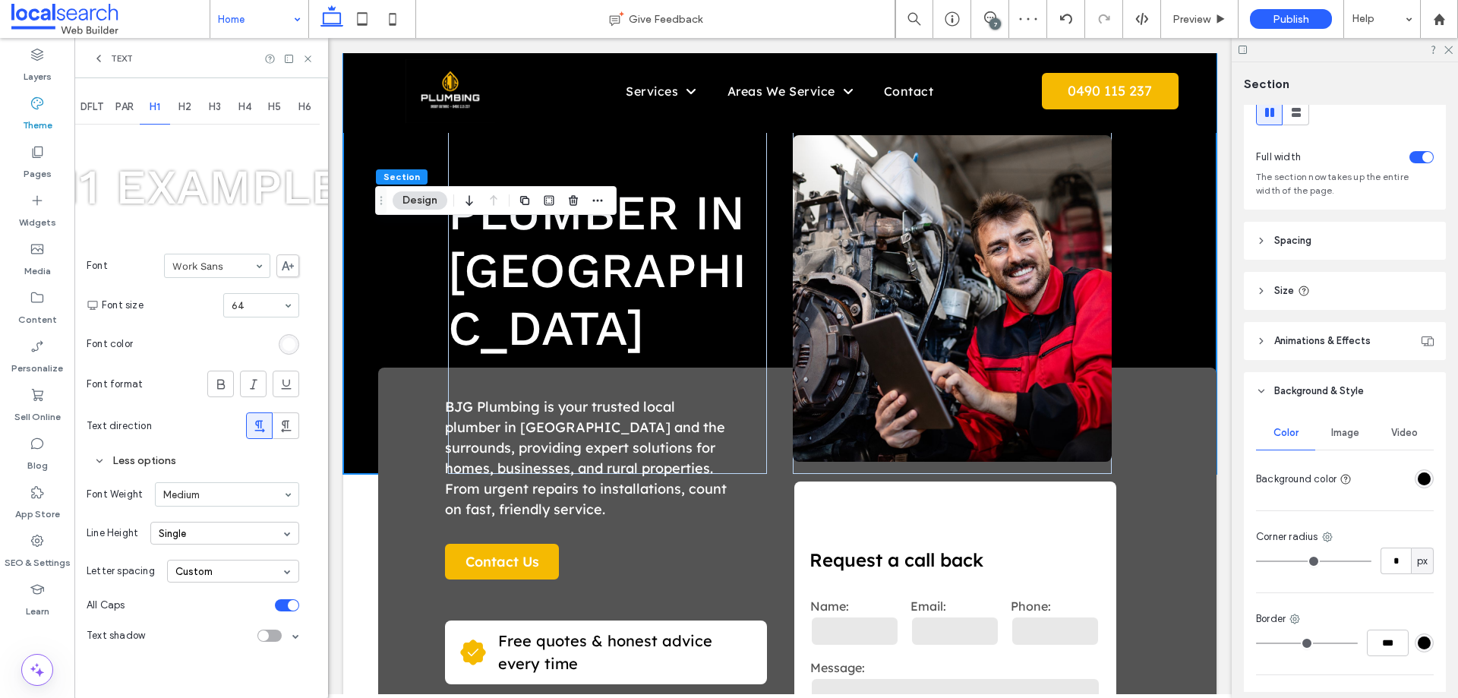
click at [203, 267] on input at bounding box center [213, 265] width 82 height 11
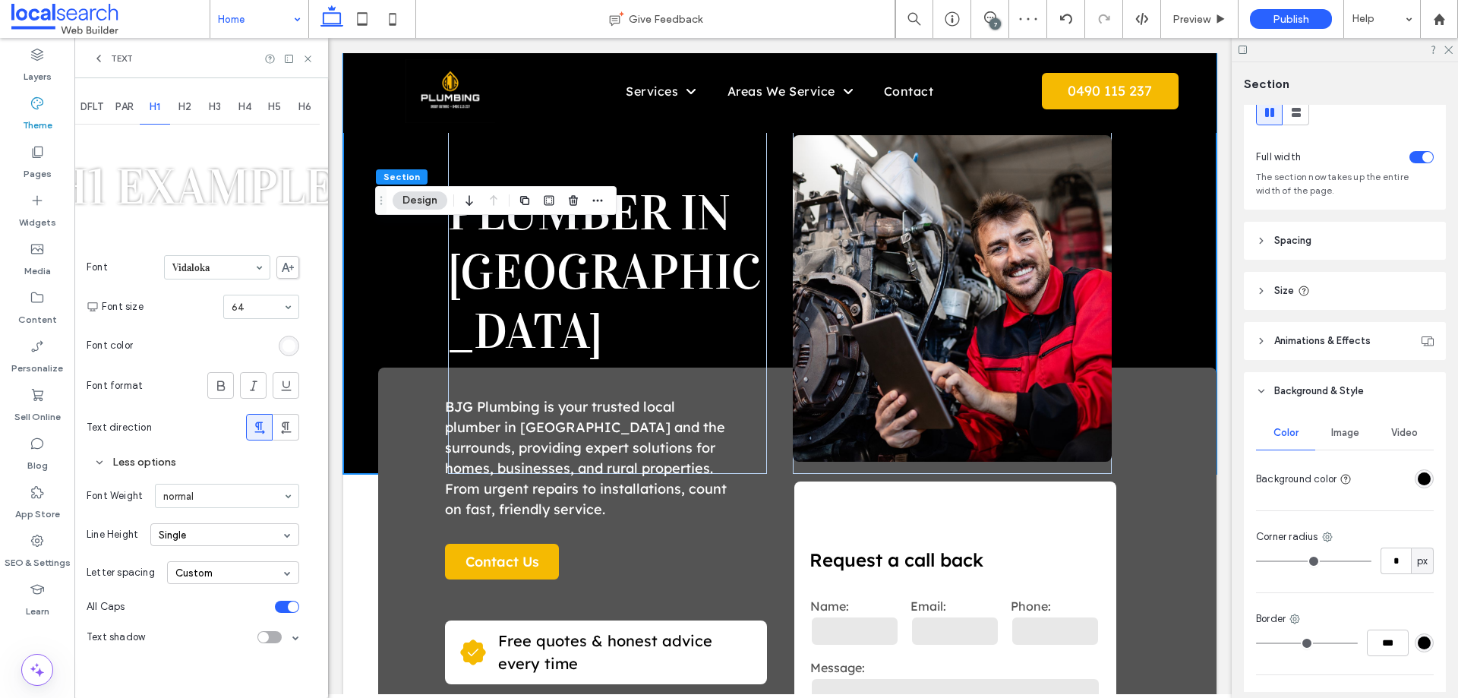
click at [210, 272] on input at bounding box center [213, 267] width 82 height 11
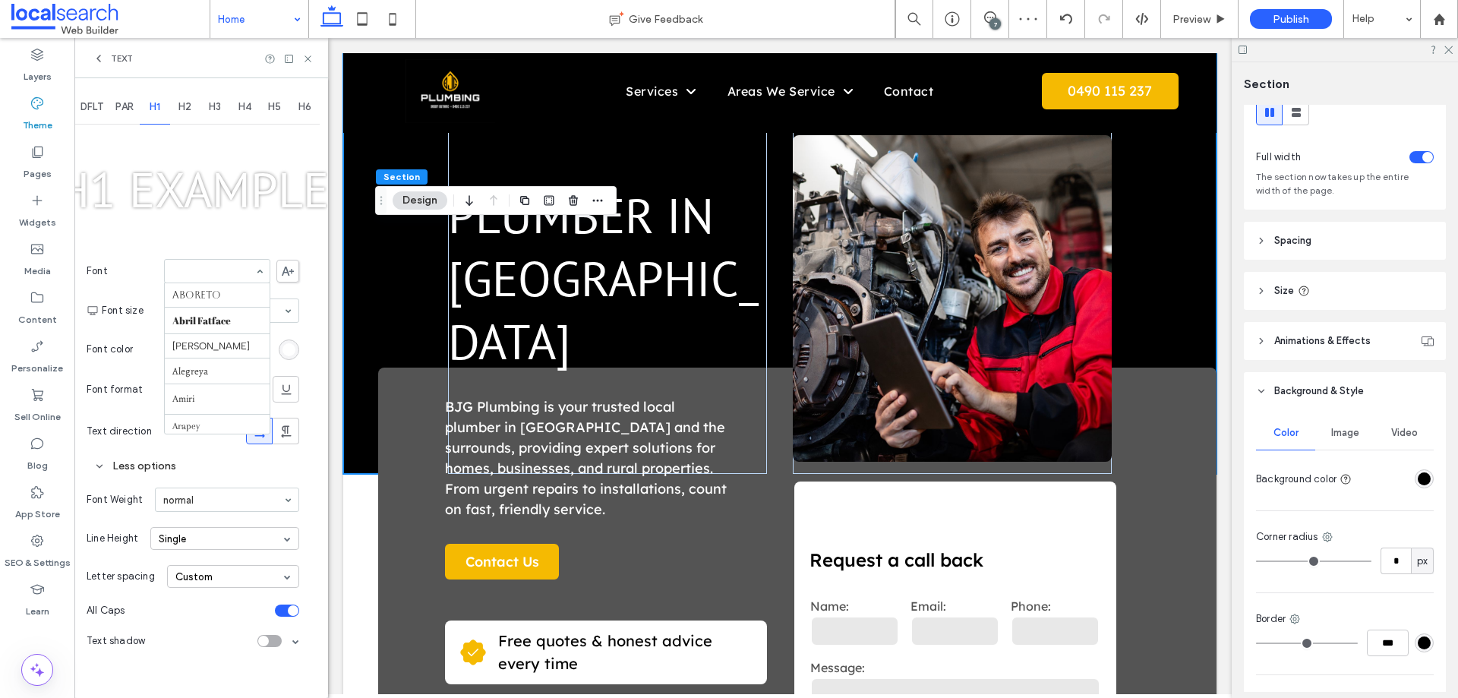
click at [215, 270] on input at bounding box center [213, 271] width 82 height 11
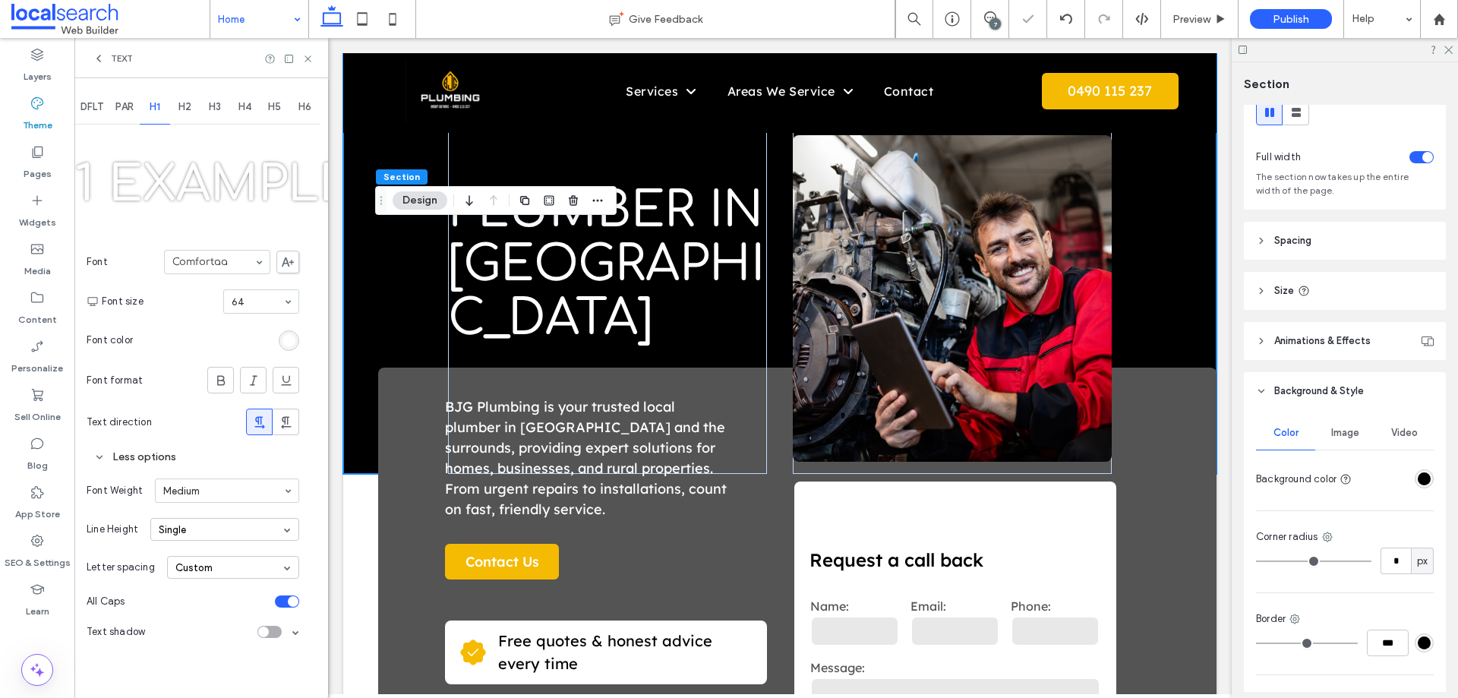
click at [216, 264] on input at bounding box center [213, 262] width 82 height 11
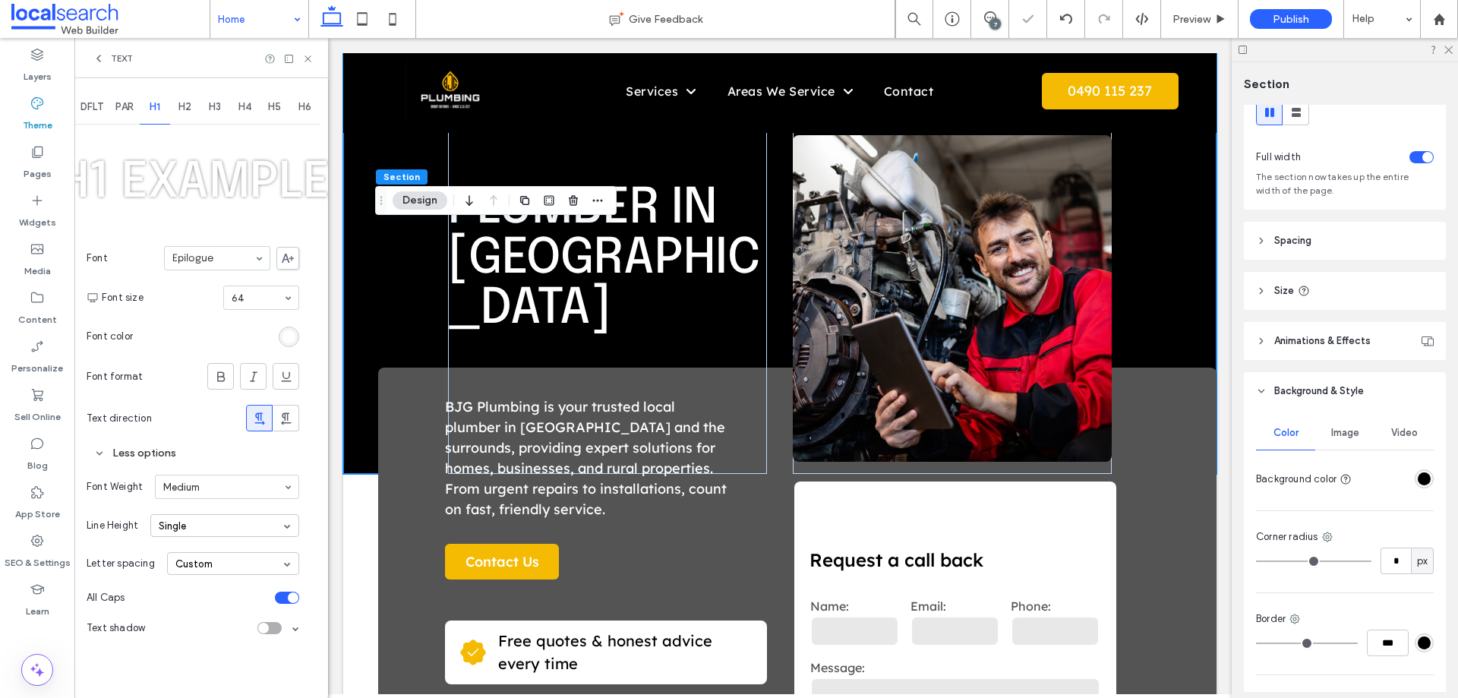
click at [216, 257] on input at bounding box center [213, 258] width 82 height 11
drag, startPoint x: 214, startPoint y: 331, endPoint x: 210, endPoint y: 289, distance: 42.0
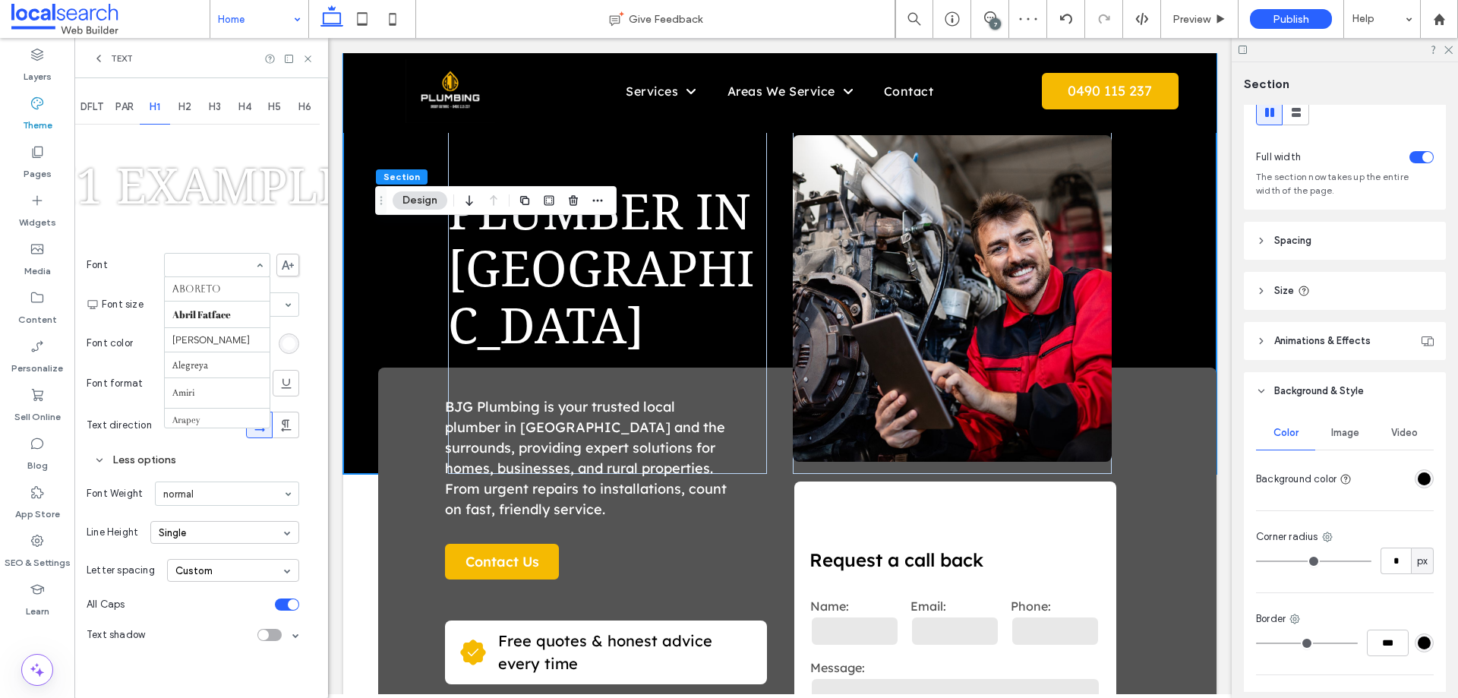
click at [207, 265] on input at bounding box center [213, 265] width 82 height 11
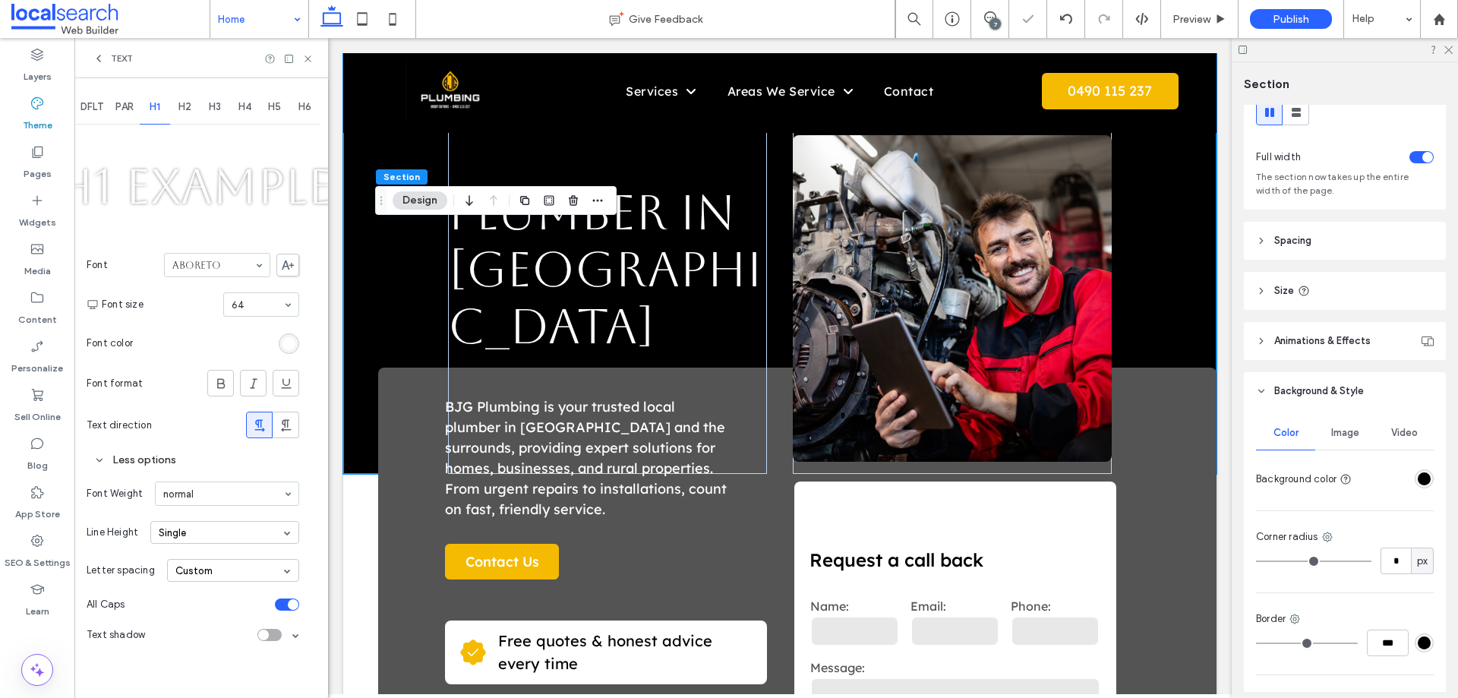
click at [217, 268] on input at bounding box center [213, 265] width 82 height 11
click at [206, 257] on div at bounding box center [217, 265] width 105 height 23
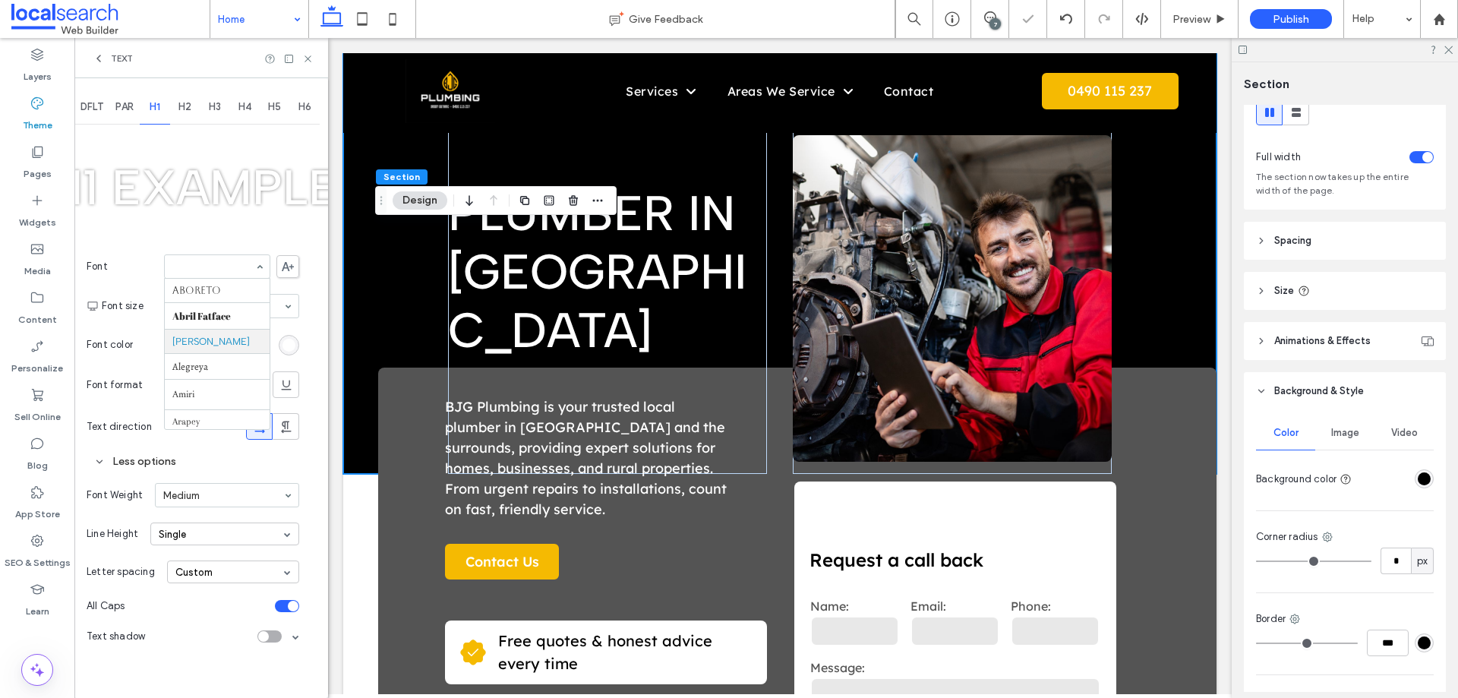
click at [206, 271] on input at bounding box center [213, 266] width 82 height 11
click at [206, 270] on input at bounding box center [213, 266] width 82 height 11
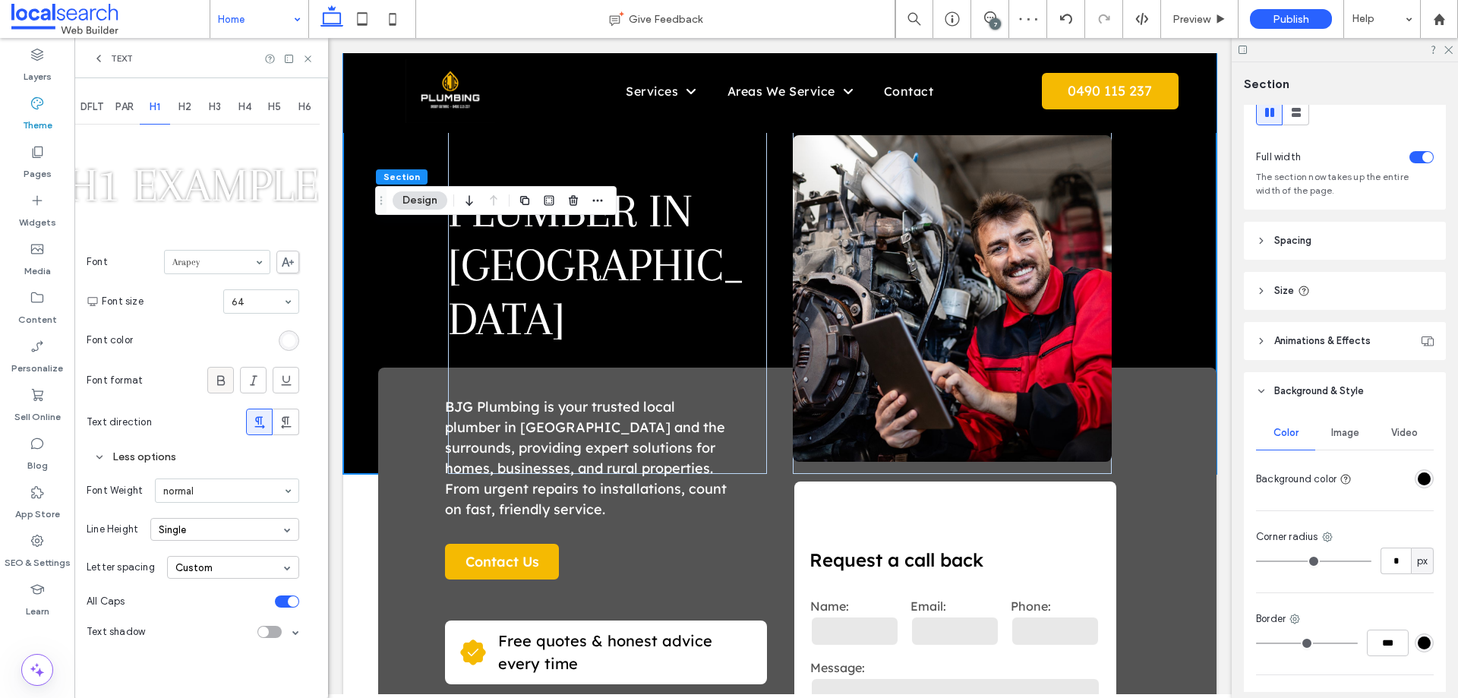
click at [216, 381] on icon at bounding box center [220, 380] width 15 height 15
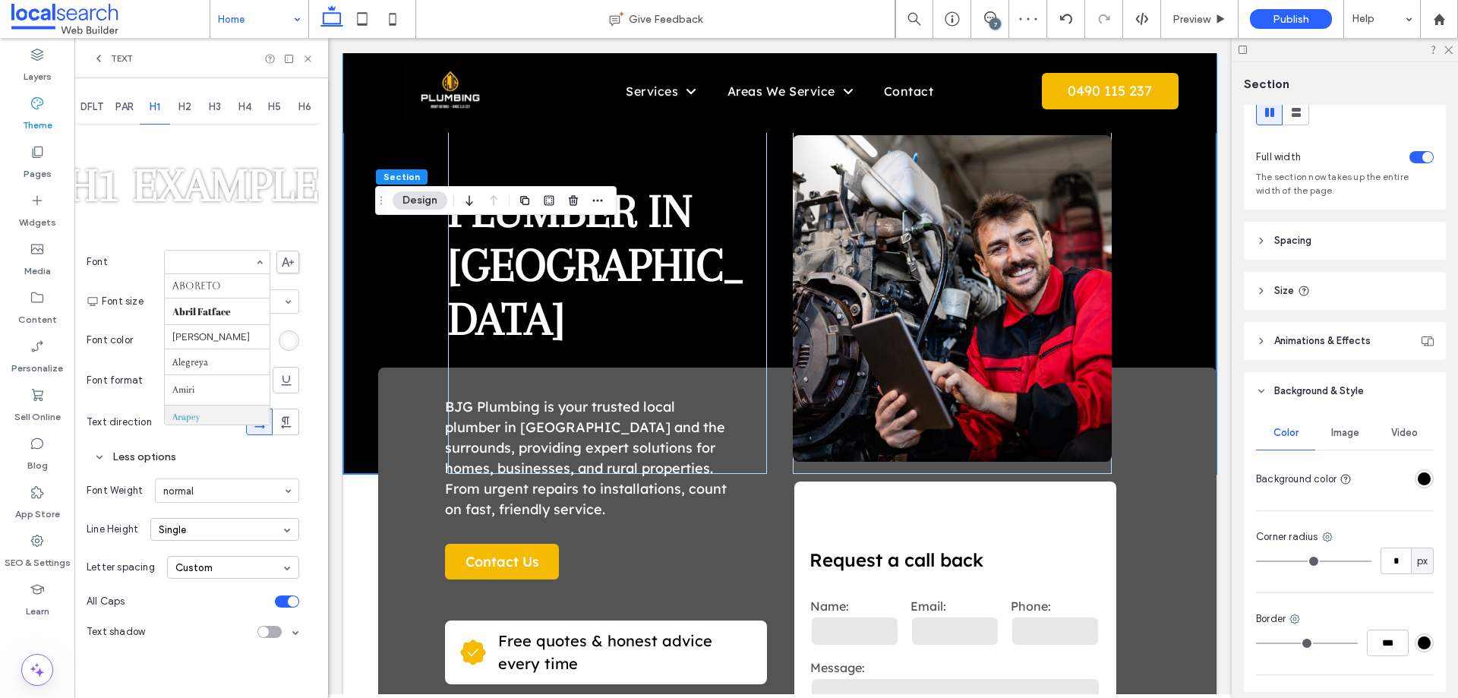
scroll to position [131, 0]
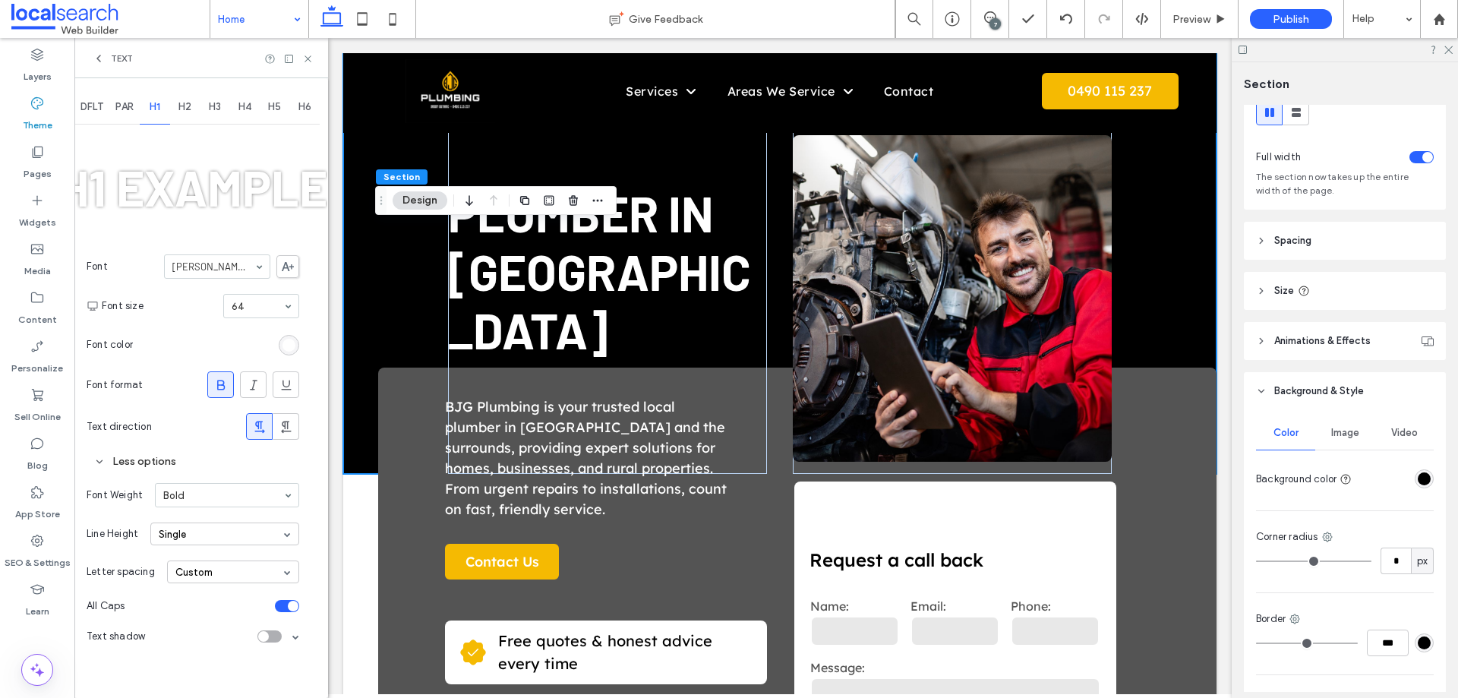
click at [216, 269] on input at bounding box center [213, 266] width 82 height 11
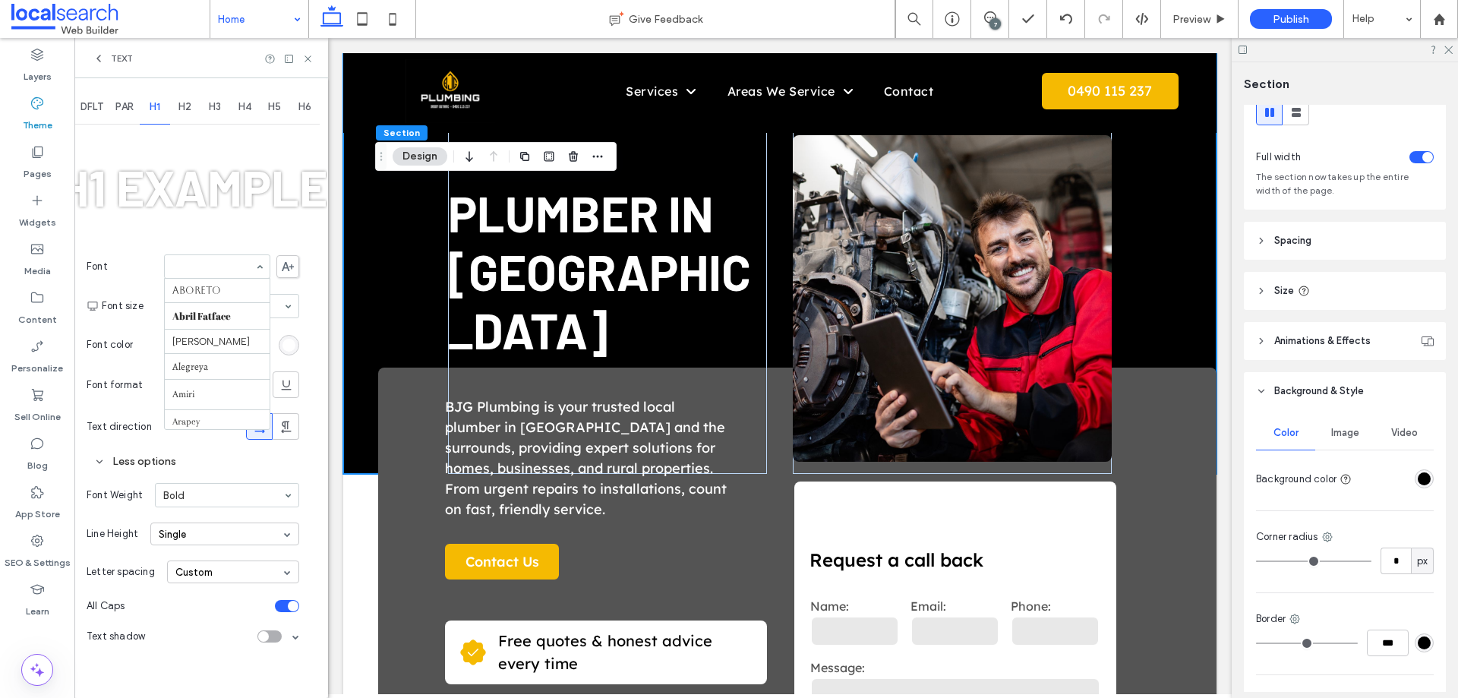
scroll to position [179, 0]
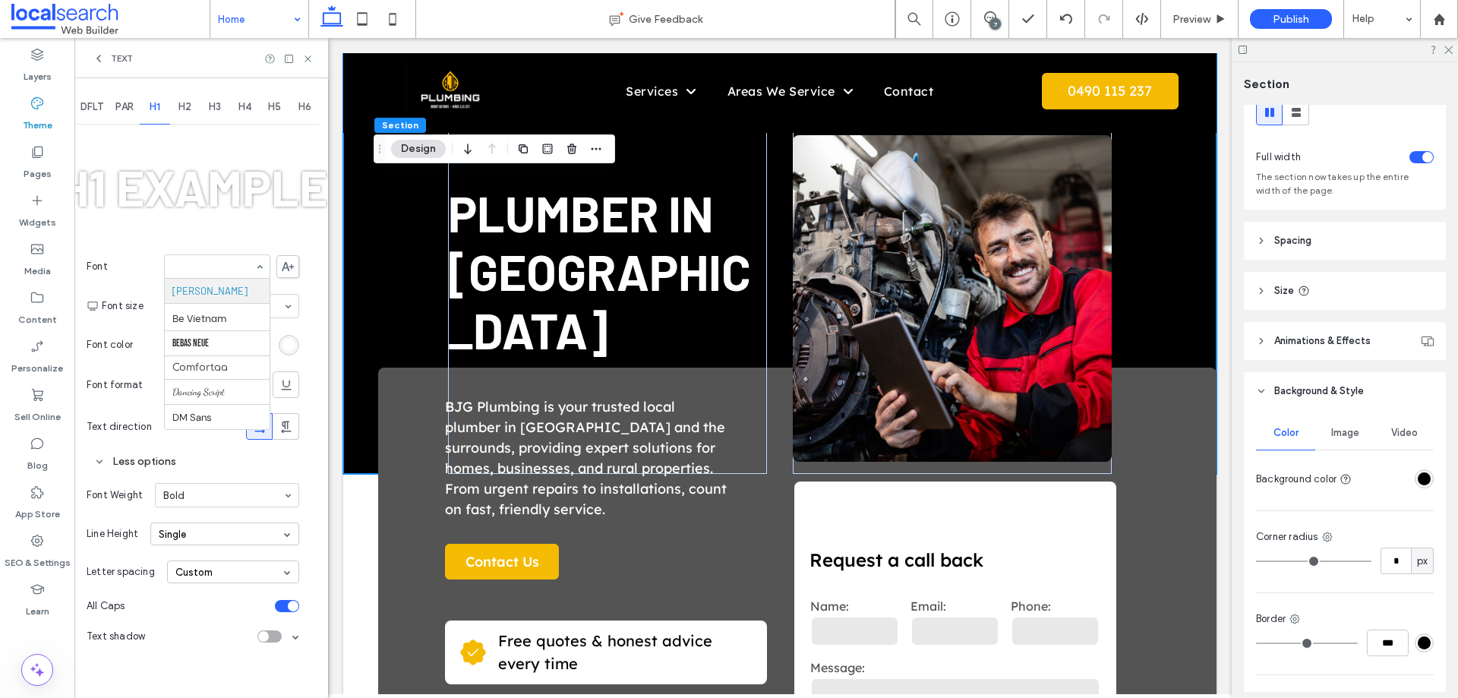
drag, startPoint x: 383, startPoint y: 187, endPoint x: 382, endPoint y: 155, distance: 31.9
click at [382, 155] on div "Drag" at bounding box center [379, 148] width 11 height 27
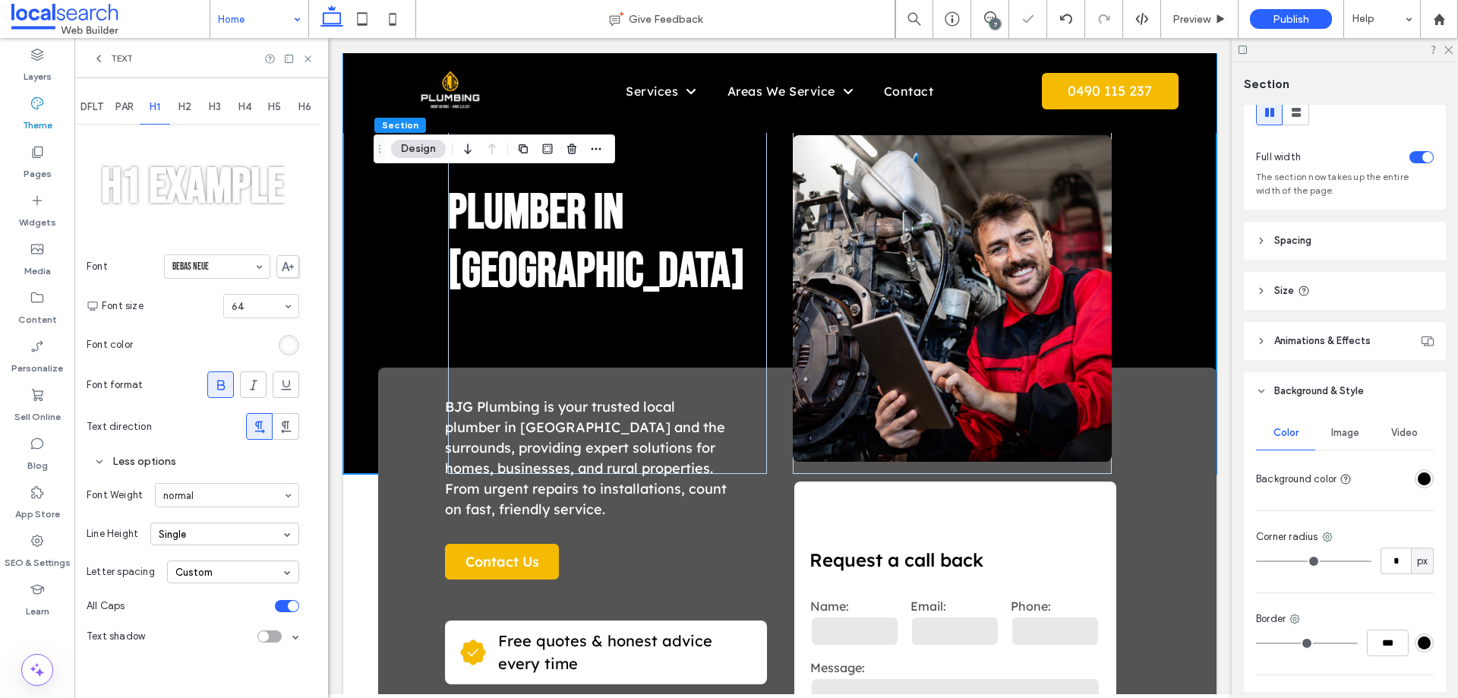
click at [214, 269] on input at bounding box center [213, 266] width 82 height 11
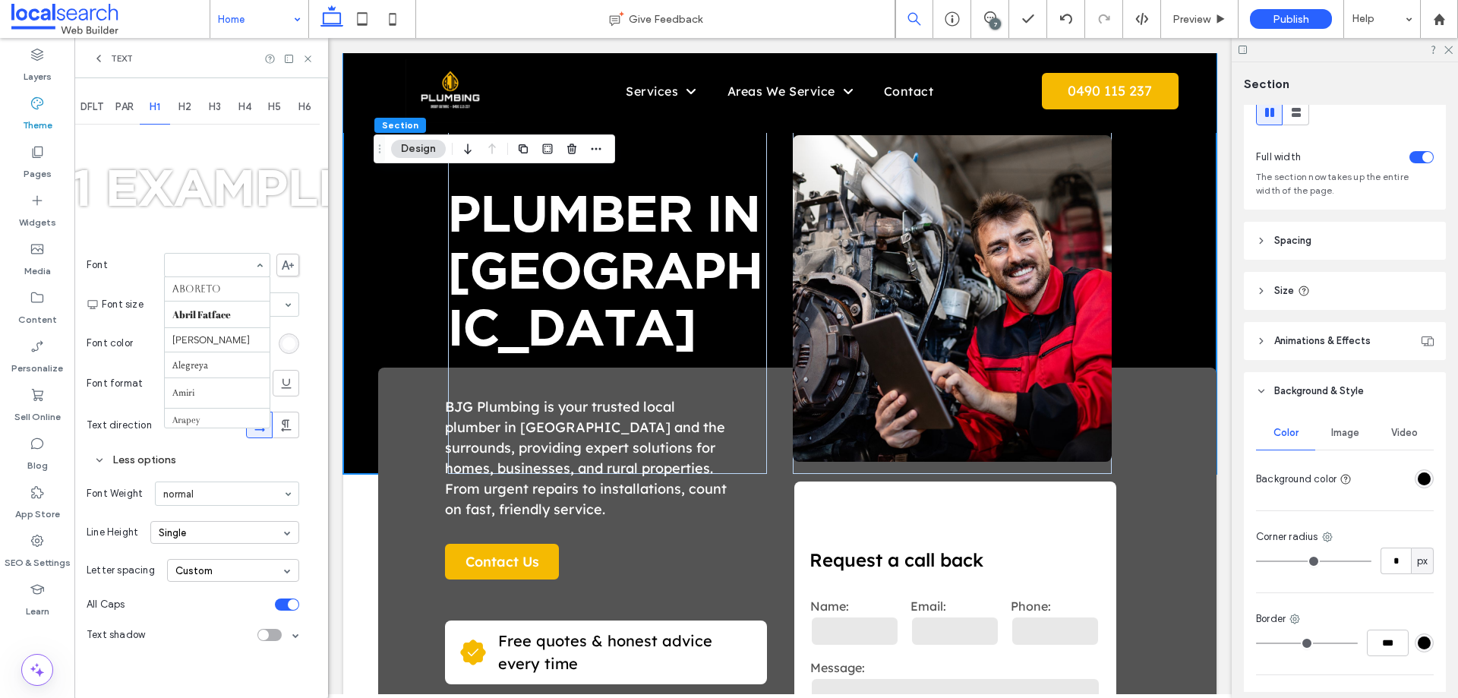
scroll to position [567, 0]
click at [215, 260] on input at bounding box center [213, 265] width 82 height 11
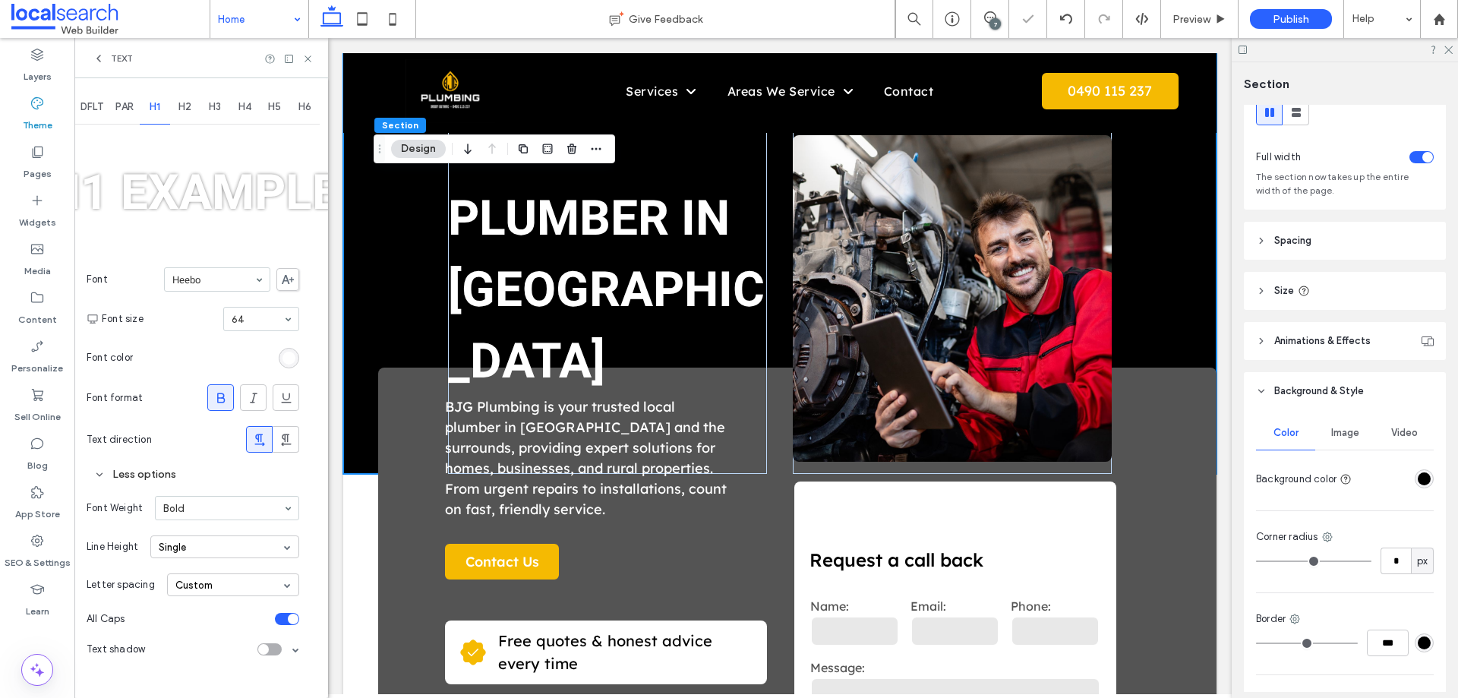
click at [206, 279] on input at bounding box center [213, 279] width 82 height 11
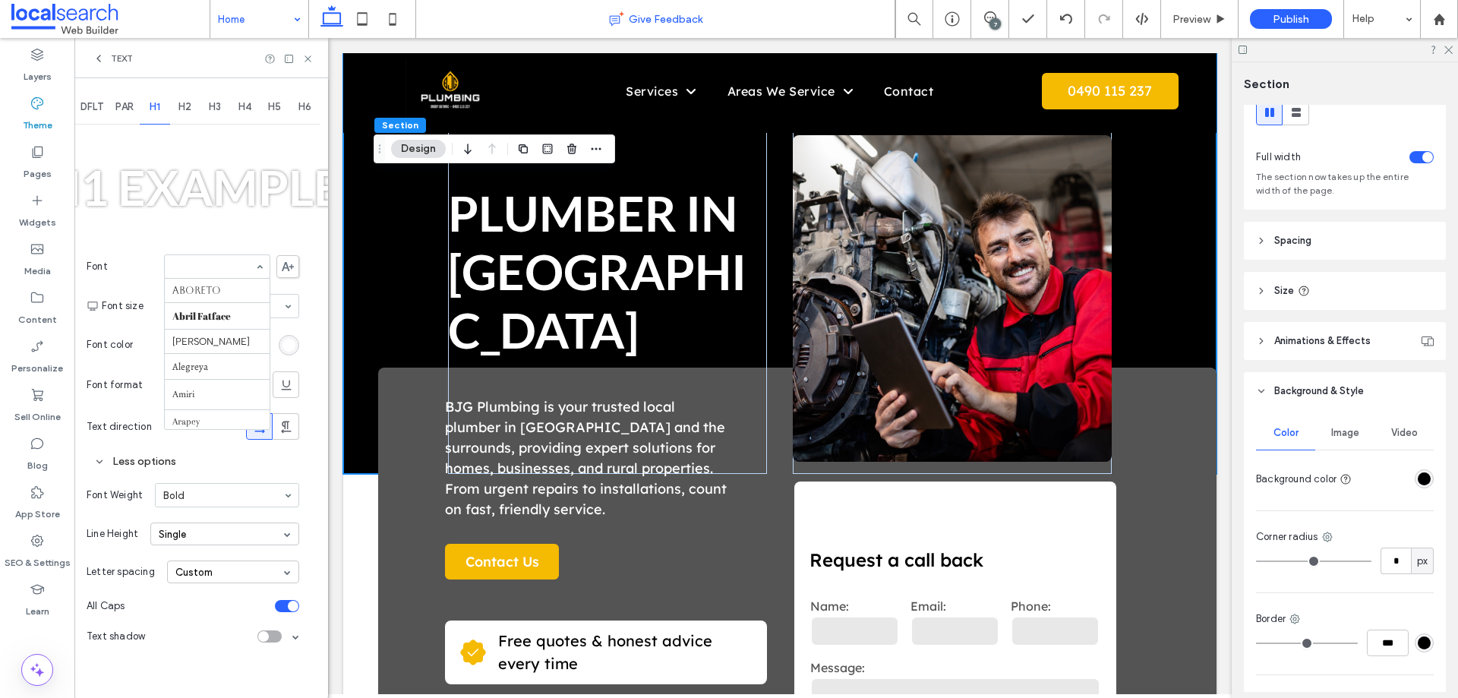
scroll to position [744, 0]
click at [286, 264] on use at bounding box center [288, 266] width 12 height 9
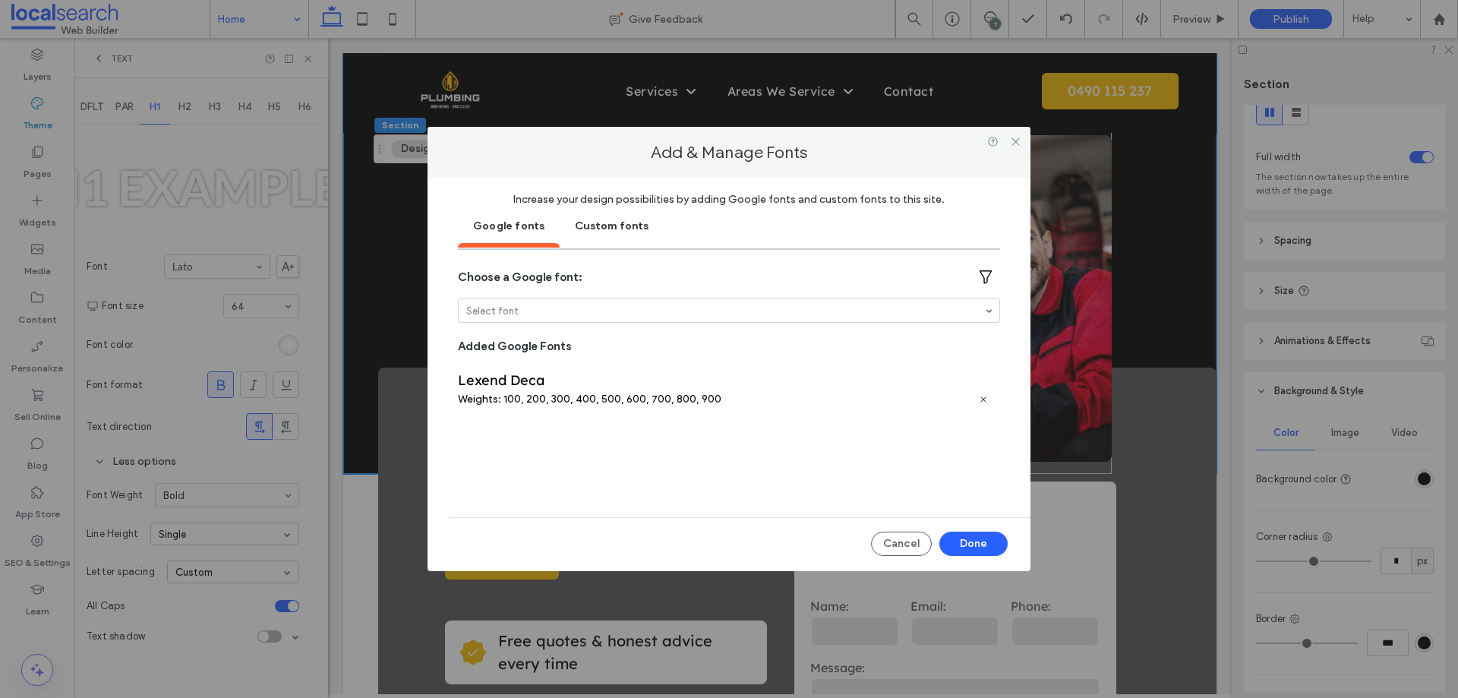
click at [621, 237] on div "Custom fonts" at bounding box center [611, 225] width 104 height 38
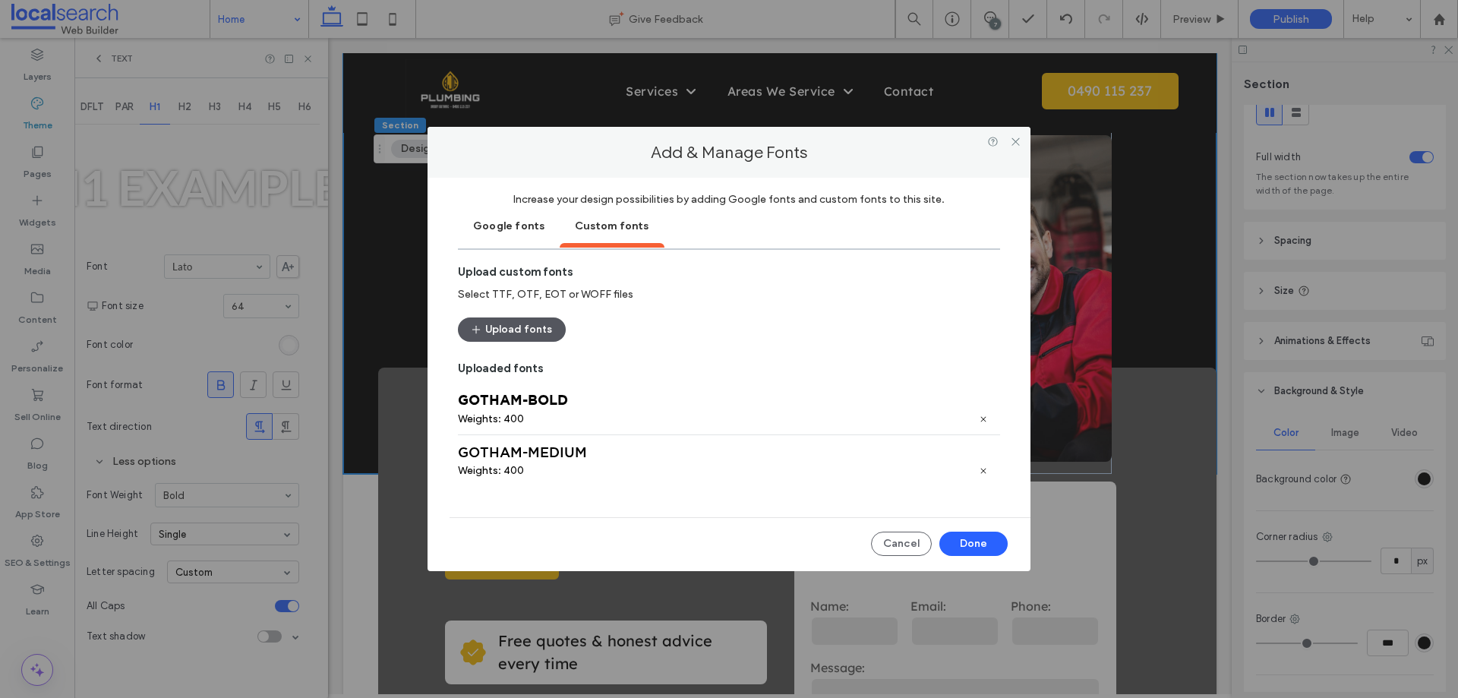
click at [522, 330] on button "Upload fonts" at bounding box center [512, 329] width 108 height 24
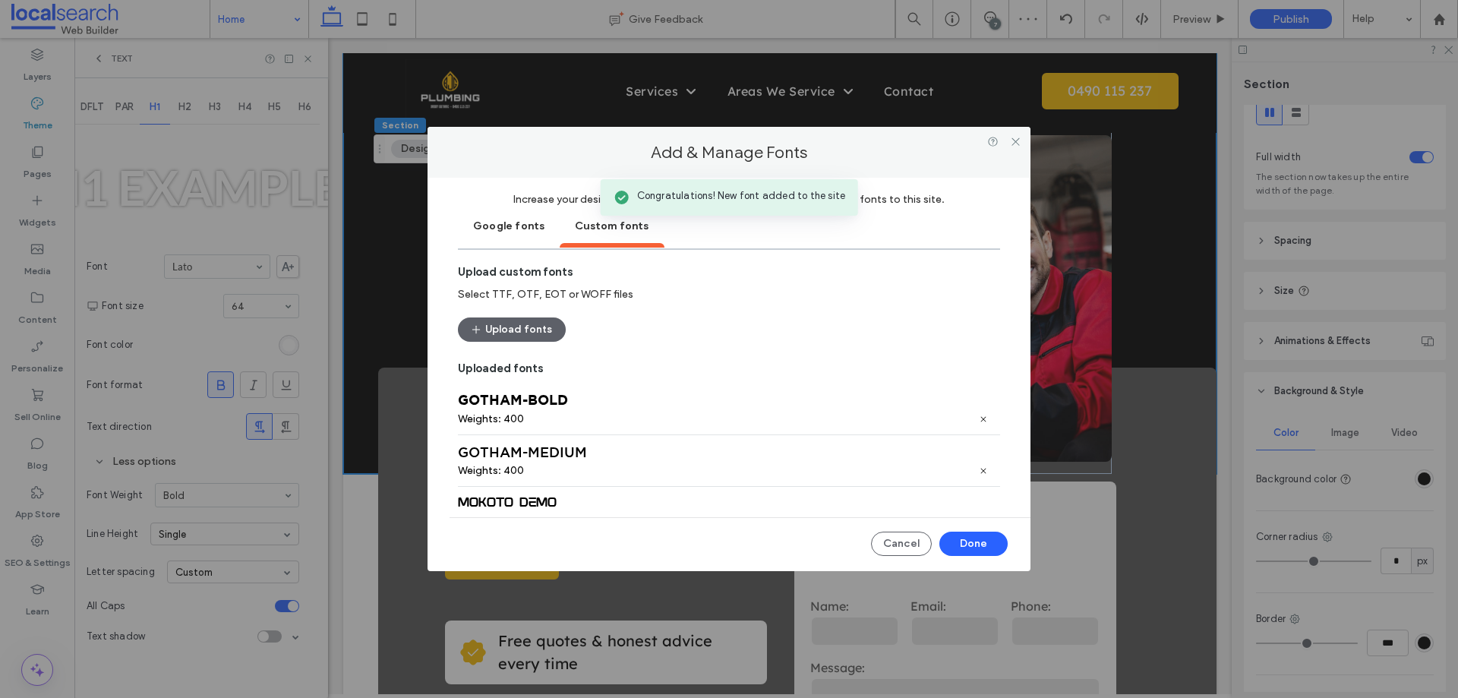
click at [516, 504] on div "Mokoto Demo" at bounding box center [729, 503] width 542 height 14
click at [487, 499] on div "Mokoto Demo" at bounding box center [729, 503] width 542 height 14
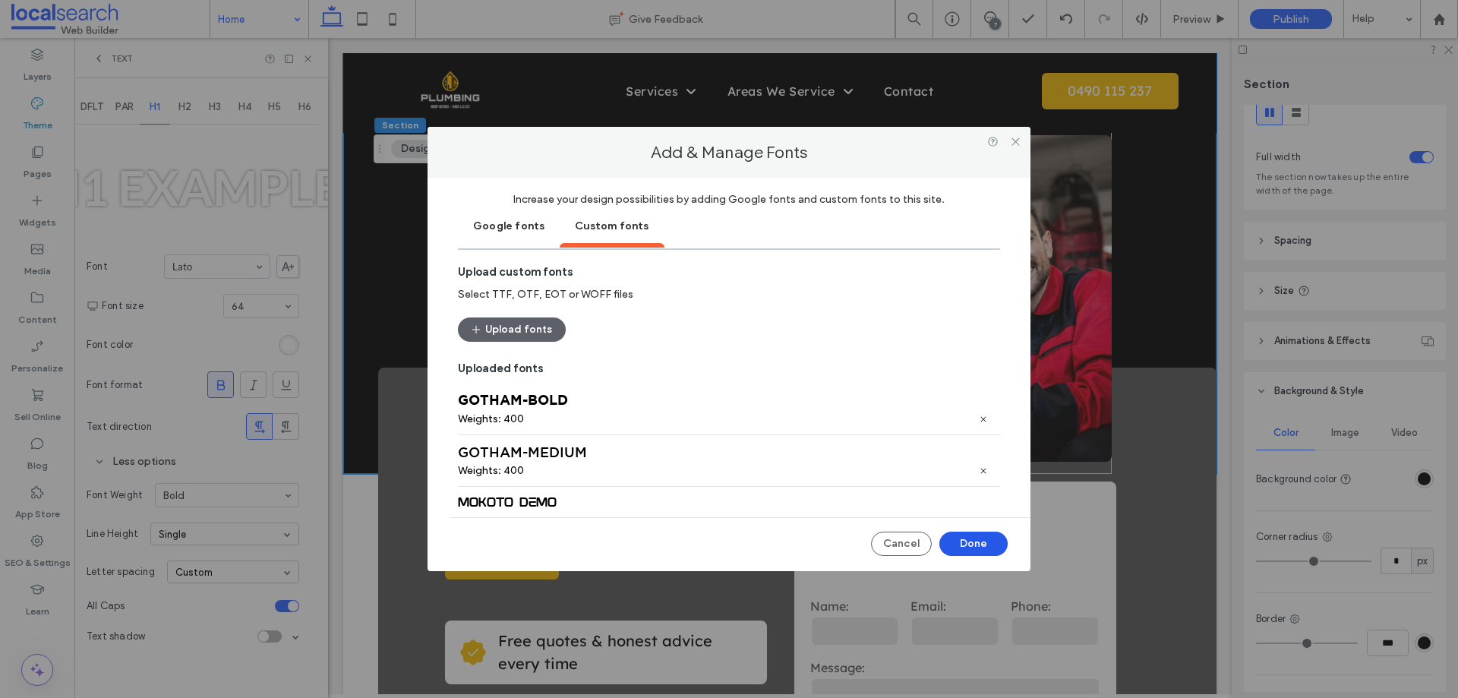
click at [975, 546] on button "Done" at bounding box center [973, 543] width 68 height 24
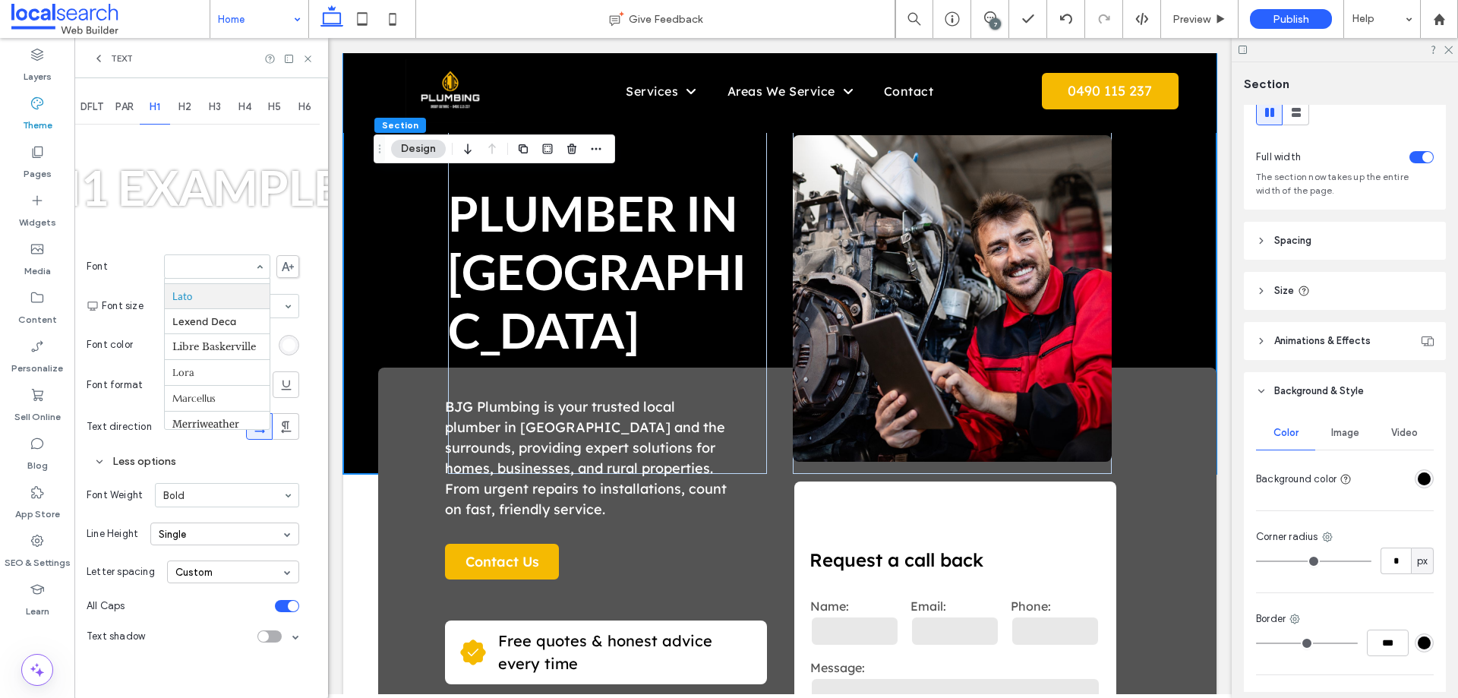
click at [207, 267] on input at bounding box center [213, 266] width 82 height 11
type input "**"
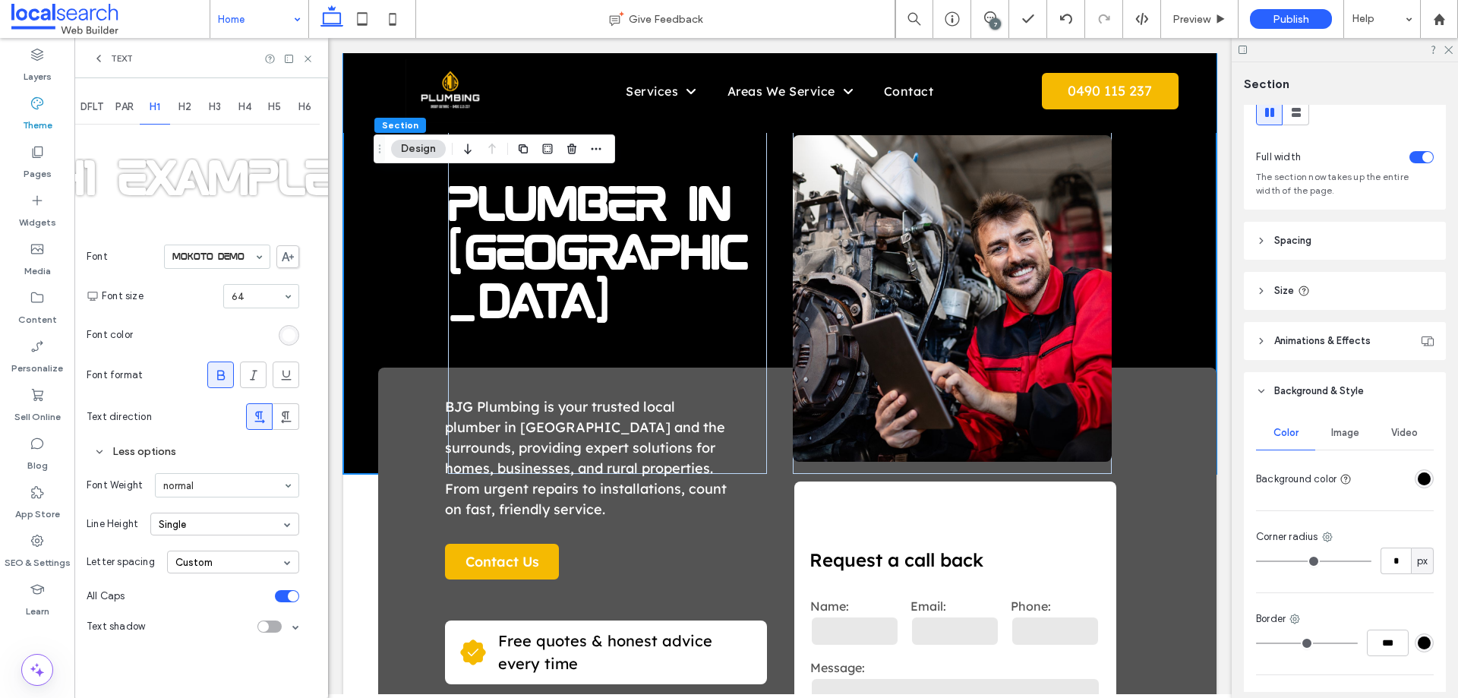
click at [216, 375] on icon at bounding box center [220, 374] width 15 height 15
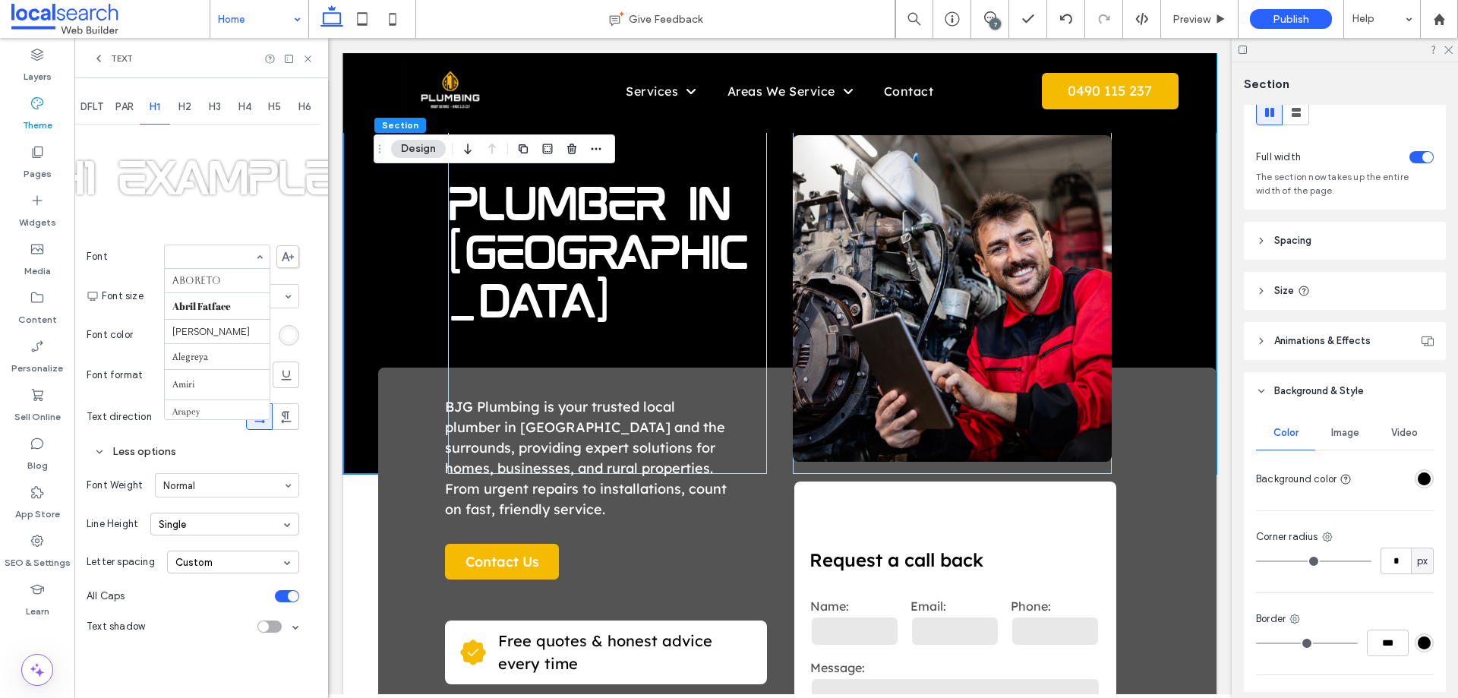
scroll to position [910, 0]
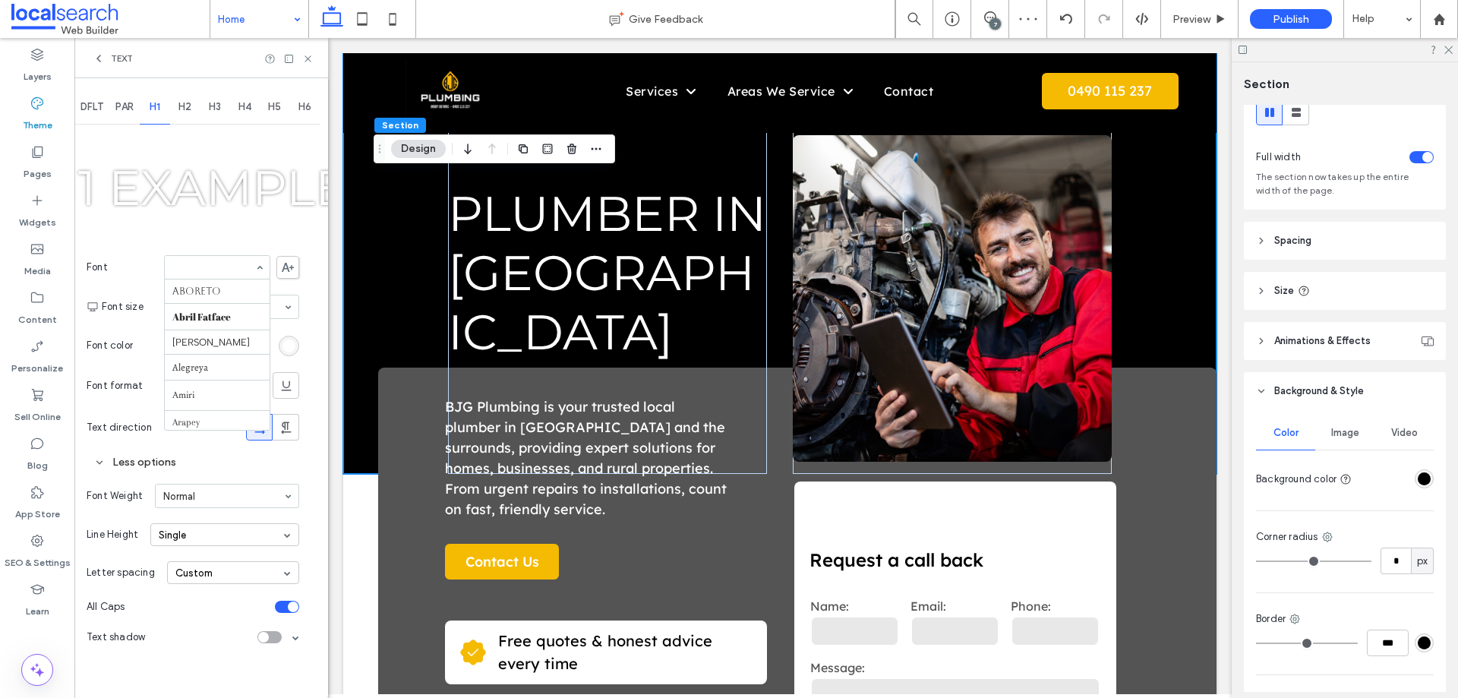
click at [233, 264] on input at bounding box center [213, 267] width 82 height 11
click at [285, 270] on icon at bounding box center [288, 267] width 12 height 9
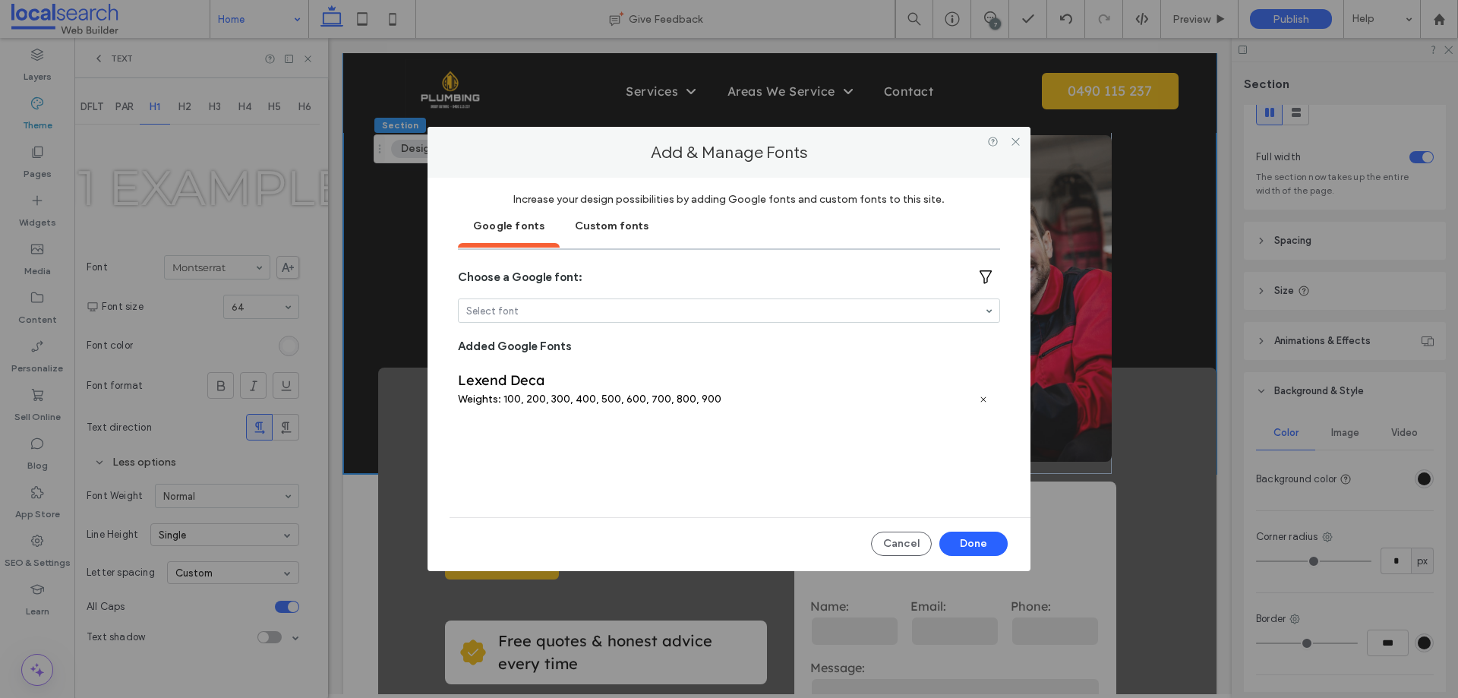
click at [594, 222] on div "Custom fonts" at bounding box center [611, 225] width 104 height 38
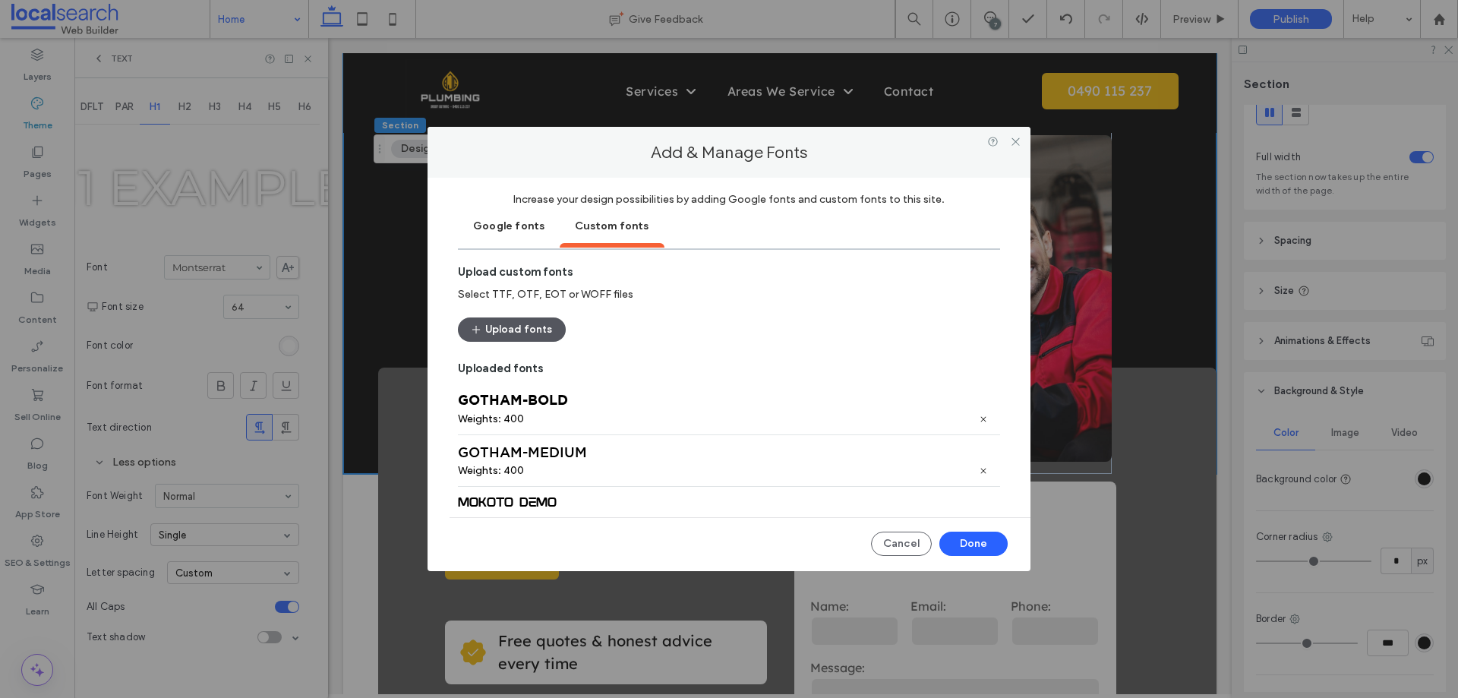
click at [515, 329] on button "Upload fonts" at bounding box center [512, 329] width 108 height 24
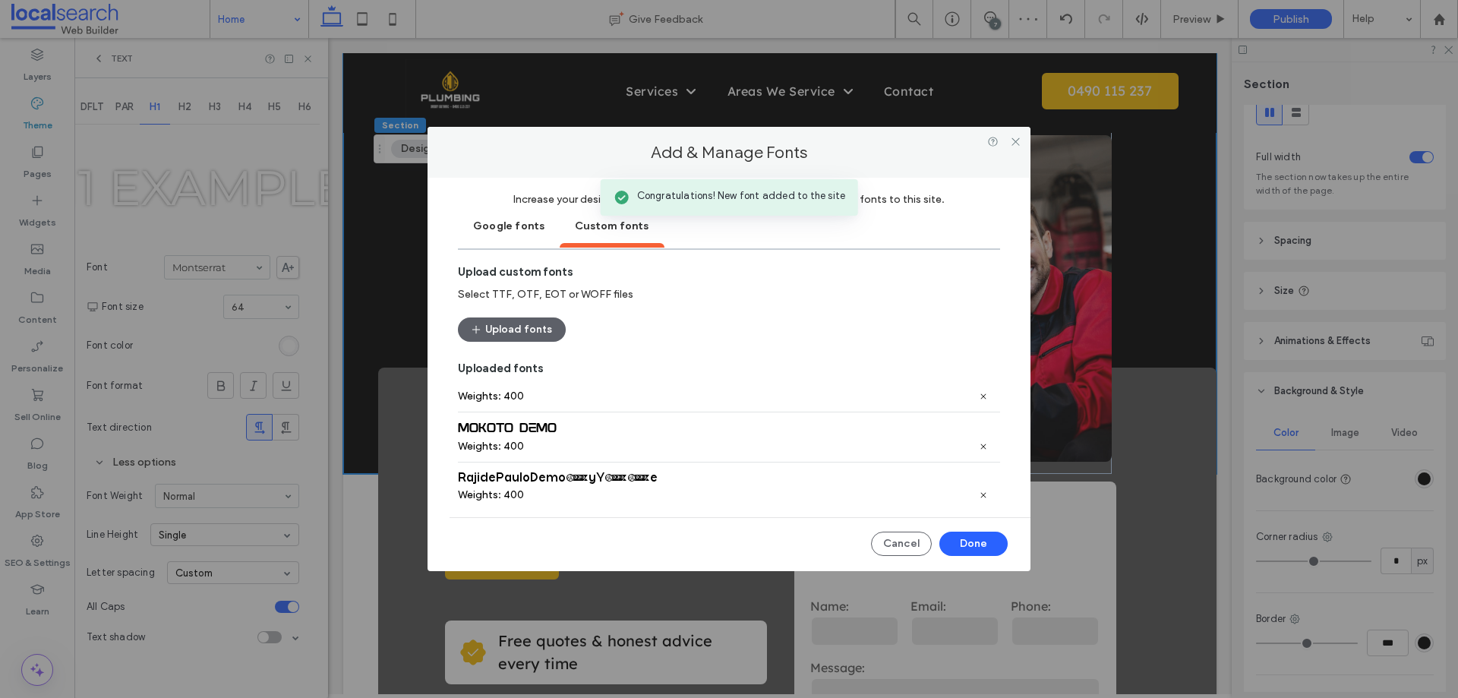
scroll to position [71, 0]
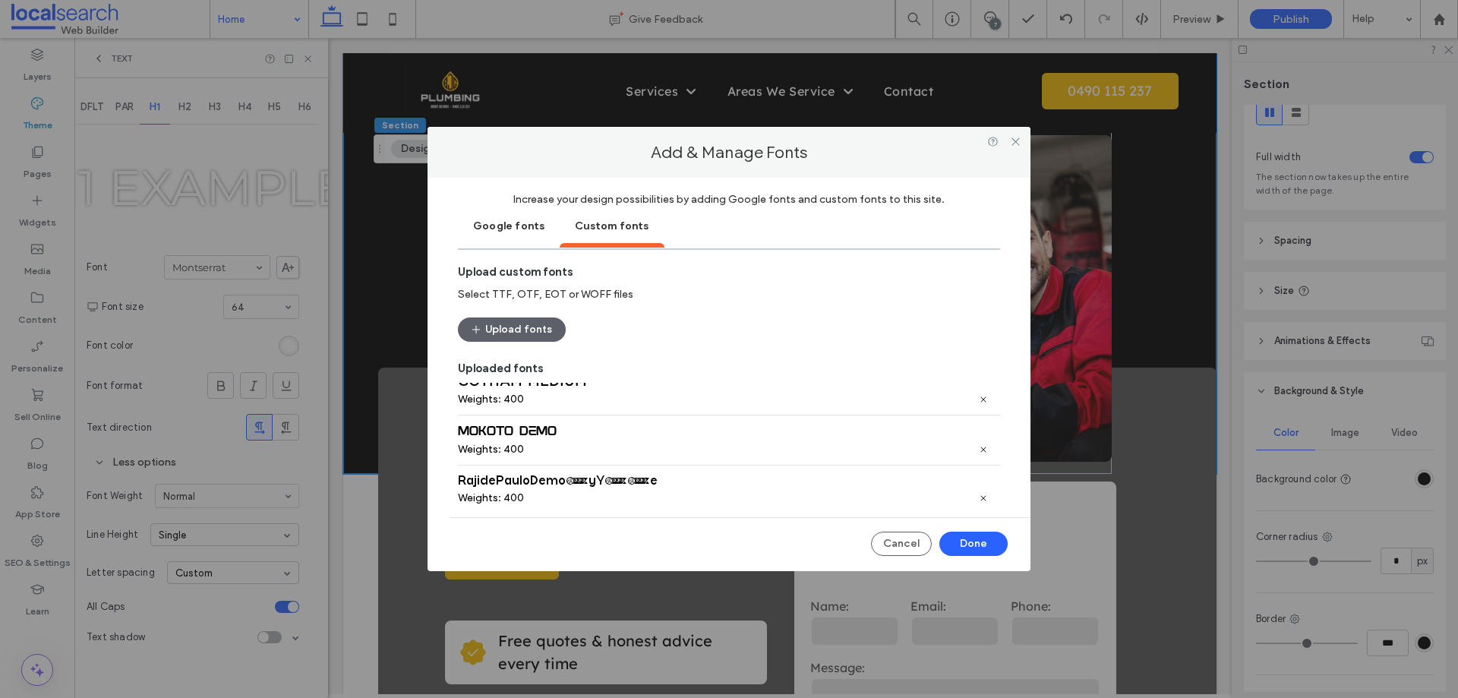
click at [511, 228] on div "Google fonts" at bounding box center [509, 225] width 102 height 38
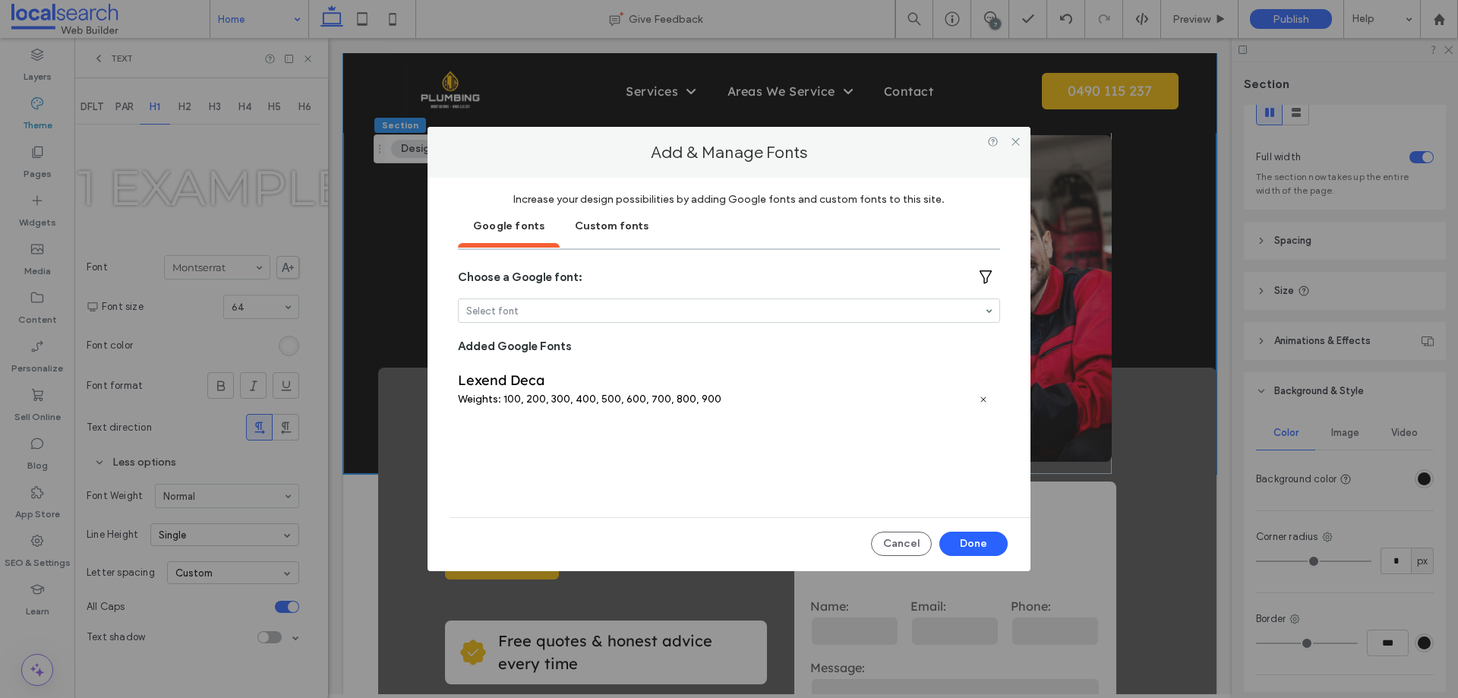
click at [588, 225] on div "Custom fonts" at bounding box center [611, 225] width 104 height 38
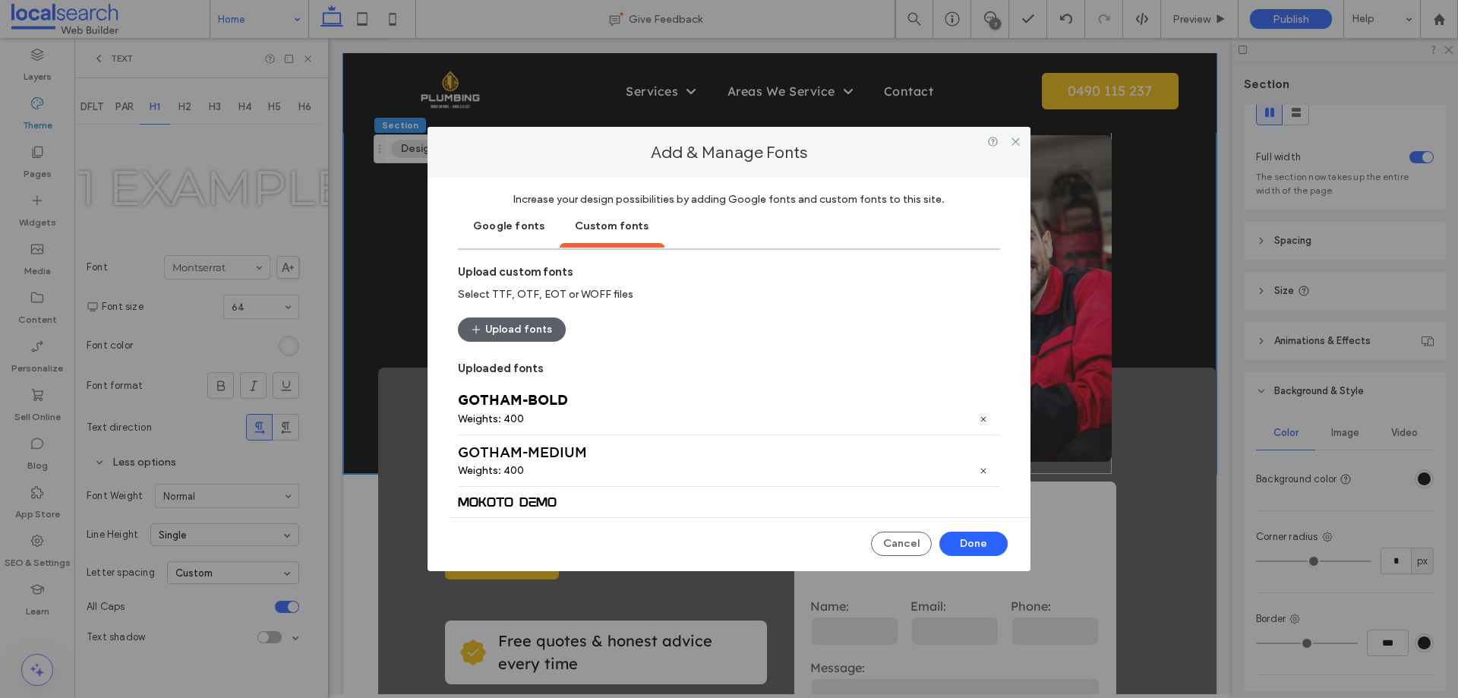
click at [534, 225] on div "Google fonts" at bounding box center [509, 225] width 102 height 38
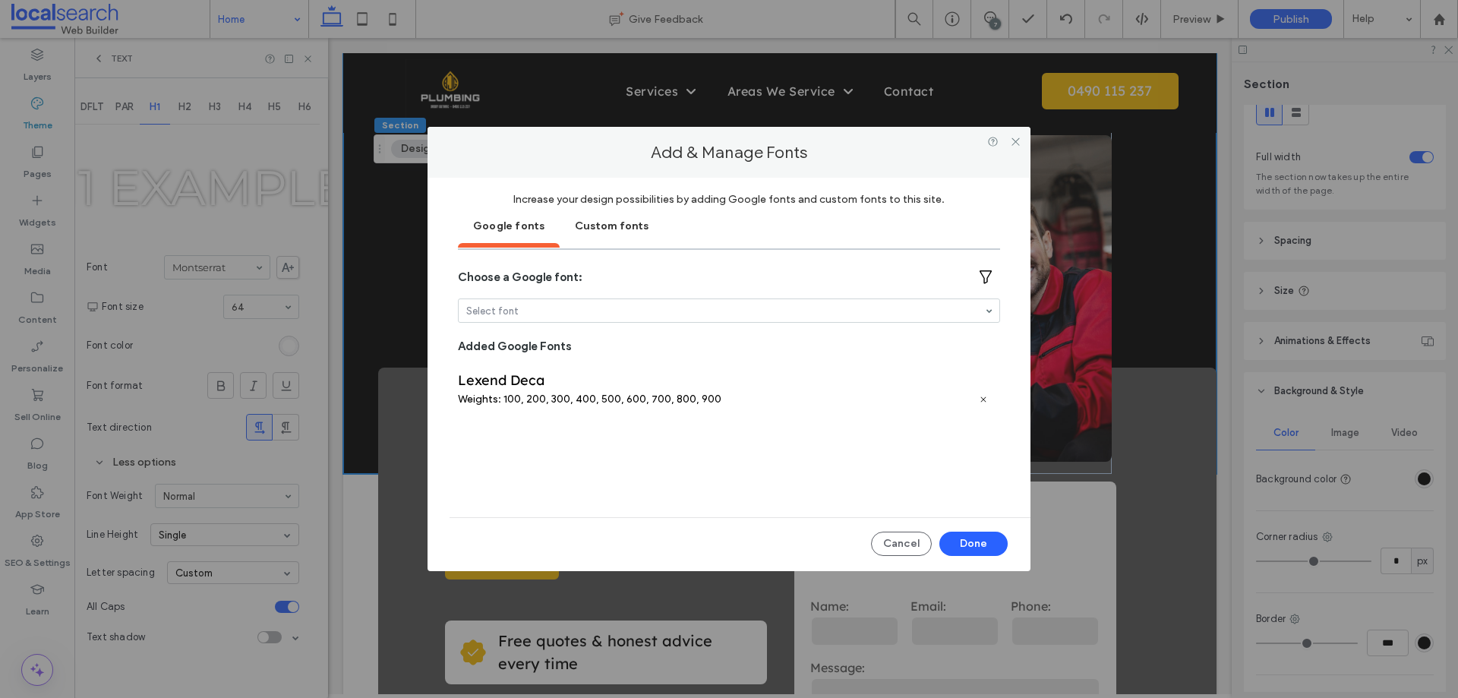
drag, startPoint x: 597, startPoint y: 222, endPoint x: 650, endPoint y: 252, distance: 61.2
click at [598, 222] on div "Custom fonts" at bounding box center [611, 225] width 104 height 38
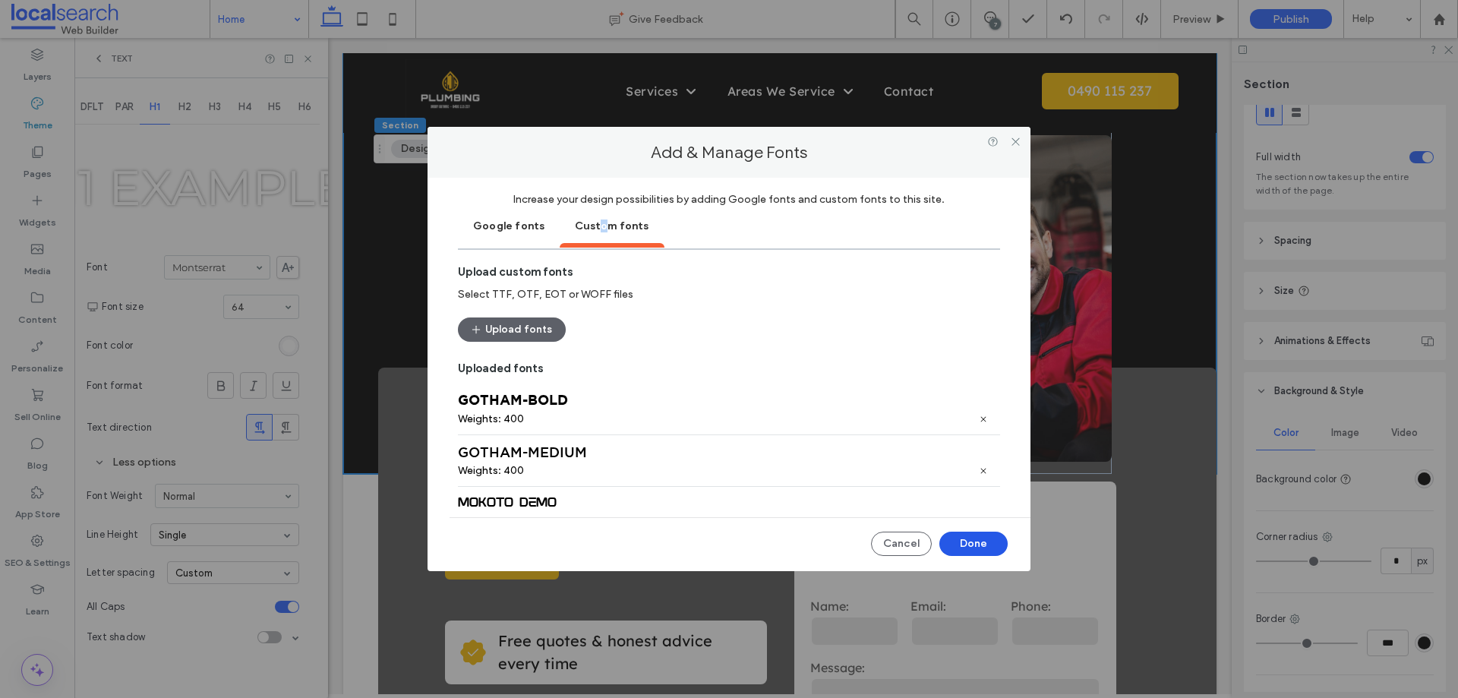
click at [972, 546] on button "Done" at bounding box center [973, 543] width 68 height 24
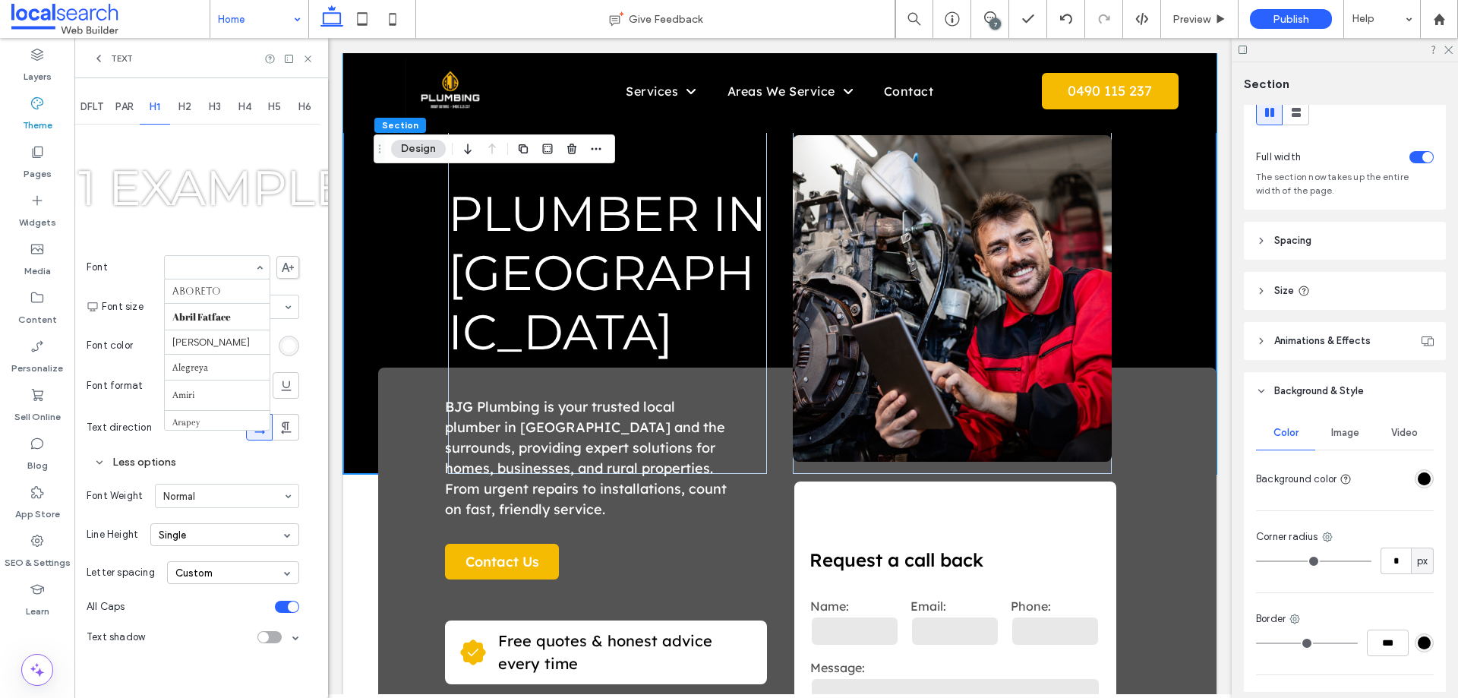
scroll to position [933, 0]
type input "*"
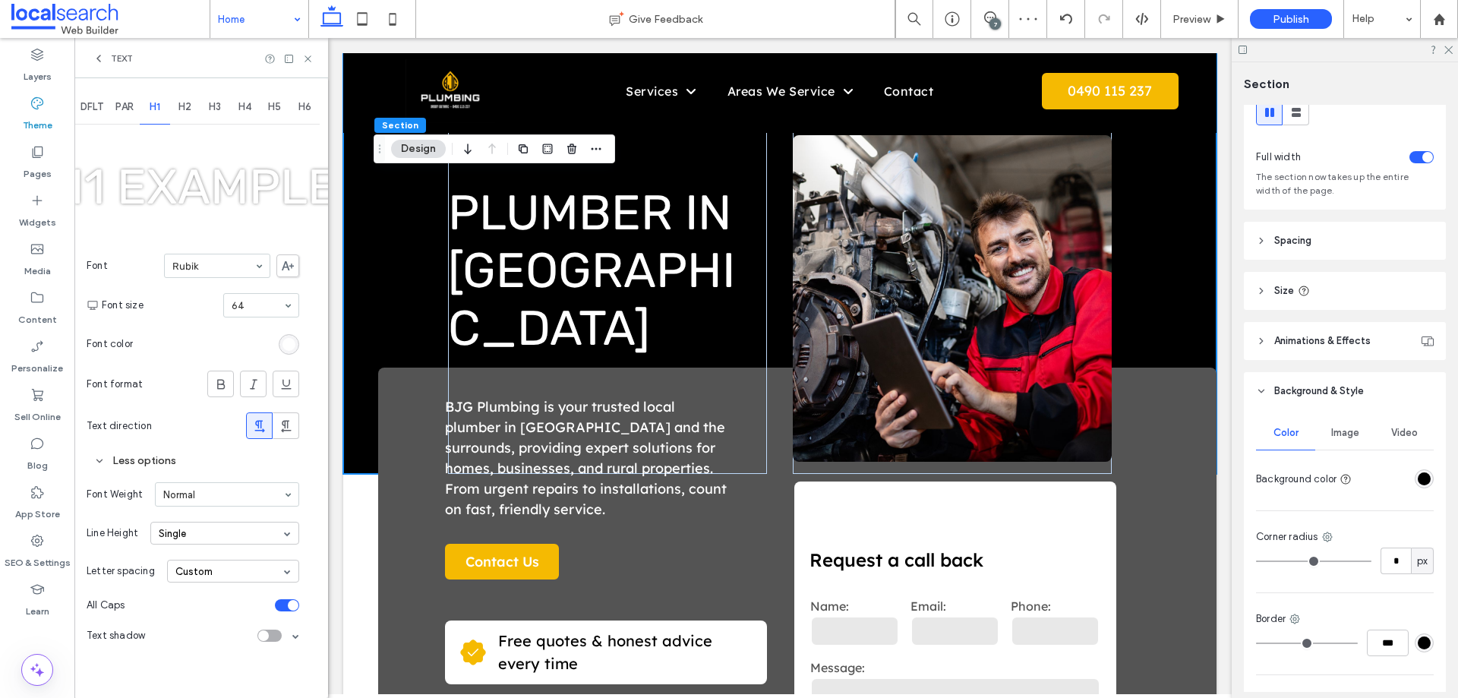
click at [217, 260] on input at bounding box center [213, 265] width 82 height 11
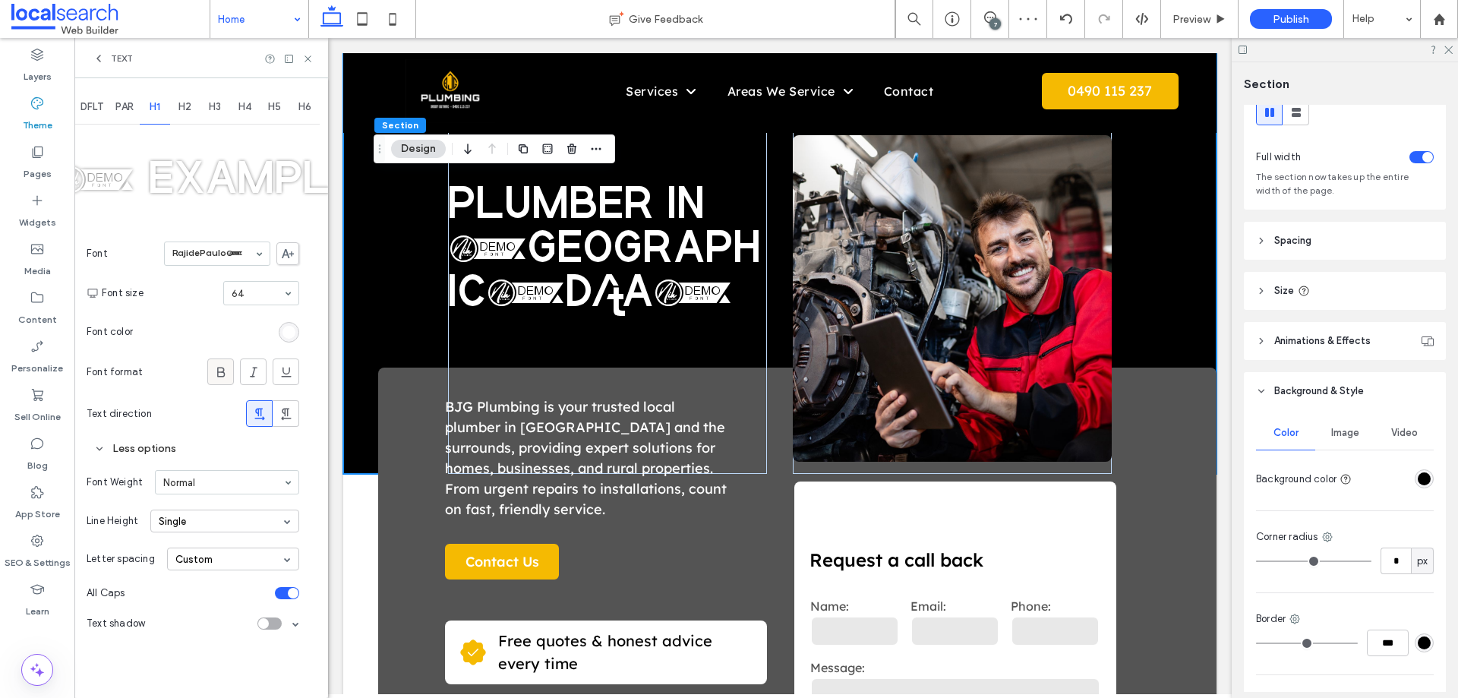
click at [228, 373] on div at bounding box center [220, 371] width 25 height 25
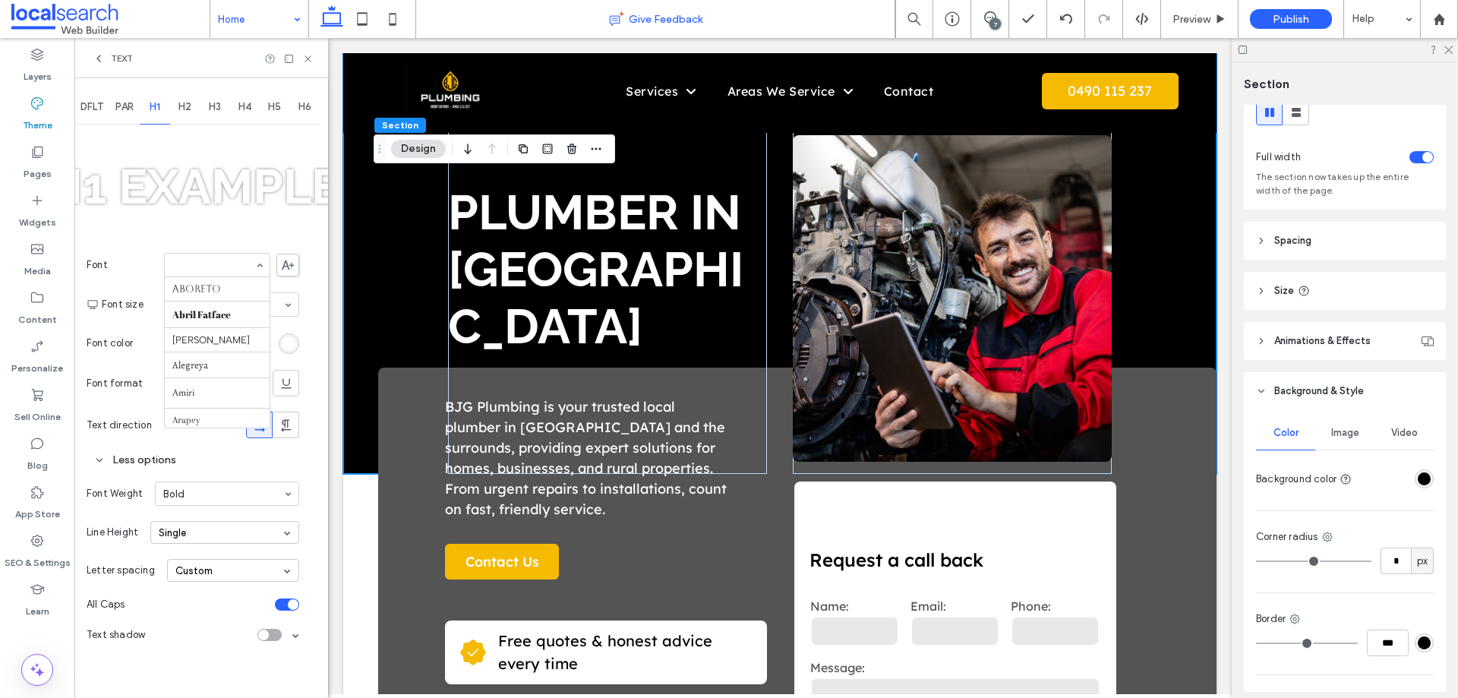
scroll to position [1464, 0]
click at [292, 263] on icon at bounding box center [288, 264] width 12 height 9
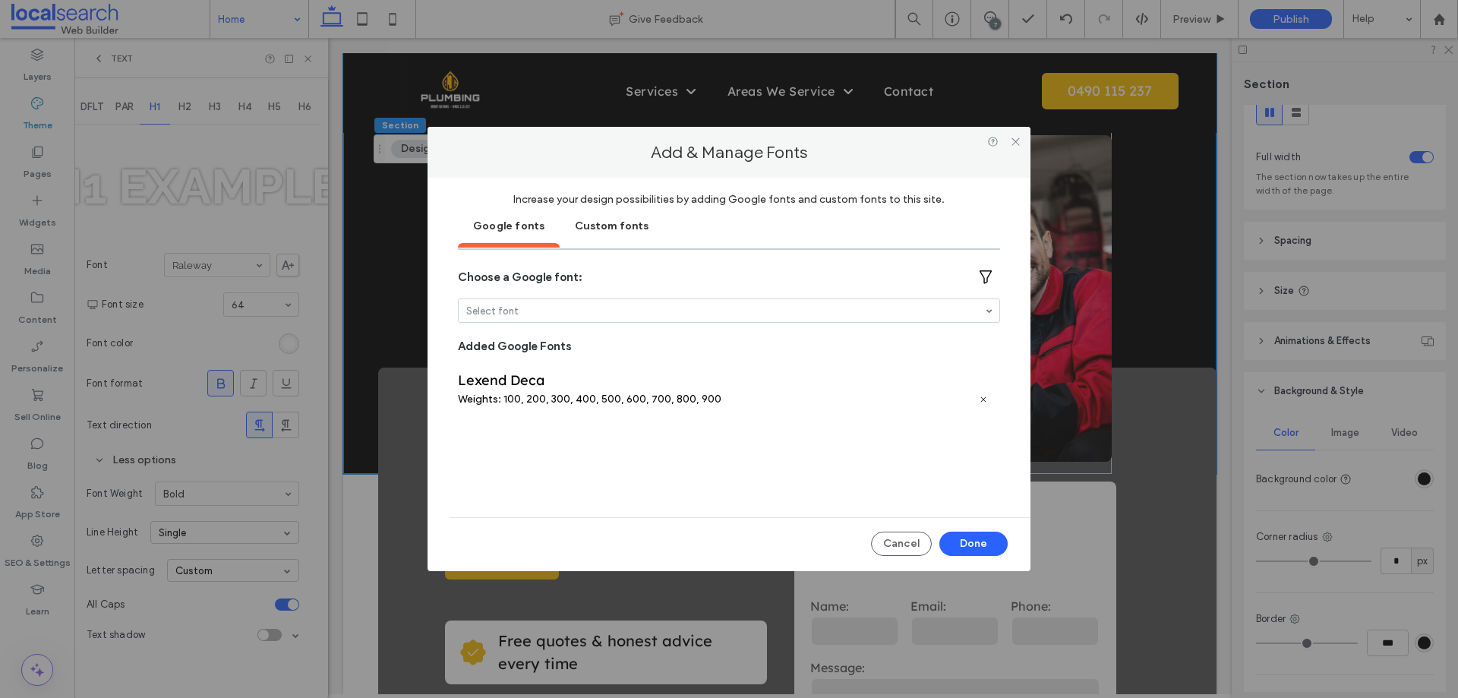
click at [599, 218] on div "Custom fonts" at bounding box center [611, 225] width 104 height 38
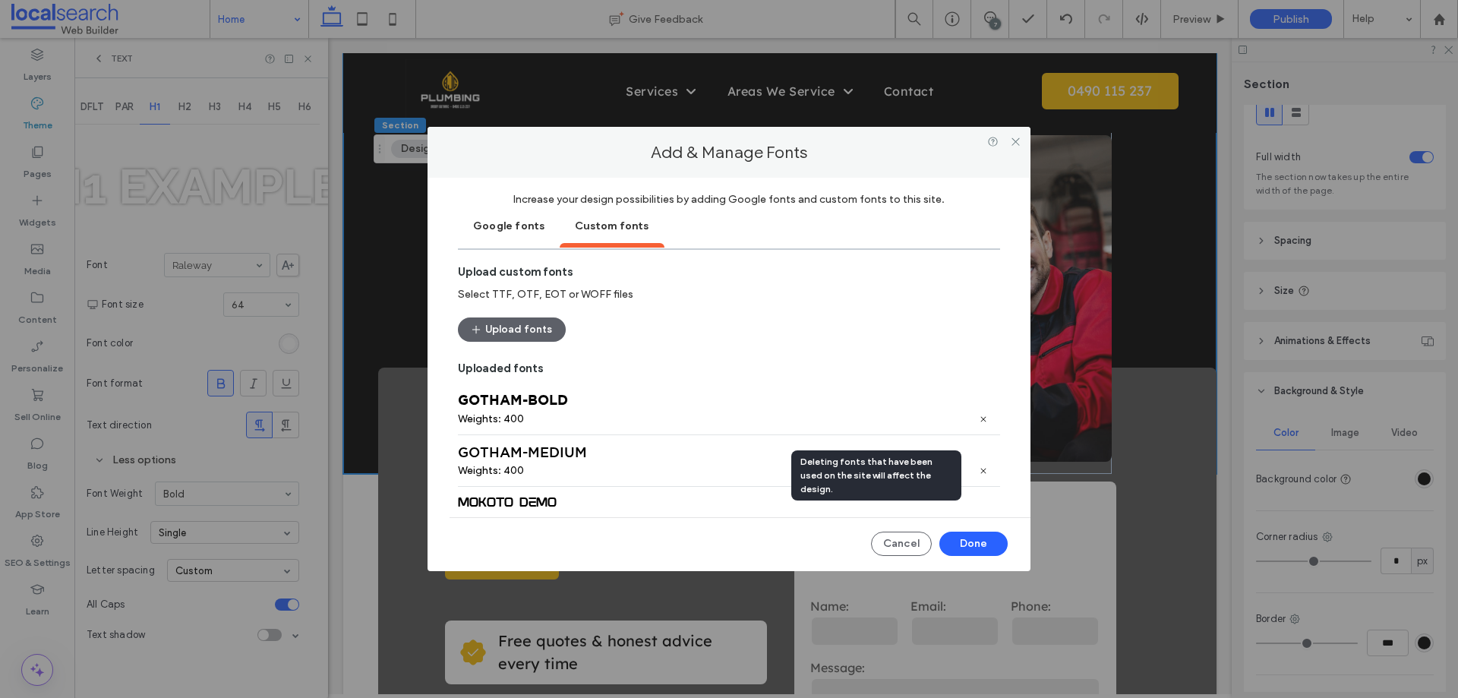
click at [979, 468] on icon at bounding box center [983, 470] width 9 height 9
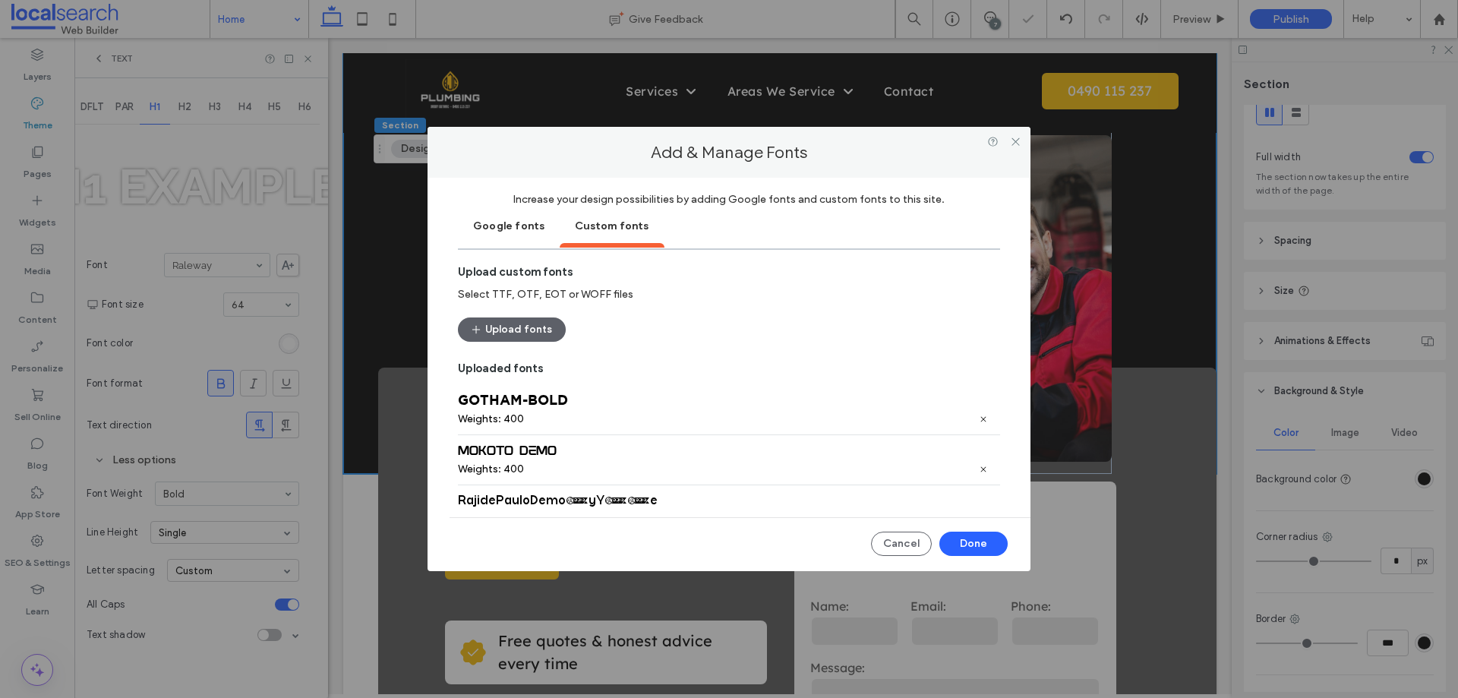
click at [972, 492] on div "RajidePauloDemo-yY57e Weights: 400" at bounding box center [729, 508] width 542 height 49
click at [981, 467] on use at bounding box center [983, 469] width 5 height 5
click at [984, 463] on icon at bounding box center [983, 467] width 9 height 9
click at [522, 326] on button "Upload fonts" at bounding box center [512, 329] width 108 height 24
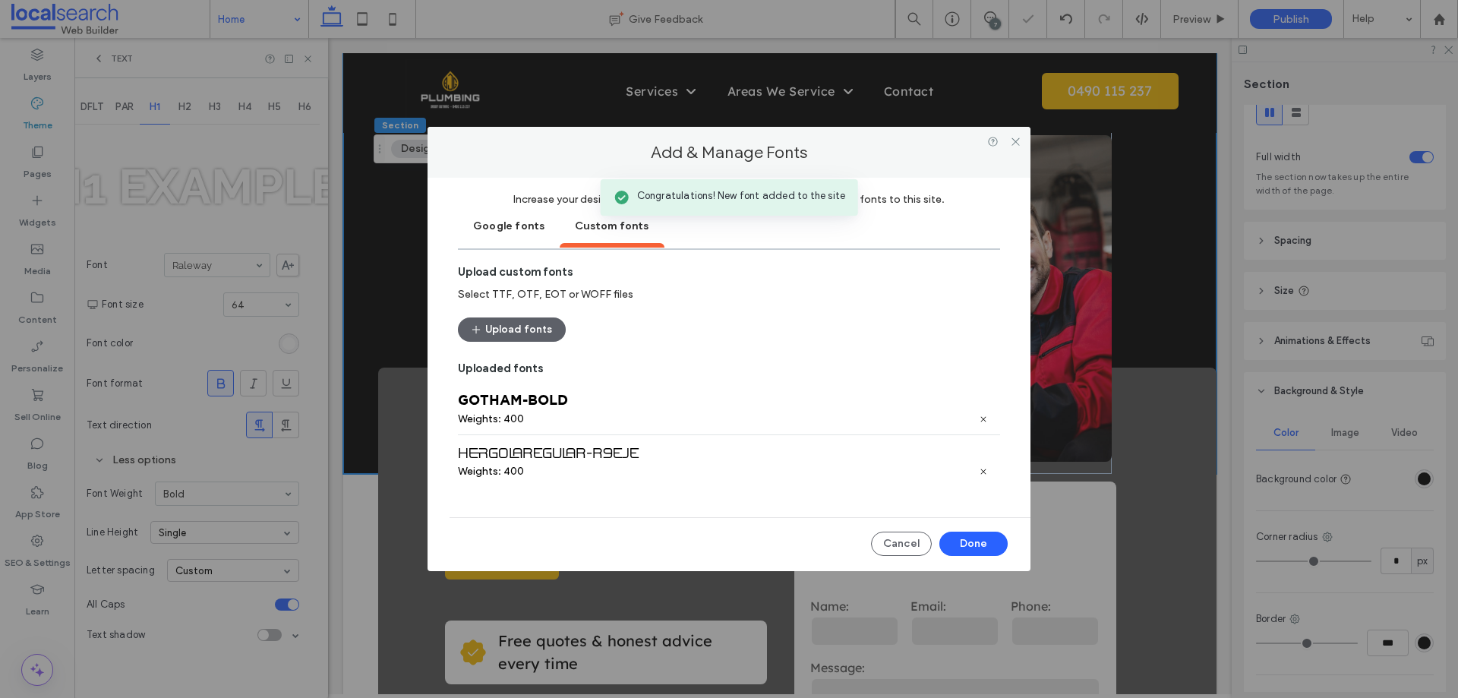
click at [518, 222] on div "Google fonts" at bounding box center [509, 225] width 102 height 38
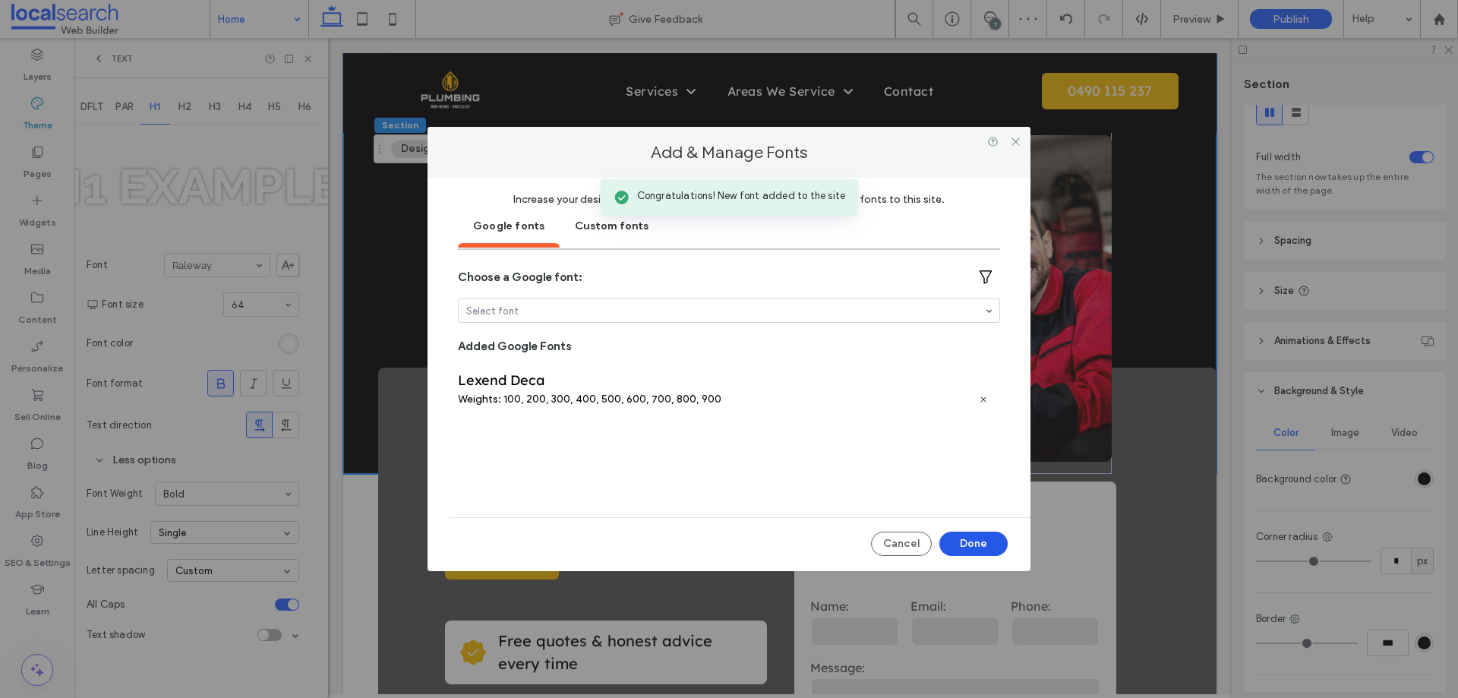
click at [972, 544] on button "Done" at bounding box center [973, 543] width 68 height 24
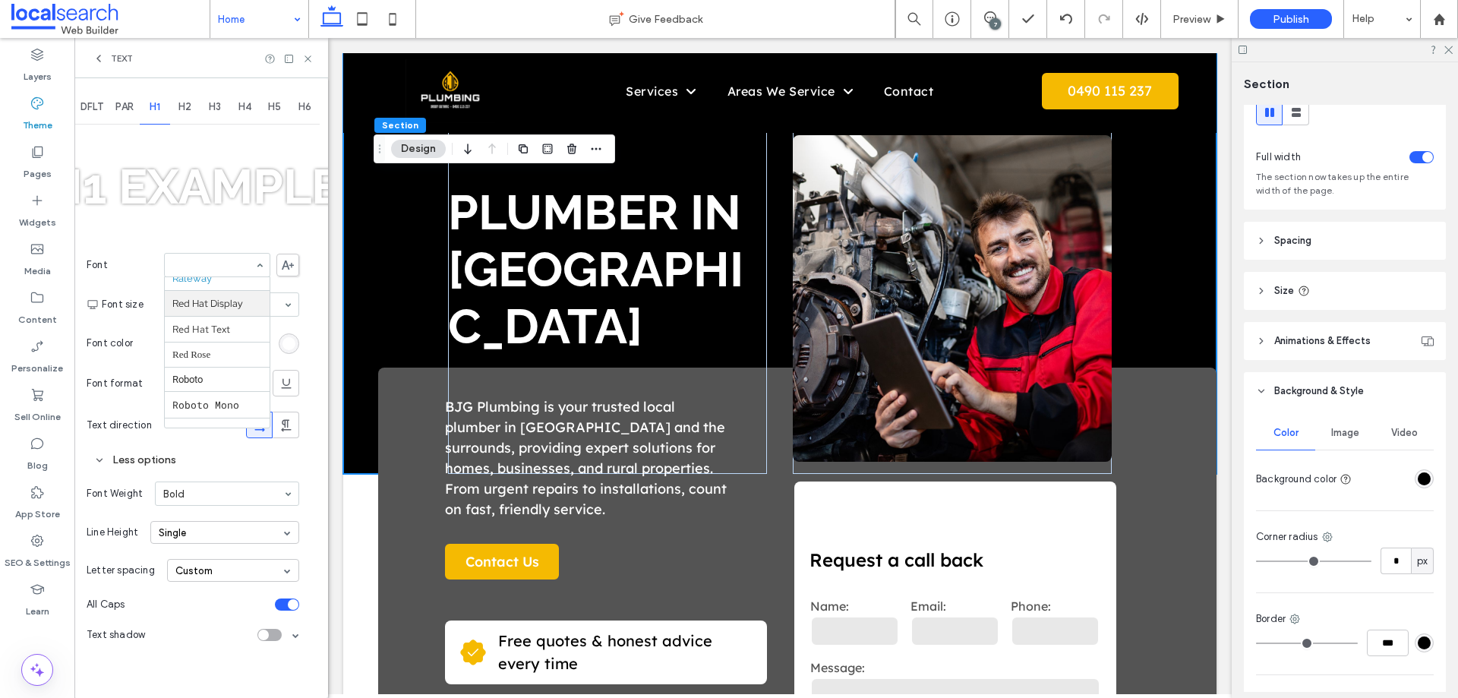
type input "*"
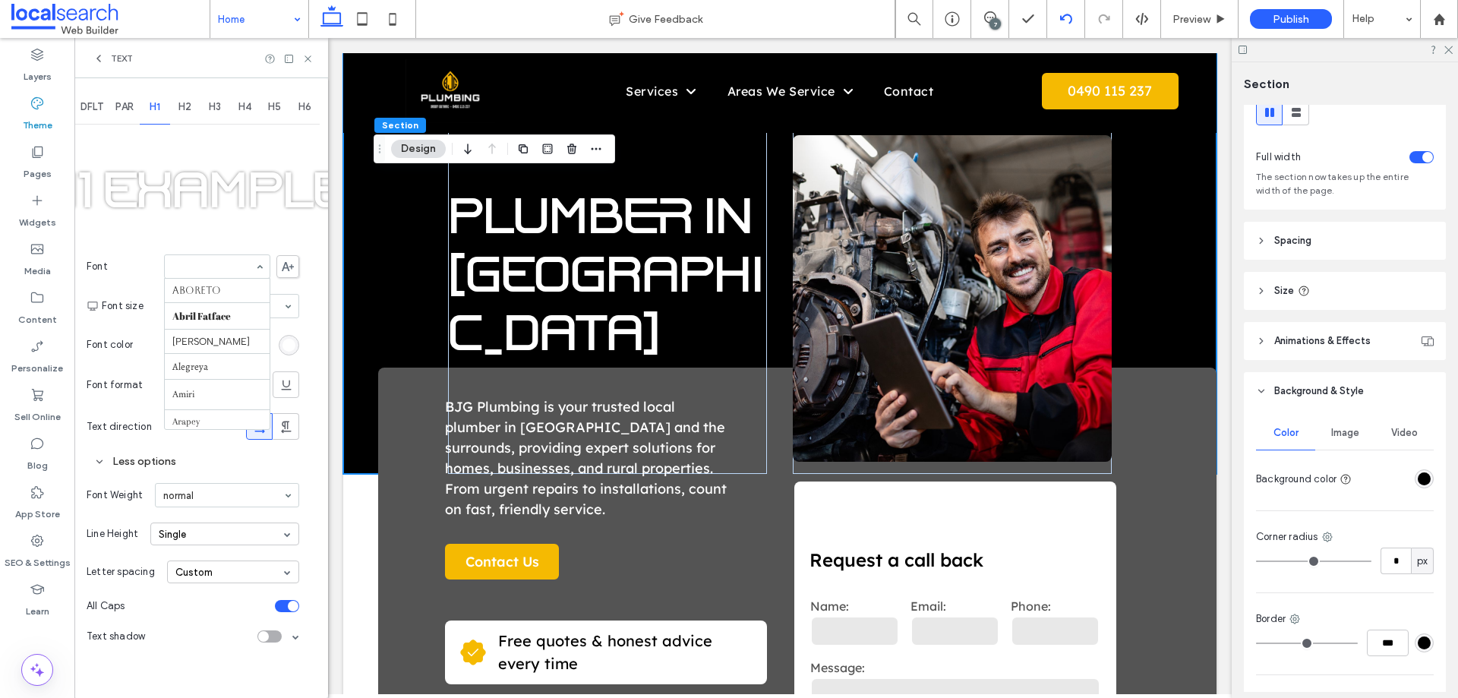
scroll to position [657, 0]
click at [284, 269] on icon at bounding box center [288, 266] width 12 height 9
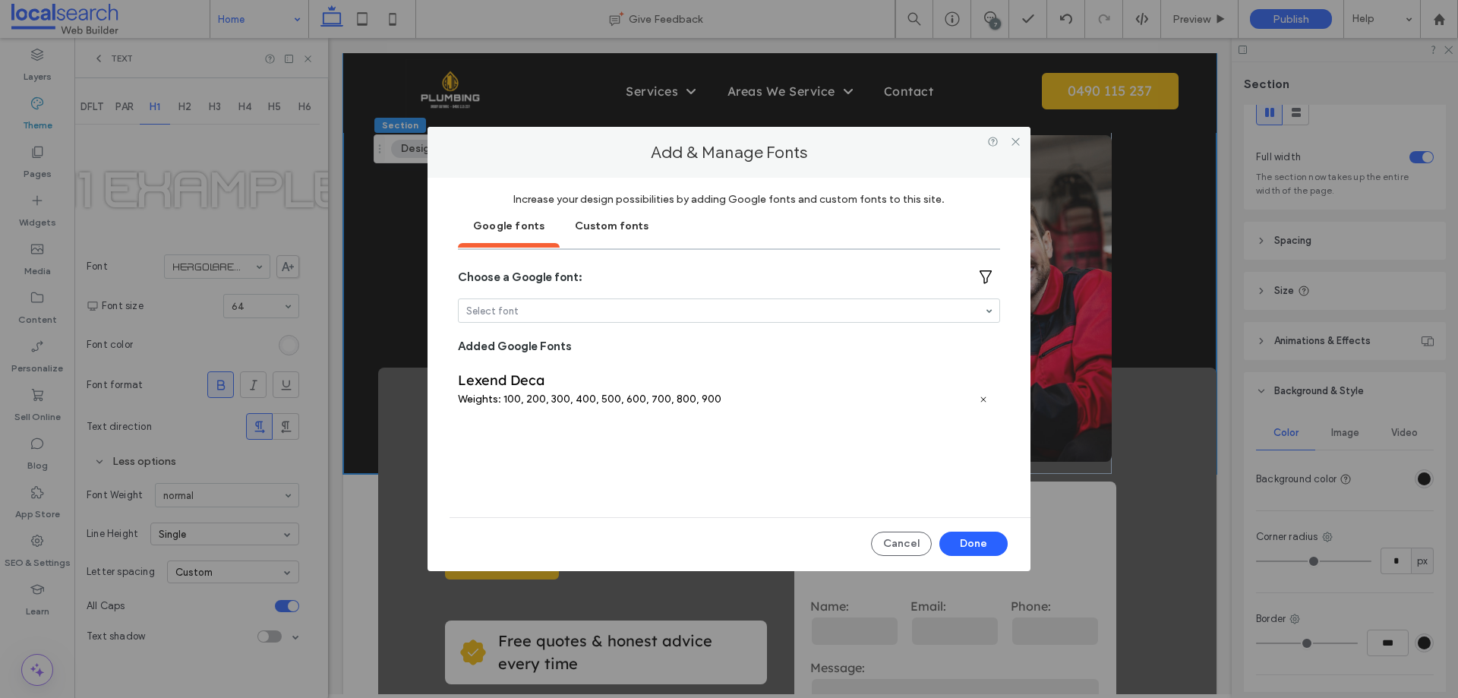
click at [607, 224] on div "Custom fonts" at bounding box center [611, 225] width 104 height 38
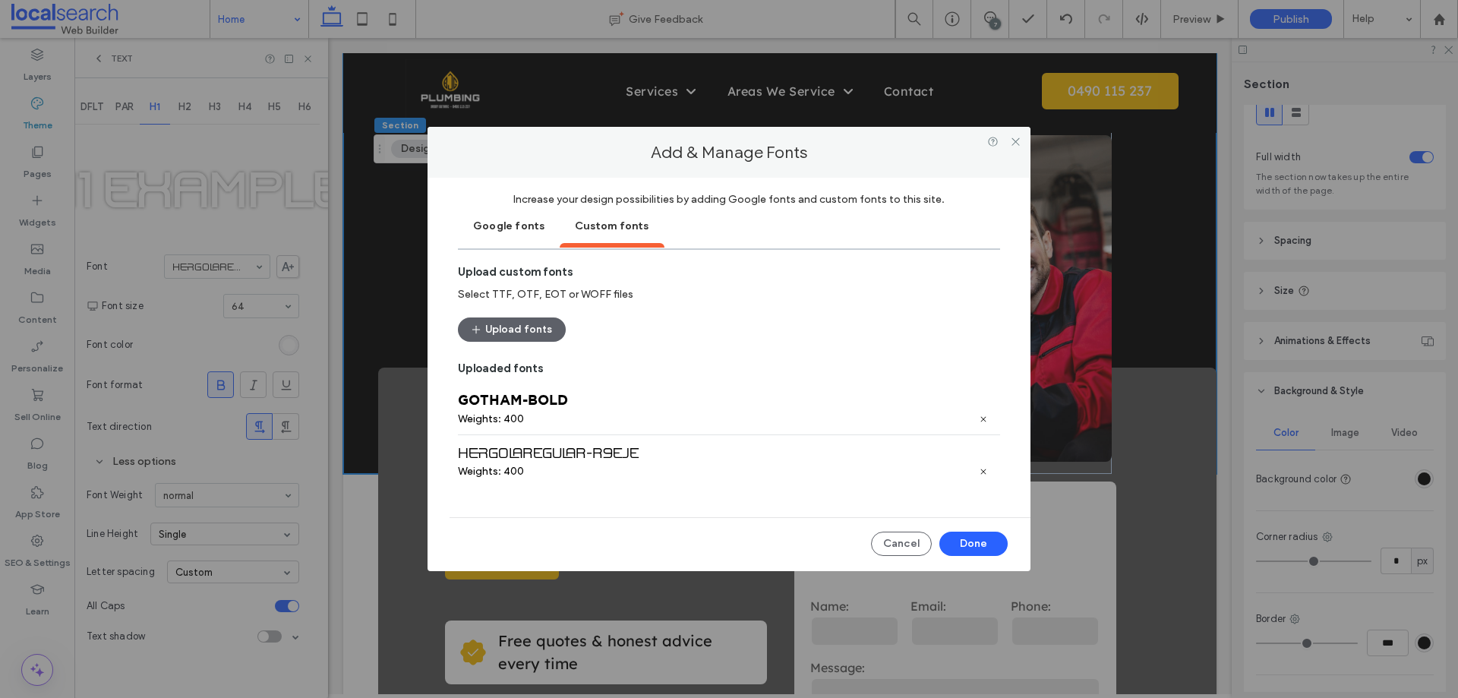
click at [489, 273] on div "Upload custom fonts" at bounding box center [729, 272] width 542 height 14
click at [500, 219] on div "Google fonts" at bounding box center [509, 225] width 102 height 38
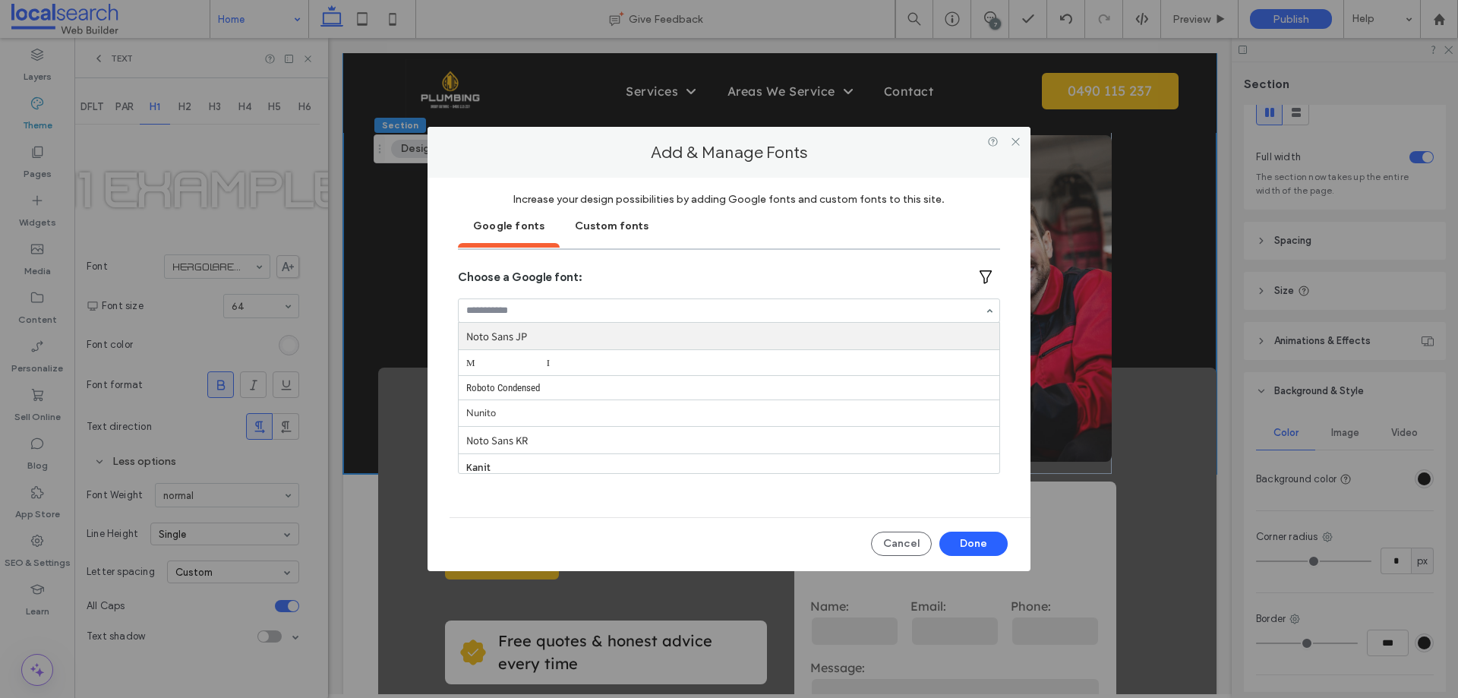
click at [522, 309] on input at bounding box center [725, 310] width 518 height 11
paste input "******"
type input "******"
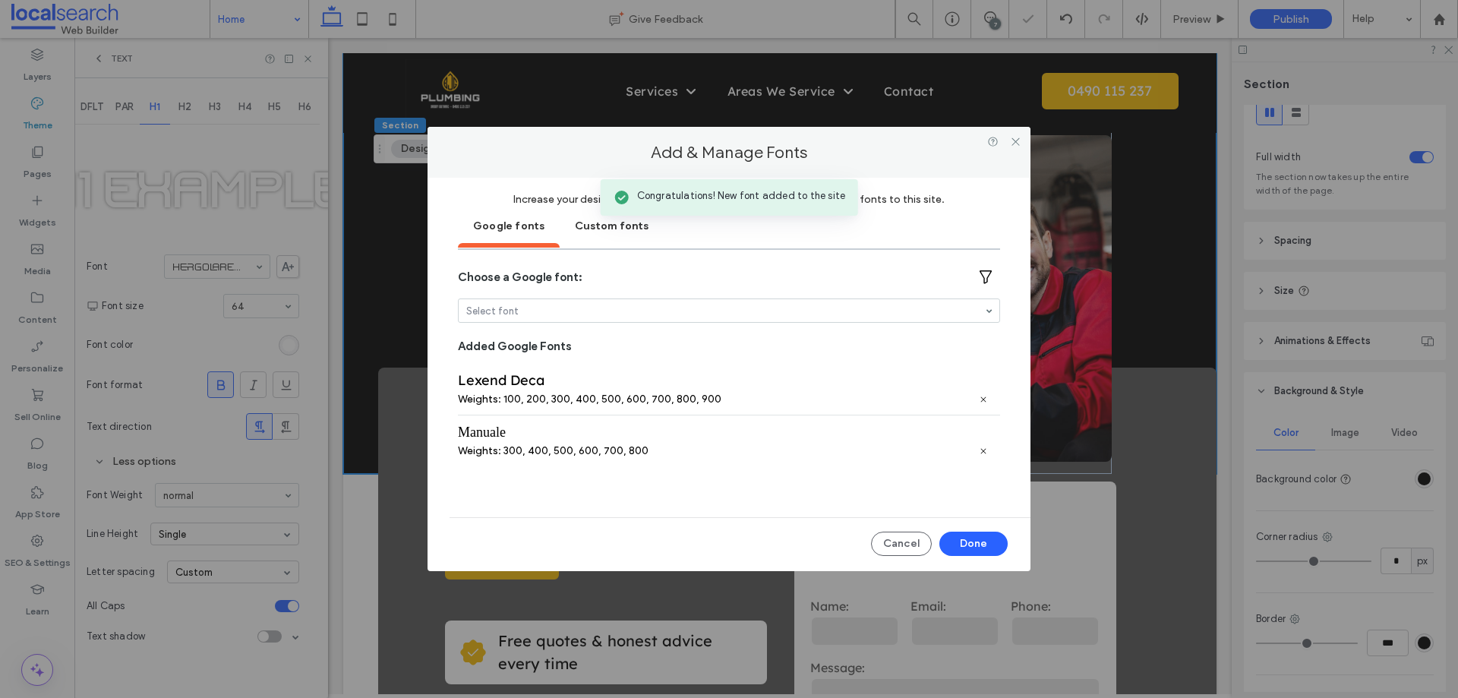
click at [550, 446] on div "Weights: 300, 400, 500, 600, 700, 800" at bounding box center [553, 450] width 191 height 13
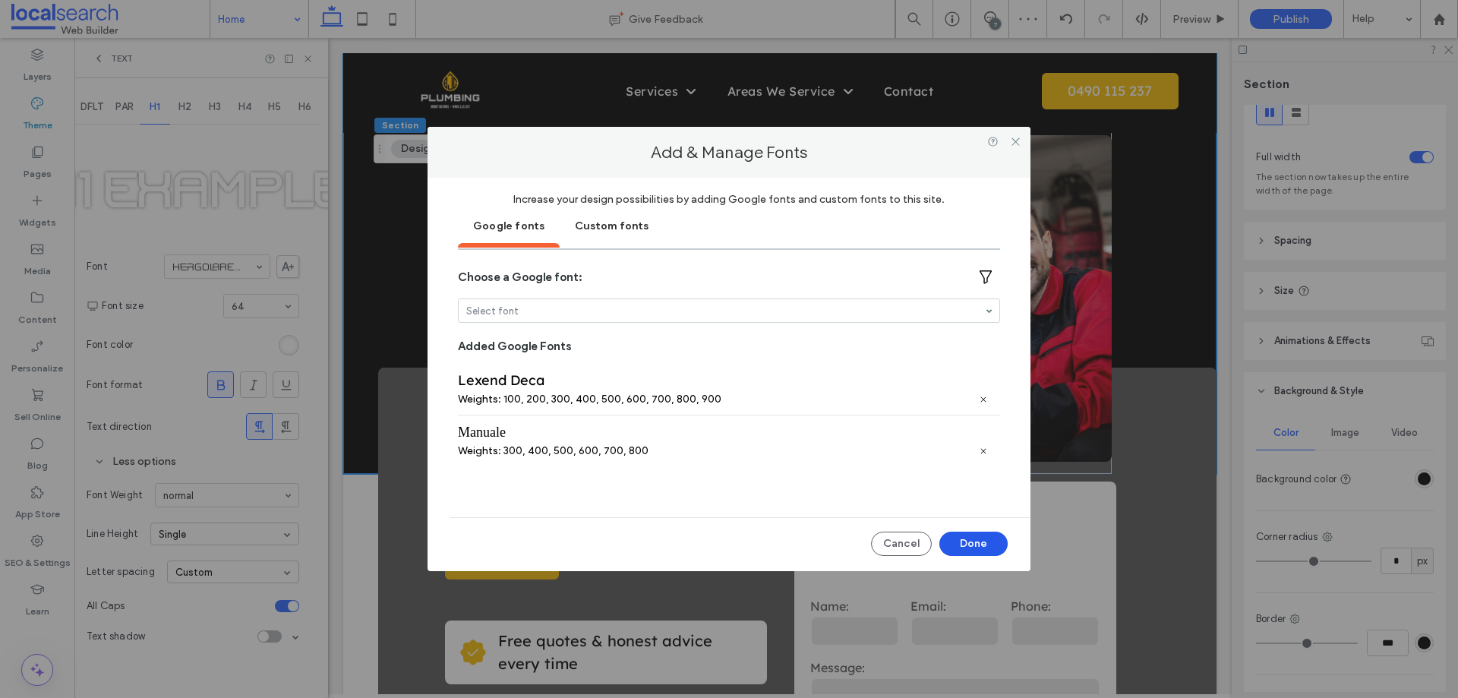
click at [967, 539] on button "Done" at bounding box center [973, 543] width 68 height 24
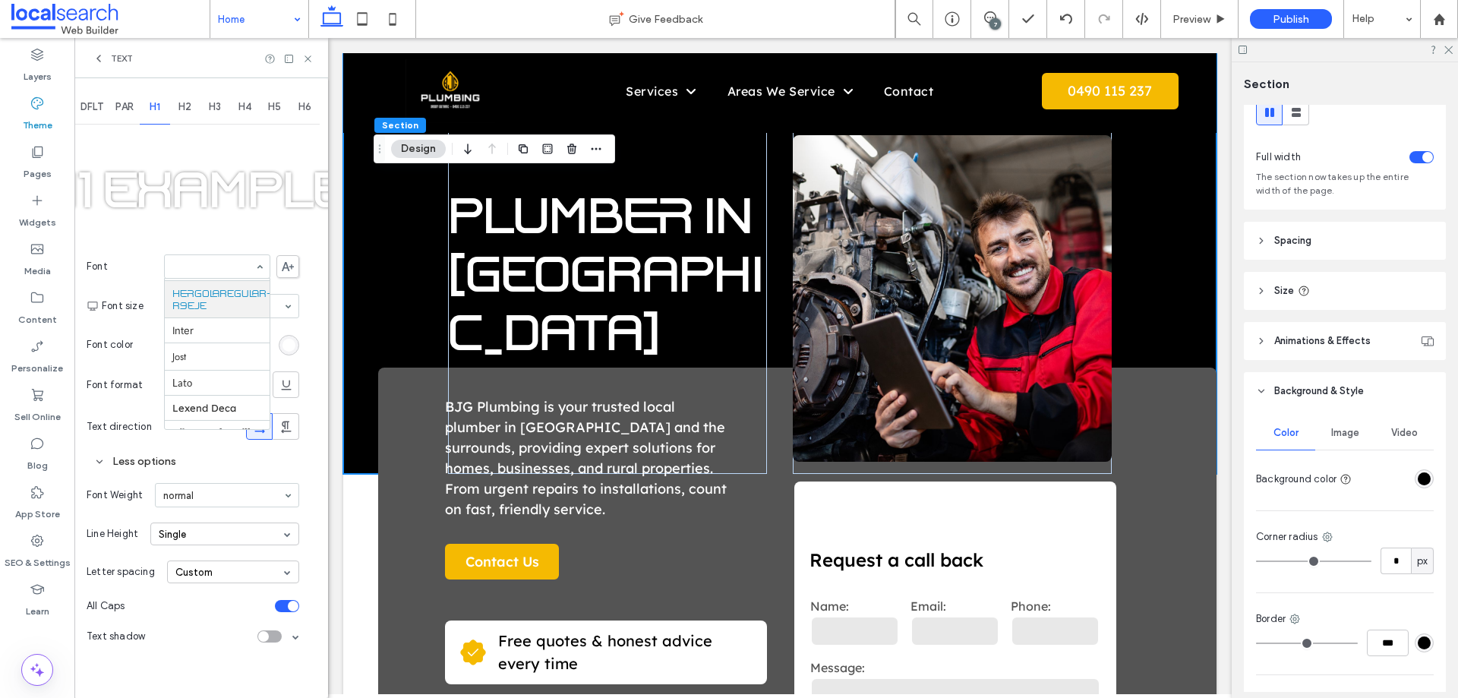
paste input "******"
type input "******"
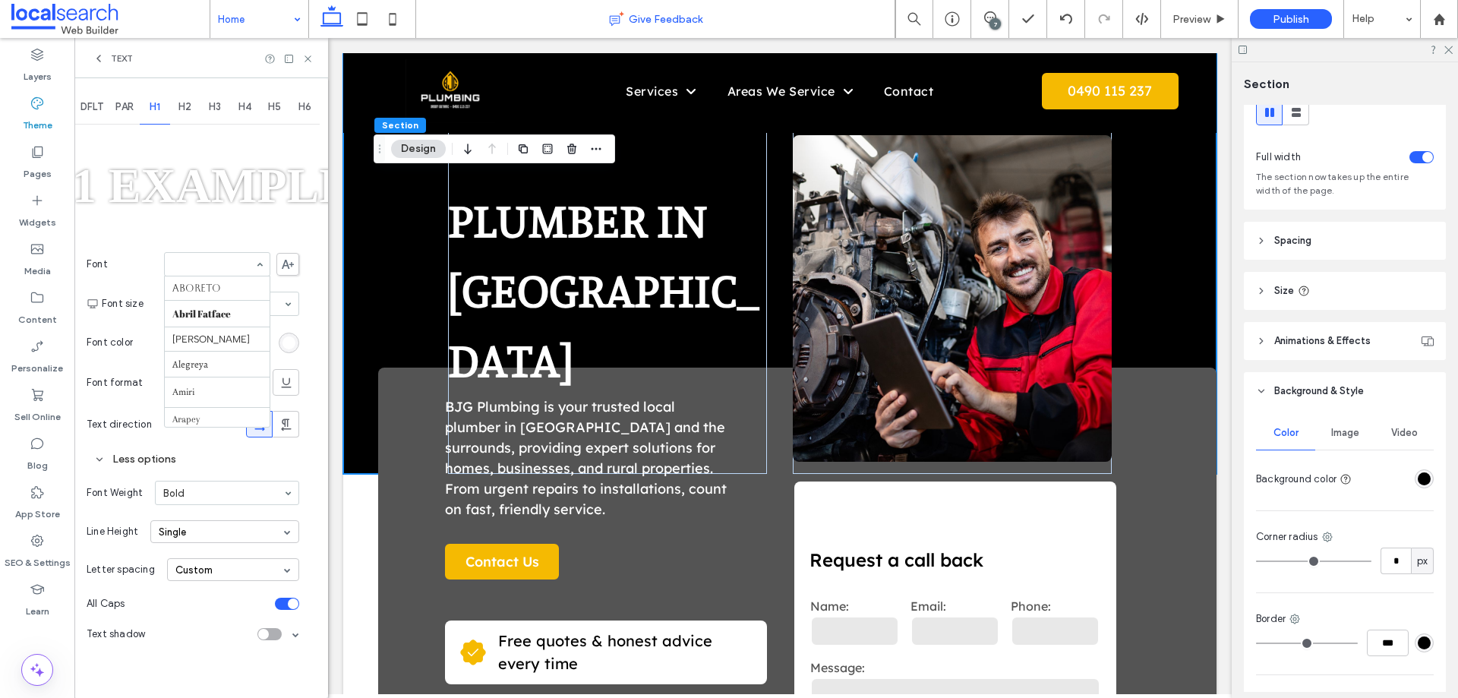
scroll to position [862, 0]
click at [282, 266] on icon at bounding box center [288, 264] width 12 height 9
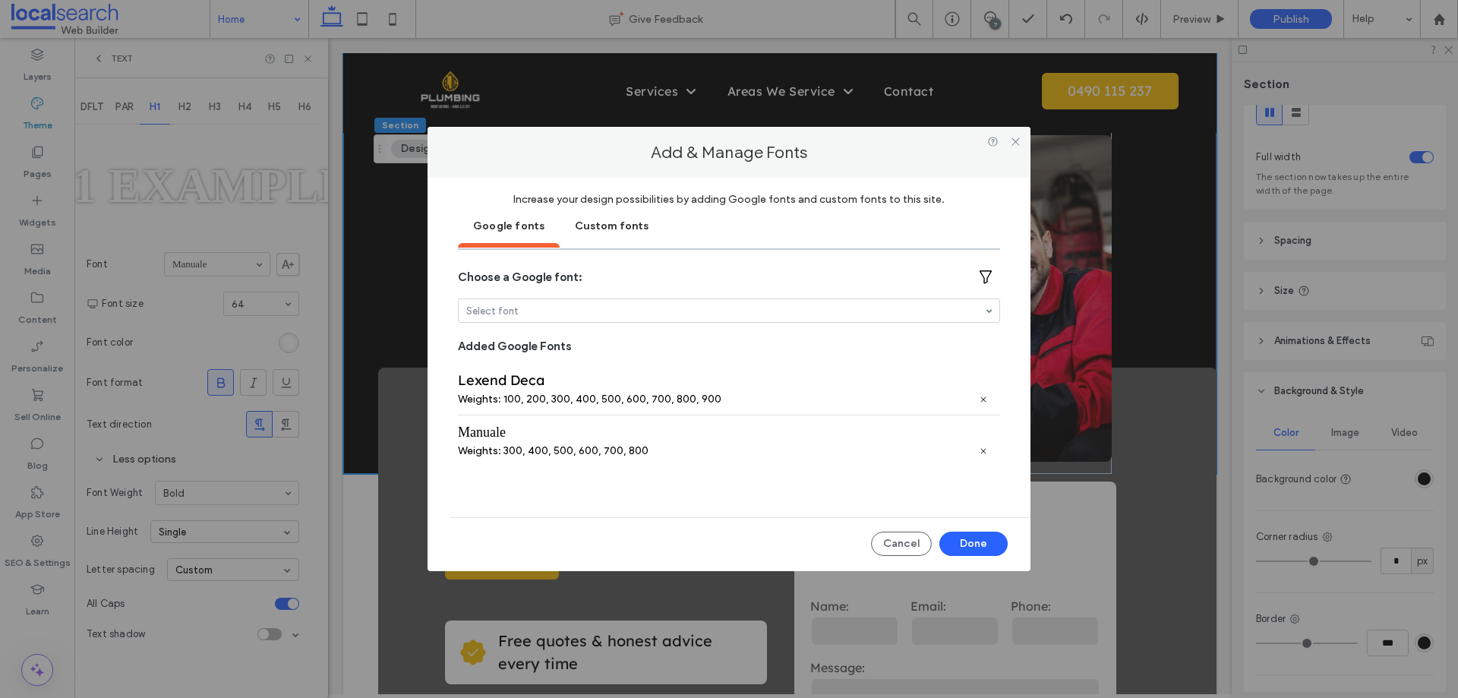
click at [535, 389] on div "Lexend Deca" at bounding box center [729, 379] width 542 height 17
click at [476, 380] on div "Lexend Deca" at bounding box center [729, 379] width 542 height 17
drag, startPoint x: 476, startPoint y: 380, endPoint x: 514, endPoint y: 378, distance: 38.0
click at [514, 378] on div "Lexend Deca" at bounding box center [729, 379] width 542 height 17
copy div "Lexend Deca"
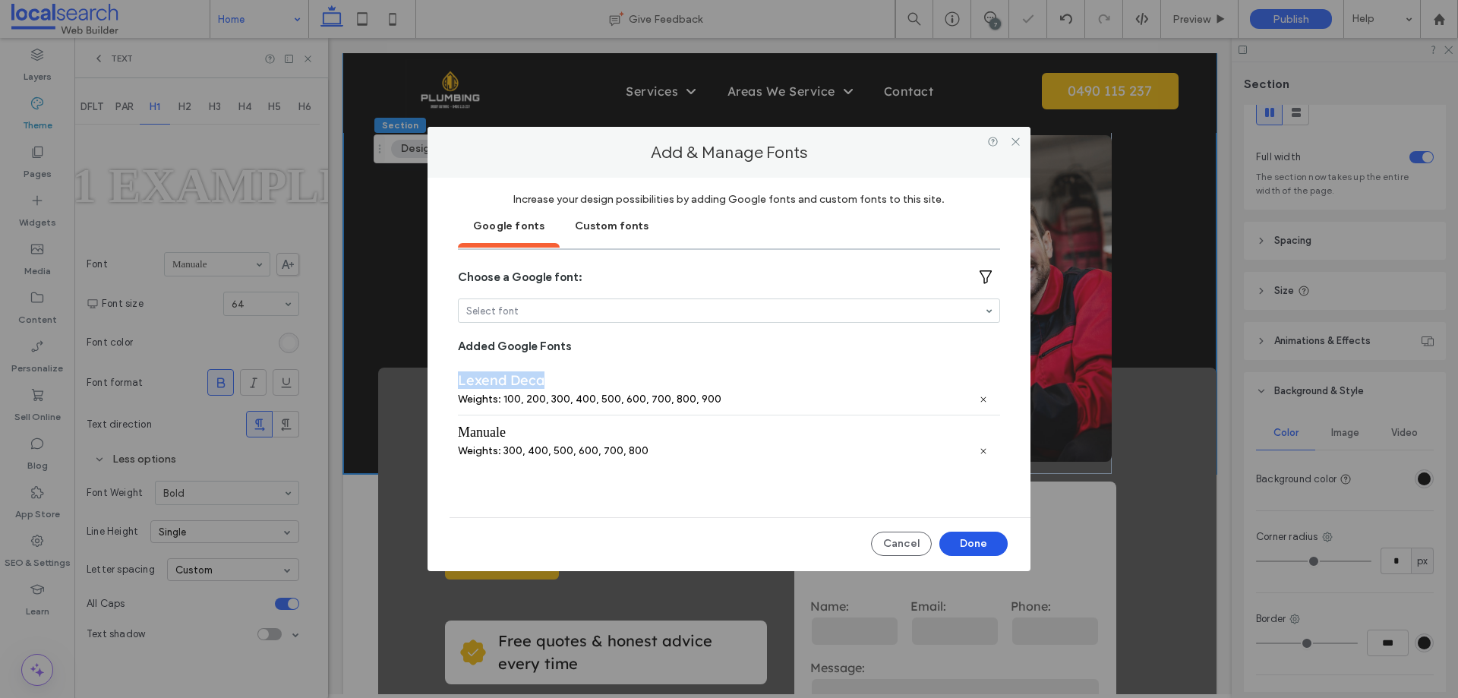
click at [949, 549] on button "Done" at bounding box center [973, 543] width 68 height 24
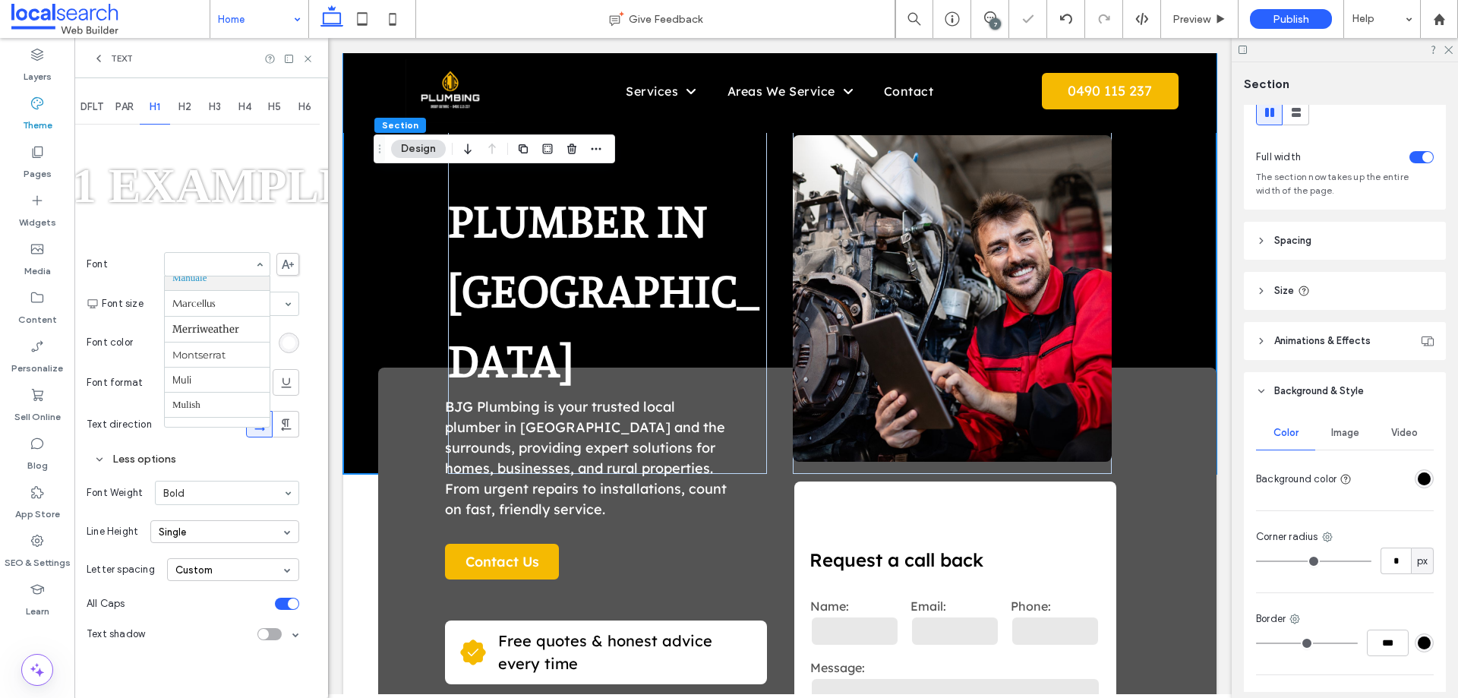
paste input "**********"
type input "**********"
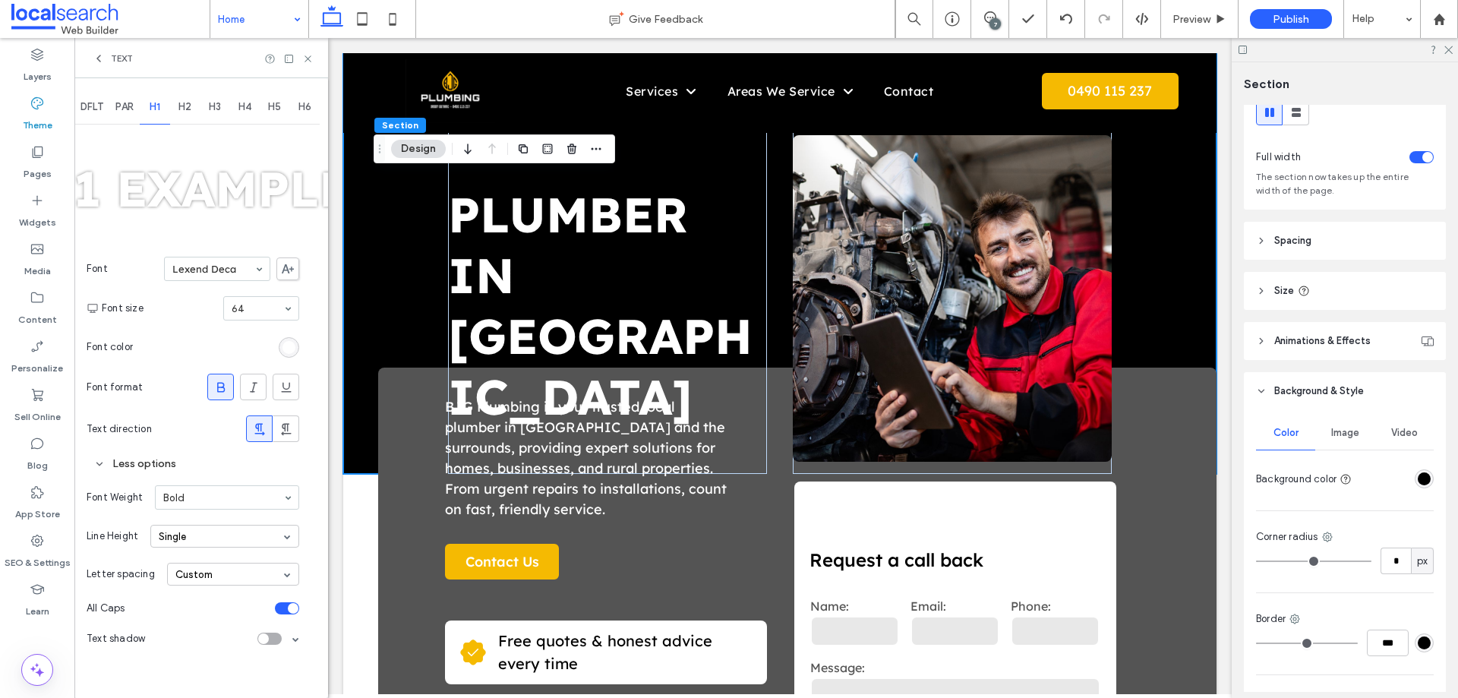
click at [286, 270] on use at bounding box center [288, 268] width 12 height 9
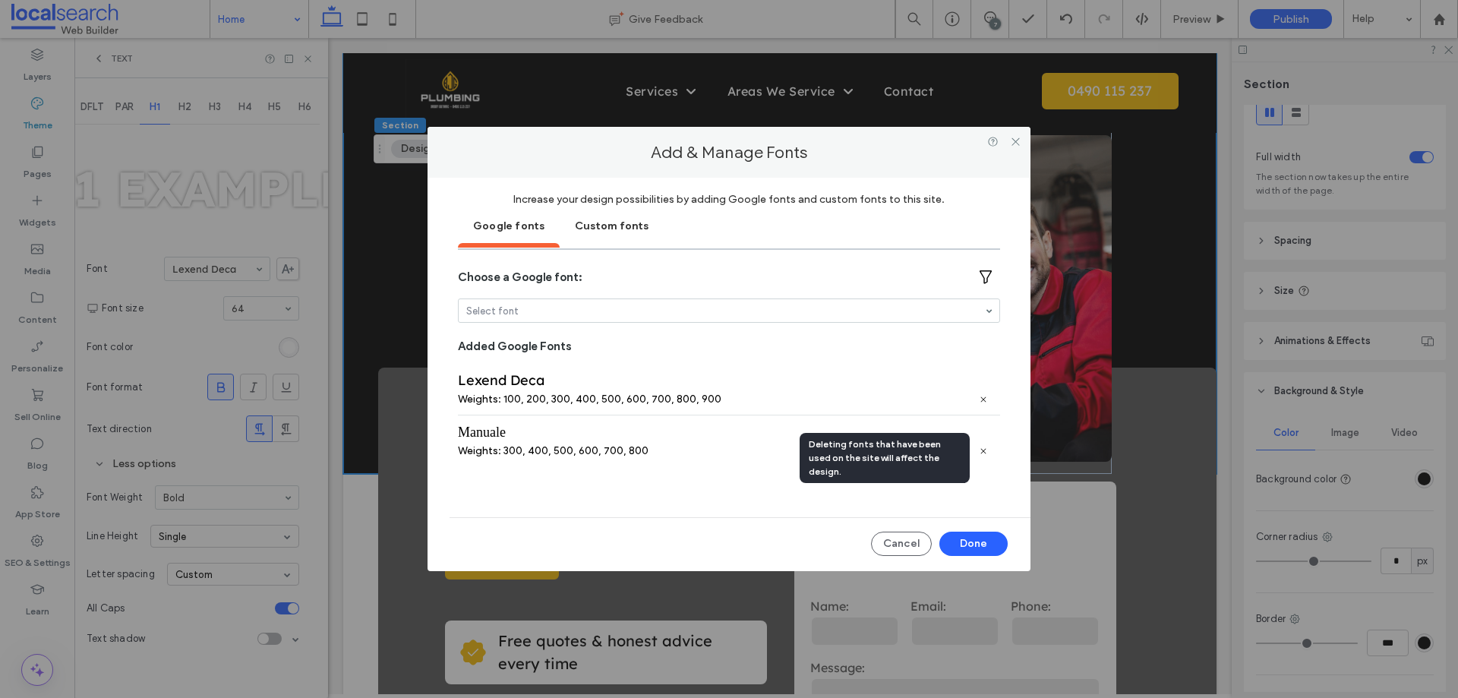
click at [983, 452] on icon at bounding box center [983, 450] width 9 height 9
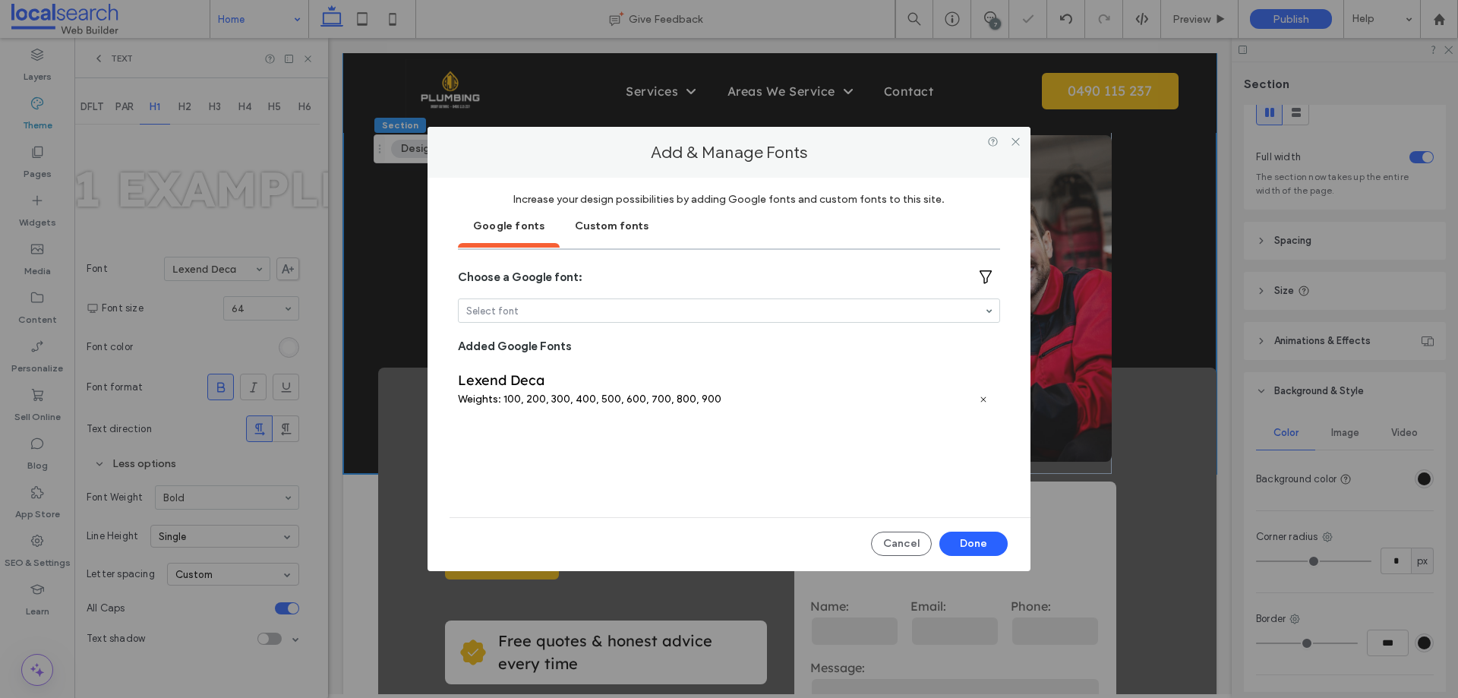
click at [604, 222] on div "Custom fonts" at bounding box center [611, 225] width 104 height 38
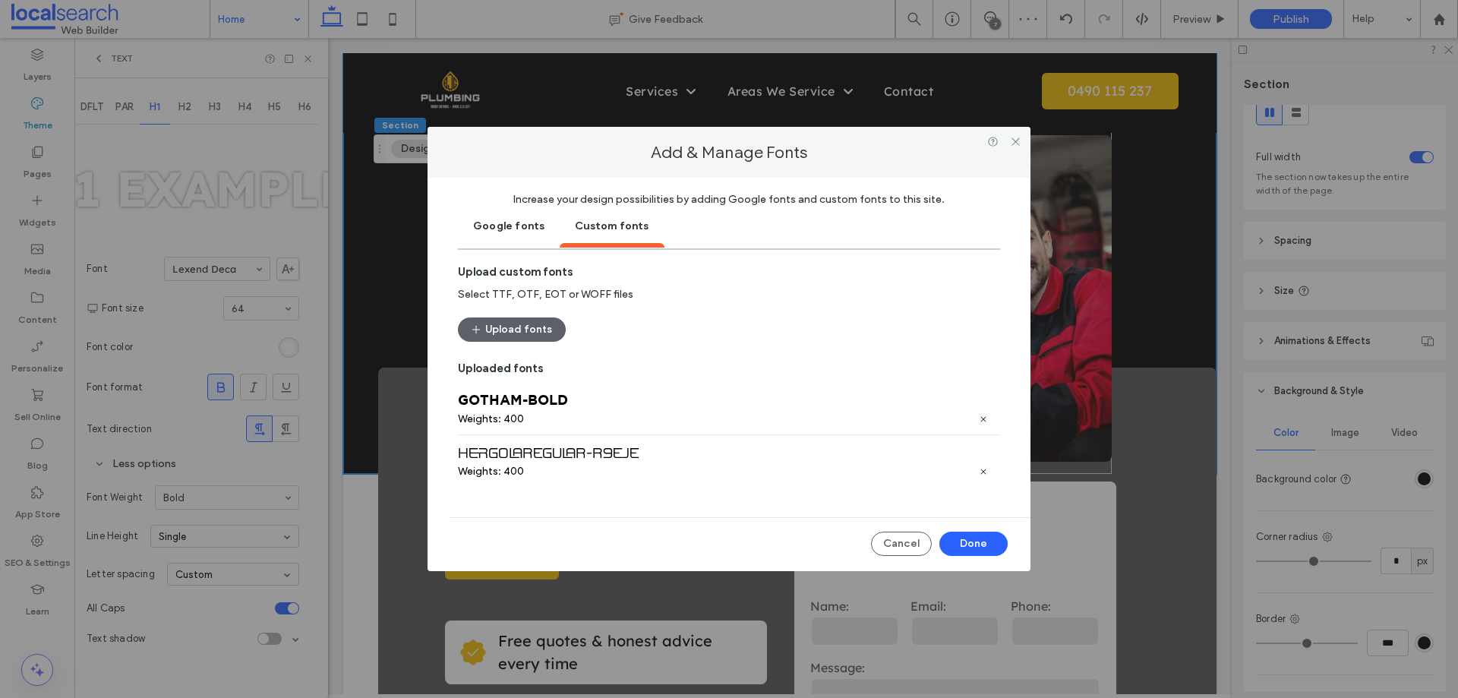
click at [507, 405] on div "GOTHAM-BOLD" at bounding box center [729, 400] width 542 height 17
click at [487, 390] on div "GOTHAM-BOLD Weights: 400" at bounding box center [729, 409] width 542 height 52
copy div "GOTHAM"
drag, startPoint x: 972, startPoint y: 541, endPoint x: 887, endPoint y: 491, distance: 99.3
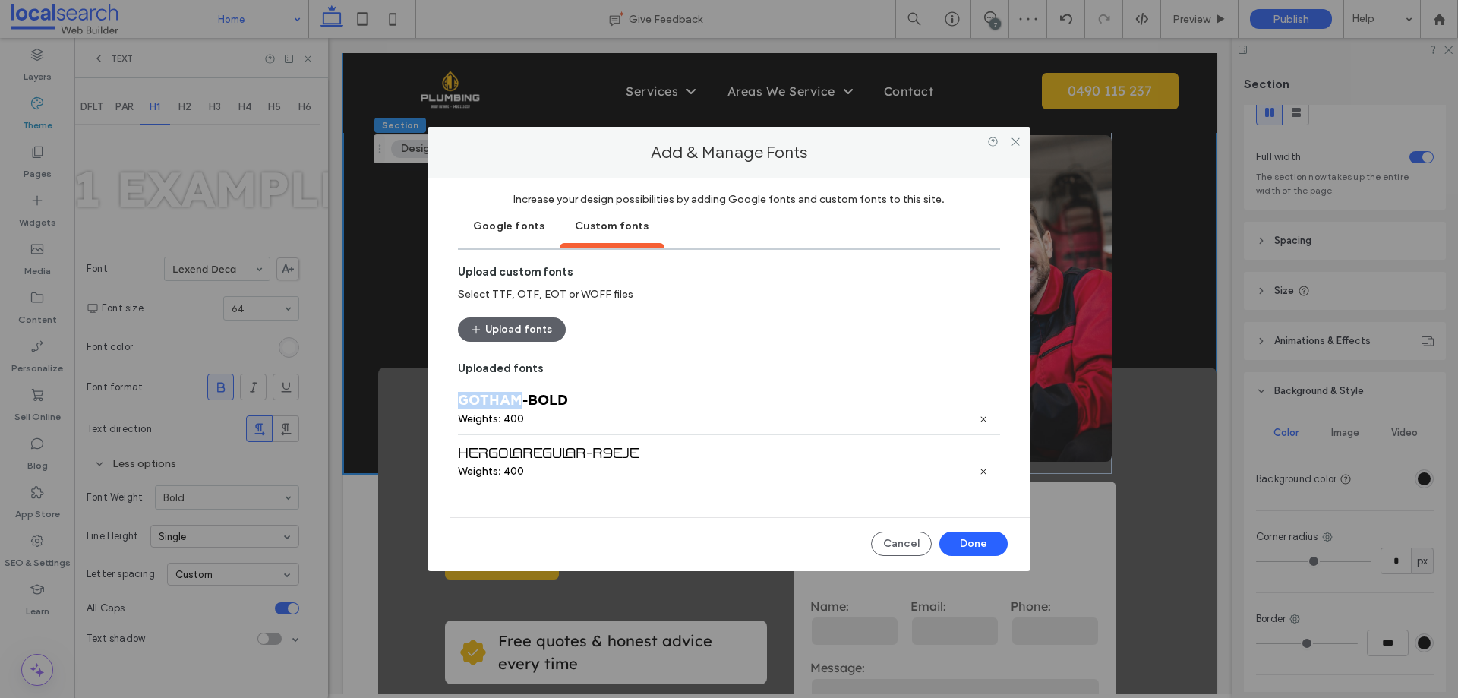
click at [972, 541] on button "Done" at bounding box center [973, 543] width 68 height 24
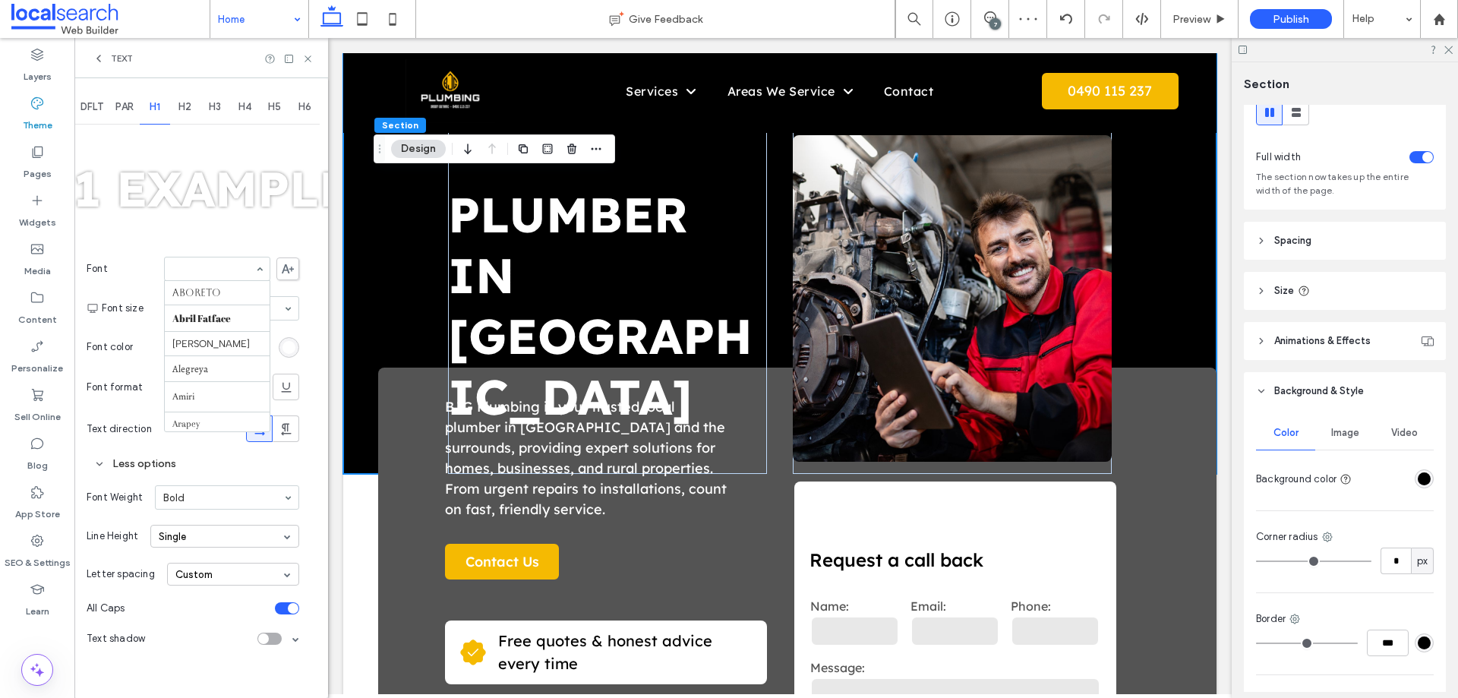
scroll to position [772, 0]
paste input "******"
type input "******"
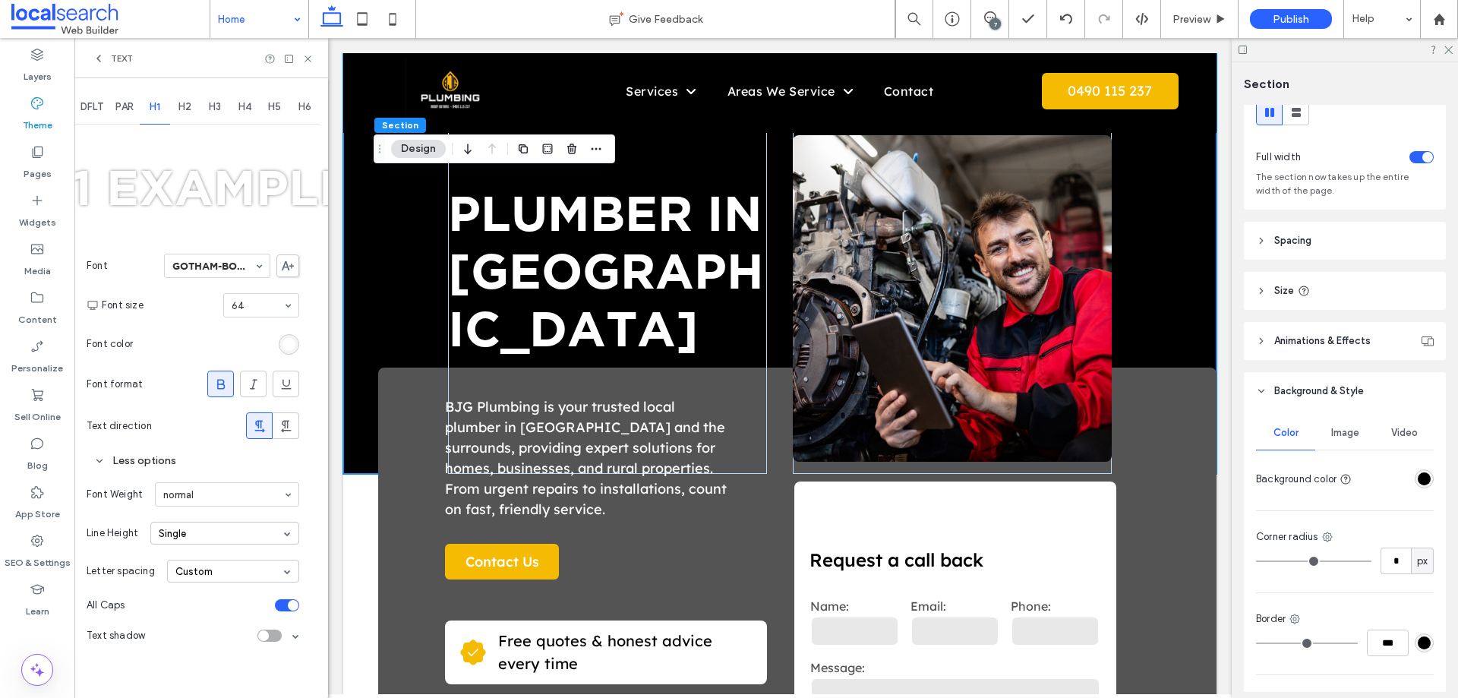
click at [286, 261] on icon at bounding box center [288, 265] width 12 height 9
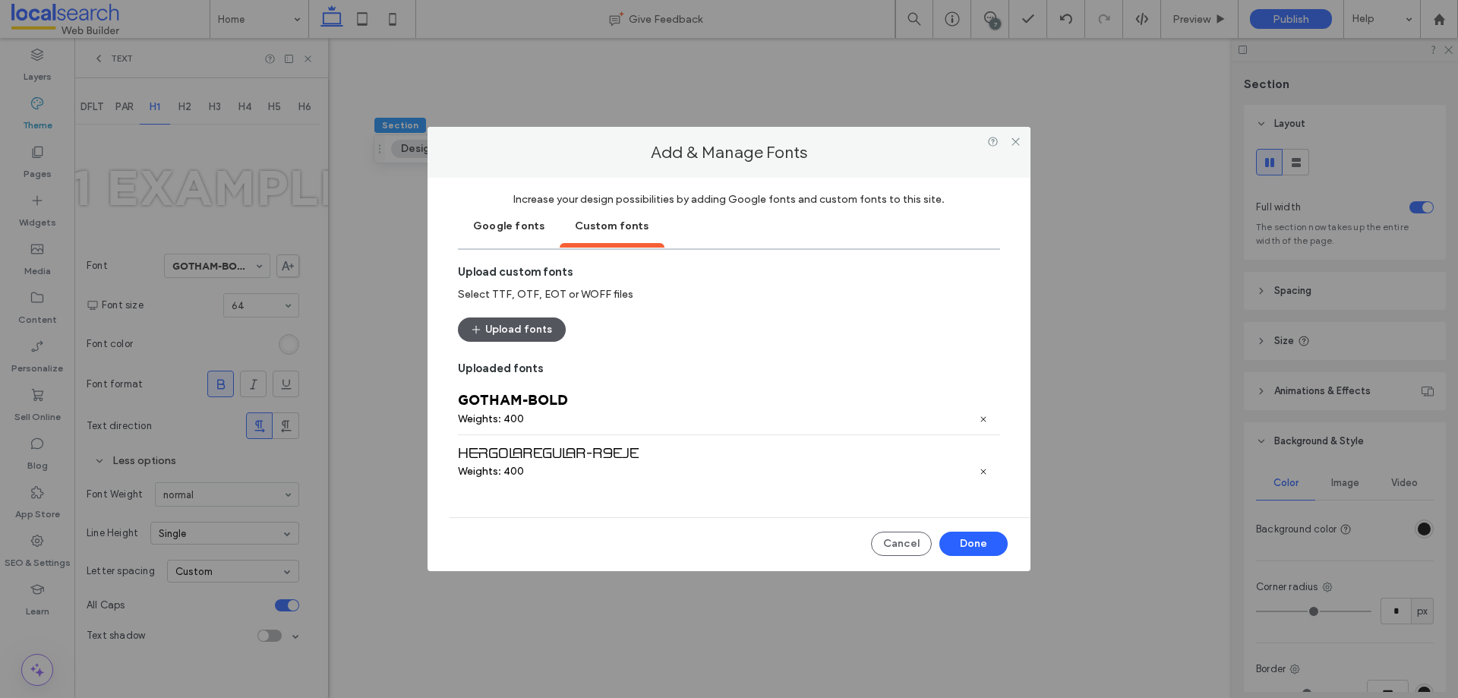
click at [519, 326] on button "Upload fonts" at bounding box center [512, 329] width 108 height 24
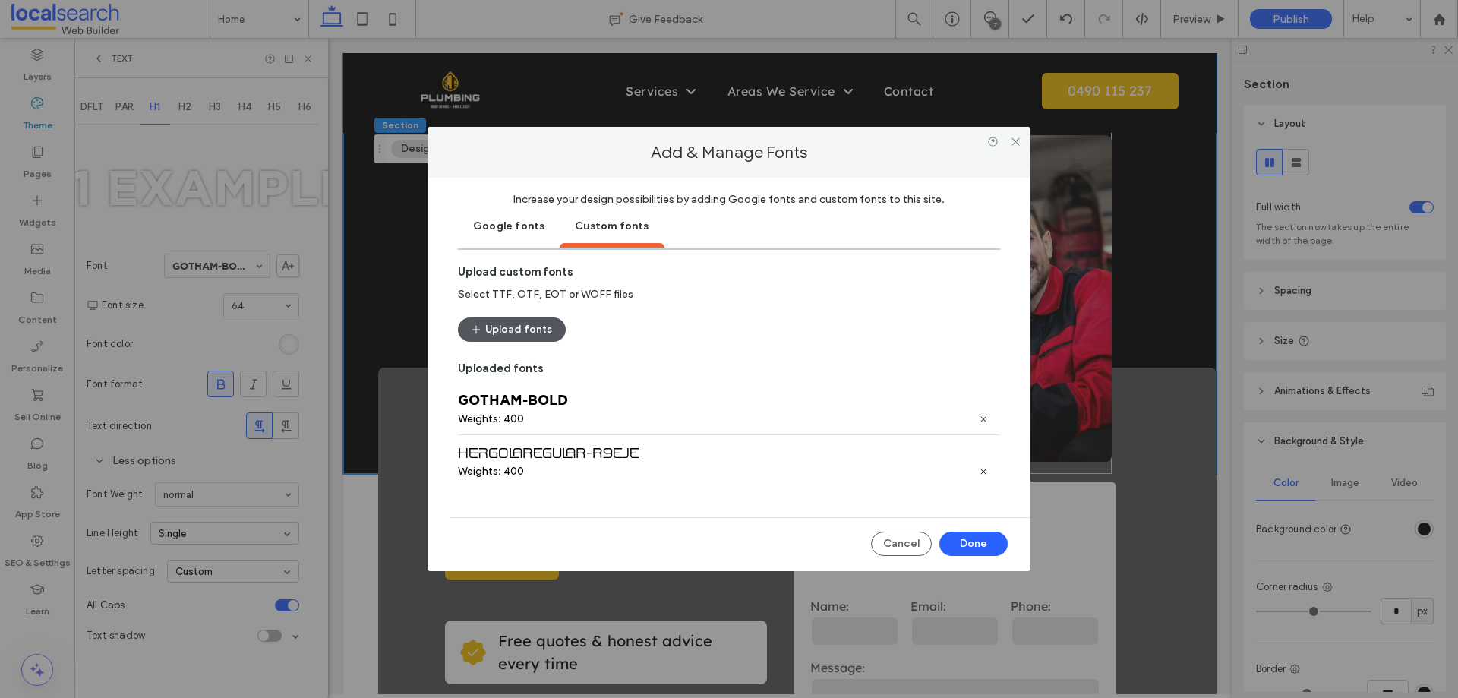
scroll to position [50, 0]
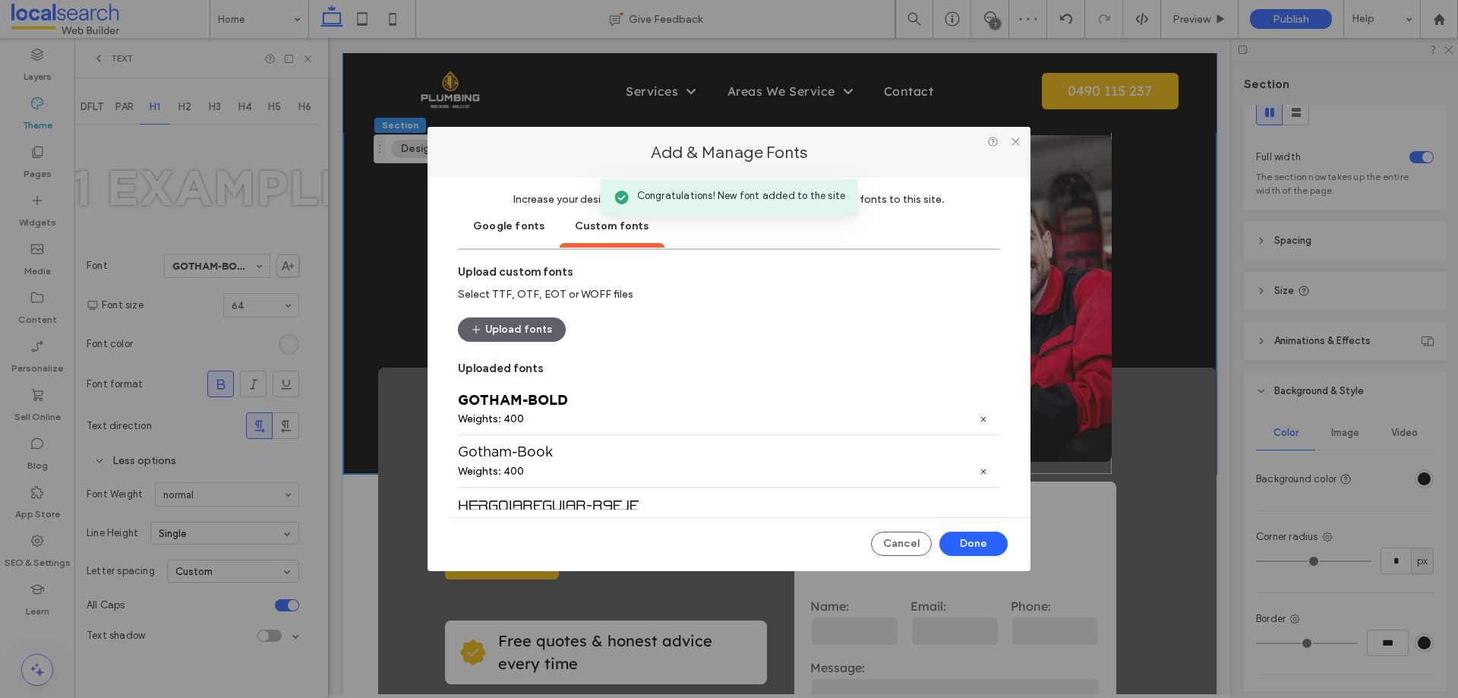
click at [498, 451] on div "Gotham-Book" at bounding box center [729, 452] width 542 height 17
copy div "Gotham"
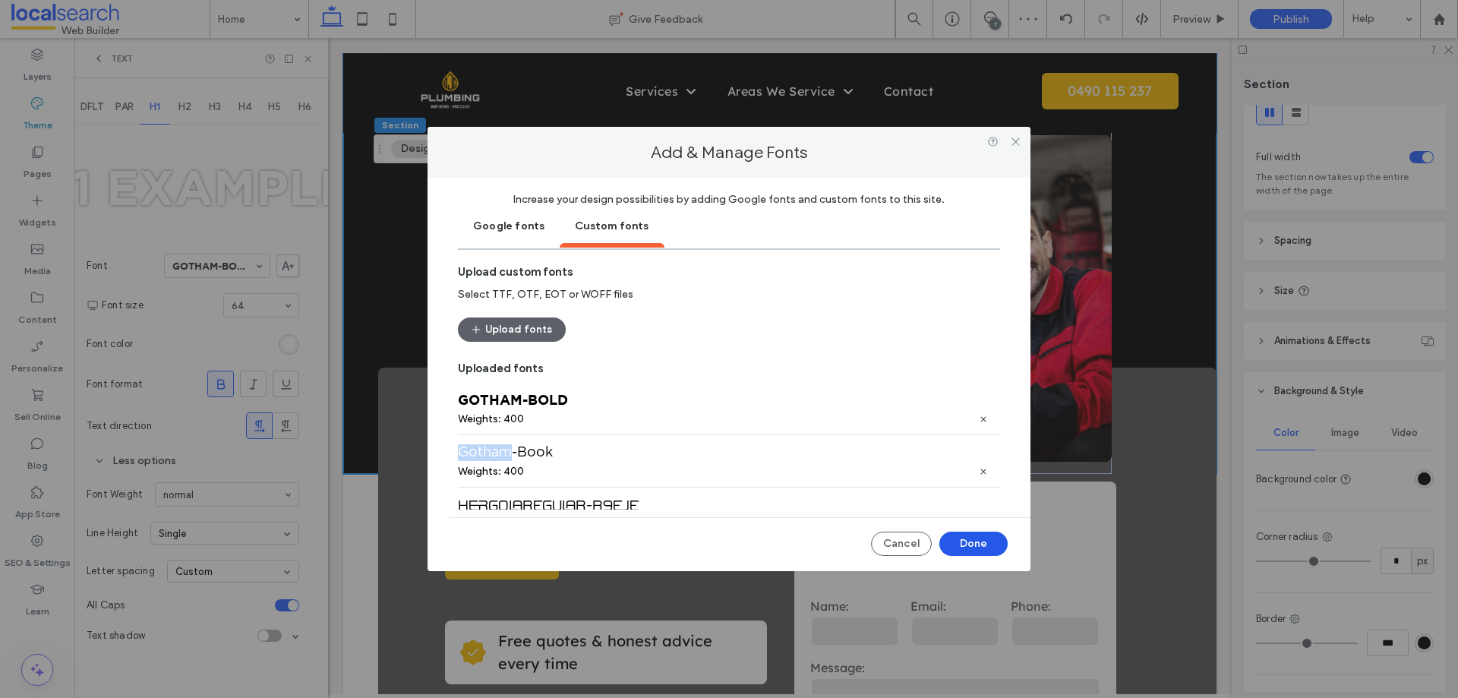
drag, startPoint x: 969, startPoint y: 538, endPoint x: 405, endPoint y: 322, distance: 604.1
click at [969, 539] on button "Done" at bounding box center [973, 543] width 68 height 24
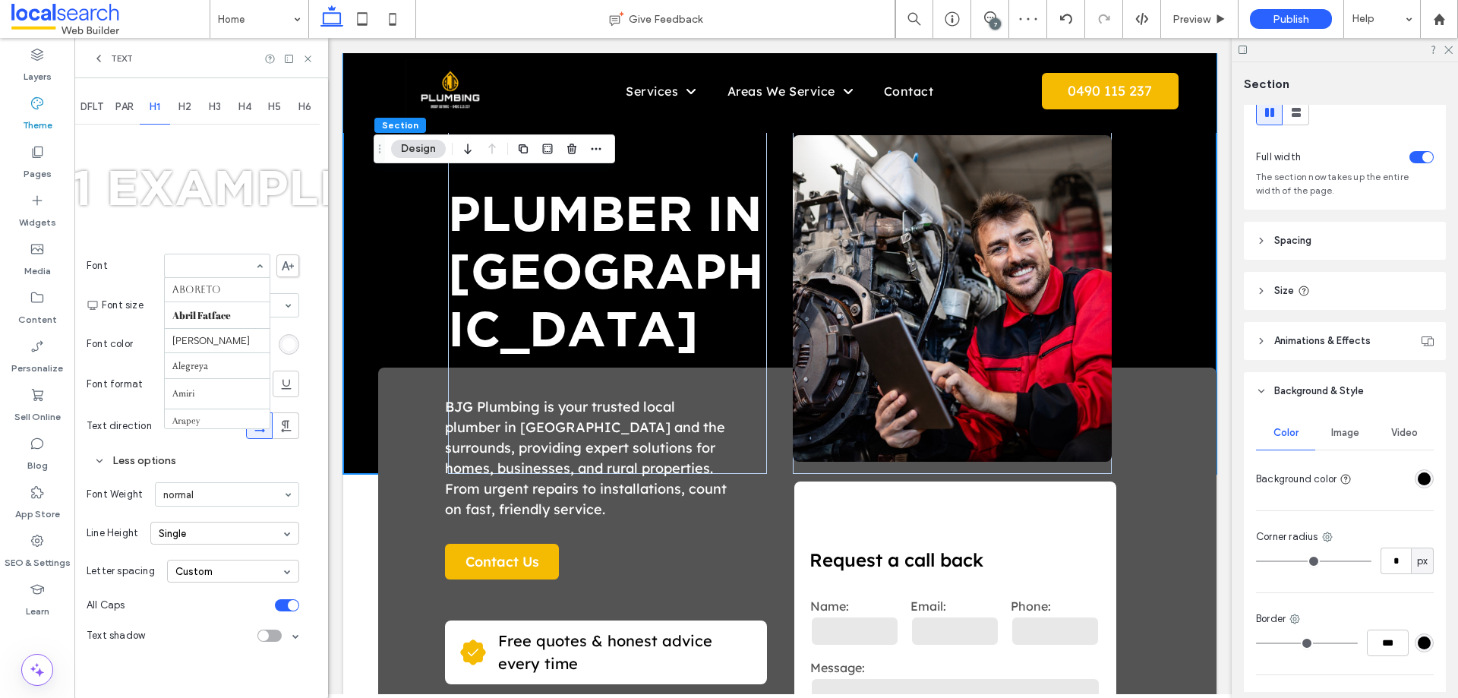
scroll to position [544, 0]
paste input "******"
type input "******"
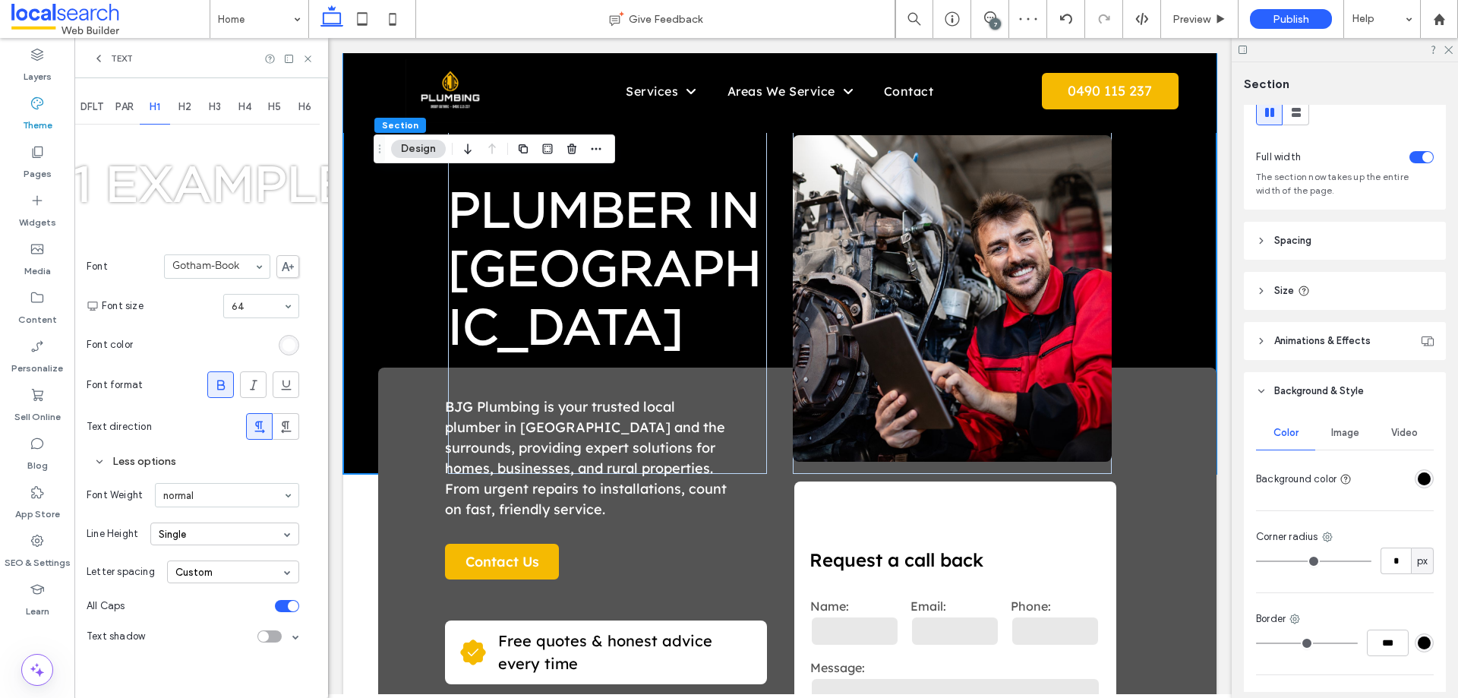
click at [223, 380] on use at bounding box center [221, 385] width 8 height 10
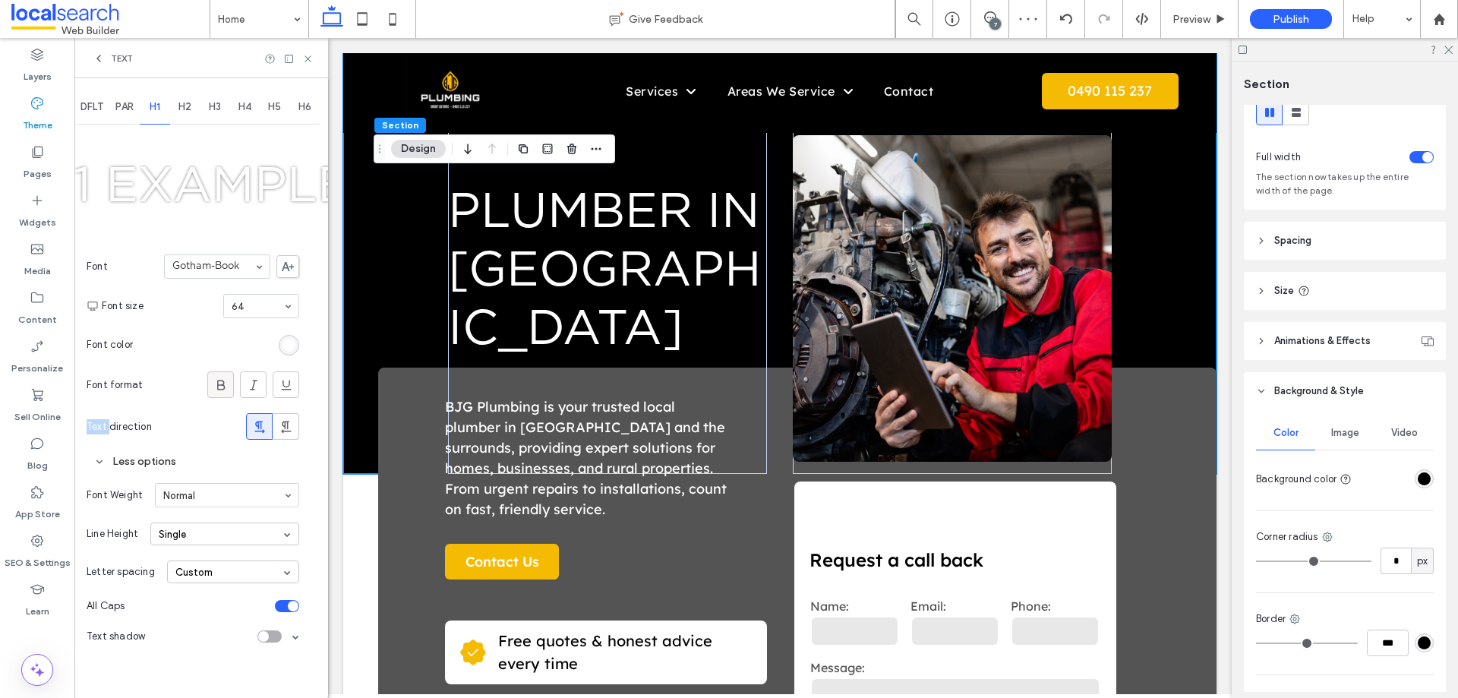
click at [223, 380] on use at bounding box center [221, 385] width 8 height 10
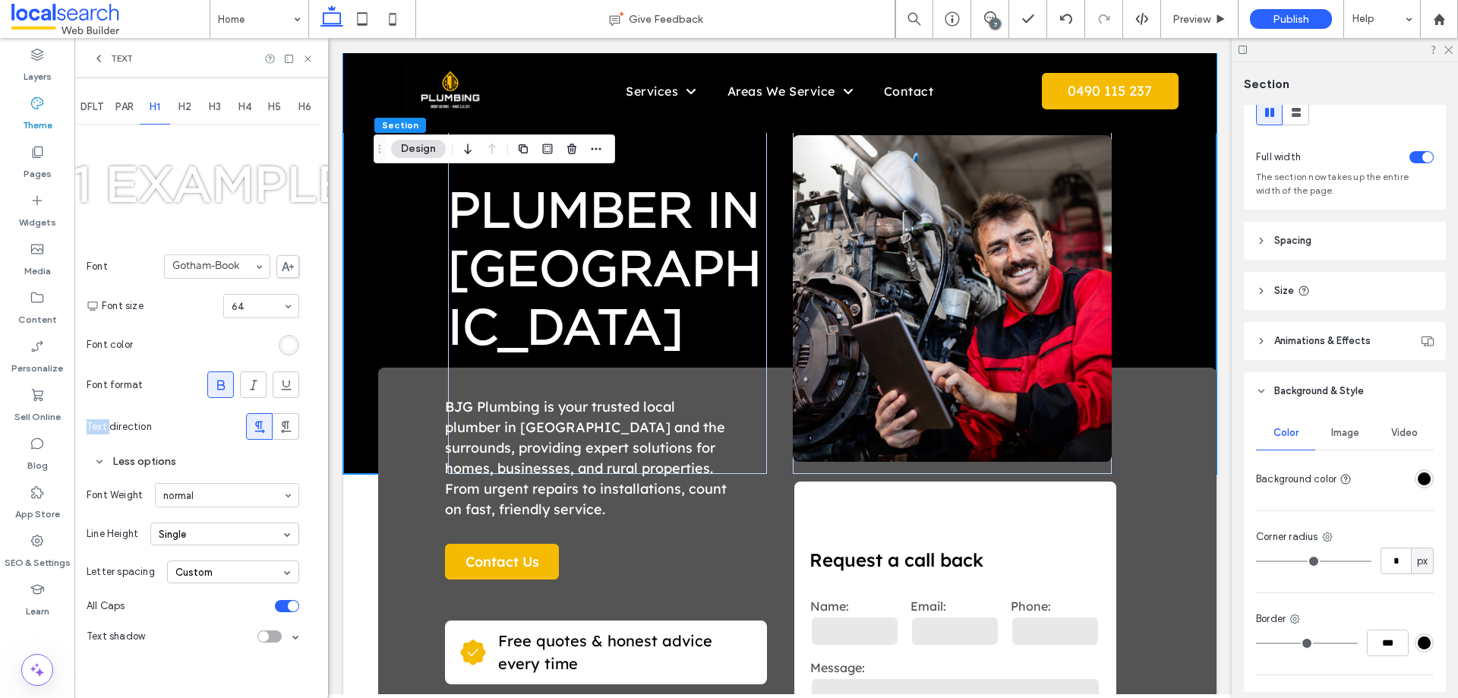
click at [282, 264] on icon at bounding box center [288, 266] width 12 height 9
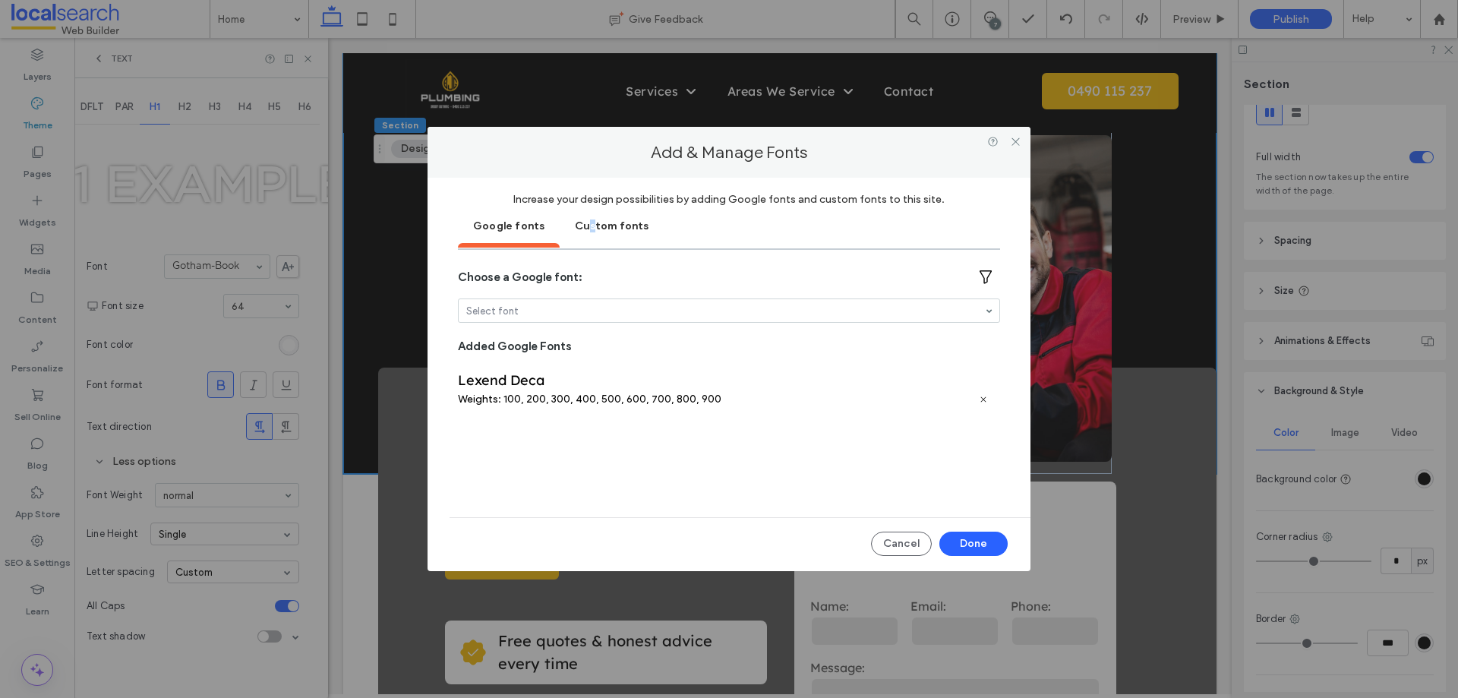
click at [588, 238] on div "Custom fonts" at bounding box center [611, 225] width 104 height 38
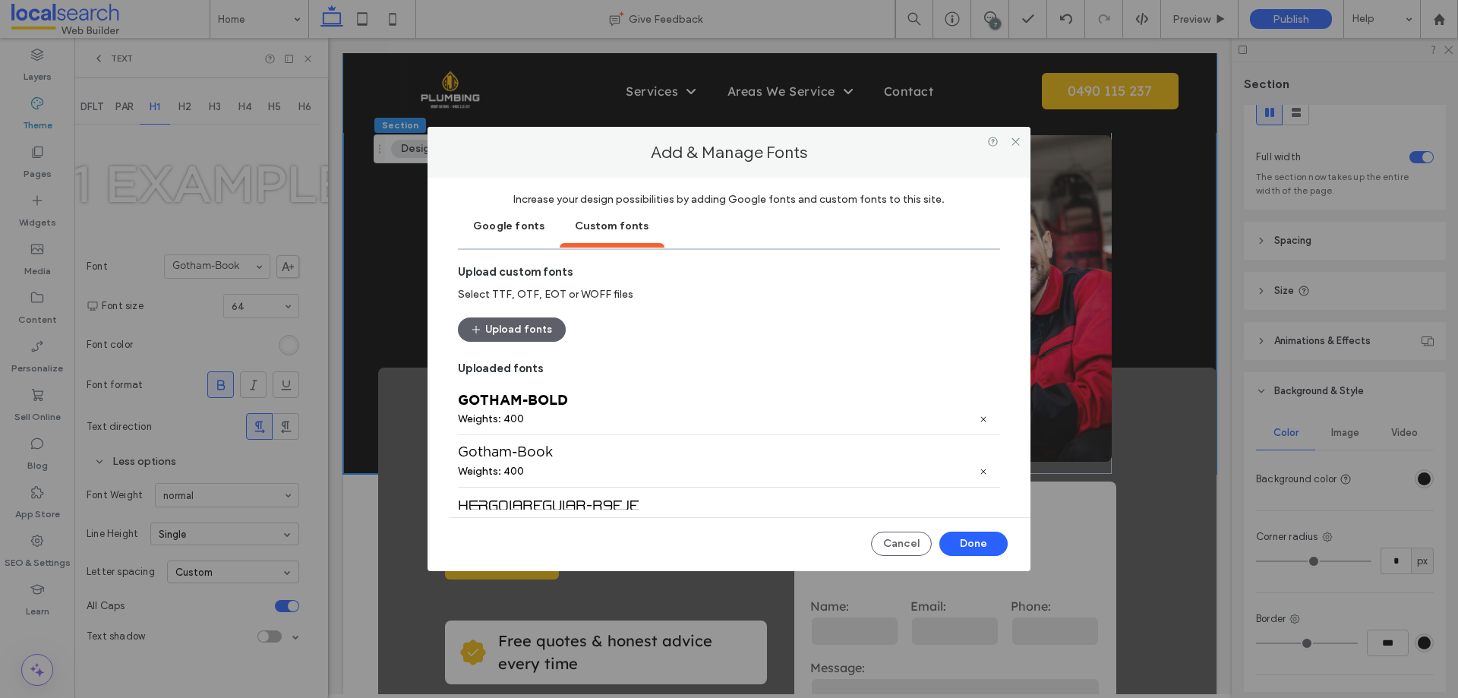
click at [585, 496] on div "HergolaRegular-R9eje" at bounding box center [729, 504] width 542 height 17
click at [534, 504] on div "HergolaRegular-R9eje" at bounding box center [729, 504] width 542 height 17
click at [494, 497] on div "HergolaRegular-R9eje" at bounding box center [729, 504] width 542 height 17
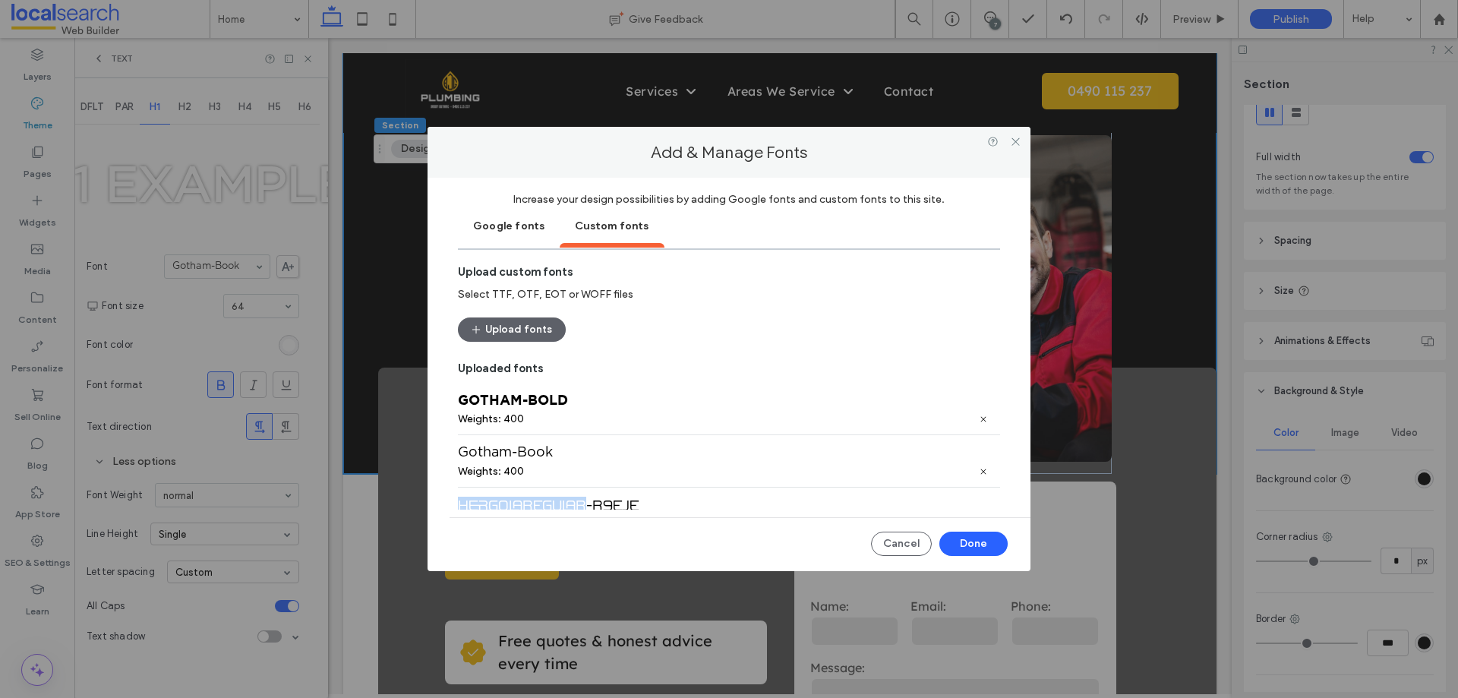
click at [494, 497] on div "HergolaRegular-R9eje" at bounding box center [729, 504] width 542 height 17
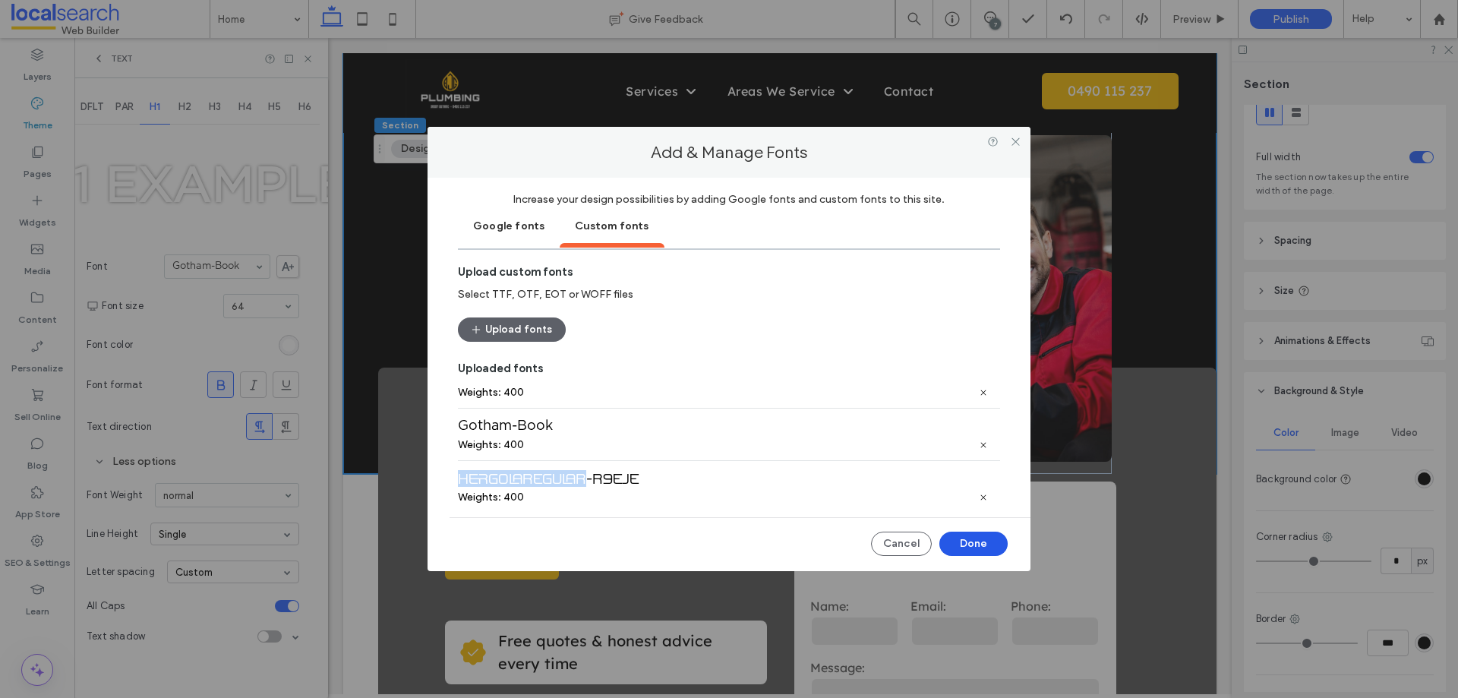
click at [975, 547] on button "Done" at bounding box center [973, 543] width 68 height 24
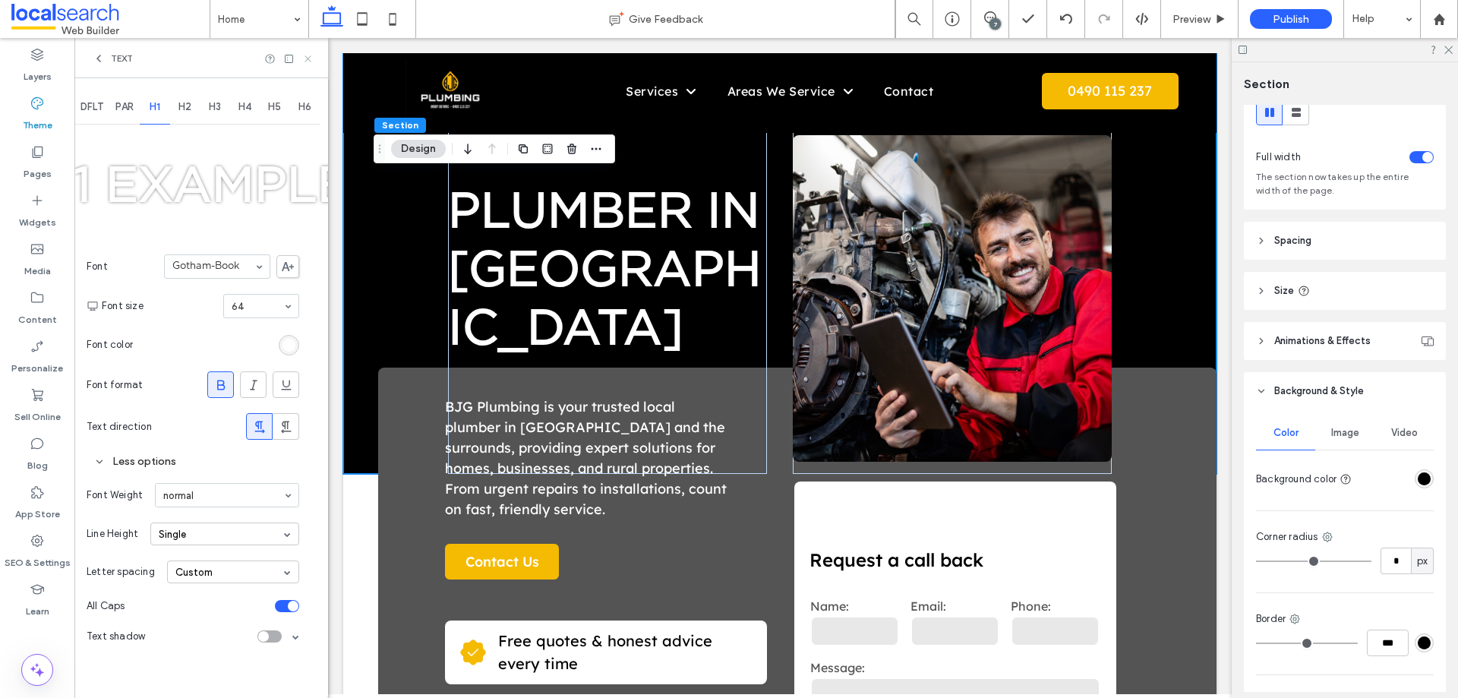
click at [310, 59] on icon at bounding box center [307, 58] width 11 height 11
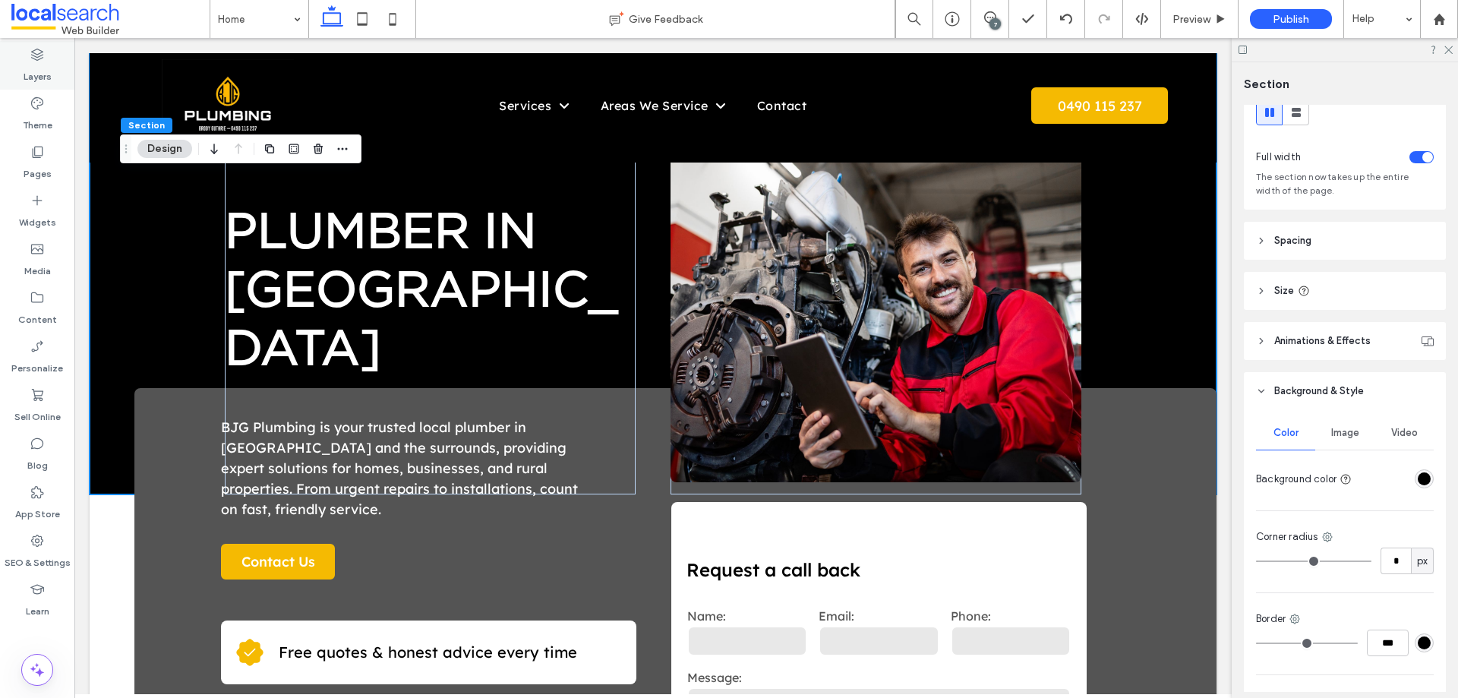
click at [36, 69] on label "Layers" at bounding box center [38, 72] width 28 height 21
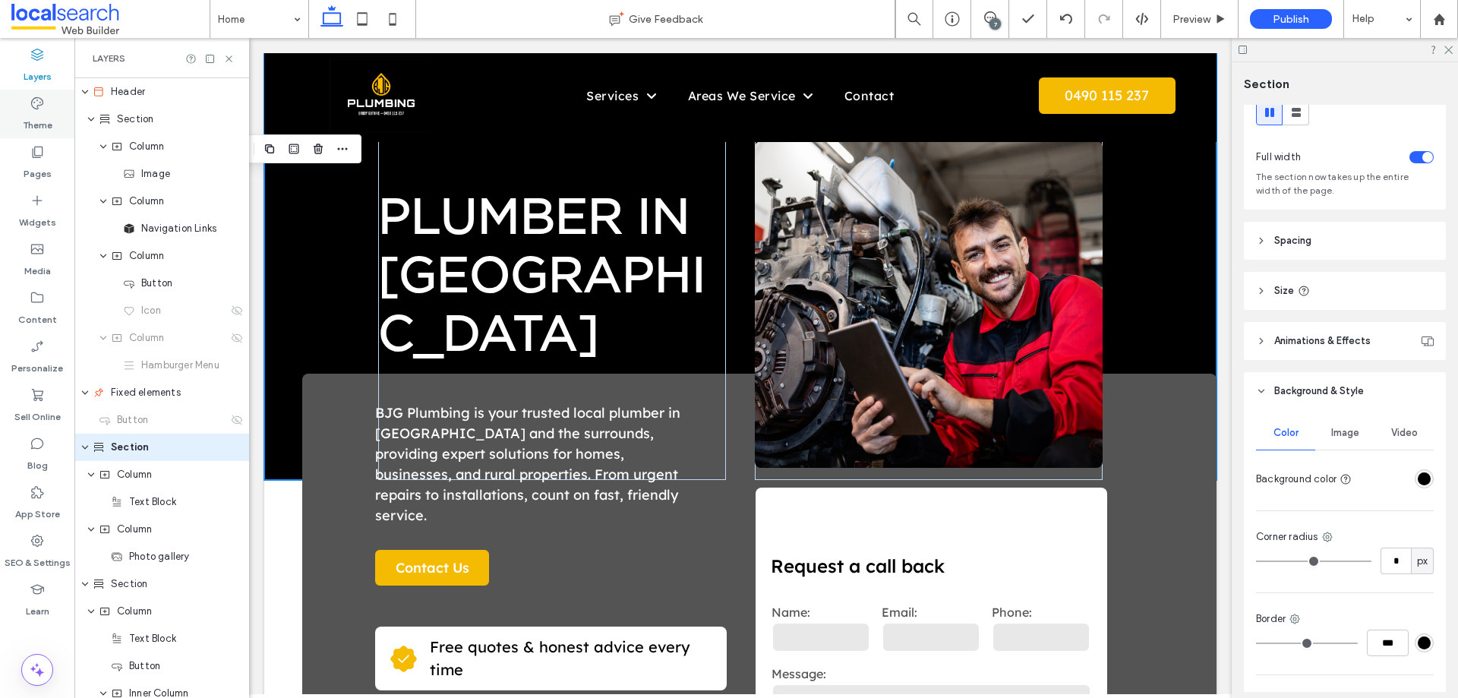
click at [32, 109] on icon at bounding box center [37, 103] width 15 height 15
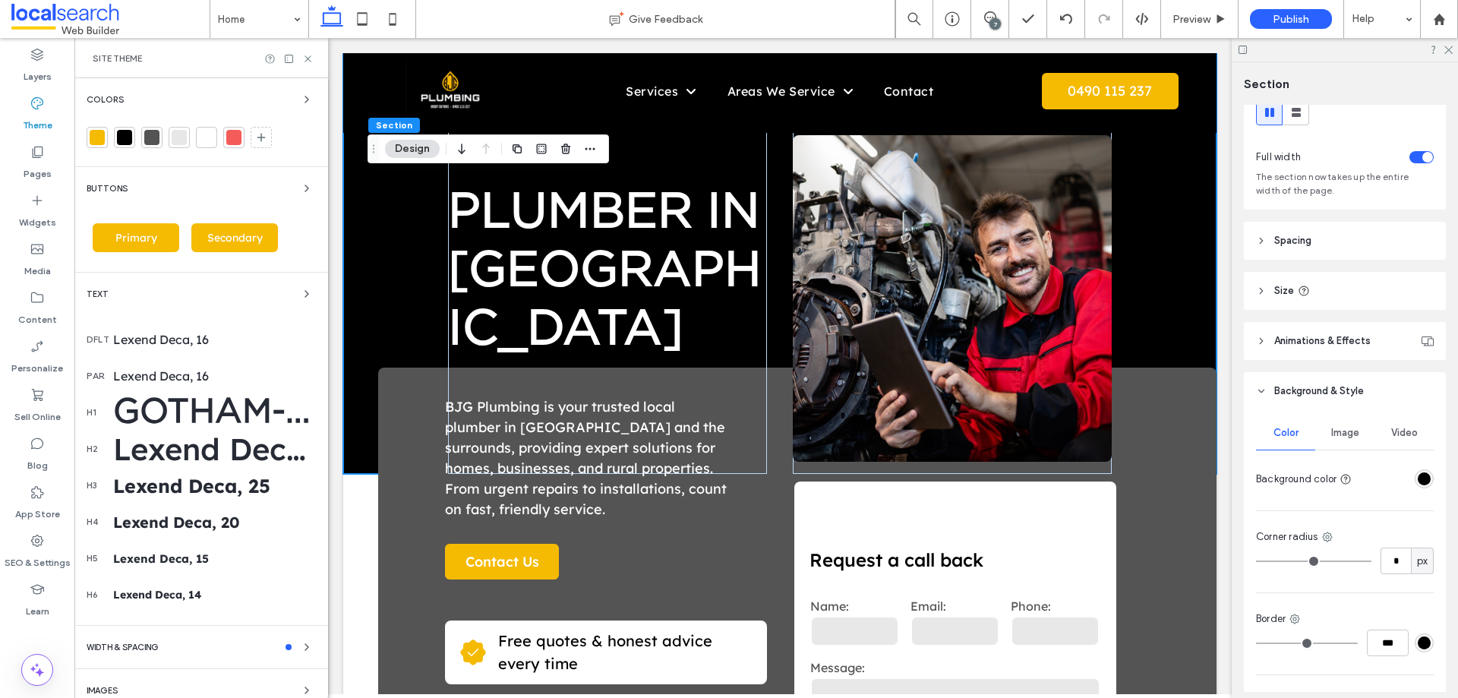
scroll to position [59, 0]
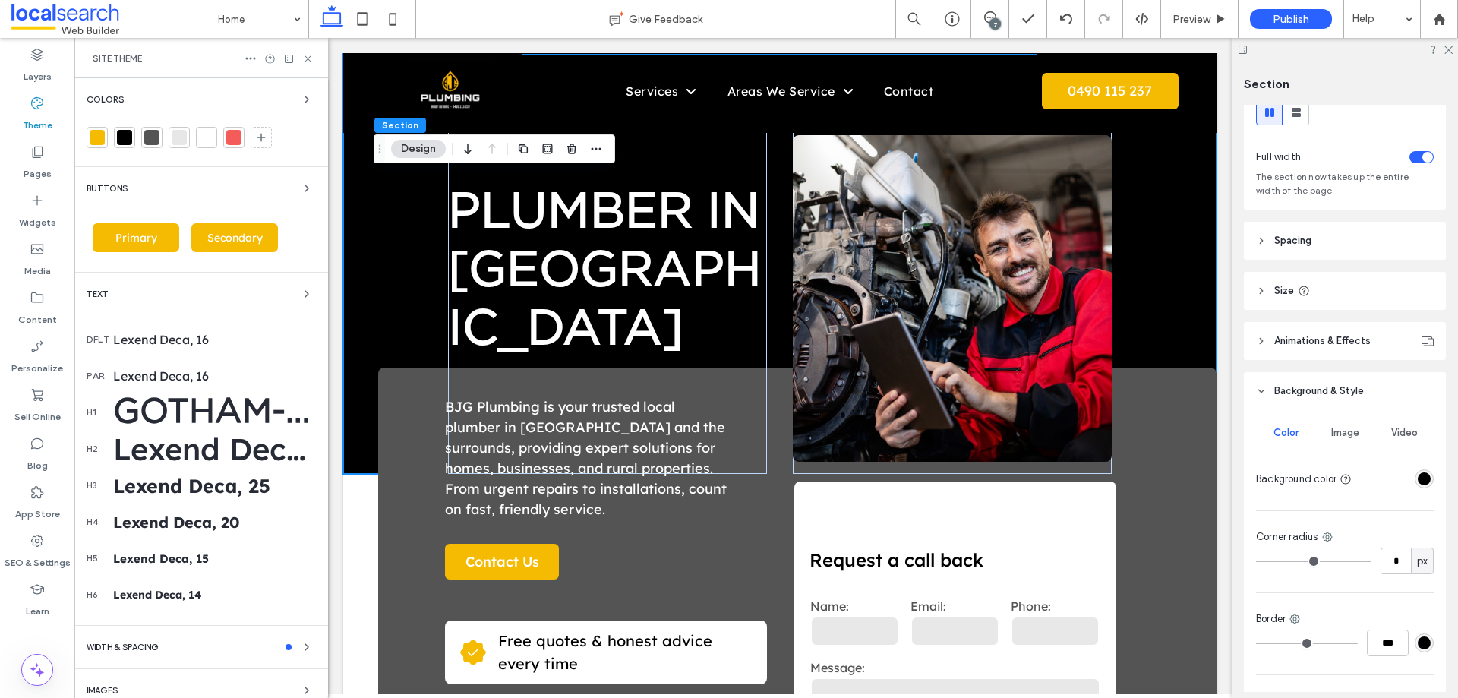
click at [172, 406] on div "Gotham-Book, 64" at bounding box center [214, 412] width 203 height 41
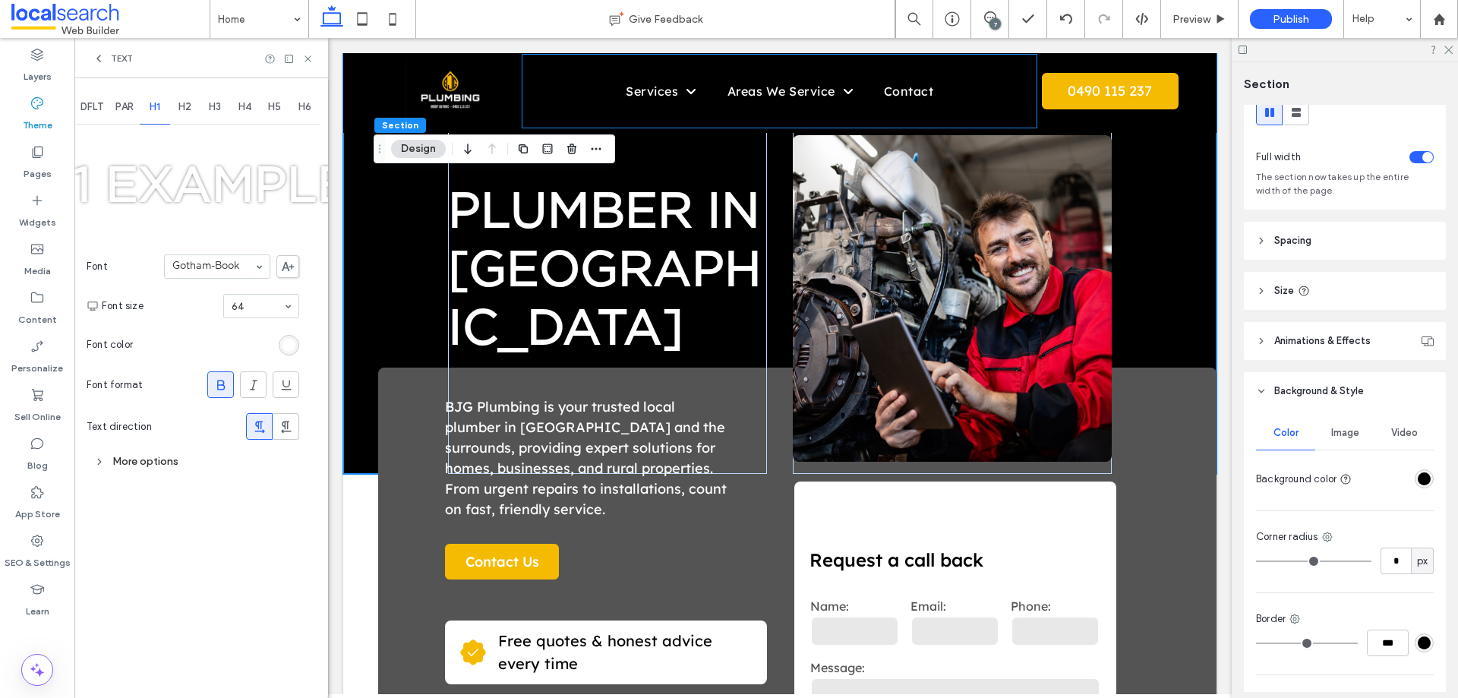
click at [288, 263] on icon at bounding box center [288, 266] width 12 height 9
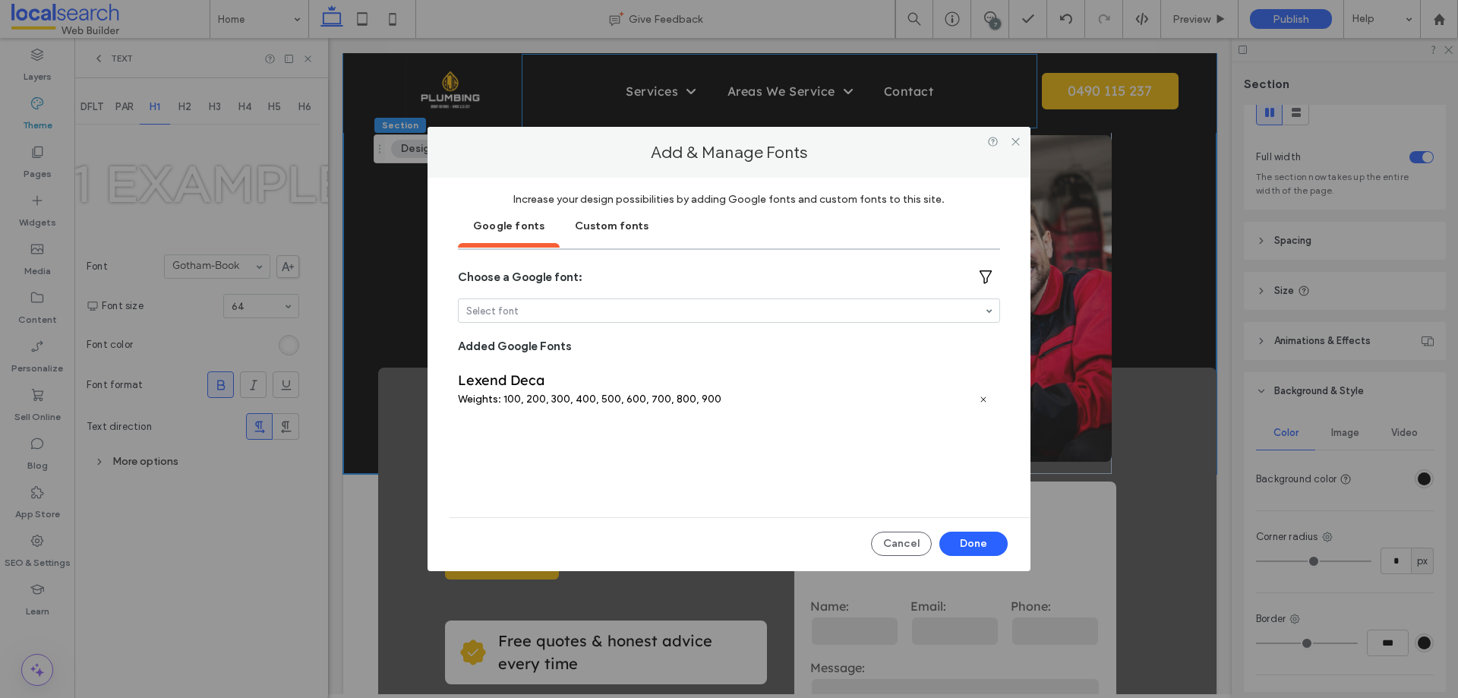
click at [586, 227] on div "Custom fonts" at bounding box center [611, 225] width 104 height 38
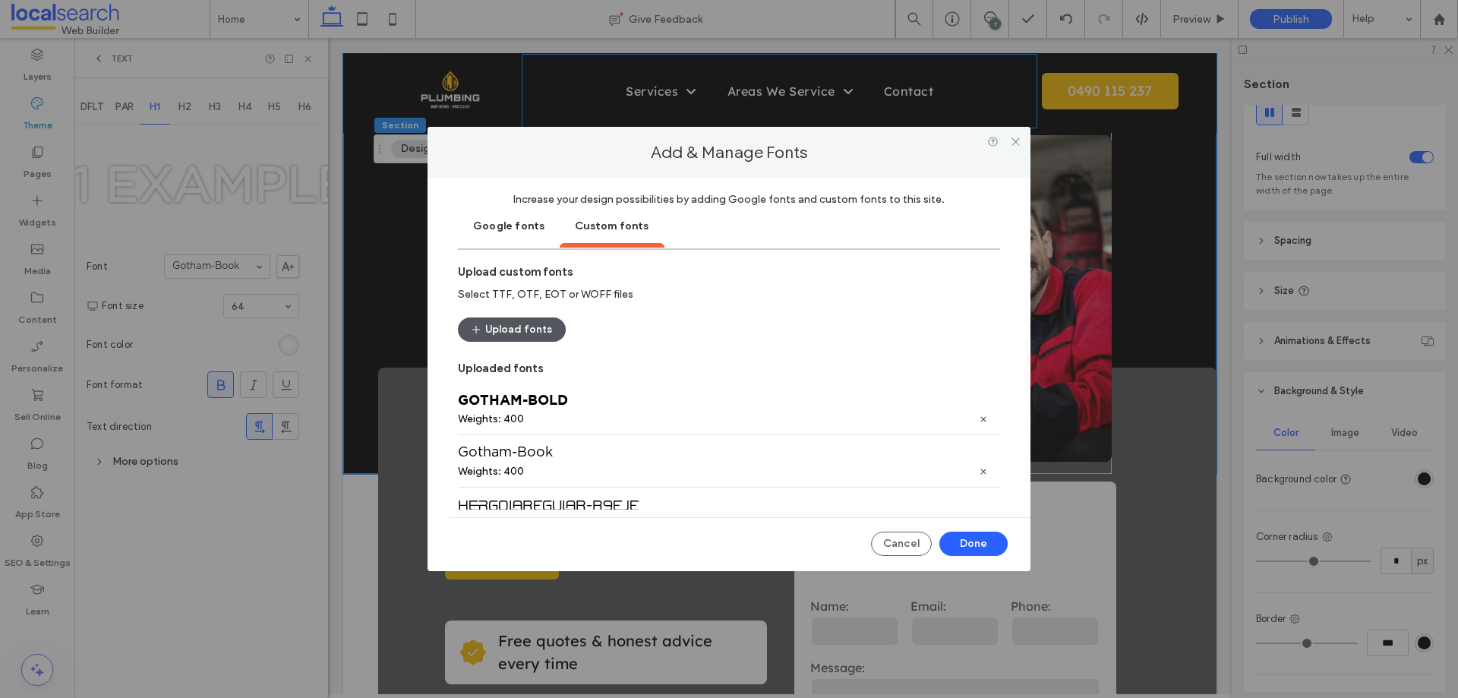
click at [537, 329] on button "Upload fonts" at bounding box center [512, 329] width 108 height 24
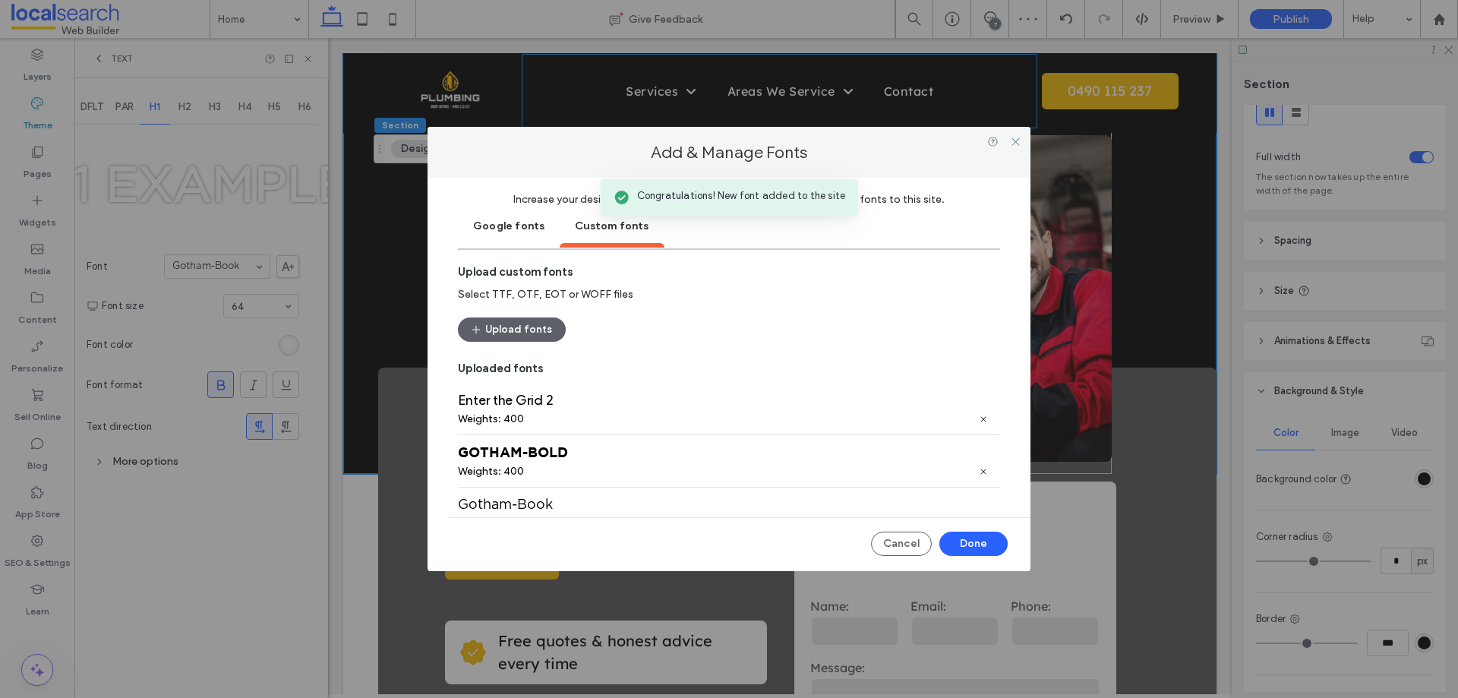
click at [479, 396] on div "Enter the Grid 2" at bounding box center [729, 400] width 542 height 17
copy div "Enter"
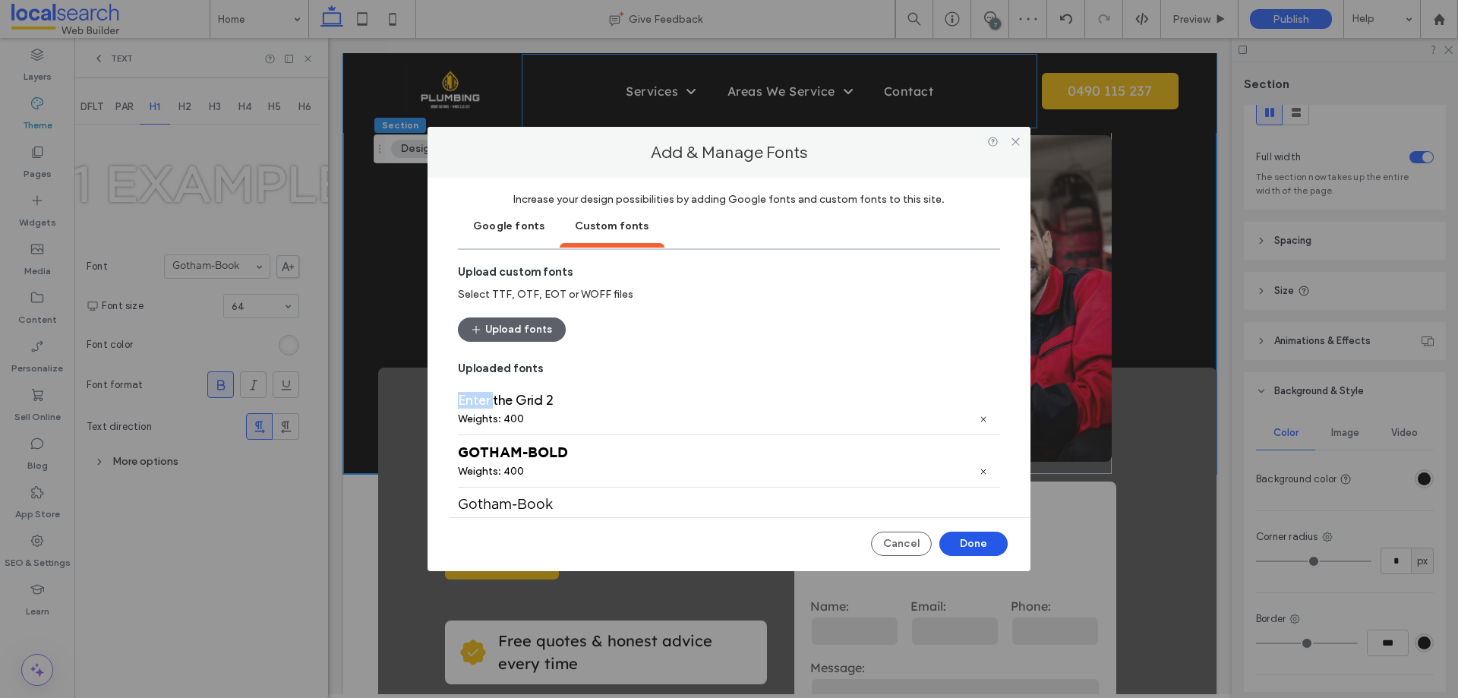
click at [963, 537] on button "Done" at bounding box center [973, 543] width 68 height 24
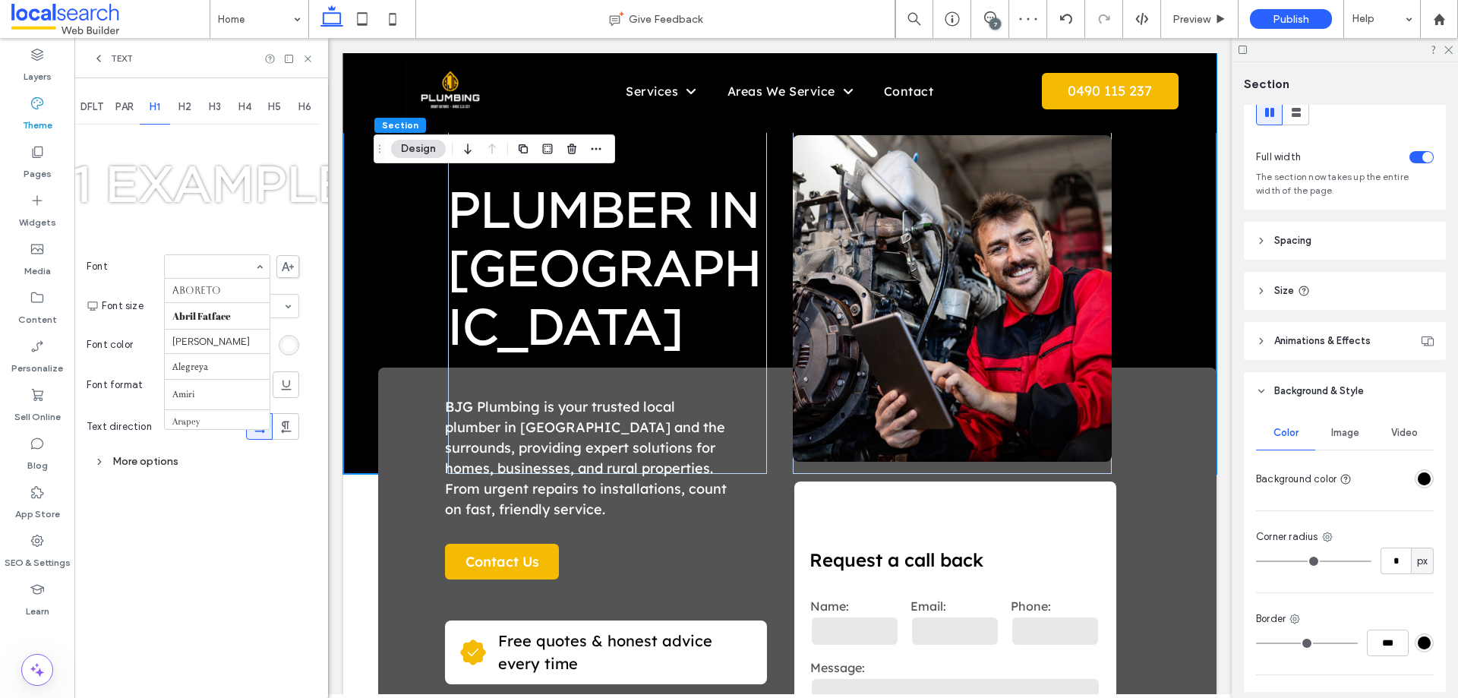
scroll to position [591, 0]
paste input "*****"
type input "*****"
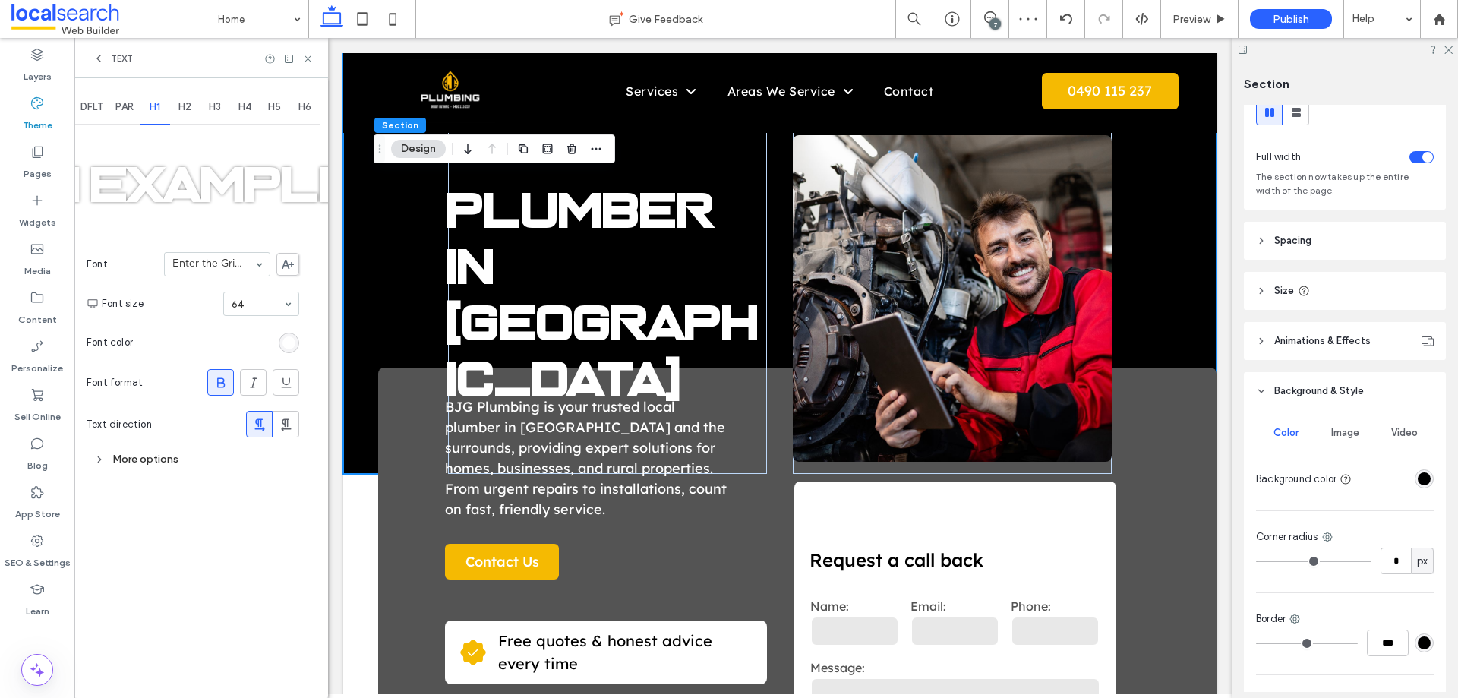
click at [221, 383] on use at bounding box center [221, 382] width 8 height 10
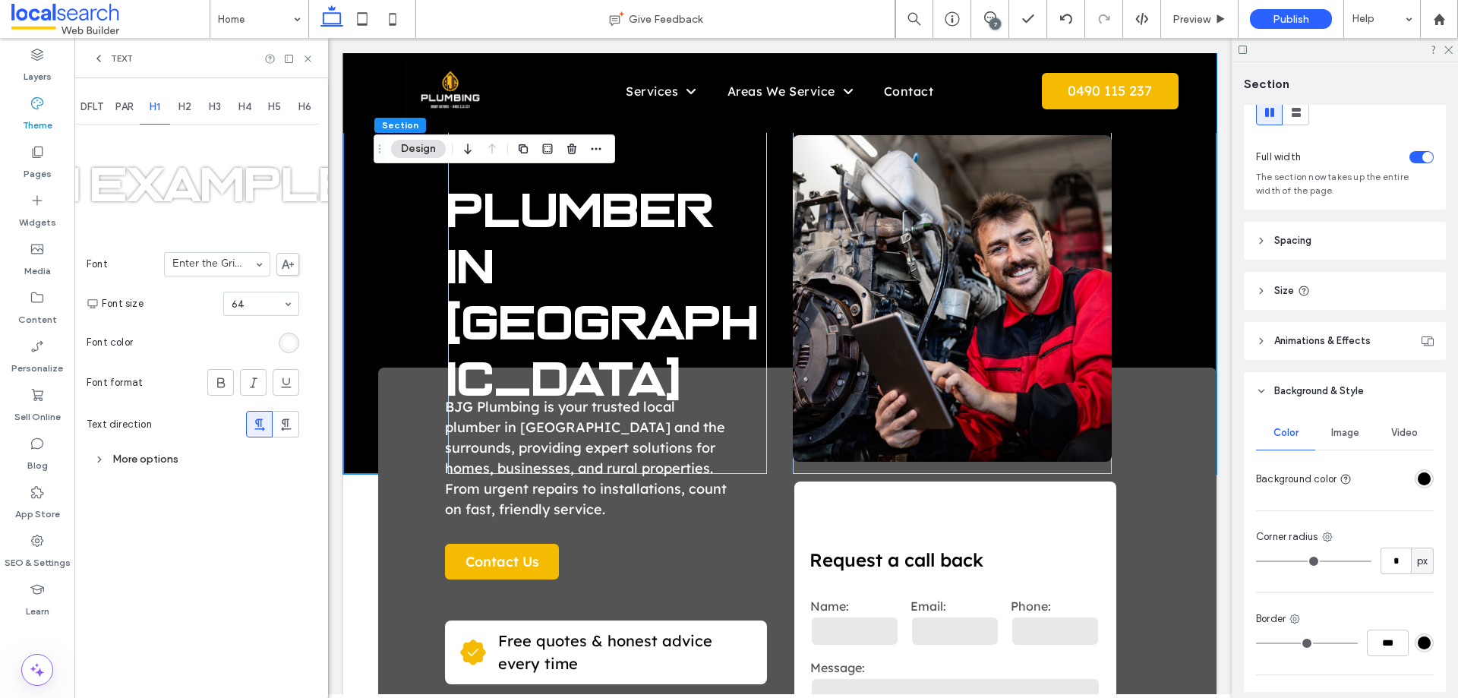
click at [298, 260] on span at bounding box center [287, 264] width 23 height 23
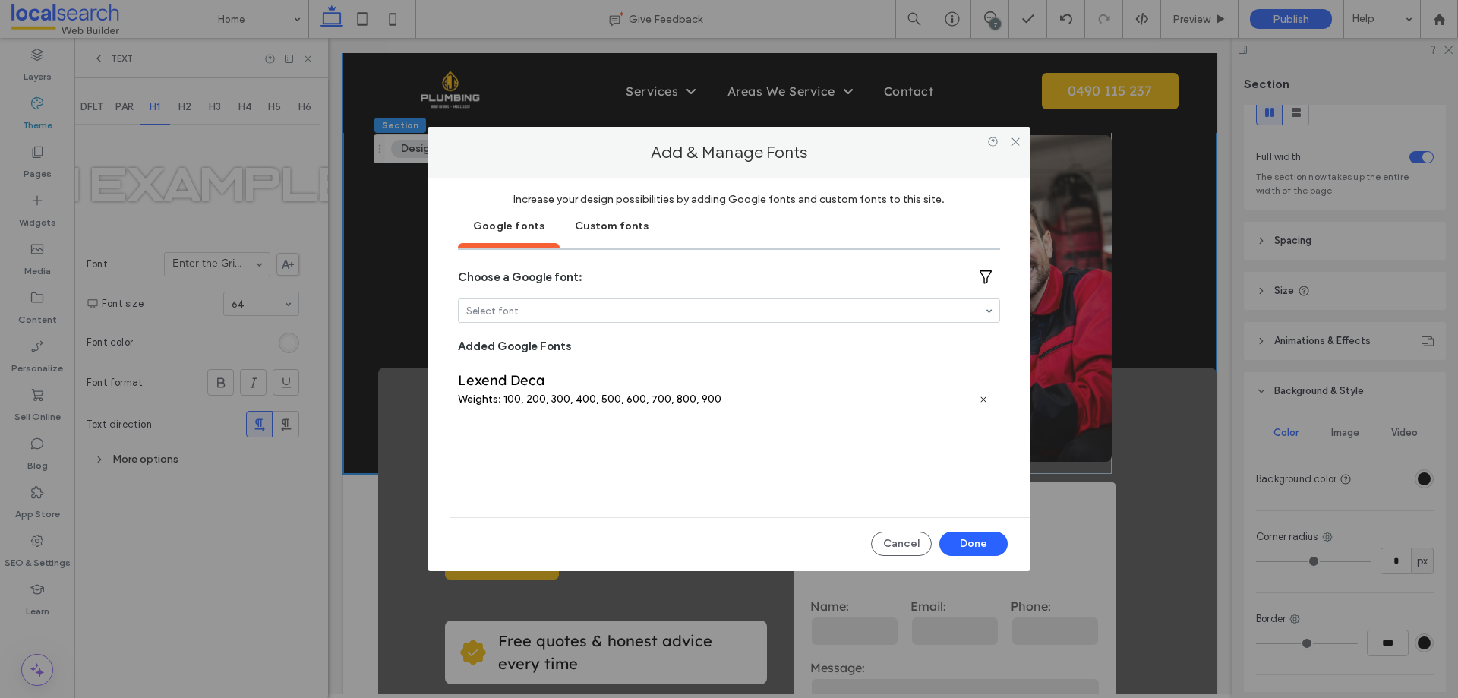
click at [596, 223] on div "Custom fonts" at bounding box center [611, 225] width 104 height 38
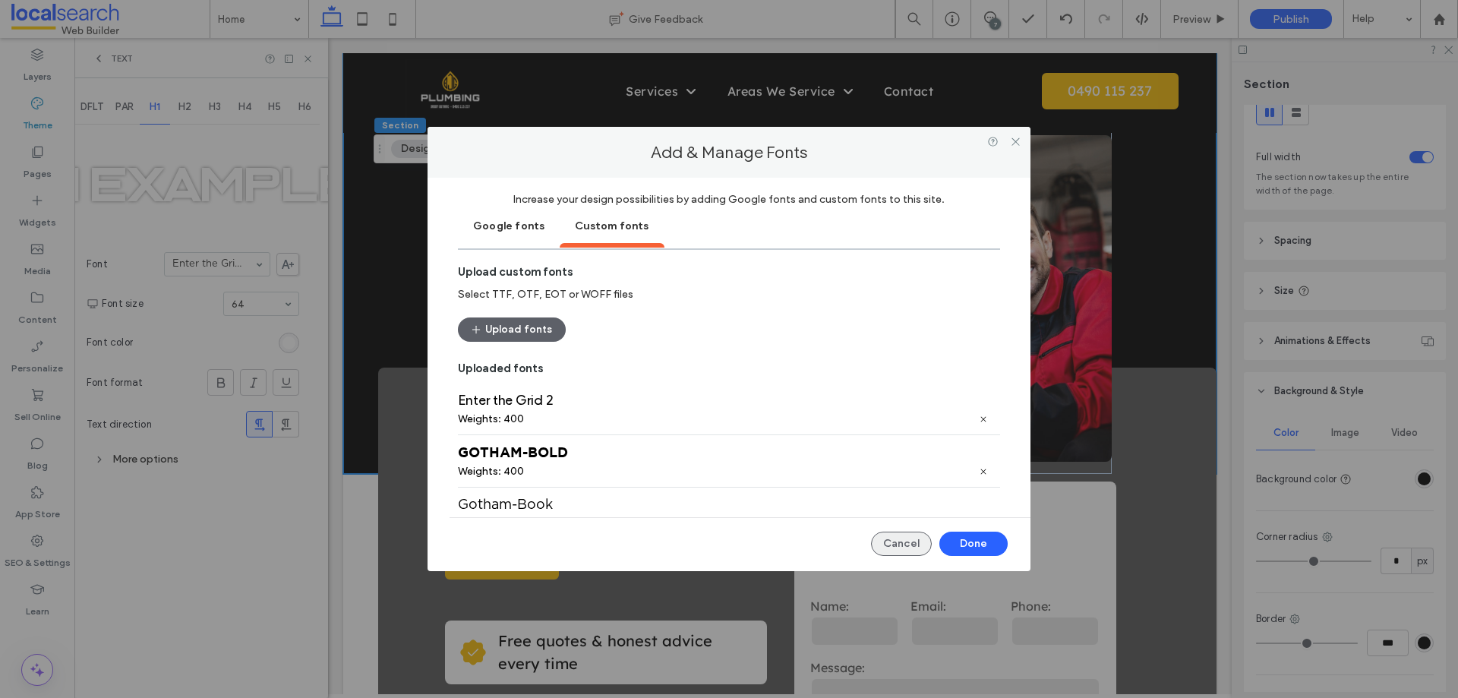
click at [907, 544] on button "Cancel" at bounding box center [901, 543] width 61 height 24
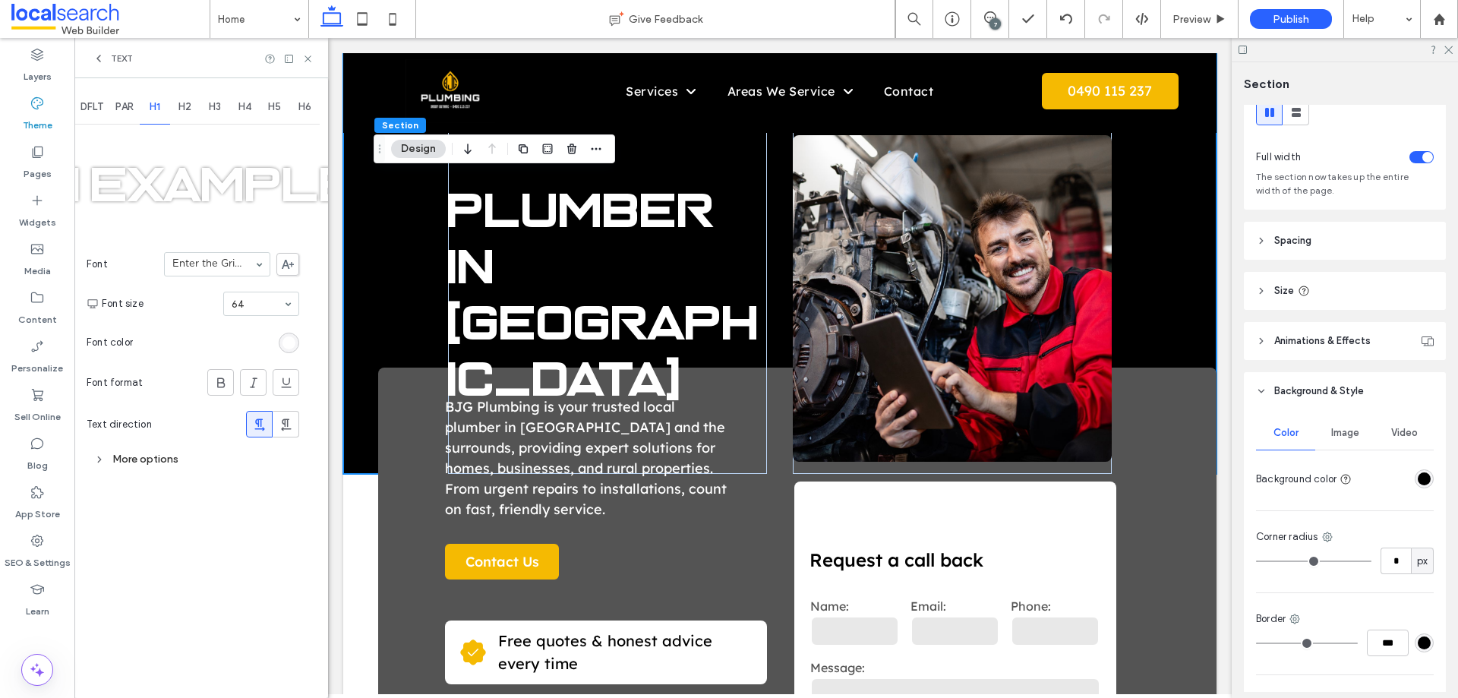
drag, startPoint x: 162, startPoint y: 593, endPoint x: 229, endPoint y: 505, distance: 110.5
click at [171, 586] on div "DFLT PAR H1 H2 H3 H4 H5 H6 H1 Example Font Enter the Grid 2 Font size 64 Font c…" at bounding box center [201, 387] width 254 height 619
click at [190, 578] on div "DFLT PAR H1 H2 H3 H4 H5 H6 H1 Example Font Enter the Grid 2 Font size 64 Font c…" at bounding box center [201, 387] width 254 height 619
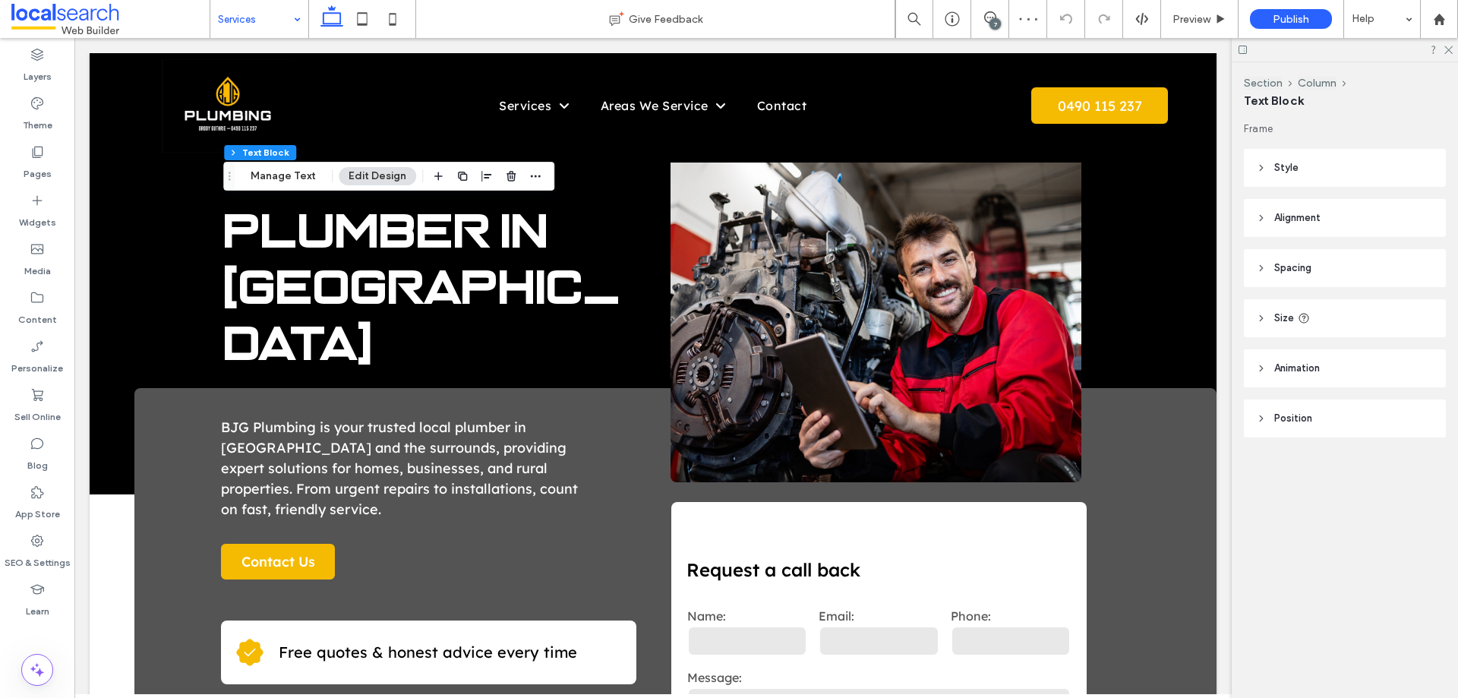
click at [242, 24] on input at bounding box center [255, 19] width 75 height 38
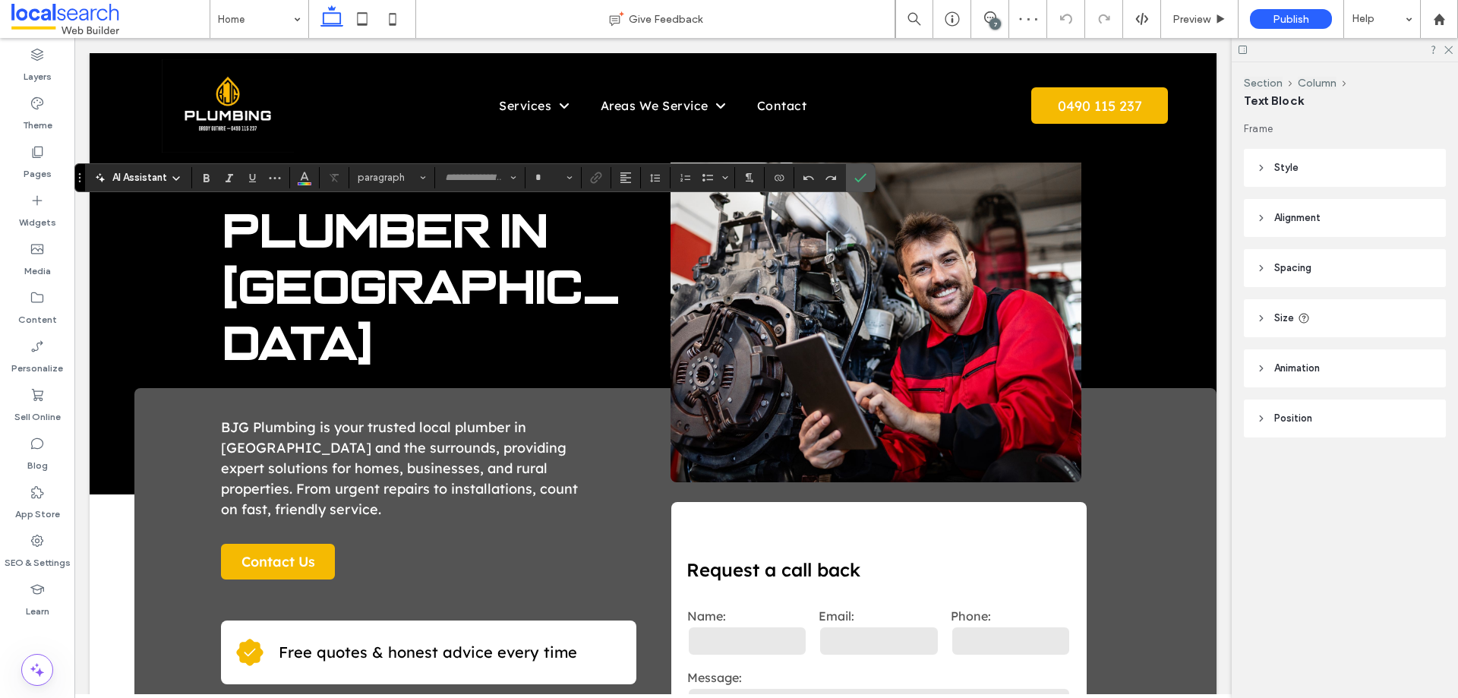
type input "**********"
type input "**"
click at [55, 629] on div at bounding box center [37, 631] width 74 height 14
